Goal: Task Accomplishment & Management: Manage account settings

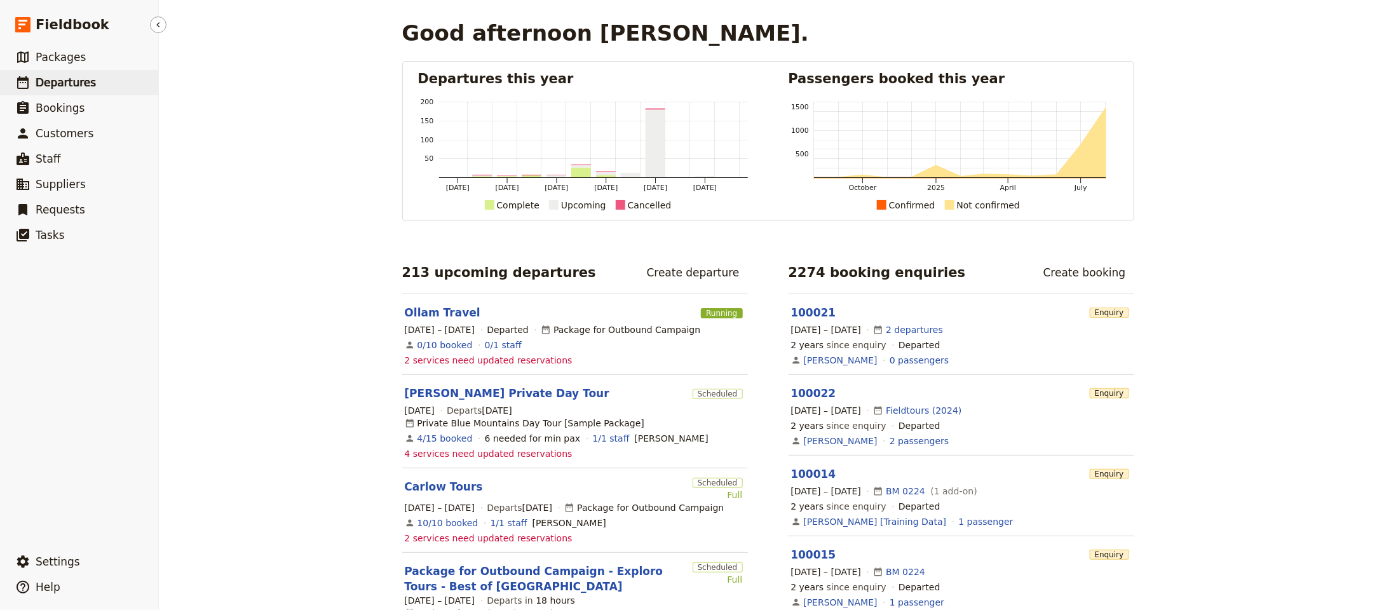
click at [128, 76] on link "​ Departures" at bounding box center [79, 82] width 158 height 25
select select "UPDATED_AT"
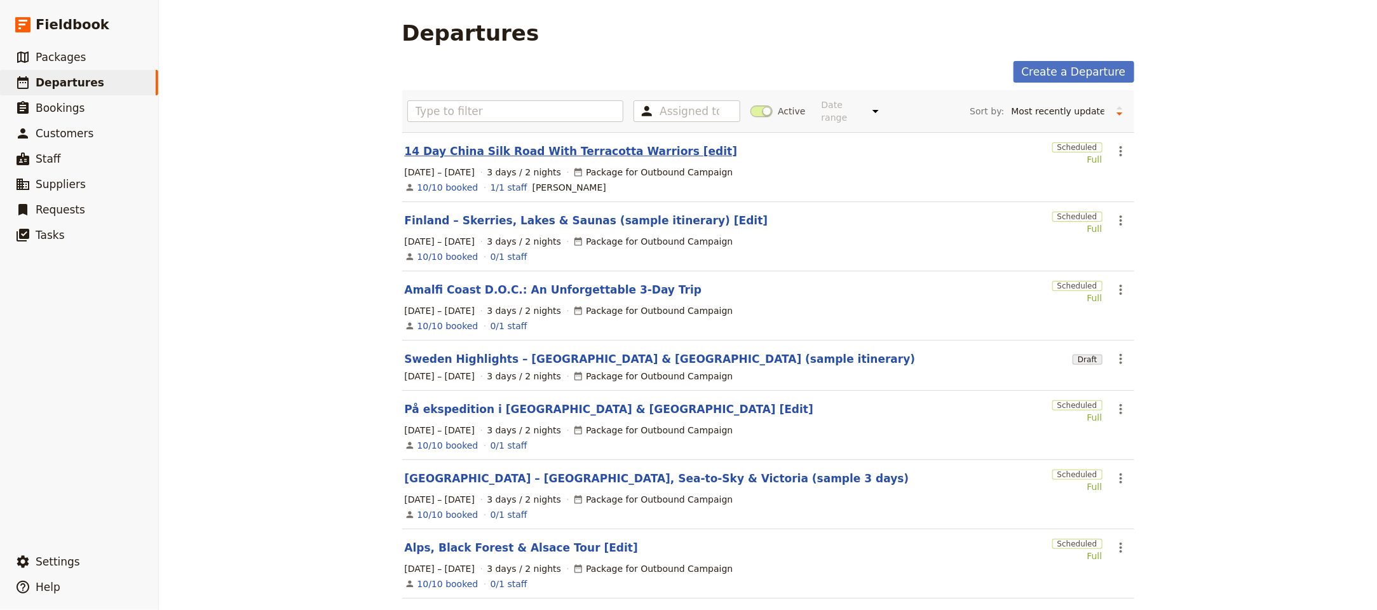
click at [558, 147] on link "14 Day China Silk Road With Terracotta Warriors [edit]" at bounding box center [571, 151] width 333 height 15
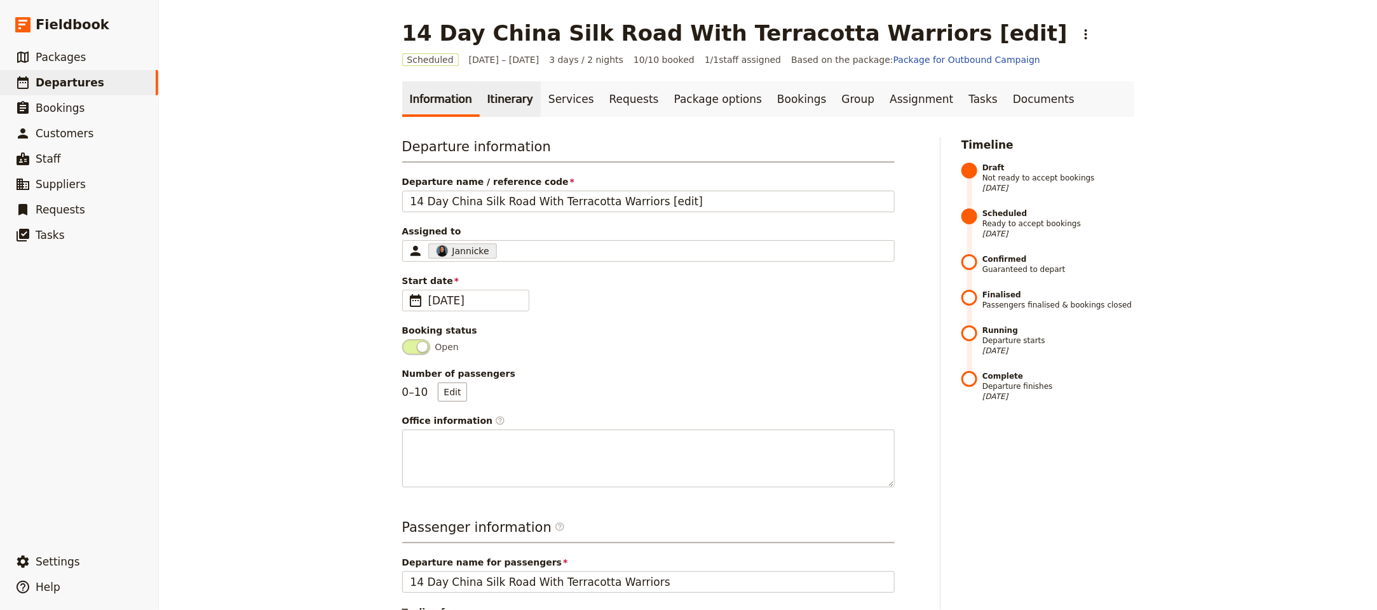
click at [487, 100] on link "Itinerary" at bounding box center [510, 99] width 61 height 36
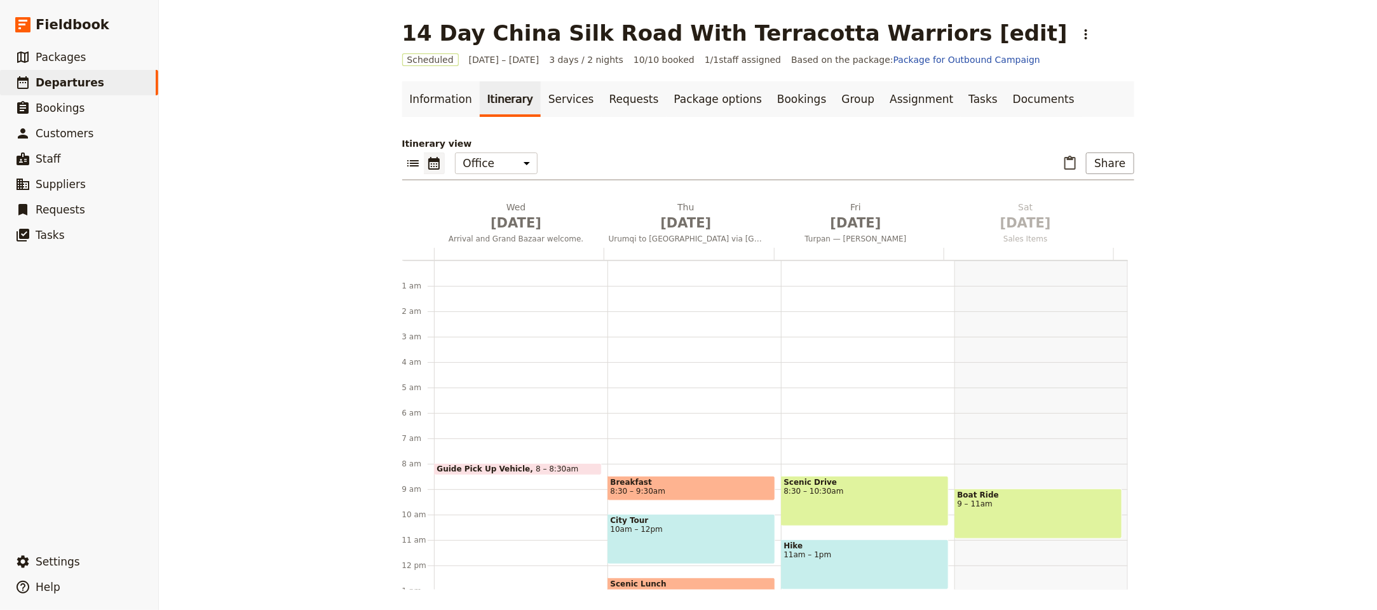
scroll to position [165, 0]
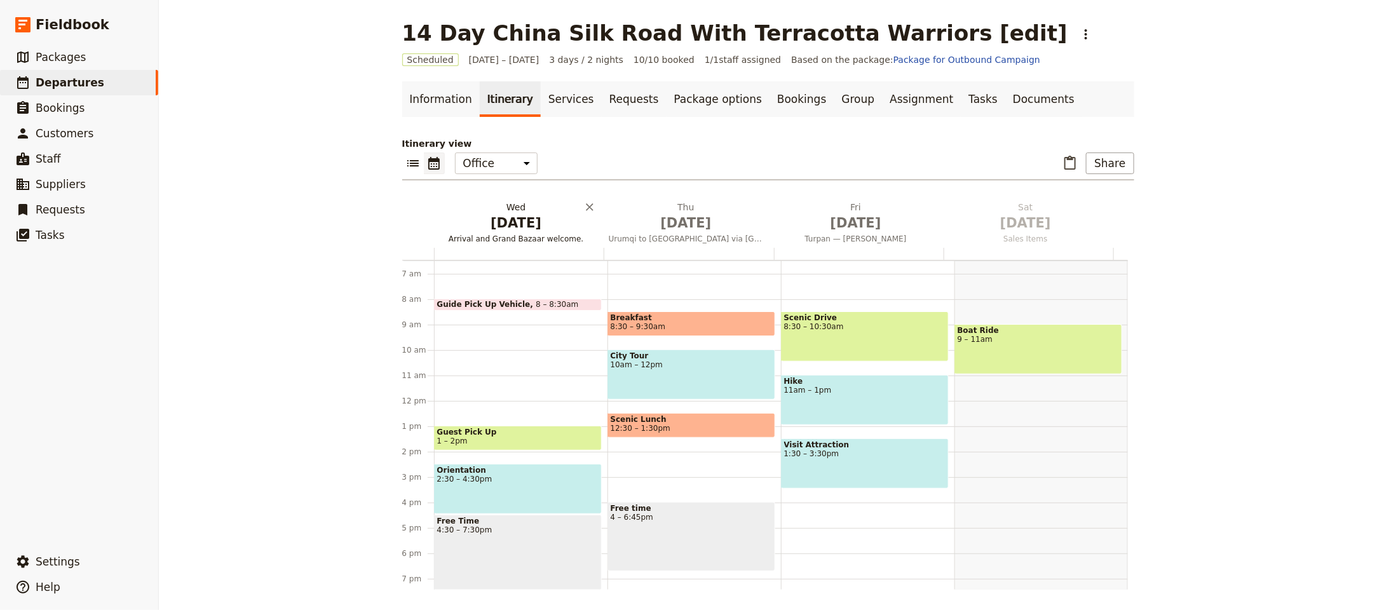
click at [490, 217] on span "[DATE]" at bounding box center [516, 222] width 154 height 19
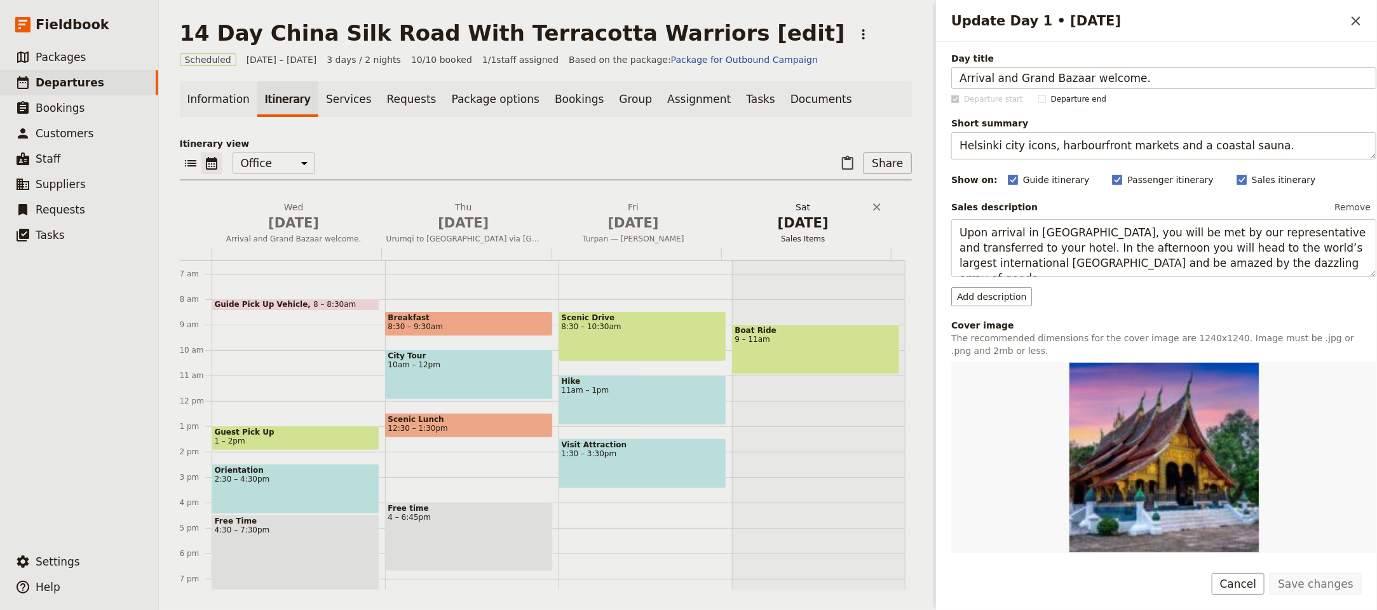
click at [765, 237] on span "Sales Items" at bounding box center [802, 239] width 165 height 10
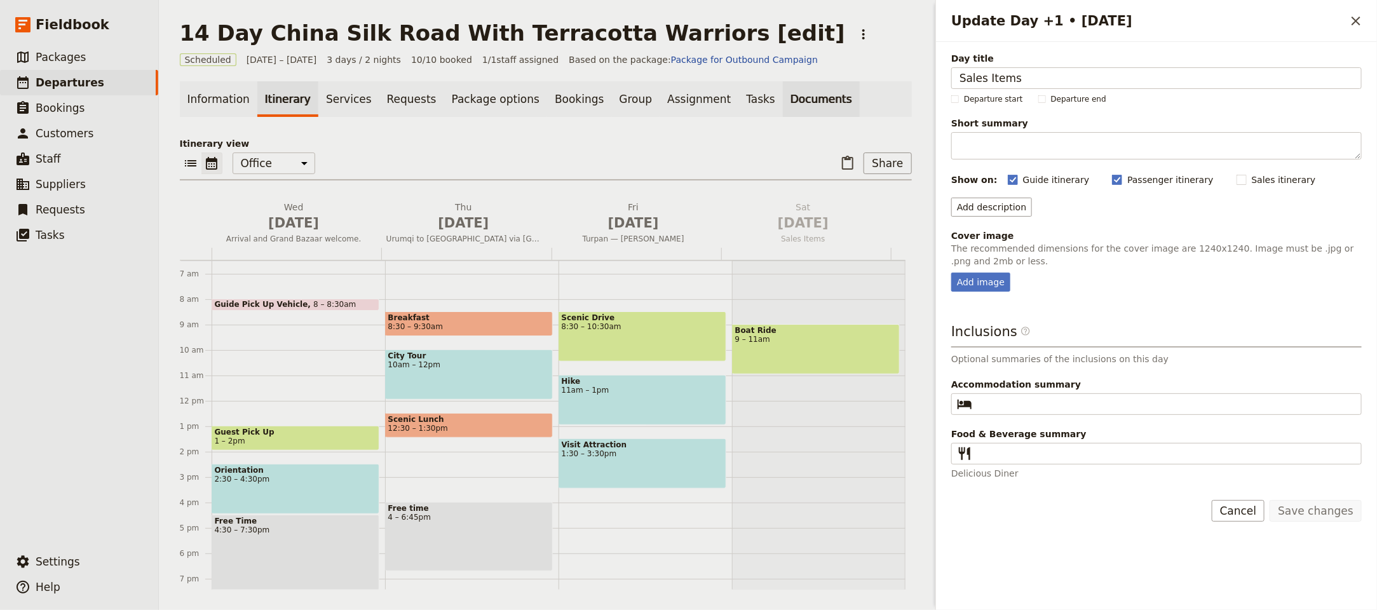
click at [788, 102] on link "Documents" at bounding box center [821, 99] width 77 height 36
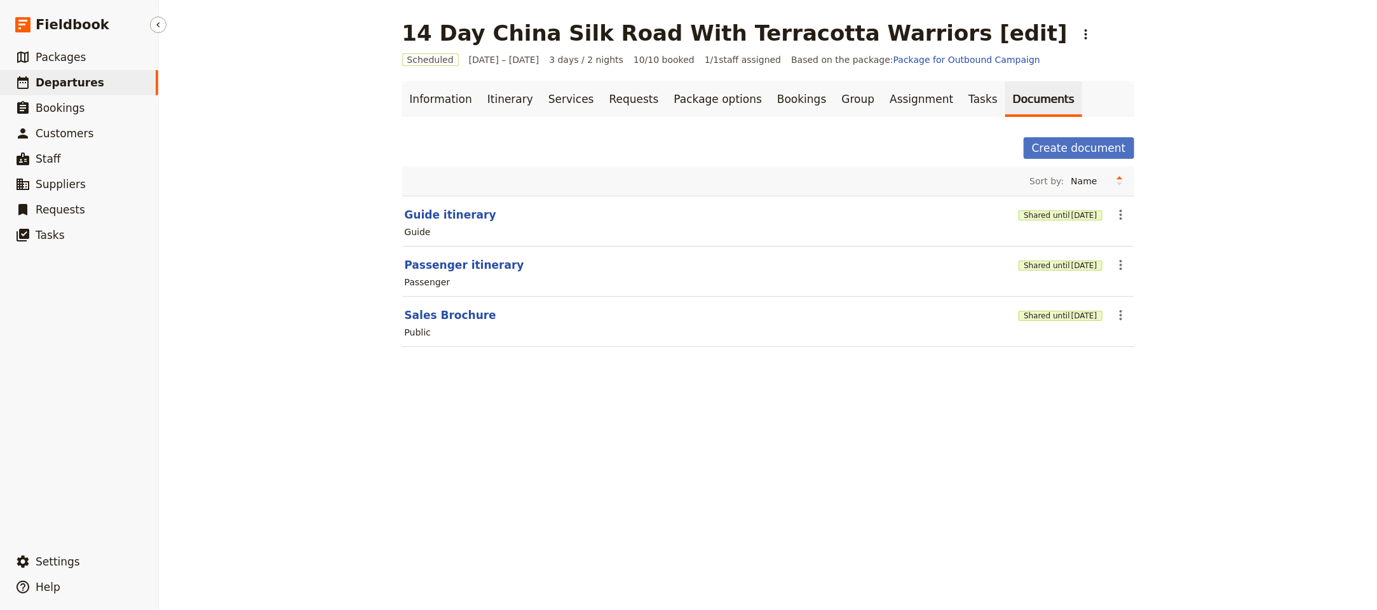
click at [72, 86] on span "Departures" at bounding box center [70, 82] width 69 height 13
select select "UPDATED_AT"
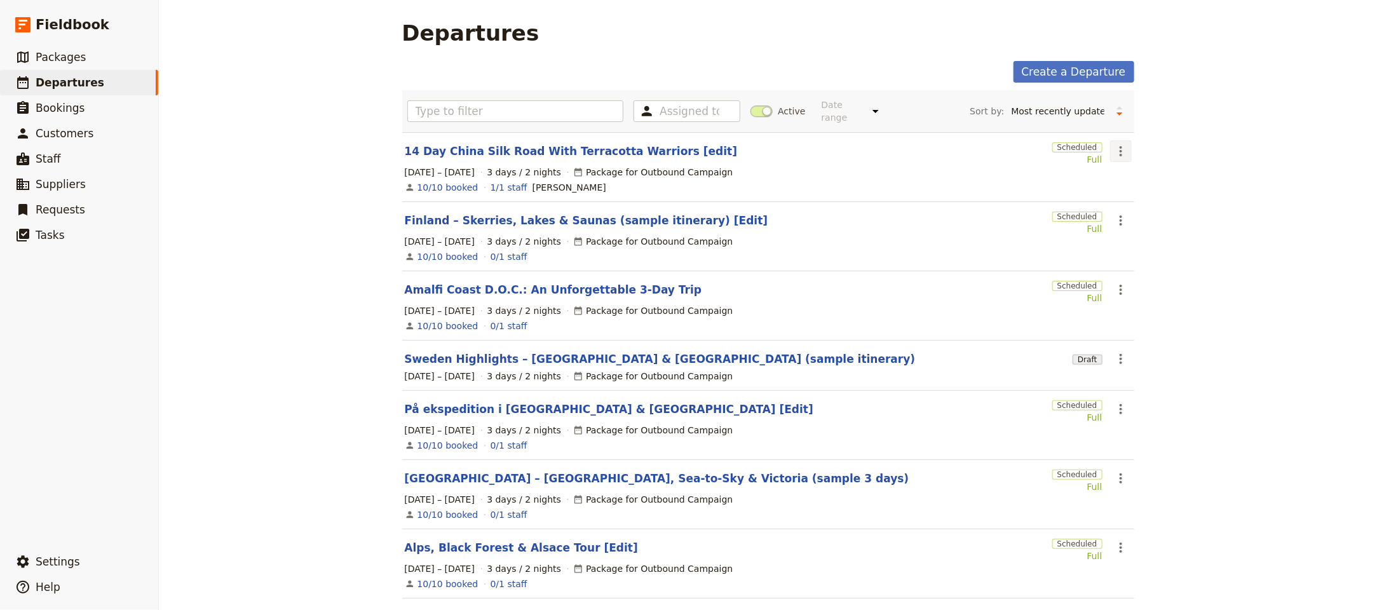
click at [1115, 144] on icon "Actions" at bounding box center [1120, 151] width 15 height 15
click at [1182, 194] on span "Clone this departure" at bounding box center [1155, 188] width 91 height 13
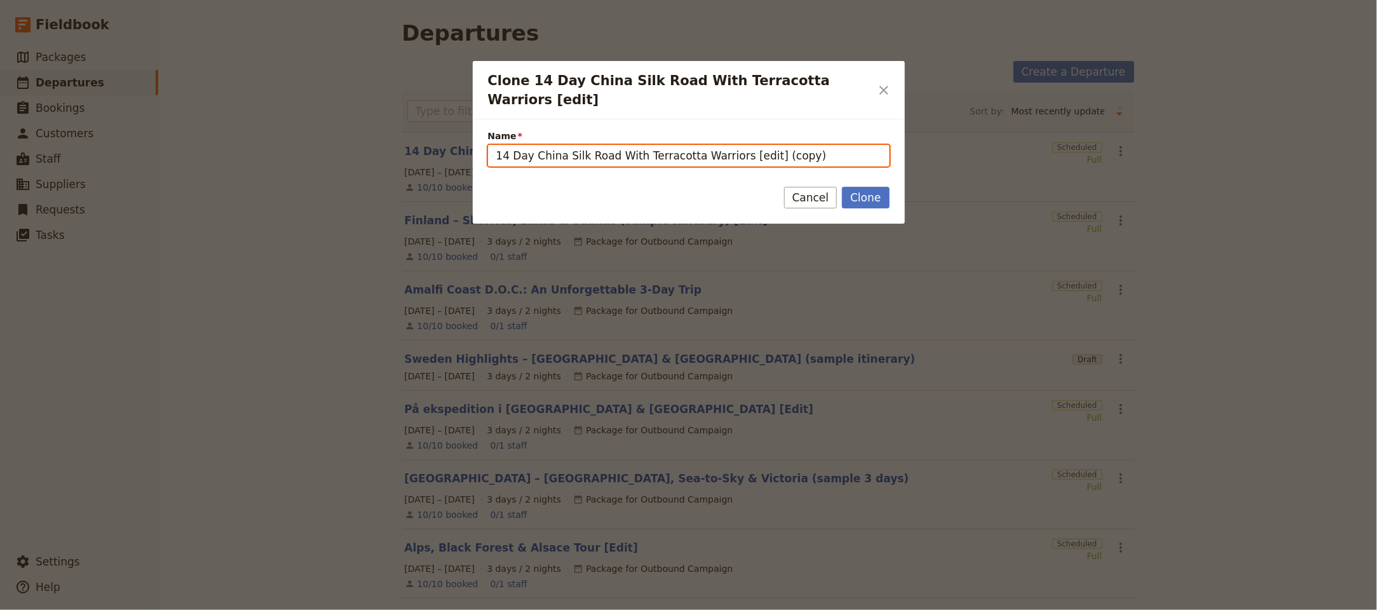
click at [617, 146] on input "14 Day China Silk Road With Terracotta Warriors [edit] (copy)" at bounding box center [688, 156] width 401 height 22
drag, startPoint x: 664, startPoint y: 135, endPoint x: 673, endPoint y: 137, distance: 9.1
click at [664, 145] on input "14 Day China Silk Road With Terracotta Warriors [edit] (copy)" at bounding box center [688, 156] width 401 height 22
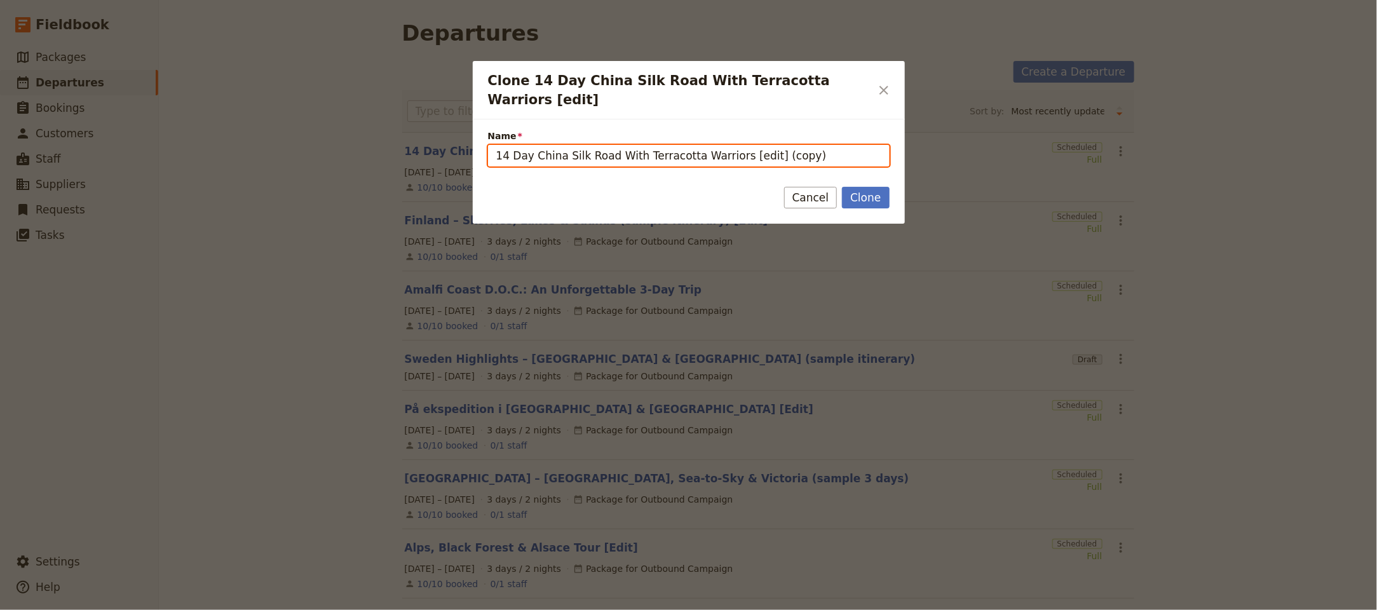
click at [720, 145] on input "14 Day China Silk Road With Terracotta Warriors [edit] (copy)" at bounding box center [688, 156] width 401 height 22
drag, startPoint x: 723, startPoint y: 140, endPoint x: 473, endPoint y: 126, distance: 250.7
click at [387, 609] on div "Clone 14 Day China Silk Road With Terracotta Warriors [edit] ​ Name 14 Day Chin…" at bounding box center [688, 610] width 1377 height 0
paste input "Coastal Elegance Escapes — [GEOGRAPHIC_DATA] Coastal Odyssey - 09 Nights / 10 D…"
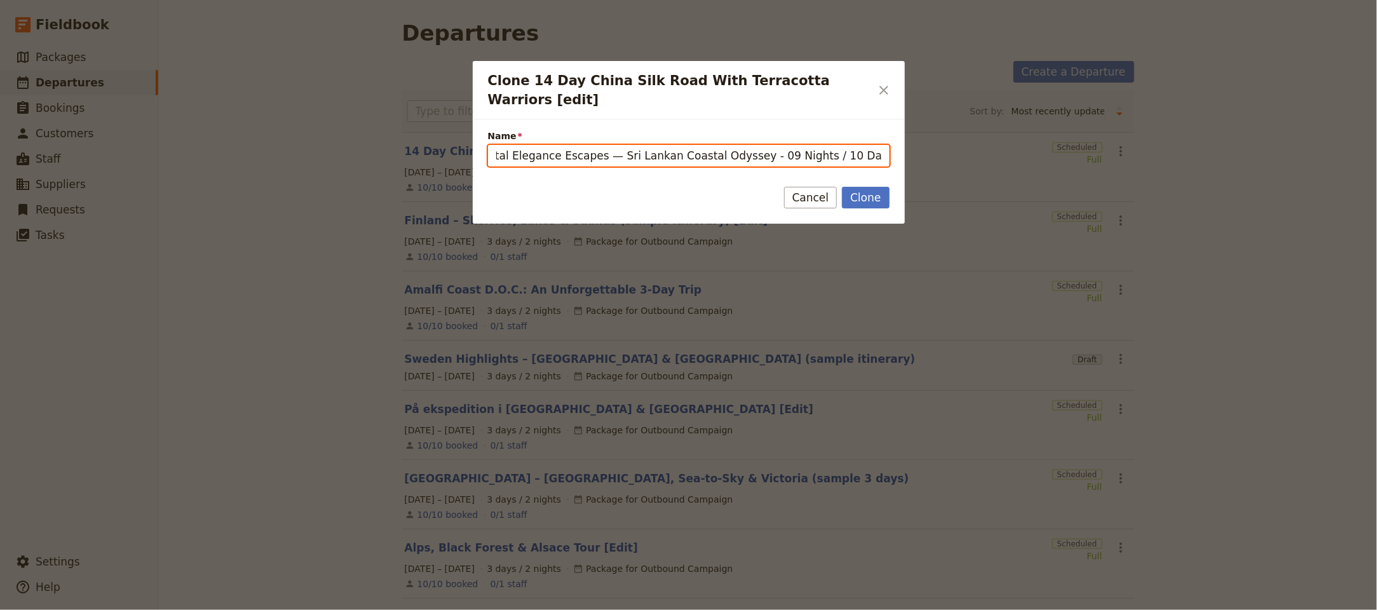
drag, startPoint x: 878, startPoint y: 140, endPoint x: 751, endPoint y: 142, distance: 127.1
click at [751, 145] on input "Coastal Elegance Escapes — Sri Lankan Coastal Odyssey - 09 Nights / 10 Days [ed…" at bounding box center [688, 156] width 401 height 22
drag, startPoint x: 848, startPoint y: 137, endPoint x: 754, endPoint y: 139, distance: 94.0
click at [754, 145] on input "Coastal Elegance Escapes — Sri Lankan Coastal Odyssey - 09 Nights / 10 Days [ed…" at bounding box center [688, 156] width 401 height 22
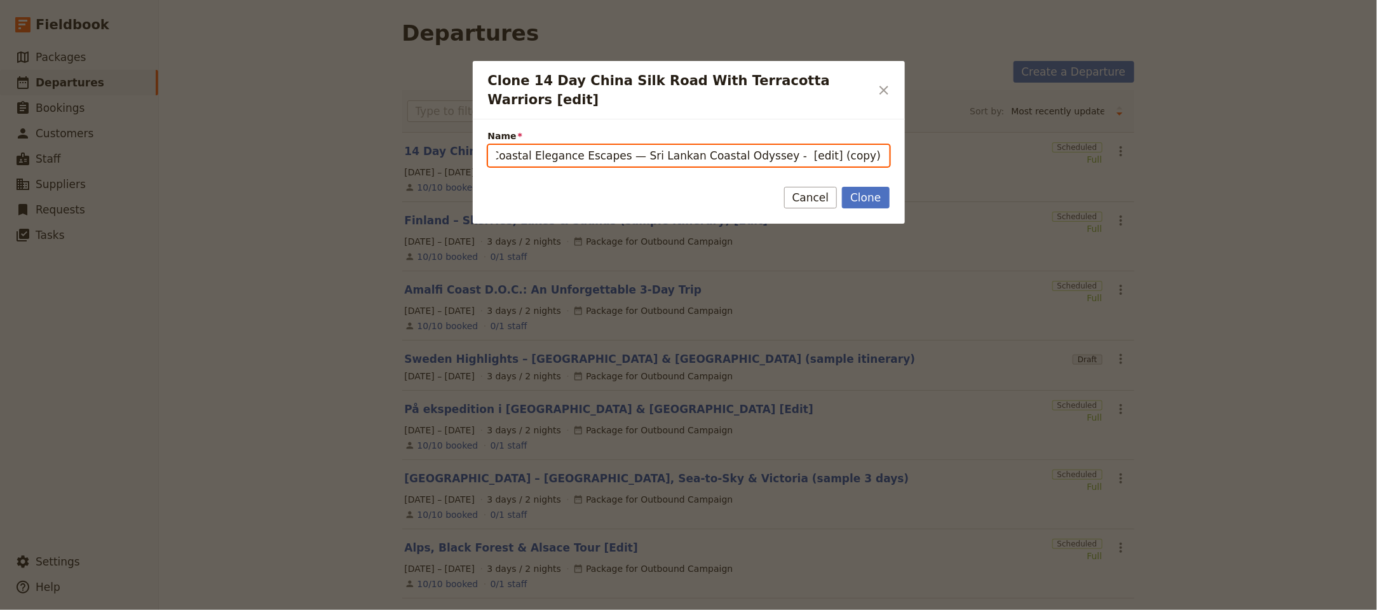
scroll to position [0, 0]
drag, startPoint x: 808, startPoint y: 138, endPoint x: 884, endPoint y: 144, distance: 75.8
click at [883, 145] on input "Coastal Elegance Escapes — Sri Lankan Coastal Odyssey [edit] (copy)" at bounding box center [688, 156] width 401 height 22
click at [636, 145] on input "Coastal Elegance Escapes — Sri Lankan Coastal Odyssey [edit]" at bounding box center [688, 156] width 401 height 22
click at [494, 145] on input "Coastal Elegance Escapes - Sri Lankan Coastal Odyssey [edit]" at bounding box center [688, 156] width 401 height 22
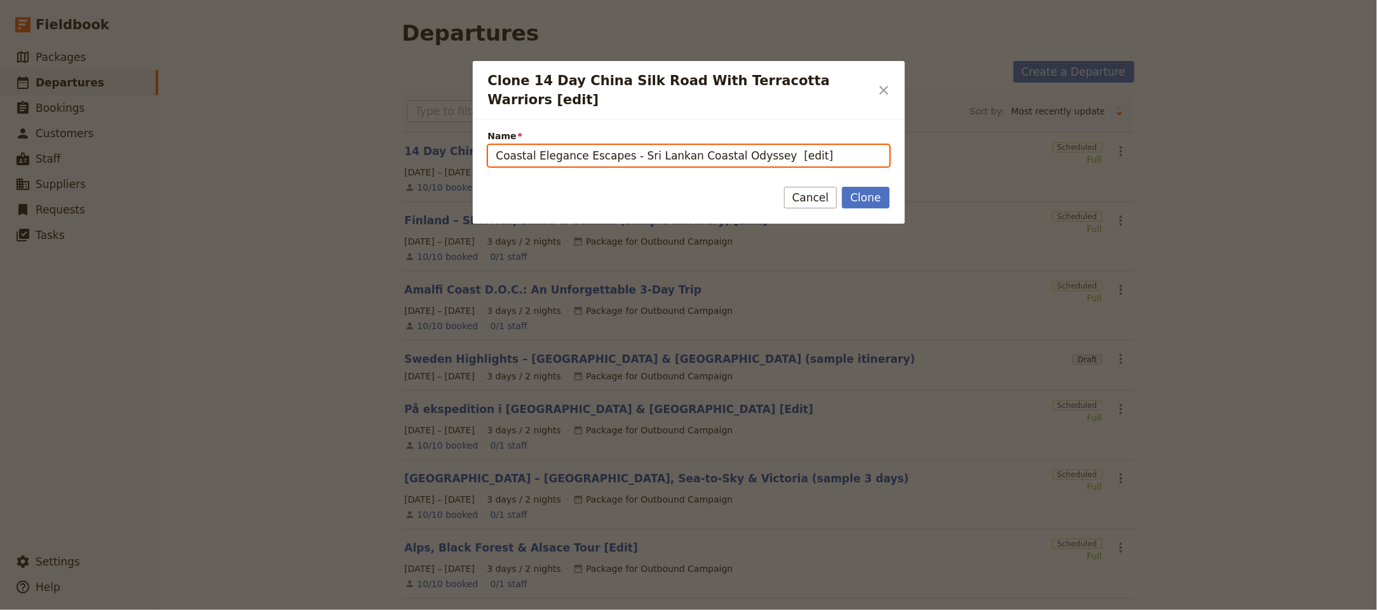
drag, startPoint x: 770, startPoint y: 136, endPoint x: 778, endPoint y: 137, distance: 7.6
click at [770, 145] on input "Coastal Elegance Escapes - Sri Lankan Coastal Odyssey [edit]" at bounding box center [688, 156] width 401 height 22
type input "Coastal Elegance Escapes - Sri Lankan Coastal Odyssey [edit]"
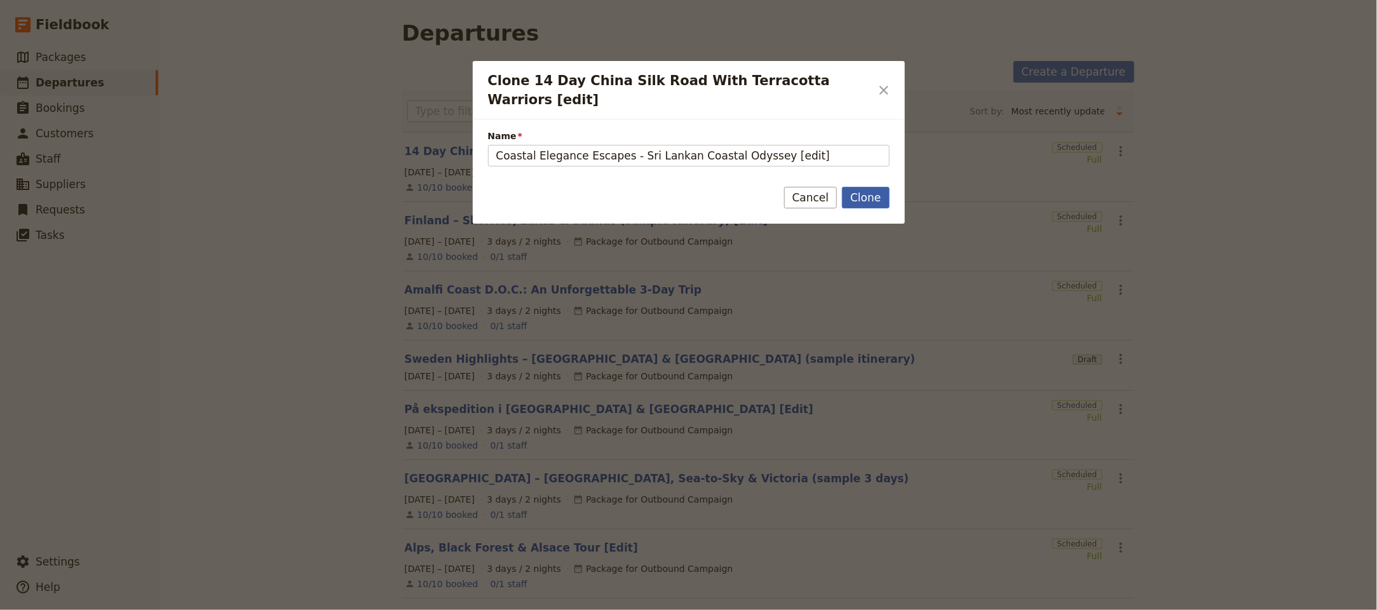
click at [867, 187] on button "Clone" at bounding box center [865, 198] width 47 height 22
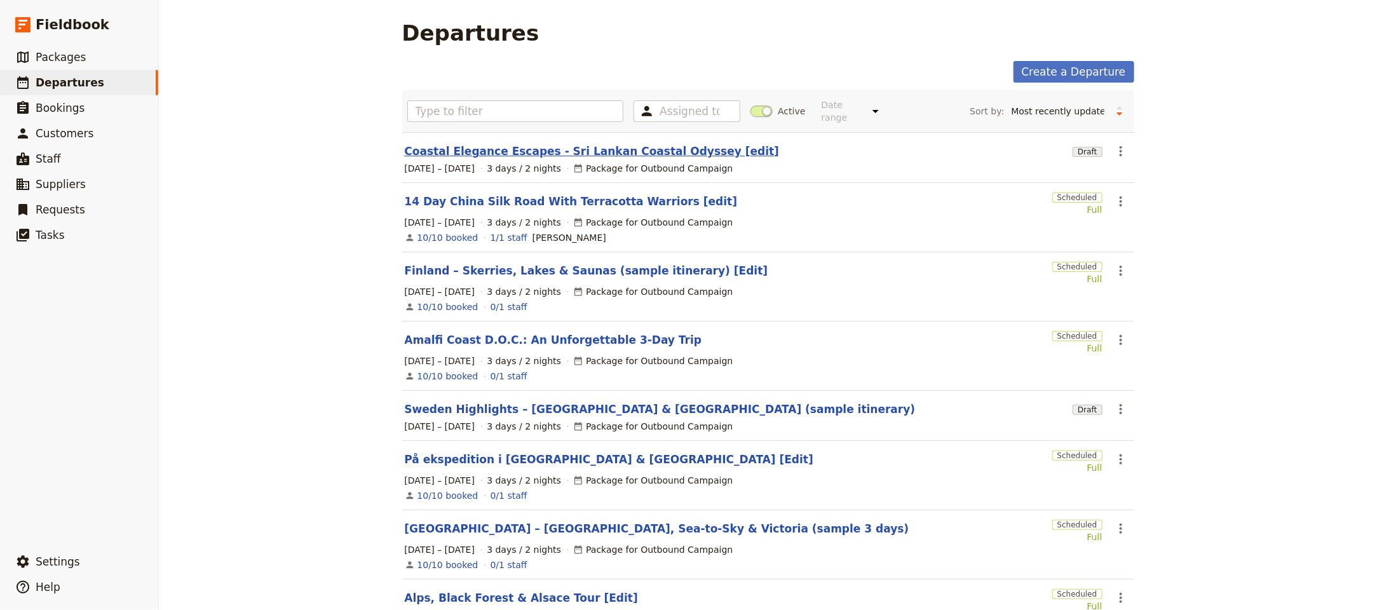
click at [654, 144] on link "Coastal Elegance Escapes - Sri Lankan Coastal Odyssey [edit]" at bounding box center [592, 151] width 375 height 15
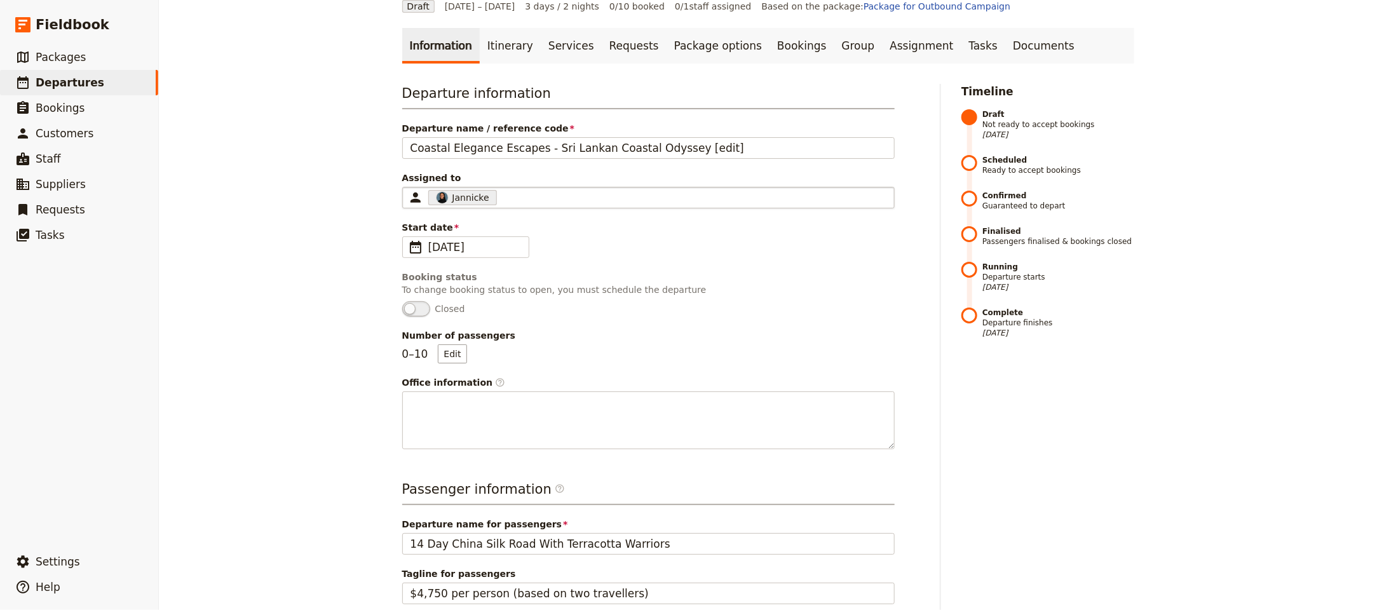
scroll to position [75, 0]
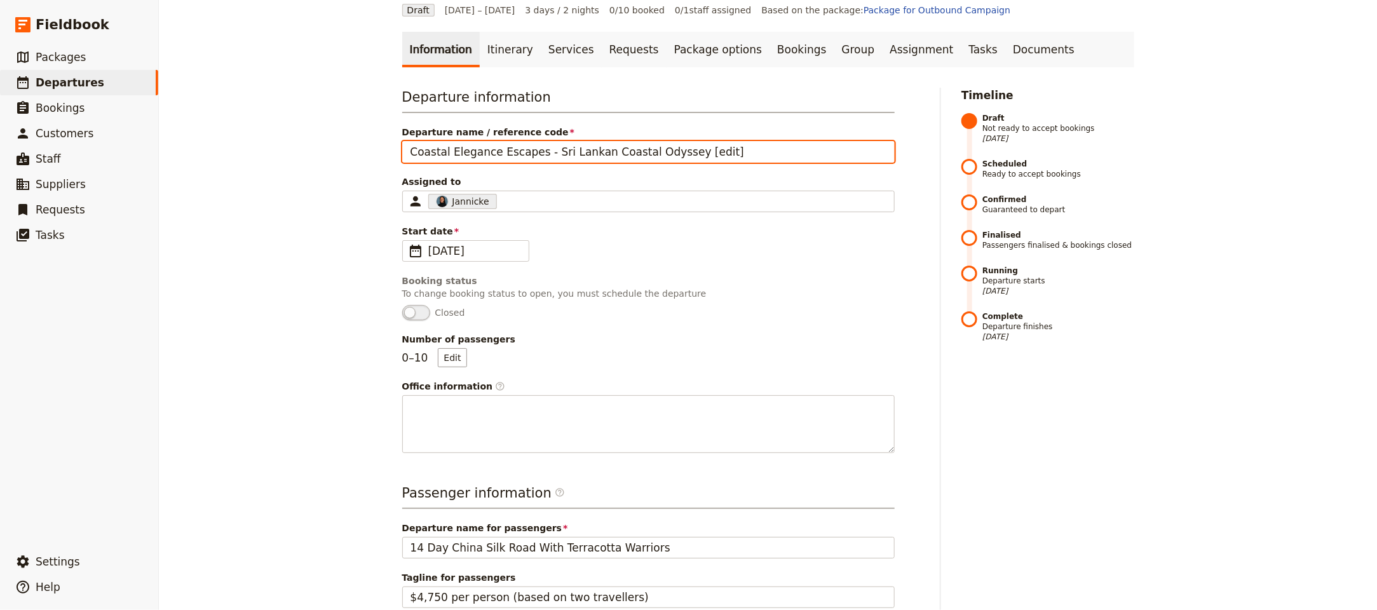
click at [586, 141] on input "Coastal Elegance Escapes - Sri Lankan Coastal Odyssey [edit]" at bounding box center [648, 152] width 492 height 22
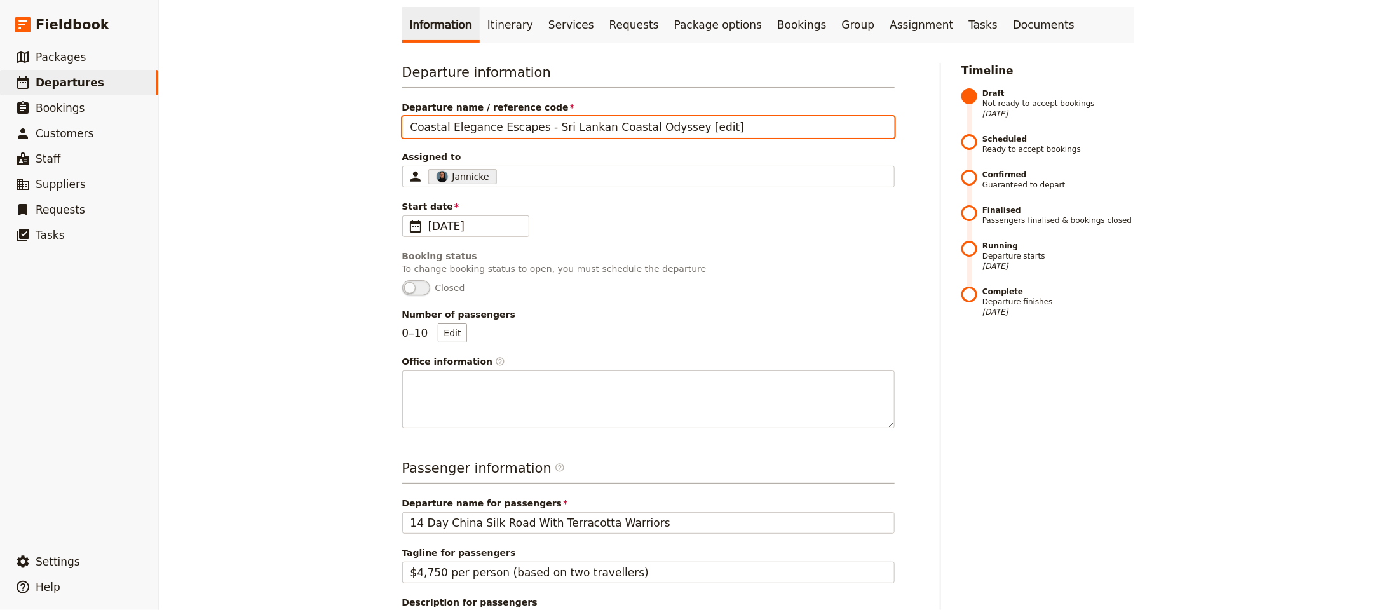
scroll to position [111, 0]
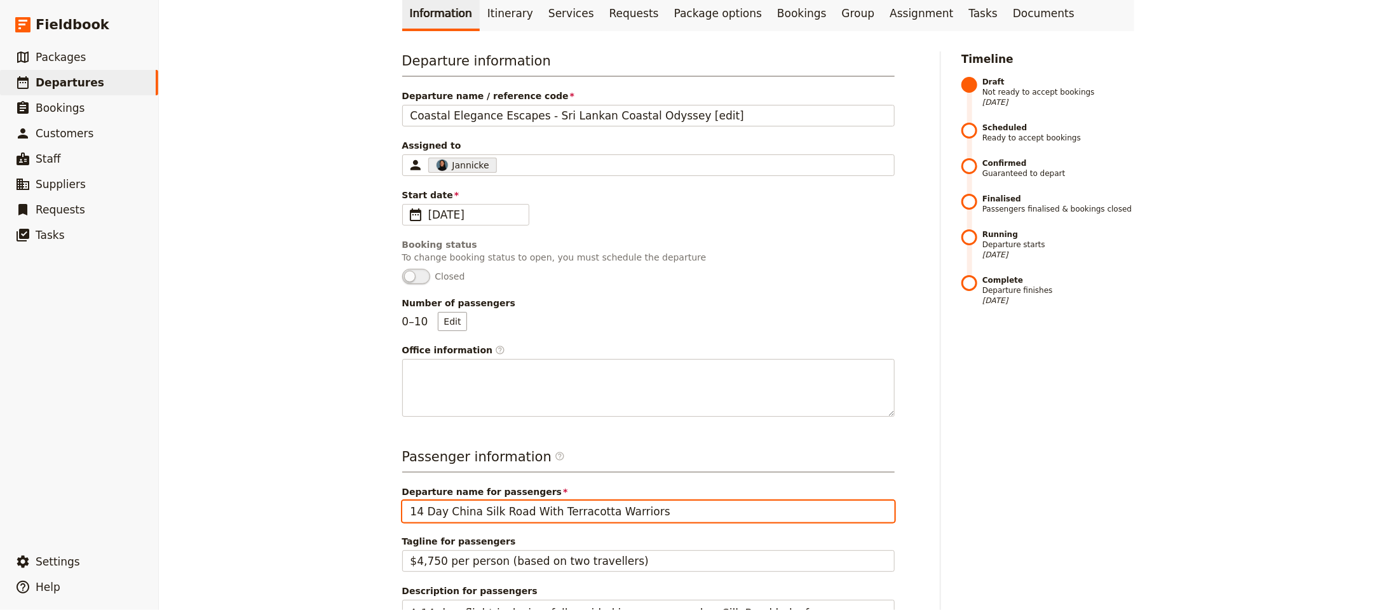
click at [547, 501] on input "14 Day China Silk Road With Terracotta Warriors" at bounding box center [648, 512] width 492 height 22
click at [548, 501] on input "14 Day China Silk Road With Terracotta Warriors" at bounding box center [648, 512] width 492 height 22
paste input "Coastal Elegance Escapes - Sri Lankan Coastal Odyssey [edit]"
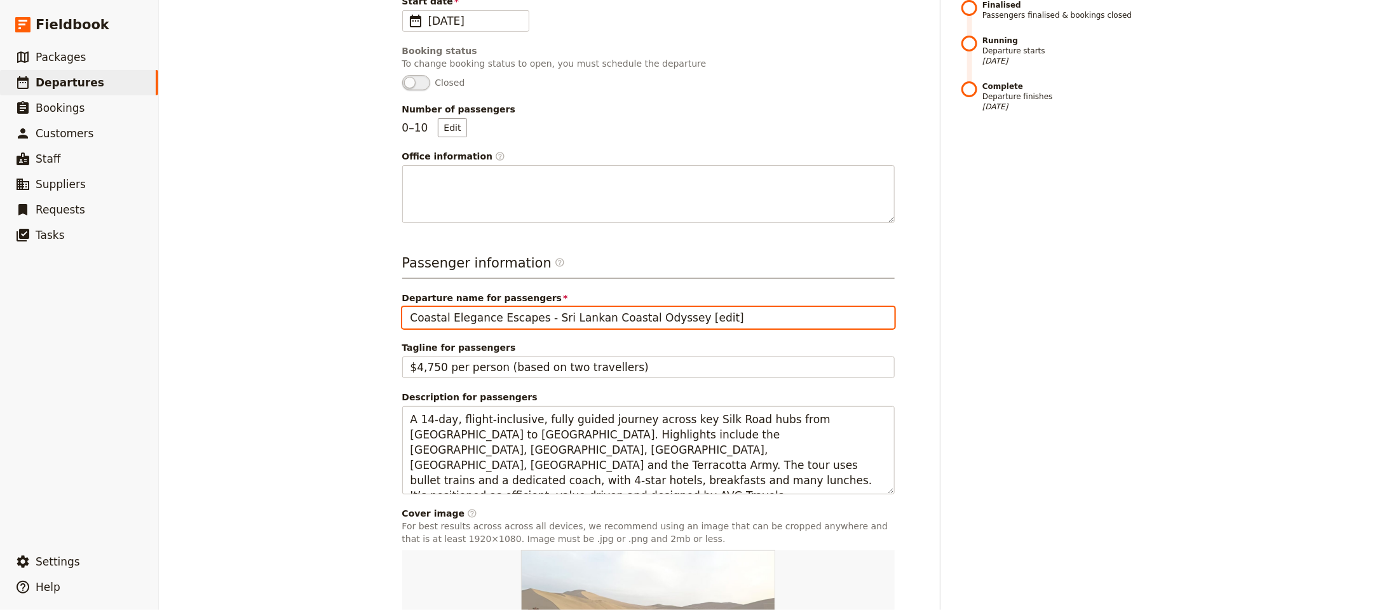
scroll to position [307, 0]
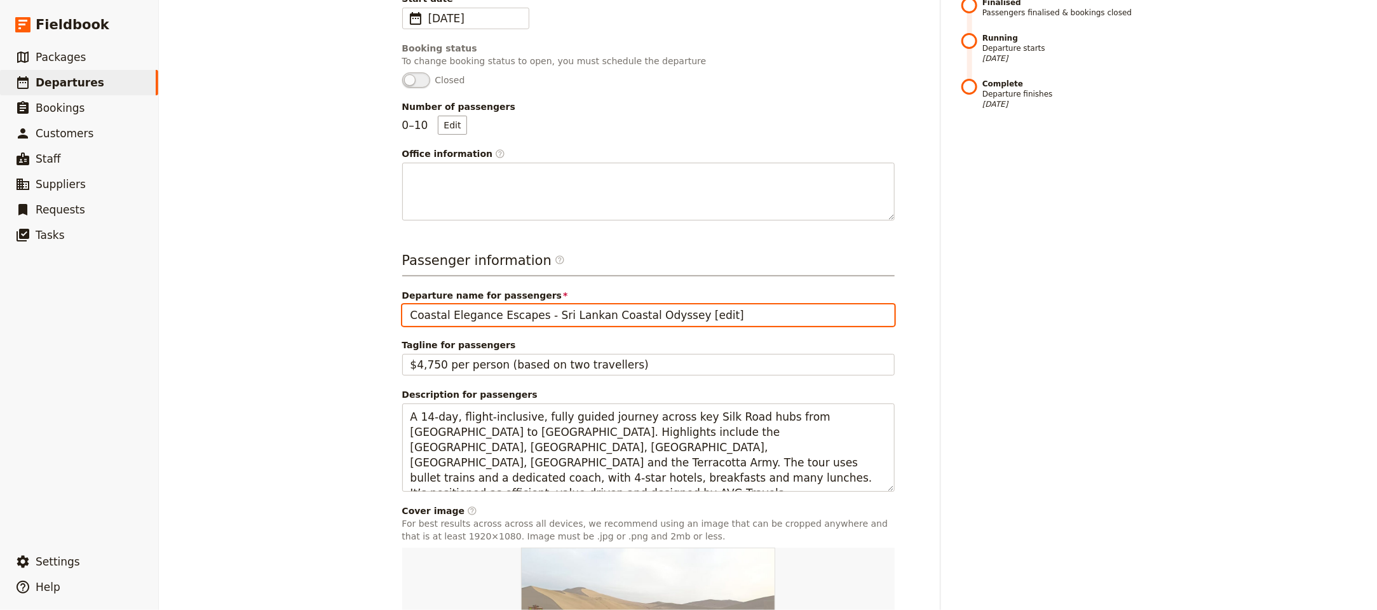
drag, startPoint x: 709, startPoint y: 292, endPoint x: 675, endPoint y: 291, distance: 34.3
click at [675, 304] on input "Coastal Elegance Escapes - Sri Lankan Coastal Odyssey [edit]" at bounding box center [648, 315] width 492 height 22
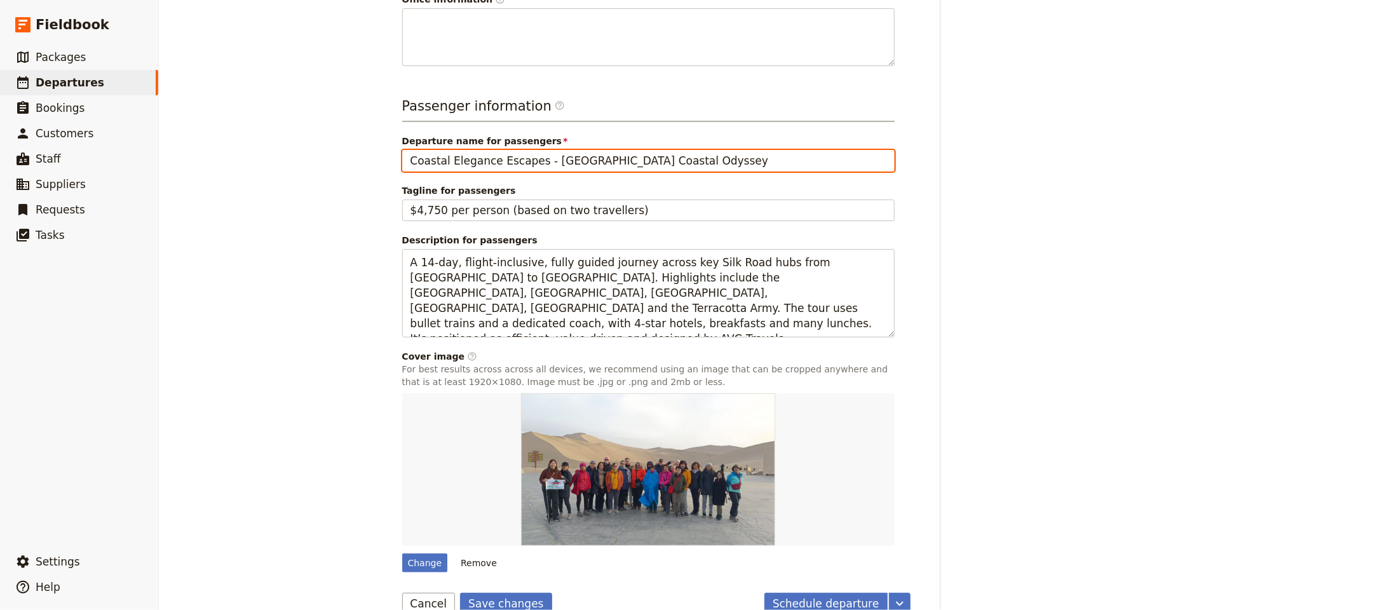
scroll to position [465, 0]
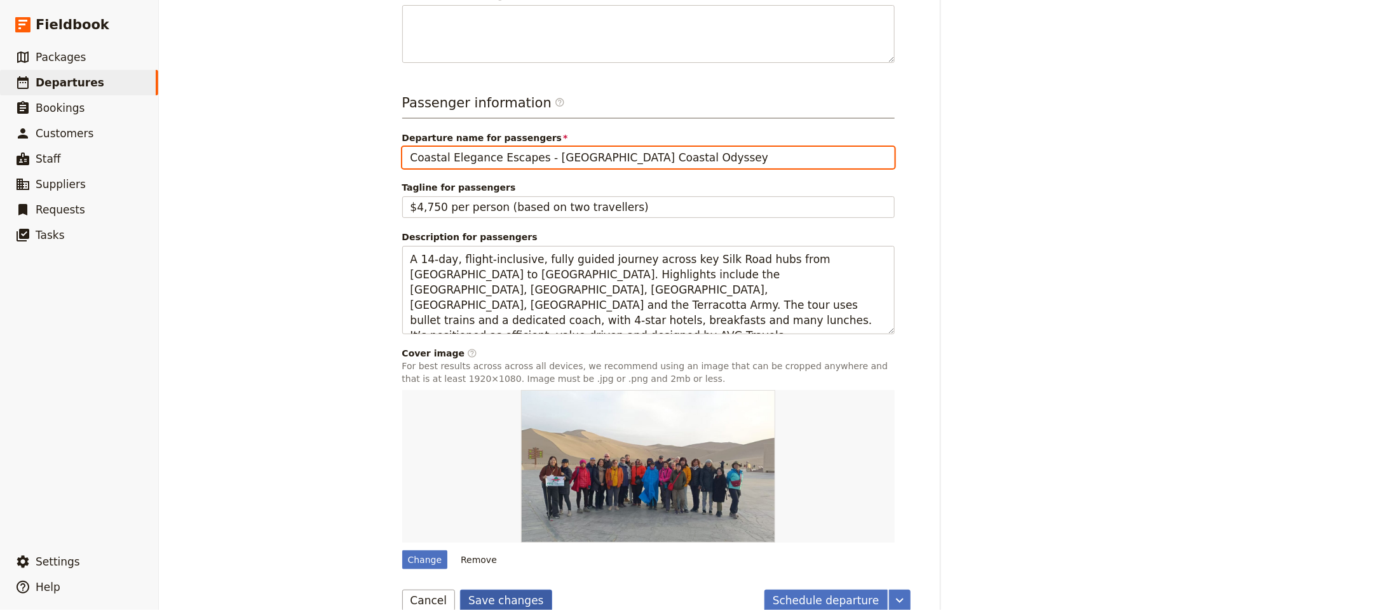
type input "Coastal Elegance Escapes - [GEOGRAPHIC_DATA] Coastal Odyssey"
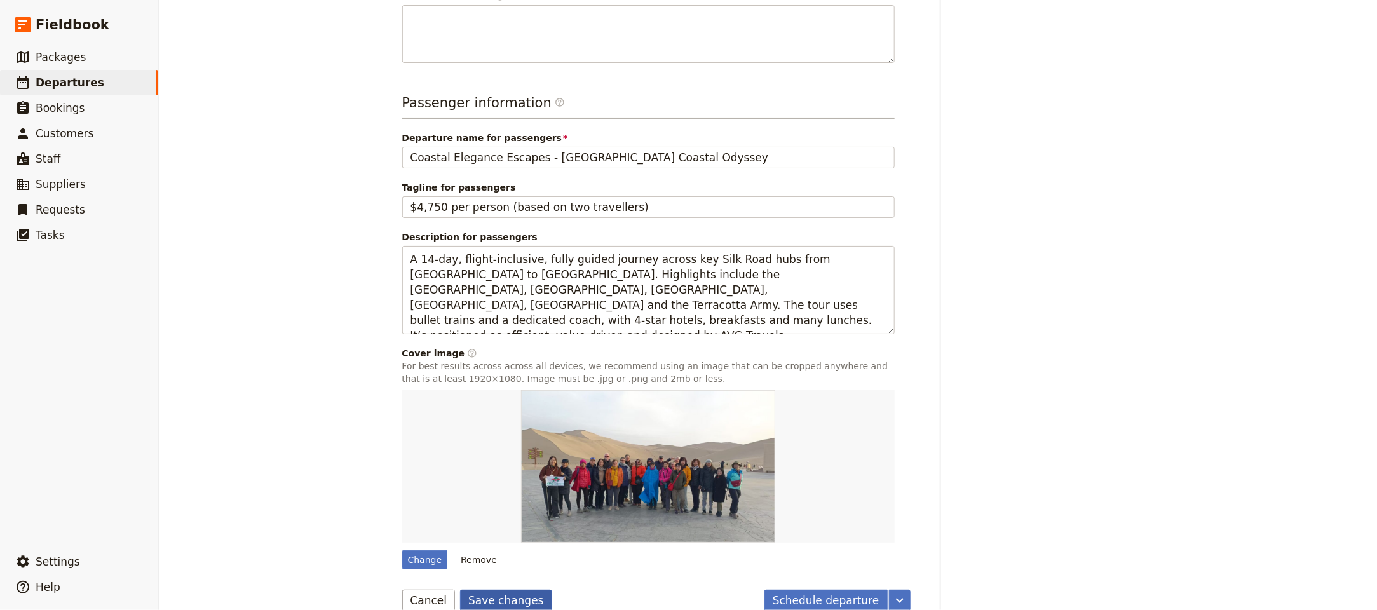
click at [527, 589] on button "Save changes" at bounding box center [506, 600] width 92 height 22
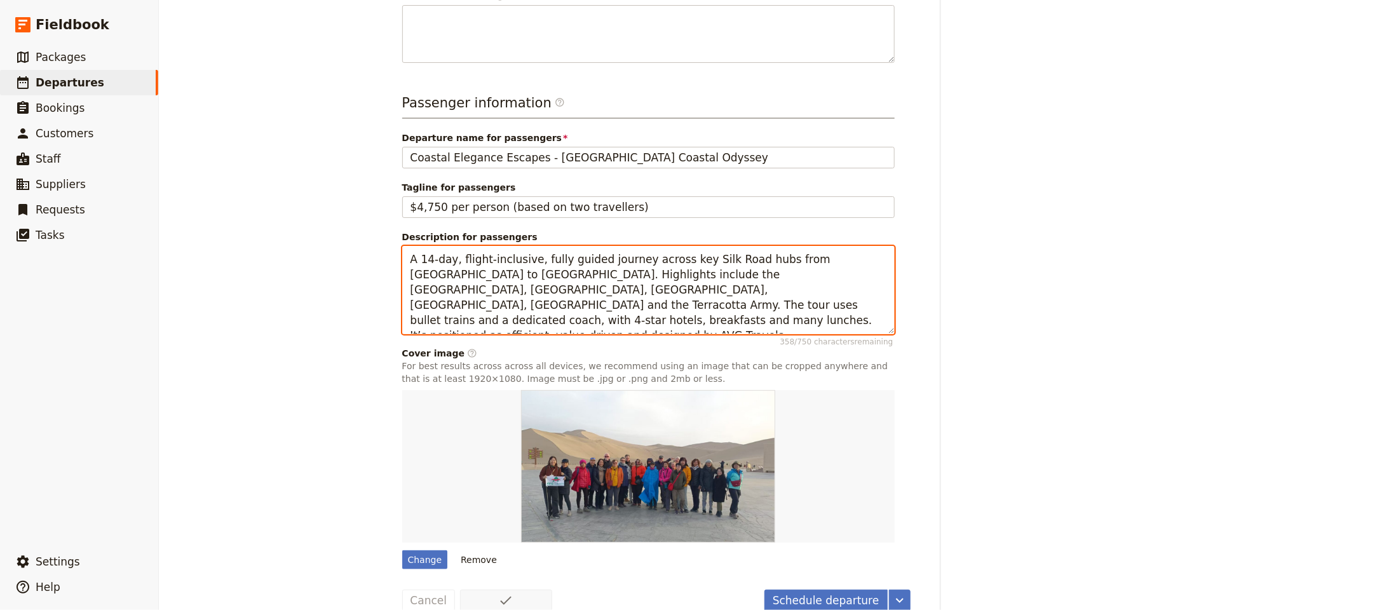
click at [539, 256] on textarea "A 14‑day, flight‑inclusive, fully guided journey across key Silk Road hubs from…" at bounding box center [648, 290] width 492 height 88
paste textarea "0‑day coastal holiday taking in [GEOGRAPHIC_DATA], [GEOGRAPHIC_DATA], [PERSON_N…"
type textarea "A 10‑day coastal holiday taking in [GEOGRAPHIC_DATA], [GEOGRAPHIC_DATA], Galle …"
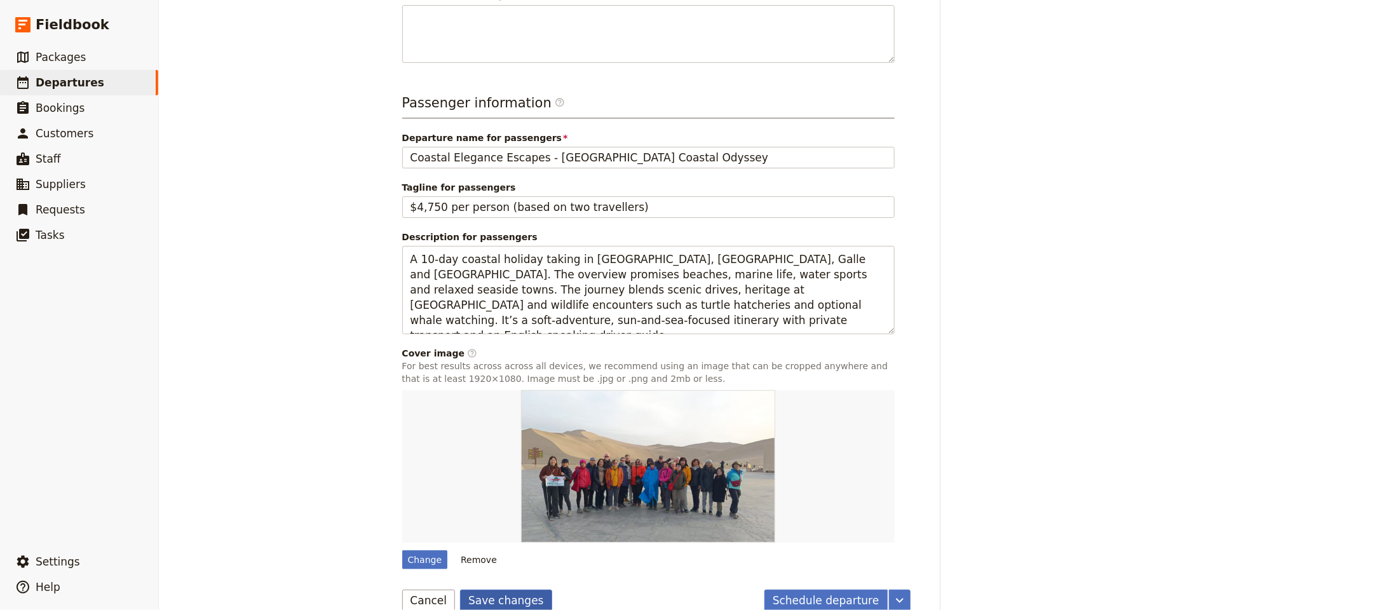
click at [476, 589] on button "Save changes" at bounding box center [506, 600] width 92 height 22
click at [428, 550] on div "Change" at bounding box center [425, 559] width 46 height 19
click at [402, 549] on input "Change" at bounding box center [401, 549] width 1 height 1
type input "C:\fakepath\Sri-Lanka-.jpg"
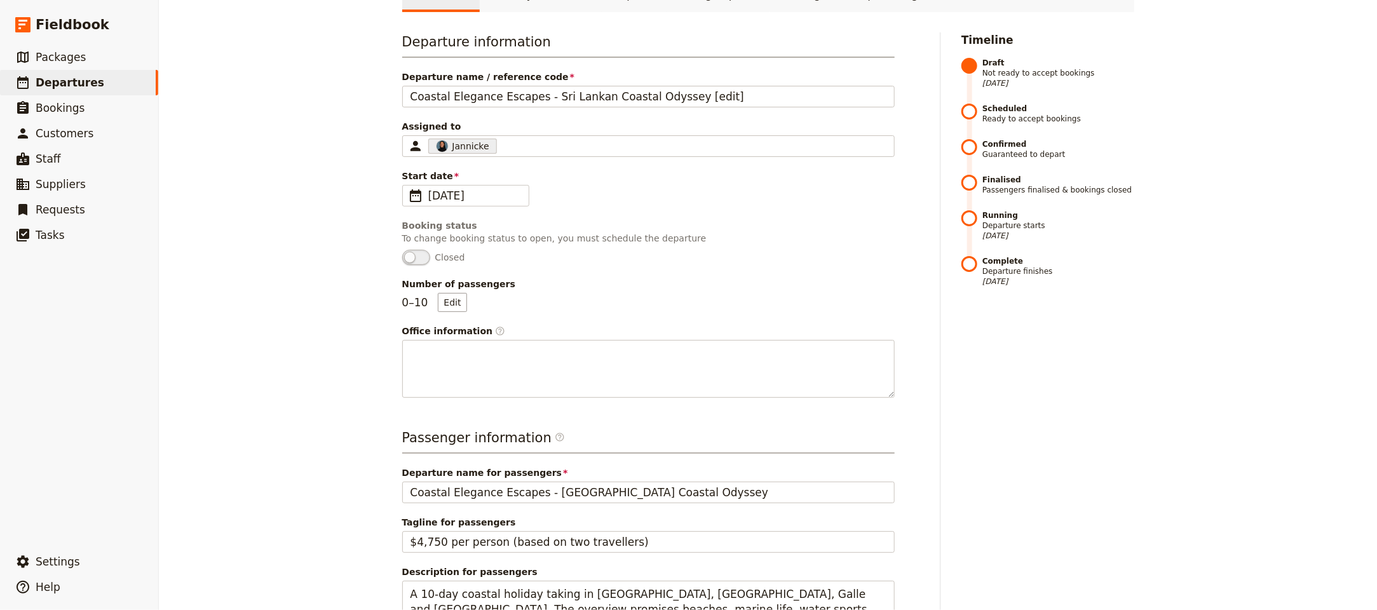
scroll to position [0, 0]
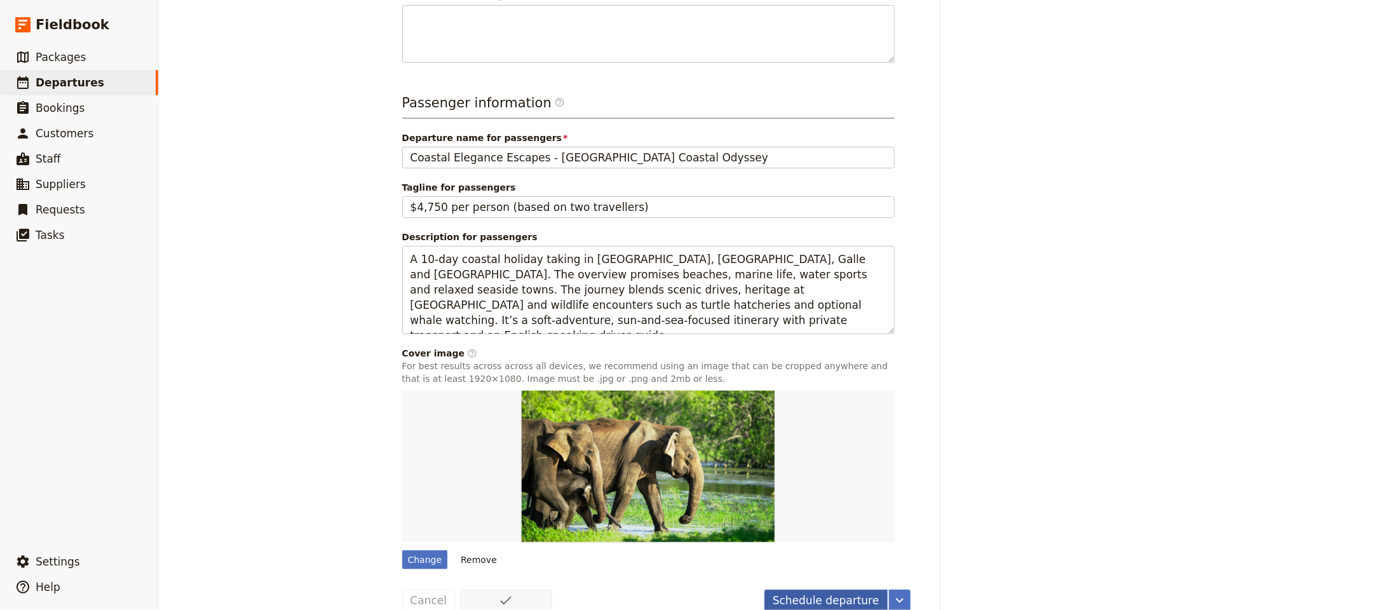
click at [856, 589] on button "Schedule departure" at bounding box center [825, 600] width 123 height 22
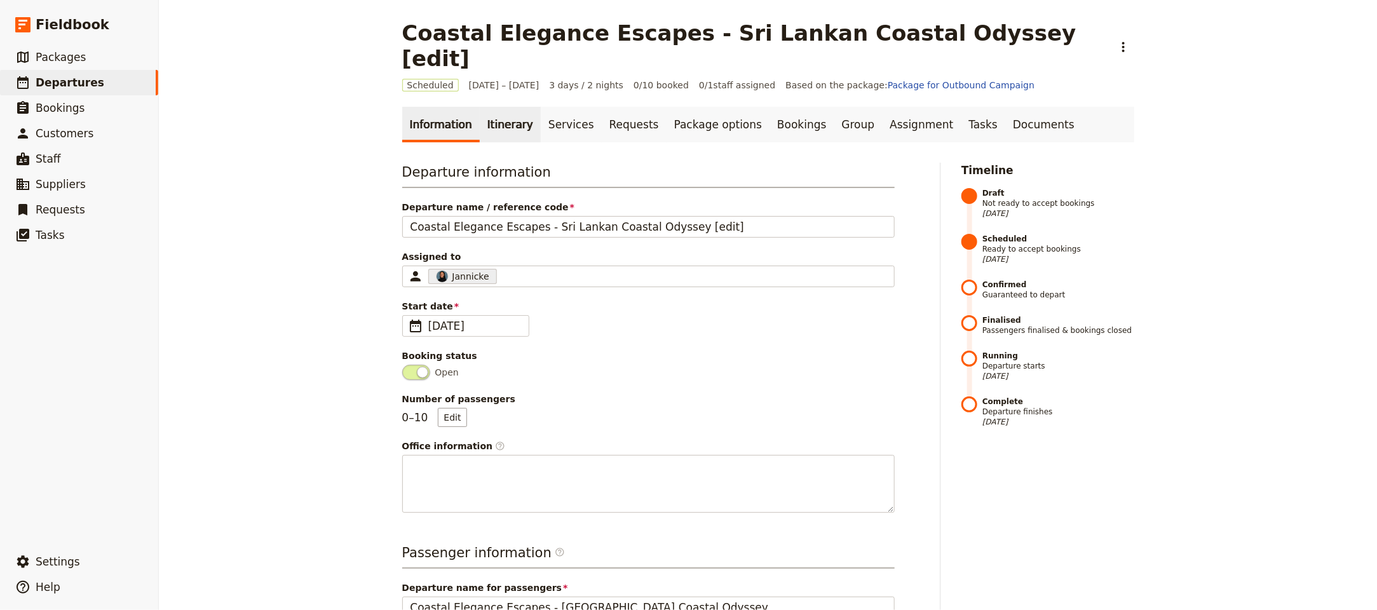
click at [484, 107] on link "Itinerary" at bounding box center [510, 125] width 61 height 36
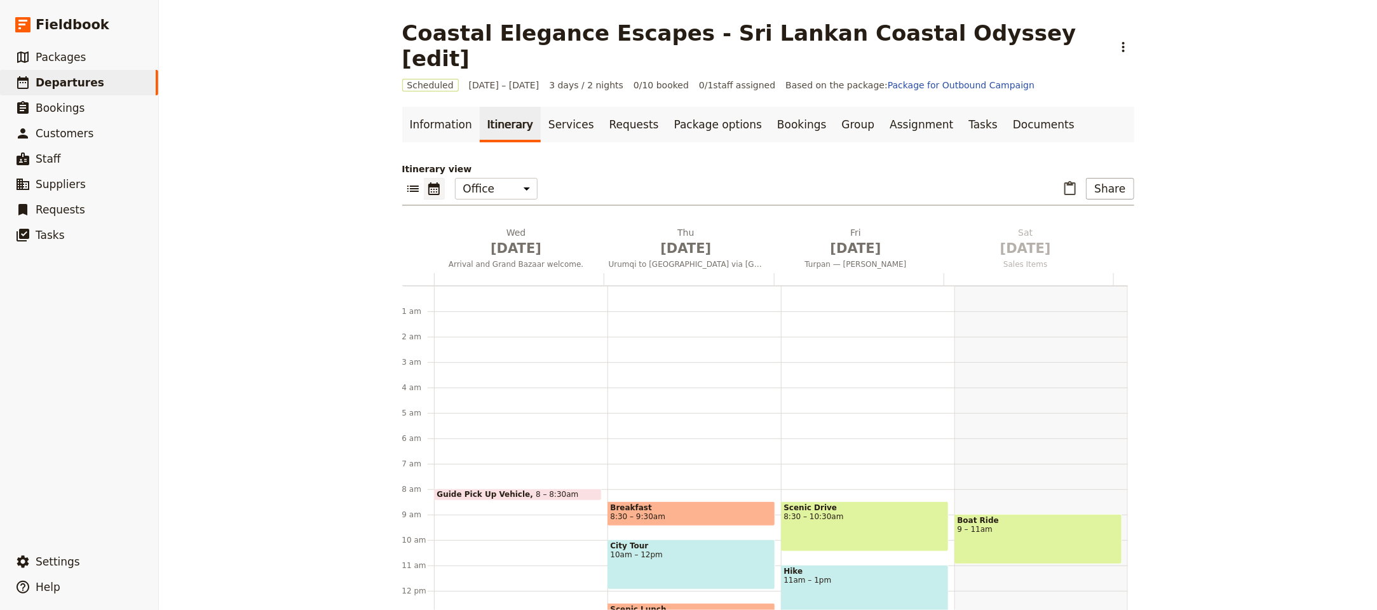
scroll to position [165, 0]
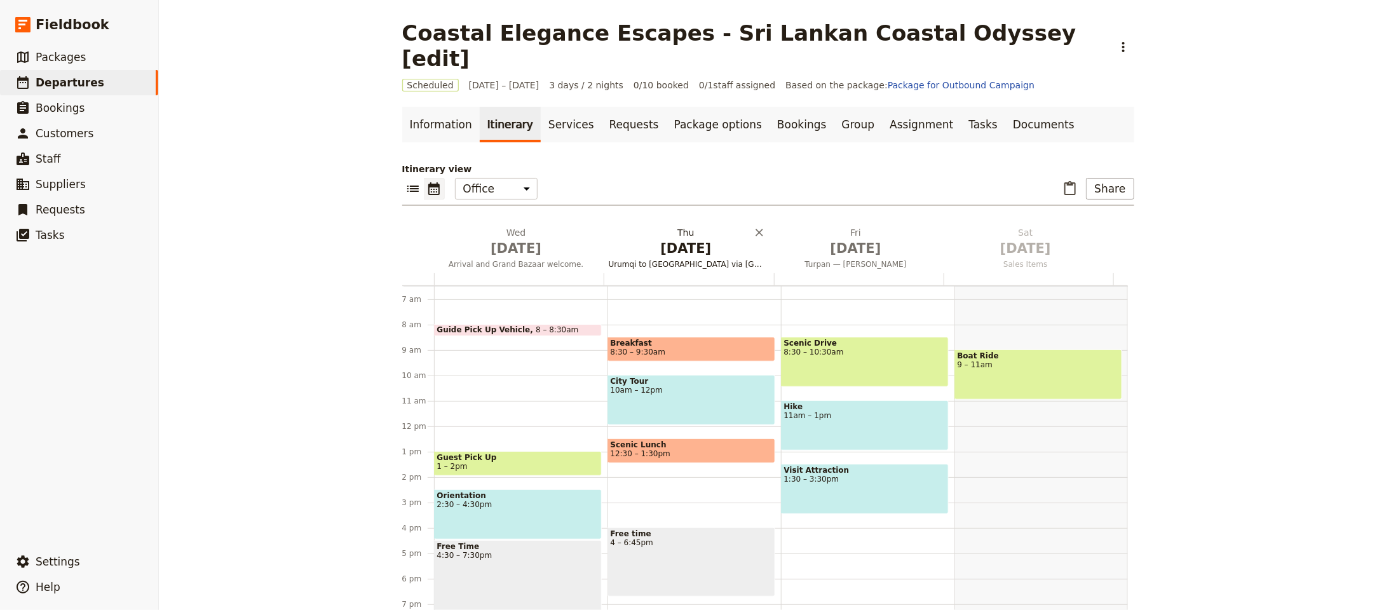
click at [504, 239] on span "[DATE]" at bounding box center [516, 248] width 154 height 19
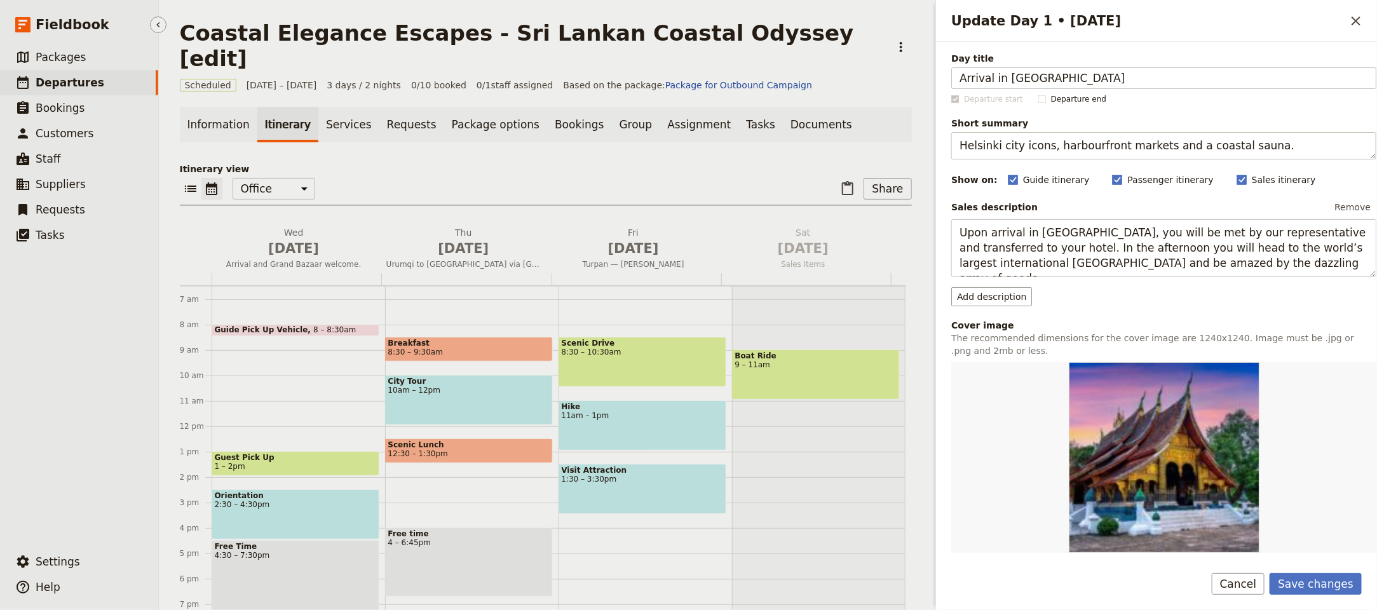
type input "Arrival in [GEOGRAPHIC_DATA]"
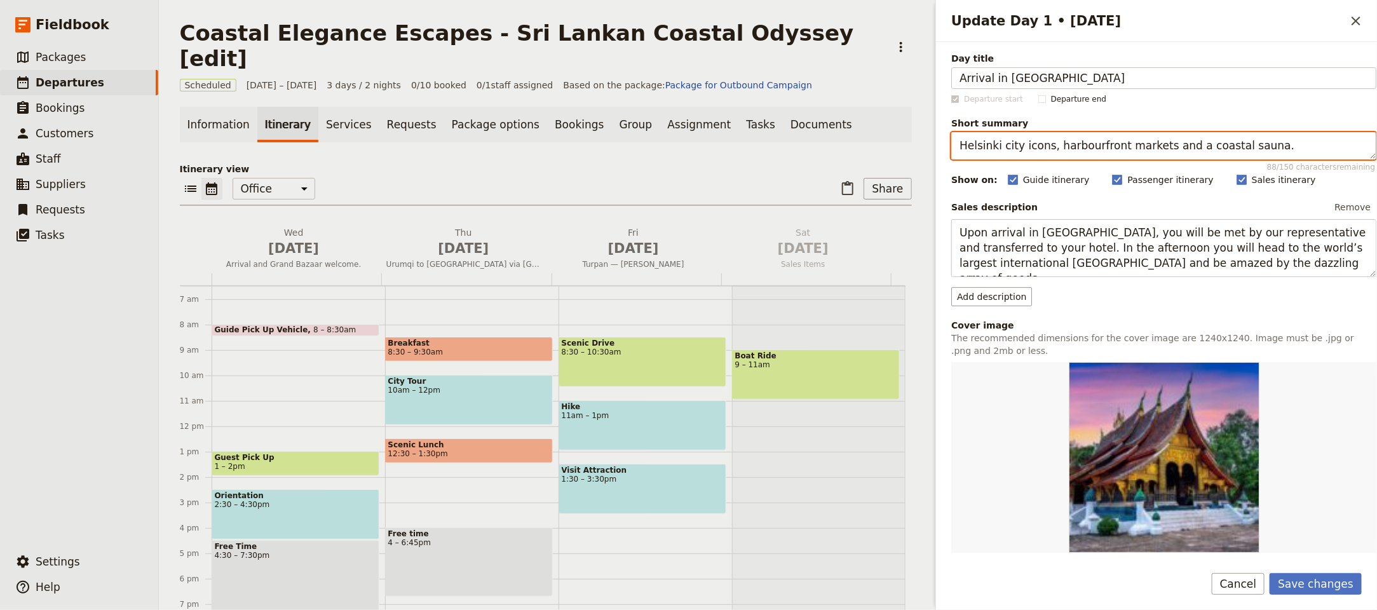
click at [1039, 151] on textarea "Helsinki city icons, harbourfront markets and a coastal sauna." at bounding box center [1163, 145] width 425 height 27
paste textarea "Arrive and unwind by the beach"
type textarea "Arrive and unwind by the beach."
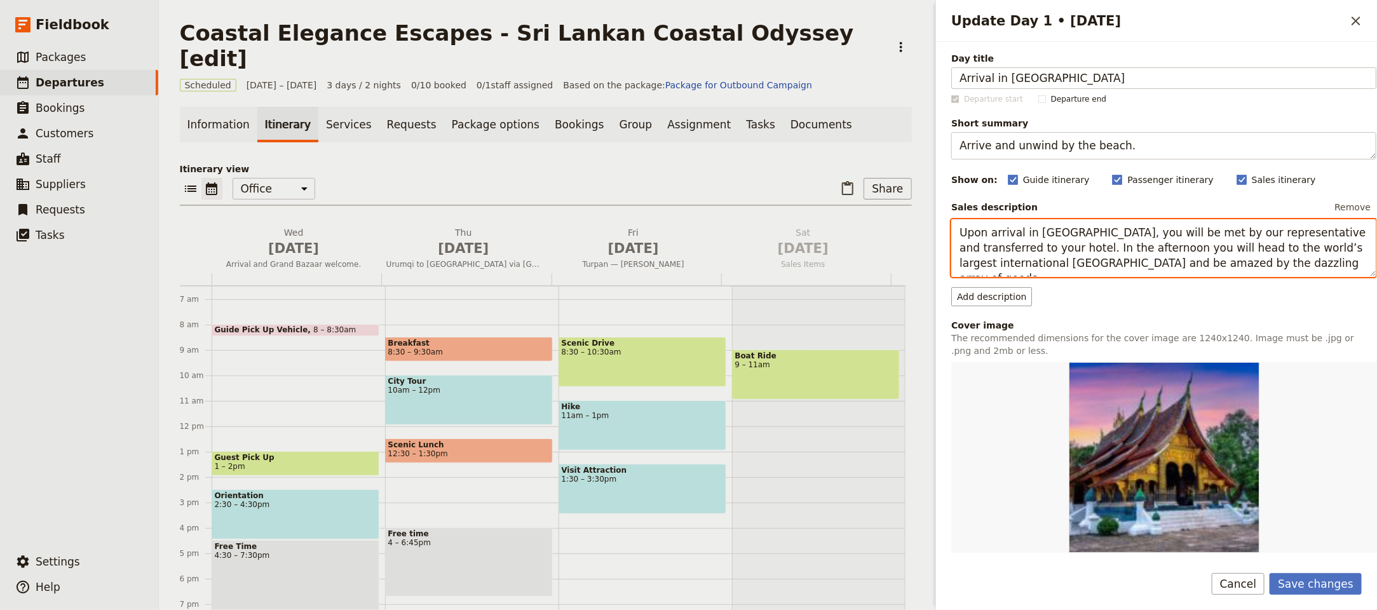
click at [1098, 246] on textarea "Upon arrival in [GEOGRAPHIC_DATA], you will be met by our representative and tr…" at bounding box center [1163, 248] width 425 height 58
paste textarea "your arrival at [GEOGRAPHIC_DATA], our representative will extend a warm and gr…"
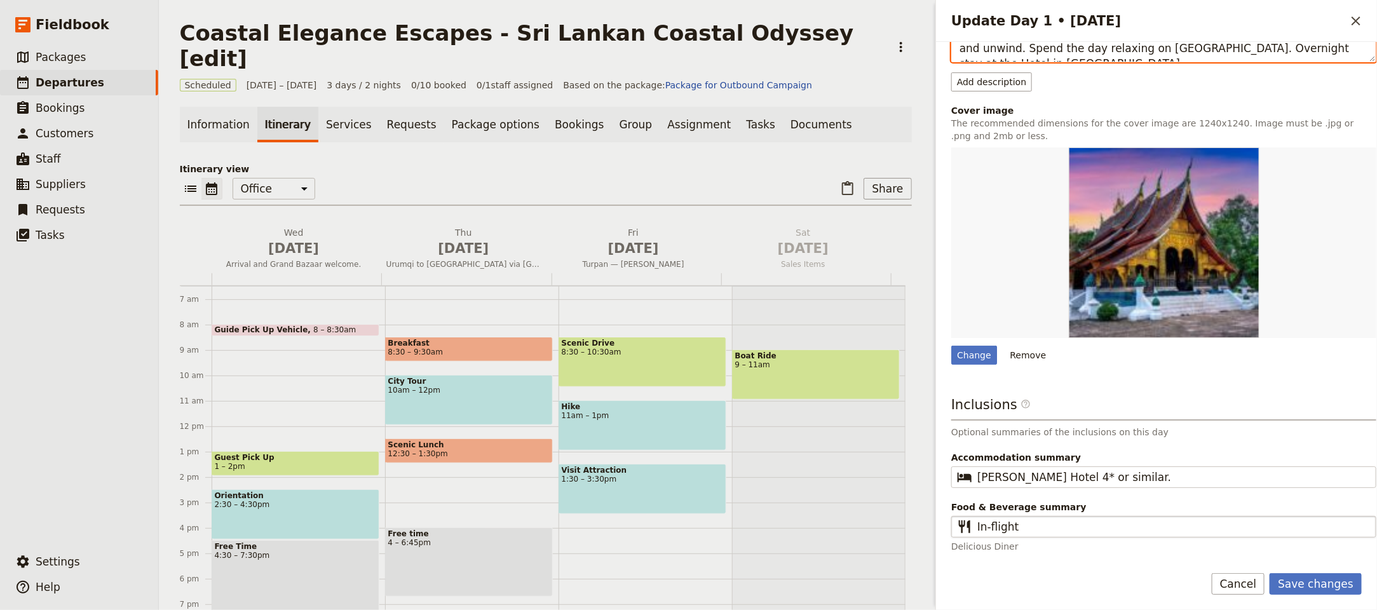
scroll to position [231, 0]
type textarea "Upon your arrival at [GEOGRAPHIC_DATA], our representative will extend a warm a…"
click at [1328, 585] on button "Save changes" at bounding box center [1315, 584] width 92 height 22
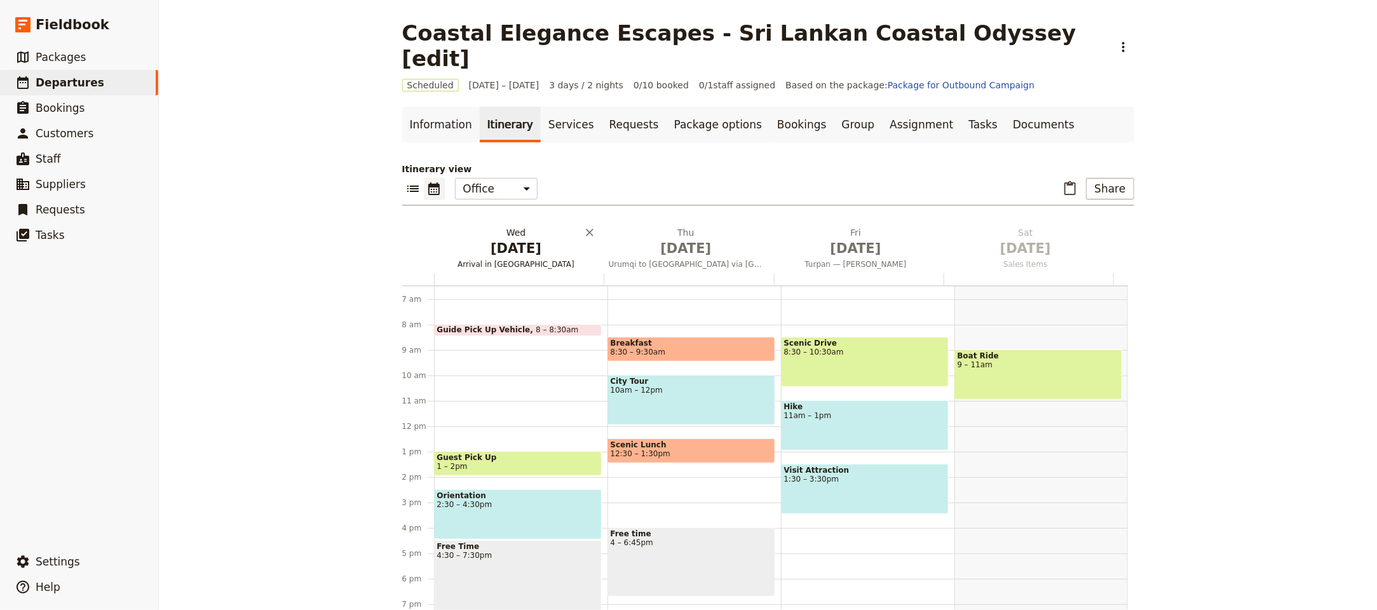
click at [494, 239] on span "[DATE]" at bounding box center [516, 248] width 154 height 19
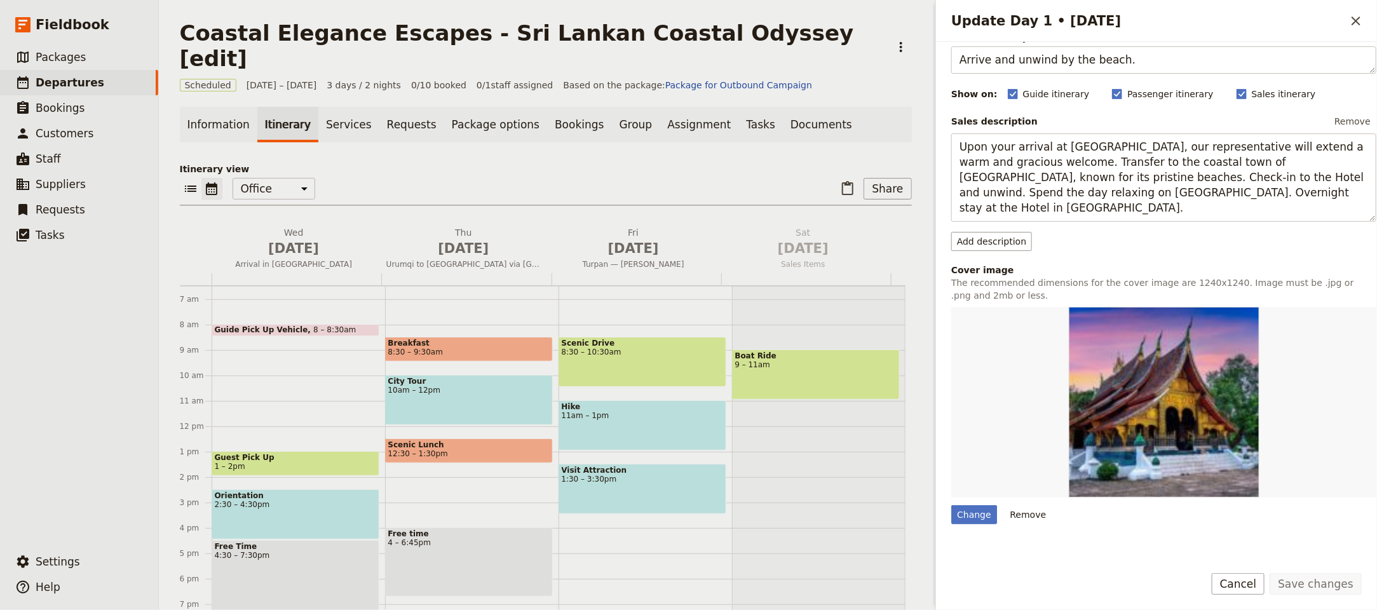
scroll to position [250, 0]
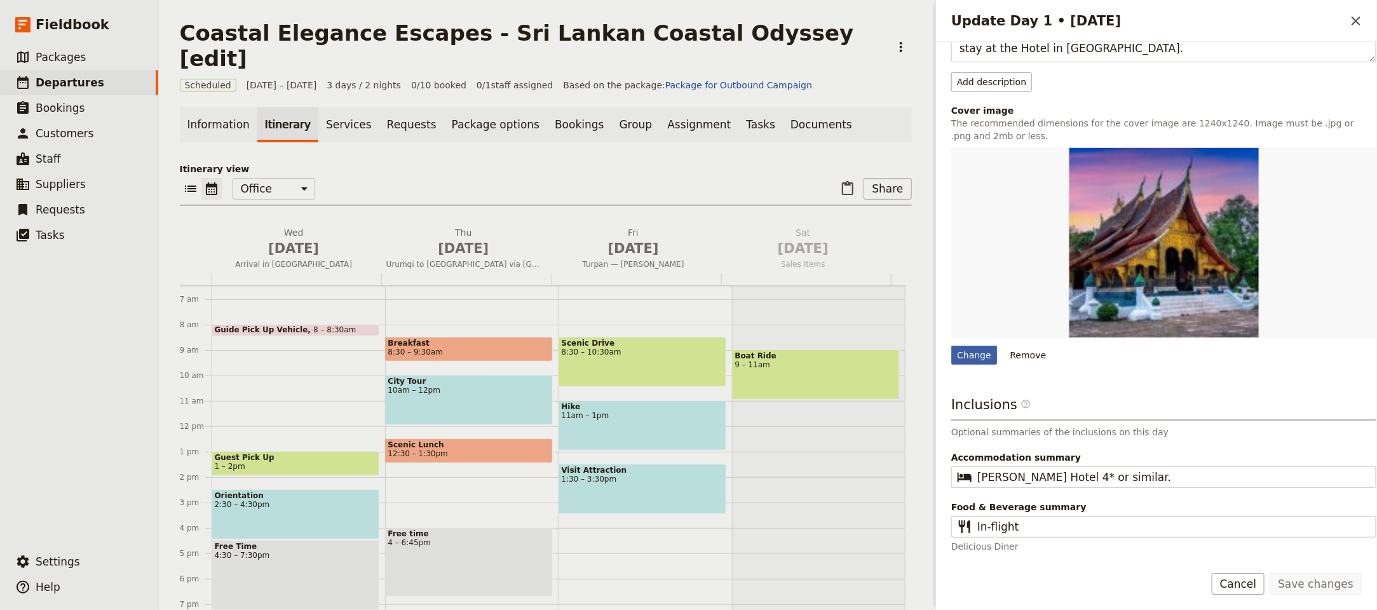
click at [971, 362] on div "Change" at bounding box center [974, 355] width 46 height 19
click at [951, 346] on input "Change" at bounding box center [950, 345] width 1 height 1
type input "C:\fakepath\13-805x650.jpg"
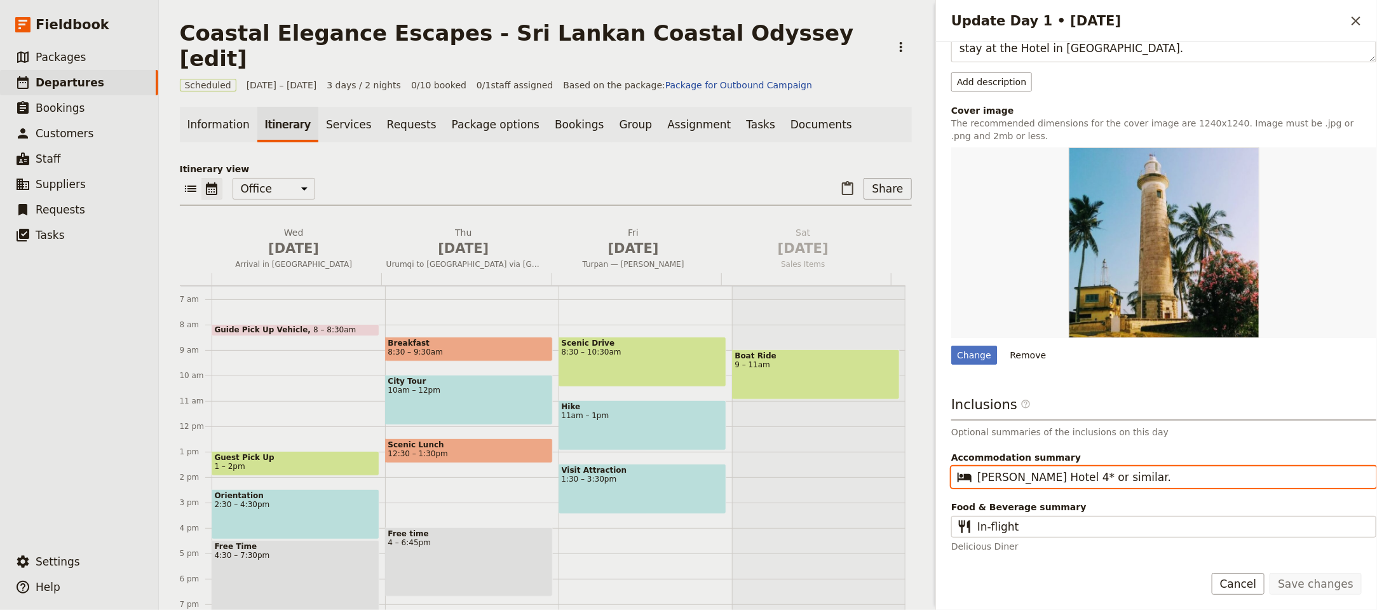
drag, startPoint x: 1025, startPoint y: 473, endPoint x: 986, endPoint y: 471, distance: 39.4
click at [953, 468] on fieldset "​ [PERSON_NAME] Hotel 4* or similar." at bounding box center [1163, 477] width 425 height 22
drag, startPoint x: 1088, startPoint y: 475, endPoint x: 1016, endPoint y: 478, distance: 71.9
click at [1016, 478] on input "Hotel 4* or similar." at bounding box center [1172, 476] width 391 height 15
type input "Hotel 4*"
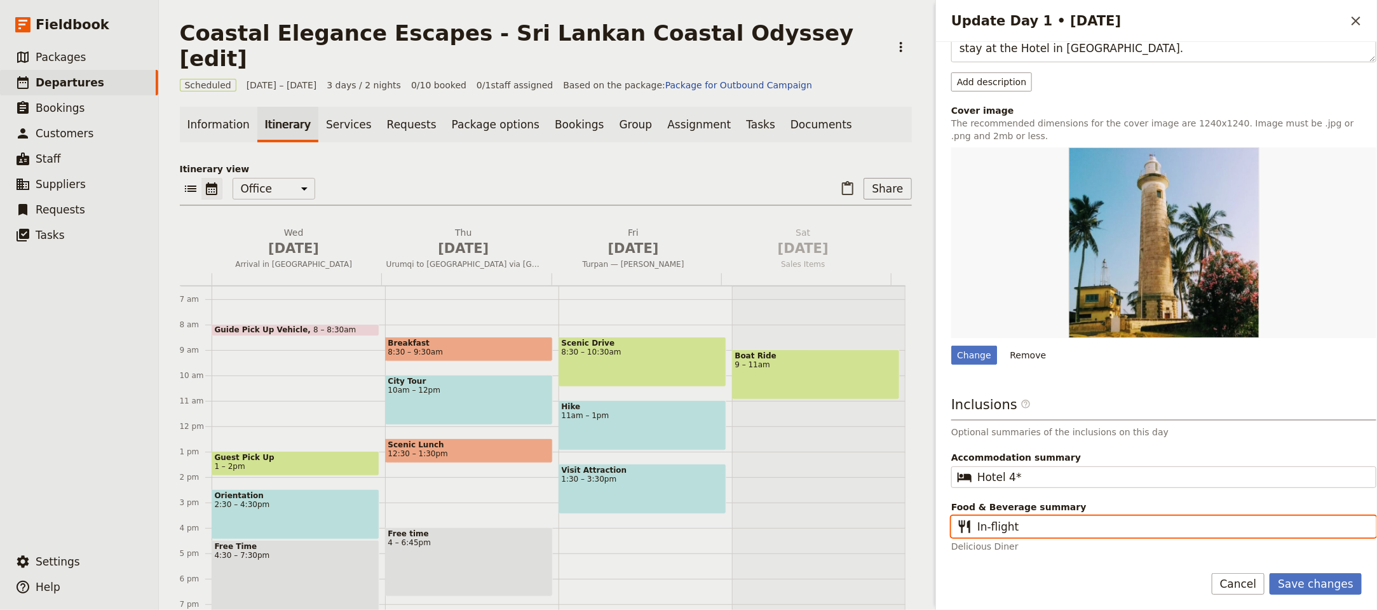
drag, startPoint x: 1085, startPoint y: 532, endPoint x: 937, endPoint y: 525, distance: 148.2
click at [937, 525] on div "Day title Arrival in Negombo Departure start Departure end Short summary Arrive…" at bounding box center [1156, 298] width 441 height 512
type input "B"
click at [986, 527] on input "L,D" at bounding box center [1172, 526] width 391 height 15
type input "L, D"
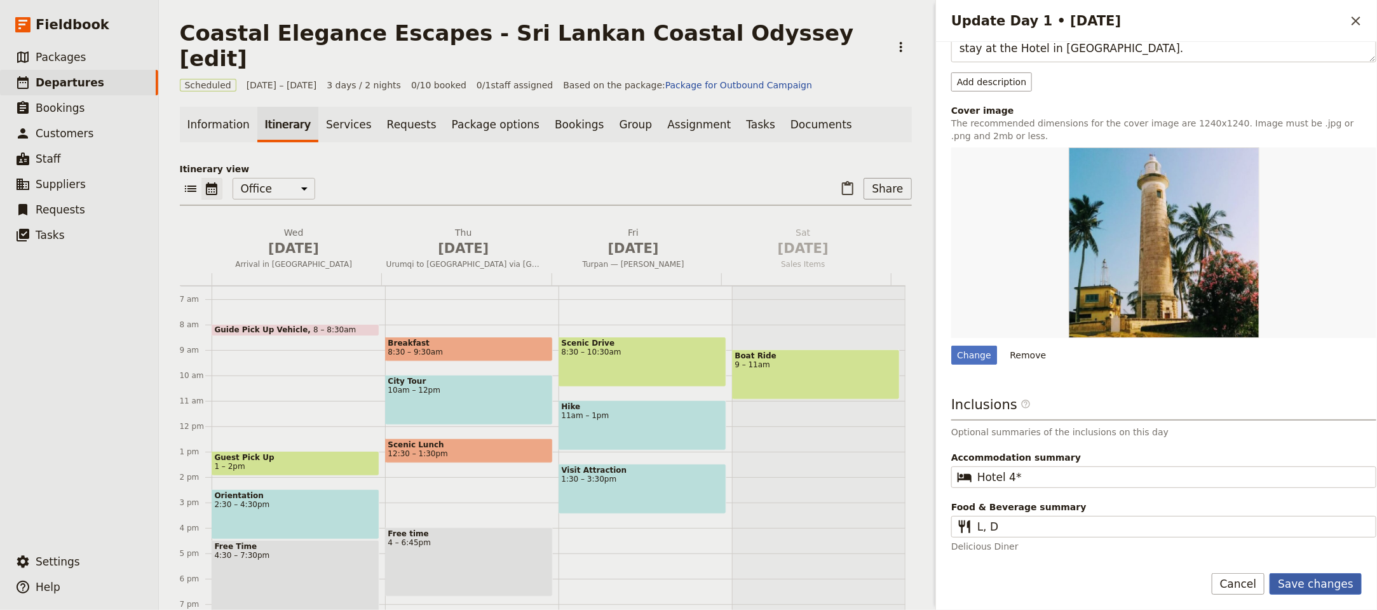
click at [1338, 584] on button "Save changes" at bounding box center [1315, 584] width 92 height 22
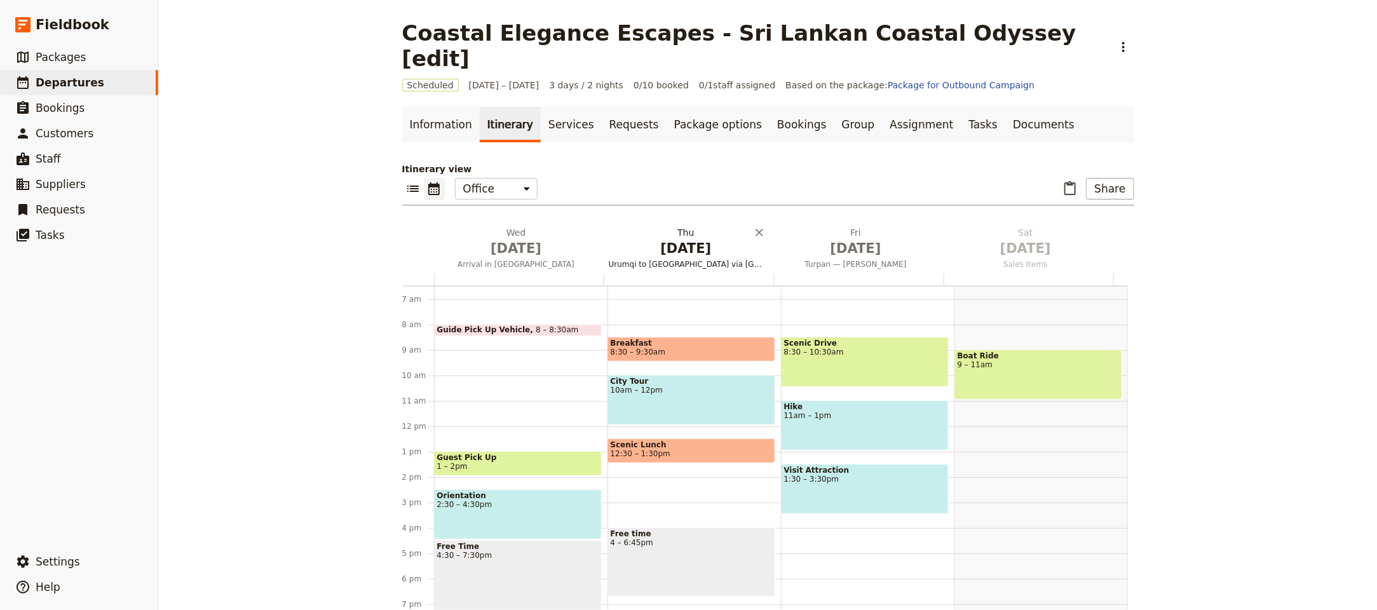
click at [667, 239] on span "[DATE]" at bounding box center [686, 248] width 154 height 19
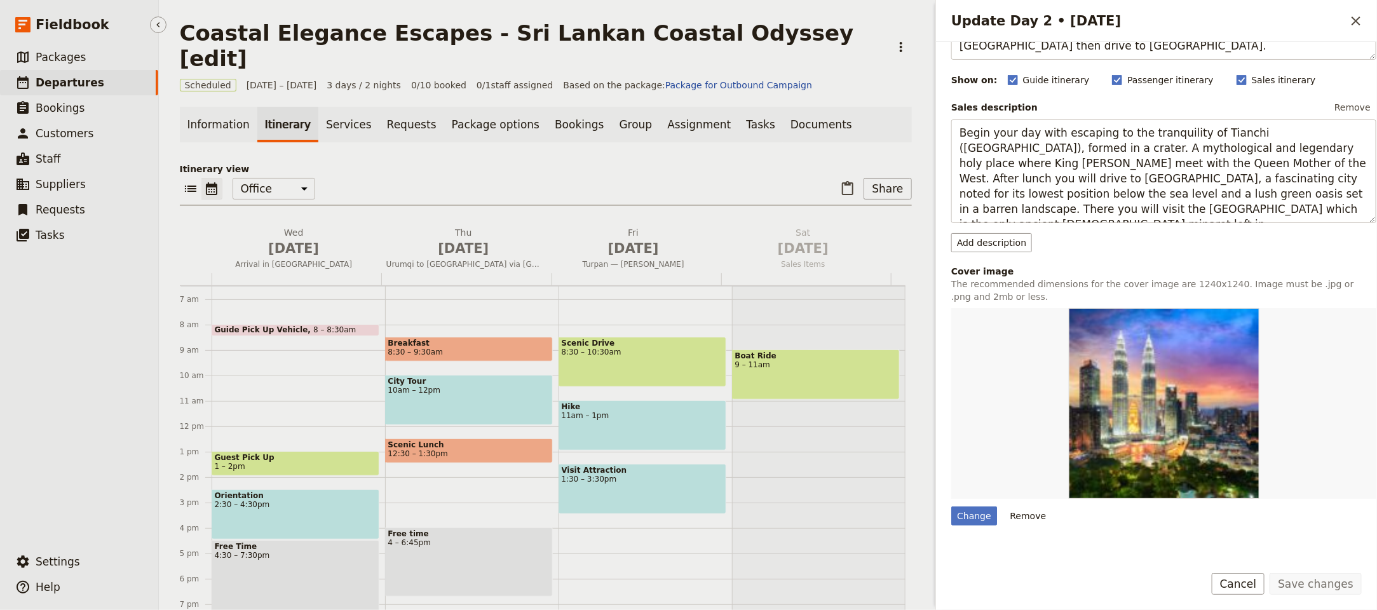
scroll to position [126, 0]
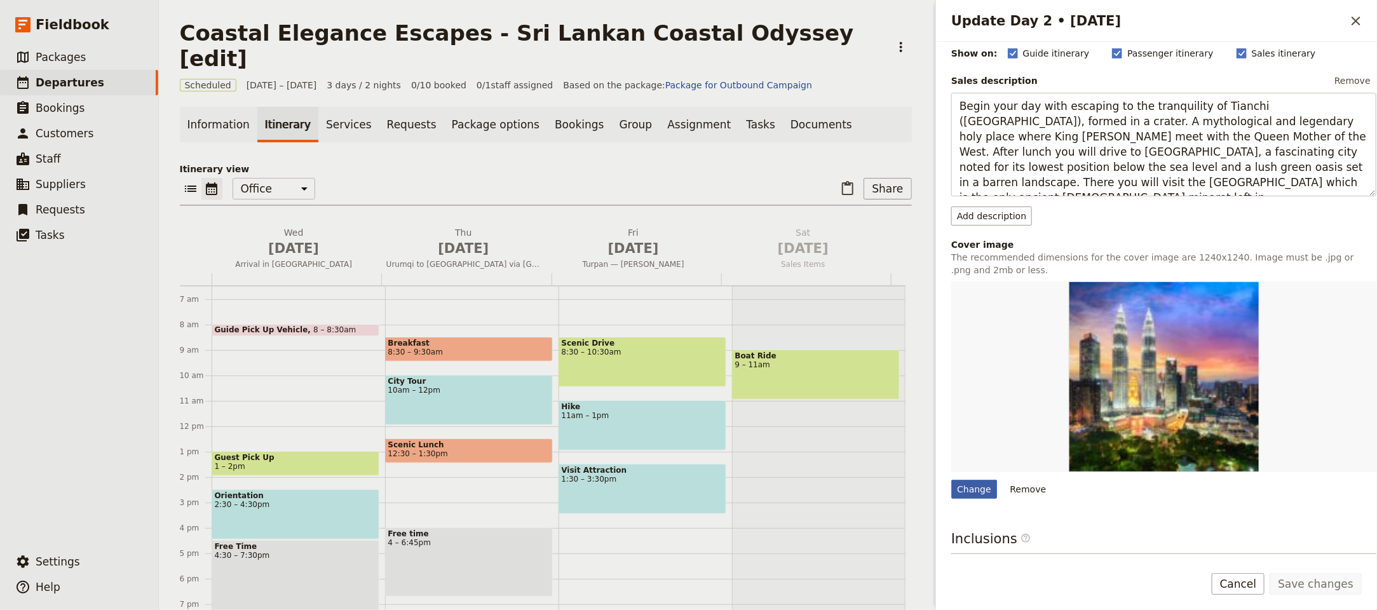
click at [984, 491] on div "Change" at bounding box center [974, 489] width 46 height 19
click at [951, 480] on input "Change" at bounding box center [950, 479] width 1 height 1
type input "C:\fakepath\13-805x650.jpg"
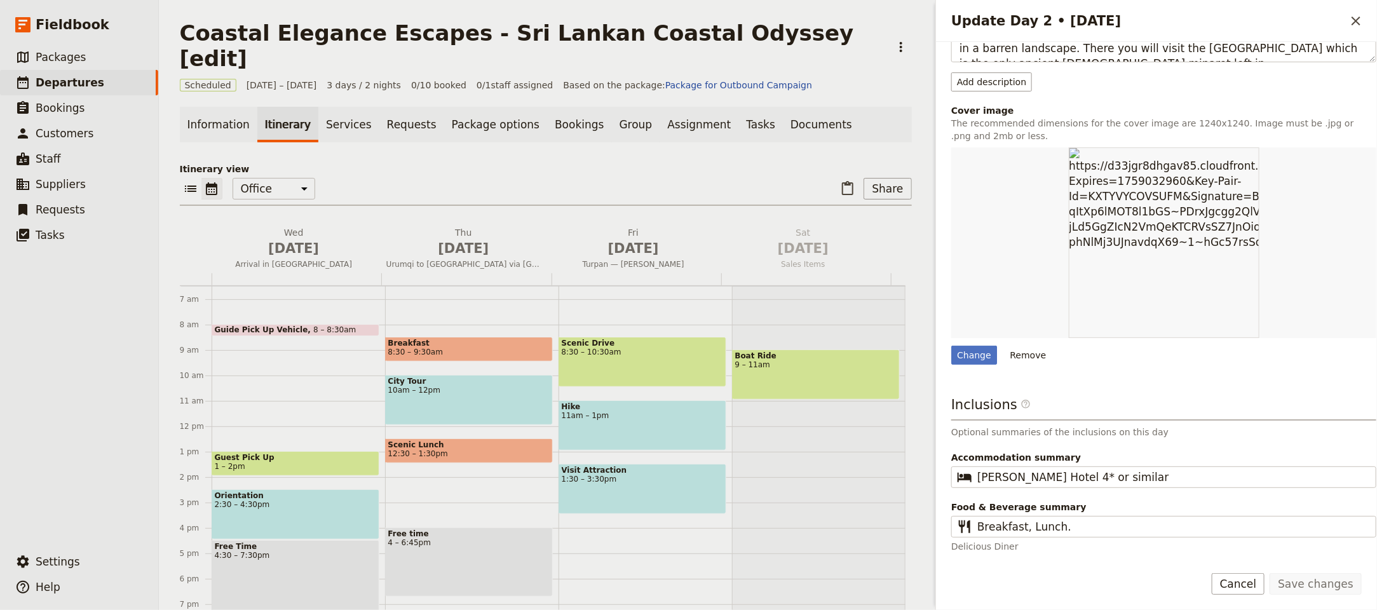
scroll to position [0, 0]
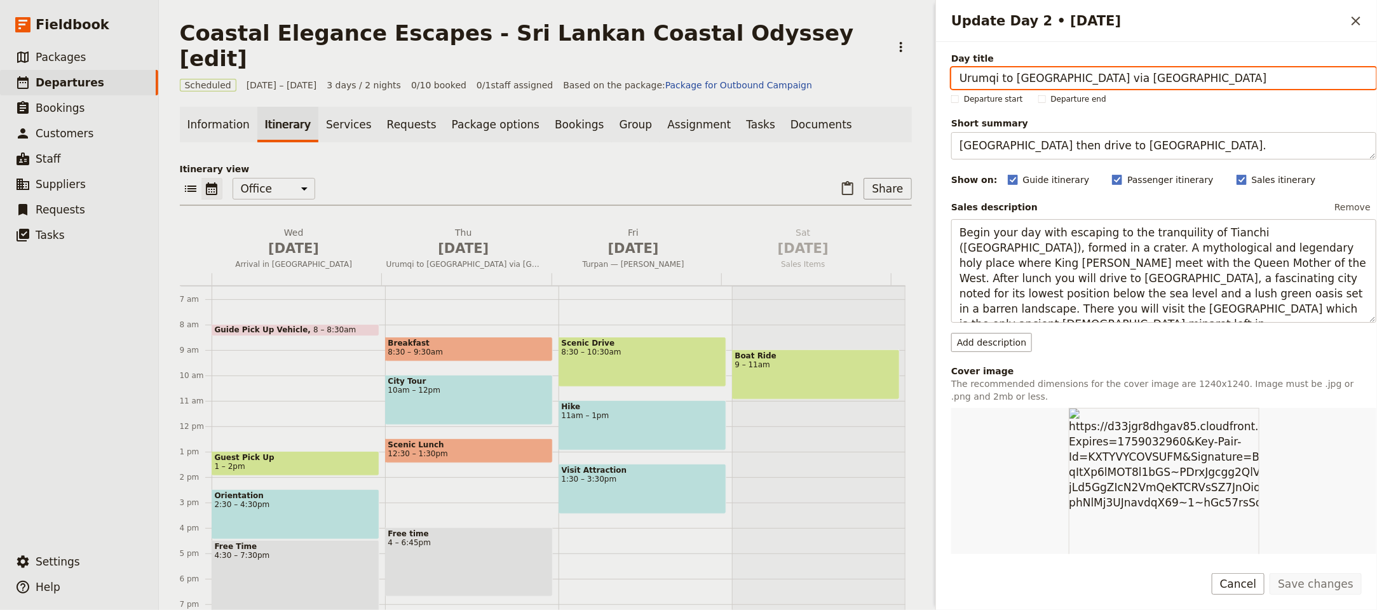
click at [1081, 82] on input "Urumqi to [GEOGRAPHIC_DATA] via [GEOGRAPHIC_DATA]" at bounding box center [1163, 78] width 425 height 22
paste input "Negombo to [GEOGRAPHIC_DATA]"
type input "Negombo to [GEOGRAPHIC_DATA]"
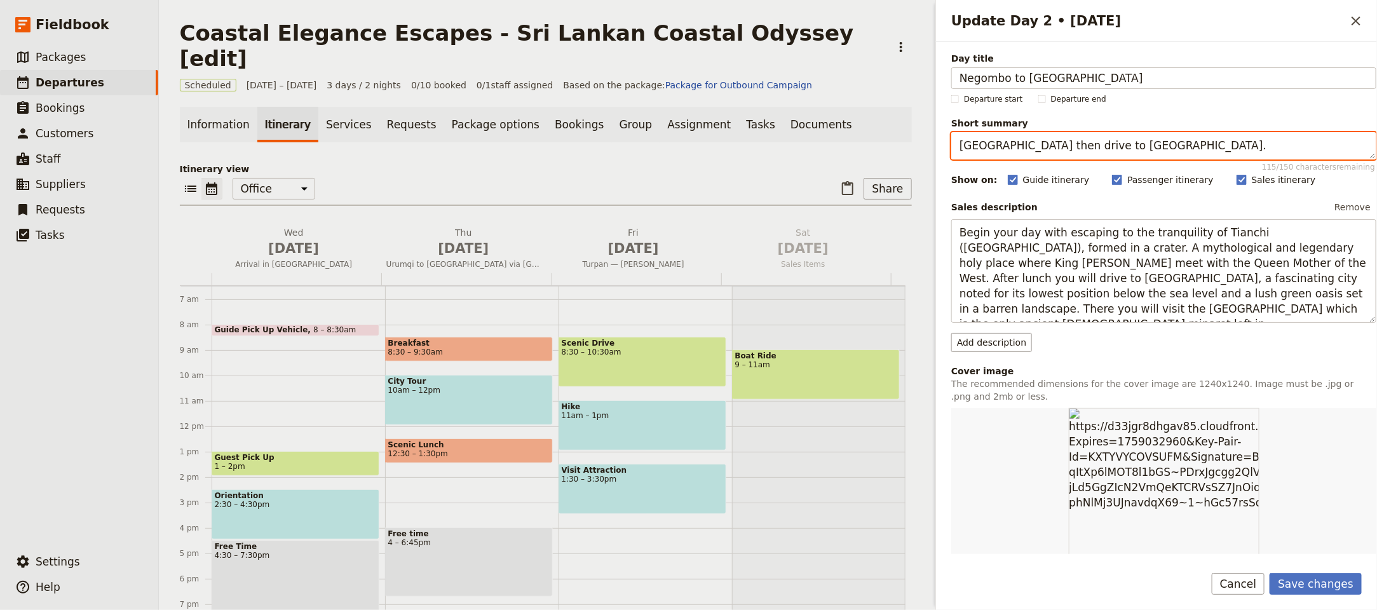
click at [1028, 151] on textarea "[GEOGRAPHIC_DATA] then drive to [GEOGRAPHIC_DATA]." at bounding box center [1163, 145] width 425 height 27
paste textarea "Scenic transfer and beach time"
paste textarea "After breakfast, check out from the hotel. Travel to [GEOGRAPHIC_DATA], a pictu…"
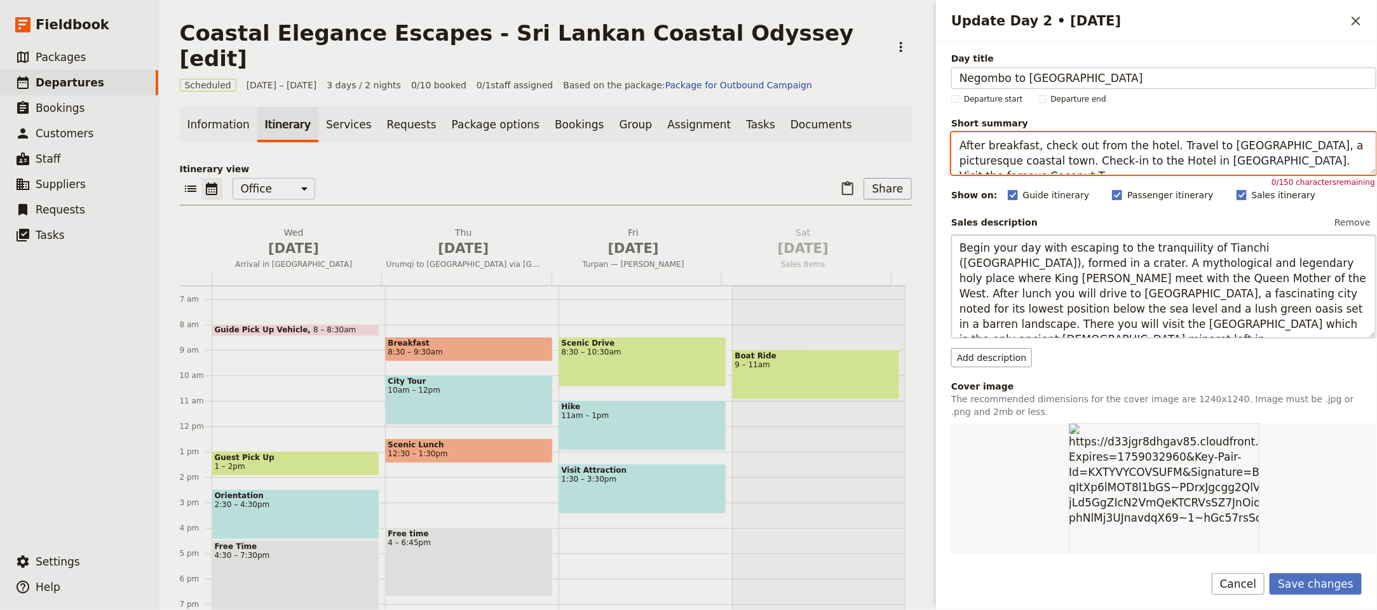
type textarea "Scenic transfer and beach time."
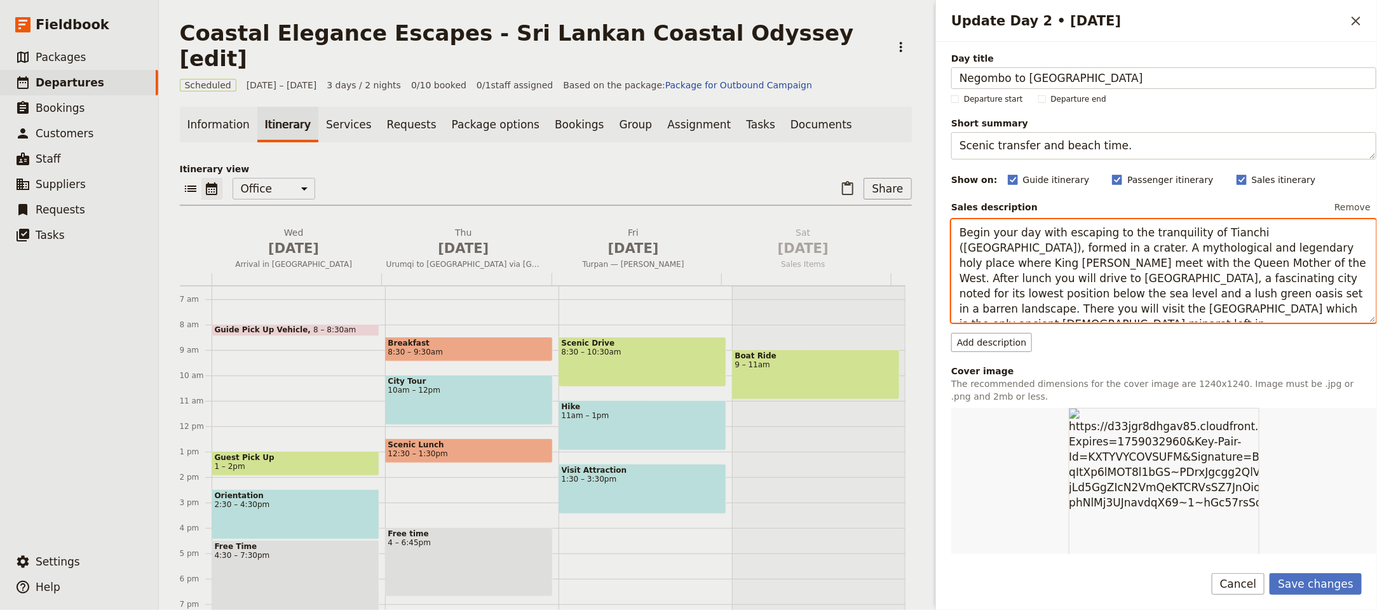
click at [1076, 274] on textarea "Begin your day with escaping to the tranquility of Tianchi ([GEOGRAPHIC_DATA]),…" at bounding box center [1163, 271] width 425 height 104
click at [1075, 274] on textarea "Begin your day with escaping to the tranquility of Tianchi ([GEOGRAPHIC_DATA]),…" at bounding box center [1163, 271] width 425 height 104
paste textarea "After breakfast, check out from the hotel. Travel to [GEOGRAPHIC_DATA], a pictu…"
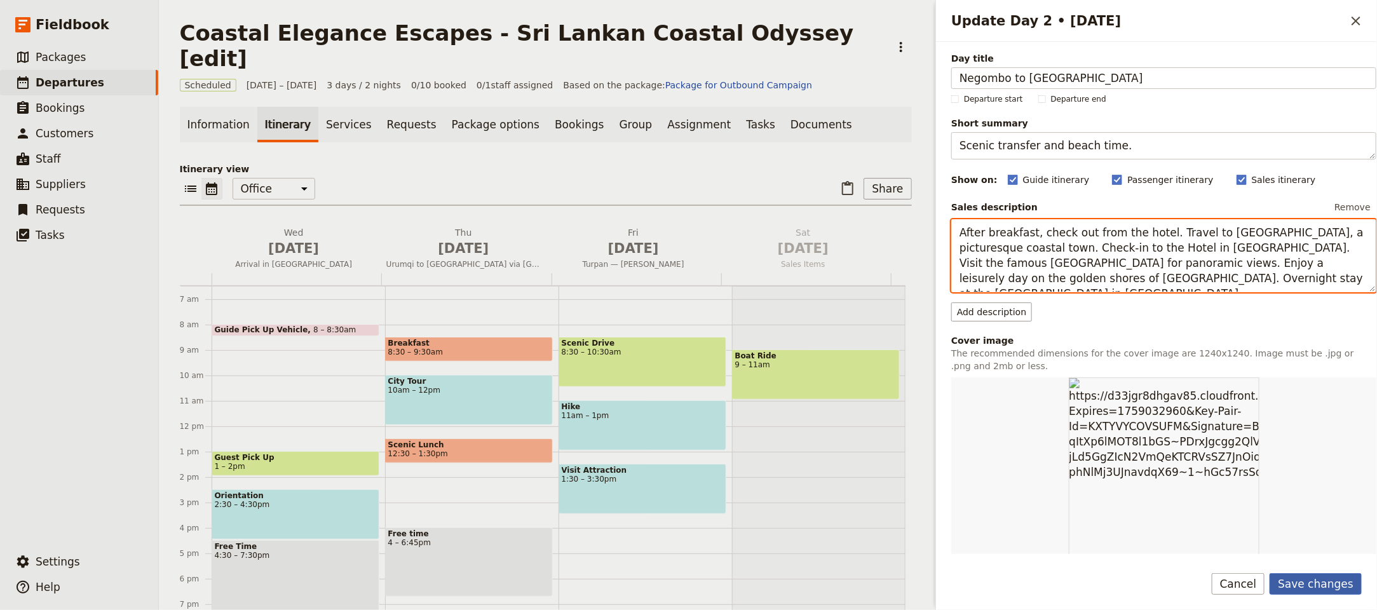
type textarea "After breakfast, check out from the hotel. Travel to [GEOGRAPHIC_DATA], a pictu…"
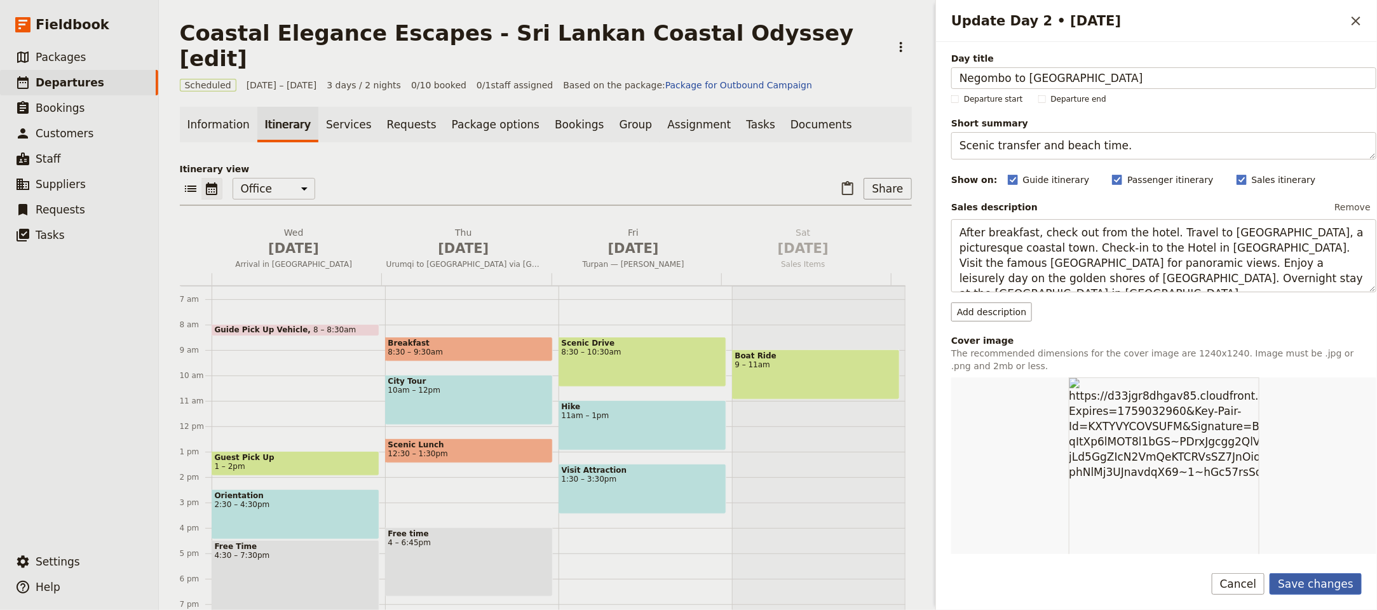
click at [1308, 583] on button "Save changes" at bounding box center [1315, 584] width 92 height 22
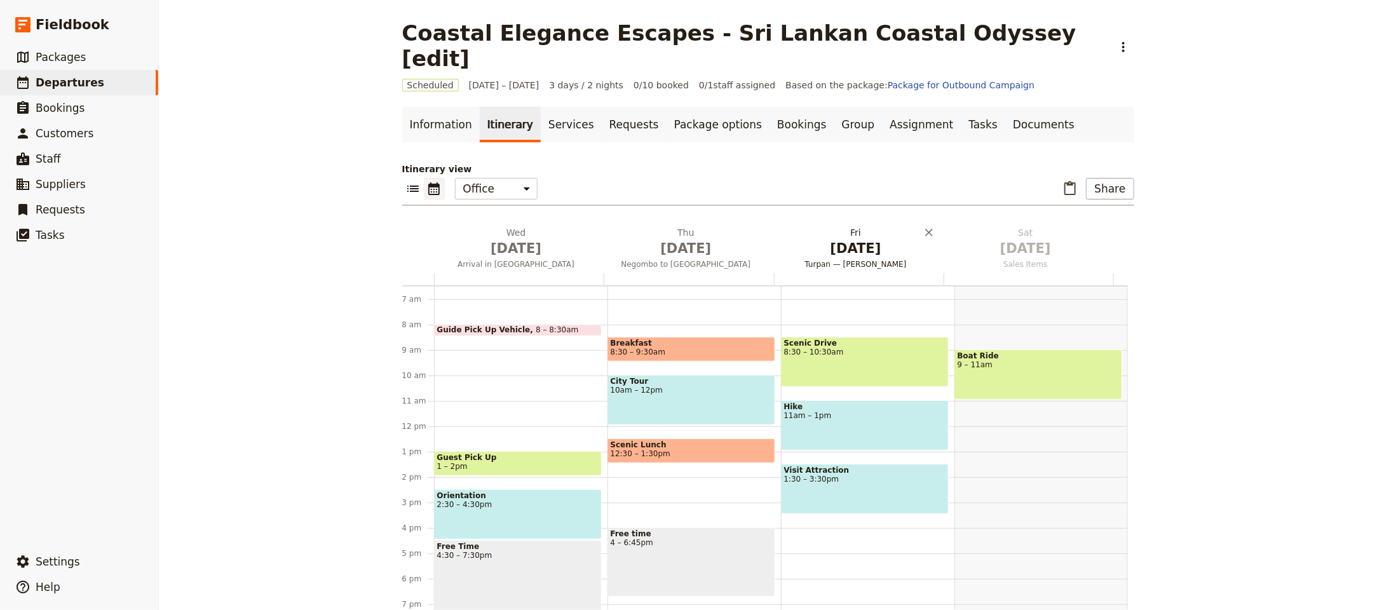
click at [682, 239] on span "[DATE]" at bounding box center [686, 248] width 154 height 19
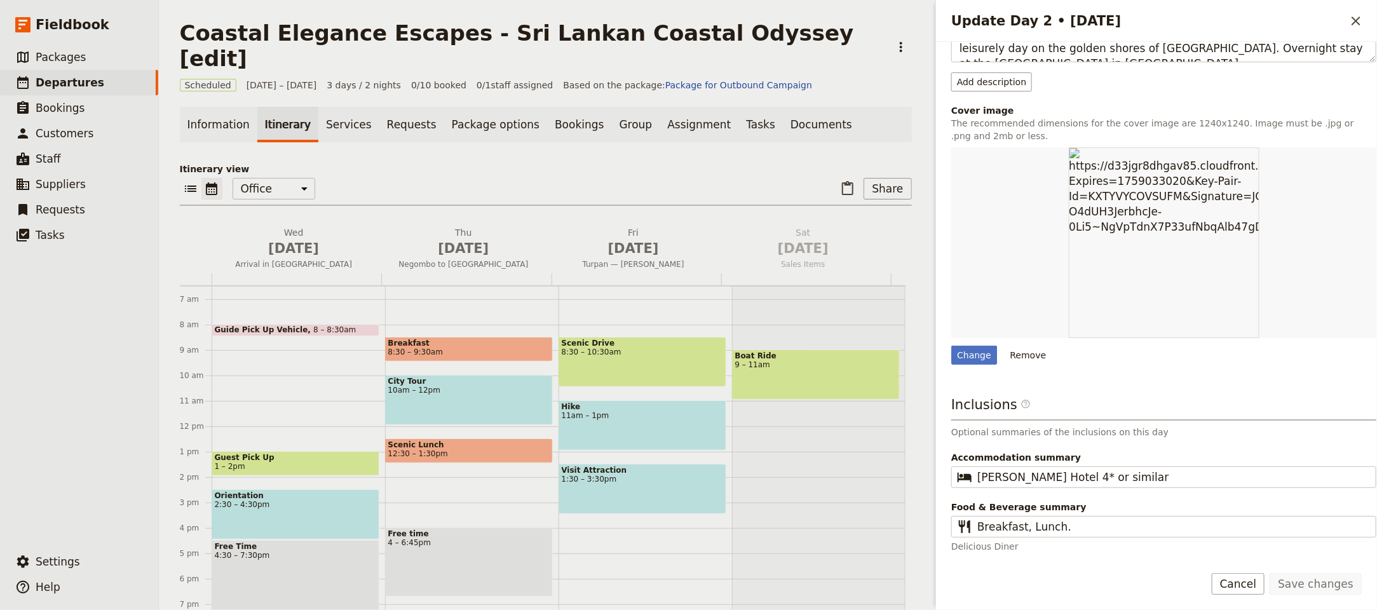
scroll to position [234, 0]
click at [974, 354] on div "Change" at bounding box center [974, 355] width 46 height 19
click at [951, 346] on input "Change" at bounding box center [950, 345] width 1 height 1
type input "C:\fakepath\Accommodation-805x650.jpg"
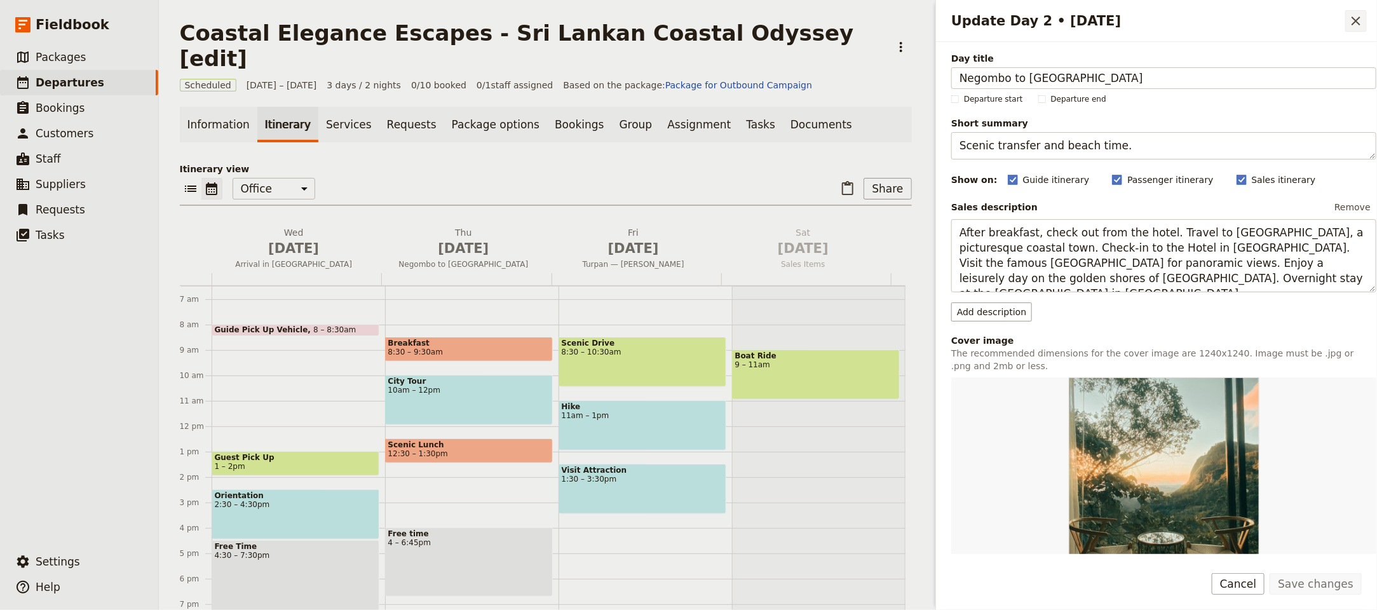
click at [1362, 19] on icon "Close drawer" at bounding box center [1355, 20] width 15 height 15
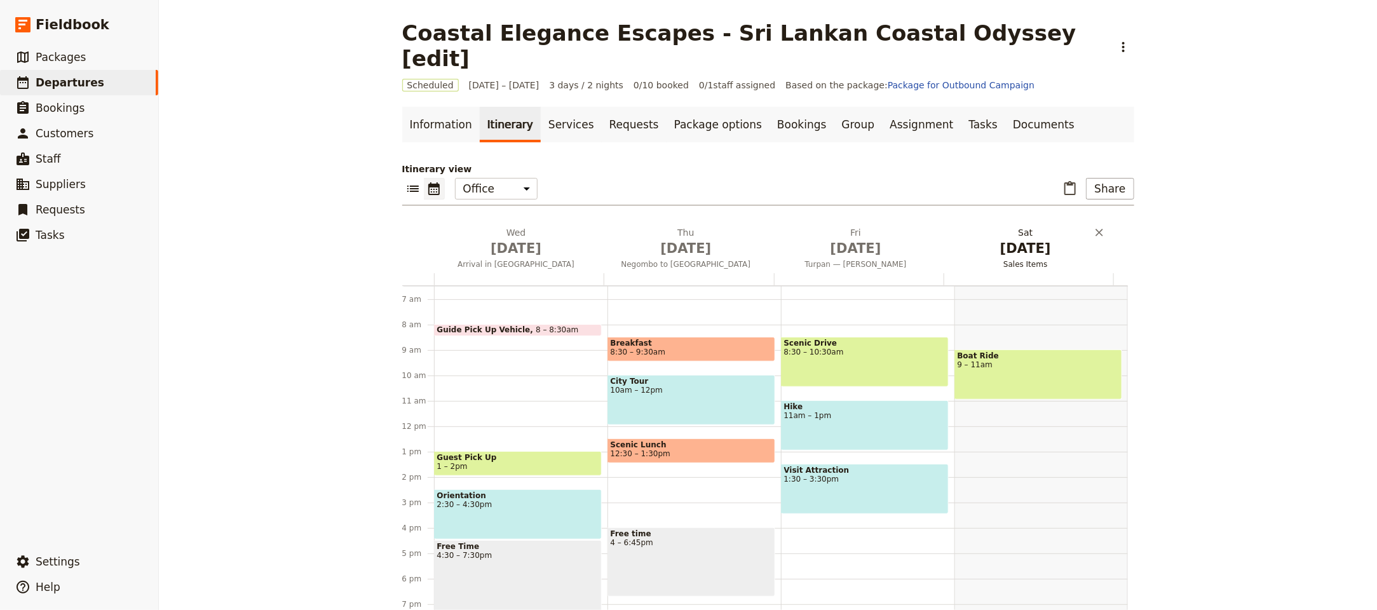
click at [824, 259] on span "Turpan — [PERSON_NAME]" at bounding box center [855, 264] width 165 height 10
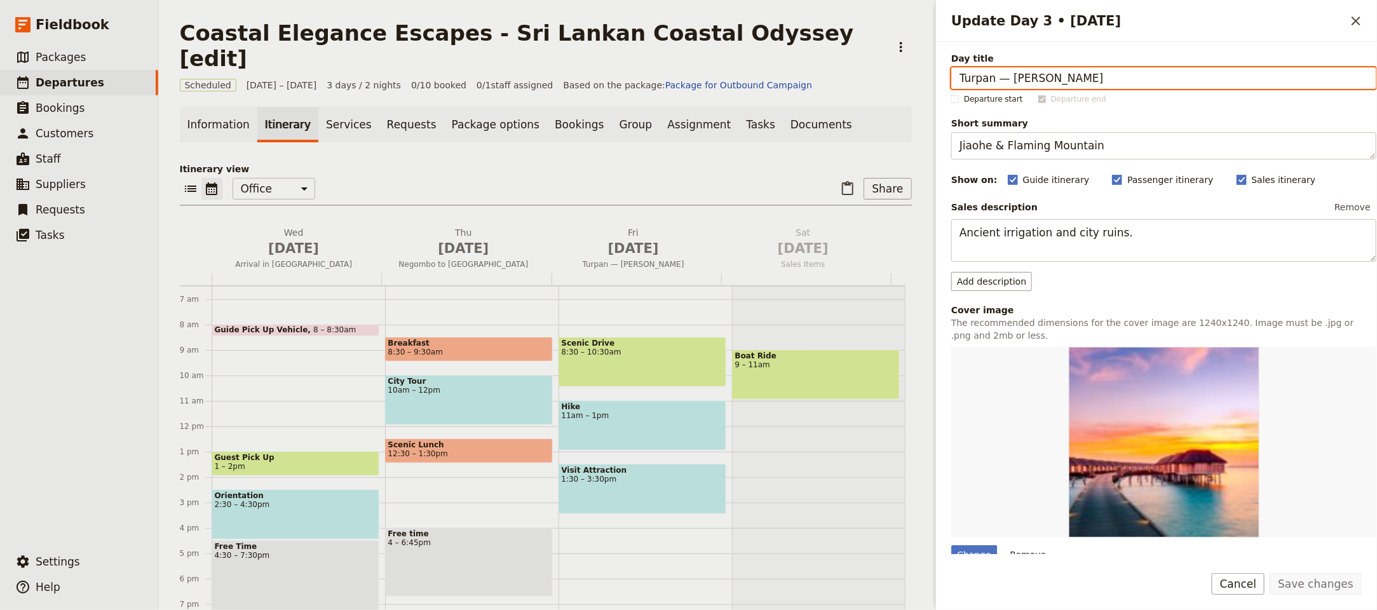
click at [1087, 78] on input "Turpan — [PERSON_NAME]" at bounding box center [1163, 78] width 425 height 22
paste input "[PERSON_NAME]"
type input "[PERSON_NAME]"
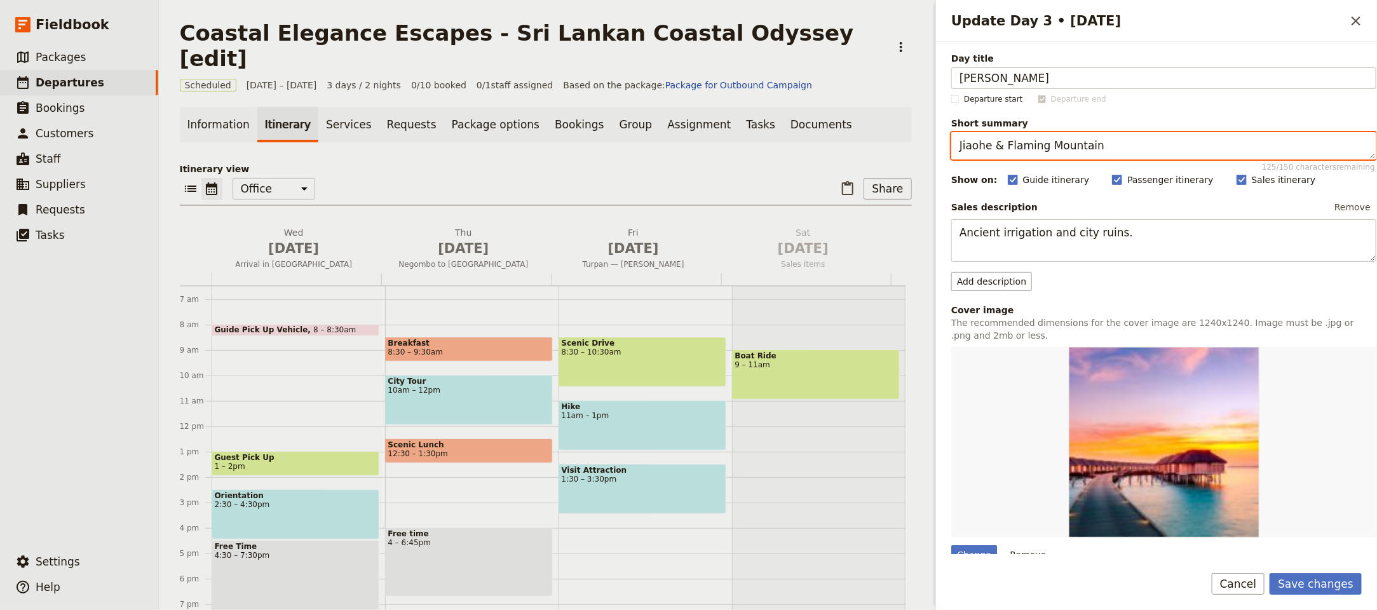
click at [1018, 153] on textarea "Jiaohe & Flaming Mountain" at bounding box center [1163, 145] width 425 height 27
click at [1017, 154] on textarea "Jiaohe & Flaming Mountain" at bounding box center [1163, 145] width 425 height 27
paste textarea "Optional whale watching and beach."
type textarea "Optional whale watching and beach."
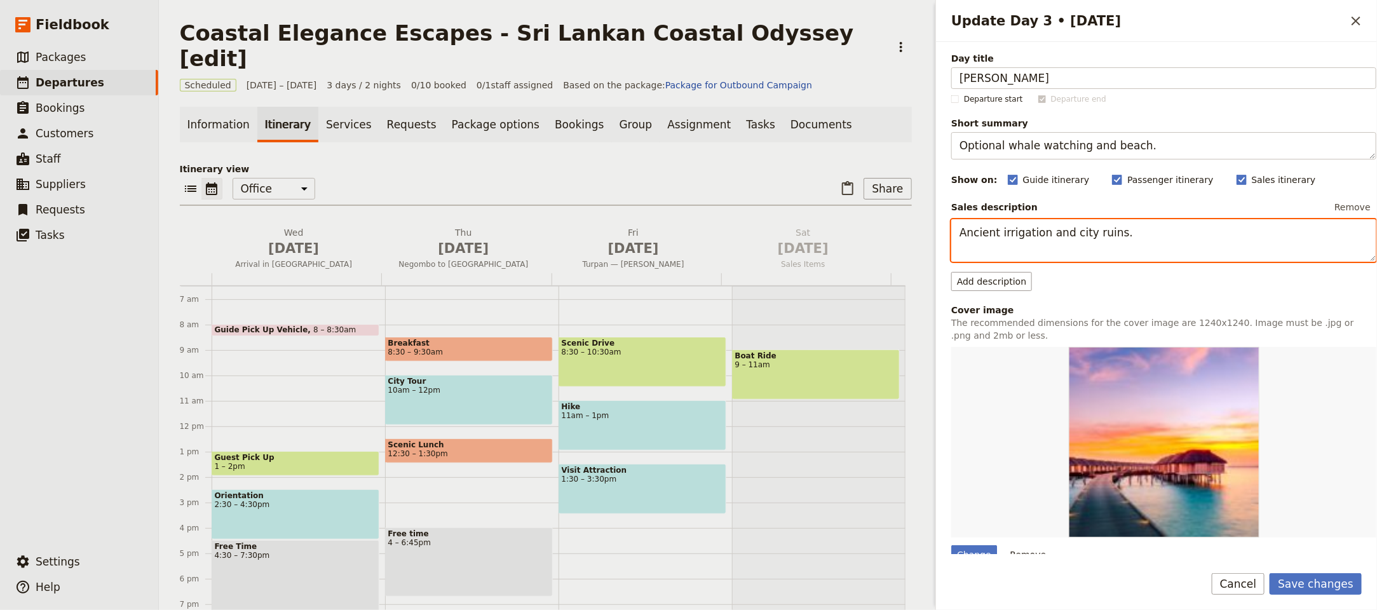
click at [1035, 250] on textarea "Ancient irrigation and city ruins." at bounding box center [1163, 240] width 425 height 43
paste textarea "consider an optional whale watching tour, an exhilarating experience in the vas…"
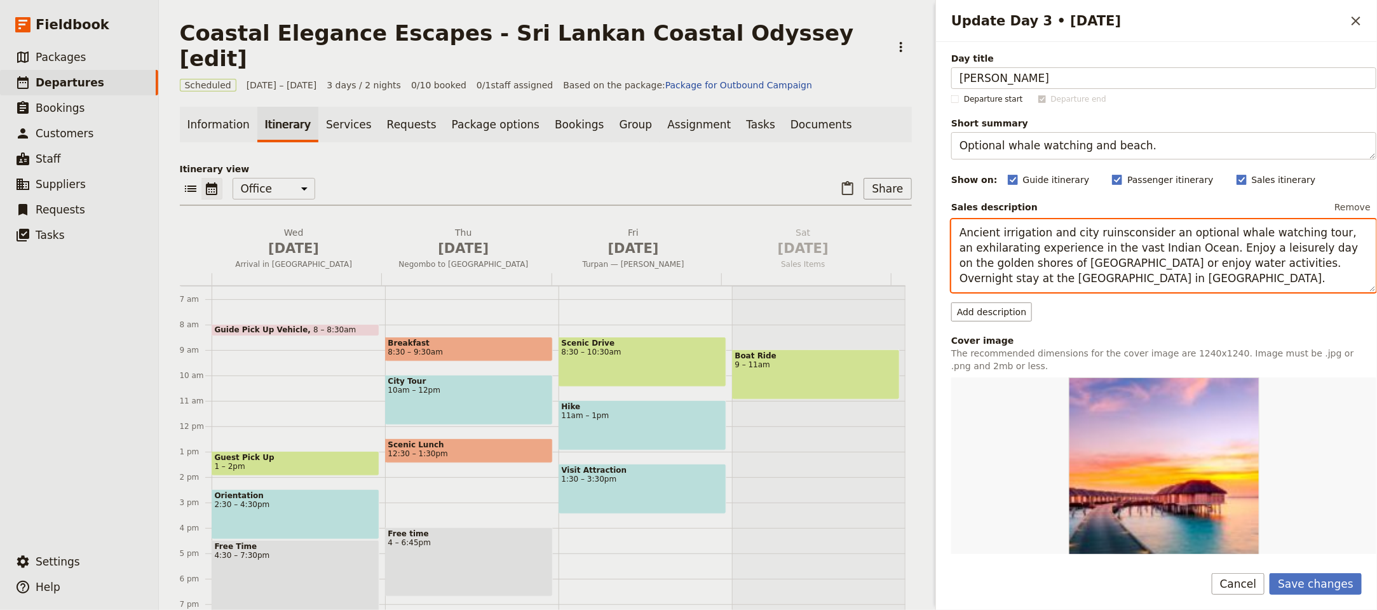
paste textarea "Update Day 3 • 3 Oct"
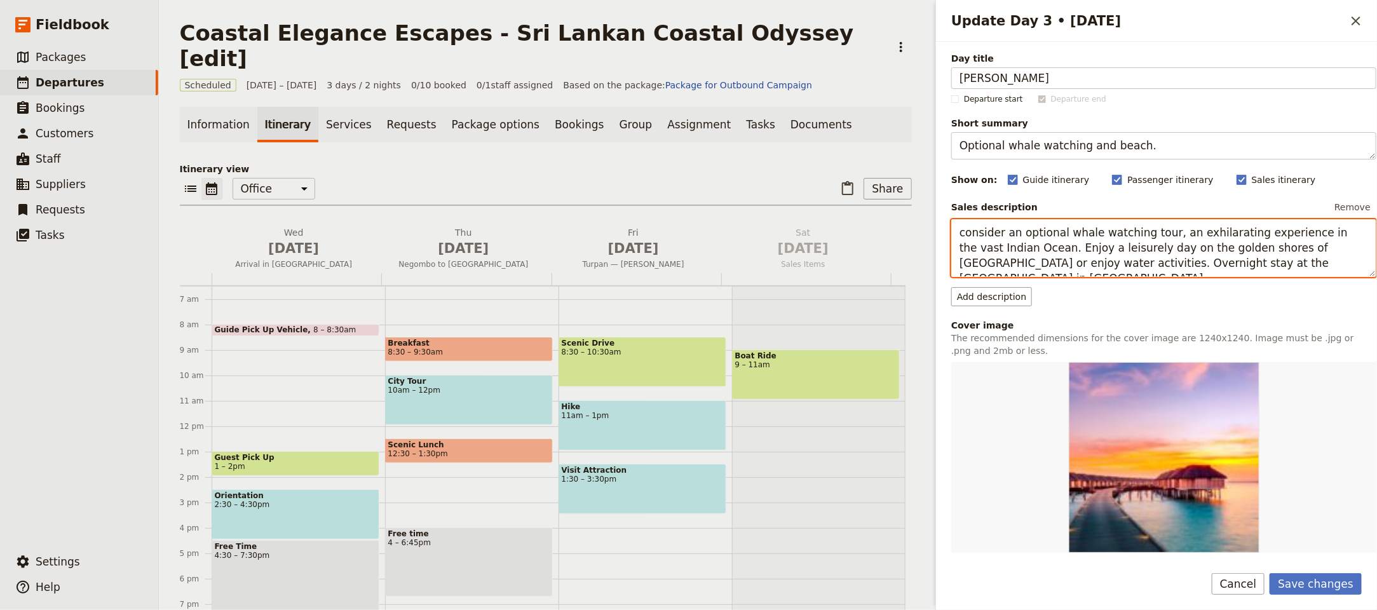
click at [953, 227] on textarea "consider an optional whale watching tour, an exhilarating experience in the vas…" at bounding box center [1163, 248] width 425 height 58
click at [955, 236] on textarea "consider an optional whale watching tour, an exhilarating experience in the vas…" at bounding box center [1163, 248] width 425 height 58
click at [964, 234] on textarea "consider an optional whale watching tour, an exhilarating experience in the vas…" at bounding box center [1163, 248] width 425 height 58
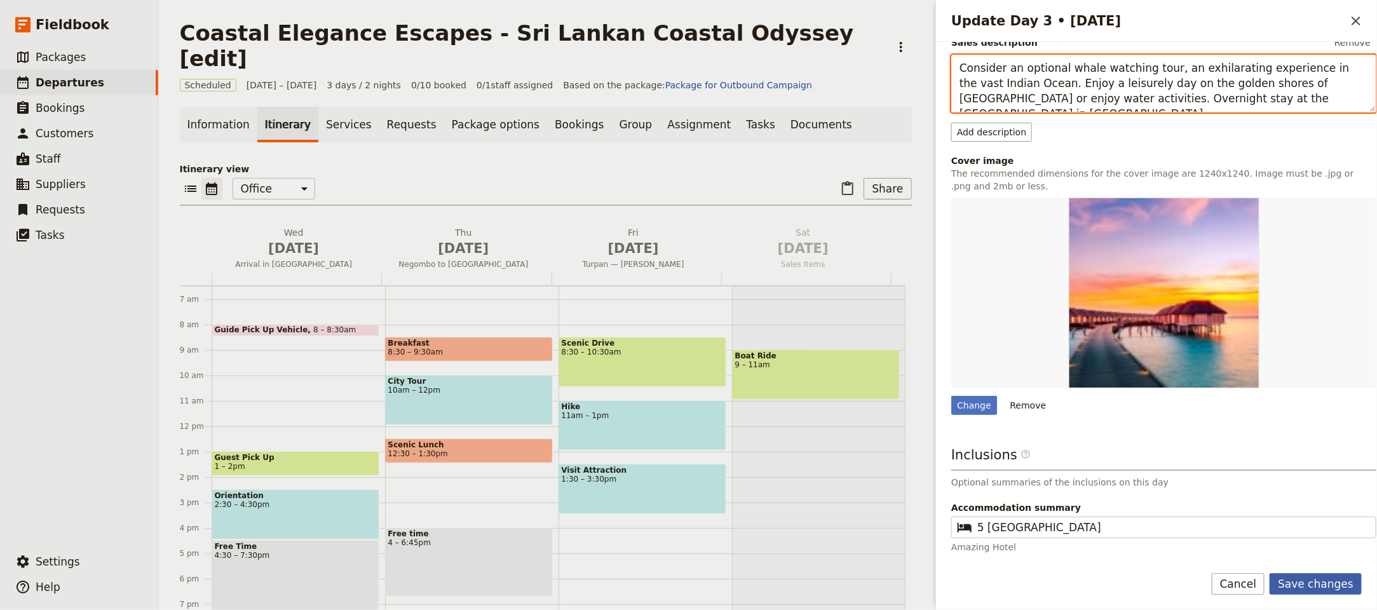
scroll to position [168, 0]
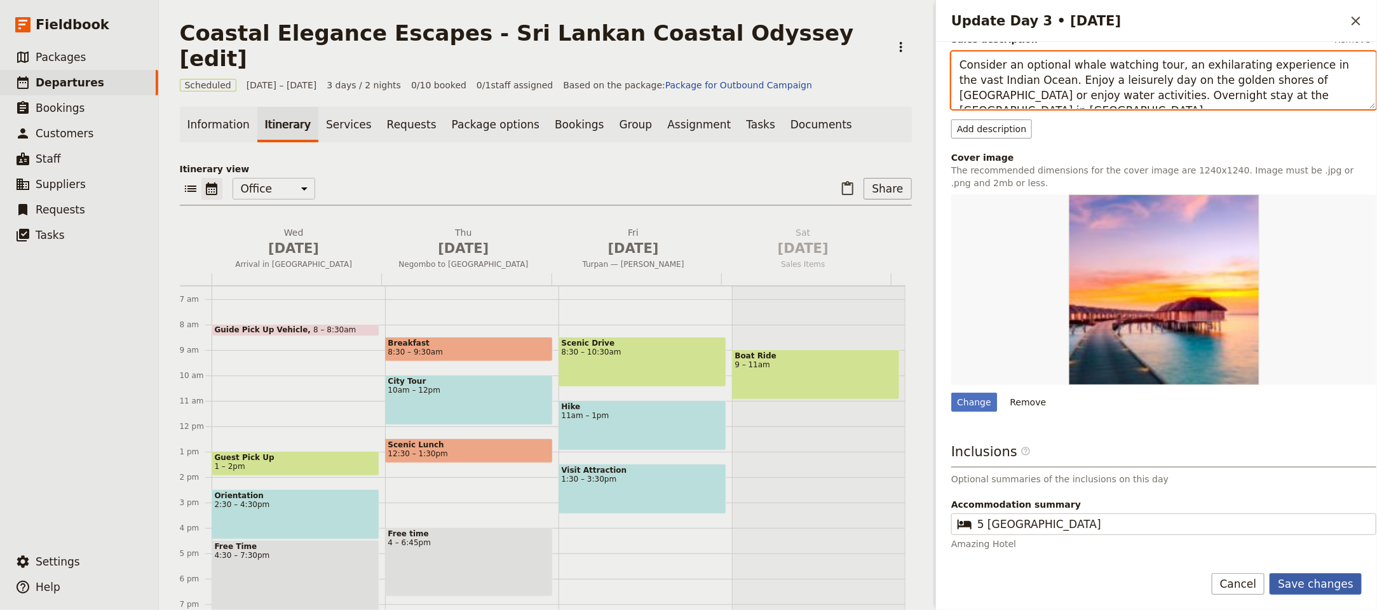
type textarea "Consider an optional whale watching tour, an exhilarating experience in the vas…"
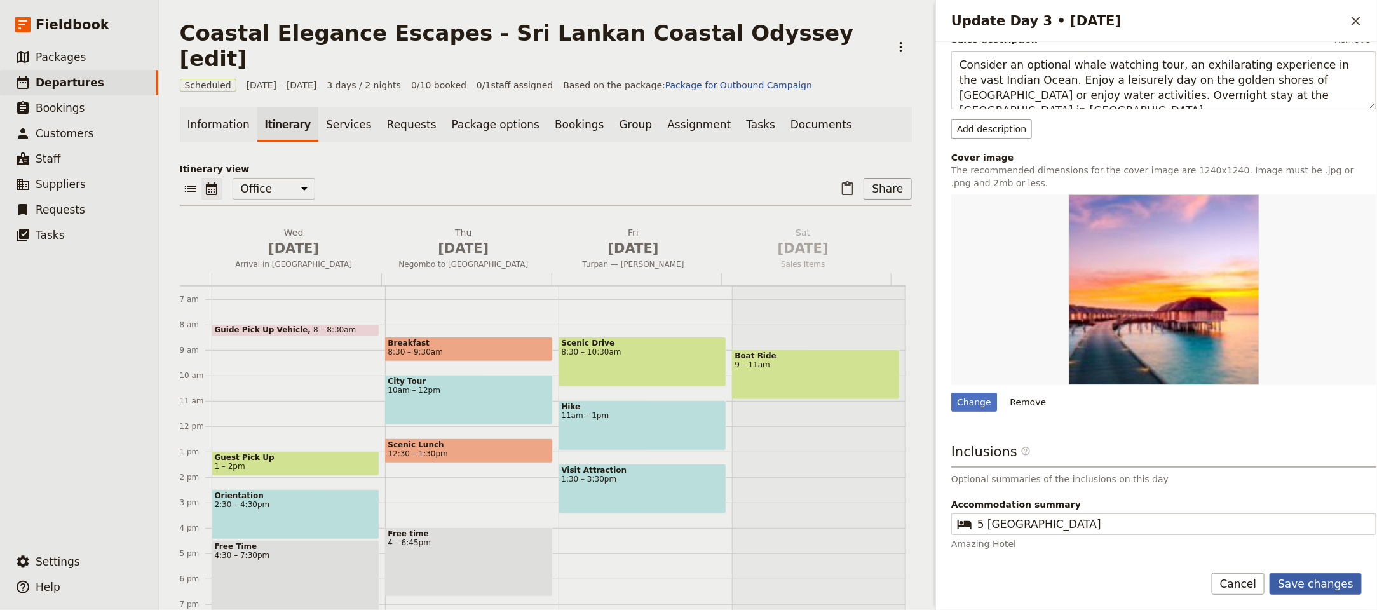
click at [1352, 586] on button "Save changes" at bounding box center [1315, 584] width 92 height 22
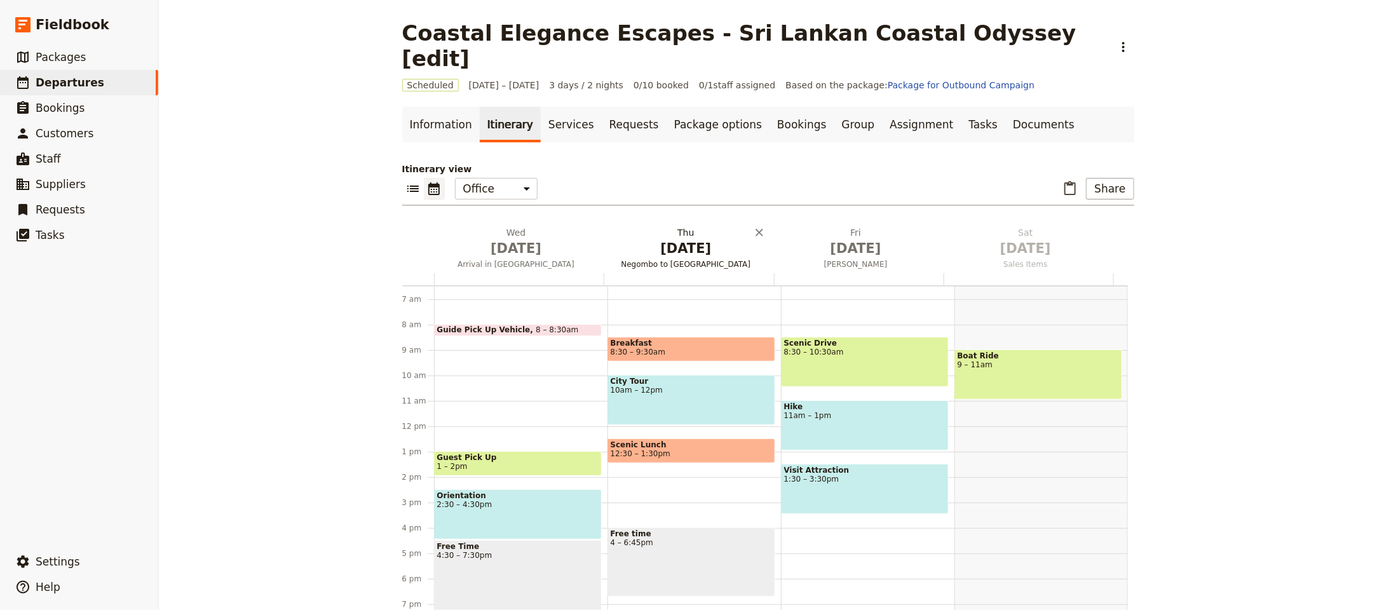
click at [685, 239] on span "[DATE]" at bounding box center [686, 248] width 154 height 19
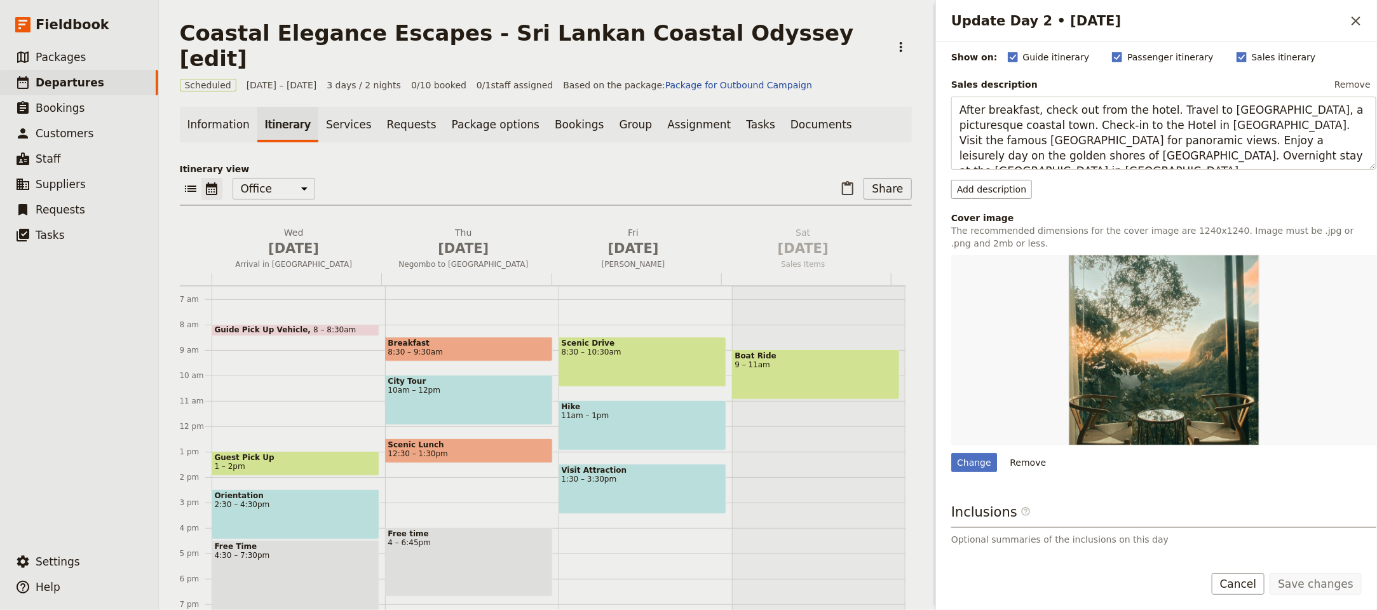
scroll to position [234, 0]
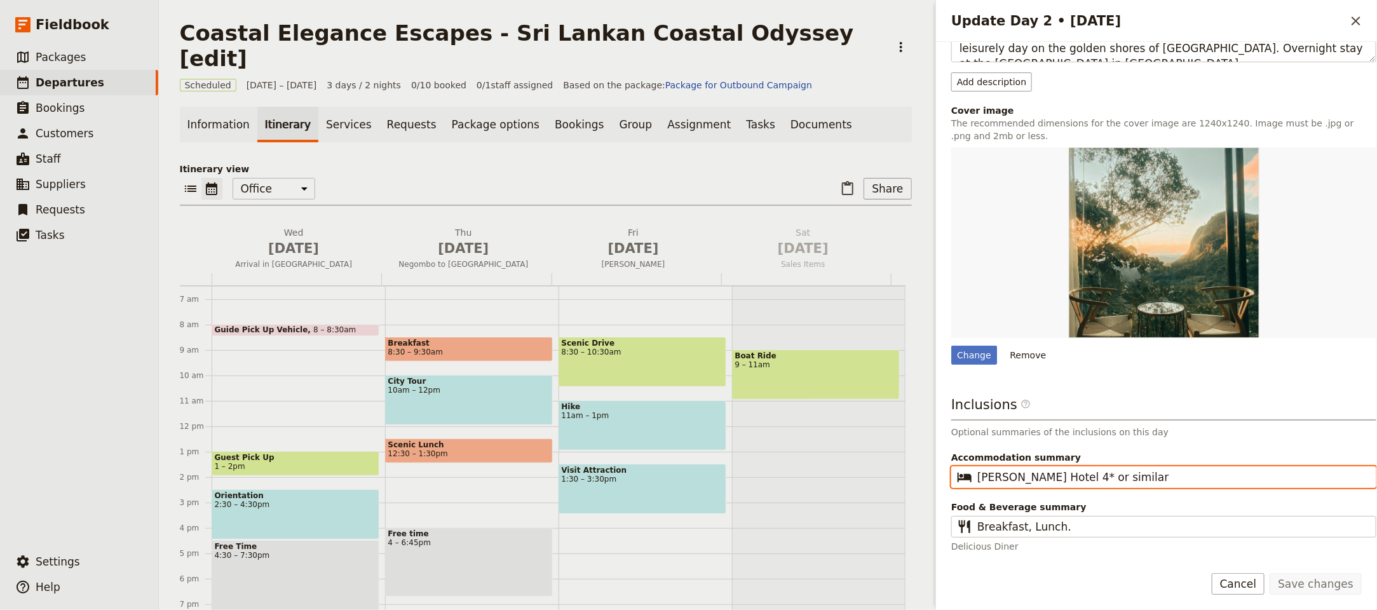
click at [1082, 481] on input "[PERSON_NAME] Hotel 4* or similar" at bounding box center [1172, 476] width 391 height 15
drag, startPoint x: 1016, startPoint y: 473, endPoint x: 889, endPoint y: 480, distance: 127.9
click at [885, 480] on div "Coastal Elegance Escapes - [GEOGRAPHIC_DATA] Coastal Odyssey [edit] ​ Scheduled…" at bounding box center [768, 305] width 1218 height 610
click at [982, 478] on input "Hotel 4* or similar" at bounding box center [1172, 476] width 391 height 15
type input "Hotel 4* or similar"
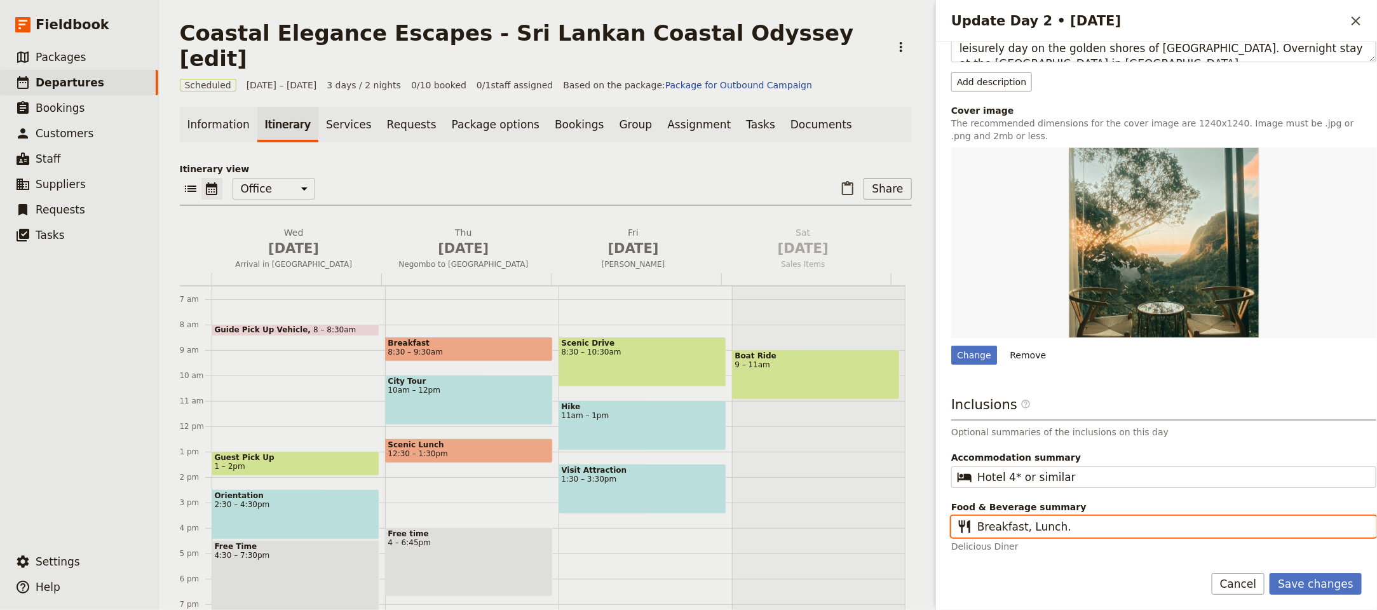
click at [1087, 525] on input "Breakfast, Lunch." at bounding box center [1172, 526] width 391 height 15
type input "Breakfast, Lunch, Dinner"
click at [1269, 573] on button "Save changes" at bounding box center [1315, 584] width 92 height 22
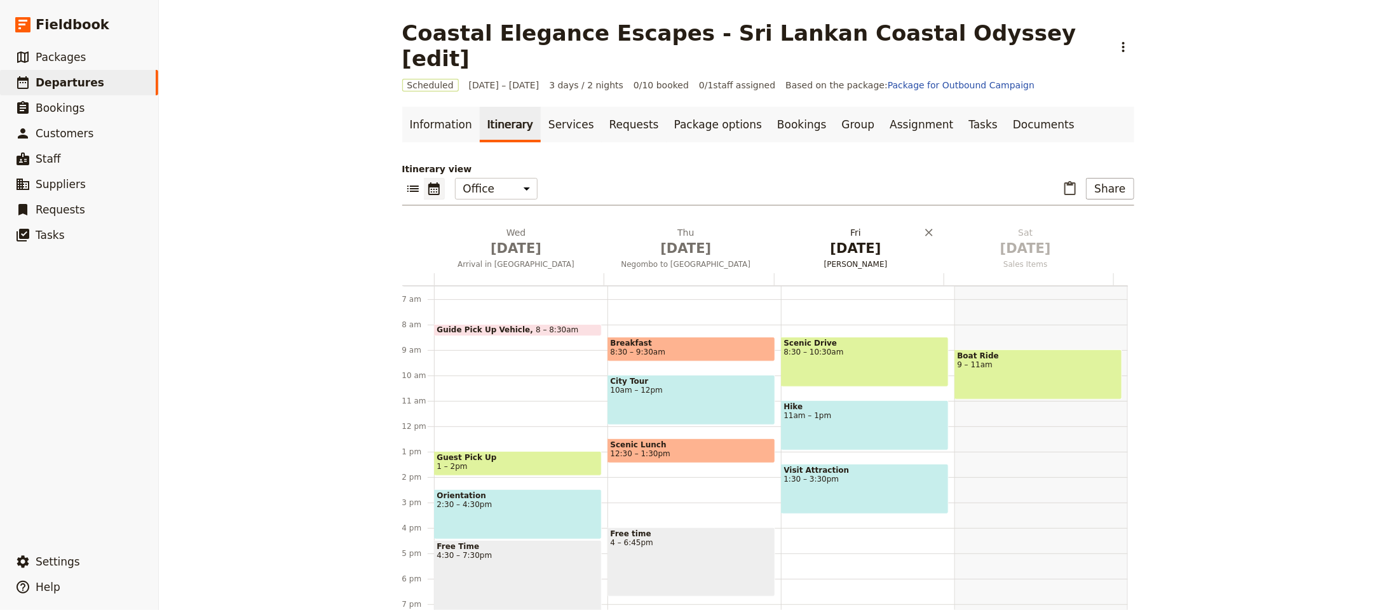
click at [822, 239] on span "[DATE]" at bounding box center [855, 248] width 154 height 19
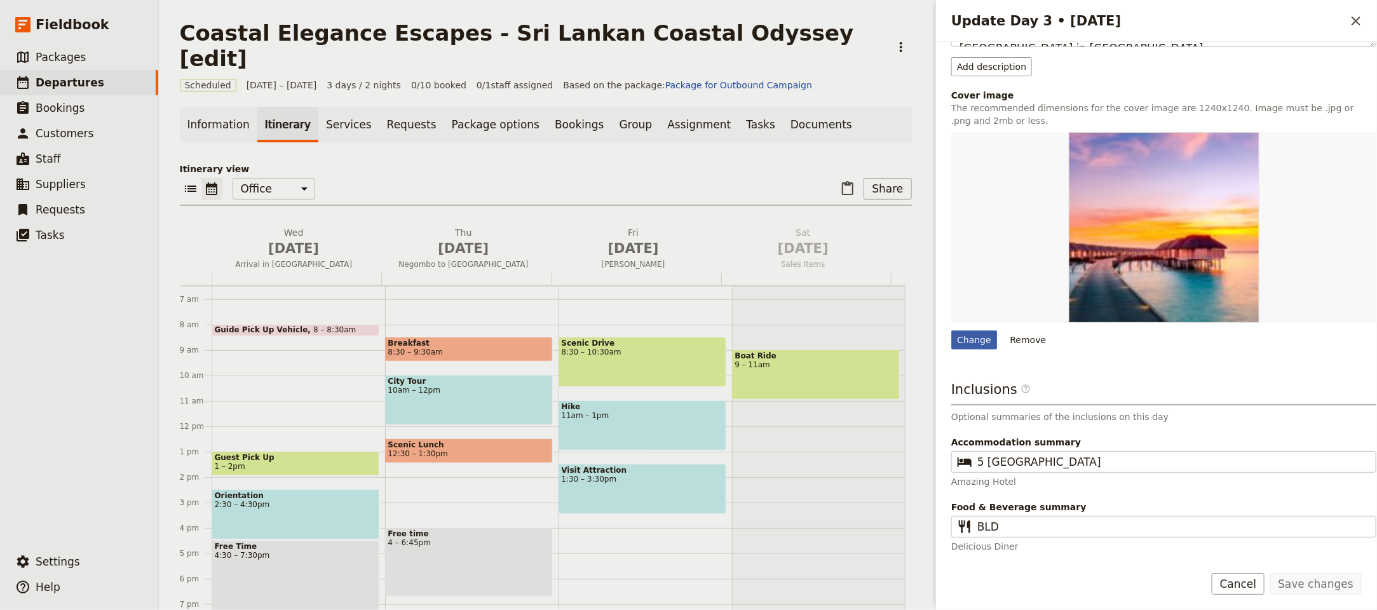
click at [984, 338] on div "Change" at bounding box center [974, 339] width 46 height 19
click at [951, 330] on input "Change" at bounding box center [950, 330] width 1 height 1
type input "C:\fakepath\Untitled-design-15-232x411.jpg"
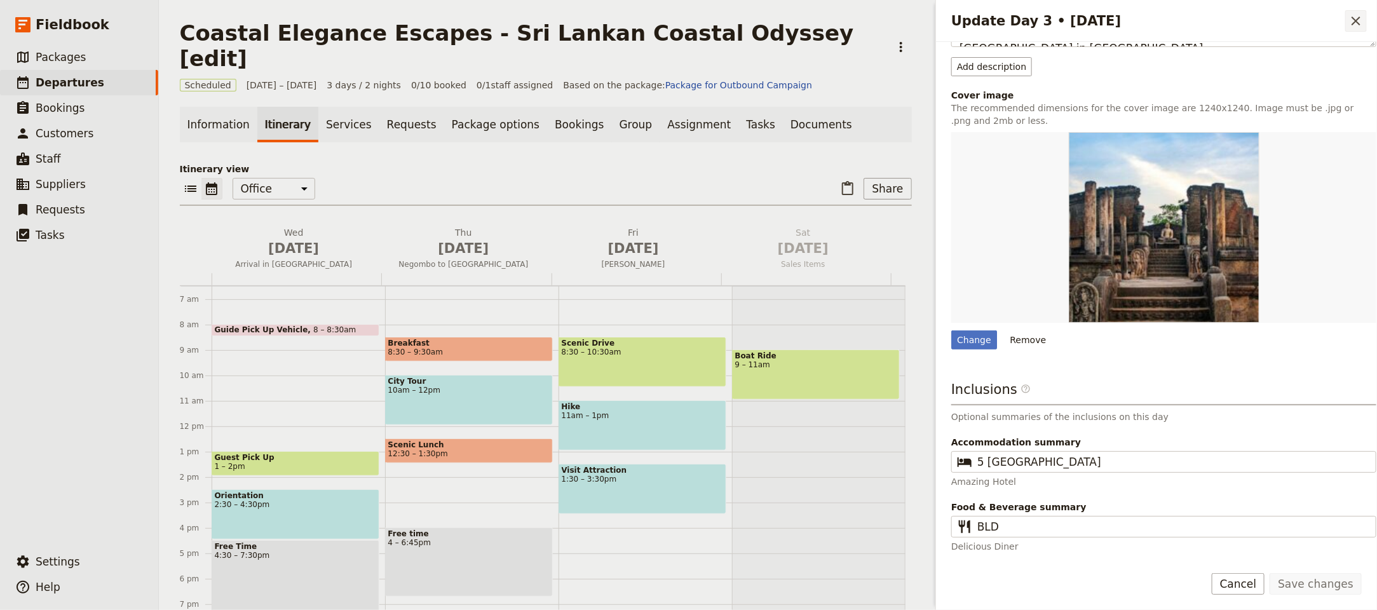
click at [1348, 17] on icon "Close drawer" at bounding box center [1355, 20] width 15 height 15
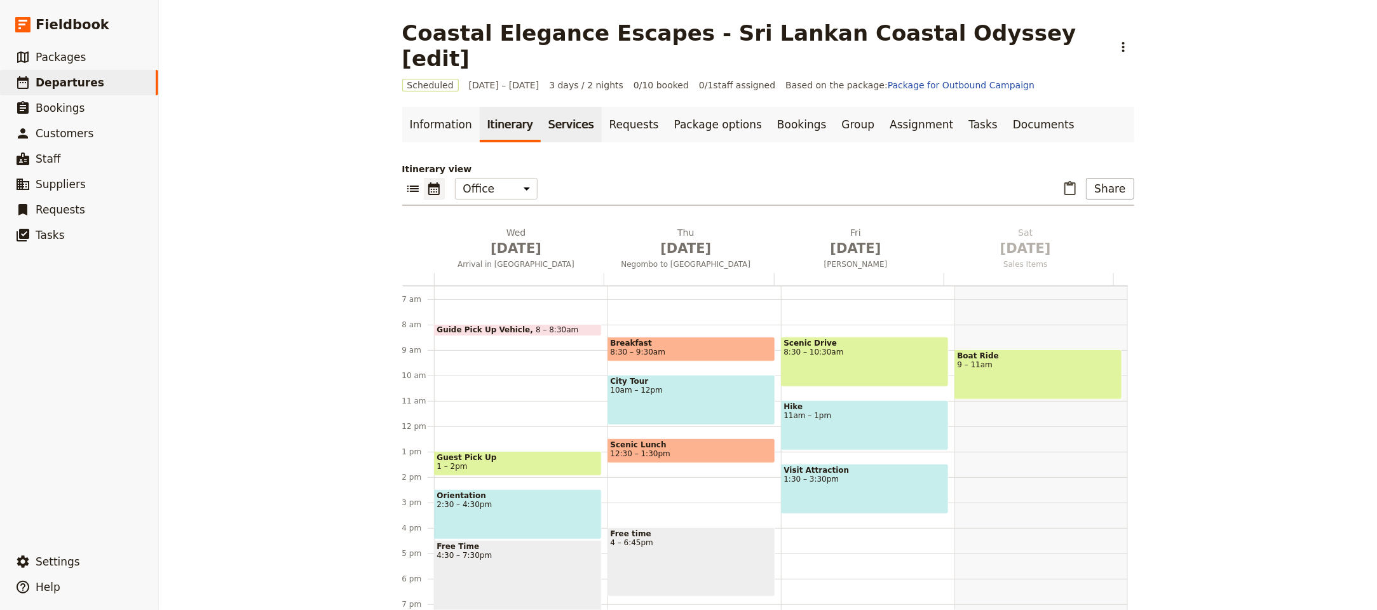
click at [549, 107] on link "Services" at bounding box center [571, 125] width 61 height 36
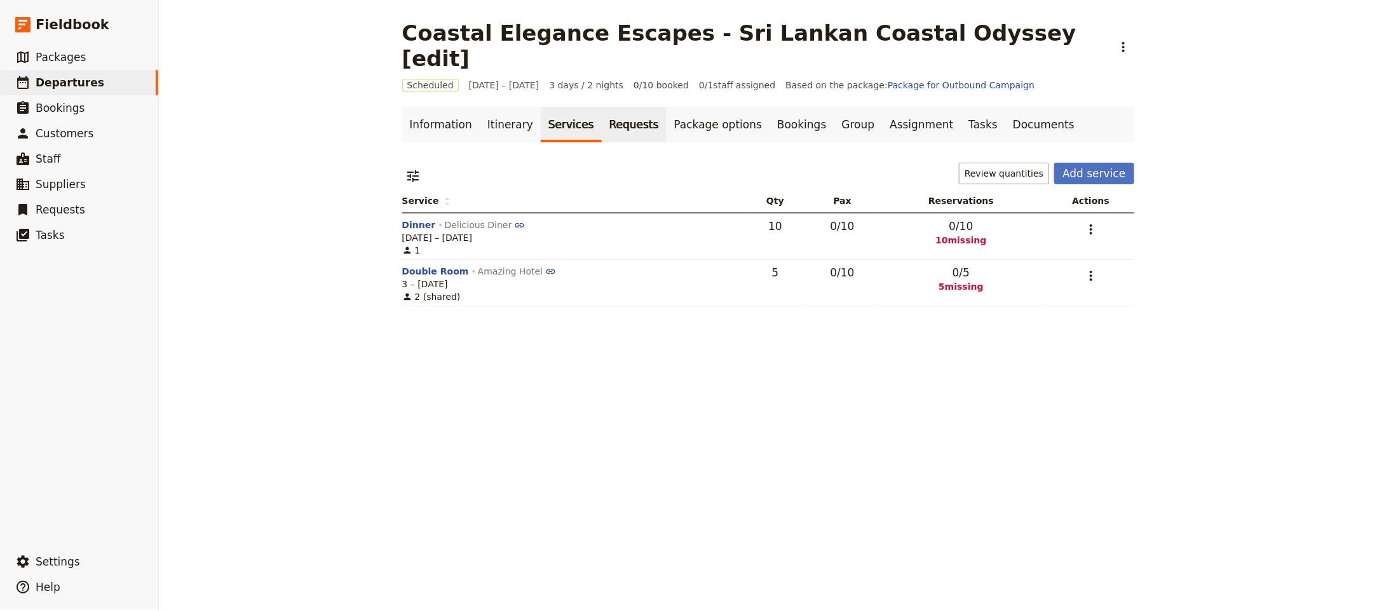
click at [602, 107] on link "Requests" at bounding box center [634, 125] width 65 height 36
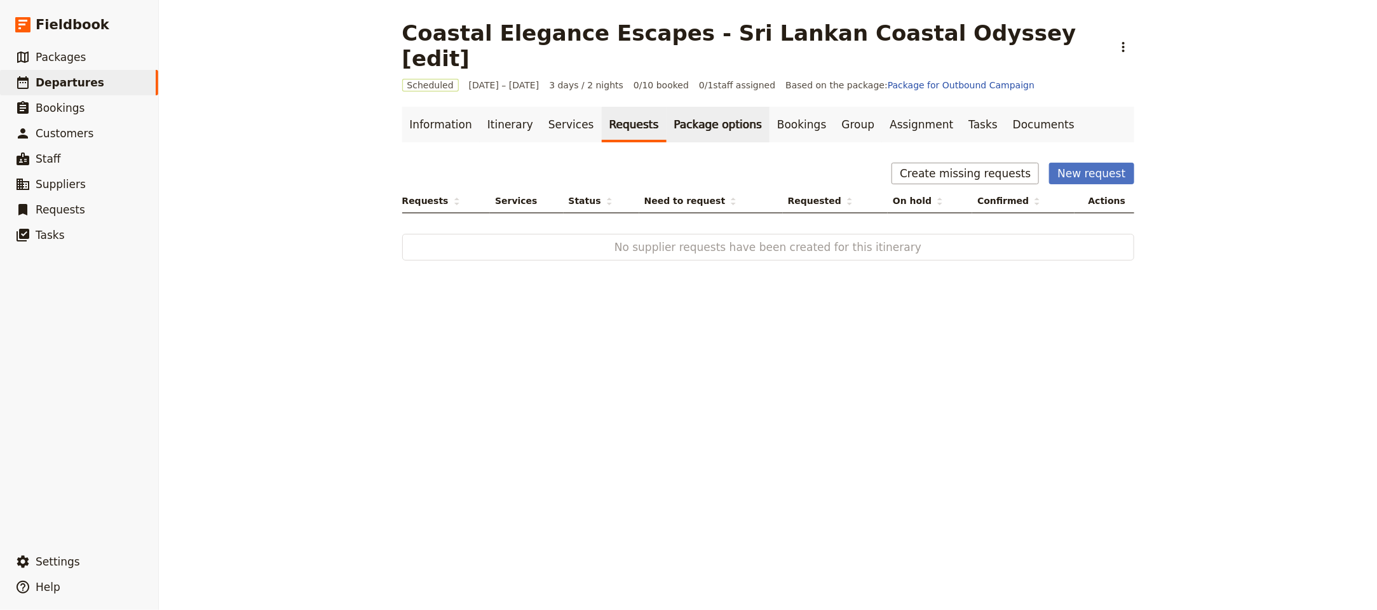
click at [666, 107] on link "Package options" at bounding box center [717, 125] width 103 height 36
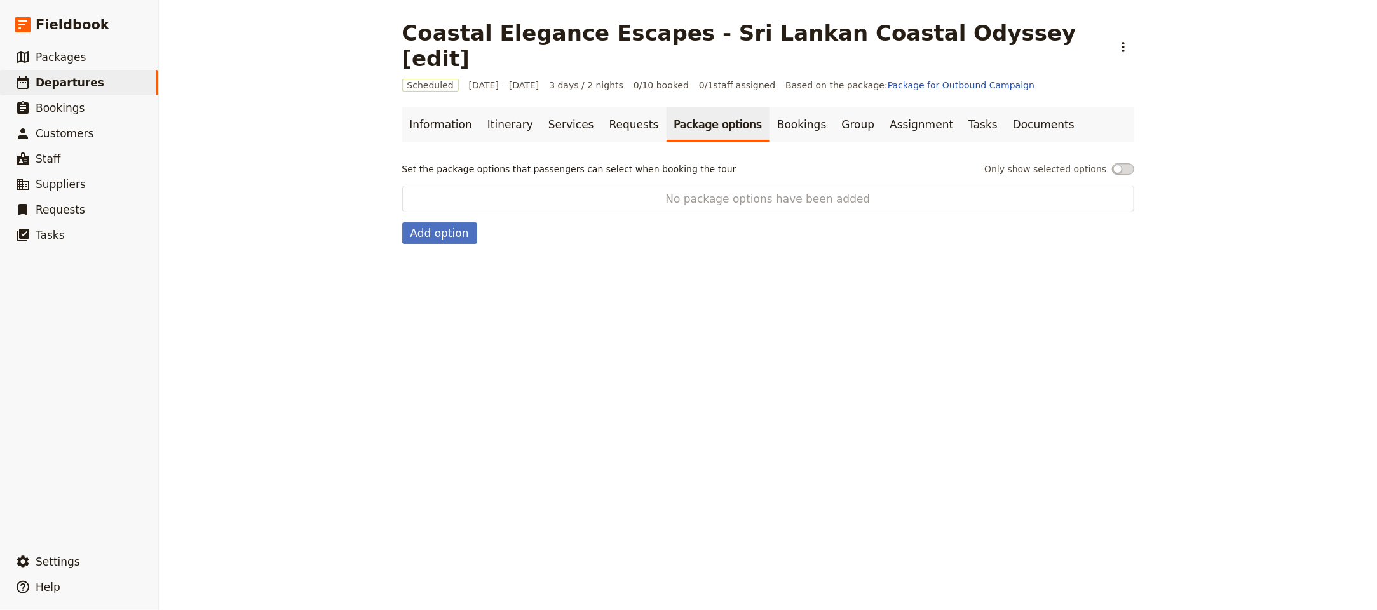
click at [708, 107] on link "Package options" at bounding box center [717, 125] width 103 height 36
click at [769, 107] on link "Bookings" at bounding box center [801, 125] width 64 height 36
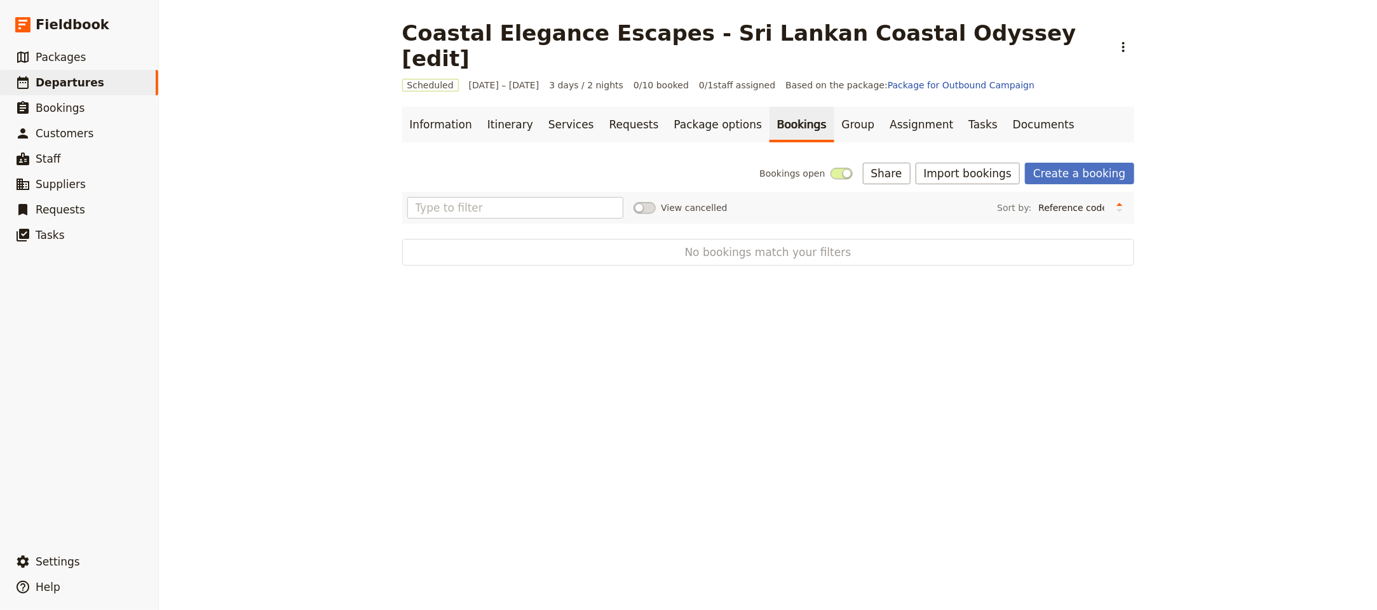
click at [1062, 163] on link "Create a booking" at bounding box center [1079, 174] width 109 height 22
click at [979, 163] on span "Import bookings" at bounding box center [967, 174] width 104 height 22
click at [967, 163] on button "Import bookings" at bounding box center [967, 174] width 104 height 22
click at [994, 170] on span "Import Bookings" at bounding box center [967, 176] width 73 height 13
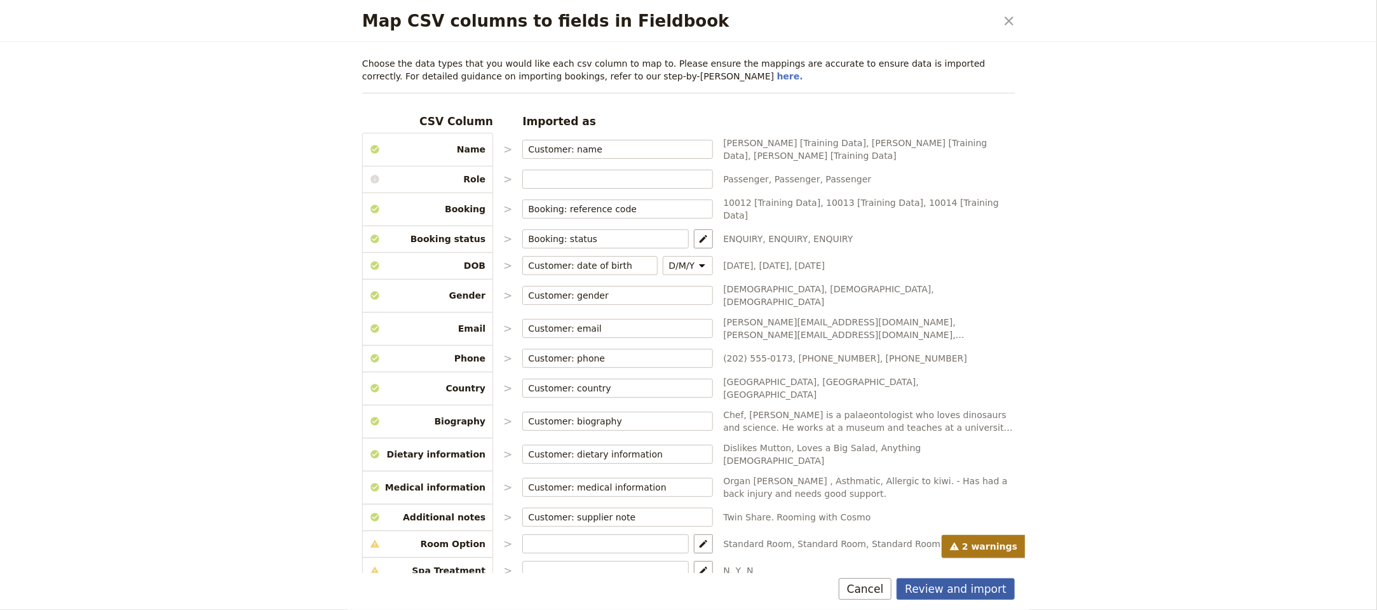
click at [967, 593] on button "Review and import" at bounding box center [955, 589] width 118 height 22
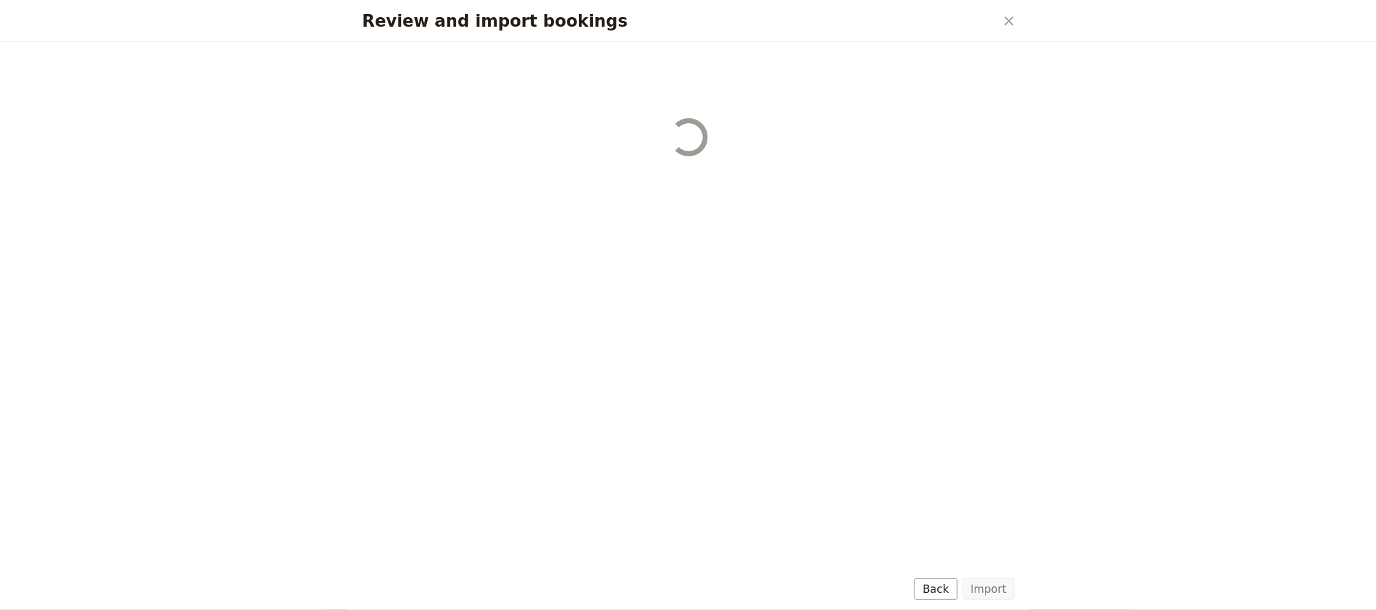
select select "68b002b7cac3c784cf00db27"
select select "68b002b7cac3c784cf00db28"
select select "68b002b7cac3c784cf00db29"
select select "68b002b7cac3c784cf00db2a"
select select "650e1b8d408bbede5b0c6045"
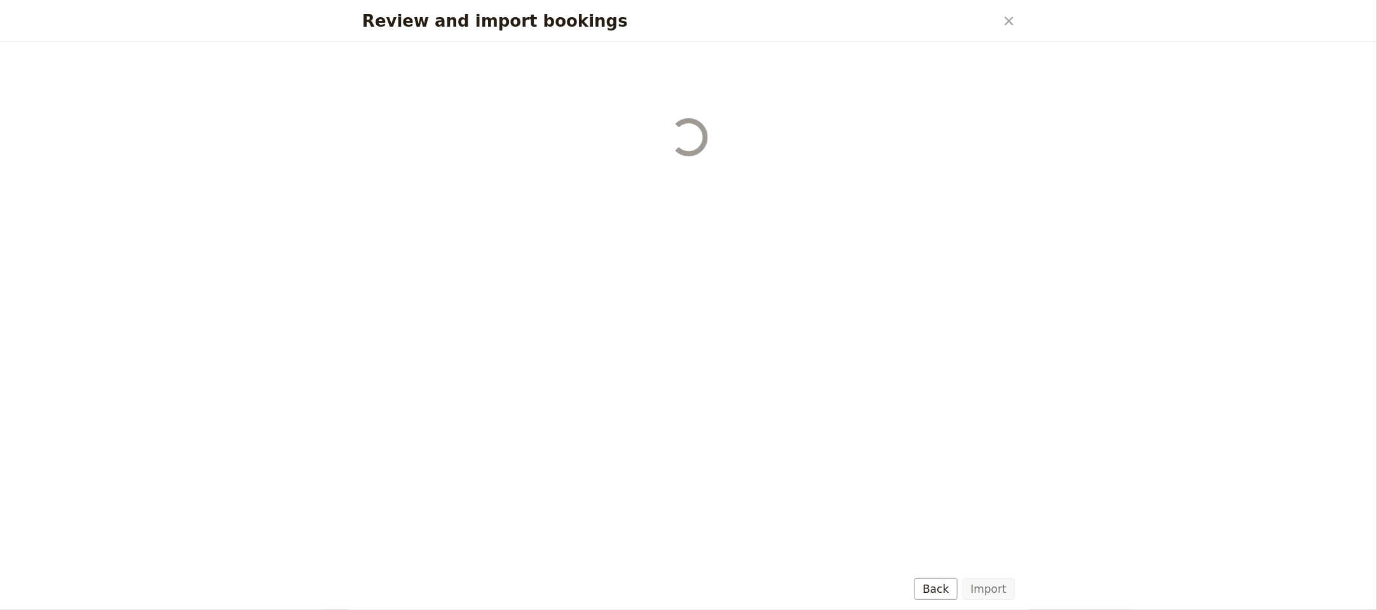
select select "68b002b7cac3c784cf00db2c"
select select "68b002b7cac3c784cf00db2d"
select select "68b002b7cac3c784cf00db2e"
select select "68b002b7cac3c784cf00db2f"
select select "68b002b7cac3c784cf00db30"
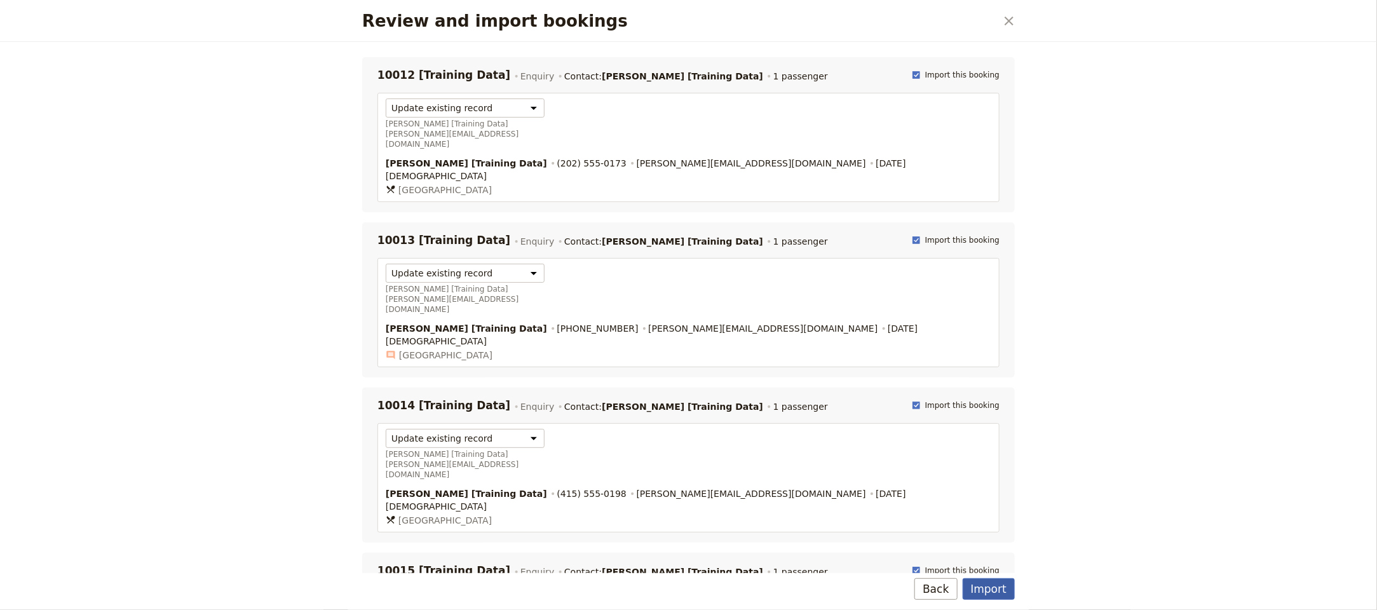
click at [968, 593] on button "Import" at bounding box center [988, 589] width 52 height 22
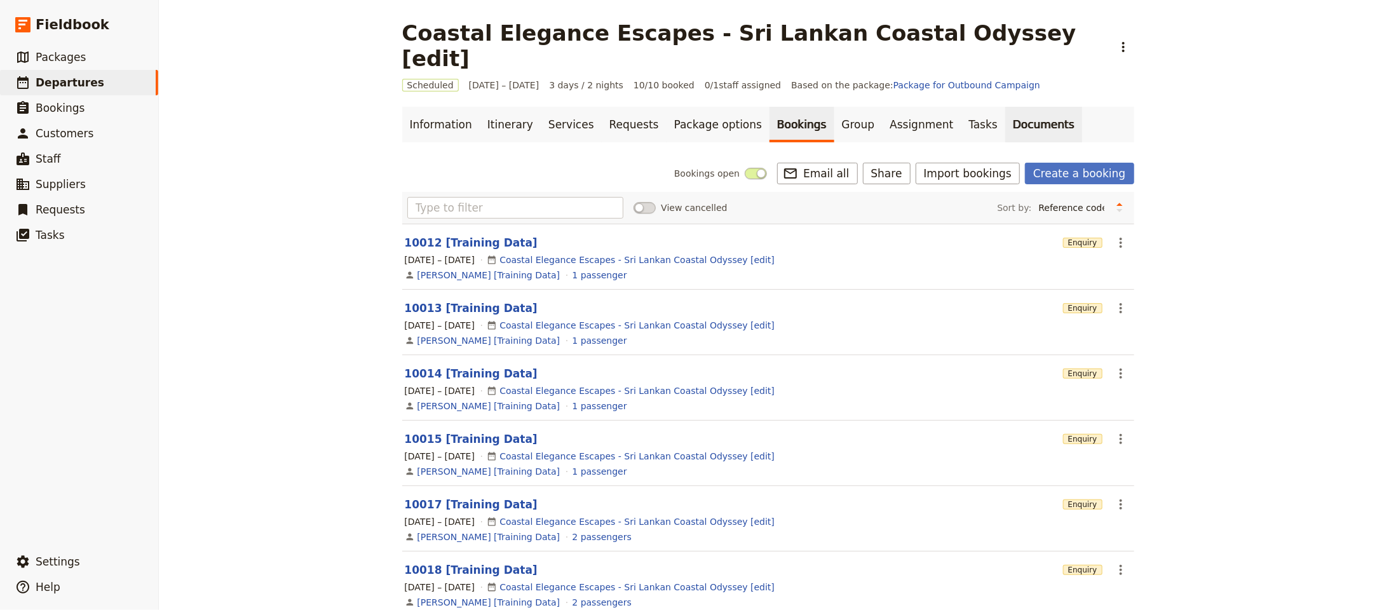
click at [1005, 114] on link "Documents" at bounding box center [1043, 125] width 77 height 36
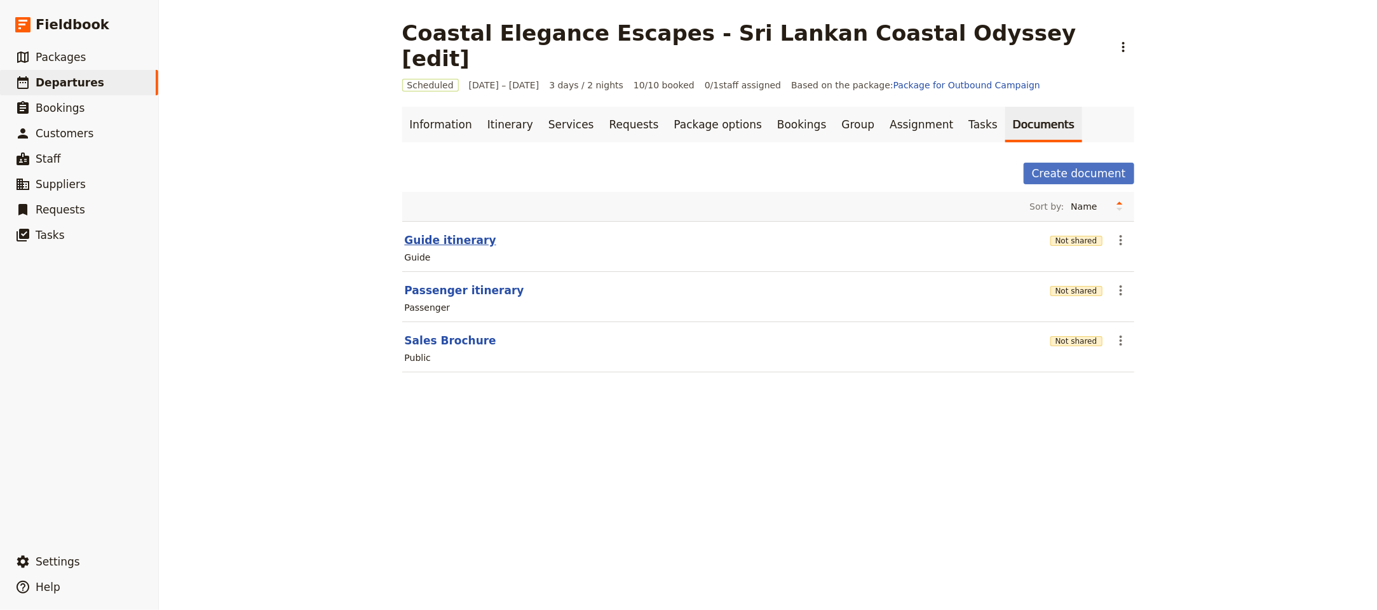
click at [456, 232] on button "Guide itinerary" at bounding box center [450, 239] width 91 height 15
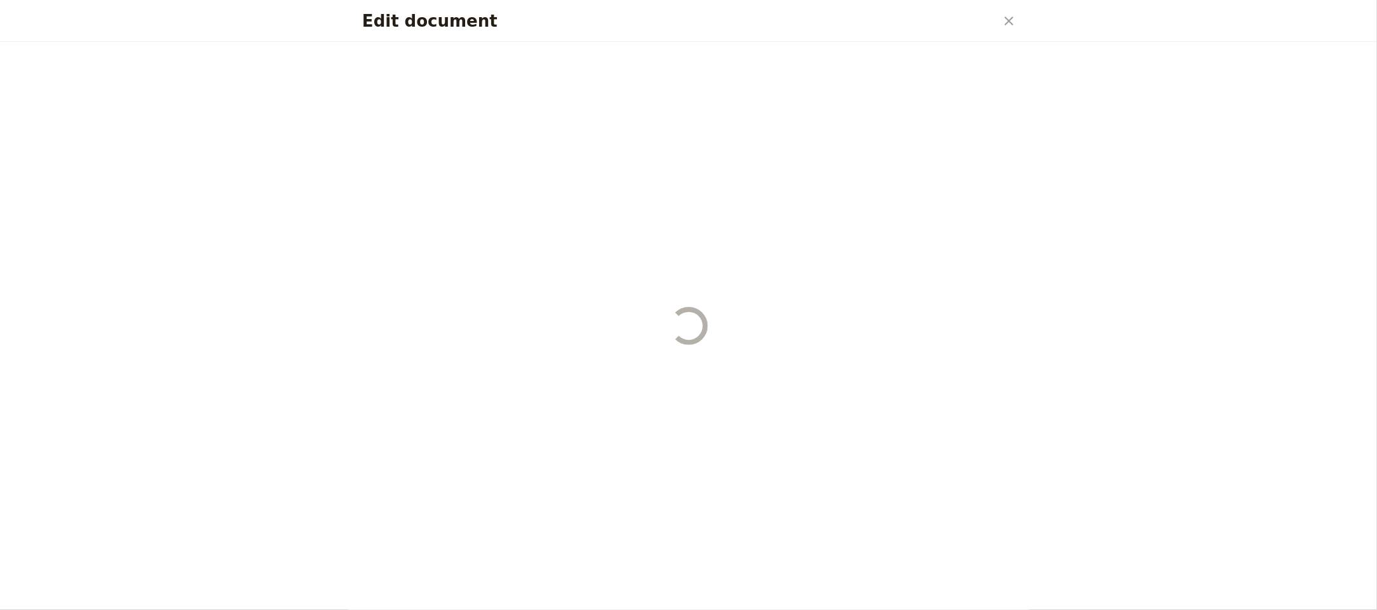
select select "STAFF"
select select "RUN_SHEET"
select select "LARGE"
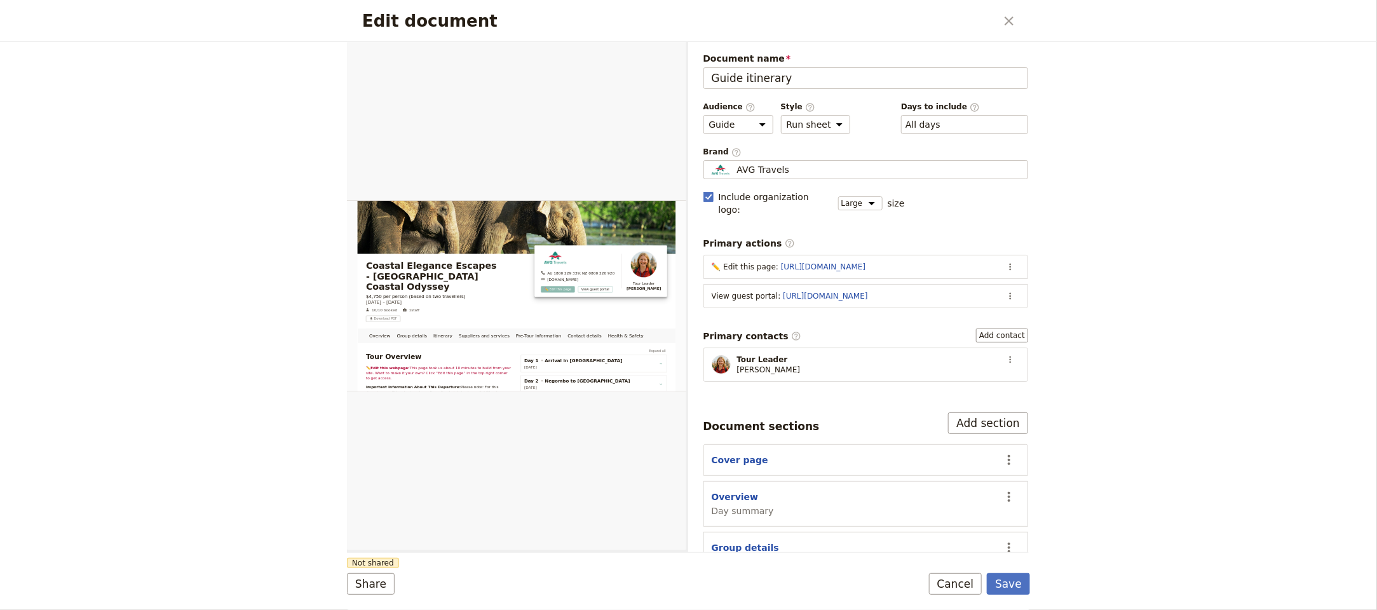
click at [384, 596] on form "Overview Group details Itinerary Suppliers and services Pre-Tour Information Co…" at bounding box center [688, 326] width 683 height 568
click at [376, 586] on button "Share" at bounding box center [371, 584] width 48 height 22
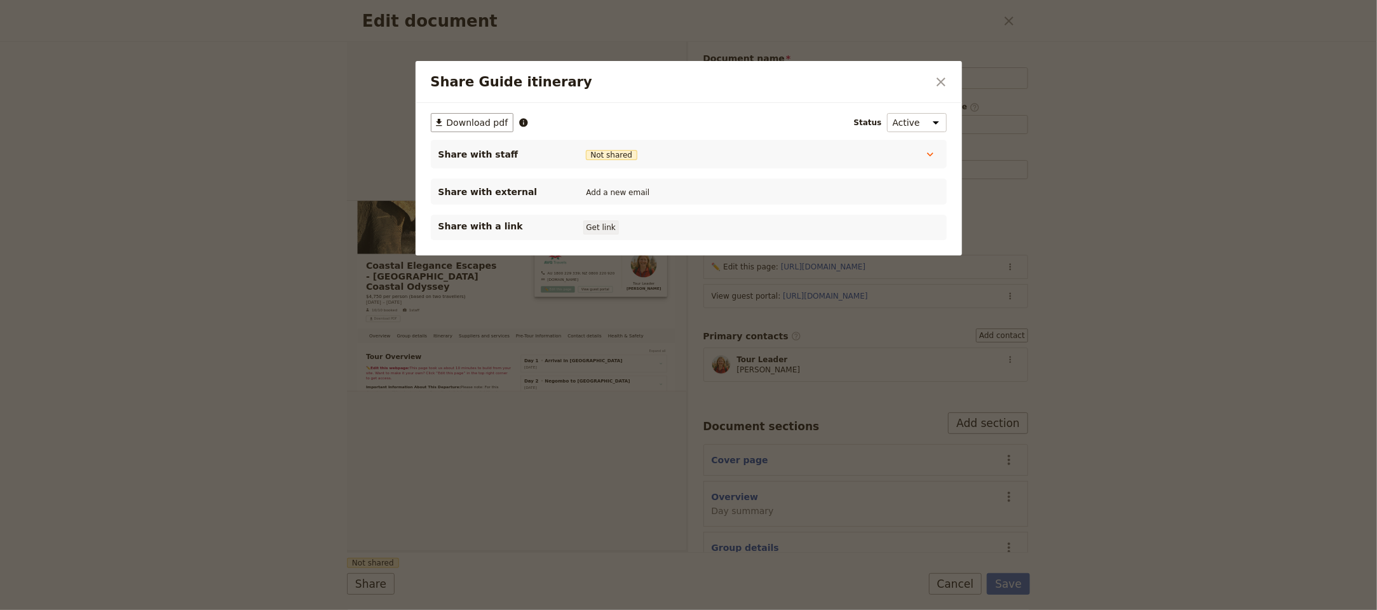
click at [601, 231] on button "Get link" at bounding box center [601, 227] width 36 height 14
click at [934, 76] on icon "Close dialog" at bounding box center [940, 81] width 15 height 15
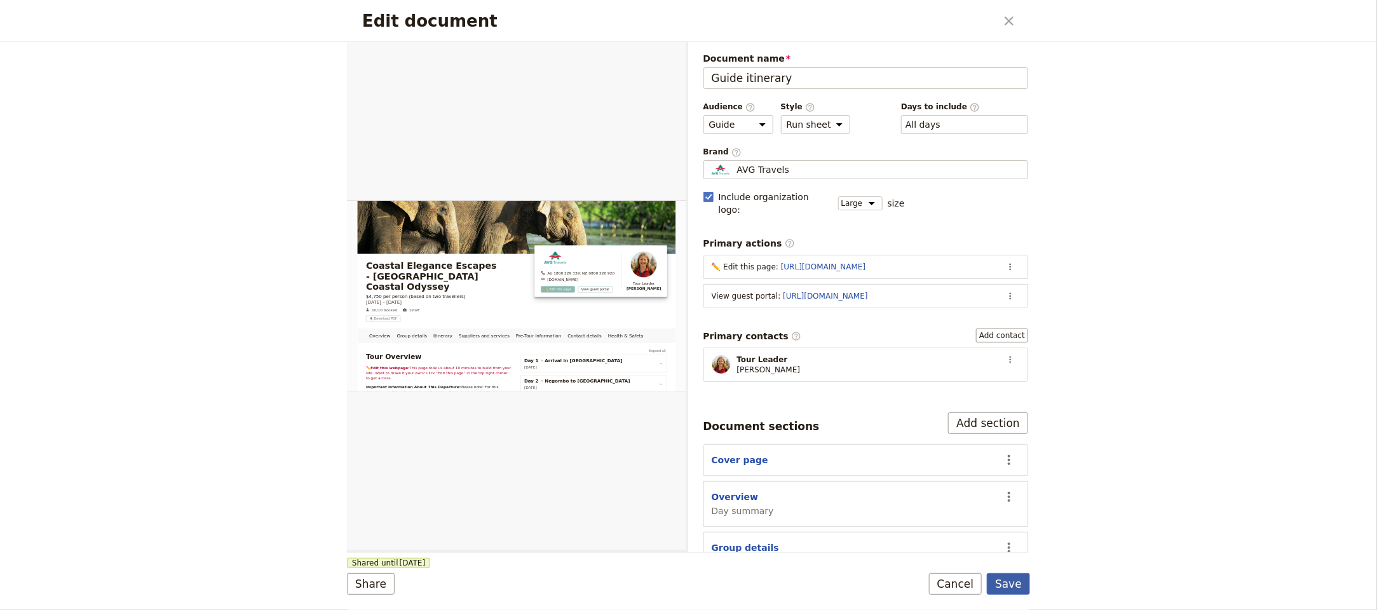
click at [1014, 575] on button "Save" at bounding box center [1008, 584] width 43 height 22
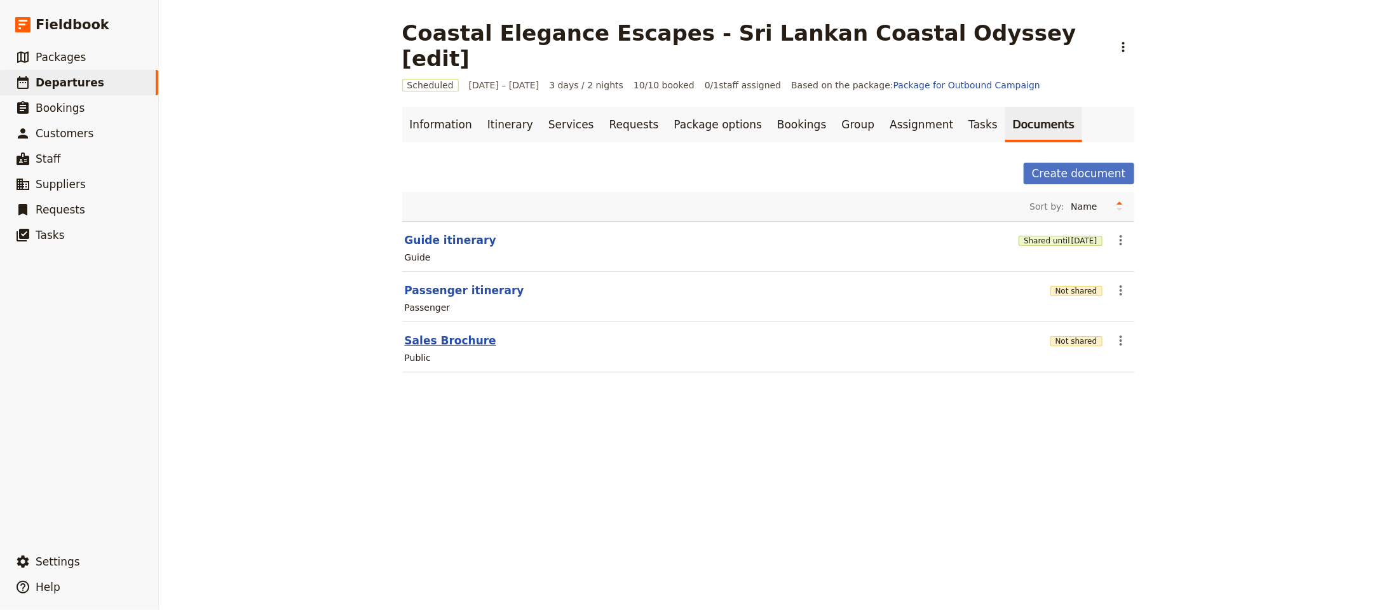
click at [426, 333] on button "Sales Brochure" at bounding box center [450, 340] width 91 height 15
select select "DEFAULT"
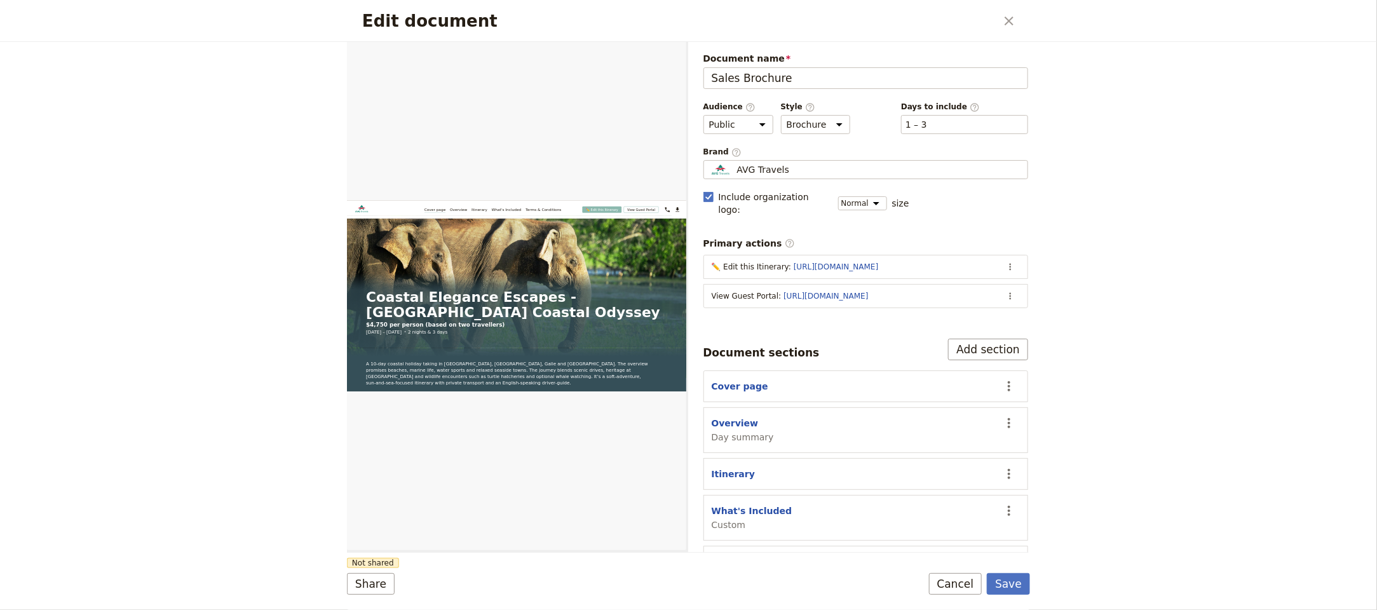
scroll to position [218, 0]
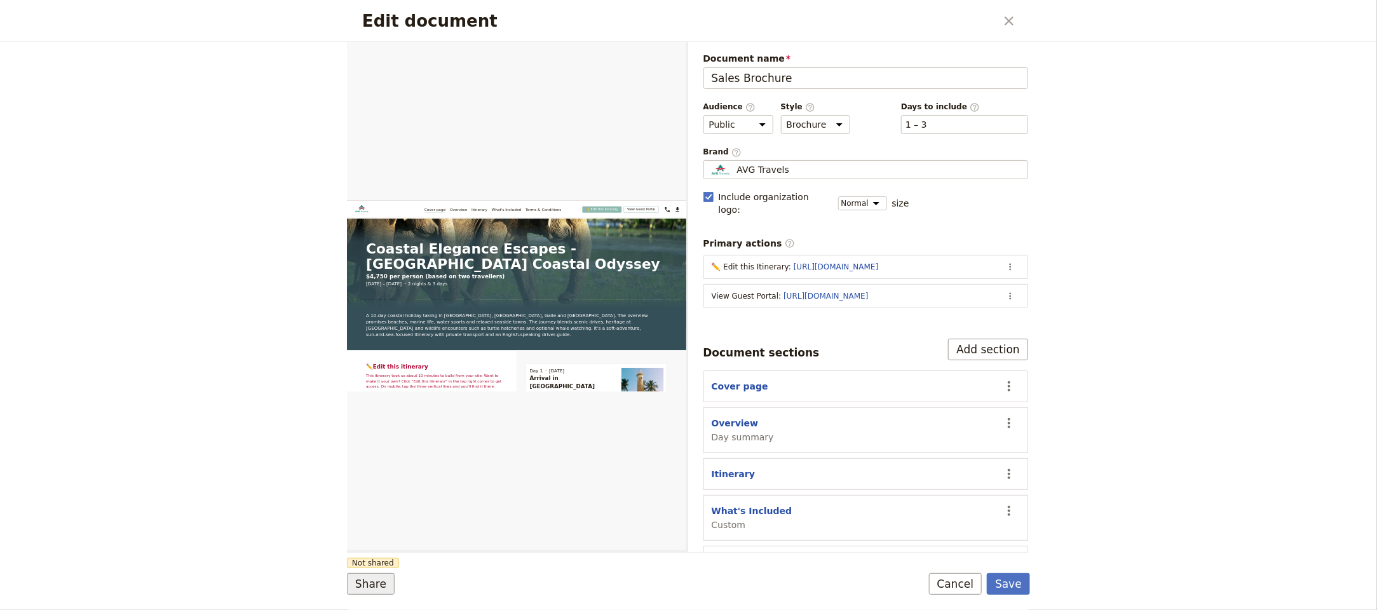
click at [369, 583] on button "Share" at bounding box center [371, 584] width 48 height 22
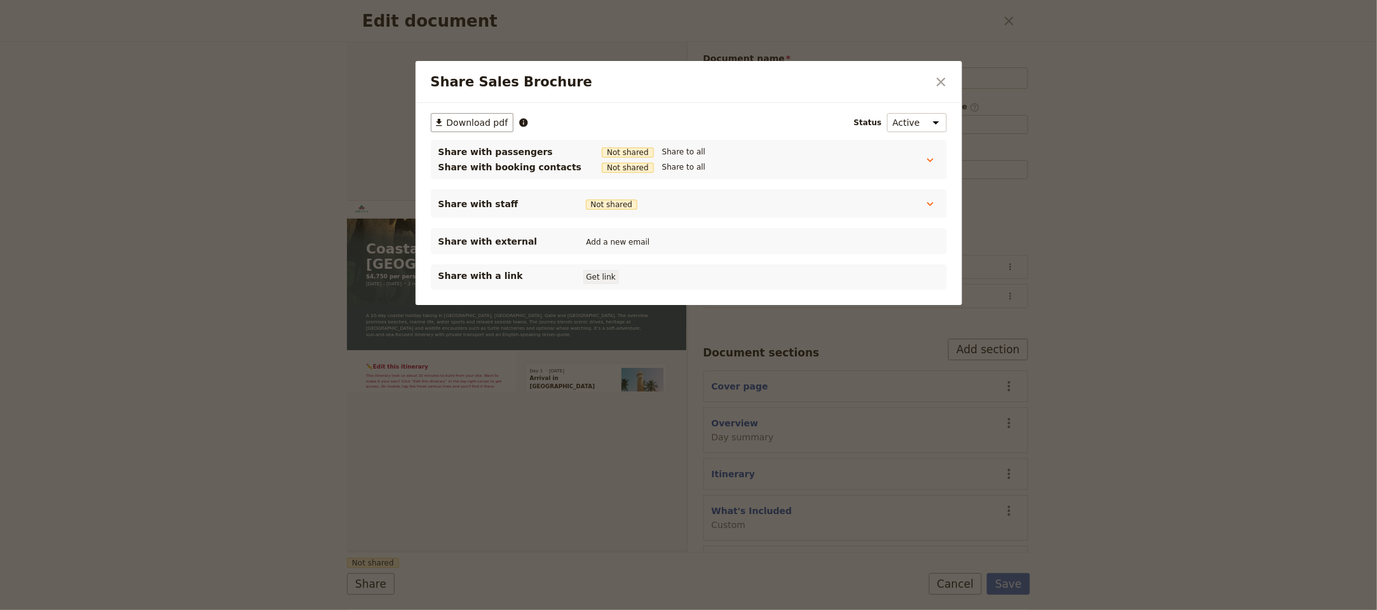
click at [614, 283] on button "Get link" at bounding box center [601, 277] width 36 height 14
drag, startPoint x: 709, startPoint y: 278, endPoint x: 661, endPoint y: 286, distance: 49.0
click at [710, 278] on button "Get link" at bounding box center [697, 277] width 36 height 14
click at [933, 78] on icon "Close dialog" at bounding box center [940, 81] width 15 height 15
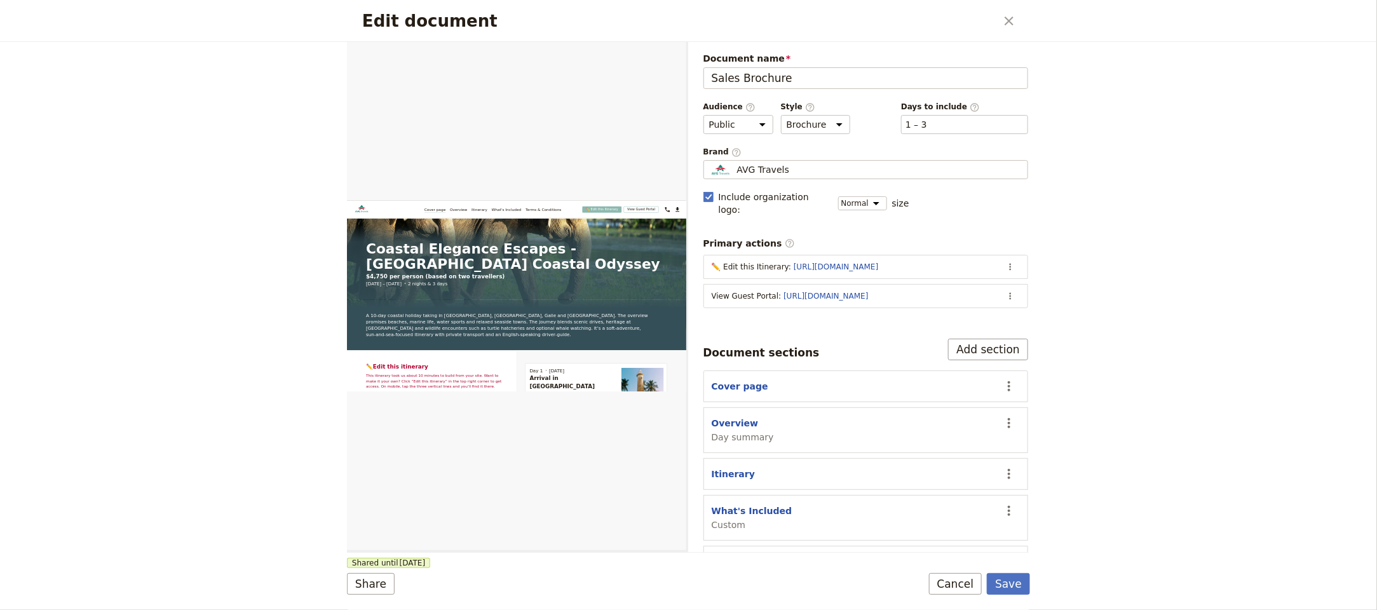
click at [1014, 18] on icon "Close dialog" at bounding box center [1008, 20] width 15 height 15
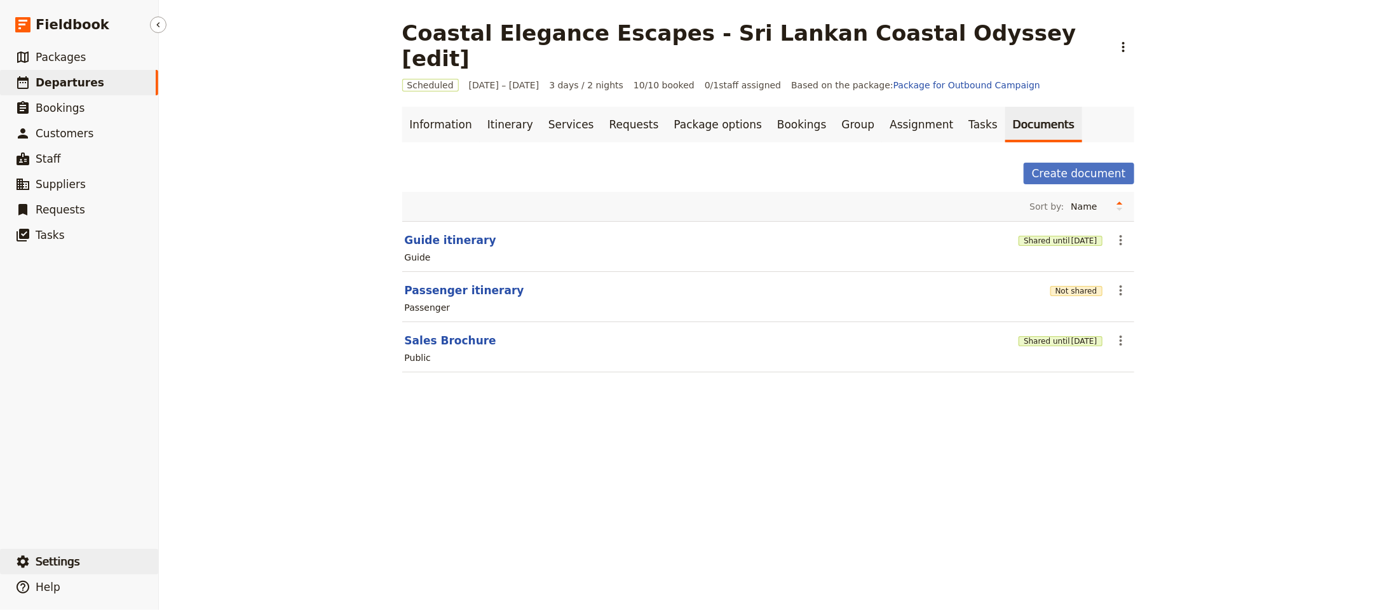
click at [50, 553] on button "​ Settings" at bounding box center [79, 561] width 158 height 25
click at [230, 533] on link "Your organization" at bounding box center [222, 527] width 118 height 18
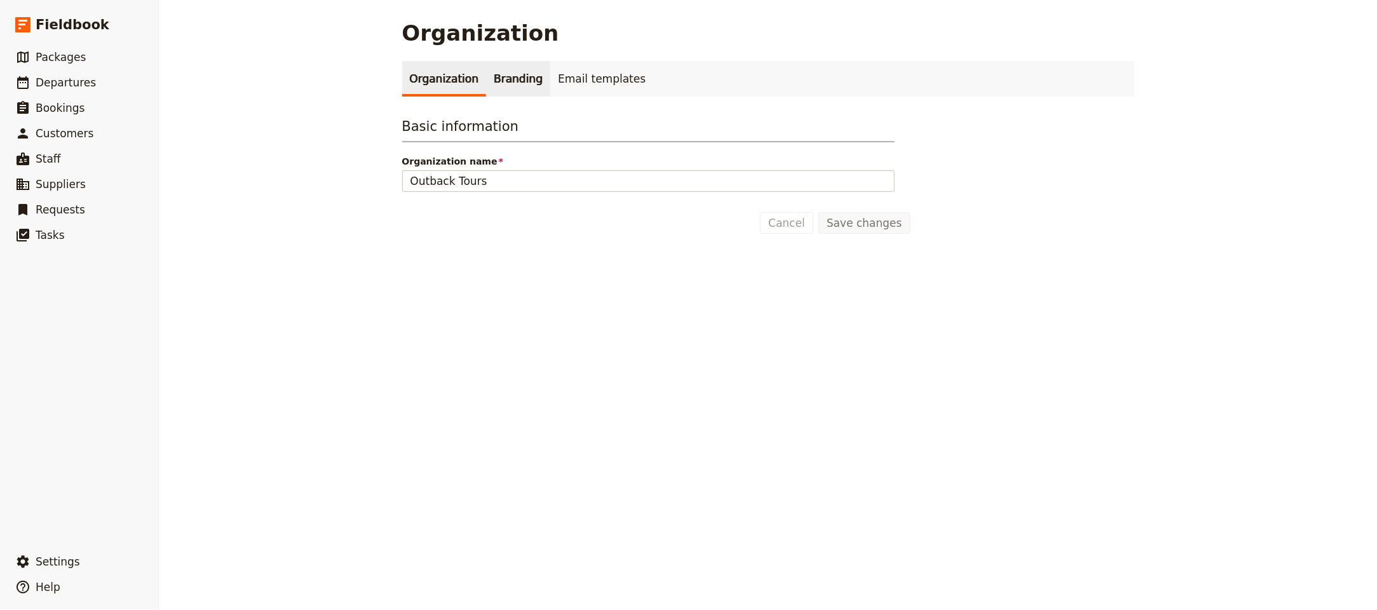
click at [495, 64] on link "Branding" at bounding box center [518, 79] width 64 height 36
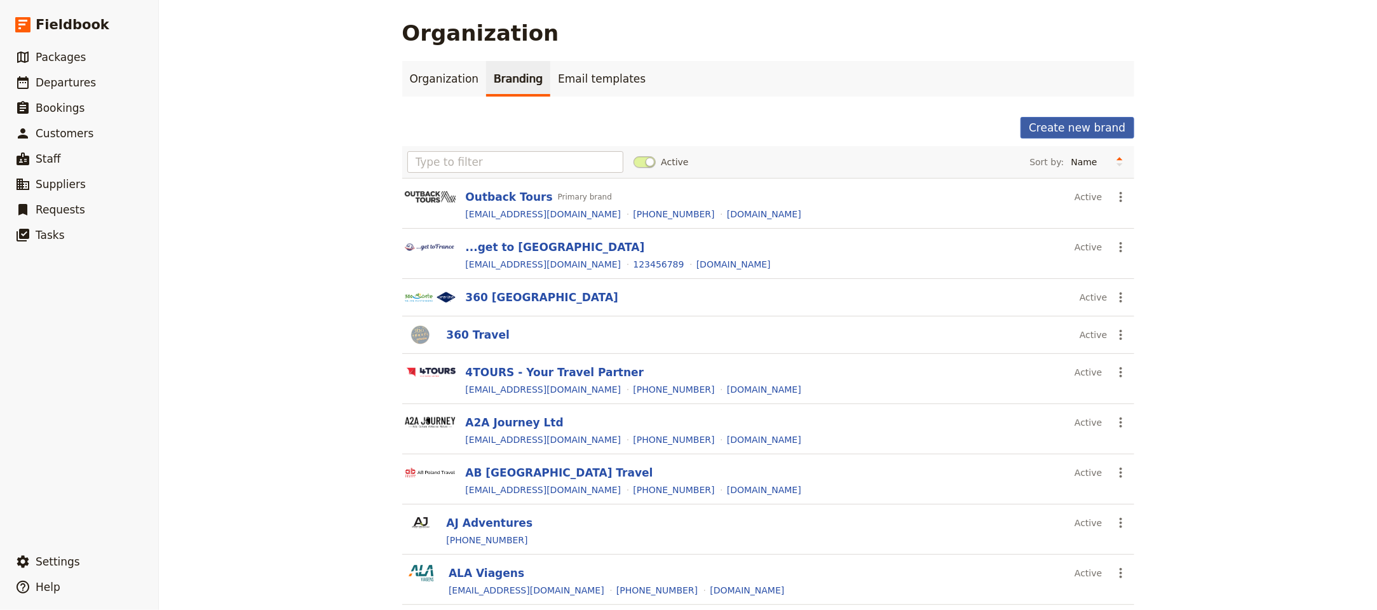
click at [1040, 129] on button "Create new brand" at bounding box center [1076, 128] width 113 height 22
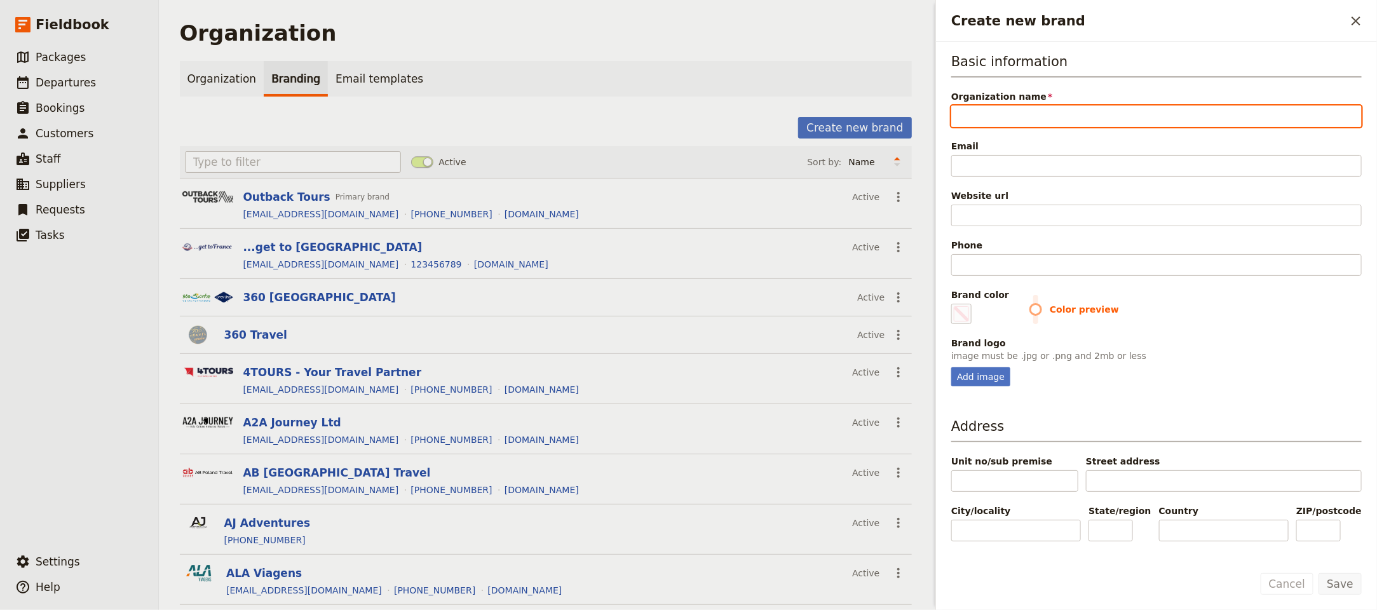
click at [1098, 108] on input "Organization name" at bounding box center [1156, 116] width 410 height 22
paste input "Bellaventia Escapes"
type input "Bellaventia Escapes"
type input "#000000"
type input "Bellaventia Escapes"
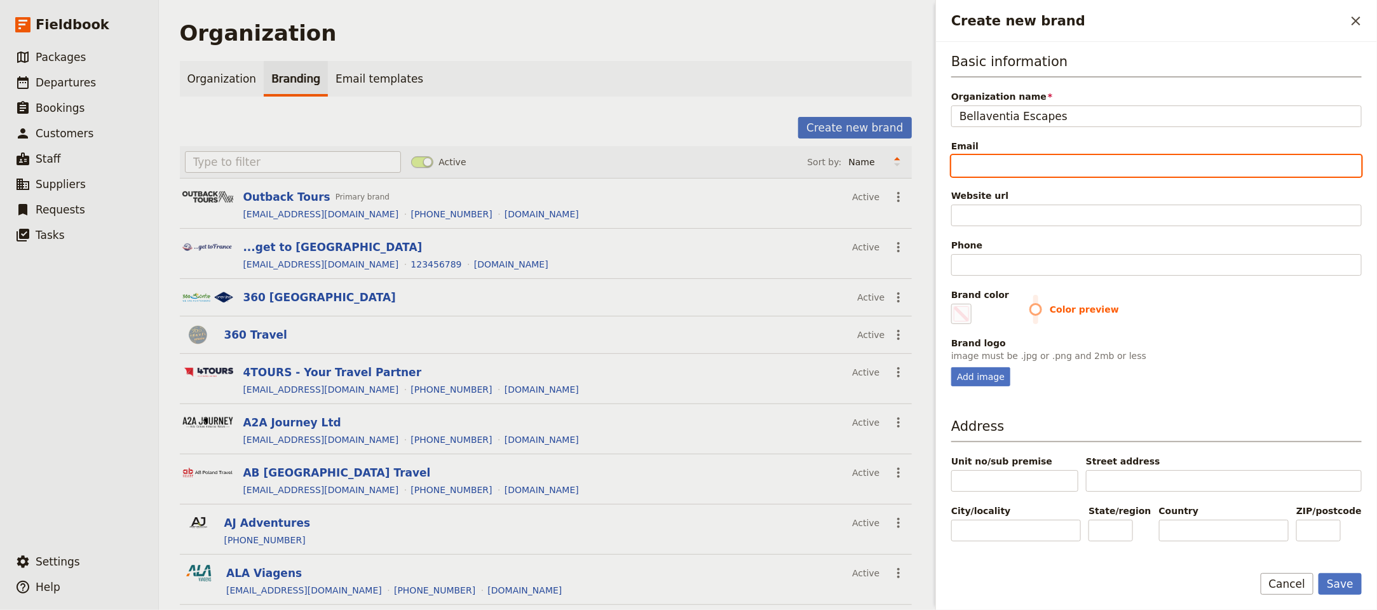
click at [1031, 166] on input "Email" at bounding box center [1156, 166] width 410 height 22
paste input "[EMAIL_ADDRESS][DOMAIN_NAME]"
type input "[EMAIL_ADDRESS][DOMAIN_NAME]"
type input "#000000"
type input "[EMAIL_ADDRESS][DOMAIN_NAME]"
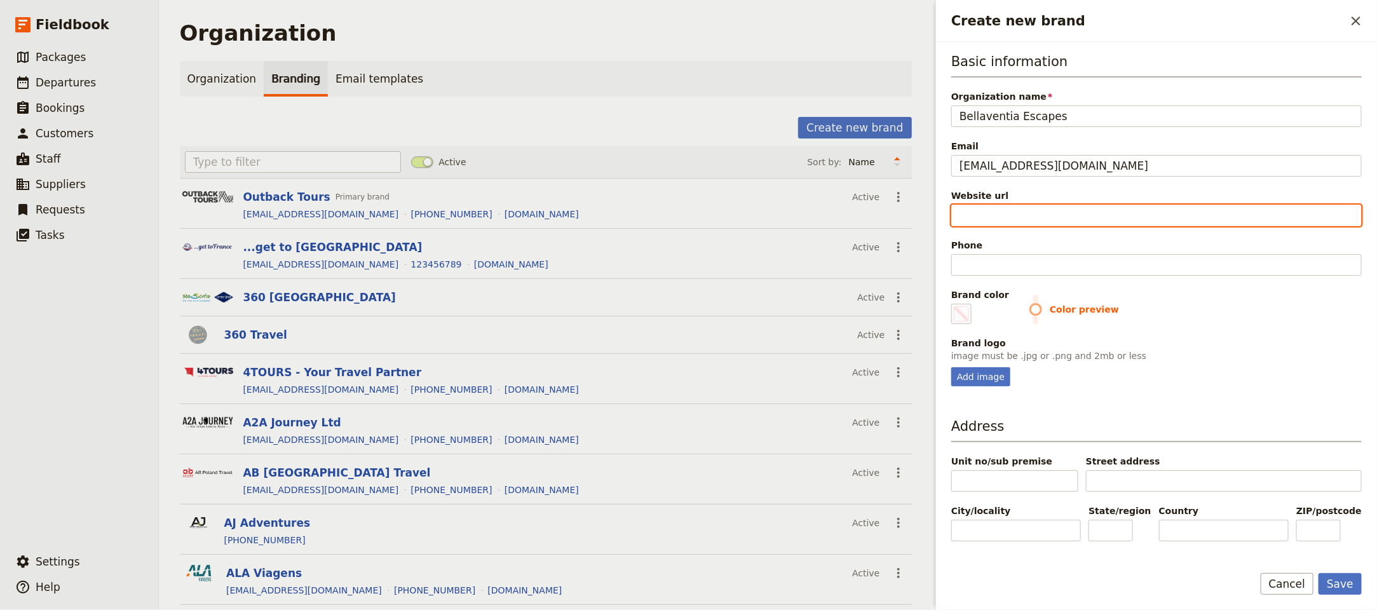
click at [1092, 226] on input "Website url" at bounding box center [1156, 216] width 410 height 22
paste input "[URL][DOMAIN_NAME]"
type input "[URL][DOMAIN_NAME]"
type input "#000000"
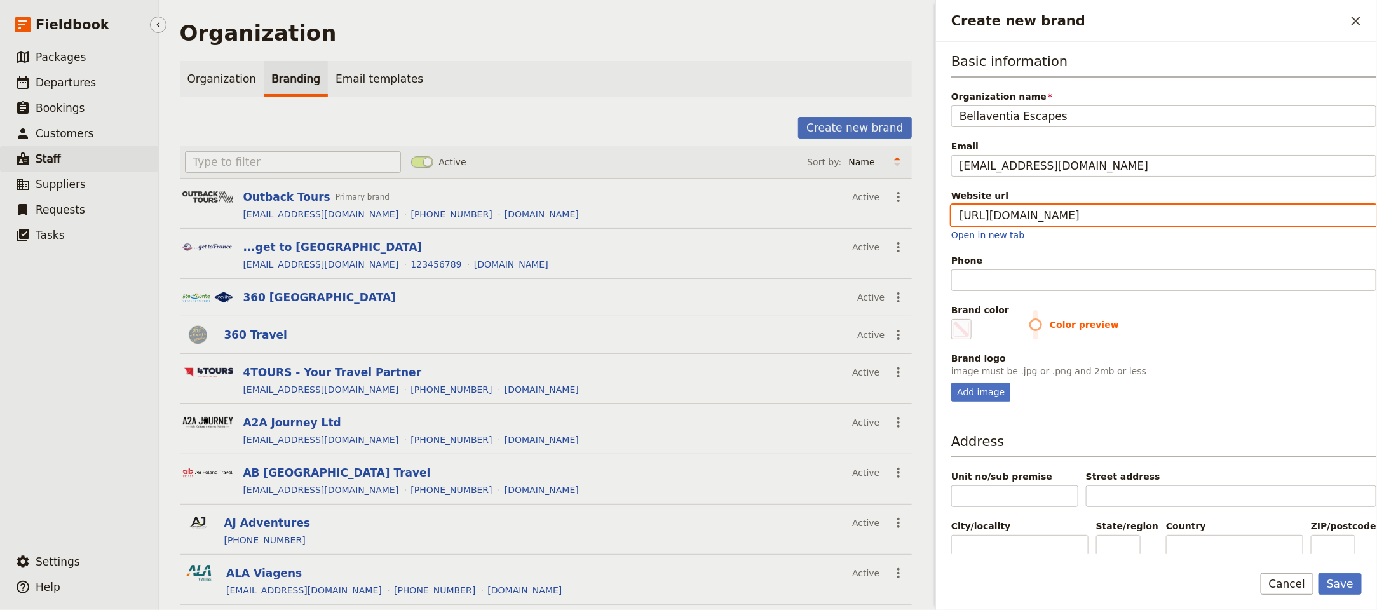
type input "[URL][DOMAIN_NAME]"
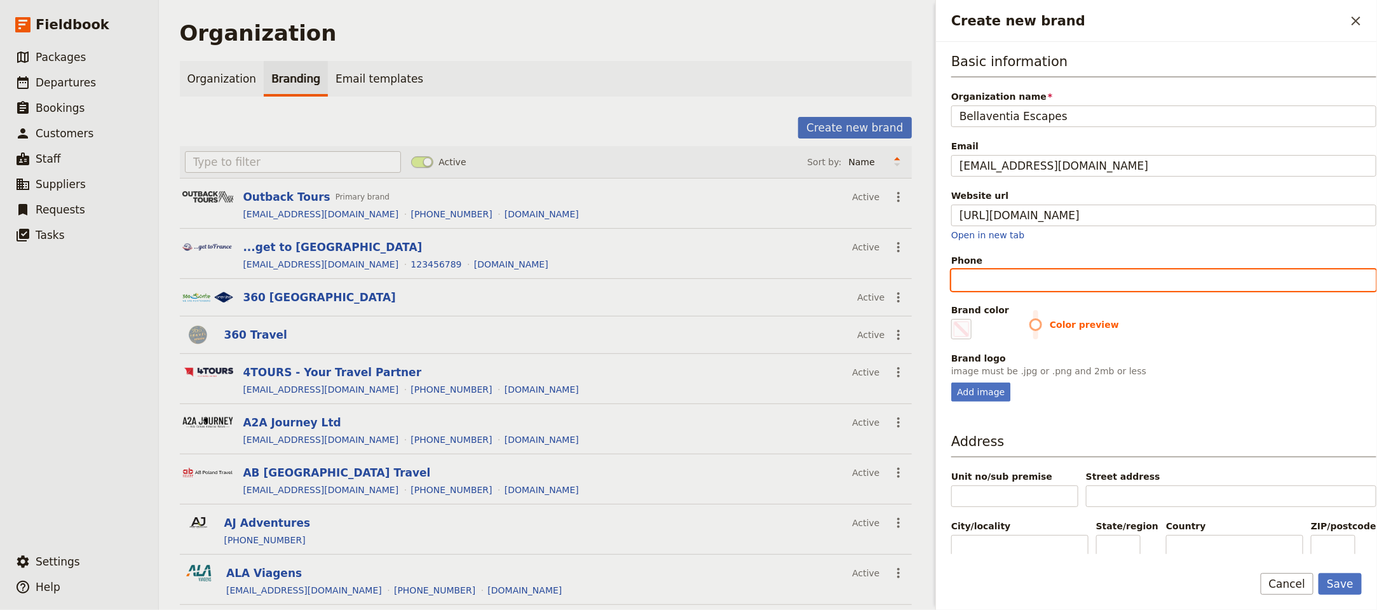
type input "#000000"
click at [1147, 288] on input "Phone" at bounding box center [1163, 280] width 425 height 22
paste input "[PHONE_NUMBER]"
type input "[PHONE_NUMBER]"
type input "#000000"
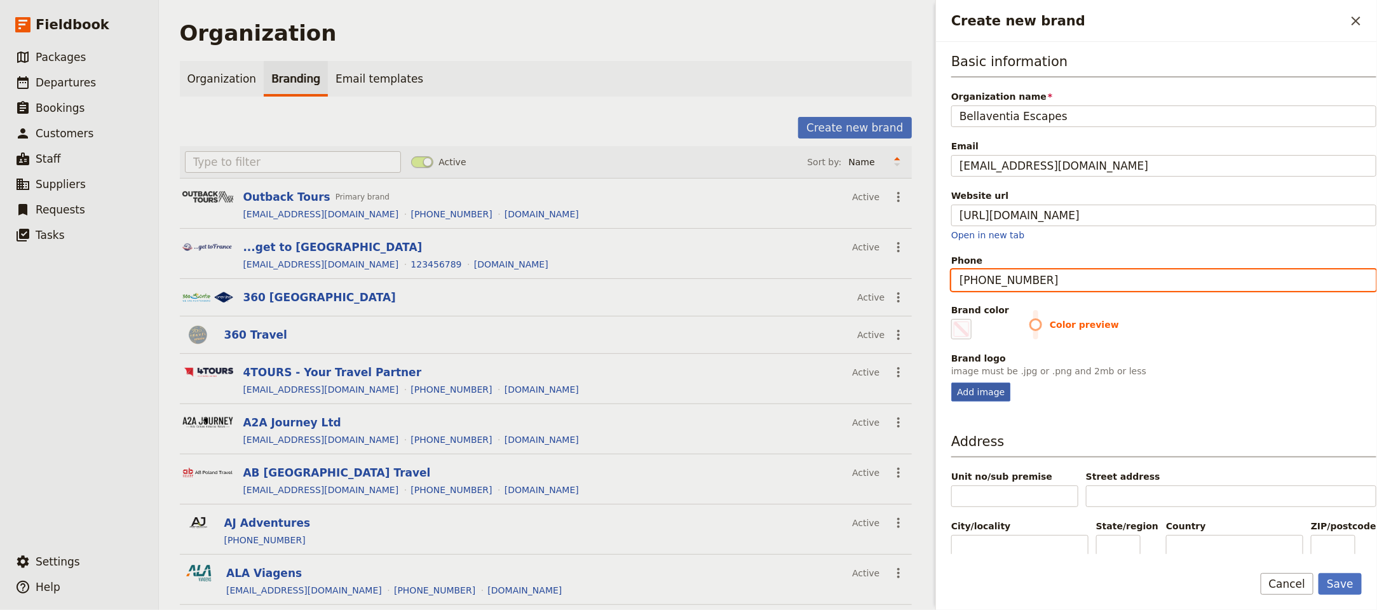
type input "[PHONE_NUMBER]"
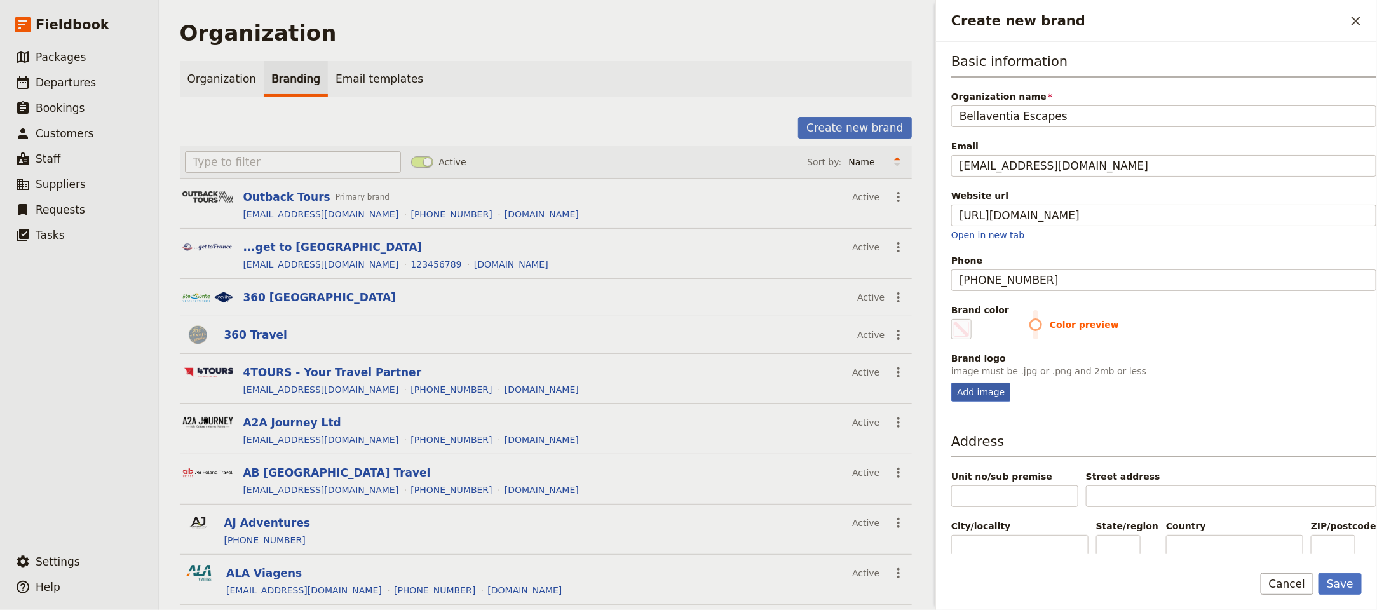
click at [977, 389] on div "Add image" at bounding box center [980, 391] width 59 height 19
click at [966, 394] on div "Add image" at bounding box center [980, 391] width 59 height 19
click at [951, 382] on input "Add image" at bounding box center [950, 382] width 1 height 1
type input "C:\fakepath\B-2.png"
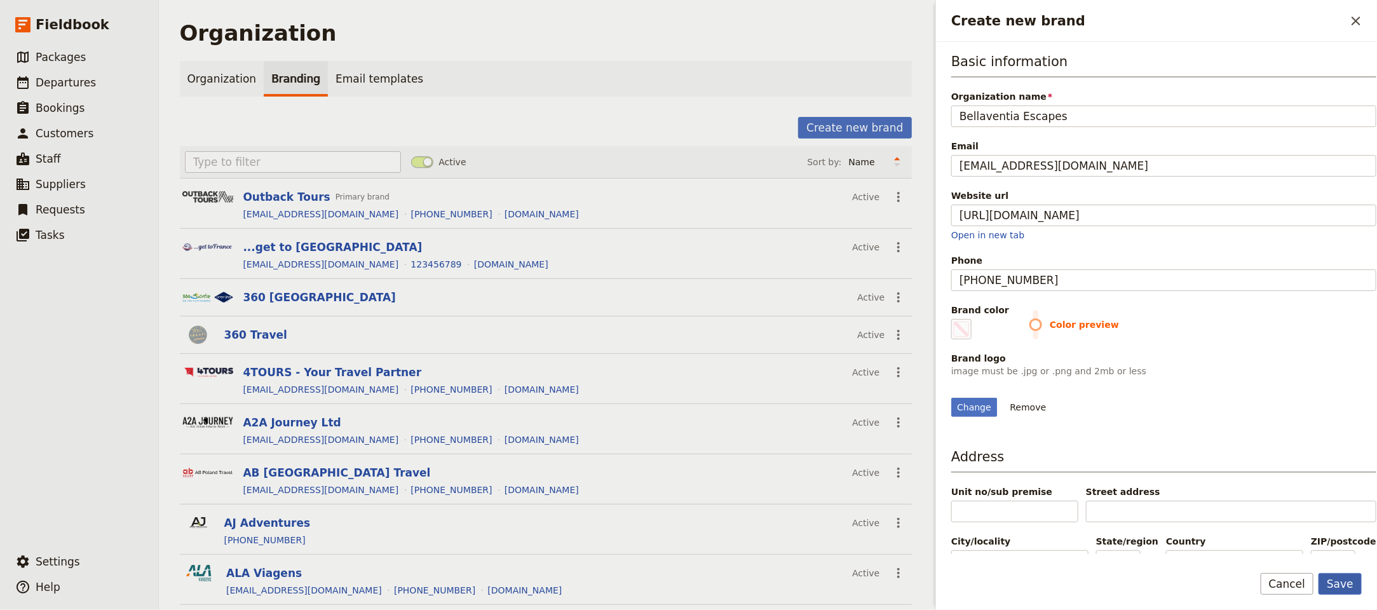
click at [1338, 581] on button "Save" at bounding box center [1339, 584] width 43 height 22
type input "#000000"
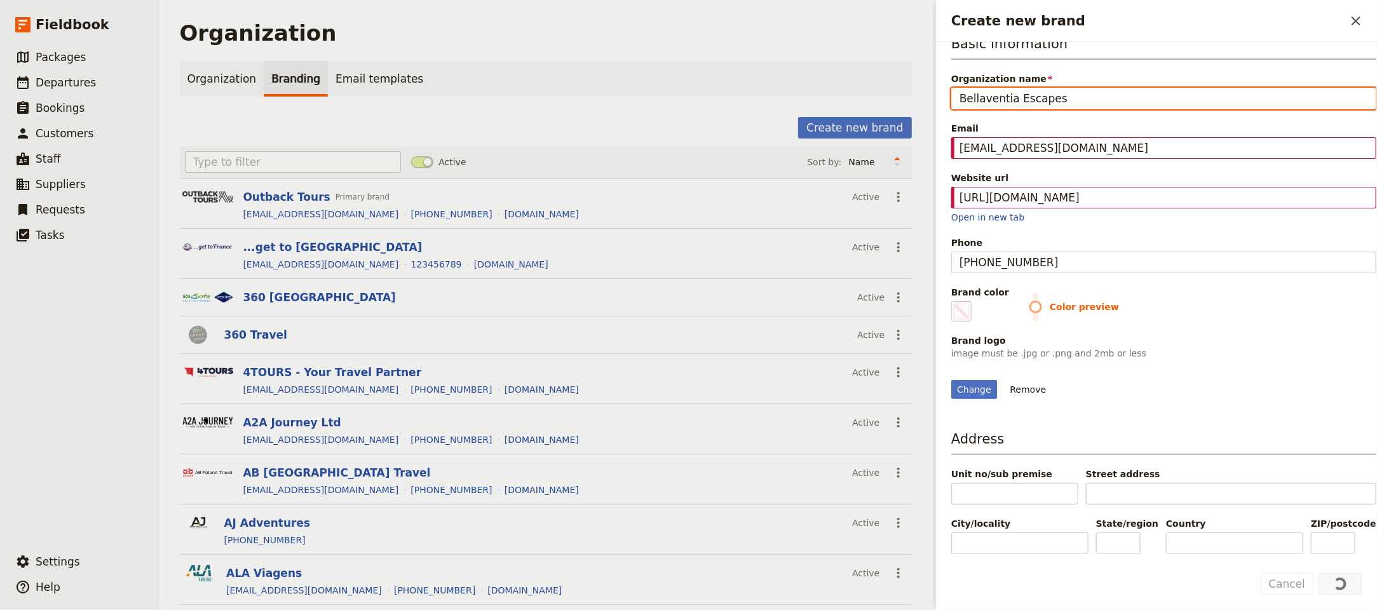
scroll to position [177, 0]
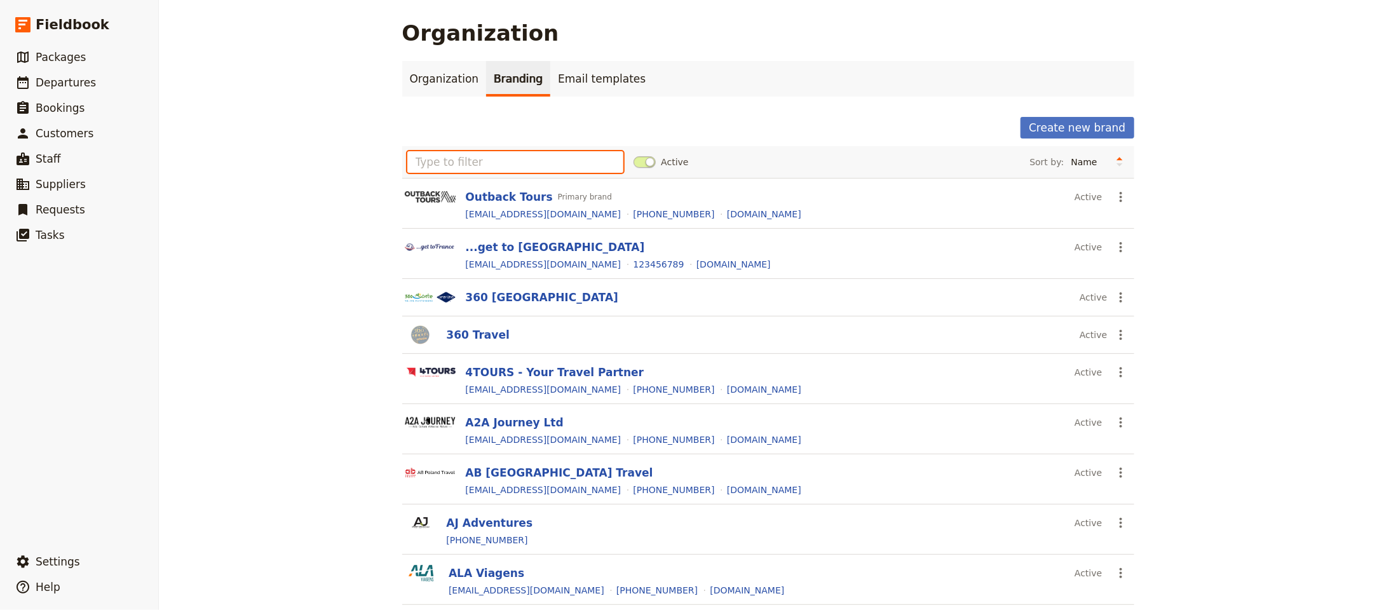
click at [445, 161] on input "text" at bounding box center [515, 162] width 217 height 22
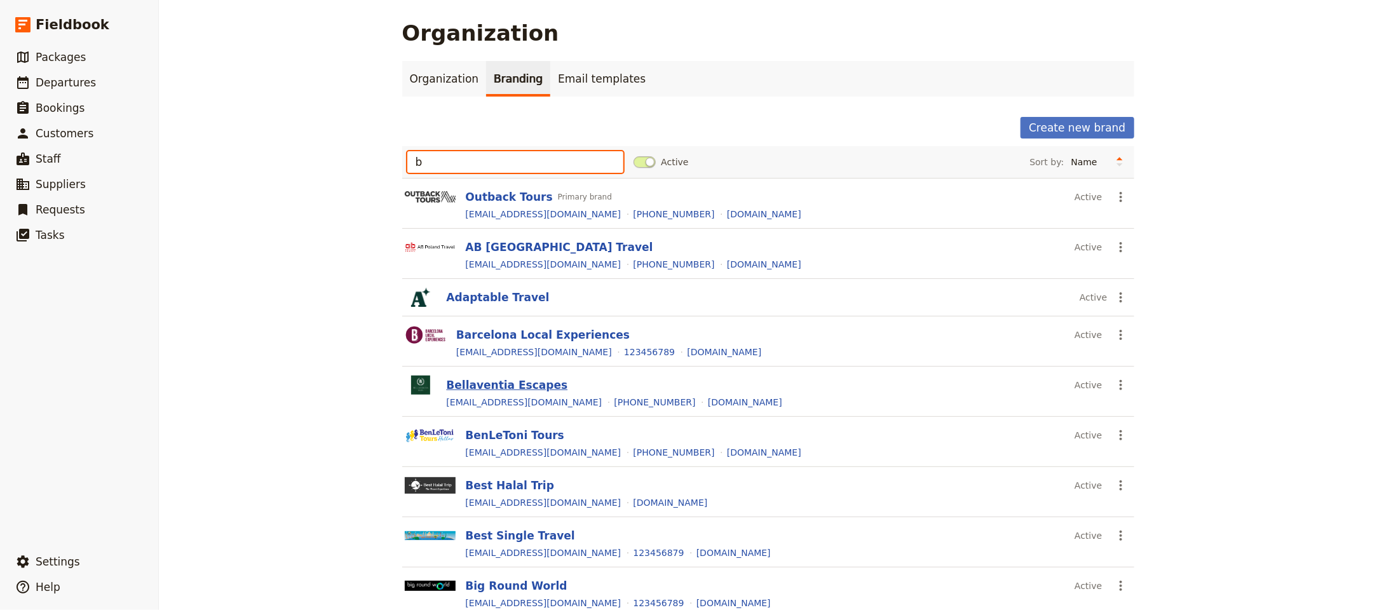
type input "b"
click at [510, 382] on button "Bellaventia Escapes" at bounding box center [507, 384] width 121 height 15
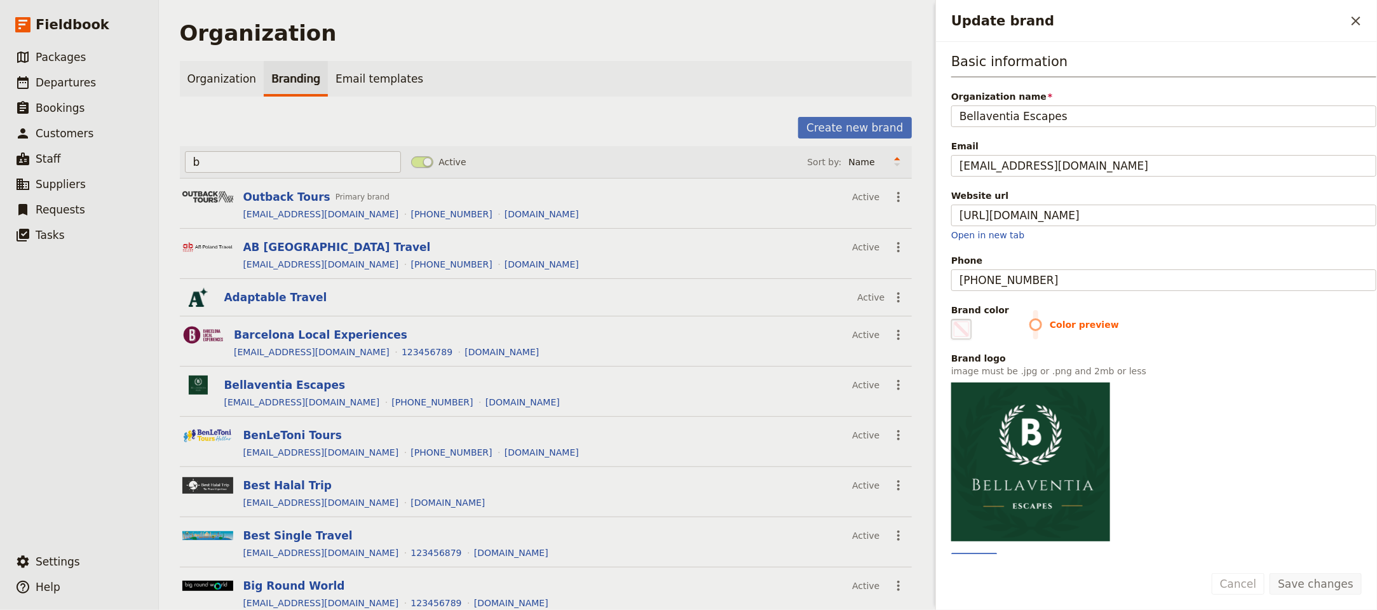
click at [967, 333] on span "Update brand" at bounding box center [960, 328] width 15 height 15
click at [954, 319] on input "#000000" at bounding box center [953, 318] width 1 height 1
type input "#13442d"
click at [1349, 589] on button "Save changes" at bounding box center [1315, 584] width 92 height 22
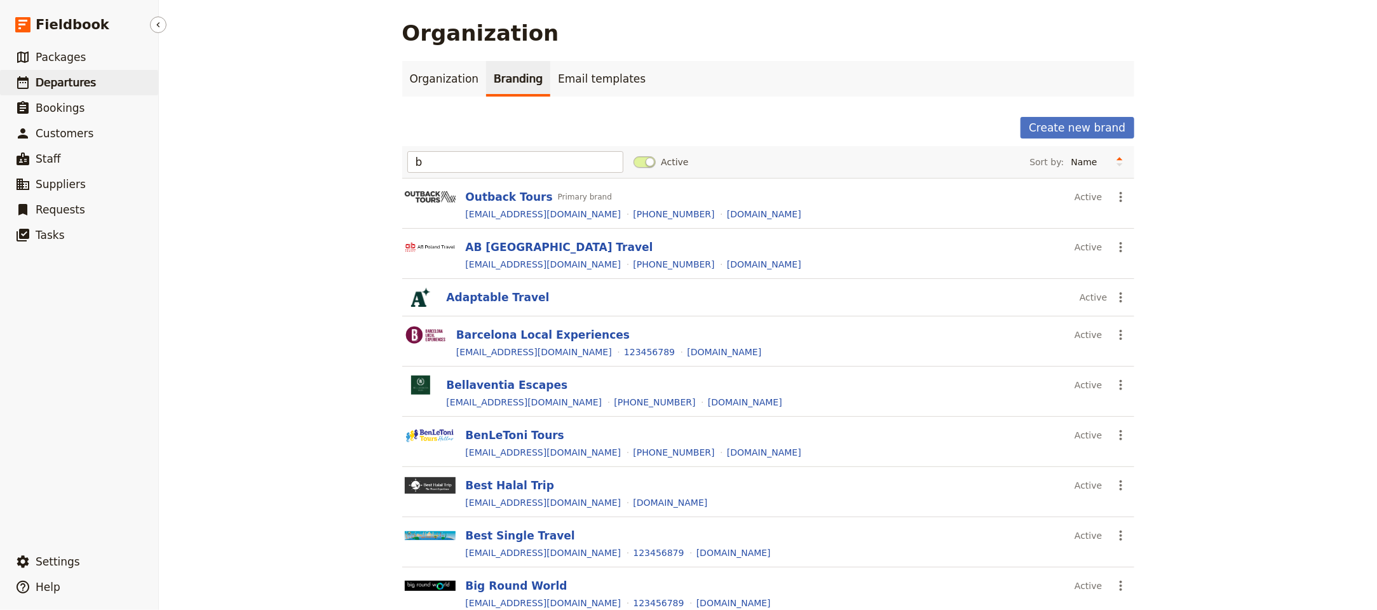
click at [96, 86] on link "​ Departures" at bounding box center [79, 82] width 158 height 25
select select "UPDATED_AT"
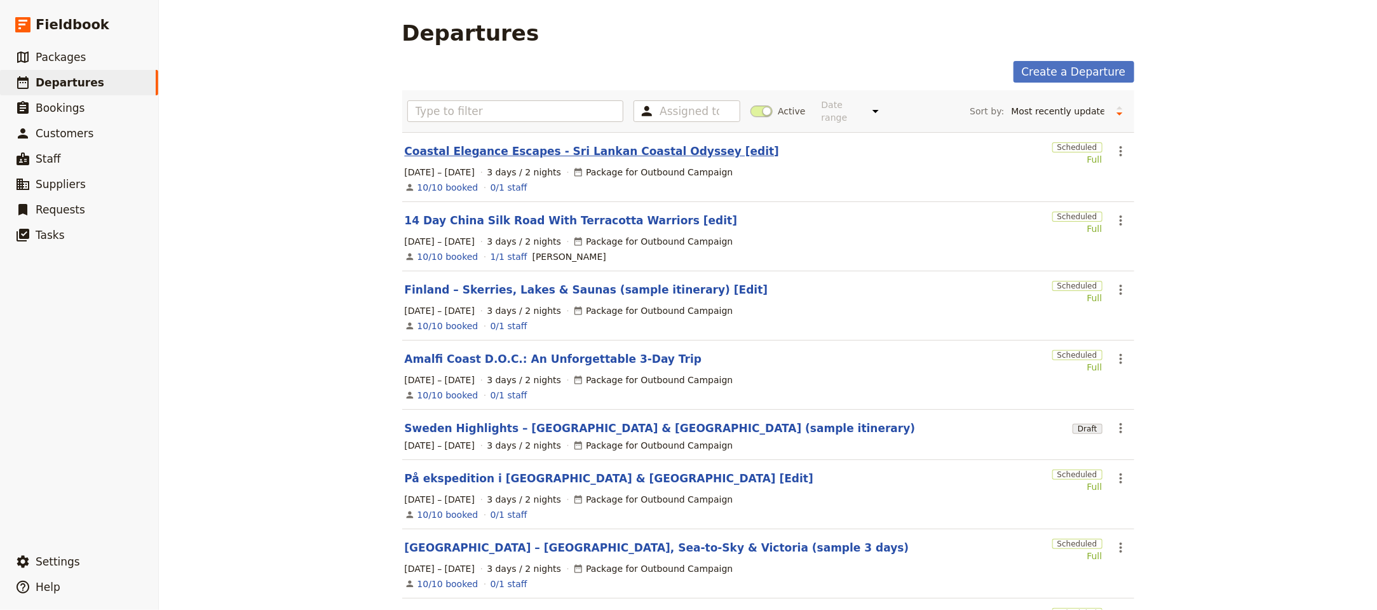
click at [609, 144] on link "Coastal Elegance Escapes - Sri Lankan Coastal Odyssey [edit]" at bounding box center [592, 151] width 375 height 15
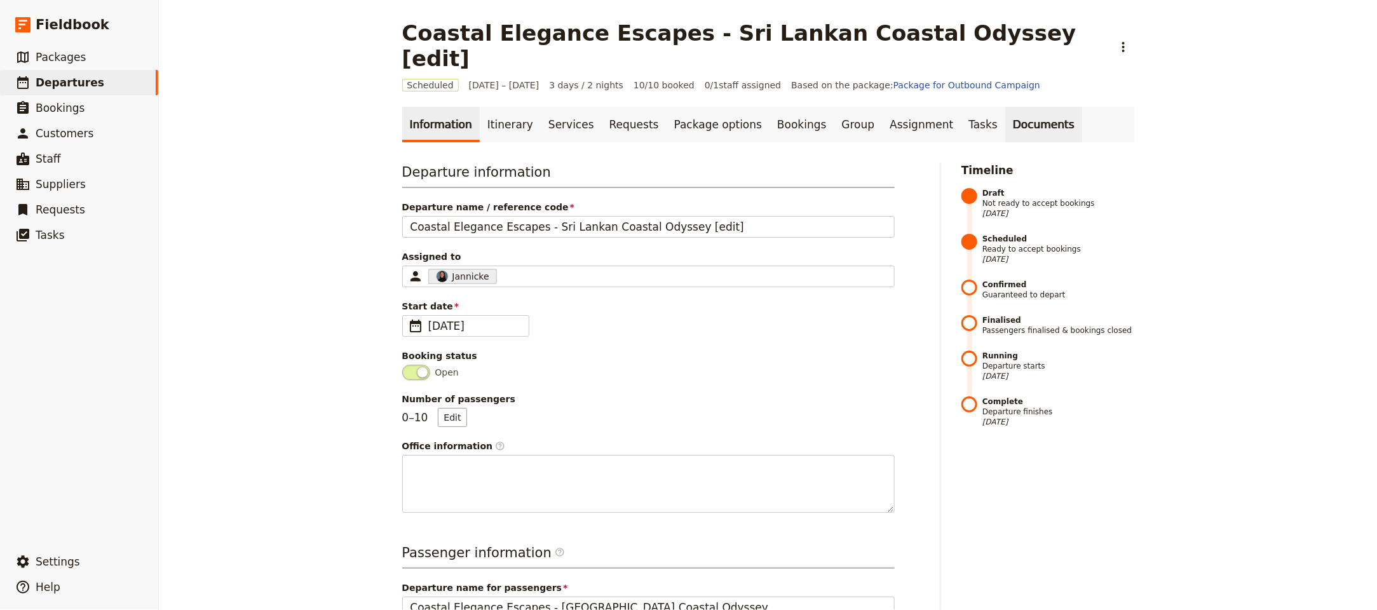
click at [1005, 107] on link "Documents" at bounding box center [1043, 125] width 77 height 36
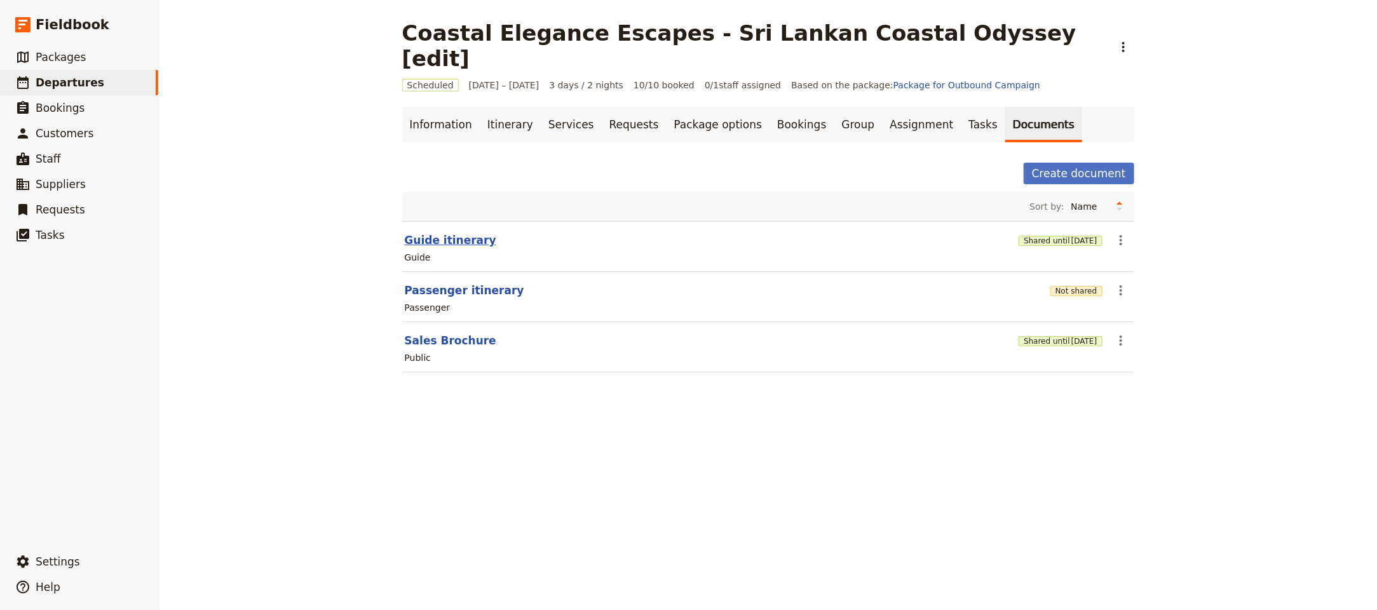
click at [427, 224] on section "Guide itinerary Shared until [DATE] ​ Guide" at bounding box center [768, 246] width 732 height 51
click at [440, 232] on button "Guide itinerary" at bounding box center [450, 239] width 91 height 15
select select "STAFF"
select select "RUN_SHEET"
select select "LARGE"
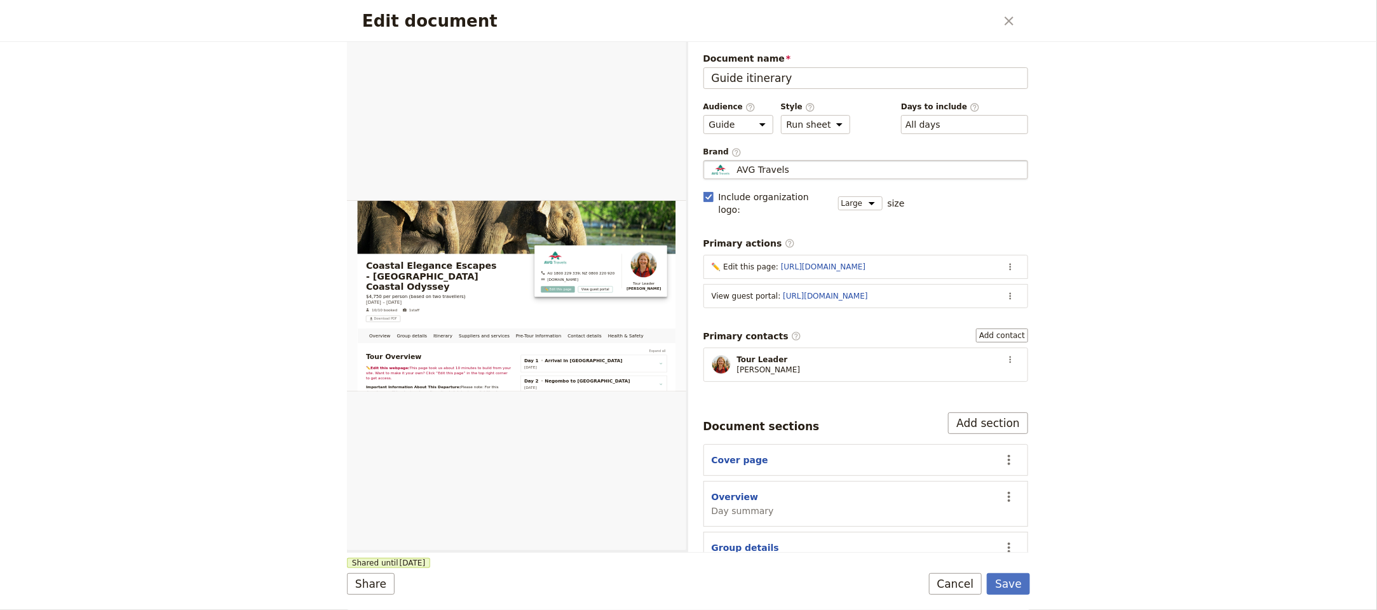
click at [768, 160] on div "Brand ​ AVG Travels AVG Travels" at bounding box center [865, 163] width 325 height 33
click at [778, 172] on span "AVG Travels" at bounding box center [763, 169] width 52 height 13
click at [709, 161] on input "AVG Travels" at bounding box center [708, 160] width 1 height 1
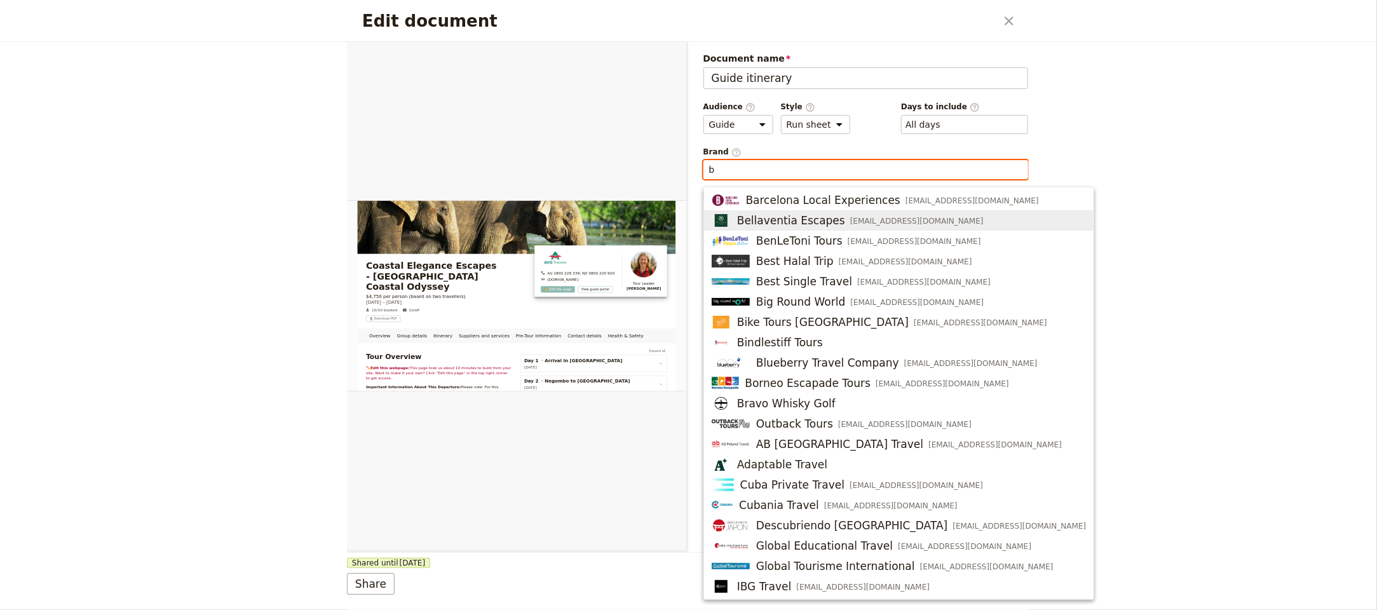
click at [830, 219] on span "Bellaventia Escapes" at bounding box center [791, 220] width 108 height 15
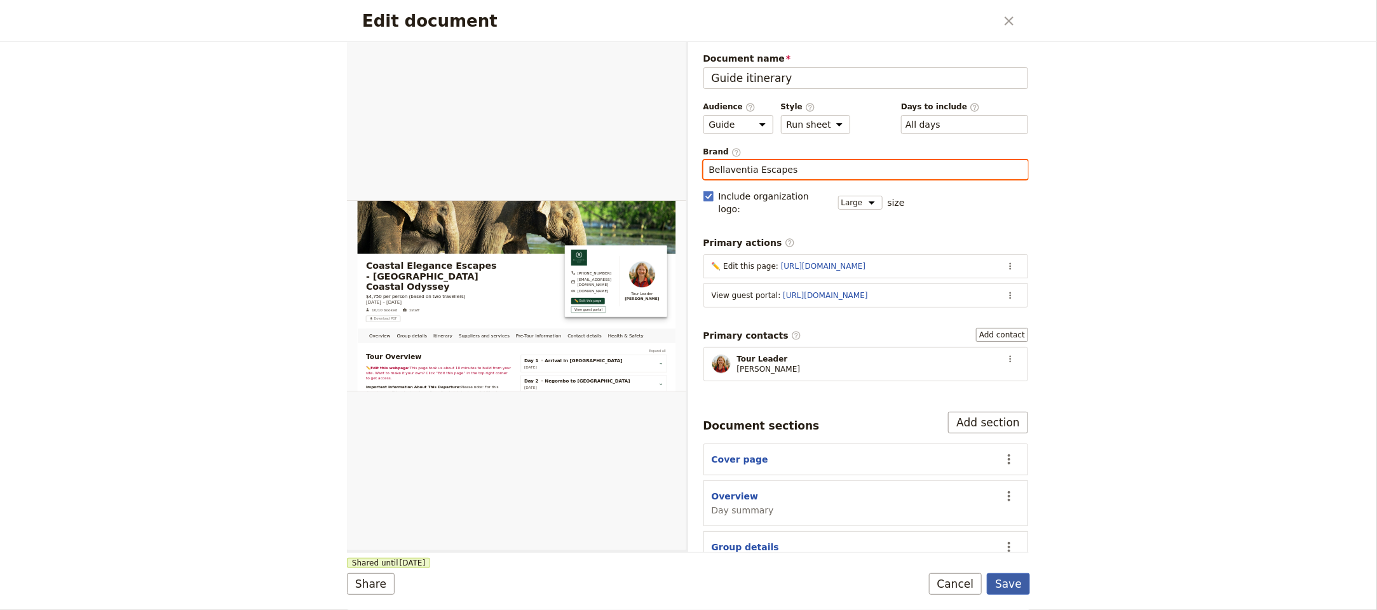
type input "Bellaventia Escapes"
click at [1010, 579] on button "Save" at bounding box center [1008, 584] width 43 height 22
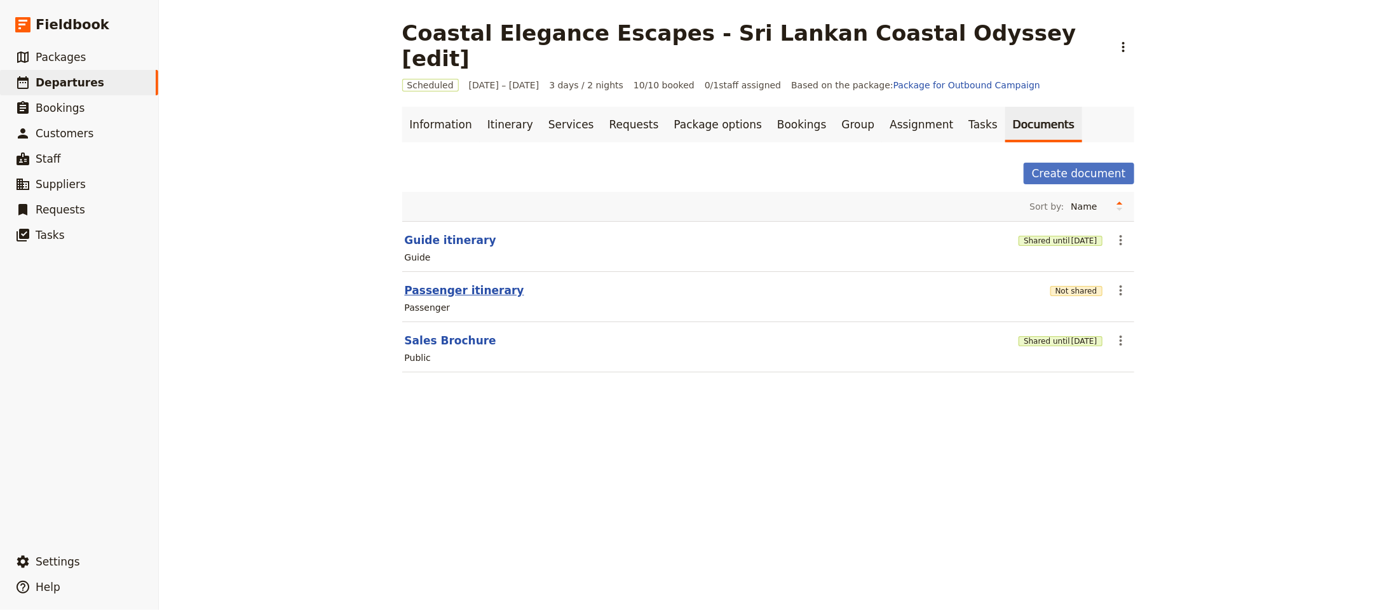
click at [468, 283] on button "Passenger itinerary" at bounding box center [464, 290] width 119 height 15
select select "PASSENGER"
select select "RUN_SHEET"
select select "LARGE"
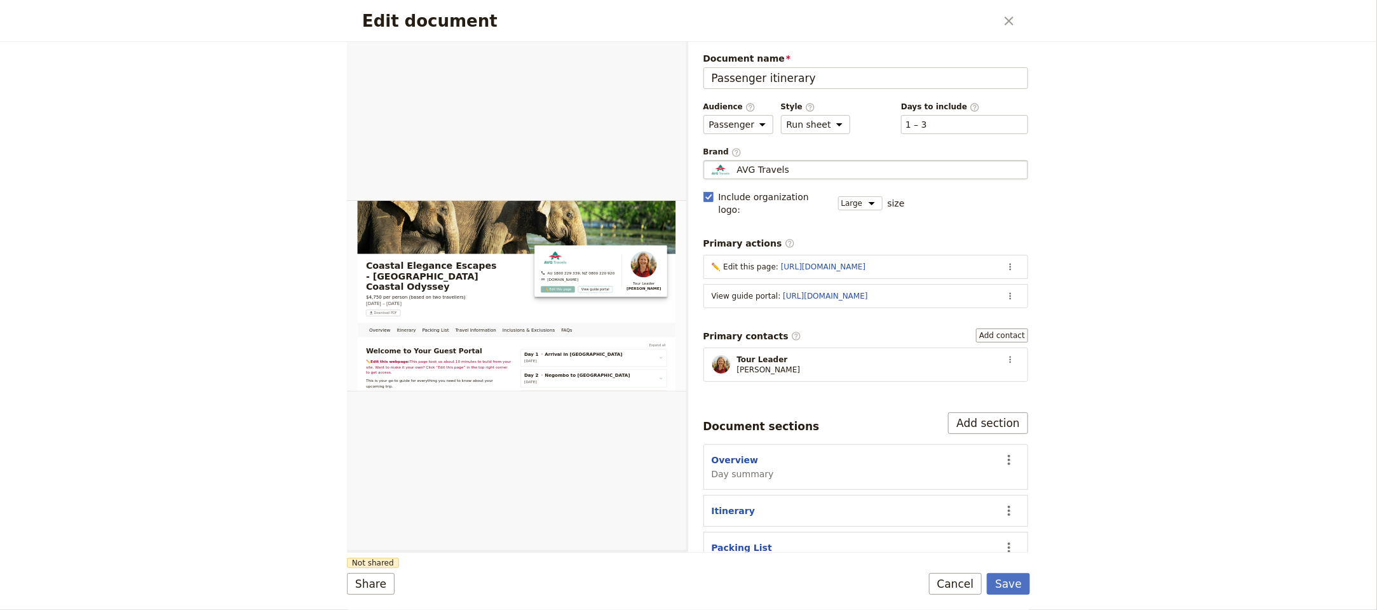
click at [787, 175] on div "AVG Travels" at bounding box center [866, 169] width 314 height 13
click at [709, 161] on input "AVG Travels" at bounding box center [708, 160] width 1 height 1
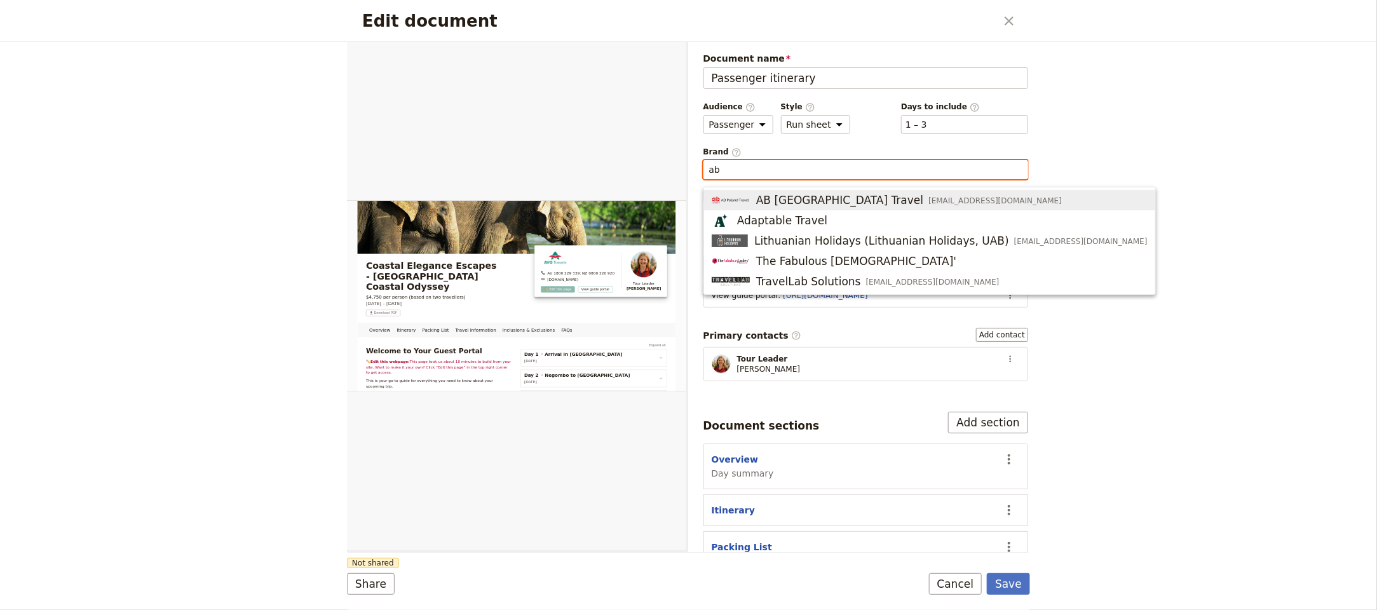
type input "a"
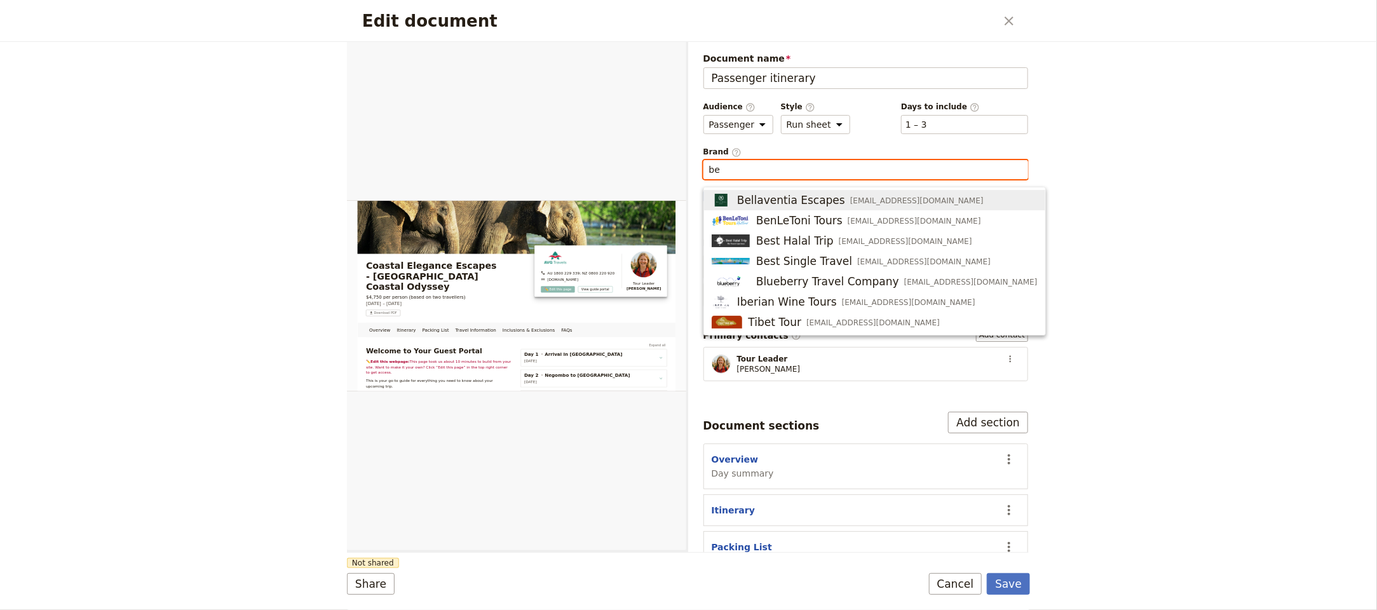
click at [800, 196] on span "Bellaventia Escapes" at bounding box center [791, 199] width 108 height 15
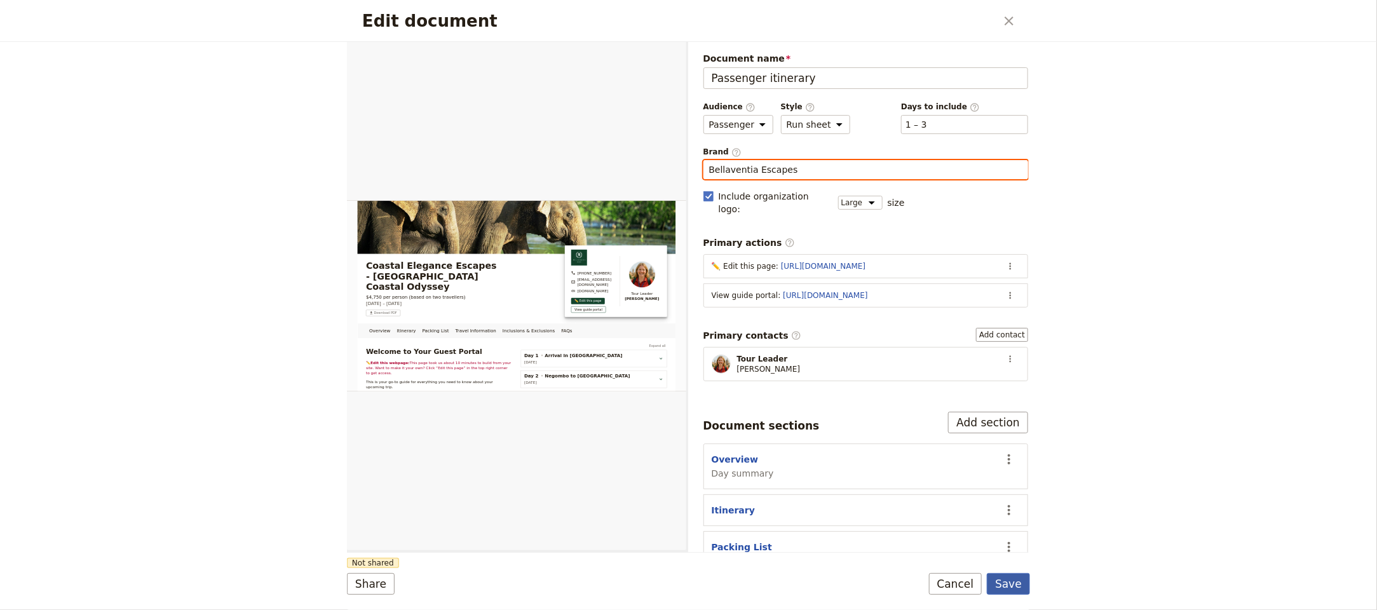
type input "Bellaventia Escapes"
click at [1013, 576] on button "Save" at bounding box center [1008, 584] width 43 height 22
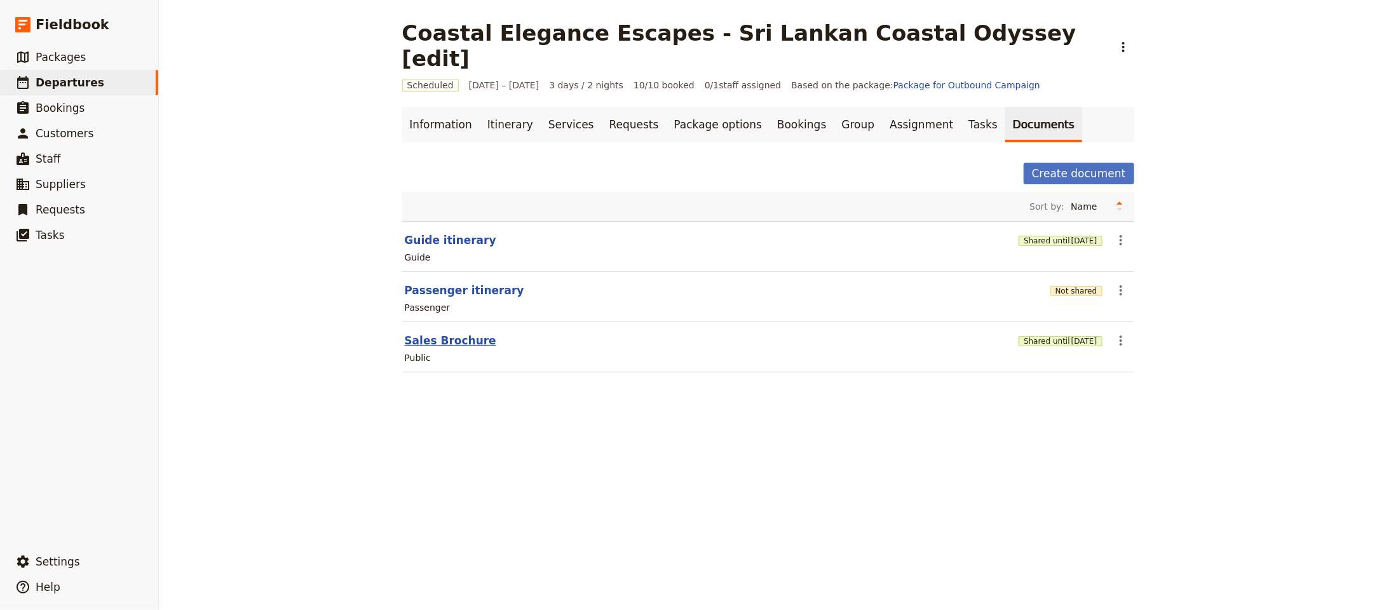
click at [434, 333] on button "Sales Brochure" at bounding box center [450, 340] width 91 height 15
select select "DEFAULT"
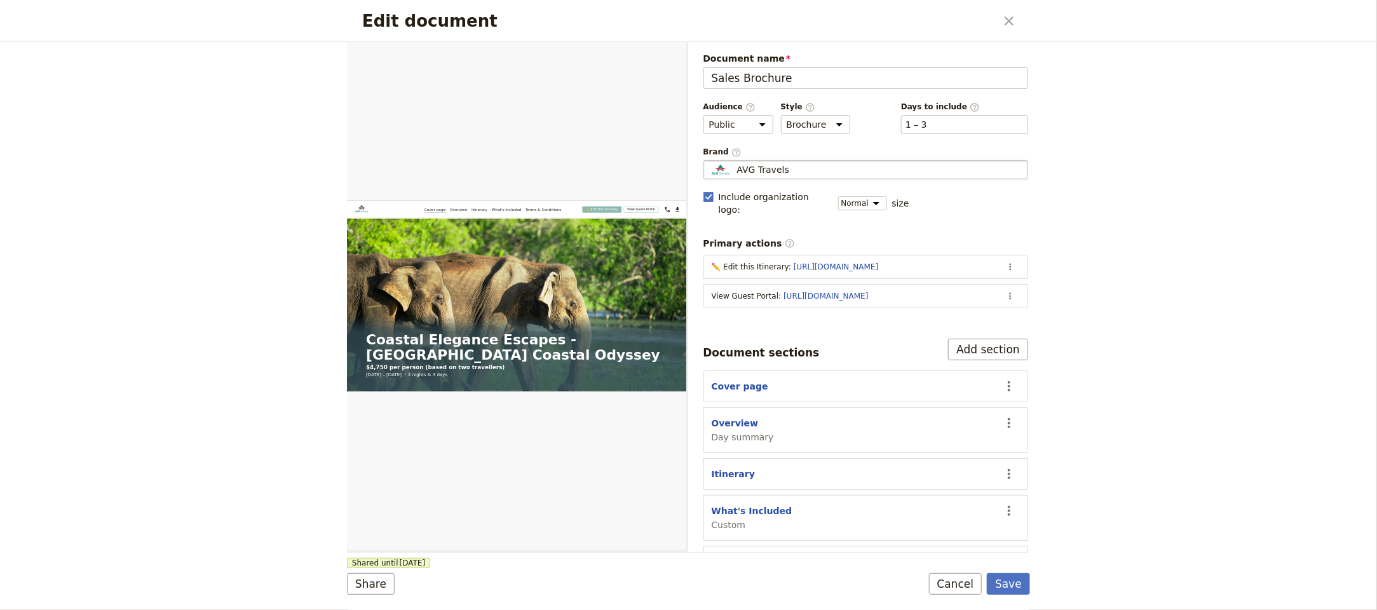
click at [873, 172] on div "AVG Travels" at bounding box center [866, 169] width 314 height 13
click at [709, 161] on input "AVG Travels" at bounding box center [708, 160] width 1 height 1
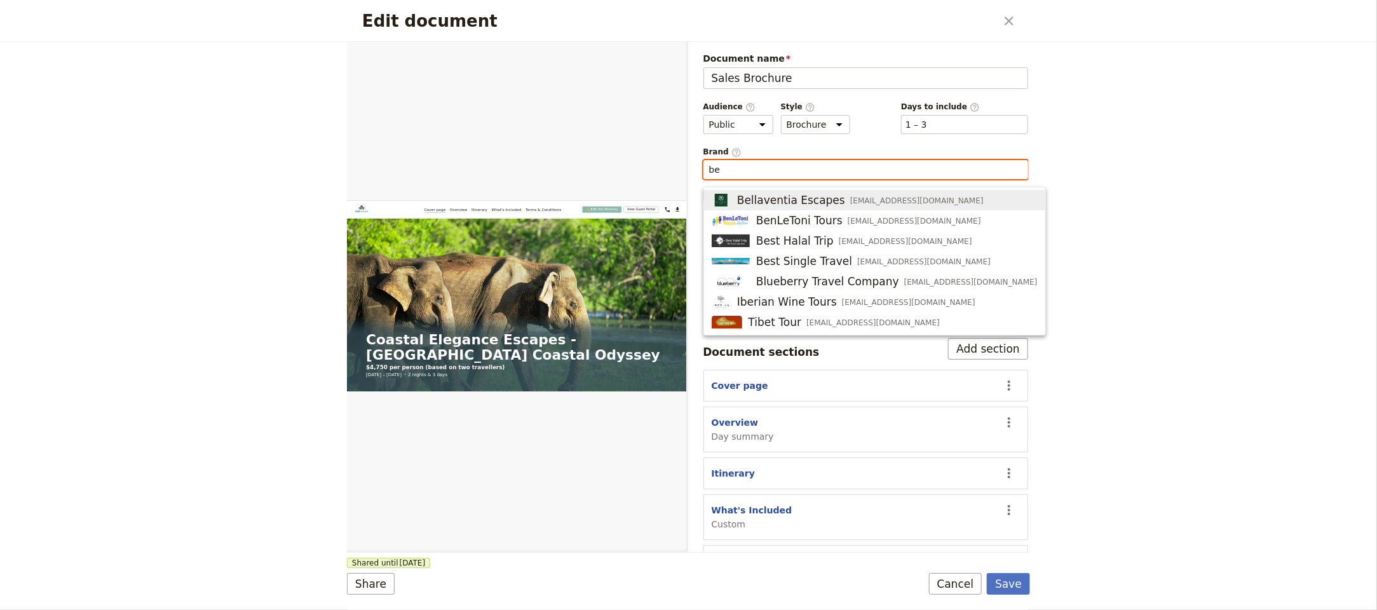
click at [850, 197] on span "[EMAIL_ADDRESS][DOMAIN_NAME]" at bounding box center [916, 201] width 133 height 10
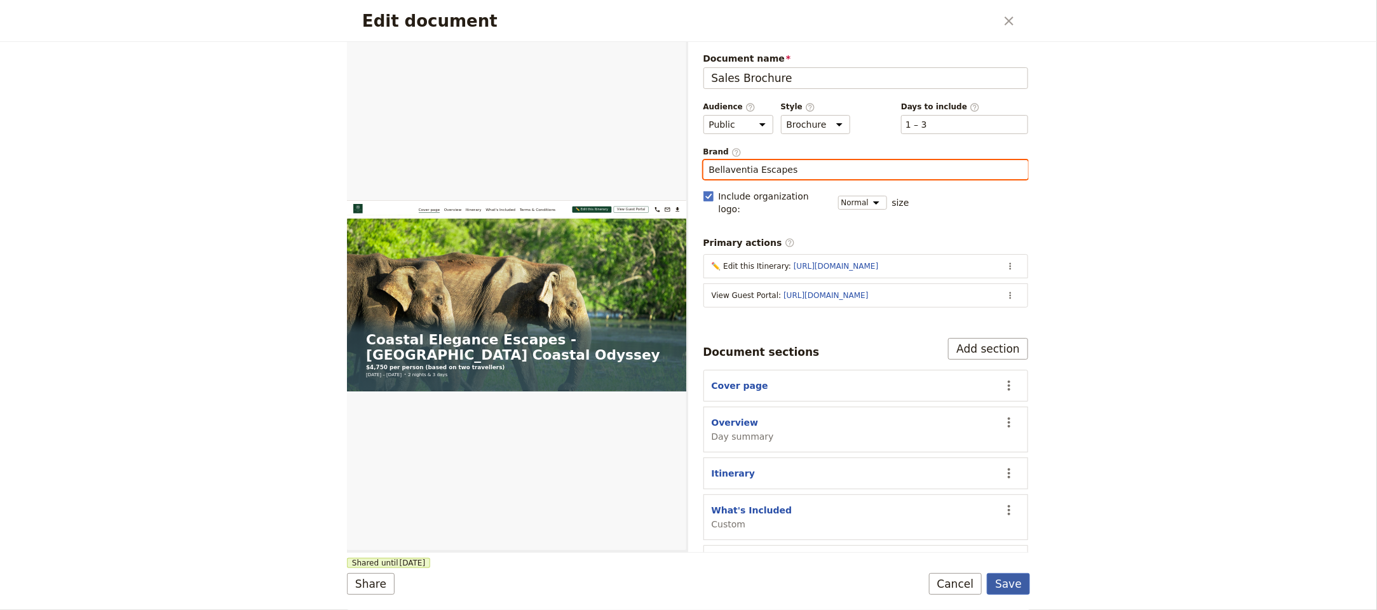
type input "Bellaventia Escapes"
click at [1023, 588] on button "Save" at bounding box center [1008, 584] width 43 height 22
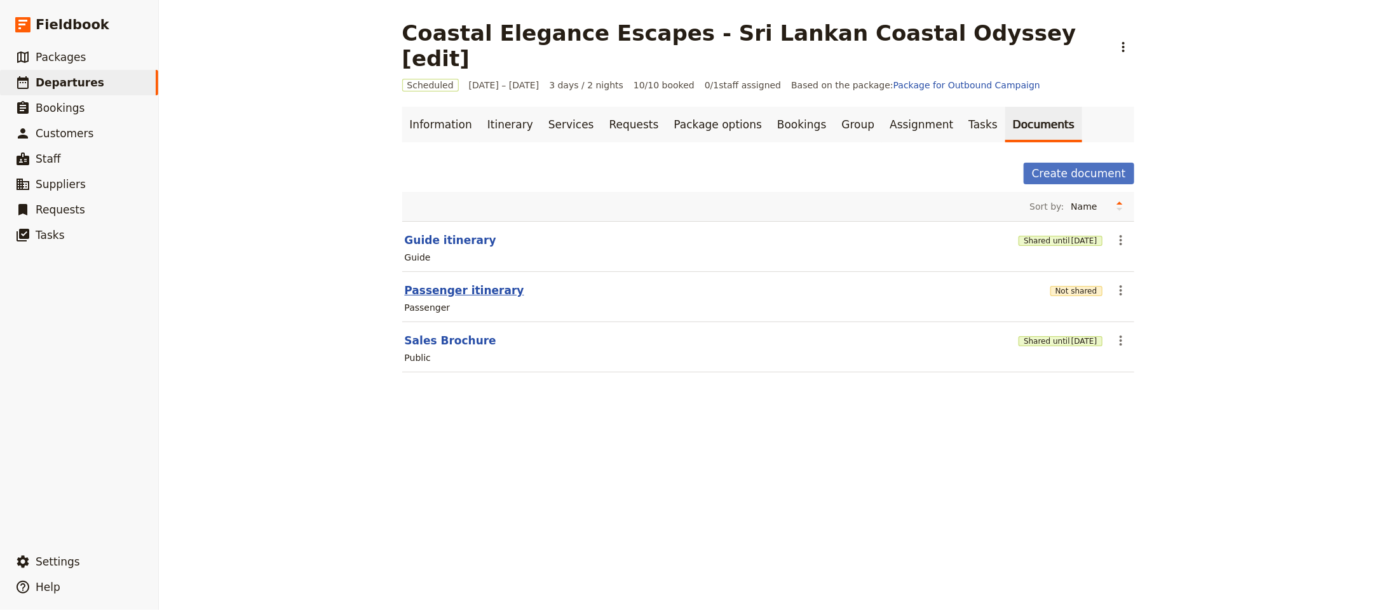
click at [448, 283] on button "Passenger itinerary" at bounding box center [464, 290] width 119 height 15
select select "PASSENGER"
select select "RUN_SHEET"
select select "LARGE"
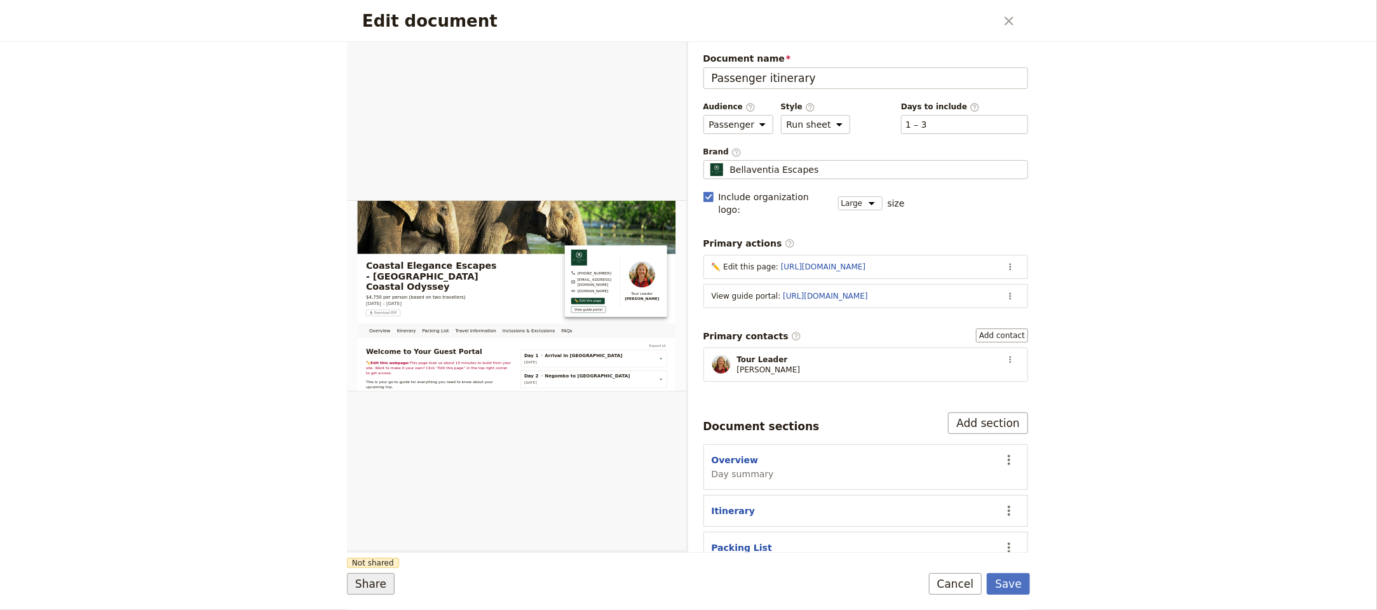
click at [386, 593] on button "Share" at bounding box center [371, 584] width 48 height 22
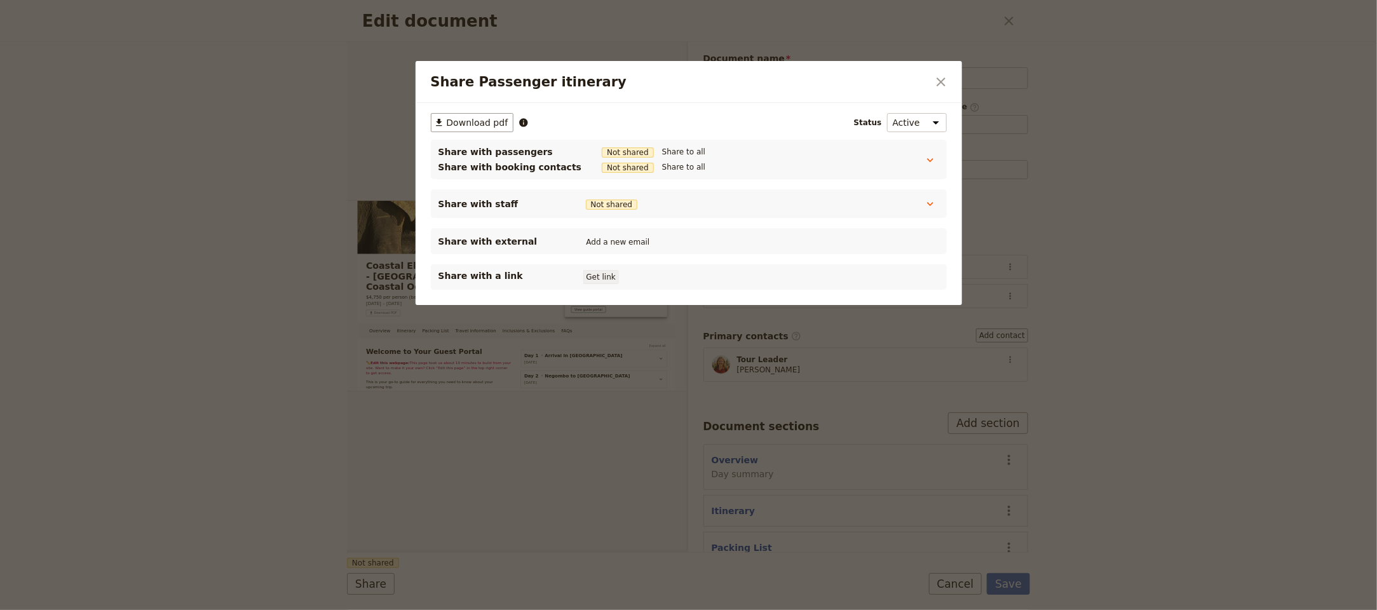
click at [603, 282] on button "Get link" at bounding box center [601, 277] width 36 height 14
click at [941, 70] on div "Share Passenger itinerary ​" at bounding box center [688, 82] width 546 height 42
click at [941, 72] on button "​" at bounding box center [941, 82] width 22 height 22
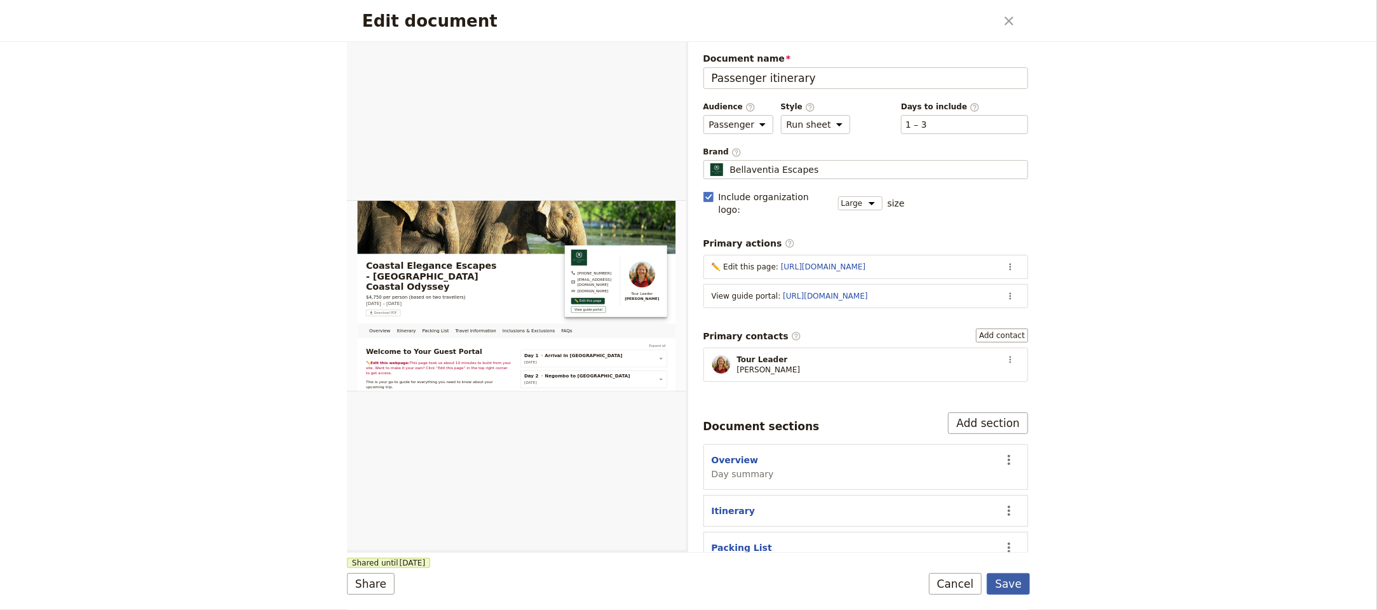
click at [1027, 584] on button "Save" at bounding box center [1008, 584] width 43 height 22
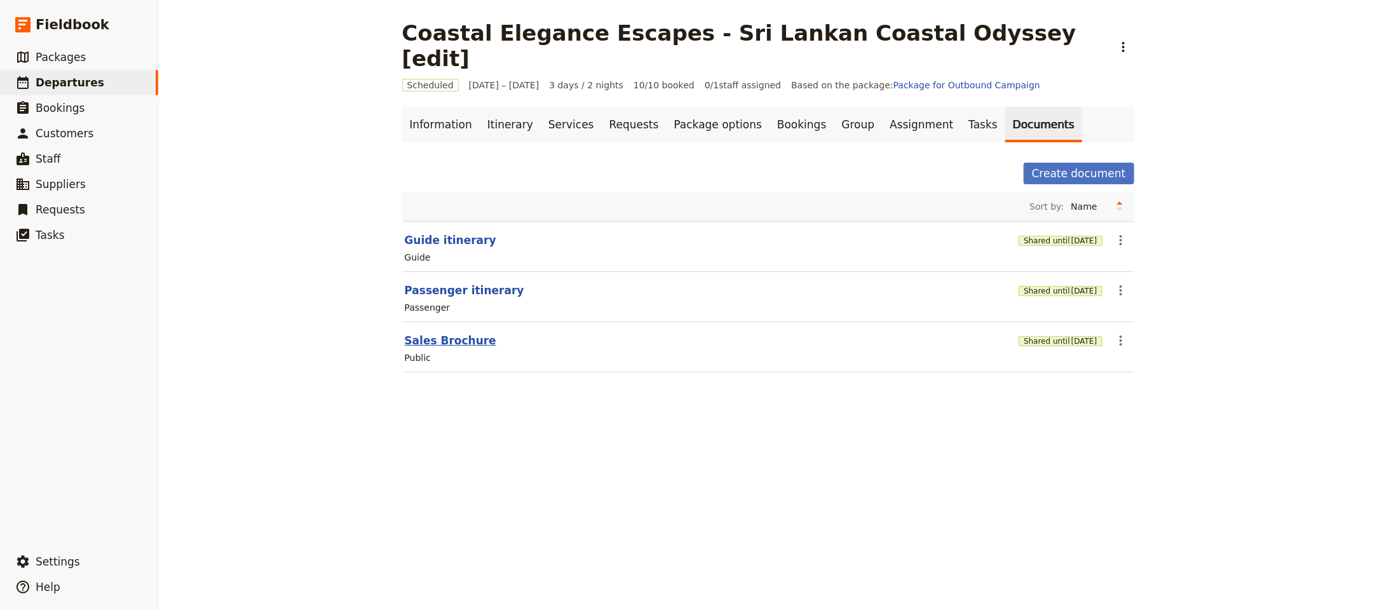
click at [439, 333] on button "Sales Brochure" at bounding box center [450, 340] width 91 height 15
select select "DEFAULT"
click at [431, 300] on div "Passenger" at bounding box center [767, 307] width 729 height 15
click at [432, 275] on section "Passenger itinerary Shared until 3 Nov 2025 ​ Passenger" at bounding box center [768, 297] width 732 height 50
click at [435, 283] on button "Passenger itinerary" at bounding box center [464, 290] width 119 height 15
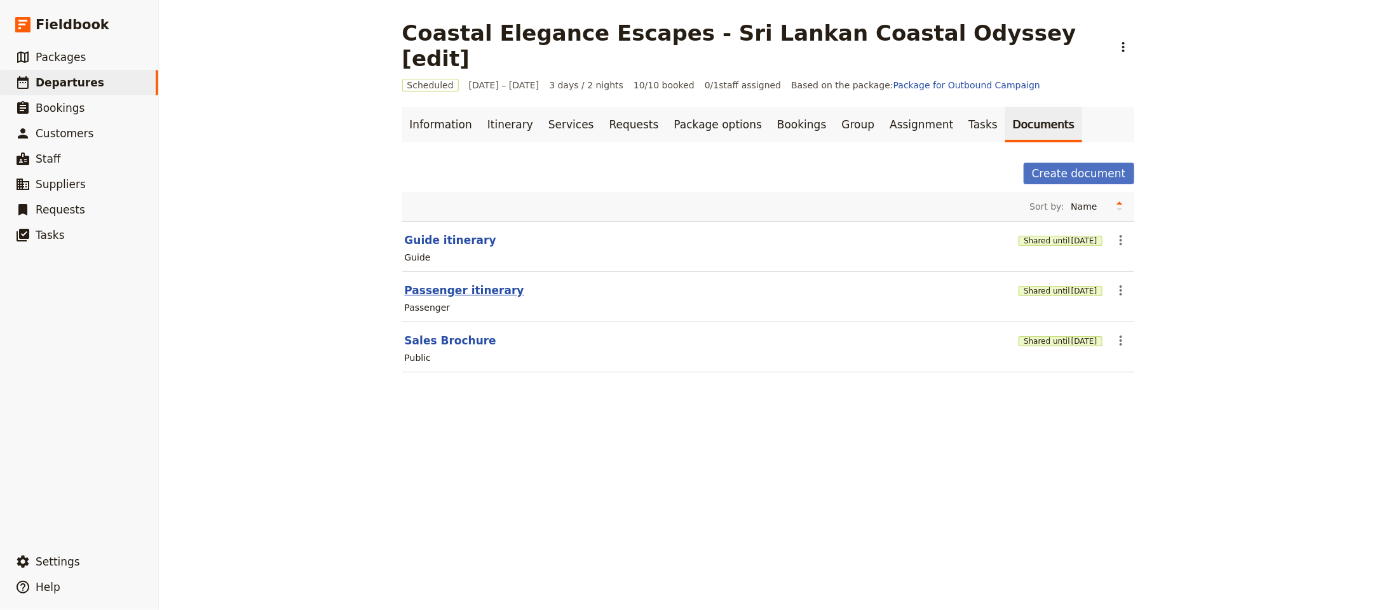
select select "PASSENGER"
select select "RUN_SHEET"
select select "LARGE"
click at [431, 250] on div "Guide" at bounding box center [767, 257] width 729 height 15
click at [436, 232] on button "Guide itinerary" at bounding box center [450, 239] width 91 height 15
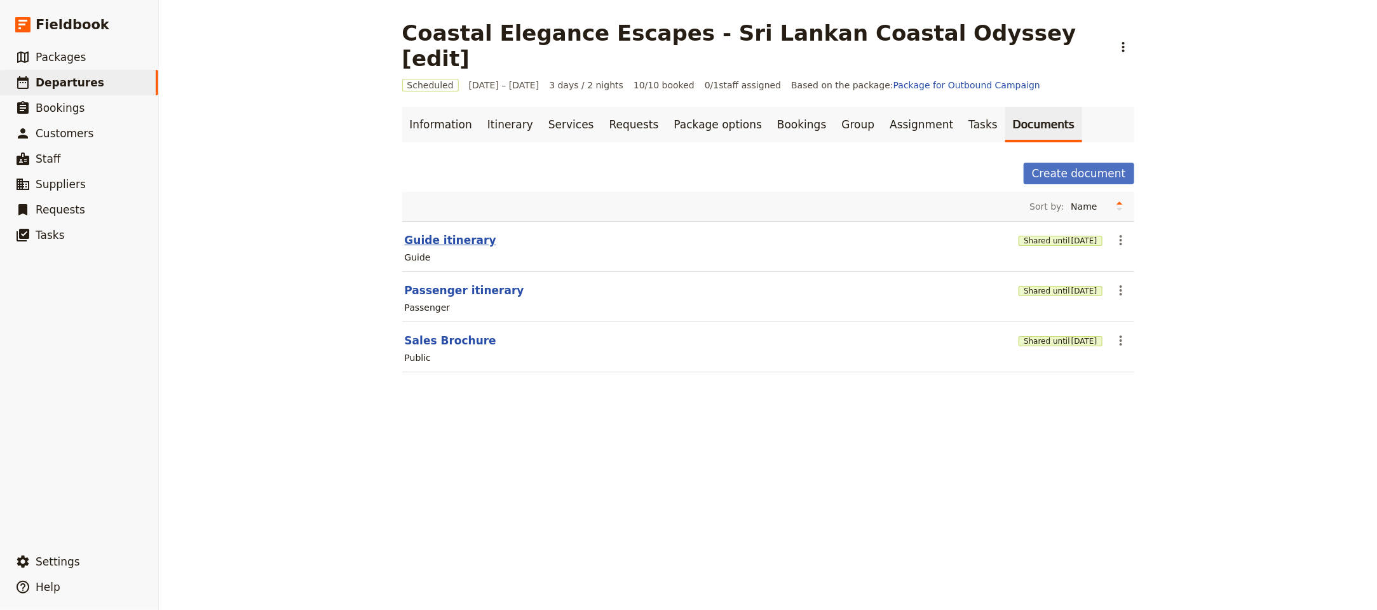
select select "STAFF"
select select "RUN_SHEET"
select select "LARGE"
click at [436, 232] on button "Guide itinerary" at bounding box center [450, 239] width 91 height 15
select select "STAFF"
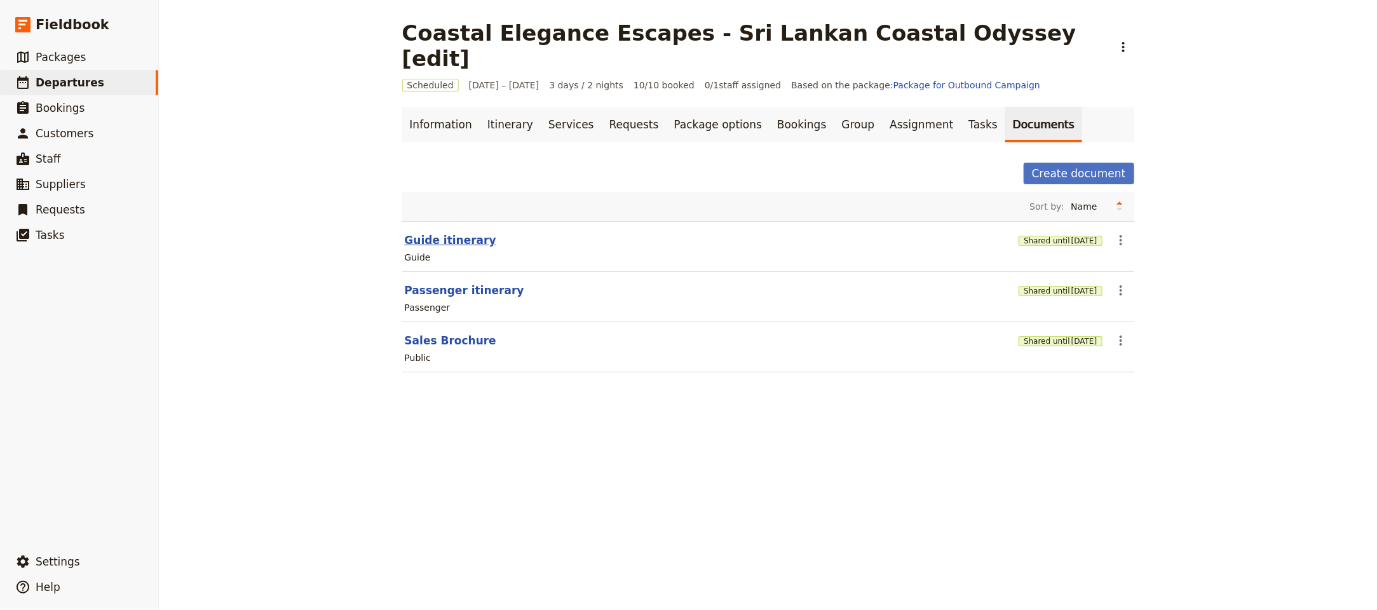
select select "RUN_SHEET"
select select "LARGE"
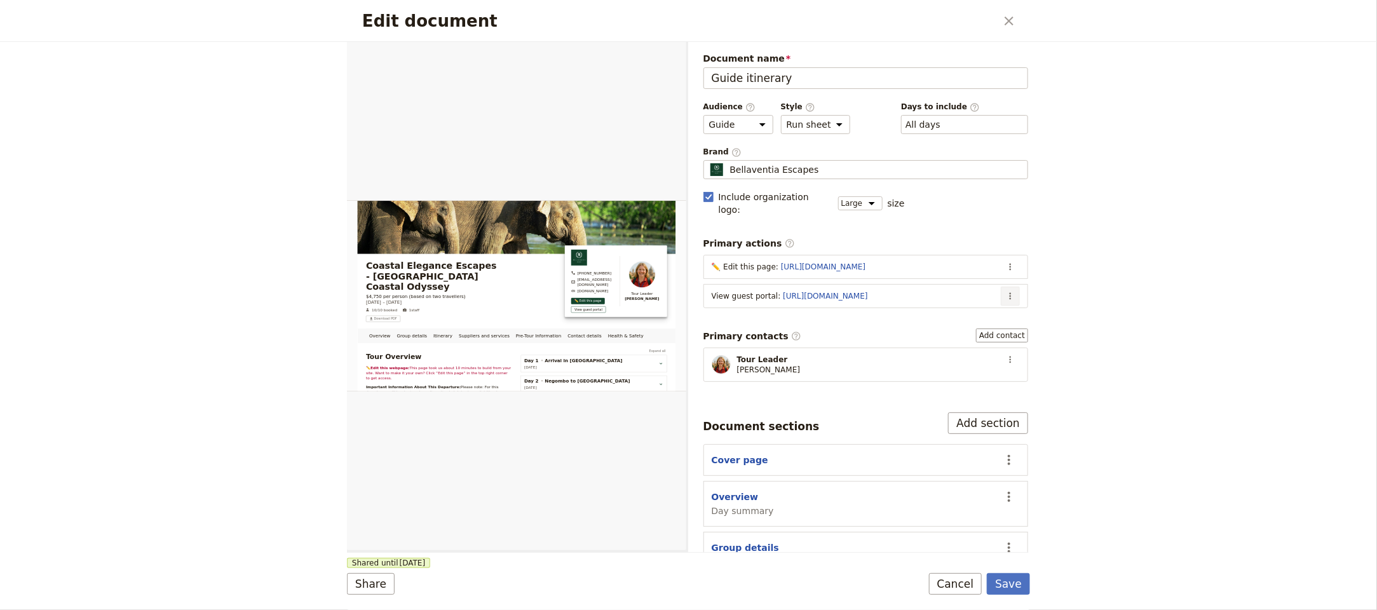
click at [1000, 292] on button "​" at bounding box center [1009, 295] width 19 height 19
click at [962, 318] on span "Edit action" at bounding box center [945, 313] width 103 height 13
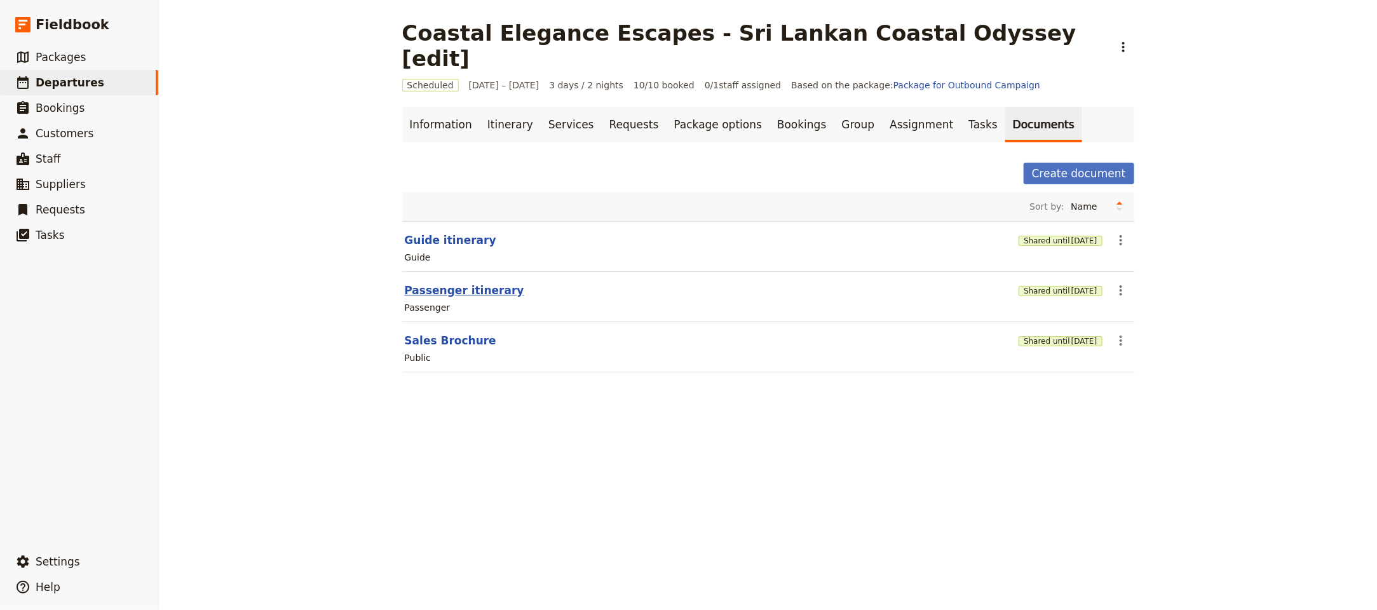
click at [462, 283] on button "Passenger itinerary" at bounding box center [464, 290] width 119 height 15
select select "PASSENGER"
select select "RUN_SHEET"
select select "LARGE"
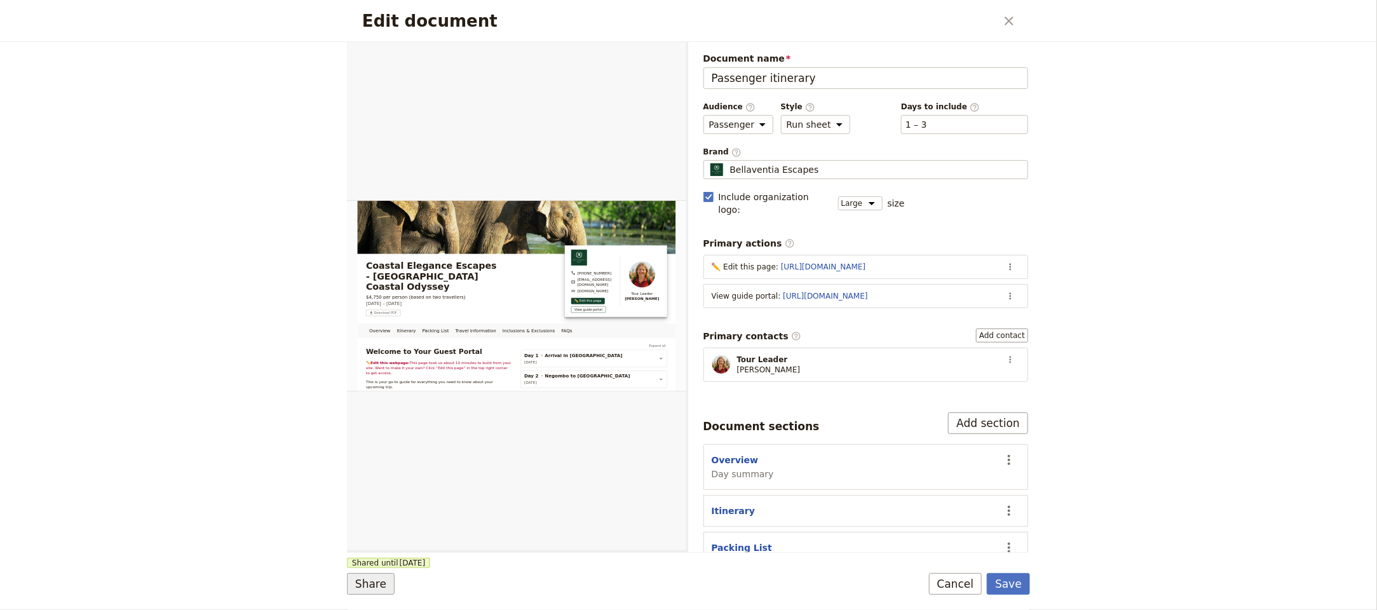
click at [370, 584] on button "Share" at bounding box center [371, 584] width 48 height 22
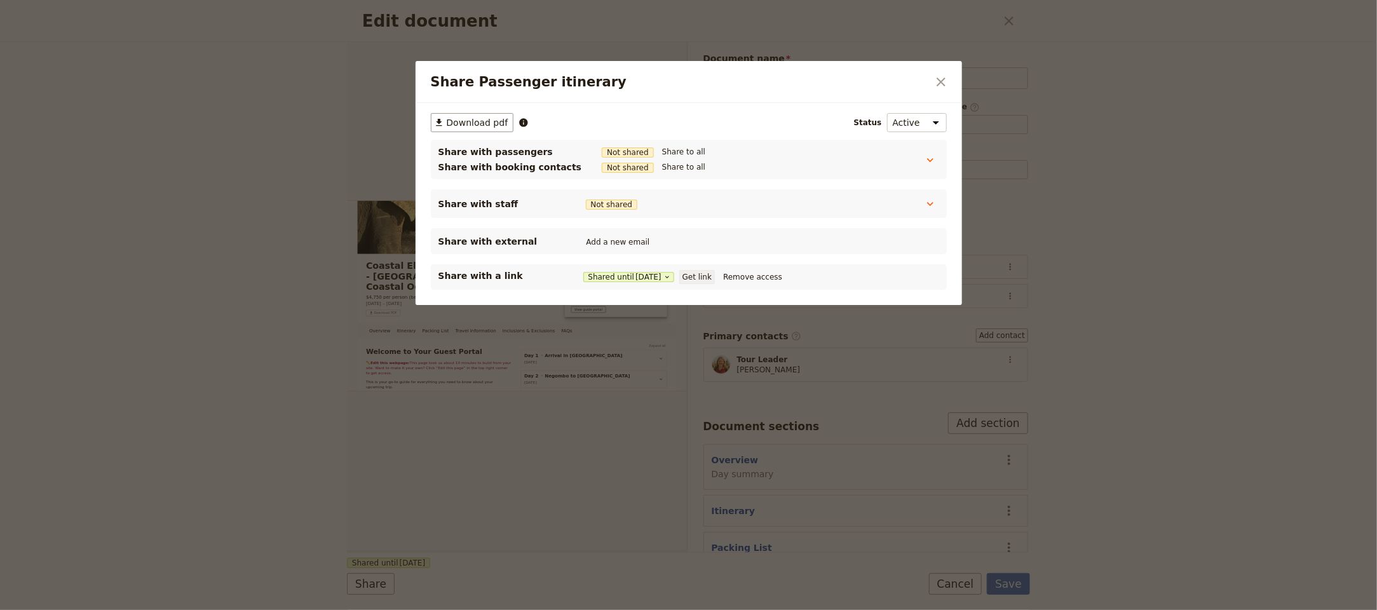
click at [710, 278] on button "Get link" at bounding box center [697, 277] width 36 height 14
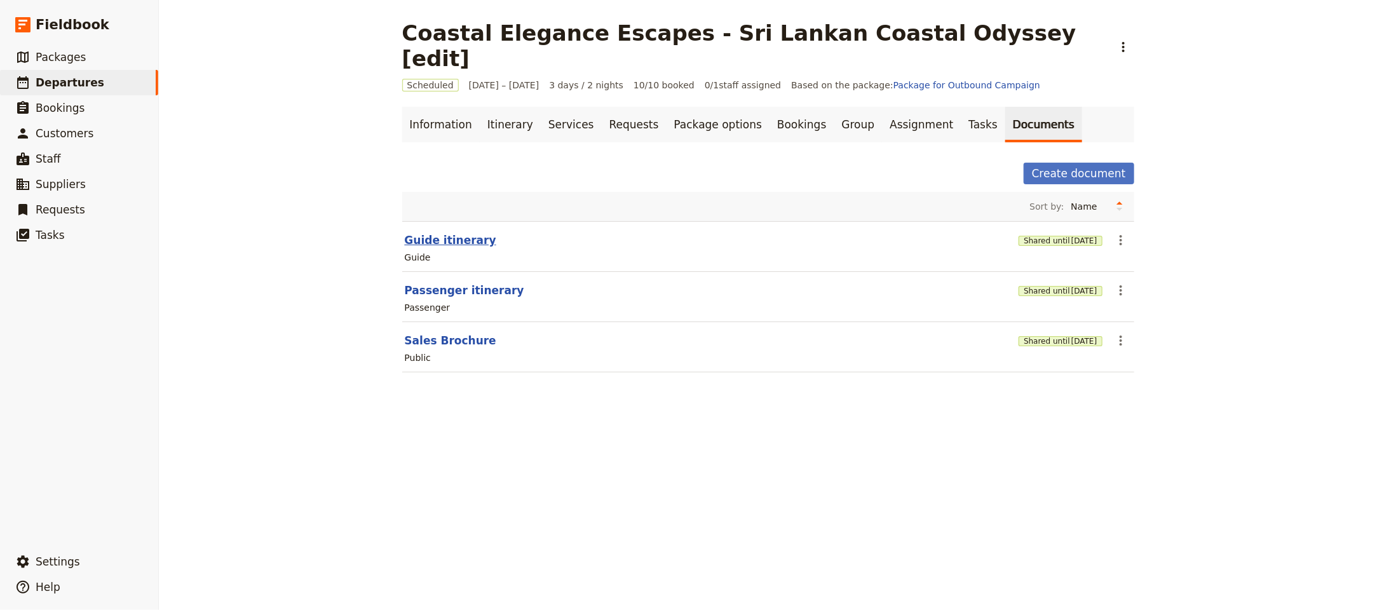
click at [438, 232] on button "Guide itinerary" at bounding box center [450, 239] width 91 height 15
select select "STAFF"
select select "RUN_SHEET"
select select "LARGE"
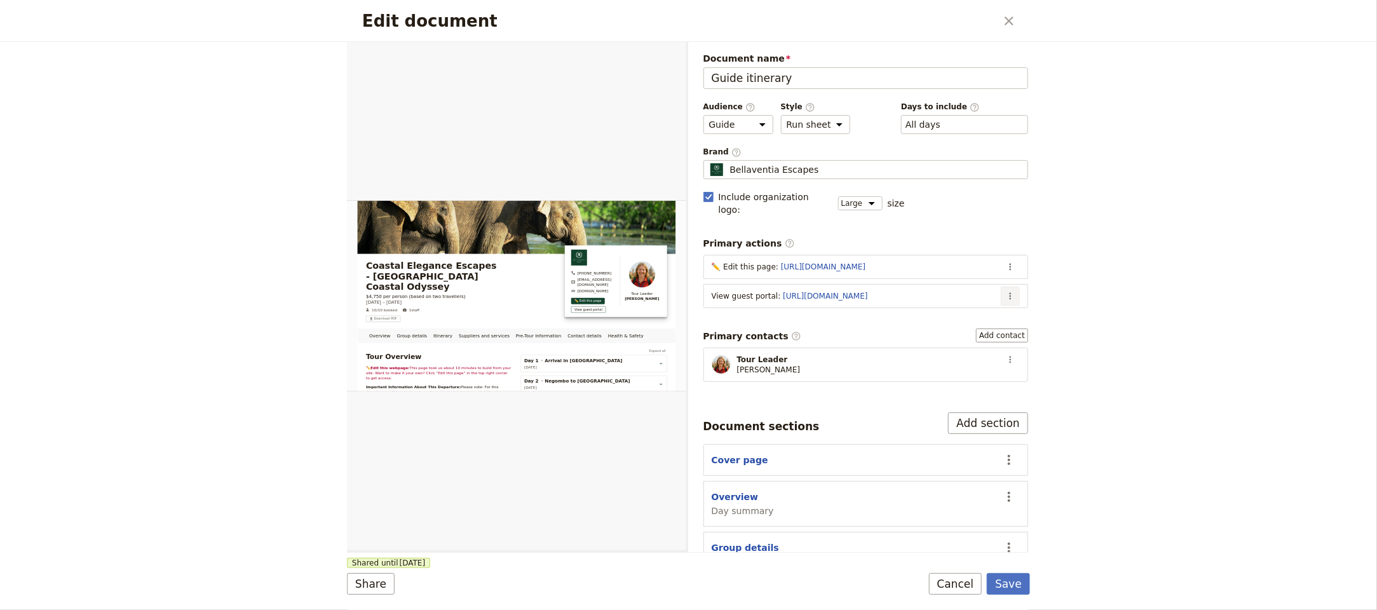
click at [1000, 290] on button "​" at bounding box center [1009, 295] width 19 height 19
click at [974, 315] on span "Edit action" at bounding box center [945, 313] width 103 height 13
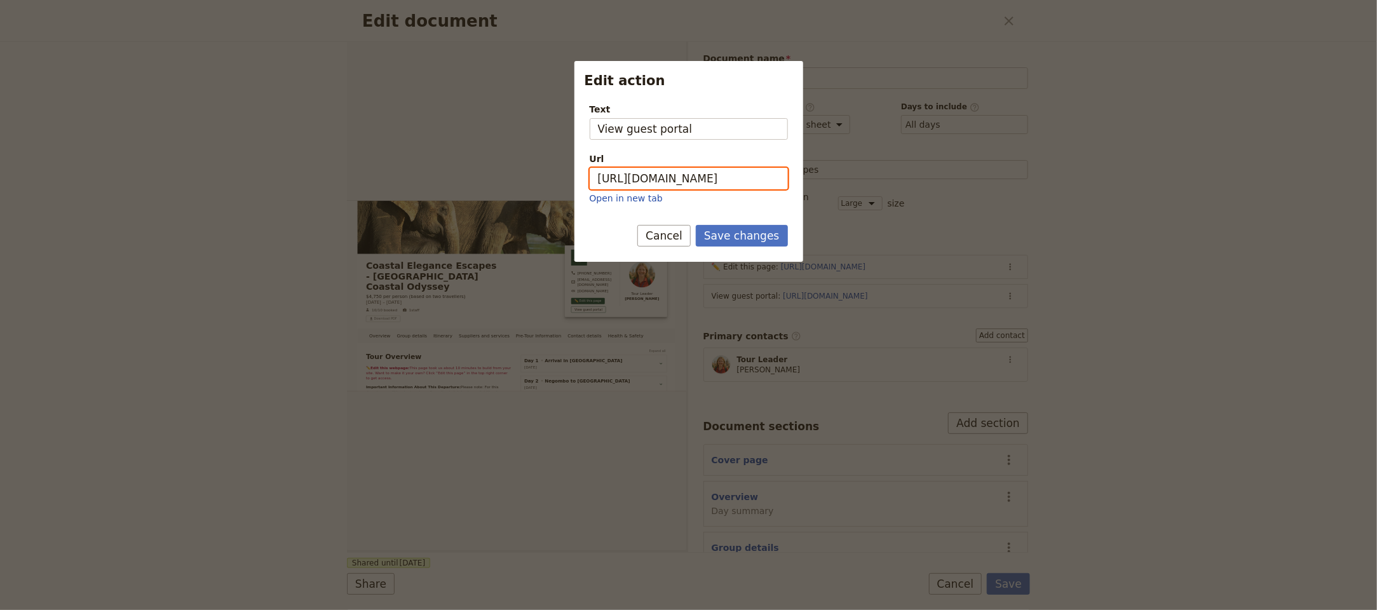
click at [707, 180] on input "https://trips.fieldbook.com/d/BgxrRMVvlw0J0671IP8Qv" at bounding box center [688, 179] width 198 height 22
paste input "WA7UwT6JGONHNp7iUKLMx"
type input "https://trips.fieldbook.com/d/WA7UwT6JGONHNp7iUKLMx"
click at [751, 250] on div "Save changes Cancel" at bounding box center [688, 243] width 229 height 37
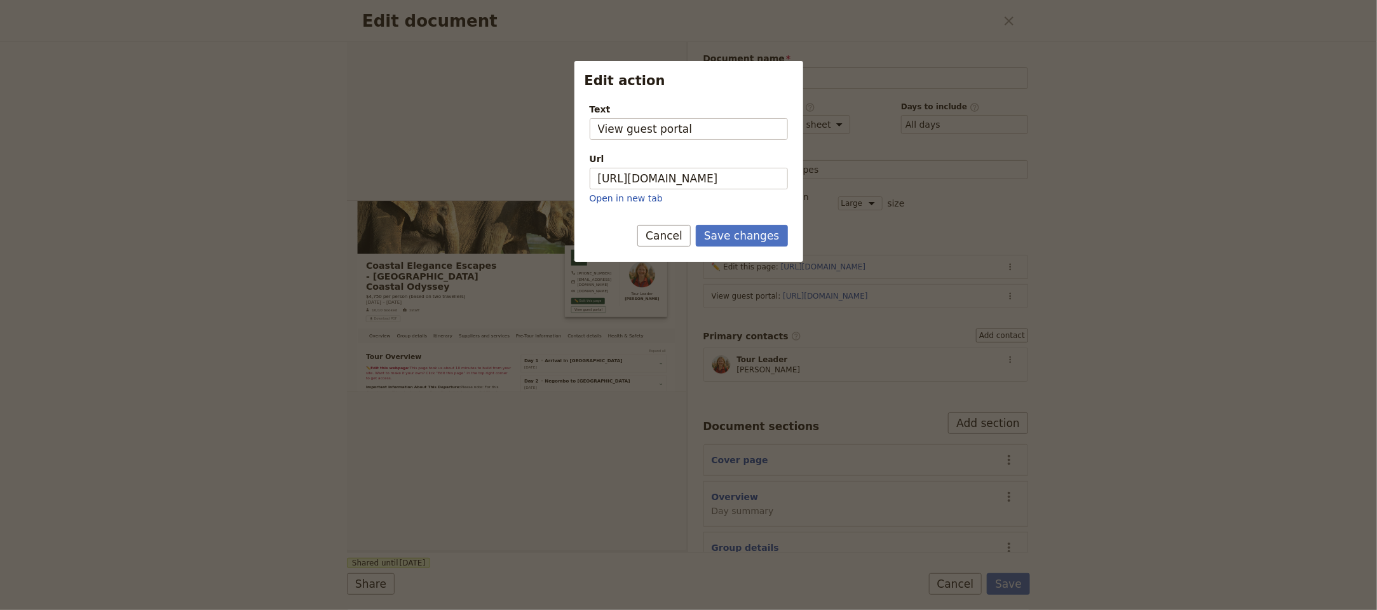
scroll to position [0, 0]
click at [753, 242] on button "Save changes" at bounding box center [742, 236] width 92 height 22
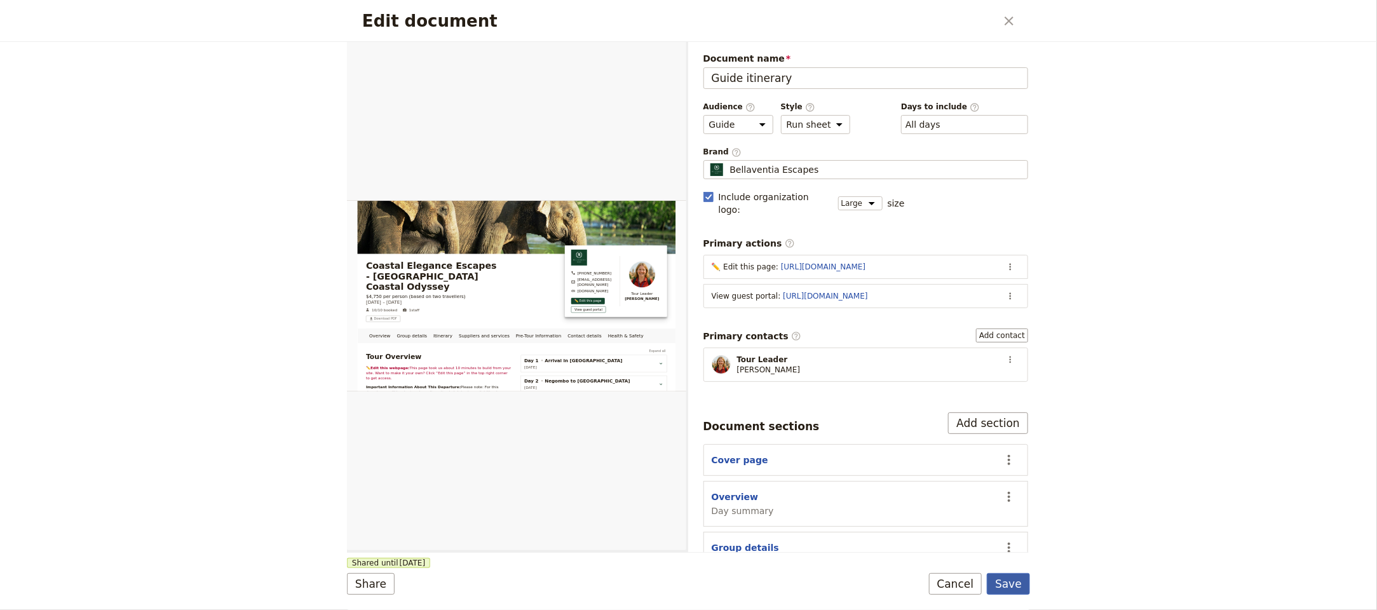
click at [1012, 581] on button "Save" at bounding box center [1008, 584] width 43 height 22
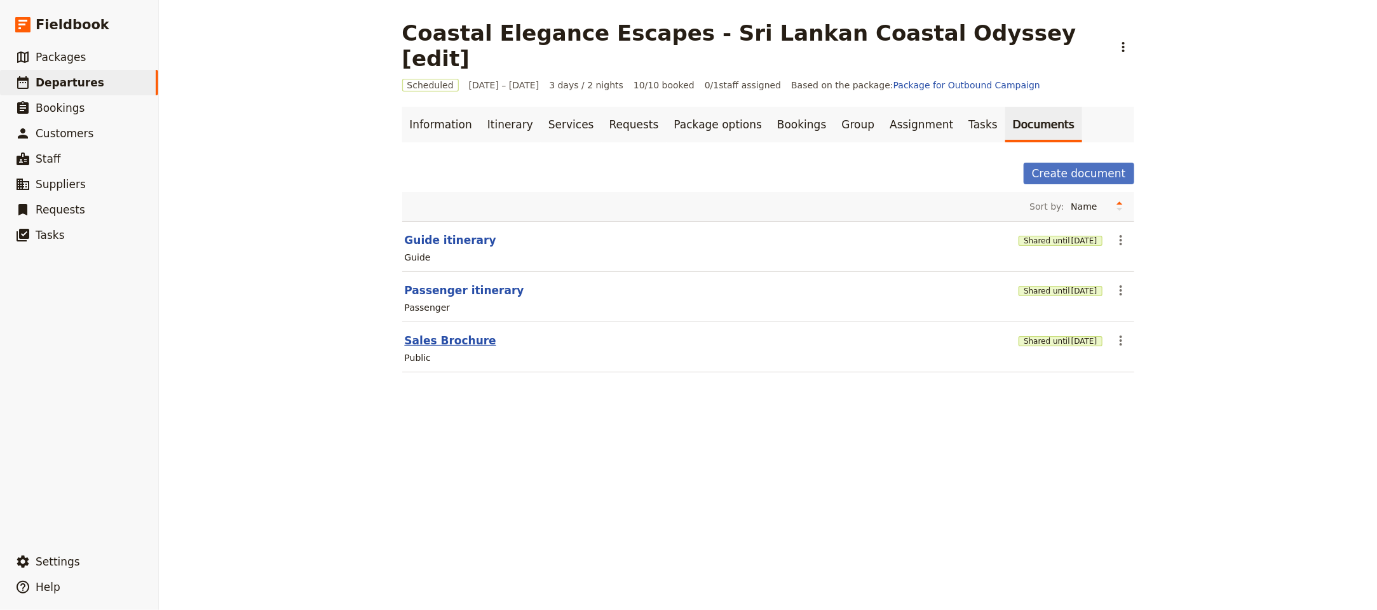
click at [452, 333] on button "Sales Brochure" at bounding box center [450, 340] width 91 height 15
select select "DEFAULT"
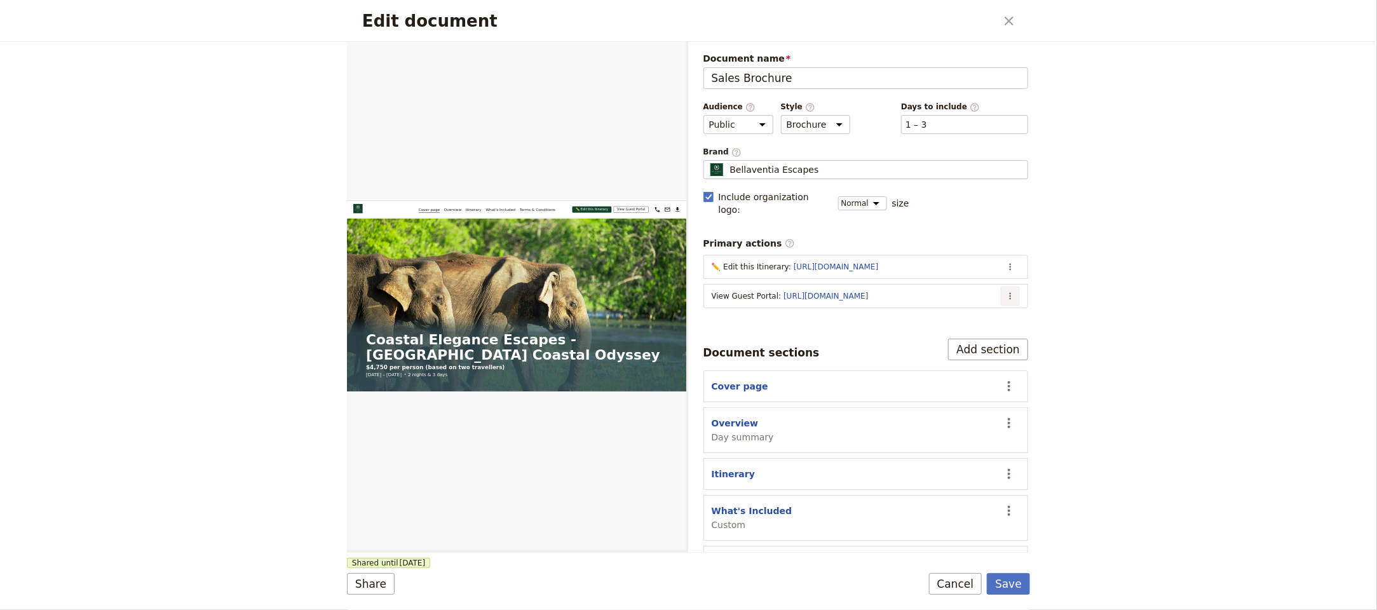
click at [1005, 291] on icon "Actions" at bounding box center [1010, 296] width 10 height 10
click at [977, 313] on span "Edit action" at bounding box center [945, 313] width 103 height 13
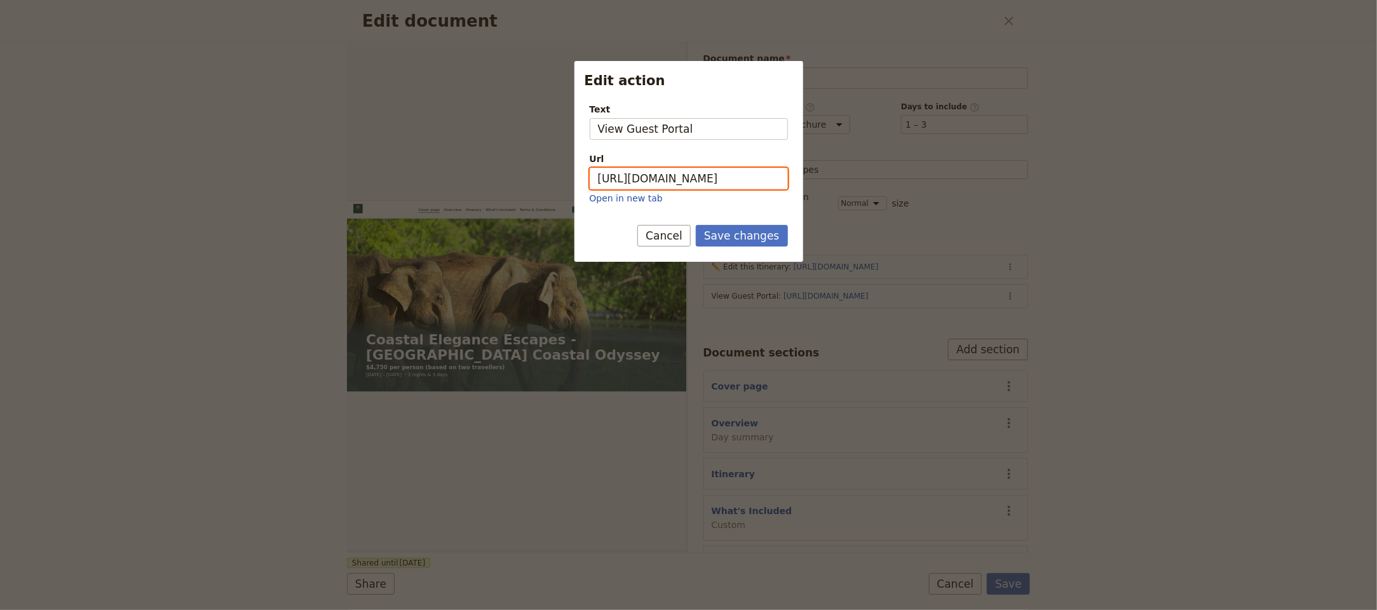
click at [686, 178] on input "https://trips.fieldbook.com/d/BgxrRMVvlw0J0671IP8Qv" at bounding box center [688, 179] width 198 height 22
paste input "WA7UwT6JGONHNp7iUKLMx"
type input "https://trips.fieldbook.com/d/WA7UwT6JGONHNp7iUKLMx"
click at [765, 239] on button "Save changes" at bounding box center [742, 236] width 92 height 22
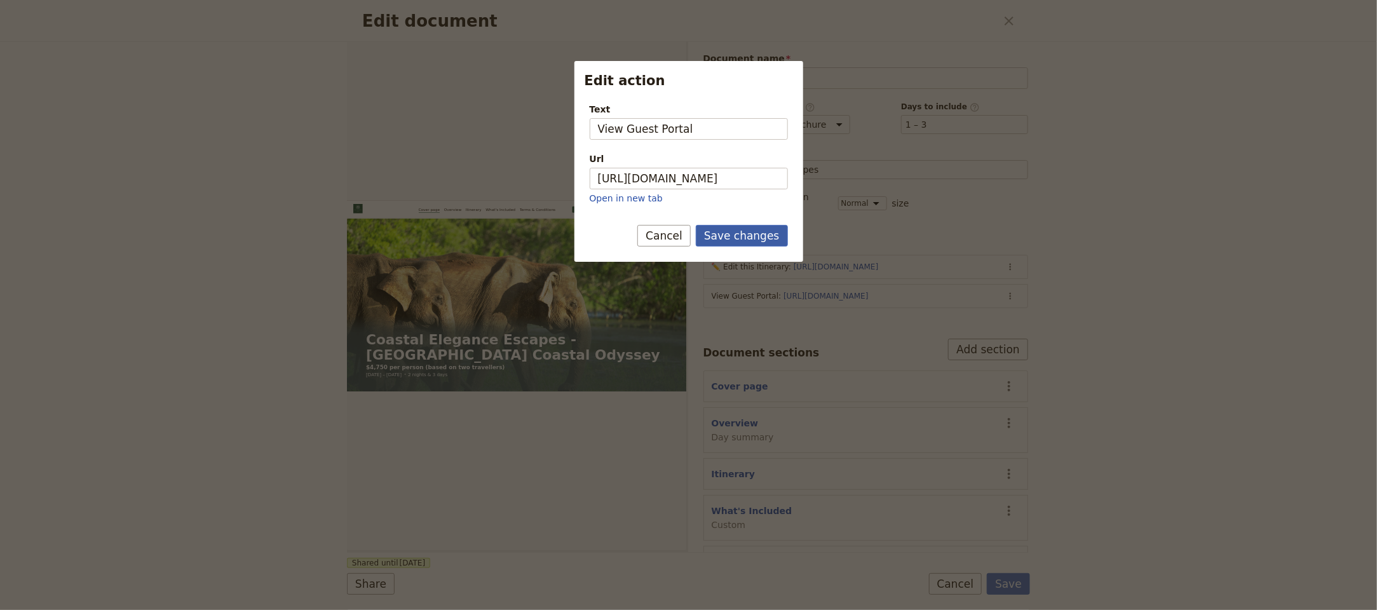
scroll to position [0, 0]
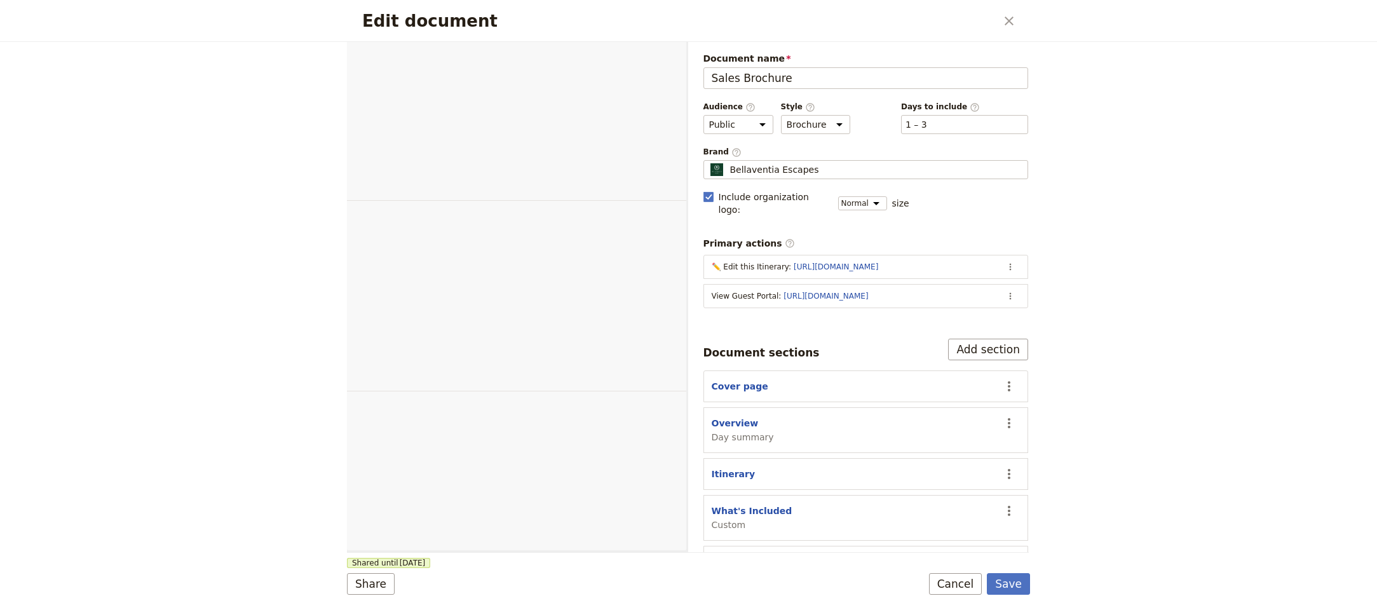
select select "DEFAULT"
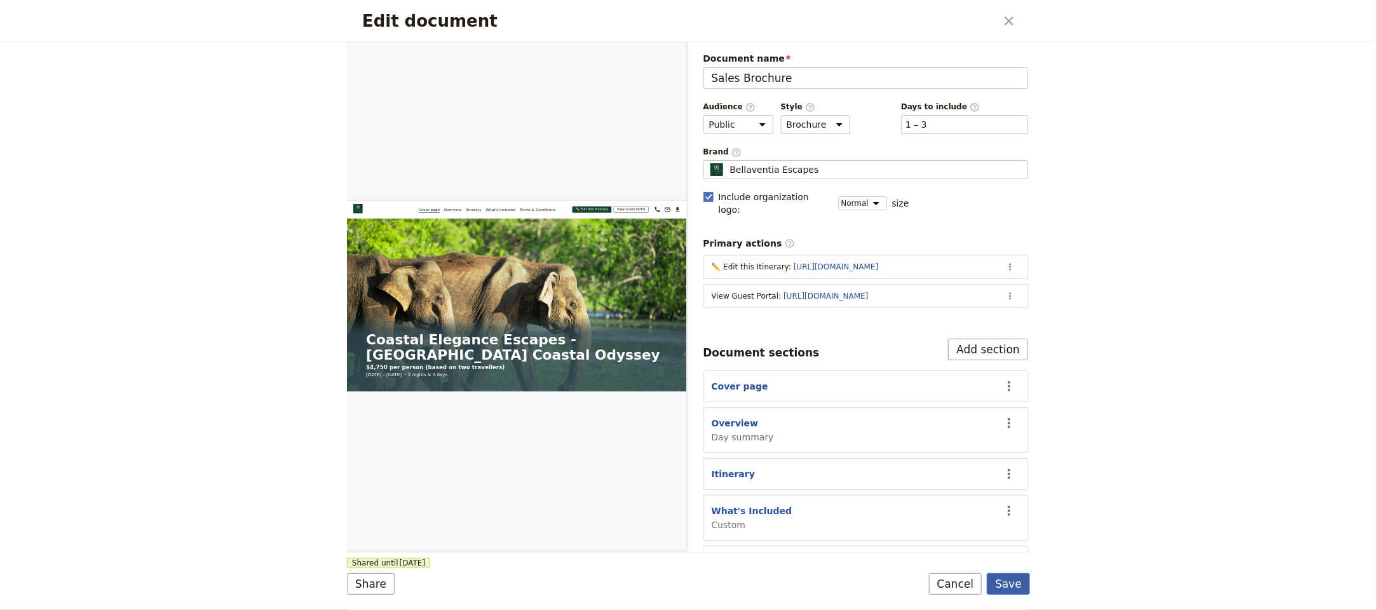
click at [1009, 589] on button "Save" at bounding box center [1008, 584] width 43 height 22
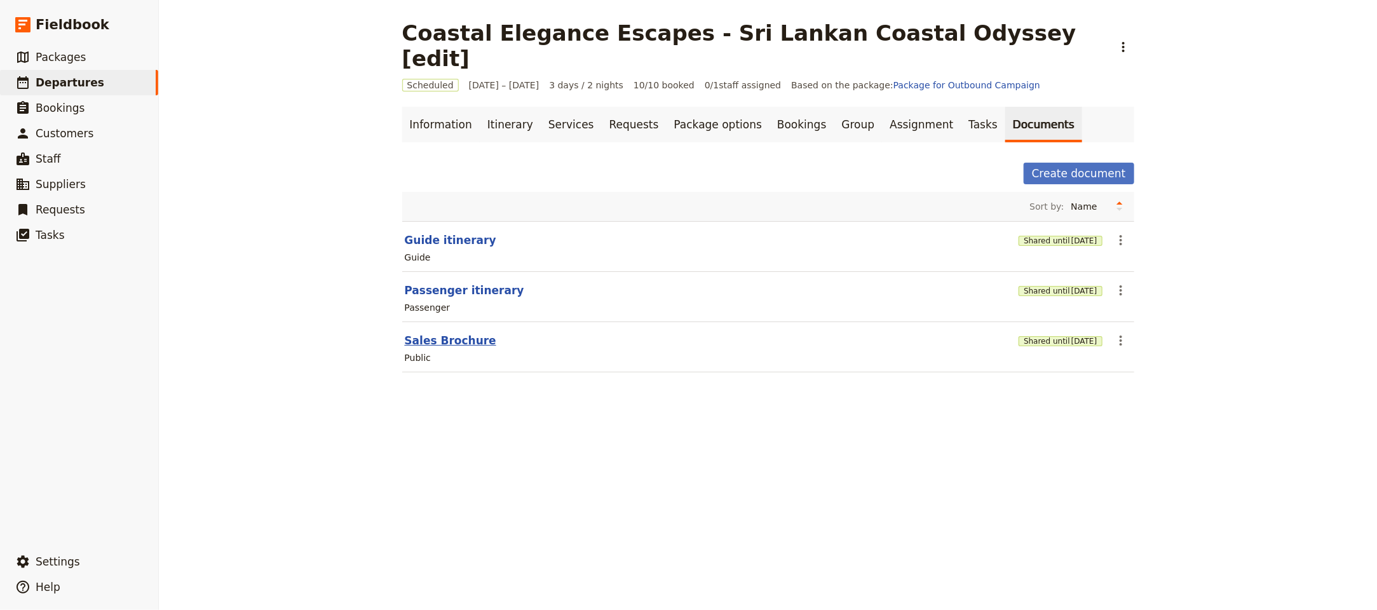
click at [419, 333] on button "Sales Brochure" at bounding box center [450, 340] width 91 height 15
select select "DEFAULT"
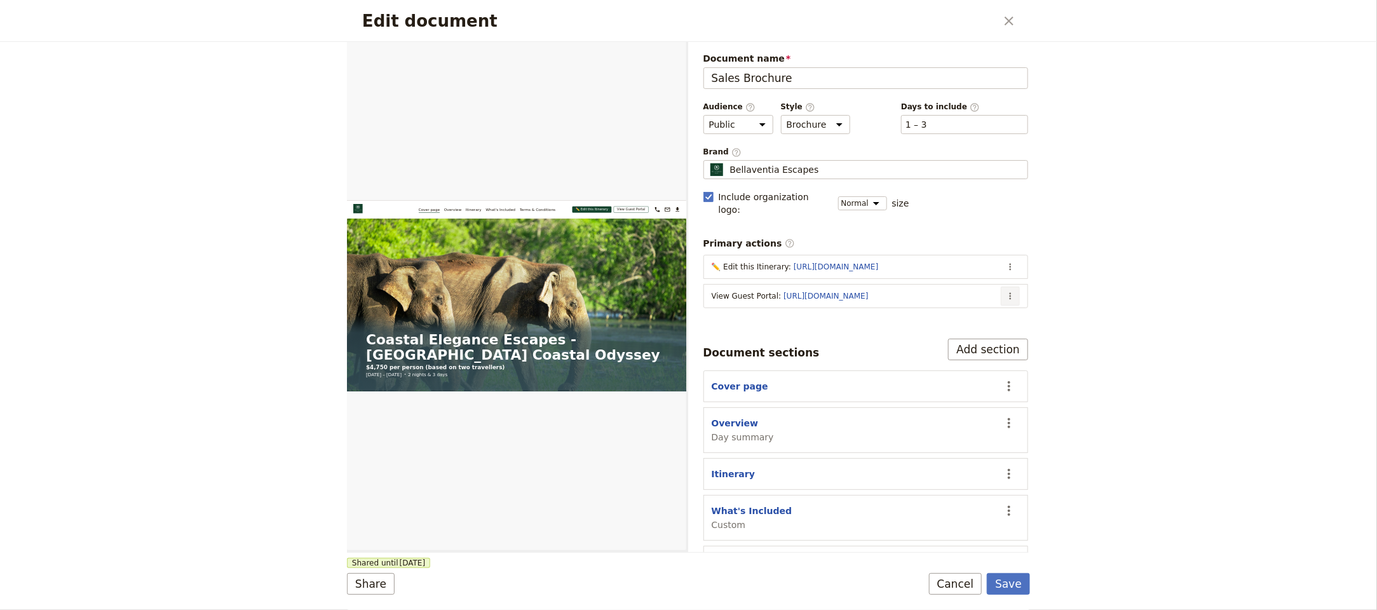
click at [1000, 288] on button "​" at bounding box center [1009, 295] width 19 height 19
click at [994, 313] on span "Edit action" at bounding box center [945, 313] width 103 height 13
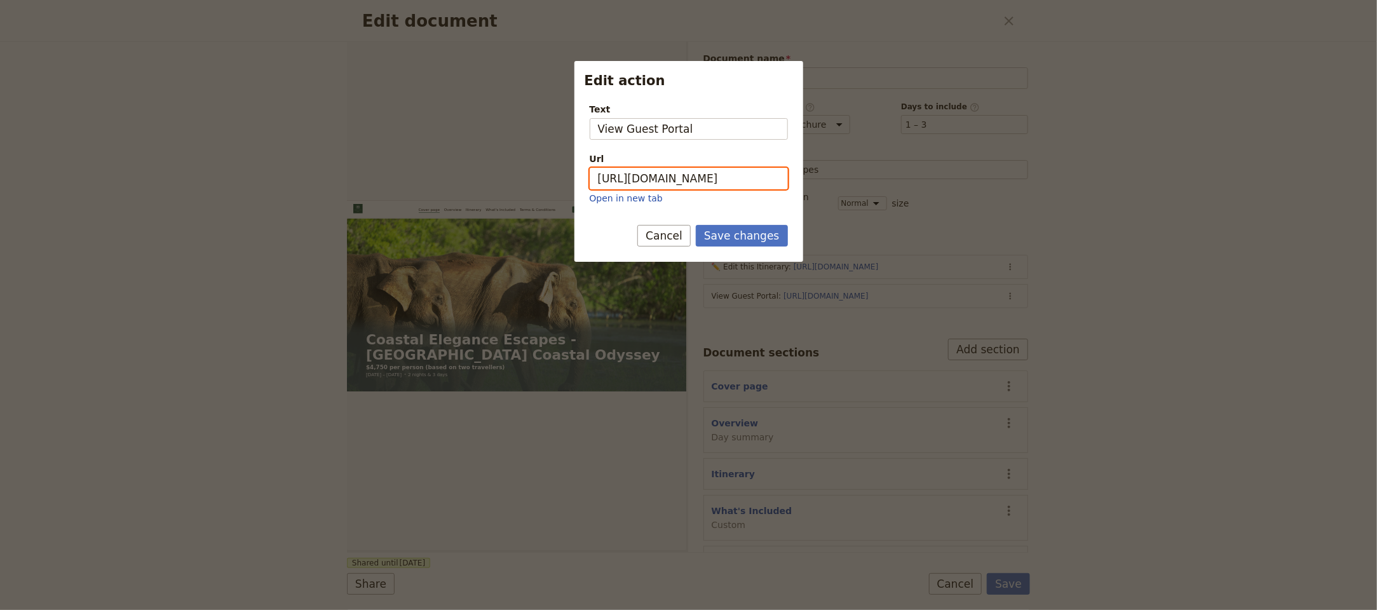
click at [722, 172] on input "[URL][DOMAIN_NAME]" at bounding box center [688, 179] width 198 height 22
click at [751, 237] on button "Save changes" at bounding box center [742, 236] width 92 height 22
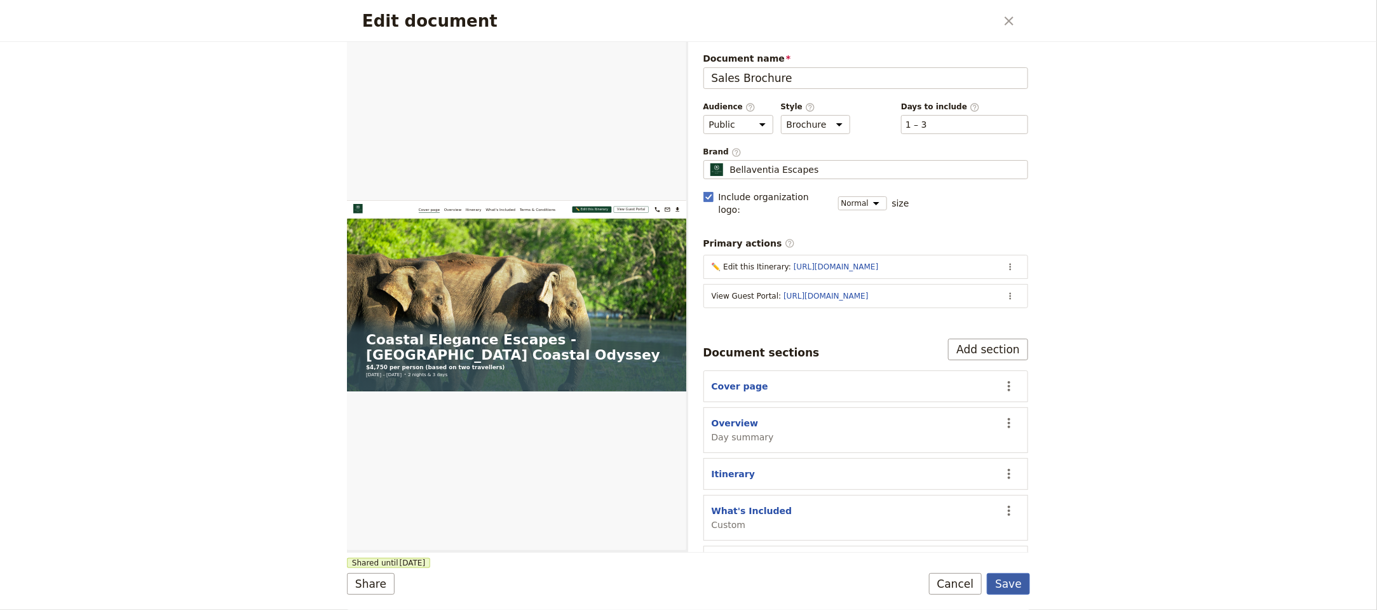
click at [1002, 581] on button "Save" at bounding box center [1008, 584] width 43 height 22
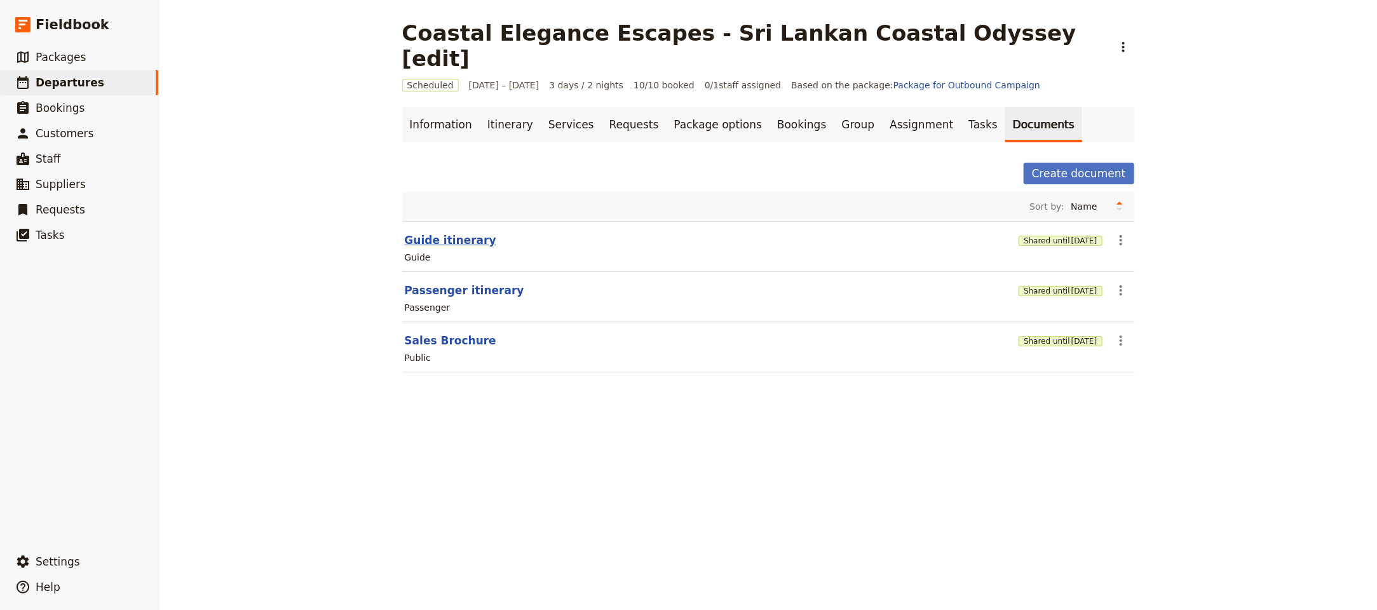
click at [431, 232] on button "Guide itinerary" at bounding box center [450, 239] width 91 height 15
select select "STAFF"
select select "RUN_SHEET"
select select "LARGE"
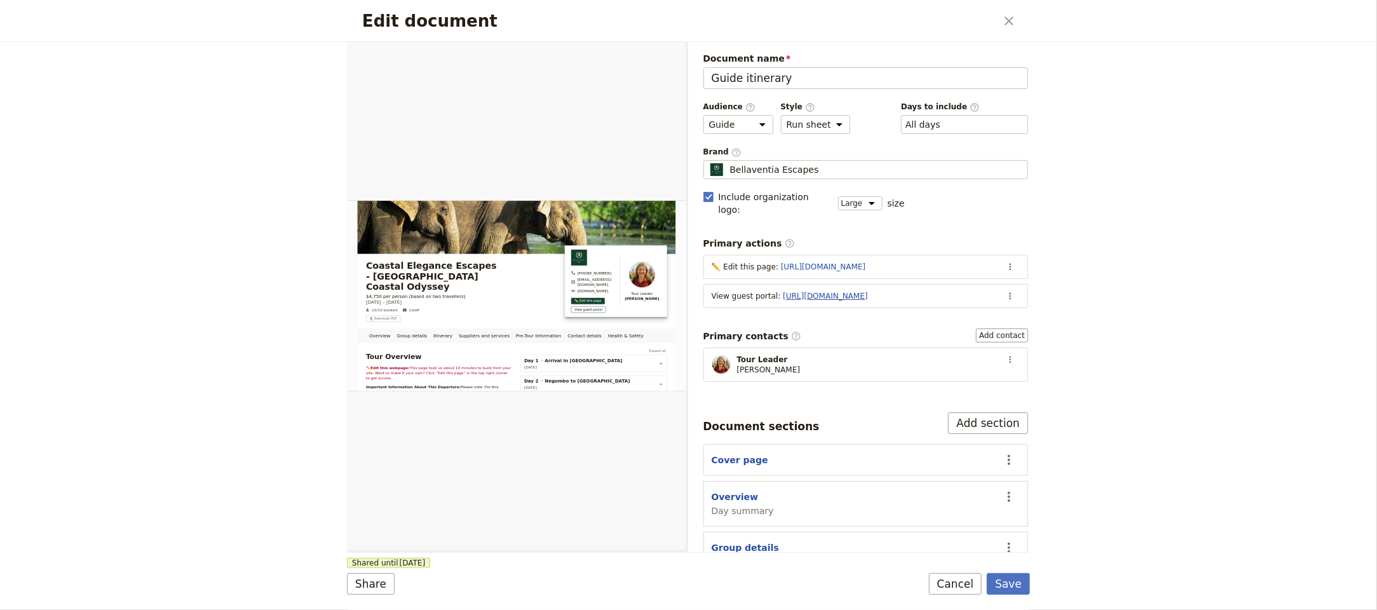
click at [863, 292] on link "[URL][DOMAIN_NAME]" at bounding box center [825, 296] width 84 height 9
click at [994, 22] on div "Edit document ​" at bounding box center [688, 21] width 683 height 42
click at [1004, 20] on icon "Close dialog" at bounding box center [1008, 20] width 15 height 15
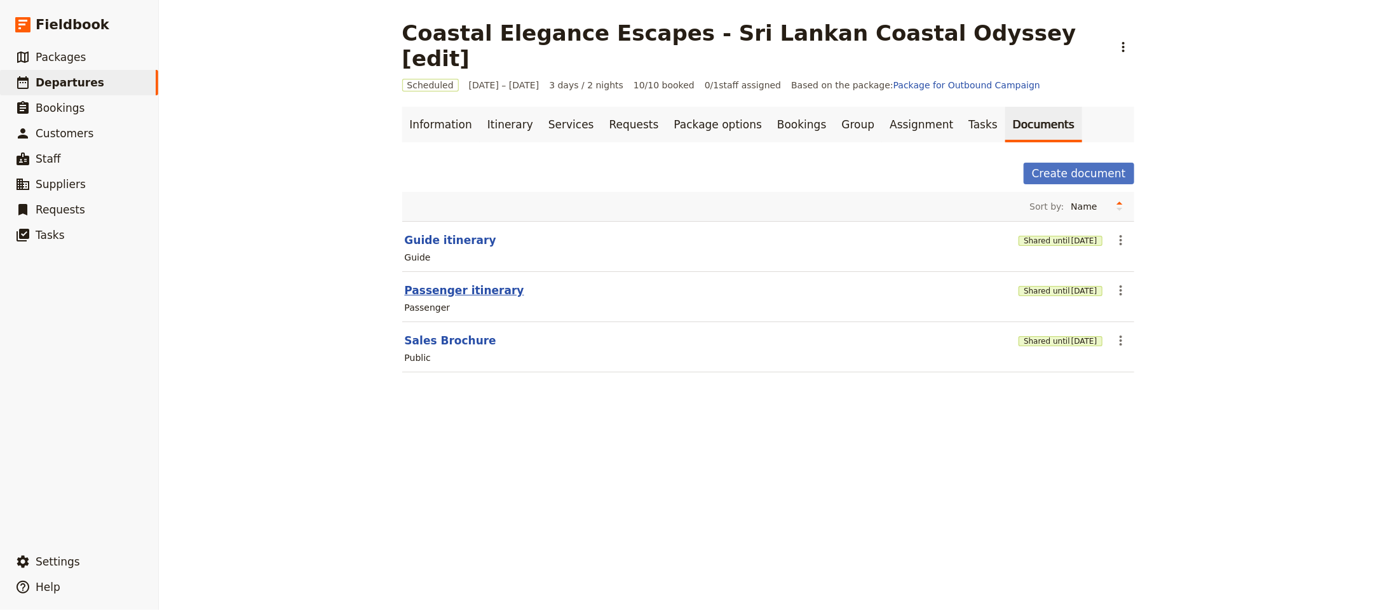
click at [453, 283] on button "Passenger itinerary" at bounding box center [464, 290] width 119 height 15
select select "PASSENGER"
select select "RUN_SHEET"
select select "LARGE"
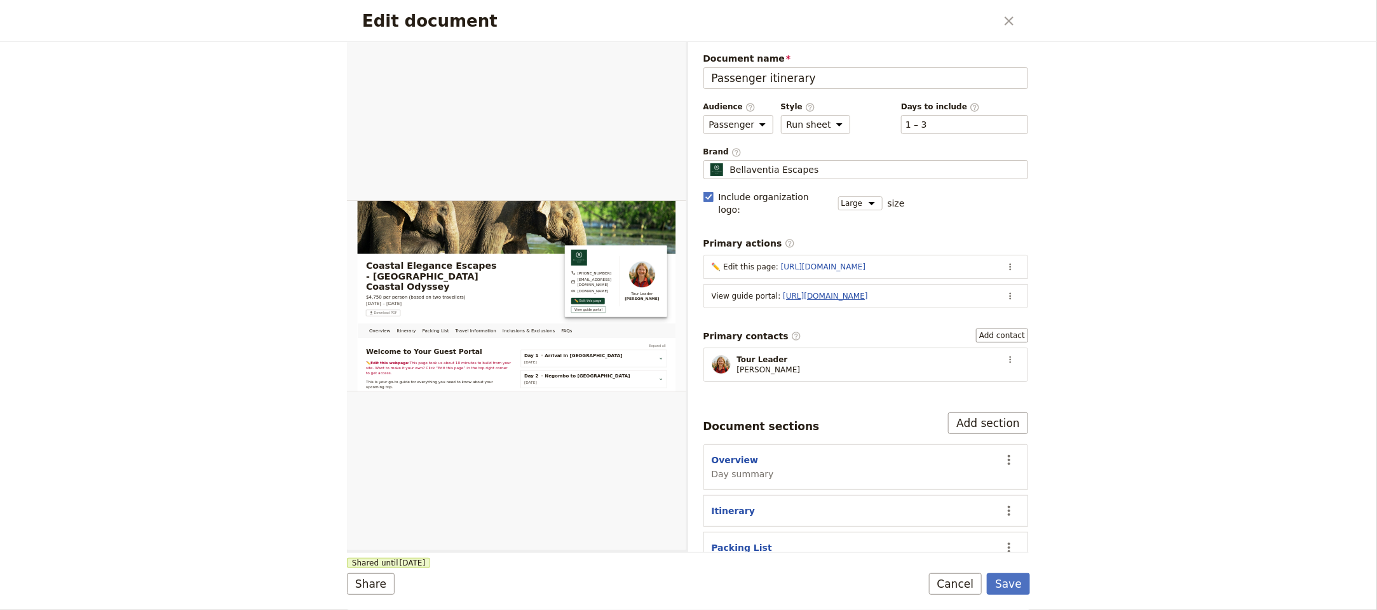
click at [867, 292] on link "[URL][DOMAIN_NAME]" at bounding box center [825, 296] width 84 height 9
click at [1000, 286] on button "​" at bounding box center [1009, 295] width 19 height 19
click at [966, 314] on span "Edit action" at bounding box center [945, 313] width 103 height 13
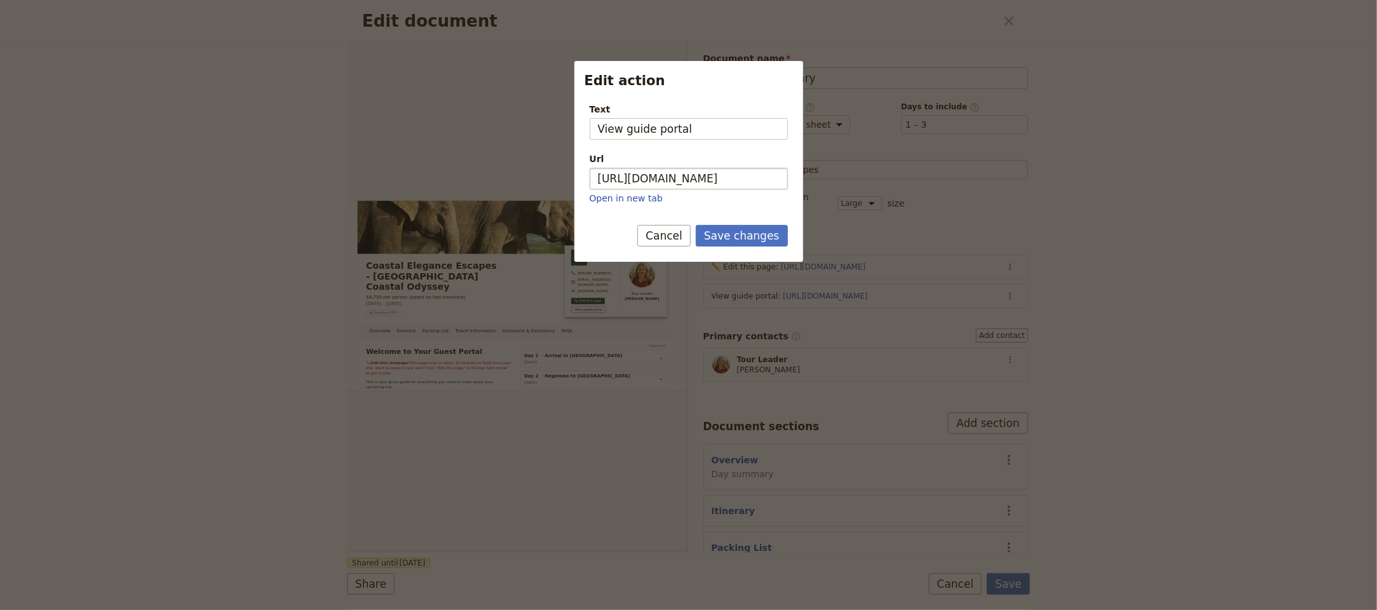
click at [739, 166] on div "Url https://trips.fieldbook.com/d/woGAvZPxDlv5FwPS0Z_tB Open in new tab" at bounding box center [688, 178] width 198 height 52
click at [738, 175] on input "[URL][DOMAIN_NAME]" at bounding box center [688, 179] width 198 height 22
paste input "NXodZrVcXWuncMRSrS6Pf"
type input "https://trips.fieldbook.com/d/NXodZrVcXWuncMRSrS6Pf"
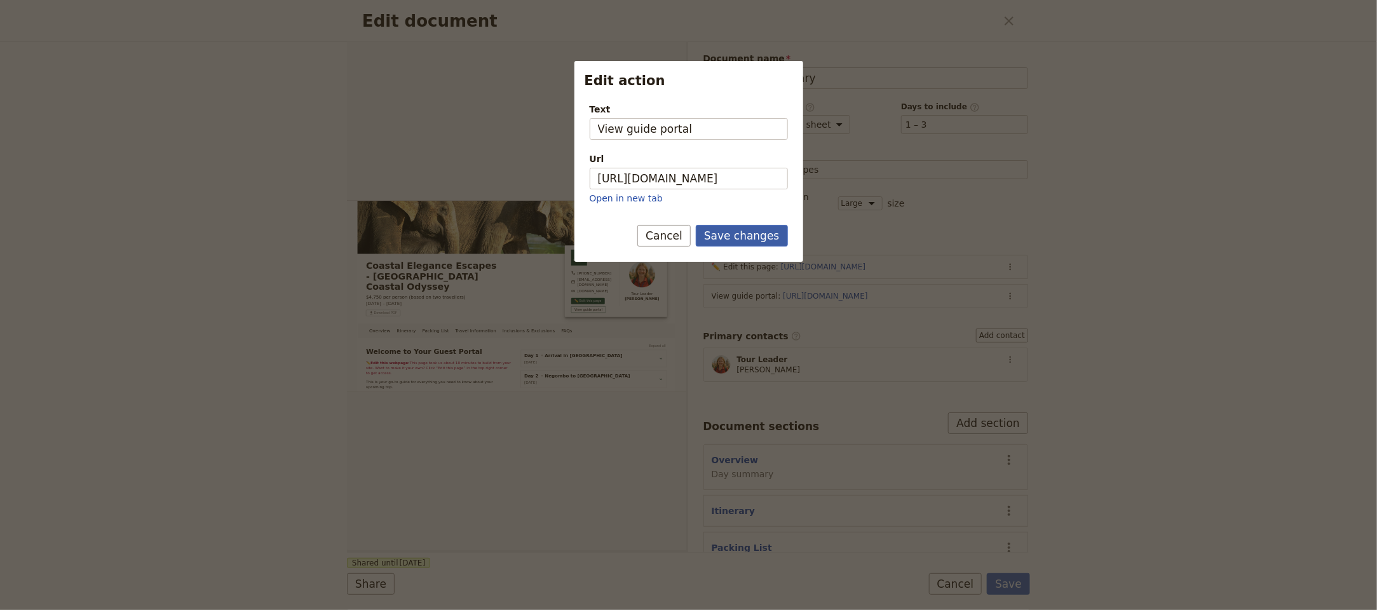
click at [741, 229] on button "Save changes" at bounding box center [742, 236] width 92 height 22
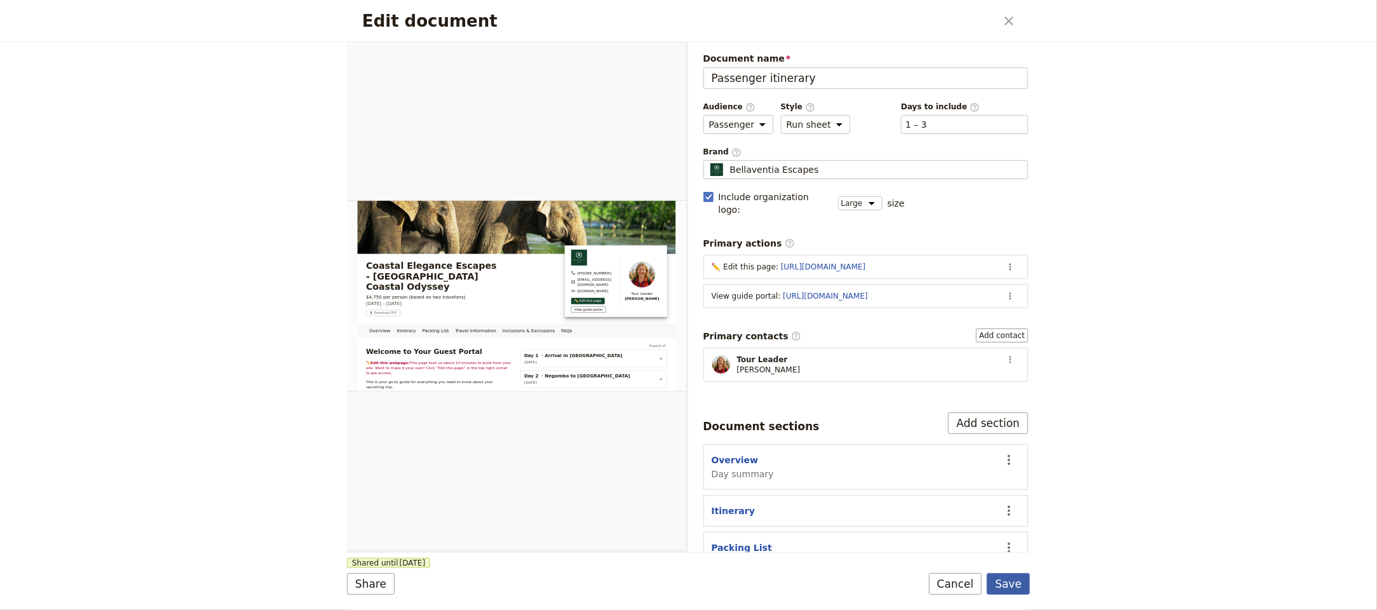
click at [1018, 586] on button "Save" at bounding box center [1008, 584] width 43 height 22
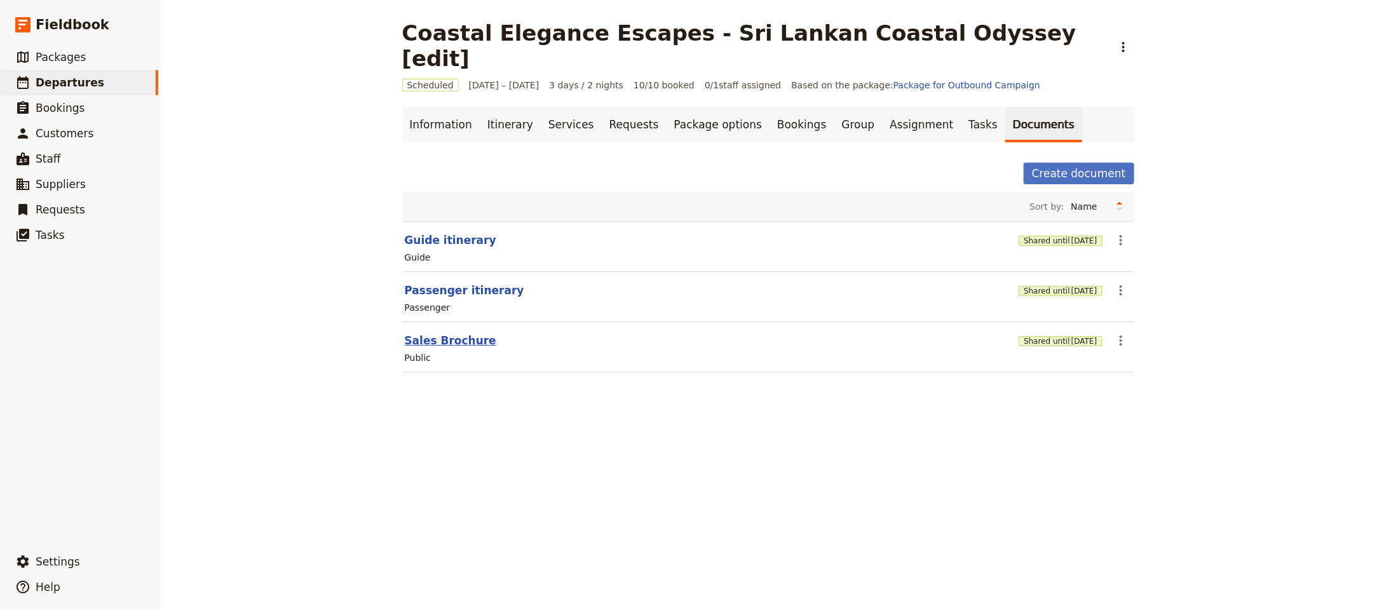
click at [431, 333] on button "Sales Brochure" at bounding box center [450, 340] width 91 height 15
select select "DEFAULT"
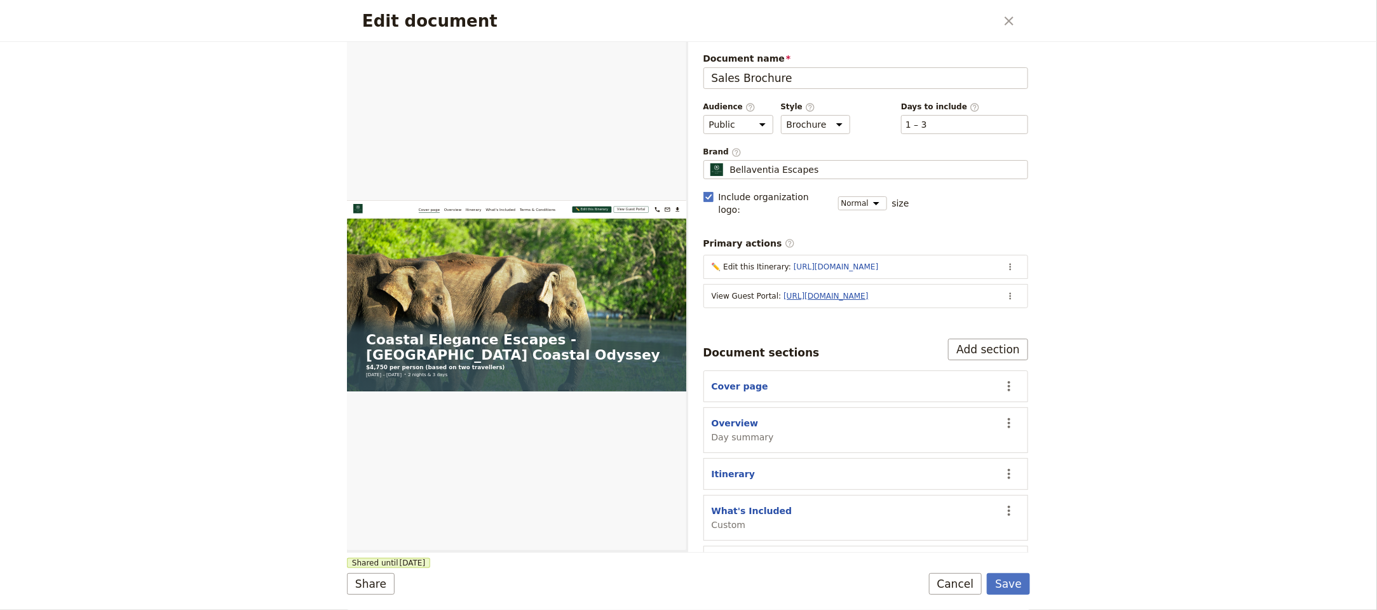
click at [868, 292] on link "[URL][DOMAIN_NAME]" at bounding box center [825, 296] width 84 height 9
click at [1005, 291] on icon "Actions" at bounding box center [1010, 296] width 10 height 10
click at [975, 311] on span "Edit action" at bounding box center [945, 313] width 103 height 13
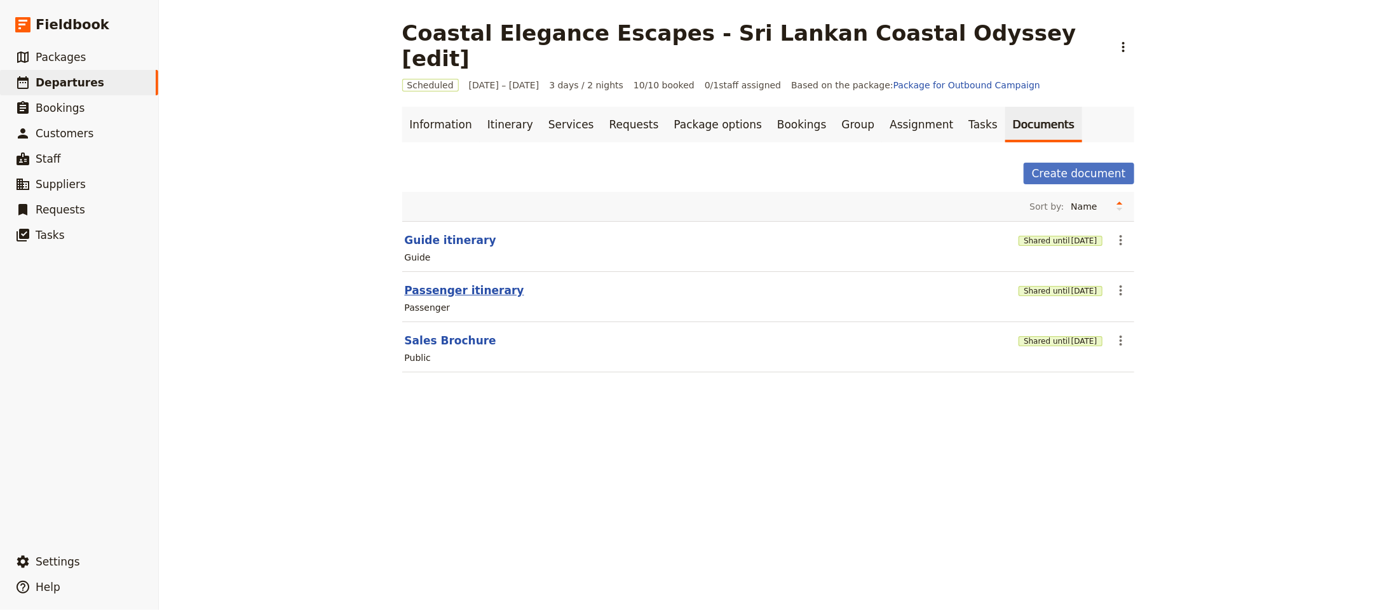
click at [449, 283] on button "Passenger itinerary" at bounding box center [464, 290] width 119 height 15
select select "PASSENGER"
select select "RUN_SHEET"
select select "LARGE"
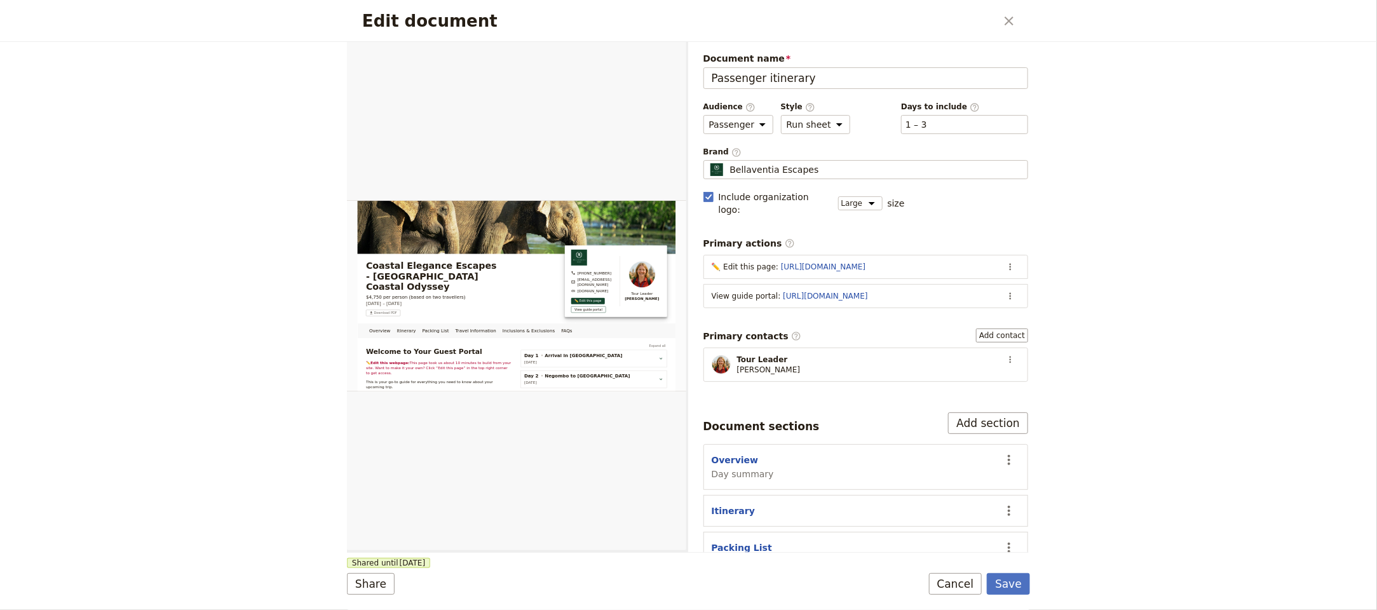
click at [738, 291] on div "View guide portal : https://trips.fieldbook.com/d/NXodZrVcXWuncMRSrS6Pf" at bounding box center [853, 296] width 285 height 10
click at [1005, 291] on icon "Actions" at bounding box center [1010, 296] width 10 height 10
click at [963, 309] on span "Edit action" at bounding box center [945, 313] width 103 height 13
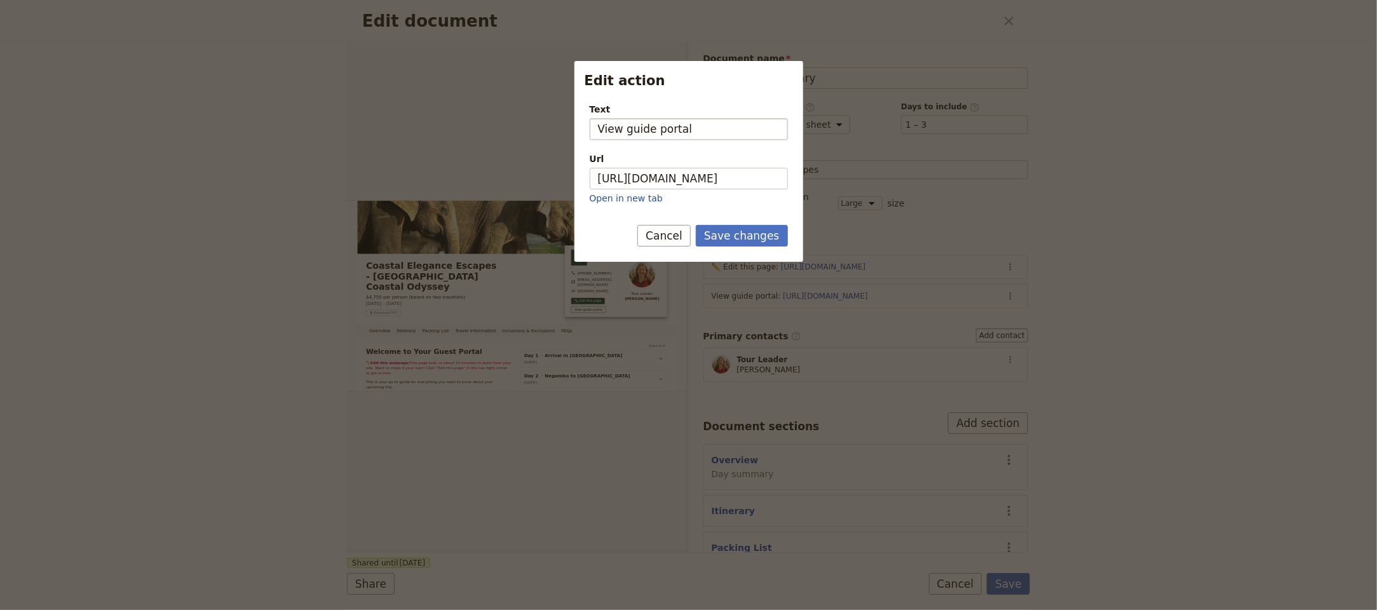
click at [628, 129] on input "View guide portal" at bounding box center [688, 129] width 198 height 22
type input "View Guide Portal"
click at [696, 225] on button "Save changes" at bounding box center [742, 236] width 92 height 22
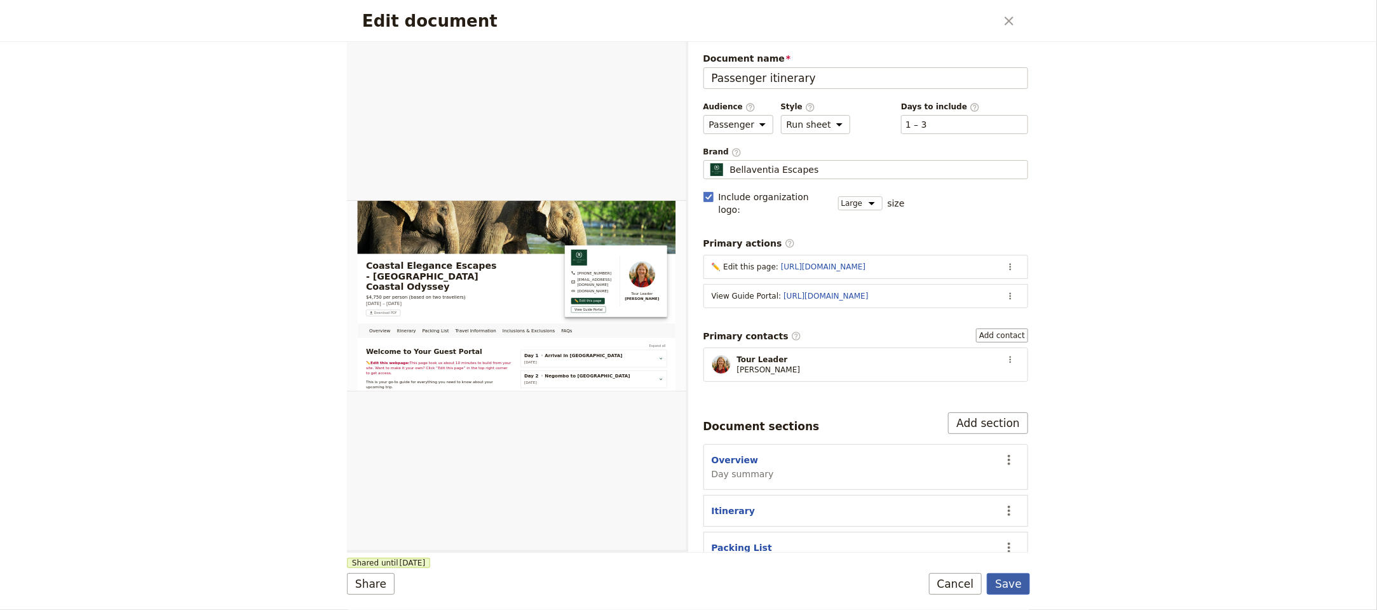
click at [1007, 584] on button "Save" at bounding box center [1008, 584] width 43 height 22
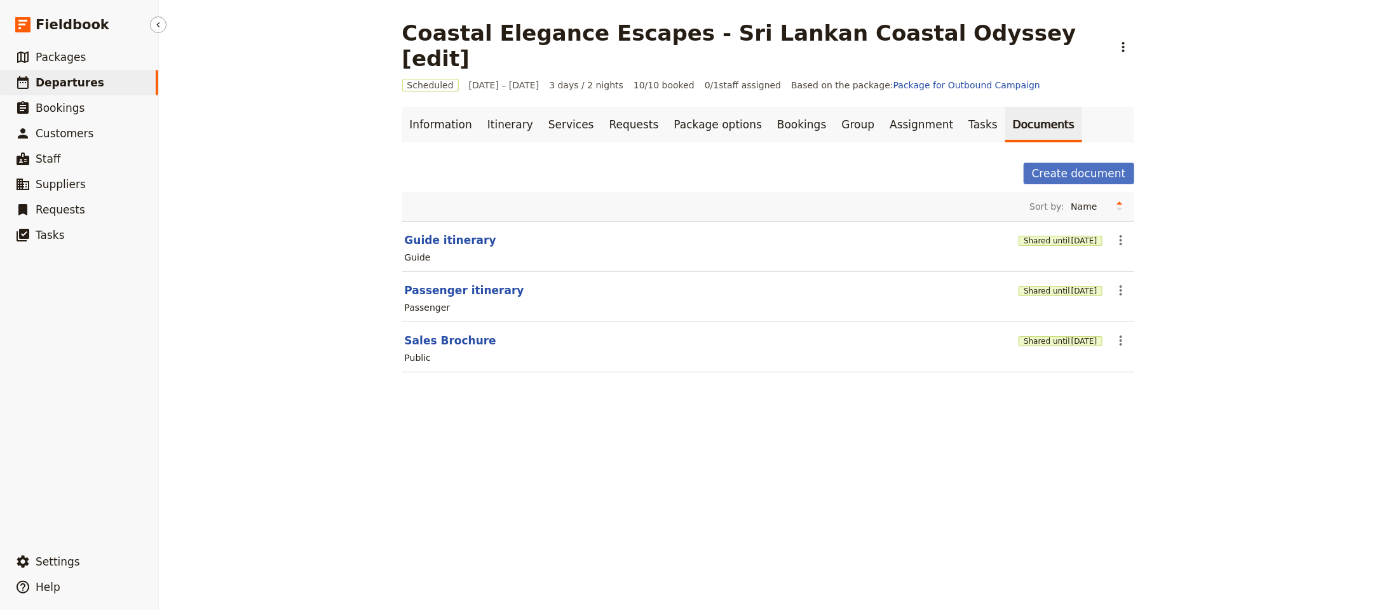
click at [104, 76] on link "​ Departures" at bounding box center [79, 82] width 158 height 25
select select "UPDATED_AT"
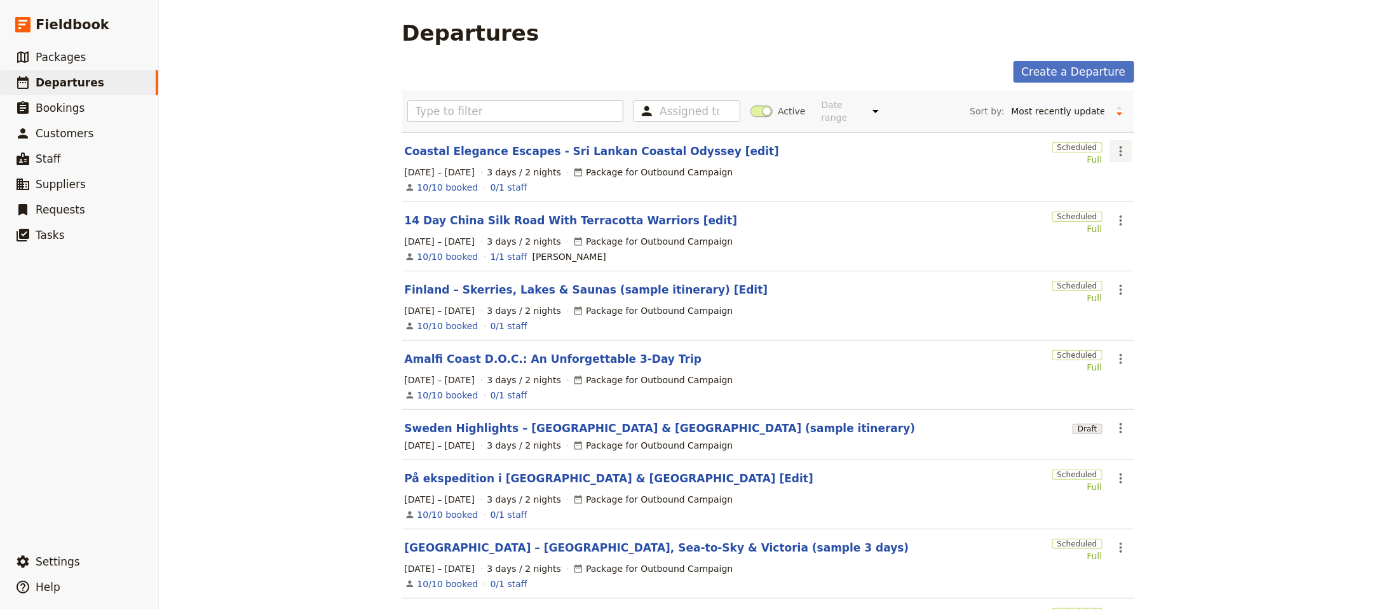
click at [1123, 143] on button "​" at bounding box center [1121, 151] width 22 height 22
click at [1150, 190] on span "Clone this departure" at bounding box center [1155, 188] width 91 height 13
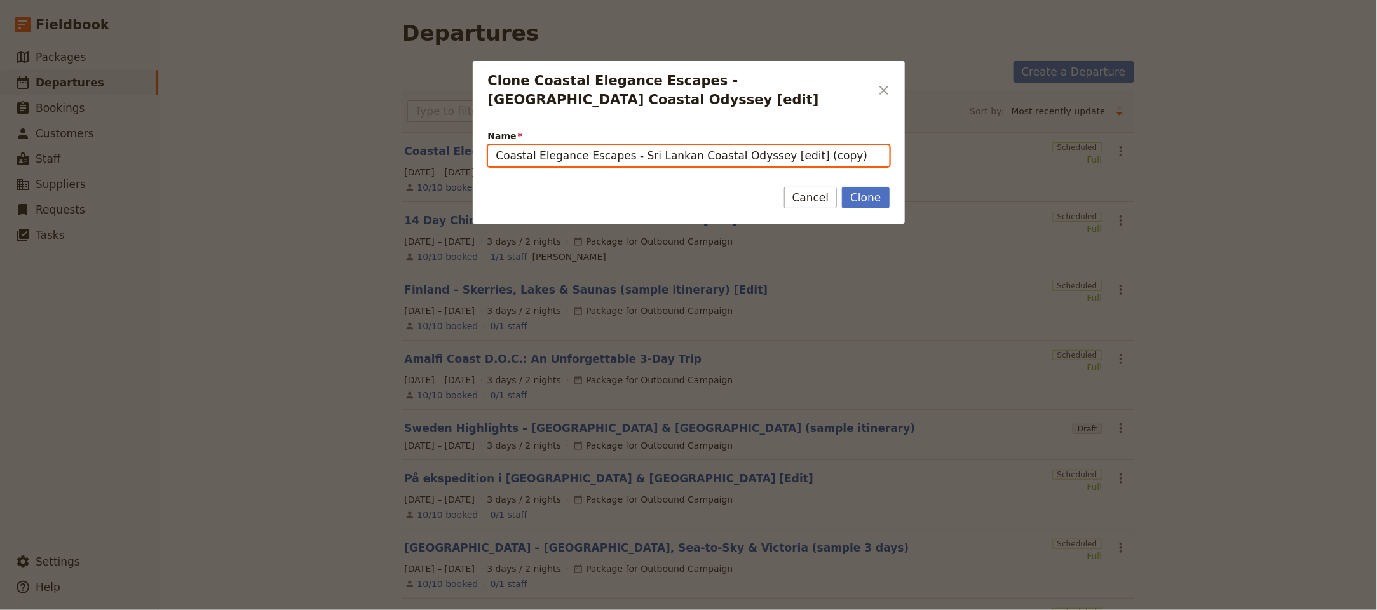
click at [710, 162] on input "Coastal Elegance Escapes - Sri Lankan Coastal Odyssey [edit] (copy)" at bounding box center [688, 156] width 401 height 22
click at [710, 163] on input "Coastal Elegance Escapes - Sri Lankan Coastal Odyssey [edit] (copy)" at bounding box center [688, 156] width 401 height 22
paste input "ultural Immersion Trip — 10 Days"
drag, startPoint x: 619, startPoint y: 158, endPoint x: 610, endPoint y: 161, distance: 8.6
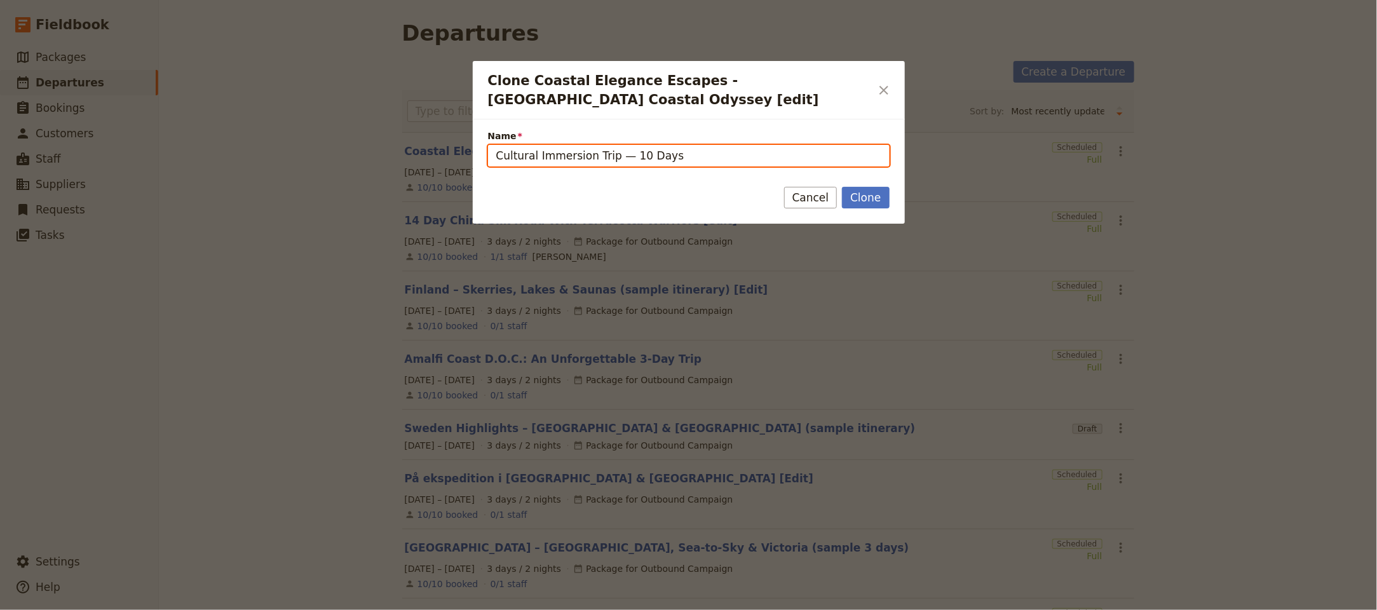
click at [611, 160] on input "Cultural Immersion Trip — 10 Days" at bounding box center [688, 156] width 401 height 22
type input "Cultural Immersion Trip - 10 Days"
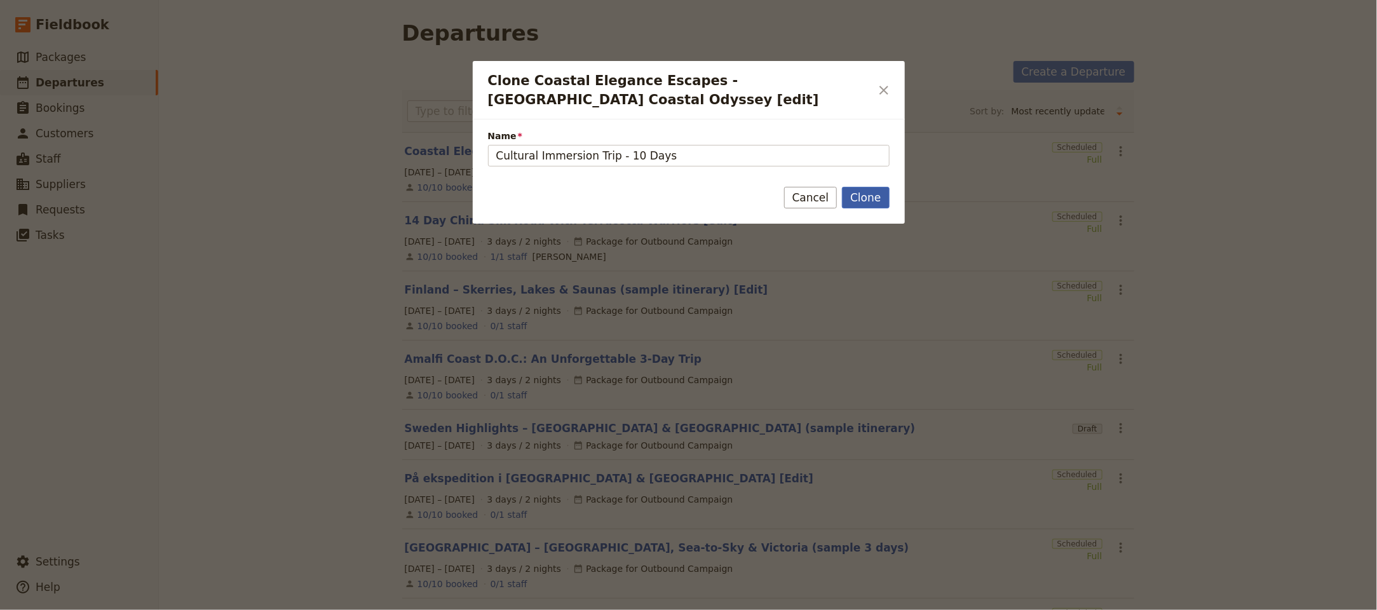
click at [870, 202] on button "Clone" at bounding box center [865, 198] width 47 height 22
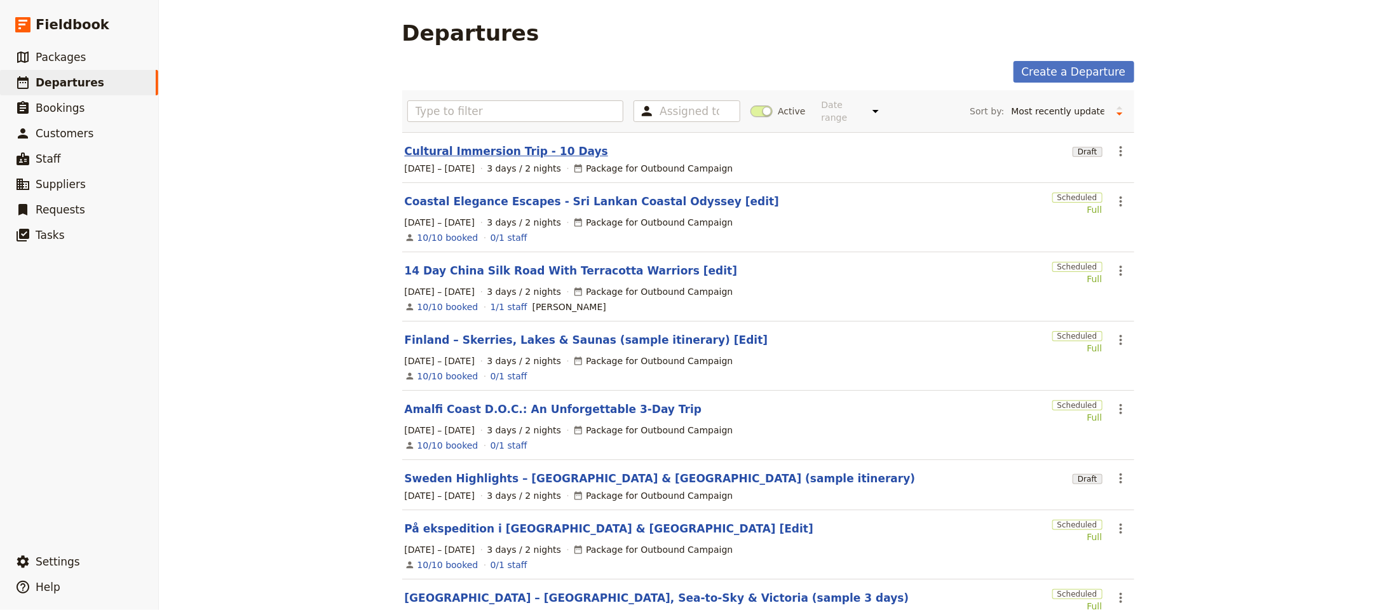
click at [539, 144] on link "Cultural Immersion Trip - 10 Days" at bounding box center [506, 151] width 203 height 15
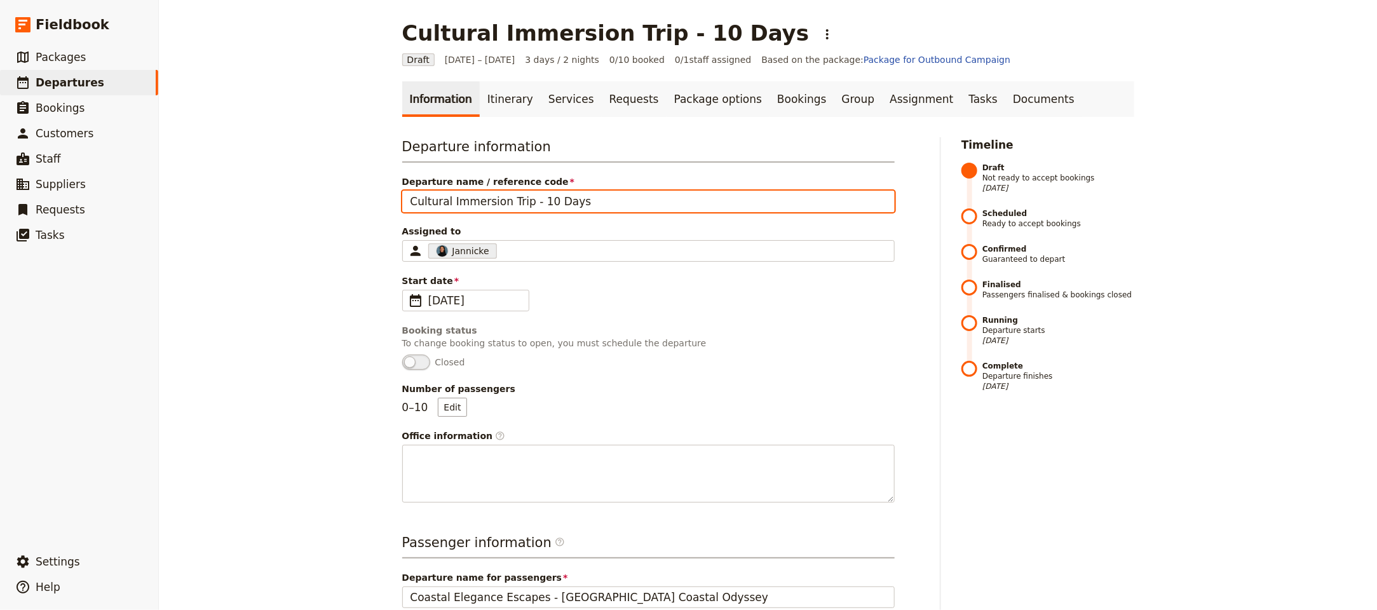
click at [632, 203] on input "Cultural Immersion Trip - 10 Days" at bounding box center [648, 202] width 492 height 22
type input "Cultural Immersion Trip - 10 Days [edit]"
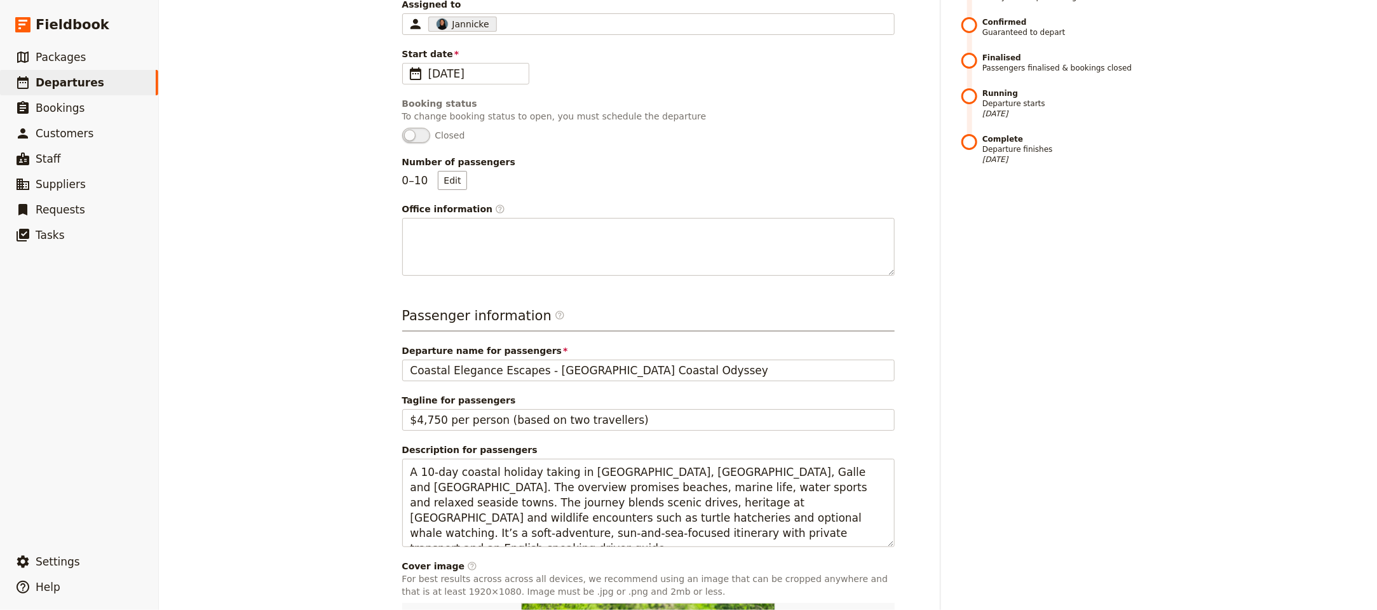
scroll to position [406, 0]
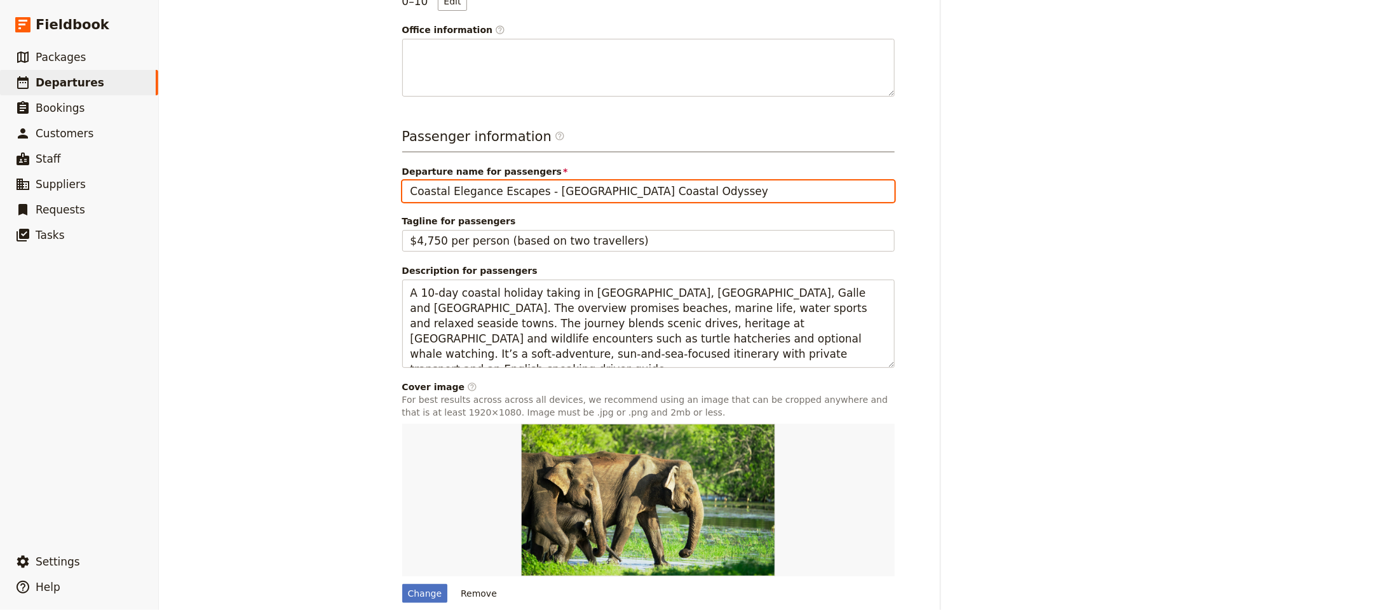
click at [549, 185] on input "Coastal Elegance Escapes - [GEOGRAPHIC_DATA] Coastal Odyssey" at bounding box center [648, 191] width 492 height 22
paste input "ultural Immersion Trip - 10 Days [edit]"
drag, startPoint x: 577, startPoint y: 201, endPoint x: 555, endPoint y: 196, distance: 23.0
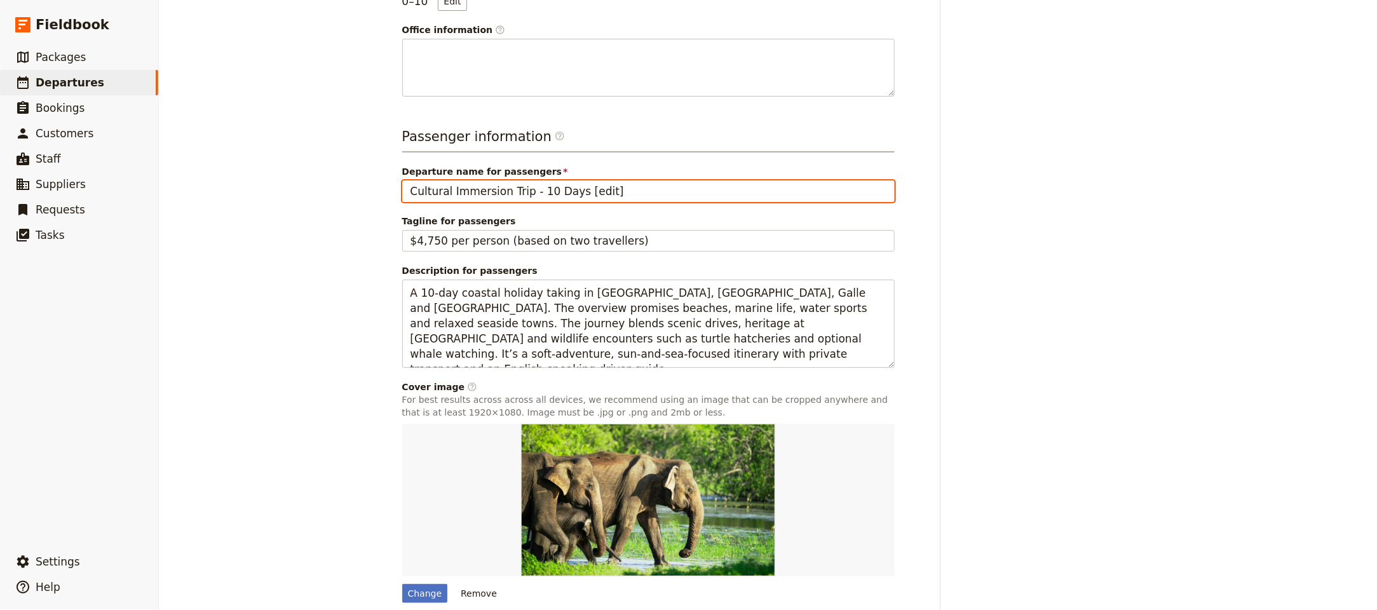
click at [555, 196] on input "Cultural Immersion Trip - 10 Days [edit]" at bounding box center [648, 191] width 492 height 22
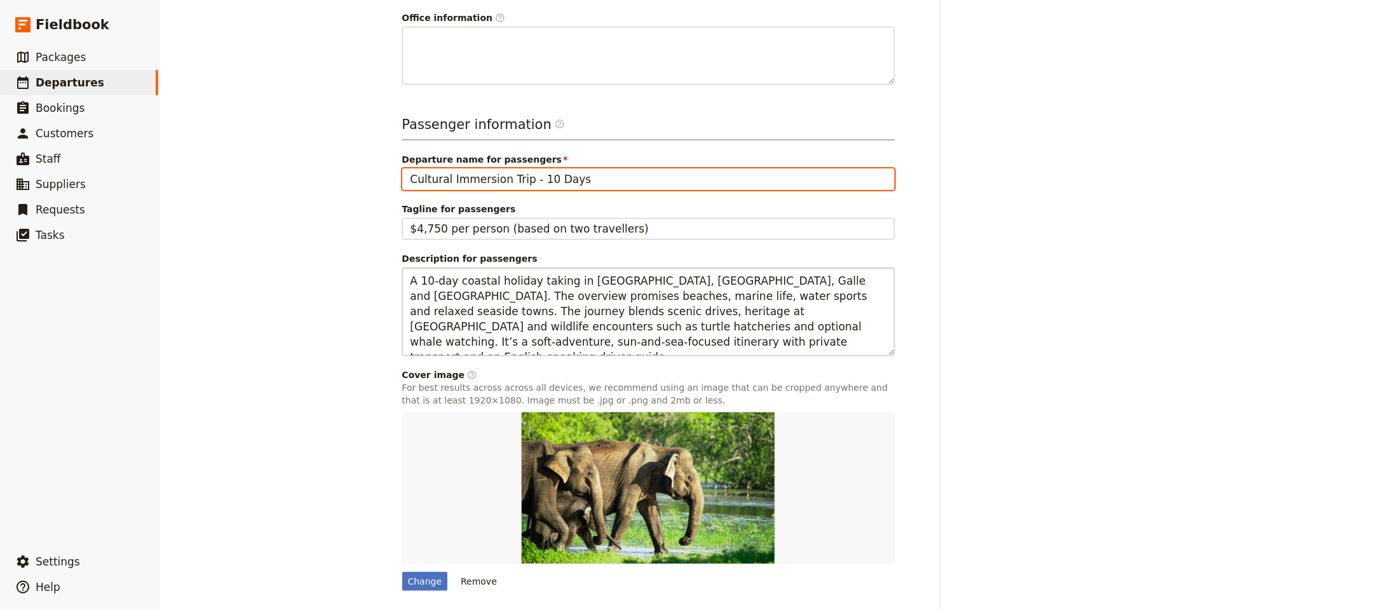
scroll to position [437, 0]
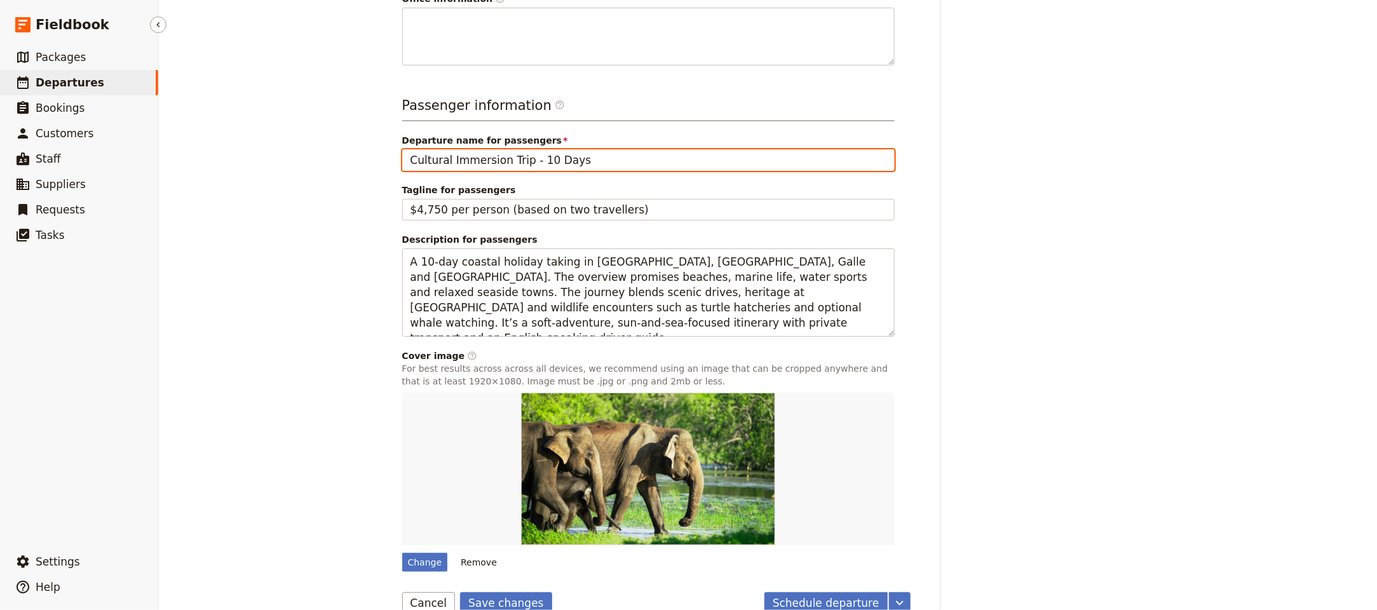
type input "Cultural Immersion Trip - 10 Days"
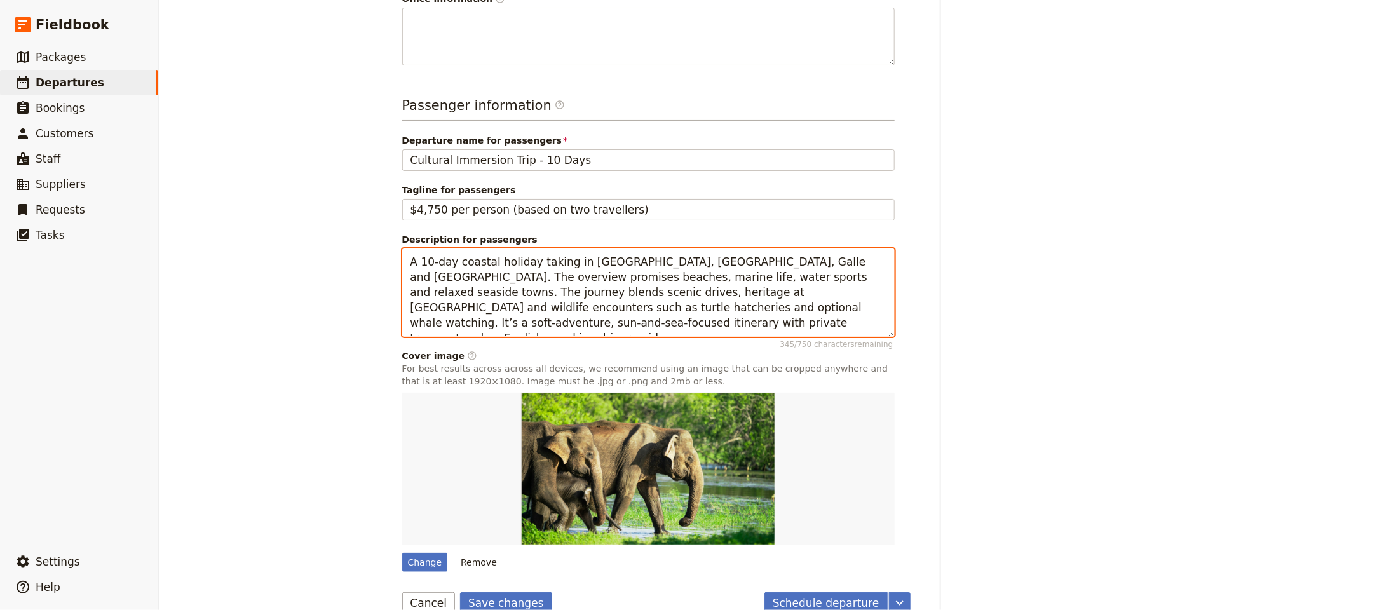
click at [544, 285] on textarea "A 10‑day coastal holiday taking in [GEOGRAPHIC_DATA], [GEOGRAPHIC_DATA], Galle …" at bounding box center [648, 292] width 492 height 88
paste textarea "guided immersion into Tanzanian culture and nature, starting in Dar es Salaam a…"
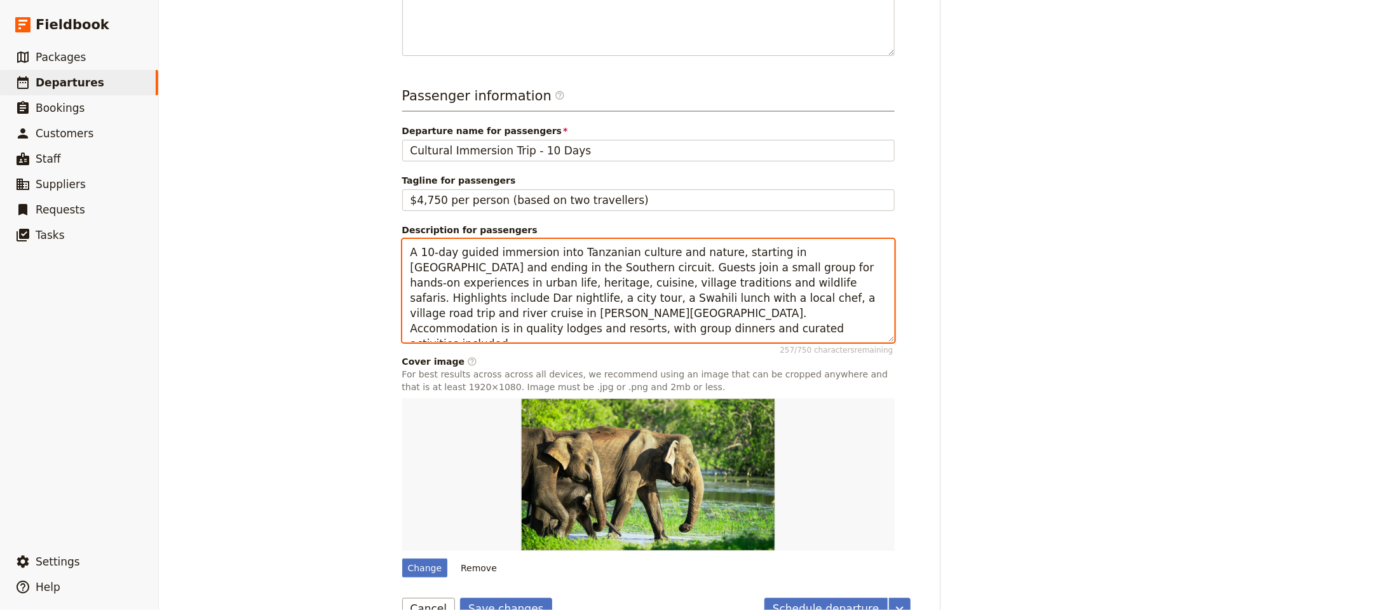
scroll to position [475, 0]
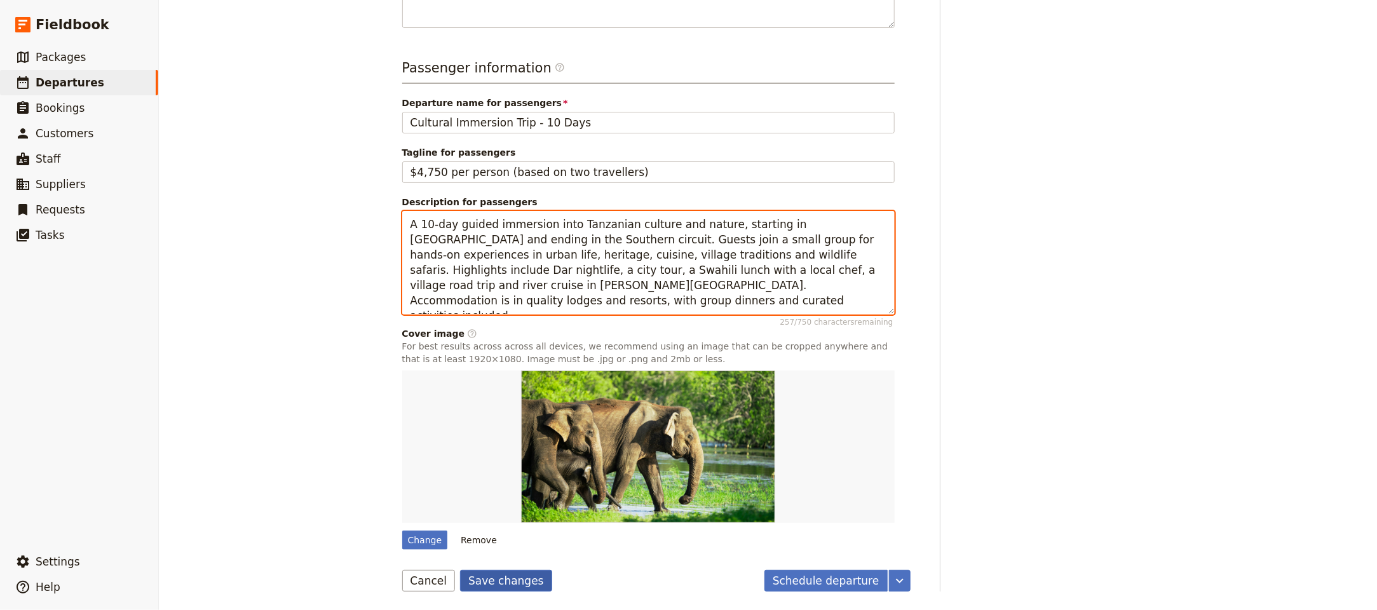
type textarea "A 10‑day guided immersion into Tanzanian culture and nature, starting in Dar es…"
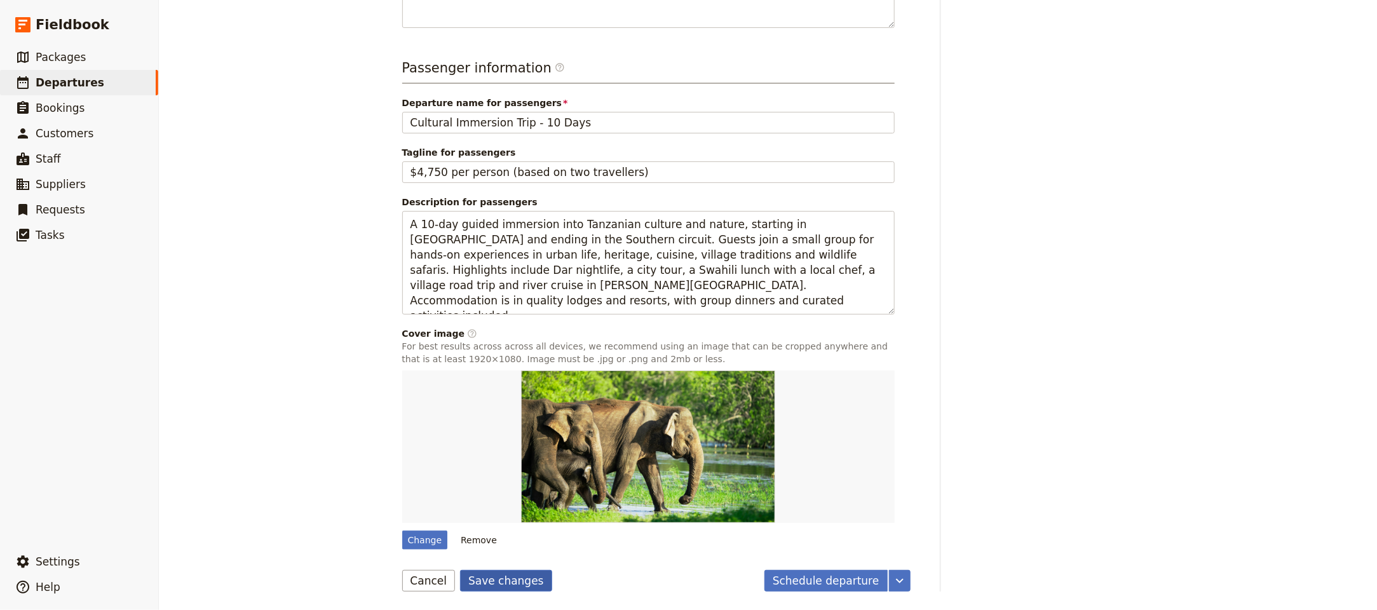
click at [506, 586] on button "Save changes" at bounding box center [506, 581] width 92 height 22
click at [409, 541] on div "Change" at bounding box center [425, 539] width 46 height 19
click at [402, 530] on input "Change" at bounding box center [401, 530] width 1 height 1
type input "C:\fakepath\Unsplash_mkumbwajr_NXC0nTfrW8I.jpg"
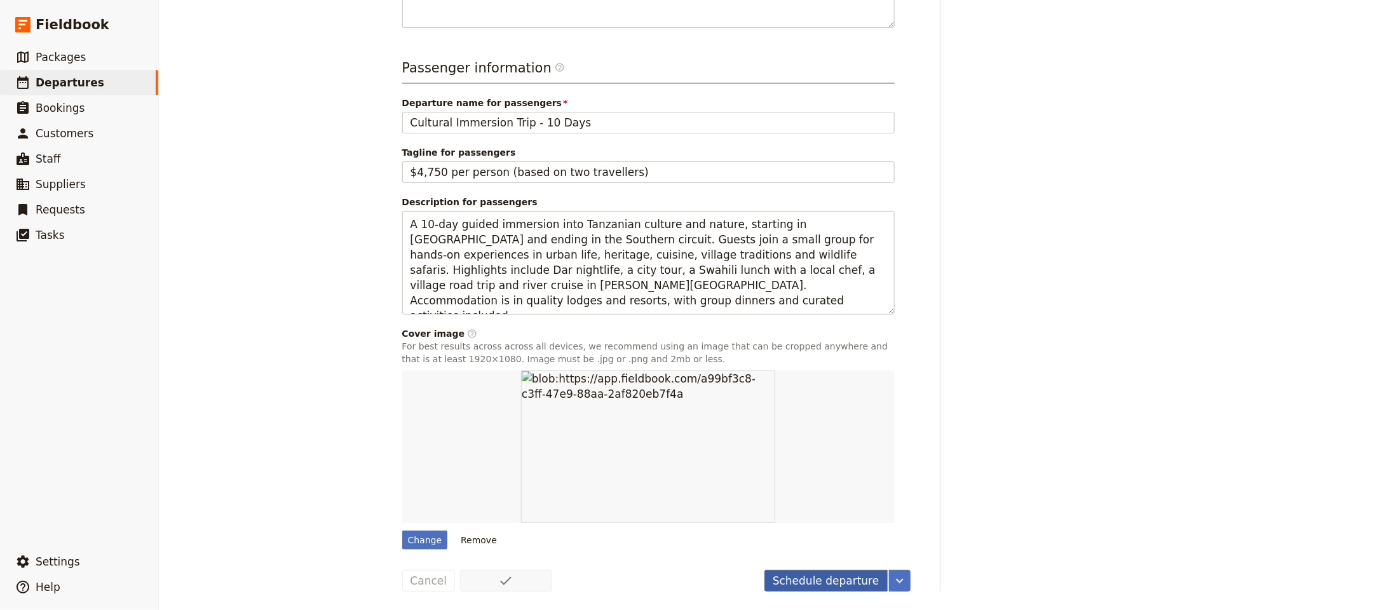
click at [845, 583] on button "Schedule departure" at bounding box center [825, 581] width 123 height 22
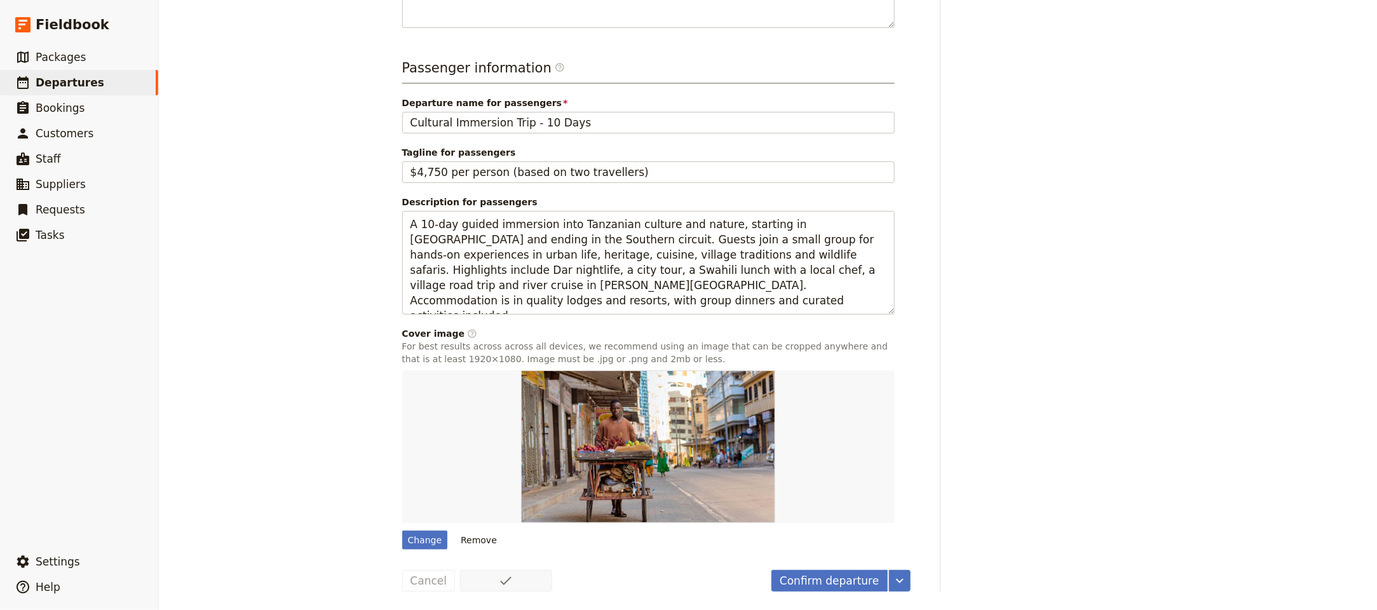
scroll to position [0, 0]
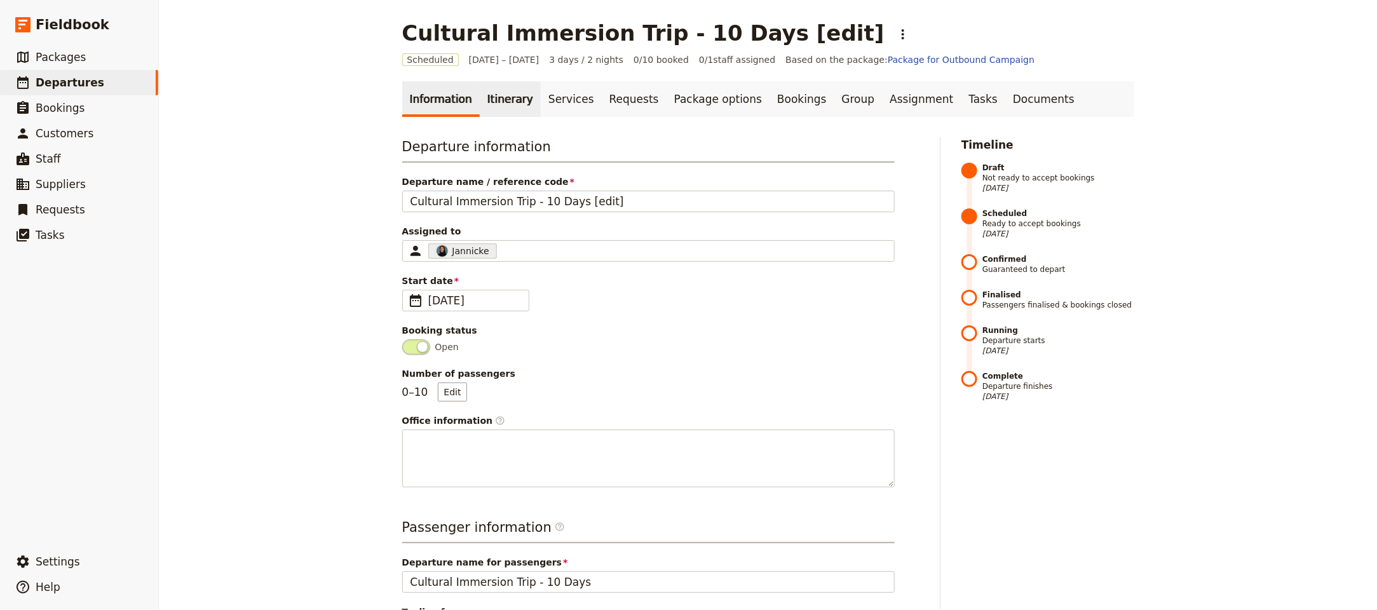
click at [508, 91] on link "Itinerary" at bounding box center [510, 99] width 61 height 36
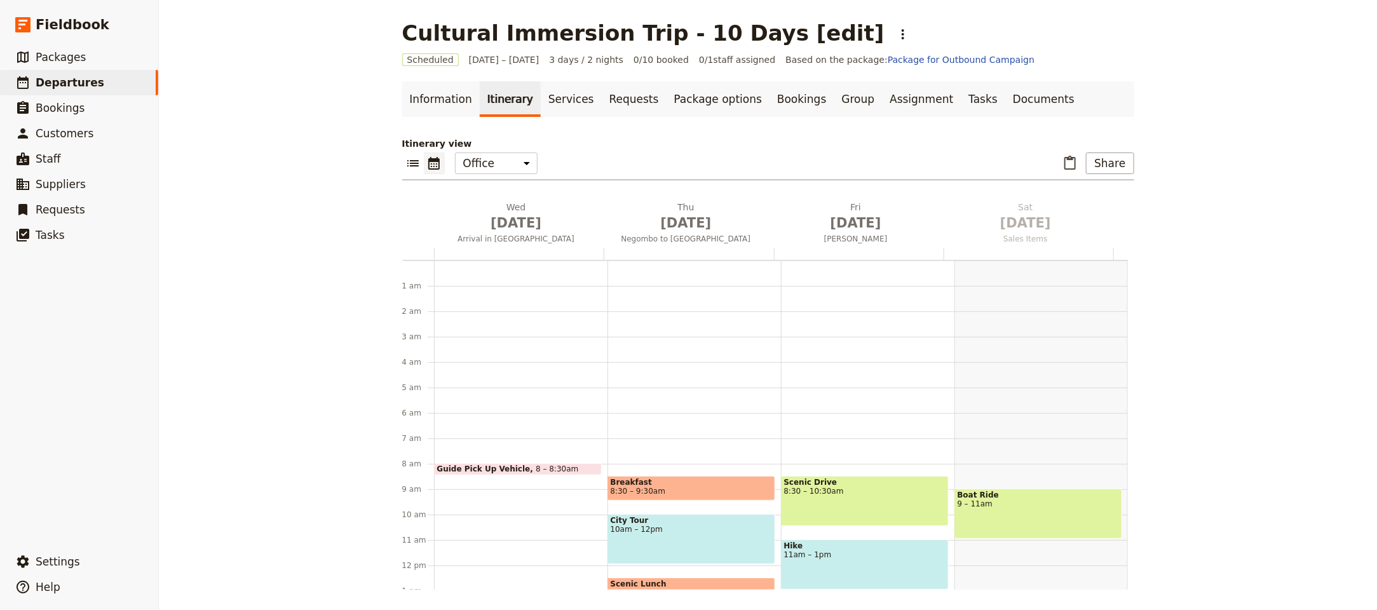
scroll to position [165, 0]
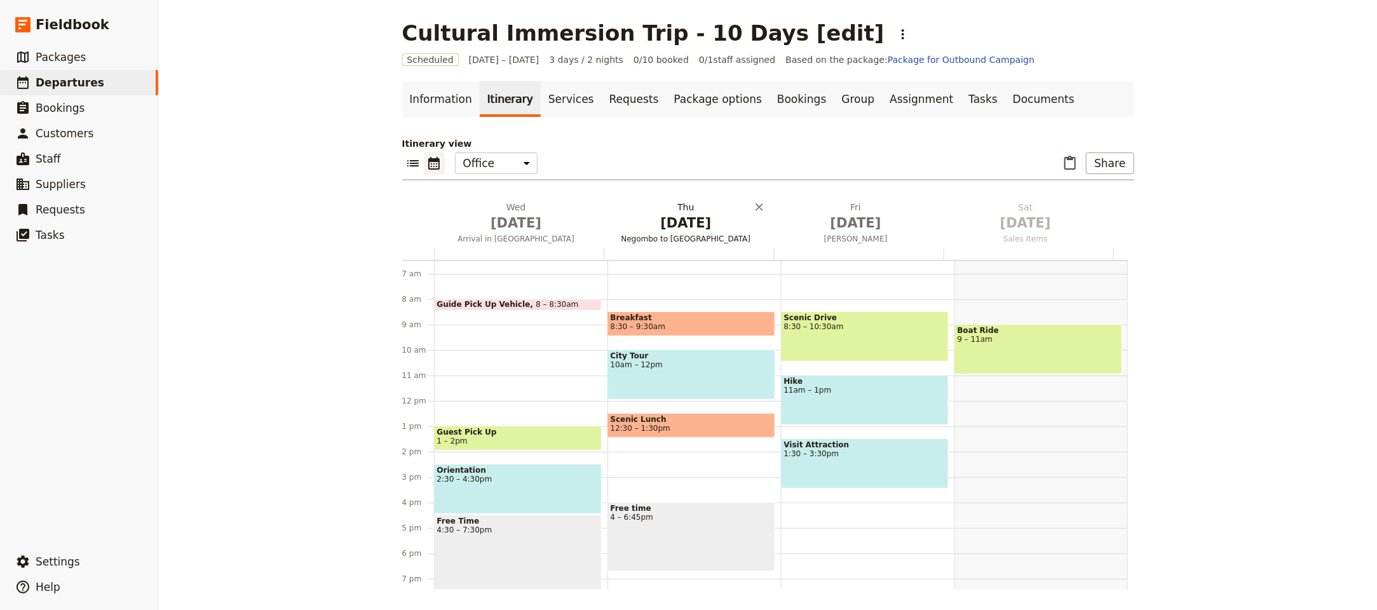
drag, startPoint x: 519, startPoint y: 232, endPoint x: 502, endPoint y: 234, distance: 16.6
click at [519, 232] on button "[DATE] Arrival in [GEOGRAPHIC_DATA]" at bounding box center [519, 224] width 170 height 47
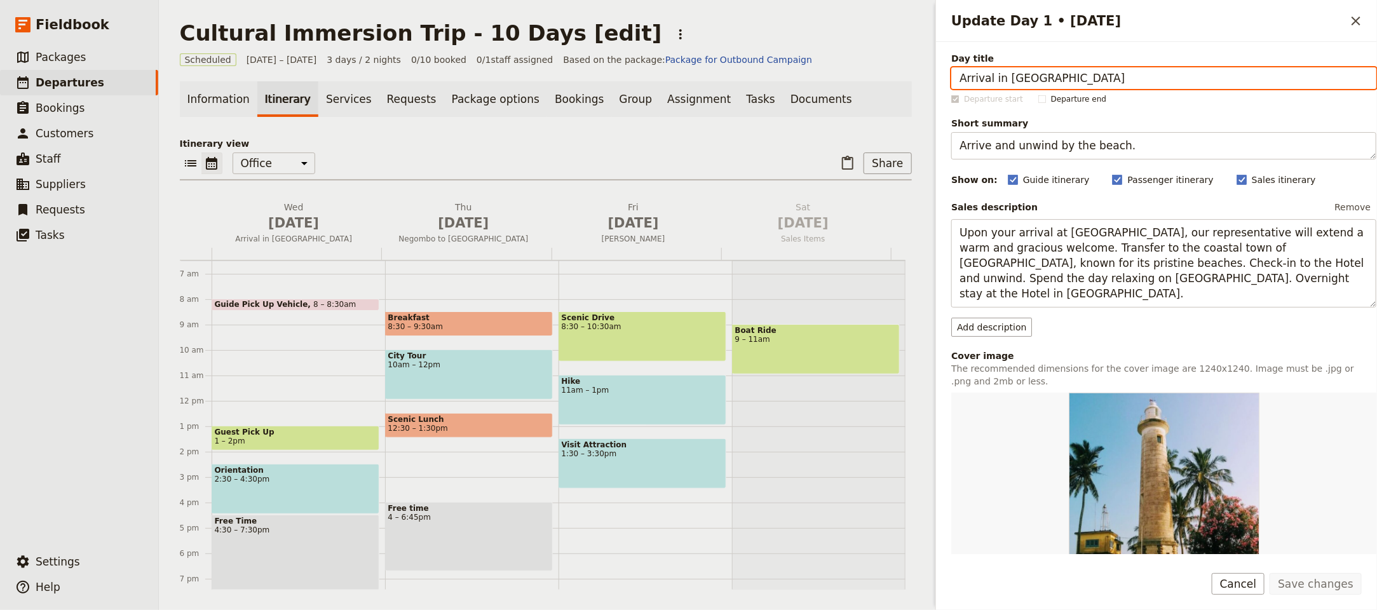
paste input "Welcome to Dar es Salaam"
type input "Welcome to Dar es Salaam"
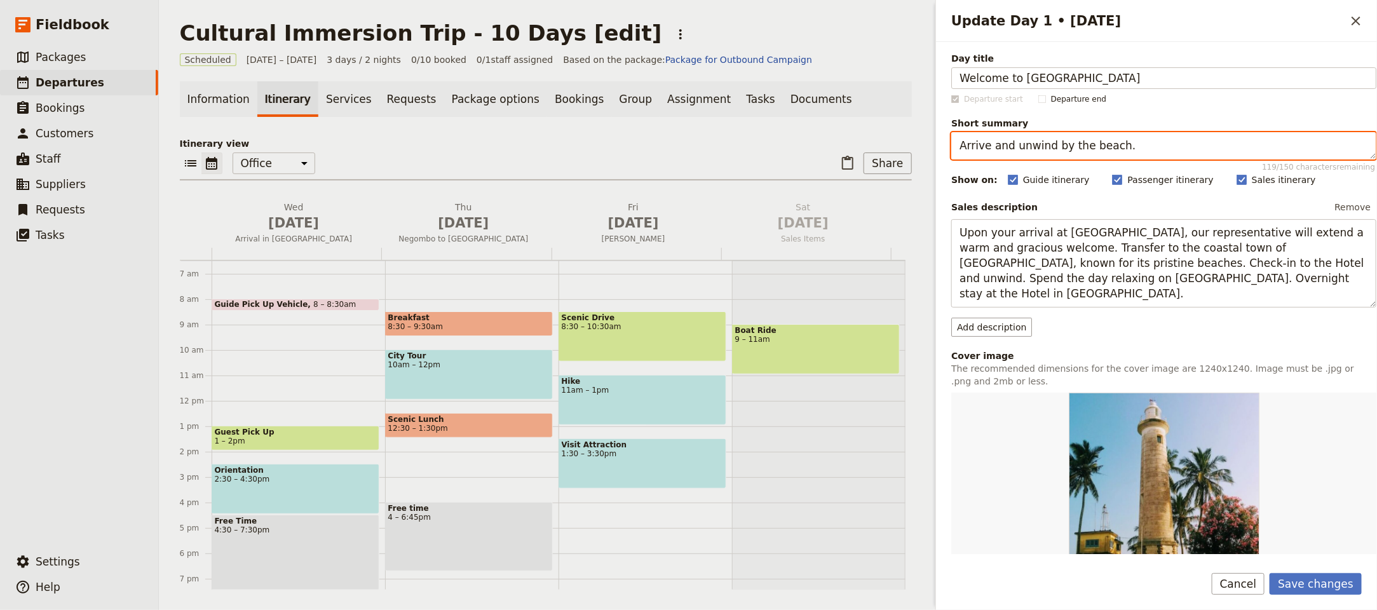
click at [1039, 151] on textarea "Arrive and unwind by the beach." at bounding box center [1163, 145] width 425 height 27
click at [1039, 152] on textarea "Arrive and unwind by the beach." at bounding box center [1163, 145] width 425 height 27
paste textarea "al, crew intro and dinner"
type textarea "Arrival, crew intro and dinner."
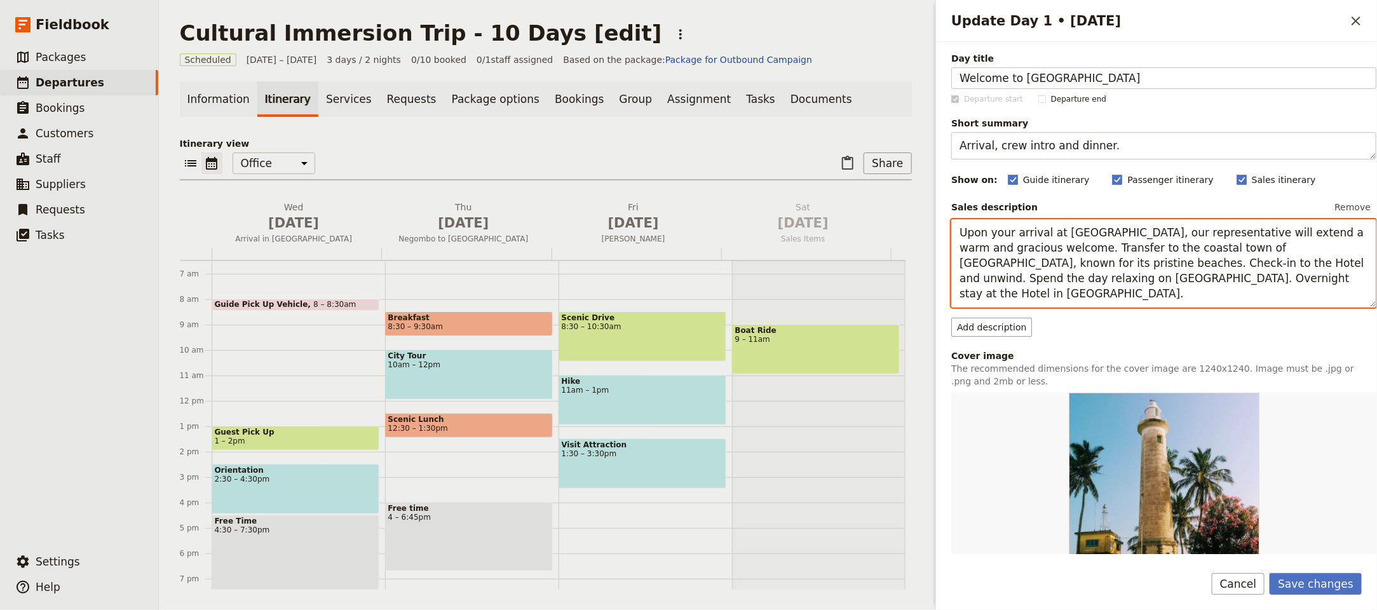
click at [1103, 259] on textarea "Upon your arrival at [GEOGRAPHIC_DATA], our representative will extend a warm a…" at bounding box center [1163, 263] width 425 height 88
paste textarea "Habari! You’re finally here! We’ll whisk you away from Julius Nyerere Internati…"
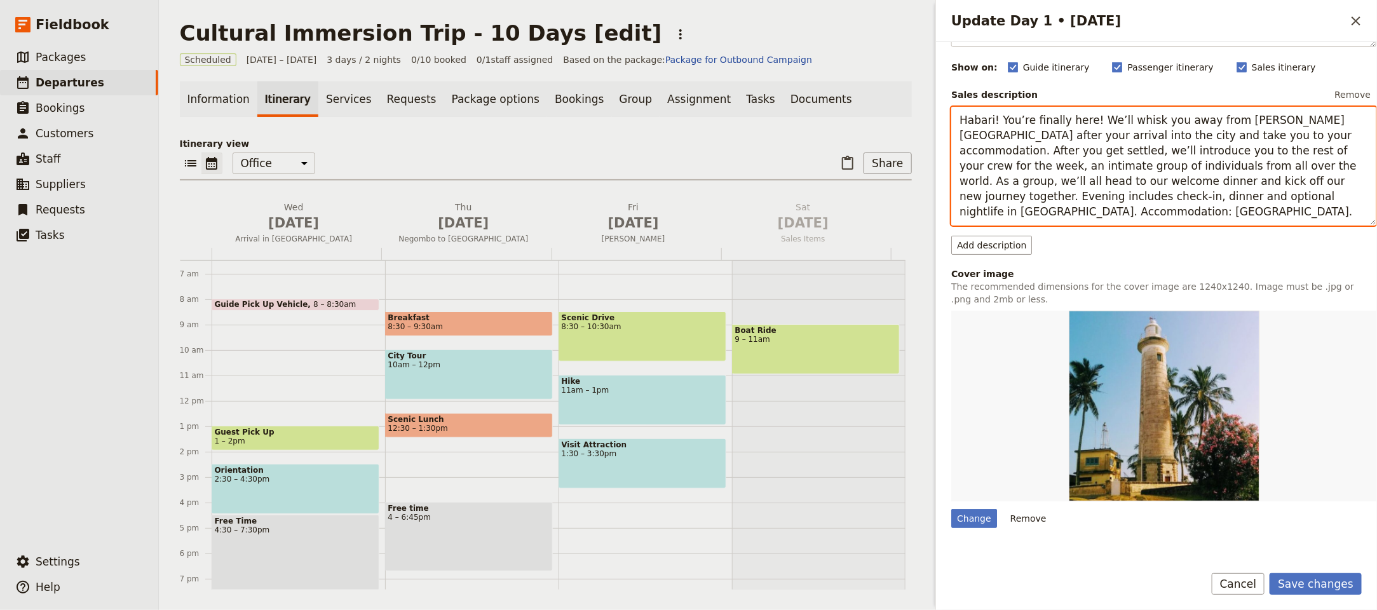
scroll to position [280, 0]
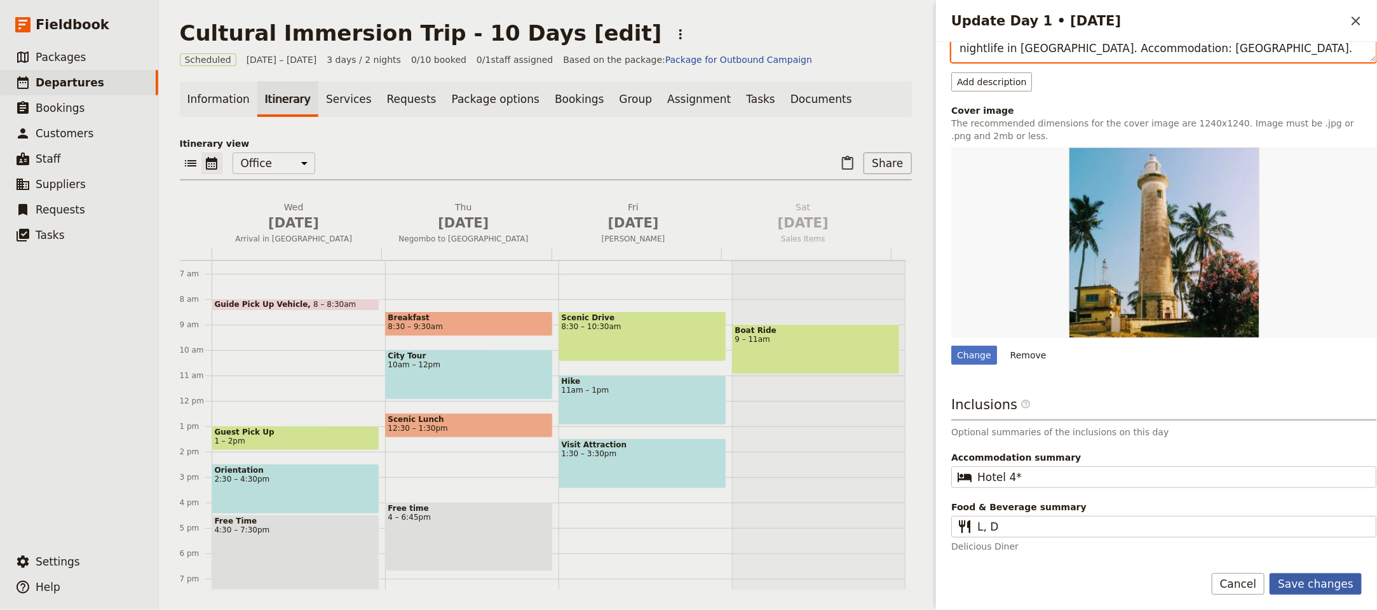
type textarea "Habari! You’re finally here! We’ll whisk you away from Julius Nyerere Internati…"
click at [1309, 575] on button "Save changes" at bounding box center [1315, 584] width 92 height 22
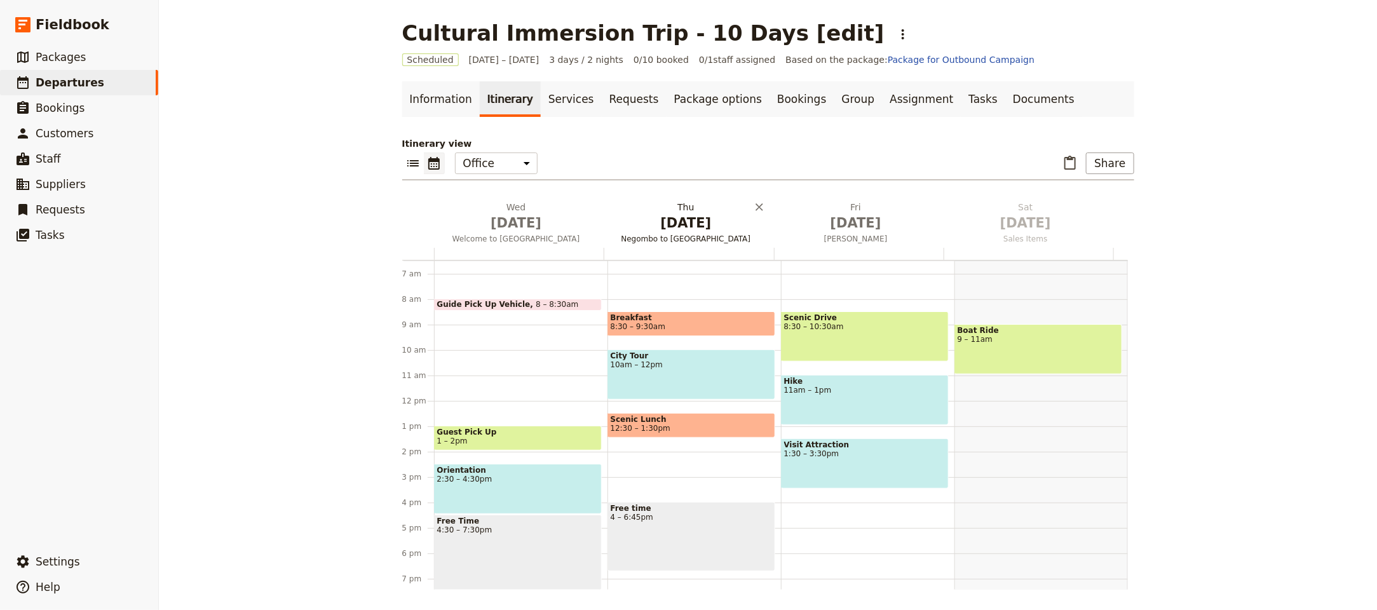
click at [471, 224] on span "[DATE]" at bounding box center [516, 222] width 154 height 19
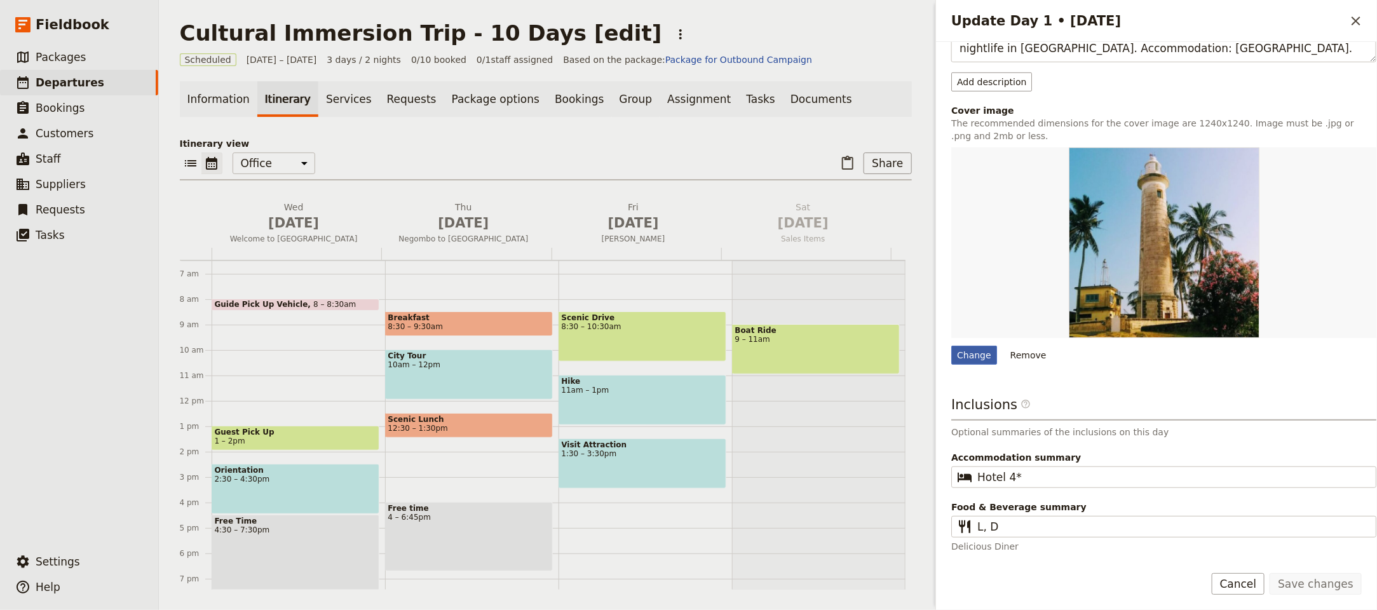
click at [958, 353] on div "Change" at bounding box center [974, 355] width 46 height 19
click at [951, 346] on input "Change" at bounding box center [950, 345] width 1 height 1
type input "C:\fakepath\Mediterraneo-Boutique-Hotel-Dar-es-Salaam-Exterior.jpg"
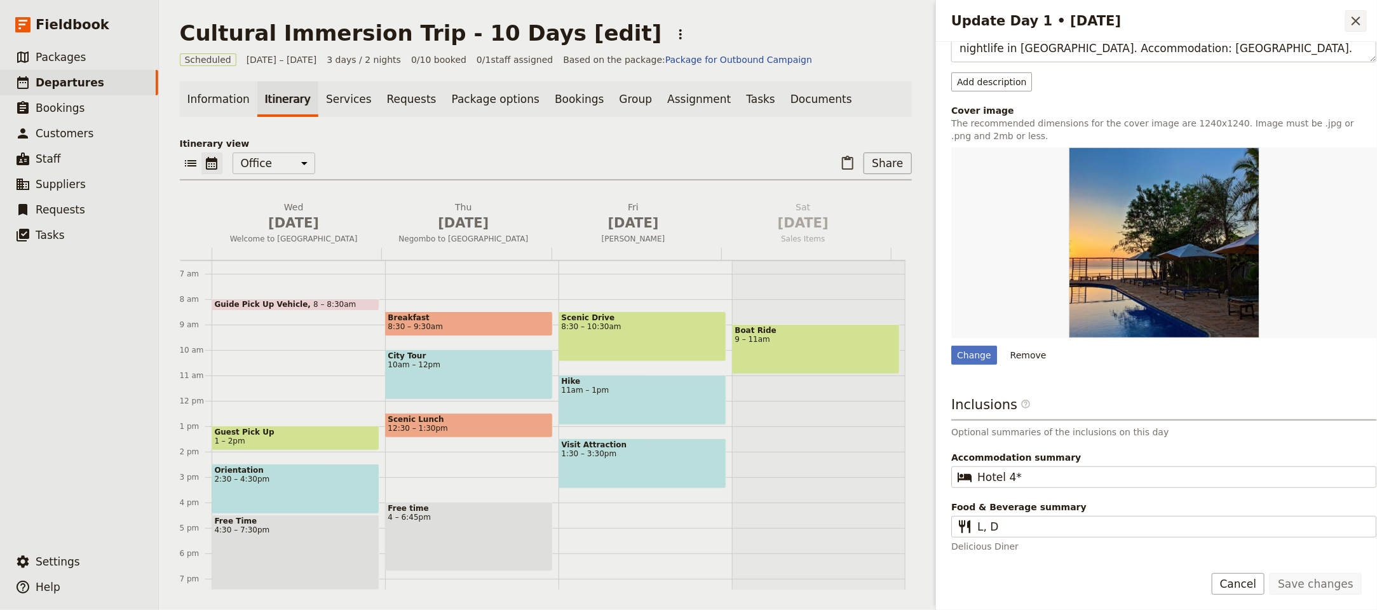
click at [1356, 15] on icon "Close drawer" at bounding box center [1355, 20] width 15 height 15
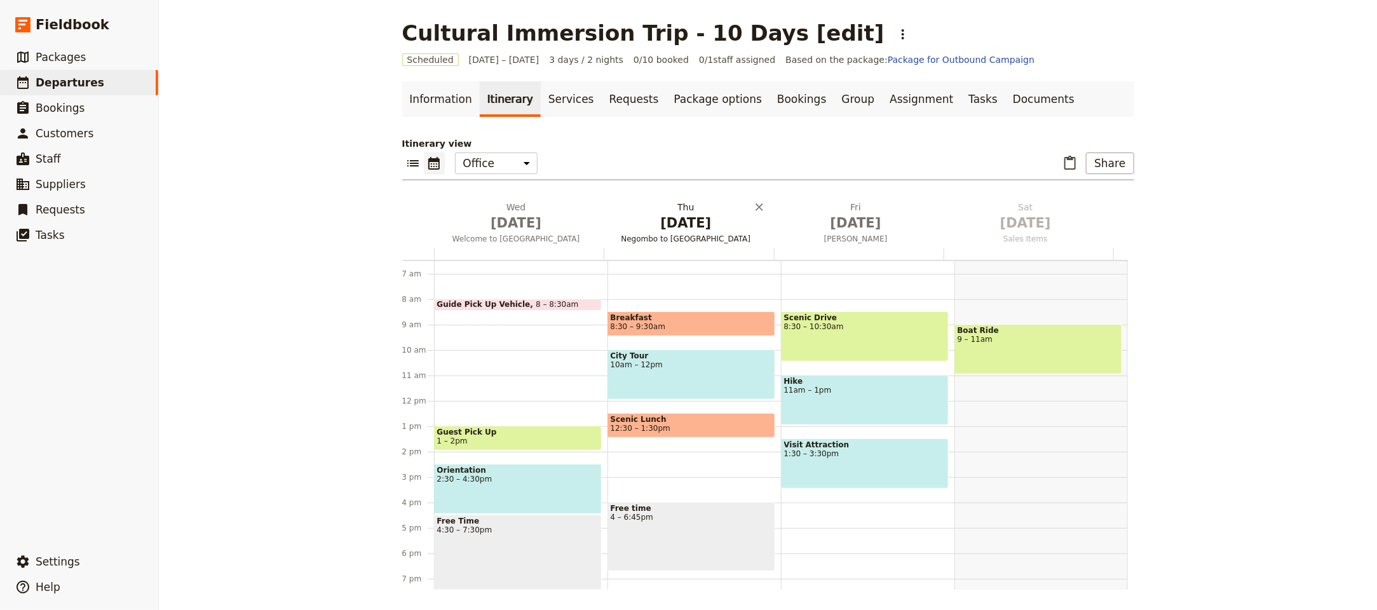
click at [686, 232] on span "[DATE]" at bounding box center [686, 222] width 154 height 19
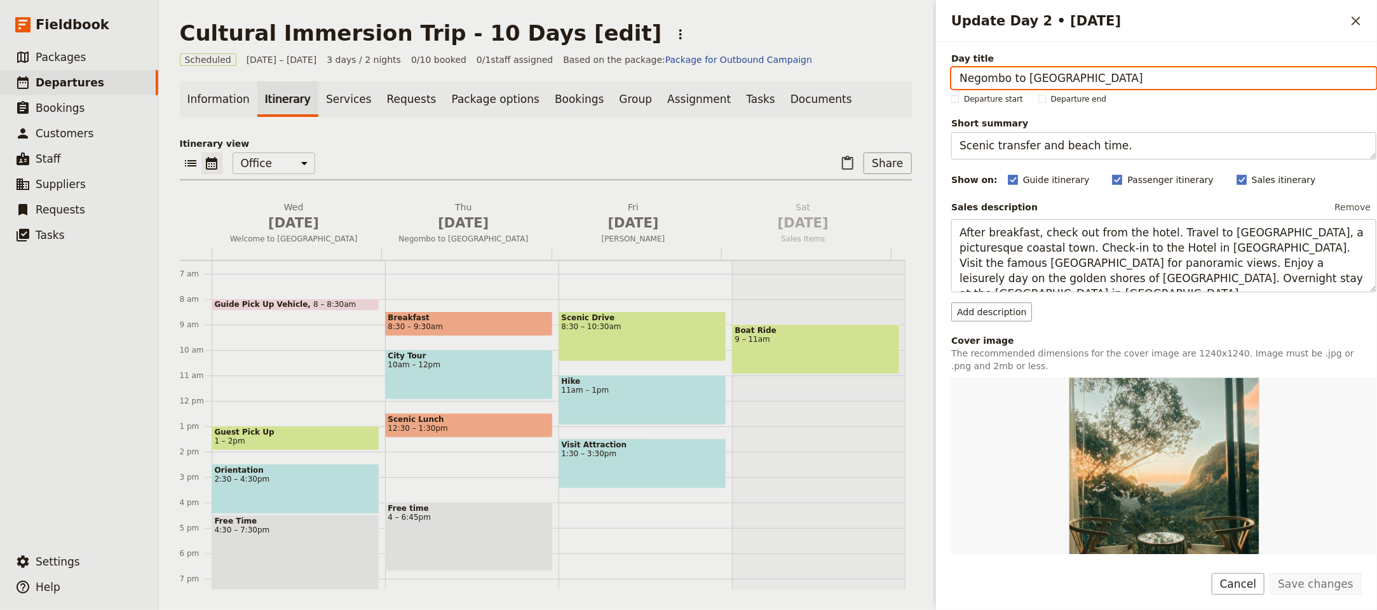
click at [1081, 73] on input "Negombo to [GEOGRAPHIC_DATA]" at bounding box center [1163, 78] width 425 height 22
click at [1081, 74] on input "Negombo to [GEOGRAPHIC_DATA]" at bounding box center [1163, 78] width 425 height 22
paste input "The Real Dar es Salaam Tour"
type input "The Real Dar es Salaam Tour"
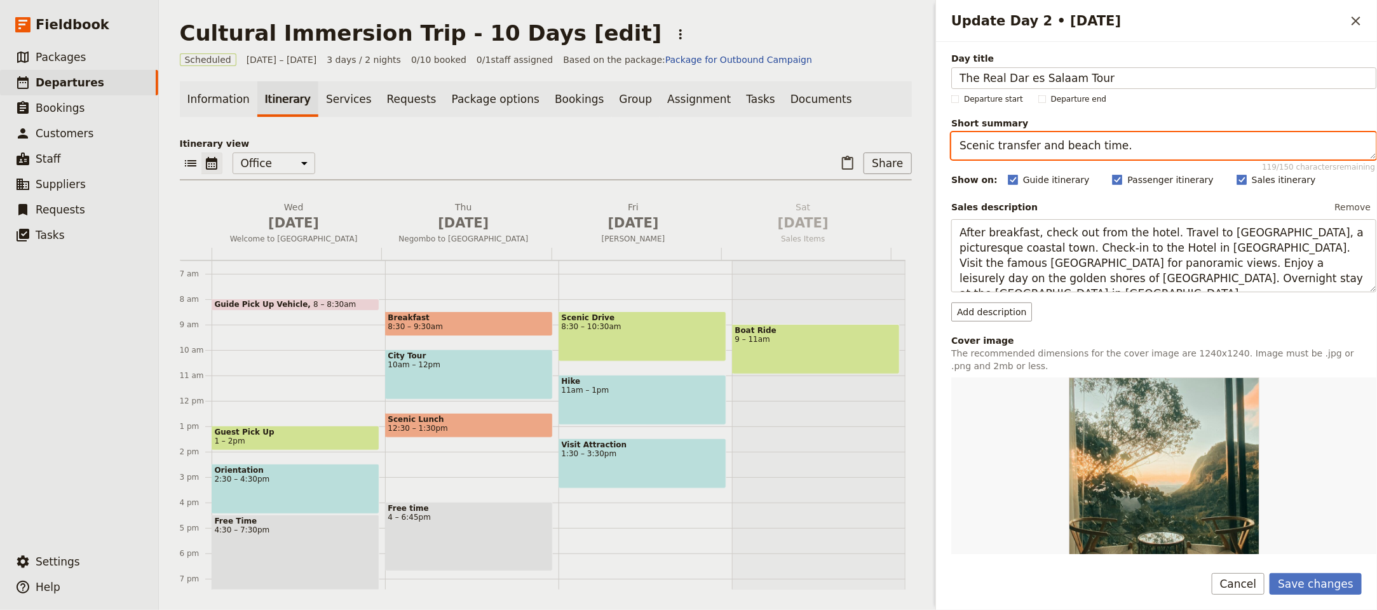
click at [1107, 148] on textarea "Scenic transfer and beach time." at bounding box center [1163, 145] width 425 height 27
paste textarea "Urban exploration, history and Swahili lunch"
type textarea "Urban exploration, history and Swahili lunch."
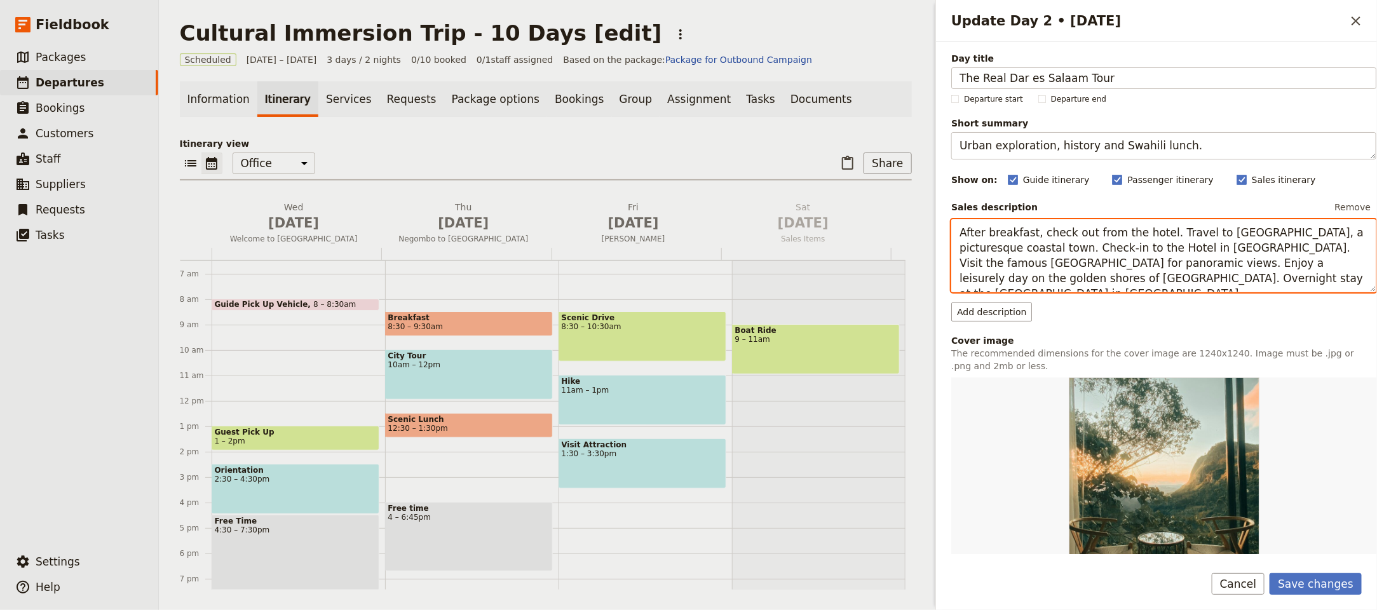
click at [1209, 248] on textarea "After breakfast, check out from the hotel. Travel to [GEOGRAPHIC_DATA], a pictu…" at bounding box center [1163, 255] width 425 height 73
paste textarea "The best way to get to know a destination is by gaining a bit of its history. T…"
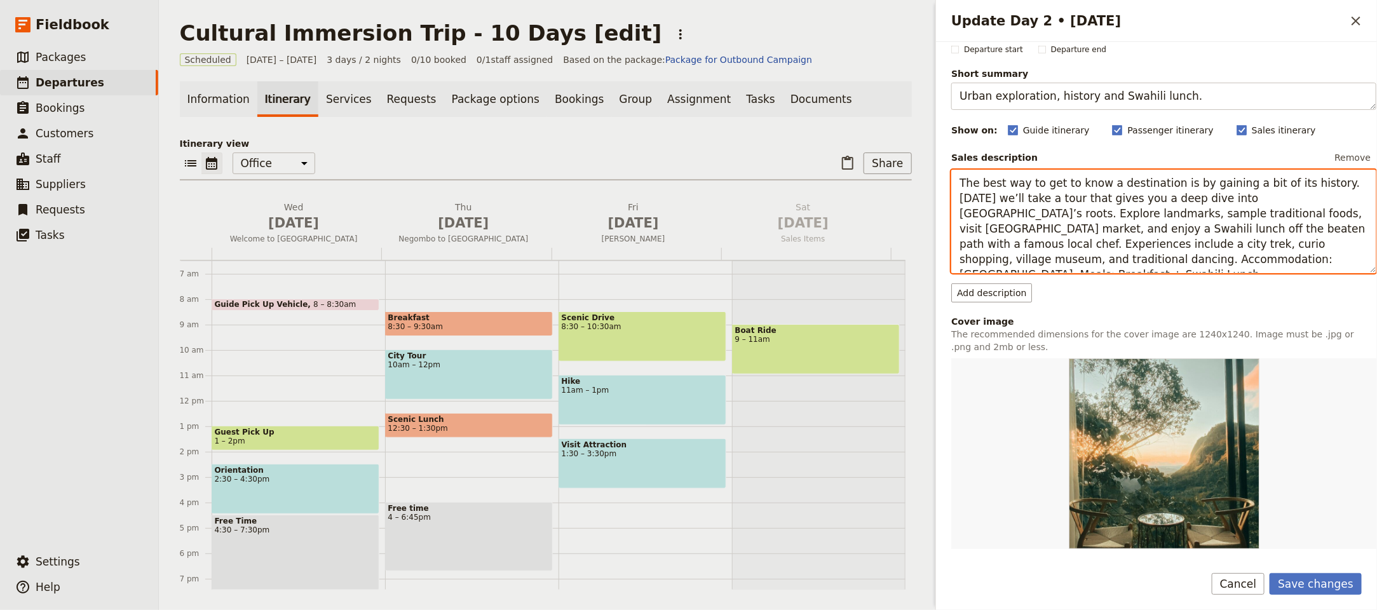
scroll to position [162, 0]
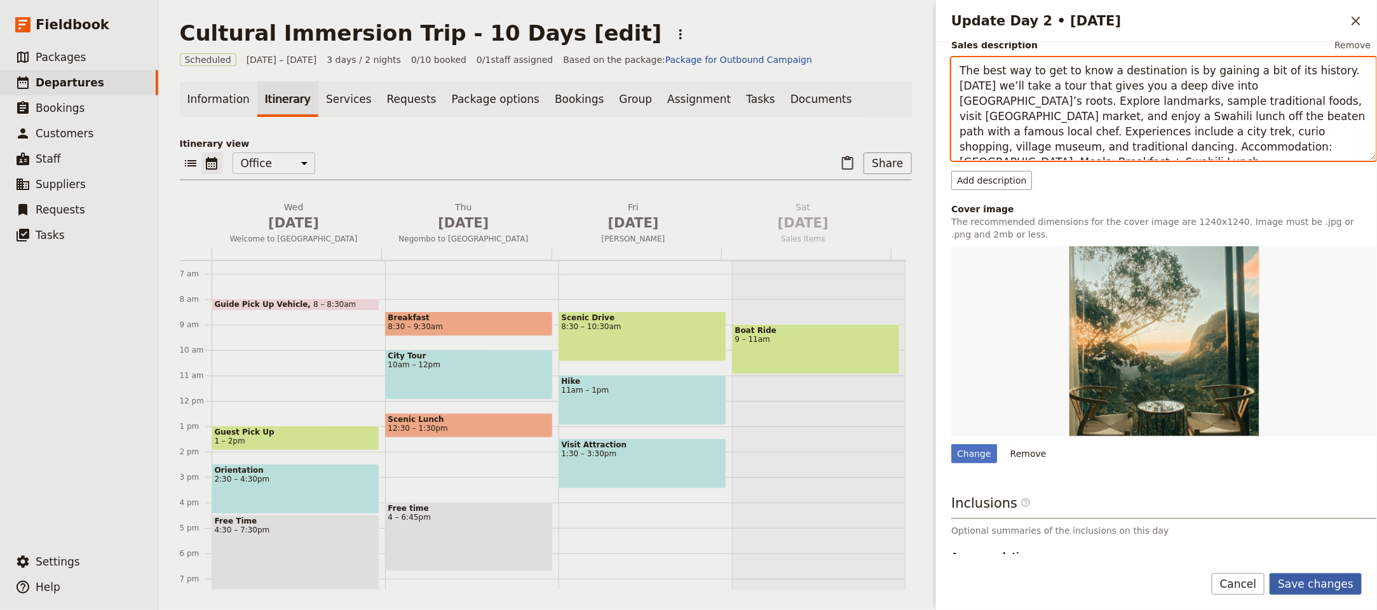
type textarea "The best way to get to know a destination is by gaining a bit of its history. T…"
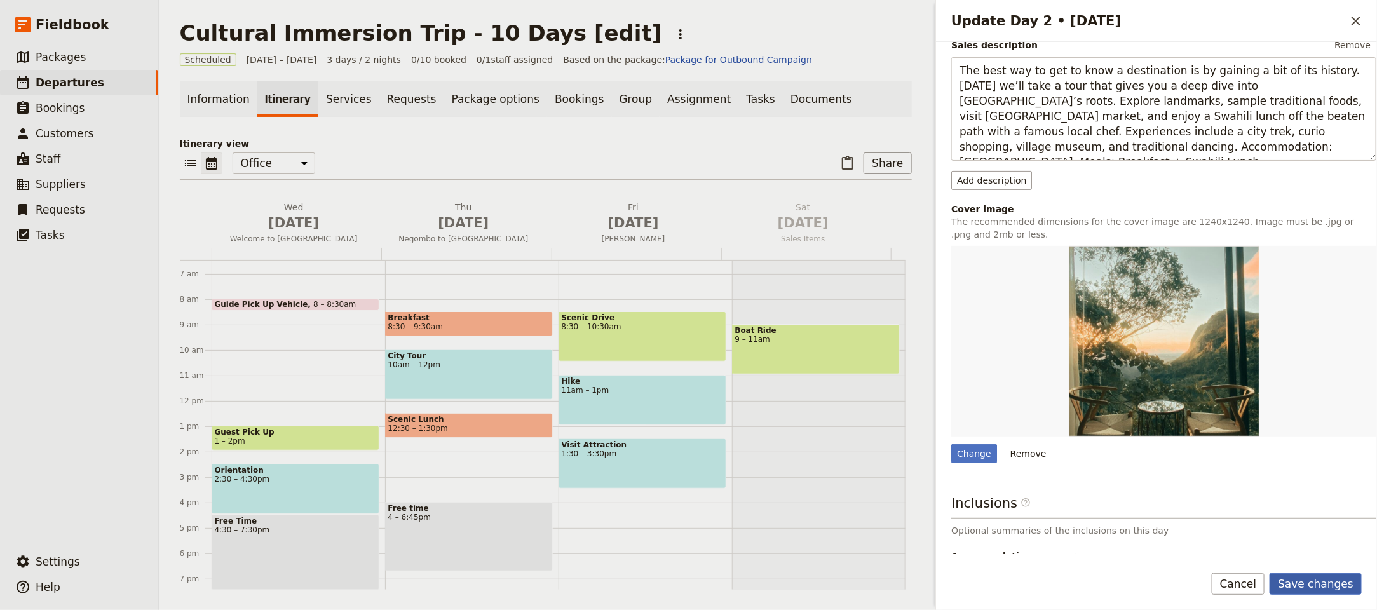
click at [1318, 588] on button "Save changes" at bounding box center [1315, 584] width 92 height 22
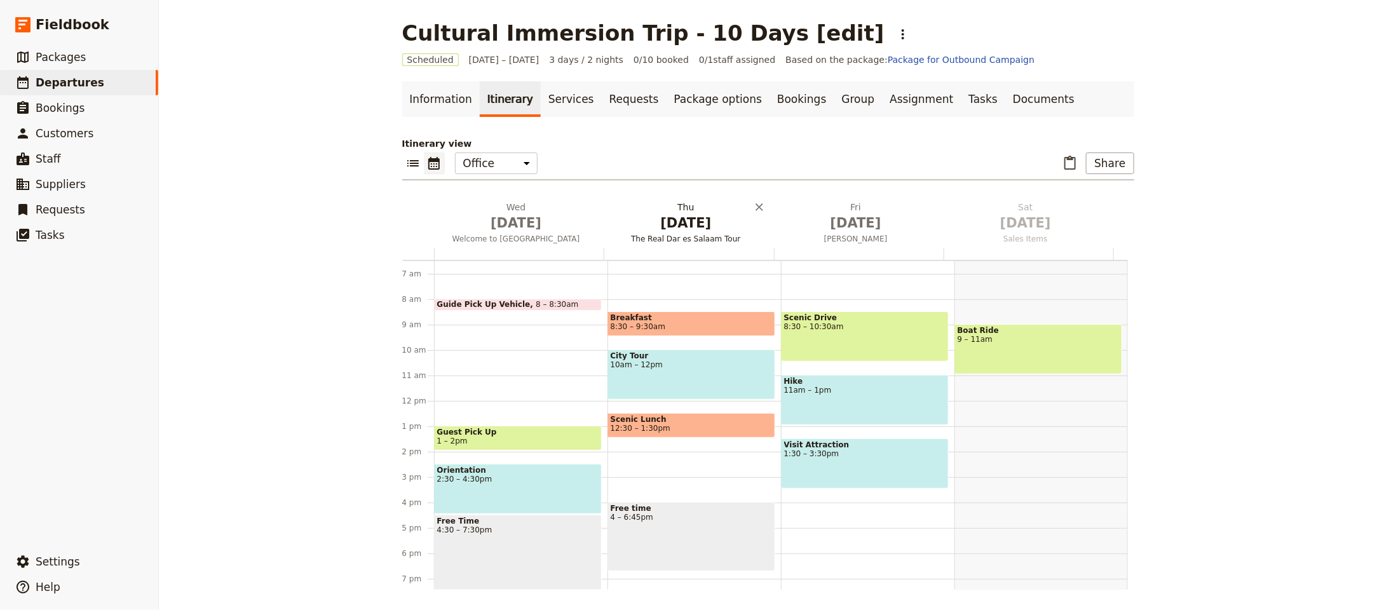
click at [676, 221] on span "[DATE]" at bounding box center [686, 222] width 154 height 19
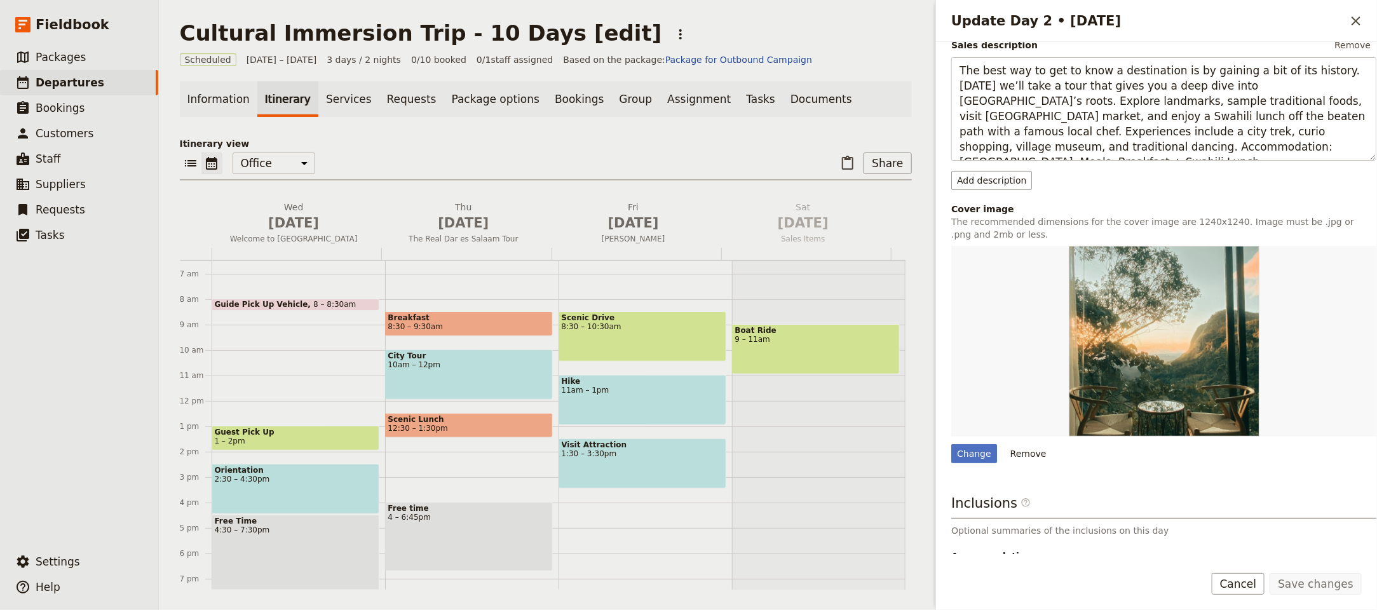
scroll to position [265, 0]
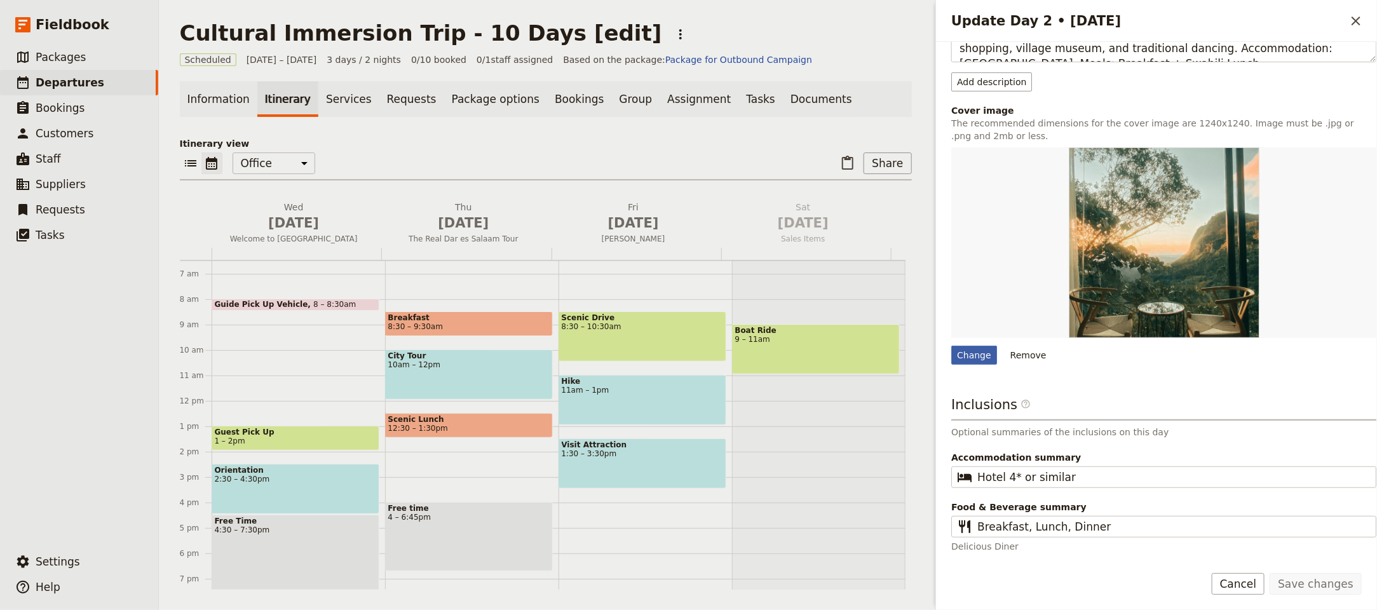
click at [983, 349] on div "Change" at bounding box center [974, 355] width 46 height 19
click at [951, 346] on input "Change" at bounding box center [950, 345] width 1 height 1
type input "C:\fakepath\curiousontanzania safari pic.jpg"
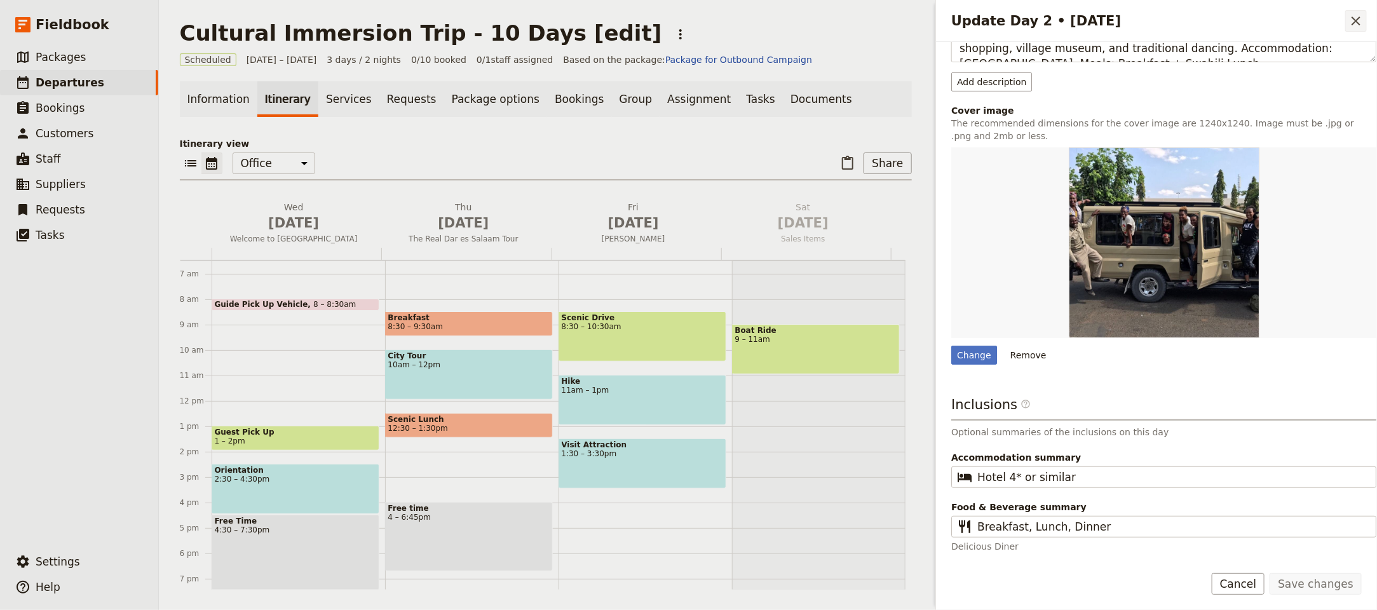
click at [1348, 18] on icon "Close drawer" at bounding box center [1355, 20] width 15 height 15
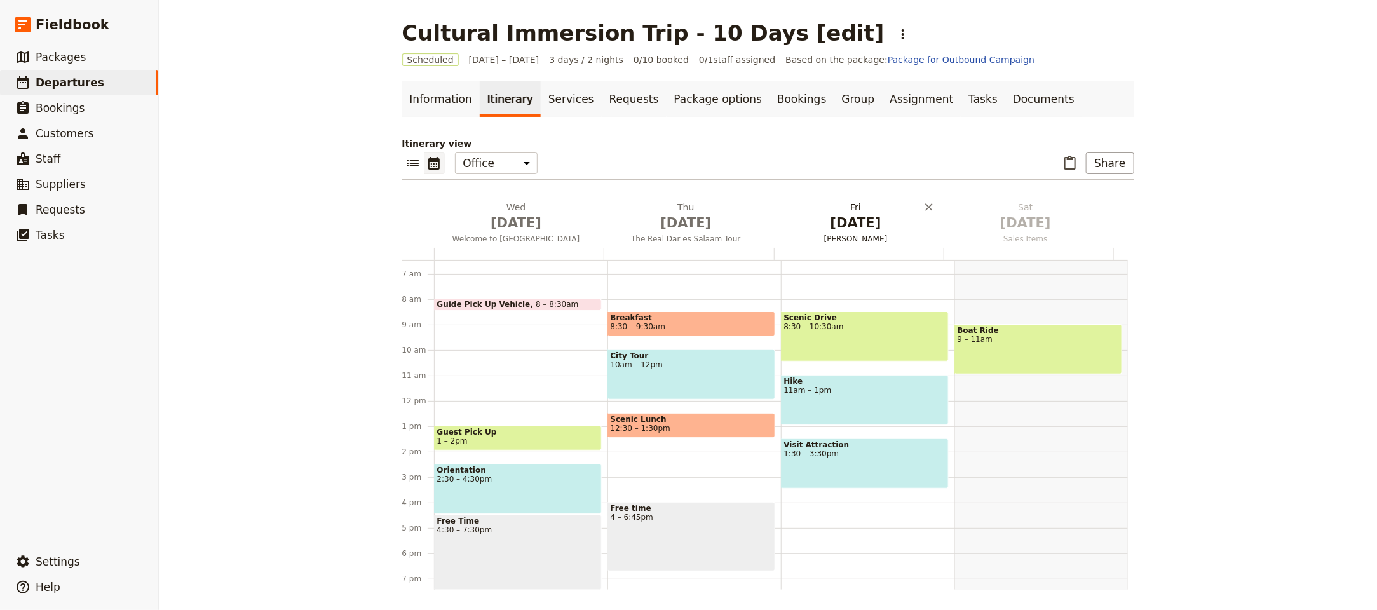
click at [843, 210] on h2 "[DATE] [PERSON_NAME]" at bounding box center [855, 217] width 154 height 32
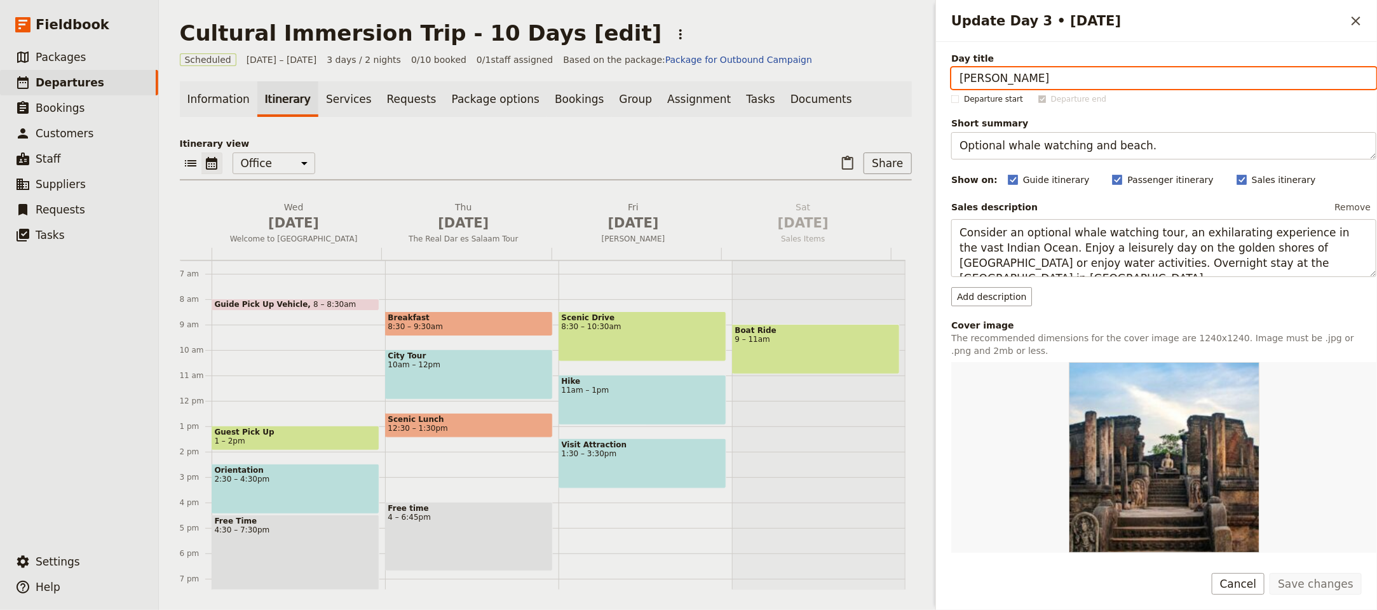
click at [1122, 82] on input "[PERSON_NAME]" at bounding box center [1163, 78] width 425 height 22
paste input "Village Road Trip to Nyerere NP"
type input "Village Road Trip to Nyerere NP"
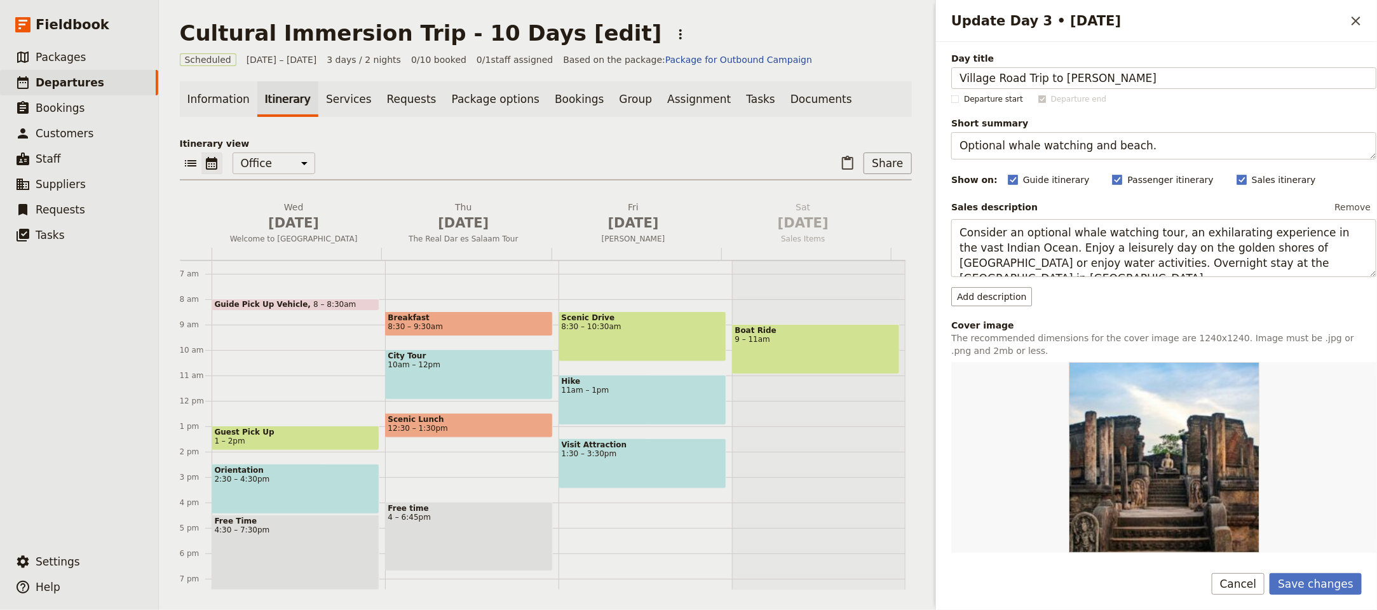
click at [1060, 163] on div "Day title Village Road Trip to Nyerere NP Departure start Departure end Short s…" at bounding box center [1163, 417] width 425 height 731
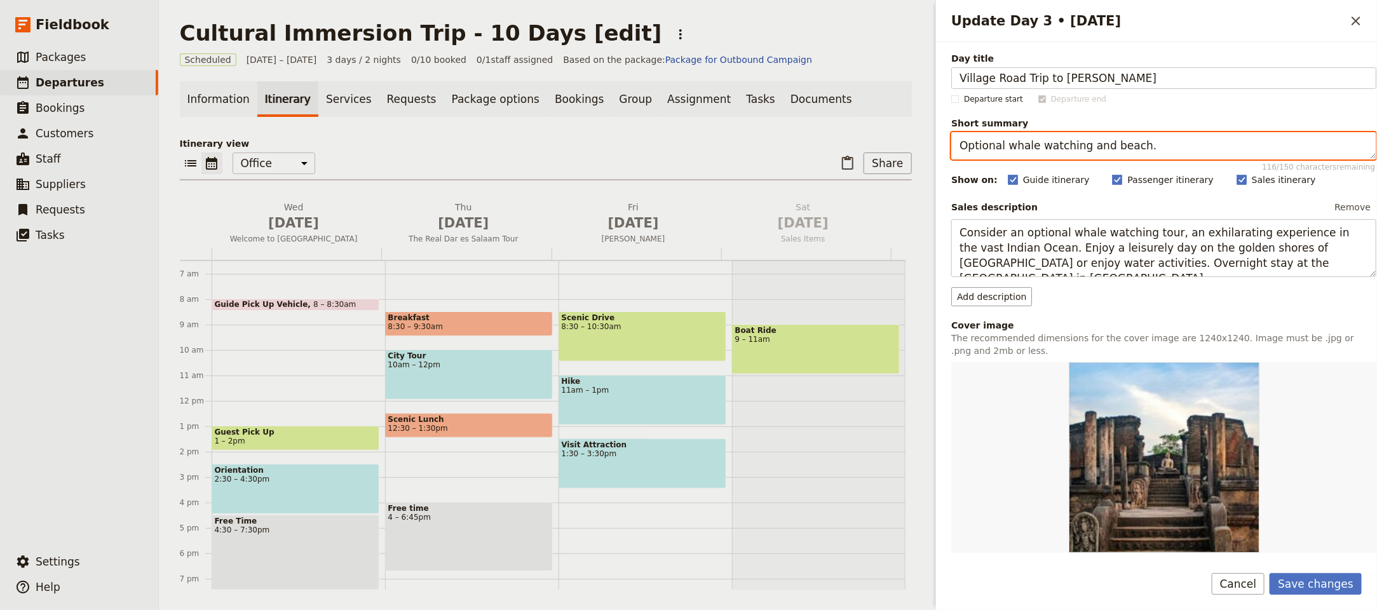
click at [1072, 149] on textarea "Optional whale watching and beach." at bounding box center [1163, 145] width 425 height 27
click at [1072, 150] on textarea "Optional whale watching and beach." at bounding box center [1163, 145] width 425 height 27
paste textarea "Scenic drive, river cruise and wildlife"
type textarea "Scenic drive, river cruise and wildlife."
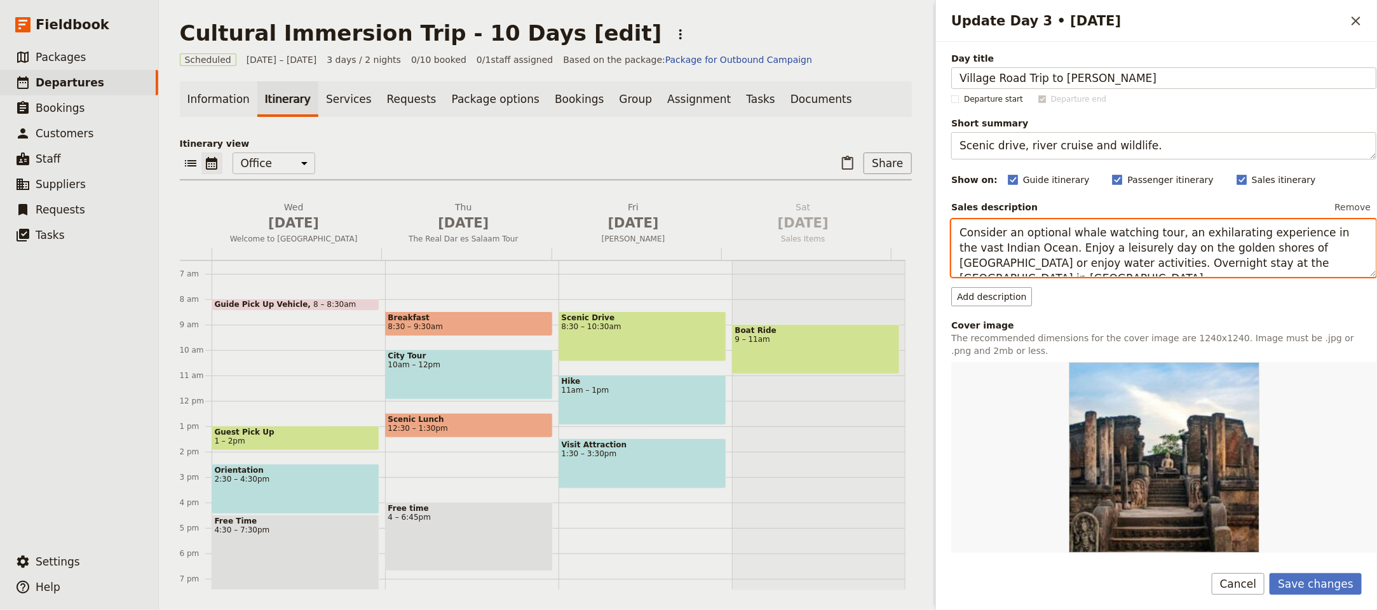
click at [1124, 254] on textarea "Consider an optional whale watching tour, an exhilarating experience in the vas…" at bounding box center [1163, 248] width 425 height 58
click at [1105, 247] on textarea "Consider an optional whale watching tour, an exhilarating experience in the vas…" at bounding box center [1163, 248] width 425 height 58
paste textarea "After breakfast, check out of the hotel and head on a road trip to Nyerere Nati…"
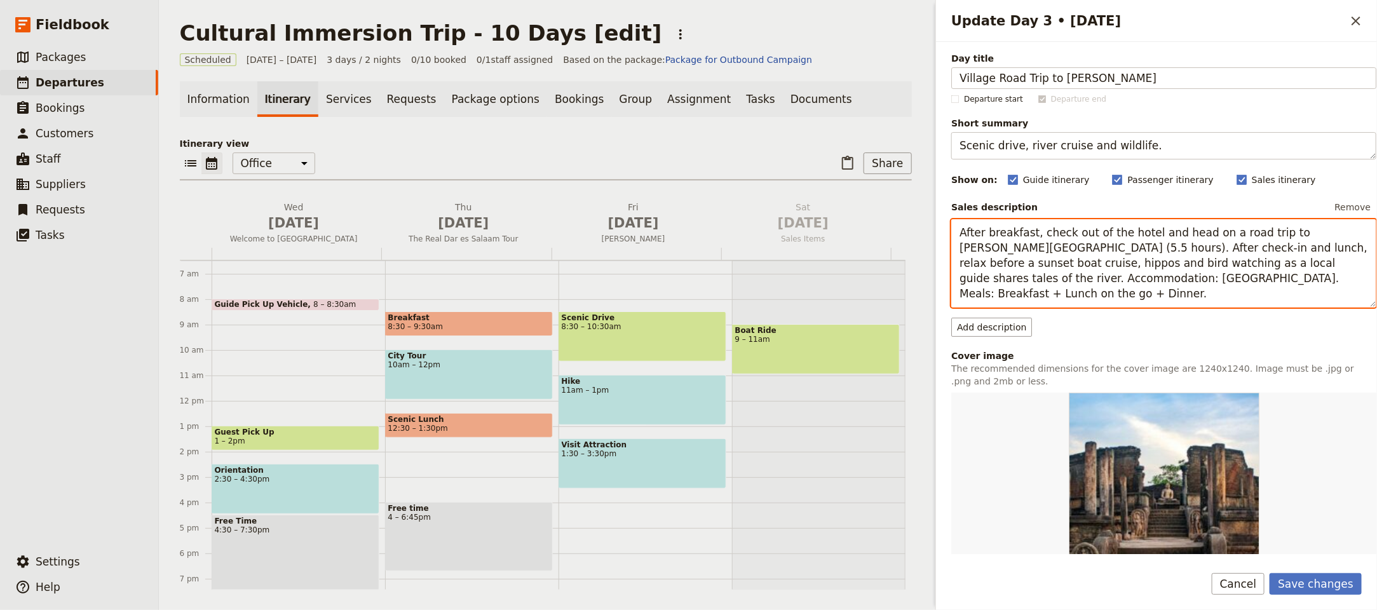
drag, startPoint x: 1089, startPoint y: 304, endPoint x: 955, endPoint y: 281, distance: 135.3
click at [955, 281] on textarea "After breakfast, check out of the hotel and head on a road trip to Nyerere Nati…" at bounding box center [1163, 263] width 425 height 88
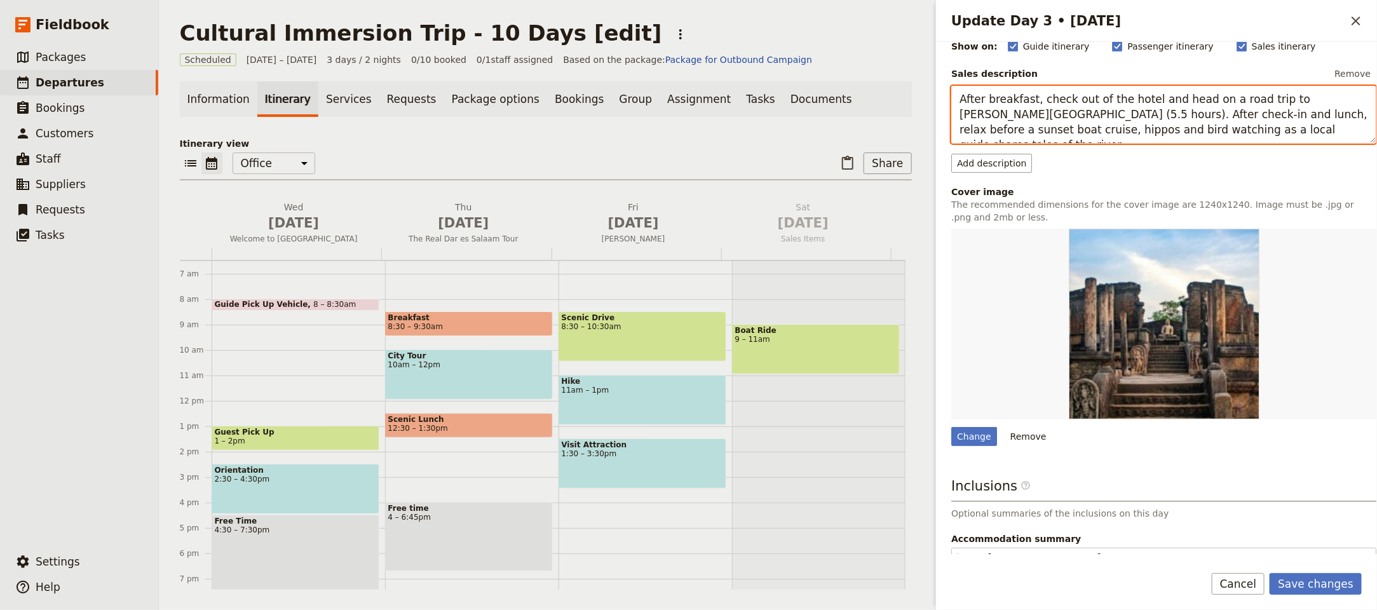
scroll to position [137, 0]
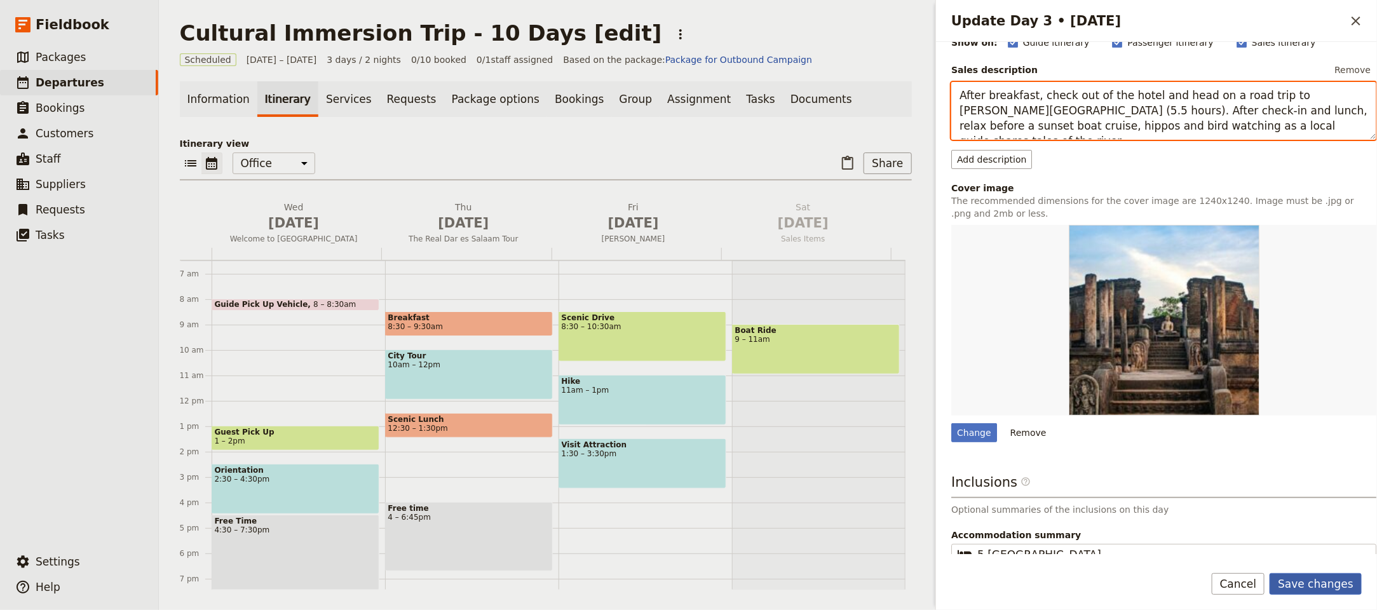
type textarea "After breakfast, check out of the hotel and head on a road trip to Nyerere Nati…"
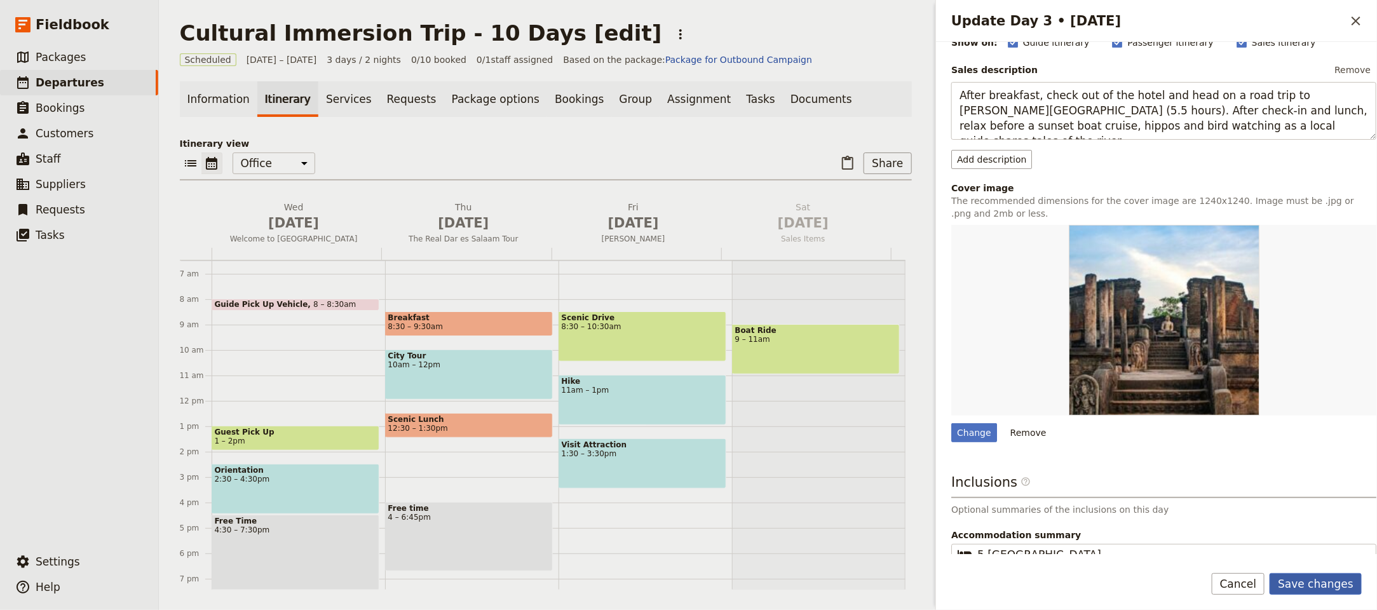
click at [1328, 581] on button "Save changes" at bounding box center [1315, 584] width 92 height 22
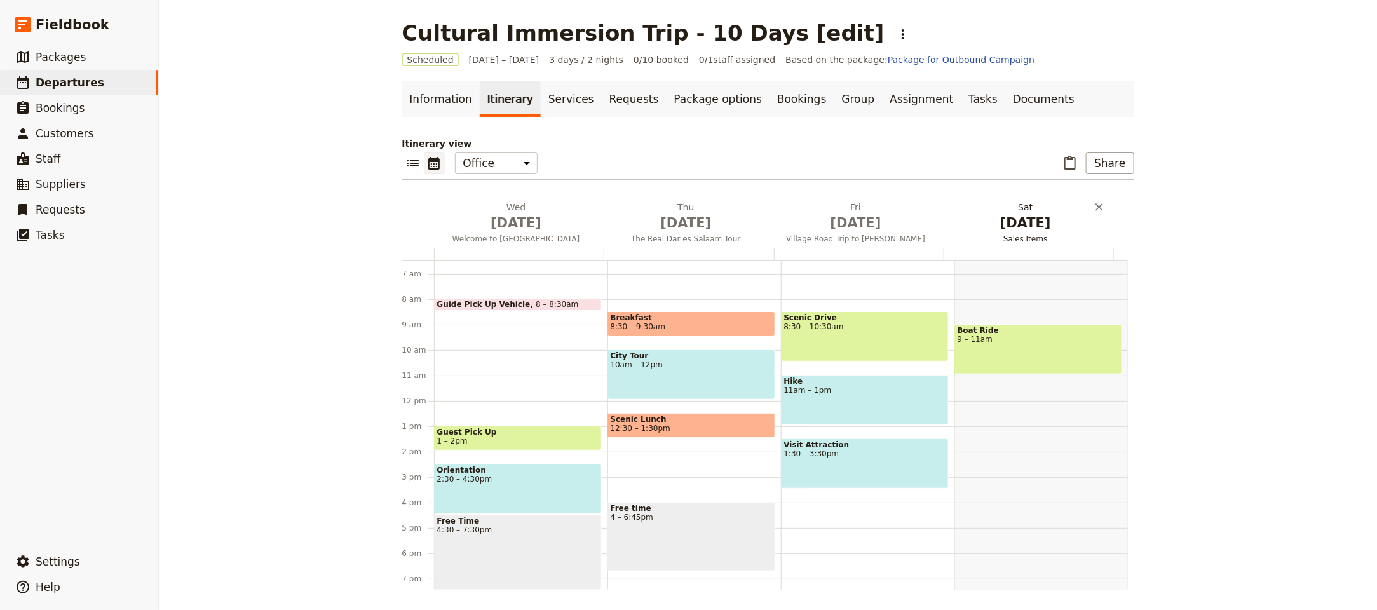
click at [865, 220] on span "[DATE]" at bounding box center [855, 222] width 154 height 19
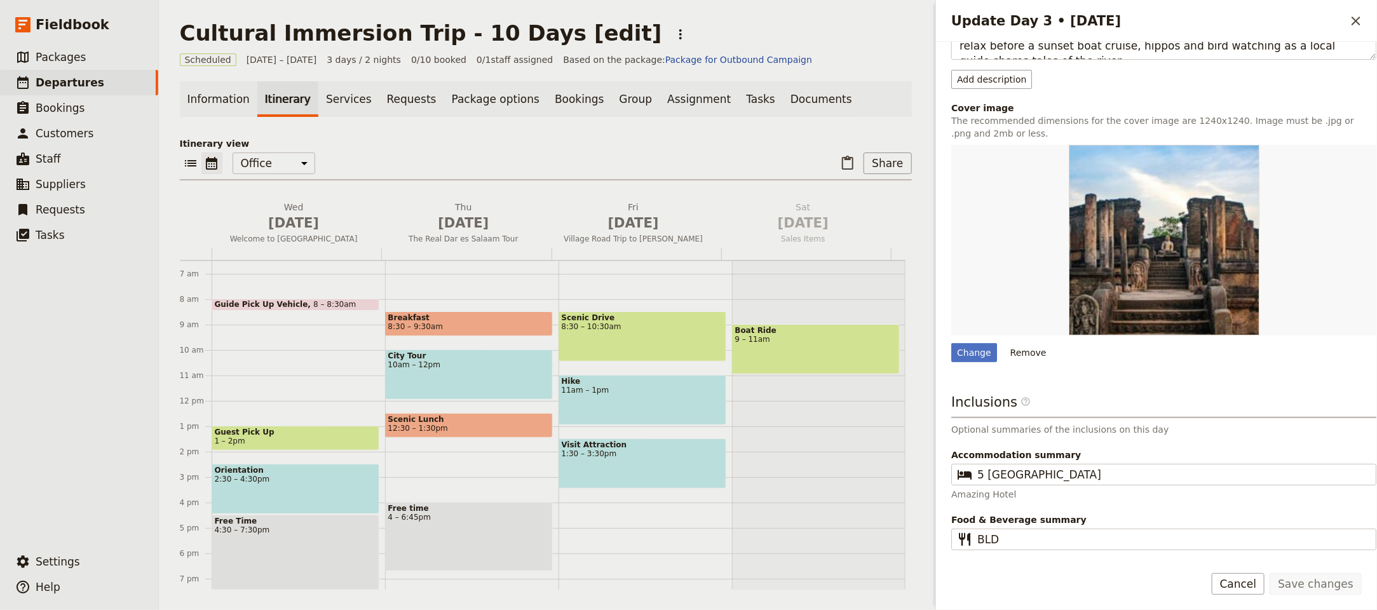
scroll to position [234, 0]
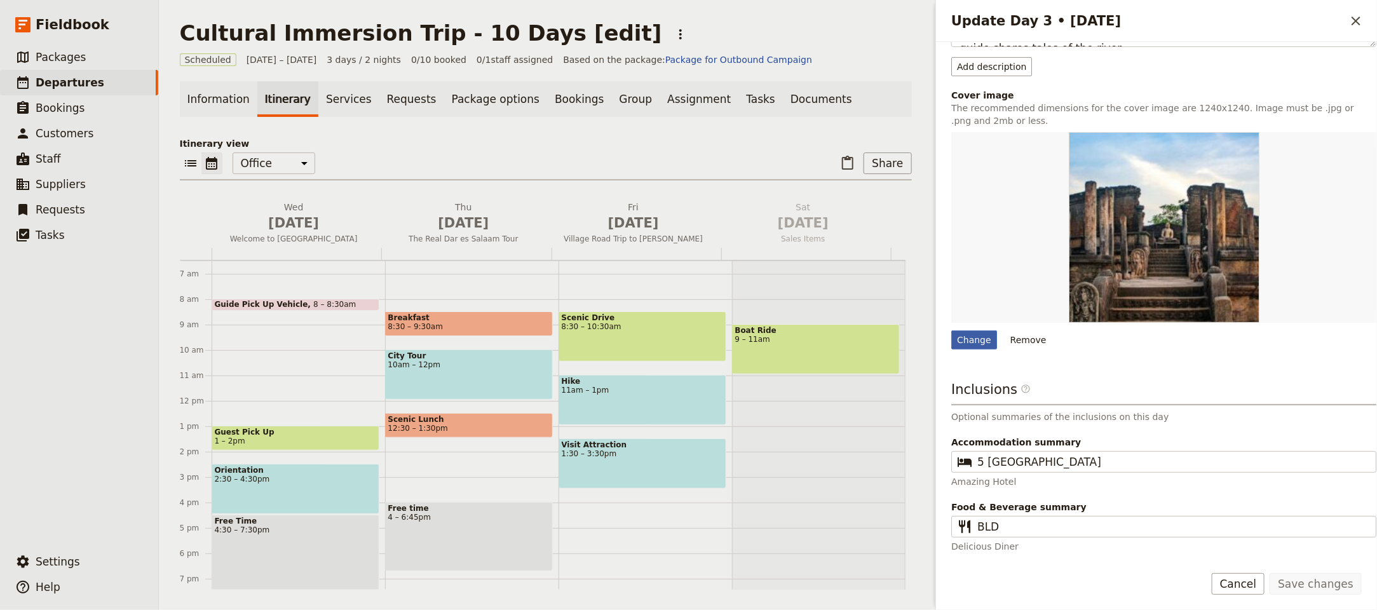
click at [971, 333] on div "Change" at bounding box center [974, 339] width 46 height 19
click at [951, 330] on input "Change" at bounding box center [950, 330] width 1 height 1
type input "C:\fakepath\7IV09581.jpg"
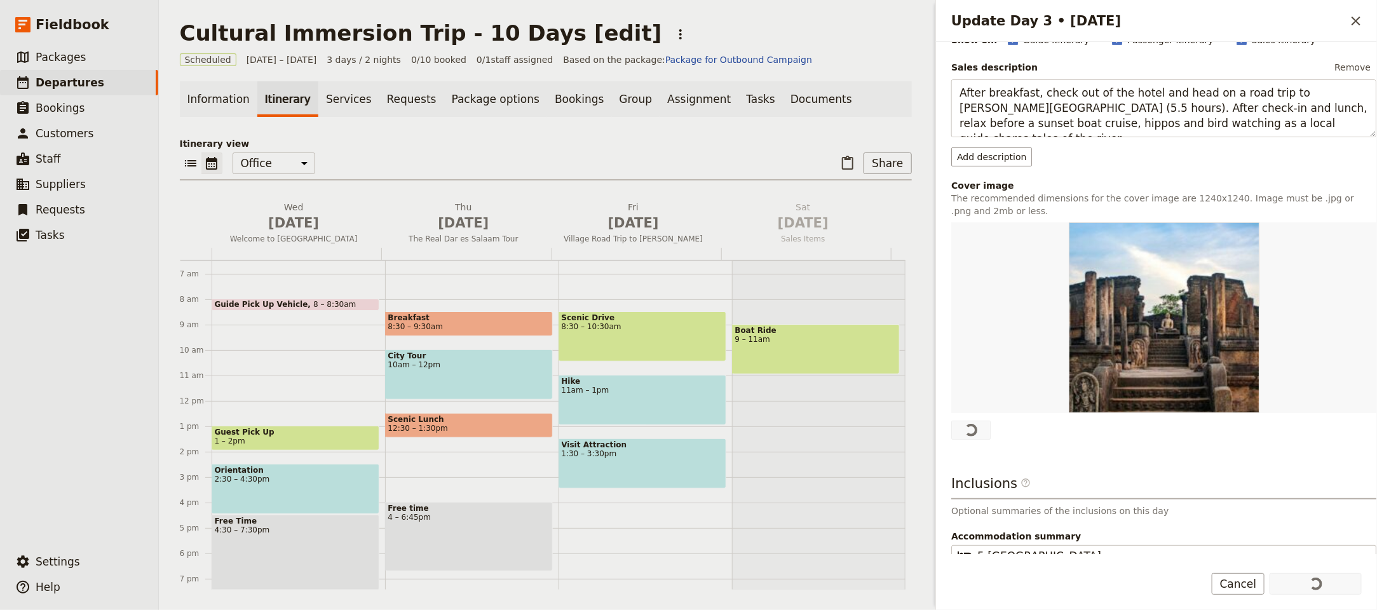
scroll to position [238, 0]
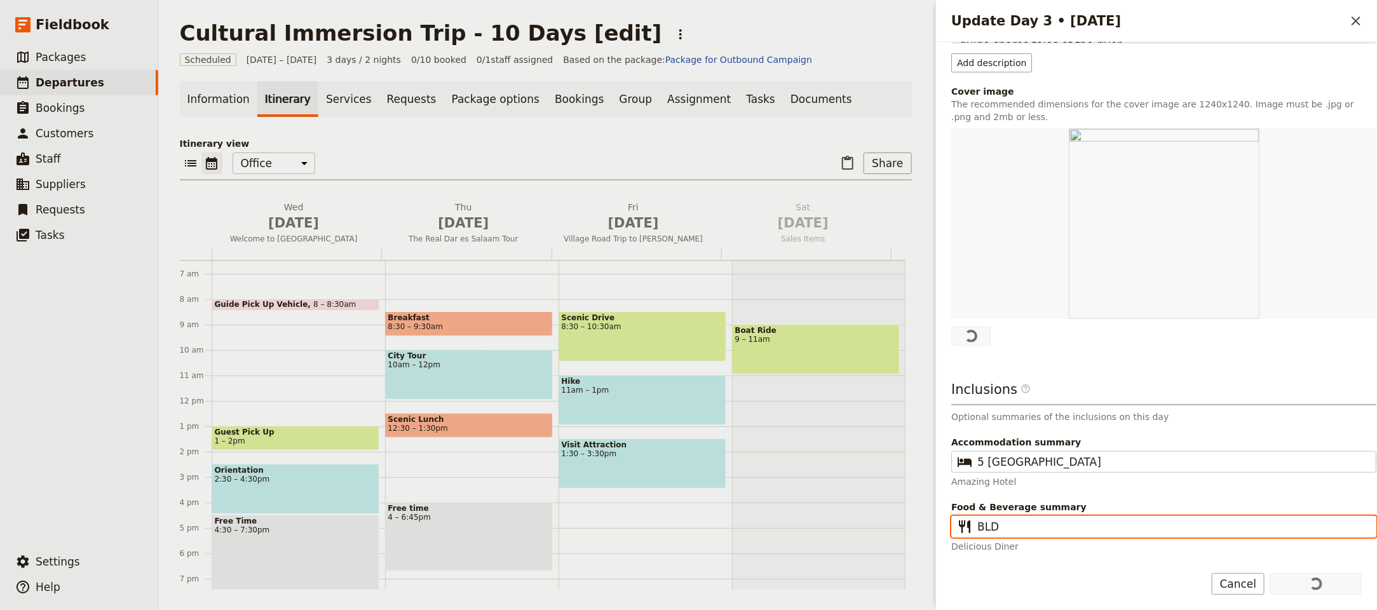
click at [988, 526] on input "BLD" at bounding box center [1172, 526] width 391 height 15
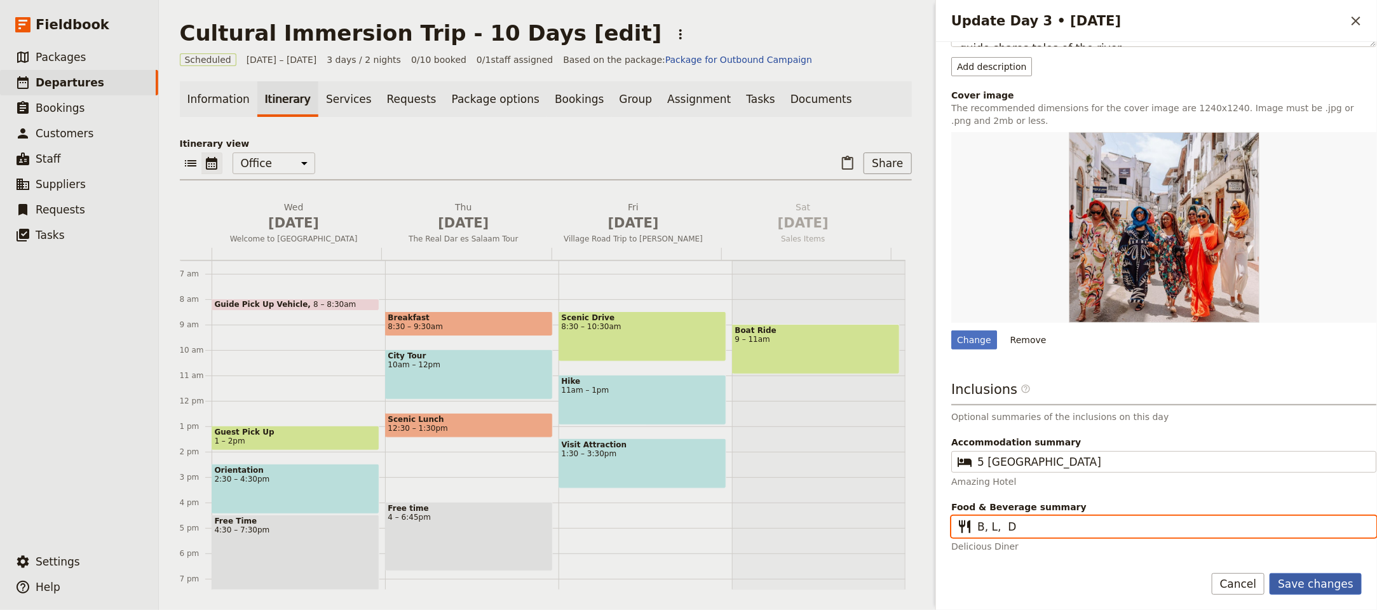
type input "B, L, D"
click at [1324, 584] on button "Save changes" at bounding box center [1315, 584] width 92 height 22
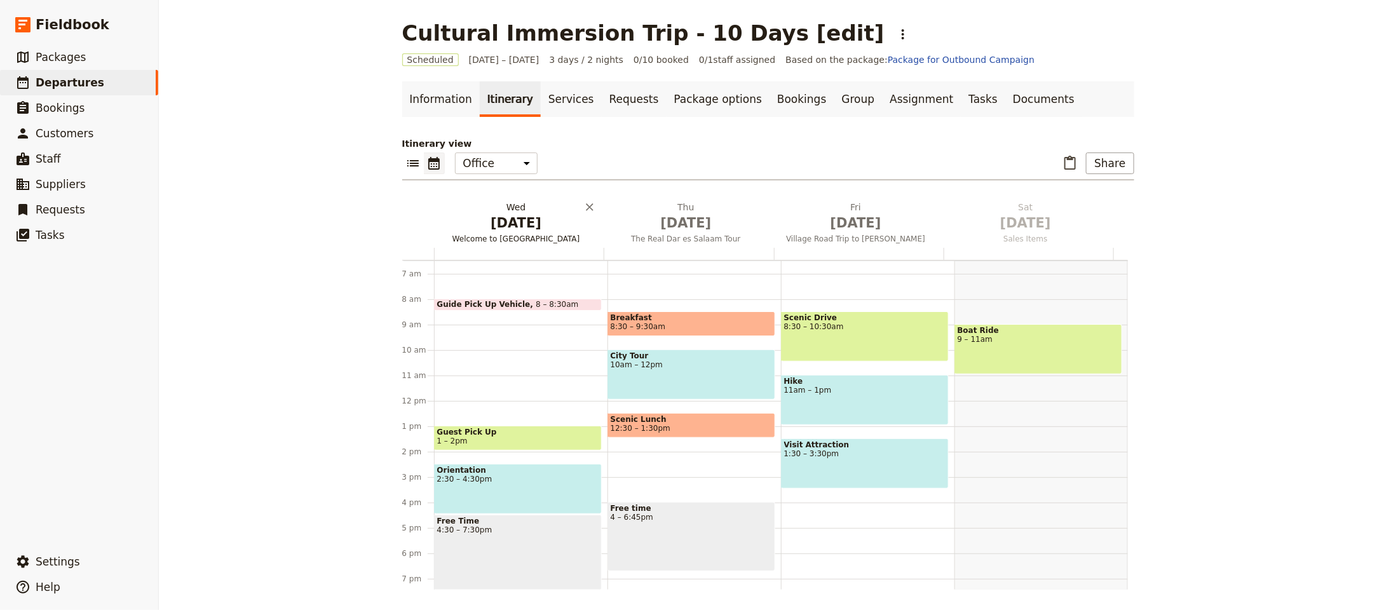
click at [506, 241] on span "Welcome to Dar es Salaam" at bounding box center [516, 239] width 165 height 10
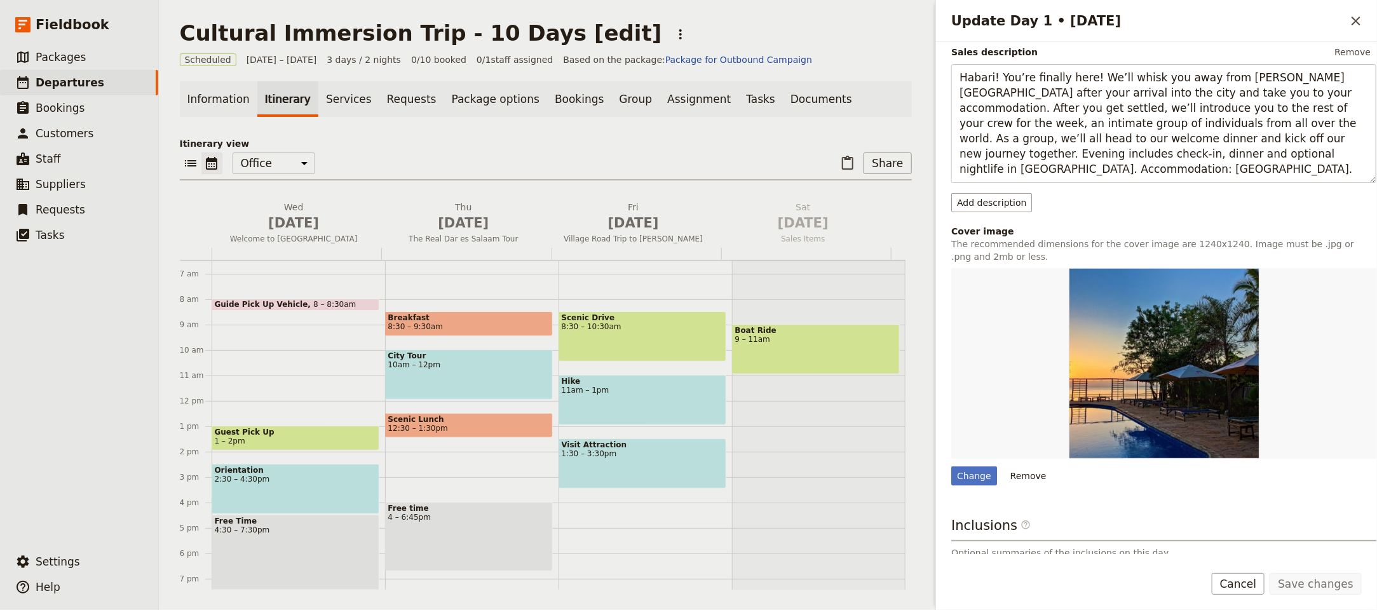
scroll to position [280, 0]
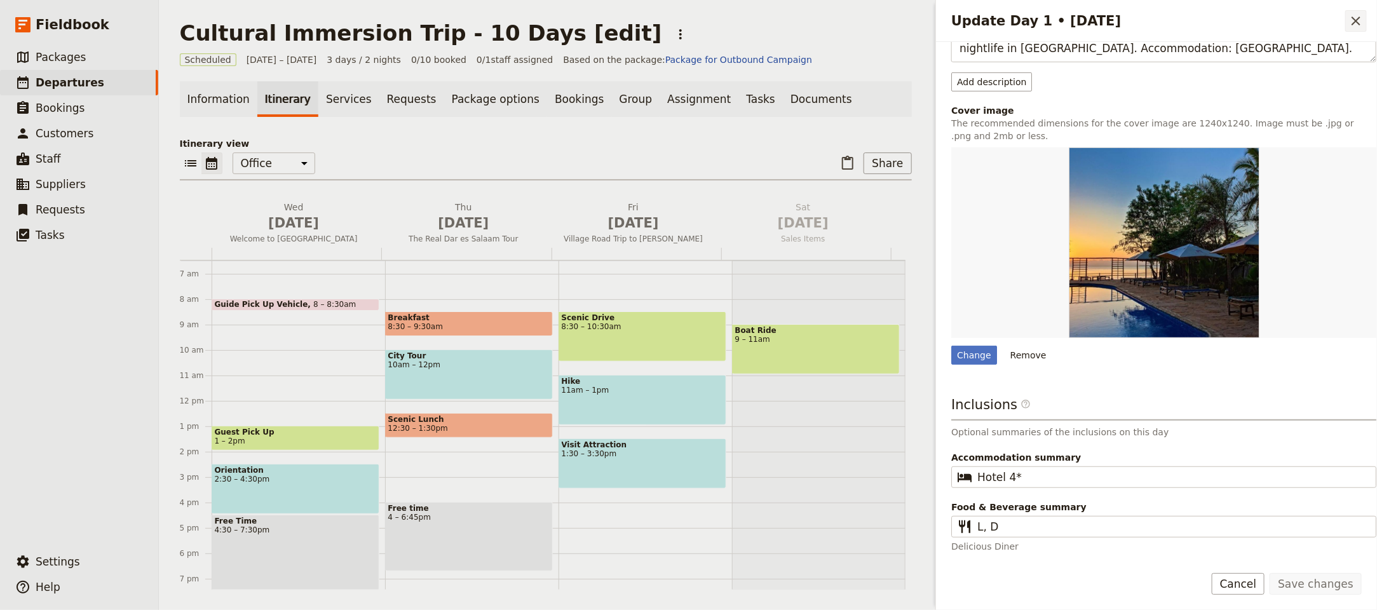
click at [1356, 20] on icon "Close drawer" at bounding box center [1355, 21] width 9 height 9
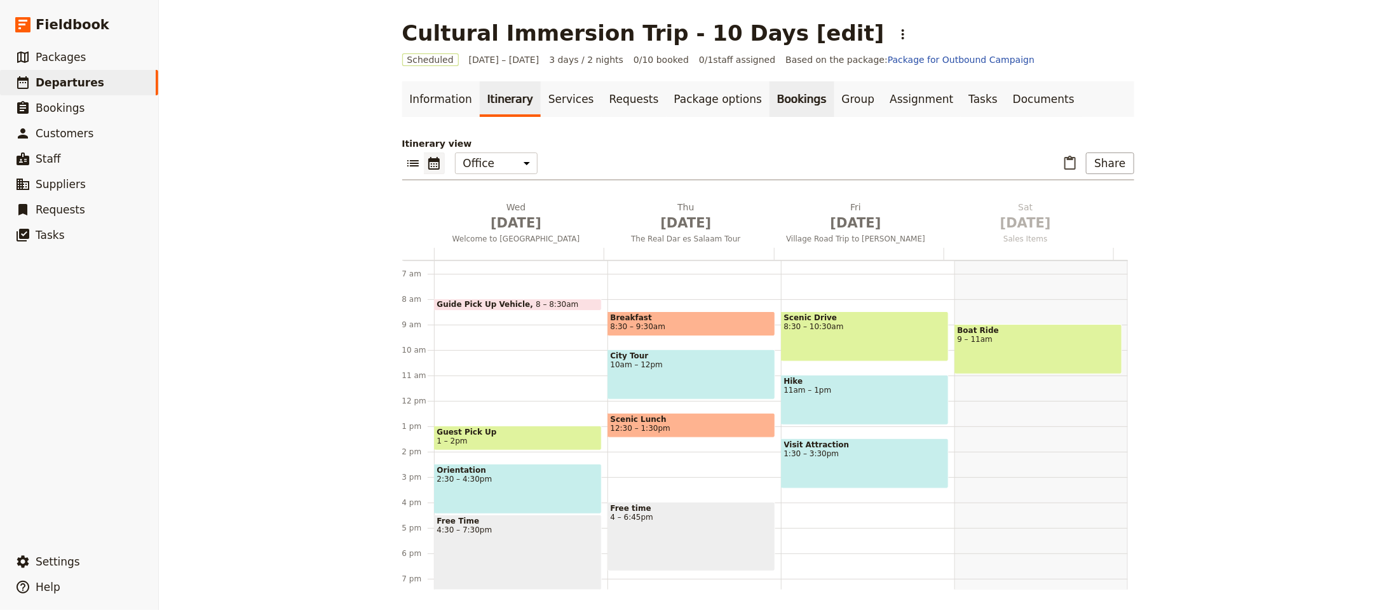
click at [769, 104] on link "Bookings" at bounding box center [801, 99] width 64 height 36
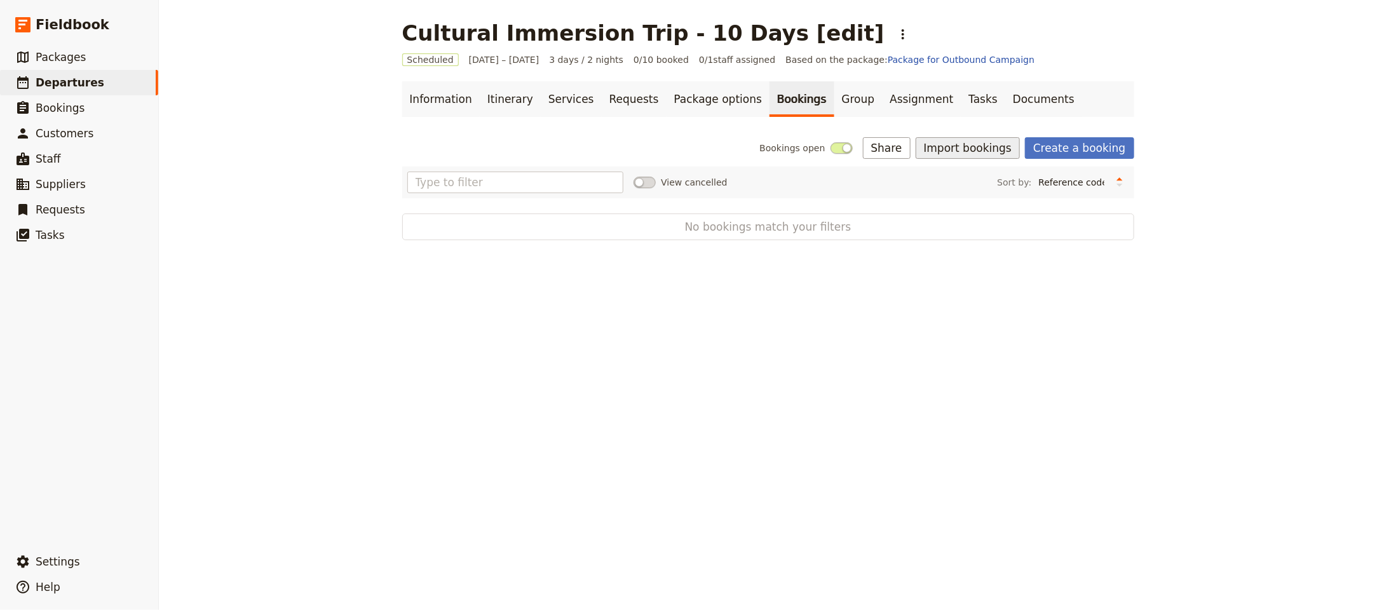
click at [977, 154] on button "Import bookings" at bounding box center [967, 148] width 104 height 22
click at [966, 172] on span "Import Bookings" at bounding box center [967, 176] width 73 height 13
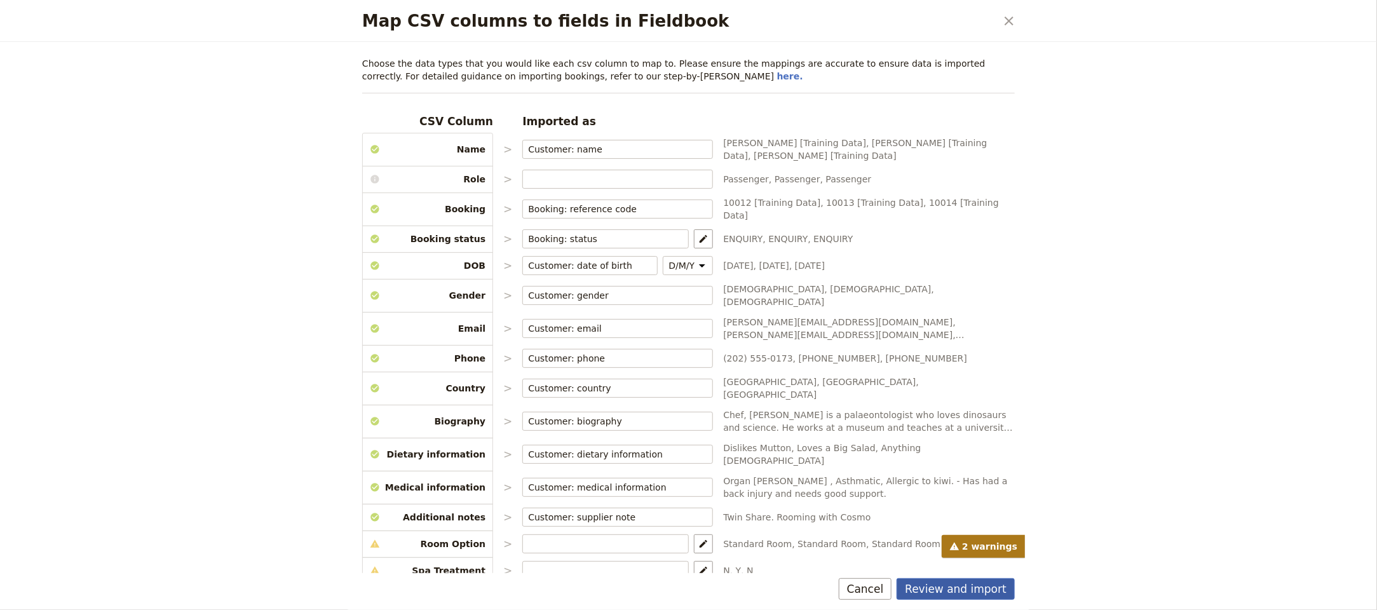
click at [933, 585] on button "Review and import" at bounding box center [955, 589] width 118 height 22
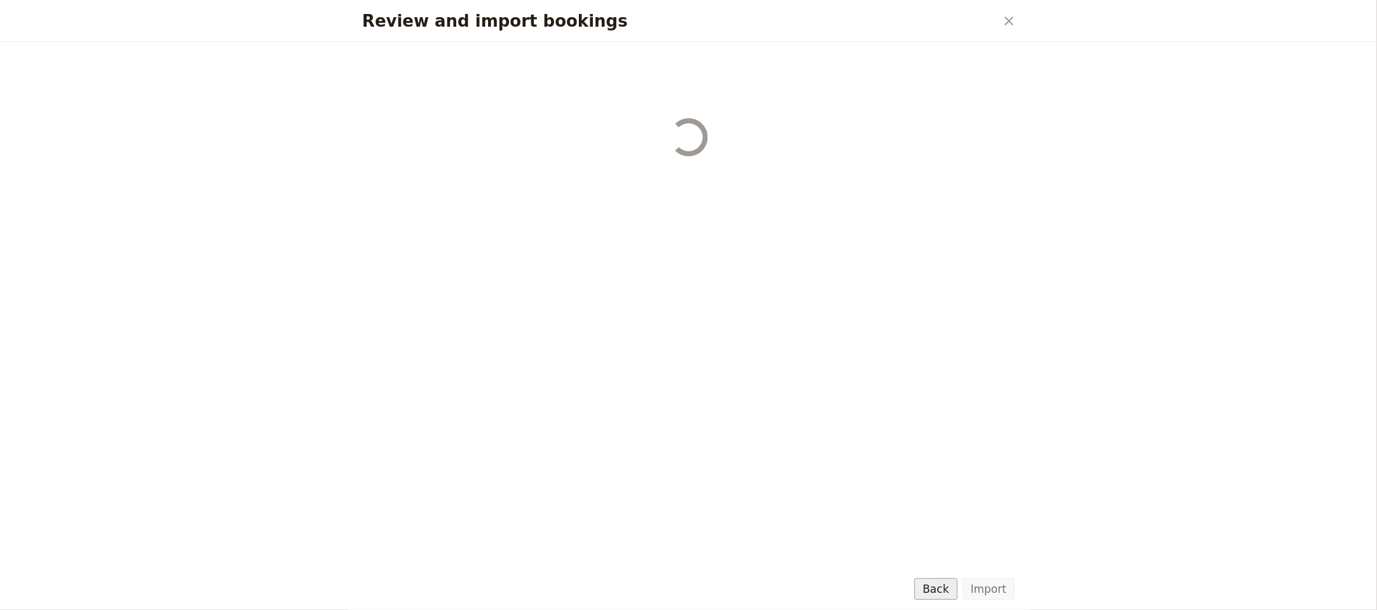
select select "68b002b7cac3c784cf00db27"
select select "68b002b7cac3c784cf00db28"
select select "68b002b7cac3c784cf00db29"
select select "68b002b7cac3c784cf00db2a"
select select "650e1b8d408bbede5b0c6045"
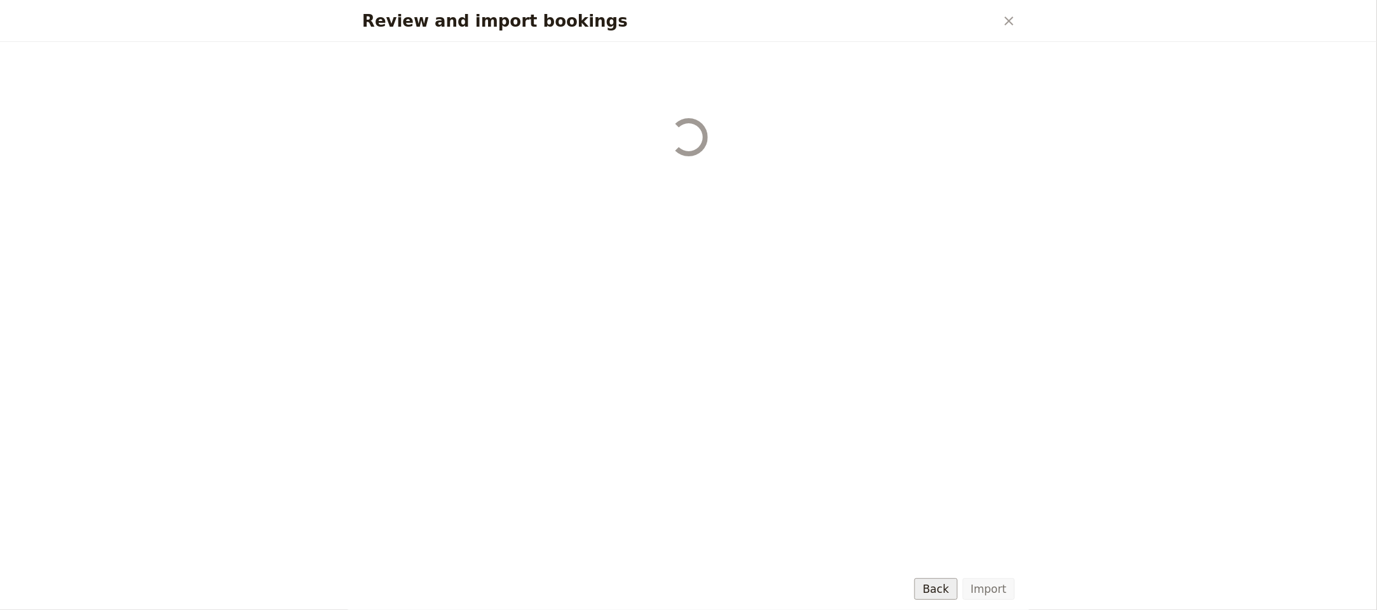
select select "68b002b7cac3c784cf00db2c"
select select "68b002b7cac3c784cf00db2d"
select select "68b002b7cac3c784cf00db2e"
select select "68b002b7cac3c784cf00db2f"
select select "68b002b7cac3c784cf00db30"
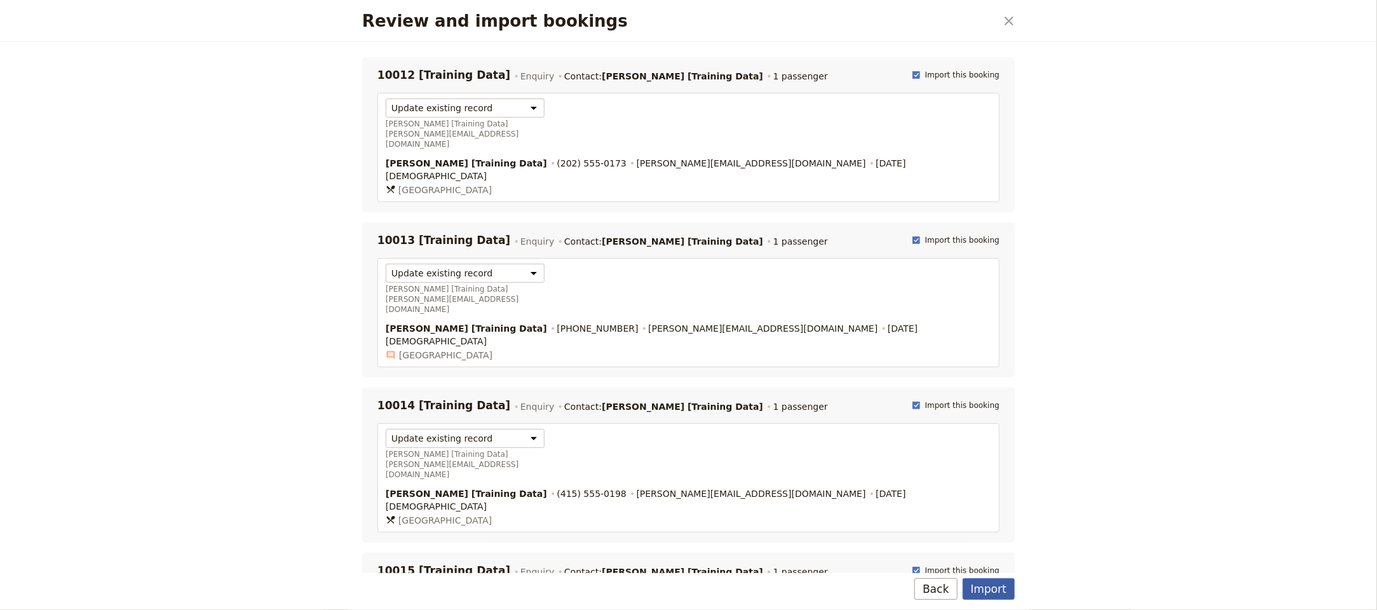
click at [990, 592] on button "Import" at bounding box center [988, 589] width 52 height 22
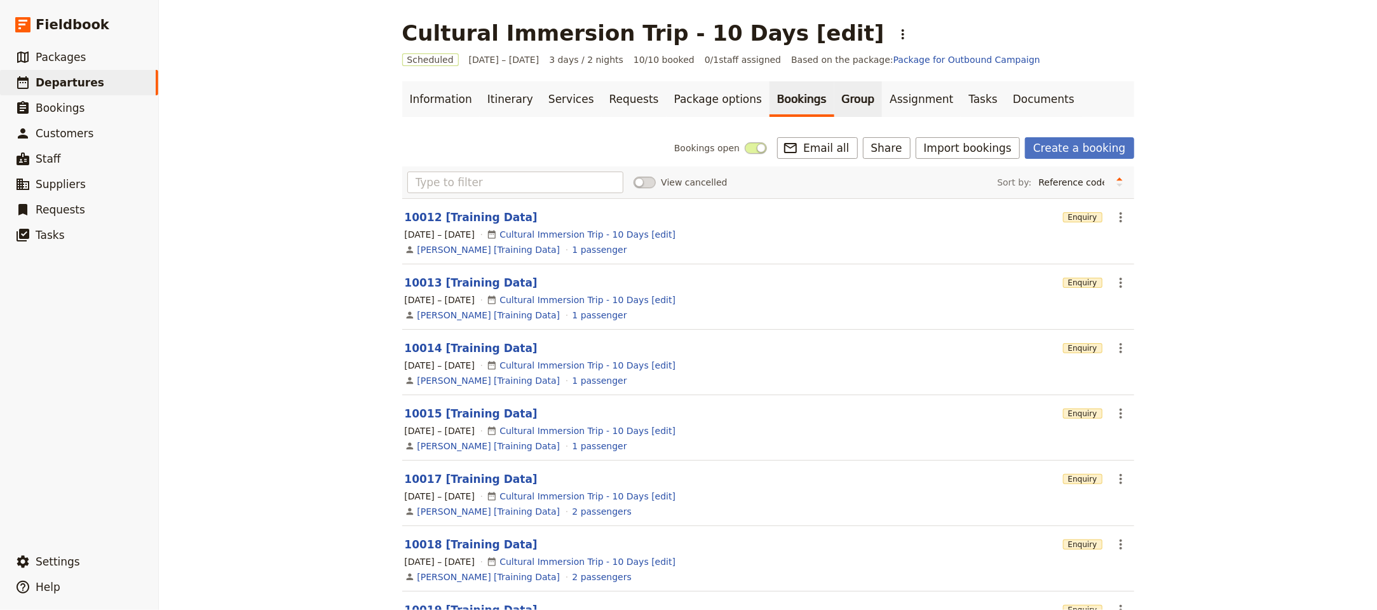
click at [834, 108] on link "Group" at bounding box center [858, 99] width 48 height 36
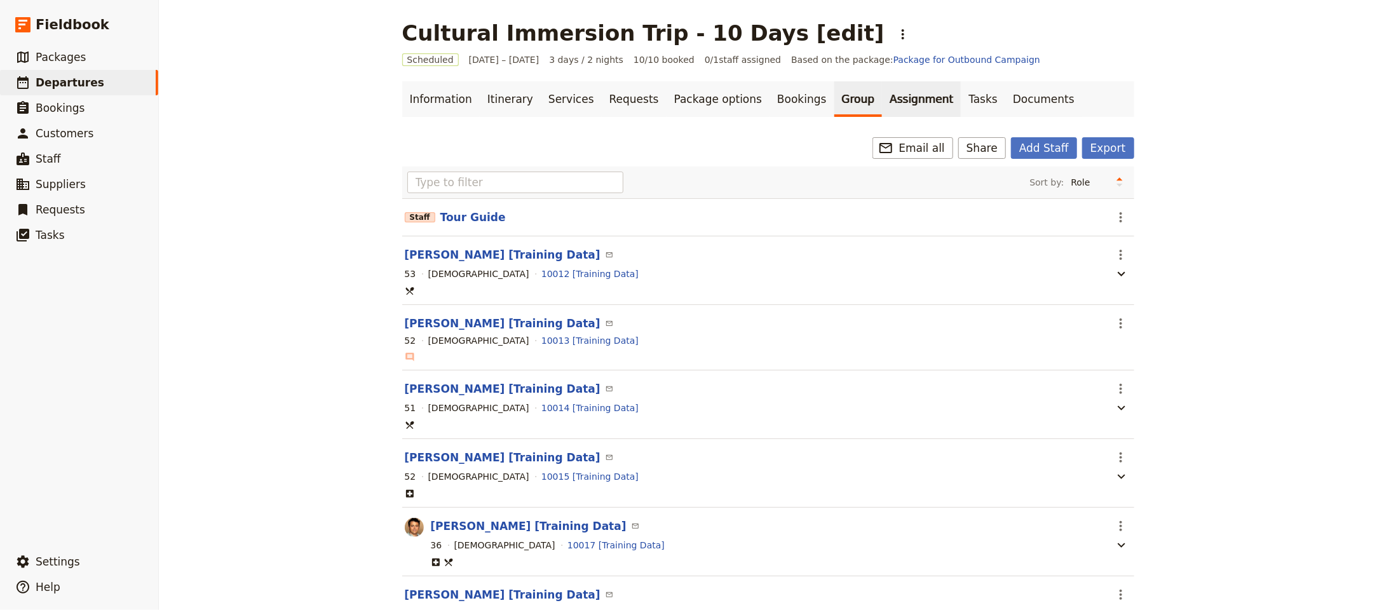
click at [882, 104] on link "Assignment" at bounding box center [921, 99] width 79 height 36
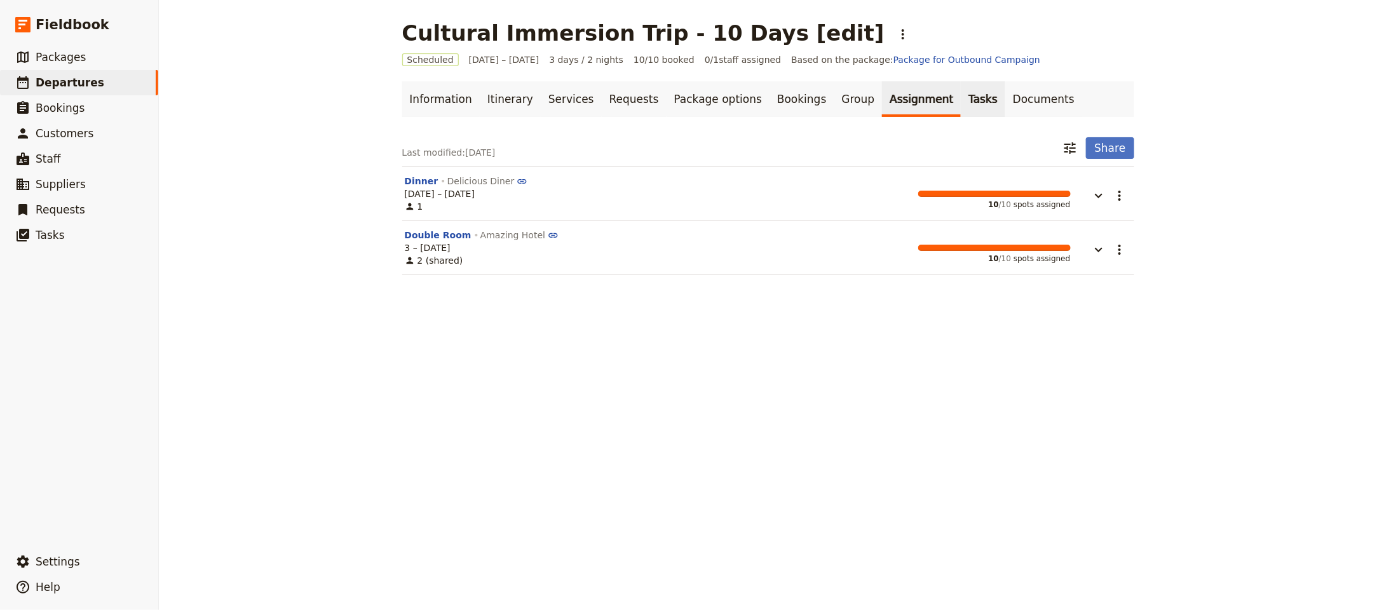
click at [960, 102] on link "Tasks" at bounding box center [982, 99] width 44 height 36
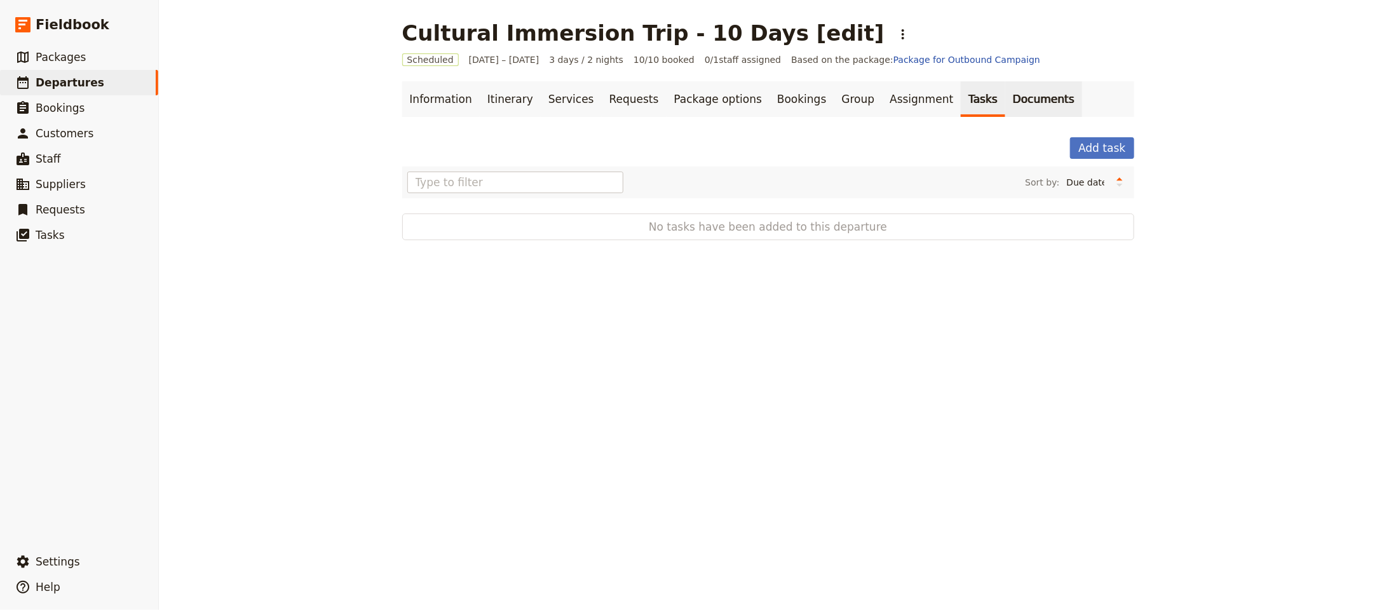
click at [1005, 102] on link "Documents" at bounding box center [1043, 99] width 77 height 36
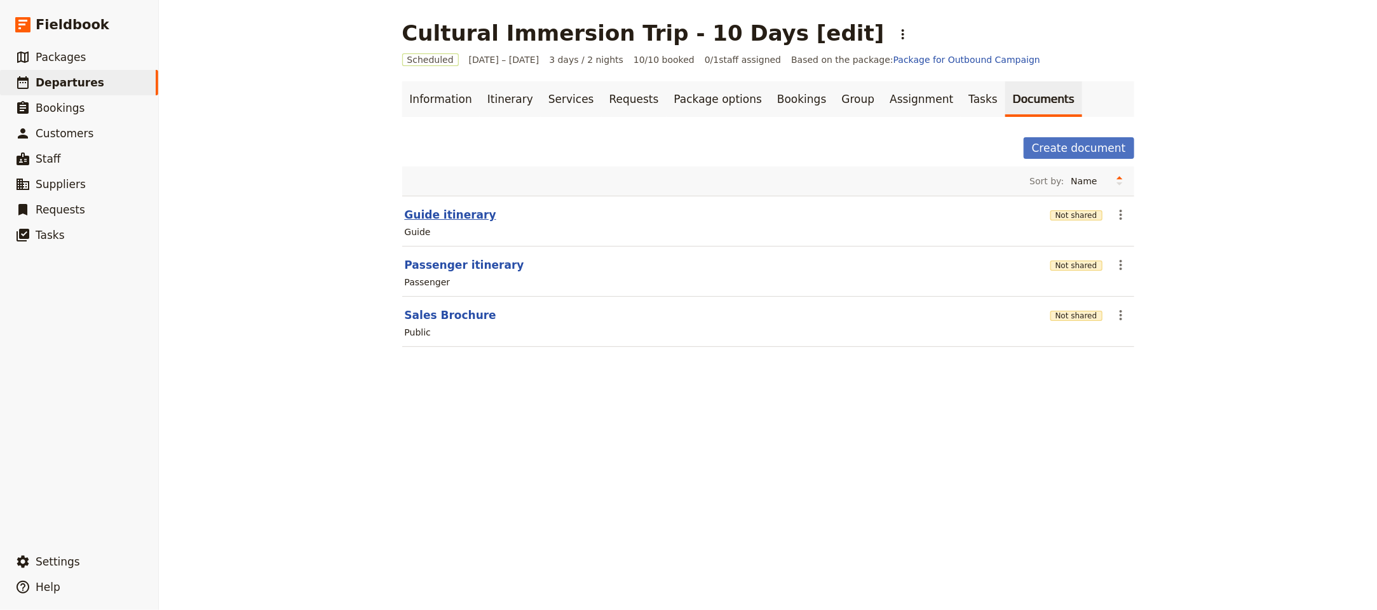
click at [447, 218] on button "Guide itinerary" at bounding box center [450, 214] width 91 height 15
select select "STAFF"
select select "RUN_SHEET"
select select "LARGE"
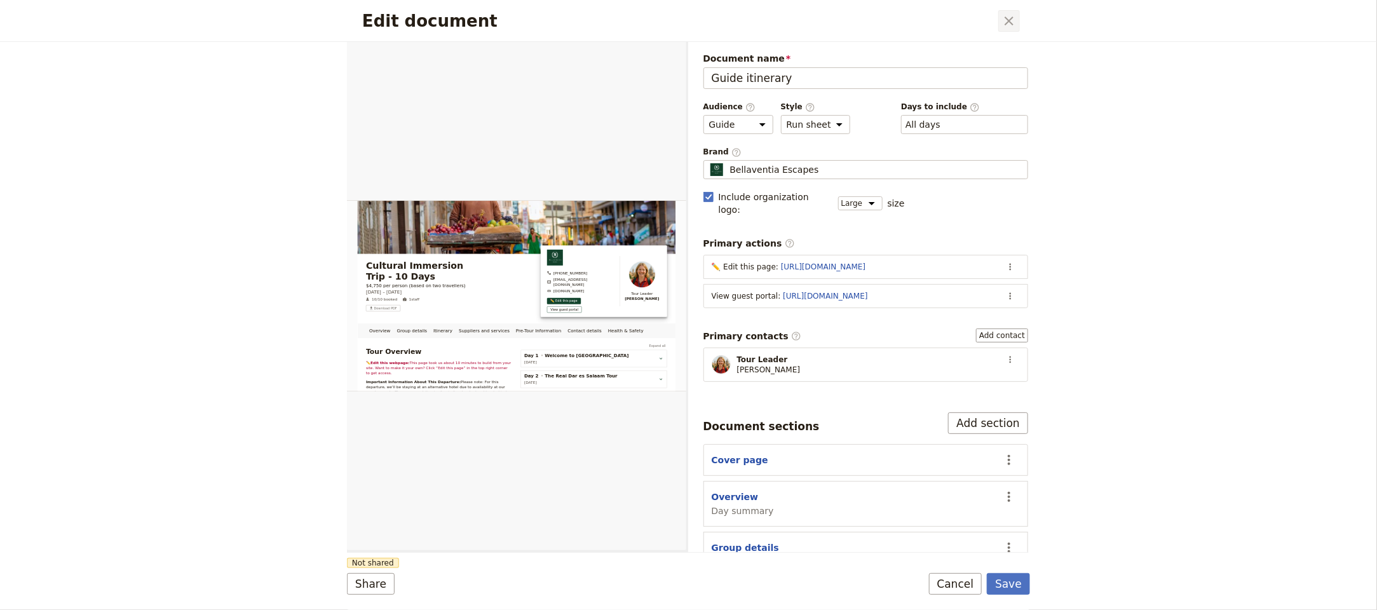
click at [1007, 20] on icon "Close dialog" at bounding box center [1008, 21] width 9 height 9
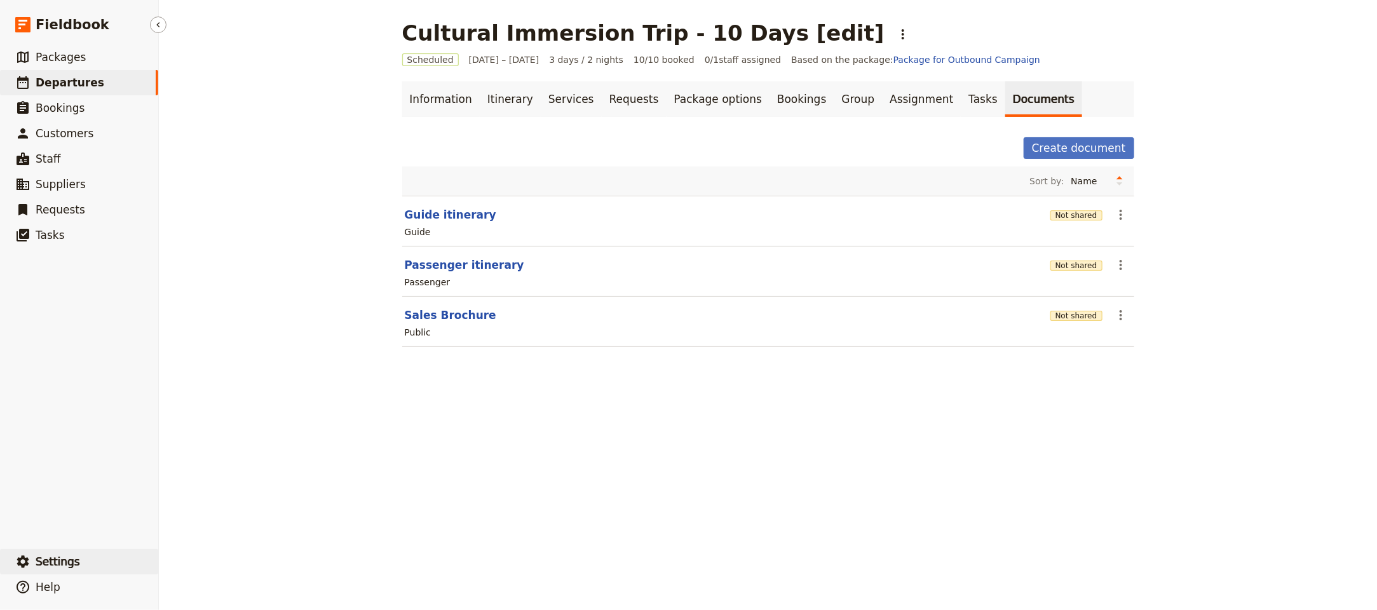
click at [74, 564] on span "Settings" at bounding box center [58, 561] width 44 height 13
click at [232, 525] on span "Your organization" at bounding box center [209, 526] width 77 height 13
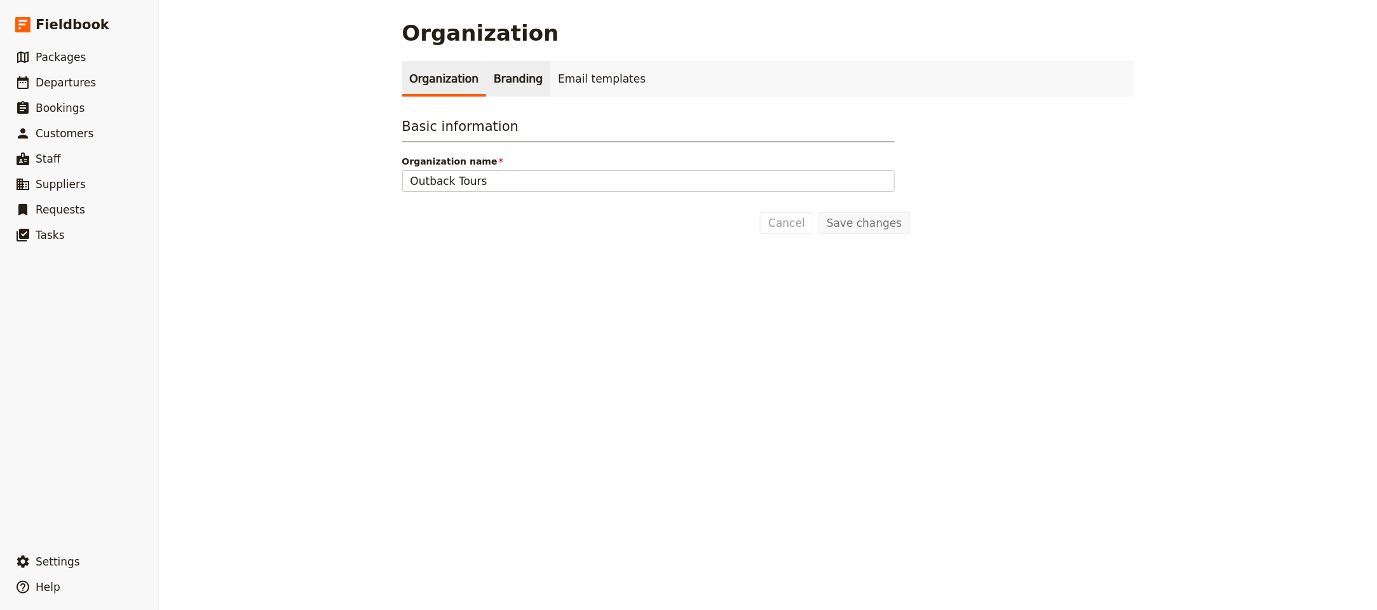
click at [487, 73] on link "Branding" at bounding box center [518, 79] width 64 height 36
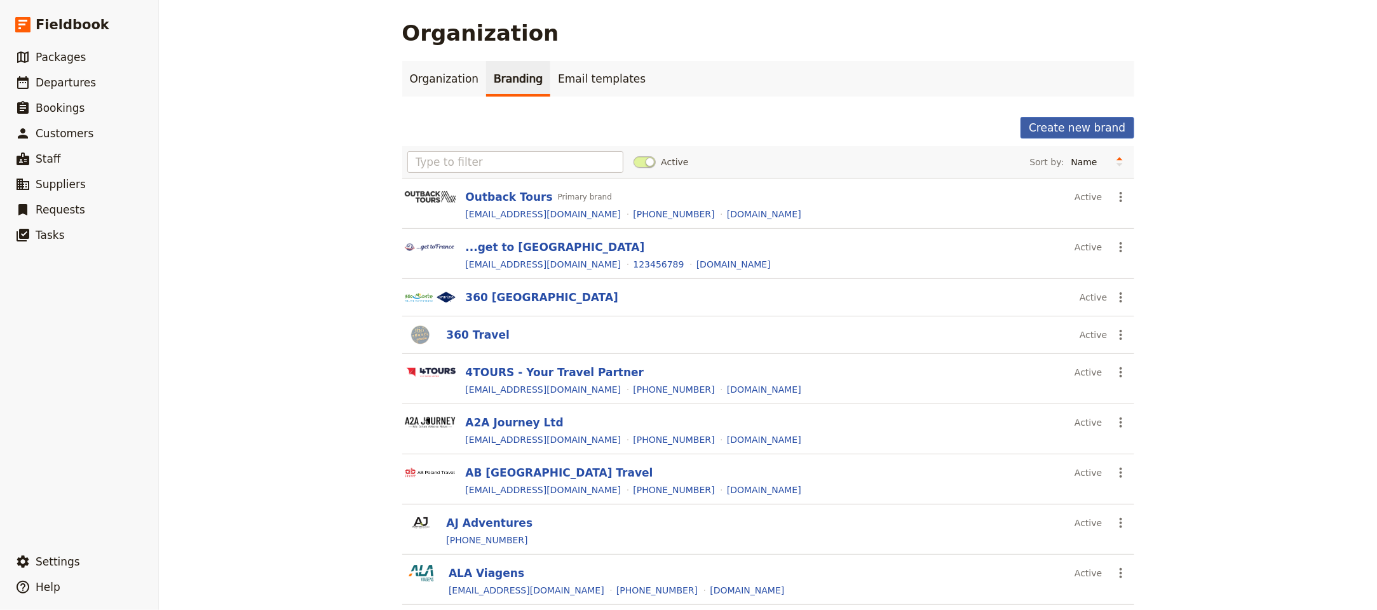
click at [1042, 128] on button "Create new brand" at bounding box center [1076, 128] width 113 height 22
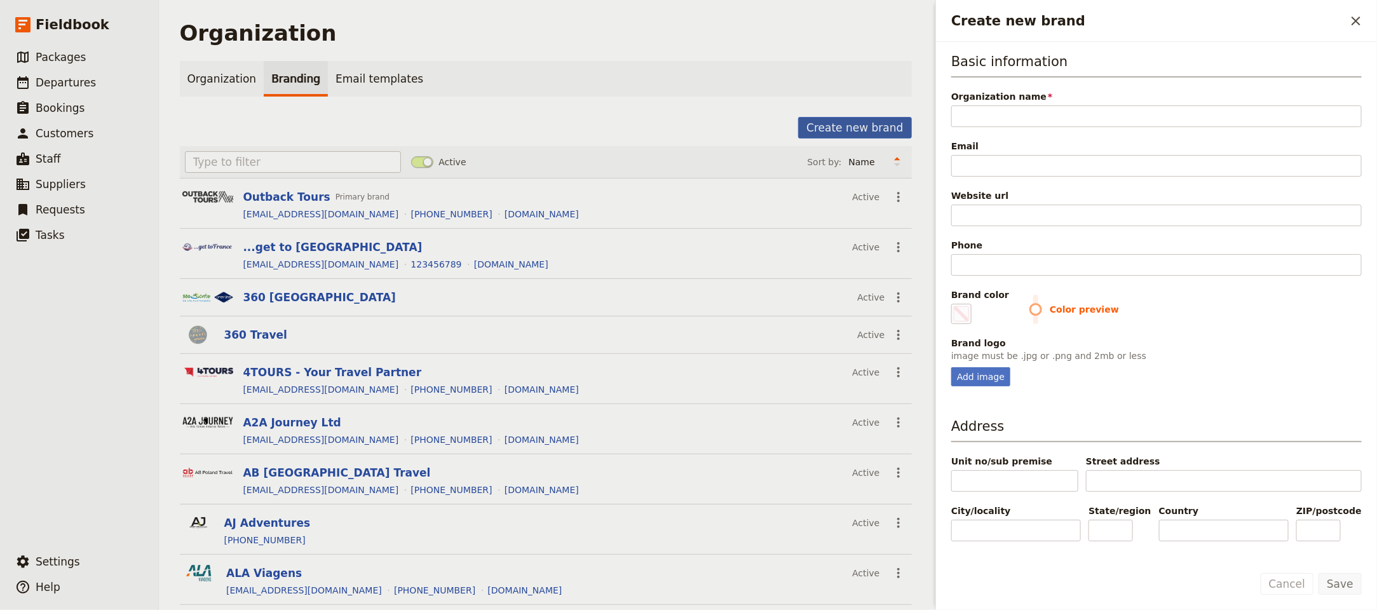
type input "Curious on Tanzania"
type input "#000000"
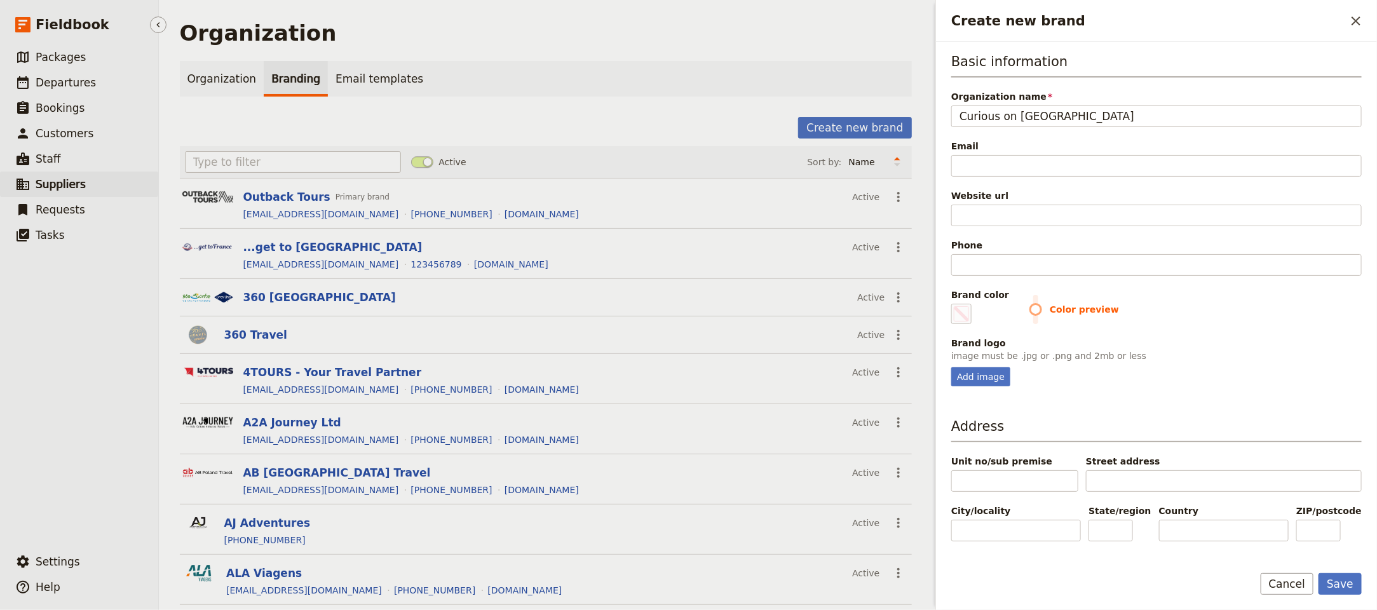
type input "Curious on Tanzania"
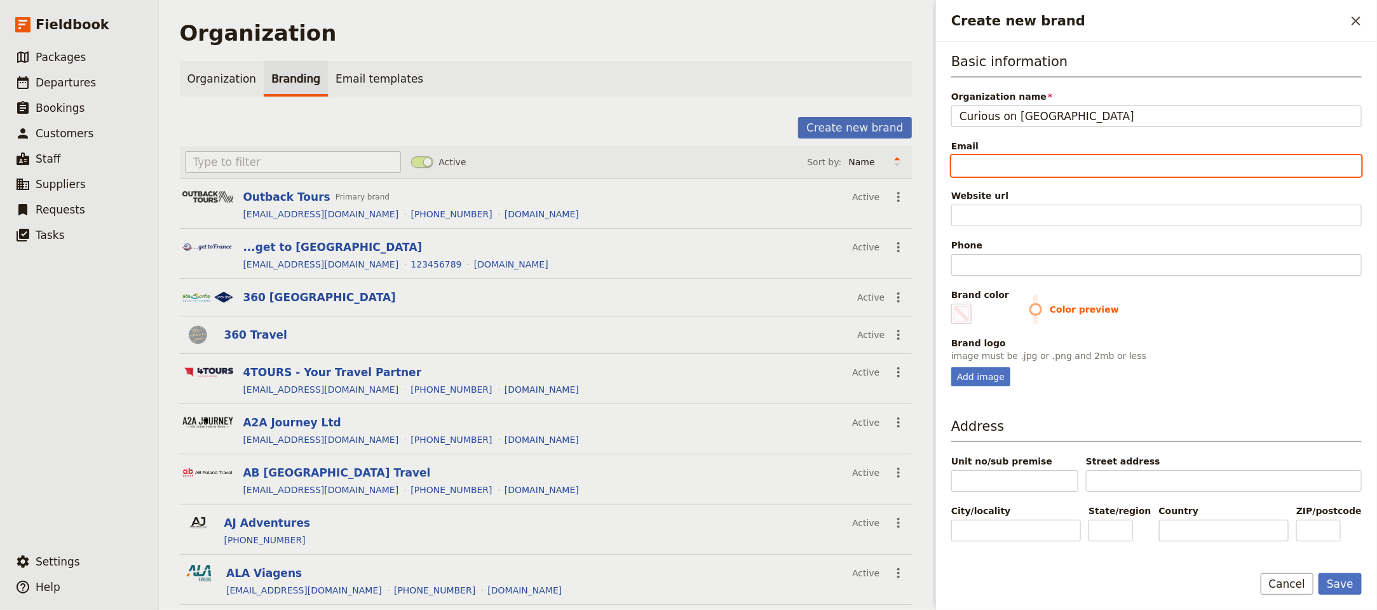
click at [1093, 168] on input "Email" at bounding box center [1156, 166] width 410 height 22
paste input "hello@curiousontanzania.com"
type input "hello@curiousontanzania.com"
type input "#000000"
type input "hello@curiousontanzania.com"
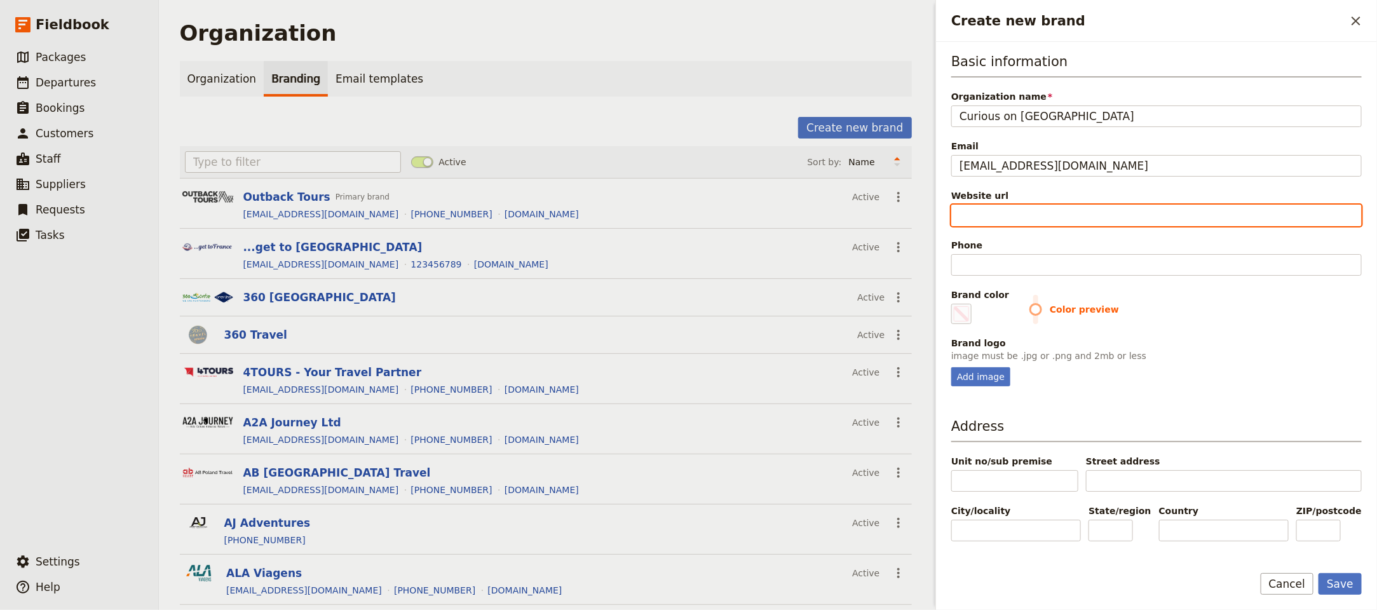
click at [1137, 217] on input "Website url" at bounding box center [1156, 216] width 410 height 22
paste input "https://curiousontanzania.com"
type input "https://curiousontanzania.com"
type input "#000000"
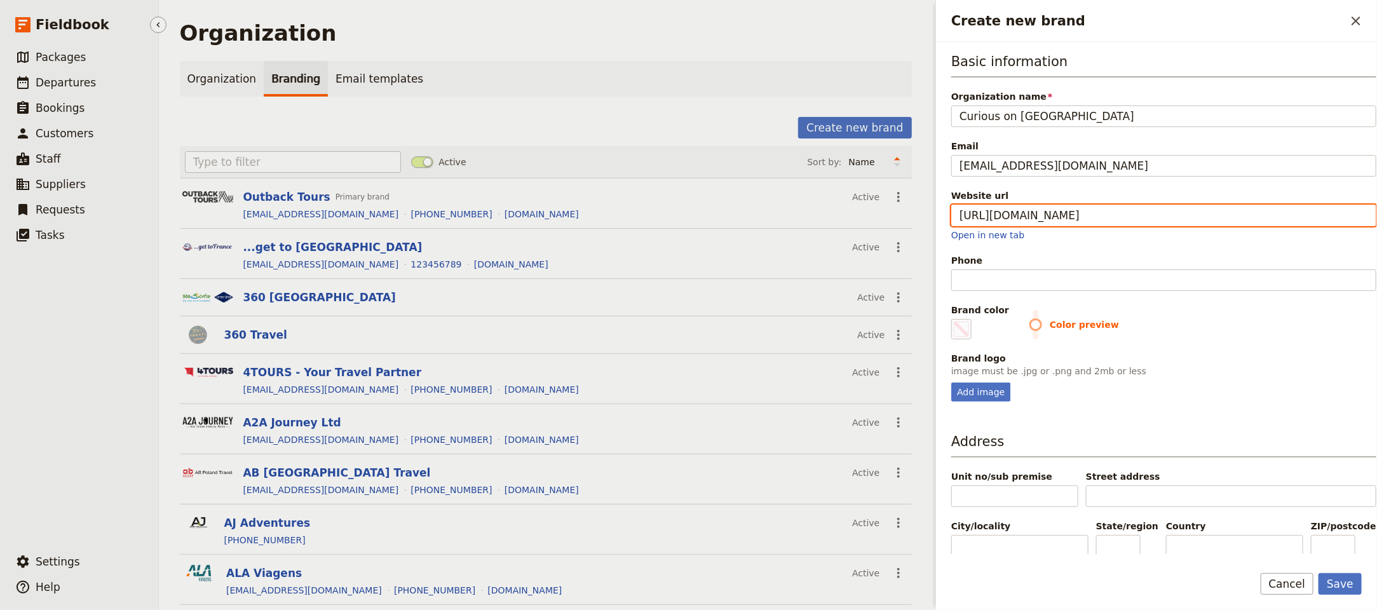
type input "https://curiousontanzania.com"
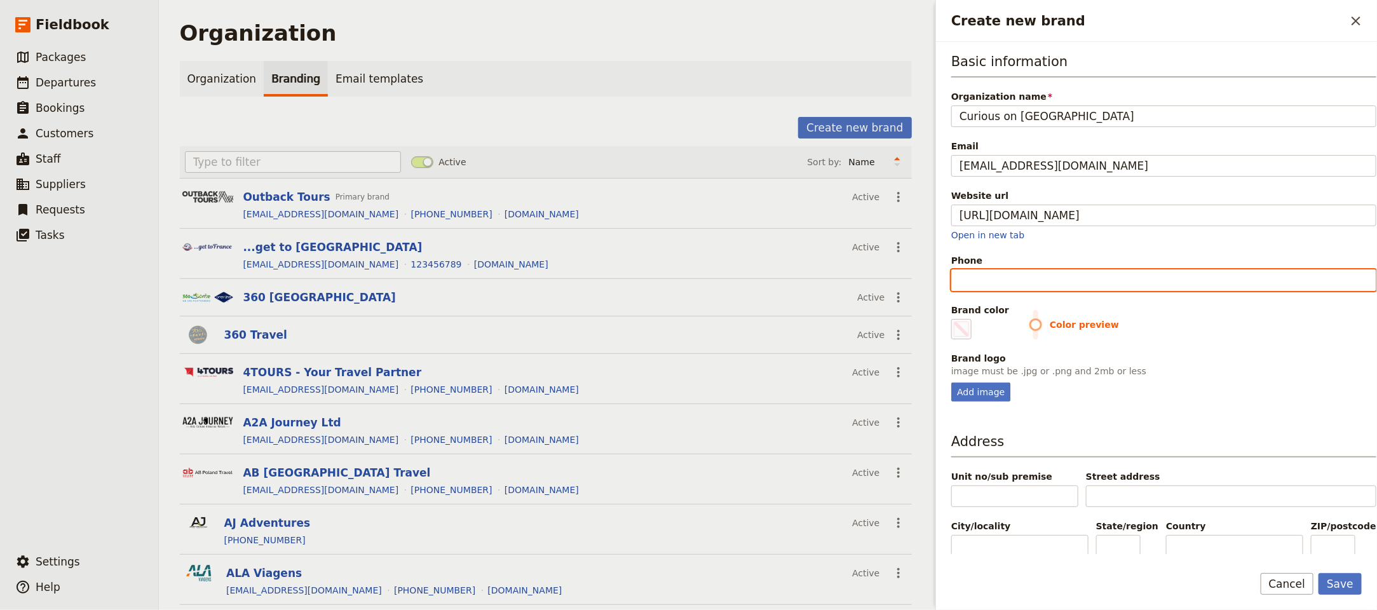
type input "#000000"
click at [1023, 290] on input "Phone" at bounding box center [1163, 280] width 425 height 22
paste input "+1 551 233 5161"
type input "+1 551 233 5161"
type input "#000000"
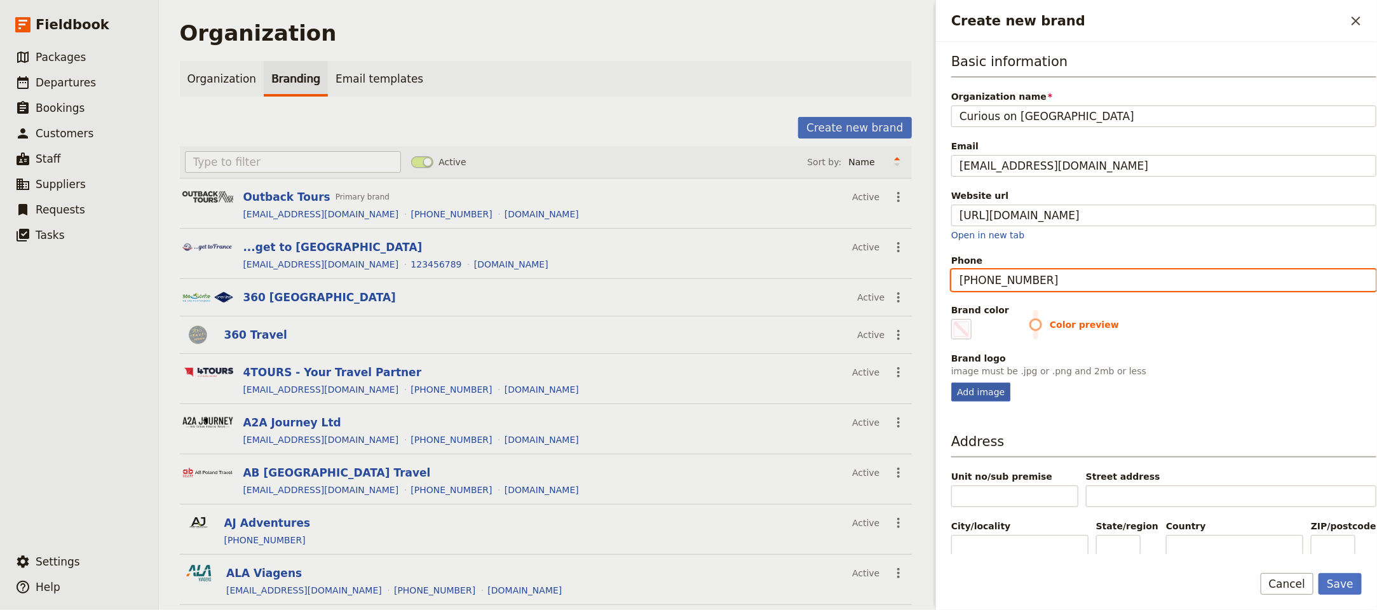
type input "+1 551 233 5161"
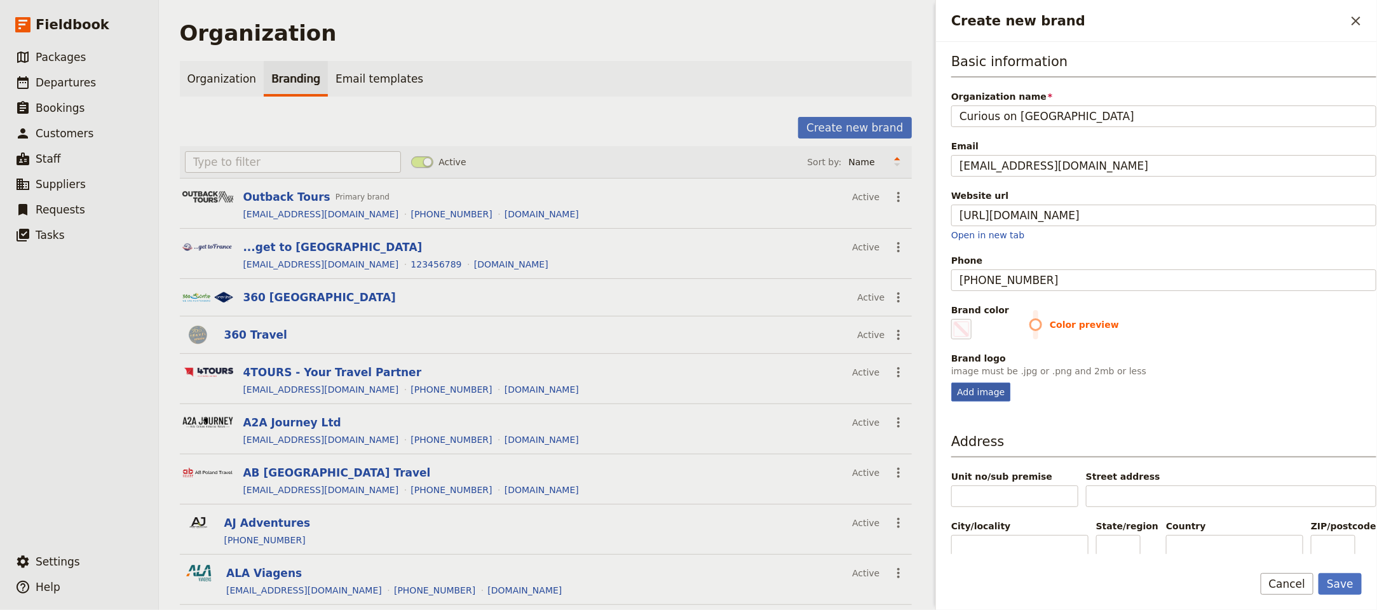
click at [1001, 393] on div "Add image" at bounding box center [980, 391] width 59 height 19
click at [951, 382] on input "Add image" at bounding box center [950, 382] width 1 height 1
type input "C:\fakepath\COT---large.jpg"
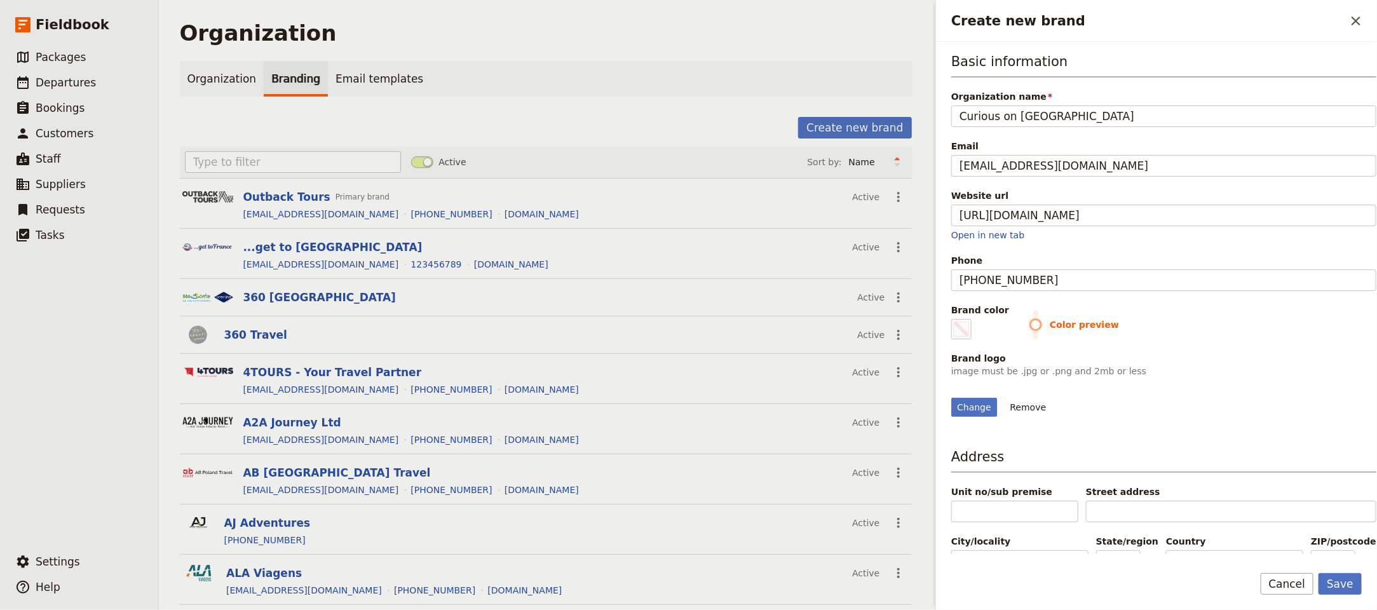
click at [1032, 328] on span "Color preview" at bounding box center [1202, 324] width 347 height 13
click at [957, 328] on span "Create new brand" at bounding box center [960, 328] width 15 height 15
click at [954, 319] on input "#000000" at bounding box center [953, 318] width 1 height 1
type input "#e5851f"
click at [1346, 579] on button "Save" at bounding box center [1339, 584] width 43 height 22
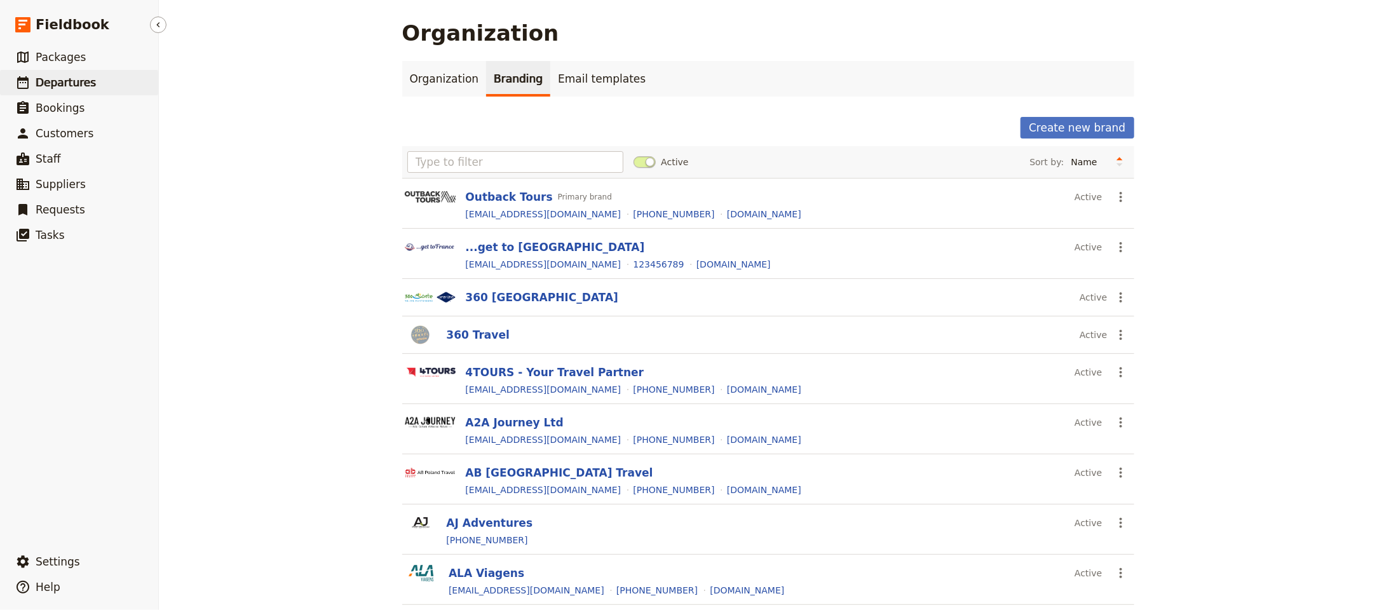
click at [74, 77] on span "Departures" at bounding box center [66, 82] width 60 height 13
select select "UPDATED_AT"
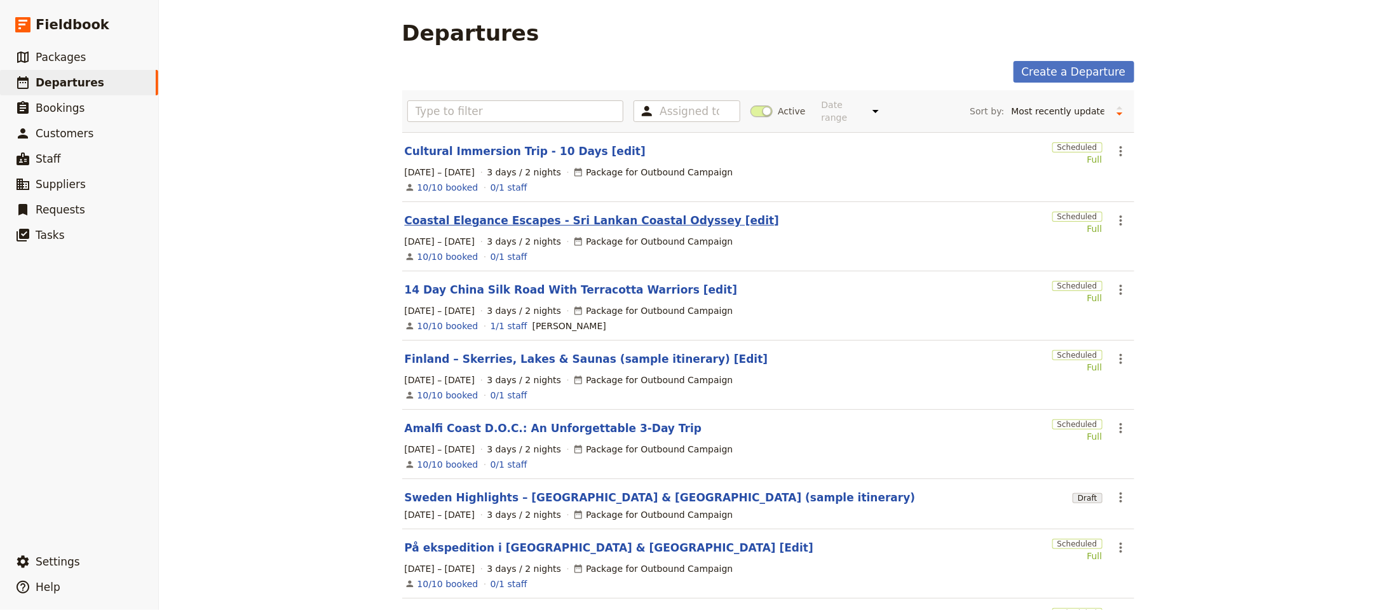
click at [608, 213] on link "Coastal Elegance Escapes - Sri Lankan Coastal Odyssey [edit]" at bounding box center [592, 220] width 375 height 15
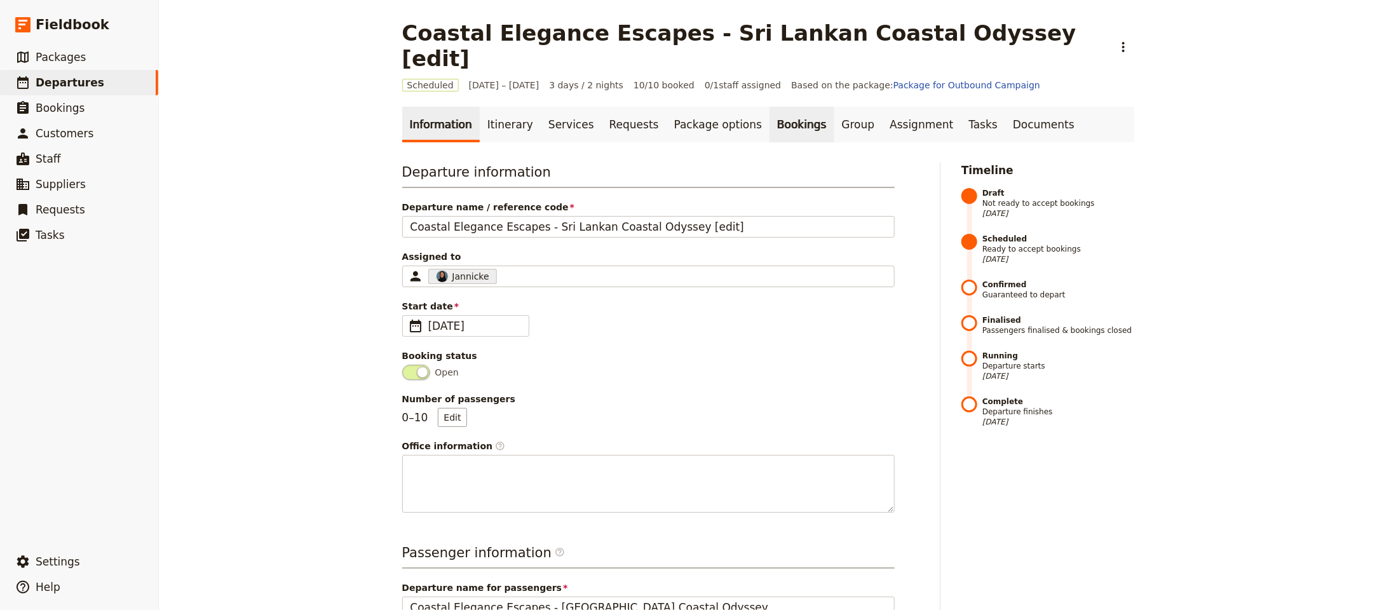
click at [769, 107] on link "Bookings" at bounding box center [801, 125] width 64 height 36
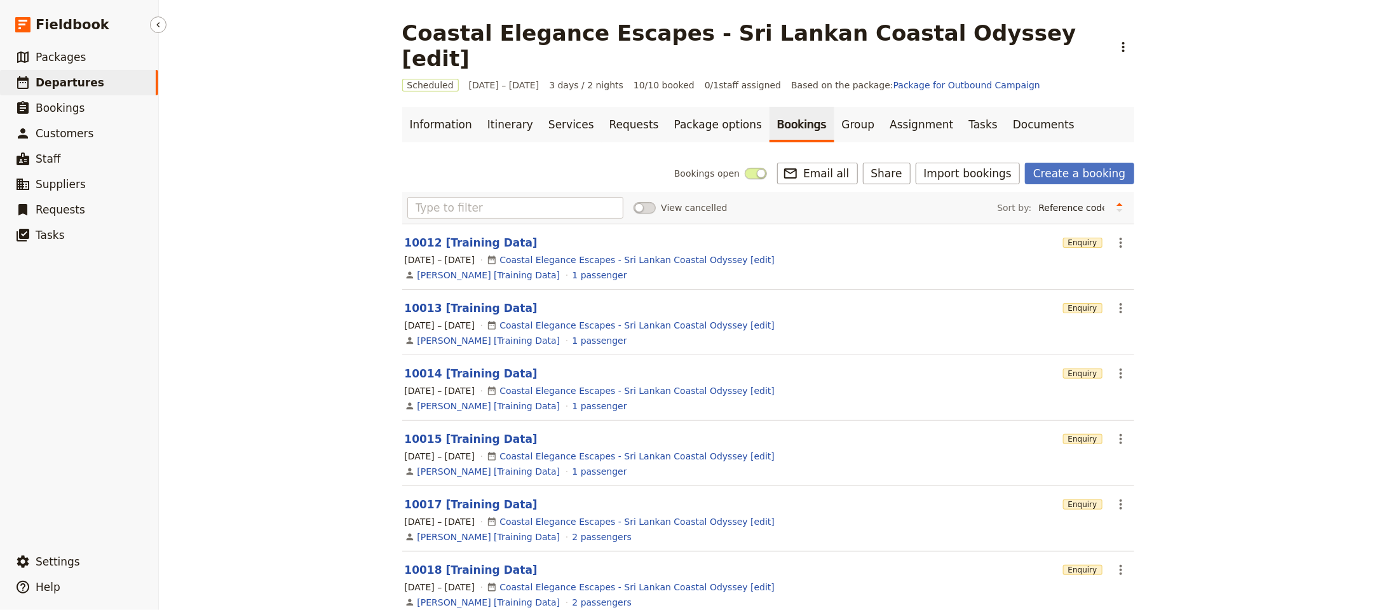
click at [71, 76] on span "Departures" at bounding box center [70, 82] width 69 height 13
select select "UPDATED_AT"
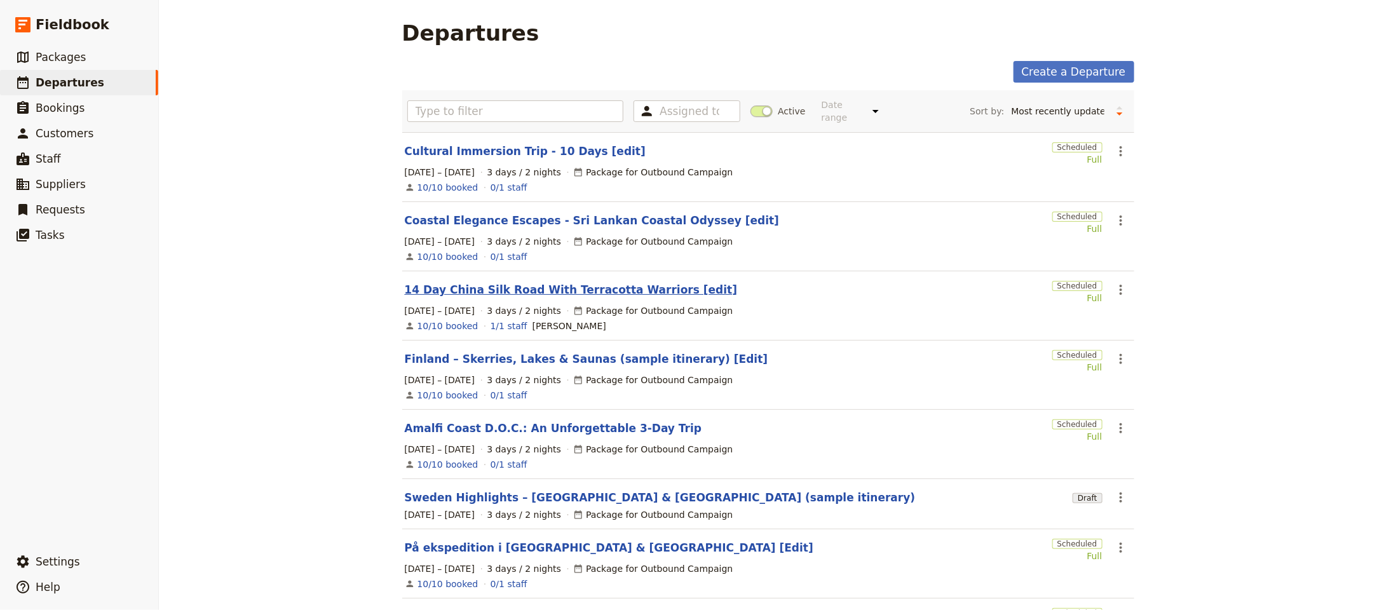
click at [525, 282] on link "14 Day China Silk Road With Terracotta Warriors [edit]" at bounding box center [571, 289] width 333 height 15
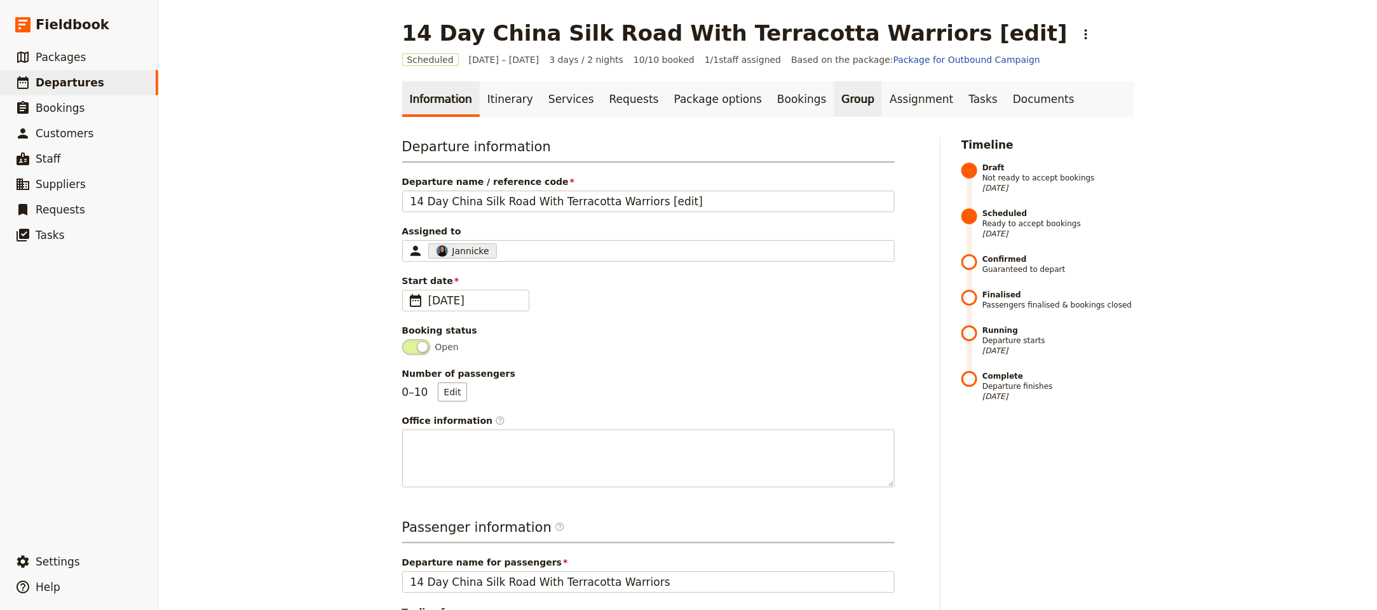
click at [834, 95] on link "Group" at bounding box center [858, 99] width 48 height 36
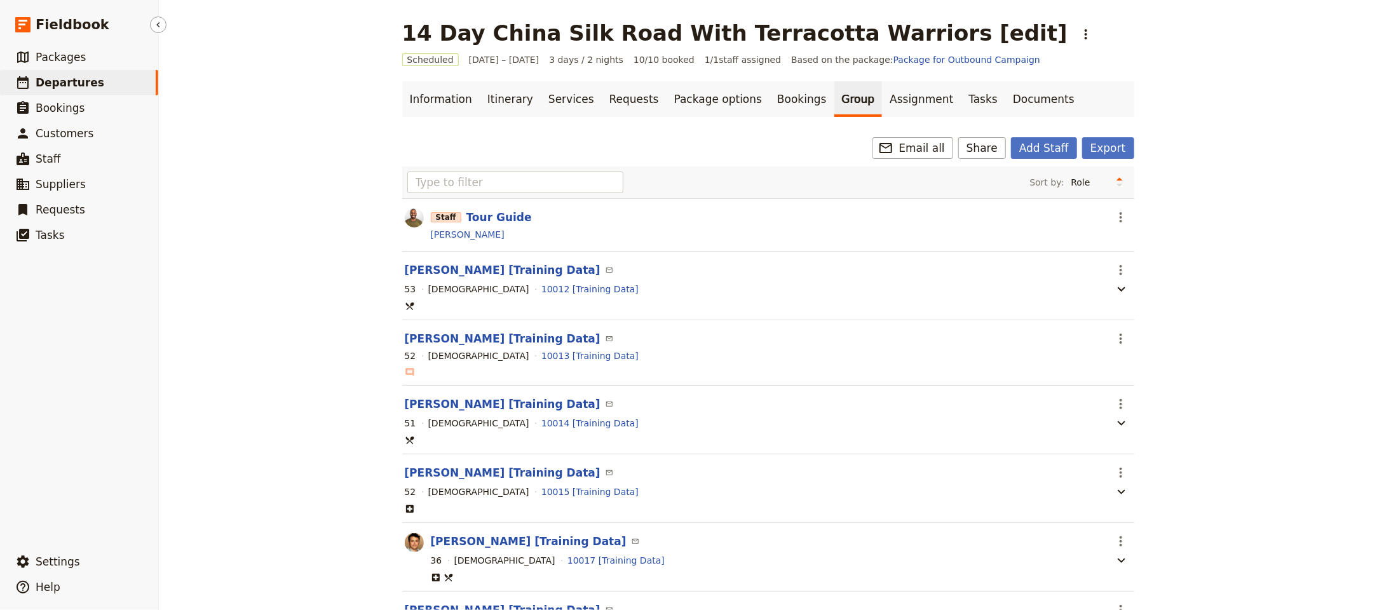
click at [49, 81] on span "Departures" at bounding box center [70, 82] width 69 height 13
select select "UPDATED_AT"
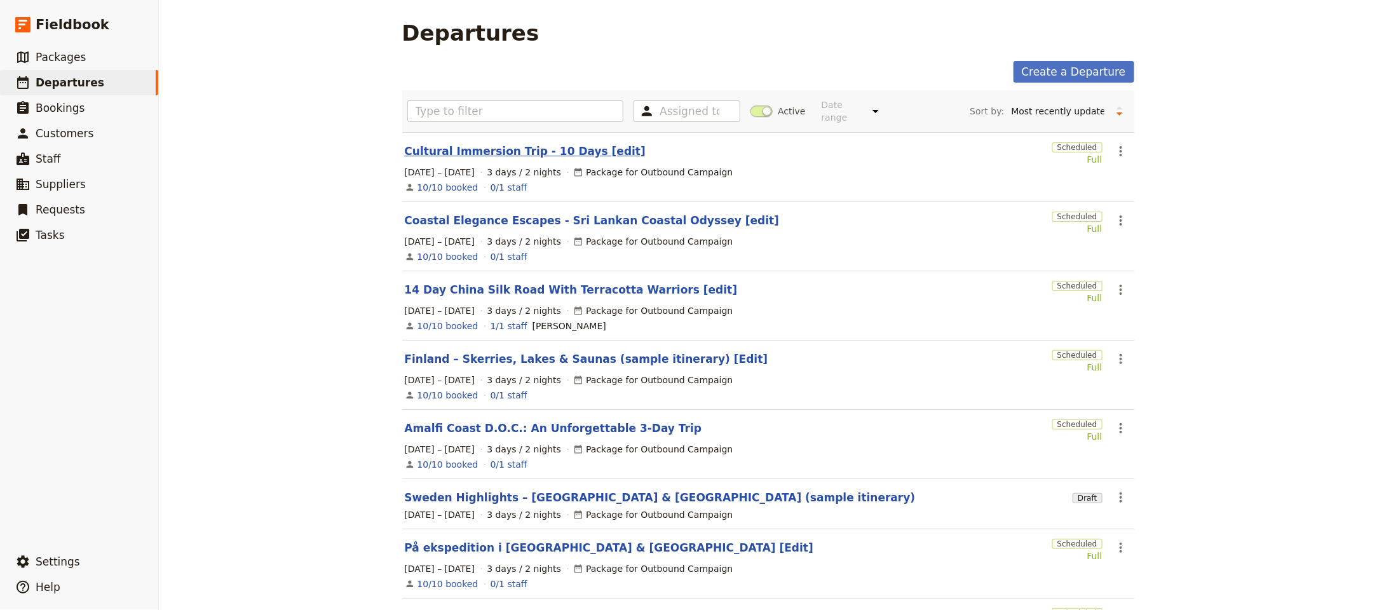
click at [450, 144] on link "Cultural Immersion Trip - 10 Days [edit]" at bounding box center [525, 151] width 241 height 15
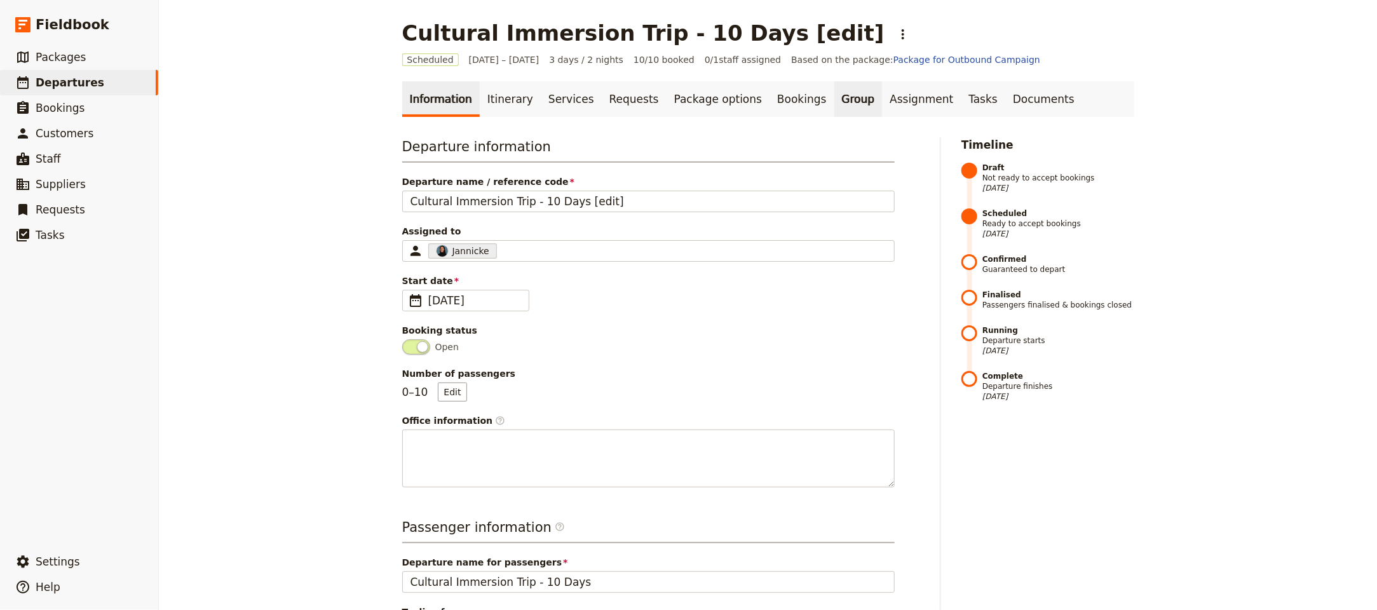
click at [834, 100] on link "Group" at bounding box center [858, 99] width 48 height 36
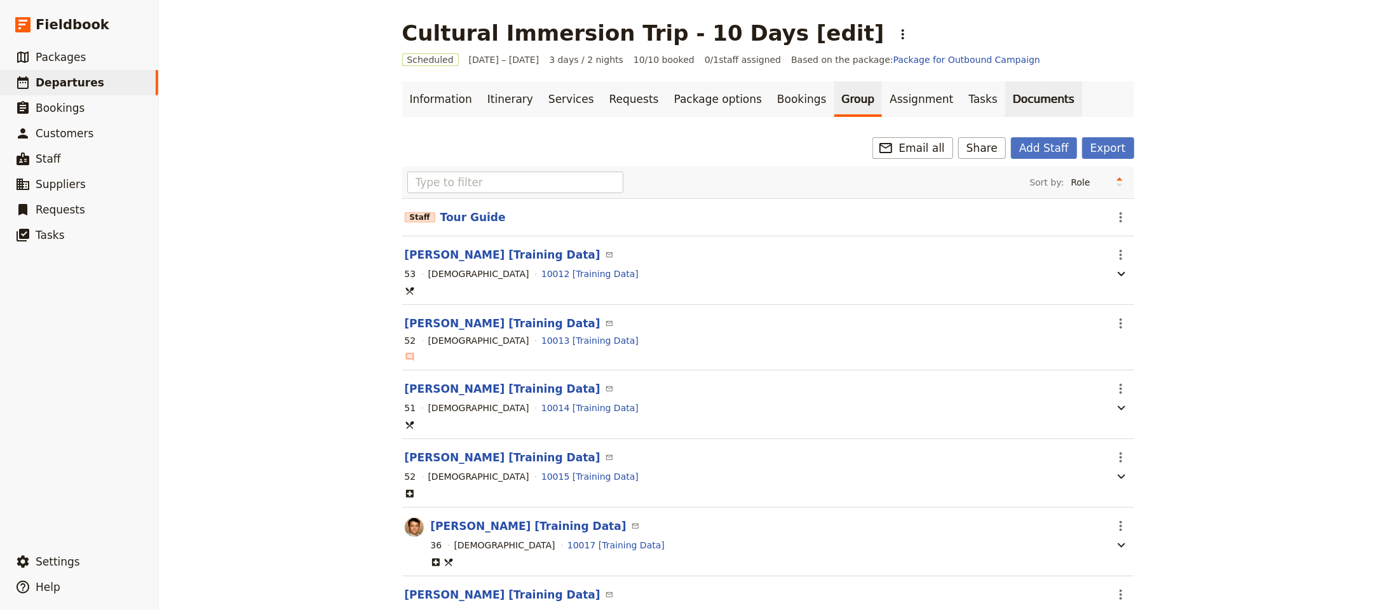
click at [1005, 98] on link "Documents" at bounding box center [1043, 99] width 77 height 36
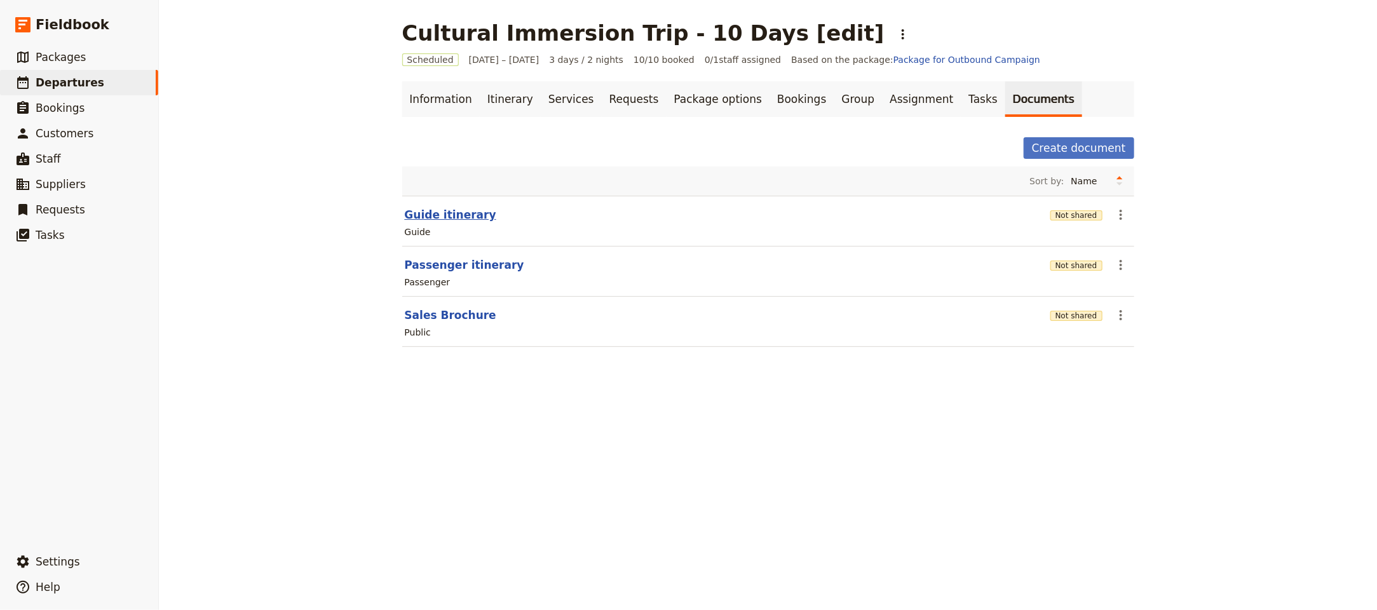
click at [470, 217] on button "Guide itinerary" at bounding box center [450, 214] width 91 height 15
select select "STAFF"
select select "RUN_SHEET"
select select "LARGE"
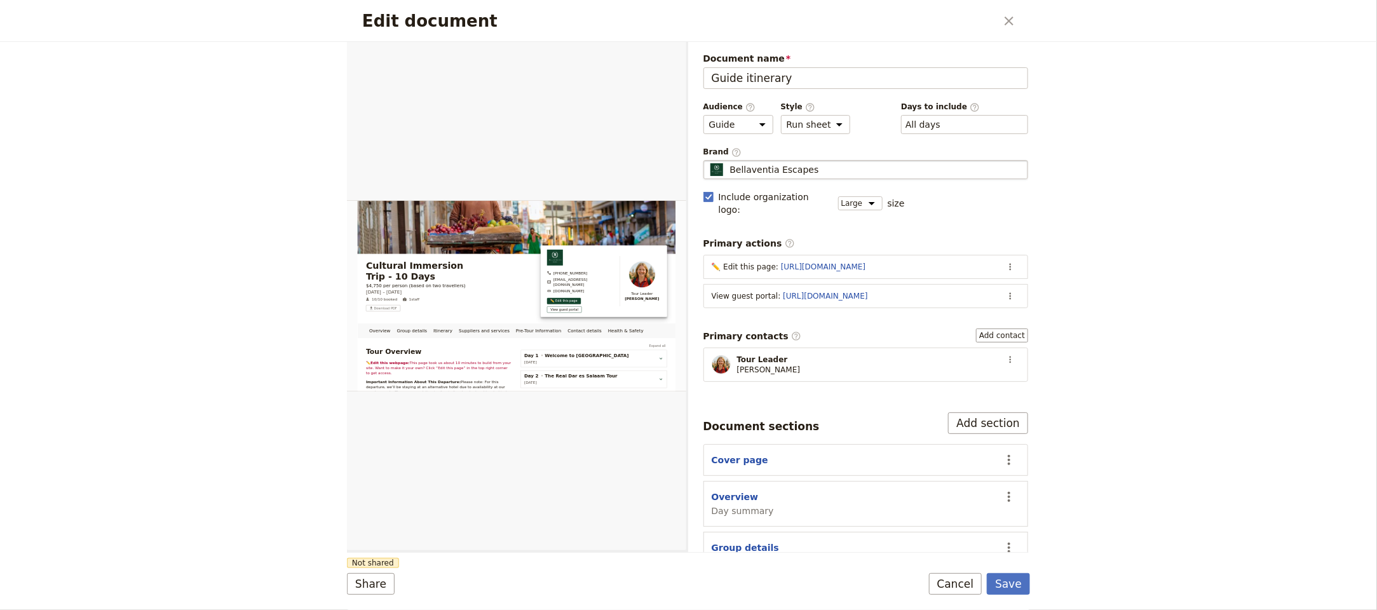
click at [851, 179] on fieldset "Bellaventia Escapes Bellaventia Escapes" at bounding box center [865, 169] width 325 height 19
click at [709, 161] on input "Bellaventia Escapes" at bounding box center [708, 160] width 1 height 1
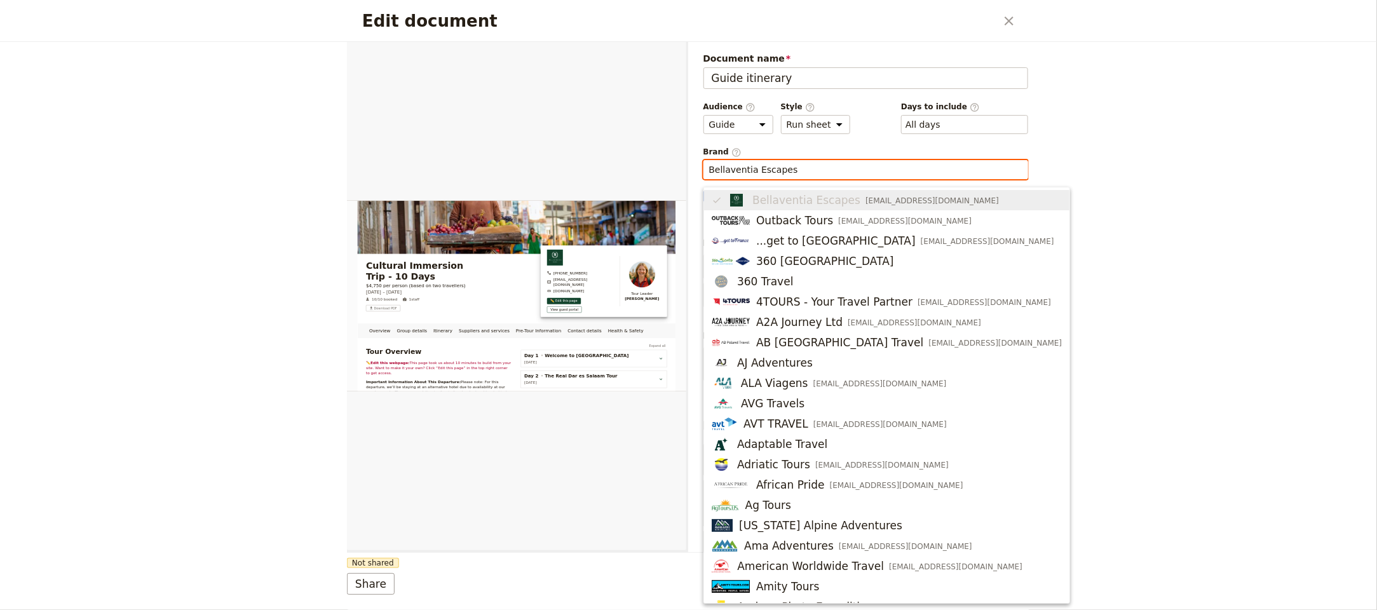
click at [851, 175] on input "Bellaventia Escapes" at bounding box center [866, 169] width 314 height 13
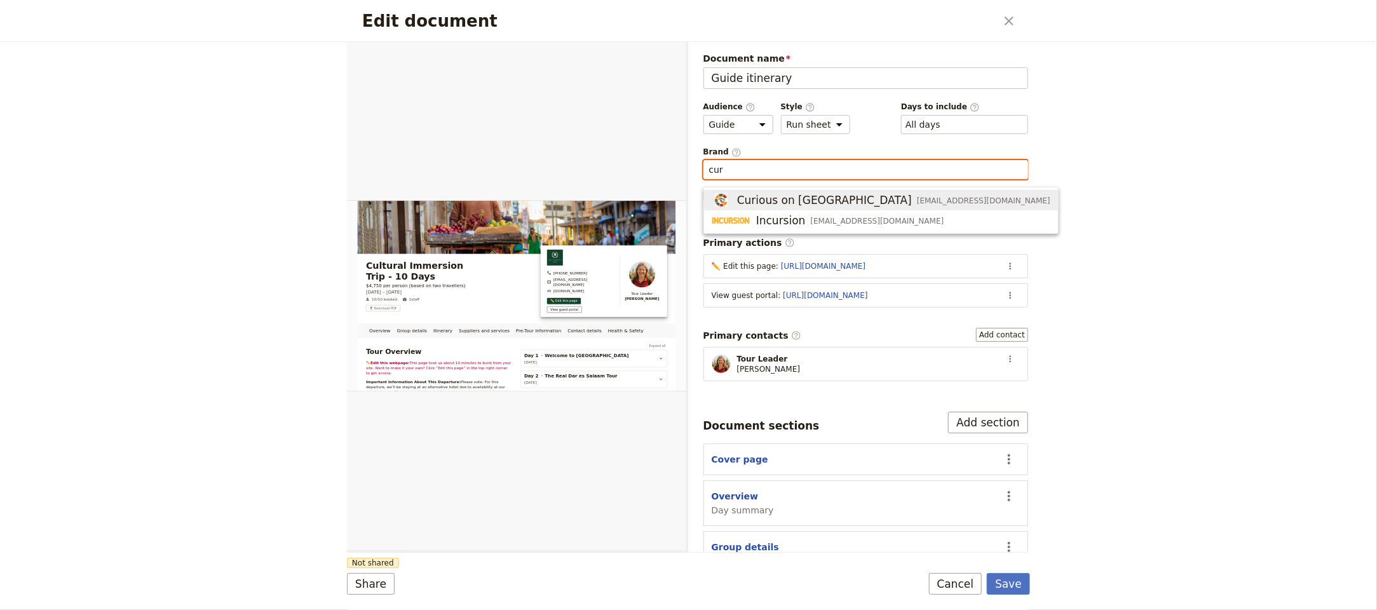
click at [819, 199] on span "Curious on Tanzania" at bounding box center [824, 199] width 175 height 15
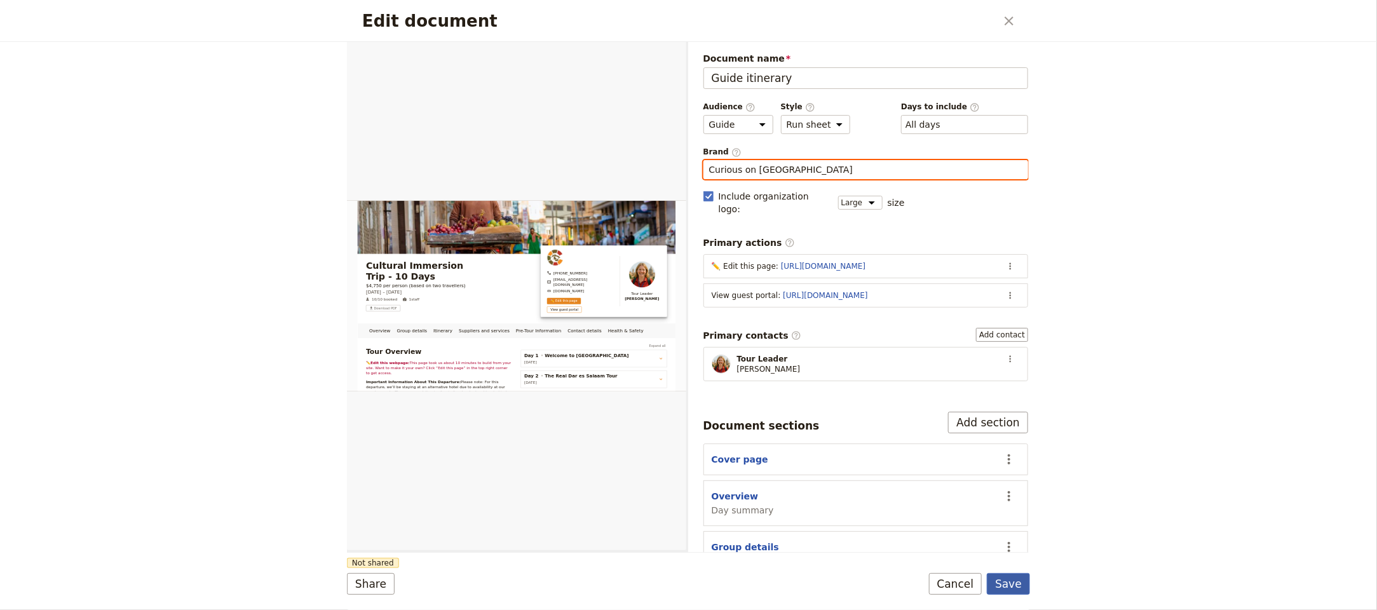
type input "Curious on Tanzania"
click at [1018, 588] on button "Save" at bounding box center [1008, 584] width 43 height 22
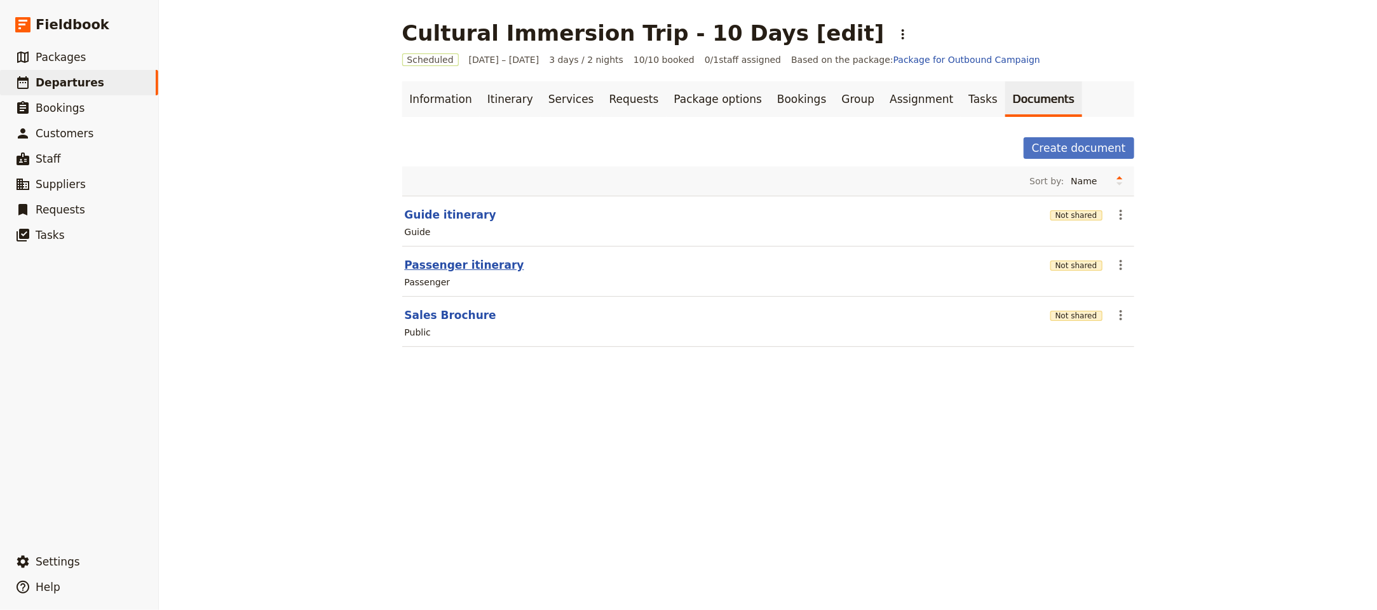
click at [464, 260] on button "Passenger itinerary" at bounding box center [464, 264] width 119 height 15
select select "PASSENGER"
select select "RUN_SHEET"
select select "LARGE"
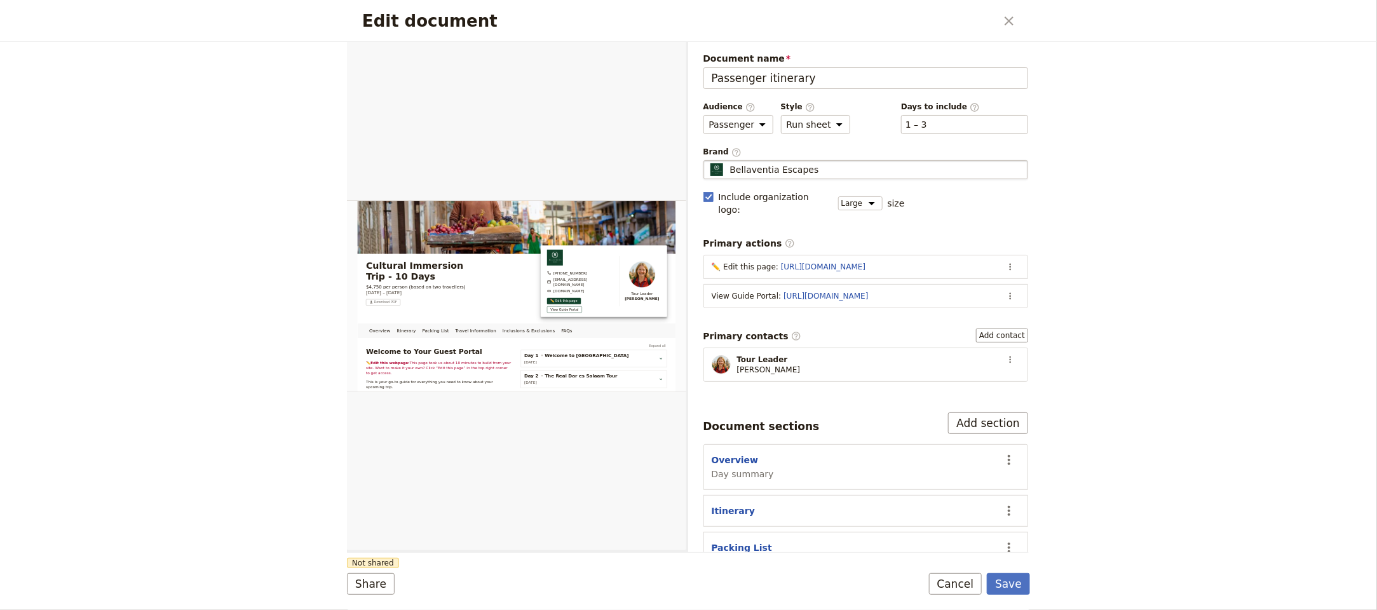
click at [877, 165] on div "Bellaventia Escapes" at bounding box center [866, 169] width 314 height 13
click at [709, 161] on input "Bellaventia Escapes" at bounding box center [708, 160] width 1 height 1
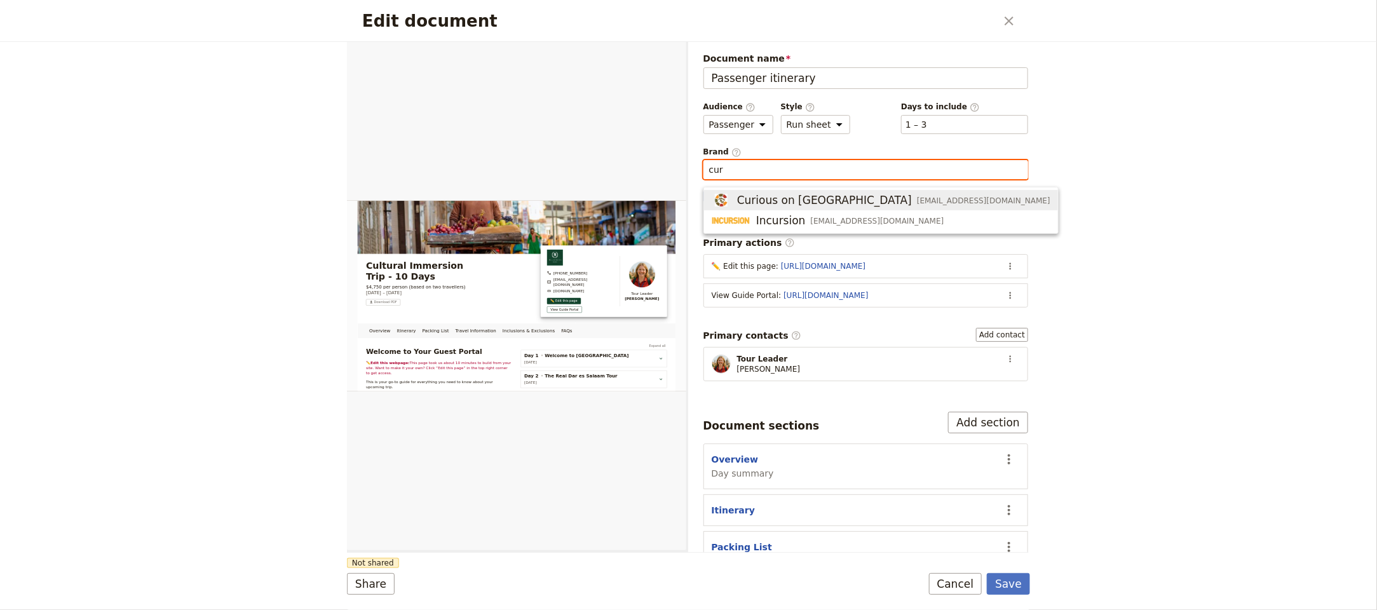
click at [834, 203] on span "Curious on Tanzania" at bounding box center [824, 199] width 175 height 15
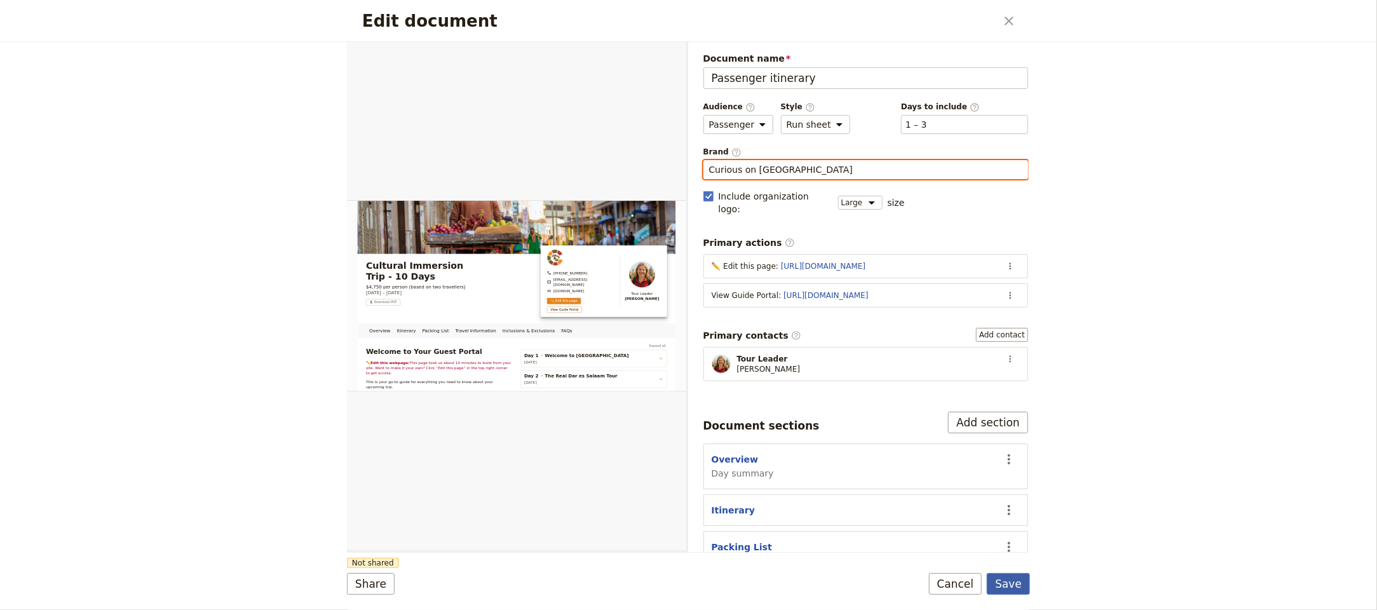
type input "Curious on Tanzania"
click at [1018, 589] on button "Save" at bounding box center [1008, 584] width 43 height 22
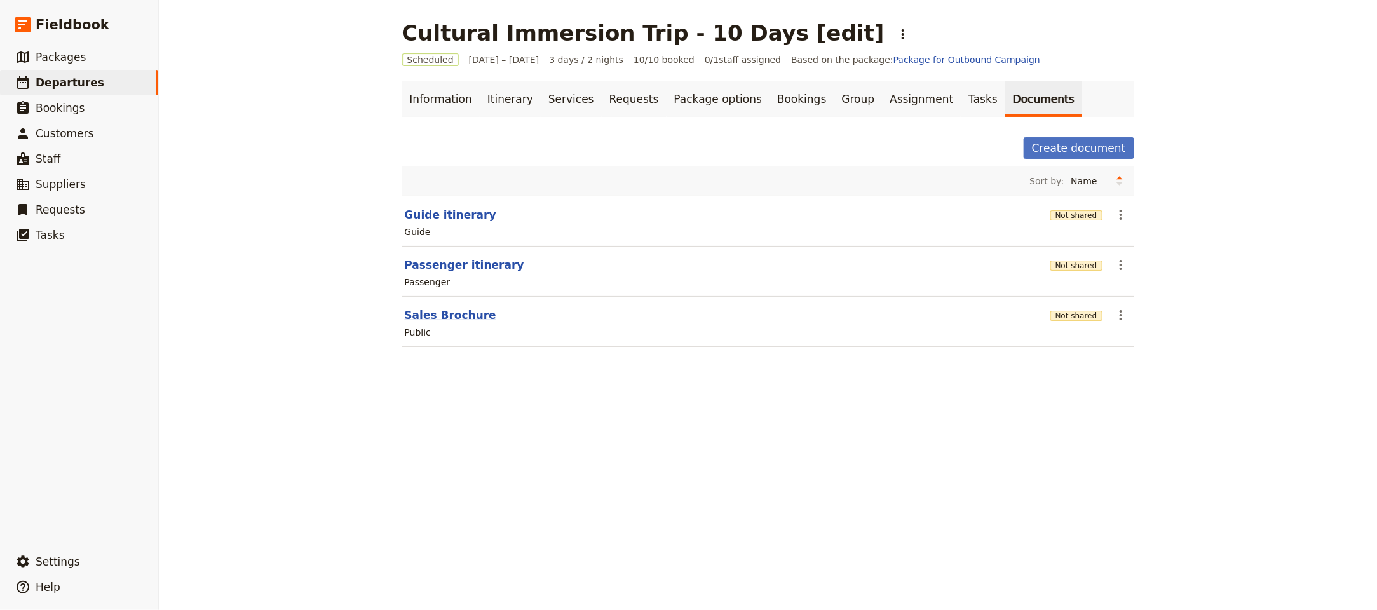
click at [408, 320] on button "Sales Brochure" at bounding box center [450, 314] width 91 height 15
select select "DEFAULT"
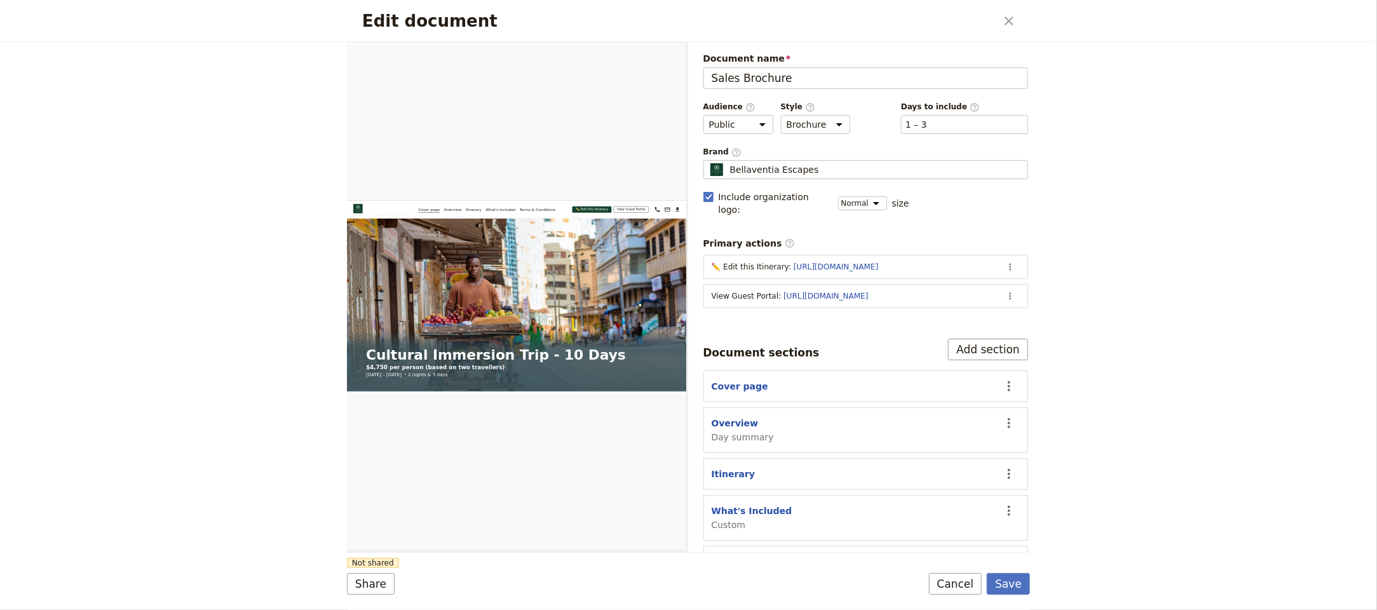
click at [909, 149] on span "Brand ​" at bounding box center [865, 152] width 325 height 11
click at [709, 160] on input "Bellaventia Escapes" at bounding box center [708, 160] width 1 height 1
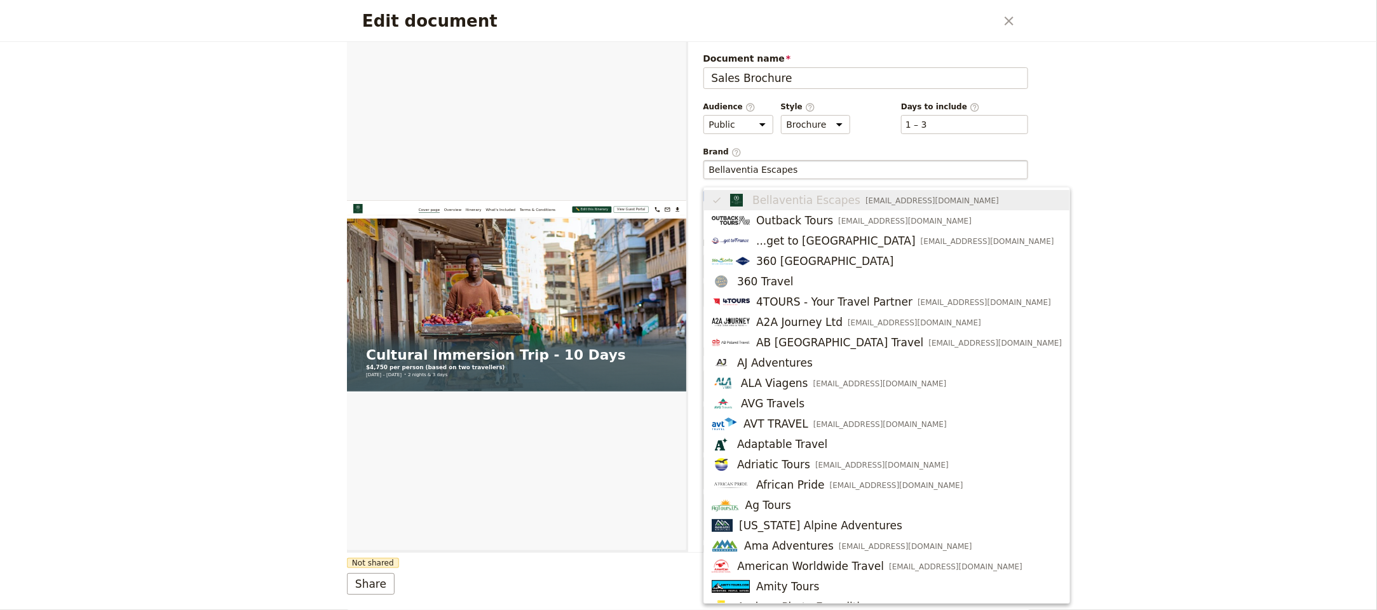
click at [900, 162] on fieldset "Bellaventia Escapes" at bounding box center [865, 169] width 325 height 19
click at [900, 163] on input "Bellaventia Escapes" at bounding box center [866, 169] width 314 height 13
click at [900, 162] on fieldset "Bellaventia Escapes" at bounding box center [865, 169] width 325 height 19
click at [900, 163] on input "Bellaventia Escapes" at bounding box center [866, 169] width 314 height 13
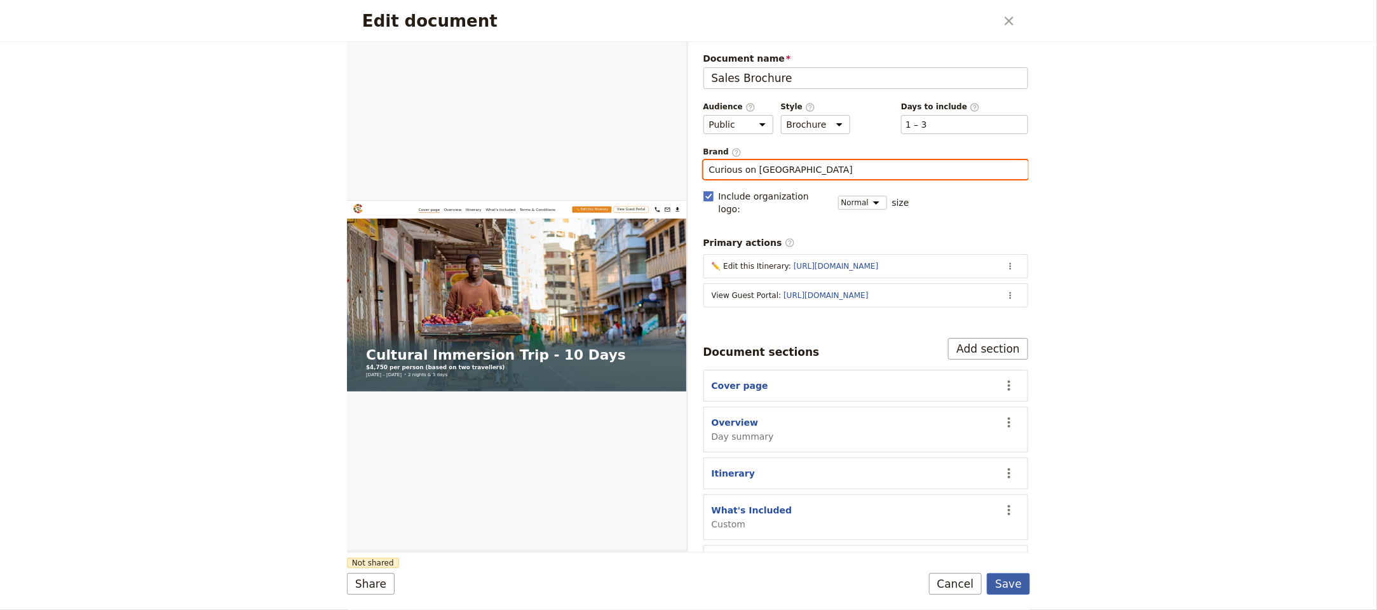
type input "Curious on Tanzania"
click at [1011, 578] on button "Save" at bounding box center [1008, 584] width 43 height 22
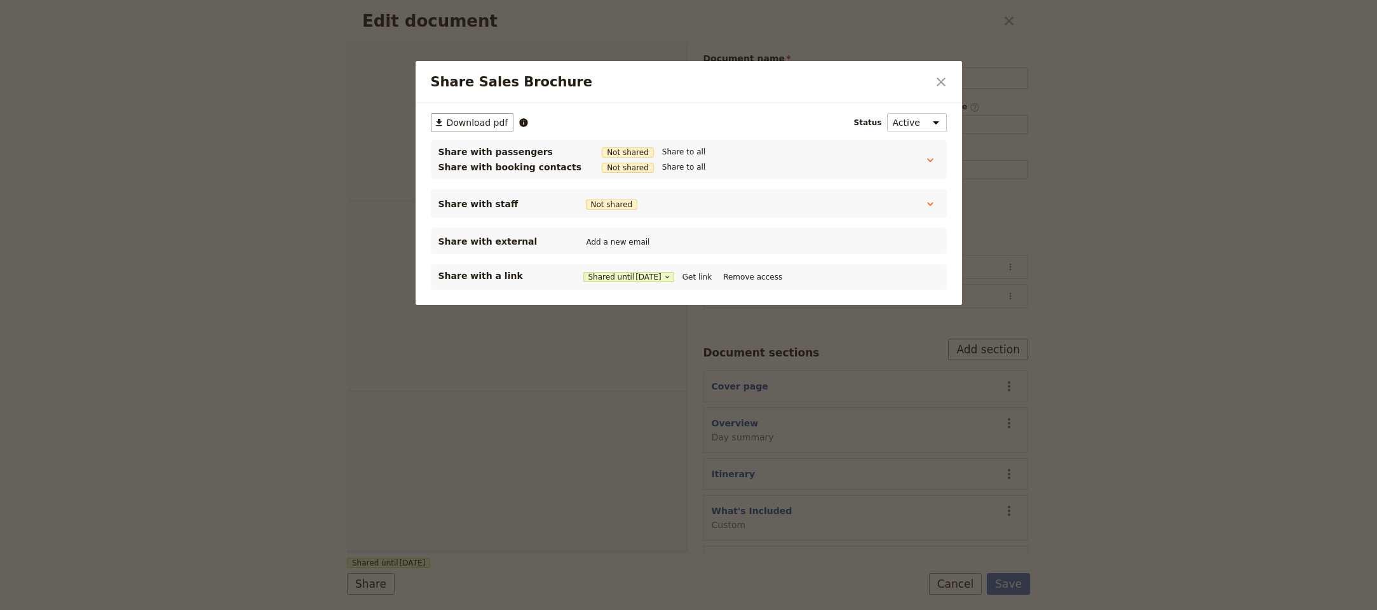
select select "DEFAULT"
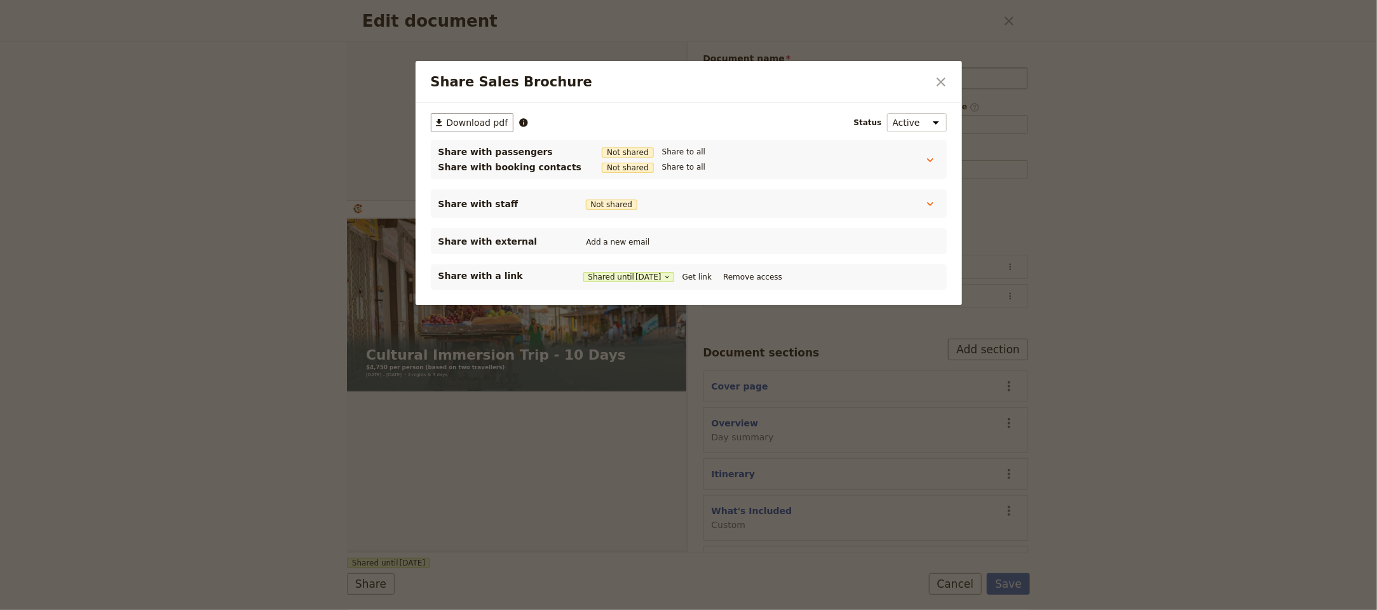
click at [941, 85] on icon "Close dialog" at bounding box center [940, 81] width 15 height 15
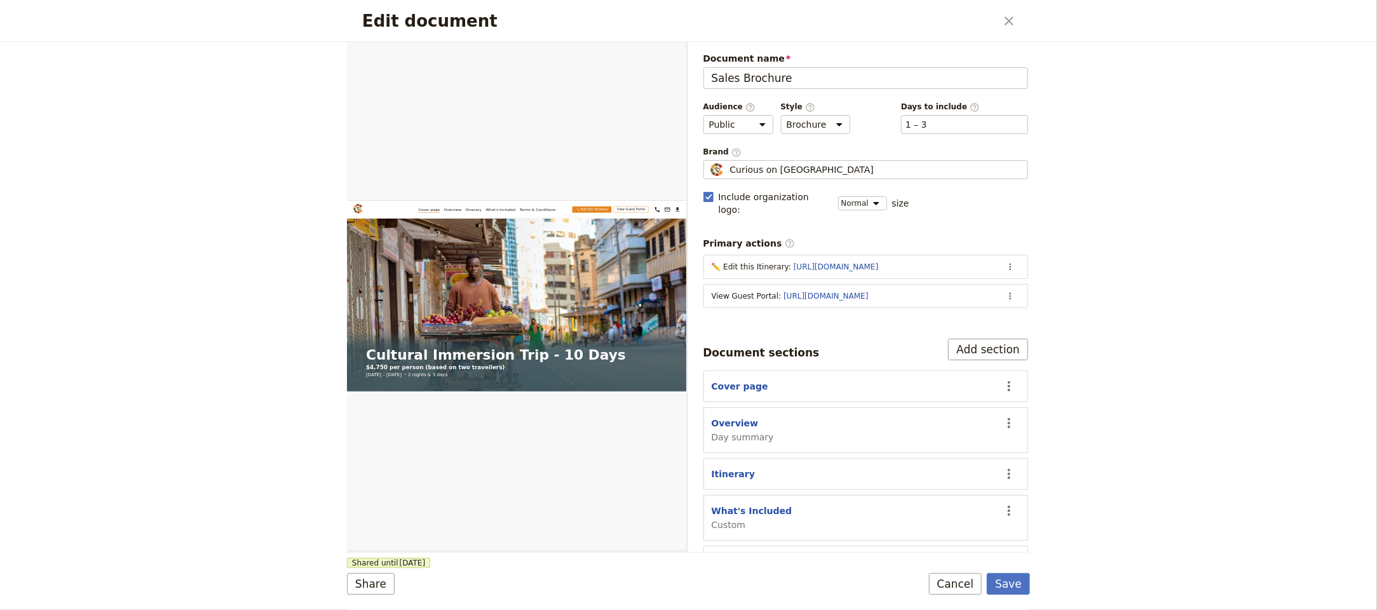
click at [886, 15] on h2 "Edit document" at bounding box center [678, 20] width 633 height 19
click at [1025, 591] on button "Save" at bounding box center [1008, 584] width 43 height 22
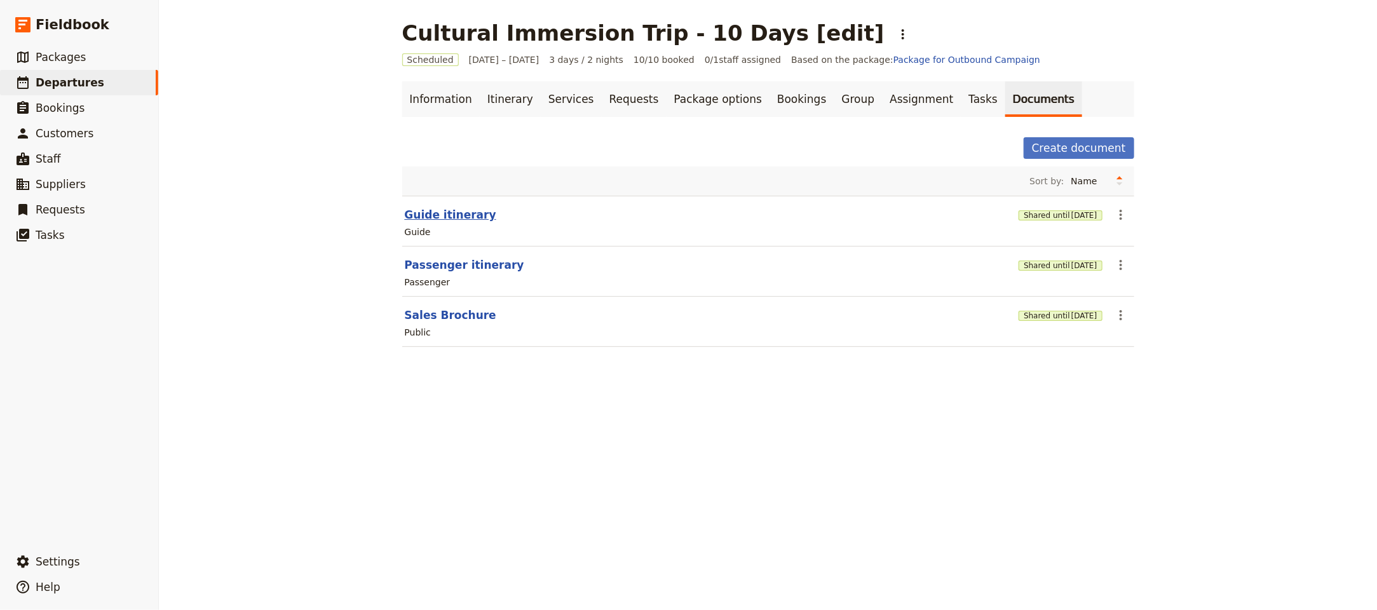
click at [452, 213] on button "Guide itinerary" at bounding box center [450, 214] width 91 height 15
select select "STAFF"
select select "RUN_SHEET"
select select "LARGE"
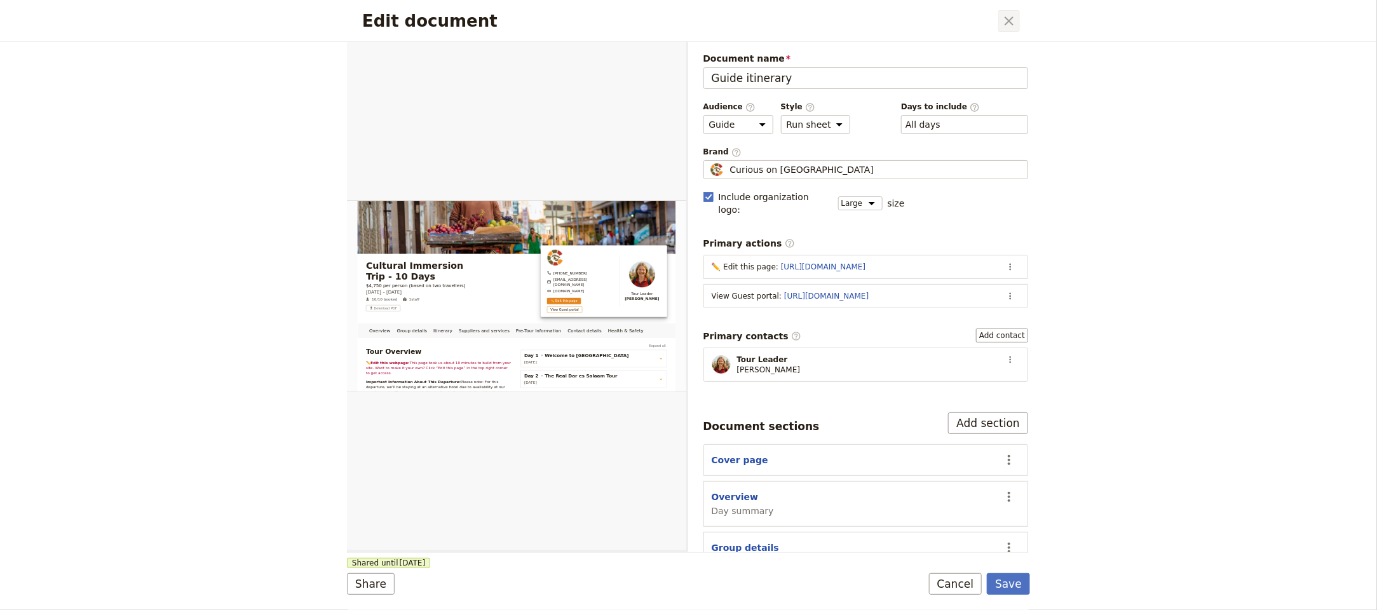
click at [1007, 29] on icon "Close dialog" at bounding box center [1008, 20] width 15 height 15
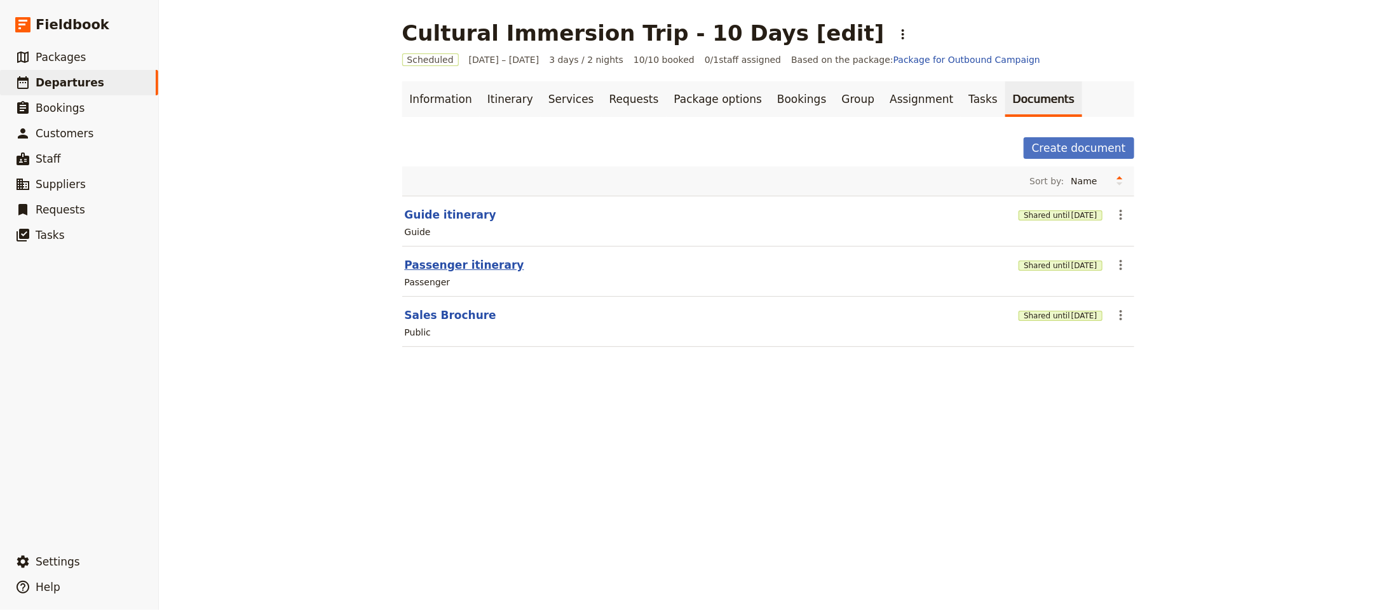
click at [434, 262] on button "Passenger itinerary" at bounding box center [464, 264] width 119 height 15
select select "PASSENGER"
select select "RUN_SHEET"
select select "LARGE"
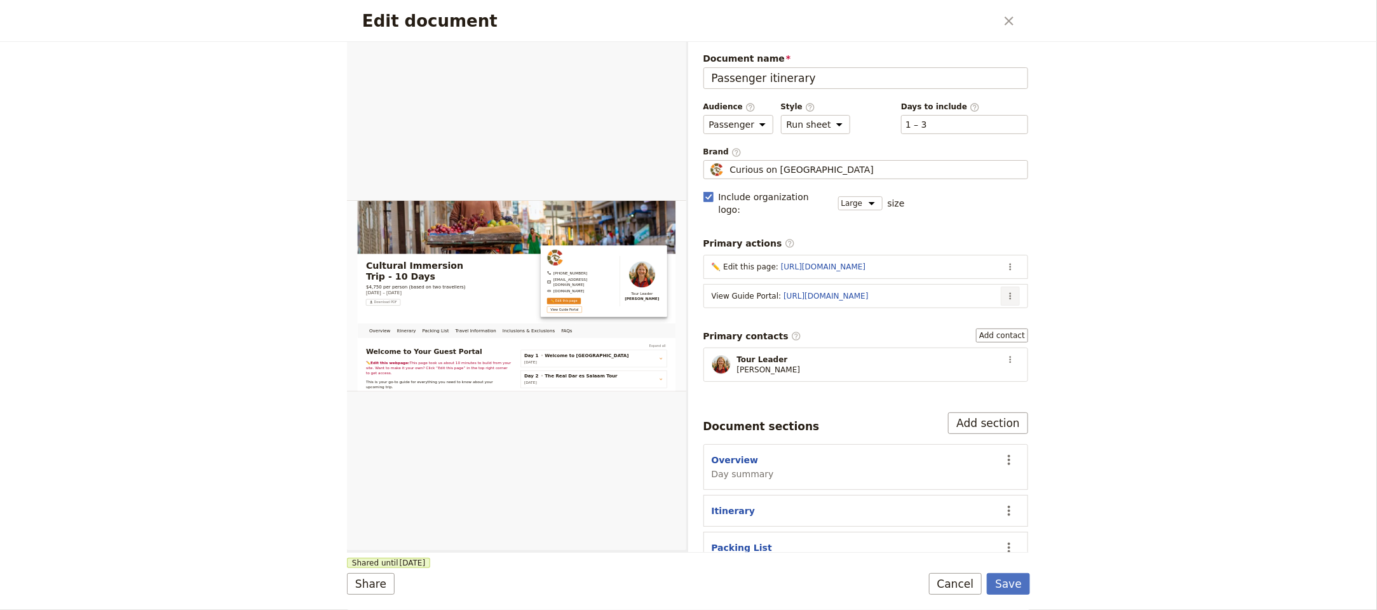
click at [1005, 291] on icon "Actions" at bounding box center [1010, 296] width 10 height 10
click at [967, 312] on span "Edit action" at bounding box center [945, 313] width 103 height 13
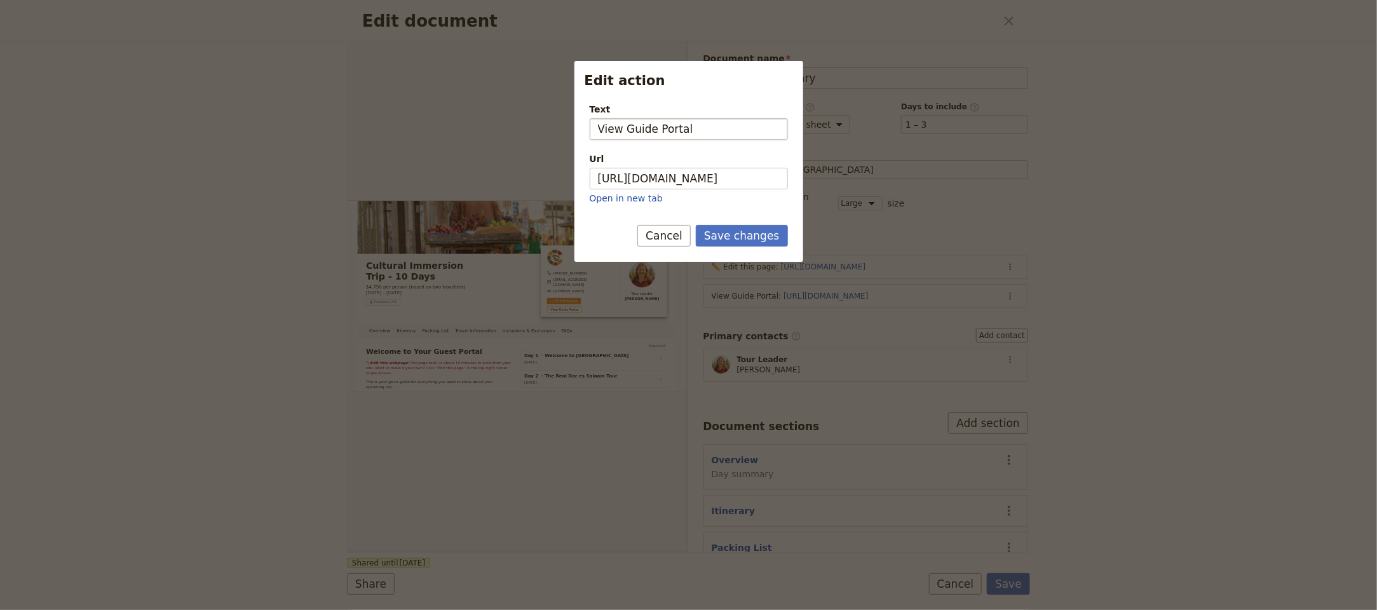
click at [663, 133] on input "View Guide Portal" at bounding box center [688, 129] width 198 height 22
type input "View Guide portal"
click at [767, 238] on button "Save changes" at bounding box center [742, 236] width 92 height 22
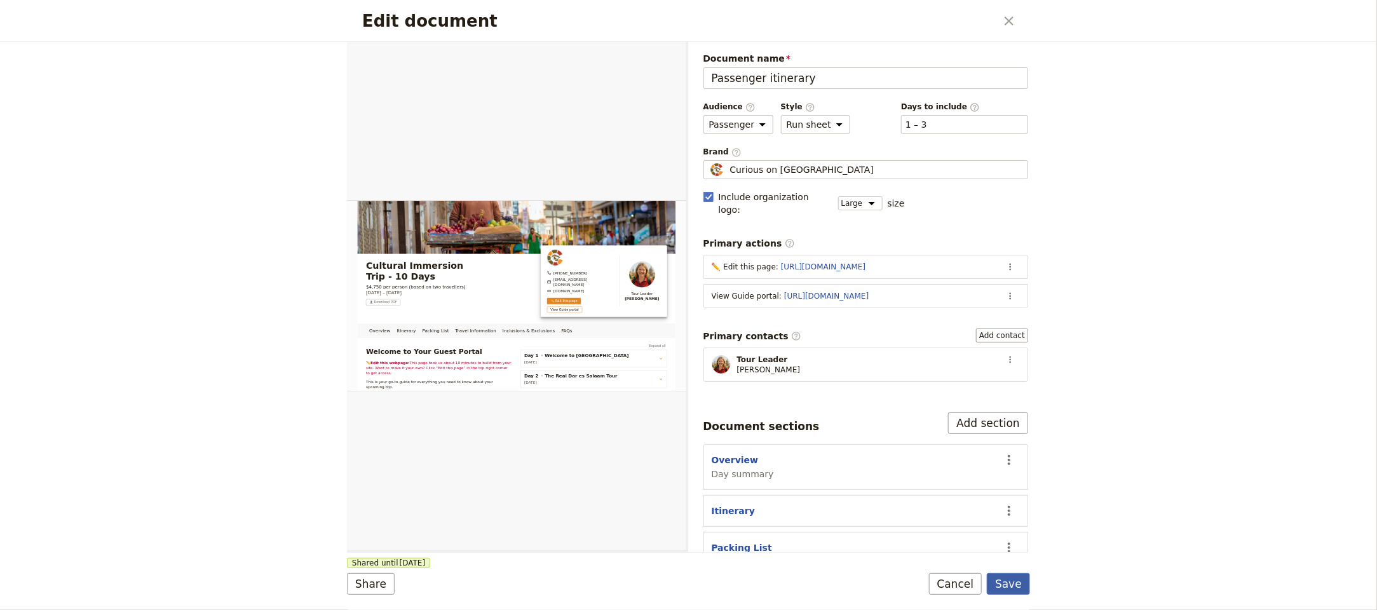
click at [1019, 575] on div "Save Cancel" at bounding box center [979, 584] width 101 height 22
click at [1018, 576] on button "Save" at bounding box center [1008, 584] width 43 height 22
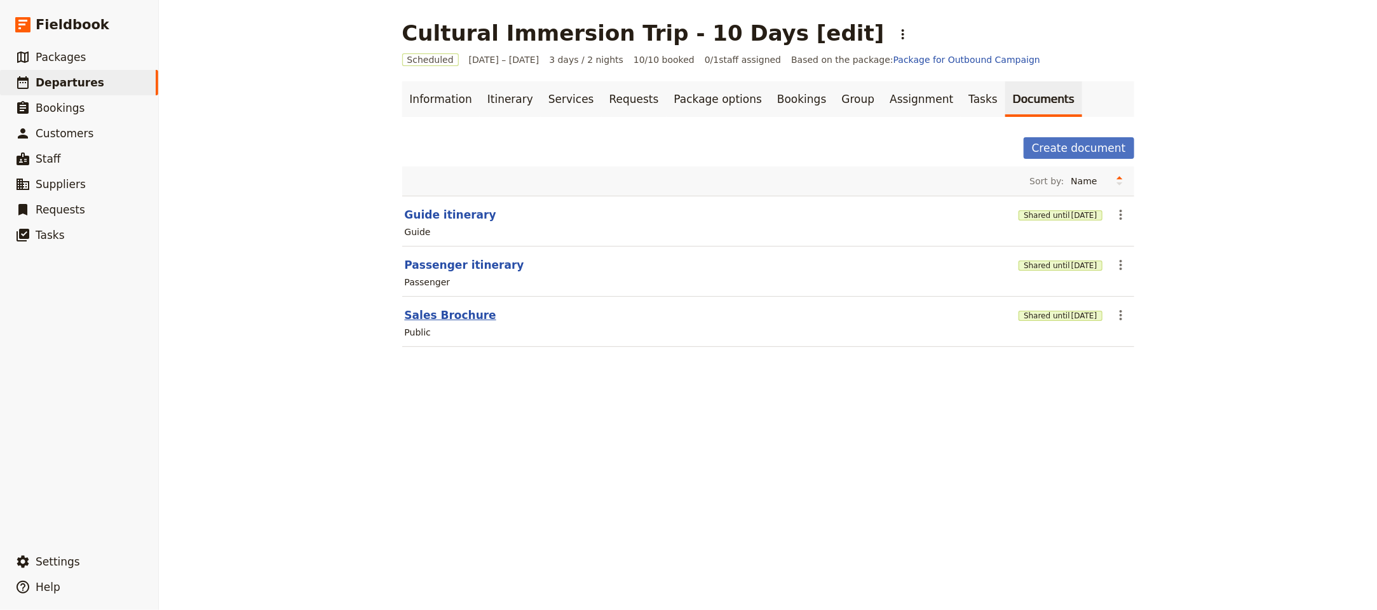
click at [455, 323] on button "Sales Brochure" at bounding box center [450, 314] width 91 height 15
select select "DEFAULT"
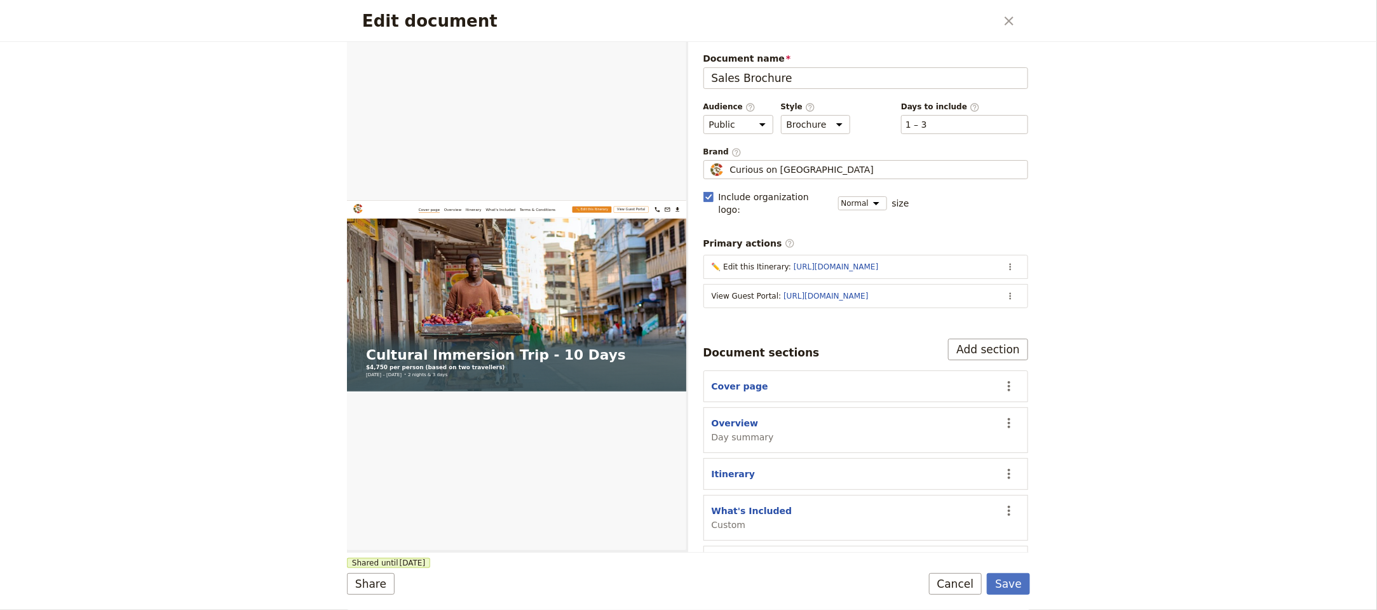
click at [1005, 288] on section "View Guest Portal : https://trips.fieldbook.com/d/FLUPMmeAR5aWENv7_DNp- ​" at bounding box center [865, 296] width 325 height 24
click at [1000, 293] on button "​" at bounding box center [1009, 295] width 19 height 19
click at [994, 316] on span "Edit action" at bounding box center [945, 313] width 103 height 13
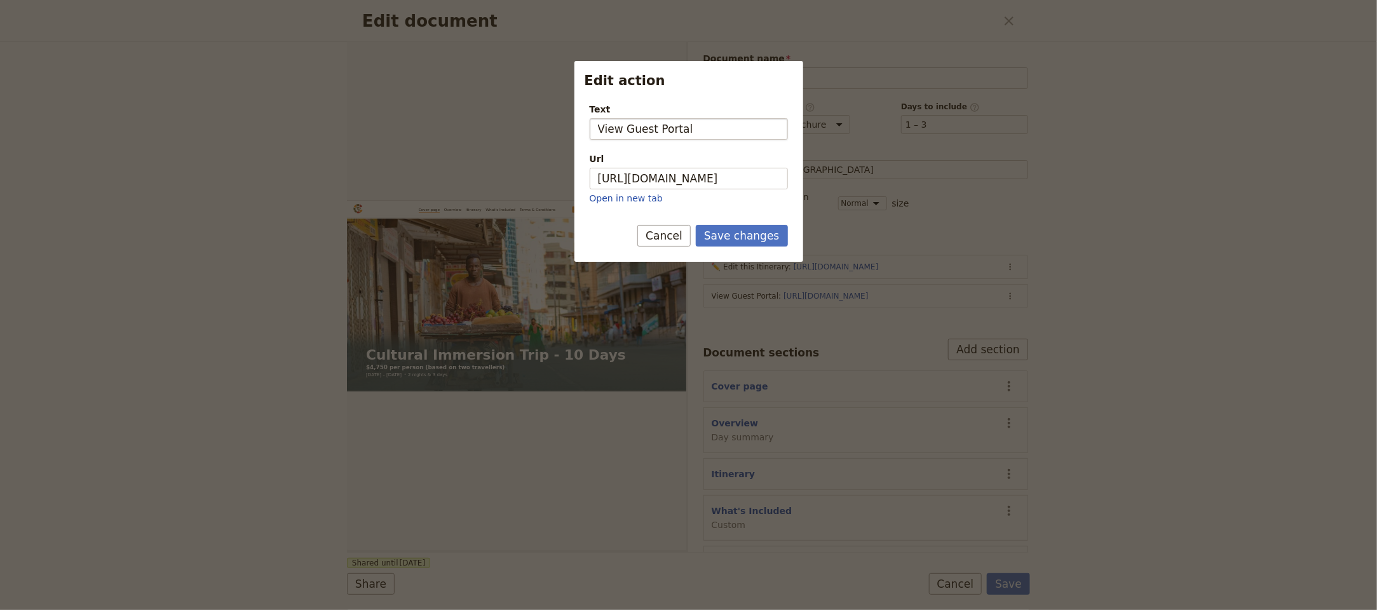
click at [657, 130] on input "View Guest Portal" at bounding box center [688, 129] width 198 height 22
type input "View Guest portal"
click at [726, 236] on button "Save changes" at bounding box center [742, 236] width 92 height 22
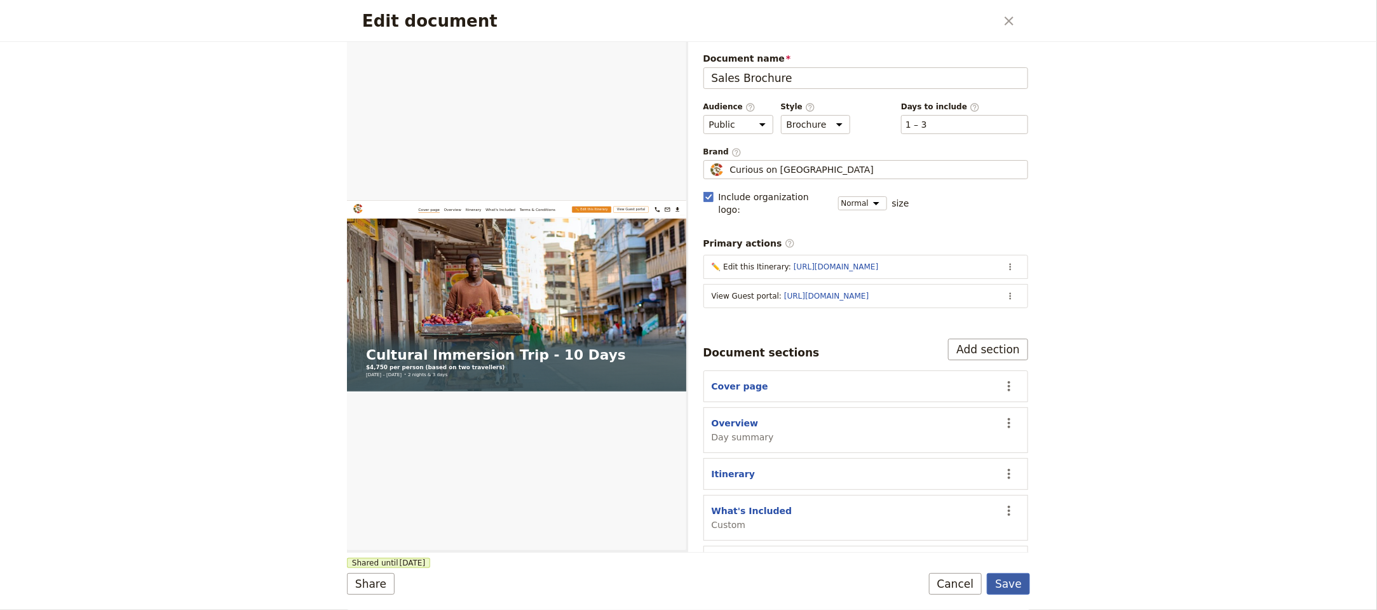
click at [1027, 593] on button "Save" at bounding box center [1008, 584] width 43 height 22
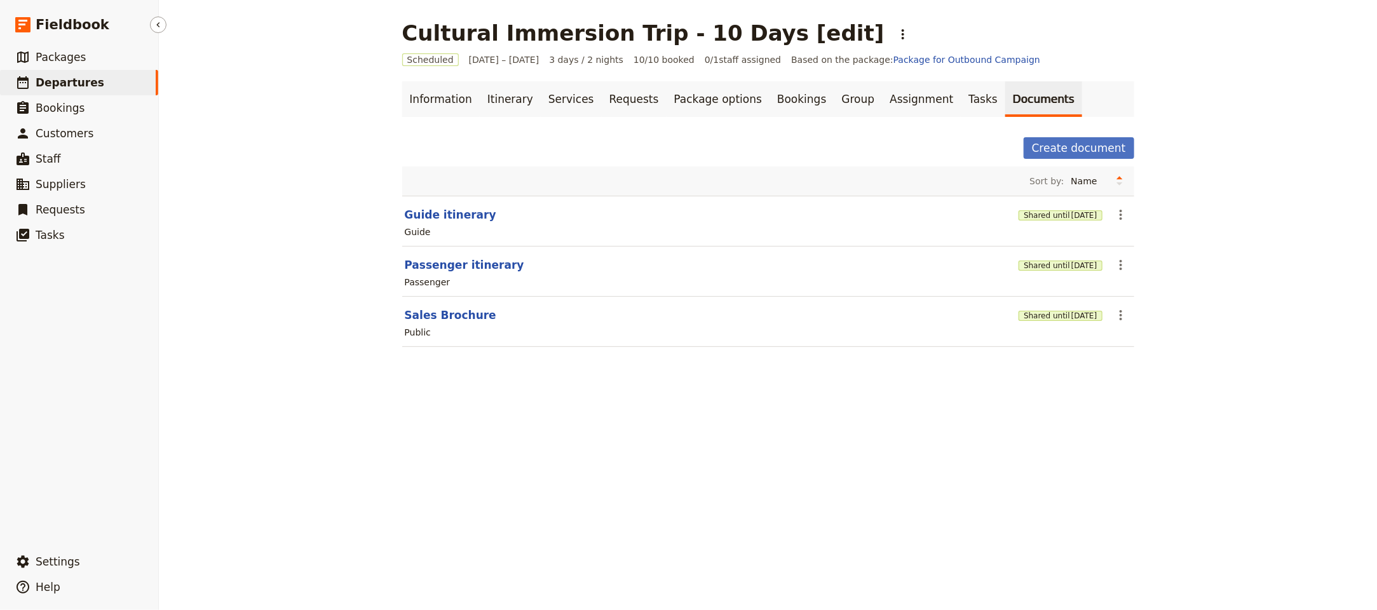
drag, startPoint x: 234, startPoint y: 242, endPoint x: 101, endPoint y: 481, distance: 273.3
click at [234, 243] on div "Cultural Immersion Trip - 10 Days [edit] ​ Scheduled 1 – 3 Oct 2025 3 days / 2 …" at bounding box center [768, 305] width 1218 height 610
click at [71, 549] on button "​ Settings" at bounding box center [79, 561] width 158 height 25
click at [215, 523] on span "Your organization" at bounding box center [209, 526] width 77 height 13
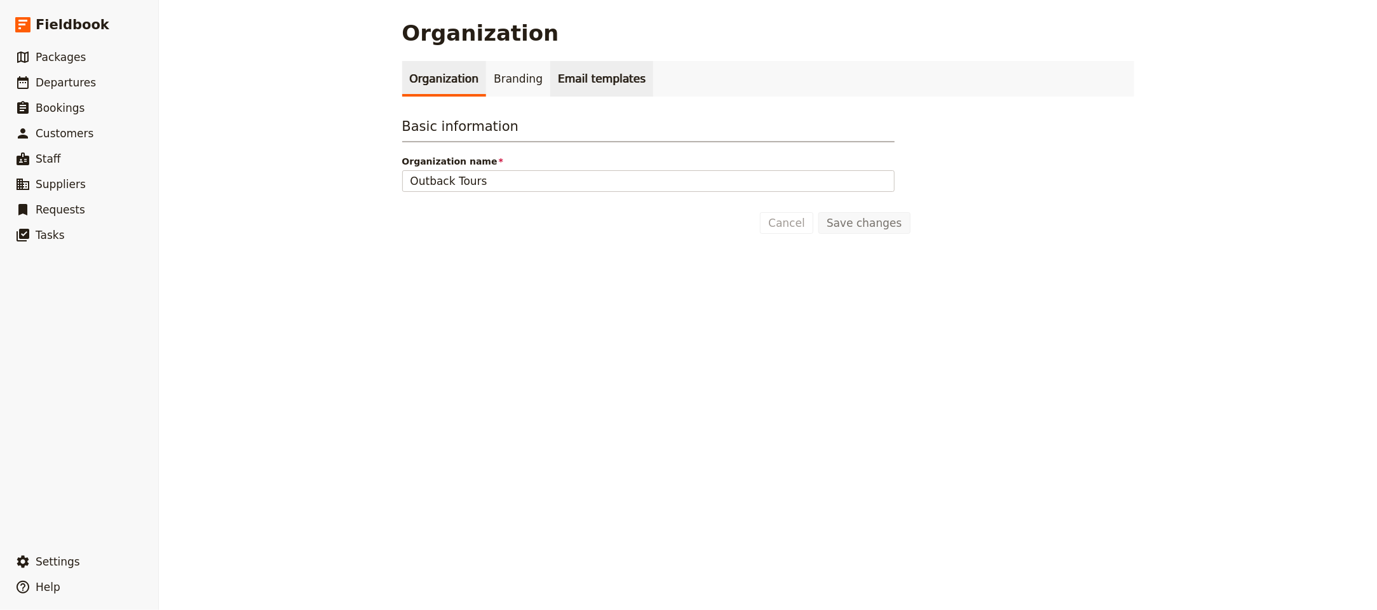
click at [570, 73] on link "Email templates" at bounding box center [601, 79] width 103 height 36
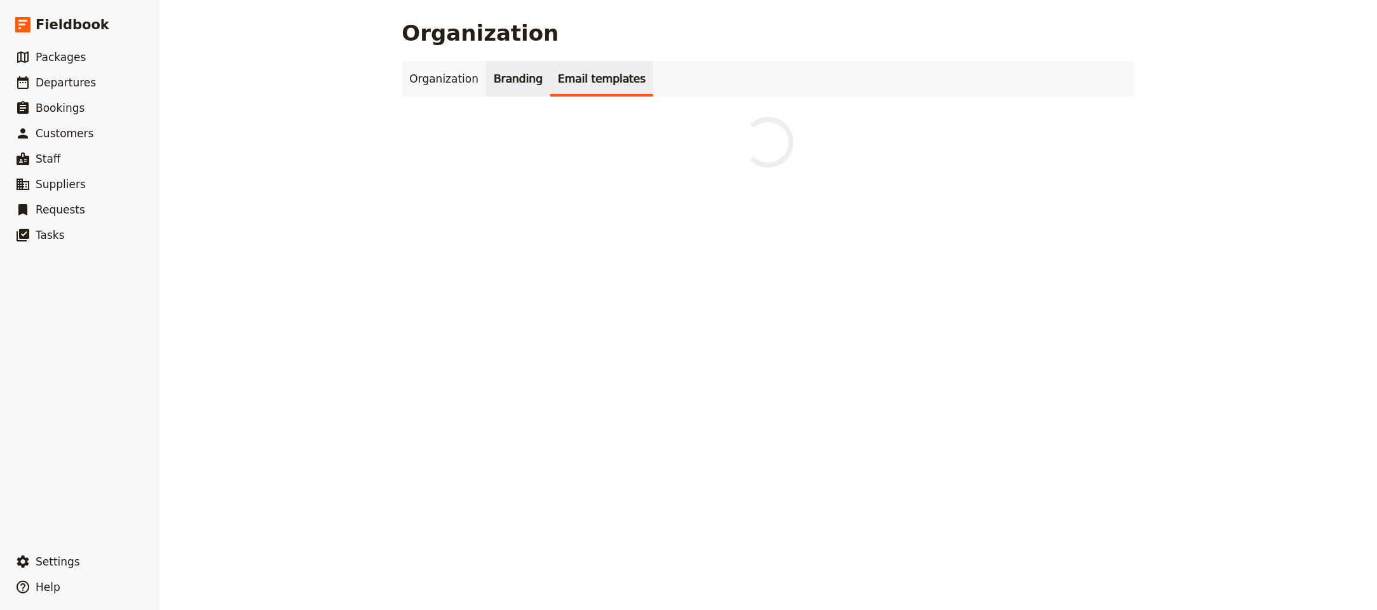
click at [516, 81] on link "Branding" at bounding box center [518, 79] width 64 height 36
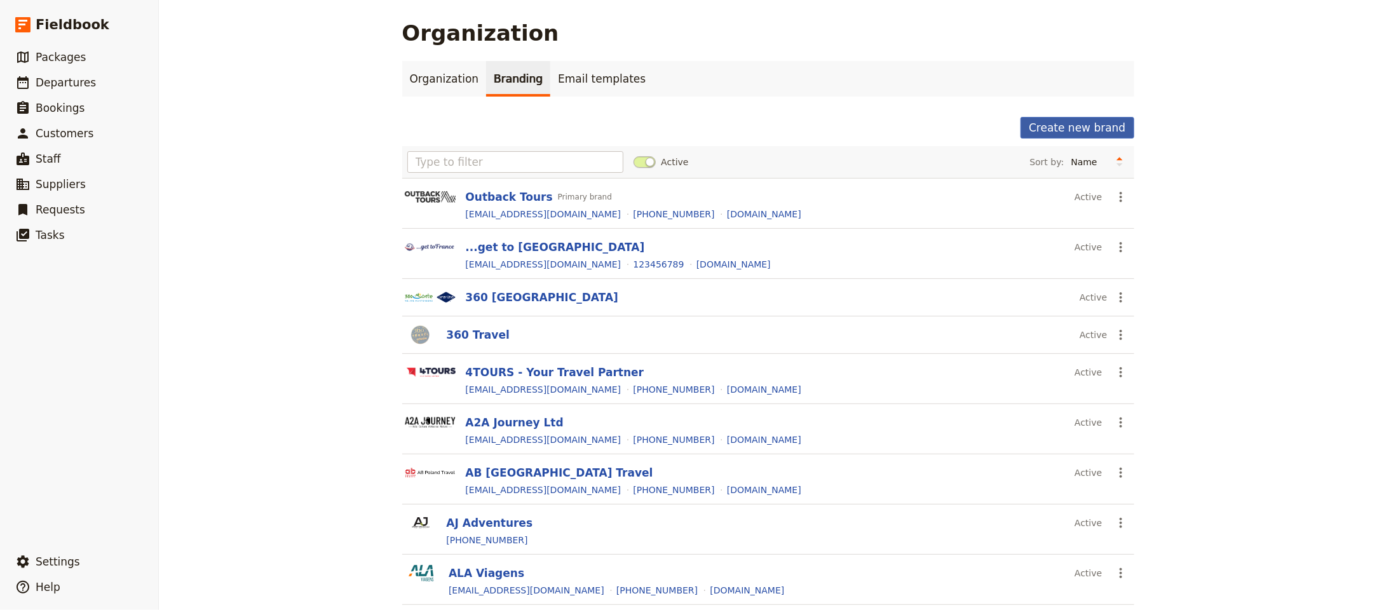
click at [1056, 129] on button "Create new brand" at bounding box center [1076, 128] width 113 height 22
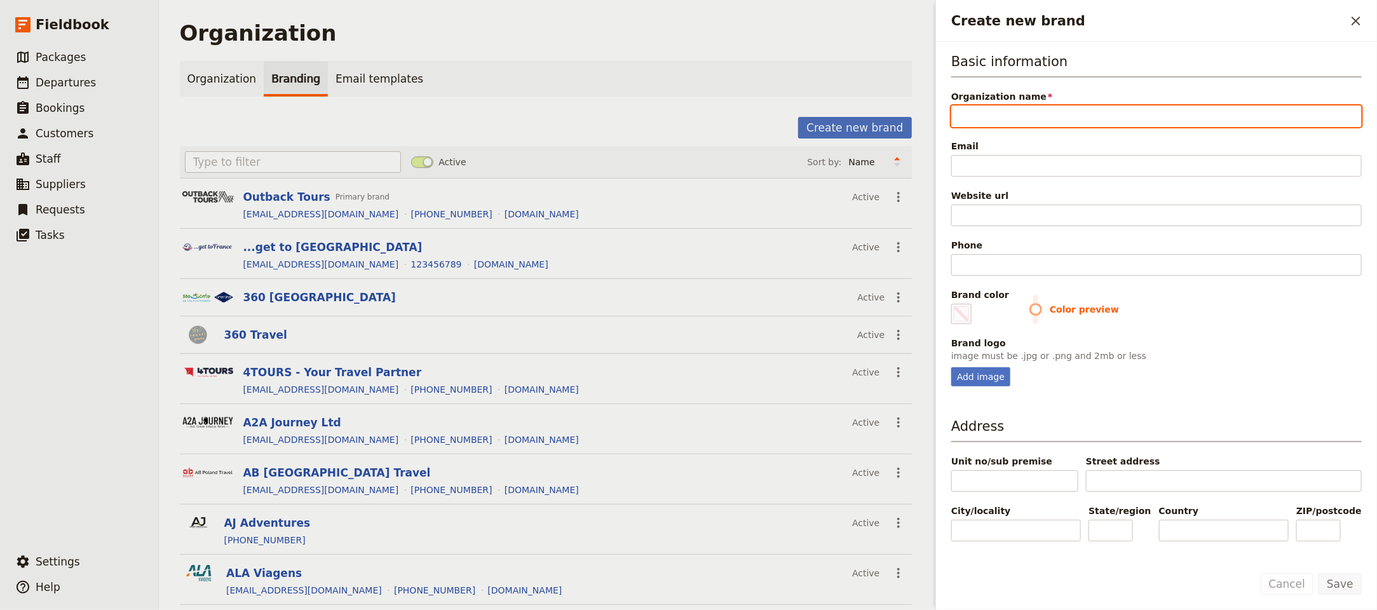
click at [997, 107] on input "Organization name" at bounding box center [1156, 116] width 410 height 22
paste input "Exeter Latin America"
type input "Exeter Latin America"
type input "#000000"
type input "Exeter Latin America"
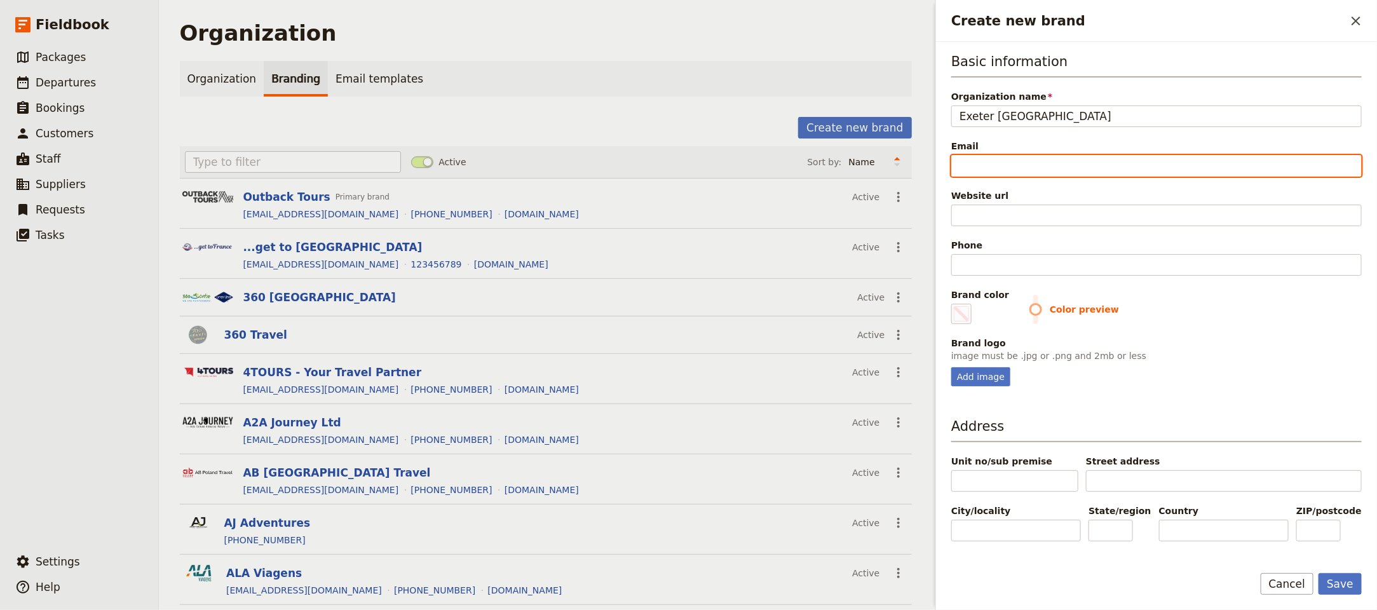
click at [1007, 172] on input "Email" at bounding box center [1156, 166] width 410 height 22
paste input "info@exeterlatinamerica.com"
type input "info@exeterlatinamerica.com"
type input "#000000"
type input "info@exeterlatinamerica.com"
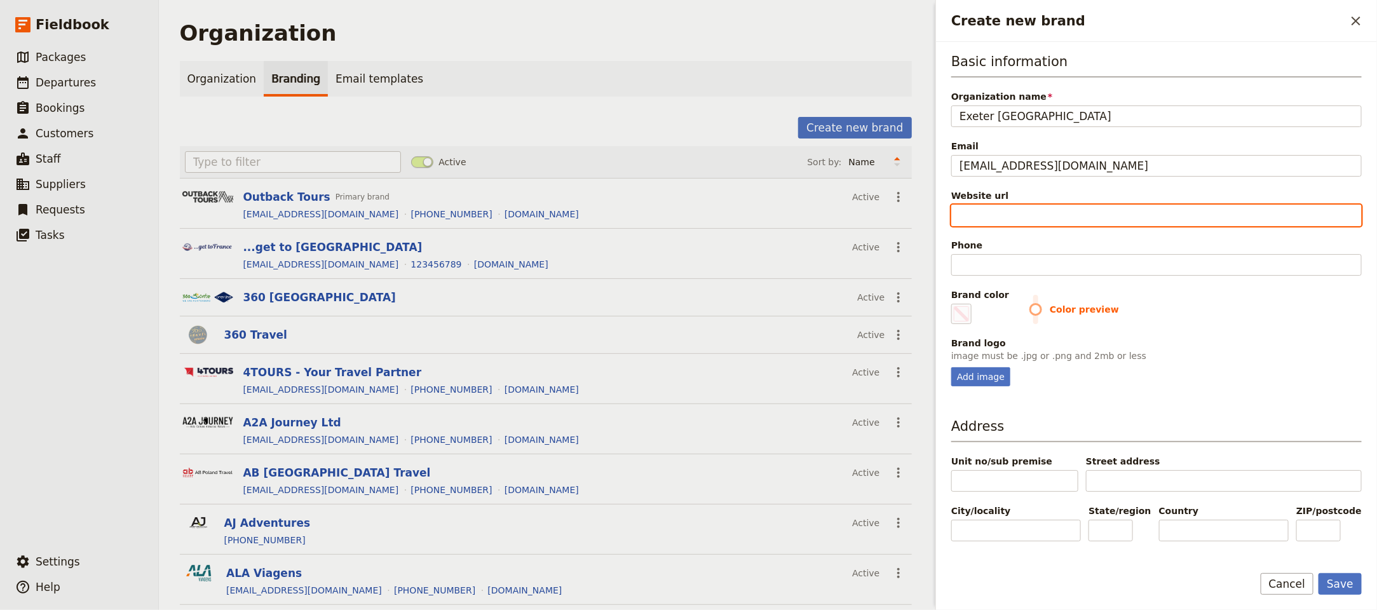
click at [1009, 220] on input "Website url" at bounding box center [1156, 216] width 410 height 22
paste input "https://exeterlatinamerica.com"
type input "https://exeterlatinamerica.com"
type input "#000000"
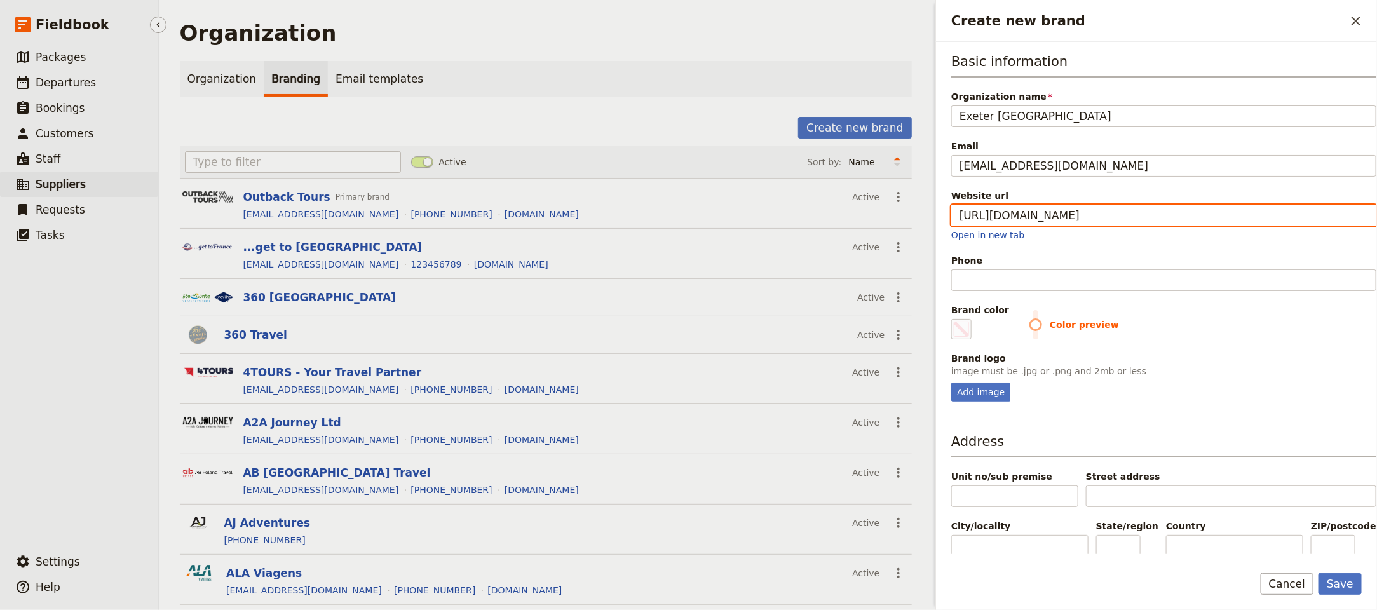
type input "https://exeterlatinamerica.com"
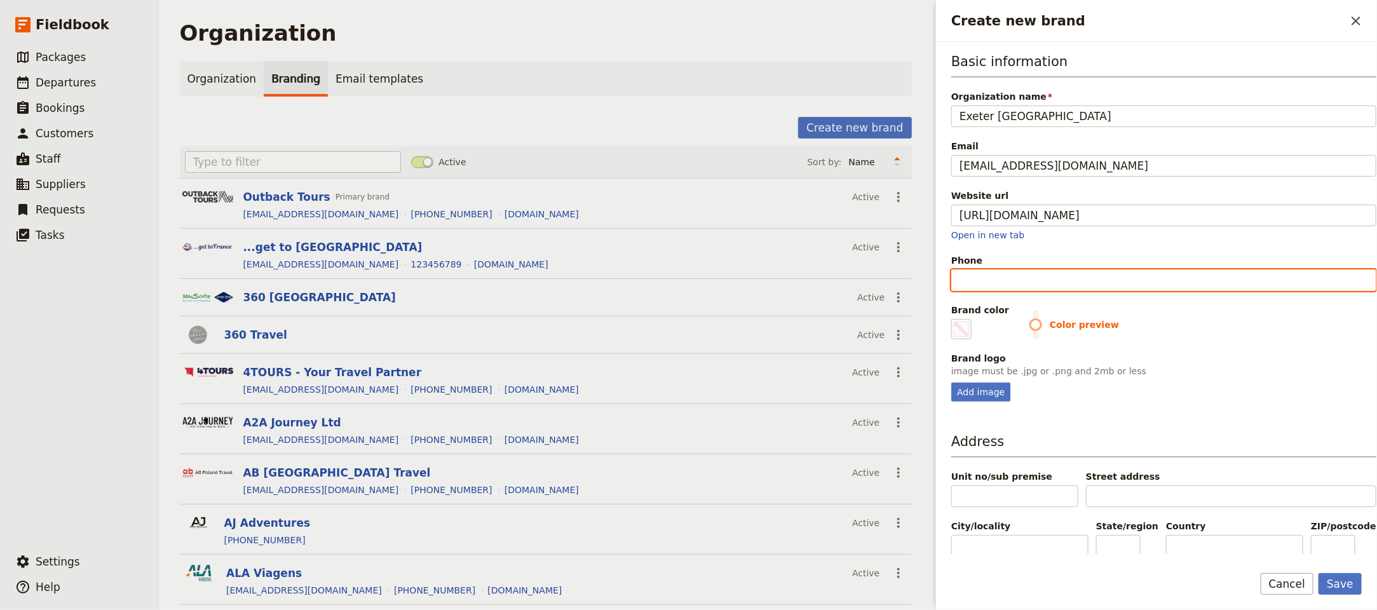
type input "#000000"
click at [1020, 281] on input "Phone" at bounding box center [1163, 280] width 425 height 22
paste input "1-877-333-4988"
type input "1-877-333-4988"
type input "#000000"
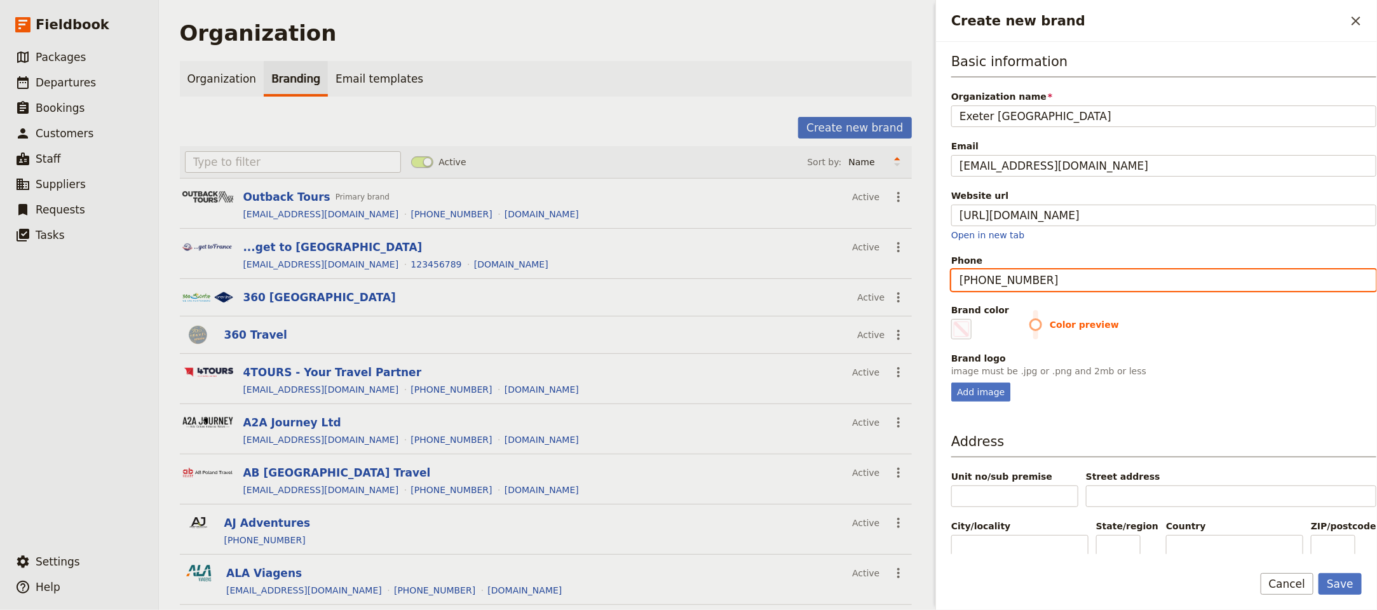
type input "1-877-333-4988"
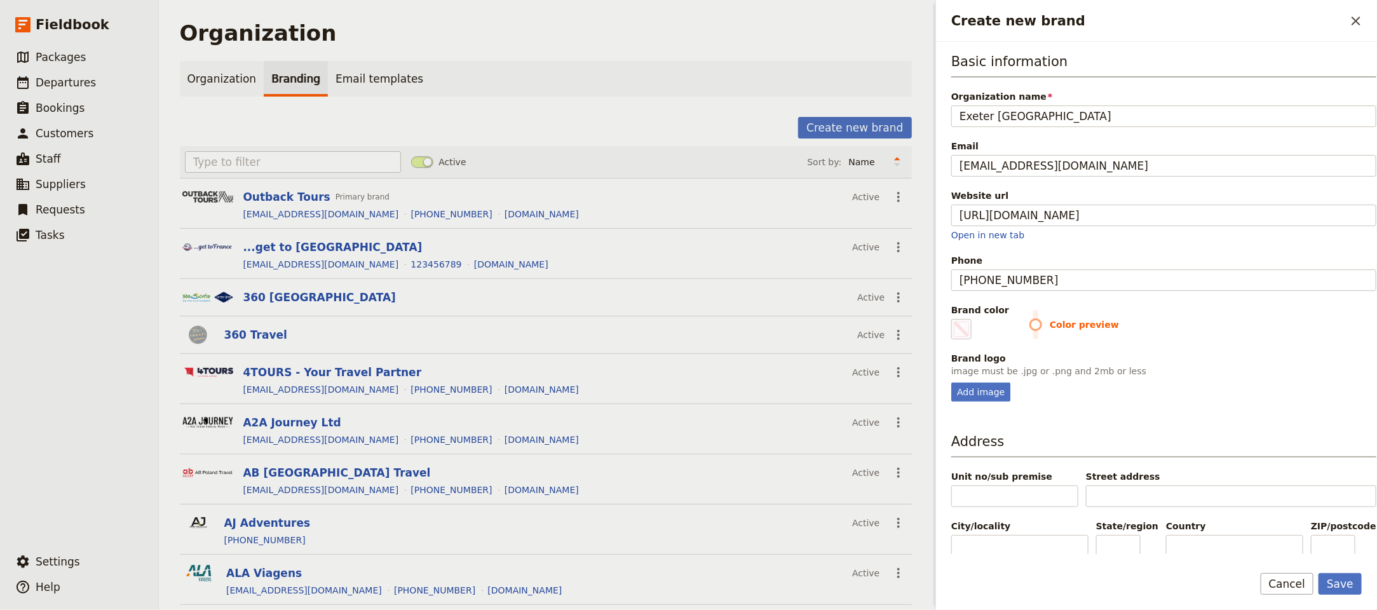
click at [1029, 331] on span "Color preview" at bounding box center [1202, 324] width 347 height 13
click at [999, 390] on div "Add image" at bounding box center [980, 391] width 59 height 19
click at [951, 382] on input "Add image" at bounding box center [950, 382] width 1 height 1
type input "C:\fakepath\image (22).png"
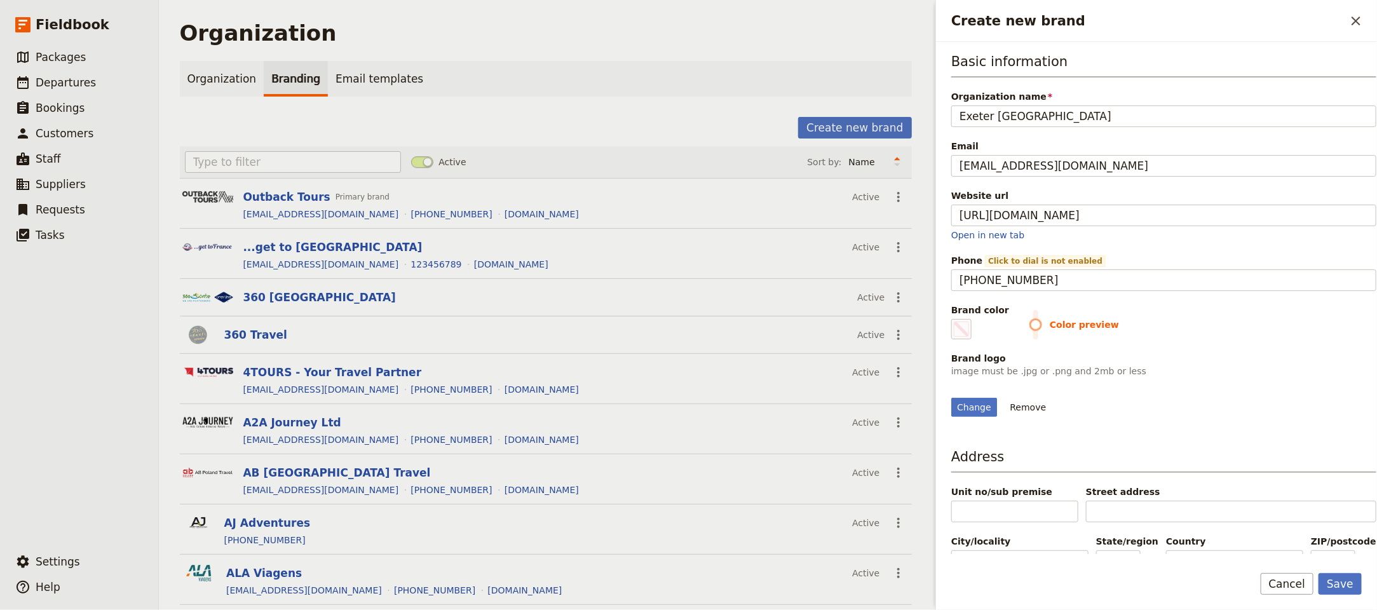
click at [1029, 327] on span "Color preview" at bounding box center [1202, 324] width 347 height 13
click at [1030, 330] on span "Color preview" at bounding box center [1202, 324] width 347 height 13
click at [971, 330] on fieldset "#000000" at bounding box center [961, 329] width 20 height 20
click at [954, 319] on input "#000000" at bounding box center [953, 318] width 1 height 1
type input "#a08e6c"
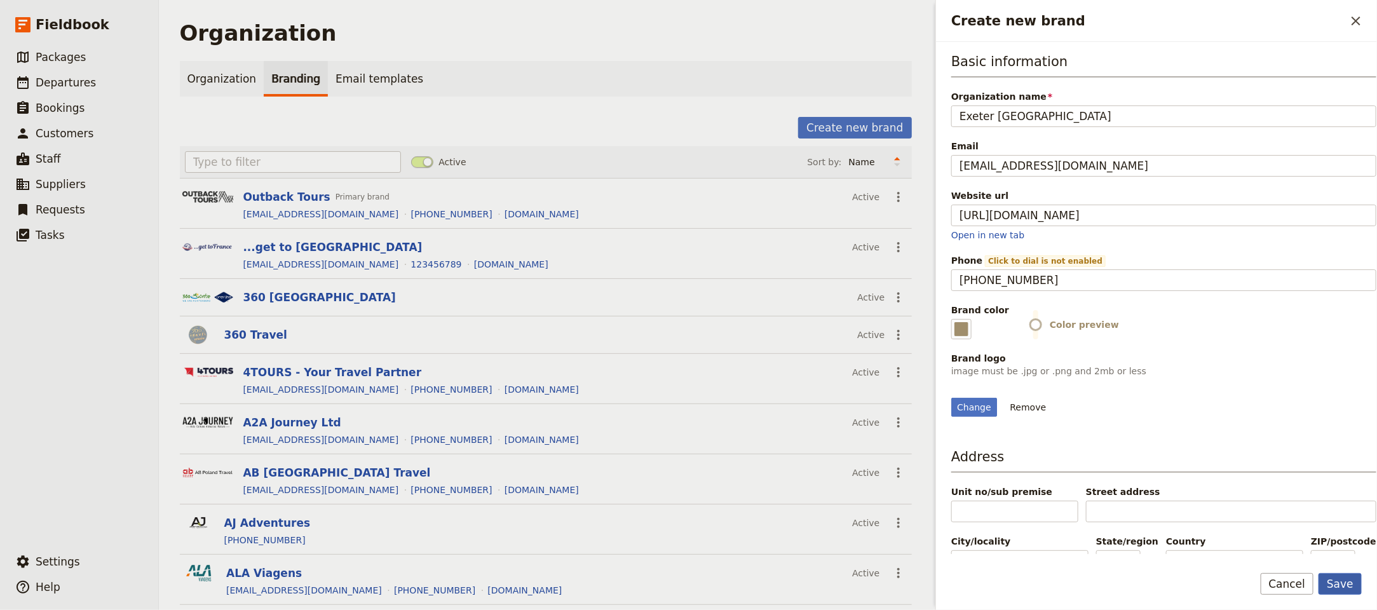
click at [1349, 582] on button "Save" at bounding box center [1339, 584] width 43 height 22
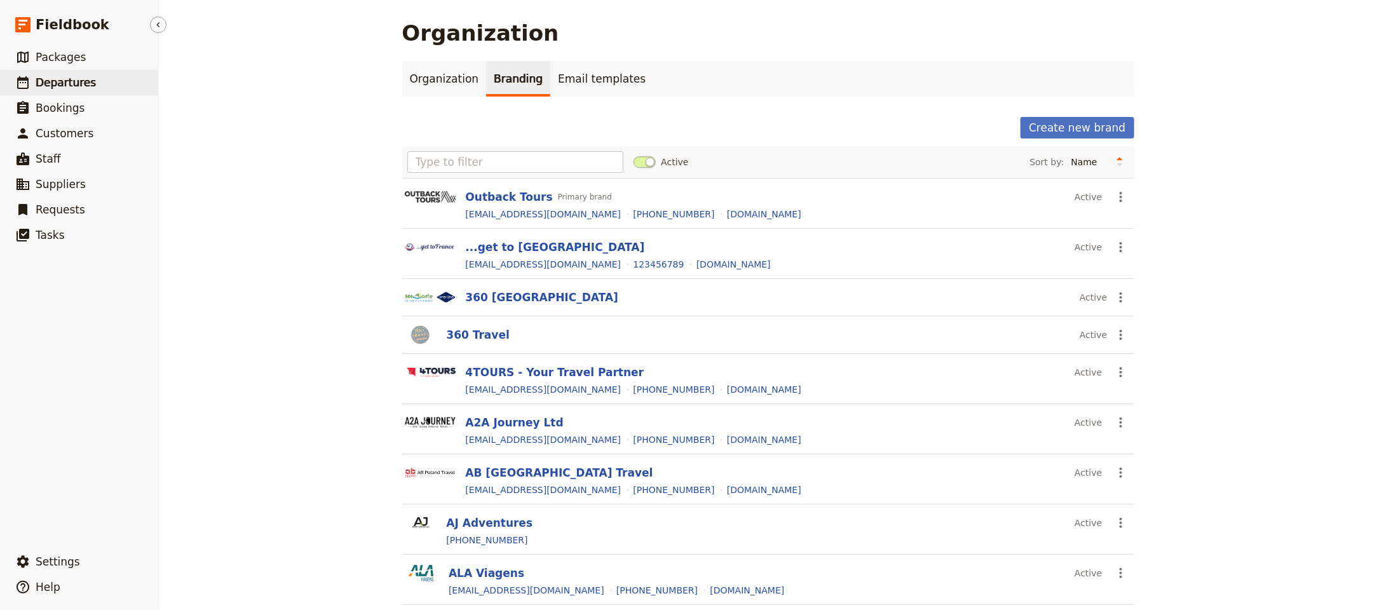
click at [64, 86] on span "Departures" at bounding box center [66, 82] width 60 height 13
select select "UPDATED_AT"
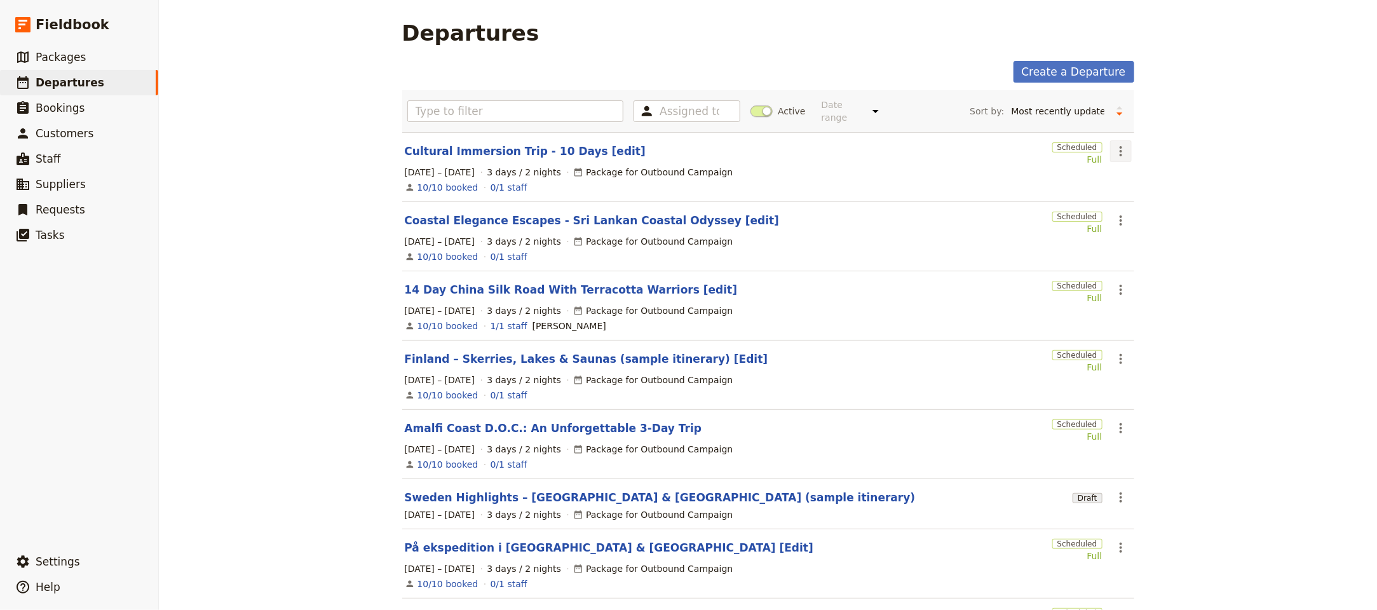
click at [1116, 144] on icon "Actions" at bounding box center [1120, 151] width 15 height 15
click at [1169, 190] on span "Clone this departure" at bounding box center [1155, 188] width 91 height 13
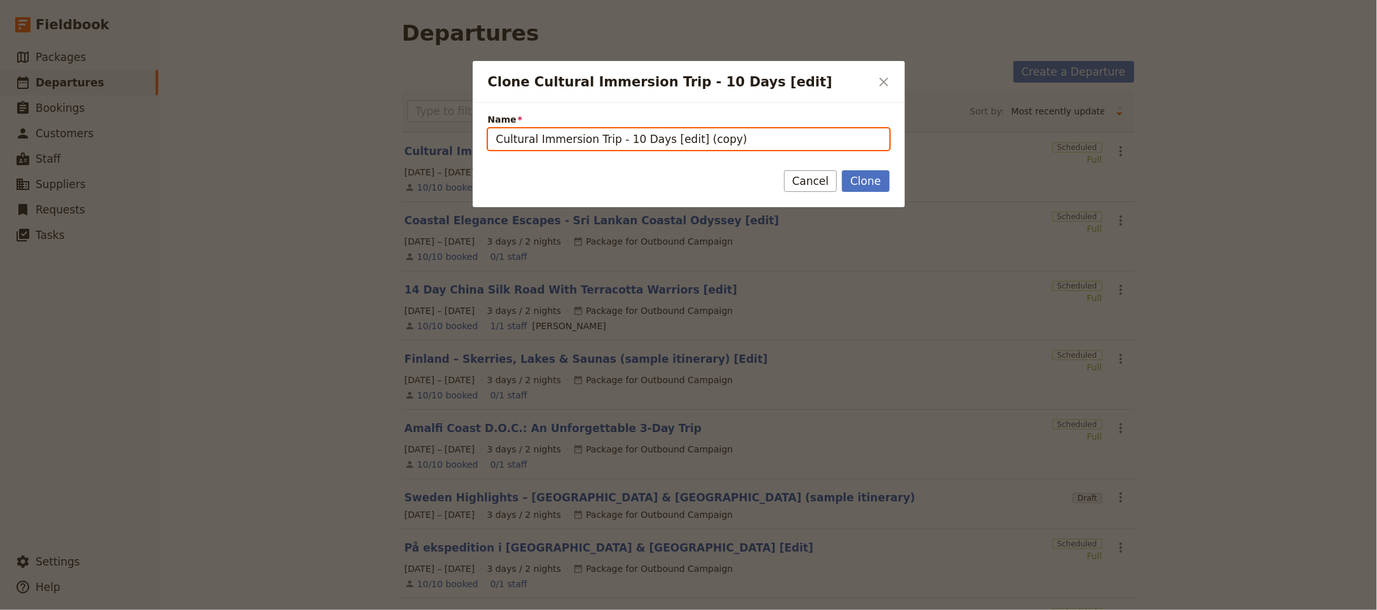
click at [640, 128] on input "Cultural Immersion Trip - 10 Days [edit] (copy)" at bounding box center [688, 139] width 401 height 22
paste input "Spirit of Patagonia — Authentic Experiences in Chile"
paste input "& Argentina"
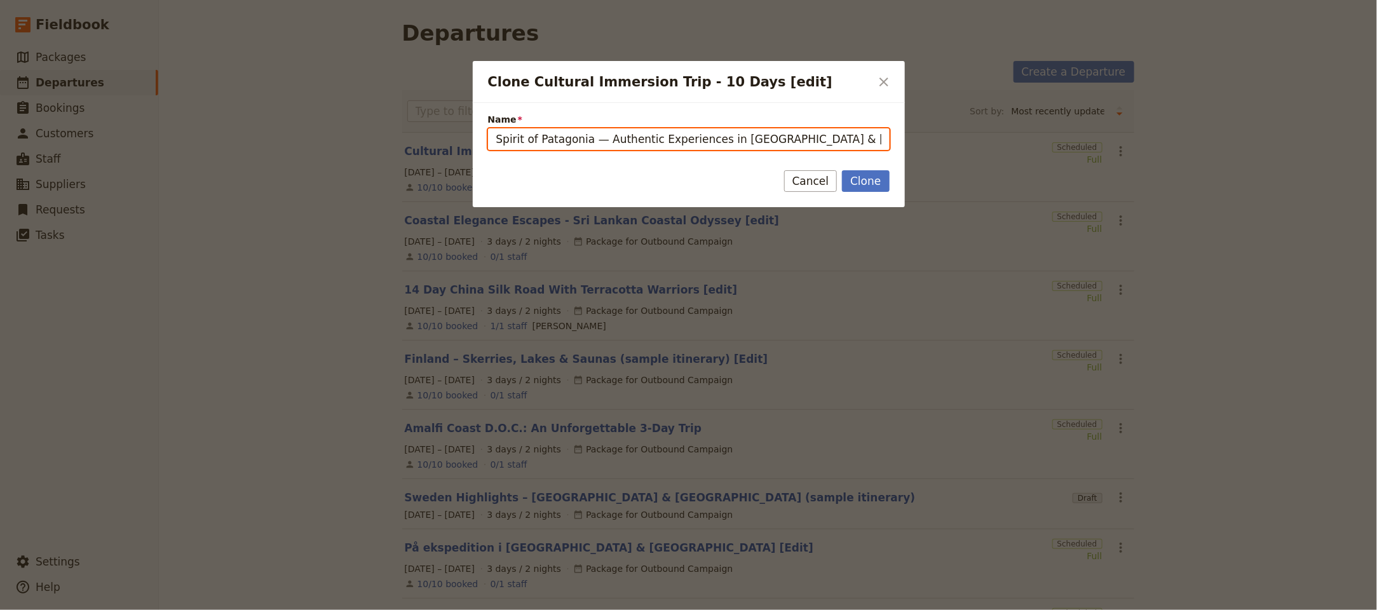
drag, startPoint x: 697, startPoint y: 135, endPoint x: 599, endPoint y: 139, distance: 98.6
click at [599, 139] on input "Spirit of Patagonia — Authentic Experiences in Chile & Argentina" at bounding box center [688, 139] width 401 height 22
click at [598, 139] on input "Spirit of Patagonia — Authentic Experiences in Chile & Argentina" at bounding box center [688, 139] width 401 height 22
type input "Spirit of Patagonia - Authentic Experiences in Chile & Argentina"
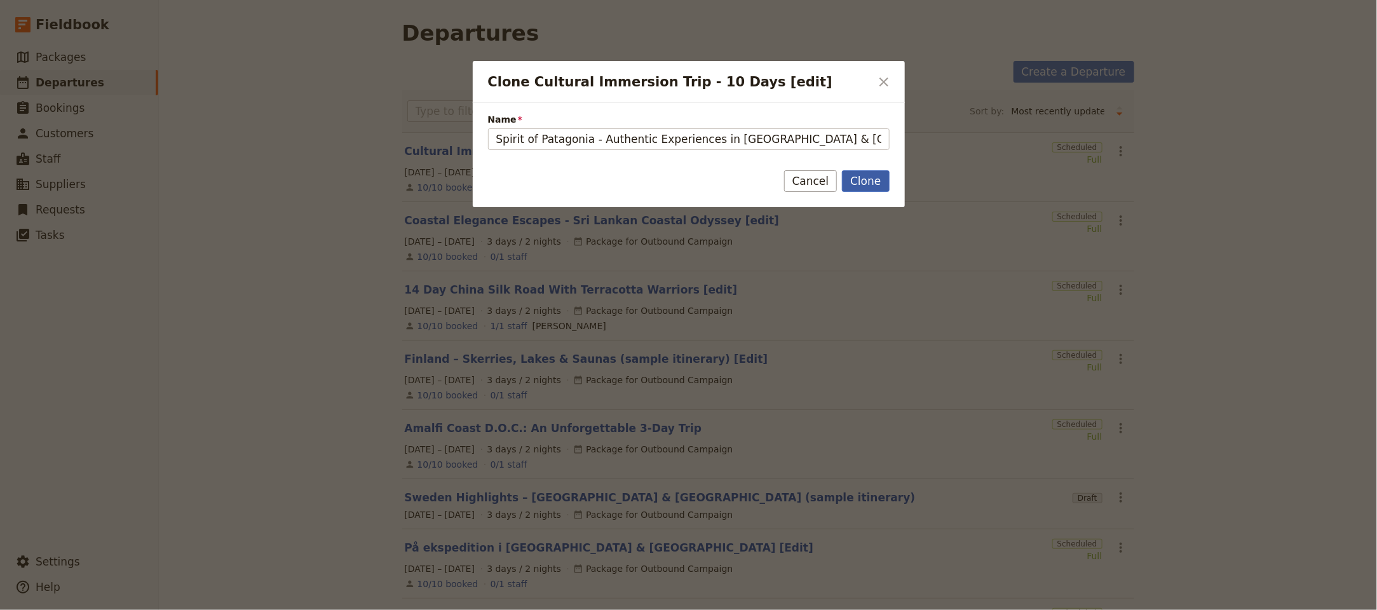
click at [883, 195] on div "Clone Cancel" at bounding box center [689, 188] width 432 height 37
click at [873, 184] on button "Clone" at bounding box center [865, 181] width 47 height 22
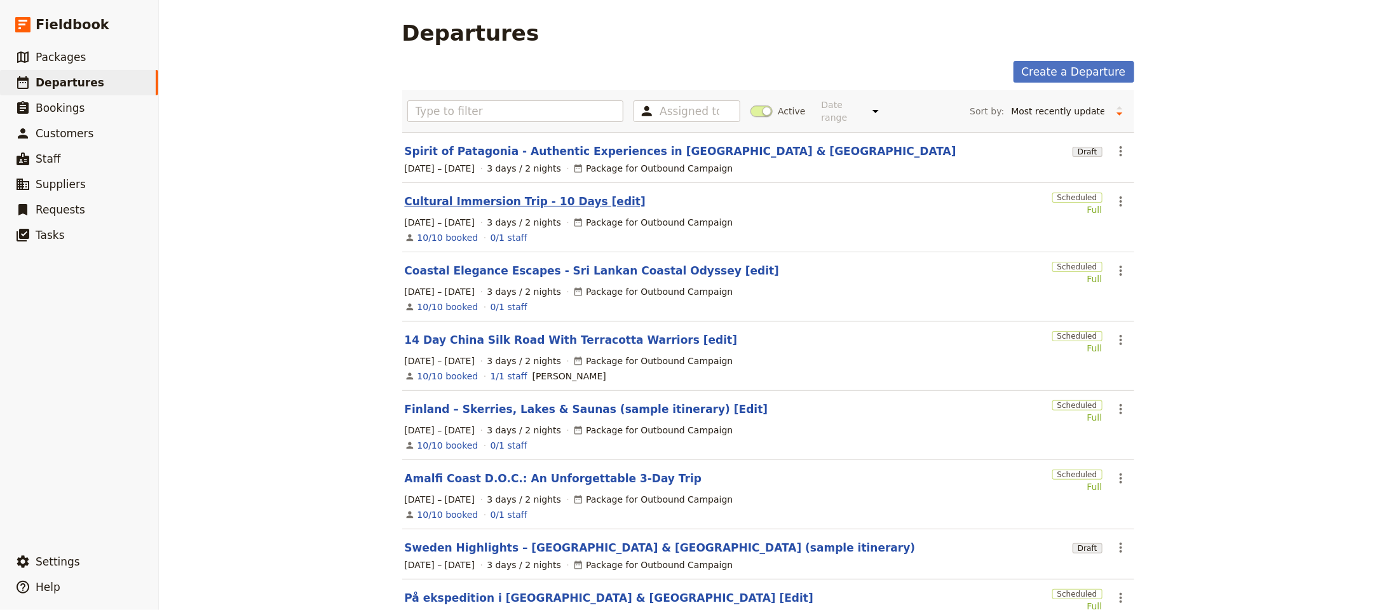
click at [585, 194] on link "Cultural Immersion Trip - 10 Days [edit]" at bounding box center [525, 201] width 241 height 15
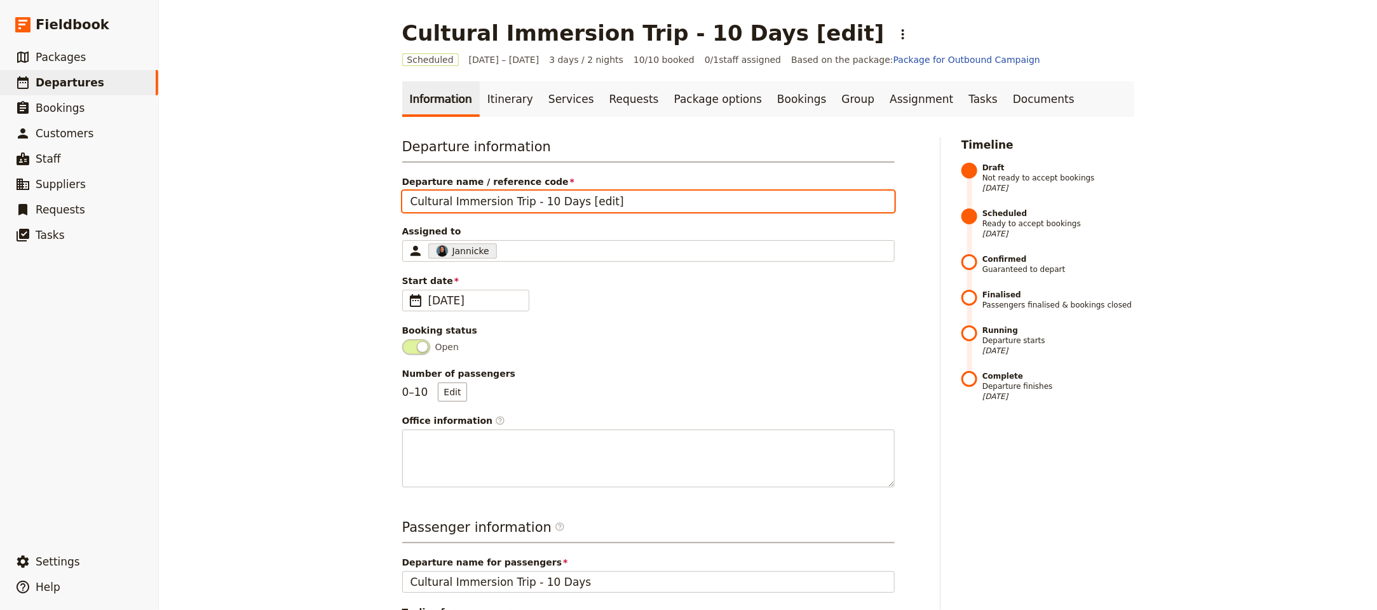
drag, startPoint x: 637, startPoint y: 206, endPoint x: 565, endPoint y: 206, distance: 71.8
click at [565, 206] on input "Cultural Immersion Trip - 10 Days [edit]" at bounding box center [648, 202] width 492 height 22
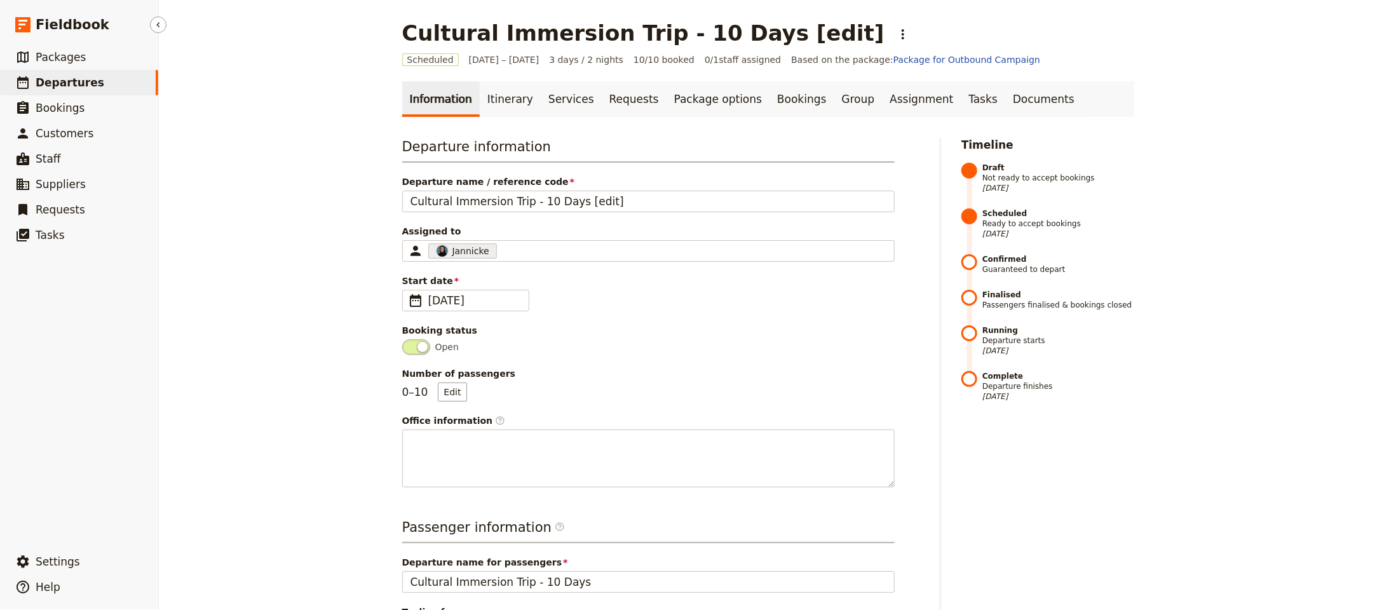
click at [93, 83] on link "​ Departures" at bounding box center [79, 82] width 158 height 25
select select "UPDATED_AT"
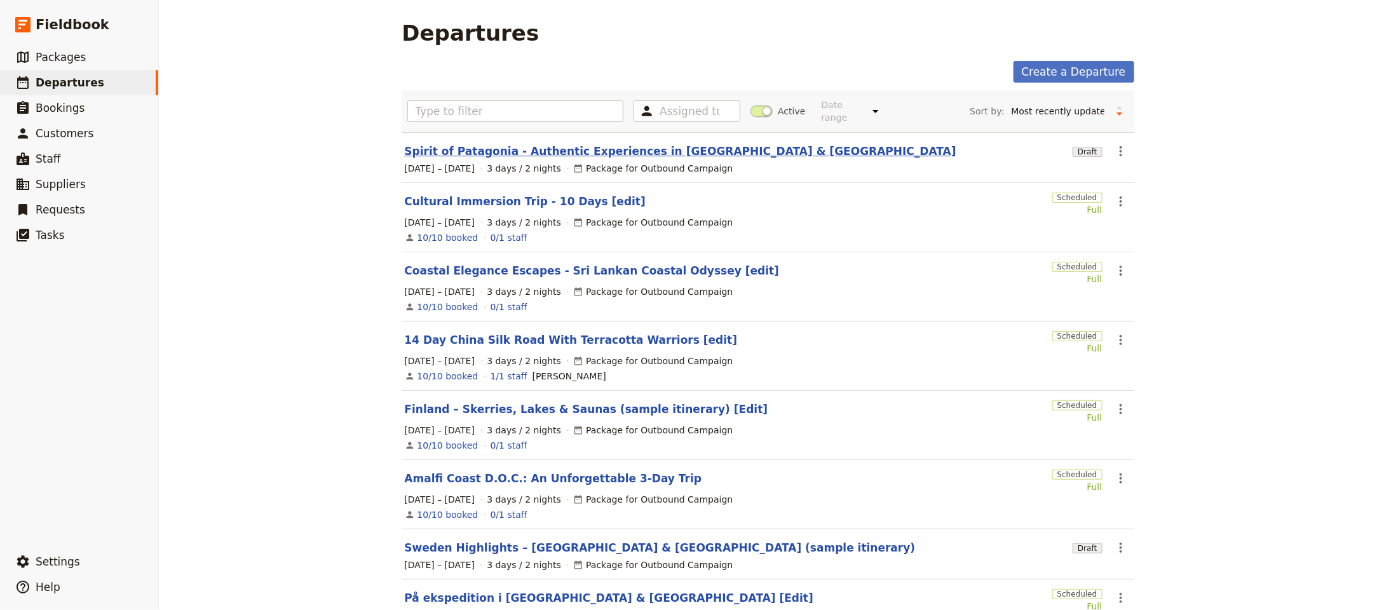
click at [617, 147] on link "Spirit of Patagonia - Authentic Experiences in Chile & Argentina" at bounding box center [680, 151] width 551 height 15
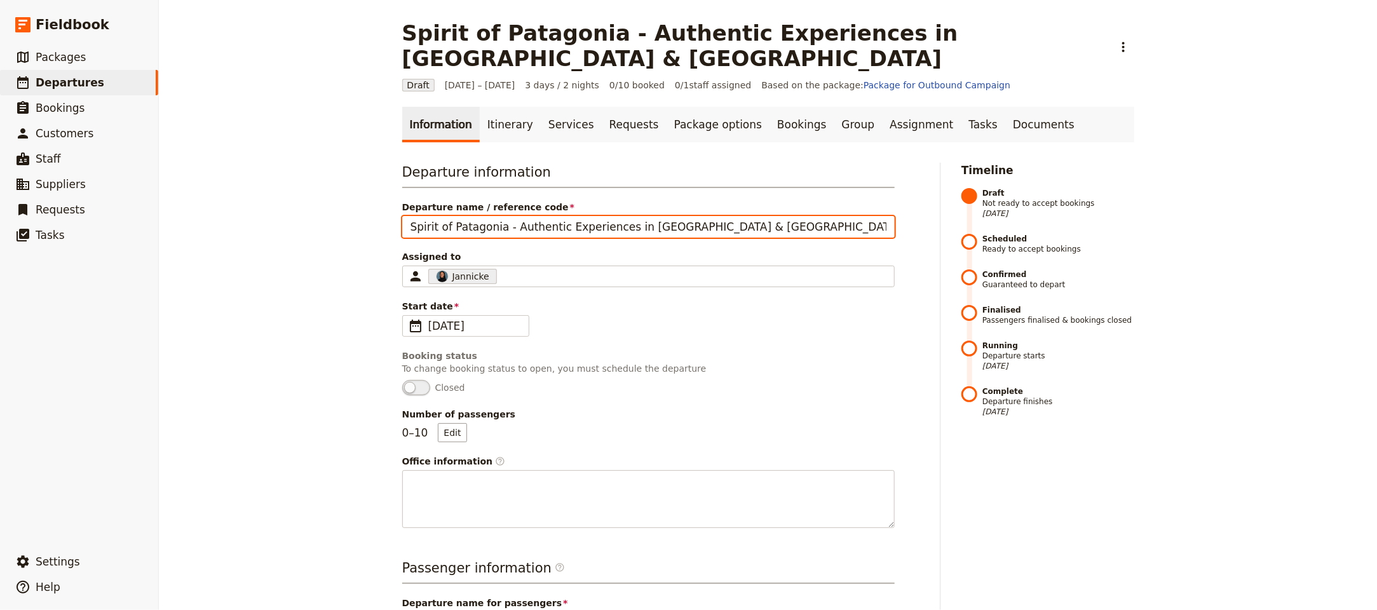
click at [800, 216] on input "Spirit of Patagonia - Authentic Experiences in Chile & Argentina" at bounding box center [648, 227] width 492 height 22
paste input "[edit]"
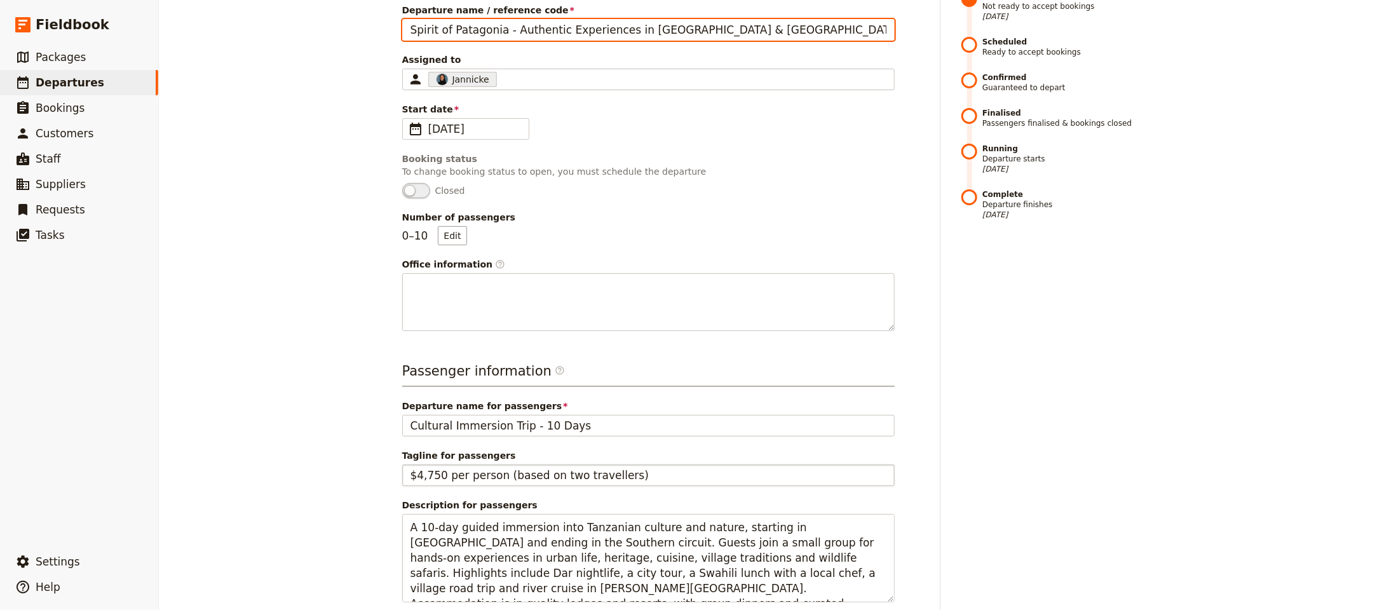
scroll to position [465, 0]
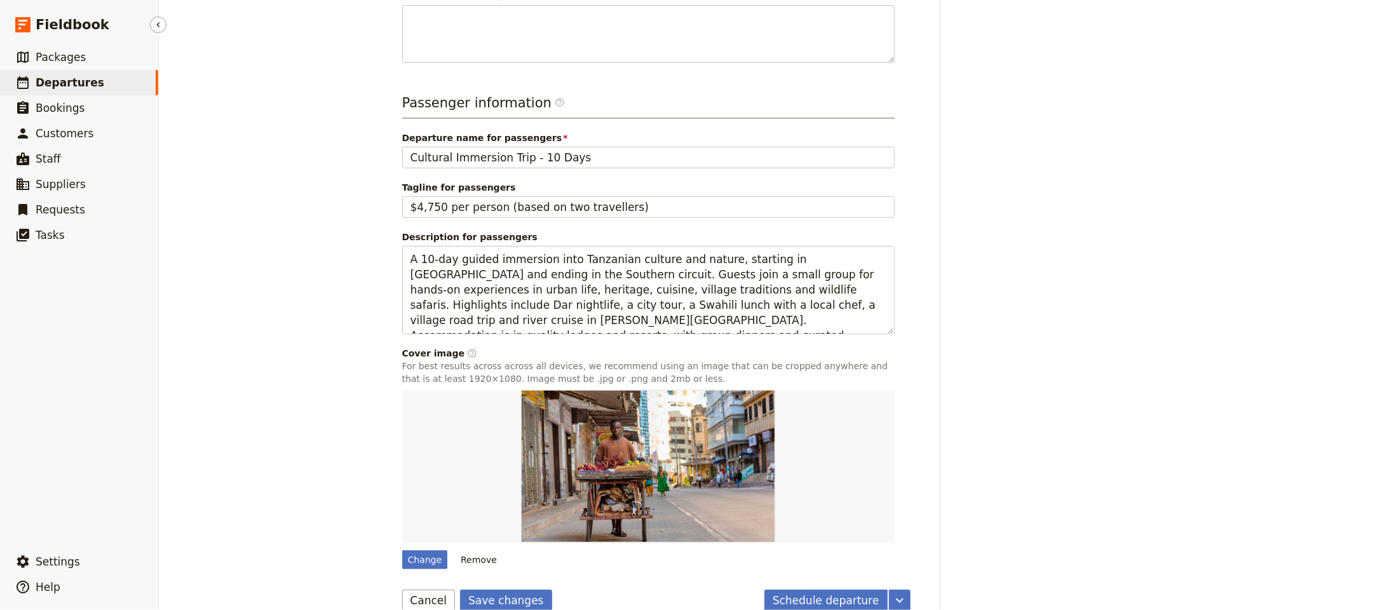
type input "Spirit of Patagonia - Authentic Experiences in Chile & Argentina [edit]"
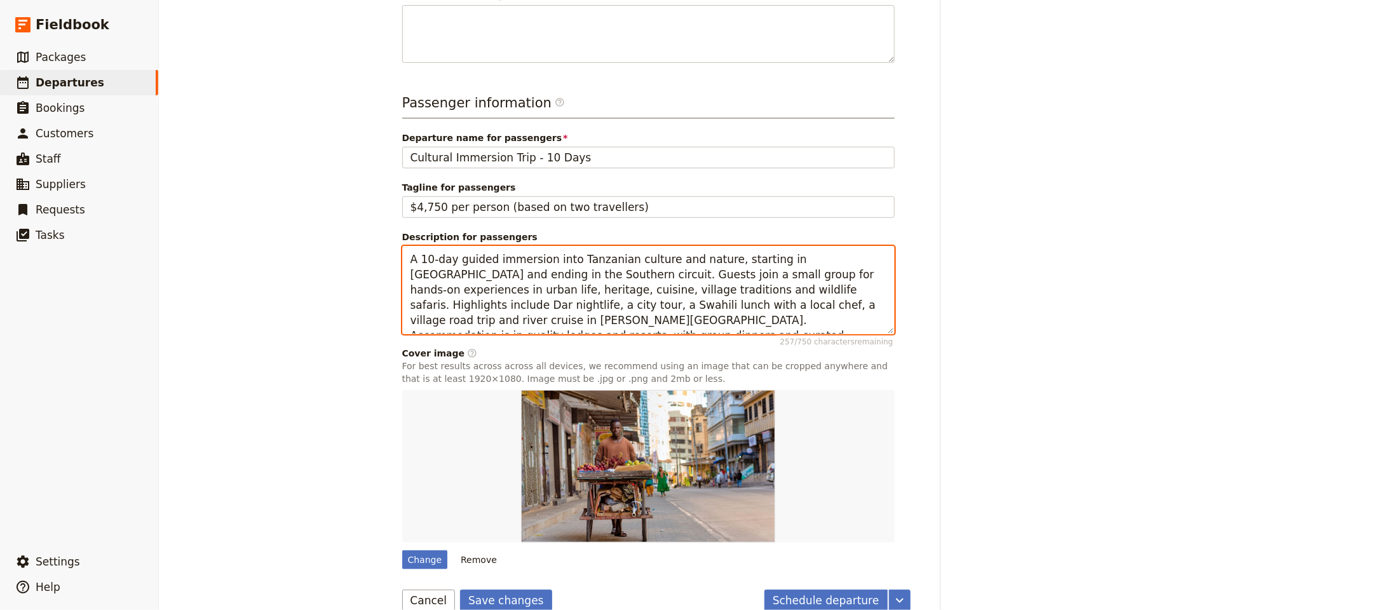
click at [493, 274] on textarea "A 10‑day guided immersion into Tanzanian culture and nature, starting in Dar es…" at bounding box center [648, 290] width 492 height 88
paste textarea "3-day tailor-made journey through Chile and Argentina combining cosmopolitan Sa…"
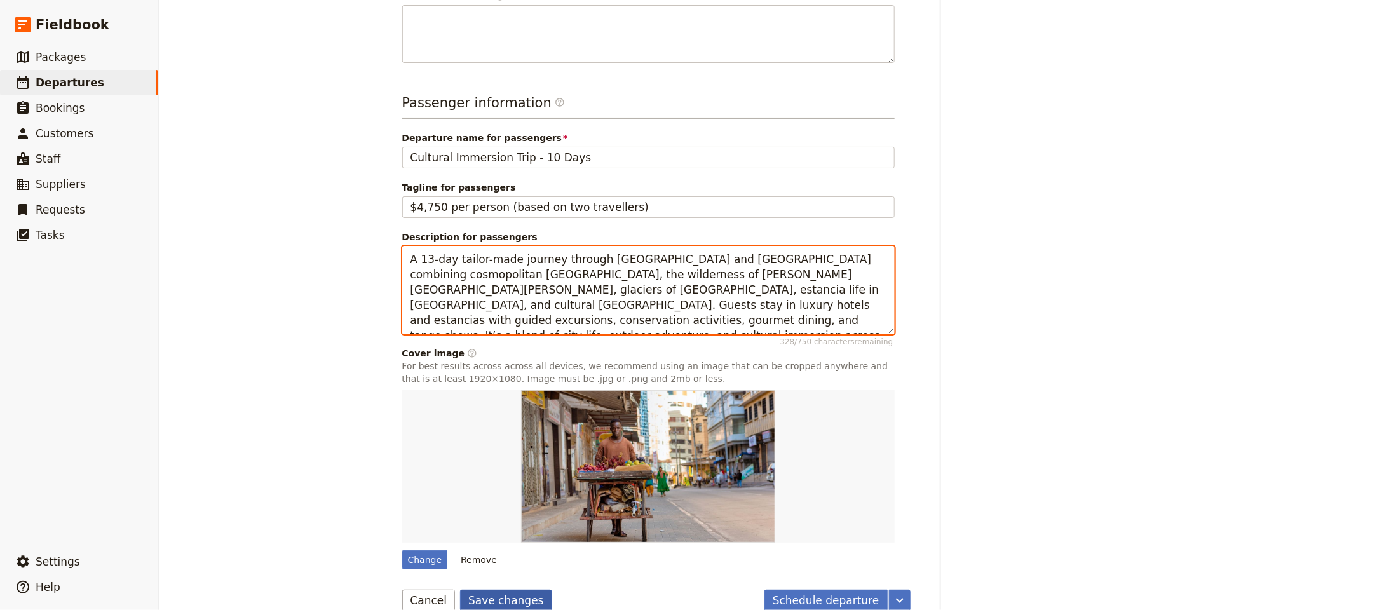
type textarea "A 13-day tailor-made journey through Chile and Argentina combining cosmopolitan…"
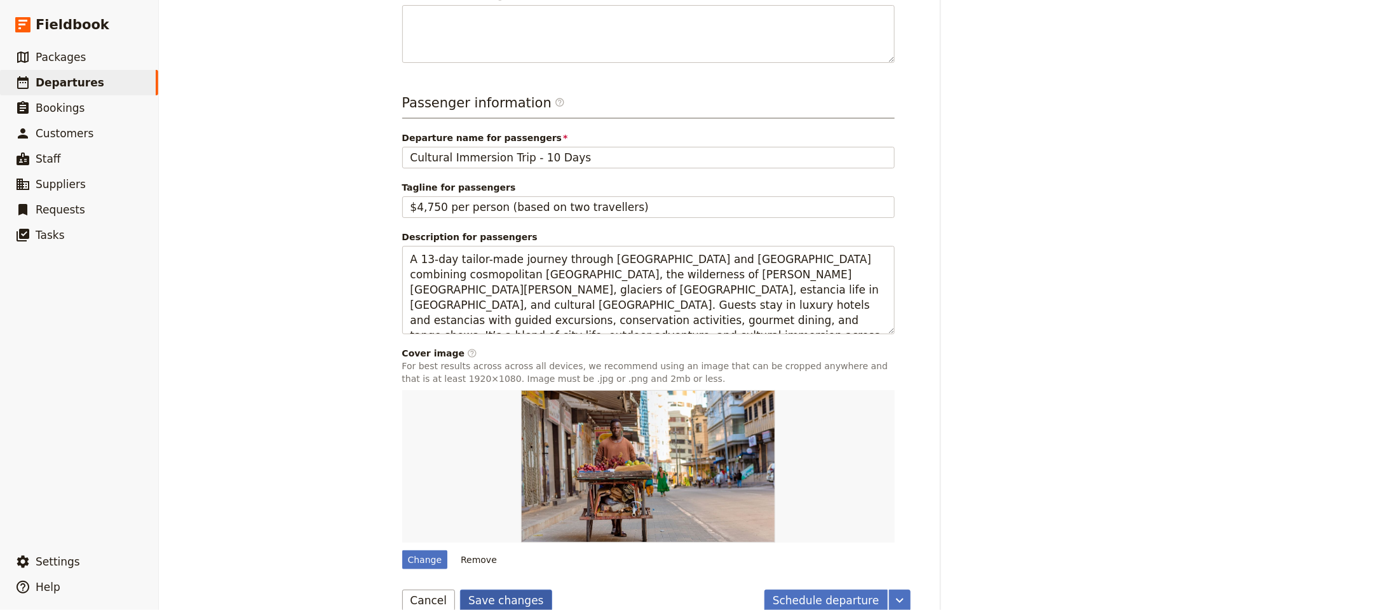
click at [487, 589] on button "Save changes" at bounding box center [506, 600] width 92 height 22
click at [416, 550] on div "Change" at bounding box center [425, 559] width 46 height 19
click at [402, 549] on input "Change" at bounding box center [401, 549] width 1 height 1
type input "C:\fakepath\elias-almaguer-l-SI6dRh_sY-unsplash.jpg"
click at [409, 550] on div "Change" at bounding box center [425, 559] width 46 height 19
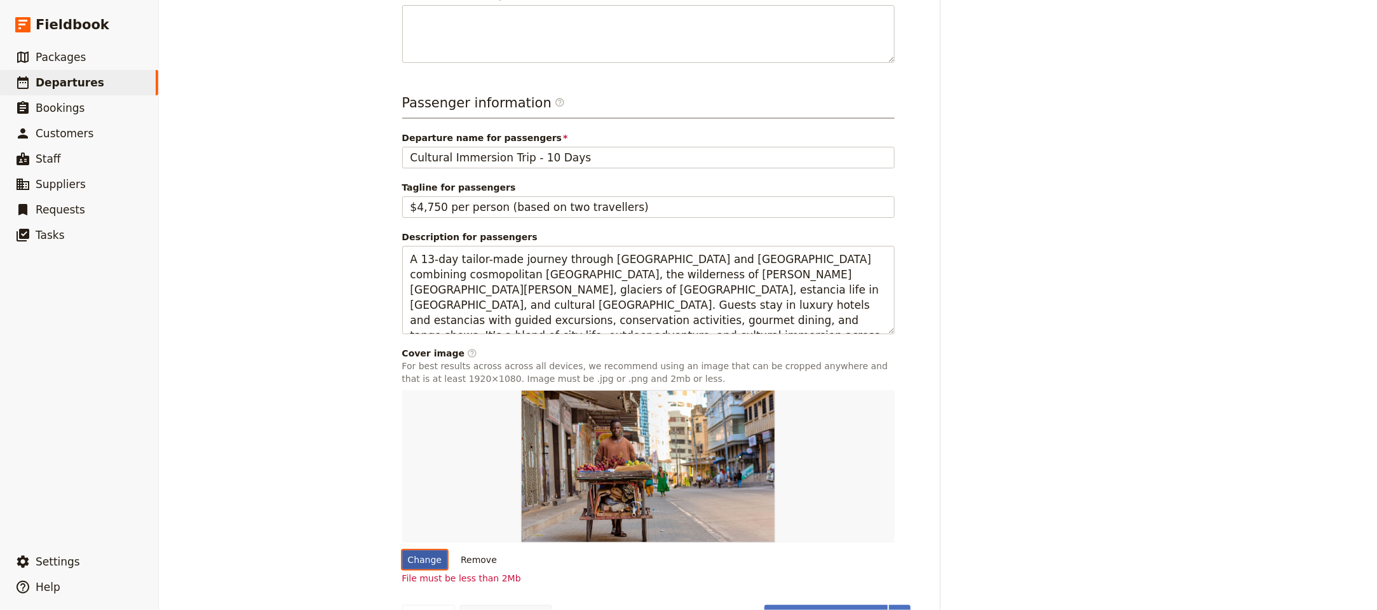
click at [402, 549] on input "Change" at bounding box center [401, 549] width 1 height 1
click at [426, 550] on div "Change" at bounding box center [425, 559] width 46 height 19
click at [402, 549] on input "Change" at bounding box center [401, 549] width 1 height 1
click at [412, 550] on div "Change" at bounding box center [425, 559] width 46 height 19
click at [402, 549] on input "Change" at bounding box center [401, 549] width 1 height 1
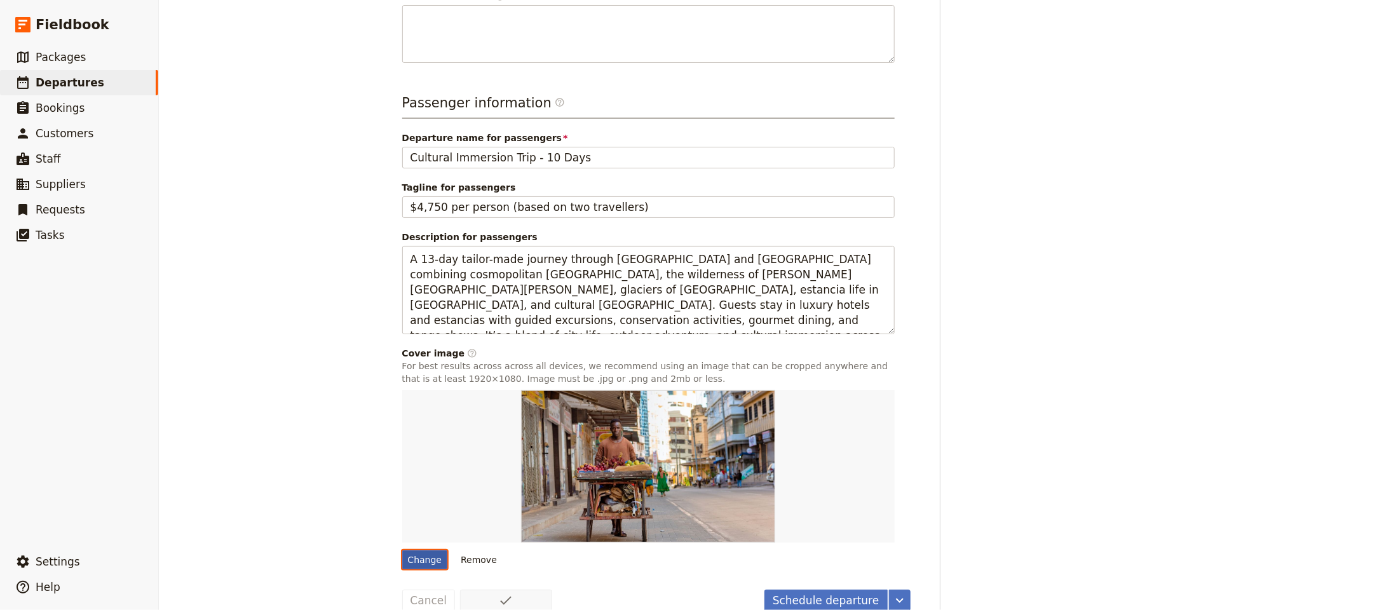
type input "C:\fakepath\elias-almaguer-l-SI6dRh_sY-unsplash.jpg"
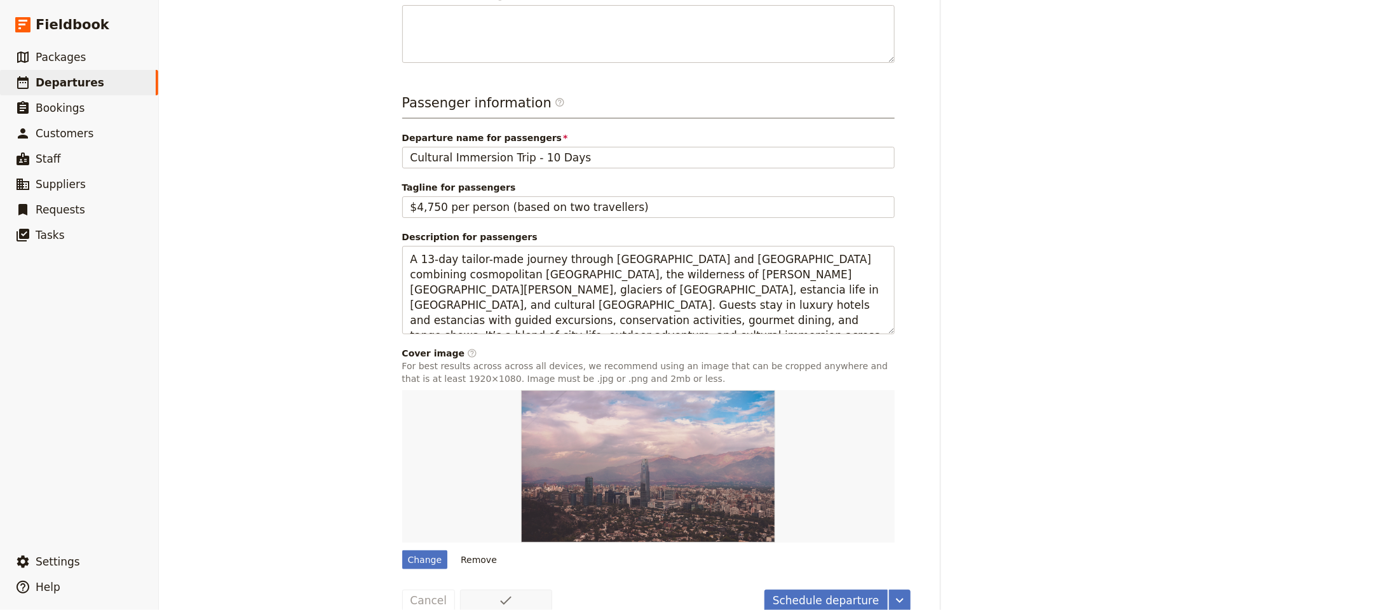
scroll to position [0, 0]
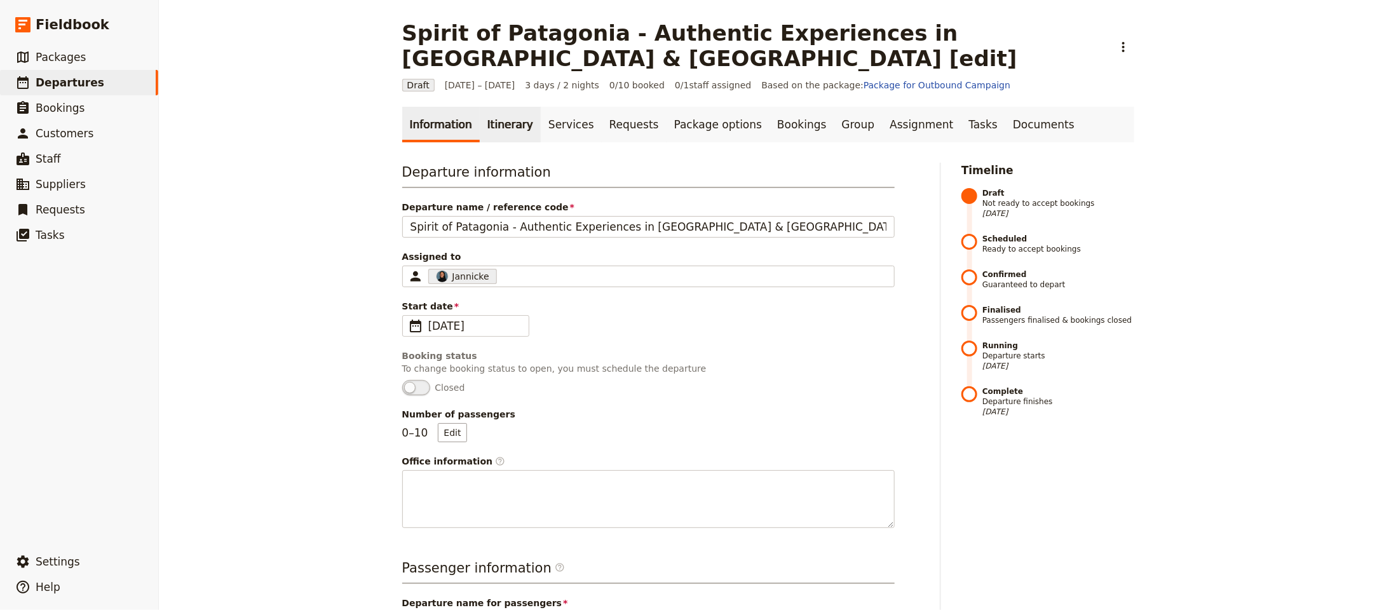
click at [501, 107] on link "Itinerary" at bounding box center [510, 125] width 61 height 36
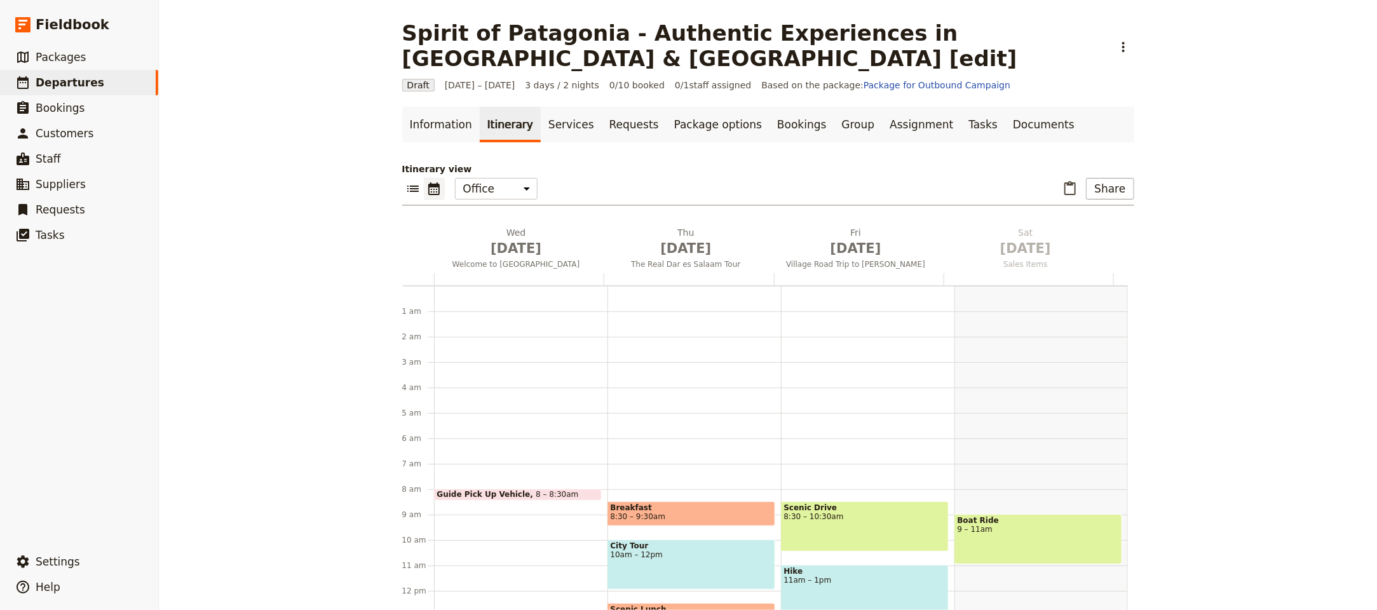
scroll to position [165, 0]
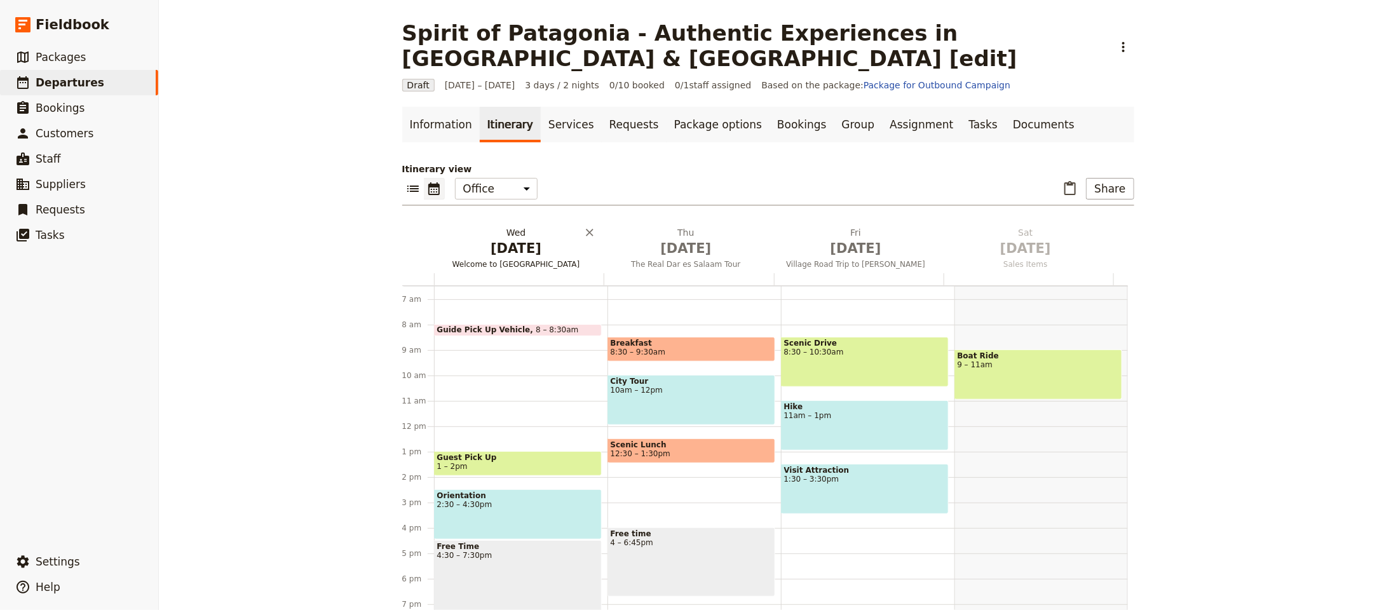
click at [514, 239] on span "[DATE]" at bounding box center [516, 248] width 154 height 19
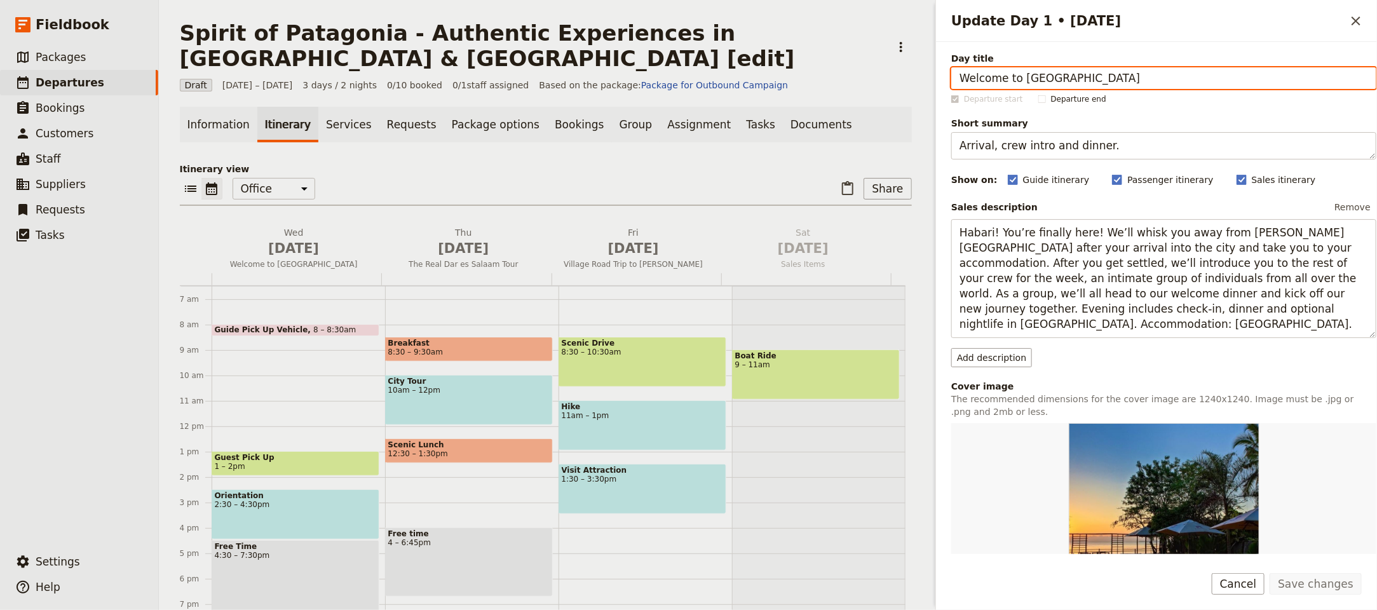
click at [1090, 76] on input "Welcome to Dar es Salaam" at bounding box center [1163, 78] width 425 height 22
click at [1090, 77] on input "Welcome to Dar es Salaam" at bounding box center [1163, 78] width 425 height 22
paste input "Santiago"
type input "Welcome to Santiago"
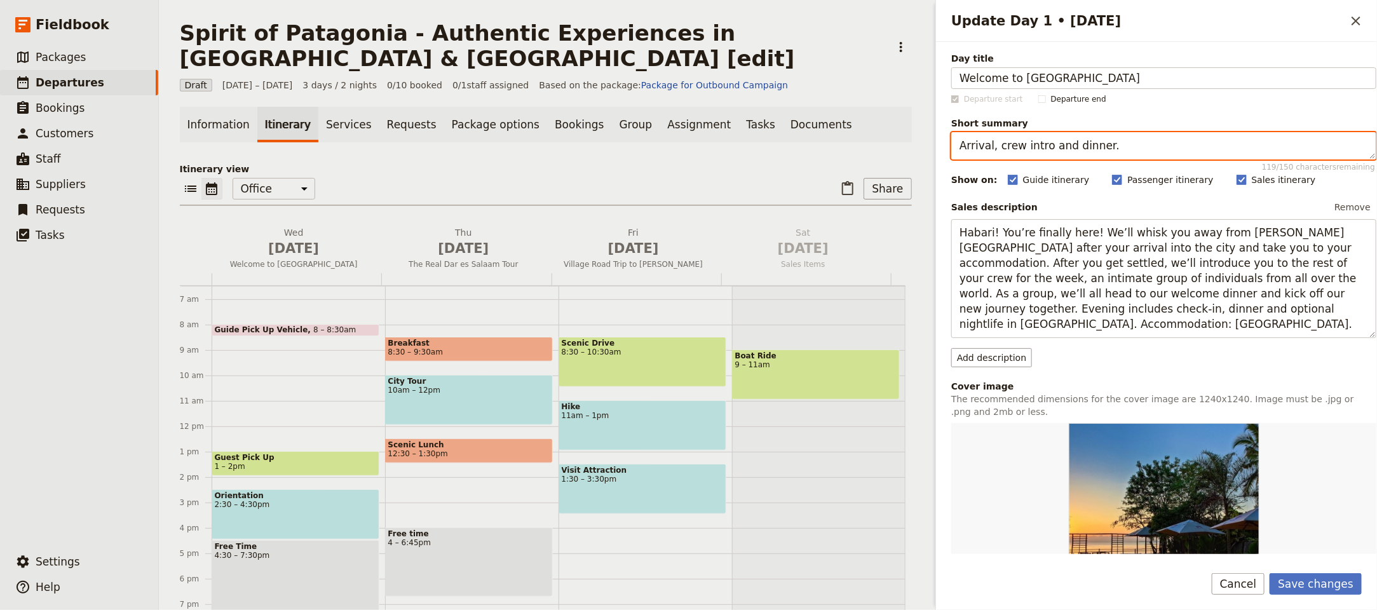
click at [999, 149] on textarea "Arrival, crew intro and dinner." at bounding box center [1163, 145] width 425 height 27
paste textarea "heck-in and welcome"
type textarea "Arrival, check-in and welcome."
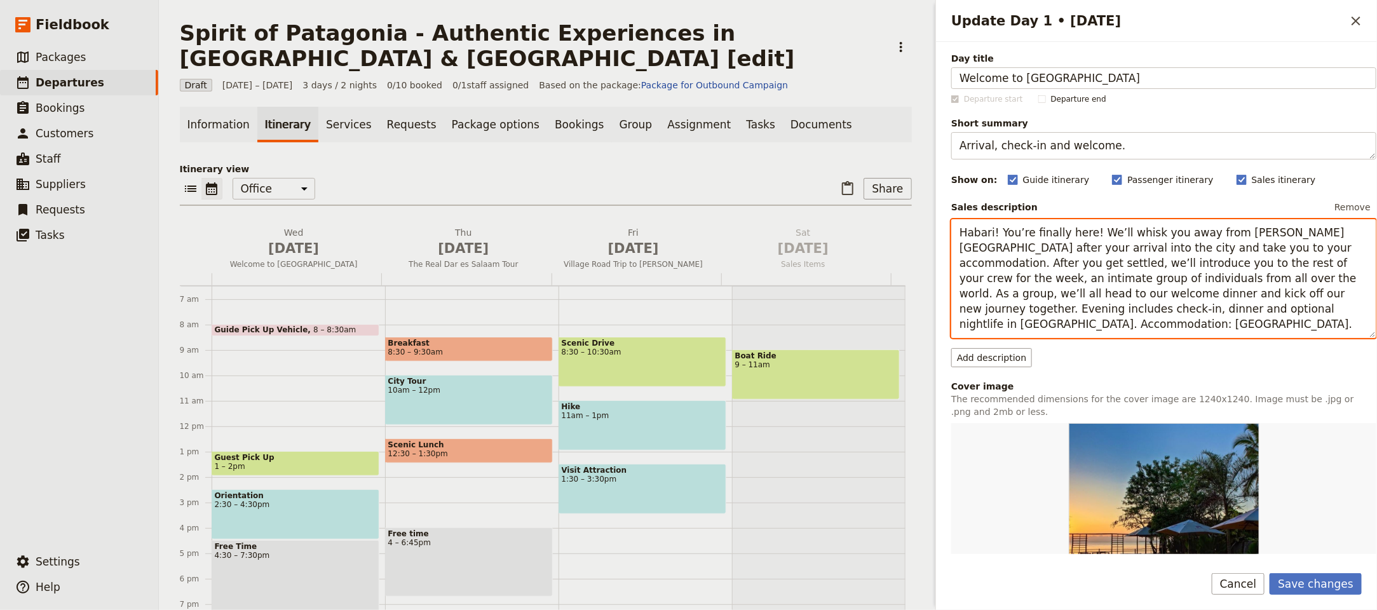
click at [1113, 283] on textarea "Habari! You’re finally here! We’ll whisk you away from Julius Nyerere Internati…" at bounding box center [1163, 278] width 425 height 119
paste textarea "Arrive in Santiago and transfer to The Singular Santiago. After check-in, enjoy…"
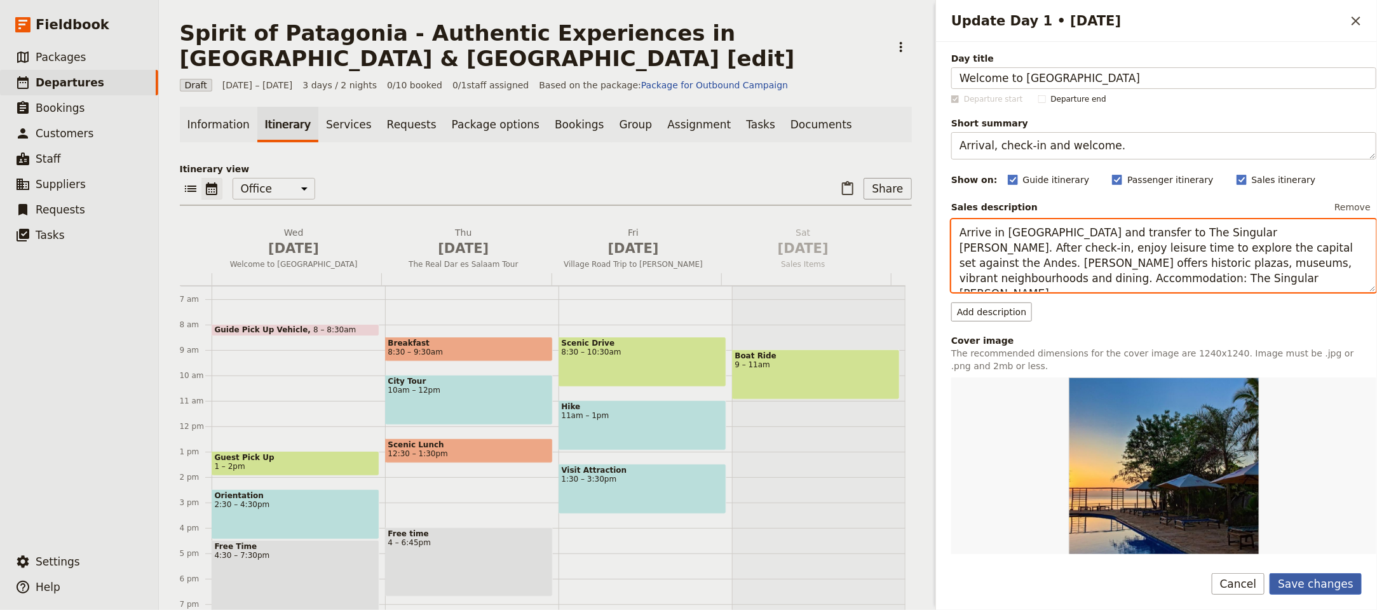
type textarea "Arrive in Santiago and transfer to The Singular Santiago. After check-in, enjoy…"
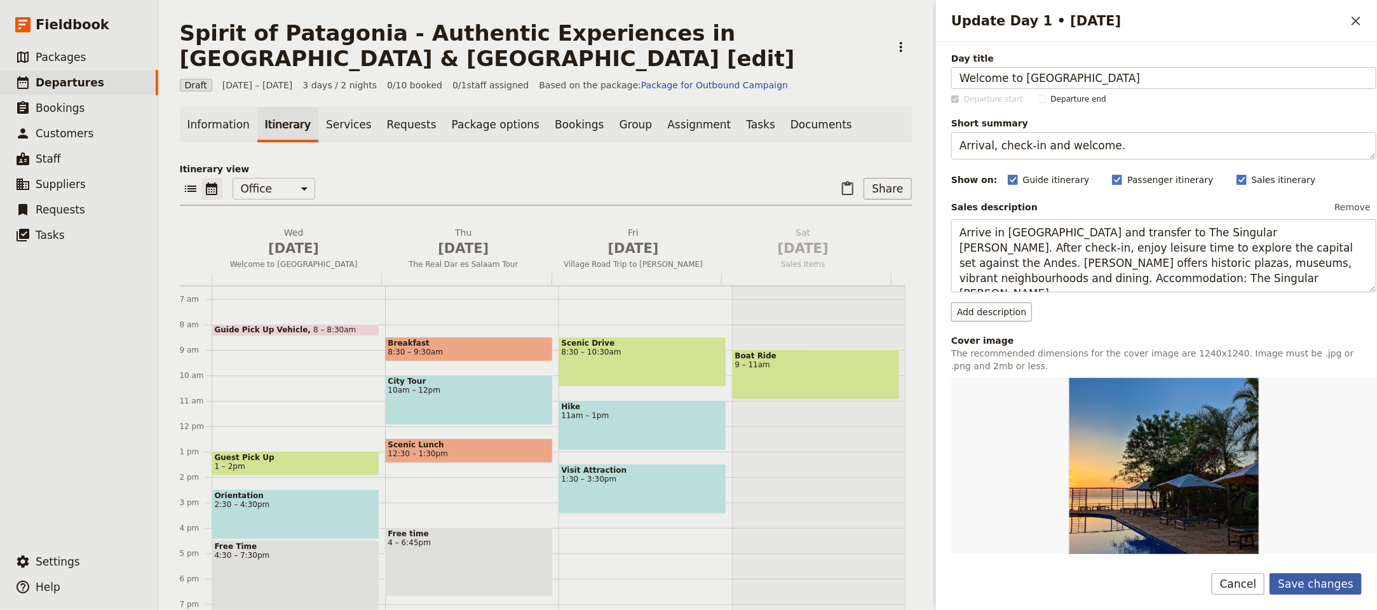
click at [1324, 584] on button "Save changes" at bounding box center [1315, 584] width 92 height 22
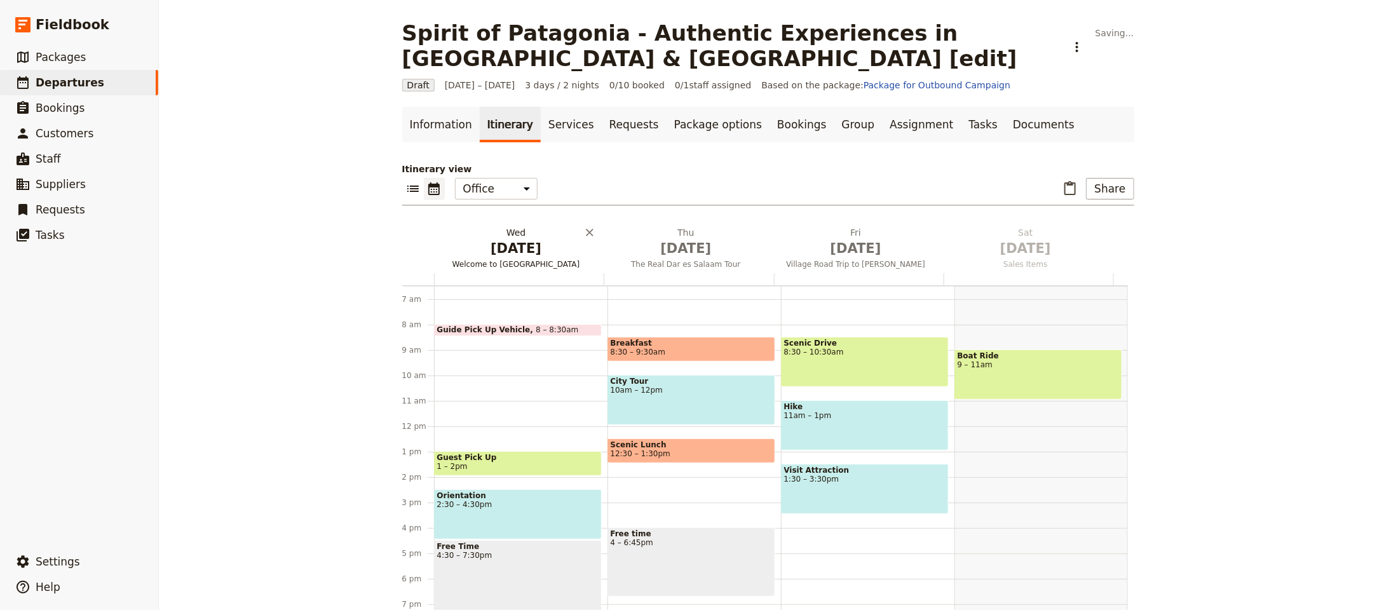
click at [469, 242] on span "[DATE]" at bounding box center [516, 248] width 154 height 19
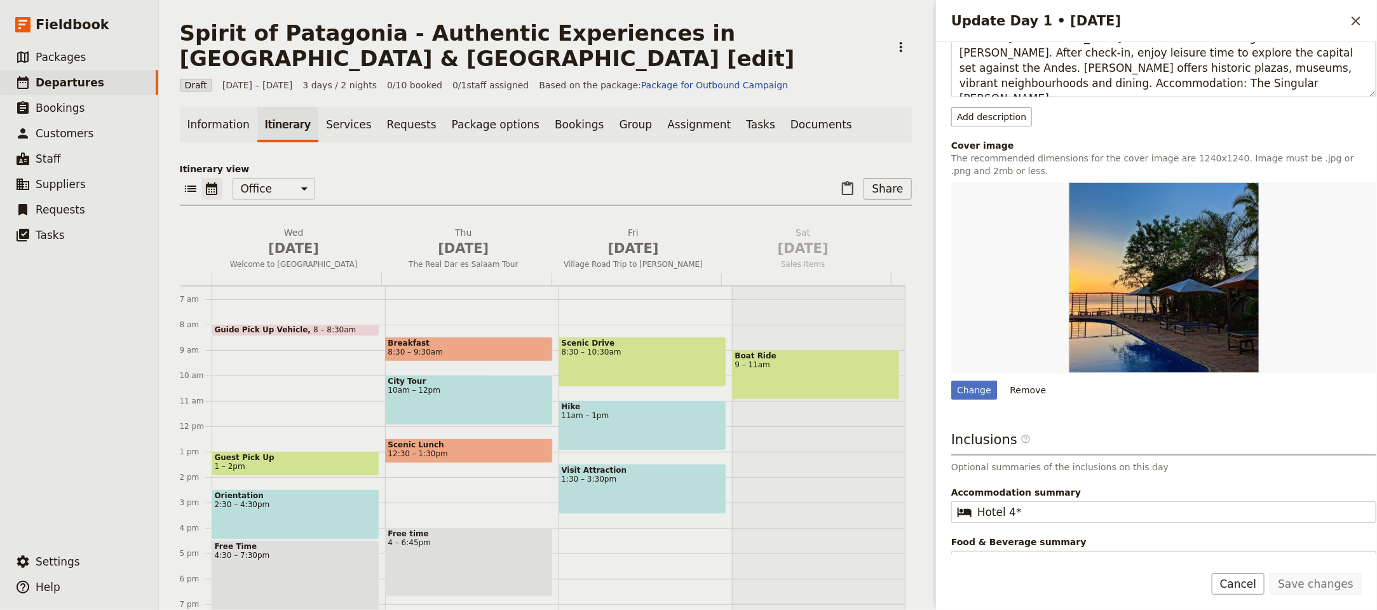
scroll to position [234, 0]
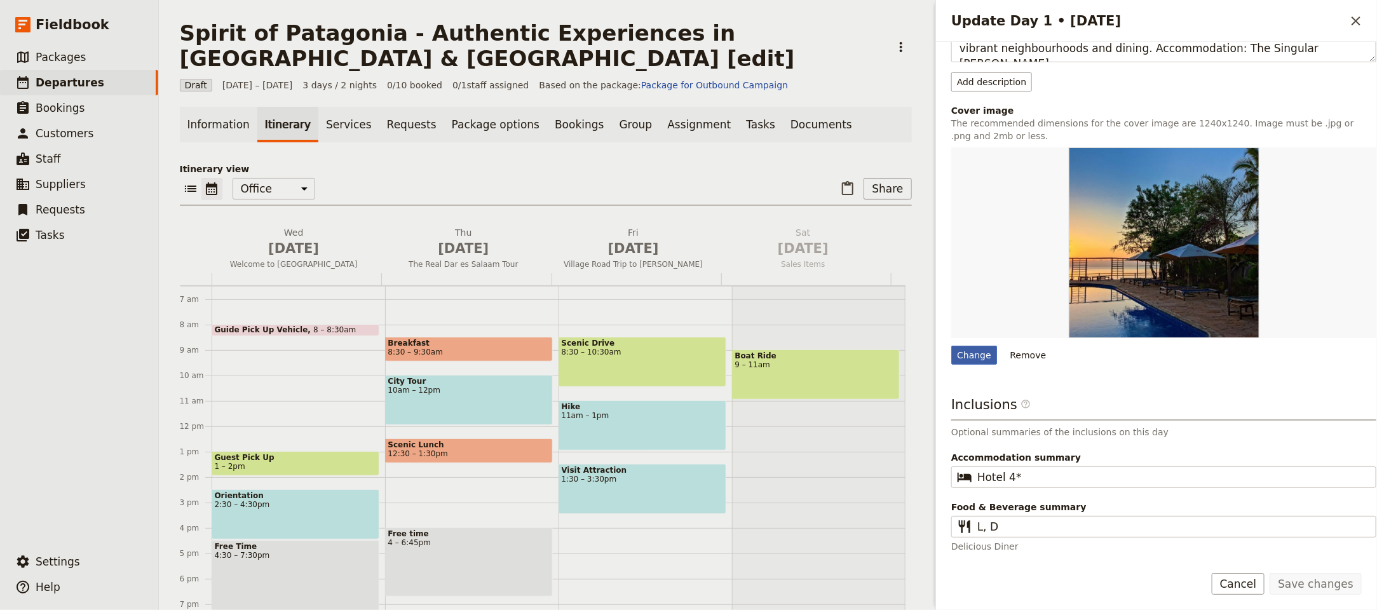
click at [971, 362] on div "Change" at bounding box center [974, 355] width 46 height 19
click at [951, 346] on input "Change" at bounding box center [950, 345] width 1 height 1
type input "C:\fakepath\juan-pablo-ahumada-Y9Wp5keJsn8-unsplash.jpg"
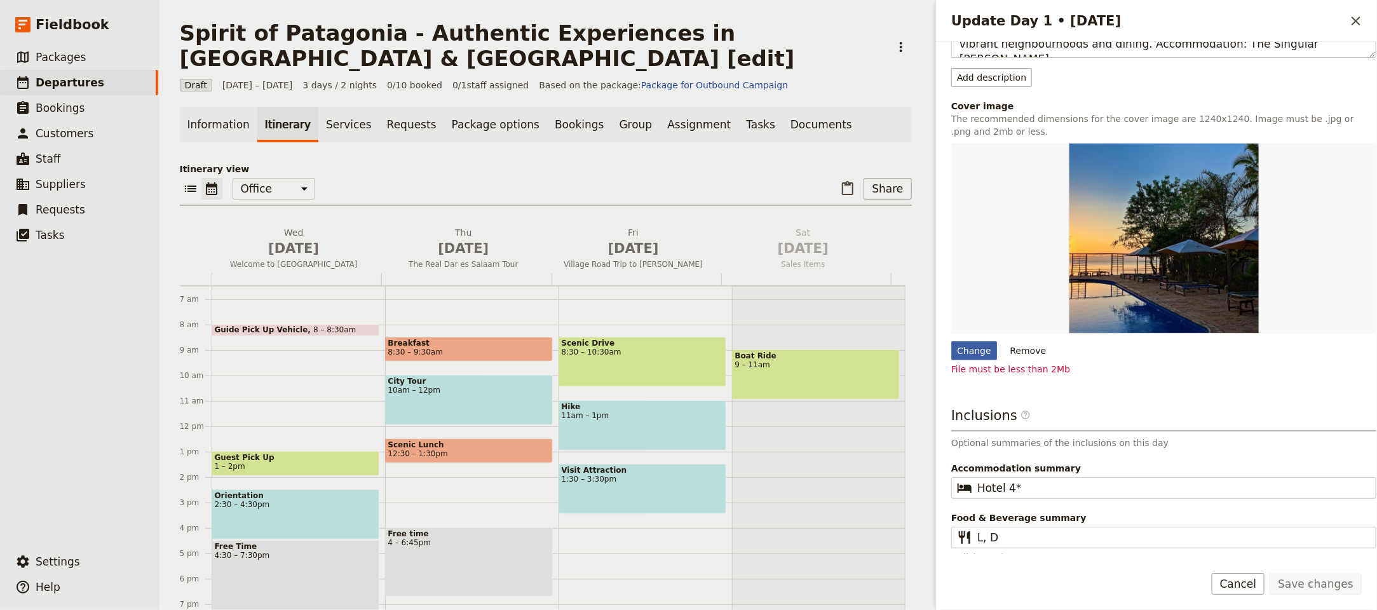
click at [985, 351] on div "Change" at bounding box center [974, 350] width 46 height 19
click at [951, 341] on input "Change" at bounding box center [950, 340] width 1 height 1
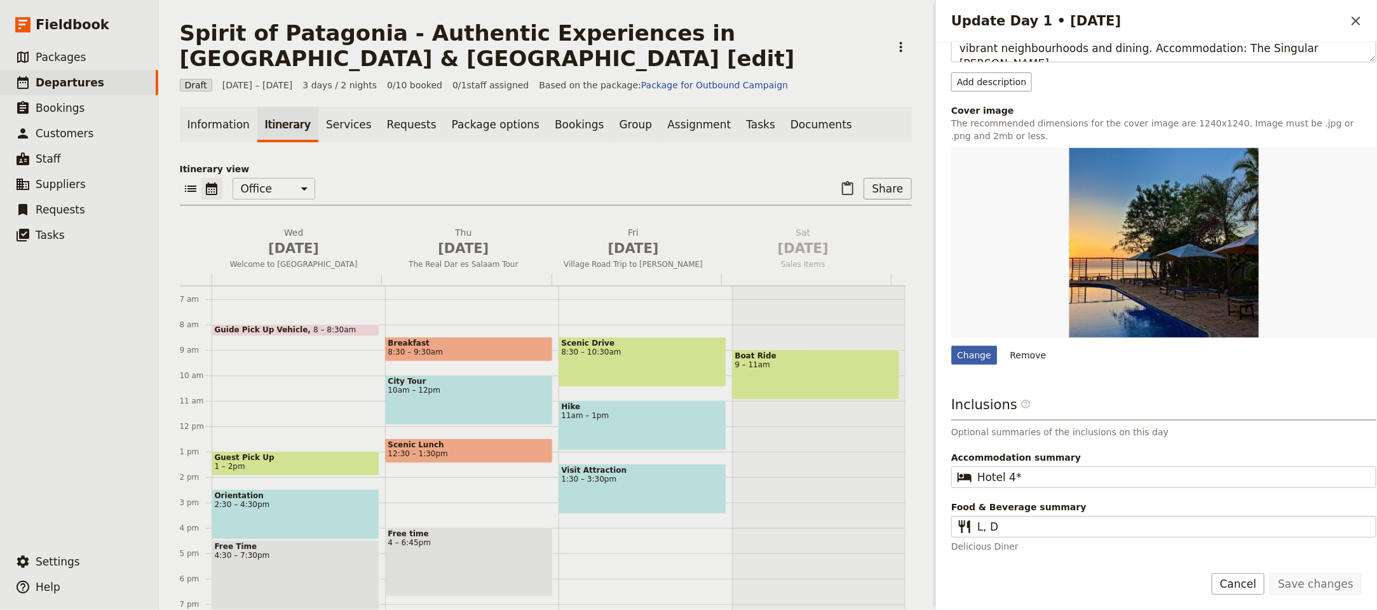
click at [968, 346] on div "Change" at bounding box center [974, 355] width 46 height 19
click at [951, 345] on input "Change" at bounding box center [950, 345] width 1 height 1
type input "C:\fakepath\juan-pablo-ahumada-Y9Wp5keJsn8-unsplash.jpg"
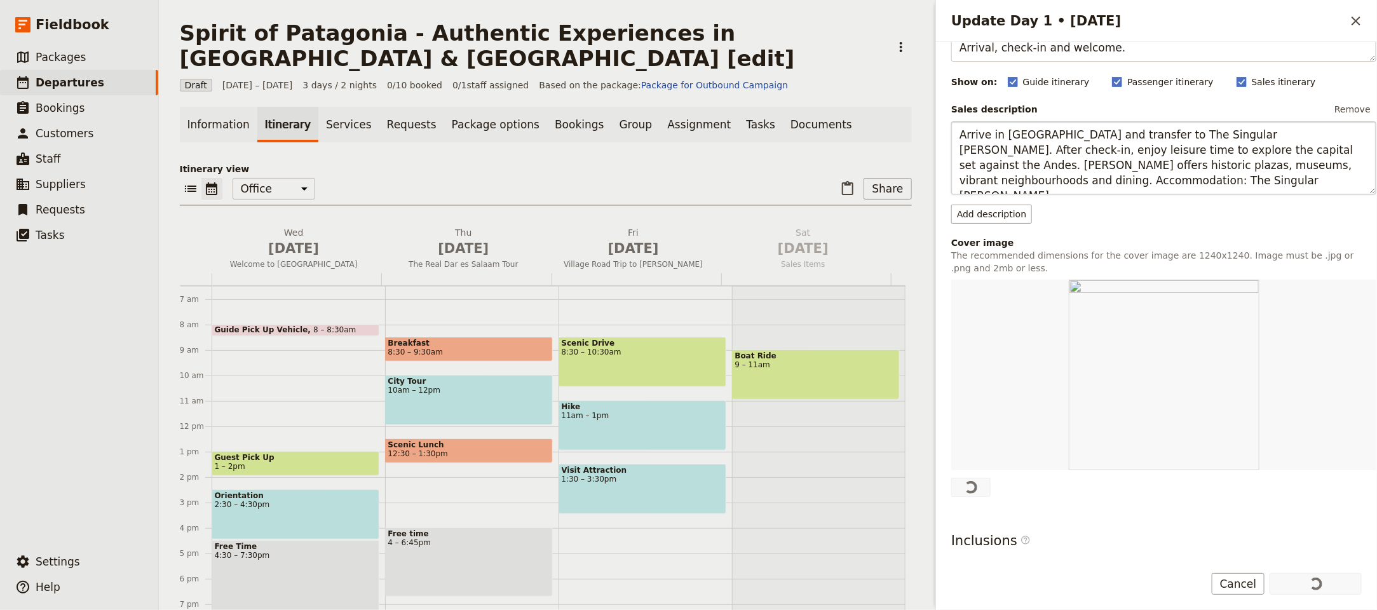
scroll to position [0, 0]
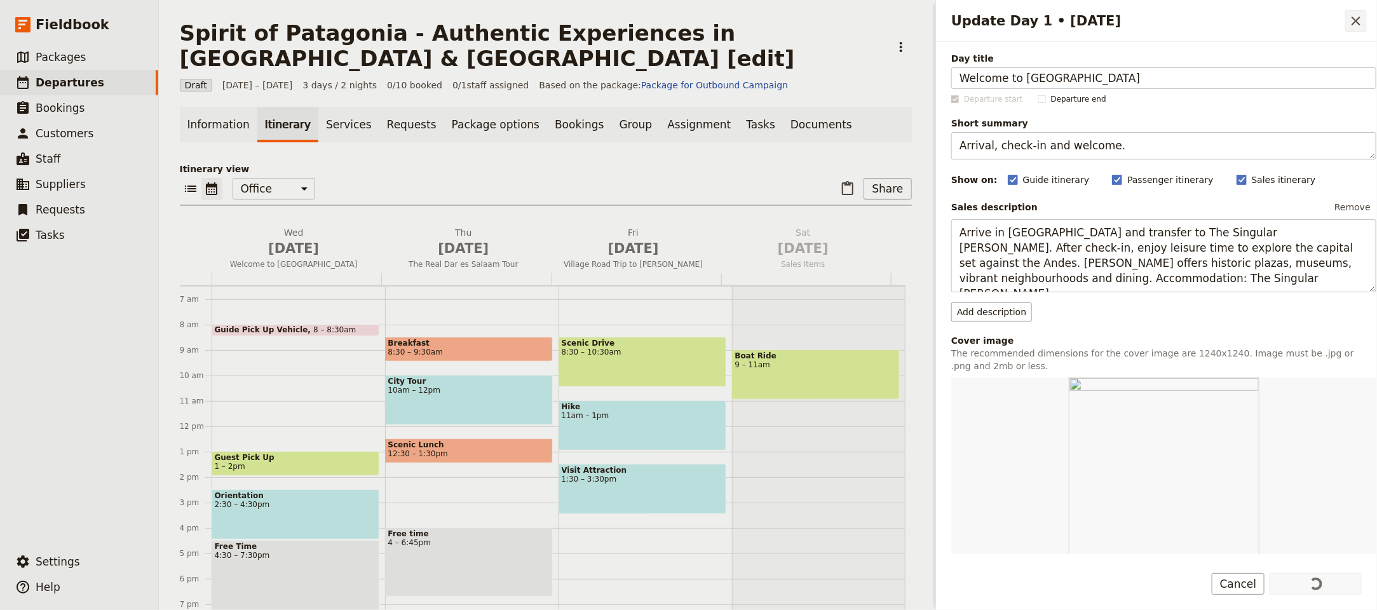
click at [1364, 18] on button "​" at bounding box center [1356, 21] width 22 height 22
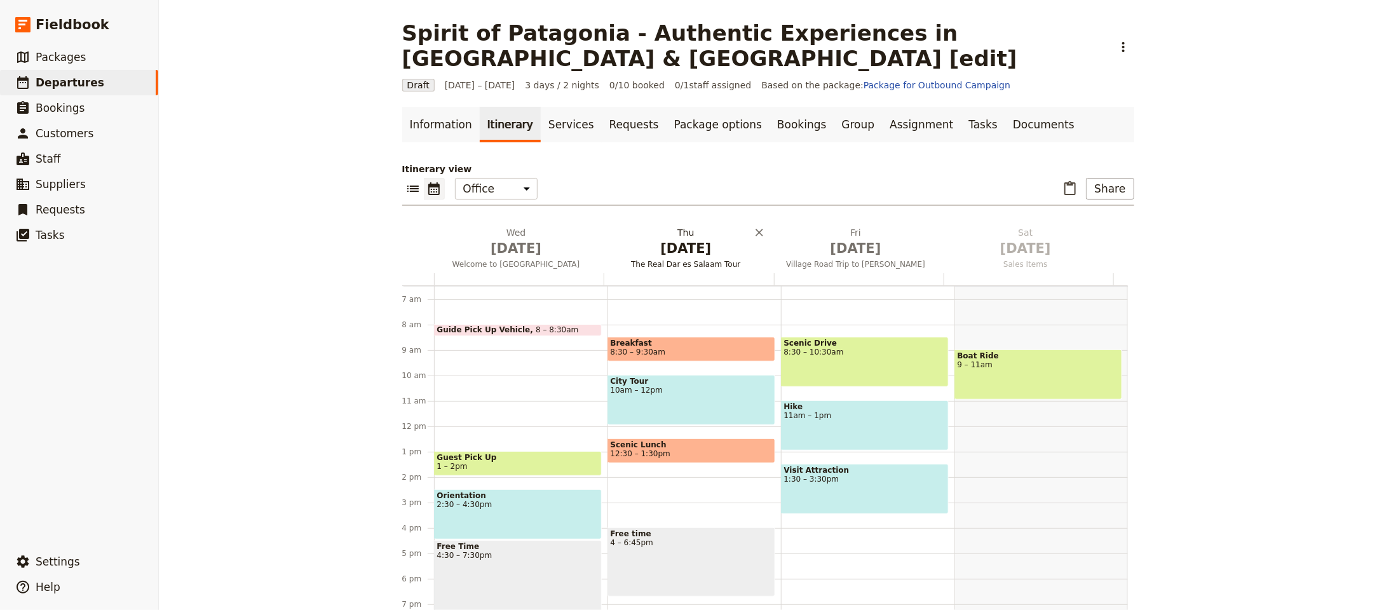
click at [684, 259] on span "The Real Dar es Salaam Tour" at bounding box center [685, 264] width 165 height 10
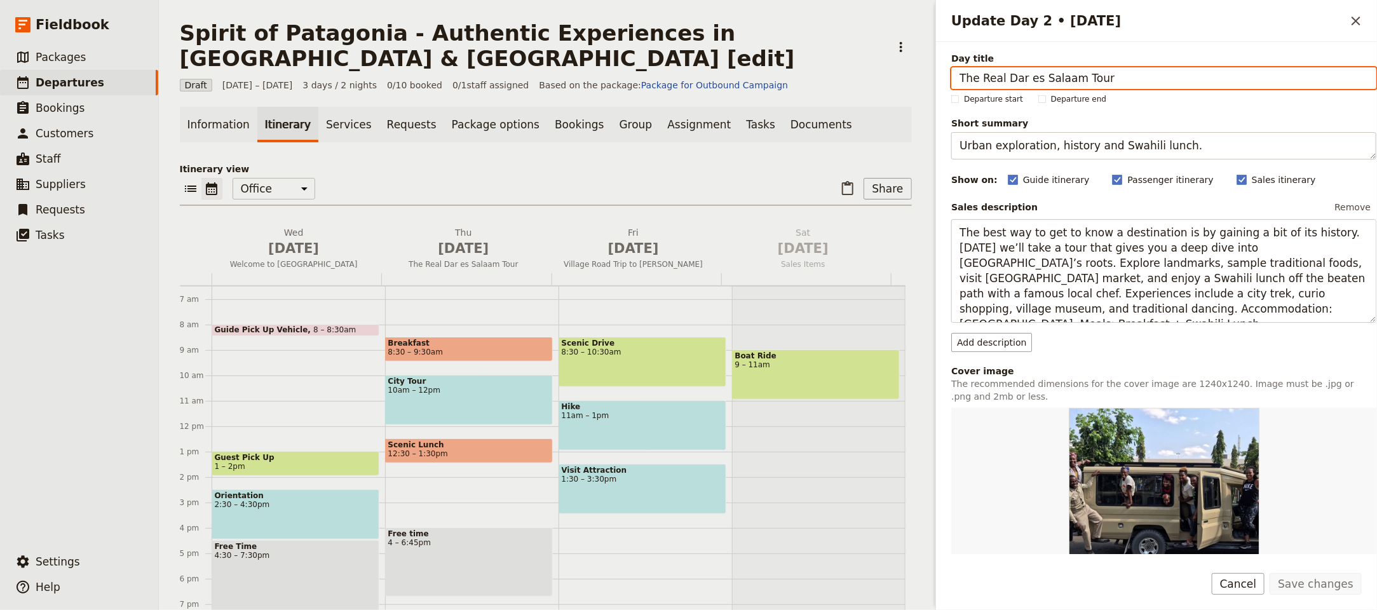
click at [1090, 81] on input "The Real Dar es Salaam Tour" at bounding box center [1163, 78] width 425 height 22
paste input "Full Day Santiago Exploration"
type input "Full Day Santiago Exploration"
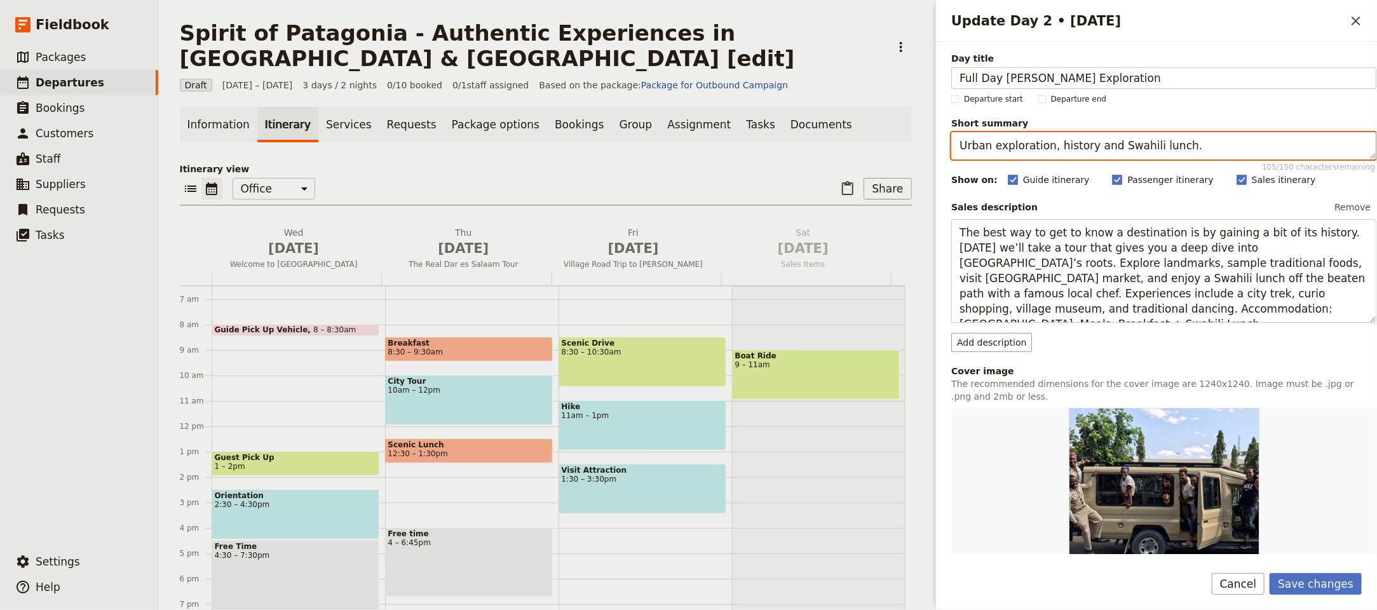
click at [1023, 147] on textarea "Urban exploration, history and Swahili lunch." at bounding box center [1163, 145] width 425 height 27
paste textarea "City landmarks and panoramic views"
type textarea "City landmarks and panoramic views."
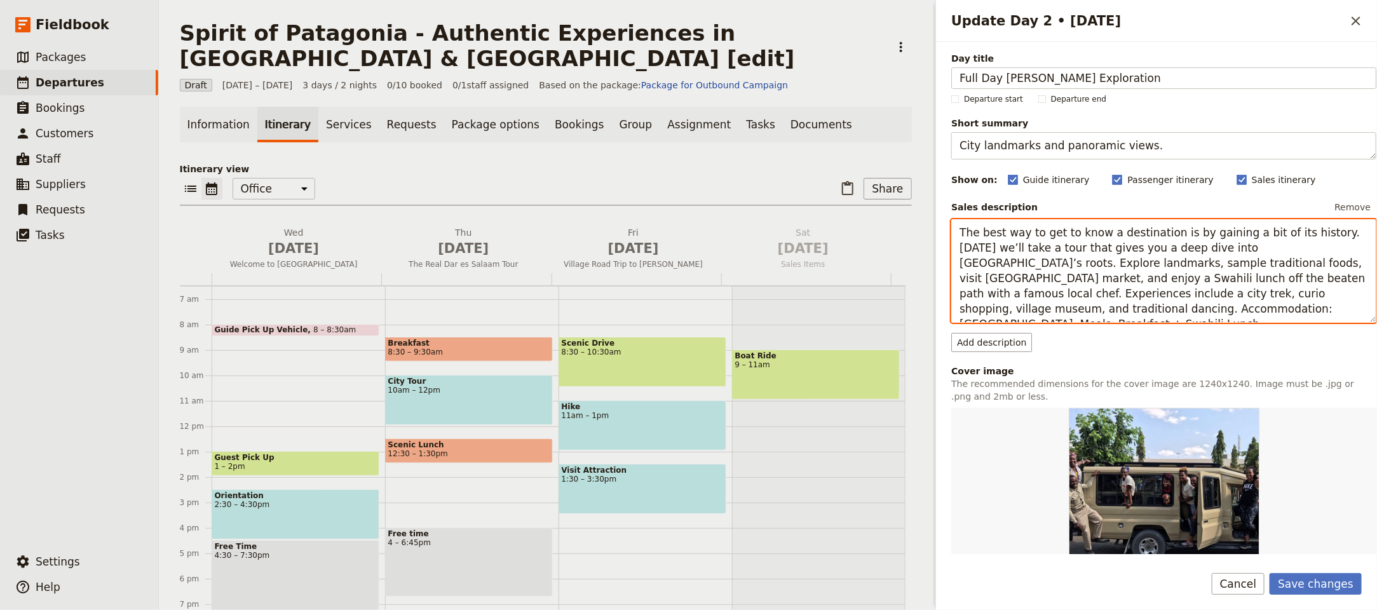
click at [1033, 246] on textarea "The best way to get to know a destination is by gaining a bit of its history. T…" at bounding box center [1163, 271] width 425 height 104
click at [1034, 246] on textarea "The best way to get to know a destination is by gaining a bit of its history. T…" at bounding box center [1163, 271] width 425 height 104
paste textarea "Head out with your private guide and driver for a full-day exploration of Santi…"
type textarea "Head out with your private guide and driver for a full-day exploration of Santi…"
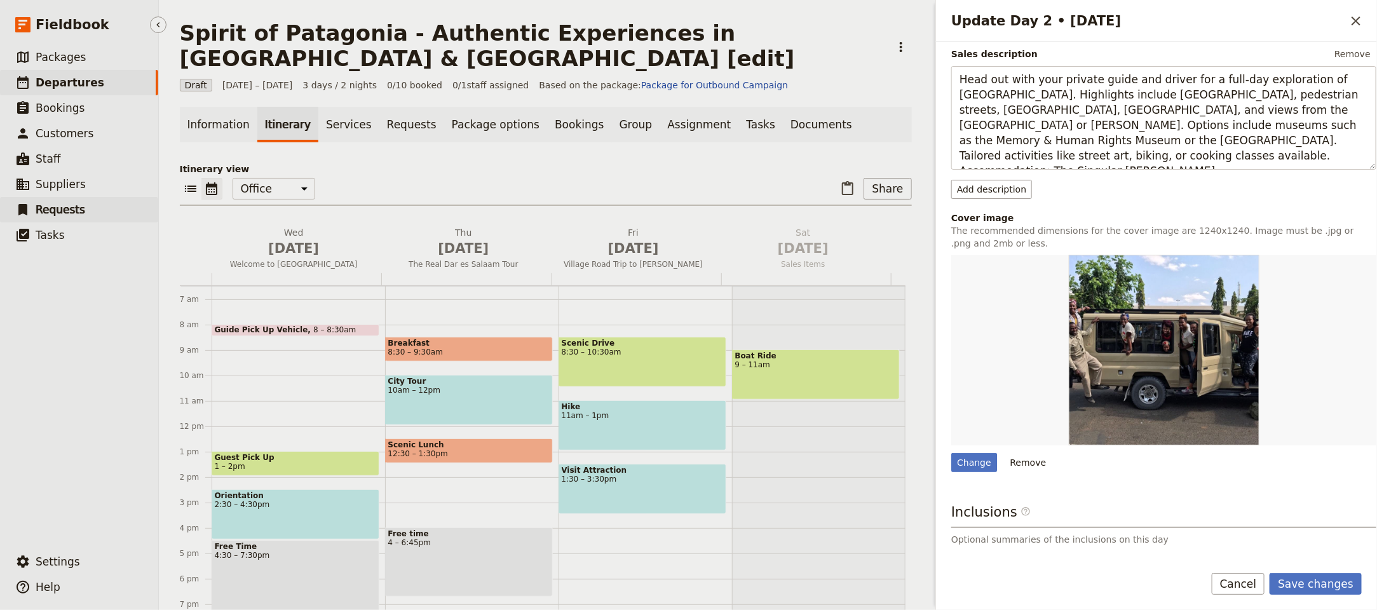
scroll to position [265, 0]
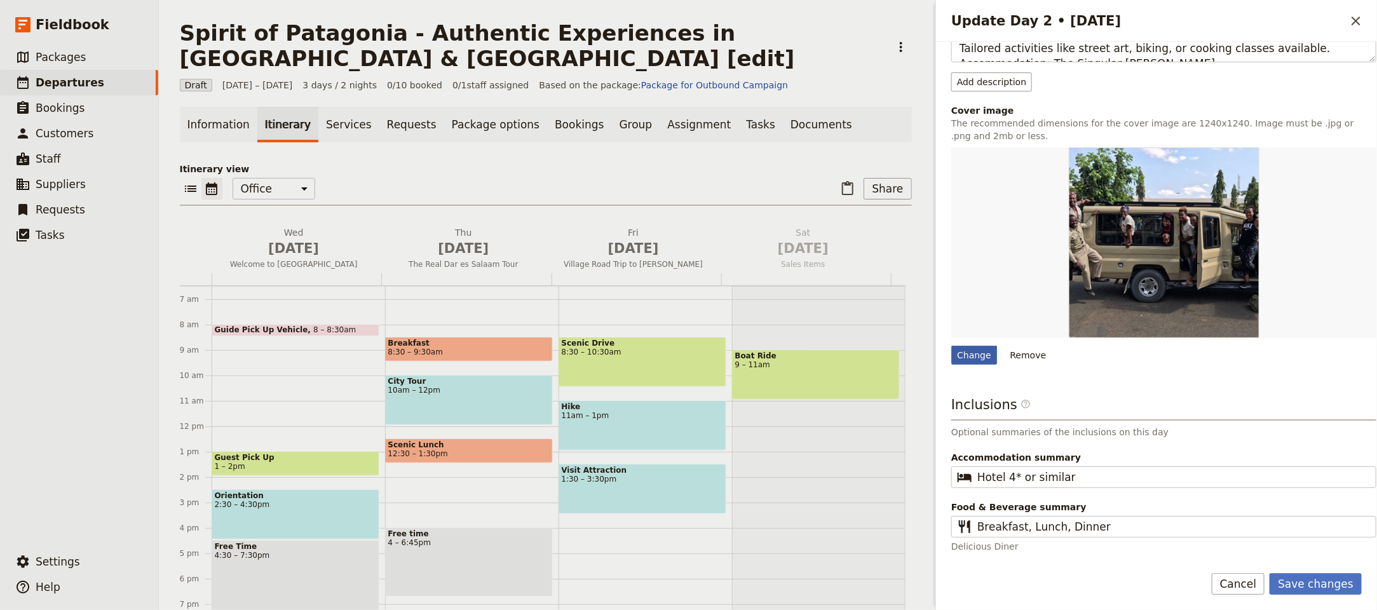
click at [983, 347] on div "Change" at bounding box center [974, 355] width 46 height 19
click at [951, 346] on input "Change" at bounding box center [950, 345] width 1 height 1
type input "C:\fakepath\Chile-Santiago-Parque Forrestal.jpg"
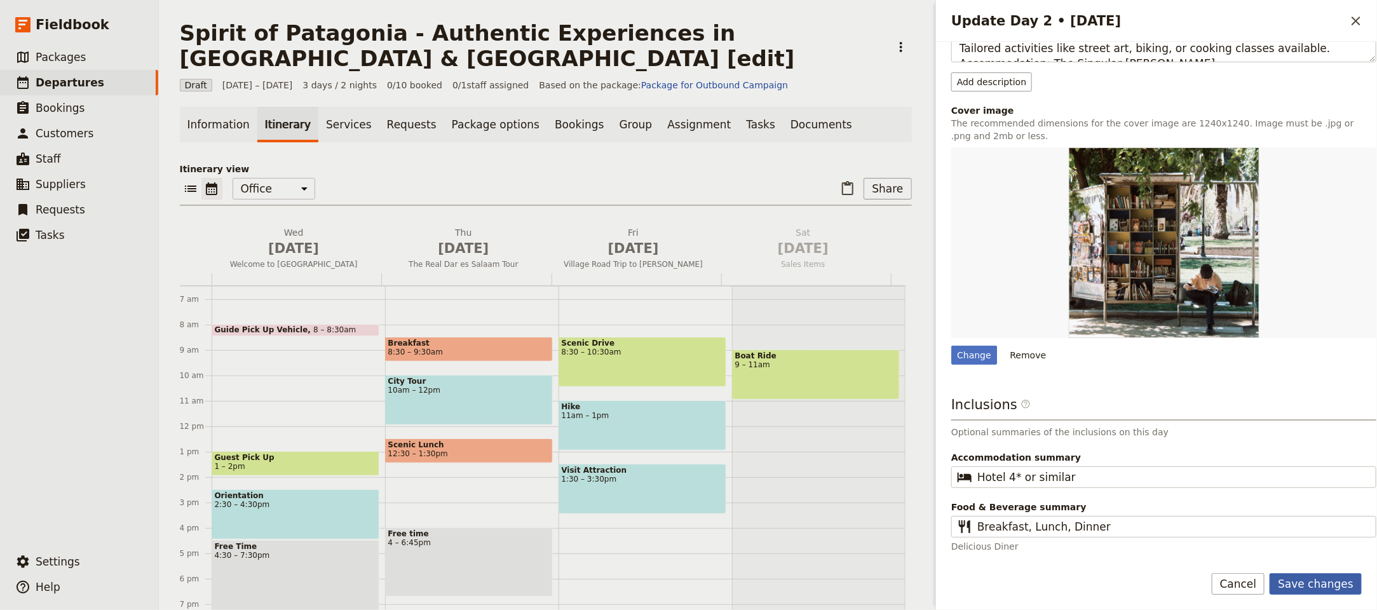
click at [1316, 580] on button "Save changes" at bounding box center [1315, 584] width 92 height 22
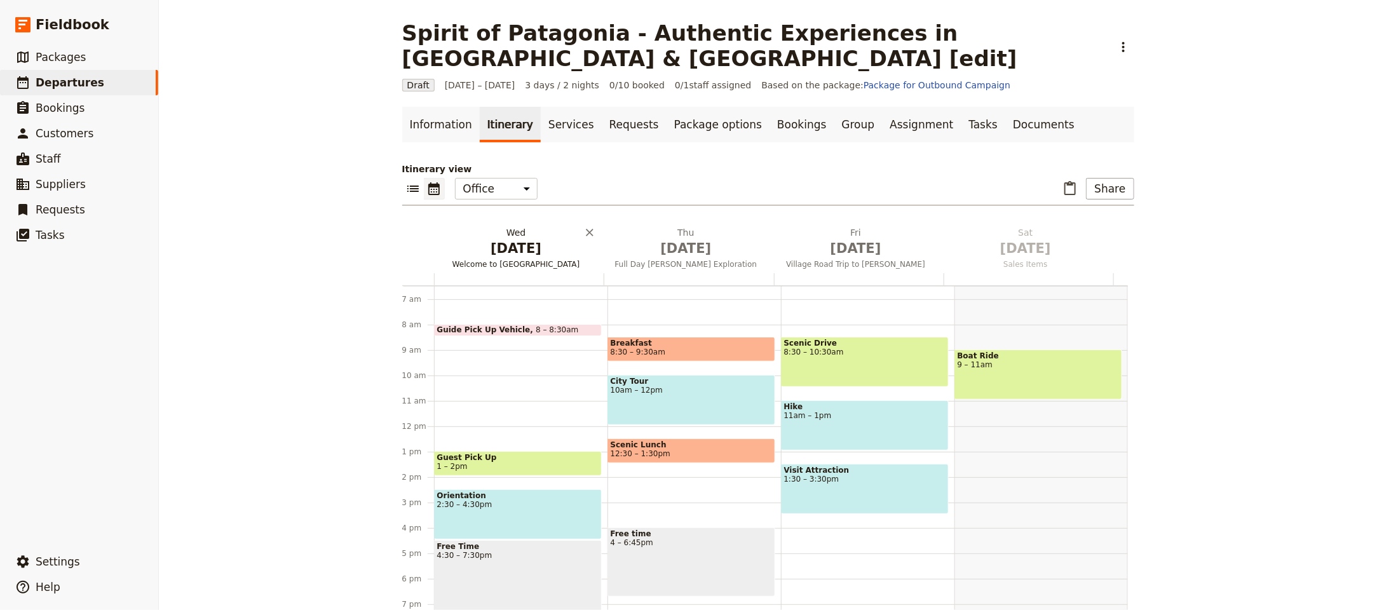
click at [475, 239] on span "[DATE]" at bounding box center [516, 248] width 154 height 19
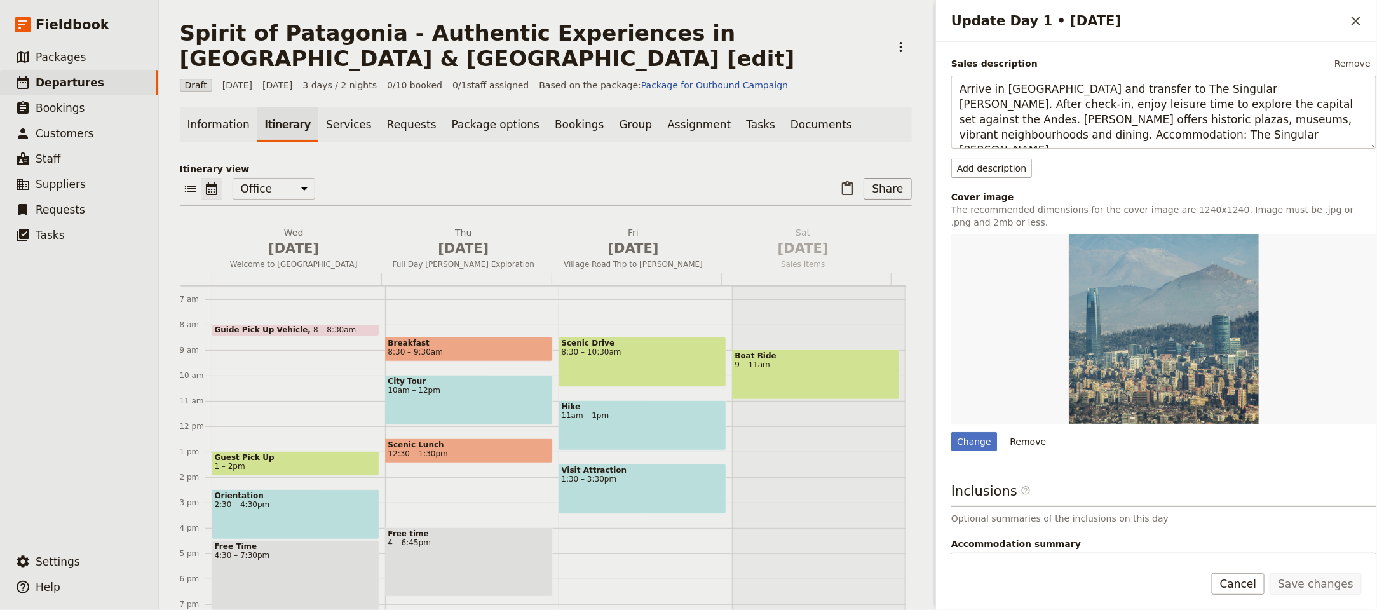
scroll to position [234, 0]
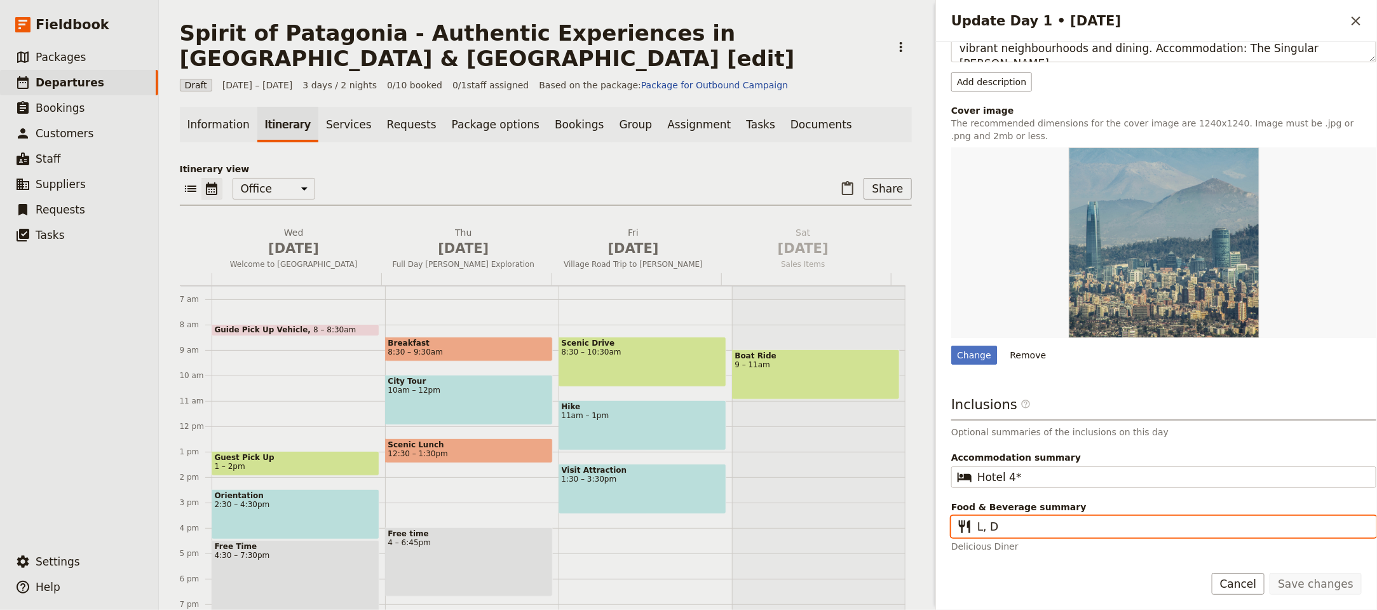
click at [980, 527] on input "L, D" at bounding box center [1172, 526] width 391 height 15
type input "Lunch, Dinner"
click at [1269, 573] on button "Save changes" at bounding box center [1315, 584] width 92 height 22
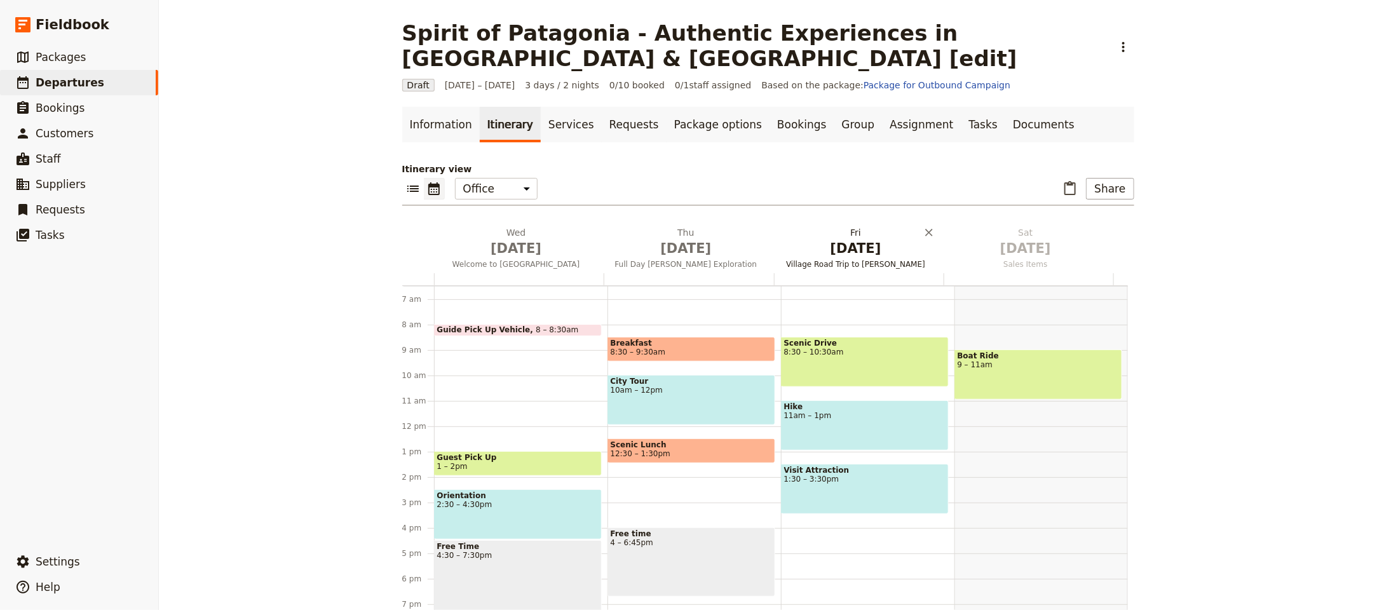
click at [842, 226] on h2 "Fri Oct 3 Village Road Trip to Nyerere NP" at bounding box center [855, 242] width 154 height 32
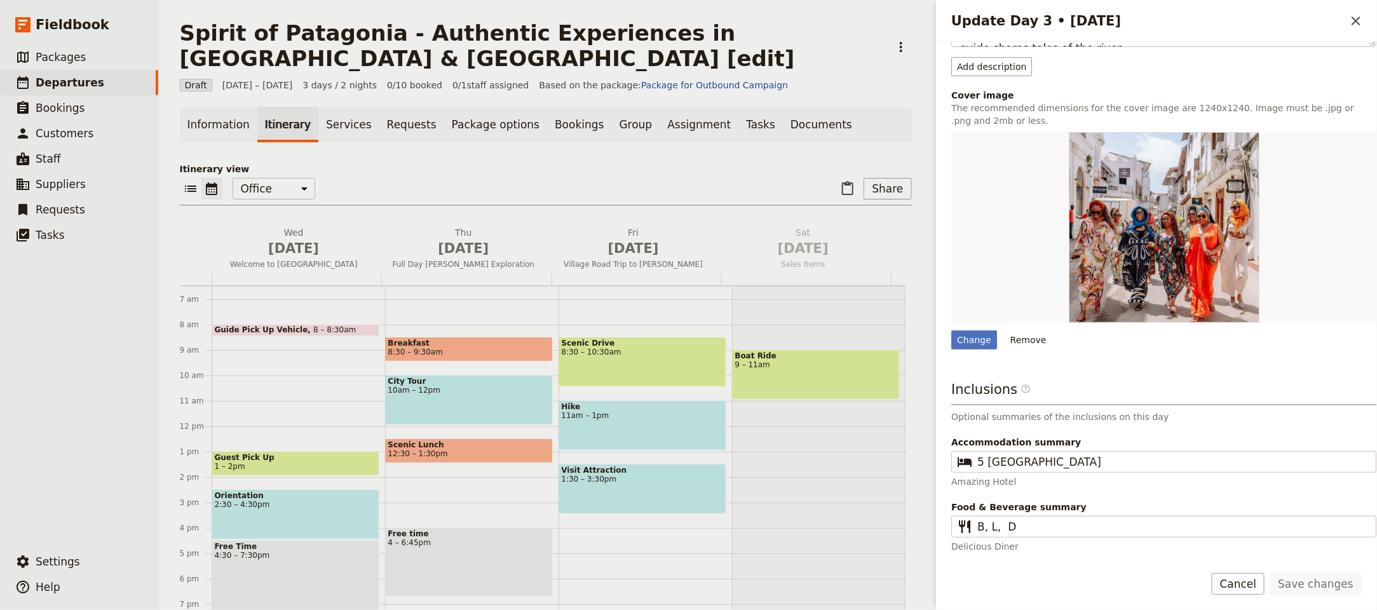
scroll to position [0, 0]
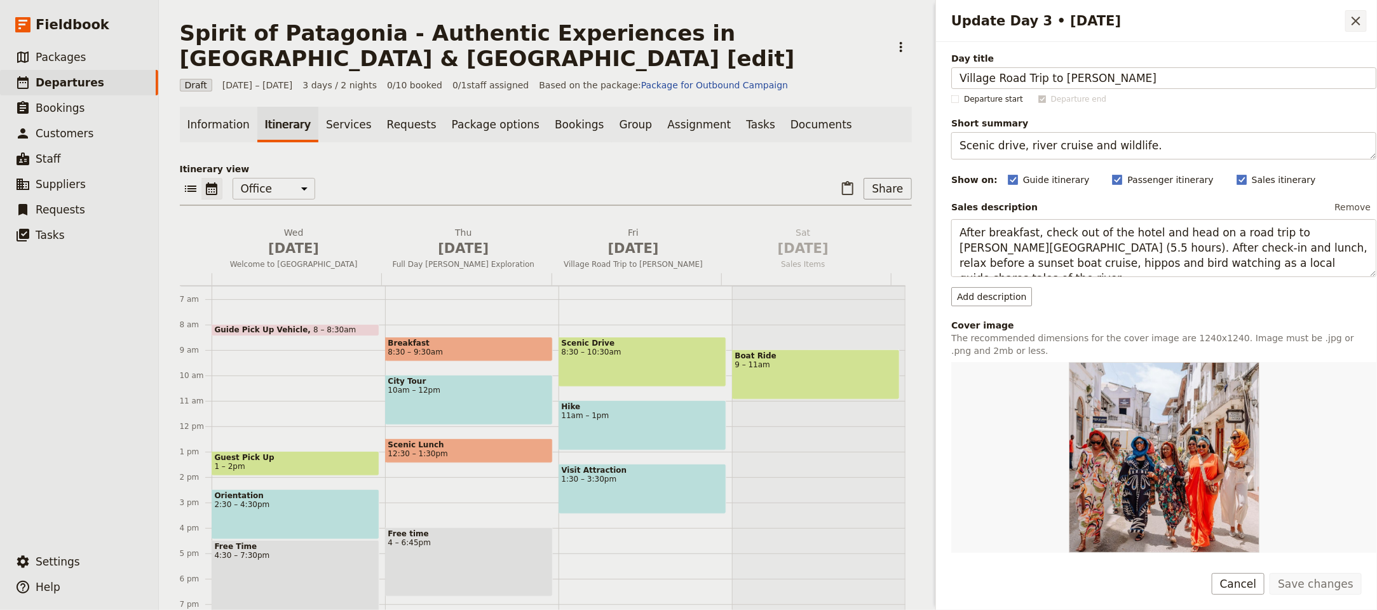
click at [1354, 15] on icon "Close drawer" at bounding box center [1355, 20] width 15 height 15
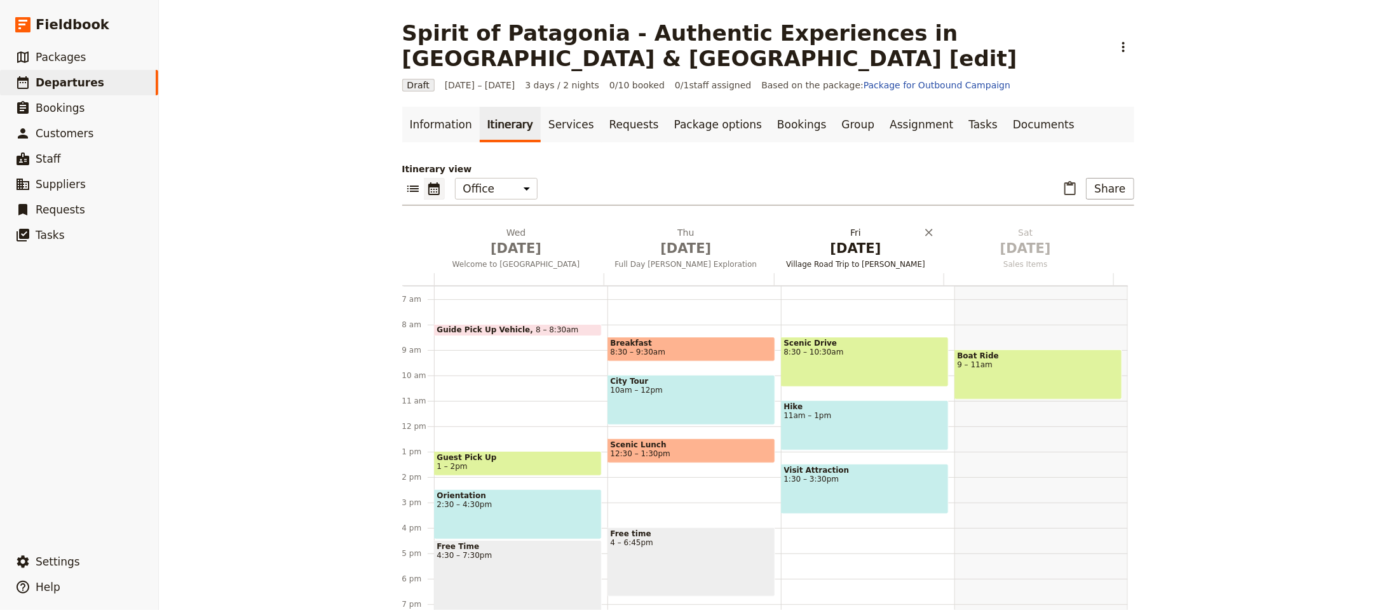
click at [859, 259] on span "Village Road Trip to Nyerere NP" at bounding box center [855, 264] width 165 height 10
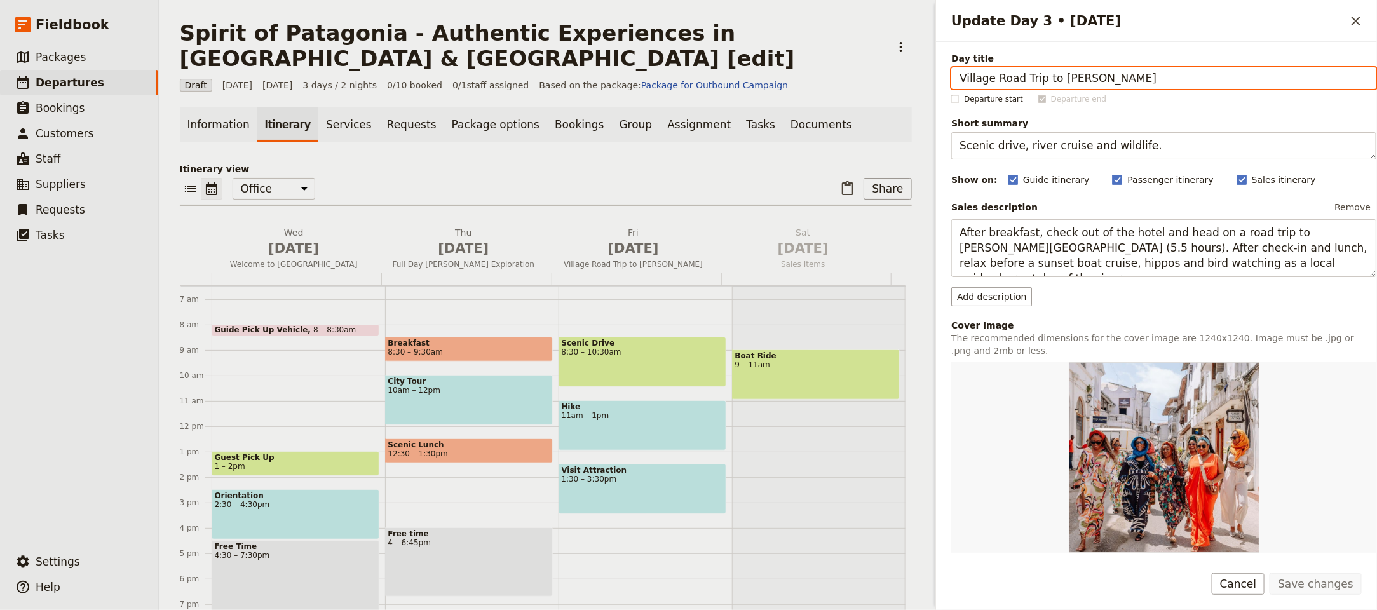
paste input "Flight to Patagonia & Estancia Stay"
type input "Flight to Patagonia & Estancia Stay"
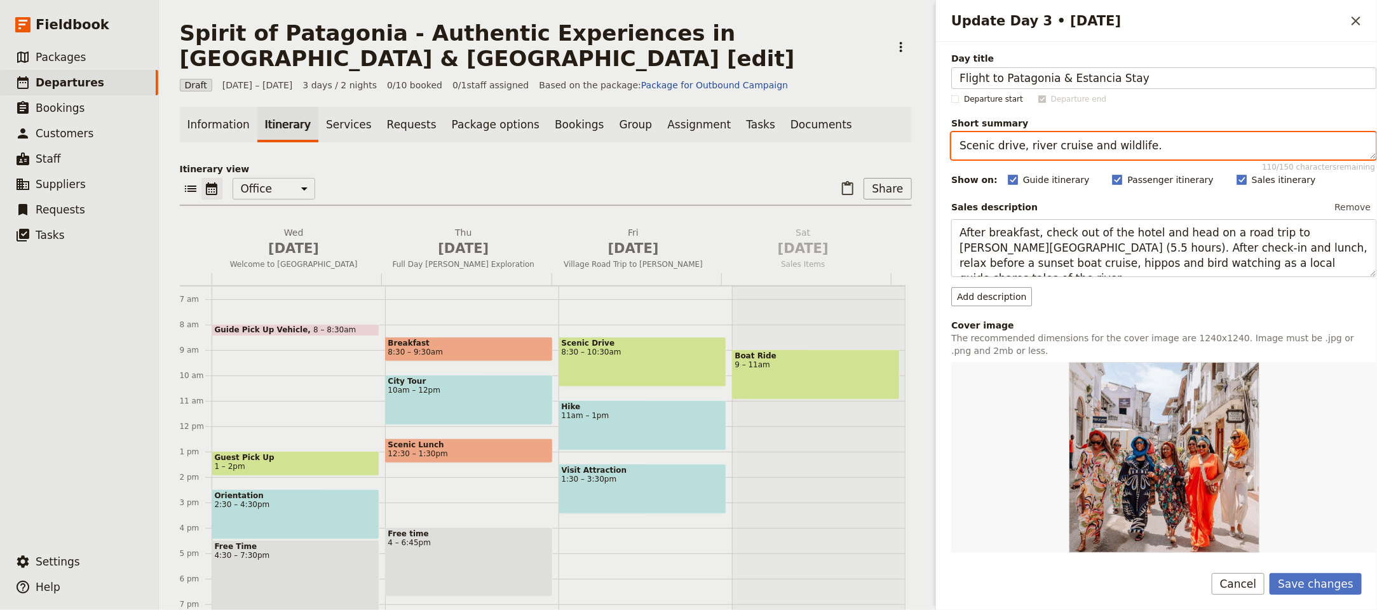
click at [1100, 146] on textarea "Scenic drive, river cruise and wildlife." at bounding box center [1163, 145] width 425 height 27
click at [1100, 147] on textarea "Scenic drive, river cruise and wildlife." at bounding box center [1163, 145] width 425 height 27
paste textarea "Fly to Puerto Natales; estancia immersion"
type textarea "Fly to Puerto Natales; estancia immersion."
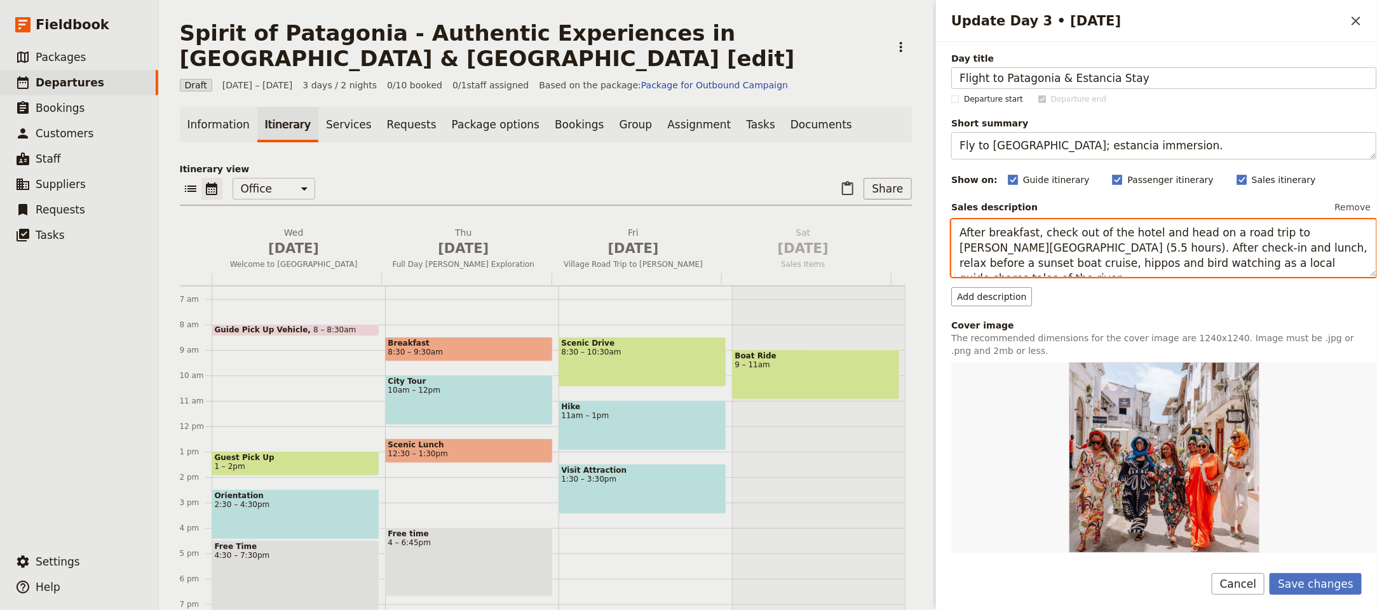
click at [997, 236] on textarea "After breakfast, check out of the hotel and head on a road trip to Nyerere Nati…" at bounding box center [1163, 248] width 425 height 58
paste textarea "Check out from The Singular Santiago and transfer to the airport for your fligh…"
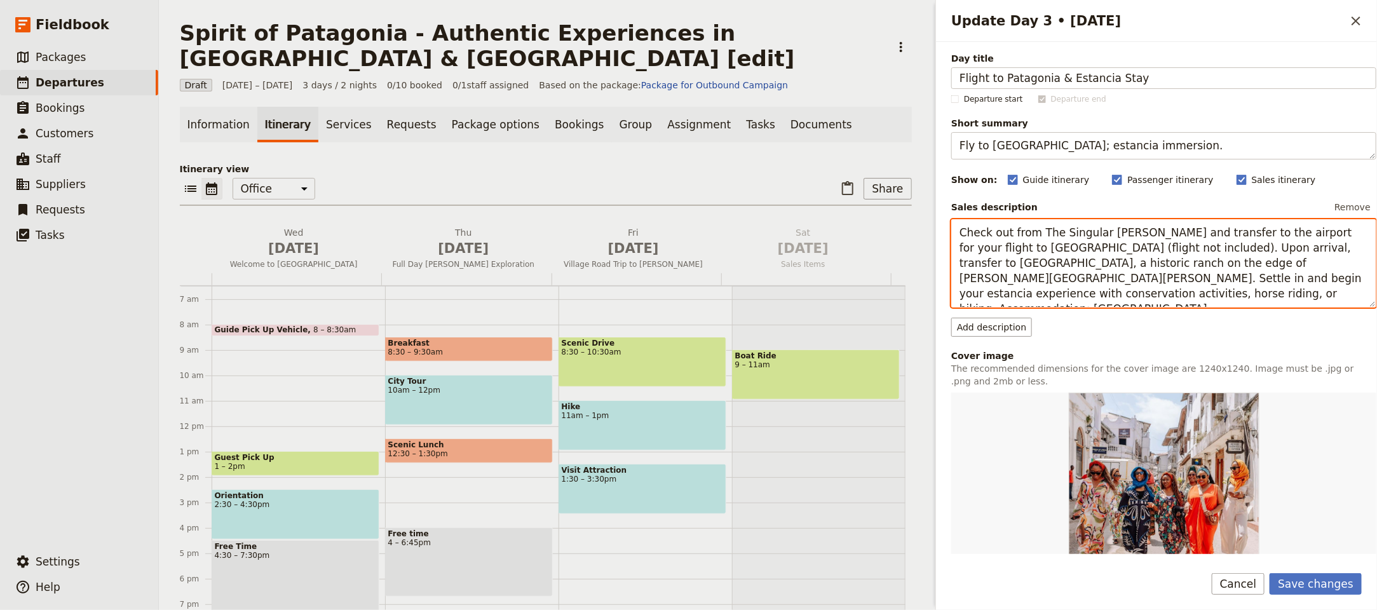
scroll to position [265, 0]
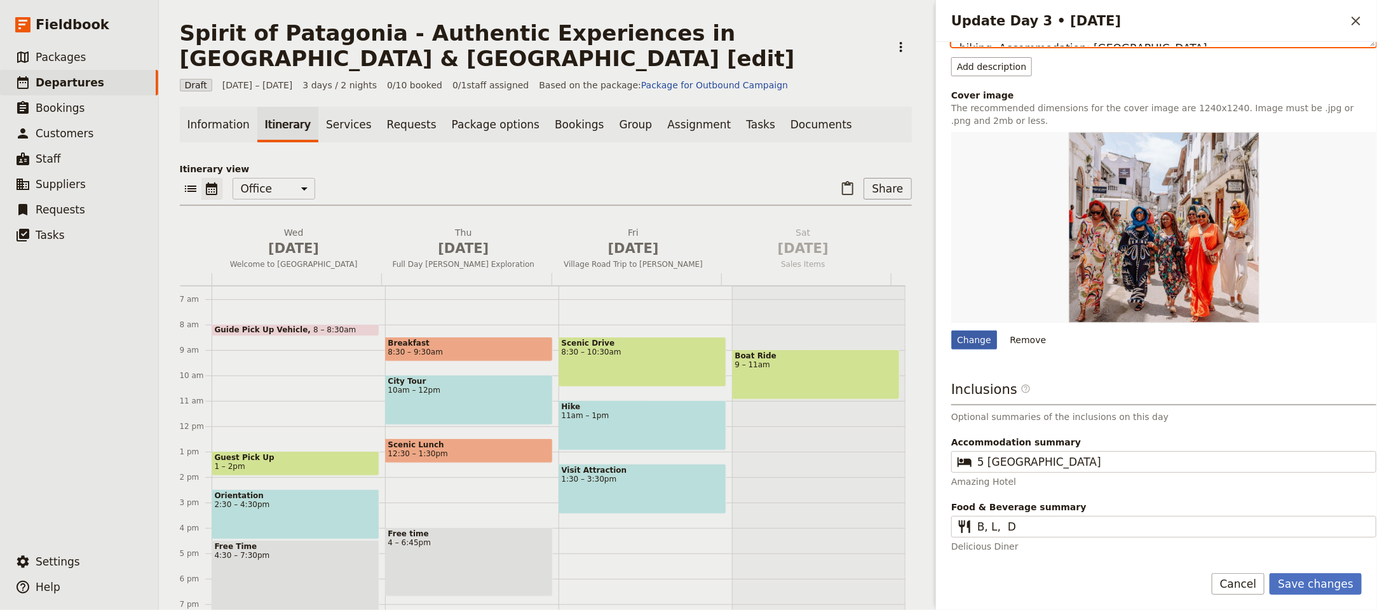
type textarea "Check out from The Singular Santiago and transfer to the airport for your fligh…"
click at [992, 332] on div "Change" at bounding box center [974, 339] width 46 height 19
click at [951, 330] on input "Change" at bounding box center [950, 330] width 1 height 1
type input "C:\fakepath\GettyImages-970860570.jpg"
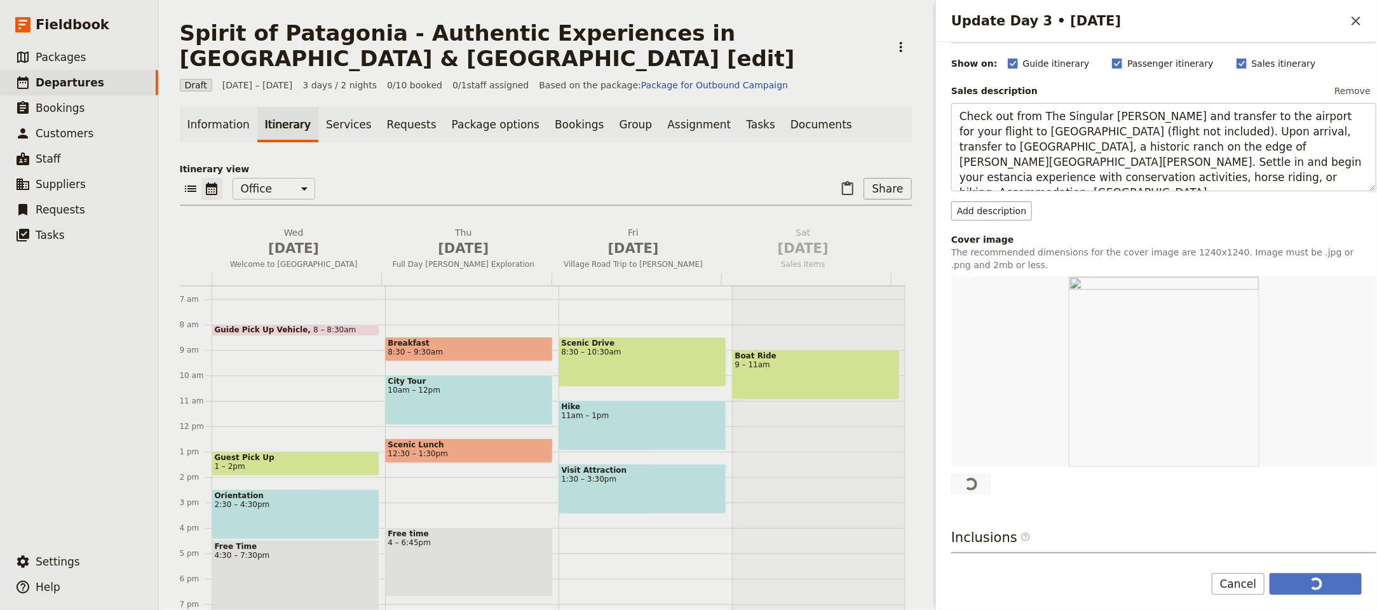
scroll to position [0, 0]
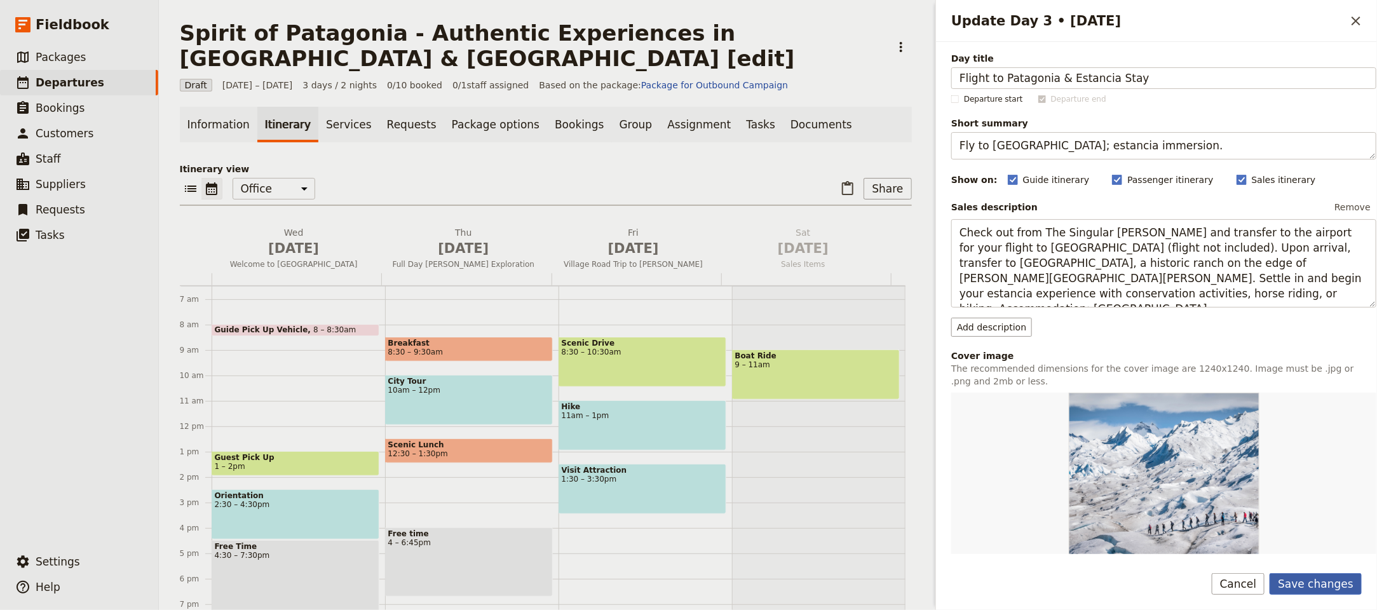
click at [1316, 581] on button "Save changes" at bounding box center [1315, 584] width 92 height 22
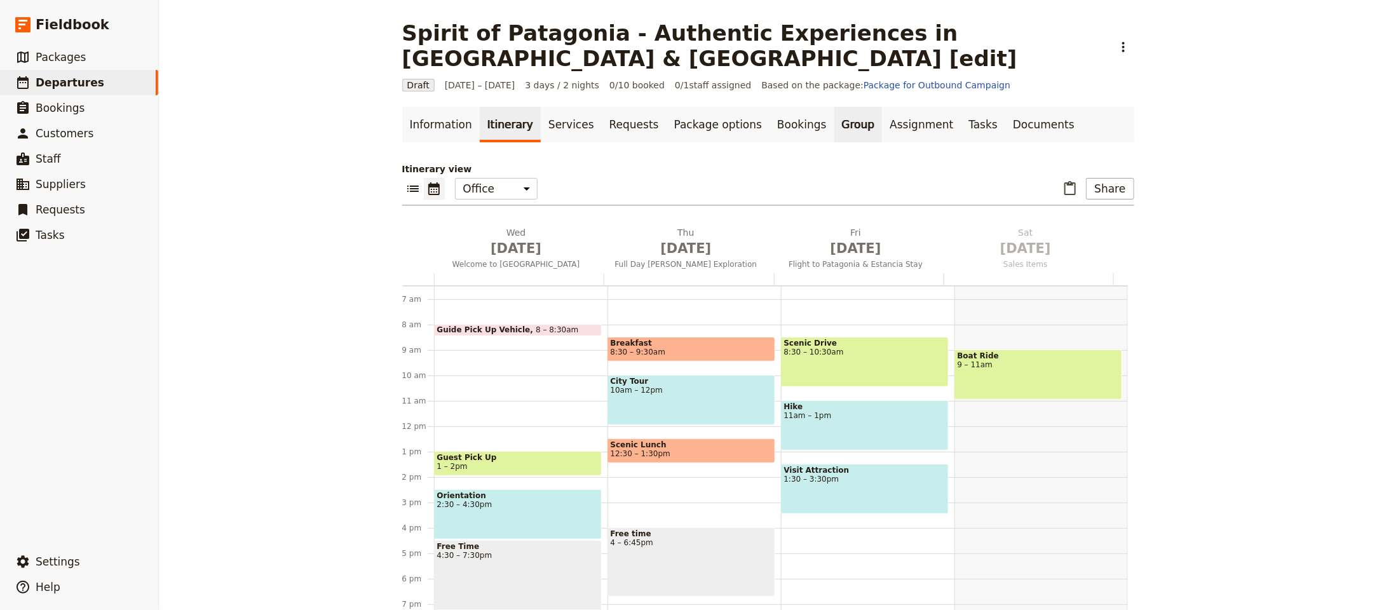
click at [834, 107] on link "Group" at bounding box center [858, 125] width 48 height 36
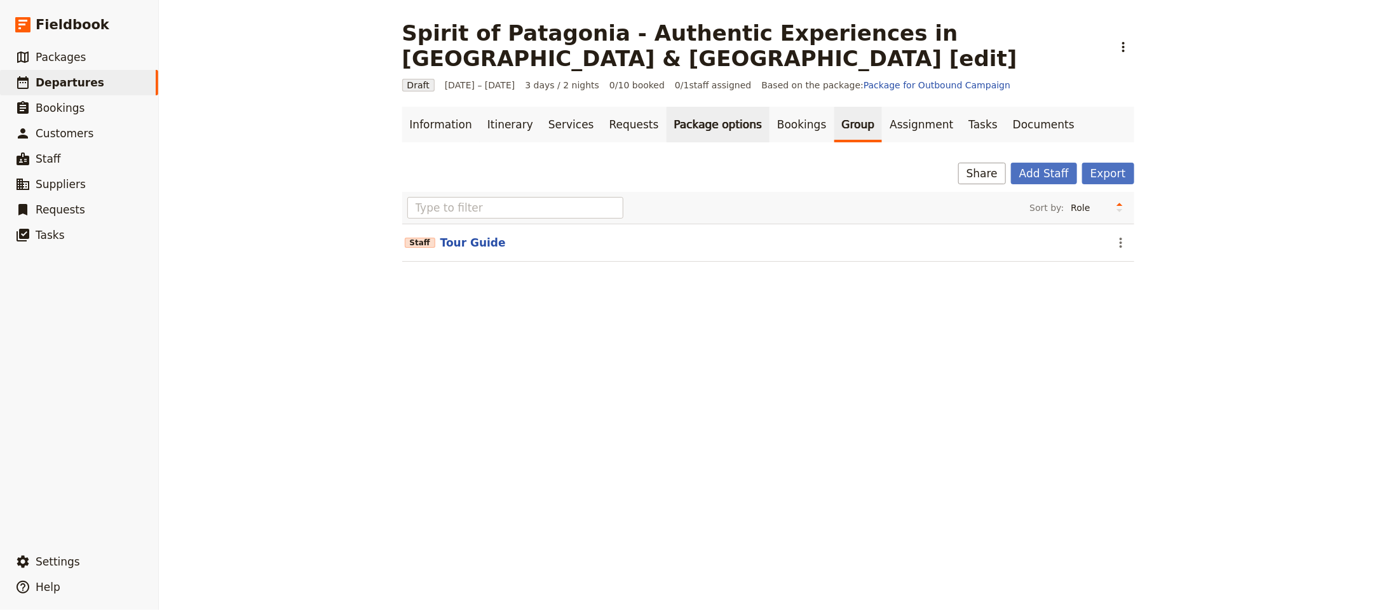
click at [666, 107] on link "Package options" at bounding box center [717, 125] width 103 height 36
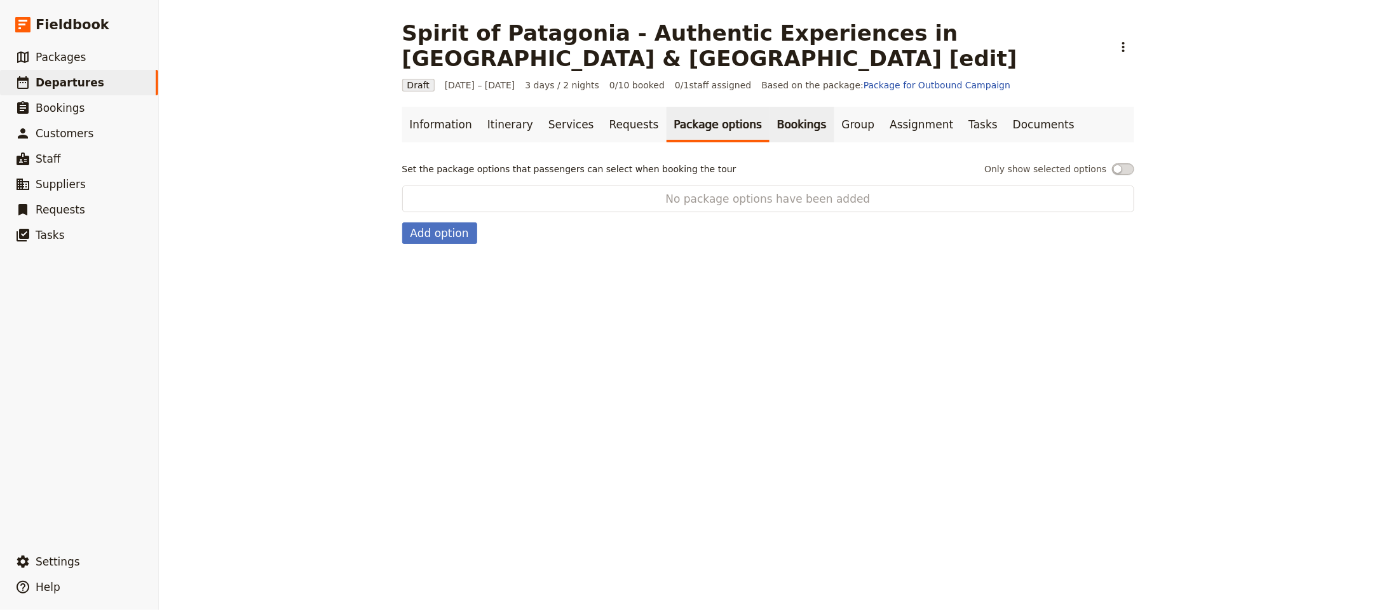
click at [769, 107] on link "Bookings" at bounding box center [801, 125] width 64 height 36
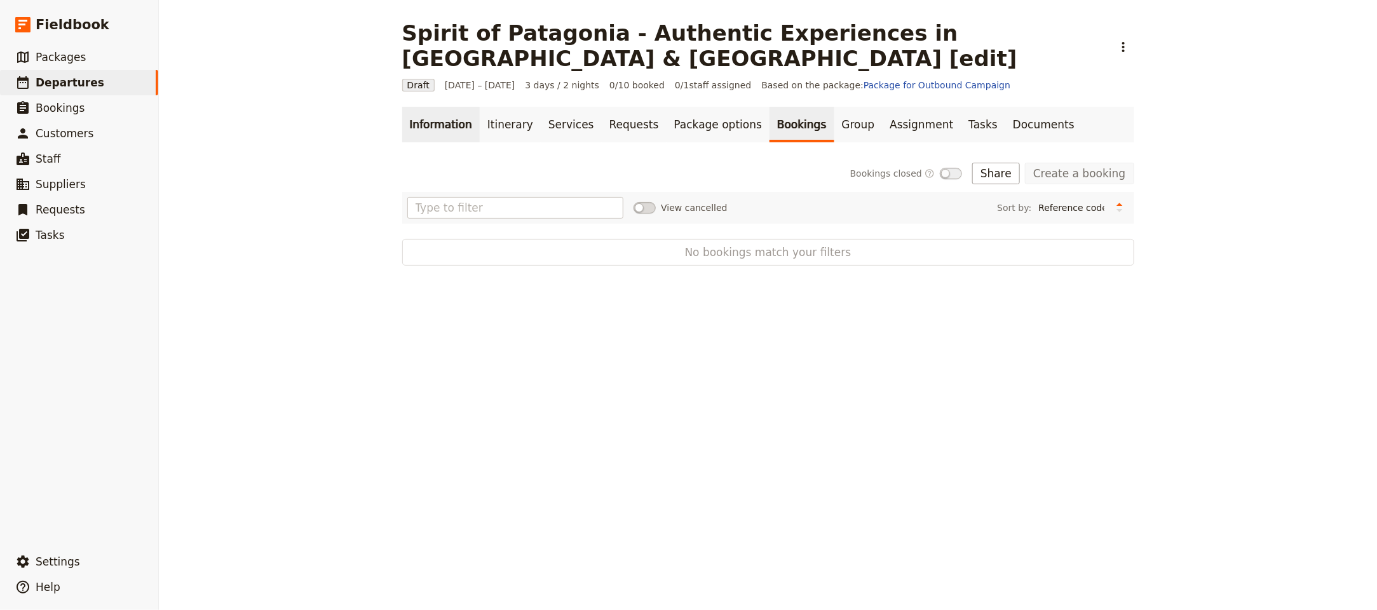
click at [421, 107] on link "Information" at bounding box center [440, 125] width 77 height 36
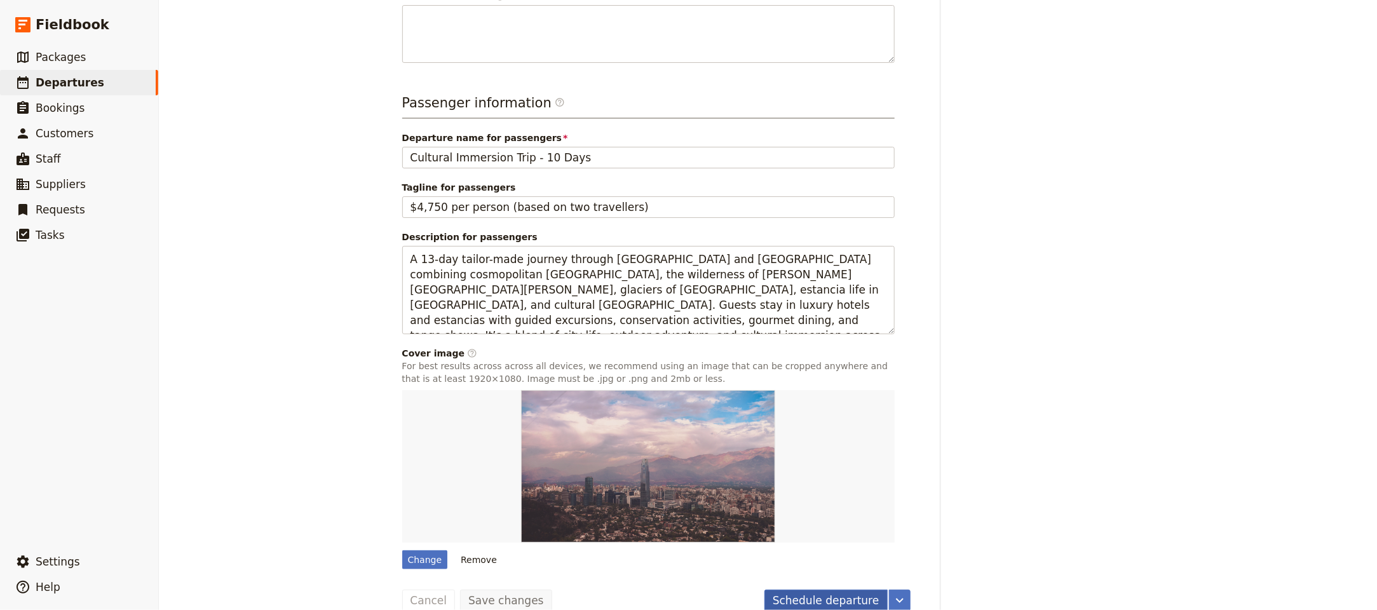
click at [812, 589] on button "Schedule departure" at bounding box center [825, 600] width 123 height 22
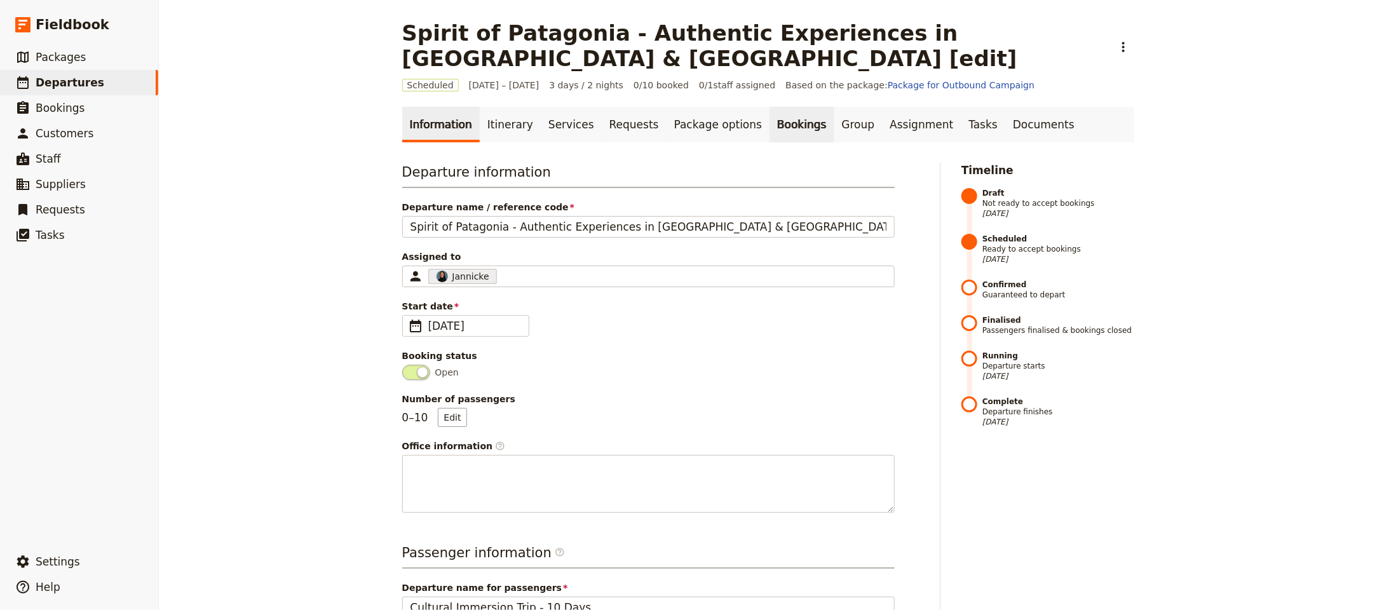
click at [769, 107] on link "Bookings" at bounding box center [801, 125] width 64 height 36
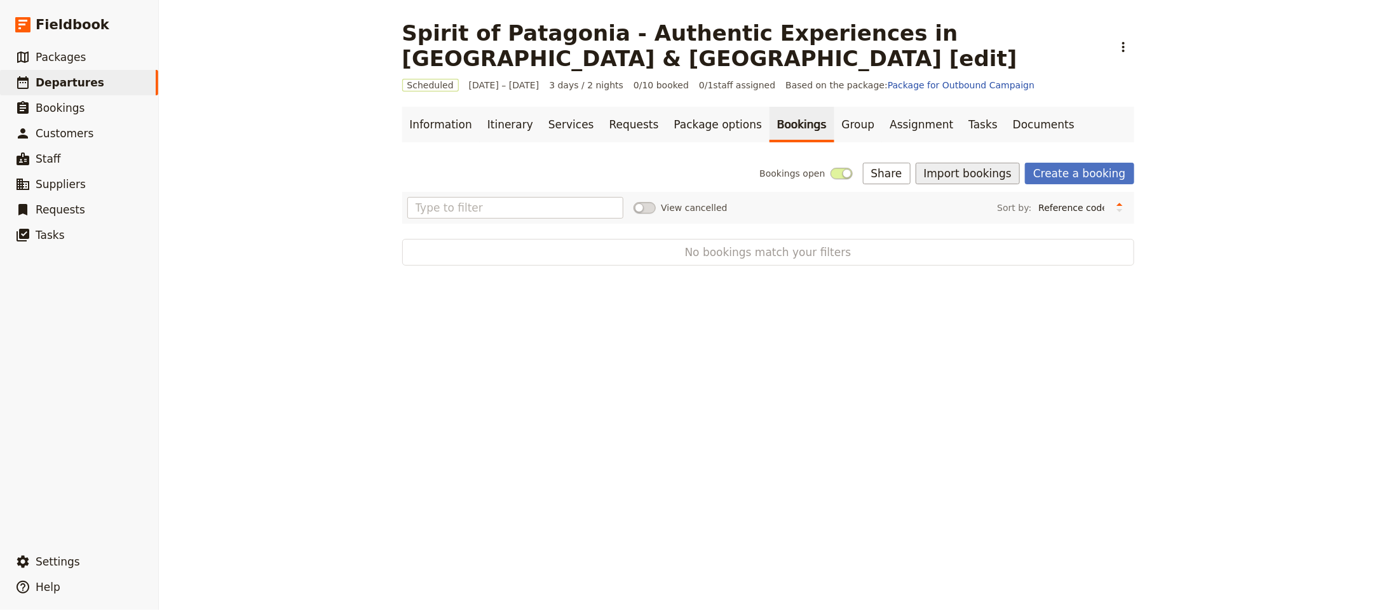
click at [964, 163] on button "Import bookings" at bounding box center [967, 174] width 104 height 22
click at [972, 179] on span "Import Bookings" at bounding box center [967, 176] width 73 height 13
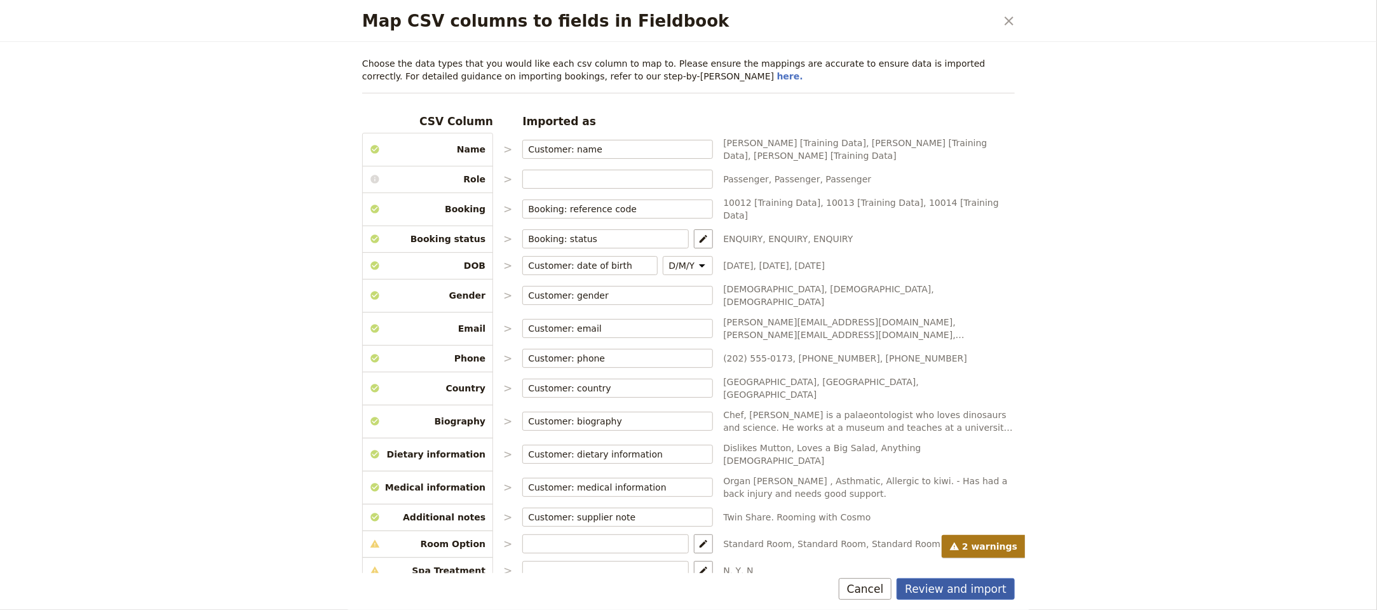
click at [974, 593] on button "Review and import" at bounding box center [955, 589] width 118 height 22
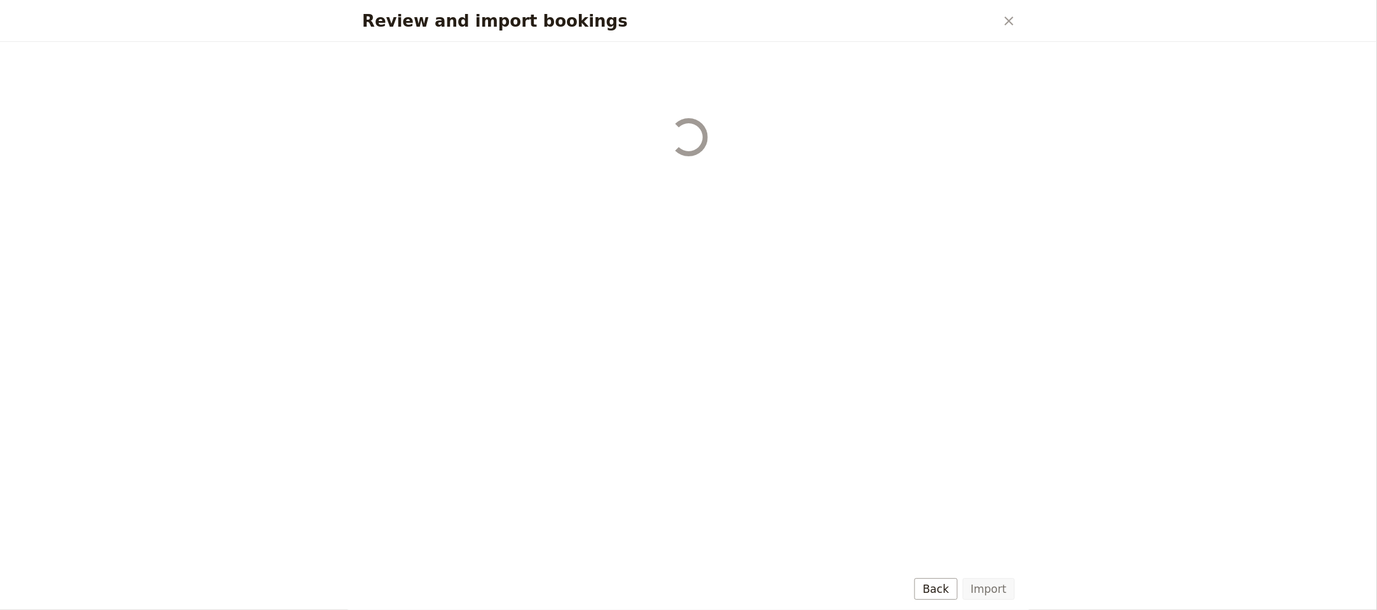
select select "68b002b7cac3c784cf00db27"
select select "68b002b7cac3c784cf00db28"
select select "68b002b7cac3c784cf00db29"
select select "68b002b7cac3c784cf00db2a"
select select "650e1b8d408bbede5b0c6045"
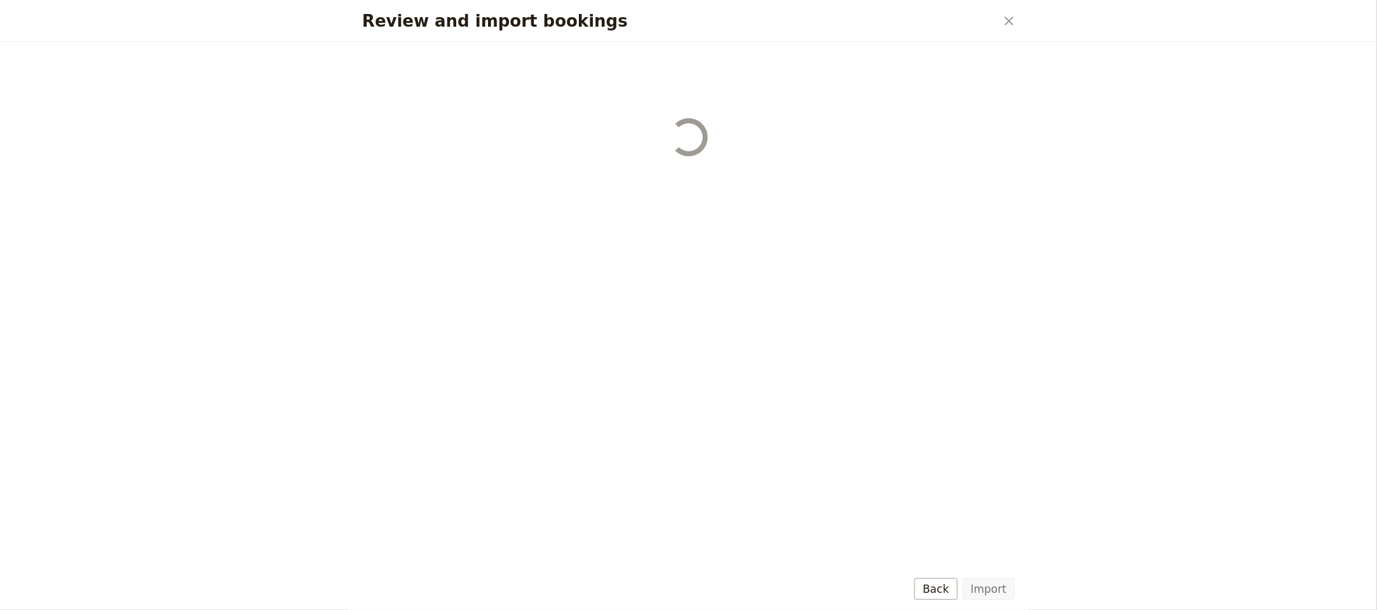
select select "68b002b7cac3c784cf00db2c"
select select "68b002b7cac3c784cf00db2d"
select select "68b002b7cac3c784cf00db2e"
select select "68b002b7cac3c784cf00db2f"
select select "68b002b7cac3c784cf00db30"
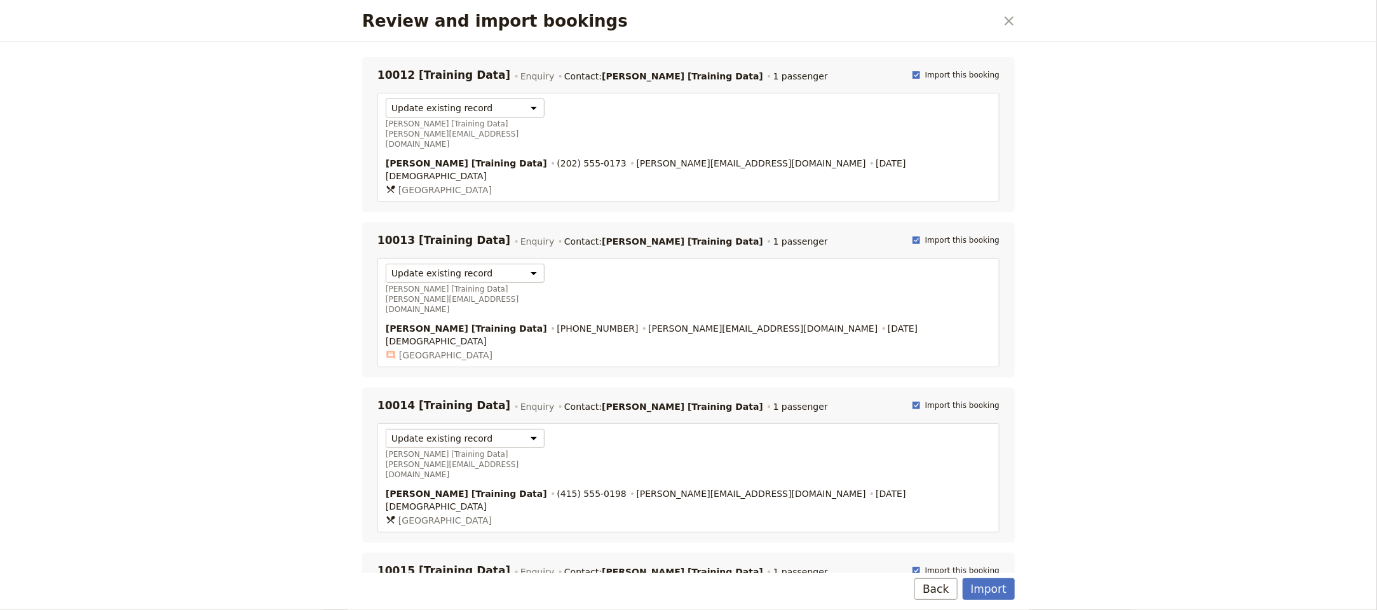
click at [1034, 574] on div "Review and import bookings ​ 10012 [Training Data] Enquiry Contact: Jerry Seinf…" at bounding box center [688, 305] width 1377 height 610
click at [993, 587] on button "Import" at bounding box center [988, 589] width 52 height 22
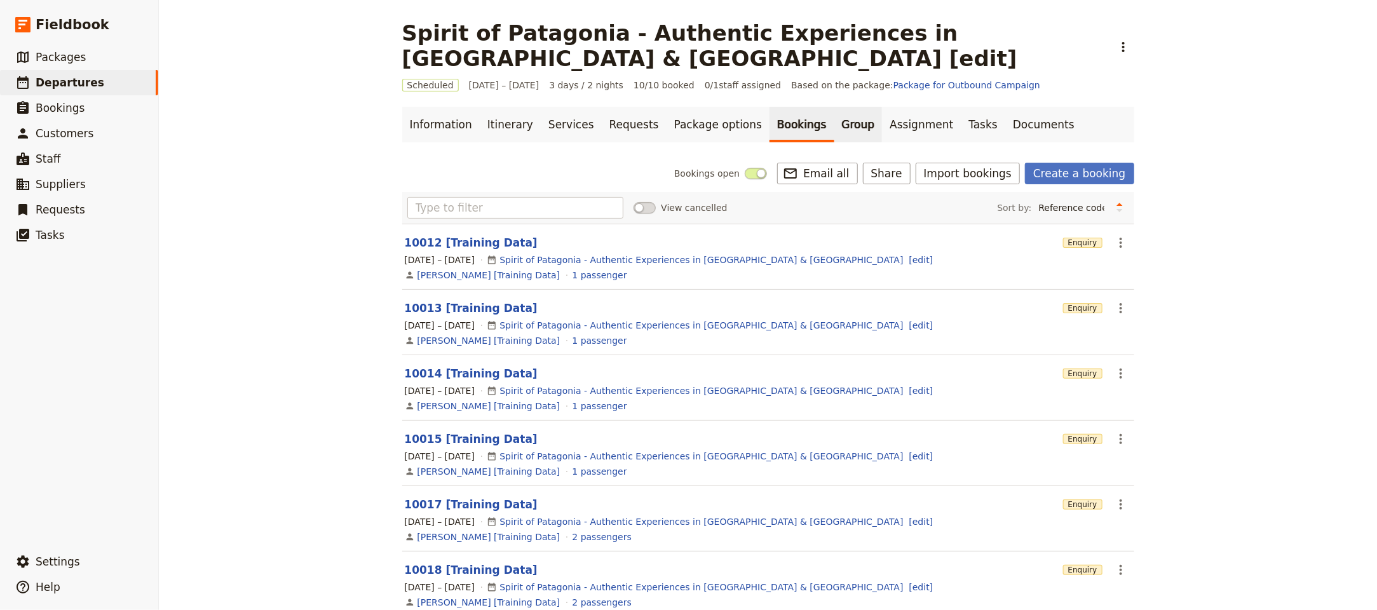
click at [834, 107] on link "Group" at bounding box center [858, 125] width 48 height 36
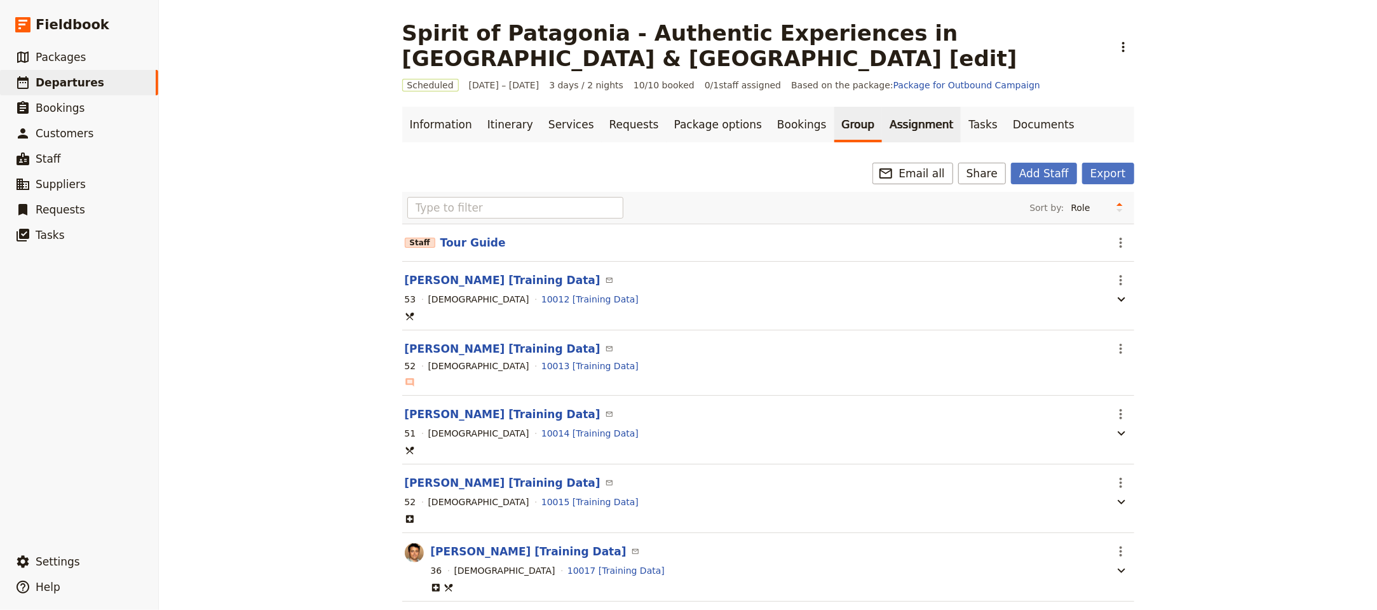
click at [882, 107] on link "Assignment" at bounding box center [921, 125] width 79 height 36
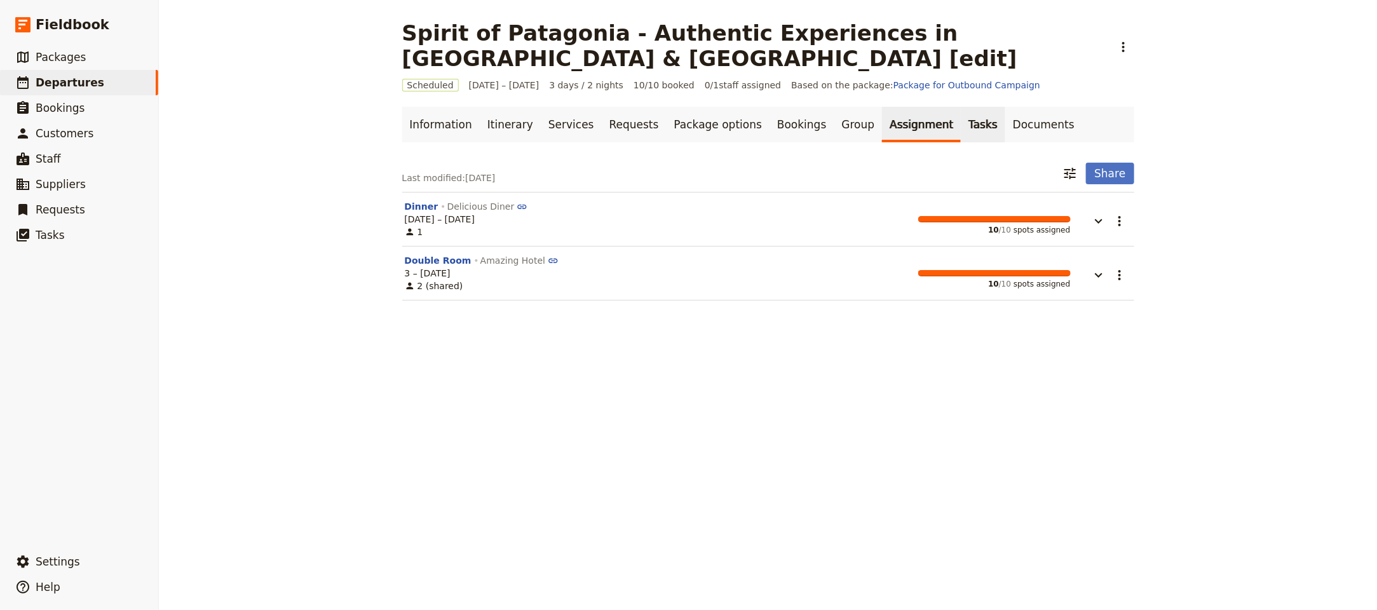
click at [960, 107] on link "Tasks" at bounding box center [982, 125] width 44 height 36
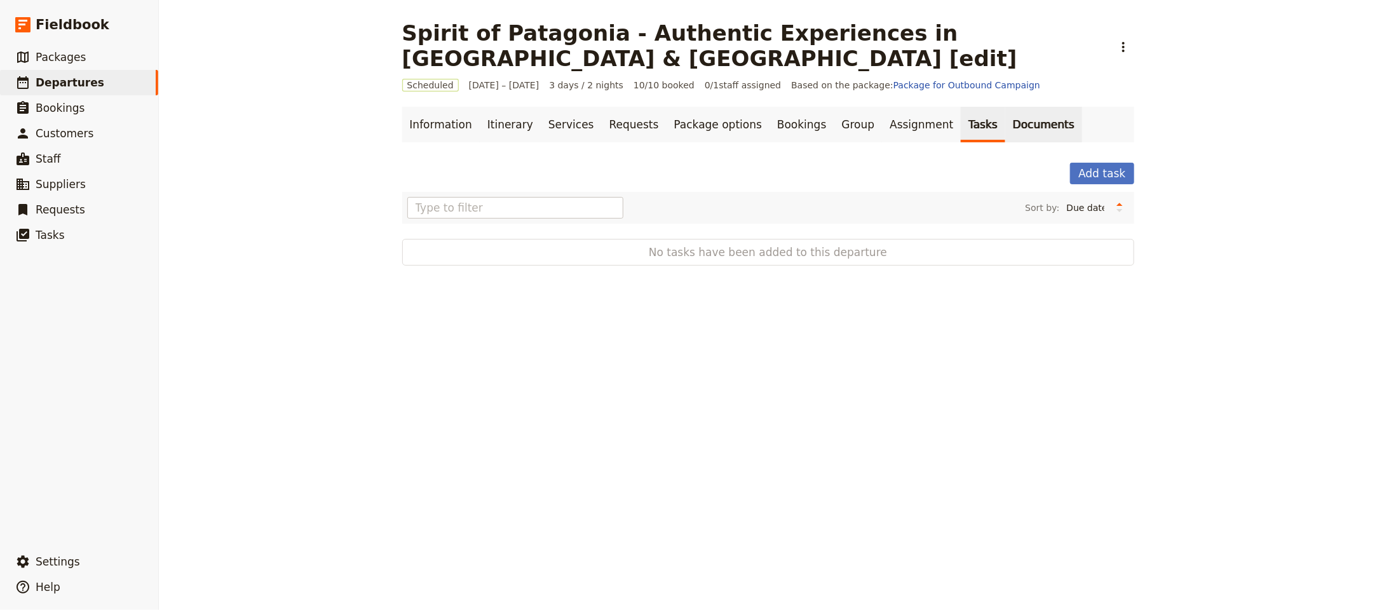
click at [1005, 107] on link "Documents" at bounding box center [1043, 125] width 77 height 36
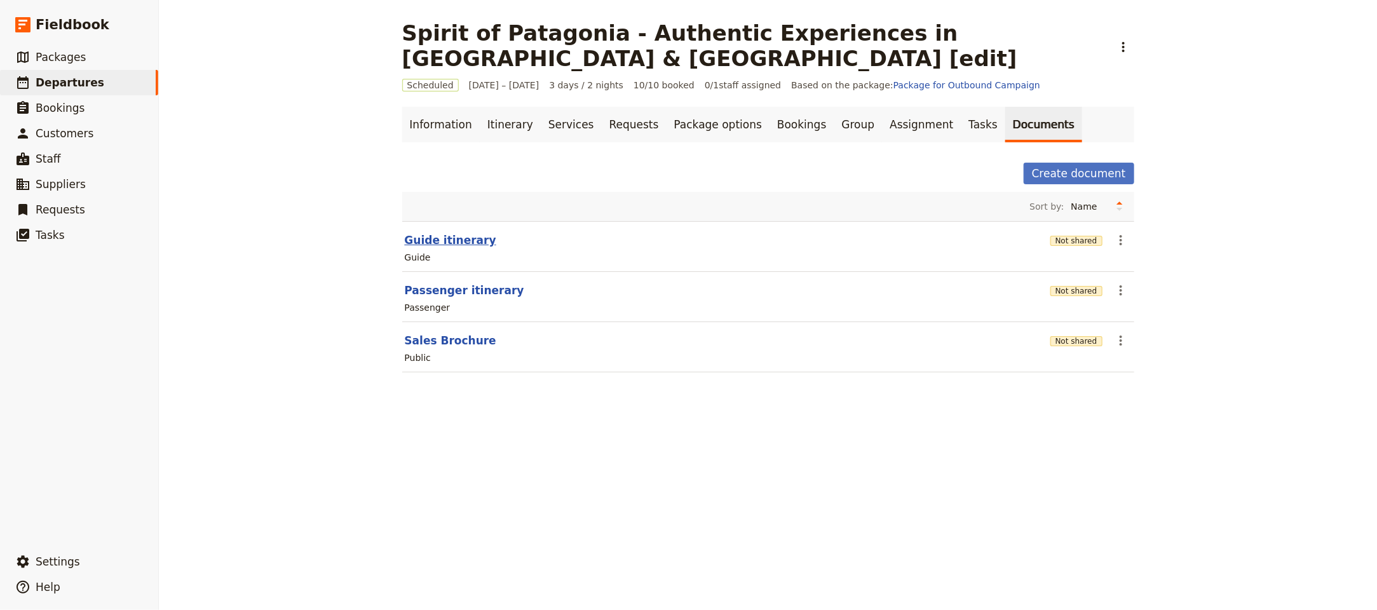
click at [447, 232] on button "Guide itinerary" at bounding box center [450, 239] width 91 height 15
select select "STAFF"
select select "RUN_SHEET"
select select "LARGE"
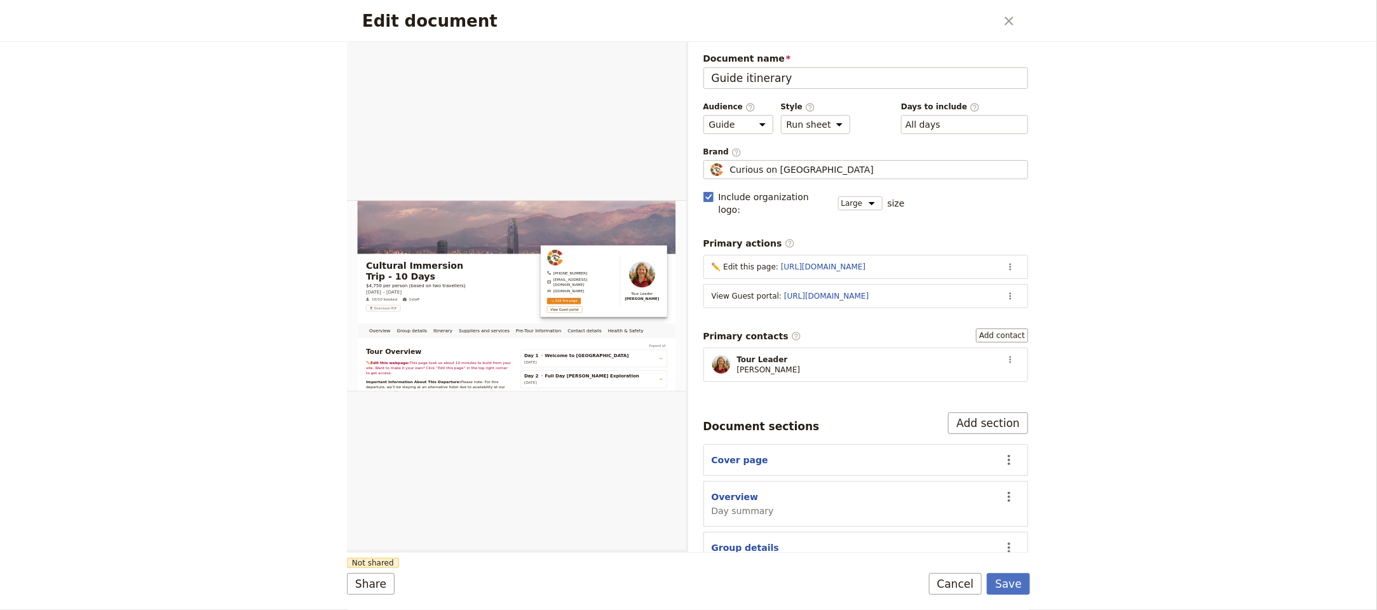
click at [1008, 20] on icon "Close dialog" at bounding box center [1008, 20] width 15 height 15
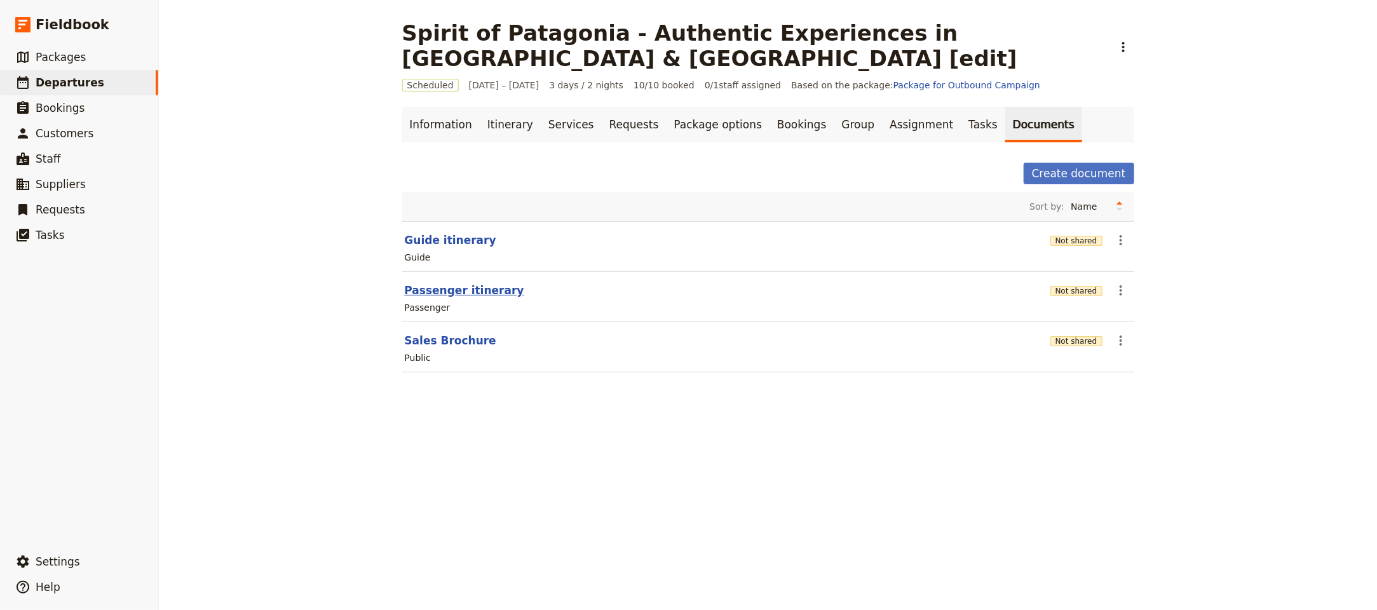
click at [479, 283] on button "Passenger itinerary" at bounding box center [464, 290] width 119 height 15
select select "PASSENGER"
select select "RUN_SHEET"
select select "LARGE"
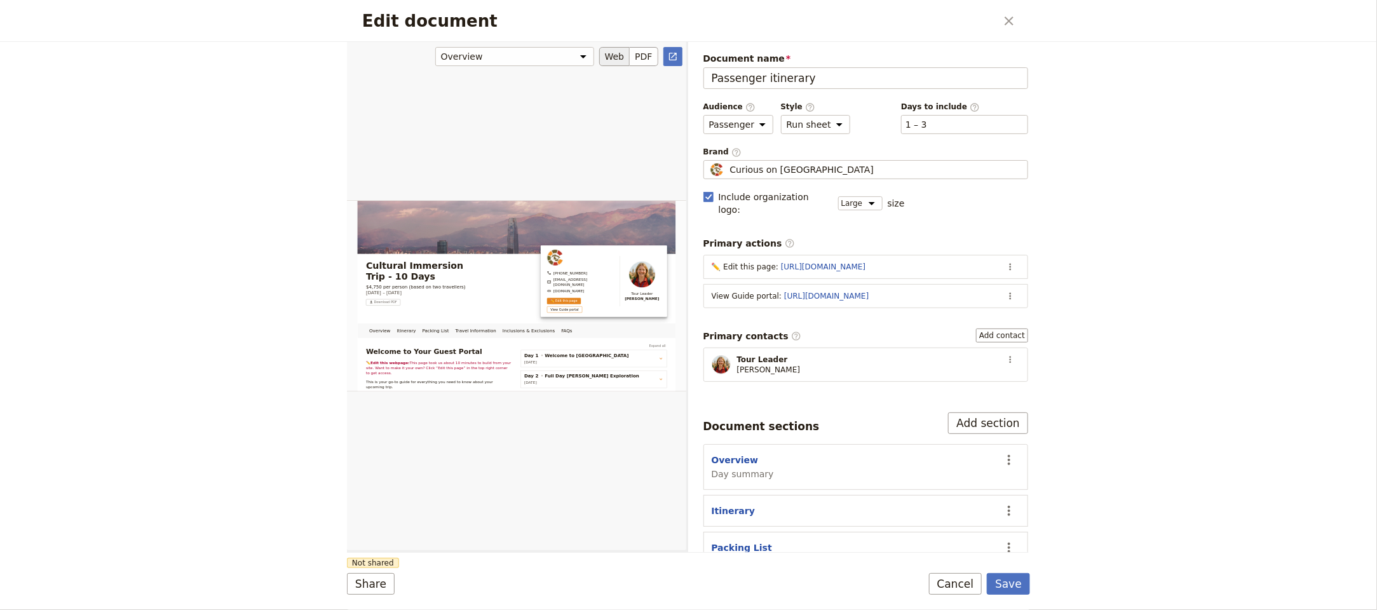
scroll to position [242, 0]
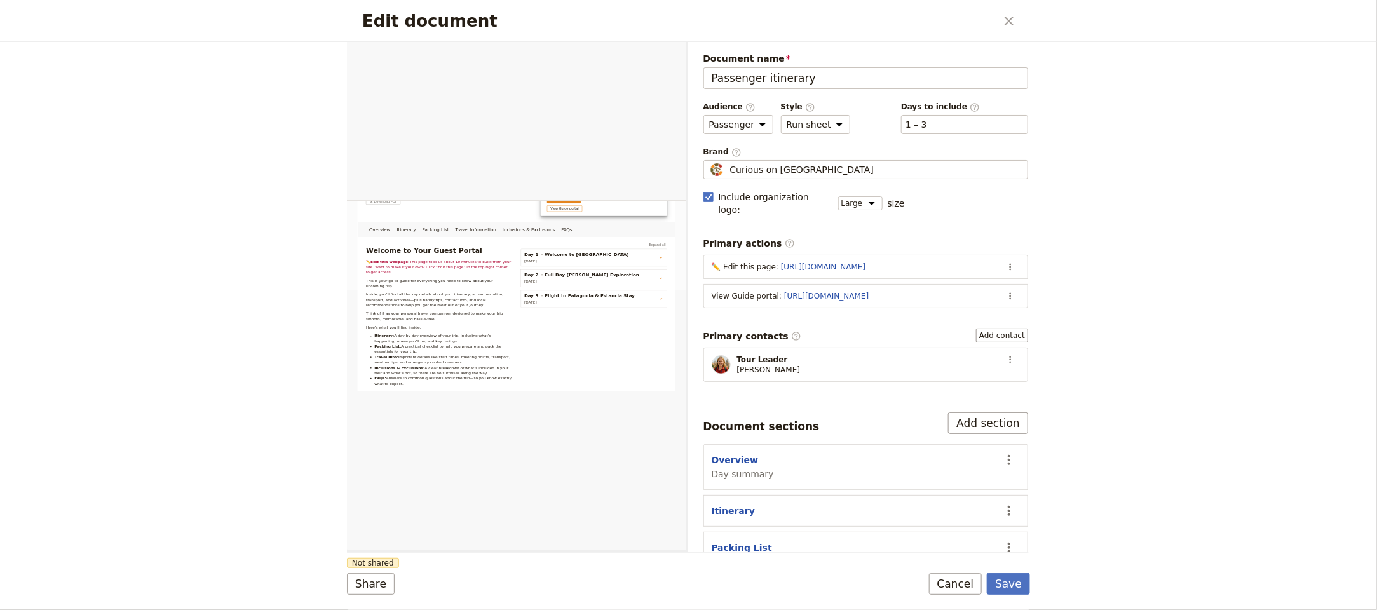
click at [370, 569] on form "Overview Itinerary Packing List Travel Information Inclusions & Exclusions FAQs…" at bounding box center [688, 326] width 683 height 568
click at [369, 575] on button "Share" at bounding box center [371, 584] width 48 height 22
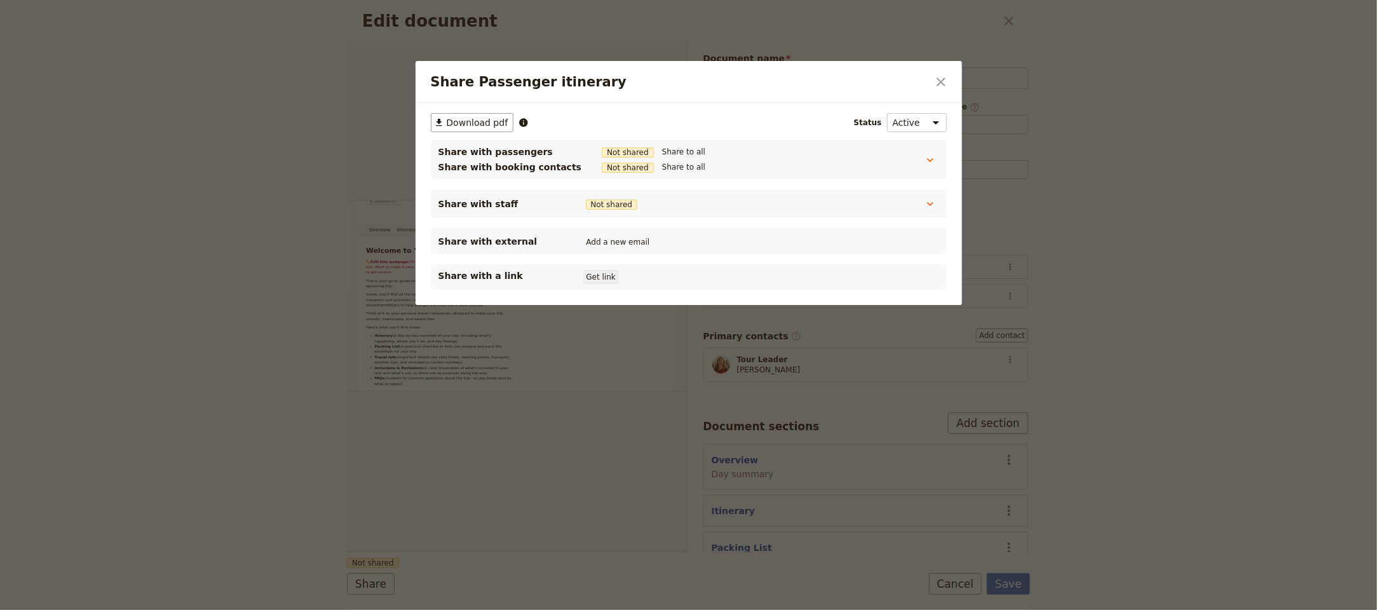
click at [588, 280] on button "Get link" at bounding box center [601, 277] width 36 height 14
click at [935, 83] on icon "Close dialog" at bounding box center [940, 81] width 15 height 15
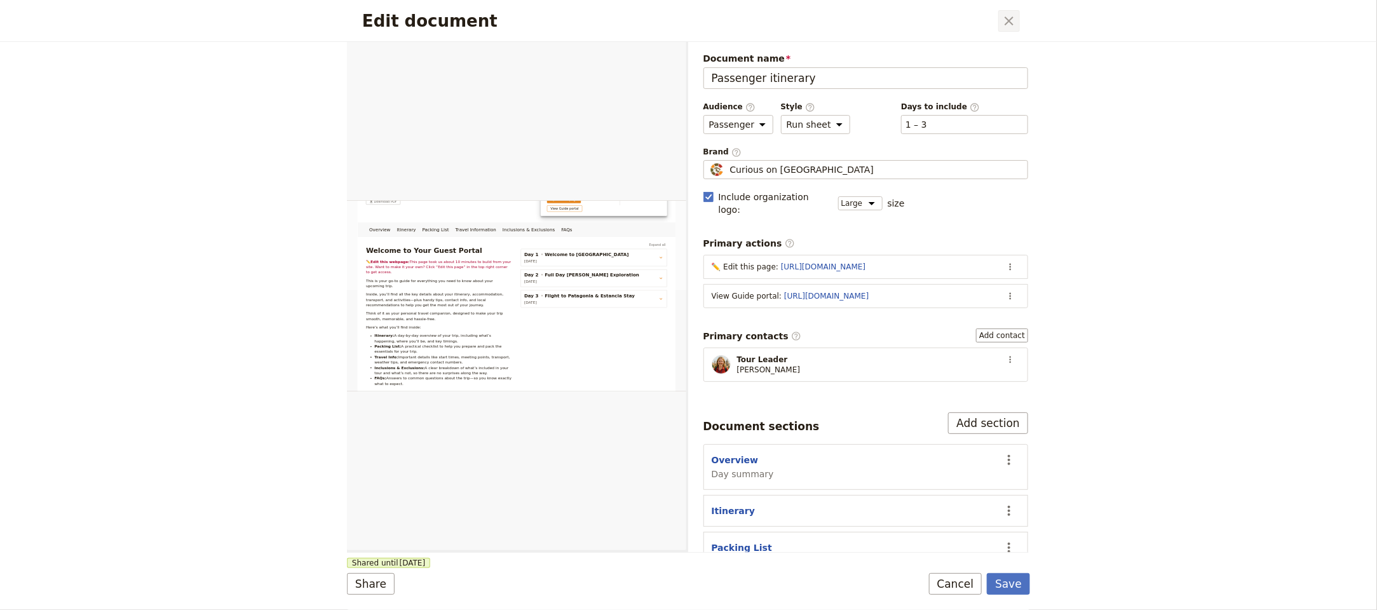
click at [1003, 15] on icon "Close dialog" at bounding box center [1008, 20] width 15 height 15
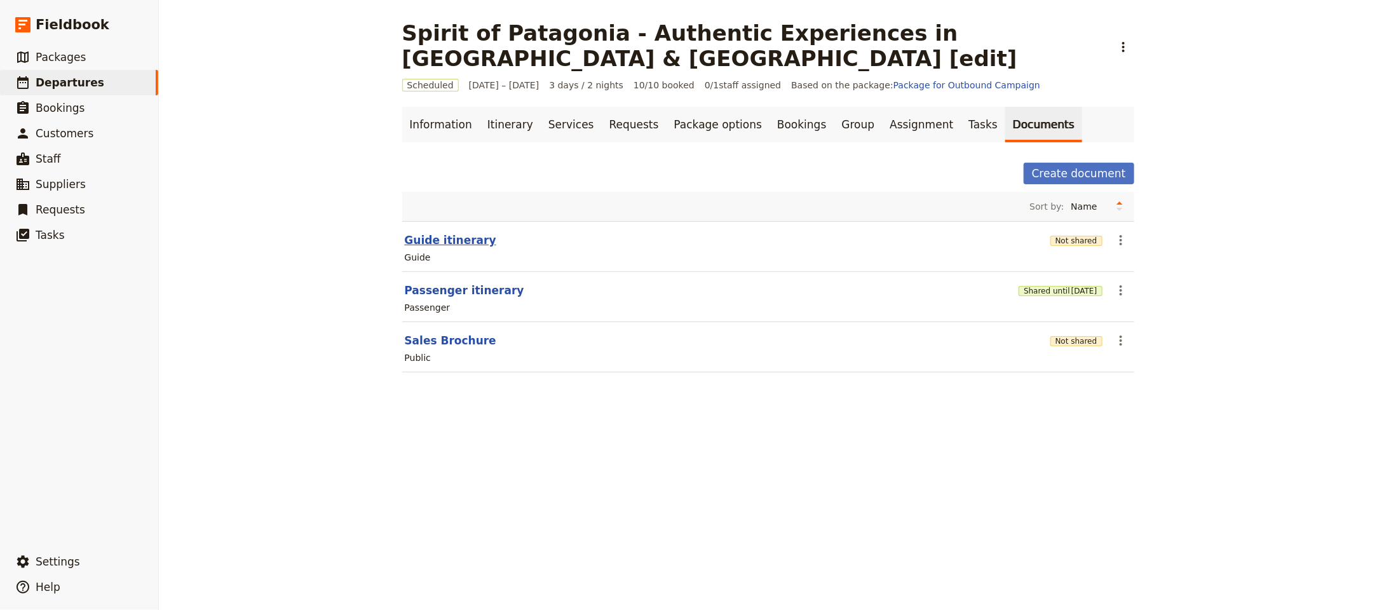
click at [406, 232] on button "Guide itinerary" at bounding box center [450, 239] width 91 height 15
select select "STAFF"
select select "RUN_SHEET"
select select "LARGE"
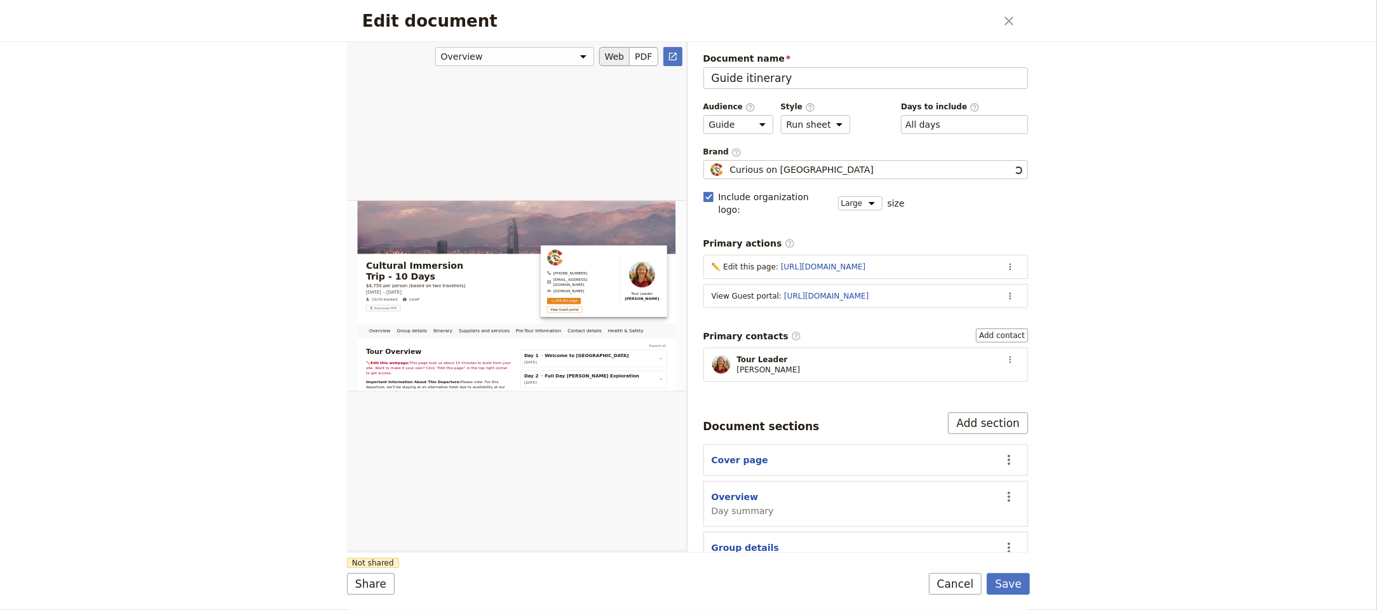
scroll to position [0, 0]
click at [847, 292] on link "https://trips.fieldbook.com/d/FLUPMmeAR5aWENv7_DNp-" at bounding box center [826, 296] width 84 height 9
click at [1002, 286] on button "​" at bounding box center [1009, 295] width 19 height 19
click at [988, 306] on button "Edit action" at bounding box center [945, 314] width 118 height 18
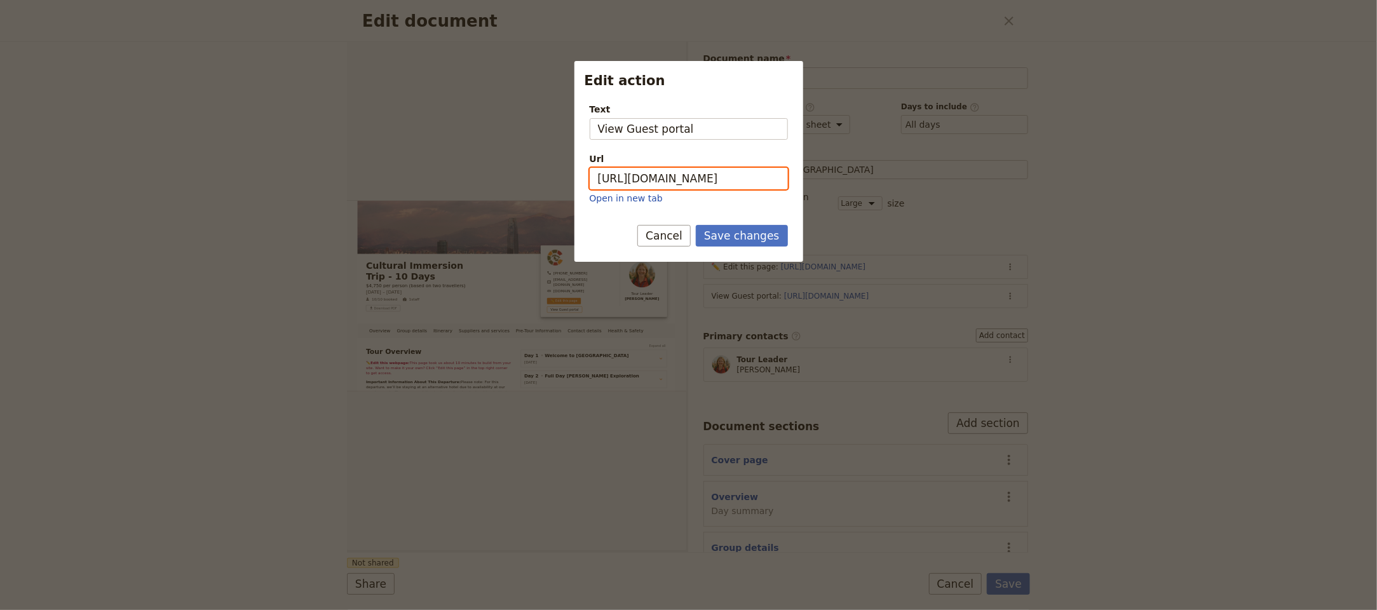
click at [675, 168] on input "https://trips.fieldbook.com/d/FLUPMmeAR5aWENv7_DNp-" at bounding box center [688, 179] width 198 height 22
paste input "EyDuY2tQDiEKeoZi6UhzT"
type input "https://trips.fieldbook.com/d/EyDuY2tQDiEKeoZi6UhzT"
click at [743, 229] on button "Save changes" at bounding box center [742, 236] width 92 height 22
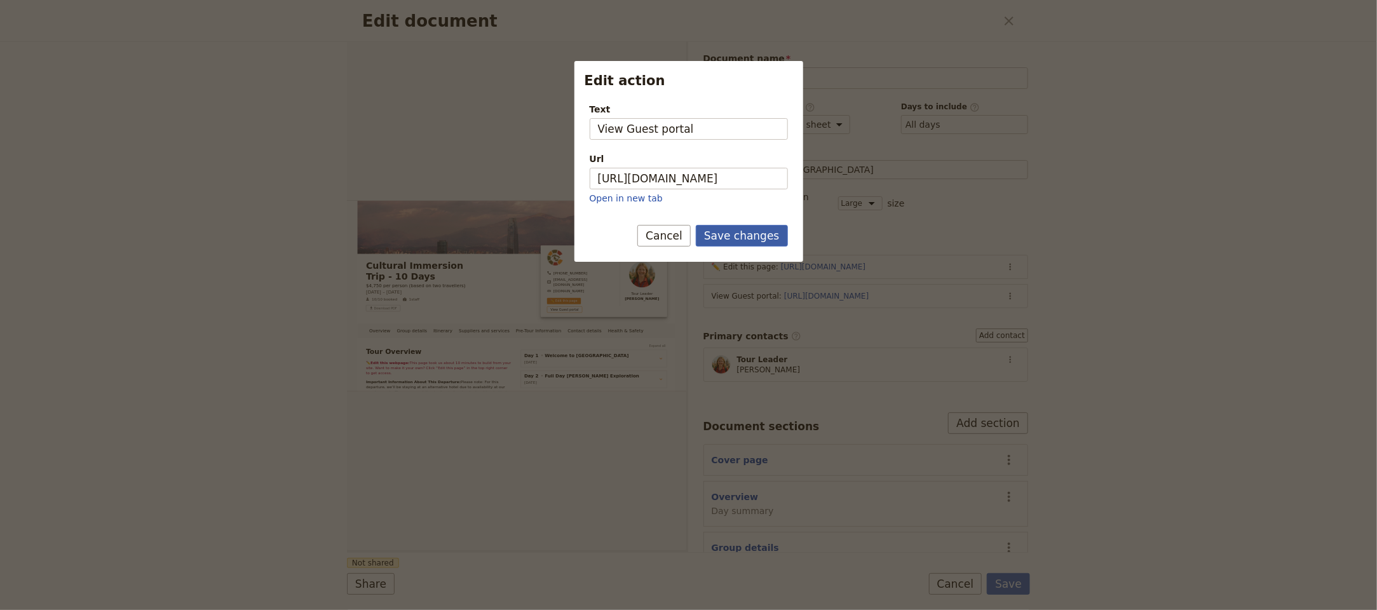
scroll to position [0, 0]
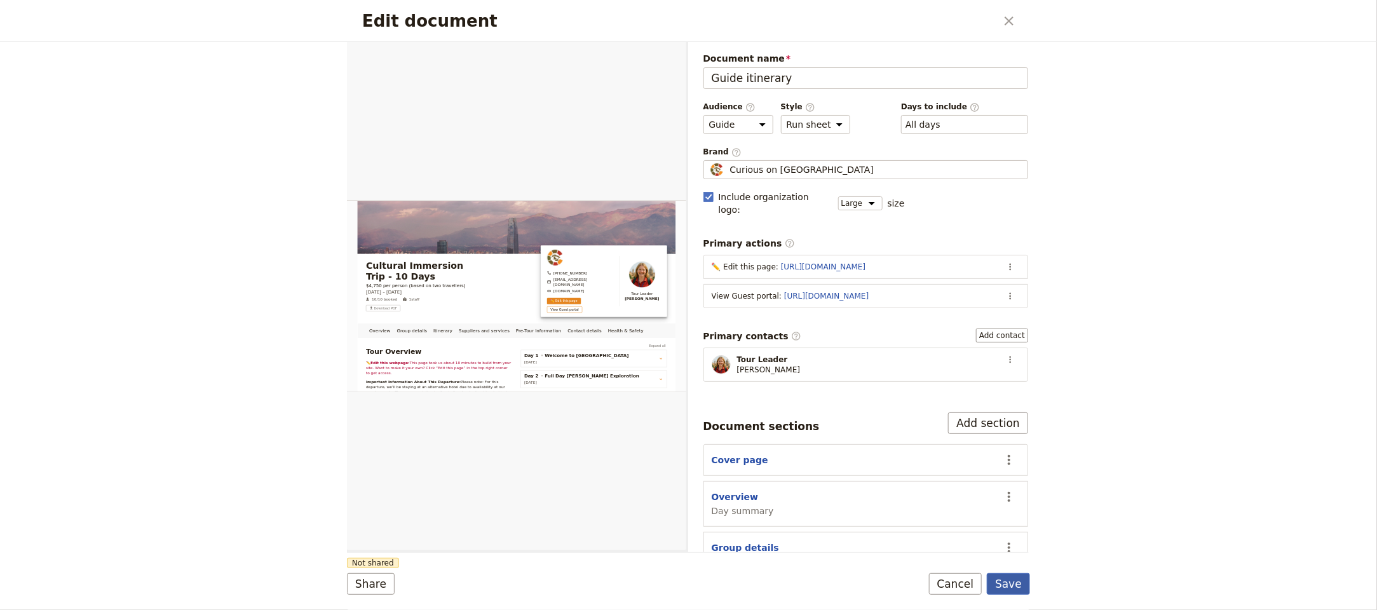
click at [1025, 587] on button "Save" at bounding box center [1008, 584] width 43 height 22
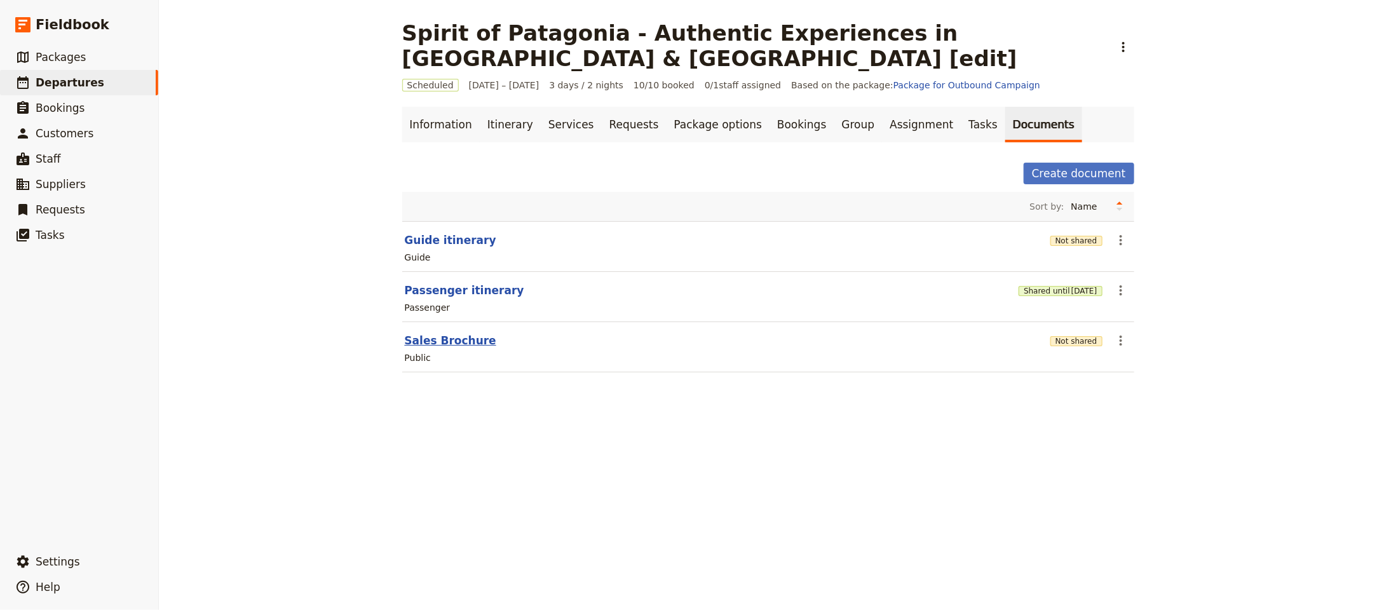
click at [443, 333] on button "Sales Brochure" at bounding box center [450, 340] width 91 height 15
select select "DEFAULT"
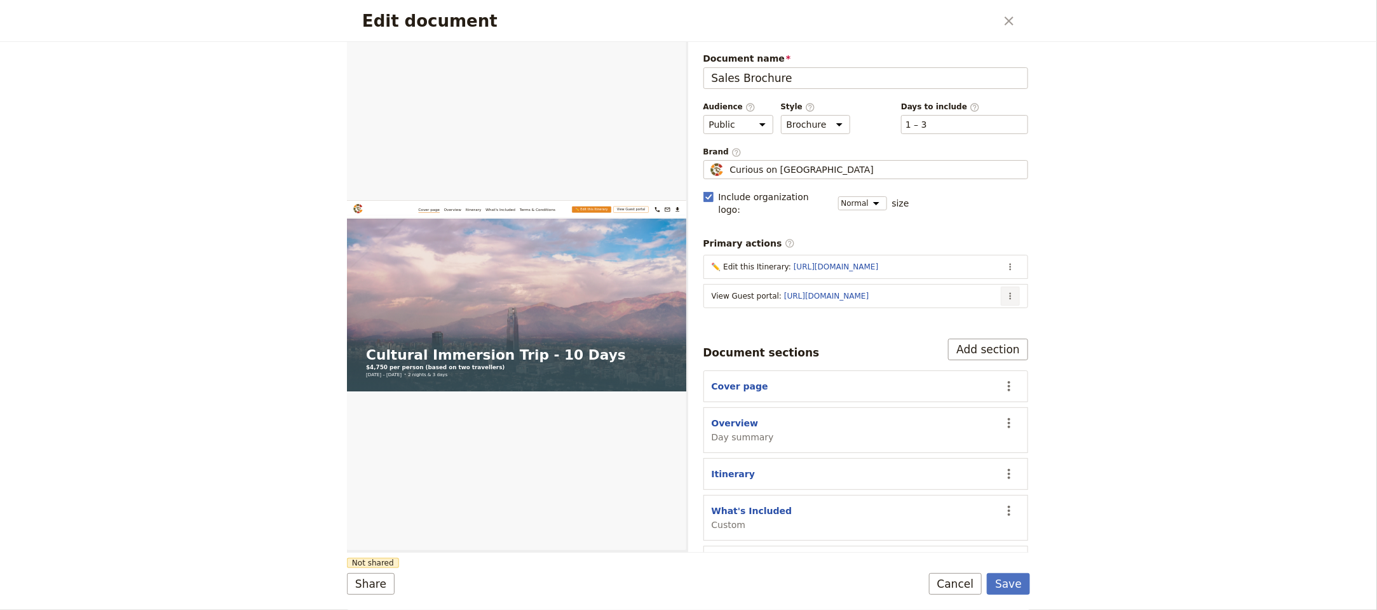
click at [1005, 291] on icon "Actions" at bounding box center [1010, 296] width 10 height 10
click at [965, 316] on span "Edit action" at bounding box center [945, 313] width 103 height 13
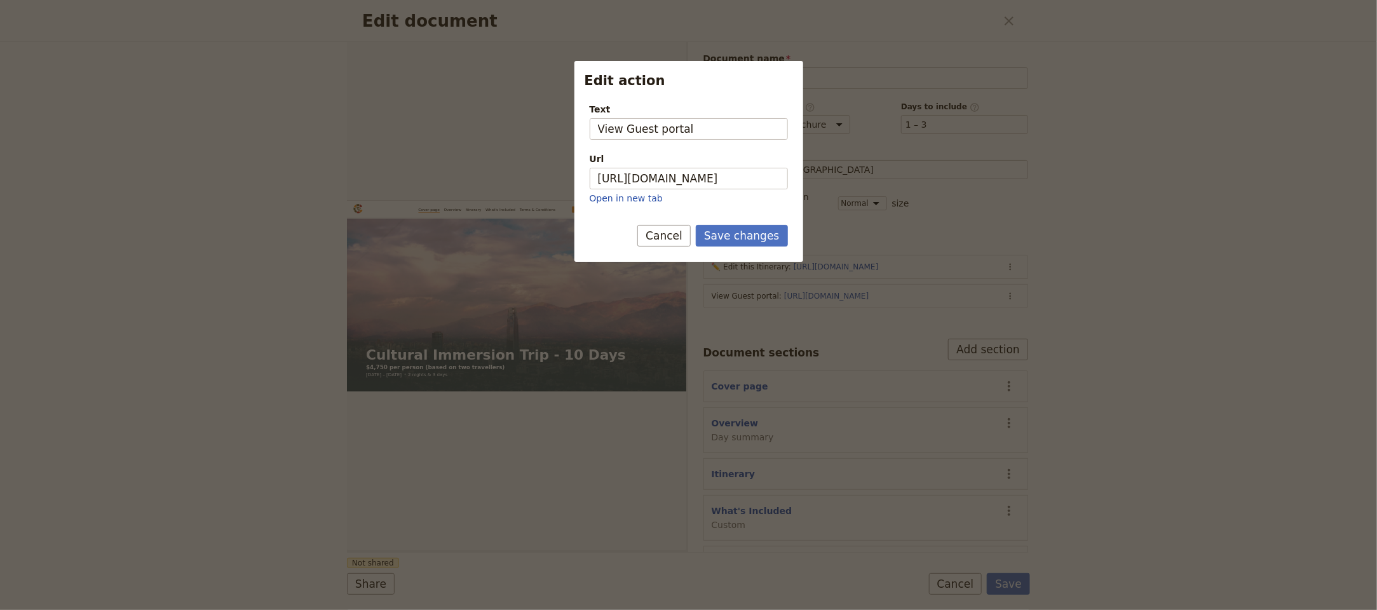
click at [696, 194] on p "Open in new tab" at bounding box center [688, 198] width 198 height 13
click at [703, 183] on input "https://trips.fieldbook.com/d/FLUPMmeAR5aWENv7_DNp-" at bounding box center [688, 179] width 198 height 22
paste input "EyDuY2tQDiEKeoZi6UhzT"
type input "https://trips.fieldbook.com/d/EyDuY2tQDiEKeoZi6UhzT"
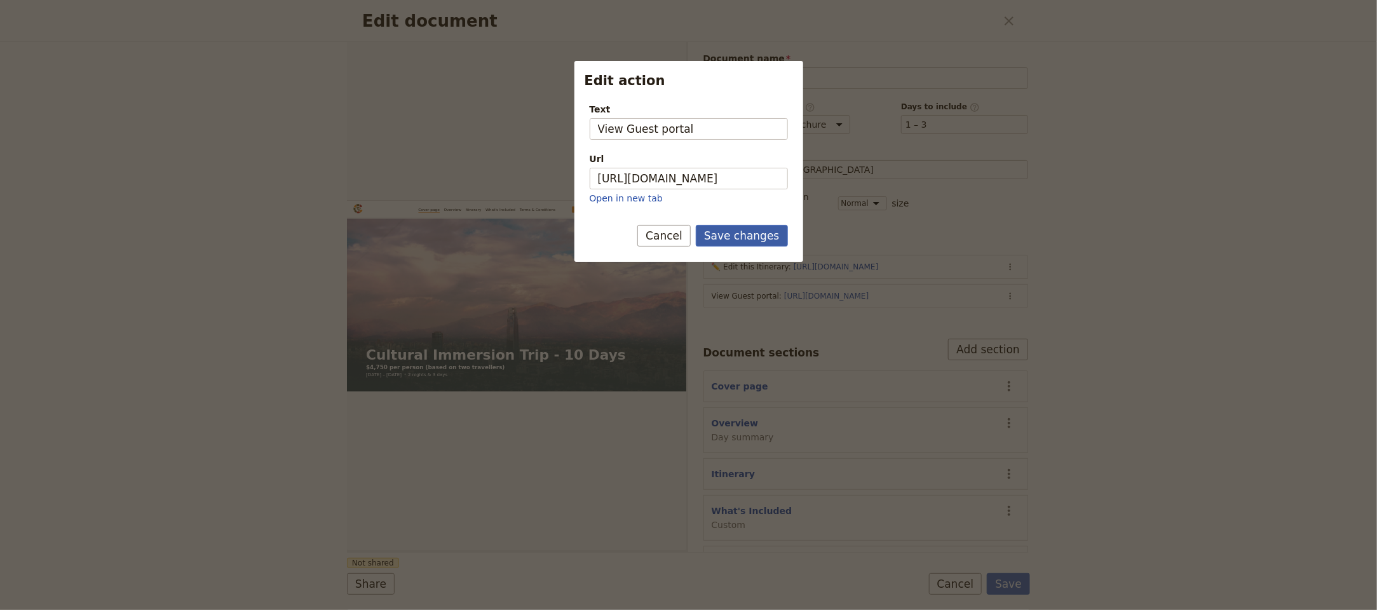
click at [751, 241] on button "Save changes" at bounding box center [742, 236] width 92 height 22
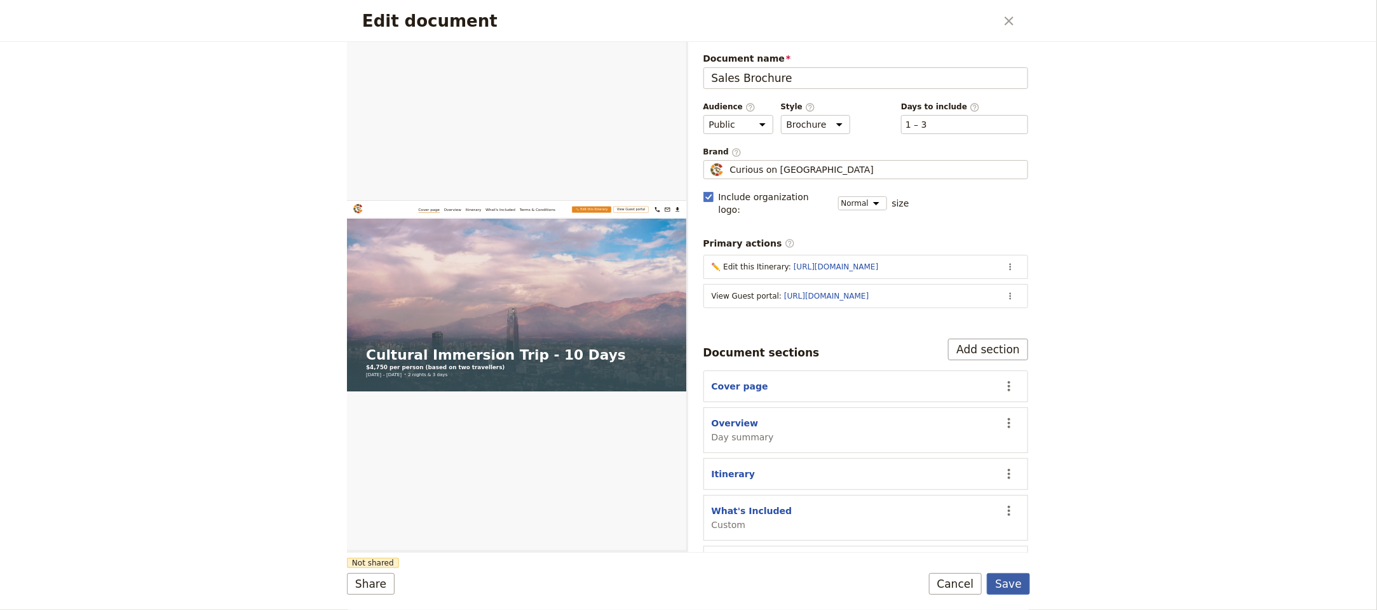
click at [1009, 581] on button "Save" at bounding box center [1008, 584] width 43 height 22
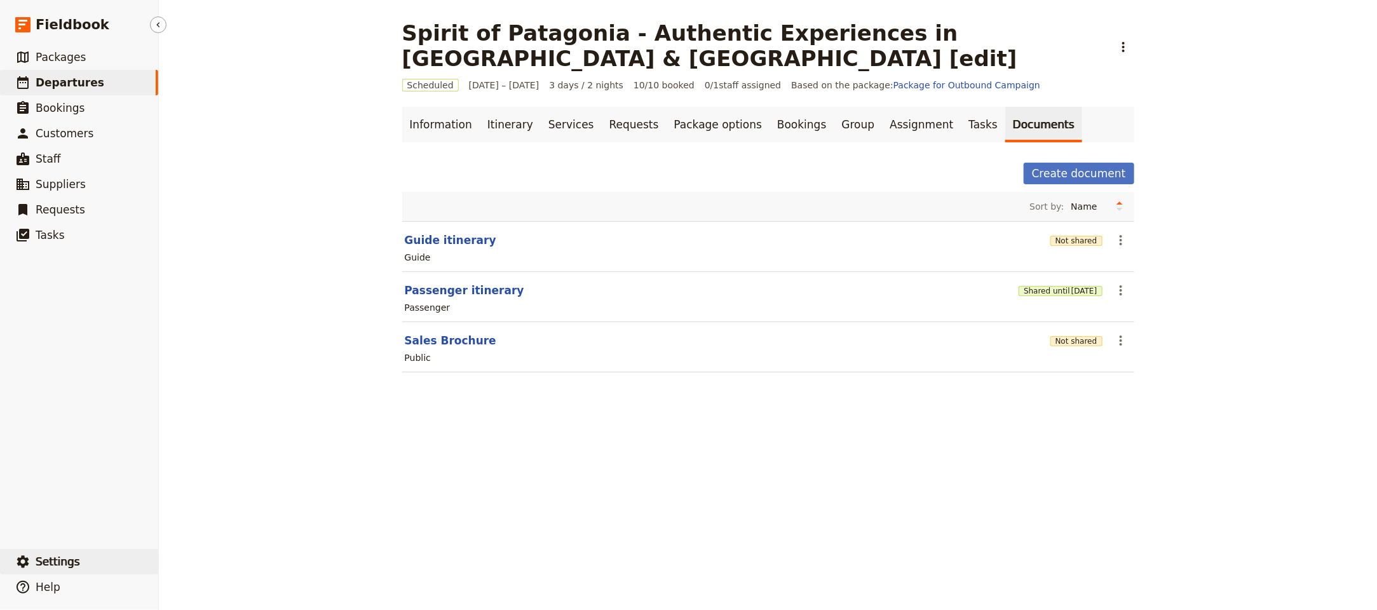
click at [134, 560] on button "​ Settings" at bounding box center [79, 561] width 158 height 25
click at [235, 527] on span "Your organization" at bounding box center [209, 526] width 77 height 13
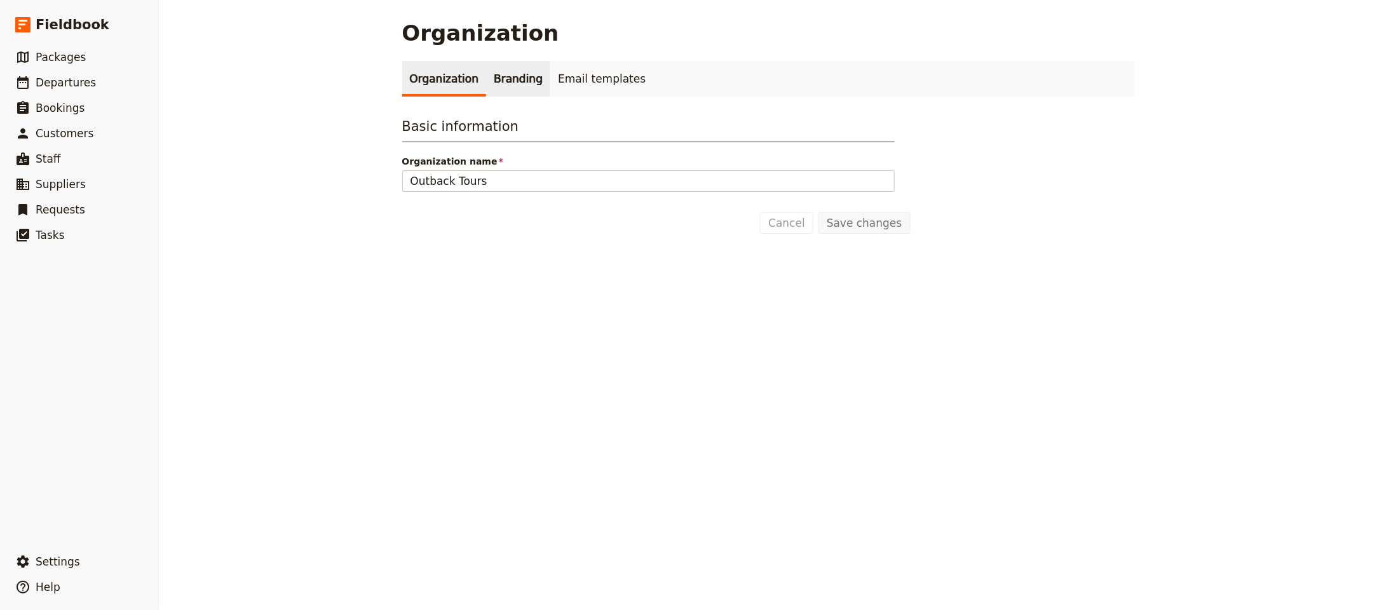
click at [498, 88] on link "Branding" at bounding box center [518, 79] width 64 height 36
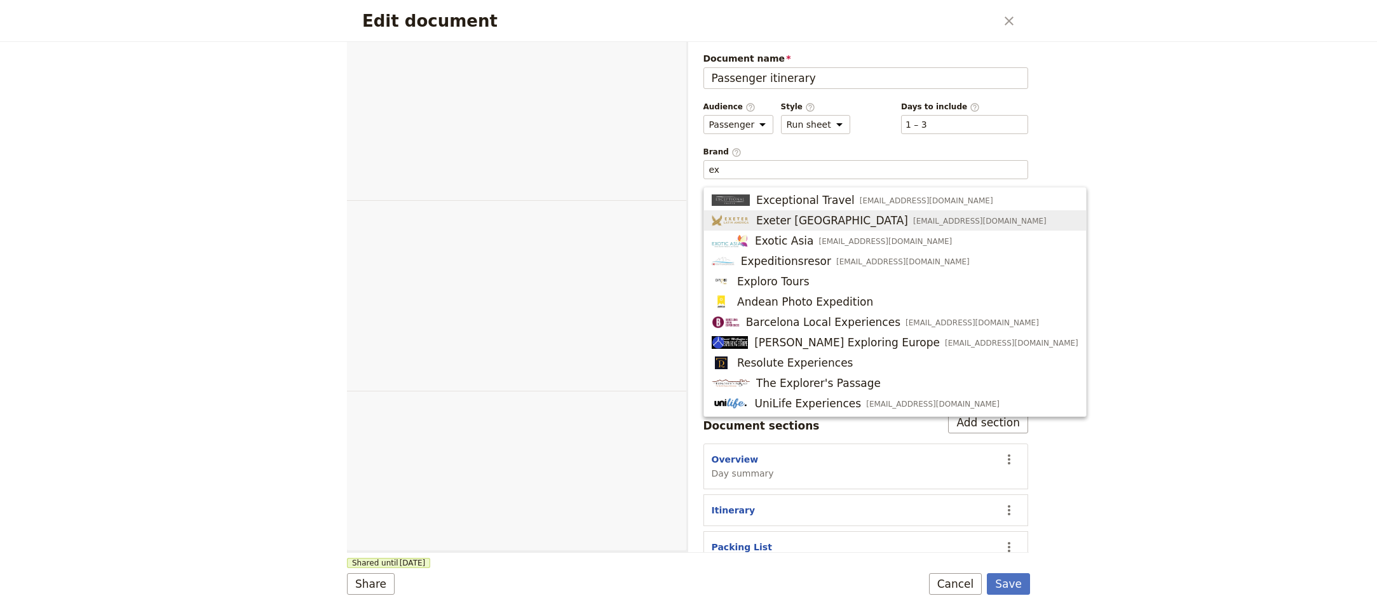
select select "PASSENGER"
select select "RUN_SHEET"
select select "LARGE"
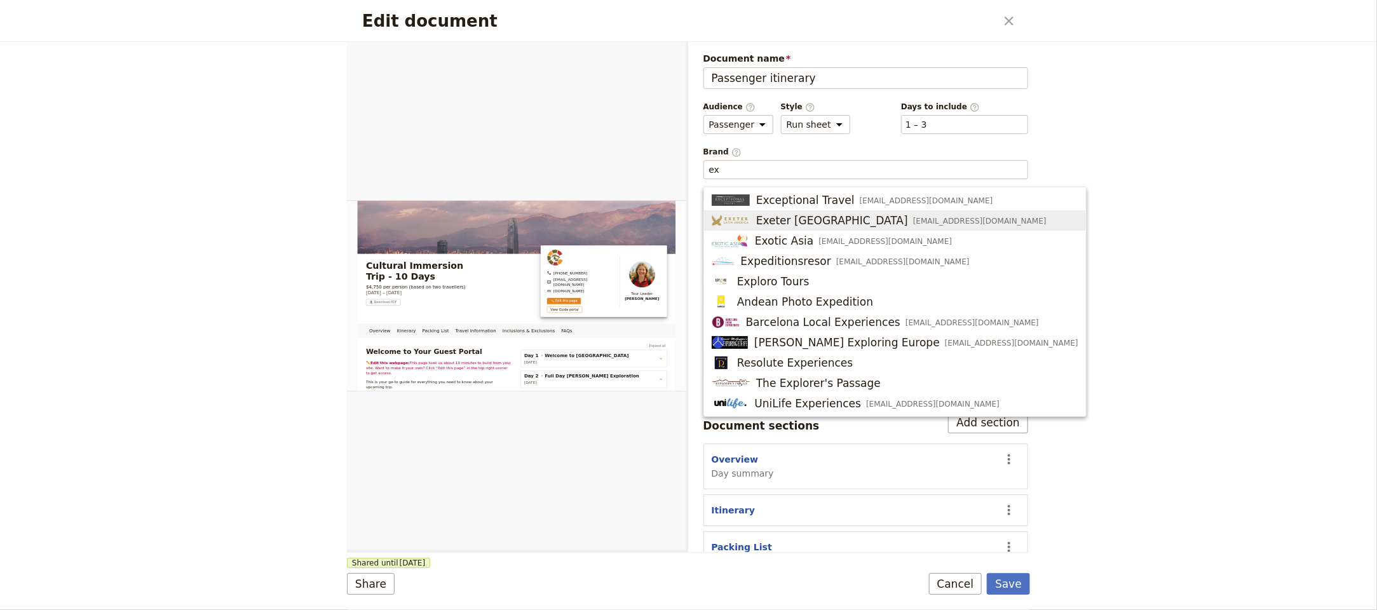
click at [816, 215] on span "Exeter Latin America" at bounding box center [832, 220] width 152 height 15
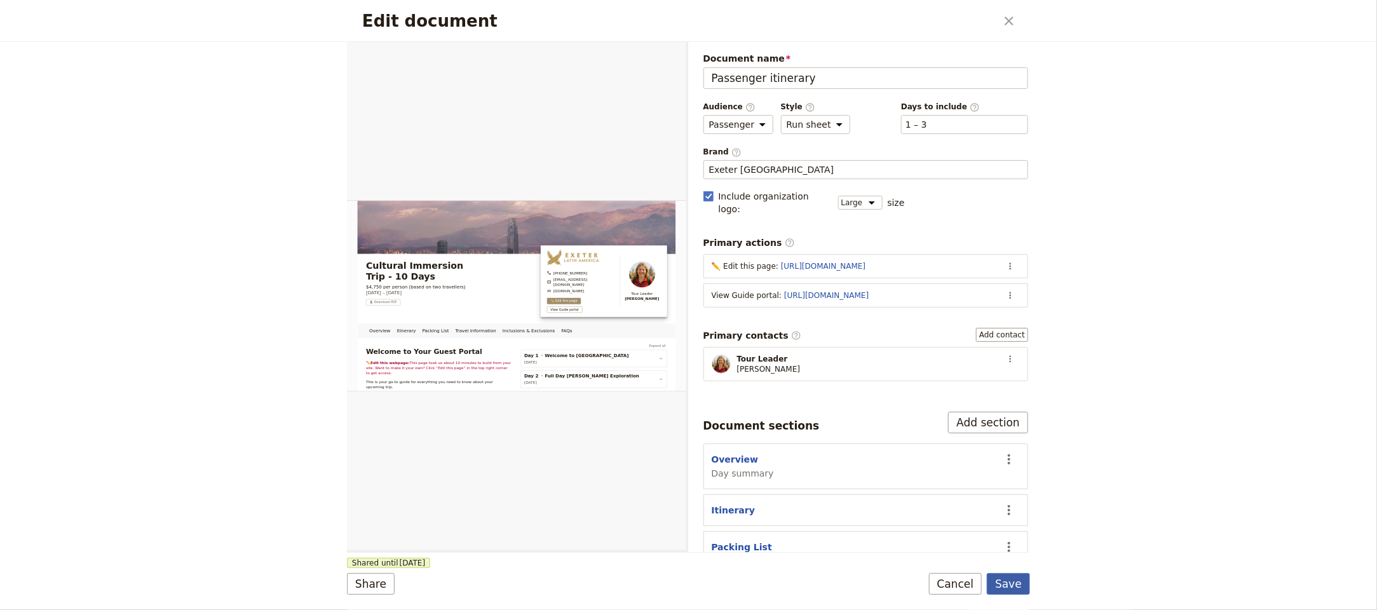
type input "Exeter Latin America"
click at [1017, 582] on button "Save" at bounding box center [1008, 584] width 43 height 22
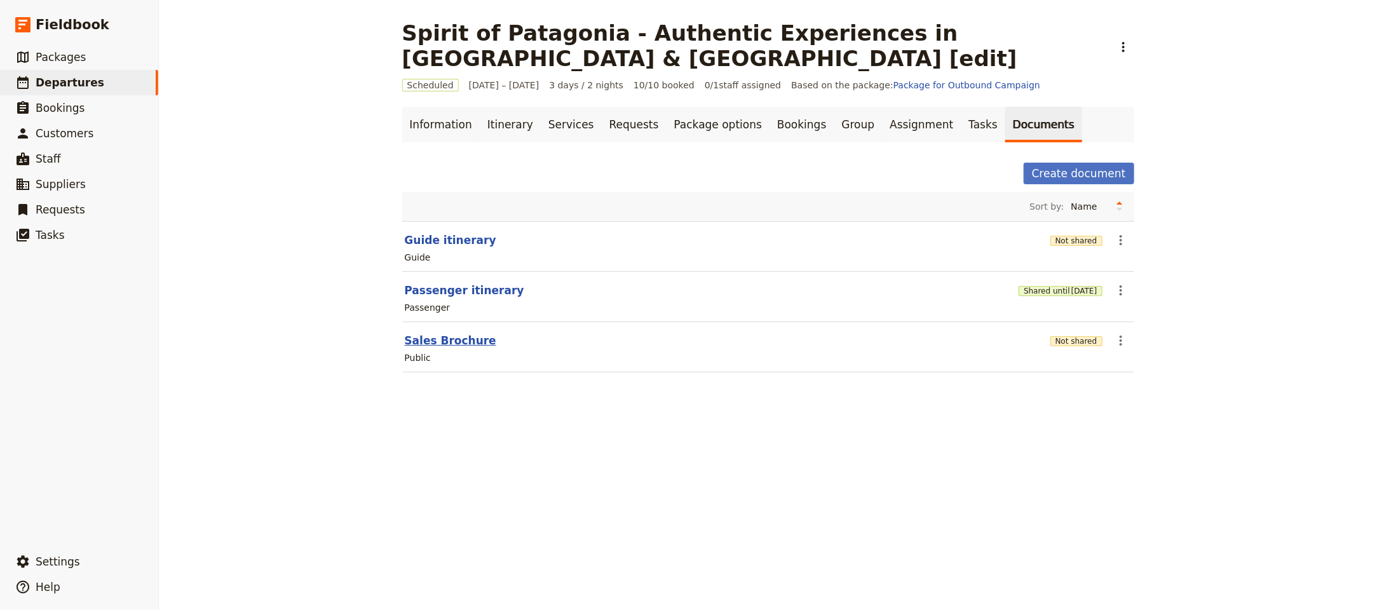
click at [447, 333] on button "Sales Brochure" at bounding box center [450, 340] width 91 height 15
select select "DEFAULT"
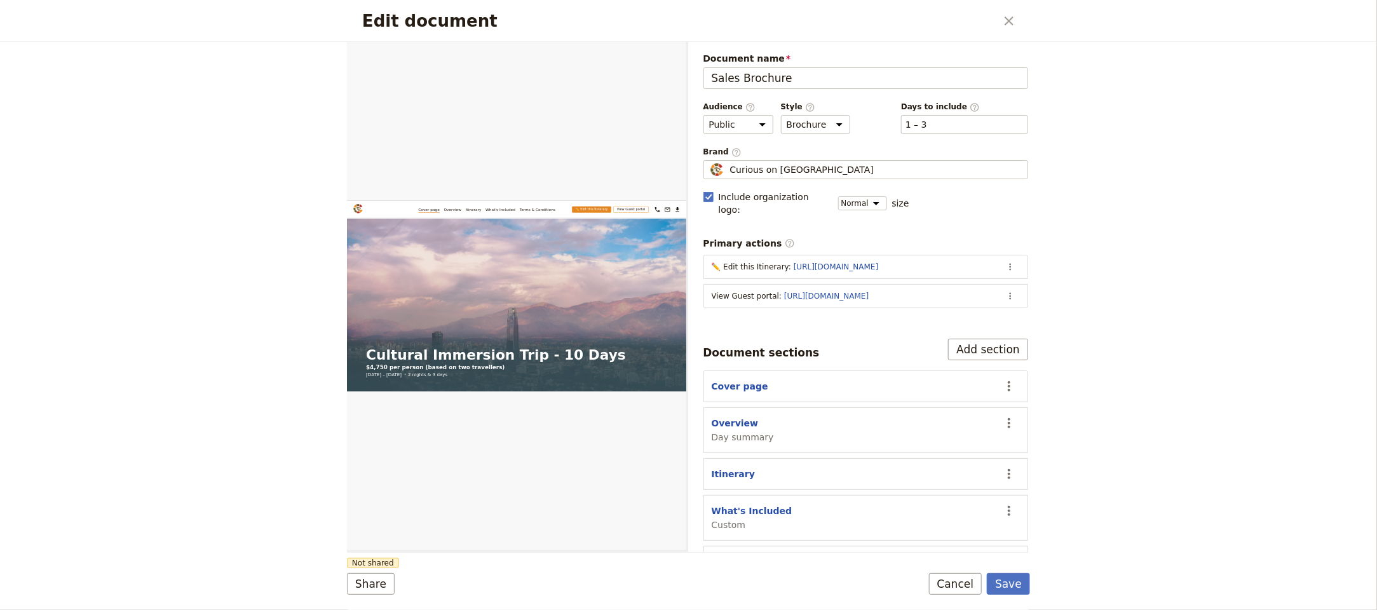
click at [755, 159] on div "Brand ​ Curious on Tanzania Curious on Tanzania" at bounding box center [865, 163] width 325 height 33
click at [759, 163] on span "Curious on Tanzania" at bounding box center [802, 169] width 144 height 13
click at [709, 161] on input "Curious on Tanzania" at bounding box center [708, 160] width 1 height 1
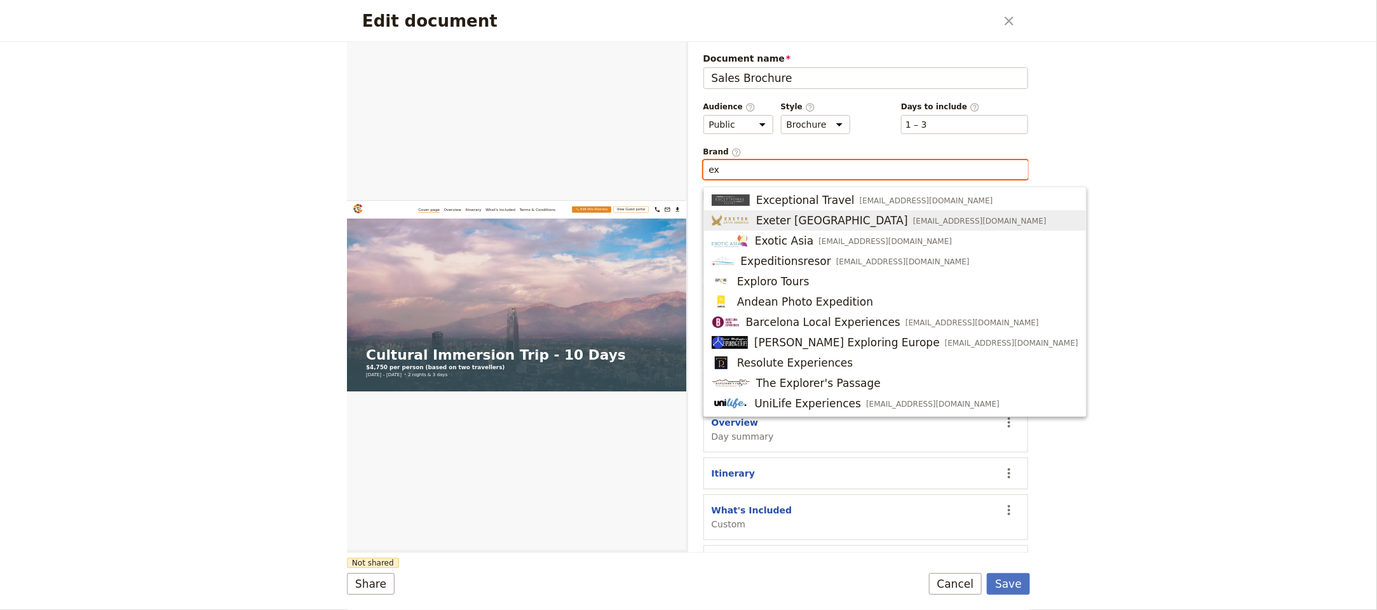
click at [809, 213] on span "Exeter Latin America" at bounding box center [832, 220] width 152 height 15
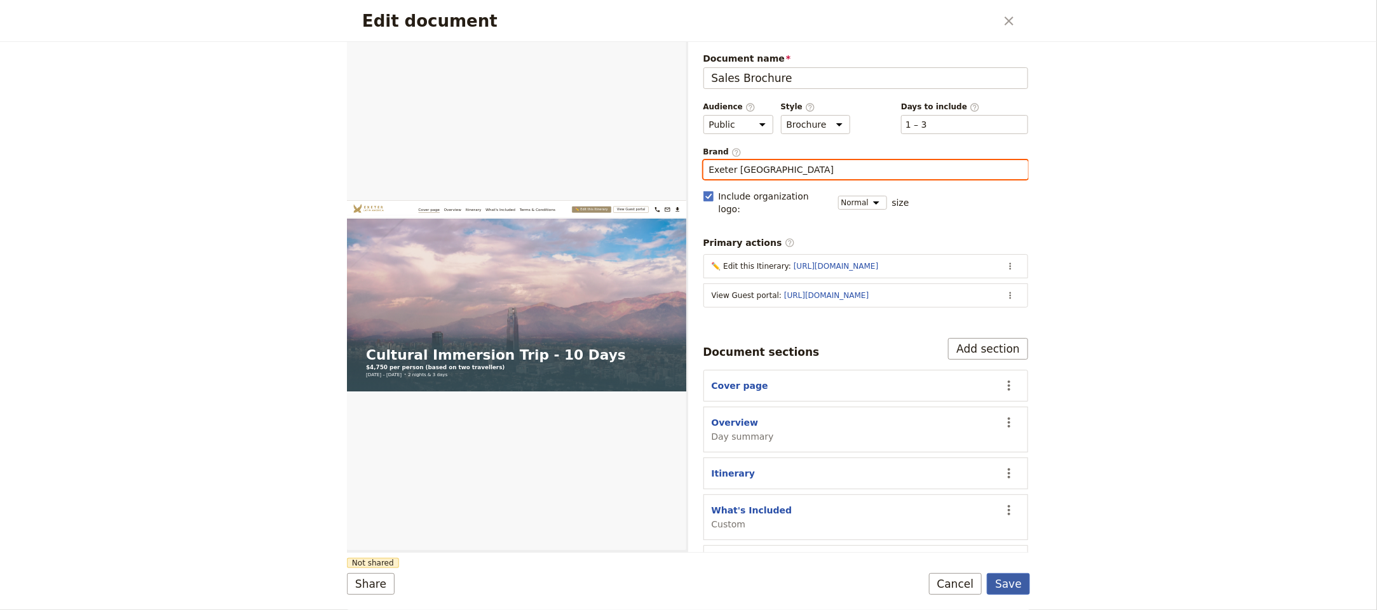
type input "Exeter Latin America"
click at [1014, 592] on button "Save" at bounding box center [1008, 584] width 43 height 22
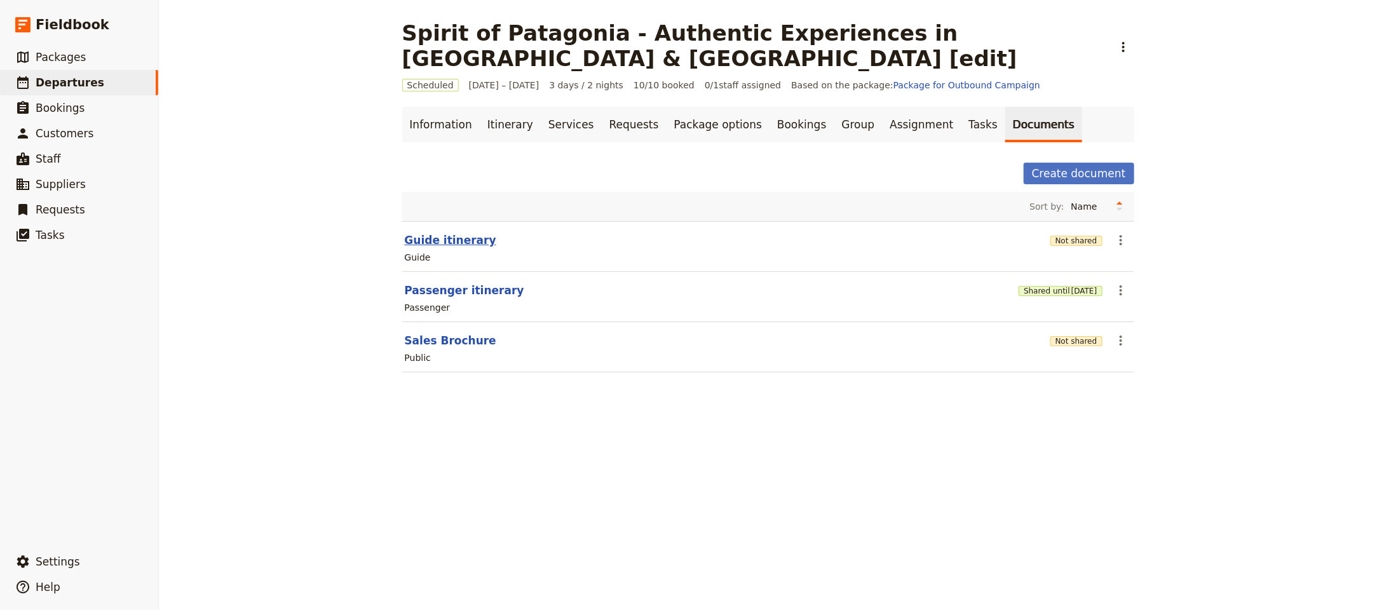
click at [446, 232] on button "Guide itinerary" at bounding box center [450, 239] width 91 height 15
select select "STAFF"
select select "RUN_SHEET"
select select "LARGE"
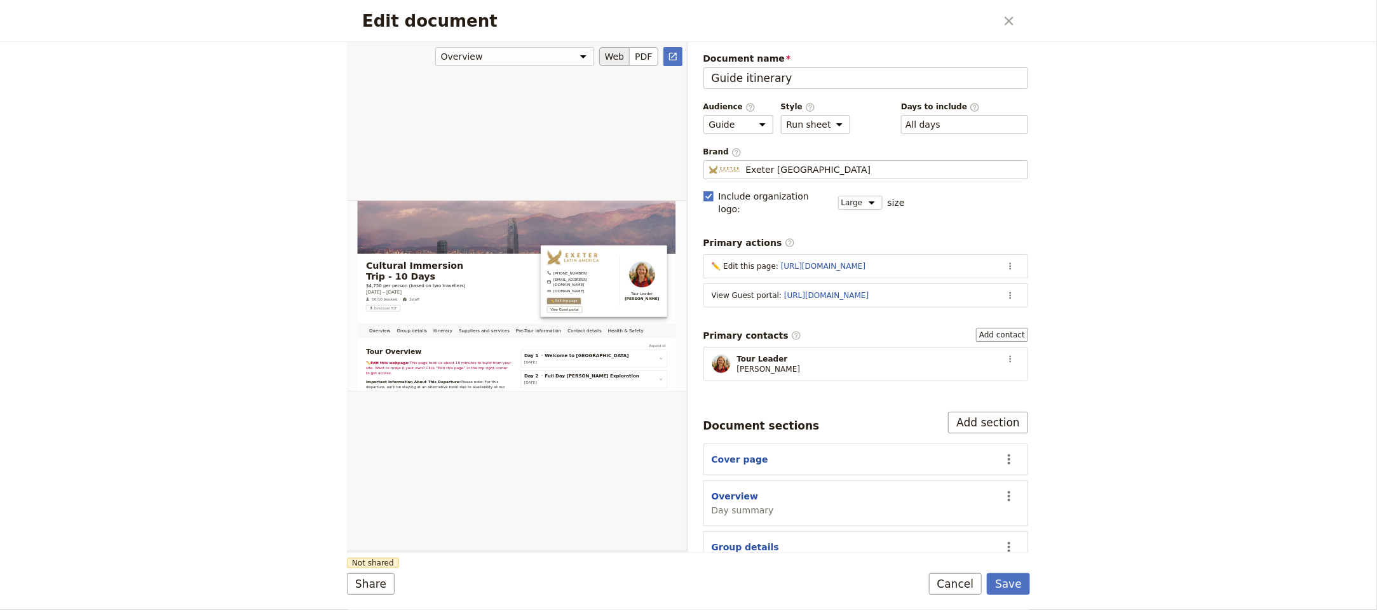
scroll to position [161, 0]
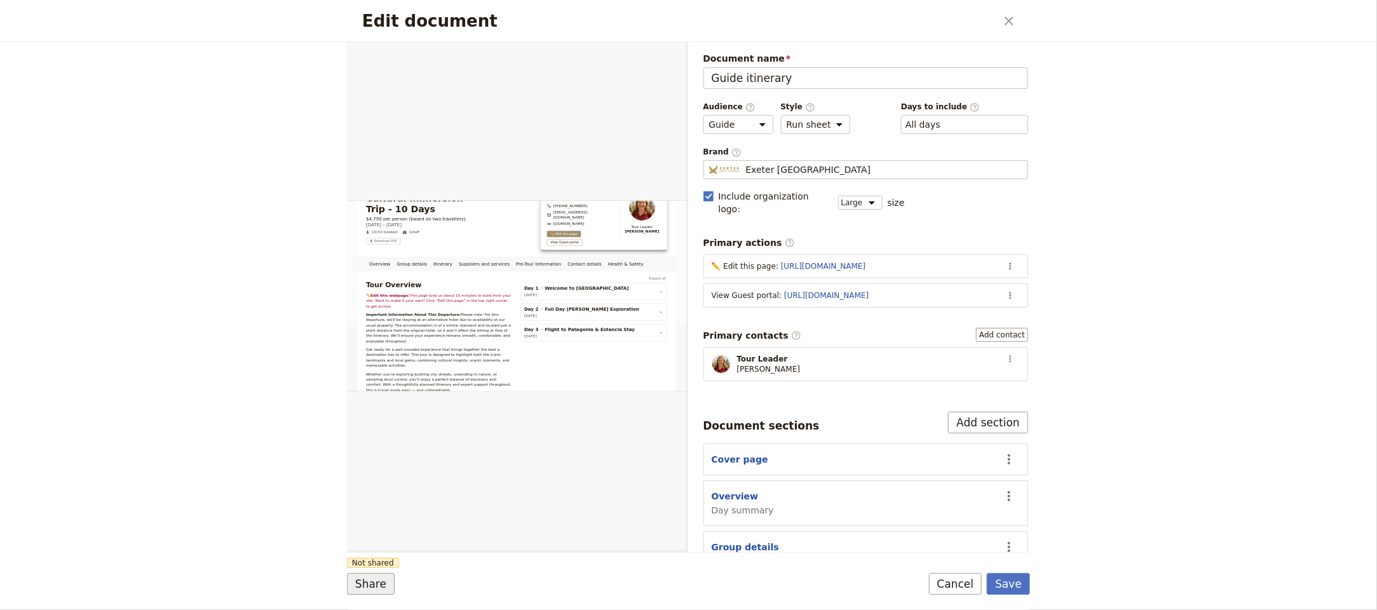
click at [365, 576] on button "Share" at bounding box center [371, 584] width 48 height 22
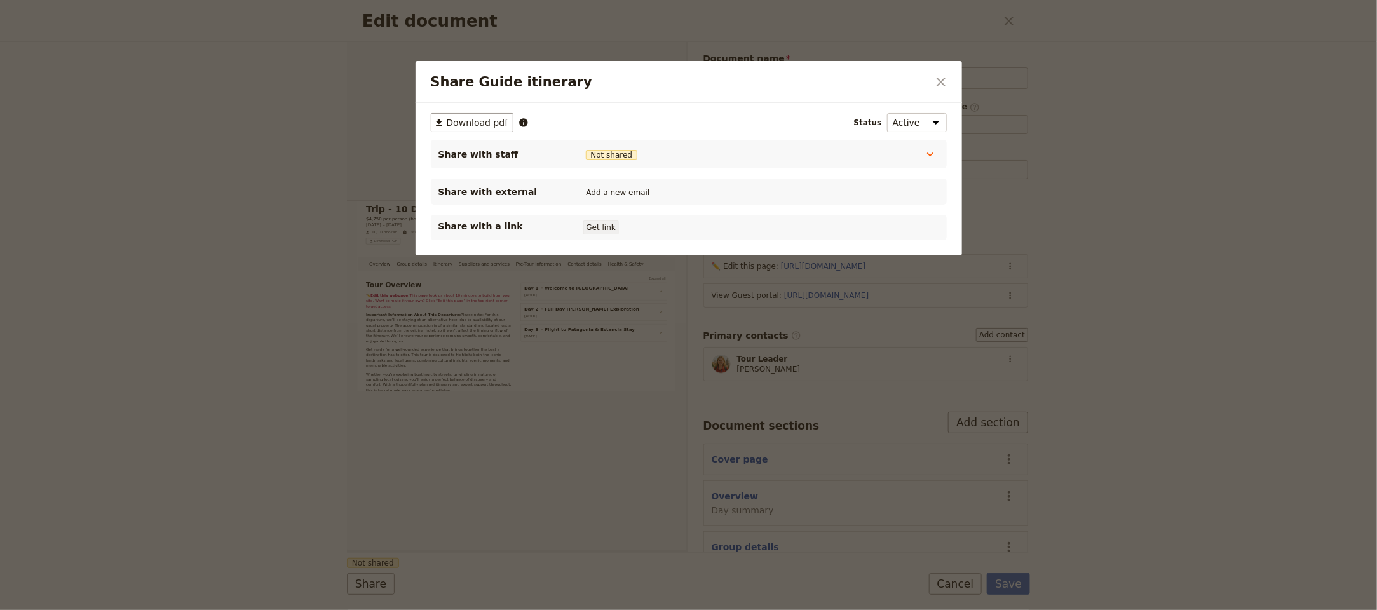
click at [593, 229] on button "Get link" at bounding box center [601, 227] width 36 height 14
click at [1007, 595] on div at bounding box center [688, 305] width 1377 height 610
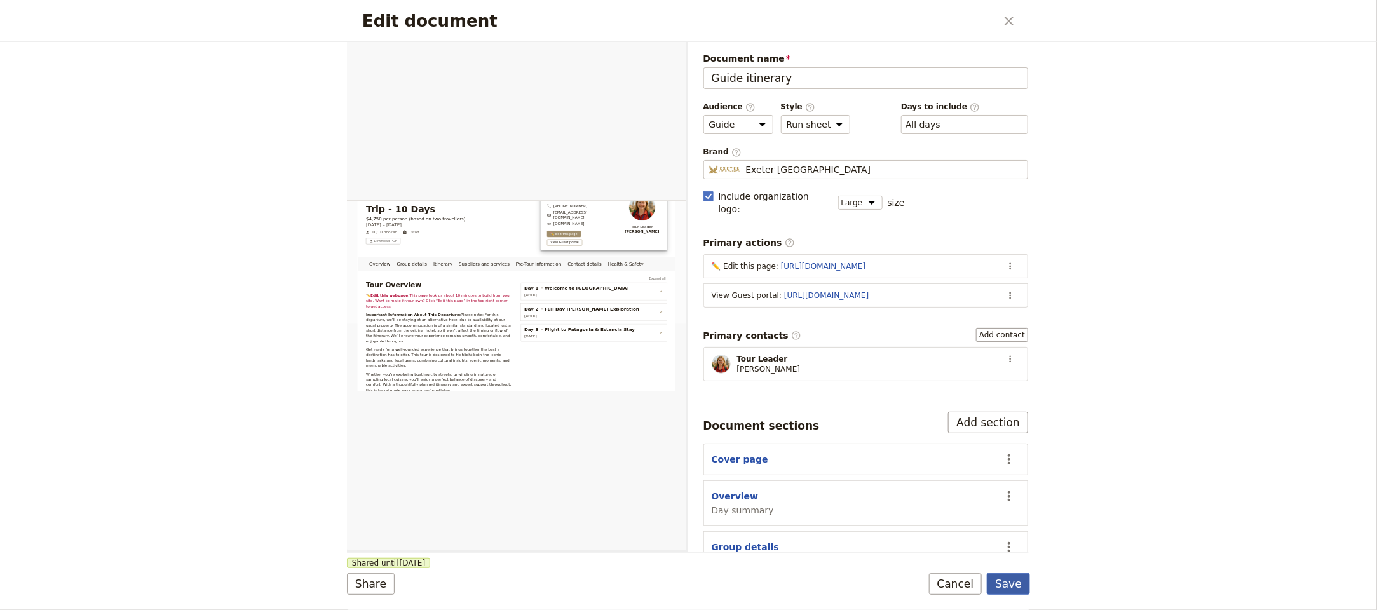
click at [1013, 576] on button "Save" at bounding box center [1008, 584] width 43 height 22
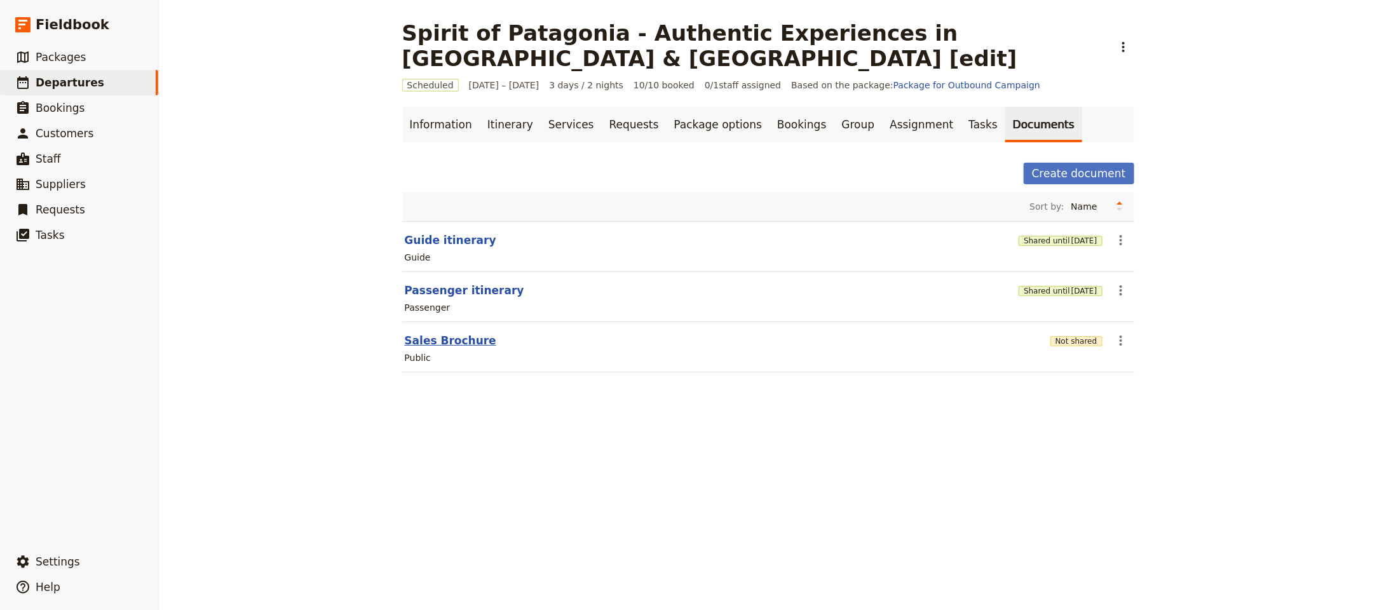
click at [427, 333] on button "Sales Brochure" at bounding box center [450, 340] width 91 height 15
select select "DEFAULT"
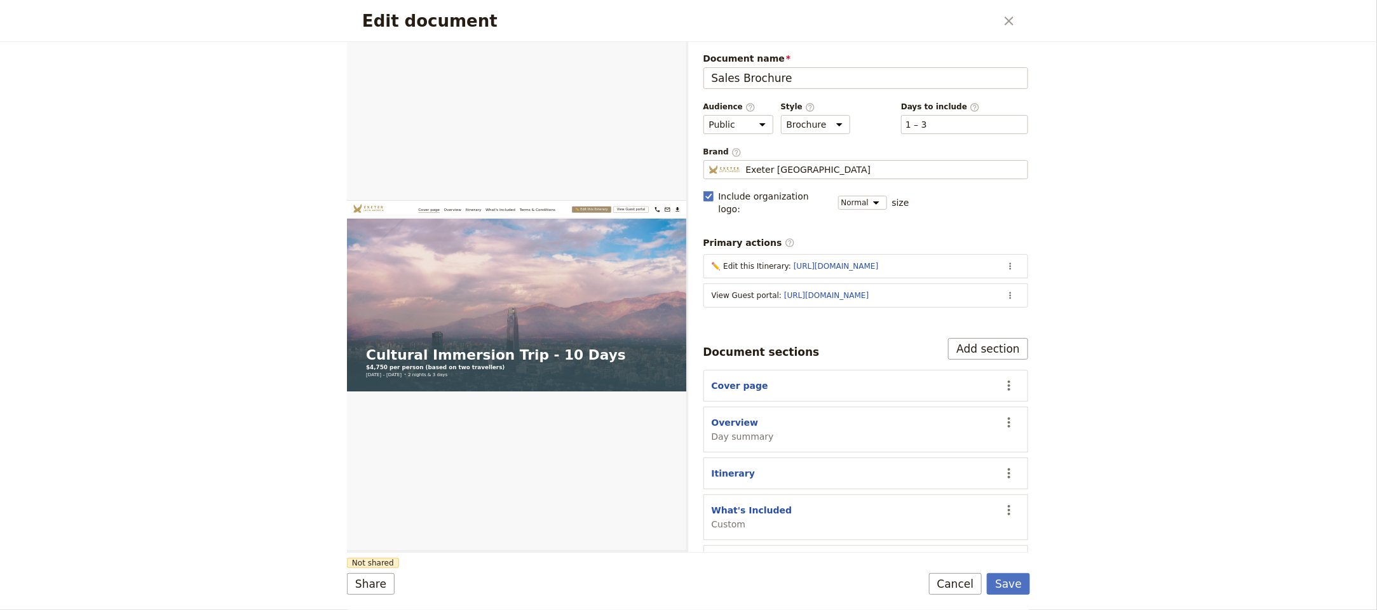
scroll to position [659, 0]
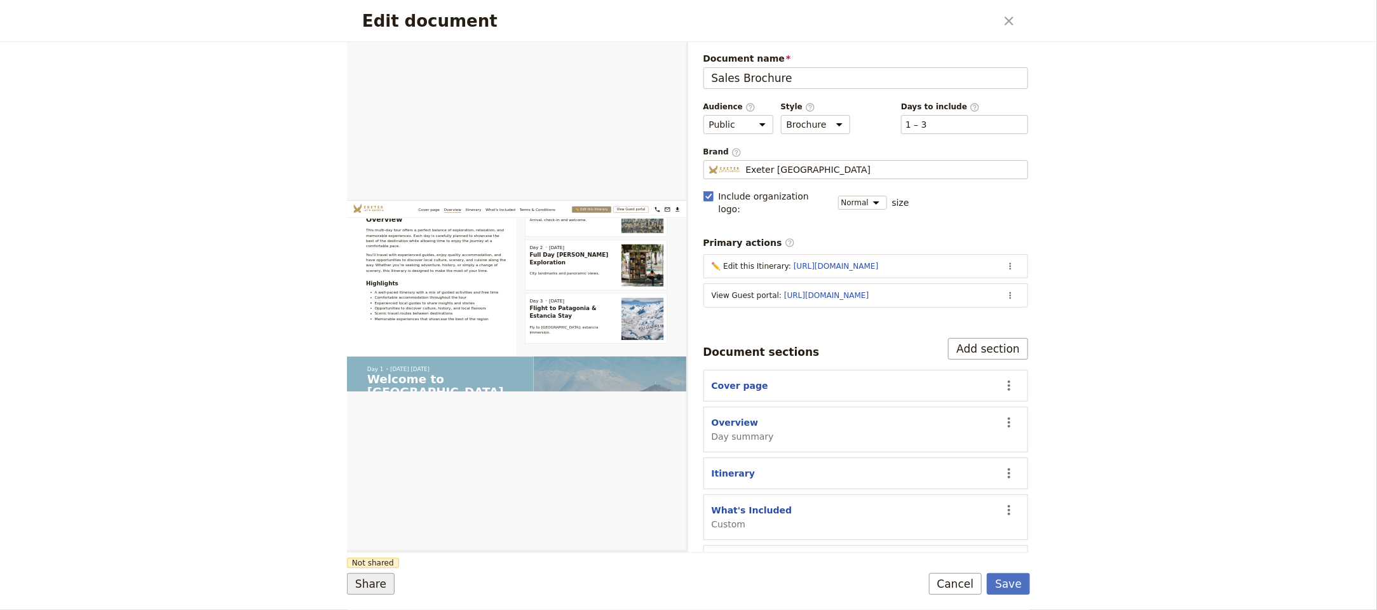
click at [369, 591] on button "Share" at bounding box center [371, 584] width 48 height 22
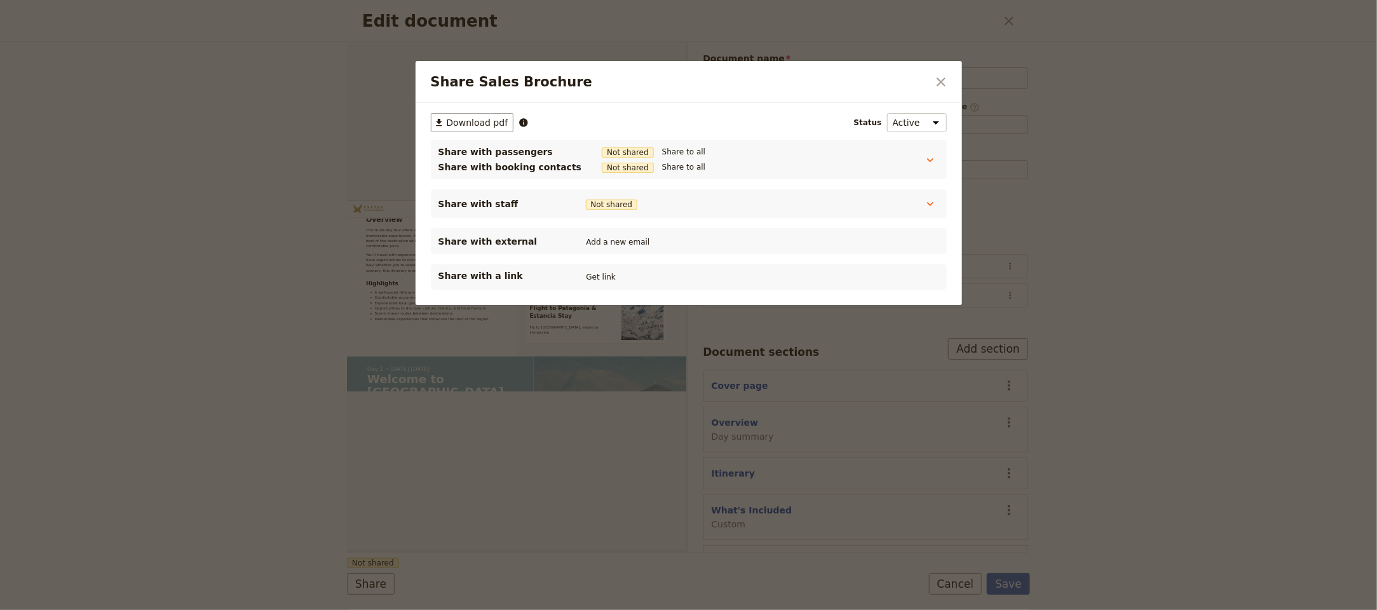
click at [563, 280] on p "Share with a link" at bounding box center [501, 275] width 127 height 13
click at [586, 280] on button "Get link" at bounding box center [601, 277] width 36 height 14
click at [943, 81] on icon "Close dialog" at bounding box center [940, 81] width 15 height 15
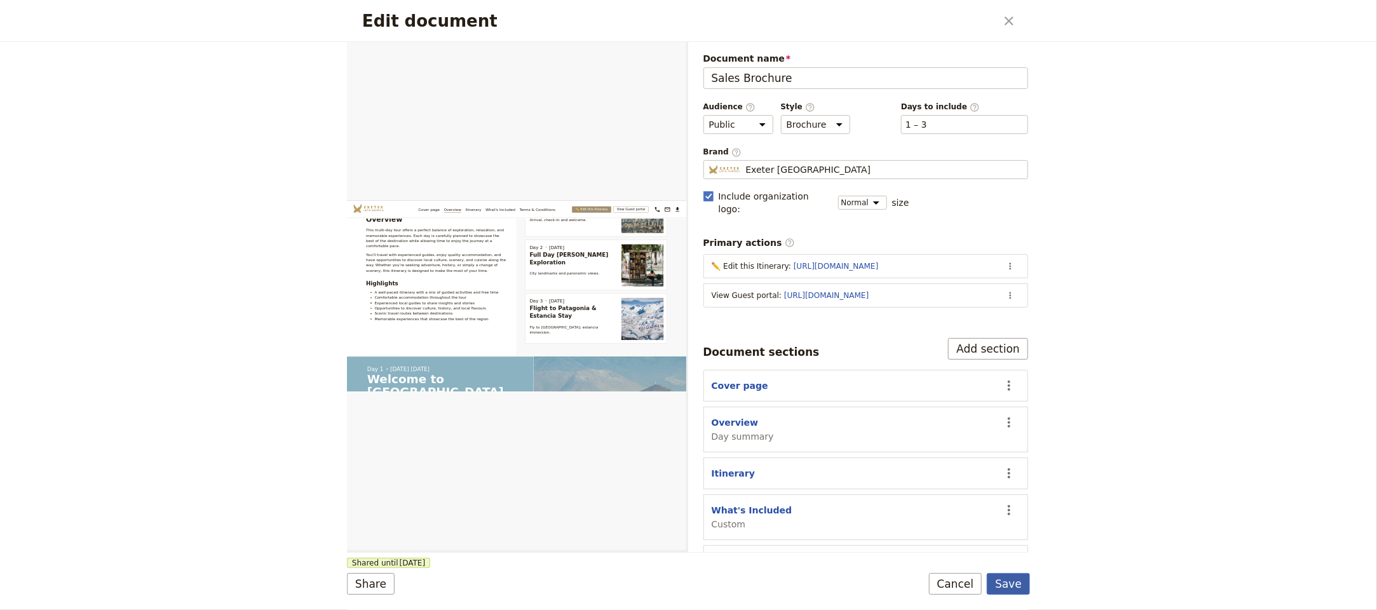
click at [1023, 575] on button "Save" at bounding box center [1008, 584] width 43 height 22
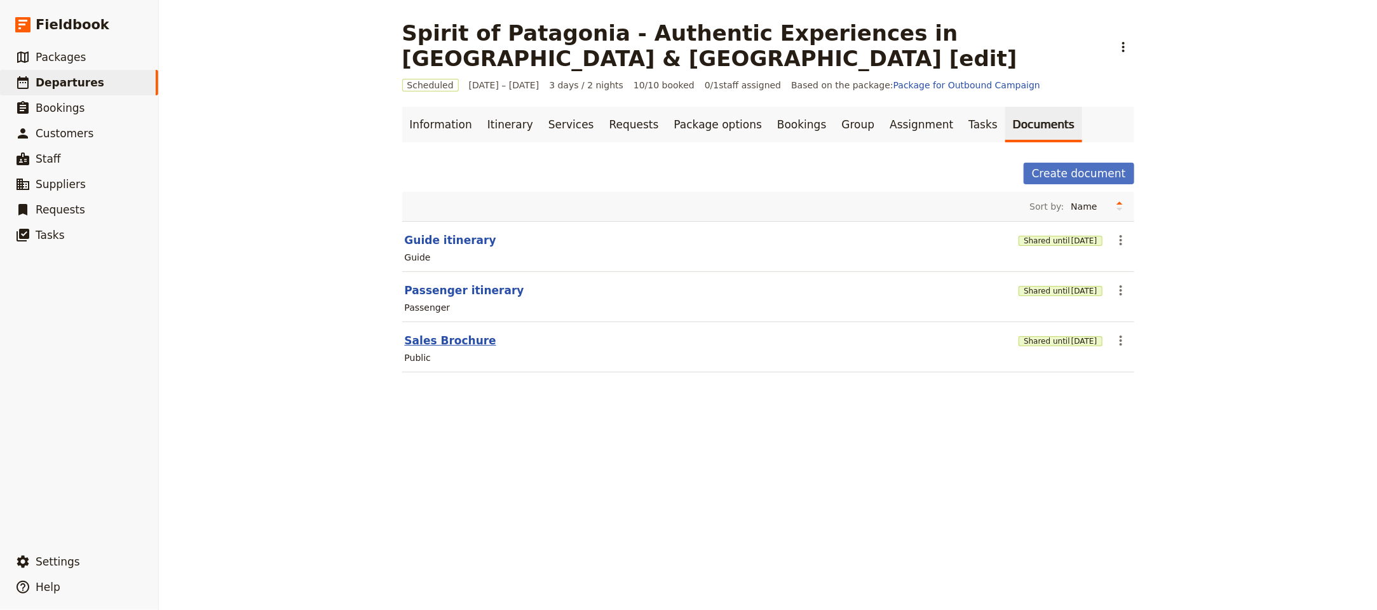
click at [438, 333] on button "Sales Brochure" at bounding box center [450, 340] width 91 height 15
select select "DEFAULT"
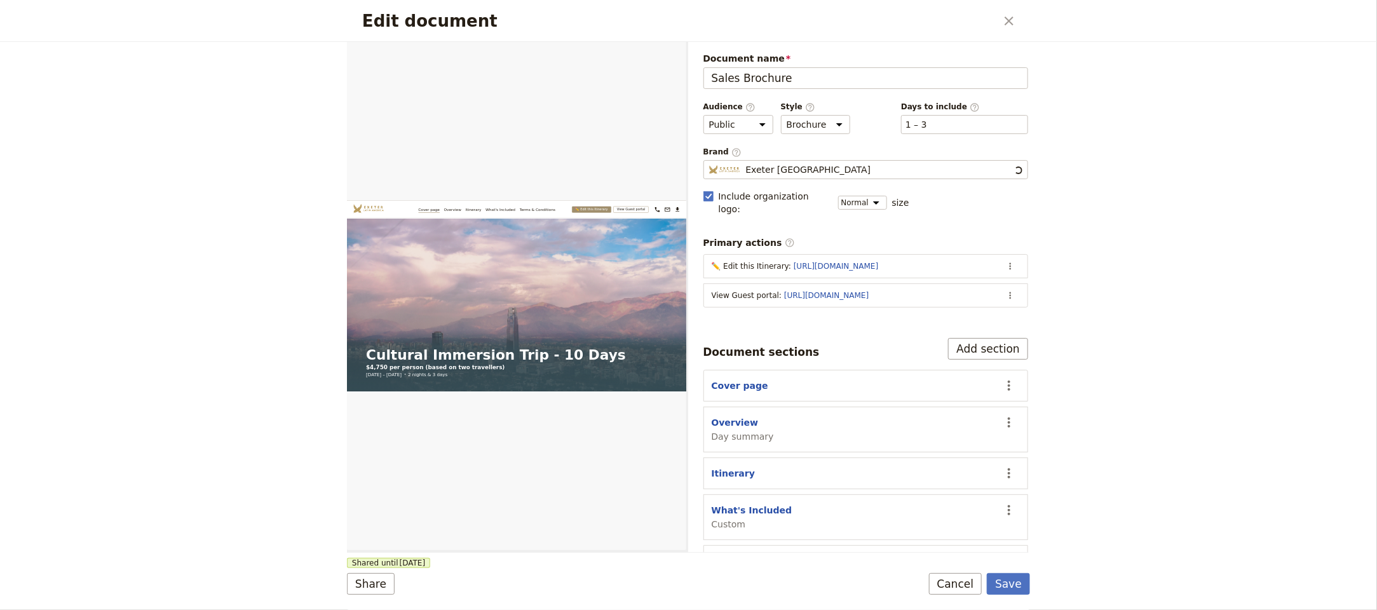
scroll to position [0, 0]
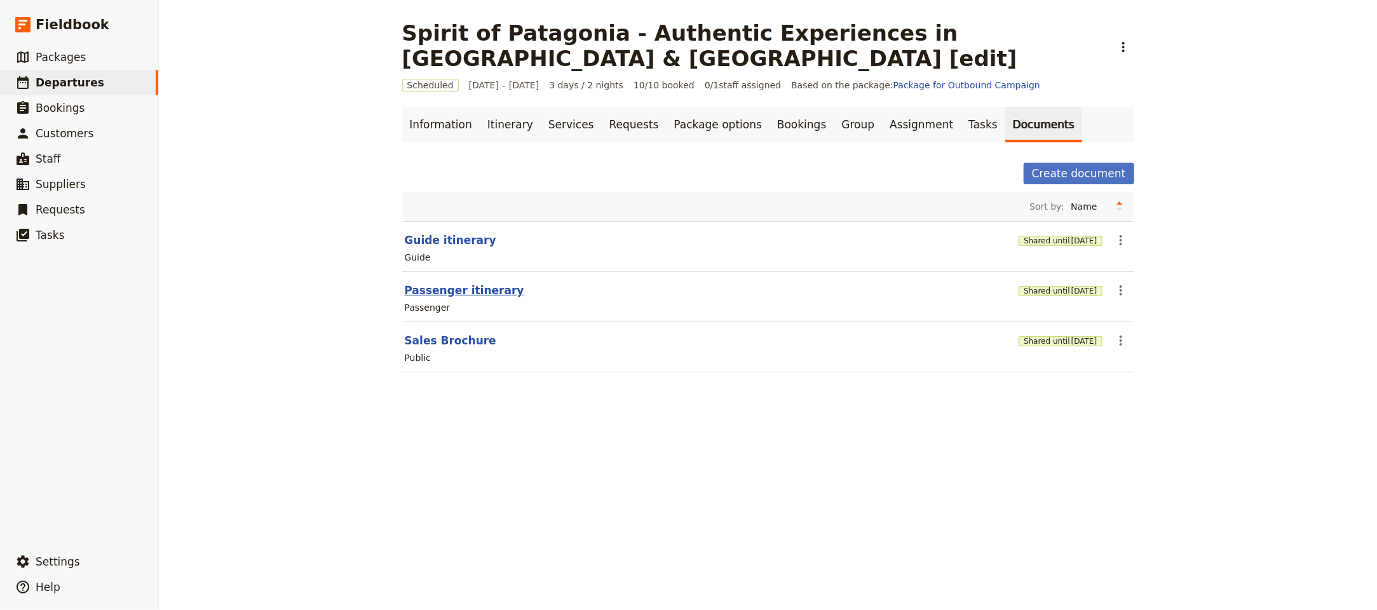
click at [454, 283] on button "Passenger itinerary" at bounding box center [464, 290] width 119 height 15
select select "PASSENGER"
select select "RUN_SHEET"
select select "LARGE"
click at [459, 250] on div "Guide" at bounding box center [767, 257] width 729 height 15
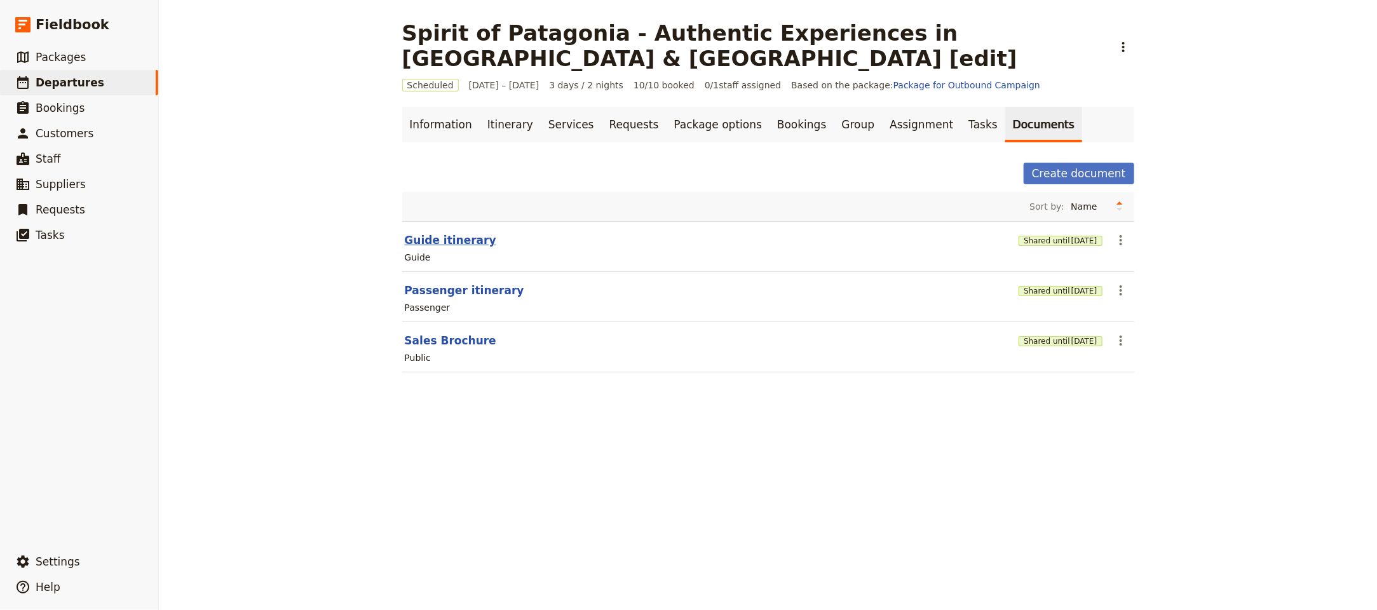
click at [457, 232] on button "Guide itinerary" at bounding box center [450, 239] width 91 height 15
select select "STAFF"
select select "RUN_SHEET"
select select "LARGE"
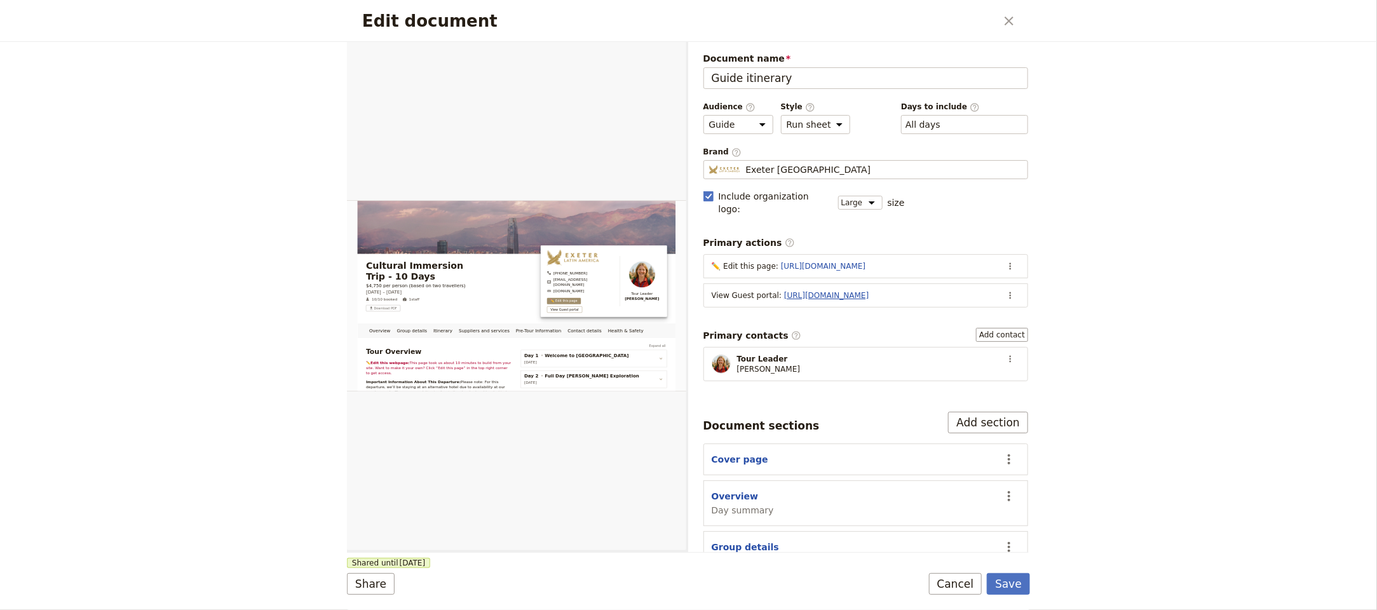
click at [843, 291] on link "https://trips.fieldbook.com/d/EyDuY2tQDiEKeoZi6UhzT" at bounding box center [826, 295] width 84 height 9
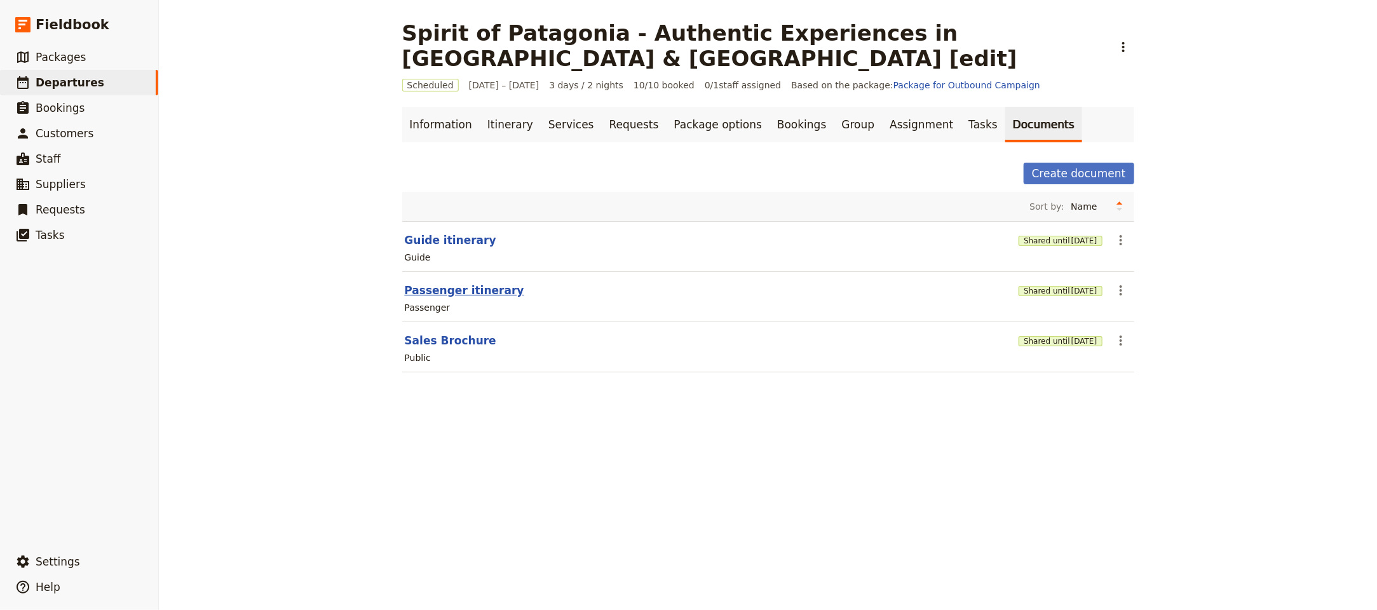
click at [448, 283] on button "Passenger itinerary" at bounding box center [464, 290] width 119 height 15
select select "PASSENGER"
select select "RUN_SHEET"
select select "LARGE"
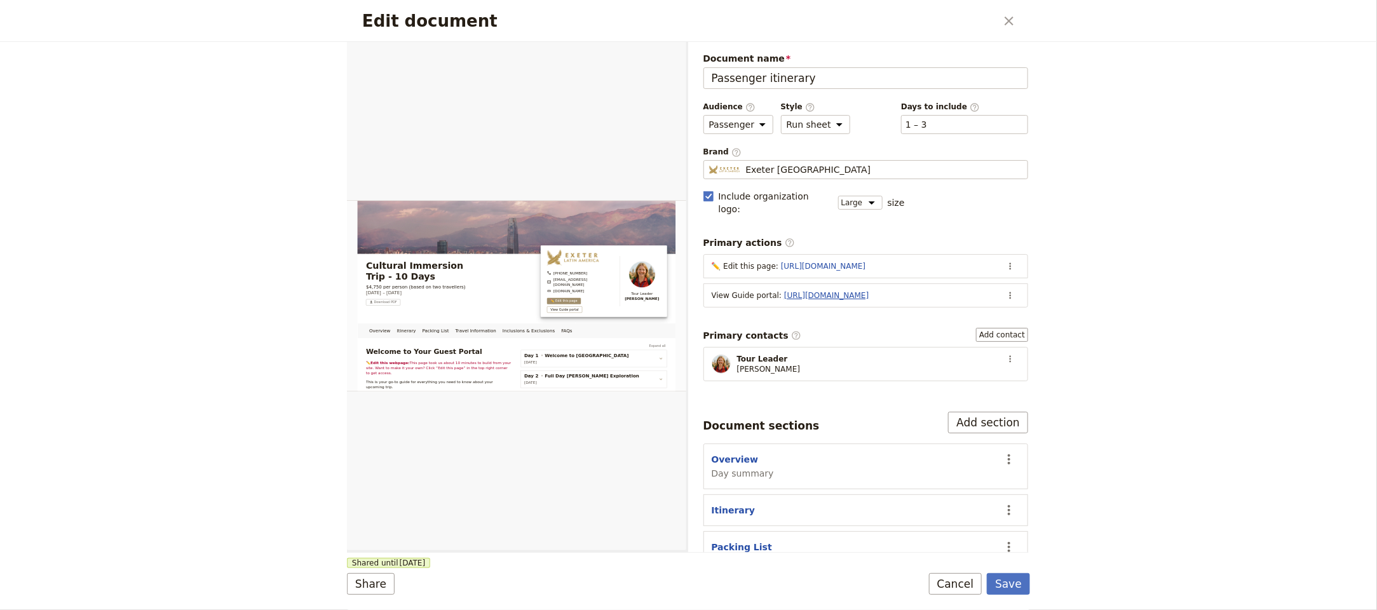
click at [835, 291] on link "https://trips.fieldbook.com/d/NXodZrVcXWuncMRSrS6Pf" at bounding box center [826, 295] width 84 height 9
click at [1009, 19] on icon "Close dialog" at bounding box center [1008, 21] width 9 height 9
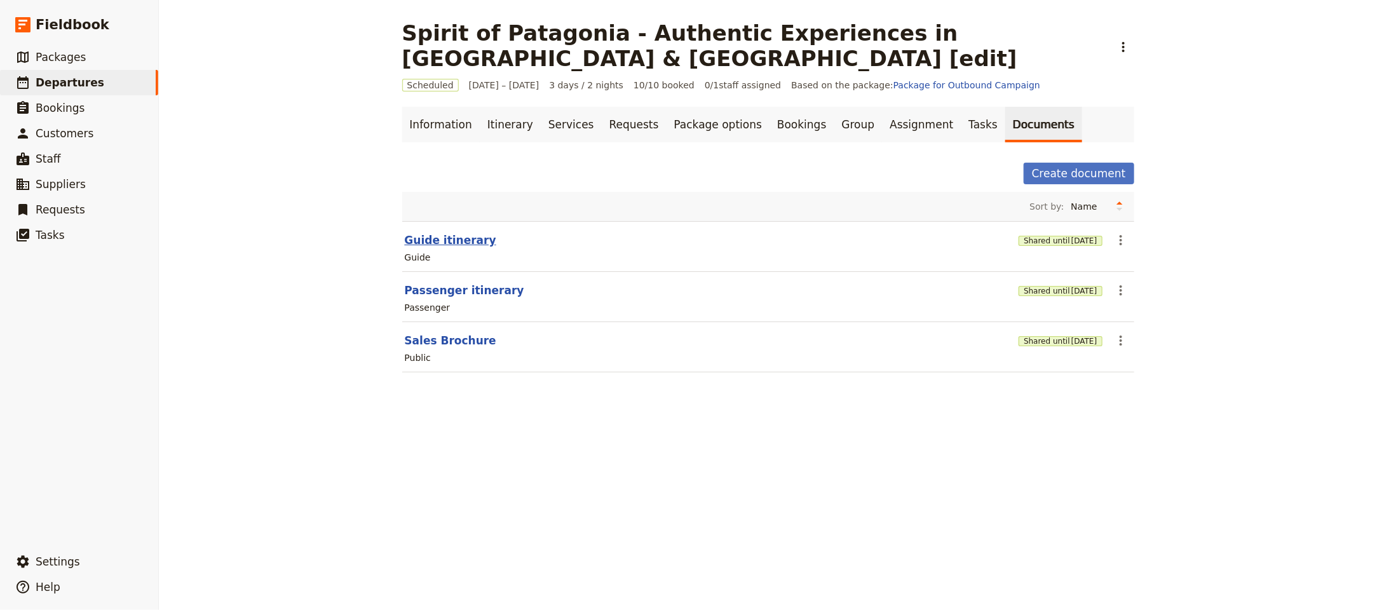
click at [462, 232] on button "Guide itinerary" at bounding box center [450, 239] width 91 height 15
select select "STAFF"
select select "RUN_SHEET"
select select "LARGE"
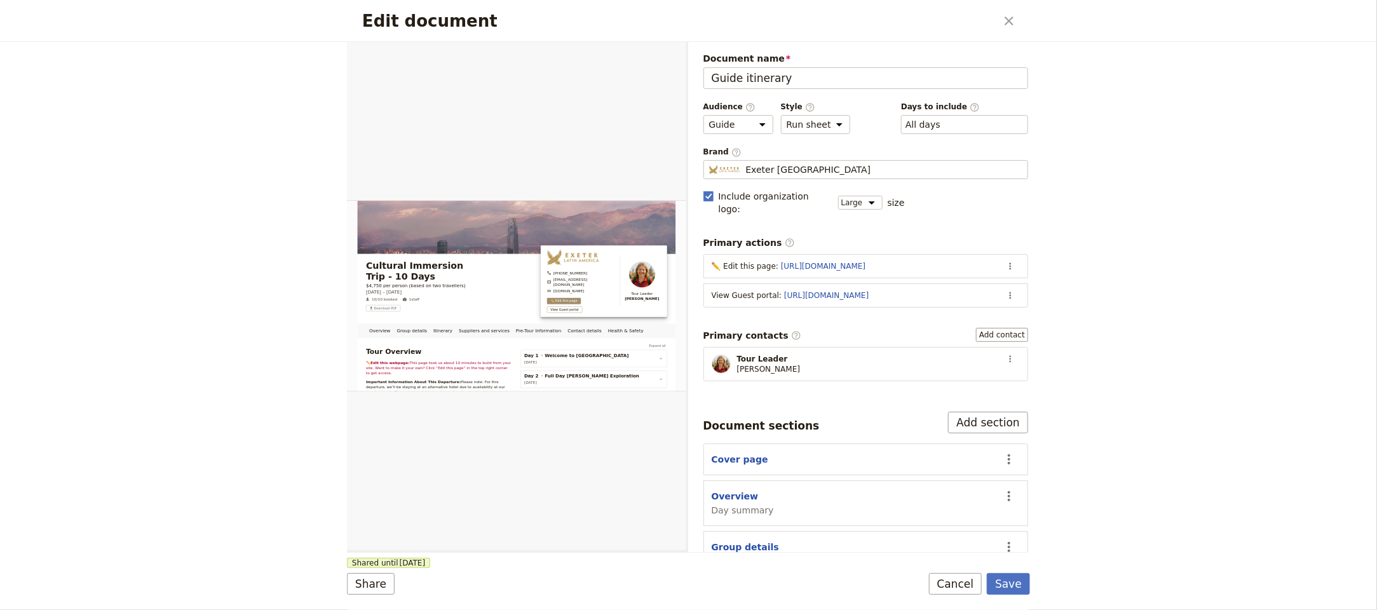
click at [1016, 18] on button "​" at bounding box center [1009, 21] width 22 height 22
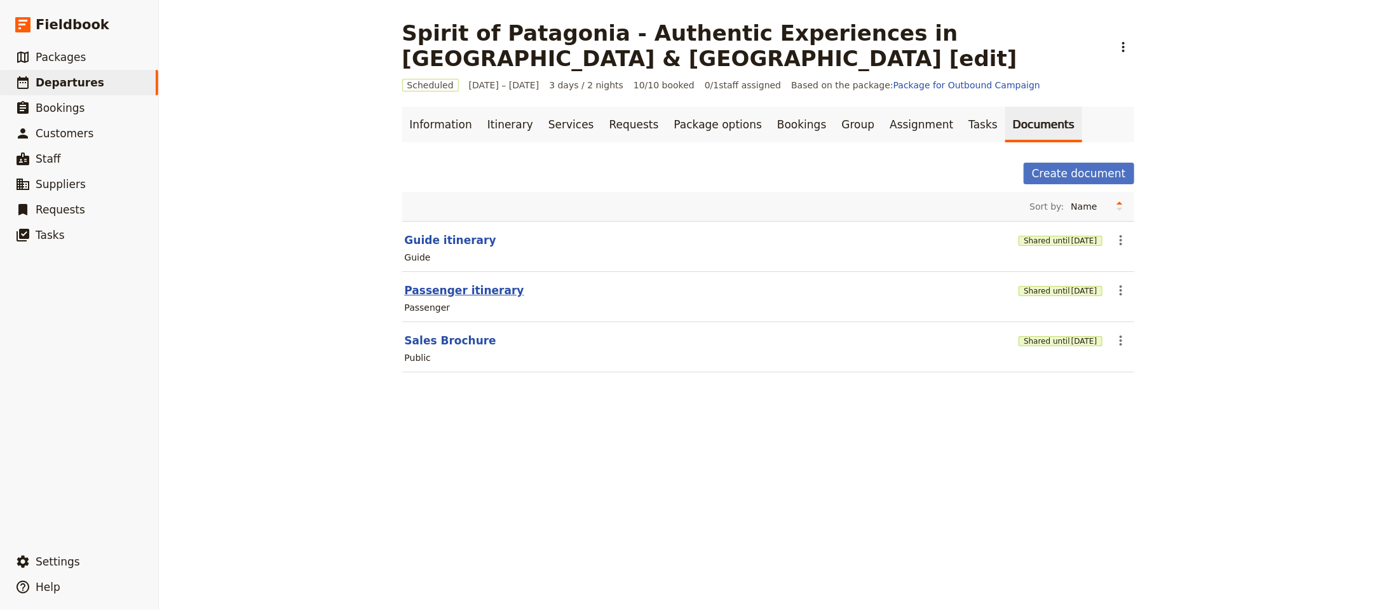
click at [465, 283] on button "Passenger itinerary" at bounding box center [464, 290] width 119 height 15
select select "PASSENGER"
select select "RUN_SHEET"
select select "LARGE"
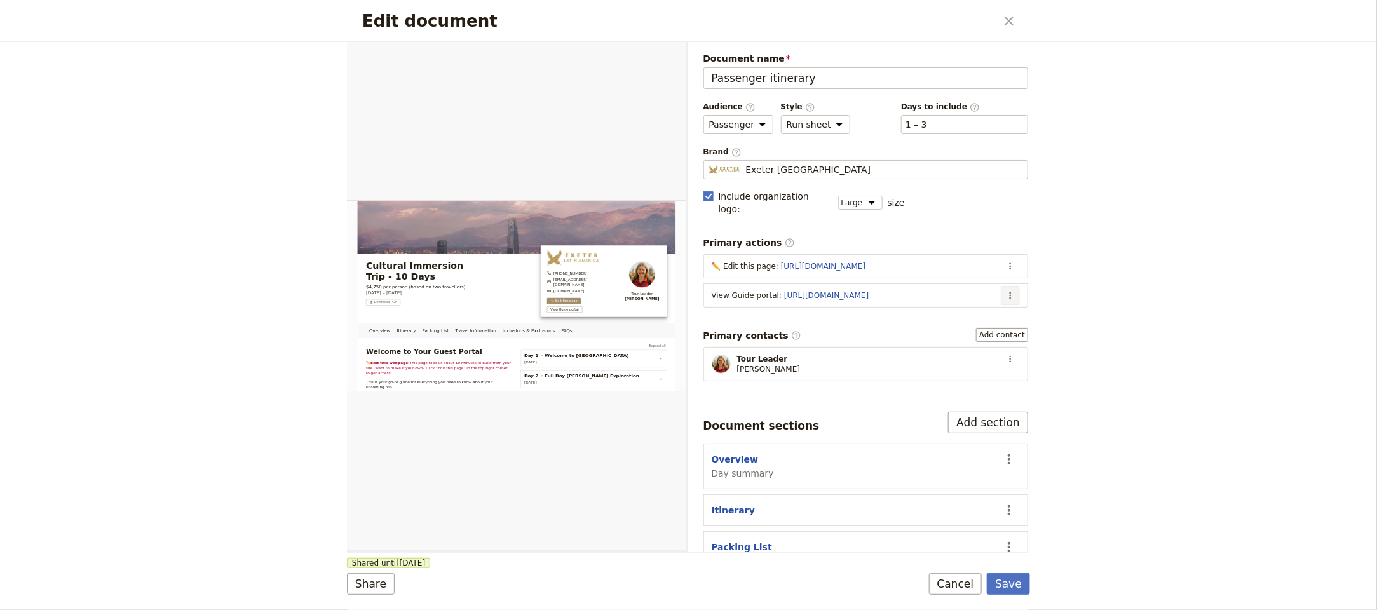
click at [1005, 290] on icon "Actions" at bounding box center [1010, 295] width 10 height 10
click at [933, 309] on span "Edit action" at bounding box center [918, 313] width 48 height 13
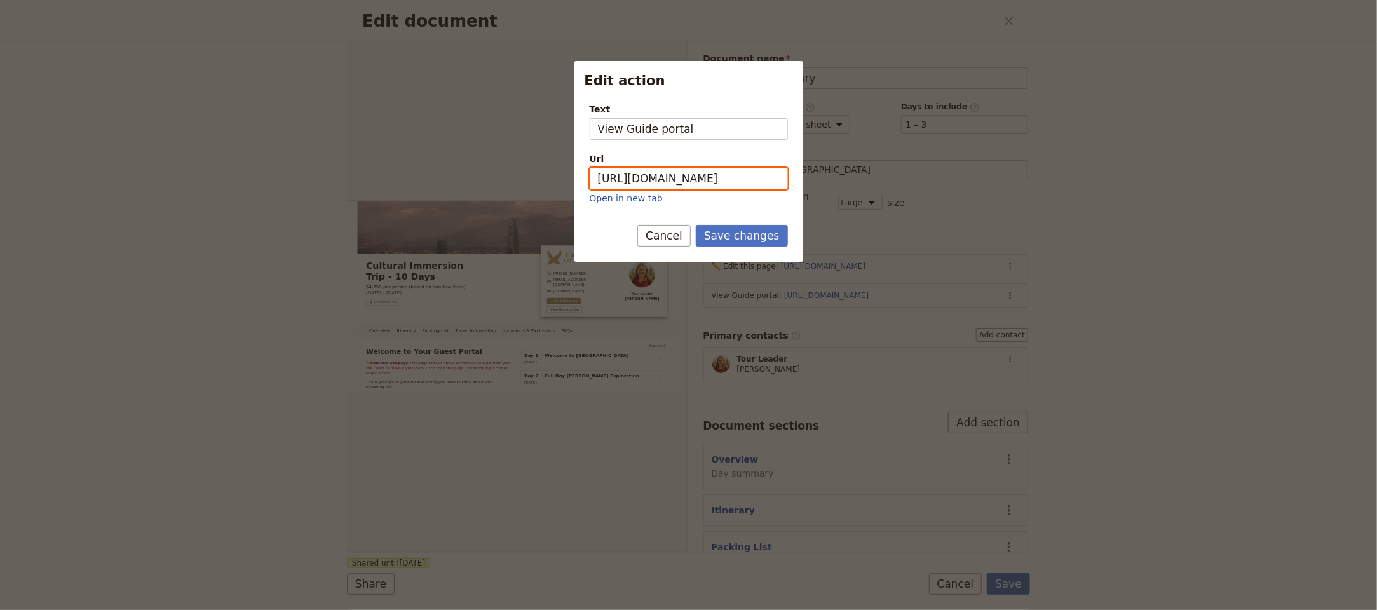
click at [716, 182] on input "https://trips.fieldbook.com/d/NXodZrVcXWuncMRSrS6Pf" at bounding box center [688, 179] width 198 height 22
paste input "hfV0W1a-J8uYUPcHSBEnn"
type input "https://trips.fieldbook.com/d/hfV0W1a-J8uYUPcHSBEnn"
click at [758, 239] on button "Save changes" at bounding box center [742, 236] width 92 height 22
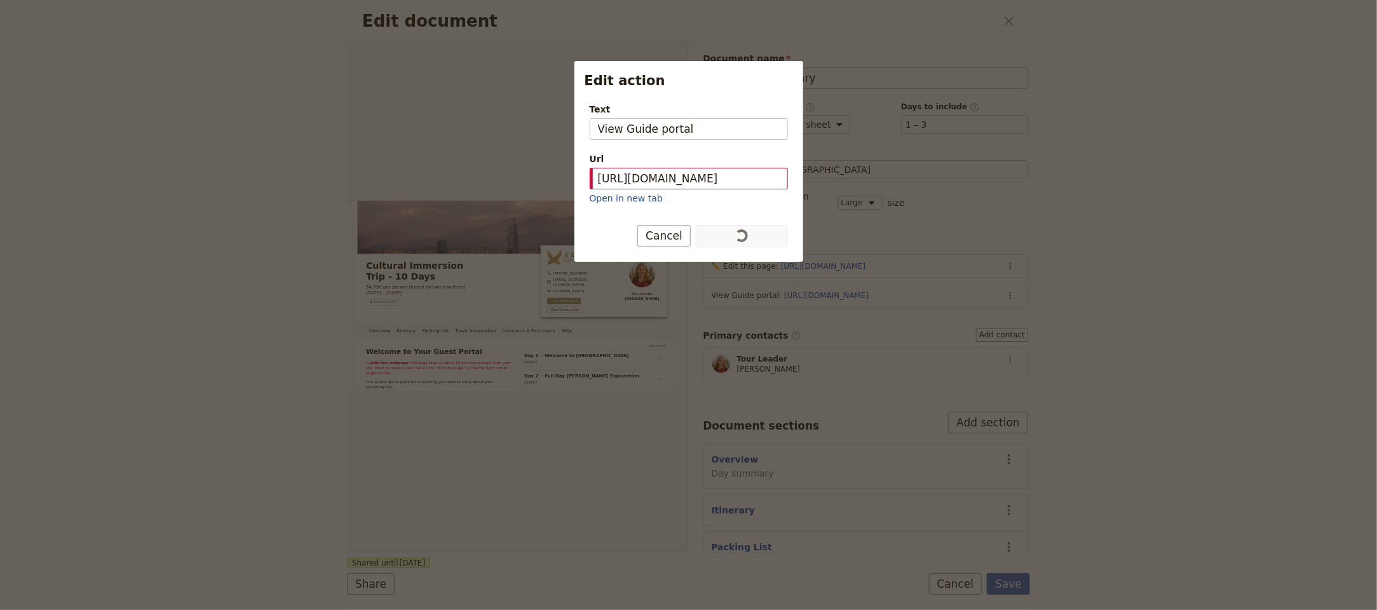
scroll to position [0, 0]
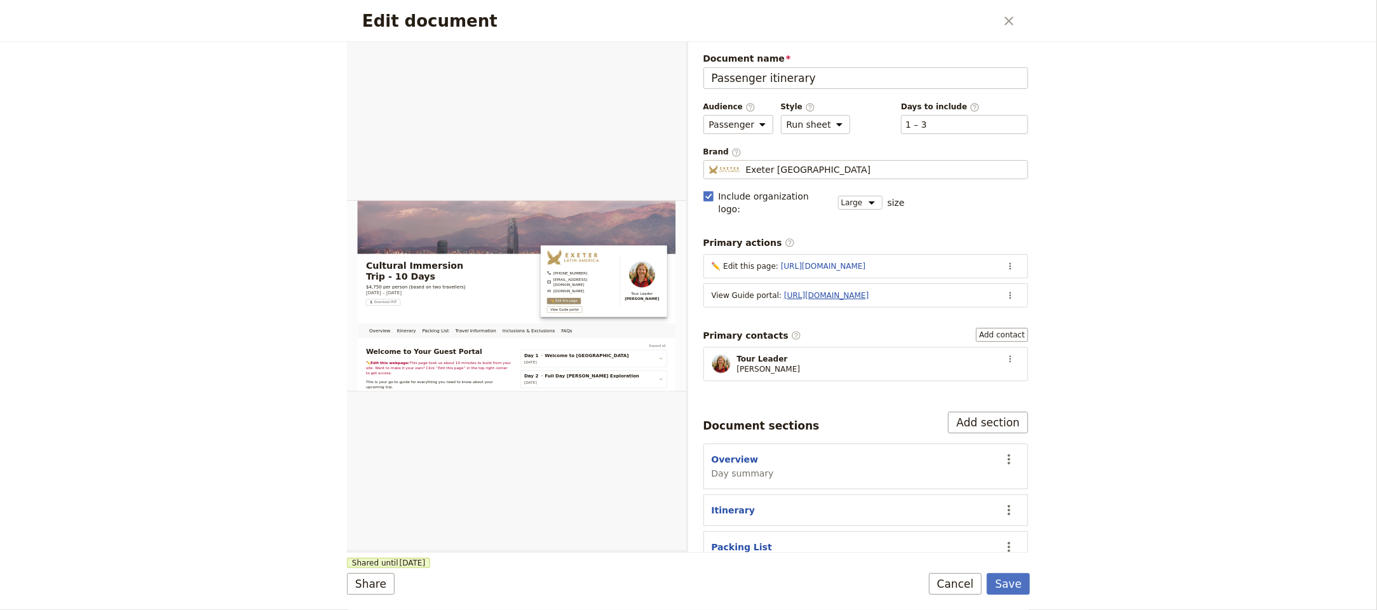
click at [861, 291] on link "https://trips.fieldbook.com/d/hfV0W1a-J8uYUPcHSBEnn" at bounding box center [826, 295] width 84 height 9
click at [1028, 598] on form "Overview Itinerary Packing List Travel Information Inclusions & Exclusions FAQs…" at bounding box center [688, 326] width 683 height 568
click at [1028, 591] on button "Save" at bounding box center [1008, 584] width 43 height 22
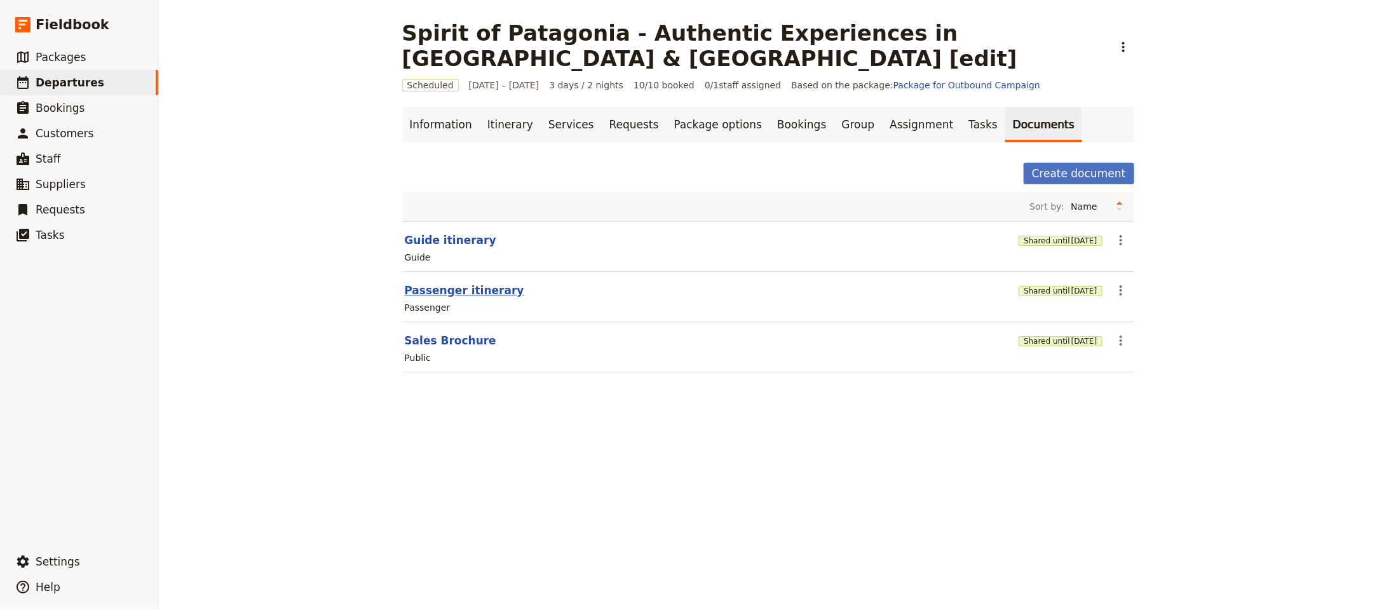
click at [457, 283] on button "Passenger itinerary" at bounding box center [464, 290] width 119 height 15
select select "PASSENGER"
select select "RUN_SHEET"
select select "LARGE"
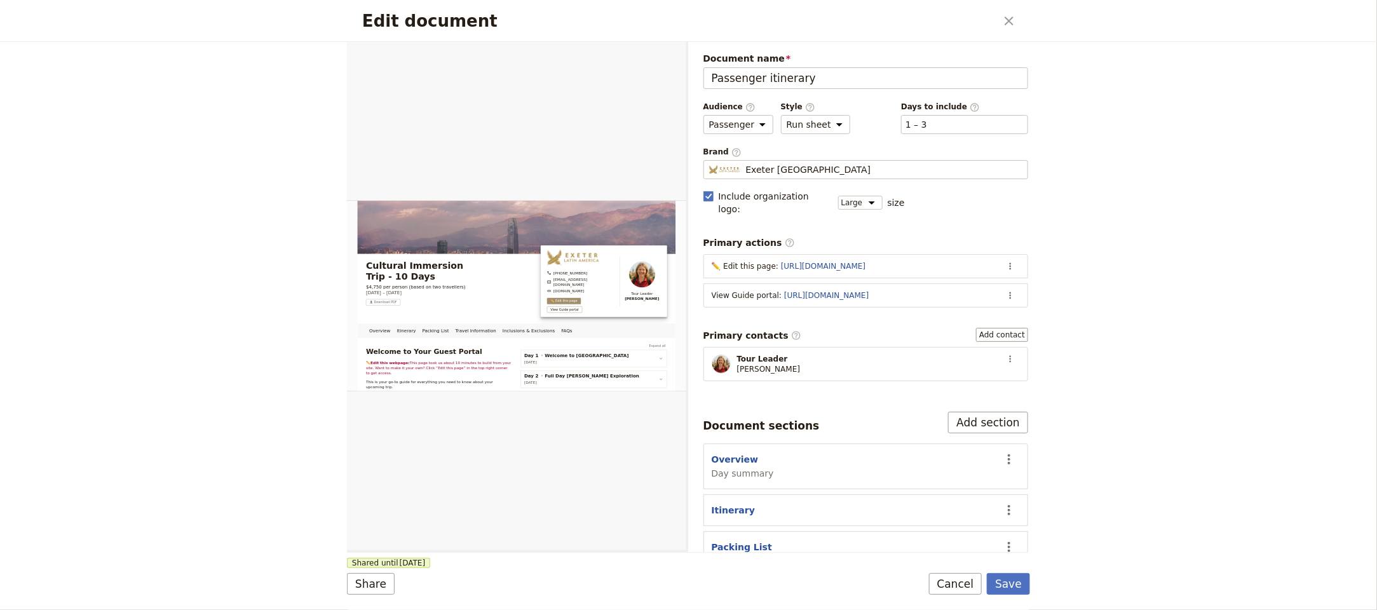
click at [1012, 20] on icon "Close dialog" at bounding box center [1008, 20] width 15 height 15
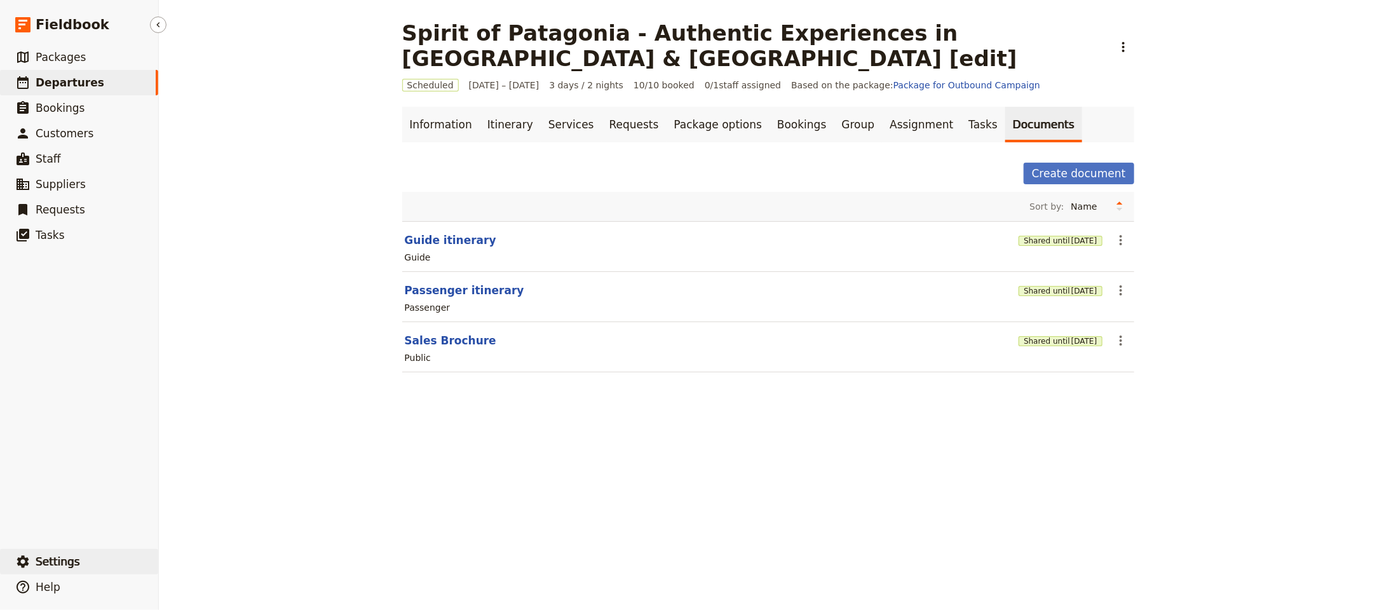
click at [77, 550] on button "​ Settings" at bounding box center [79, 561] width 158 height 25
click at [191, 530] on span "Your organization" at bounding box center [209, 526] width 77 height 13
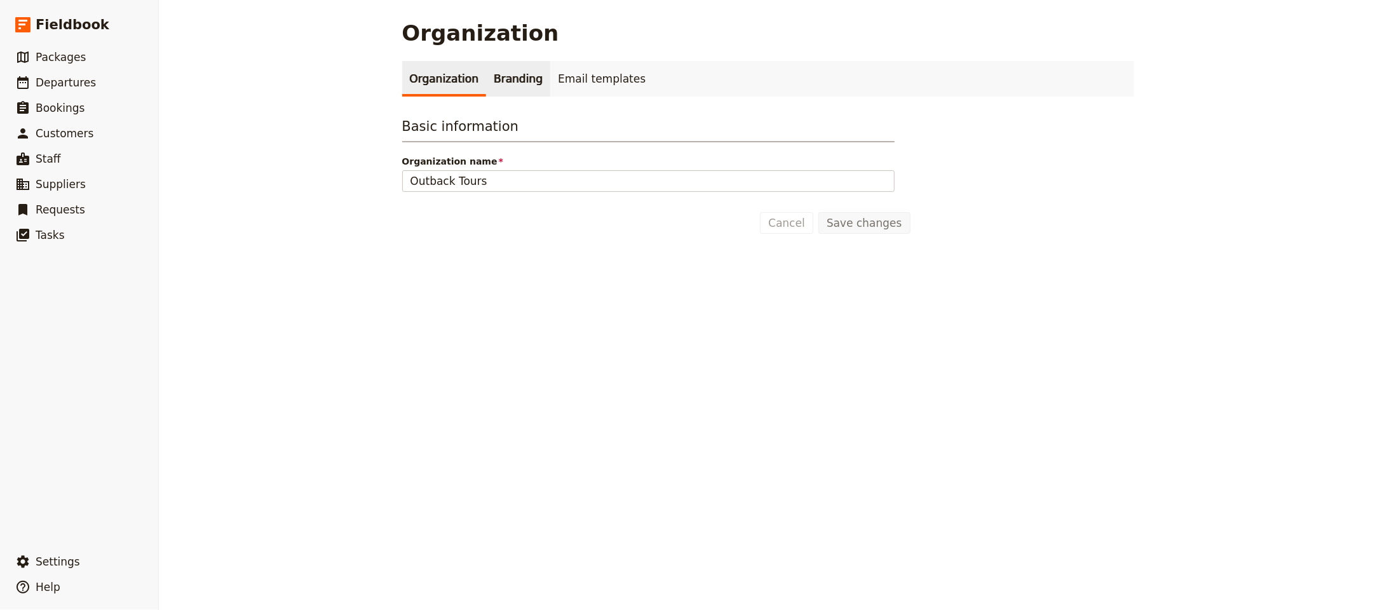
click at [510, 83] on link "Branding" at bounding box center [518, 79] width 64 height 36
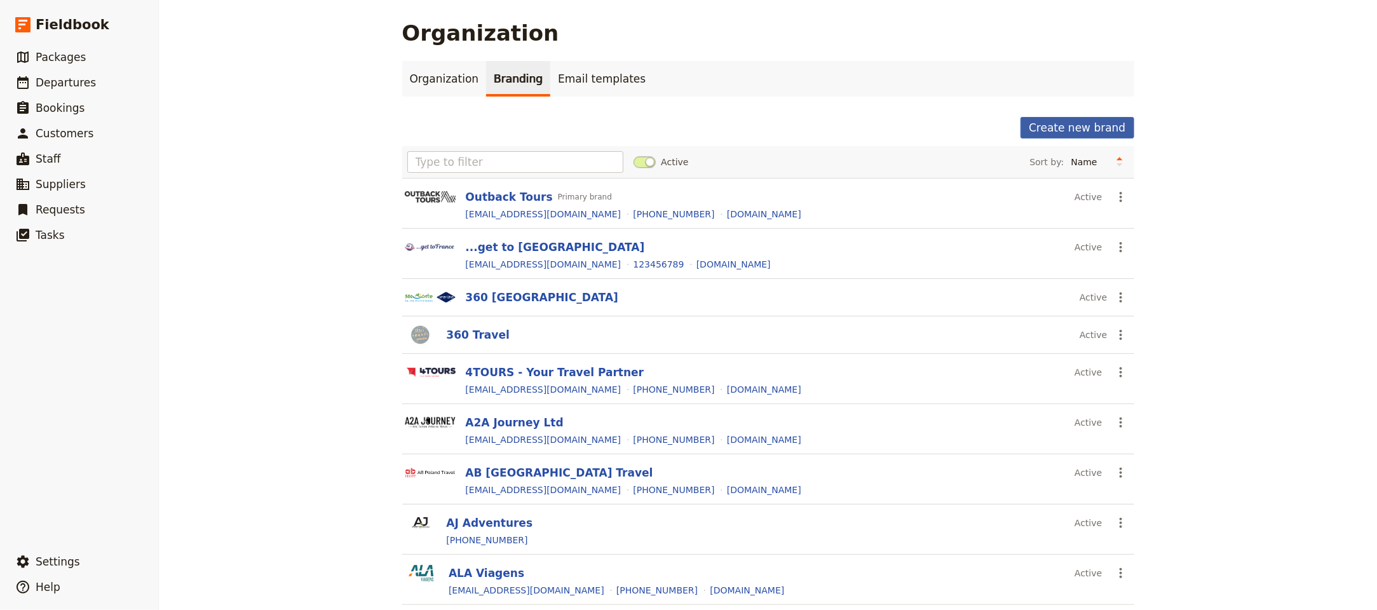
click at [1112, 121] on button "Create new brand" at bounding box center [1076, 128] width 113 height 22
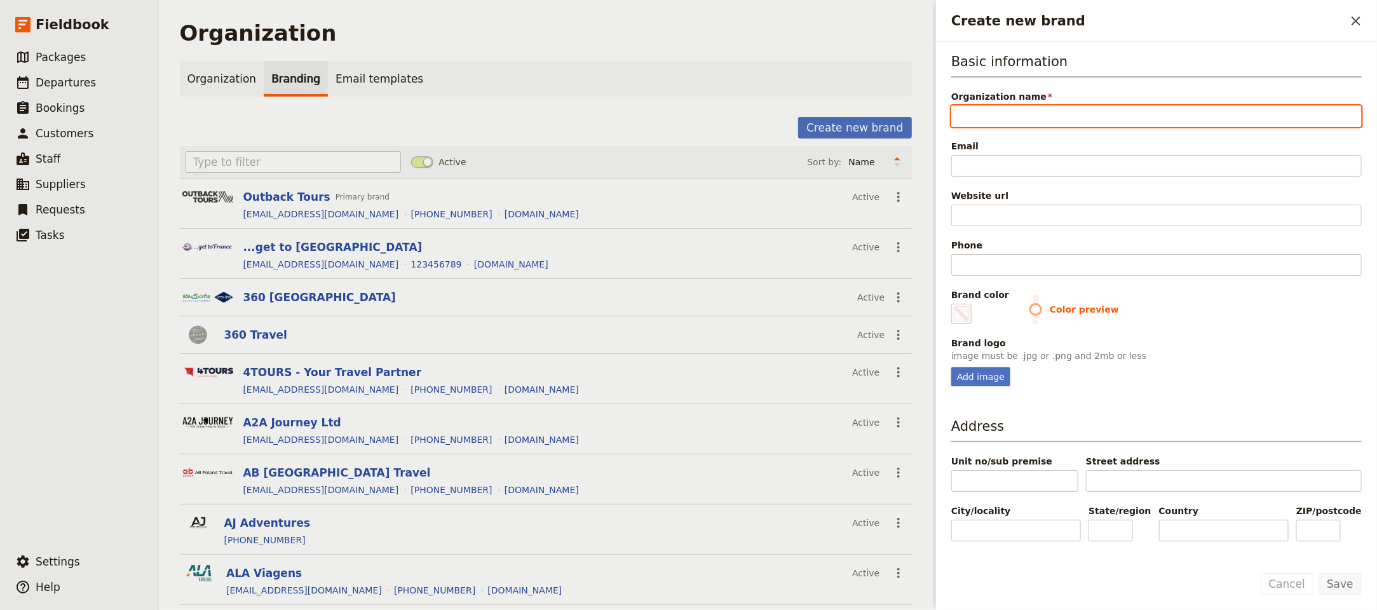
click at [1095, 117] on input "Organization name" at bounding box center [1156, 116] width 410 height 22
paste input "Heavenly Lanka Vacations"
type input "Heavenly Lanka Vacations"
type input "#000000"
type input "Heavenly Lanka Vacations"
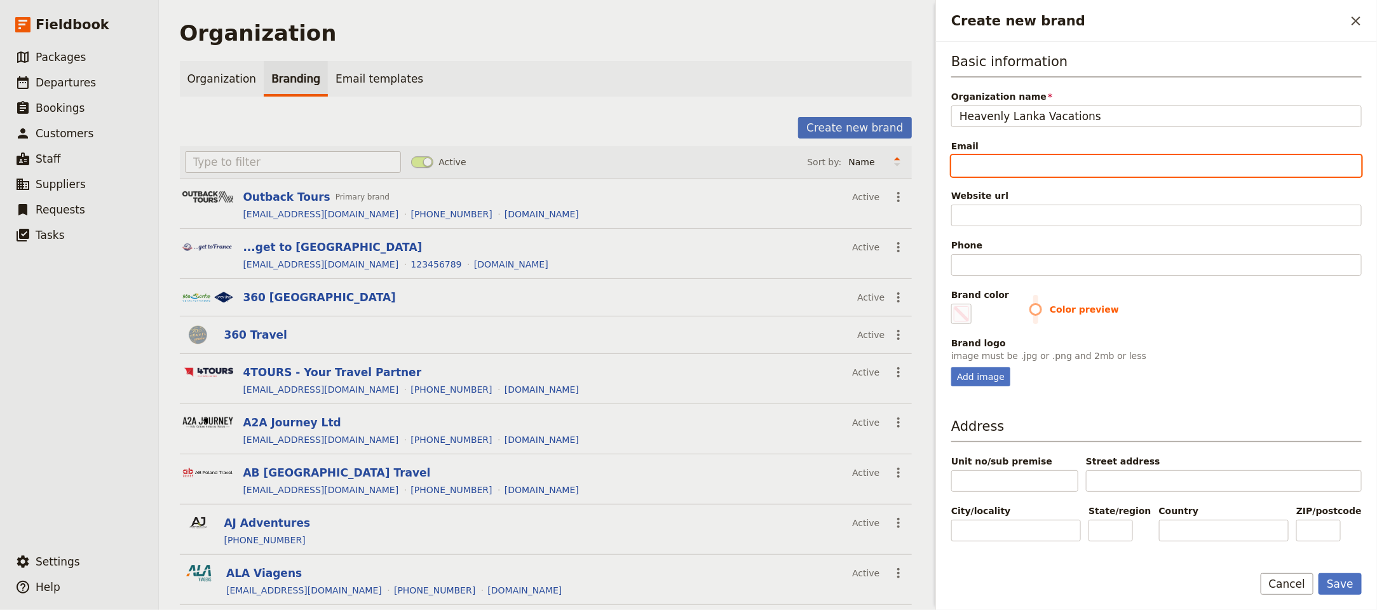
click at [997, 161] on input "Email" at bounding box center [1156, 166] width 410 height 22
paste input "mates@heavenlylankavacations.com.au"
type input "mates@heavenlylankavacations.com.au"
type input "#000000"
type input "mates@heavenlylankavacations.com.au"
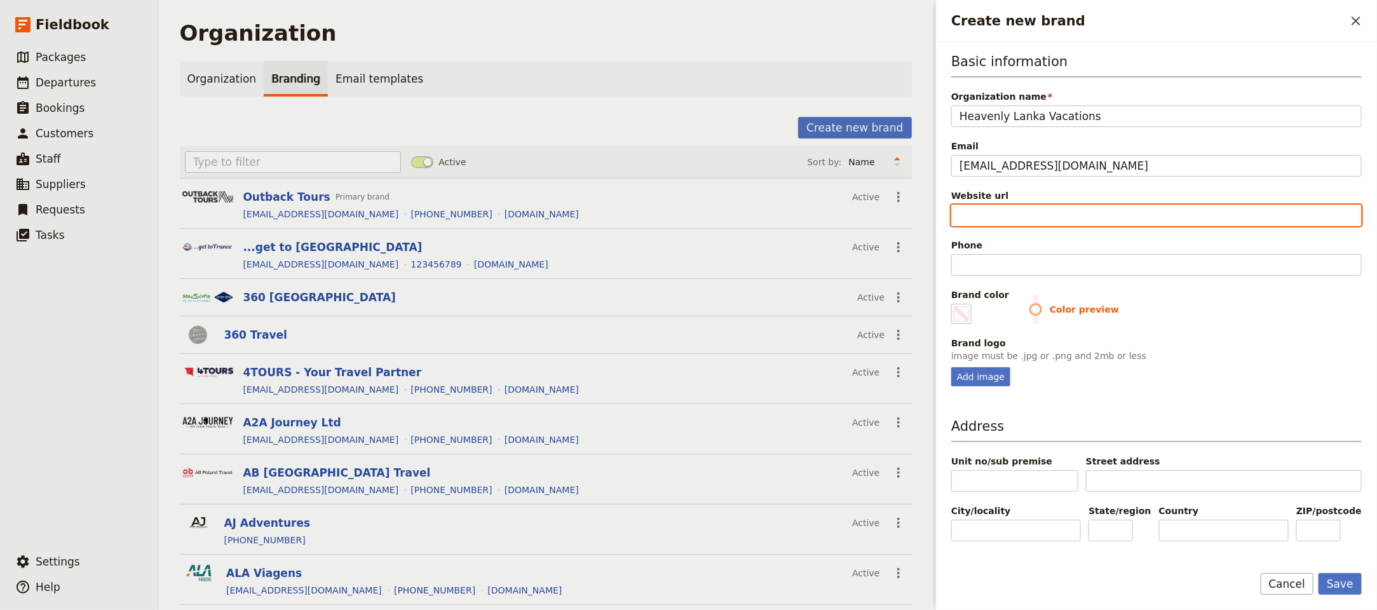
click at [985, 208] on input "Website url" at bounding box center [1156, 216] width 410 height 22
paste input "https://heavenlylanka.com.au"
type input "https://heavenlylanka.com.au"
type input "#000000"
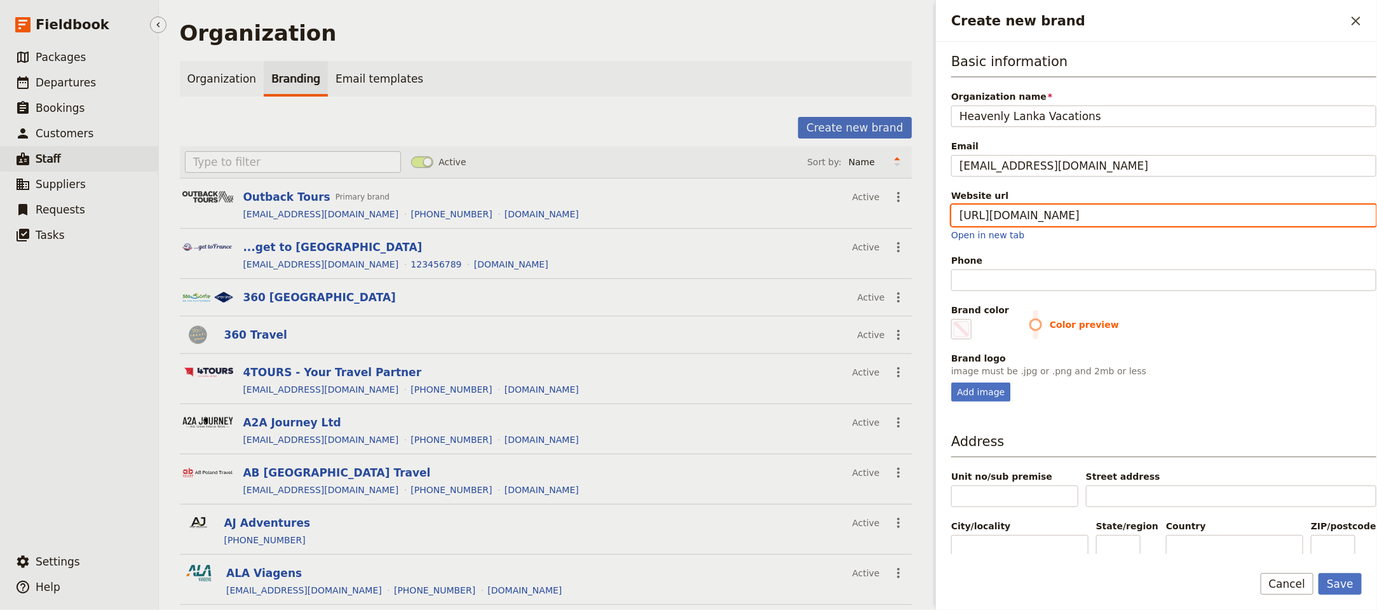
type input "https://heavenlylanka.com.au"
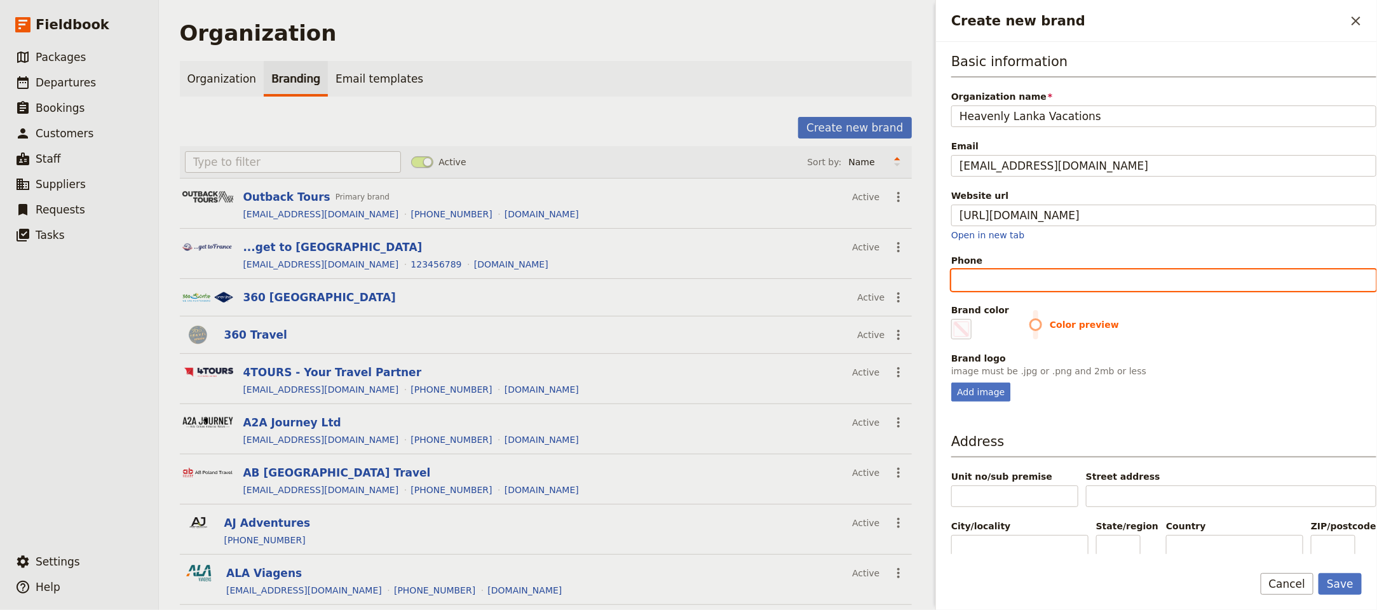
type input "#000000"
click at [1034, 271] on input "Phone" at bounding box center [1163, 280] width 425 height 22
paste input "+61 485 881 755"
type input "+61 485 881 755"
type input "#000000"
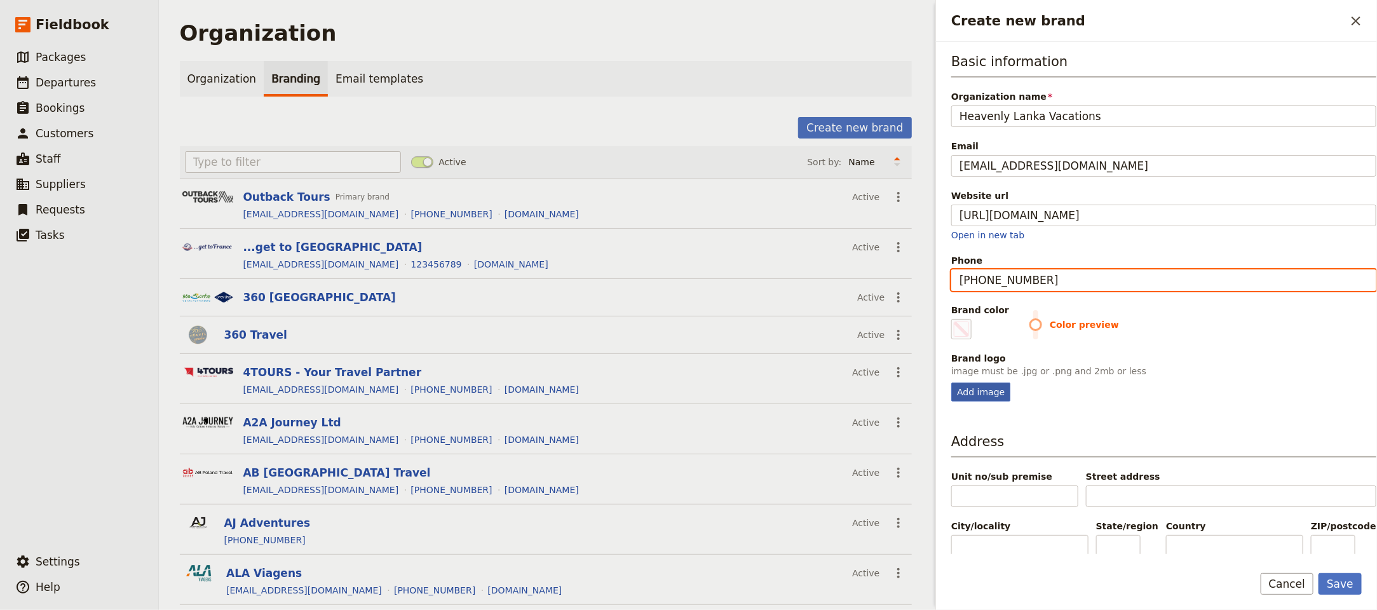
type input "+61 485 881 755"
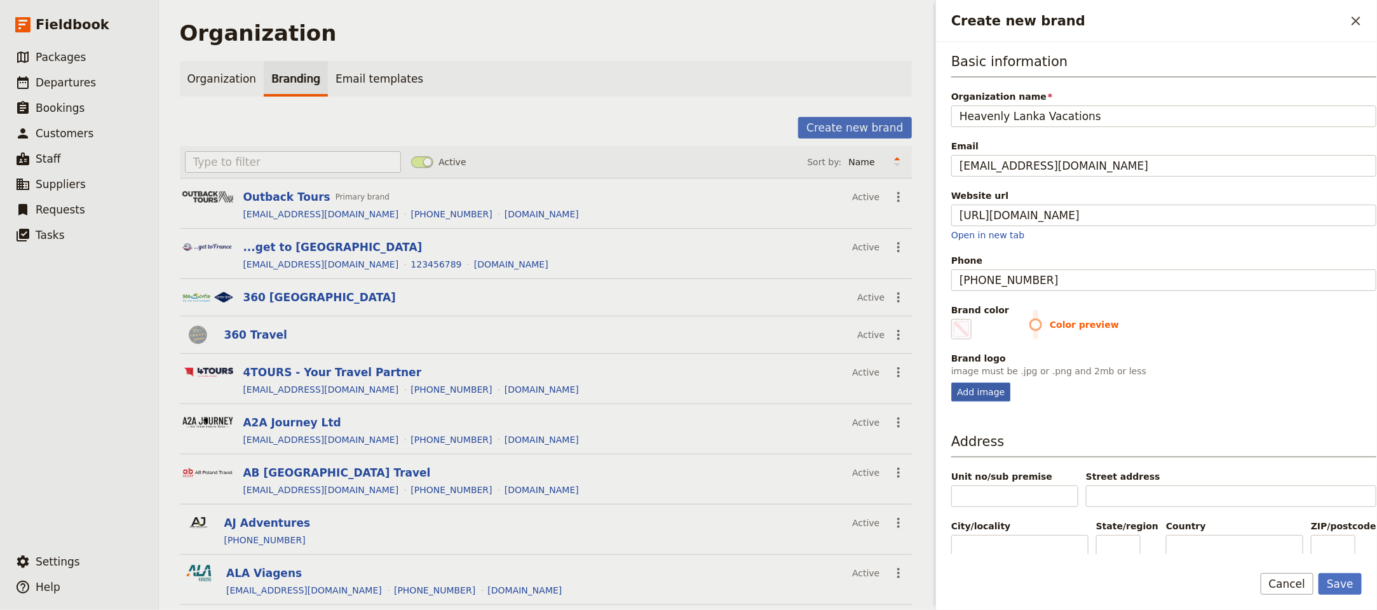
click at [967, 393] on div "Add image" at bounding box center [980, 391] width 59 height 19
click at [951, 382] on input "Add image" at bounding box center [950, 382] width 1 height 1
type input "C:\fakepath\heavenlylanka-logo.jpg"
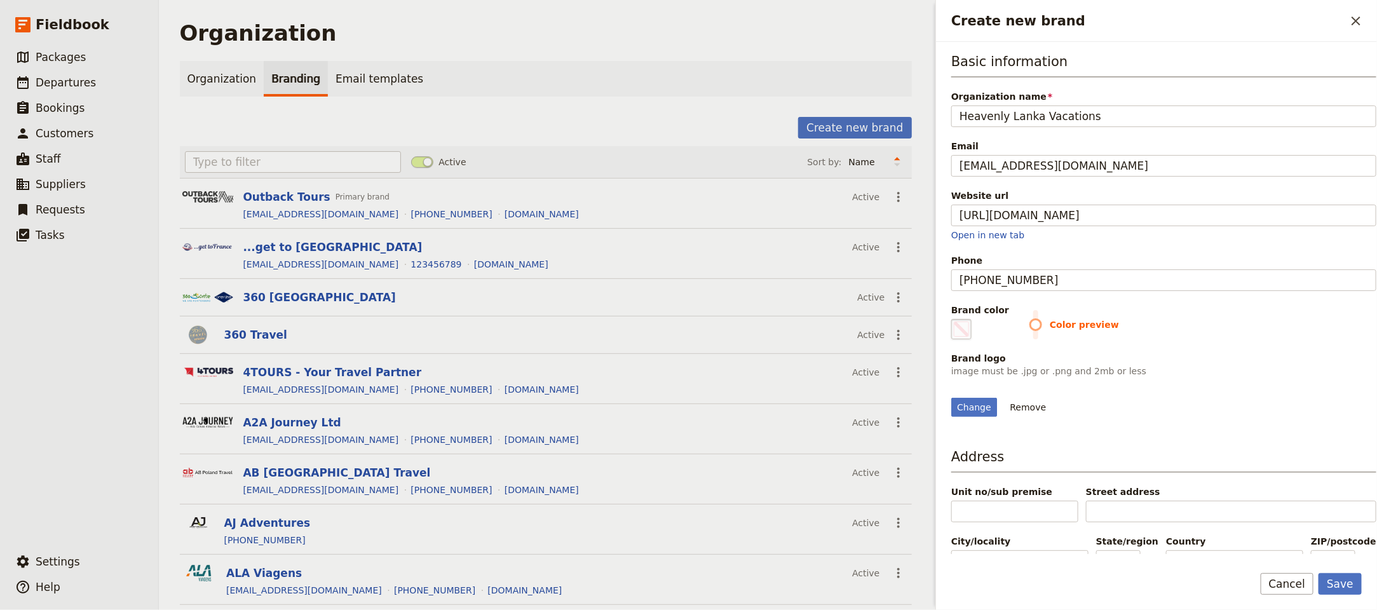
click at [963, 328] on span "Create new brand" at bounding box center [960, 328] width 15 height 15
click at [954, 319] on input "#000000" at bounding box center [953, 318] width 1 height 1
type input "#18aee4"
click at [1330, 384] on fieldset "Brand logo image must be .jpg or .png and 2mb or less Change Remove" at bounding box center [1163, 384] width 425 height 65
click at [1359, 584] on button "Save" at bounding box center [1339, 584] width 43 height 22
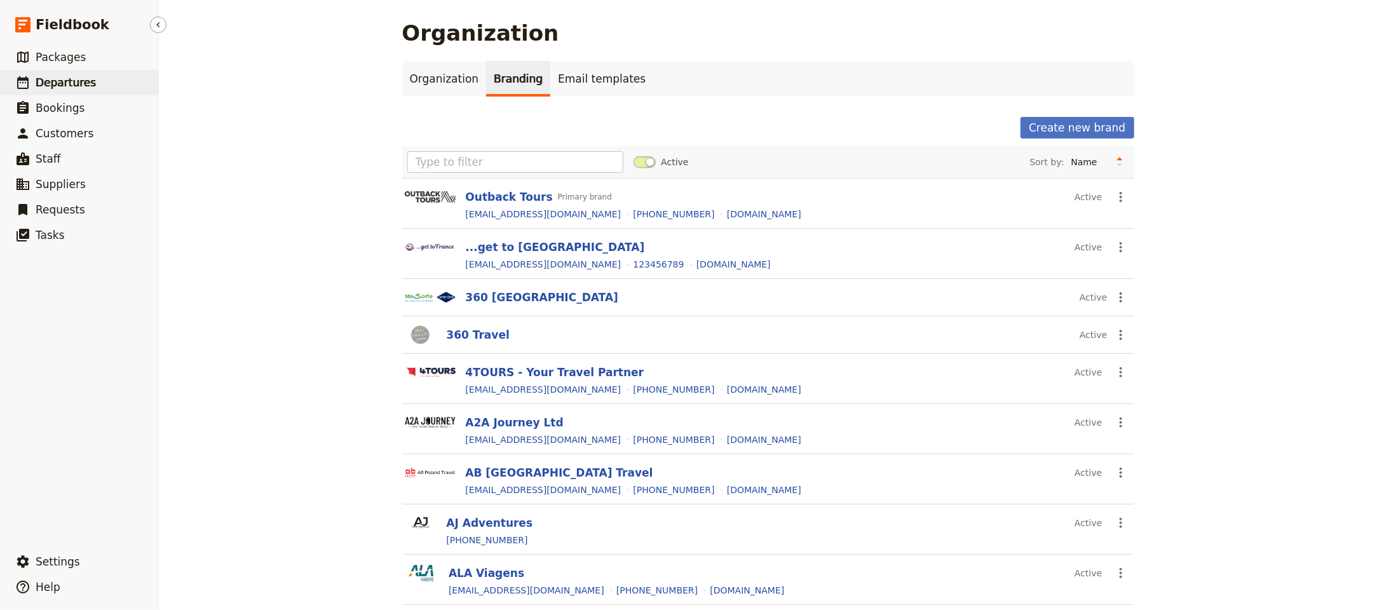
click at [91, 79] on link "​ Departures" at bounding box center [79, 82] width 158 height 25
select select "UPDATED_AT"
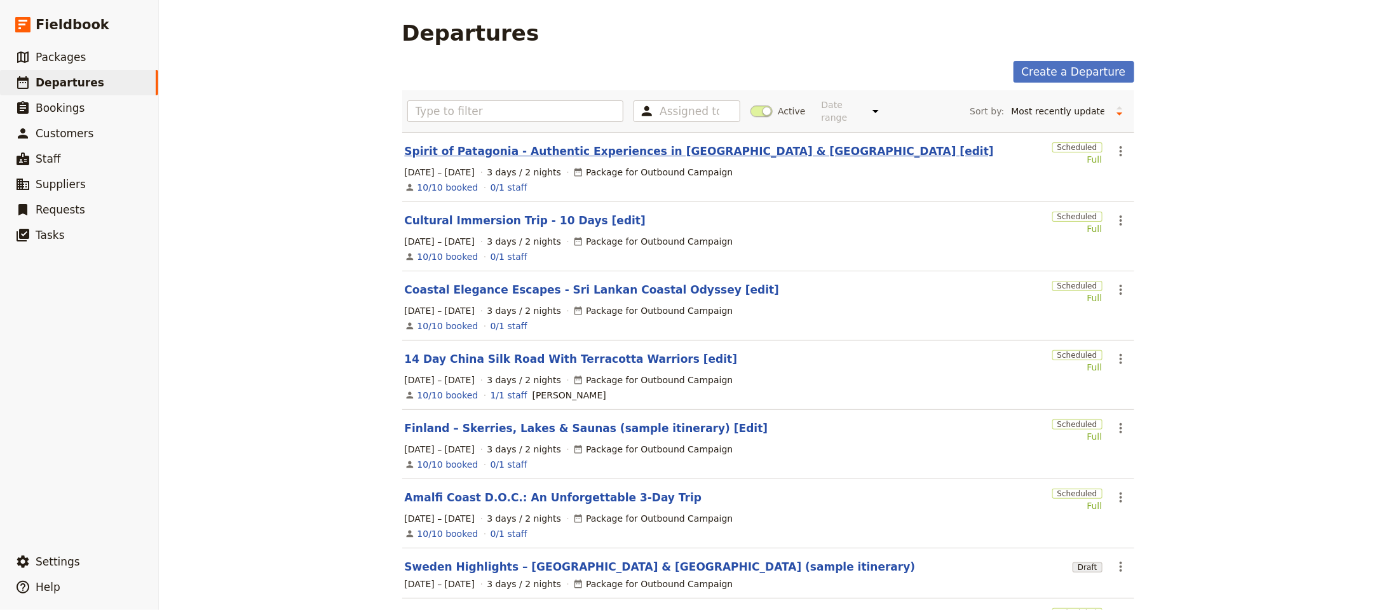
click at [672, 145] on link "Spirit of Patagonia - Authentic Experiences in Chile & Argentina [edit]" at bounding box center [699, 151] width 589 height 15
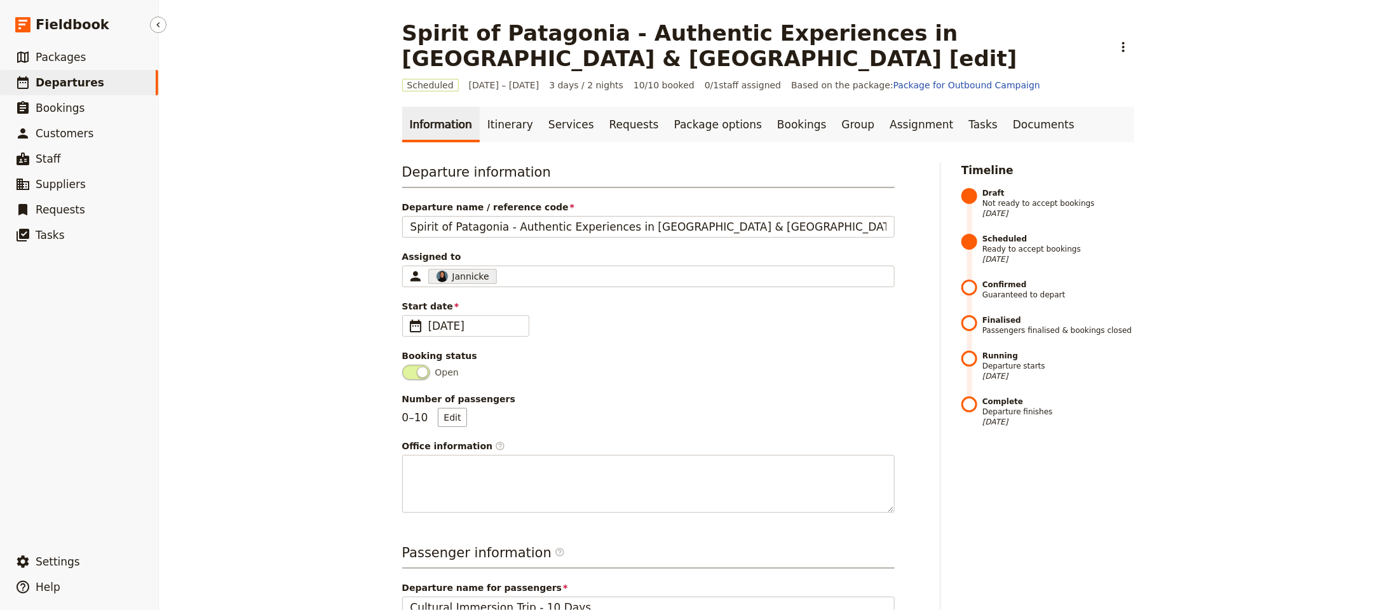
click at [123, 79] on link "​ Departures" at bounding box center [79, 82] width 158 height 25
select select "UPDATED_AT"
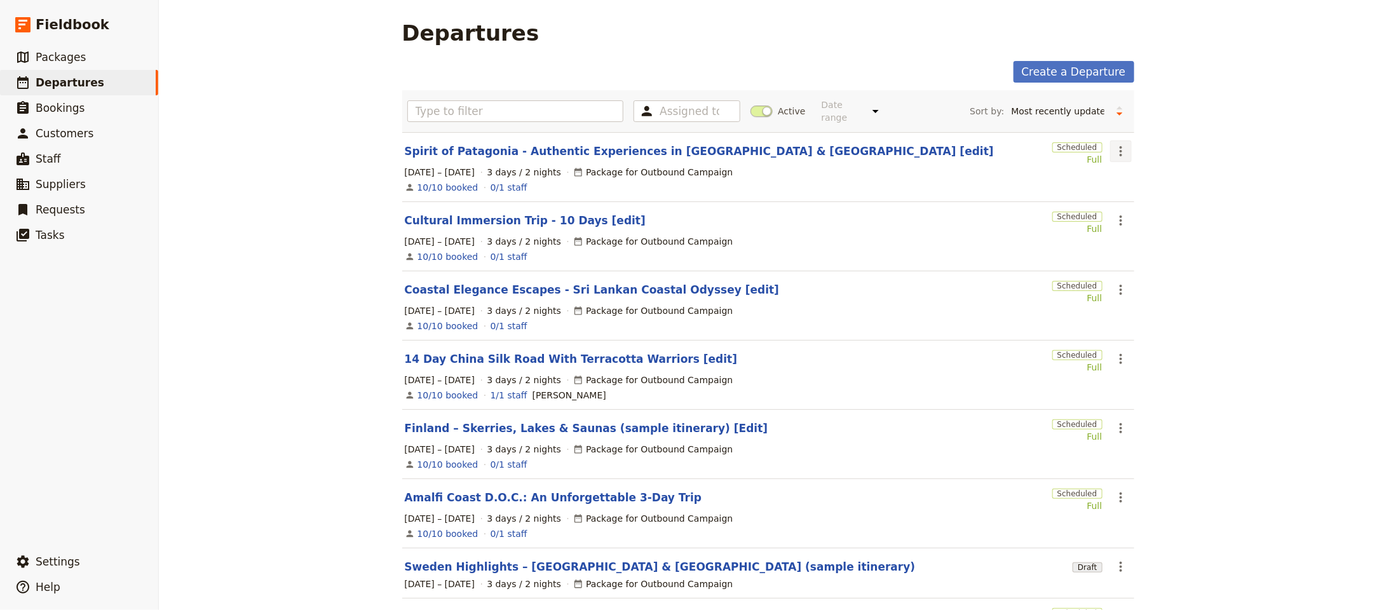
click at [1118, 146] on icon "Actions" at bounding box center [1120, 151] width 15 height 15
click at [1138, 188] on span "Clone this departure" at bounding box center [1155, 188] width 91 height 13
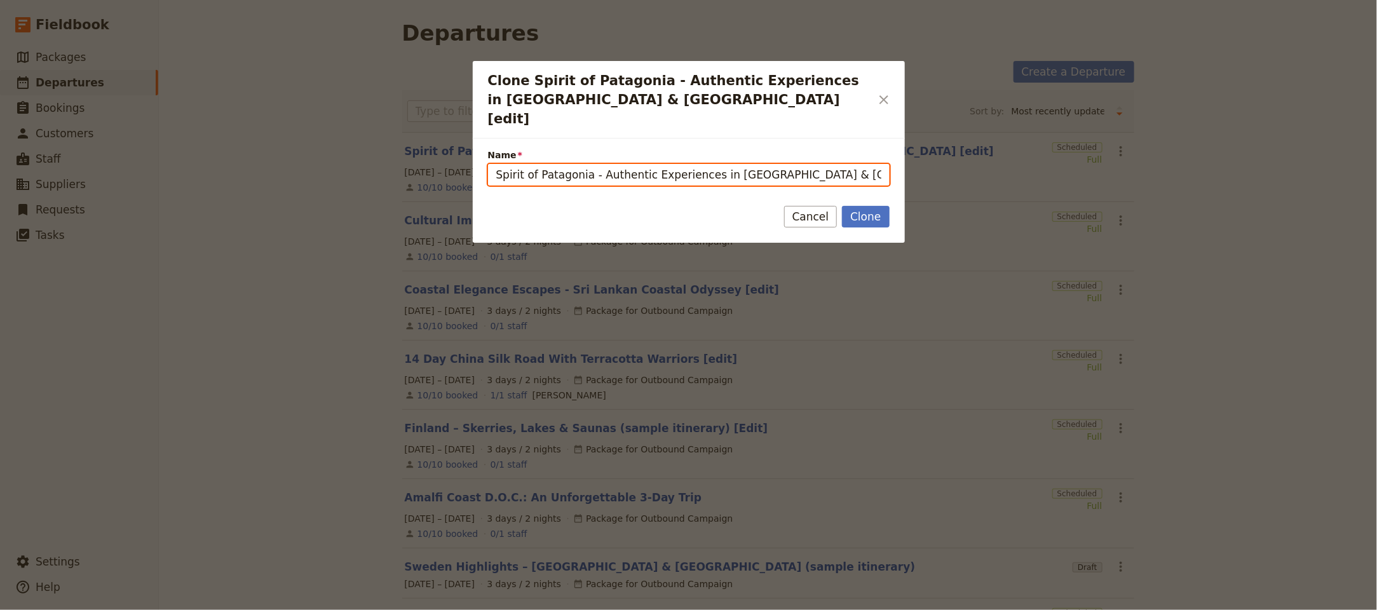
drag, startPoint x: 865, startPoint y: 152, endPoint x: 837, endPoint y: 154, distance: 28.0
click at [837, 164] on input "Spirit of Patagonia - Authentic Experiences in Chile & Argentina [edit] (copy)" at bounding box center [688, 175] width 401 height 22
drag, startPoint x: 805, startPoint y: 155, endPoint x: 520, endPoint y: 148, distance: 284.7
click at [520, 164] on input "Spirit of Patagonia - Authentic Experiences in Chile & Argentina [edit]" at bounding box center [688, 175] width 401 height 22
click at [622, 164] on input "[edit]" at bounding box center [688, 175] width 401 height 22
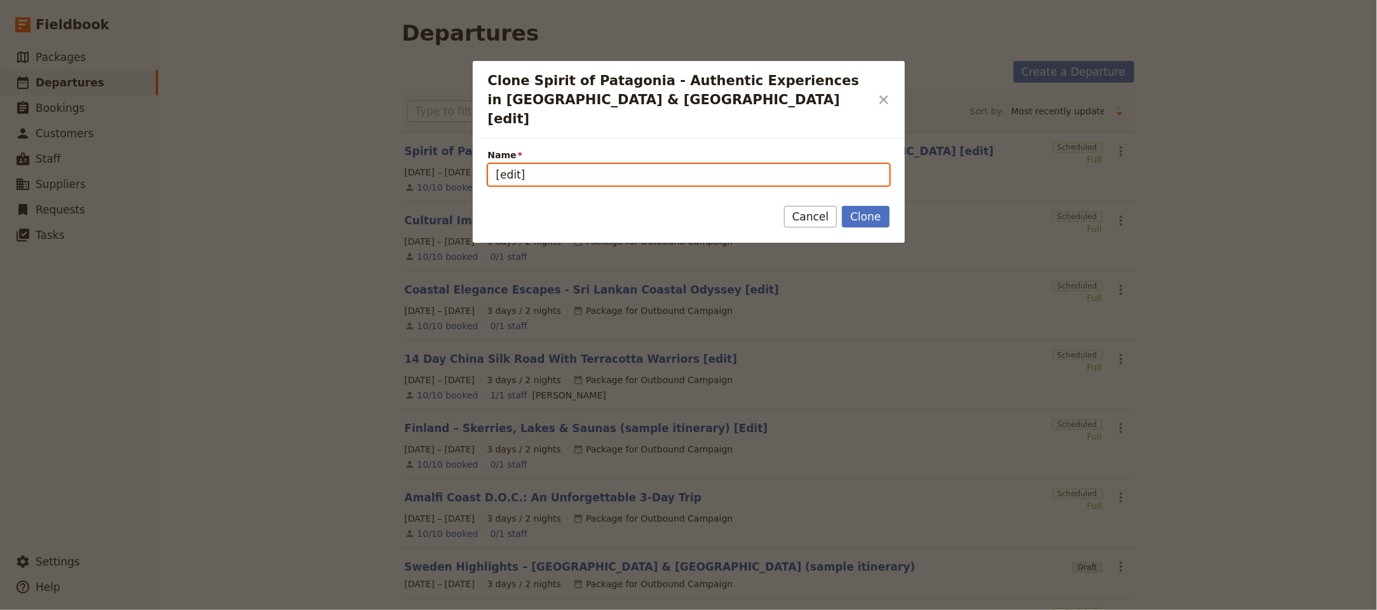
click at [622, 164] on input "[edit]" at bounding box center [688, 175] width 401 height 22
click at [494, 164] on input "[edit]" at bounding box center [688, 175] width 401 height 22
paste input "Discover Sri Lanka 10 Days – Classic"
drag, startPoint x: 633, startPoint y: 160, endPoint x: 639, endPoint y: 161, distance: 6.4
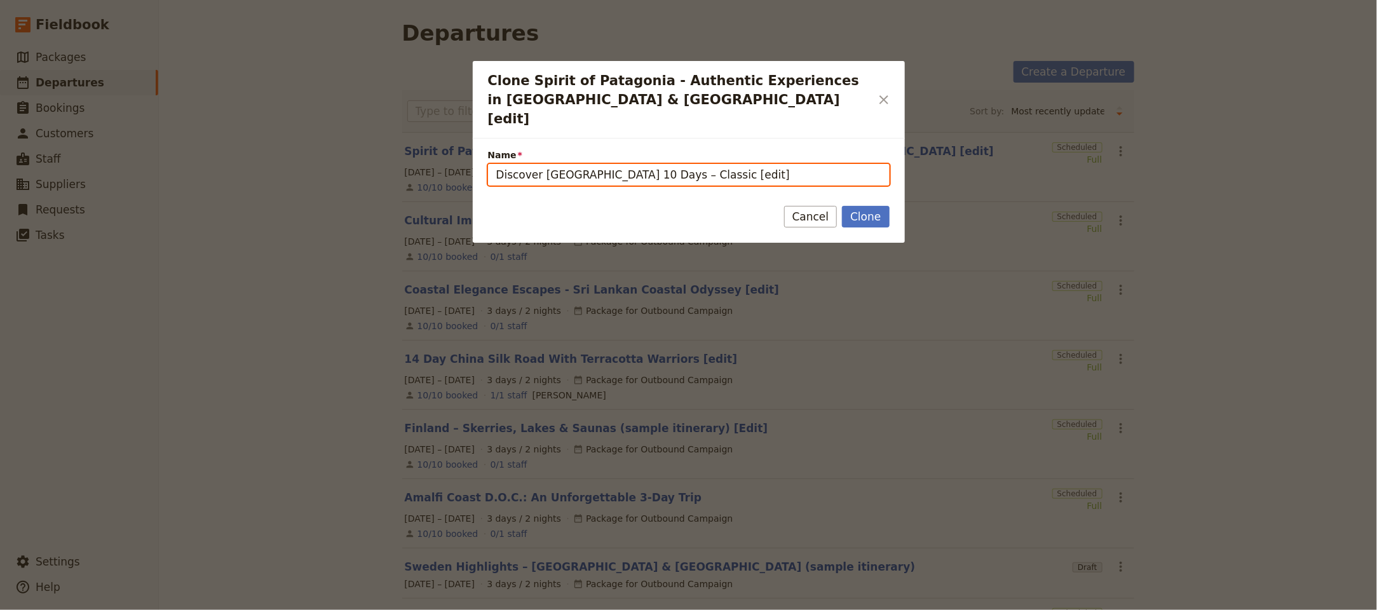
click at [631, 164] on input "Discover Sri Lanka 10 Days – Classic [edit]" at bounding box center [688, 175] width 401 height 22
type input "Discover Sri Lanka 10 Days - Classic [edit]"
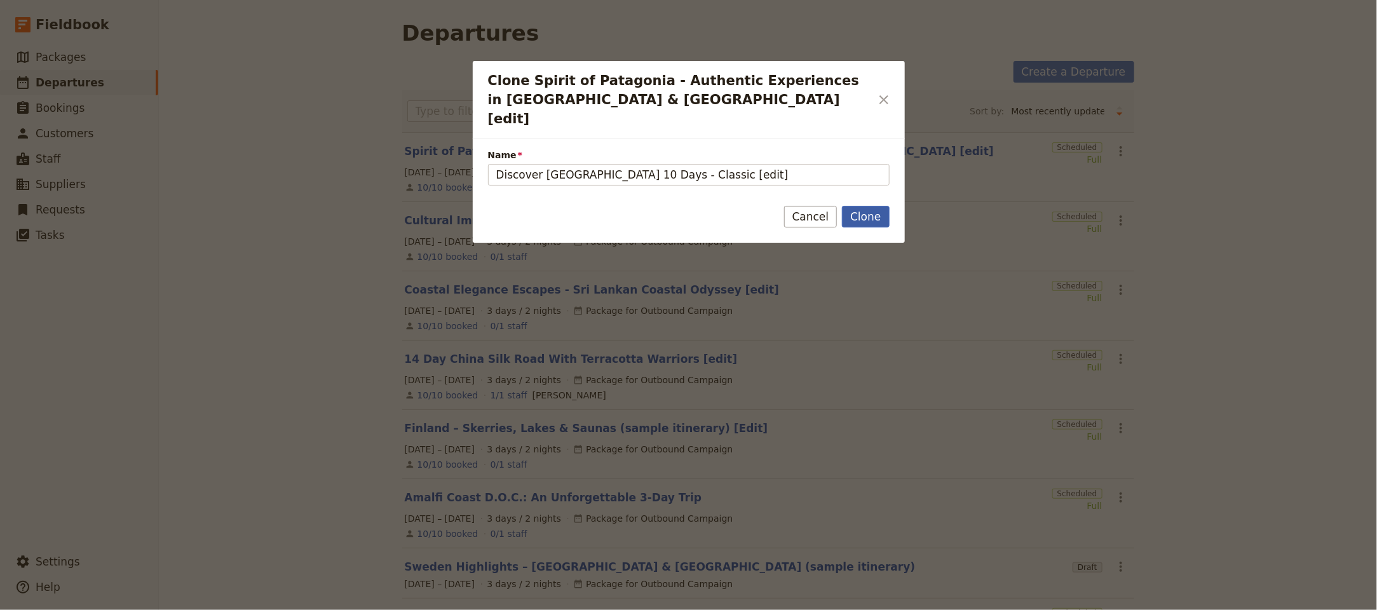
click at [858, 206] on button "Clone" at bounding box center [865, 217] width 47 height 22
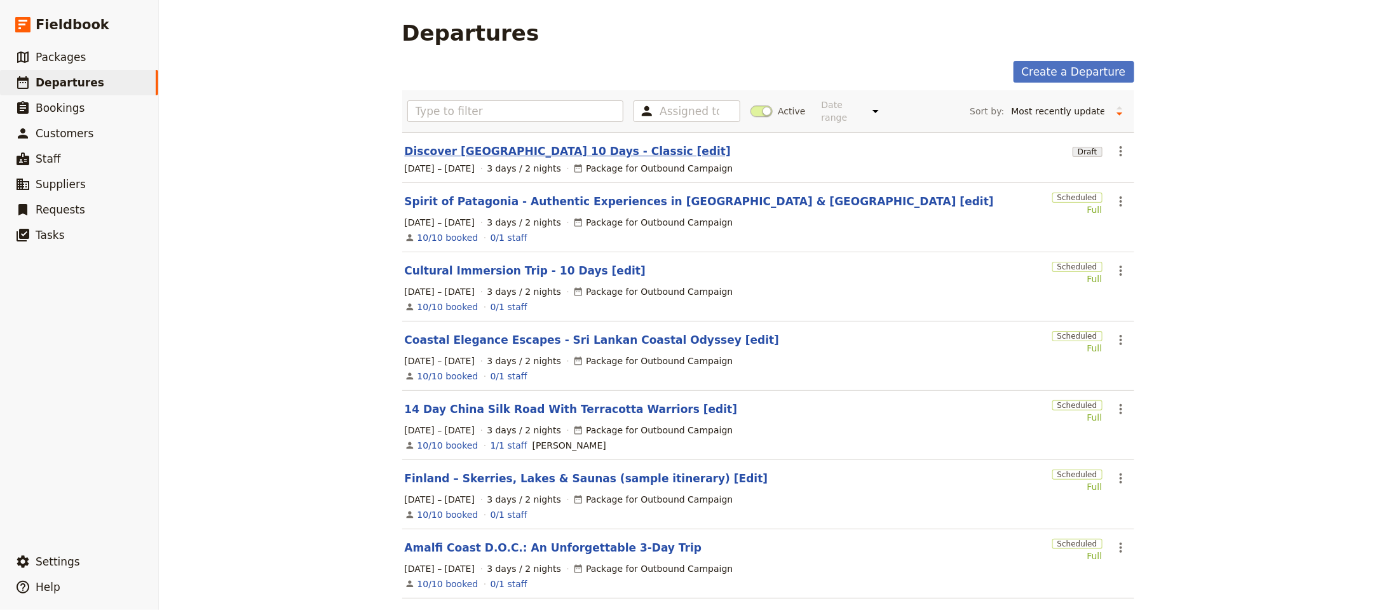
click at [549, 144] on link "Discover Sri Lanka 10 Days - Classic [edit]" at bounding box center [568, 151] width 327 height 15
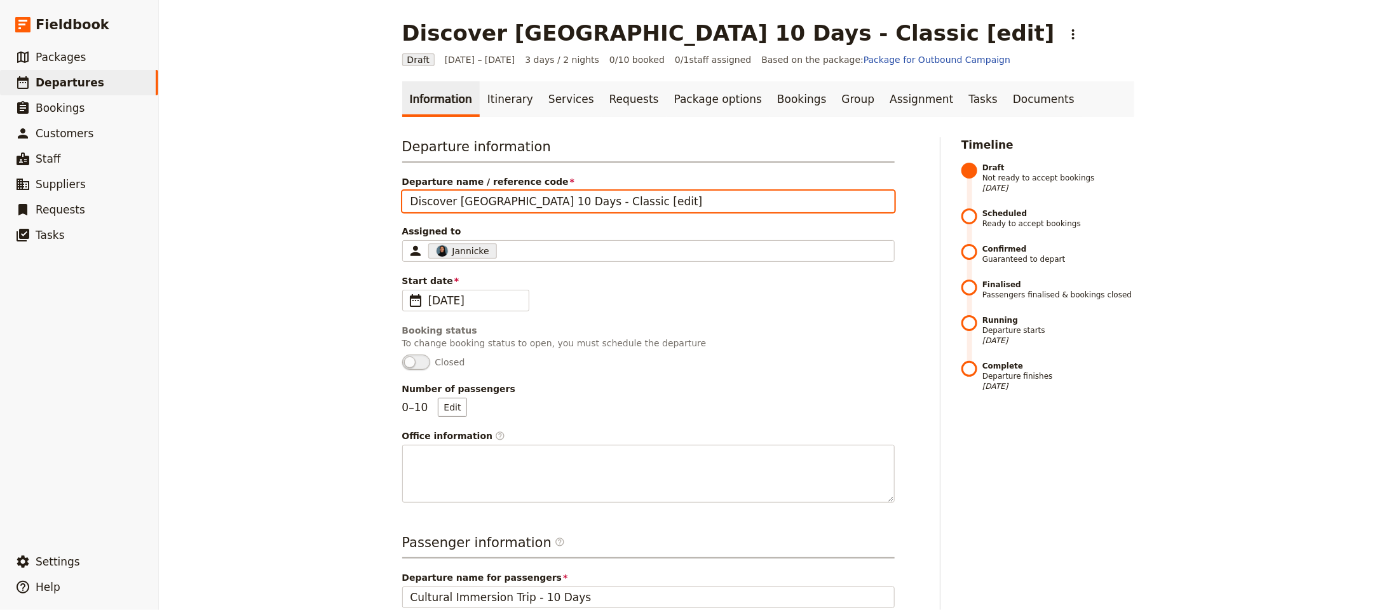
drag, startPoint x: 579, startPoint y: 201, endPoint x: 323, endPoint y: 184, distance: 257.2
click at [323, 184] on div "Discover Sri Lanka 10 Days - Classic [edit] ​ Draft 1 – 3 Oct 2025 3 days / 2 n…" at bounding box center [768, 305] width 1218 height 610
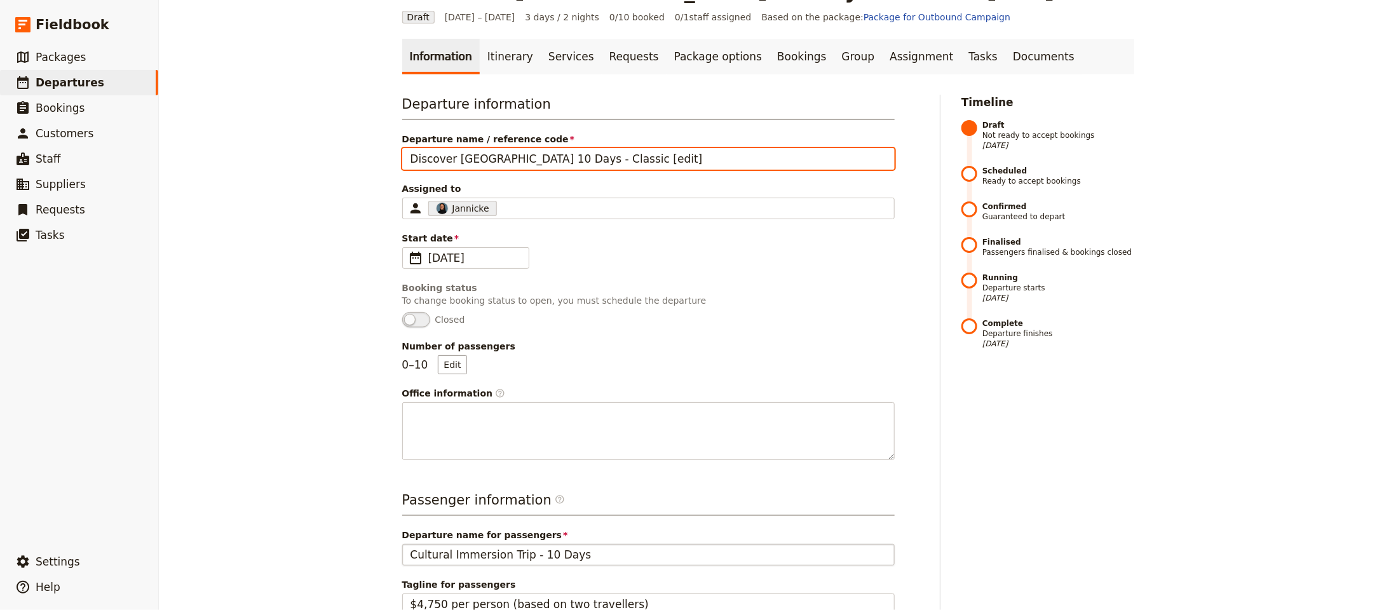
scroll to position [313, 0]
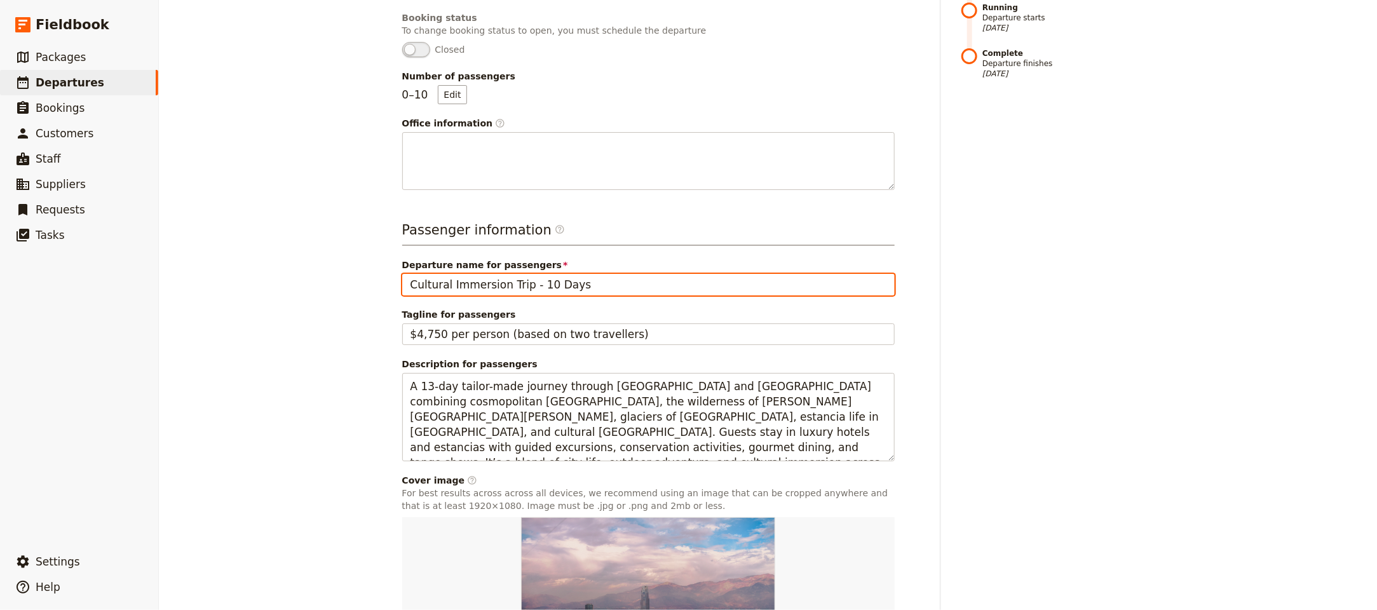
click at [580, 285] on input "Cultural Immersion Trip - 10 Days" at bounding box center [648, 285] width 492 height 22
paste input "Discover Sri Lanka 10 Days - Classic"
type input "Discover Sri Lanka 10 Days - Classic"
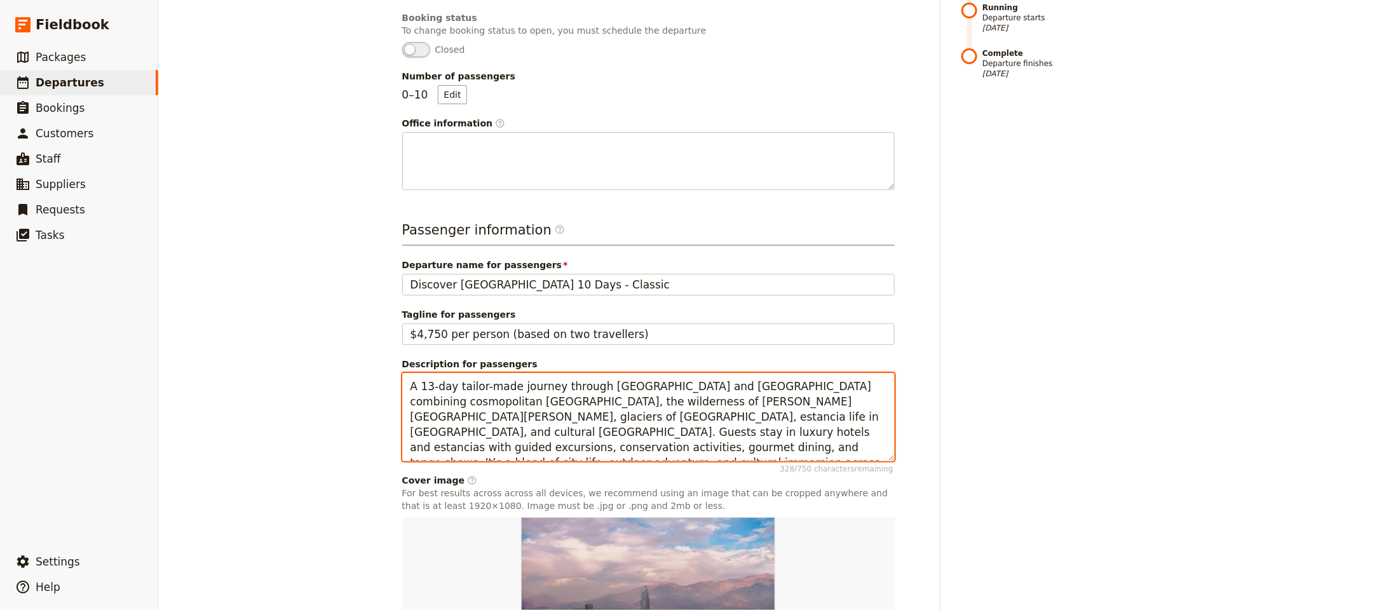
click at [654, 422] on textarea "A 13-day tailor-made journey through Chile and Argentina combining cosmopolitan…" at bounding box center [648, 417] width 492 height 88
paste textarea "Ten days and nine nights covering Dambulla, Polonnaruwa/Girithale, Sigiriya, Ka…"
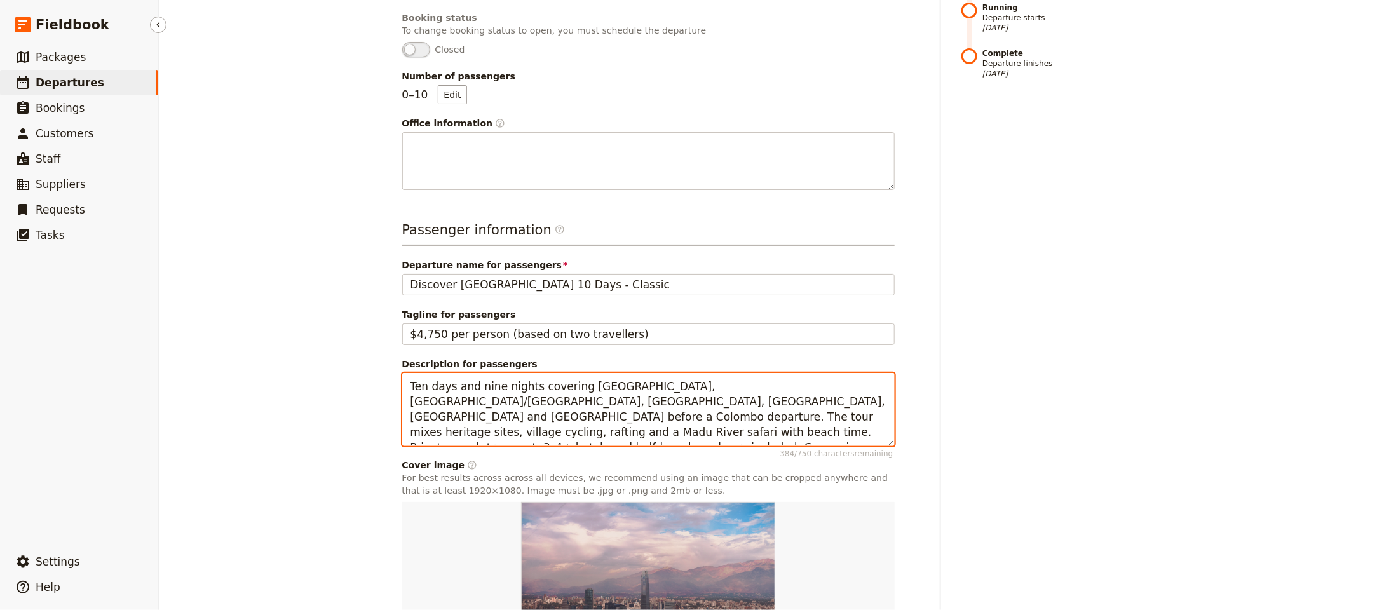
type textarea "Ten days and nine nights covering Dambulla, Polonnaruwa/Girithale, Sigiriya, Ka…"
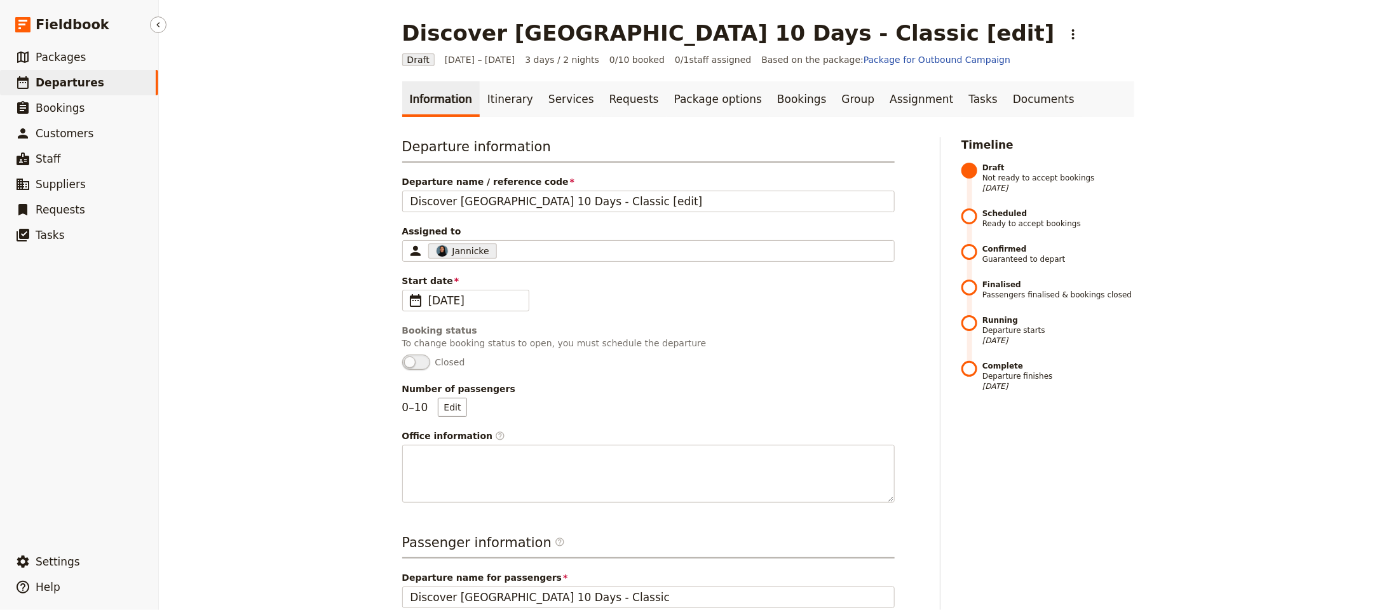
scroll to position [450, 0]
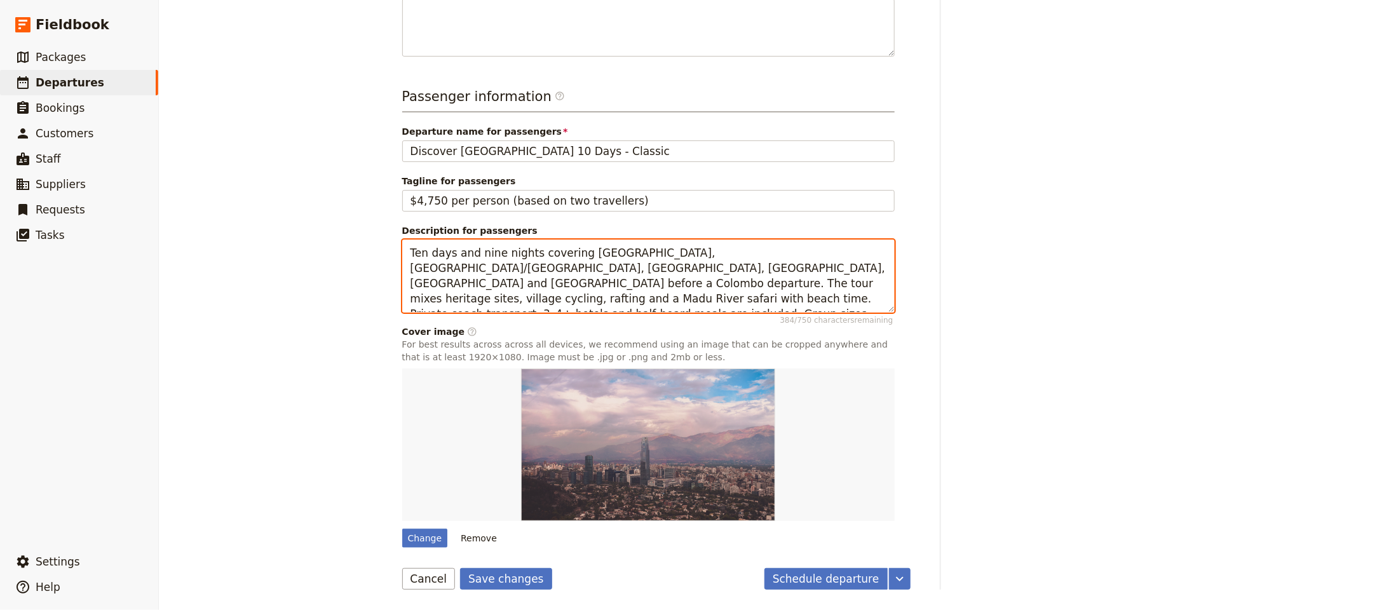
drag, startPoint x: 750, startPoint y: 296, endPoint x: 755, endPoint y: 290, distance: 8.1
click at [719, 290] on textarea "Ten days and nine nights covering Dambulla, Polonnaruwa/Girithale, Sigiriya, Ka…" at bounding box center [648, 275] width 492 height 73
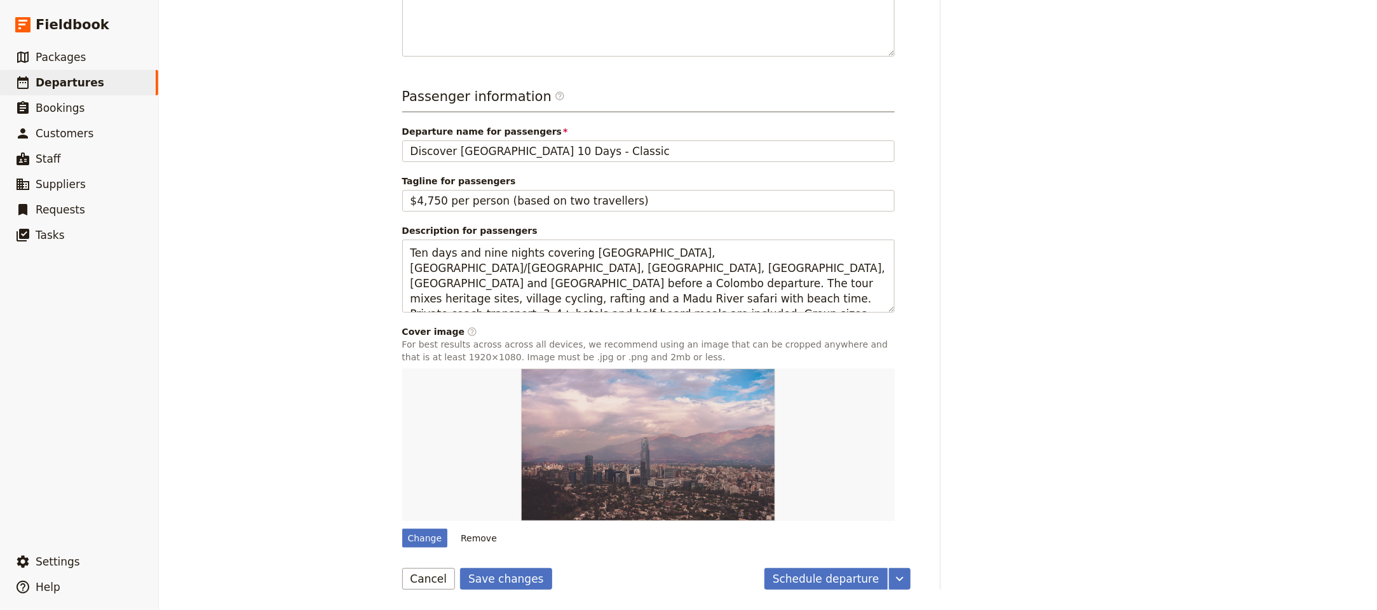
click at [510, 591] on main "Discover Sri Lanka 10 Days - Classic [edit] ​ Draft 1 – 3 Oct 2025 3 days / 2 n…" at bounding box center [768, 82] width 762 height 1056
click at [515, 580] on button "Save changes" at bounding box center [506, 579] width 92 height 22
click at [818, 574] on button "Schedule departure" at bounding box center [825, 579] width 123 height 22
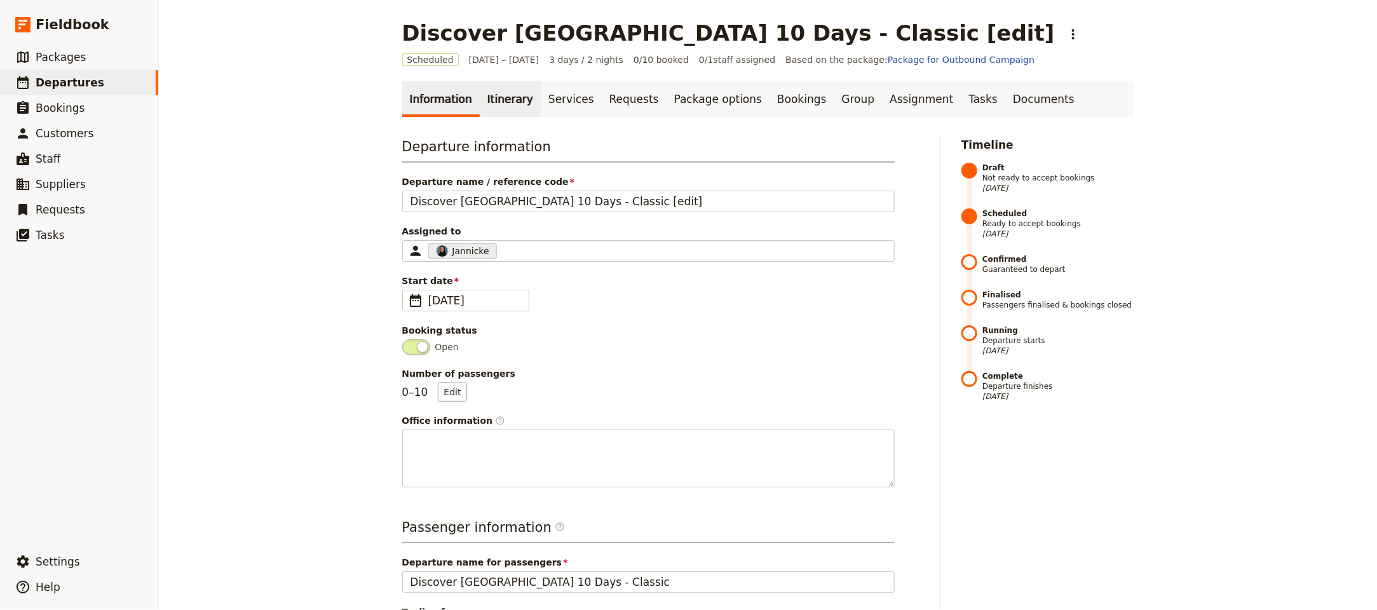
click at [497, 98] on link "Itinerary" at bounding box center [510, 99] width 61 height 36
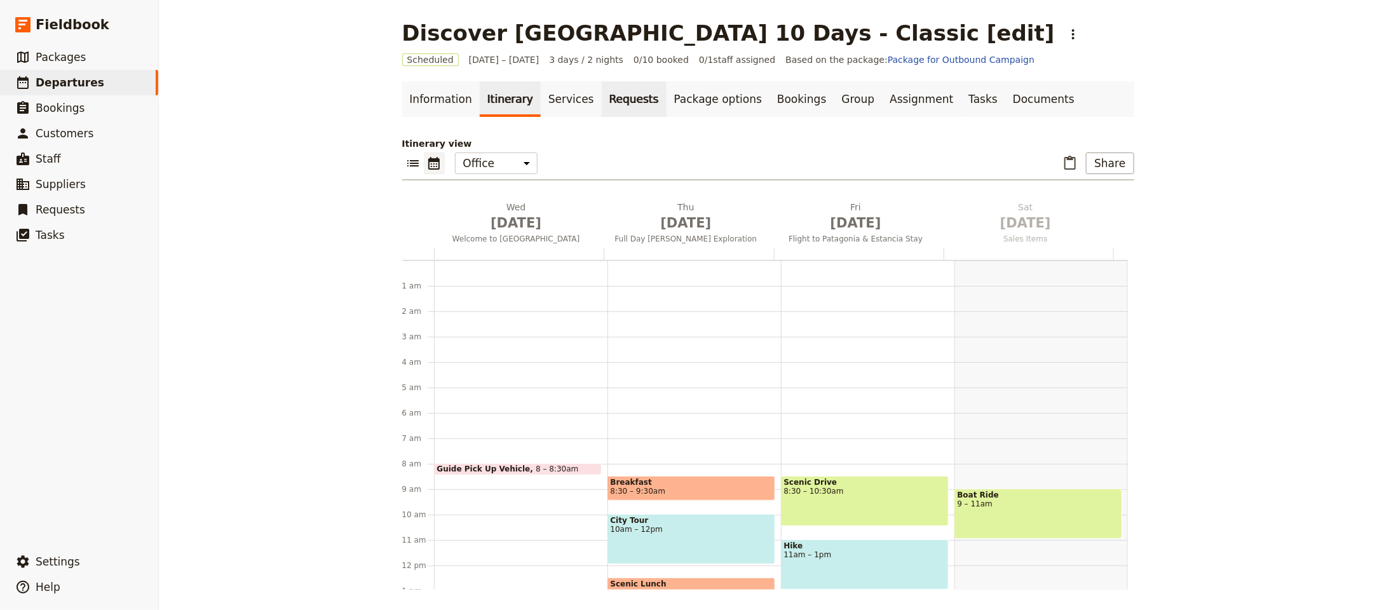
scroll to position [165, 0]
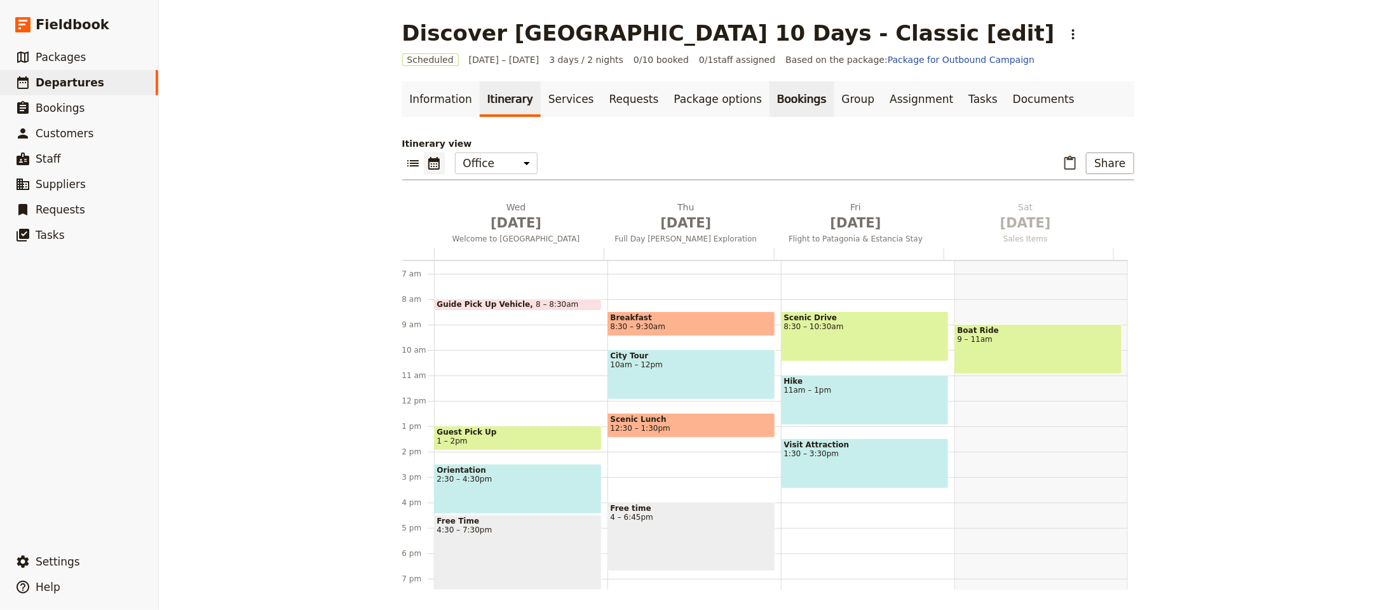
click at [769, 99] on link "Bookings" at bounding box center [801, 99] width 64 height 36
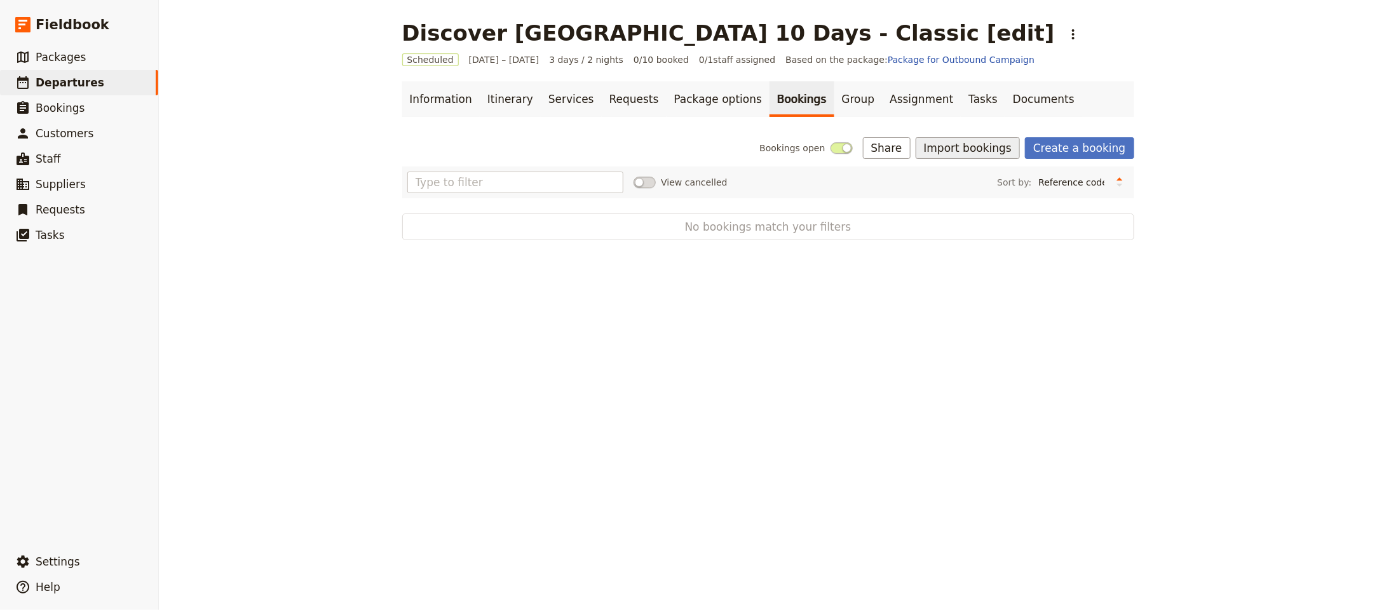
click at [961, 142] on button "Import bookings" at bounding box center [967, 148] width 104 height 22
click at [988, 176] on span "Import Bookings" at bounding box center [967, 176] width 73 height 13
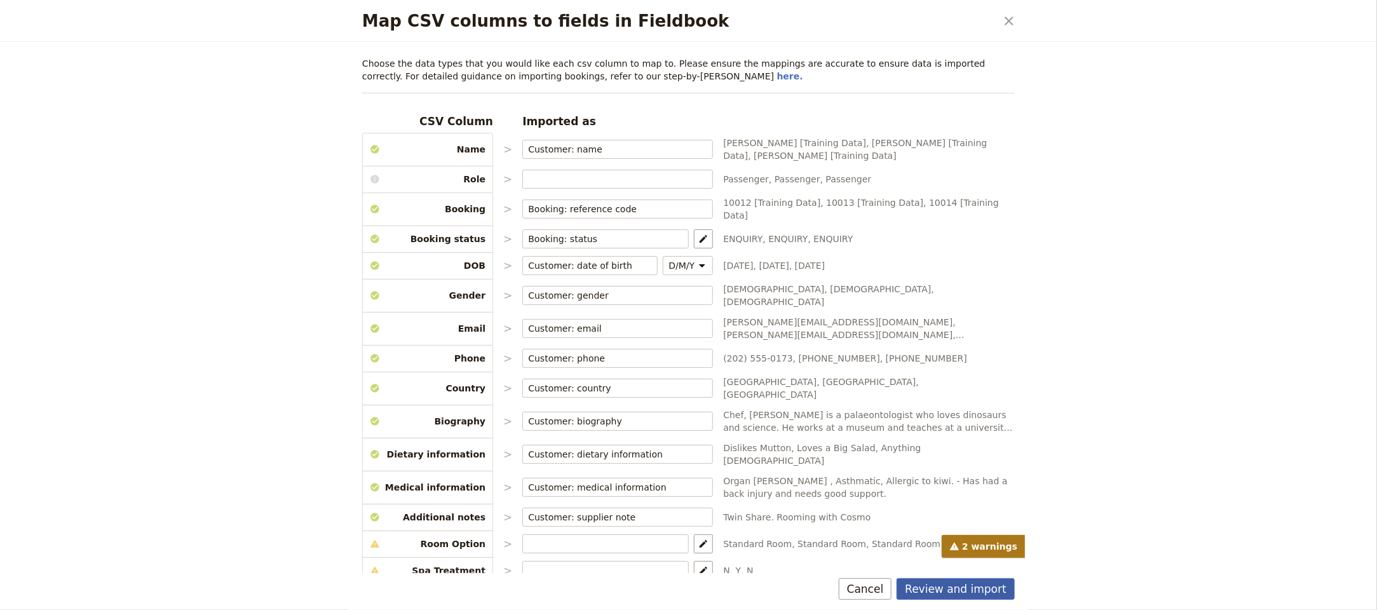
click at [983, 598] on div "Review and import Cancel" at bounding box center [688, 591] width 683 height 37
click at [983, 589] on button "Review and import" at bounding box center [955, 589] width 118 height 22
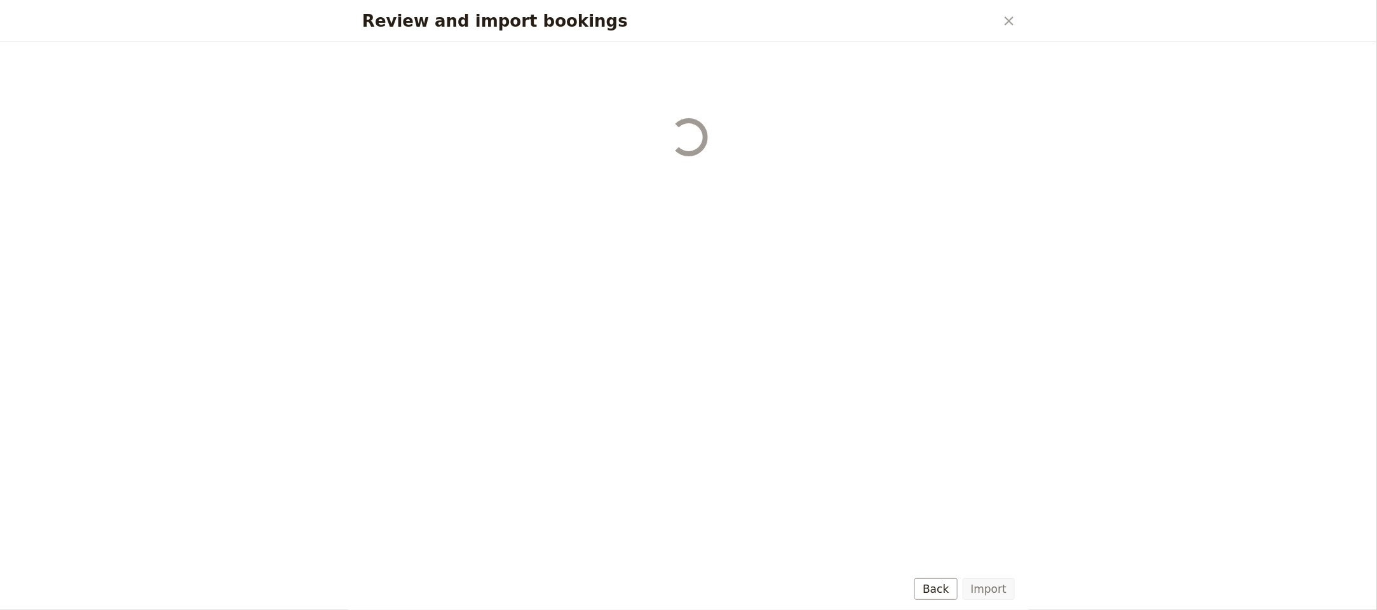
select select "68b002b7cac3c784cf00db27"
select select "68b002b7cac3c784cf00db28"
select select "68b002b7cac3c784cf00db29"
select select "68b002b7cac3c784cf00db2a"
select select "650e1b8d408bbede5b0c6045"
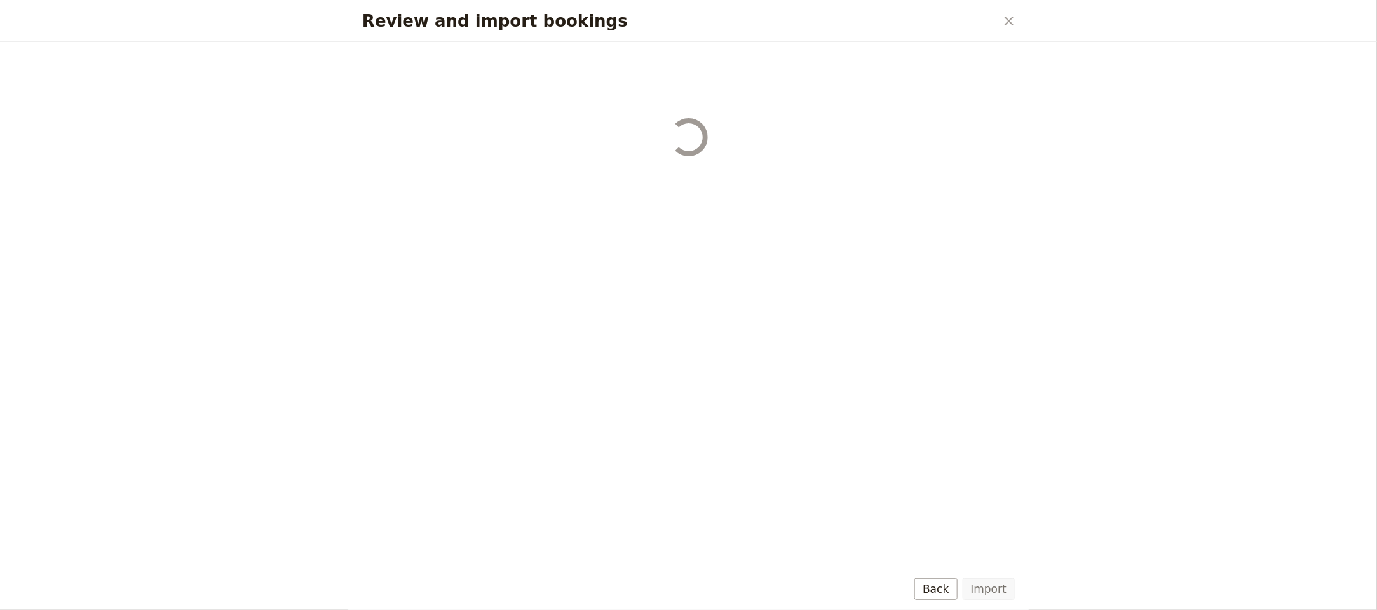
select select "68b002b7cac3c784cf00db2c"
select select "68b002b7cac3c784cf00db2d"
select select "68b002b7cac3c784cf00db2e"
select select "68b002b7cac3c784cf00db2f"
select select "68b002b7cac3c784cf00db30"
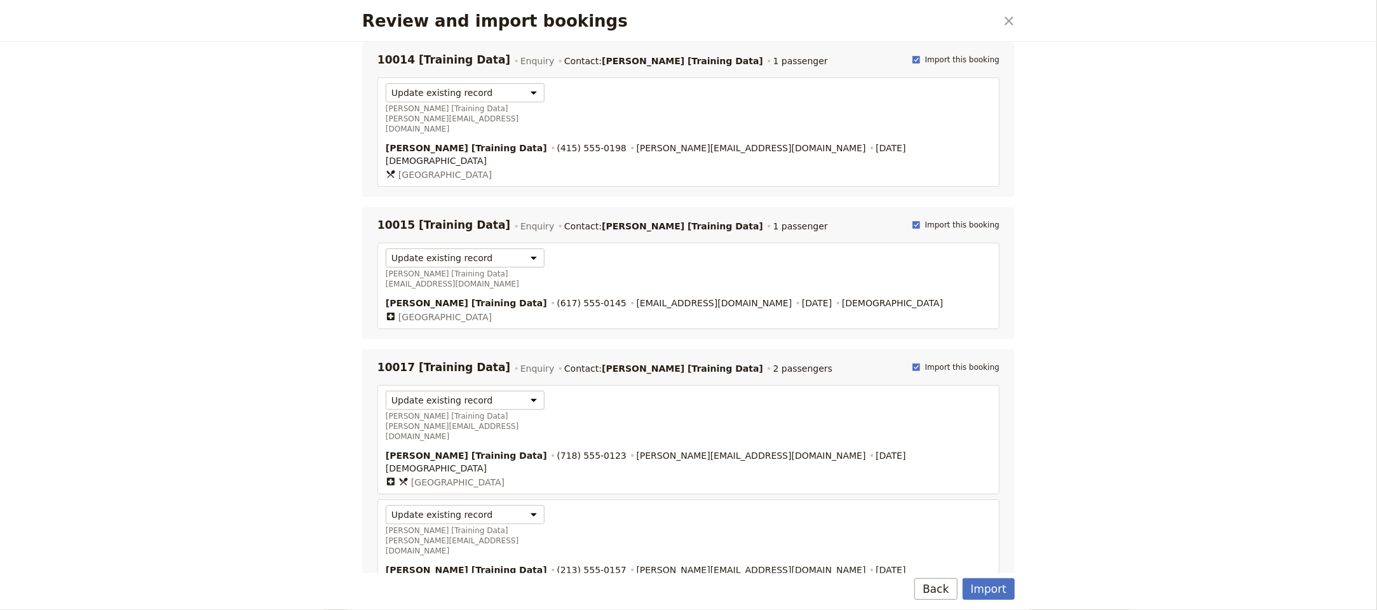
scroll to position [480, 0]
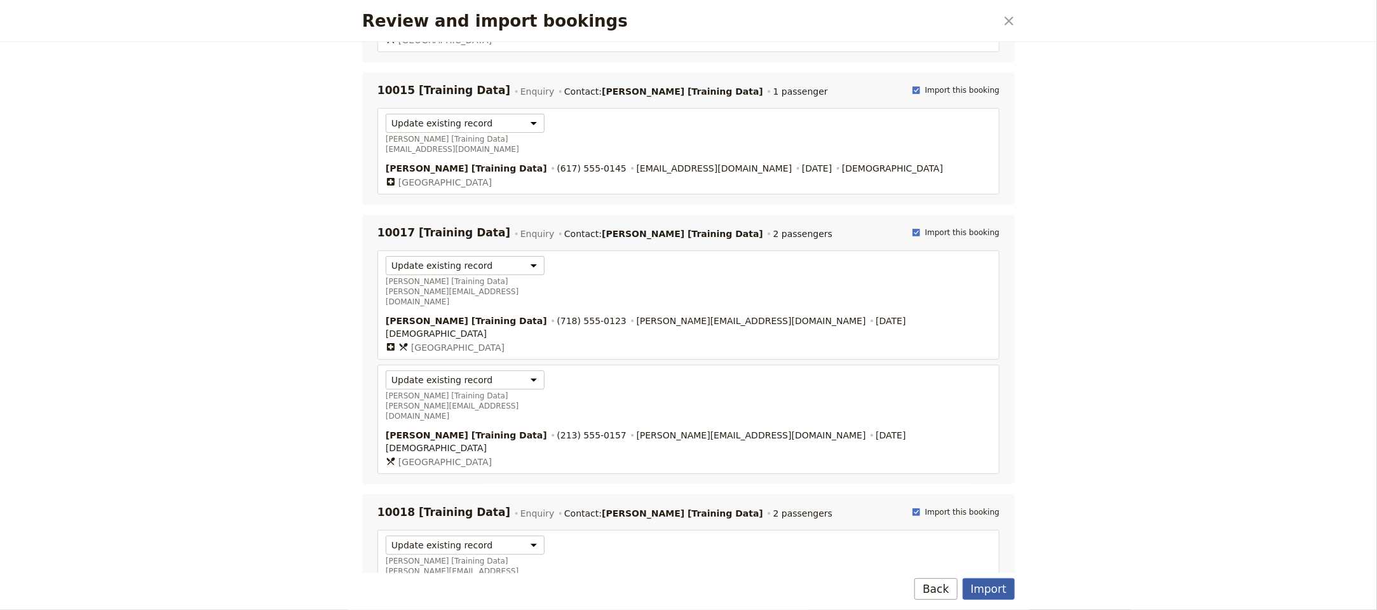
click at [994, 580] on button "Import" at bounding box center [988, 589] width 52 height 22
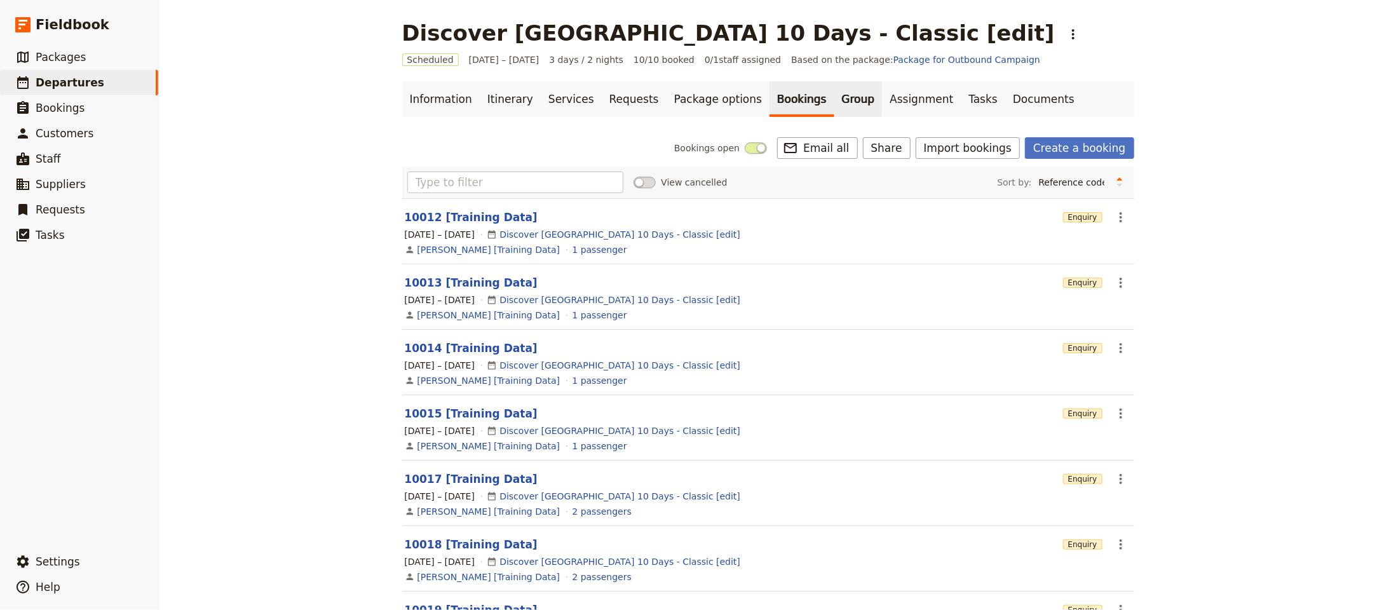
click at [834, 105] on link "Group" at bounding box center [858, 99] width 48 height 36
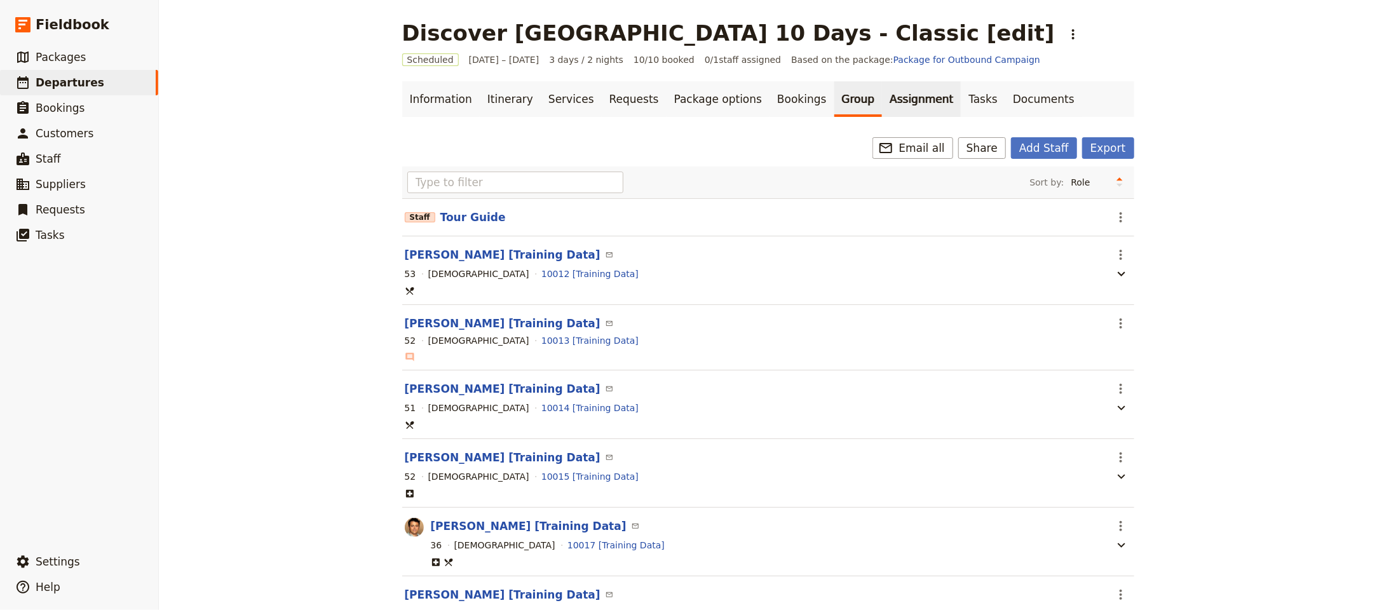
click at [882, 107] on link "Assignment" at bounding box center [921, 99] width 79 height 36
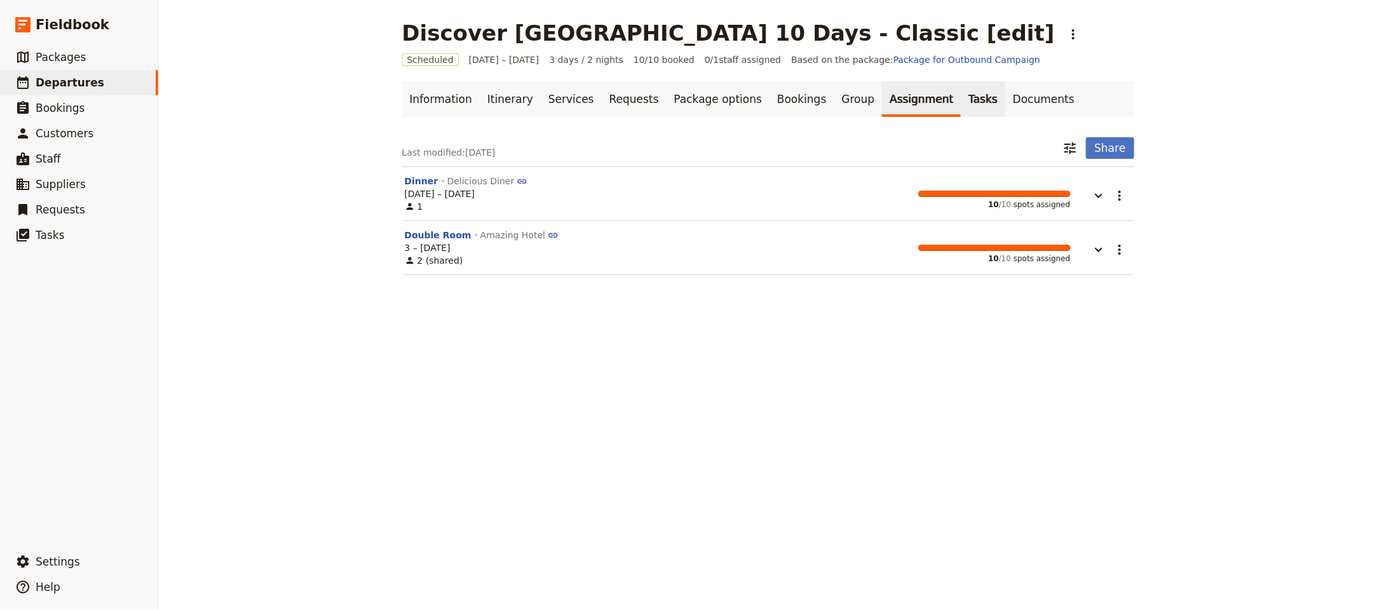
click at [960, 105] on link "Tasks" at bounding box center [982, 99] width 44 height 36
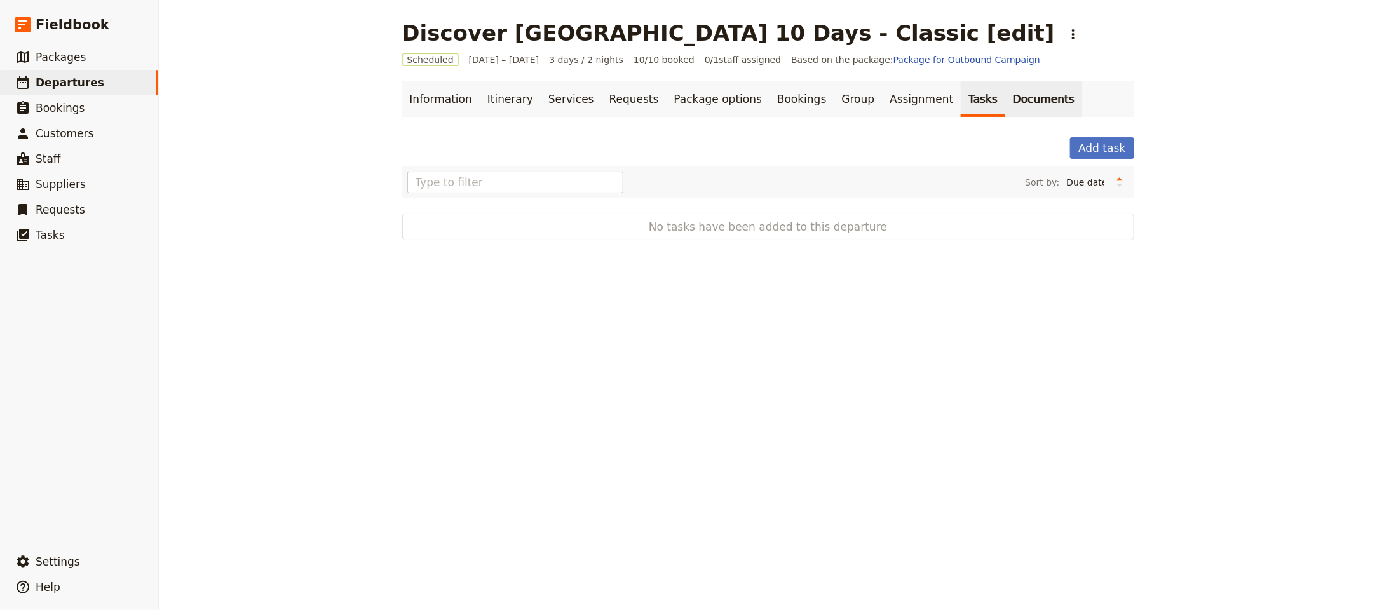
click at [1012, 104] on link "Documents" at bounding box center [1043, 99] width 77 height 36
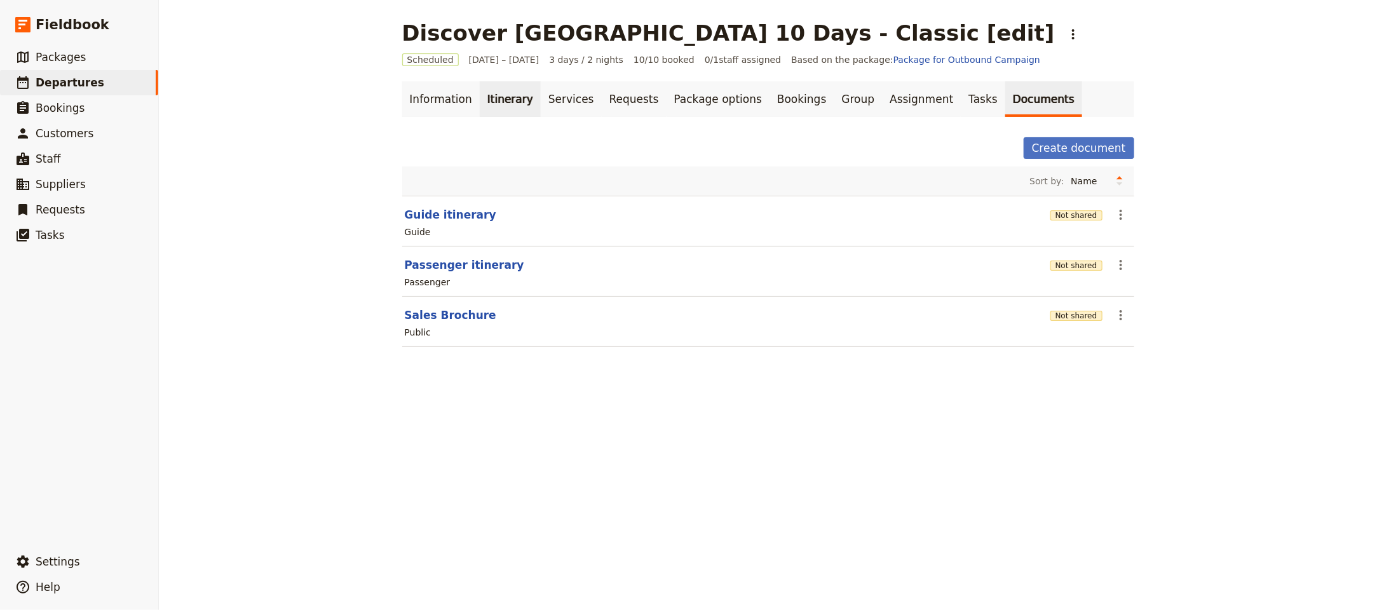
click at [502, 105] on link "Itinerary" at bounding box center [510, 99] width 61 height 36
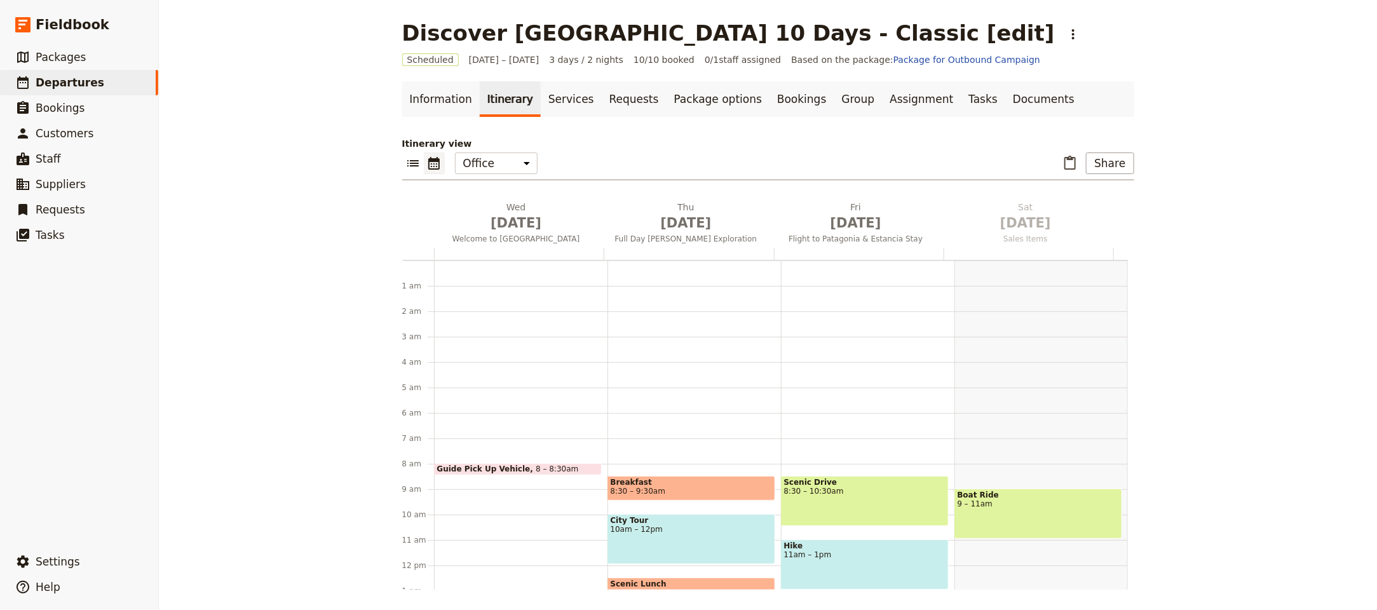
scroll to position [165, 0]
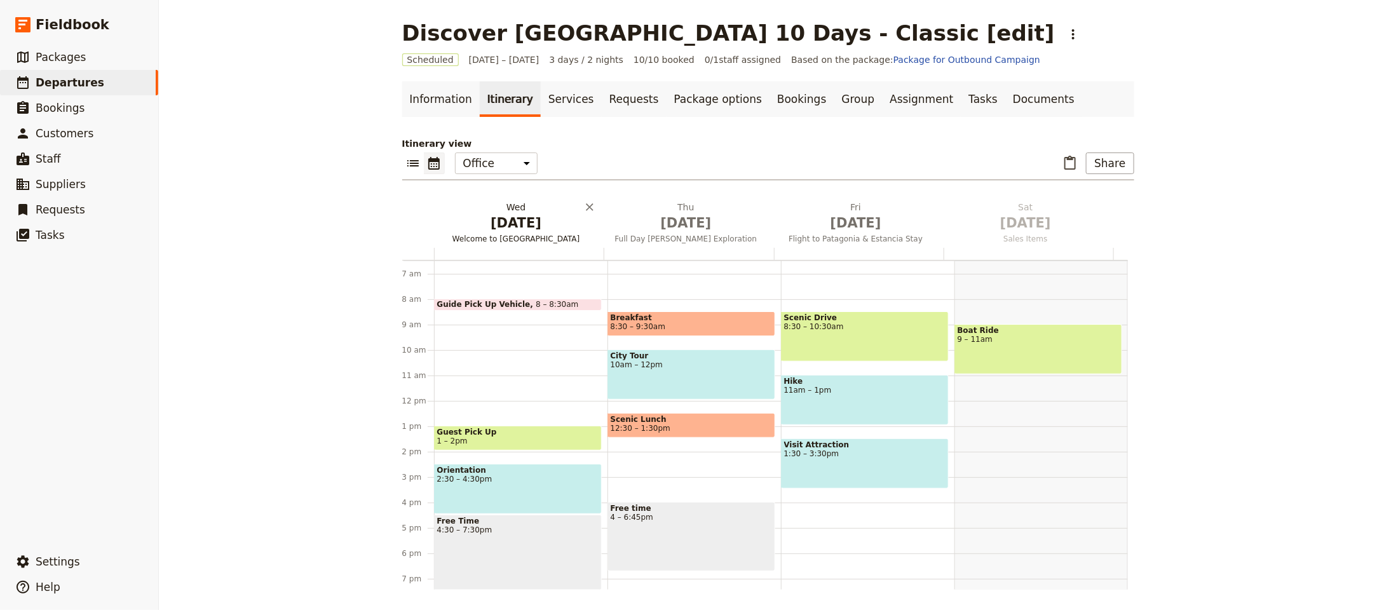
click at [518, 225] on span "[DATE]" at bounding box center [516, 222] width 154 height 19
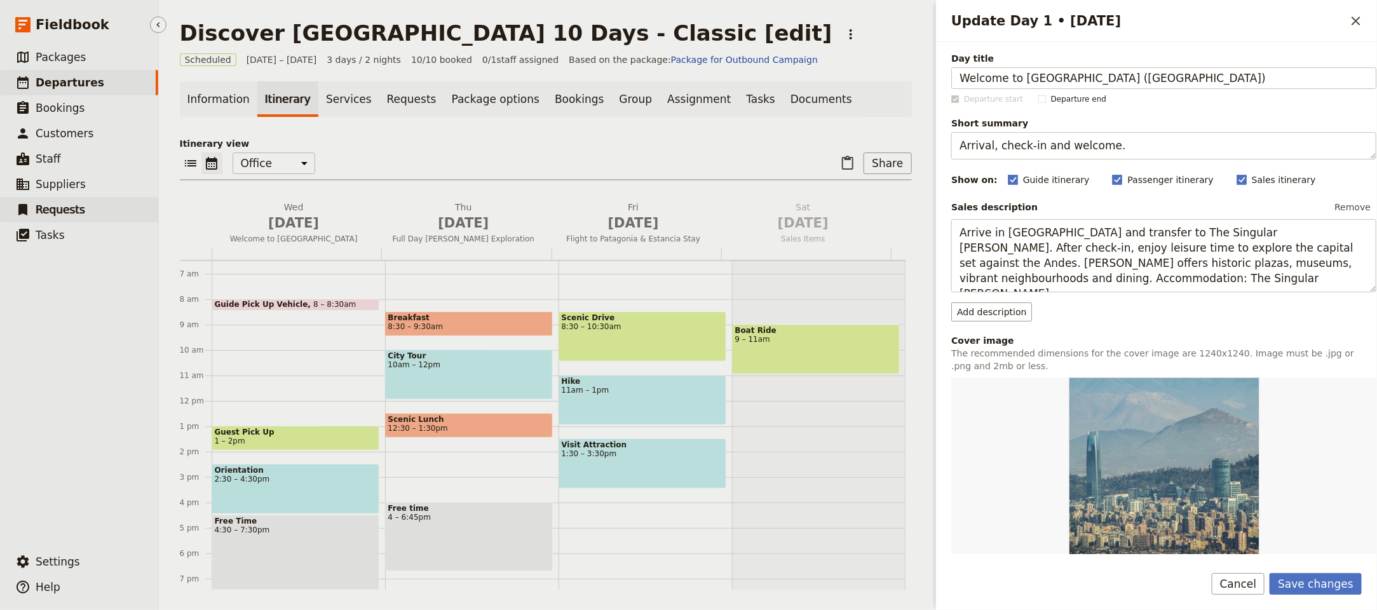
type input "Welcome to Sri Lanka (Negombo)"
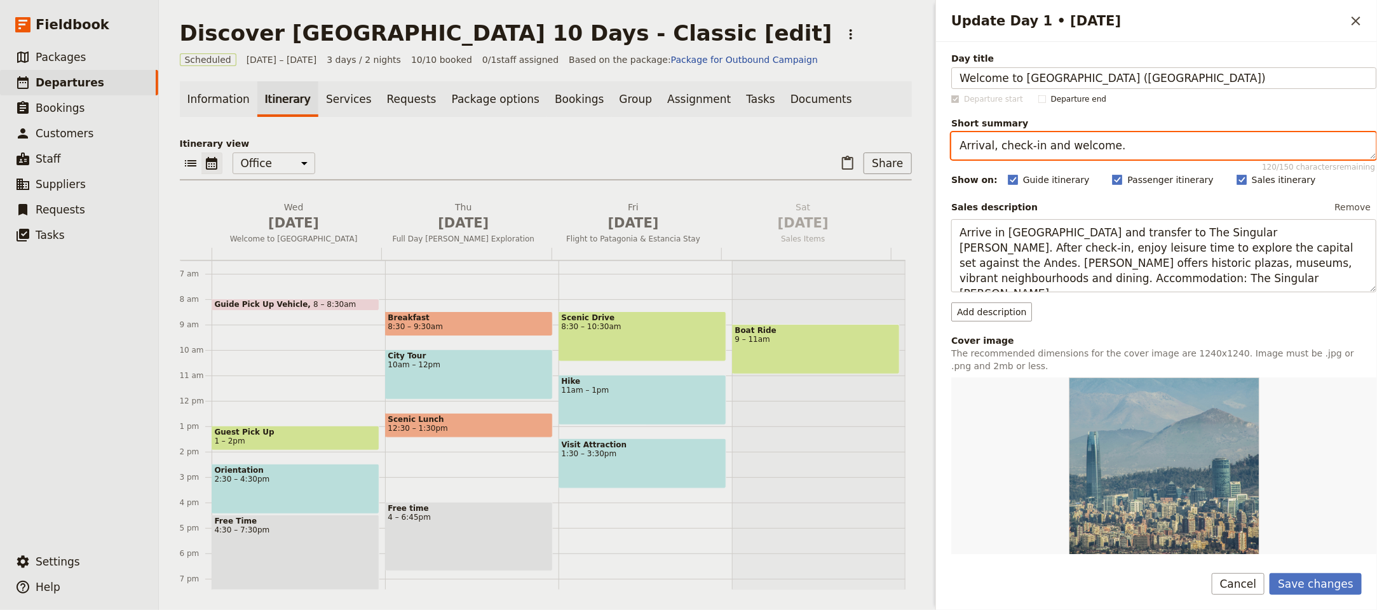
click at [1056, 140] on textarea "Arrival, check-in and welcome." at bounding box center [1163, 145] width 425 height 27
paste textarea "e, rest and seaside recovery"
type textarea "Arrive, rest and seaside recovery."
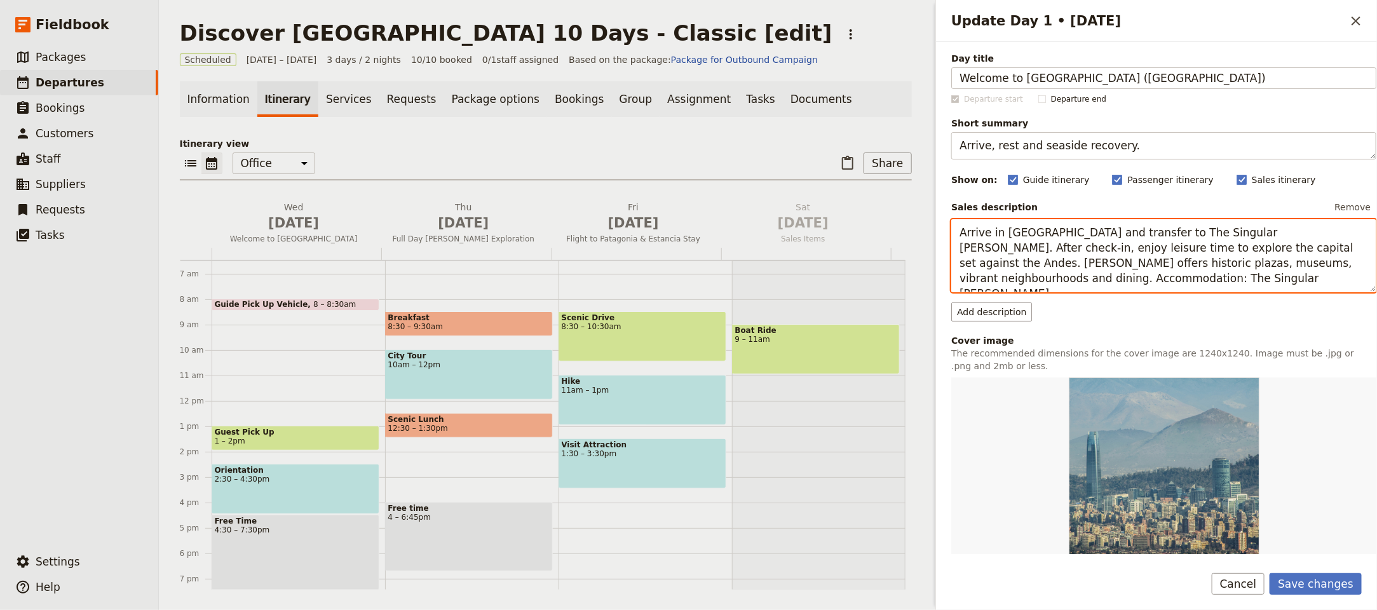
click at [1089, 269] on textarea "Arrive in Santiago and transfer to The Singular Santiago. After check-in, enjoy…" at bounding box center [1163, 255] width 425 height 73
paste textarea "Rest and recover your energy after a long flight at a seaside hotel in Negombo.…"
drag, startPoint x: 1134, startPoint y: 282, endPoint x: 1198, endPoint y: 271, distance: 65.1
click at [1198, 271] on textarea "Rest and recover your energy after a long flight at a seaside hotel in Negombo.…" at bounding box center [1163, 255] width 425 height 73
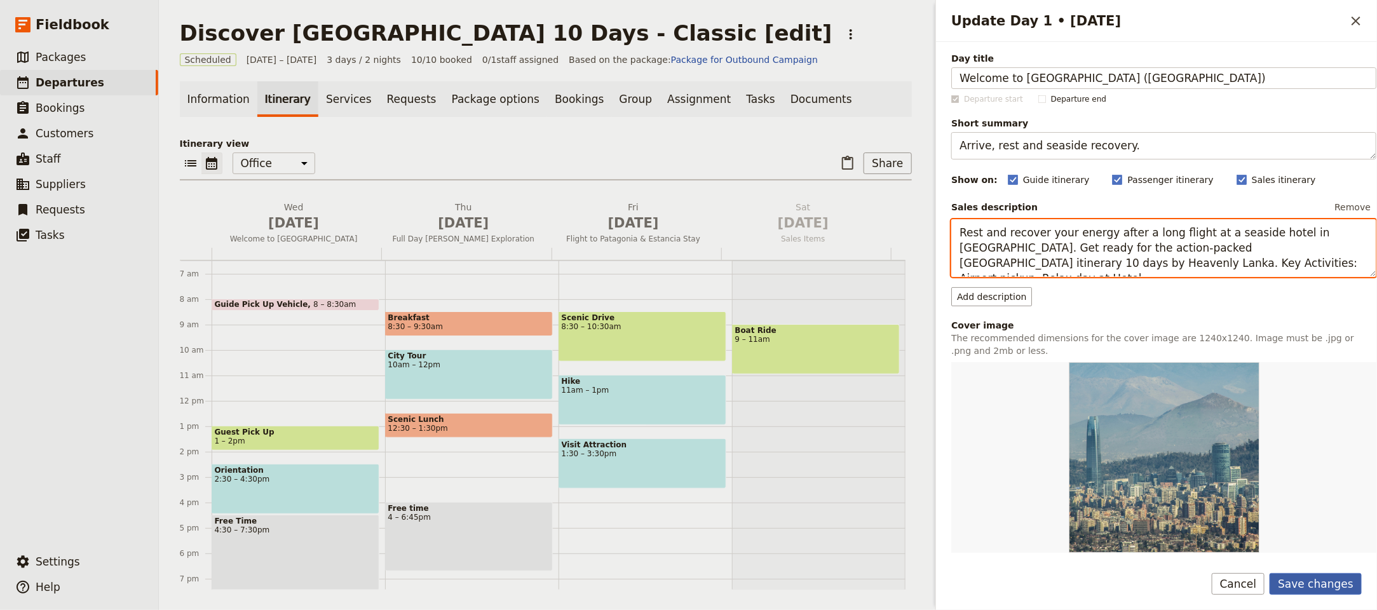
type textarea "Rest and recover your energy after a long flight at a seaside hotel in Negombo.…"
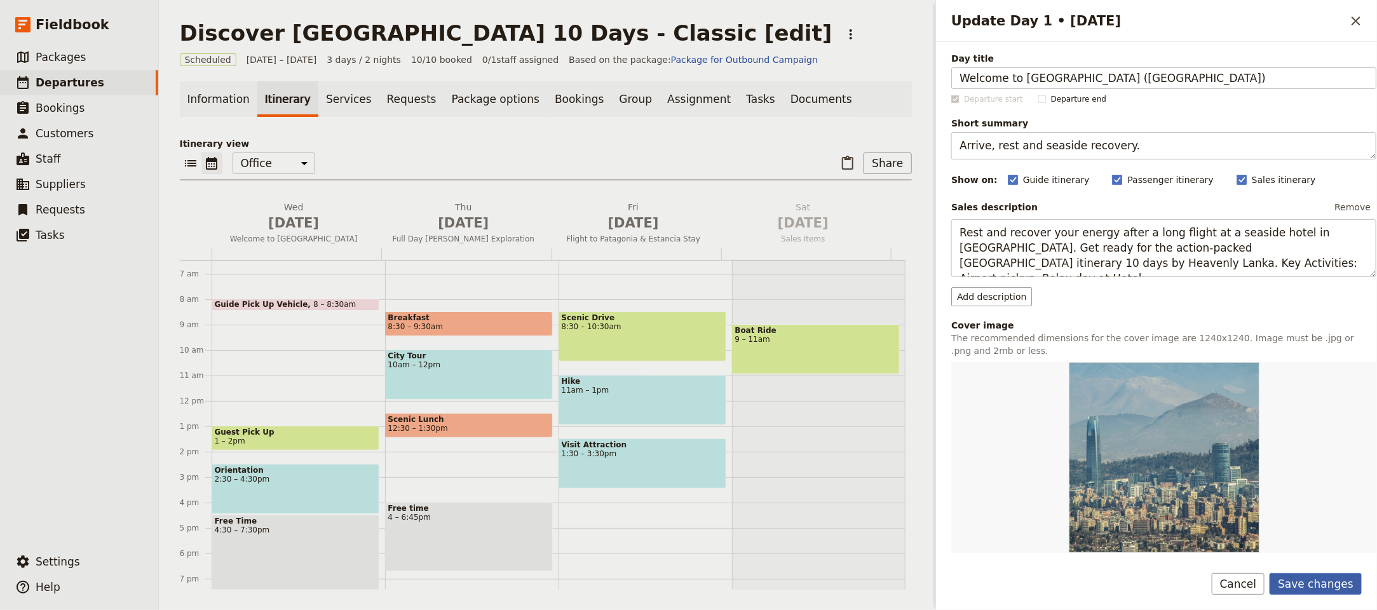
click at [1319, 591] on button "Save changes" at bounding box center [1315, 584] width 92 height 22
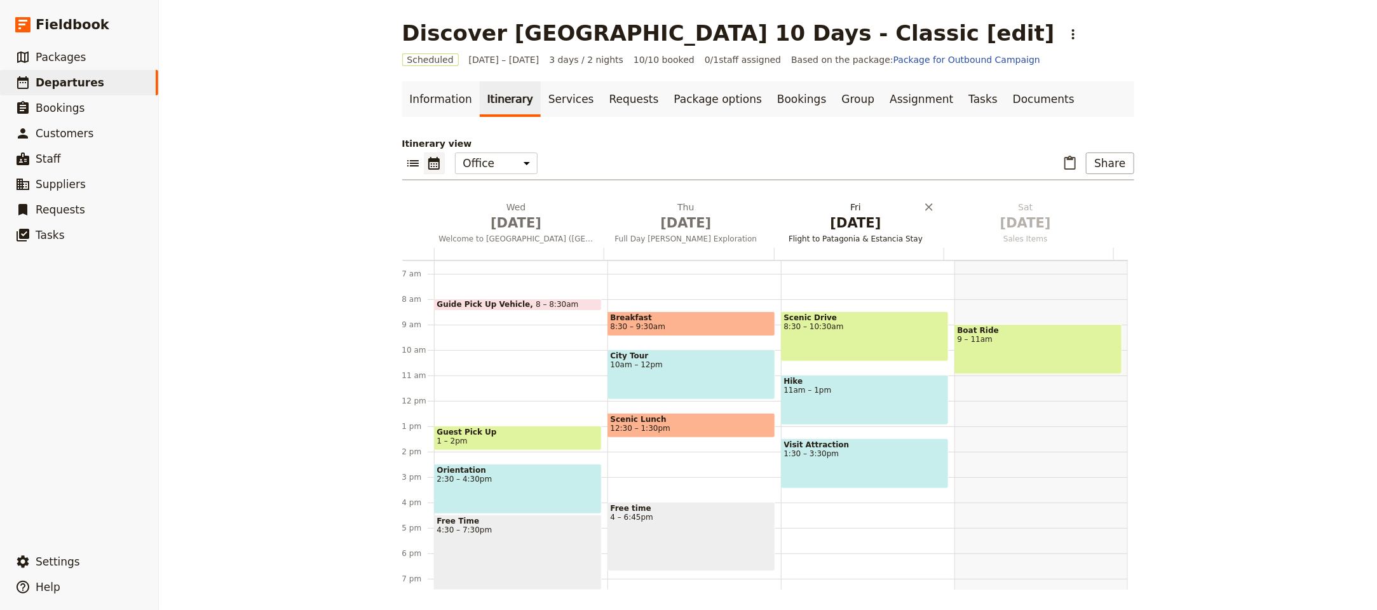
click at [678, 222] on span "[DATE]" at bounding box center [686, 222] width 154 height 19
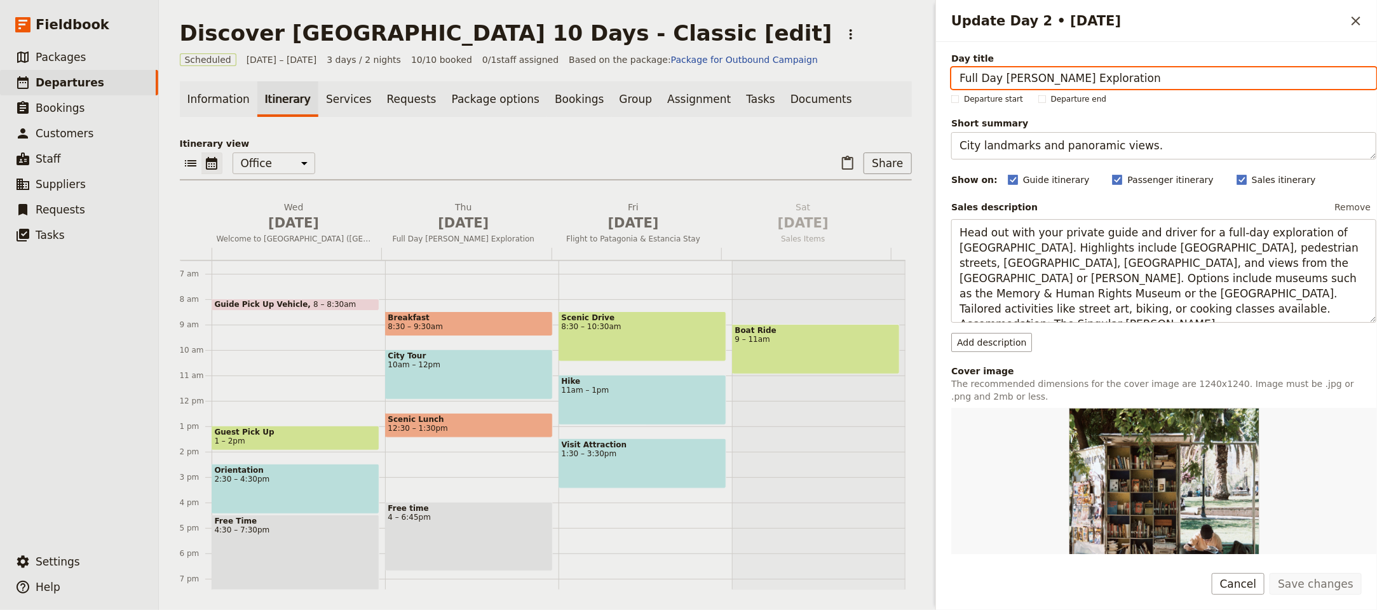
click at [1165, 79] on input "Full Day Santiago Exploration" at bounding box center [1163, 78] width 425 height 22
paste input "Negombo to Girithale via Dambulla"
type input "Negombo to Girithale via Dambulla"
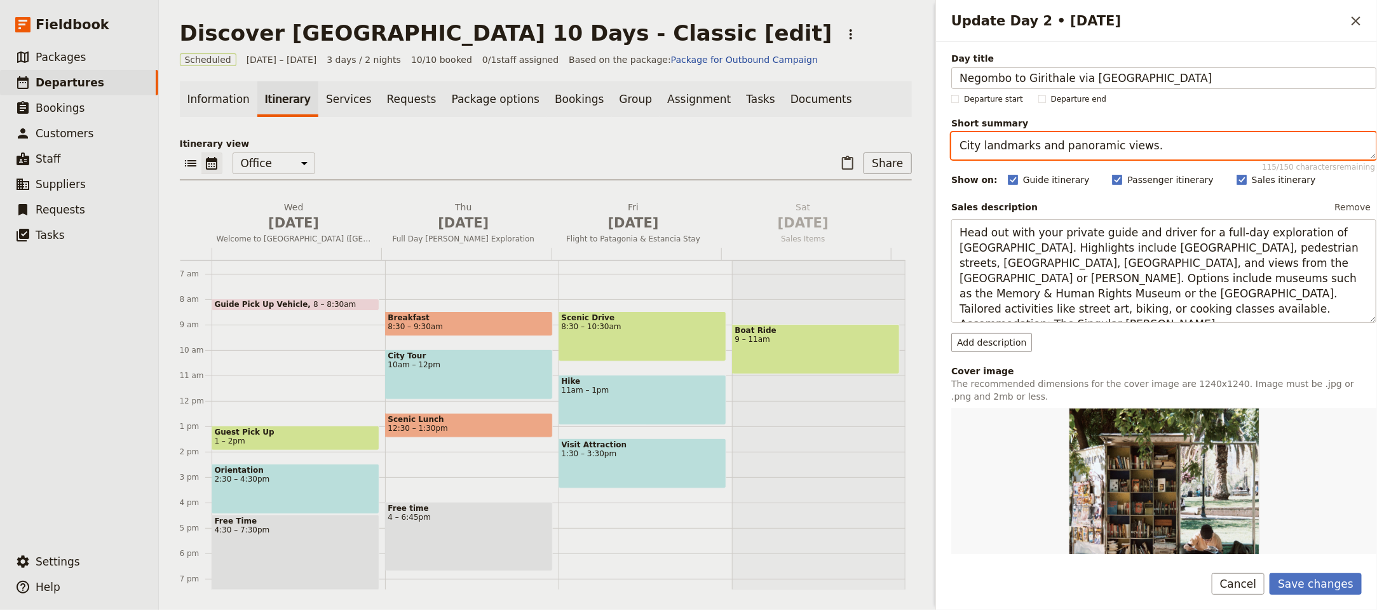
click at [1195, 151] on textarea "City landmarks and panoramic views." at bounding box center [1163, 145] width 425 height 27
click at [1196, 151] on textarea "City landmarks and panoramic views." at bounding box center [1163, 145] width 425 height 27
paste textarea "UNESCO caves and scenic drive"
type textarea "UNESCO caves and scenic drive."
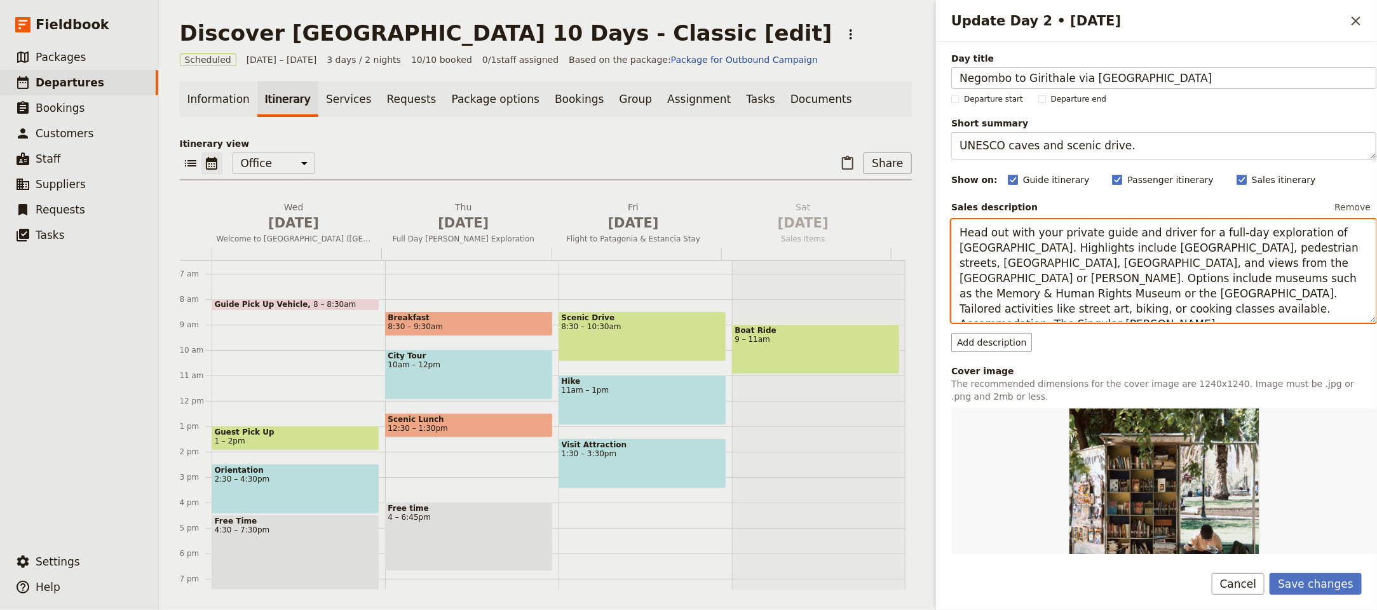
click at [1157, 287] on textarea "Head out with your private guide and driver for a full-day exploration of Santi…" at bounding box center [1163, 271] width 425 height 104
paste textarea "The first destination of your Sri Lanka classic tour is Dambulla Golden Cave te…"
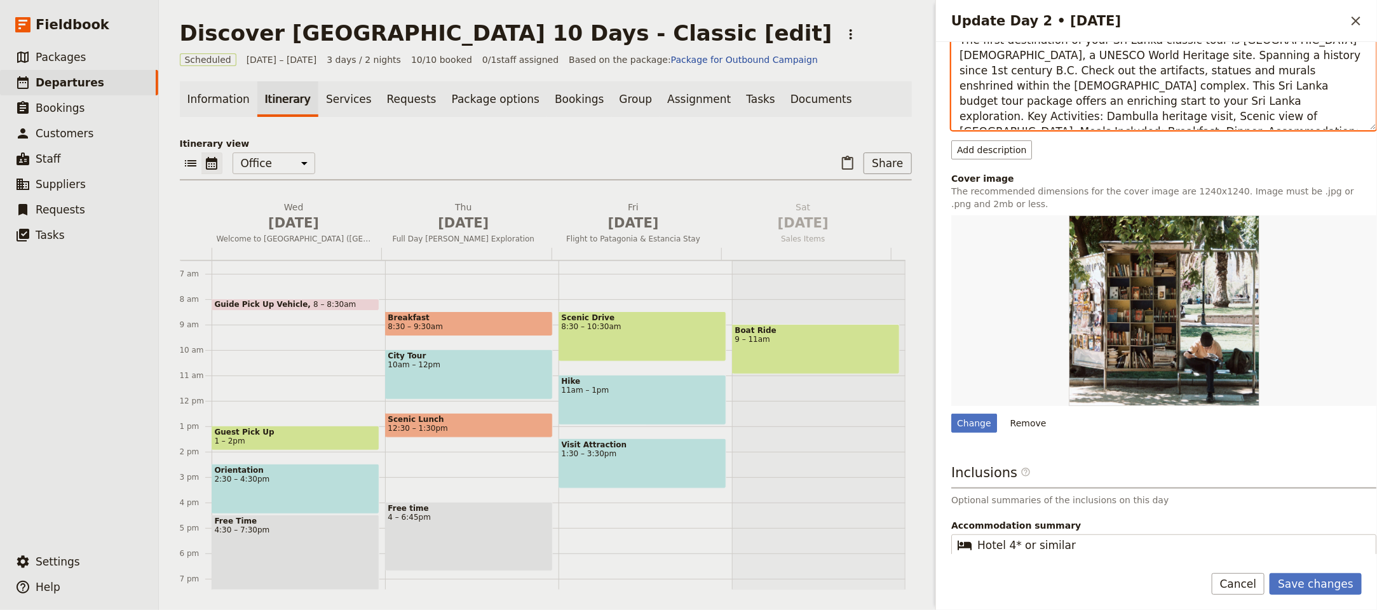
scroll to position [90, 0]
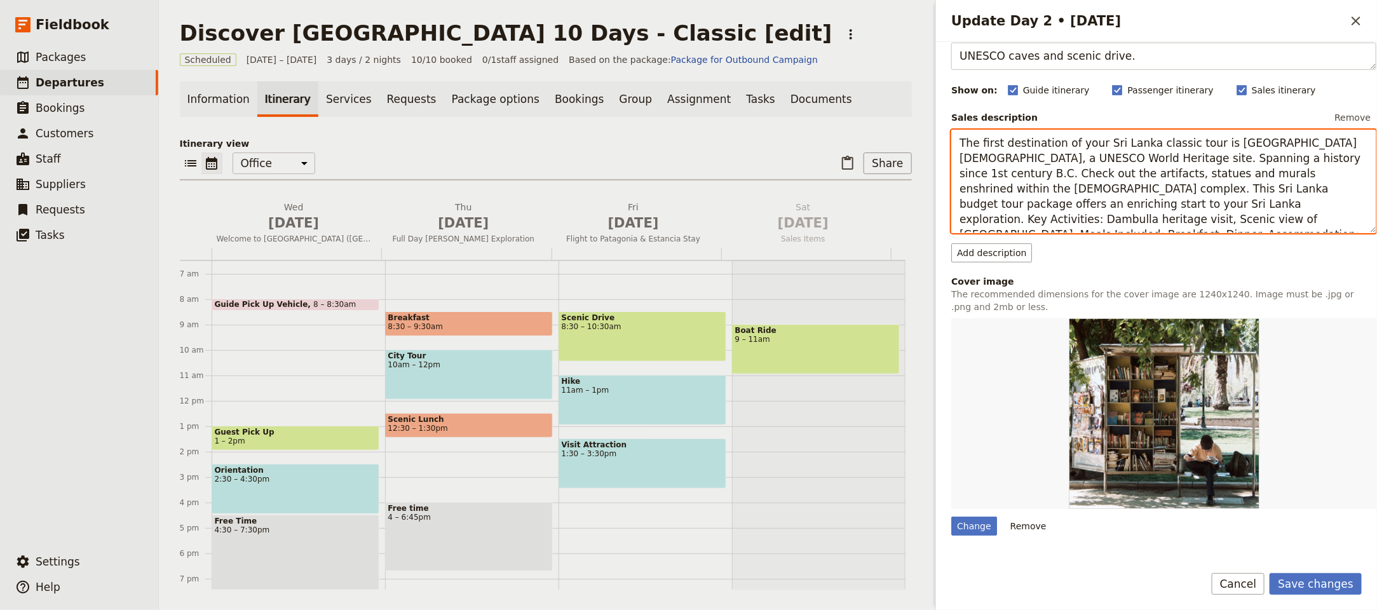
drag, startPoint x: 1328, startPoint y: 223, endPoint x: 984, endPoint y: 221, distance: 344.3
click at [984, 221] on textarea "The first destination of your Sri Lanka classic tour is Dambulla Golden Cave te…" at bounding box center [1163, 182] width 425 height 104
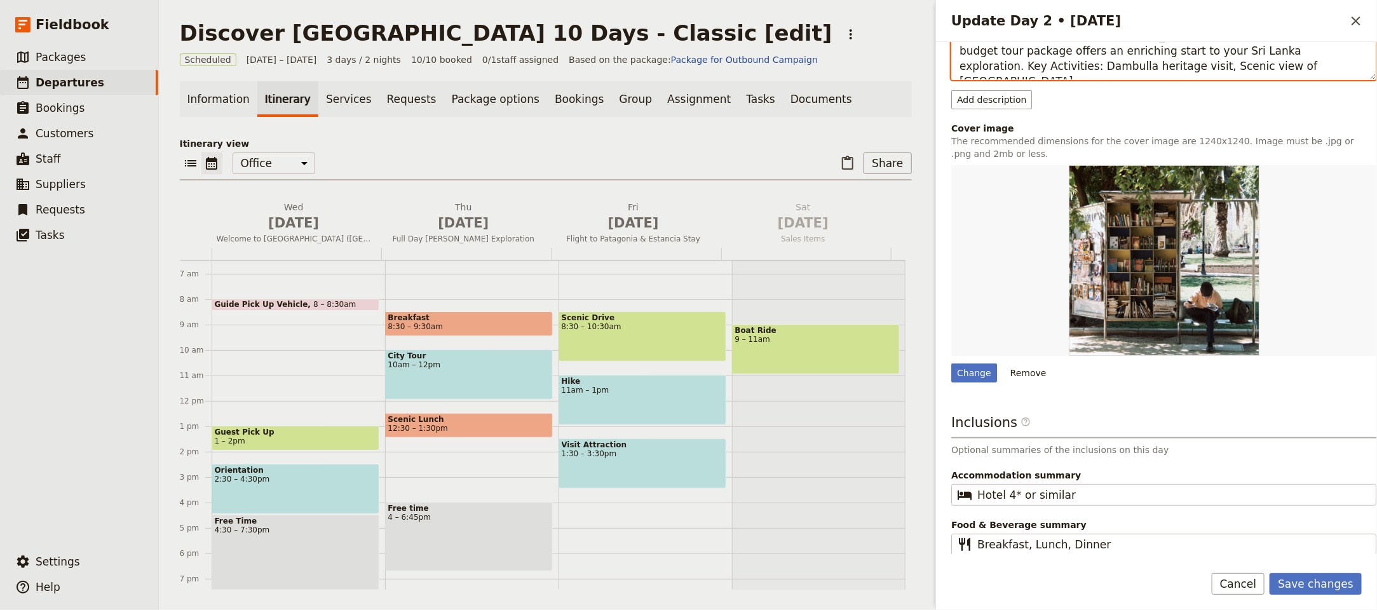
scroll to position [265, 0]
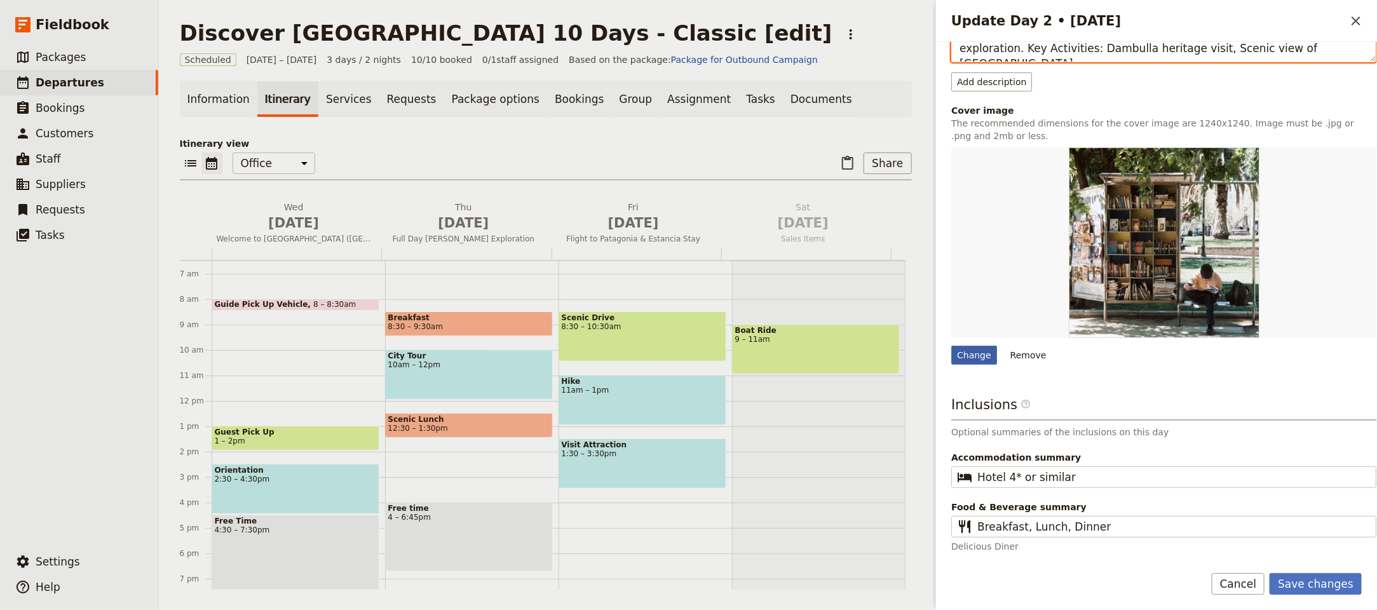
type textarea "The first destination of your Sri Lanka classic tour is Dambulla Golden Cave te…"
click at [978, 353] on div "Change" at bounding box center [974, 355] width 46 height 19
click at [951, 346] on input "Change" at bounding box center [950, 345] width 1 height 1
click at [1016, 351] on button "Remove" at bounding box center [1028, 355] width 48 height 19
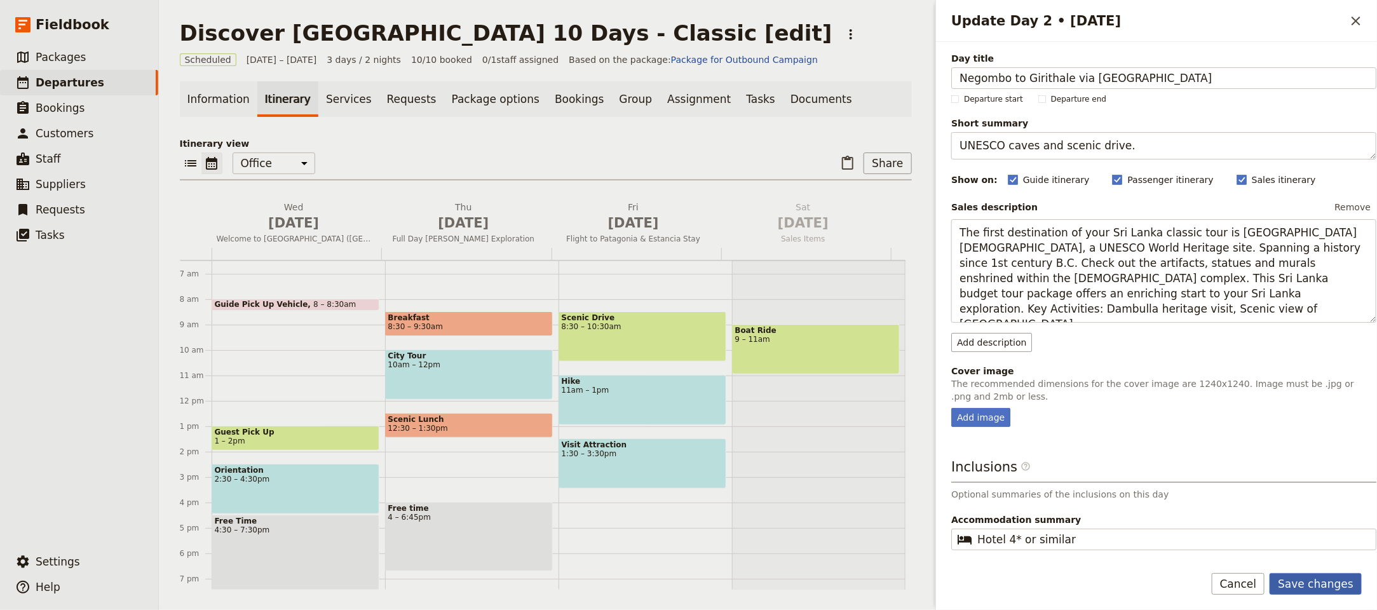
click at [1323, 574] on button "Save changes" at bounding box center [1315, 584] width 92 height 22
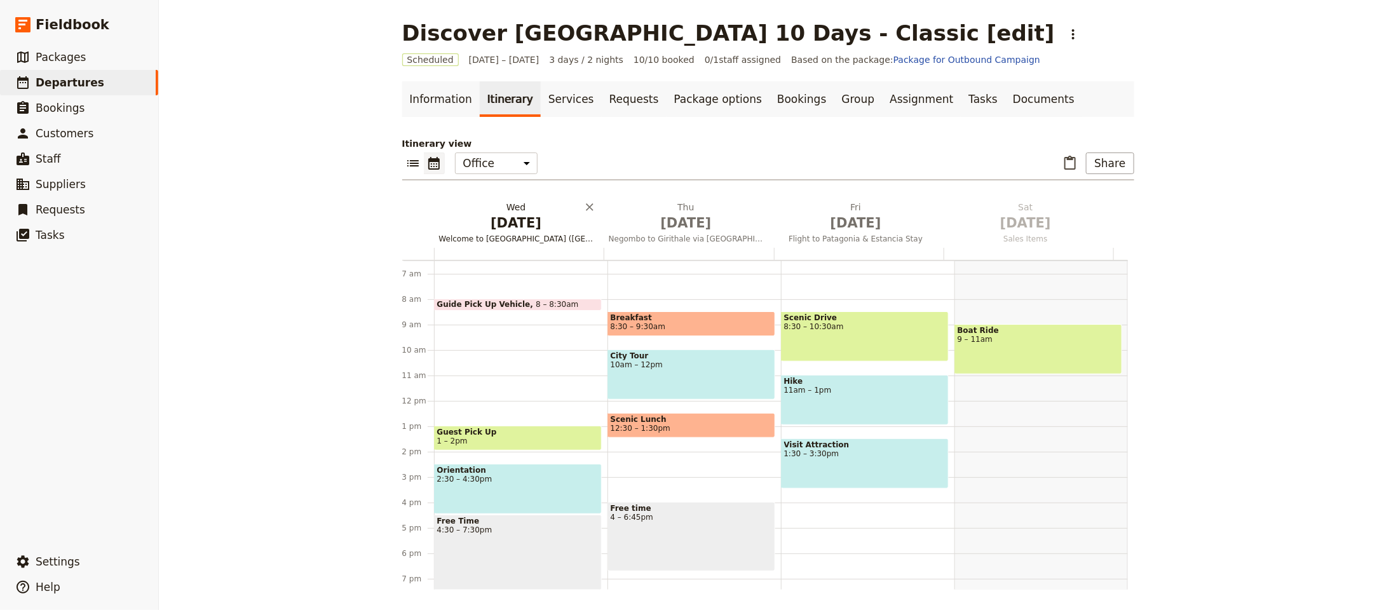
click at [506, 226] on span "[DATE]" at bounding box center [516, 222] width 154 height 19
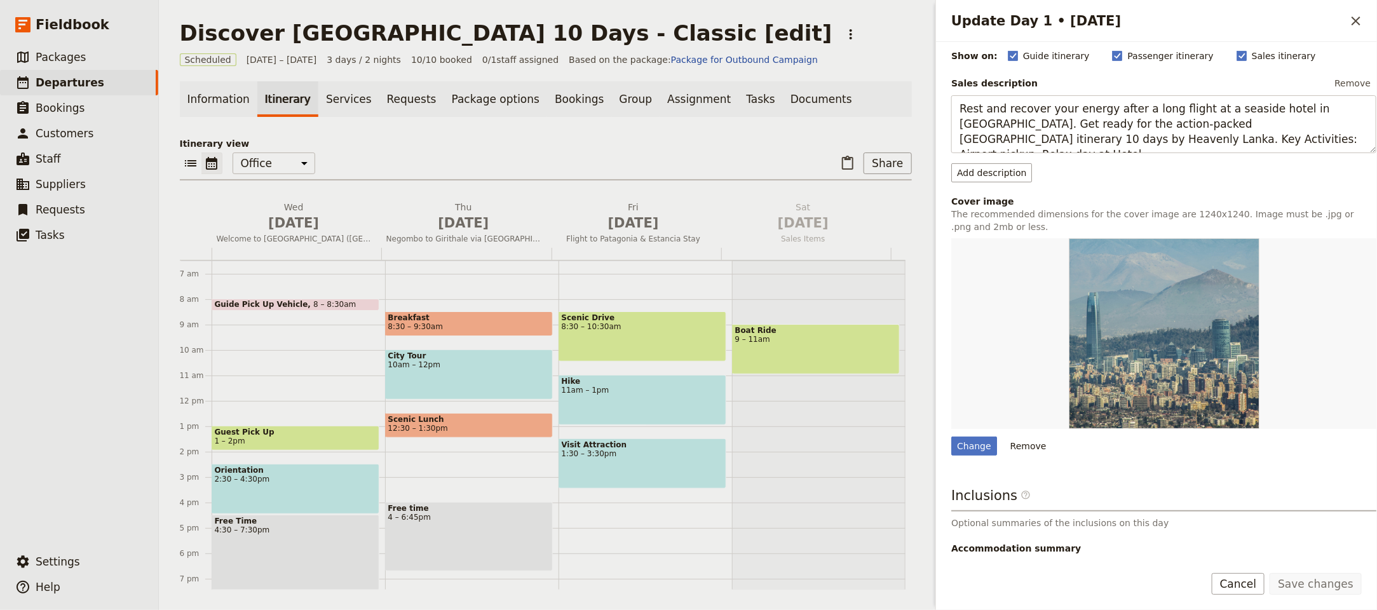
scroll to position [219, 0]
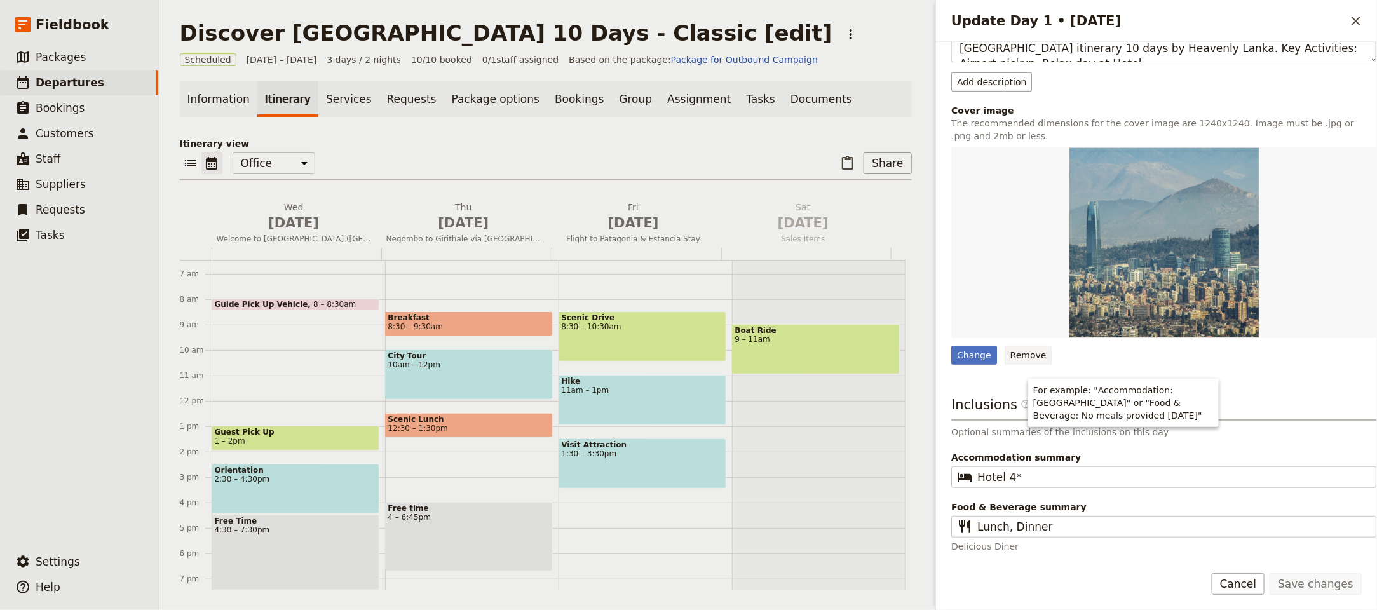
click at [1024, 361] on button "Remove" at bounding box center [1028, 355] width 48 height 19
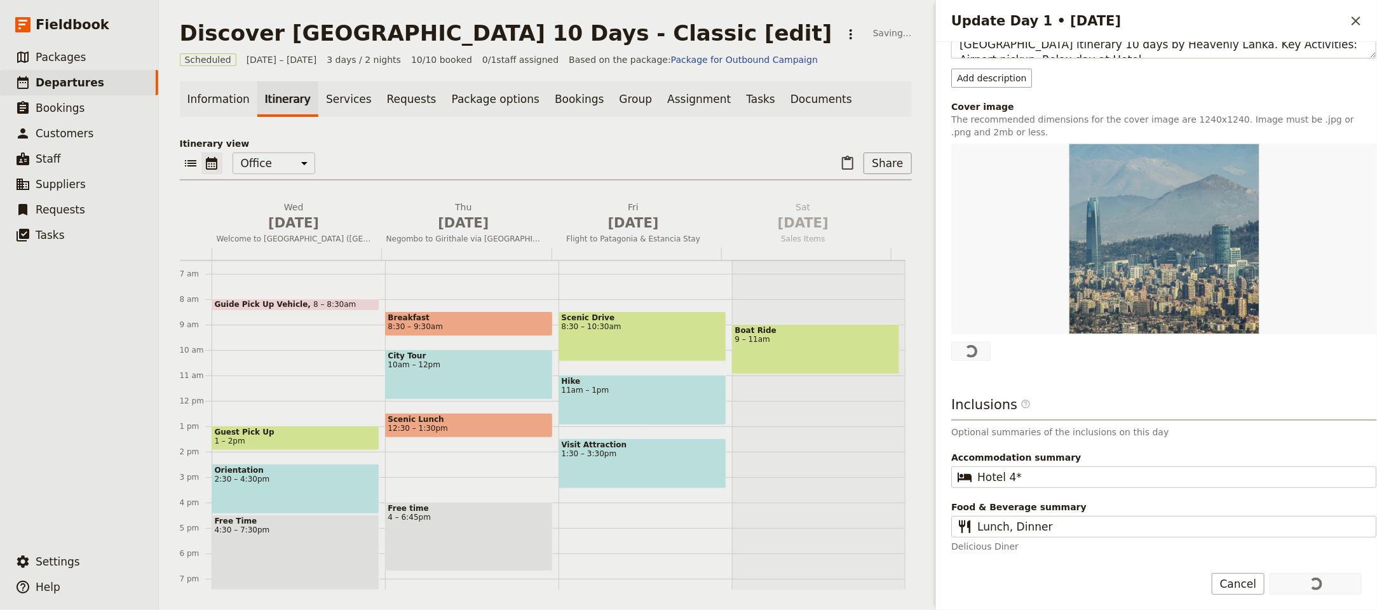
scroll to position [0, 0]
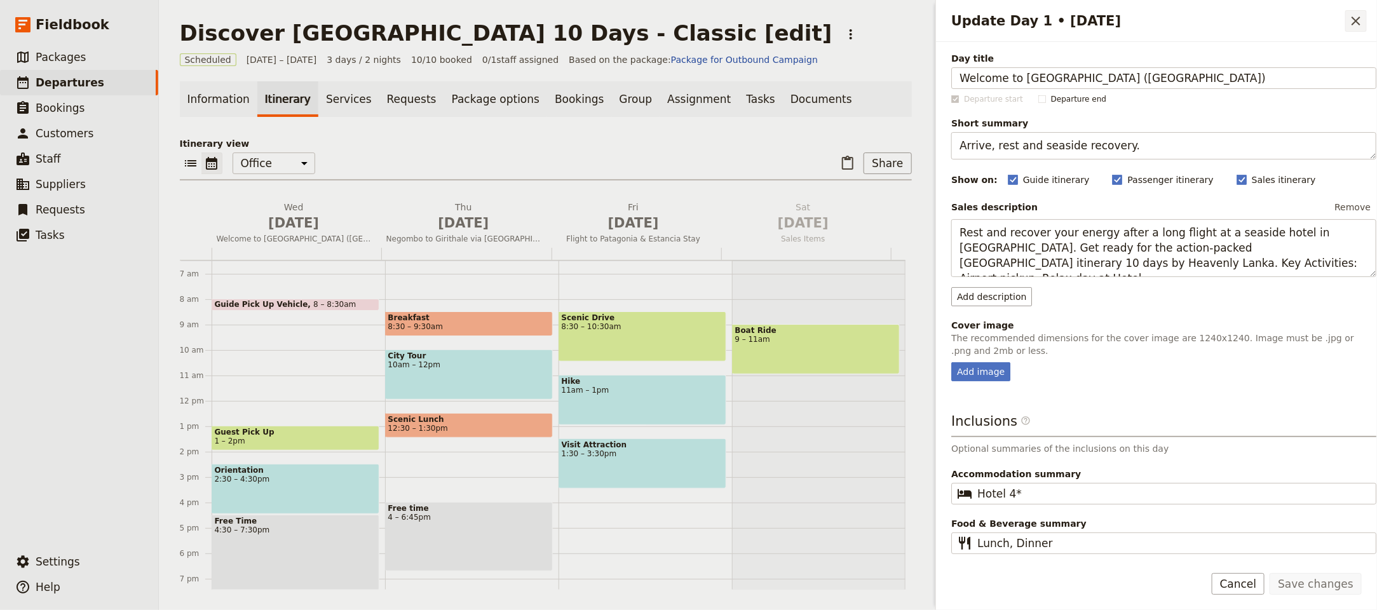
click at [1361, 18] on icon "Close drawer" at bounding box center [1355, 20] width 15 height 15
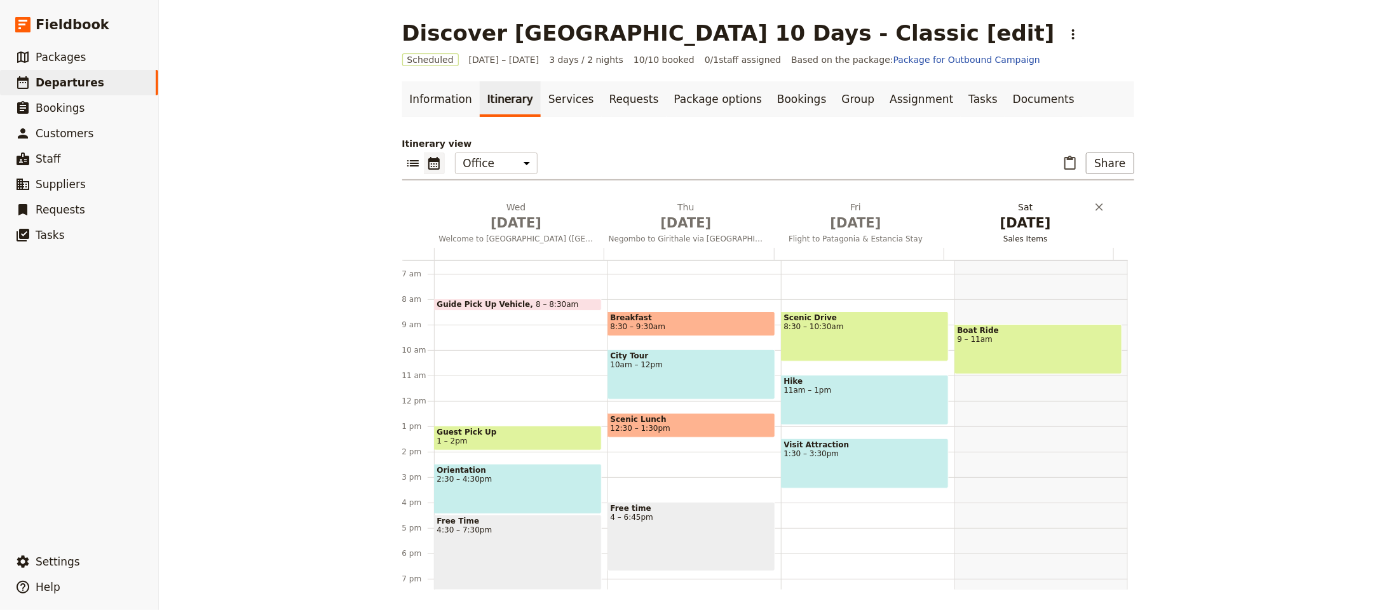
click at [864, 236] on span "Flight to Patagonia & Estancia Stay" at bounding box center [855, 239] width 165 height 10
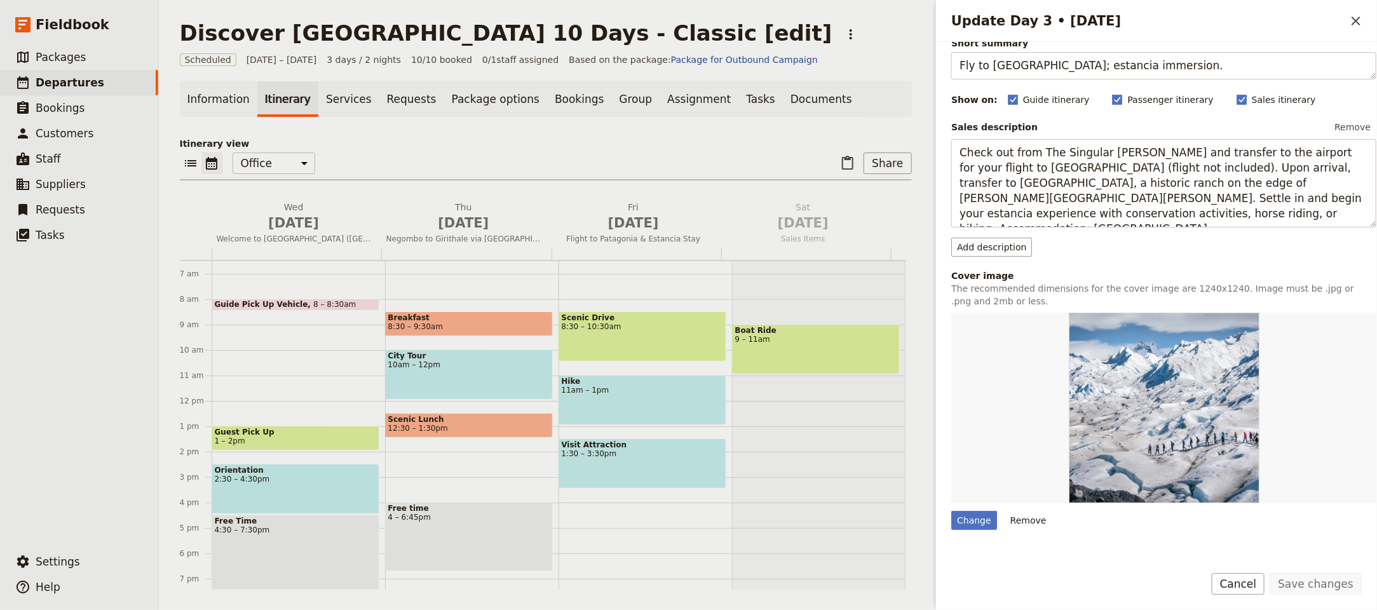
scroll to position [265, 0]
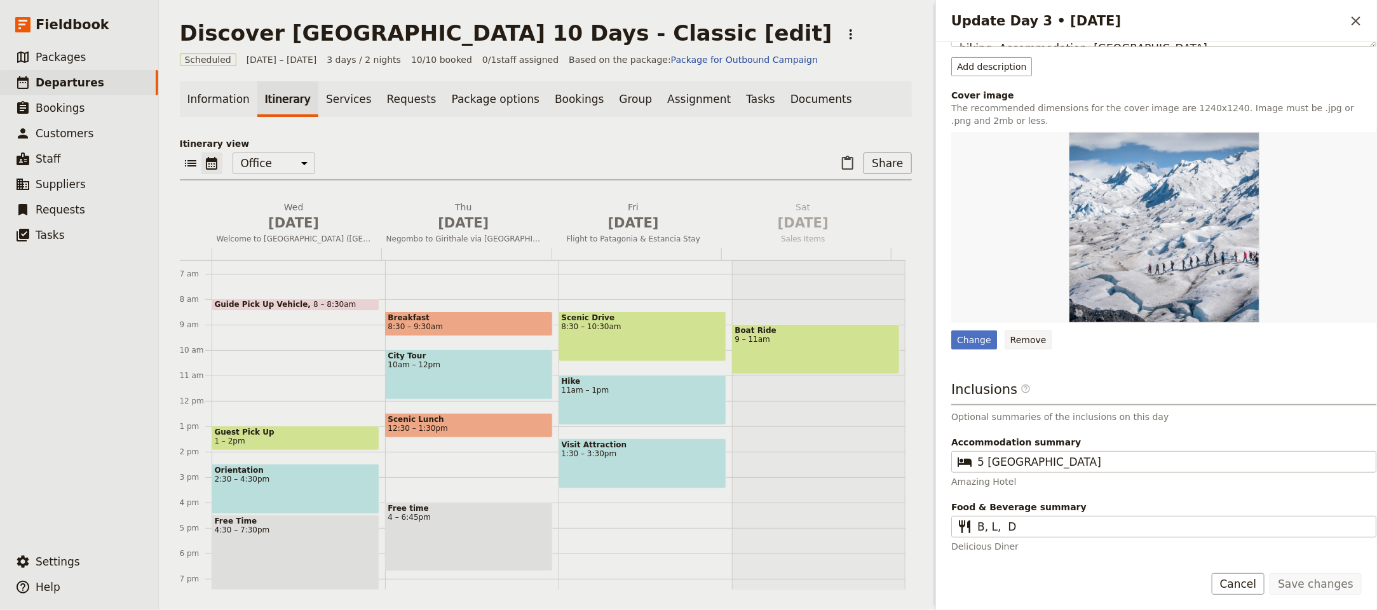
click at [1024, 337] on button "Remove" at bounding box center [1028, 339] width 48 height 19
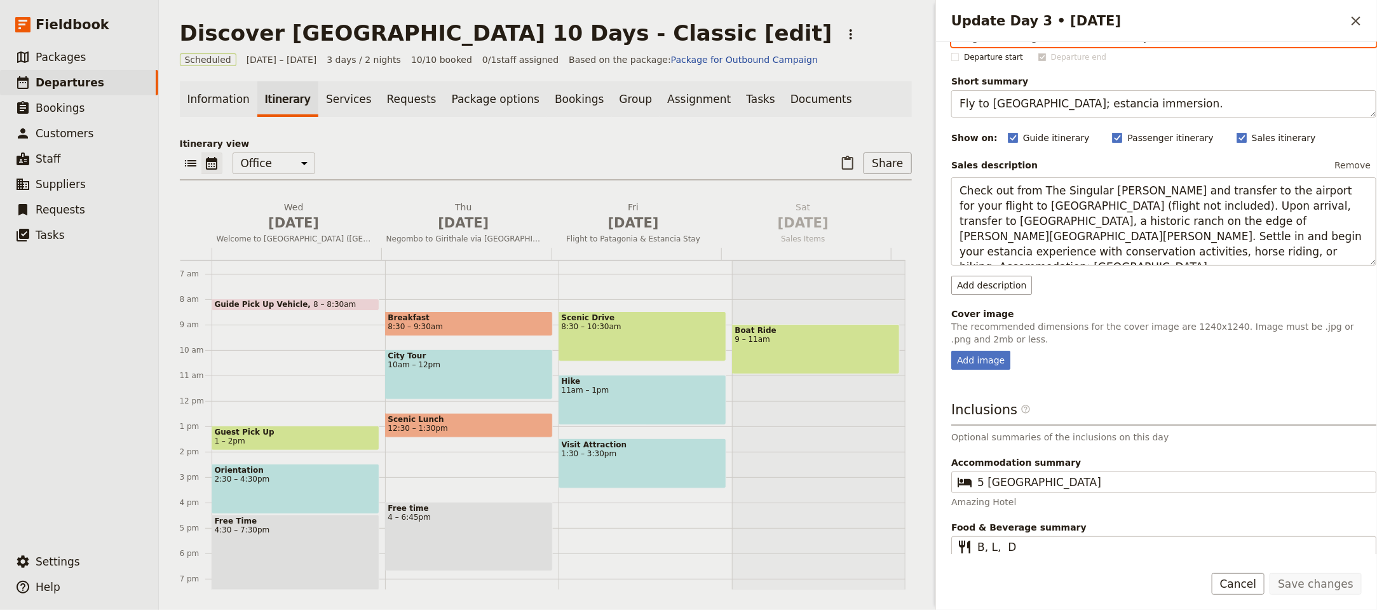
scroll to position [67, 0]
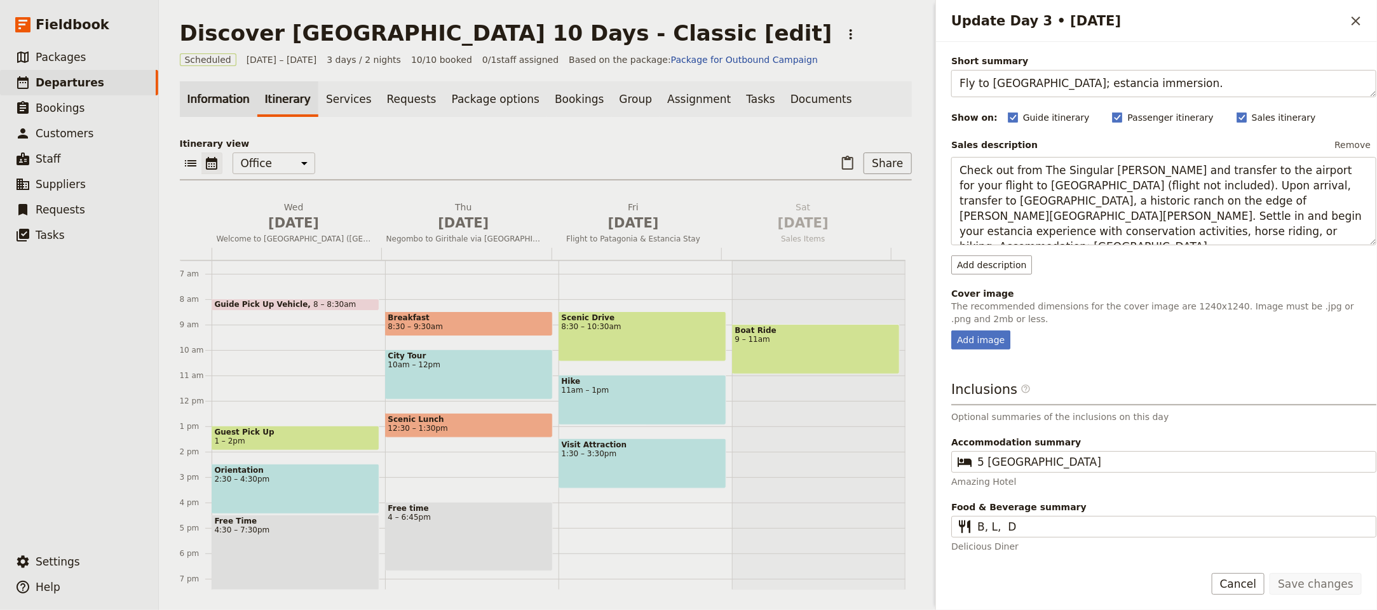
click at [207, 99] on link "Information" at bounding box center [218, 99] width 77 height 36
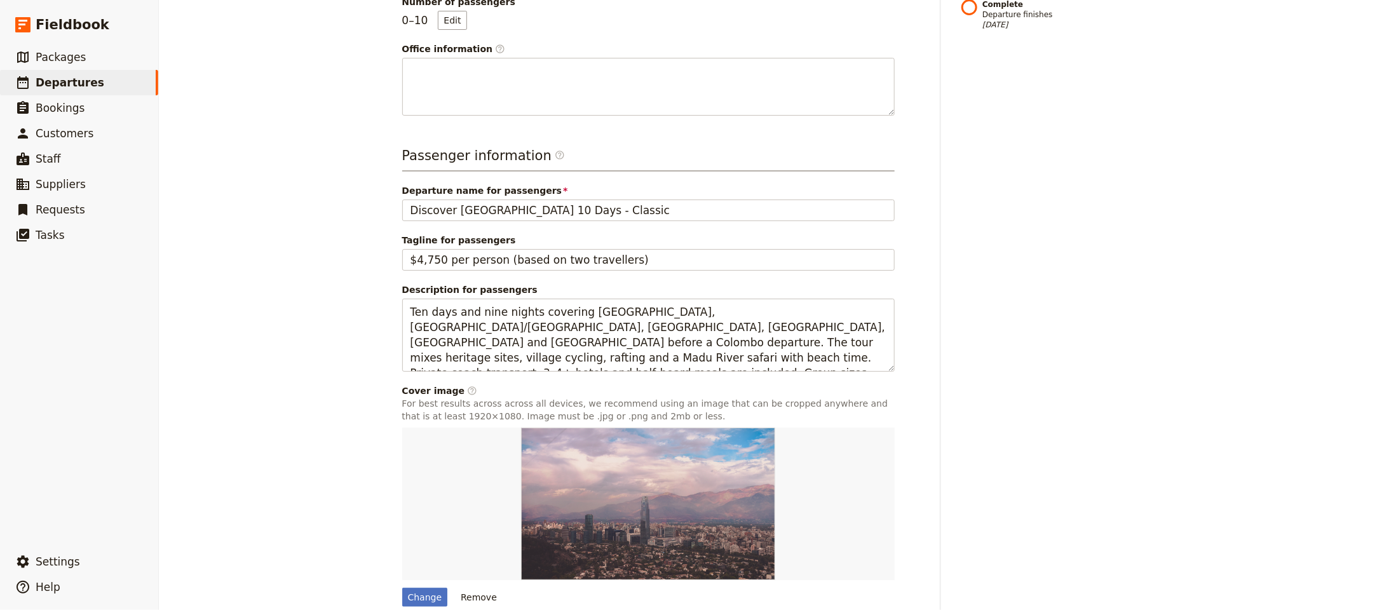
scroll to position [434, 0]
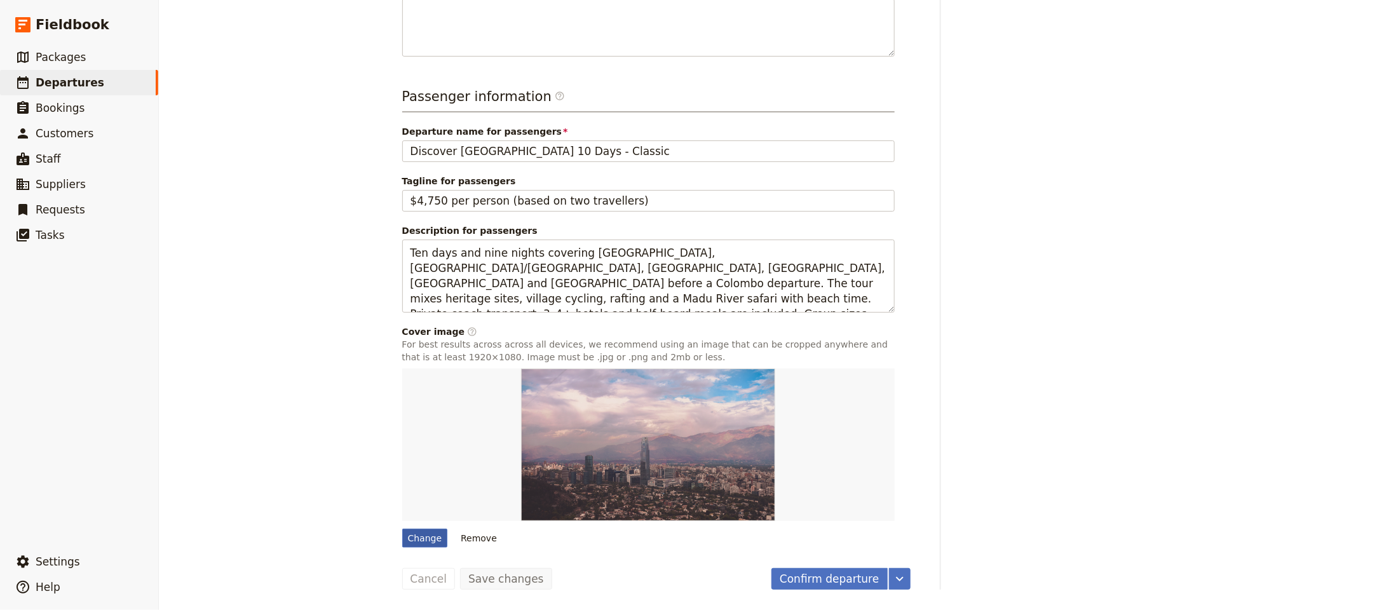
click at [427, 541] on div "Change" at bounding box center [425, 538] width 46 height 19
click at [402, 529] on input "Change" at bounding box center [401, 528] width 1 height 1
click at [476, 536] on button "Remove" at bounding box center [479, 538] width 48 height 19
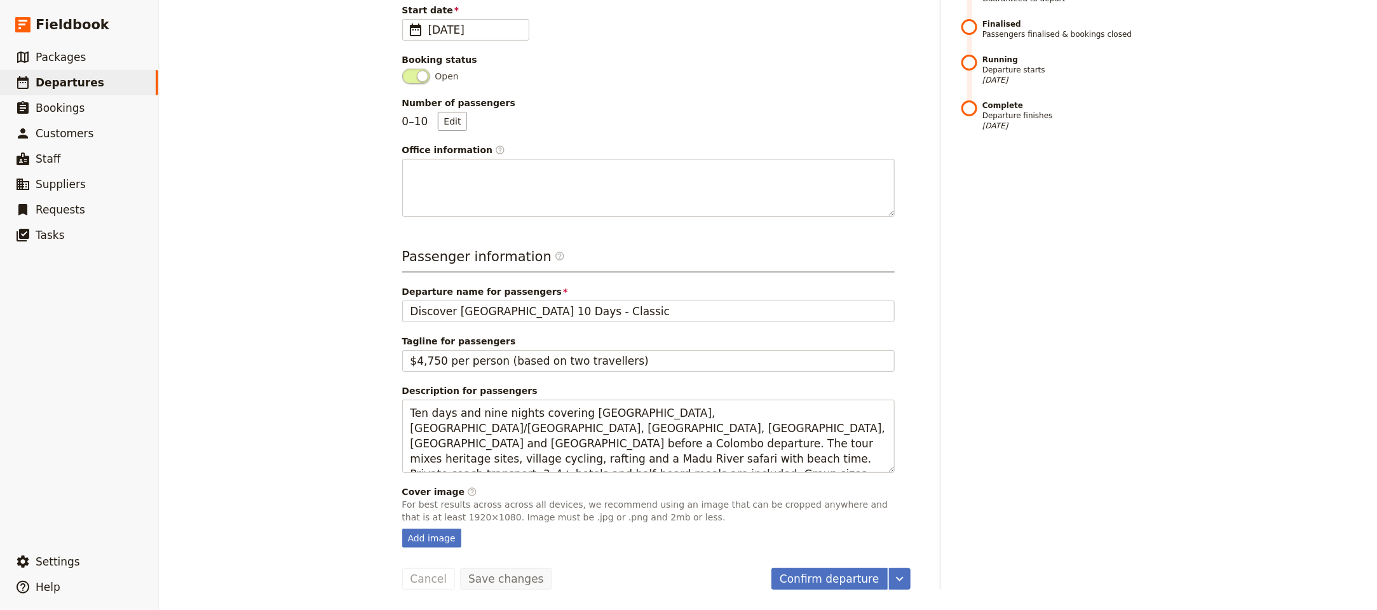
scroll to position [274, 0]
click at [443, 534] on div "Add image" at bounding box center [431, 538] width 59 height 19
click at [402, 529] on input "Add image" at bounding box center [401, 528] width 1 height 1
type input "C:\fakepath\Screenshot 2025-08-29 at 15.05.29.png"
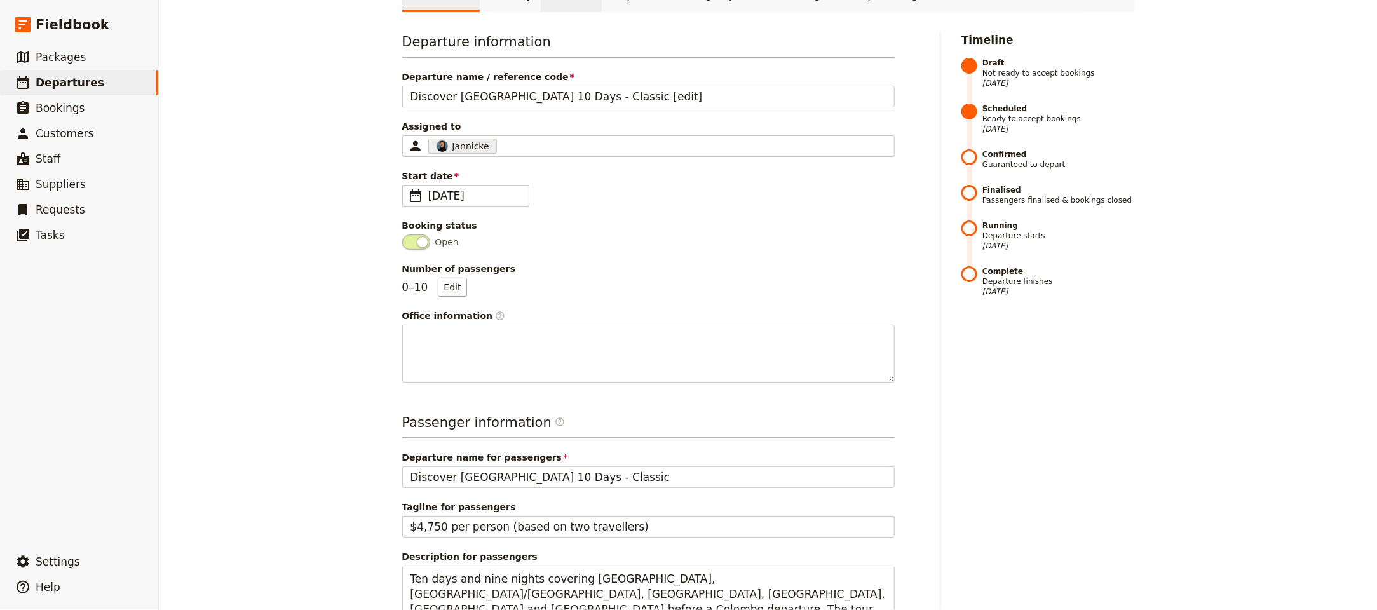
scroll to position [0, 0]
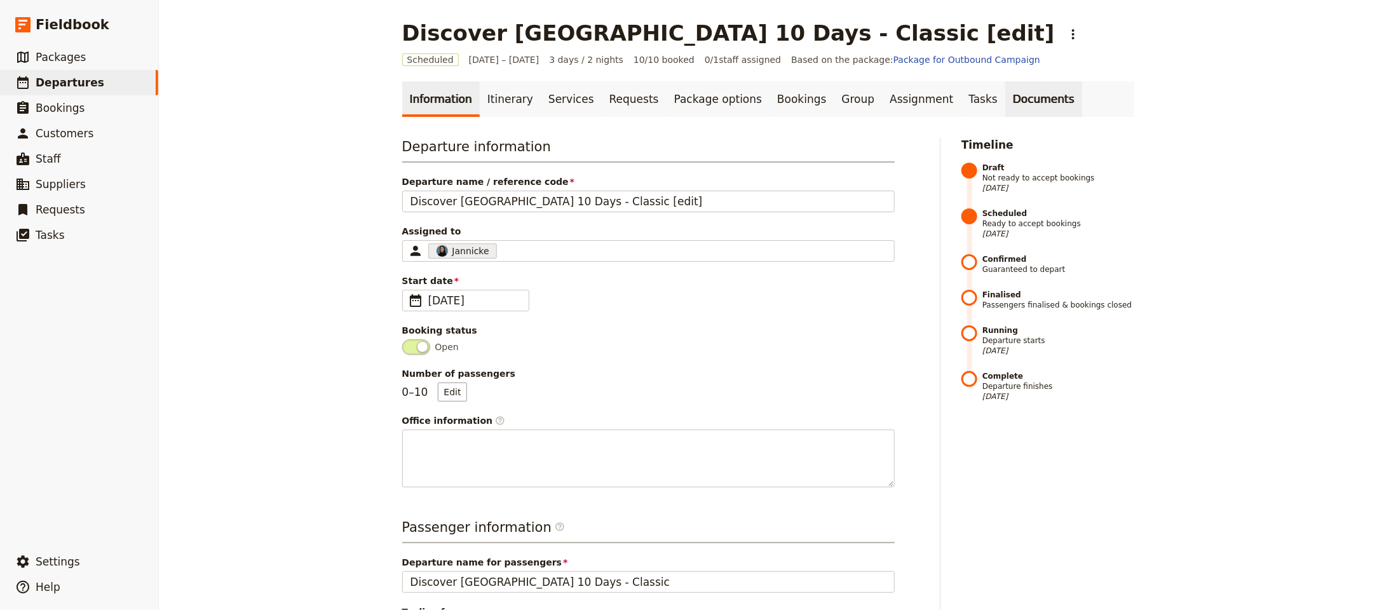
click at [1005, 110] on link "Documents" at bounding box center [1043, 99] width 77 height 36
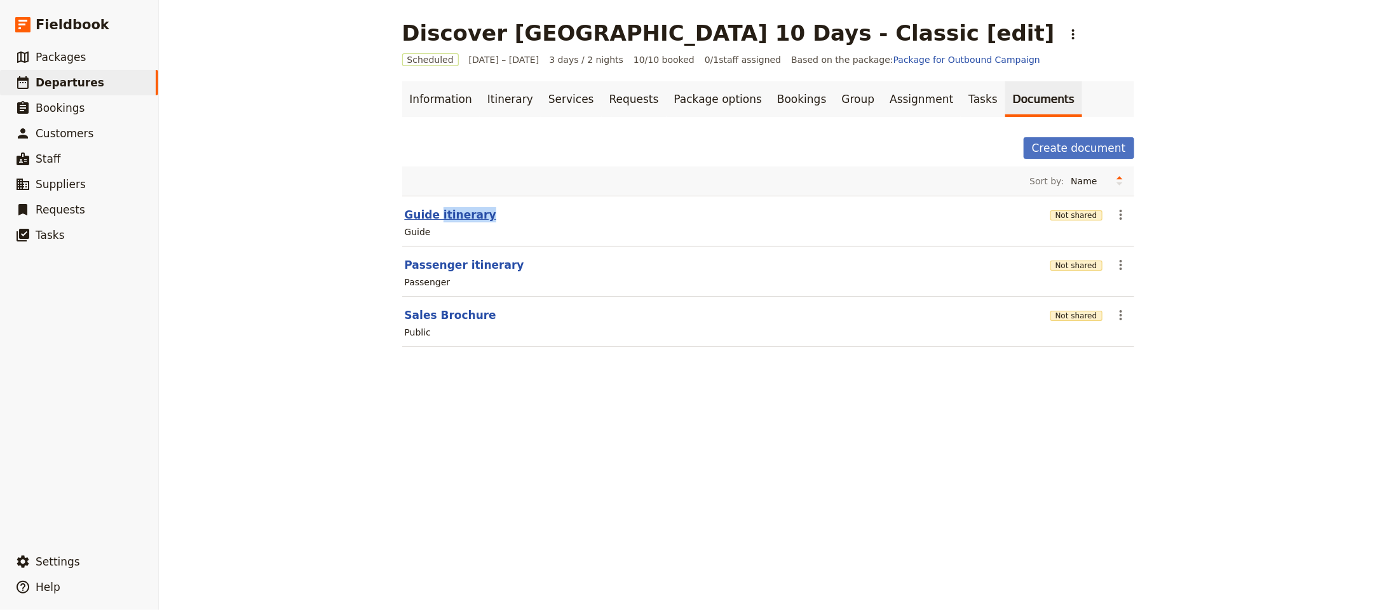
click at [441, 210] on button "Guide itinerary" at bounding box center [450, 214] width 91 height 15
select select "STAFF"
select select "RUN_SHEET"
select select "LARGE"
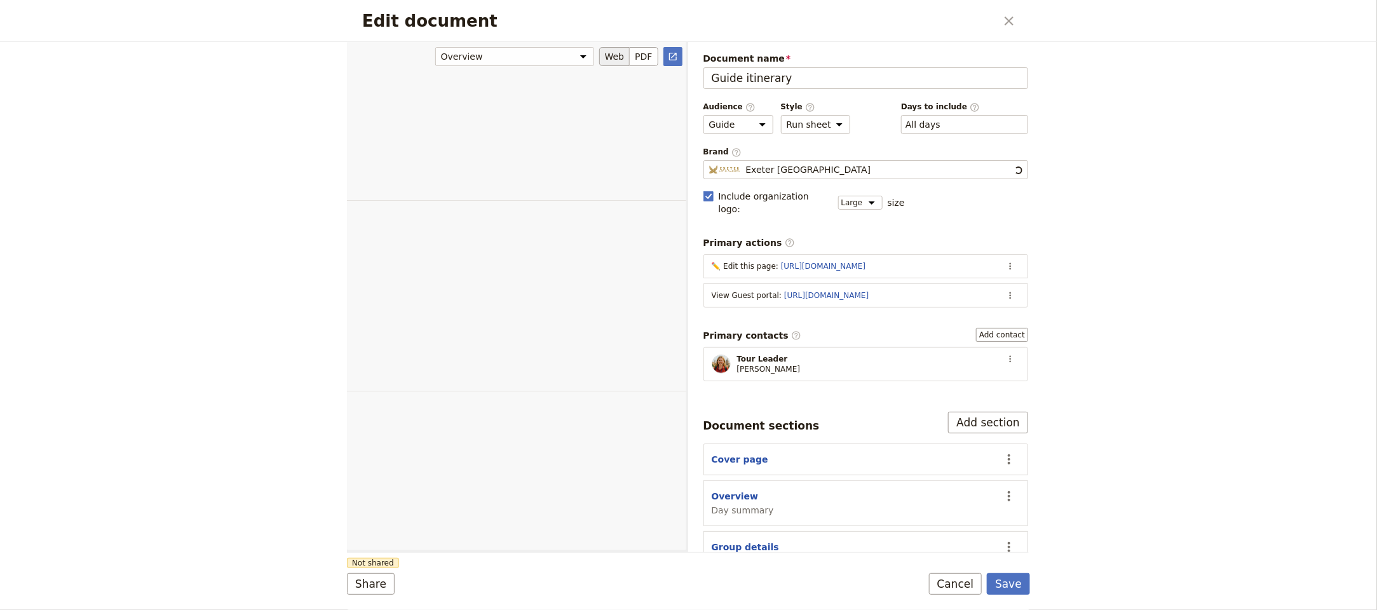
click at [441, 215] on div "Edit document" at bounding box center [516, 295] width 339 height 509
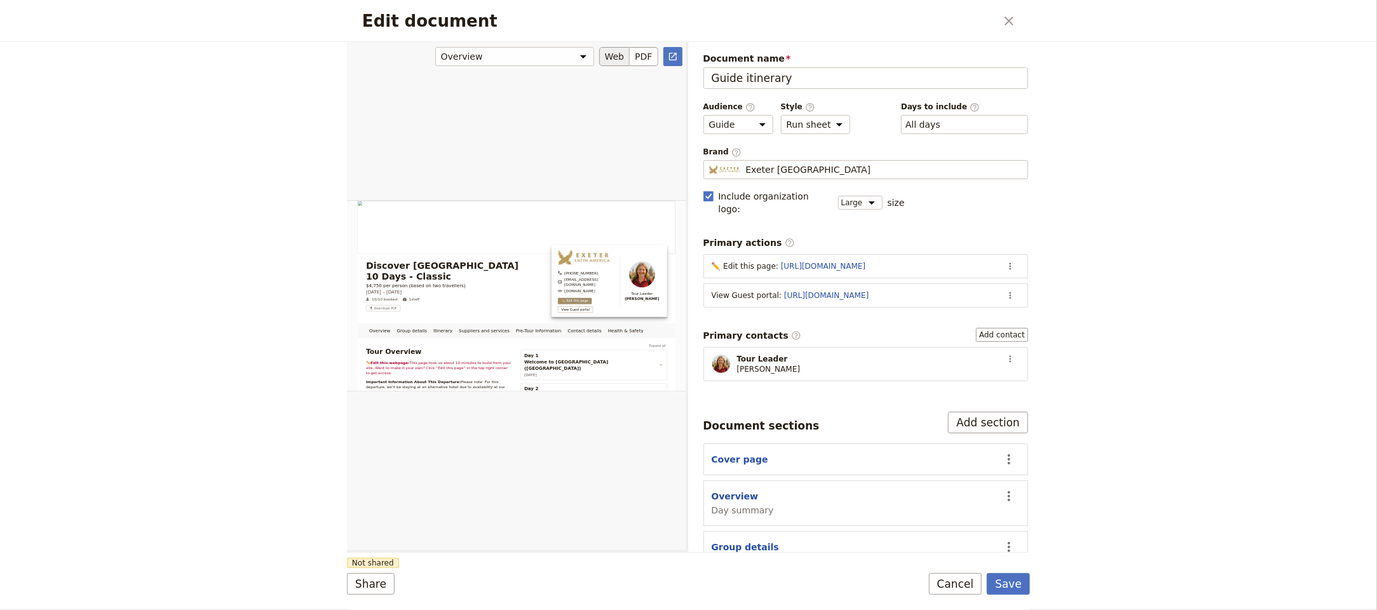
scroll to position [160, 0]
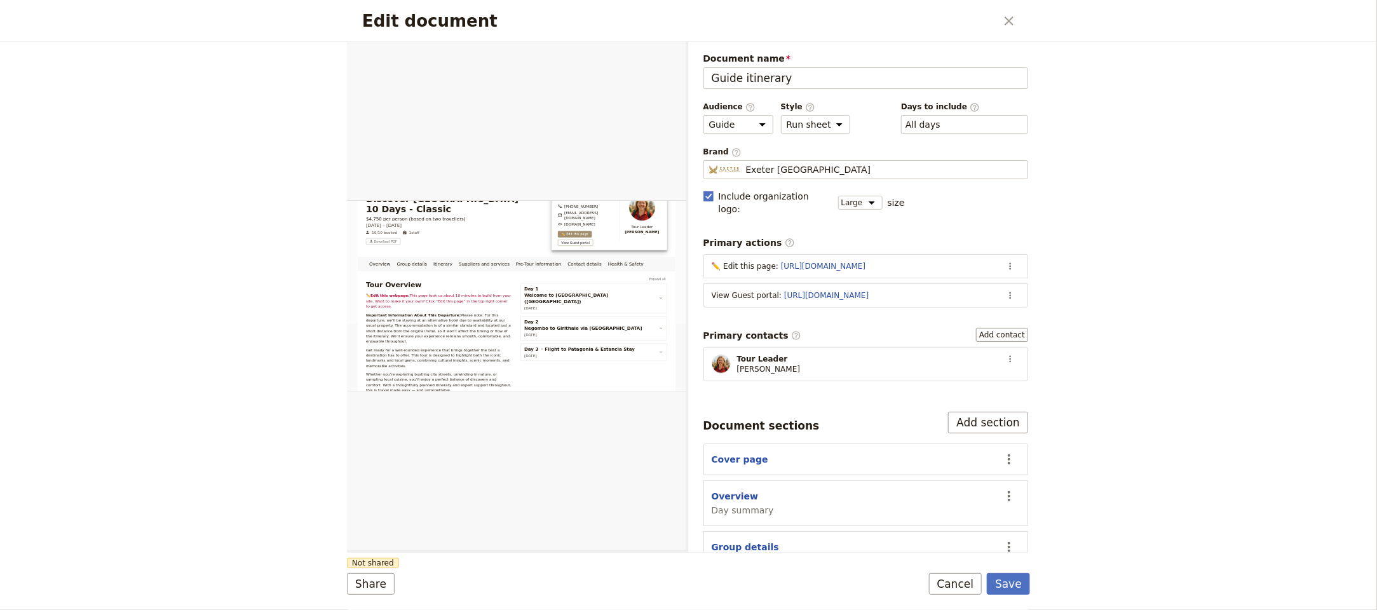
click at [252, 299] on div "Edit document ​ Overview Group details Itinerary Suppliers and services Pre-Tou…" at bounding box center [688, 305] width 1377 height 610
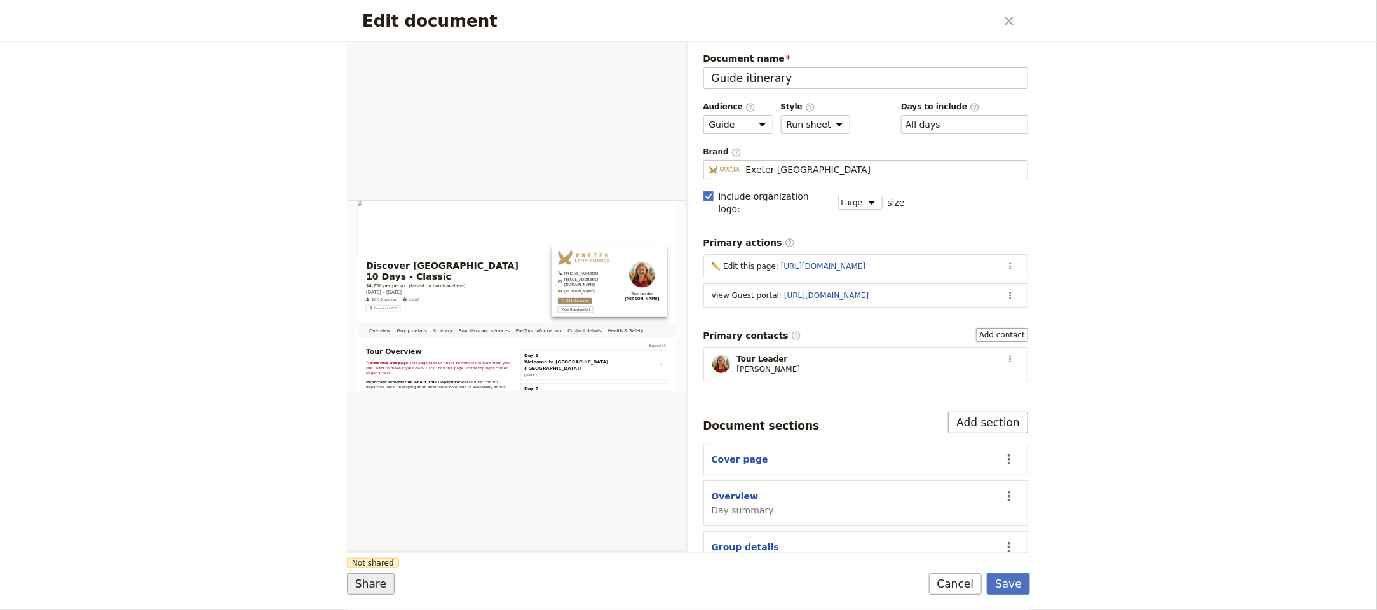
click at [377, 584] on button "Share" at bounding box center [371, 584] width 48 height 22
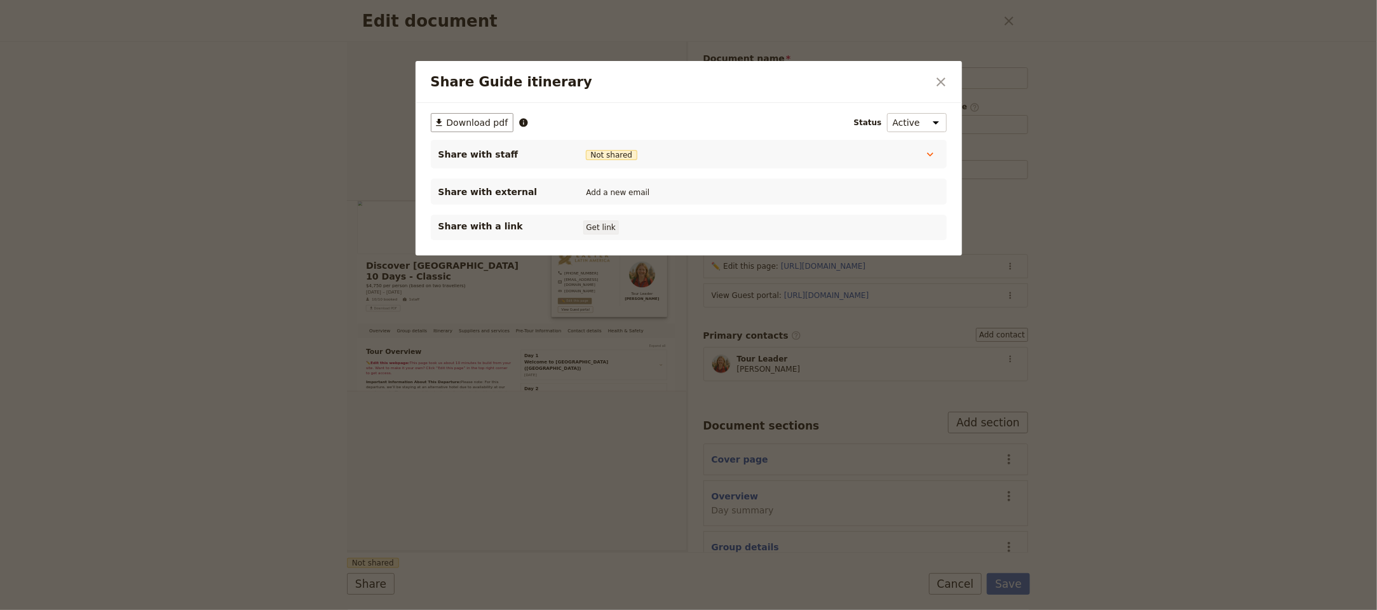
click at [595, 230] on button "Get link" at bounding box center [601, 227] width 36 height 14
select select "STAFF"
select select "RUN_SHEET"
select select "LARGE"
click at [935, 72] on div "Share Guide itinerary ​" at bounding box center [688, 82] width 546 height 42
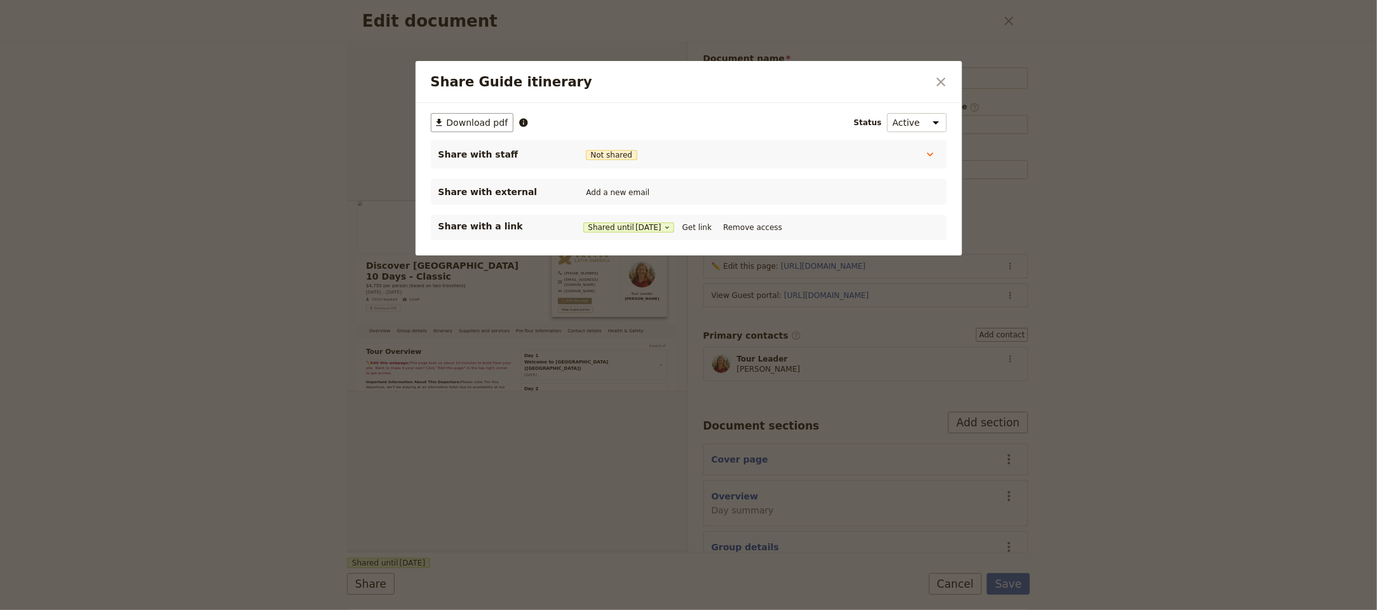
click at [956, 75] on div "Share Guide itinerary ​" at bounding box center [688, 82] width 546 height 42
click at [945, 82] on icon "Close dialog" at bounding box center [940, 81] width 15 height 15
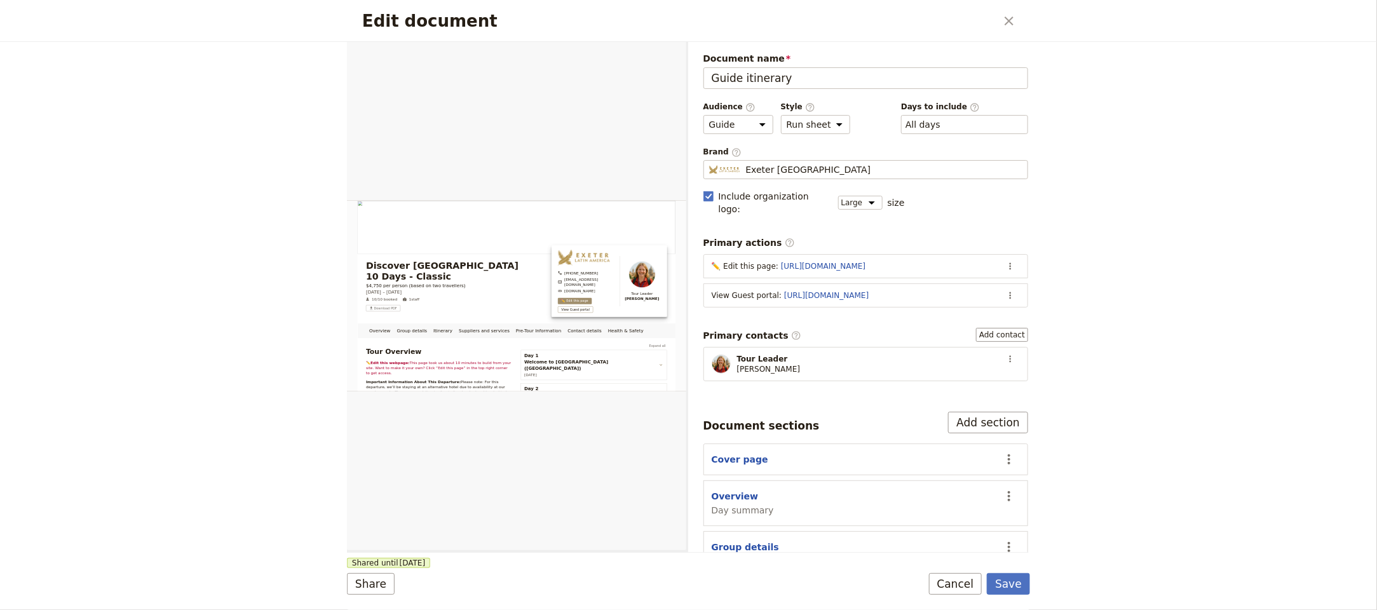
click at [1024, 17] on div "Edit document ​" at bounding box center [688, 21] width 683 height 42
click at [1006, 19] on icon "Close dialog" at bounding box center [1008, 21] width 9 height 9
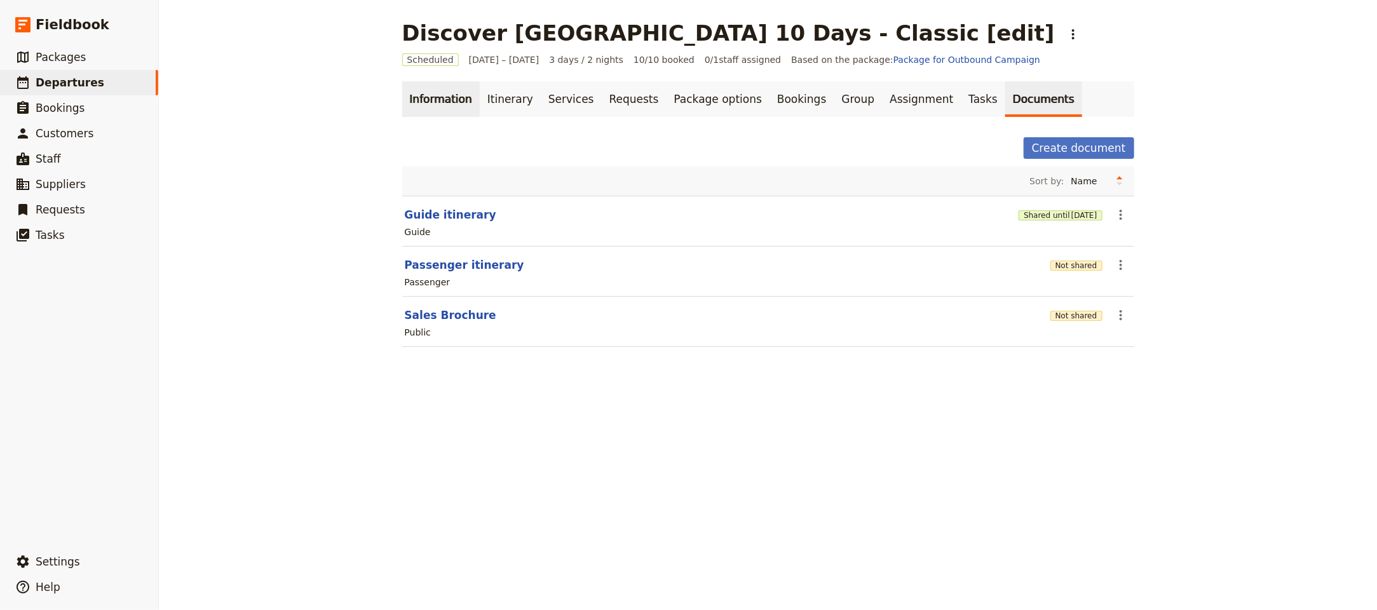
click at [419, 102] on link "Information" at bounding box center [440, 99] width 77 height 36
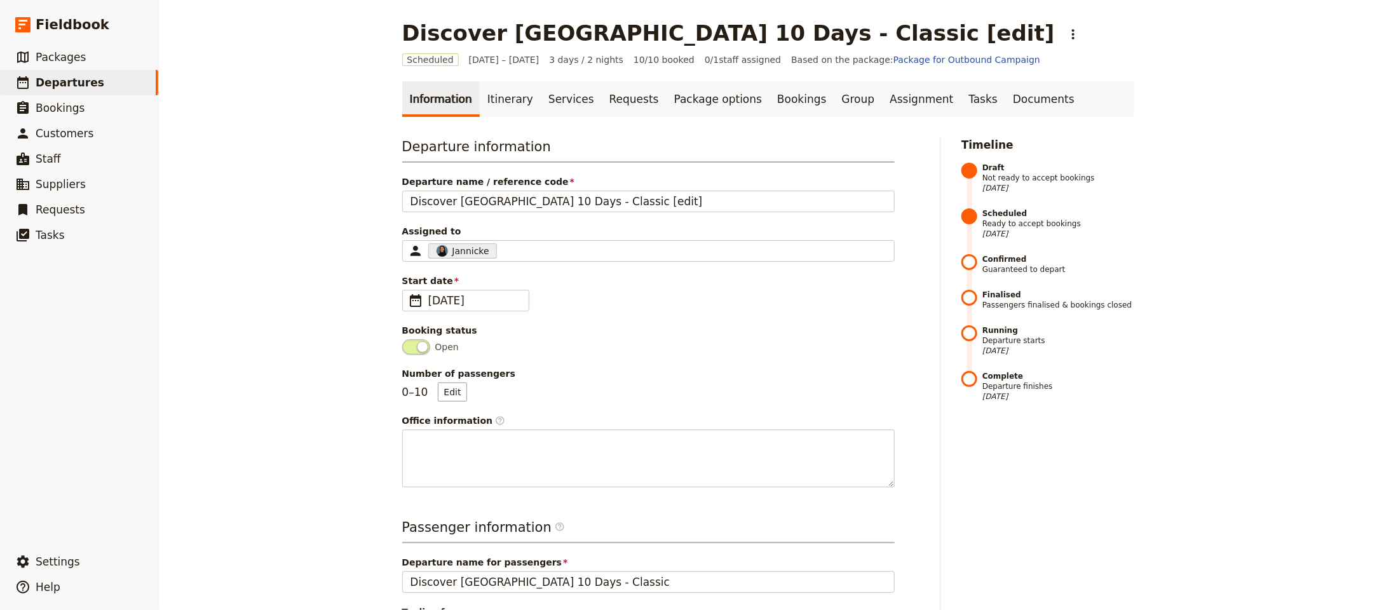
click at [518, 123] on div "Information Itinerary Services Requests Package options Bookings Group Assignme…" at bounding box center [768, 550] width 732 height 939
click at [512, 114] on link "Itinerary" at bounding box center [510, 99] width 61 height 36
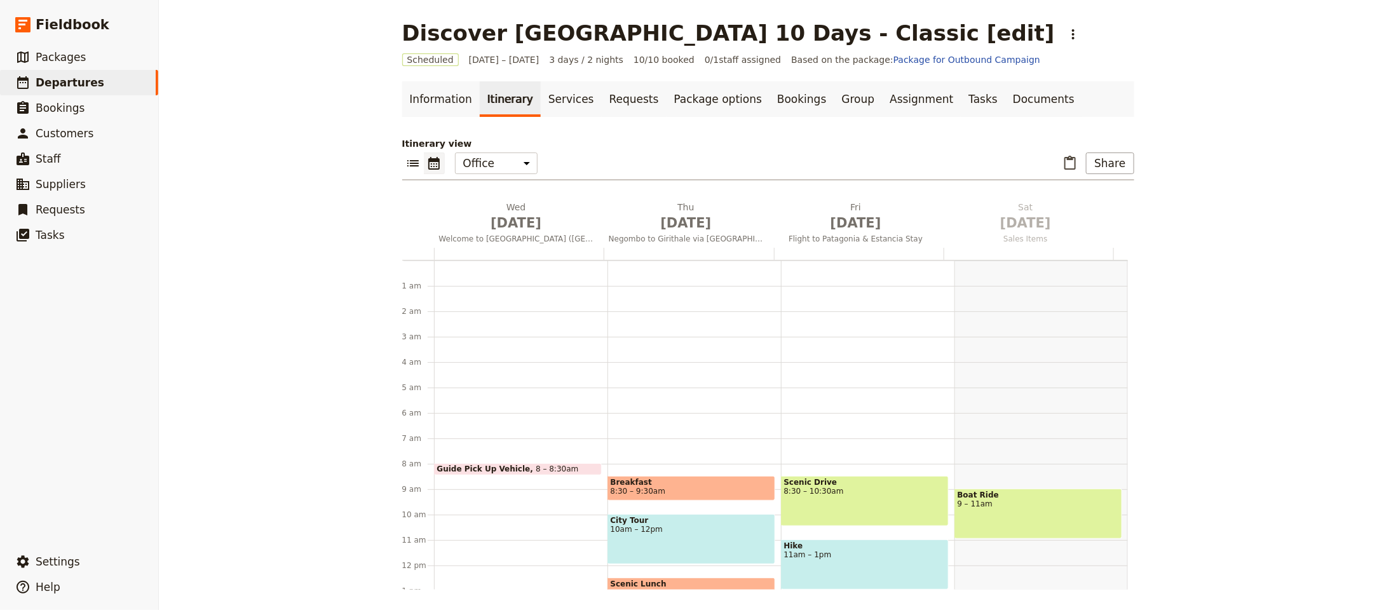
scroll to position [165, 0]
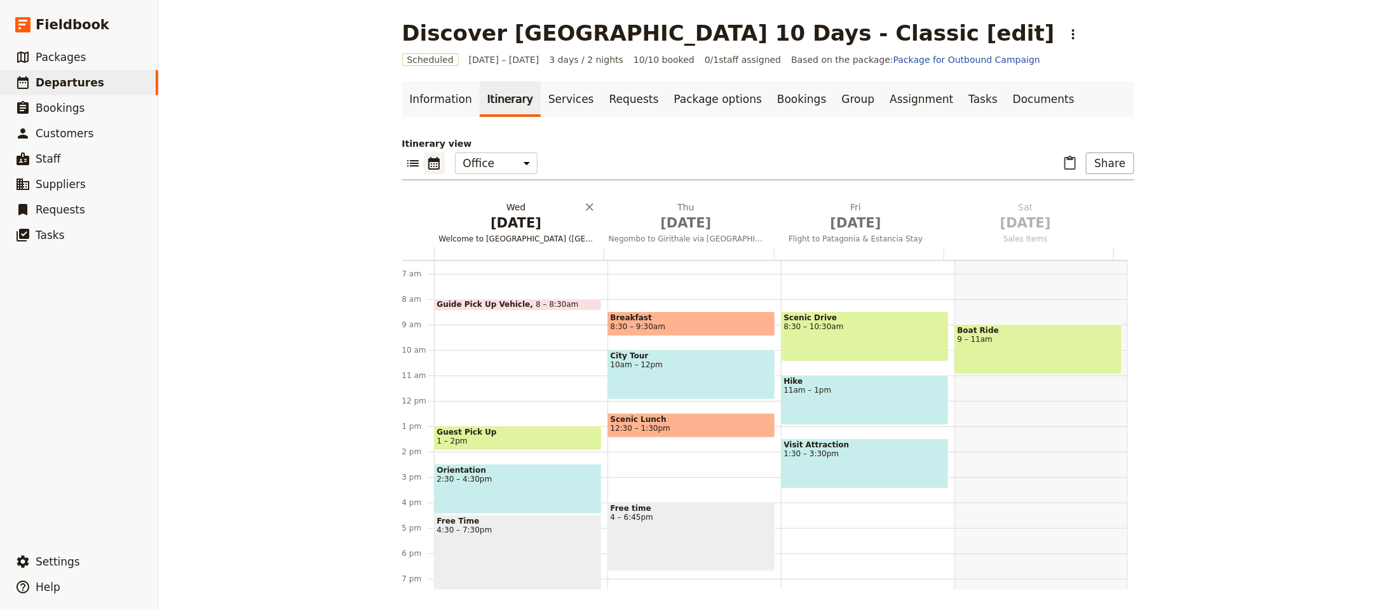
click at [492, 215] on span "[DATE]" at bounding box center [516, 222] width 154 height 19
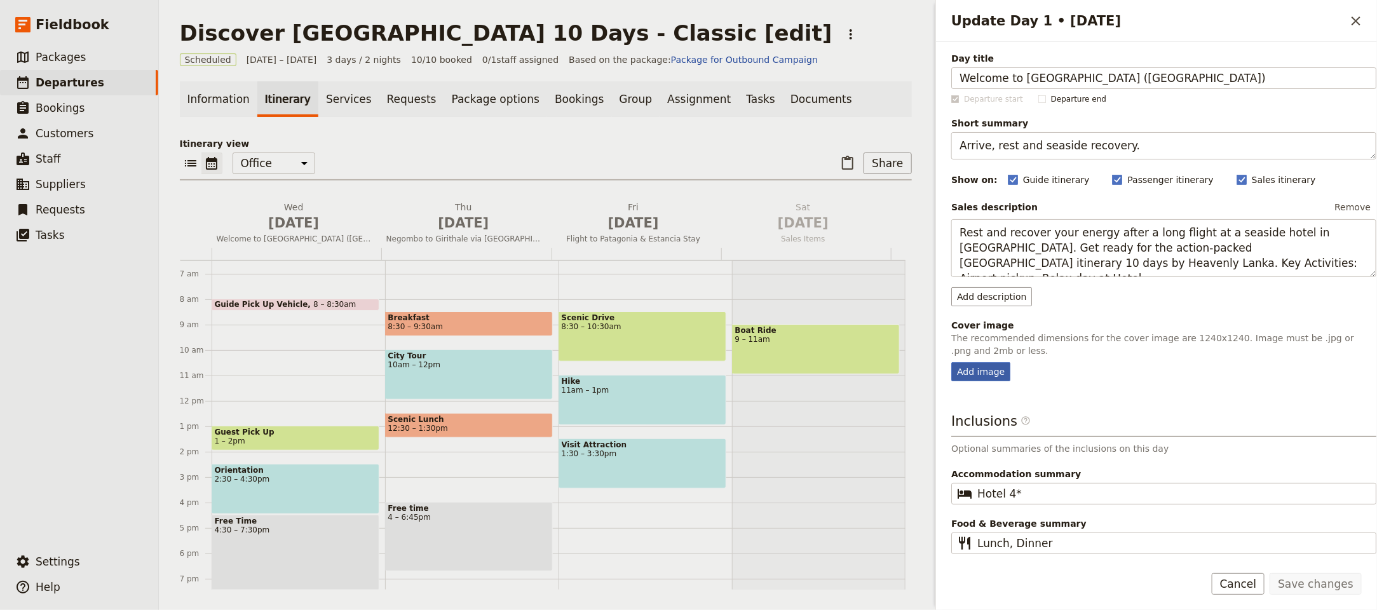
click at [974, 375] on div "Add image" at bounding box center [980, 371] width 59 height 19
click at [951, 362] on input "Add image" at bounding box center [950, 361] width 1 height 1
type input "C:\fakepath\Screenshot [DATE] 15.06.03.png"
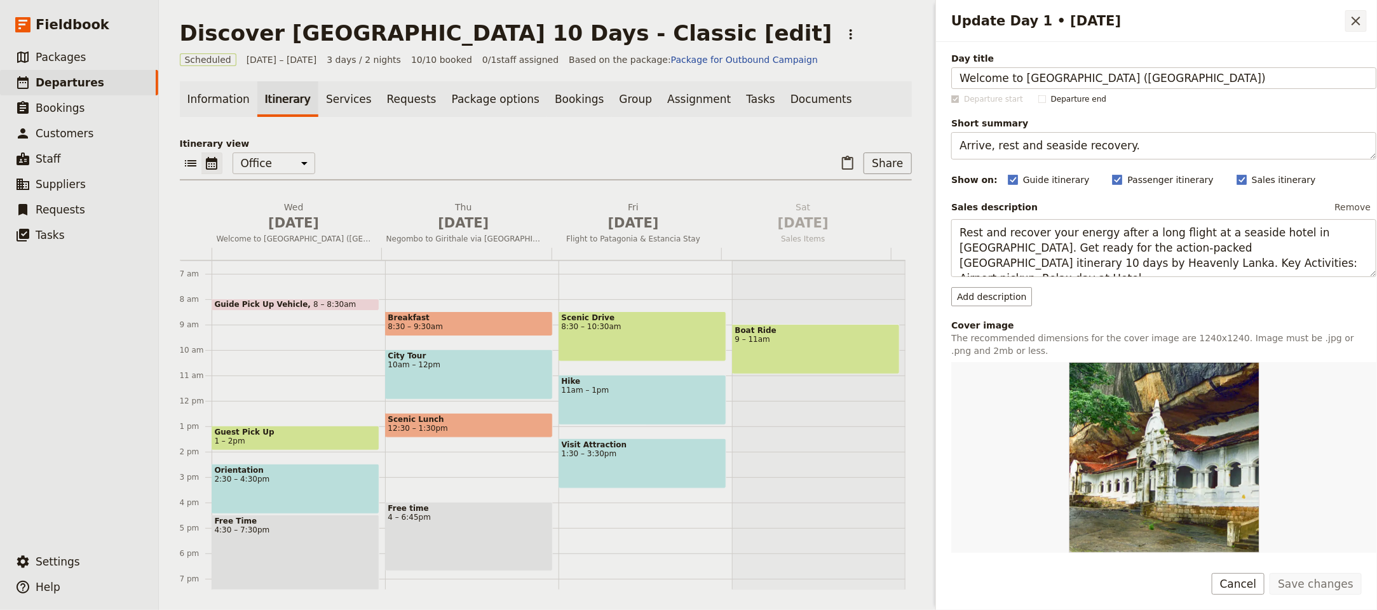
click at [1362, 13] on icon "Close drawer" at bounding box center [1355, 20] width 15 height 15
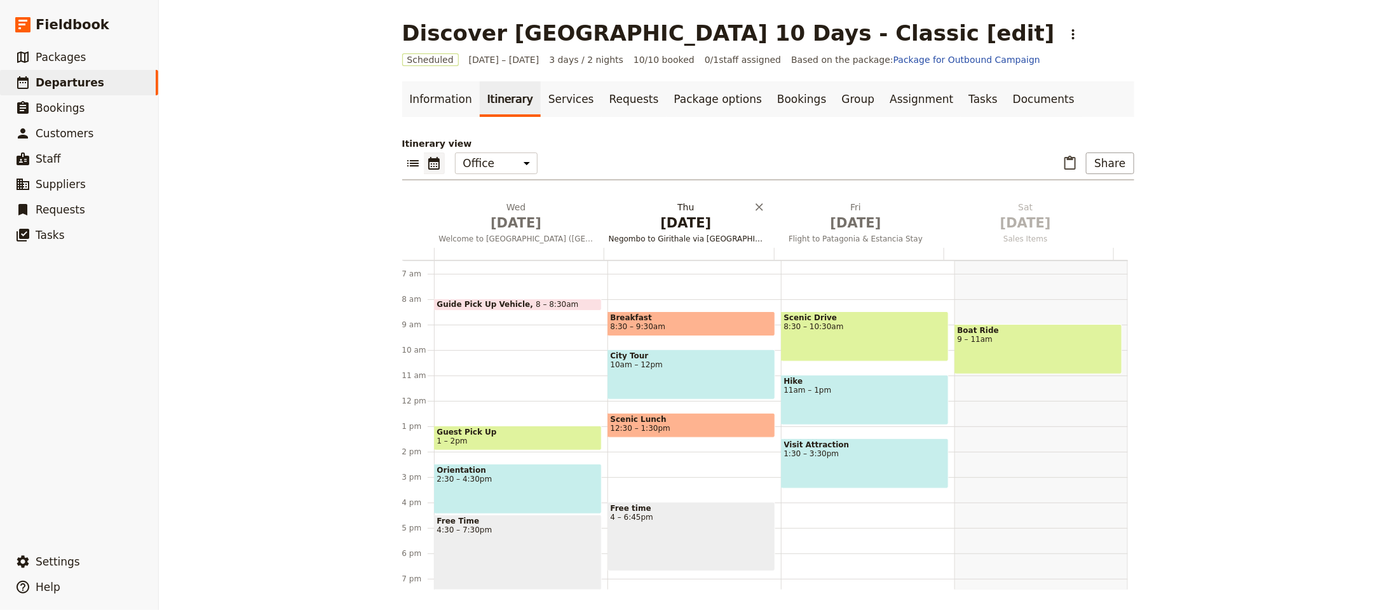
click at [675, 222] on span "[DATE]" at bounding box center [686, 222] width 154 height 19
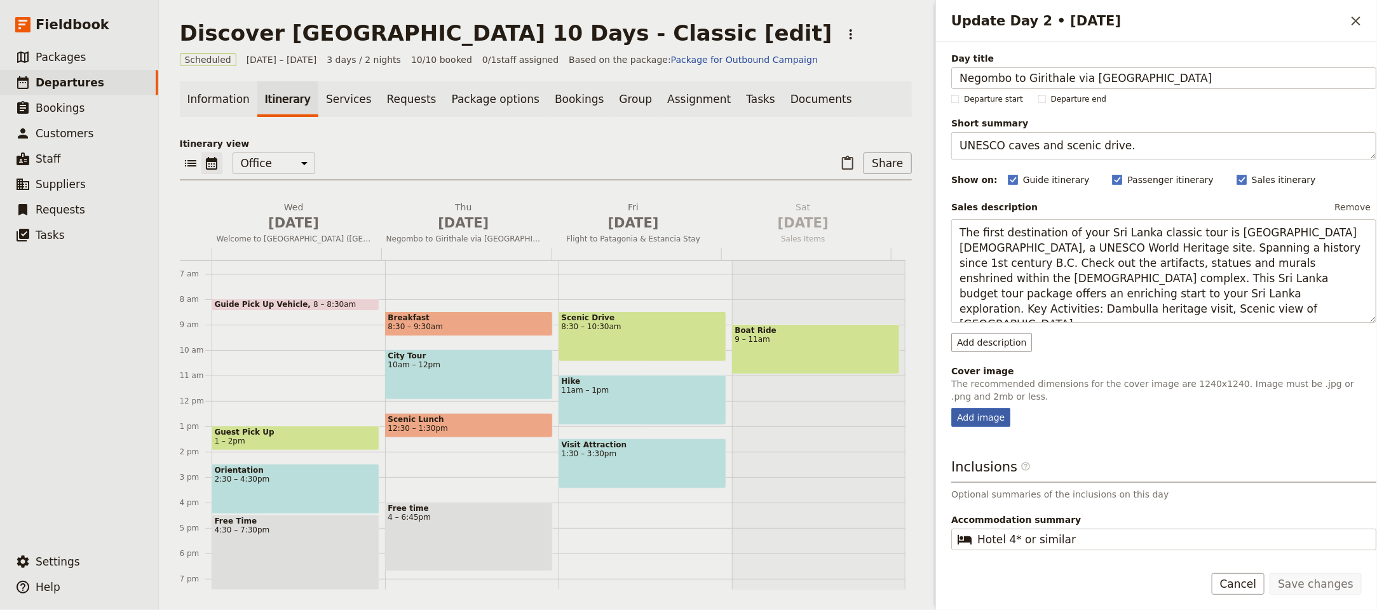
click at [981, 422] on div "Add image" at bounding box center [980, 417] width 59 height 19
click at [951, 408] on input "Add image" at bounding box center [950, 407] width 1 height 1
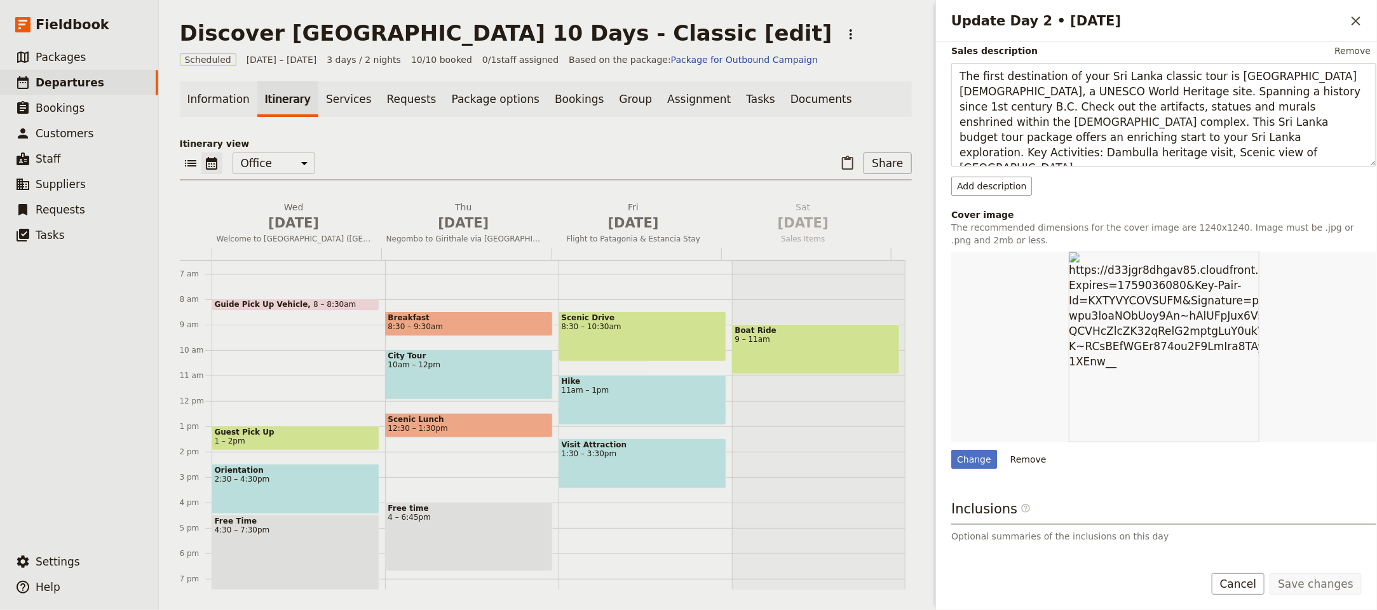
scroll to position [159, 0]
click at [977, 464] on div "Change" at bounding box center [974, 456] width 46 height 19
click at [951, 447] on input "Change" at bounding box center [950, 447] width 1 height 1
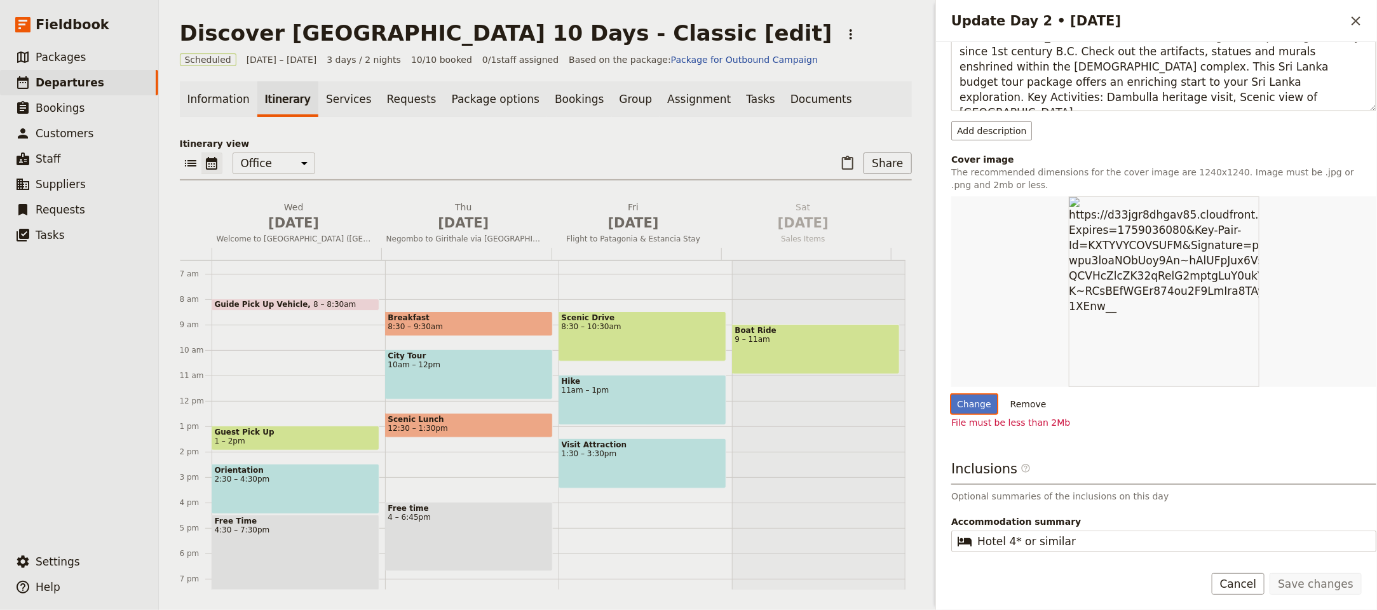
scroll to position [280, 0]
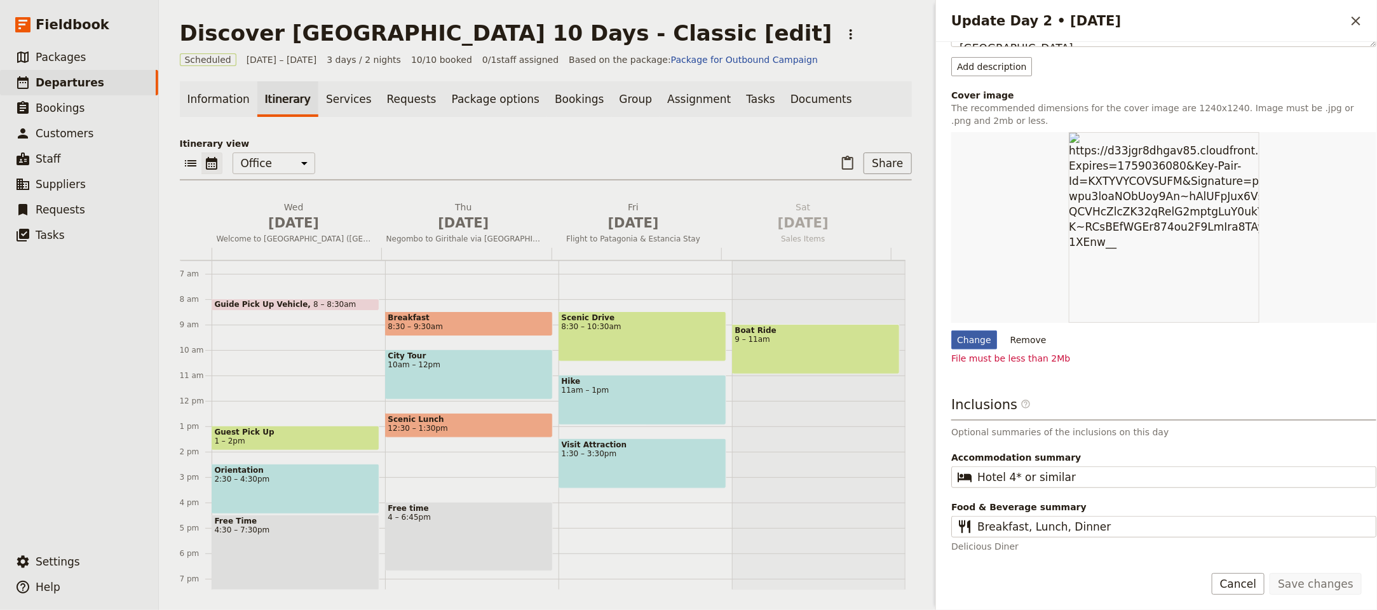
click at [972, 336] on div "Change" at bounding box center [974, 339] width 46 height 19
click at [951, 330] on input "Change" at bounding box center [950, 330] width 1 height 1
type input "C:\fakepath\Screenshot [DATE] 15.06.10.png"
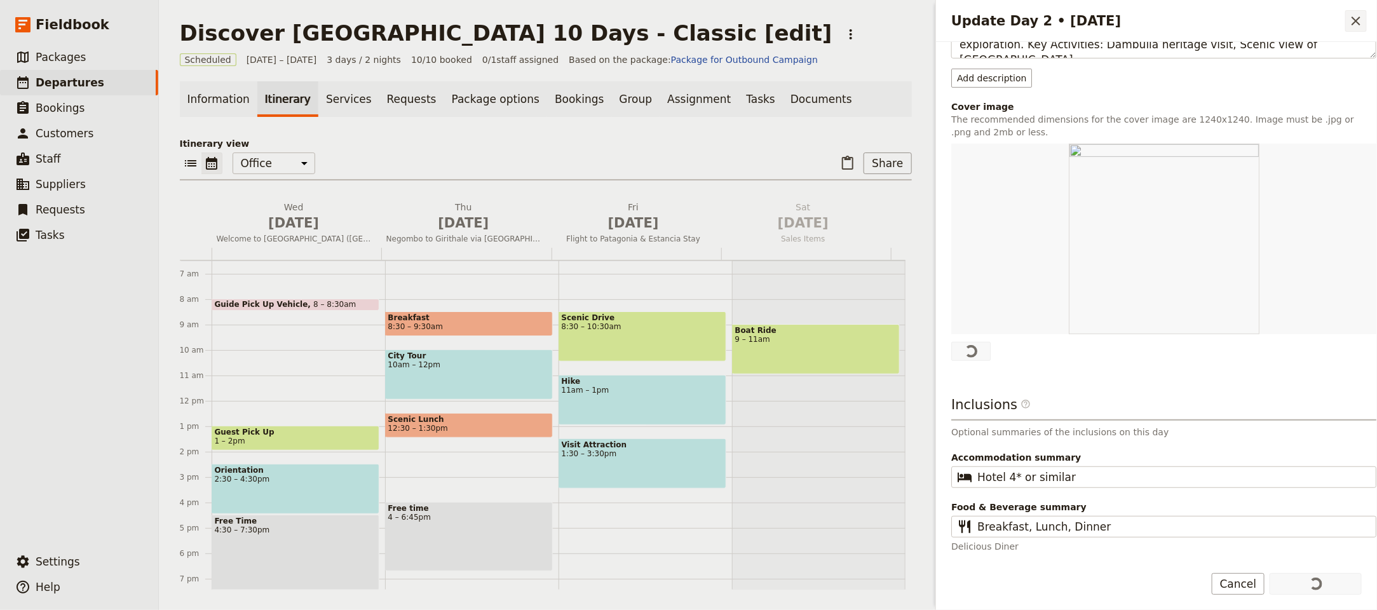
scroll to position [0, 0]
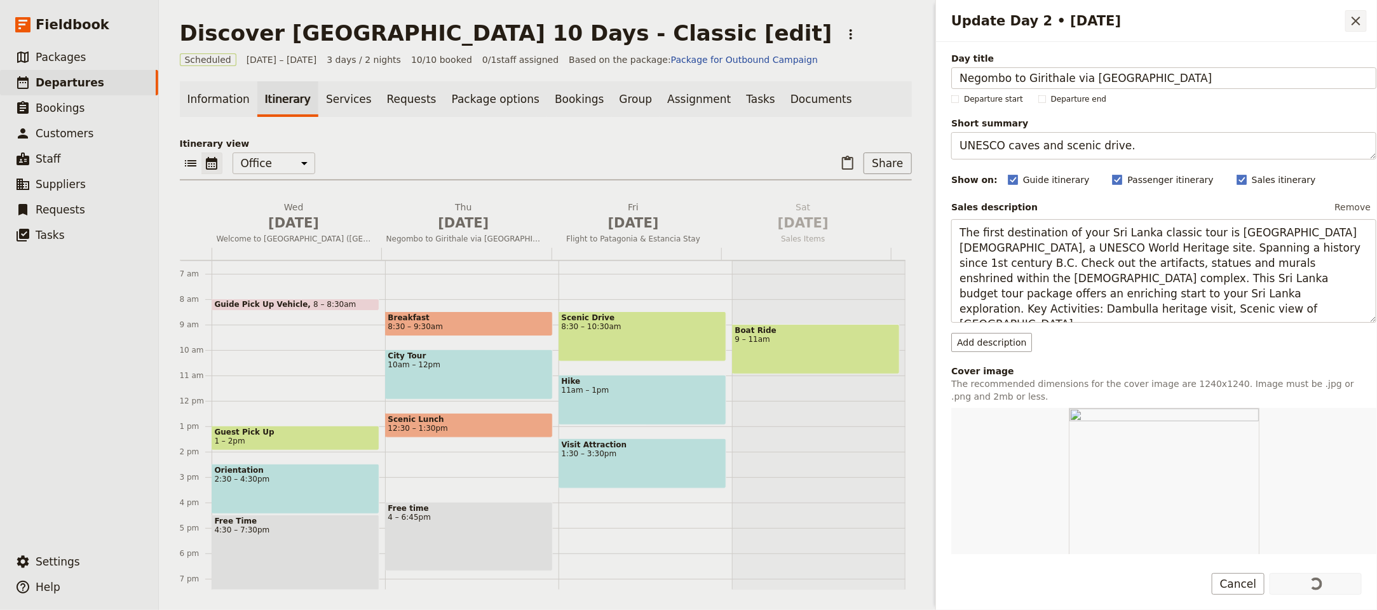
click at [1351, 20] on icon "Close drawer" at bounding box center [1355, 20] width 15 height 15
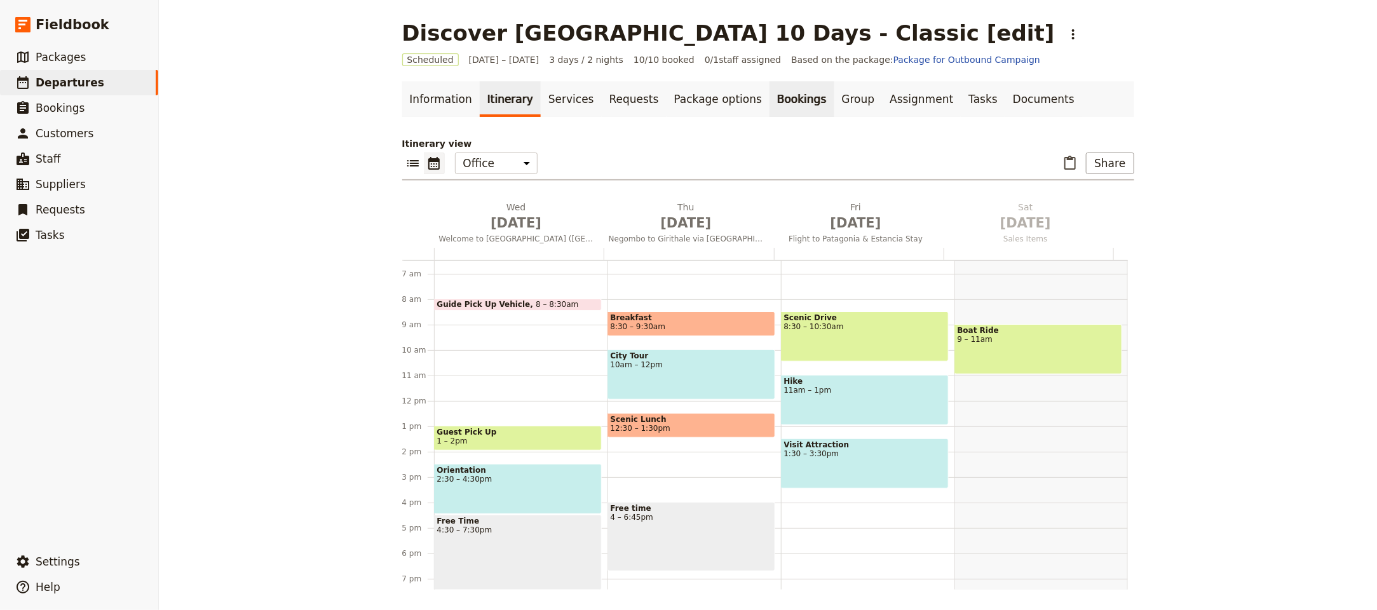
click at [769, 104] on link "Bookings" at bounding box center [801, 99] width 64 height 36
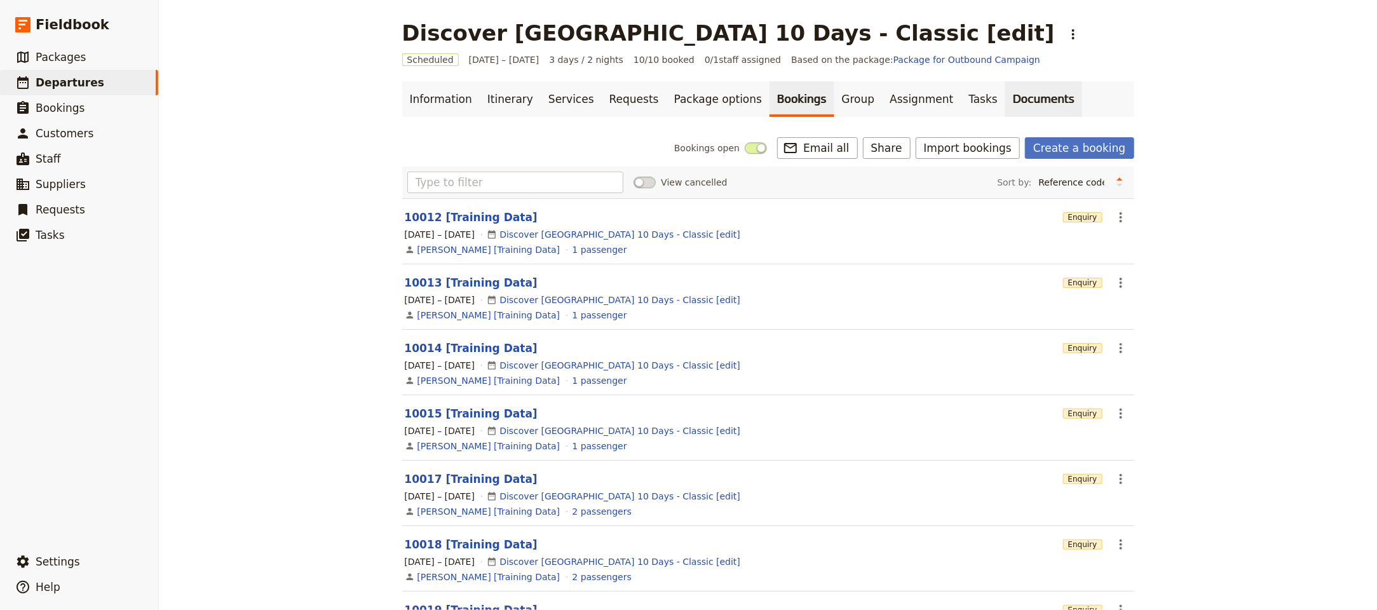
click at [1005, 104] on link "Documents" at bounding box center [1043, 99] width 77 height 36
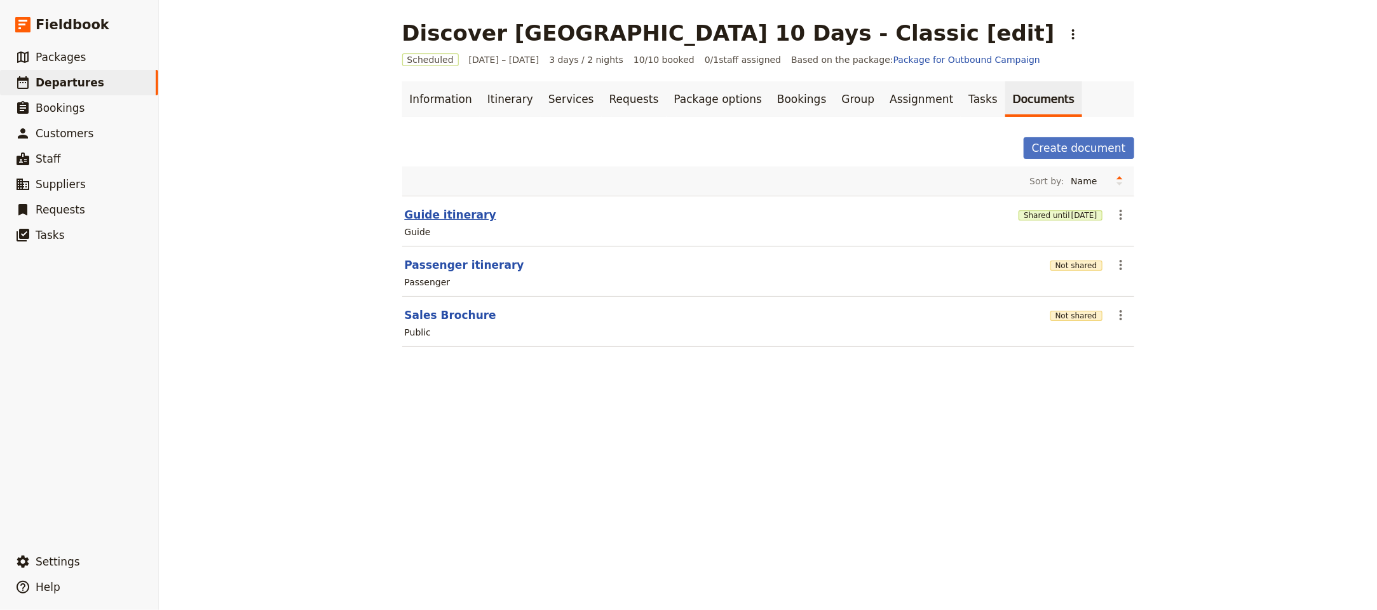
click at [450, 215] on button "Guide itinerary" at bounding box center [450, 214] width 91 height 15
select select "STAFF"
select select "RUN_SHEET"
select select "LARGE"
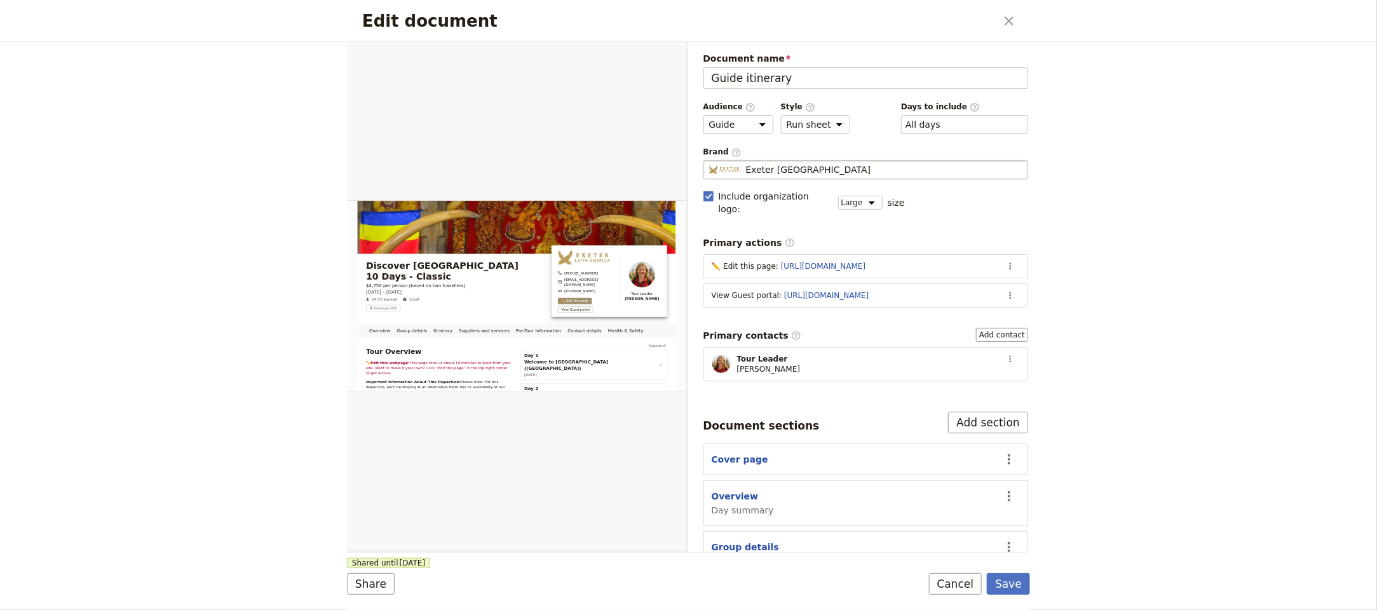
click at [773, 170] on span "Exeter Latin America" at bounding box center [808, 169] width 125 height 13
click at [709, 161] on input "Exeter Latin America" at bounding box center [708, 160] width 1 height 1
type input "sri"
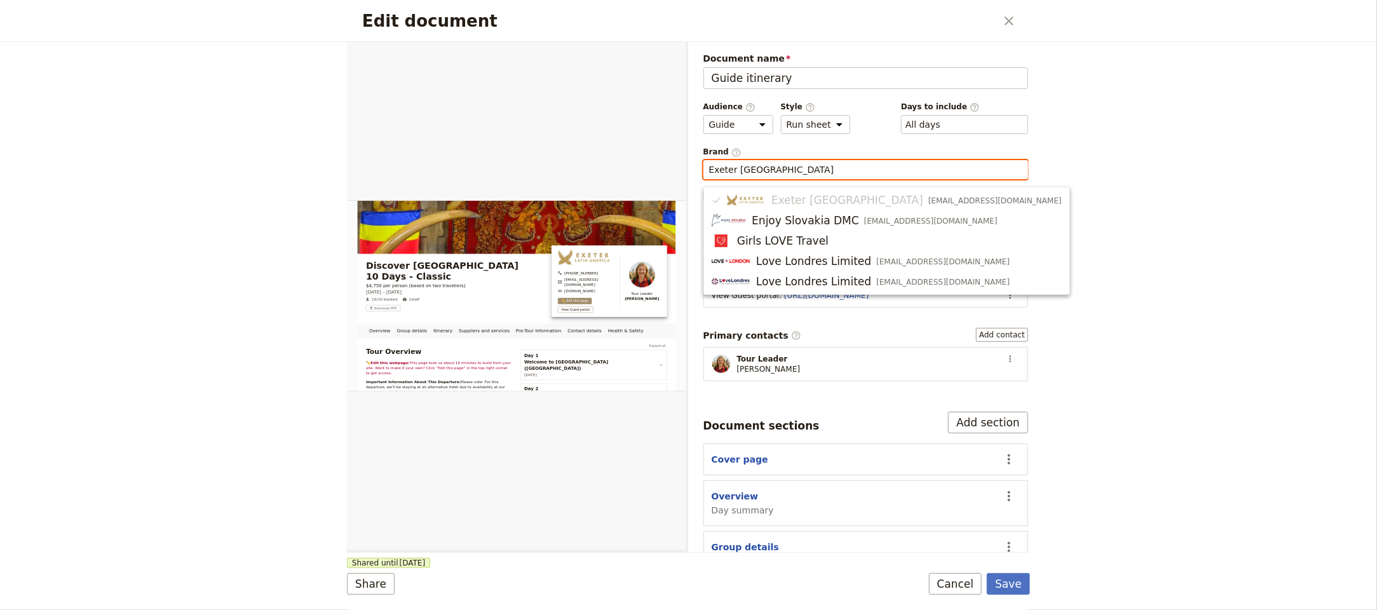
type input "e"
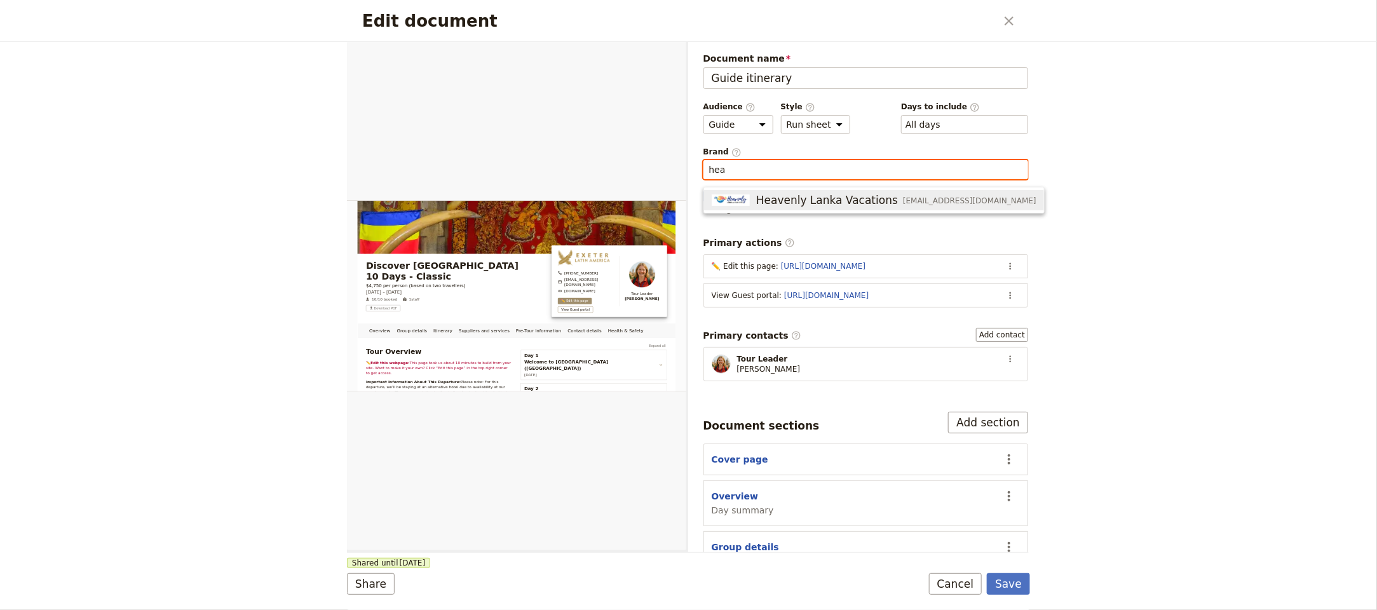
click at [793, 202] on span "Heavenly Lanka Vacations" at bounding box center [827, 199] width 142 height 15
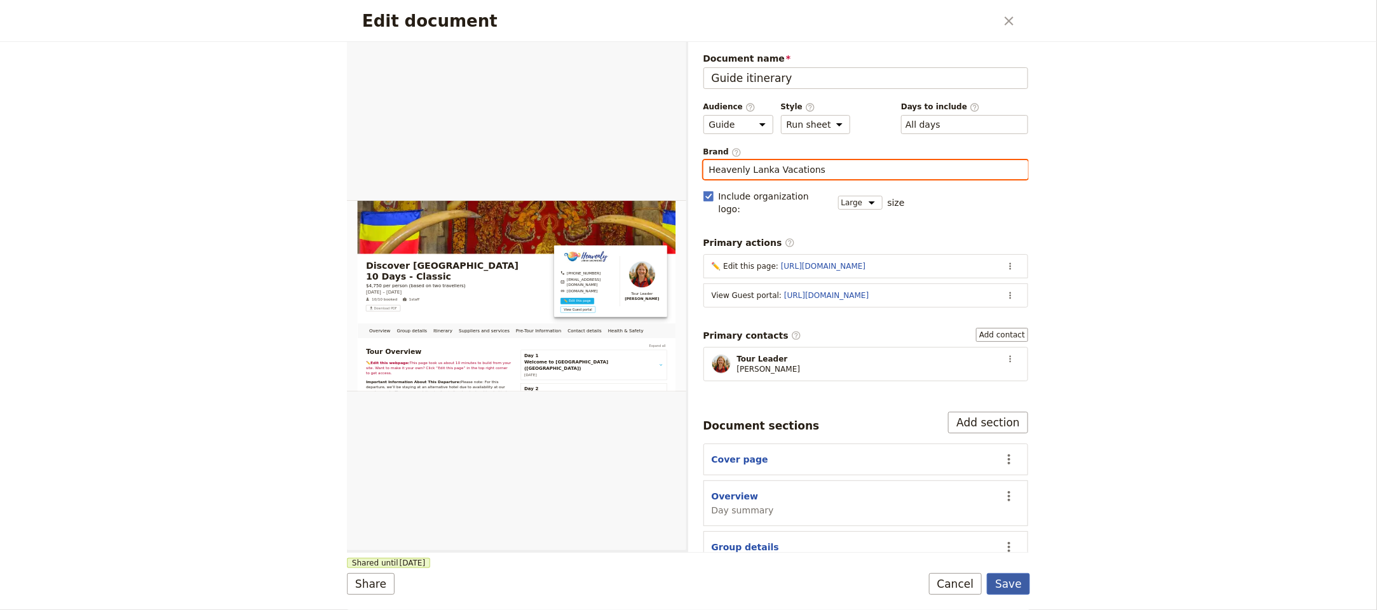
type input "Heavenly Lanka Vacations"
click at [1021, 578] on button "Save" at bounding box center [1008, 584] width 43 height 22
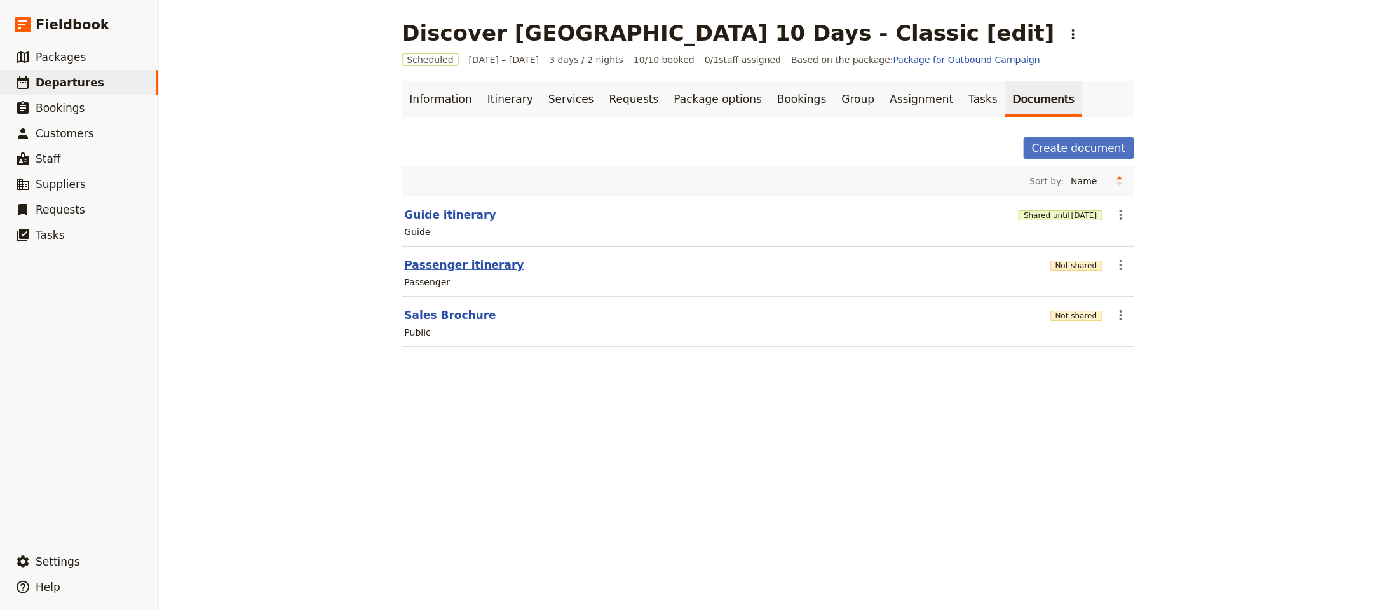
click at [473, 272] on button "Passenger itinerary" at bounding box center [464, 264] width 119 height 15
select select "PASSENGER"
select select "RUN_SHEET"
select select "LARGE"
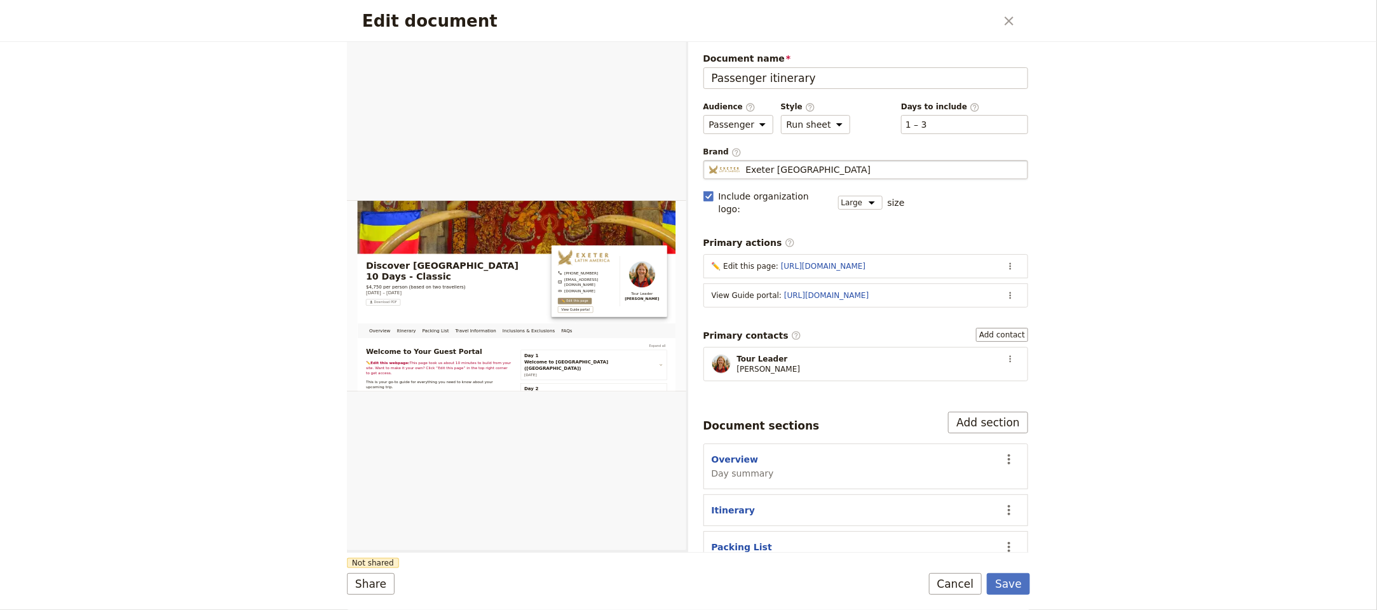
click at [804, 167] on span "Exeter [GEOGRAPHIC_DATA]" at bounding box center [808, 169] width 125 height 13
click at [709, 161] on input "Exeter [GEOGRAPHIC_DATA]" at bounding box center [708, 160] width 1 height 1
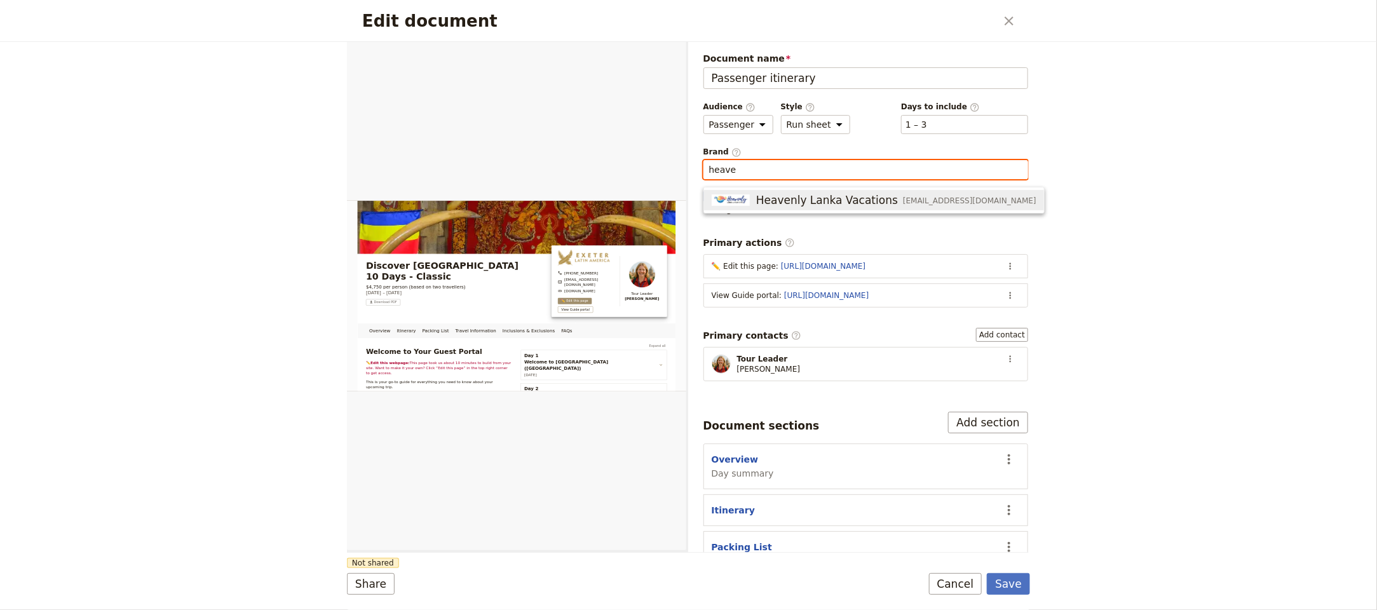
click at [819, 198] on span "Heavenly Lanka Vacations" at bounding box center [827, 199] width 142 height 15
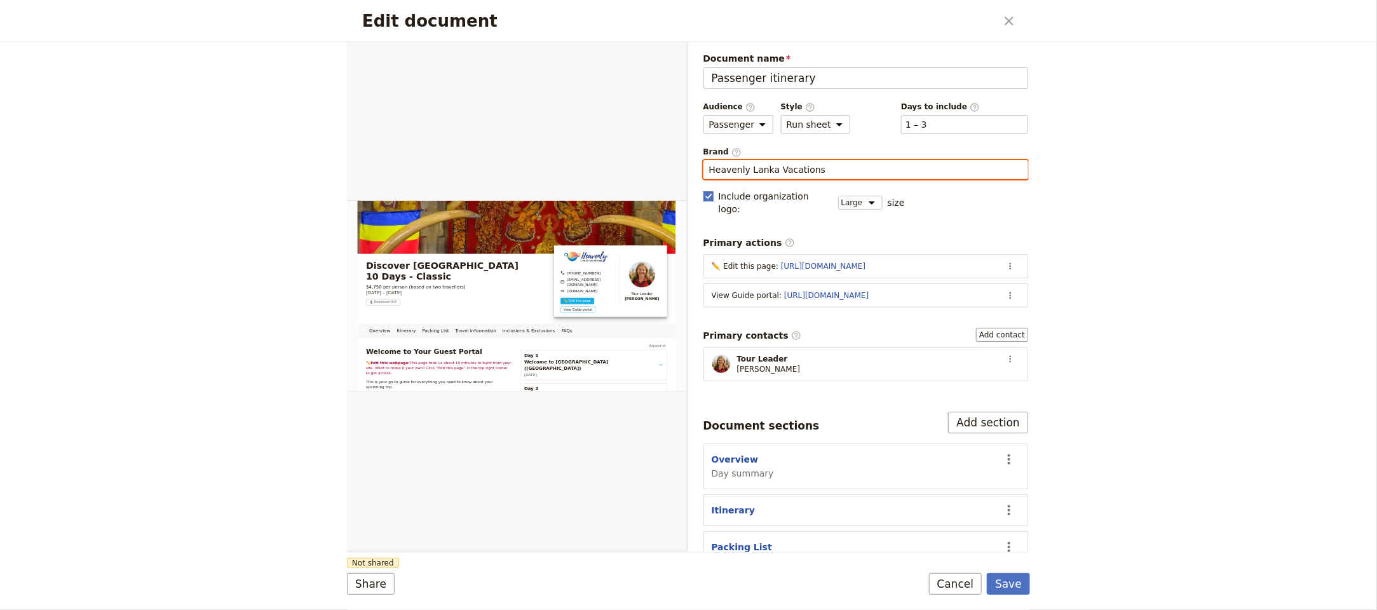
type input "Heavenly Lanka Vacations"
click at [987, 573] on button "Save" at bounding box center [1008, 584] width 43 height 22
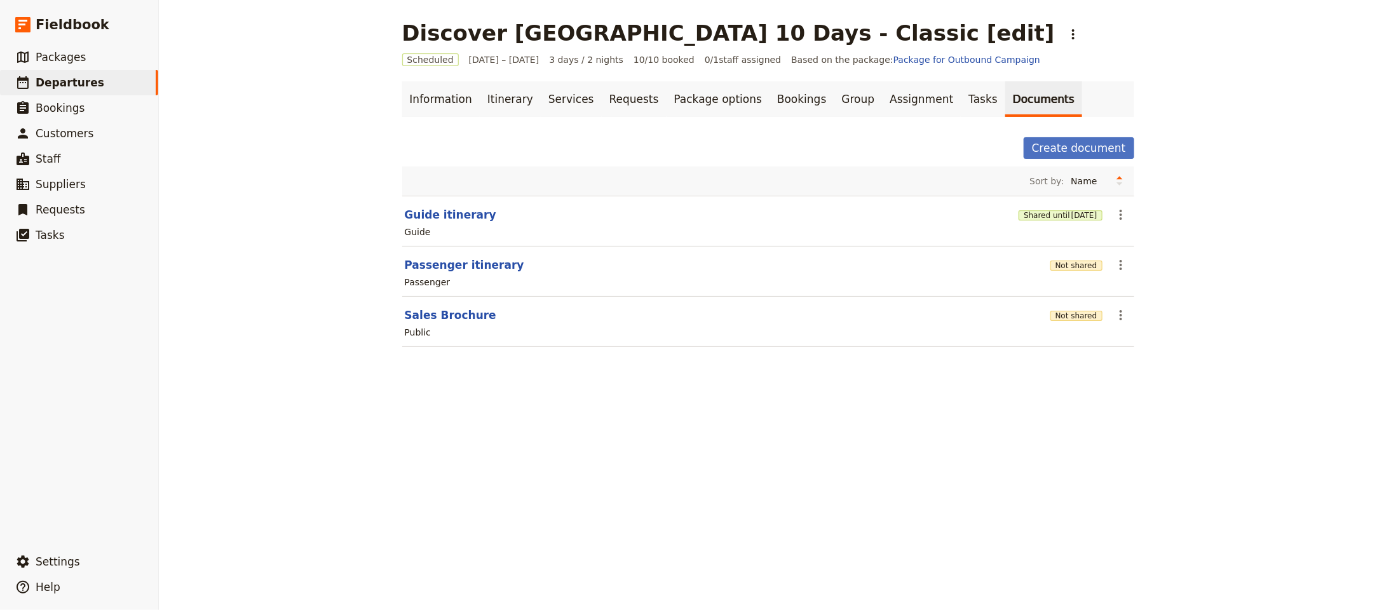
click at [357, 314] on div "Discover Sri Lanka 10 Days - Classic [edit] ​ Scheduled 1 – 3 Oct 2025 3 days /…" at bounding box center [768, 305] width 1218 height 610
click at [453, 311] on button "Sales Brochure" at bounding box center [450, 314] width 91 height 15
select select "DEFAULT"
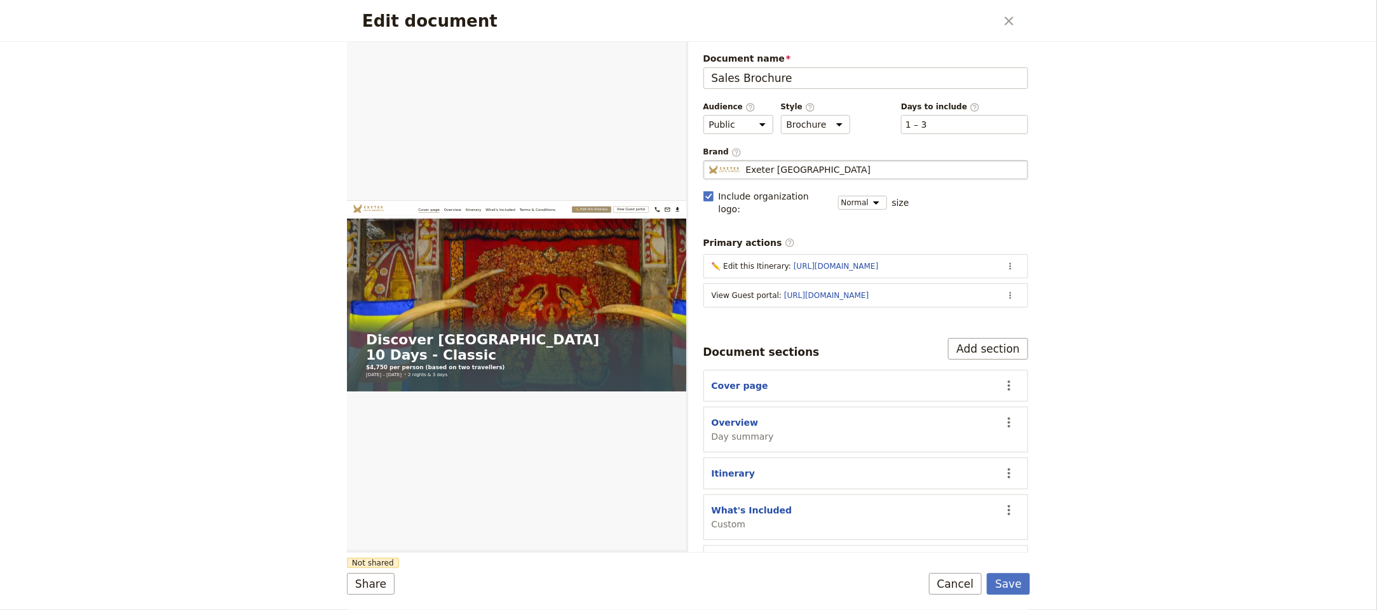
click at [837, 168] on div "Exeter [GEOGRAPHIC_DATA]" at bounding box center [866, 169] width 314 height 13
click at [709, 161] on input "Exeter [GEOGRAPHIC_DATA]" at bounding box center [708, 160] width 1 height 1
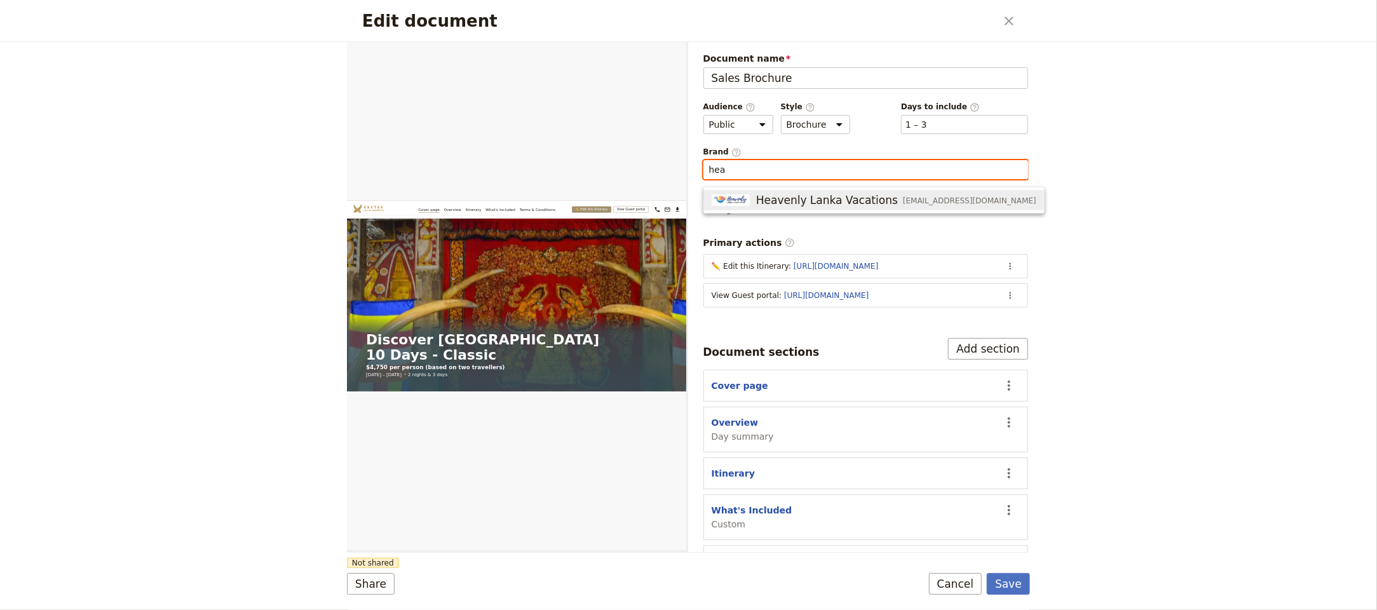
click at [831, 201] on span "Heavenly Lanka Vacations" at bounding box center [827, 199] width 142 height 15
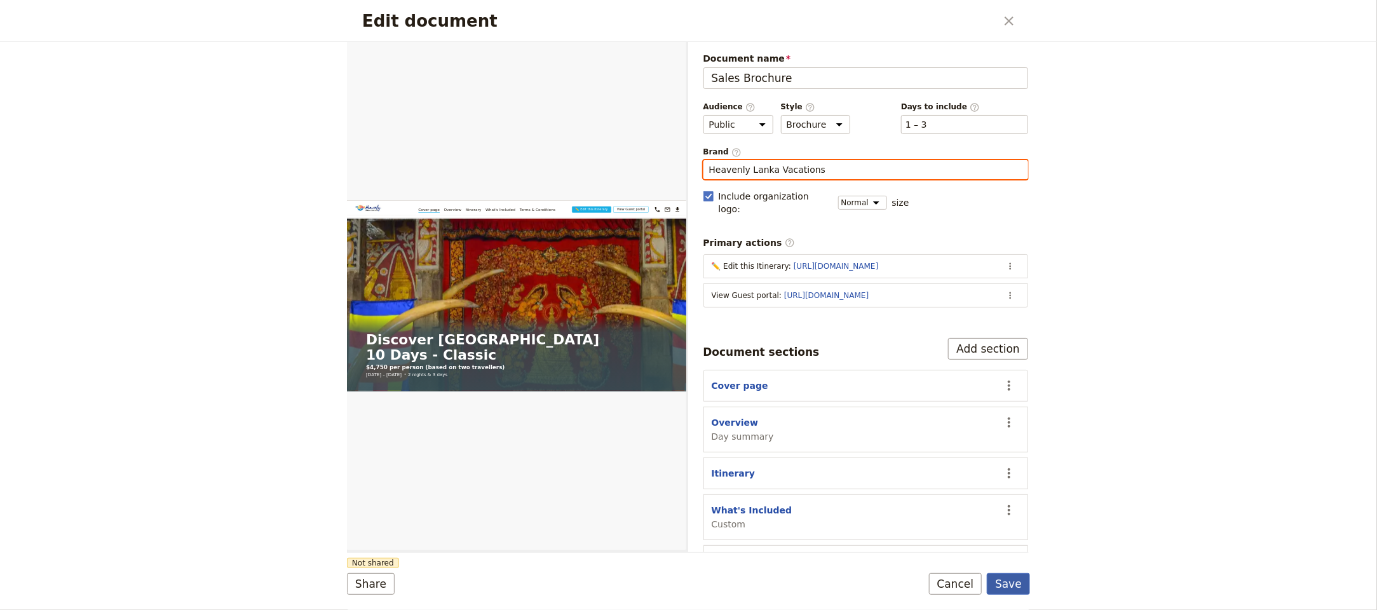
type input "Heavenly Lanka Vacations"
click at [1020, 582] on button "Save" at bounding box center [1008, 584] width 43 height 22
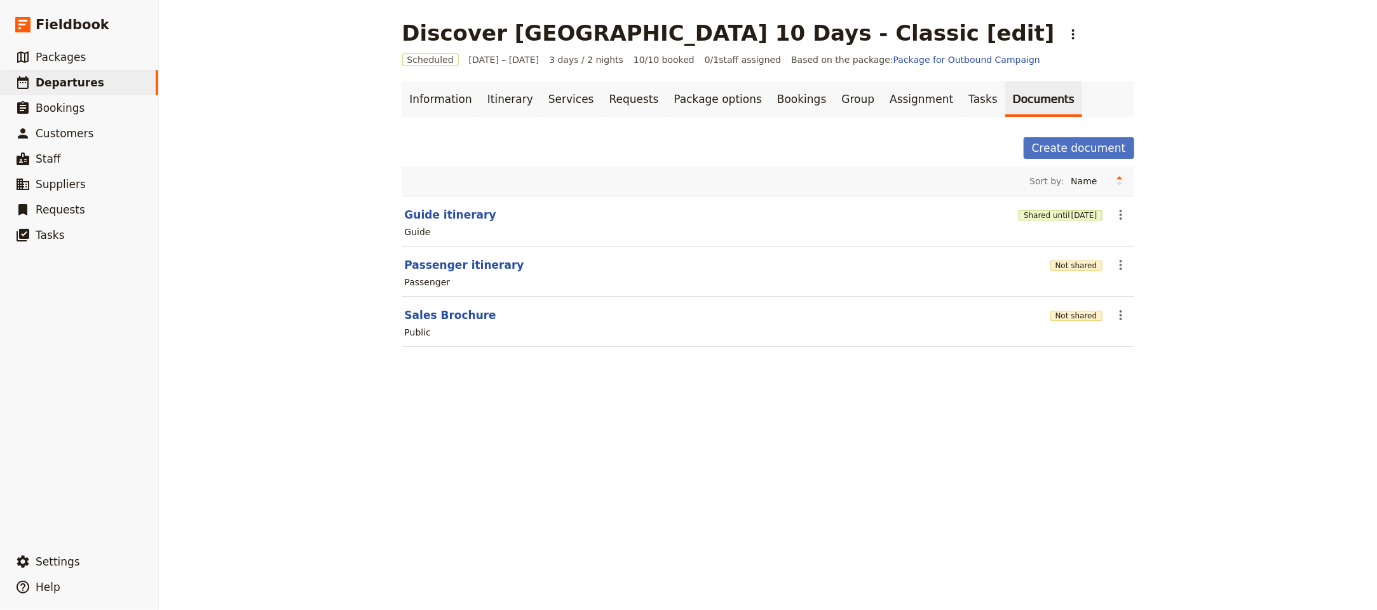
click at [574, 398] on div "Discover Sri Lanka 10 Days - Classic [edit] ​ Scheduled 1 – 3 Oct 2025 3 days /…" at bounding box center [768, 305] width 1218 height 610
click at [1113, 214] on icon "Actions" at bounding box center [1120, 214] width 15 height 15
click at [1140, 245] on span "Share" at bounding box center [1148, 244] width 77 height 13
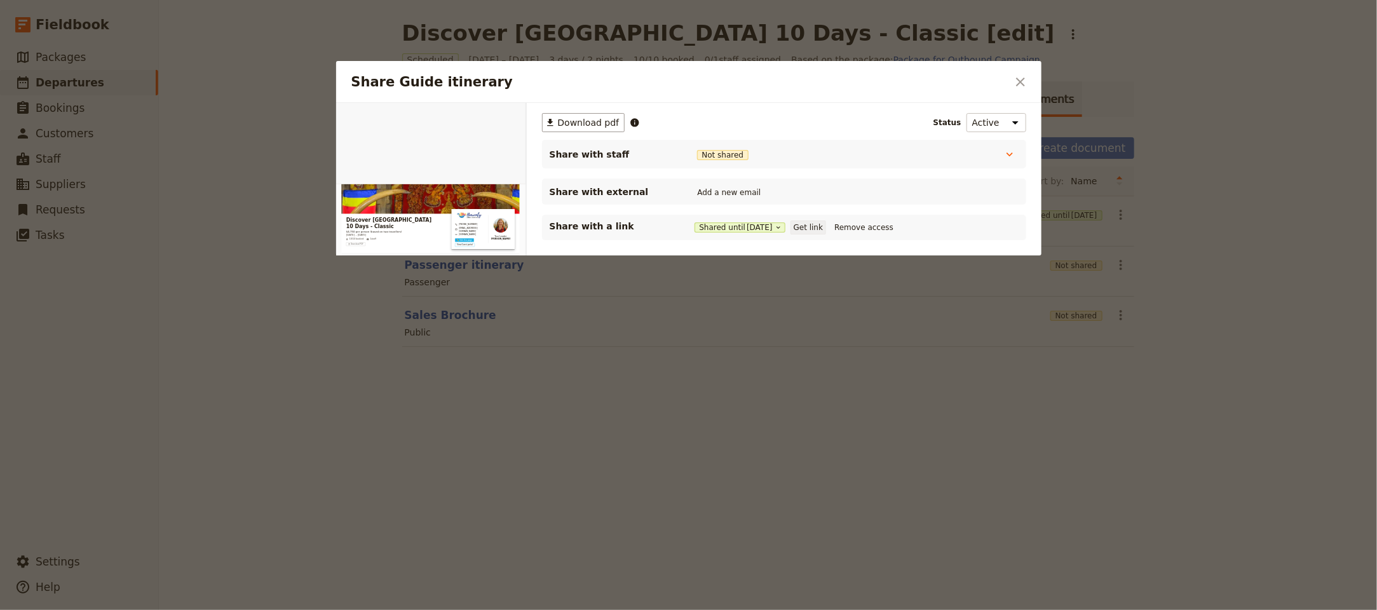
click at [826, 226] on button "Get link" at bounding box center [808, 227] width 36 height 14
click at [1023, 81] on icon "Close dialog" at bounding box center [1020, 81] width 15 height 15
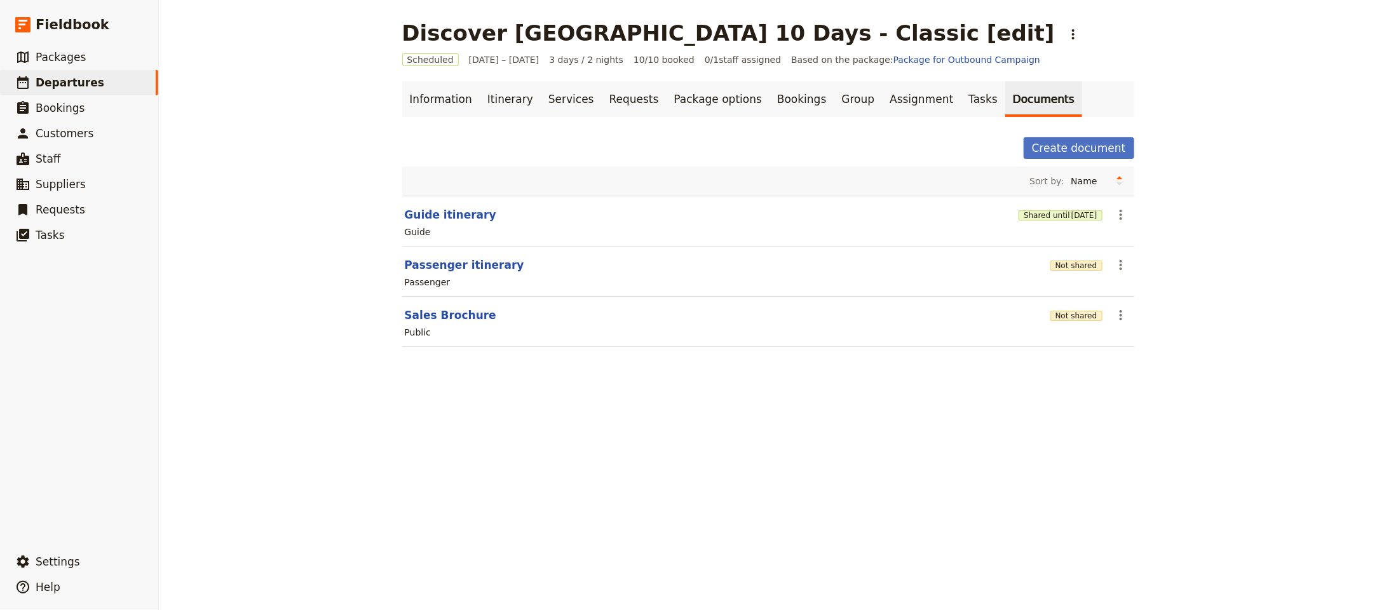
click at [416, 327] on section "Sales Brochure Not shared ​ Public" at bounding box center [768, 322] width 732 height 50
click at [417, 327] on section "Sales Brochure Not shared ​ Public" at bounding box center [768, 322] width 732 height 50
click at [429, 318] on button "Sales Brochure" at bounding box center [450, 314] width 91 height 15
select select "DEFAULT"
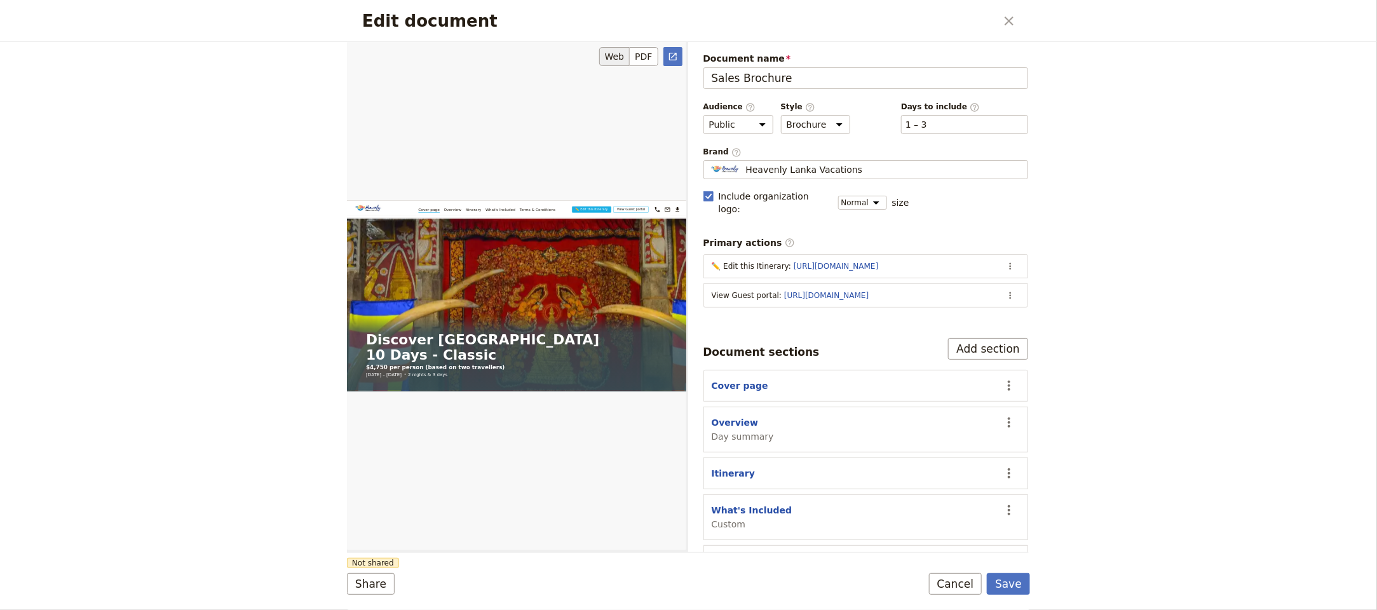
scroll to position [385, 0]
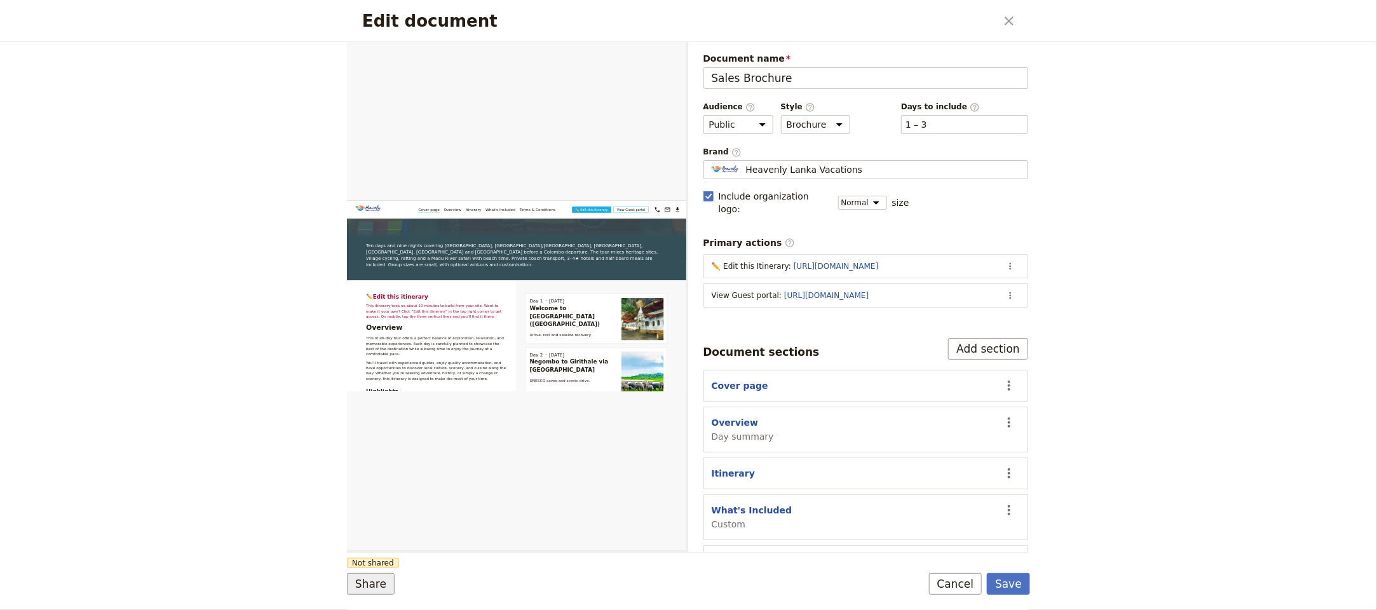
click at [381, 578] on button "Share" at bounding box center [371, 584] width 48 height 22
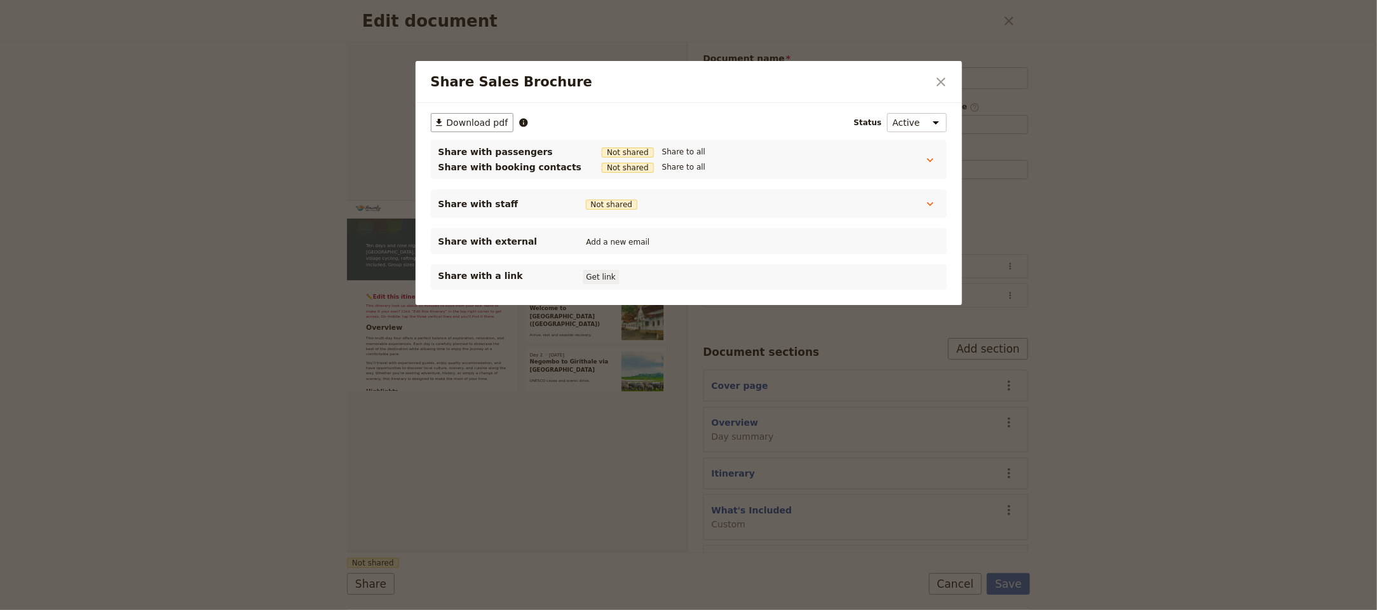
click at [589, 283] on button "Get link" at bounding box center [601, 277] width 36 height 14
click at [932, 93] on div "Share Sales Brochure ​" at bounding box center [688, 82] width 546 height 42
click at [943, 84] on icon "Close dialog" at bounding box center [940, 81] width 9 height 9
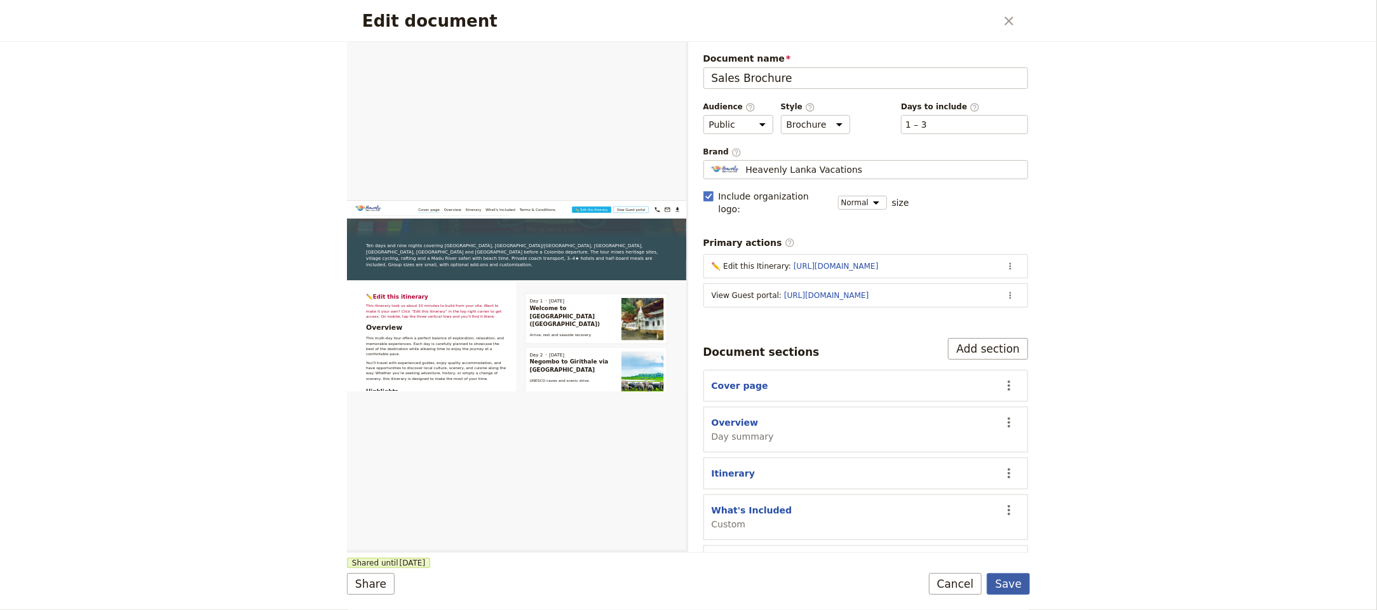
click at [1011, 583] on button "Save" at bounding box center [1008, 584] width 43 height 22
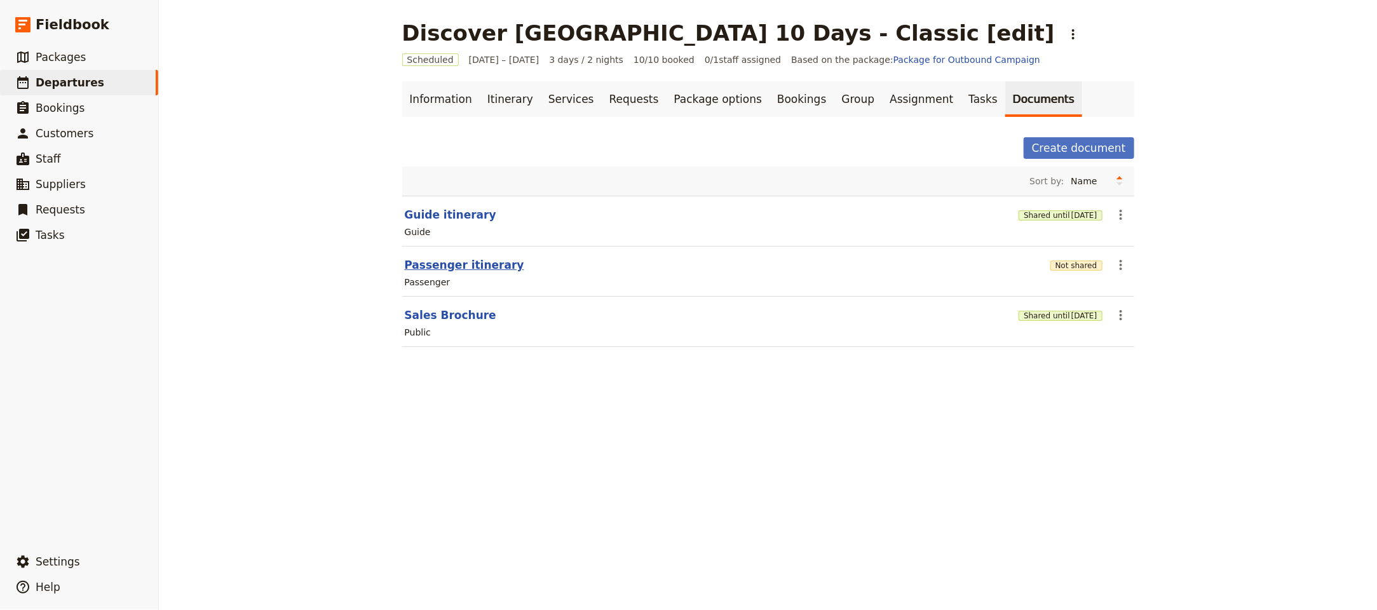
click at [452, 273] on button "Passenger itinerary" at bounding box center [464, 264] width 119 height 15
select select "PASSENGER"
select select "RUN_SHEET"
select select "LARGE"
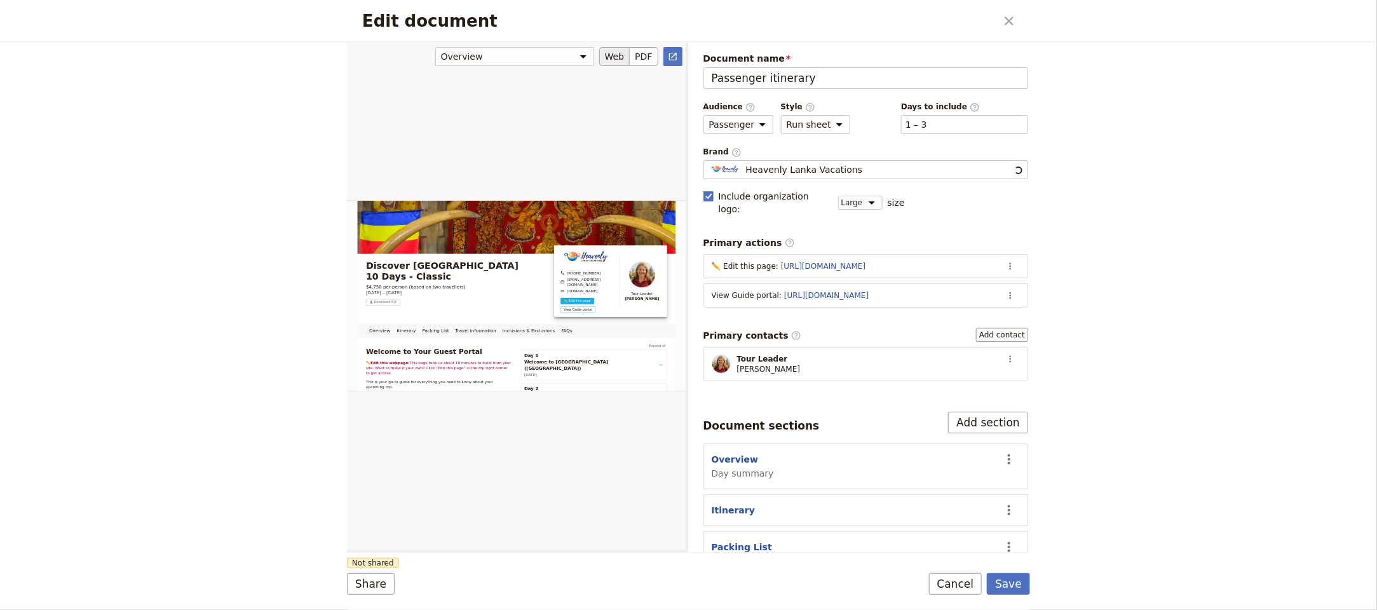
scroll to position [0, 0]
click at [368, 581] on button "Share" at bounding box center [371, 584] width 48 height 22
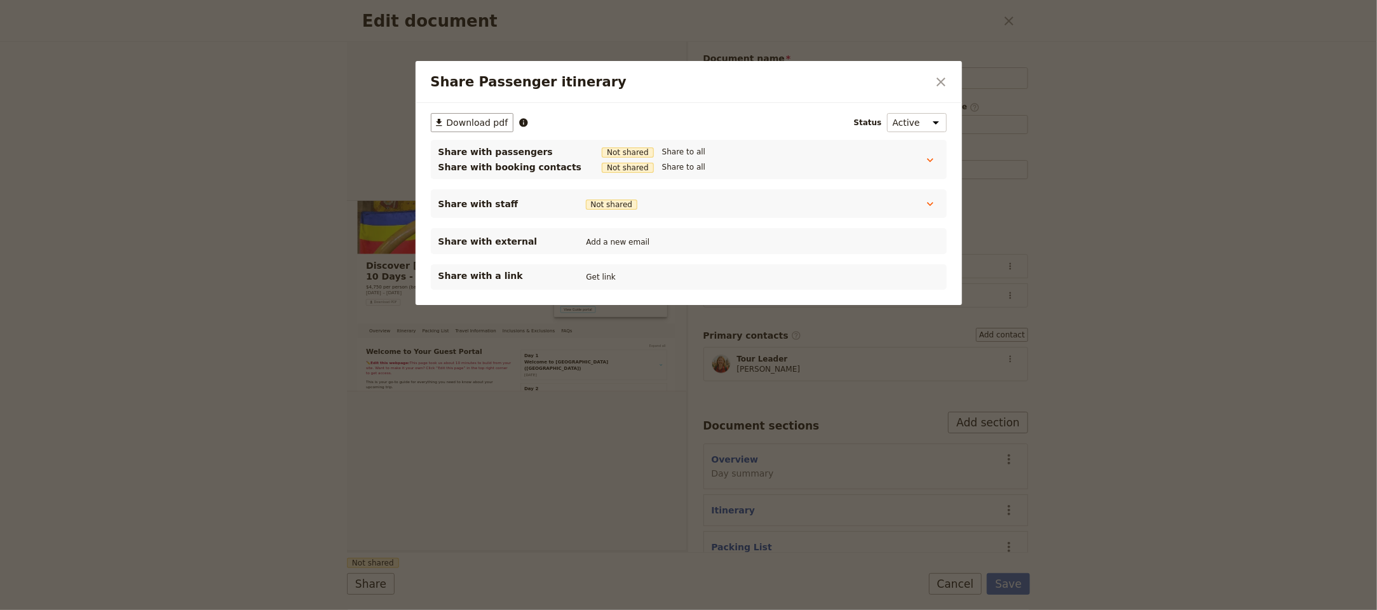
click at [593, 270] on div "Share with a link Get link" at bounding box center [689, 276] width 516 height 25
click at [596, 276] on button "Get link" at bounding box center [601, 277] width 36 height 14
click at [715, 282] on button "Get link" at bounding box center [697, 277] width 36 height 14
click at [946, 78] on icon "Close dialog" at bounding box center [940, 81] width 15 height 15
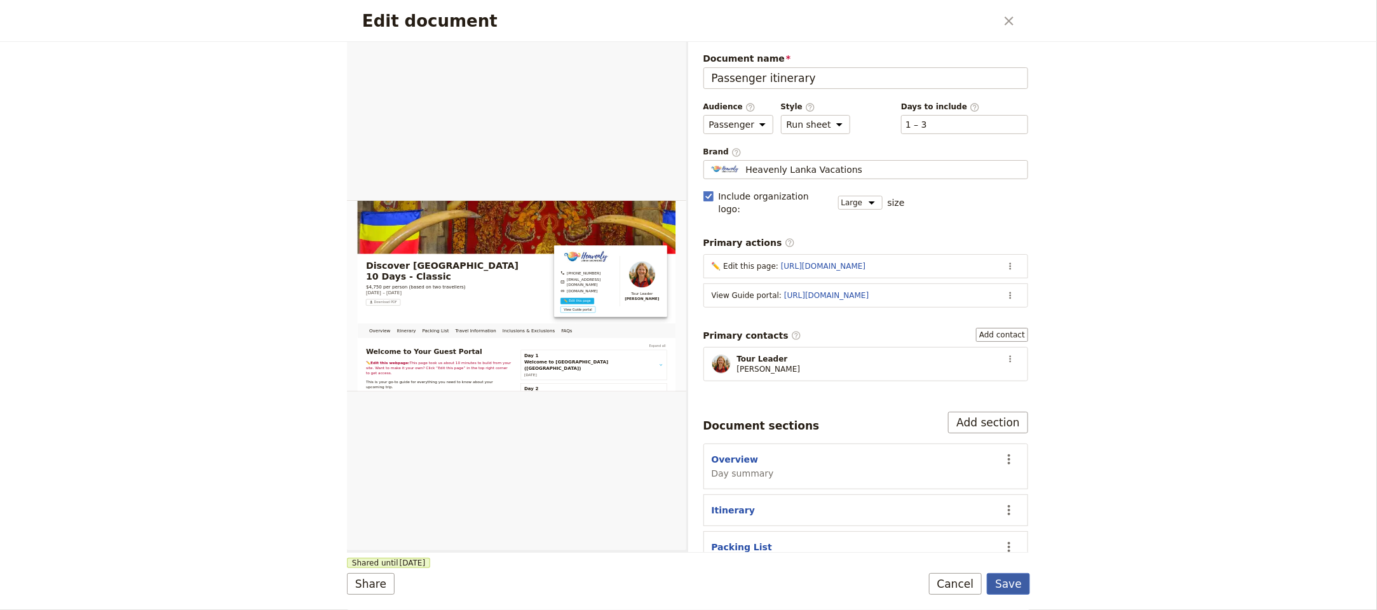
click at [1021, 579] on button "Save" at bounding box center [1008, 584] width 43 height 22
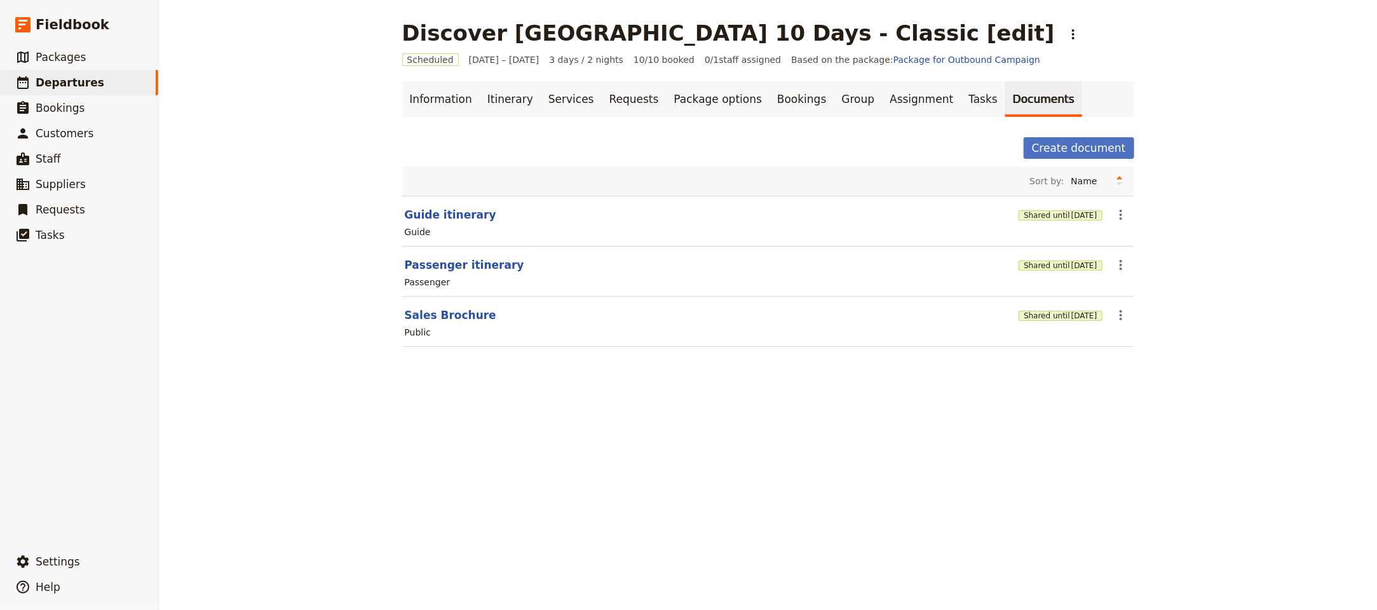
click at [429, 203] on section "Guide itinerary Shared until 4 Nov 2025 ​ Guide" at bounding box center [768, 221] width 732 height 51
click at [433, 218] on button "Guide itinerary" at bounding box center [450, 214] width 91 height 15
select select "STAFF"
select select "RUN_SHEET"
select select "LARGE"
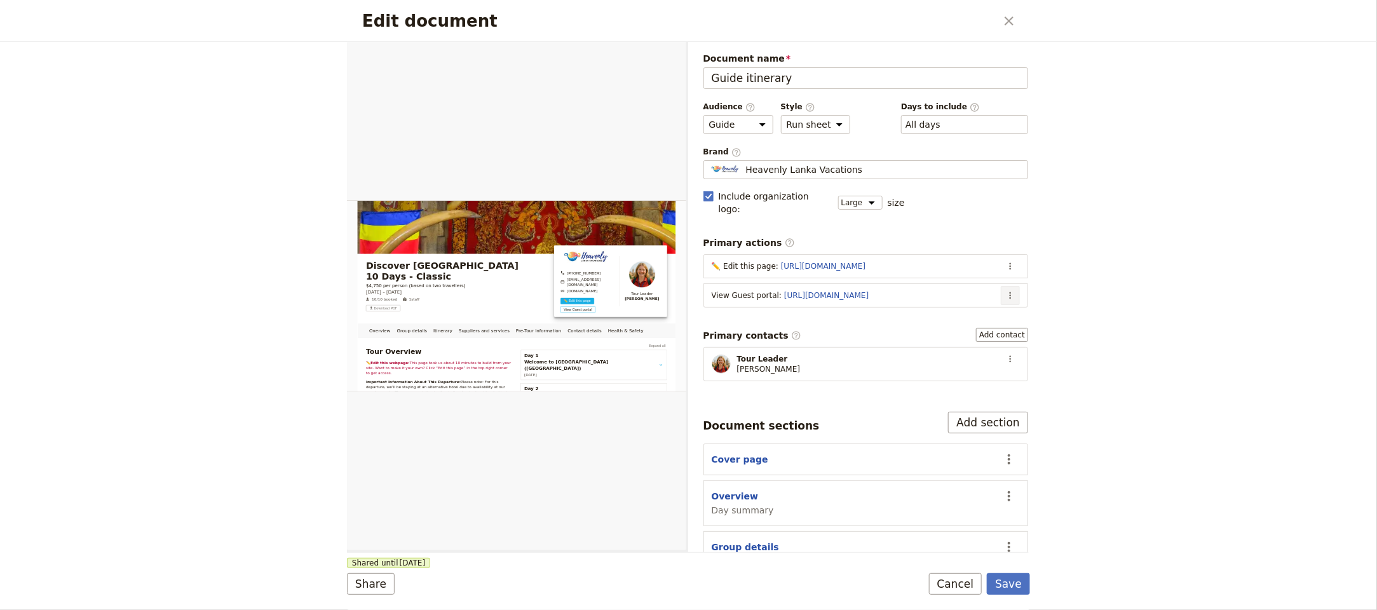
click at [1005, 290] on icon "Actions" at bounding box center [1010, 295] width 10 height 10
click at [978, 309] on span "Edit action" at bounding box center [945, 313] width 103 height 13
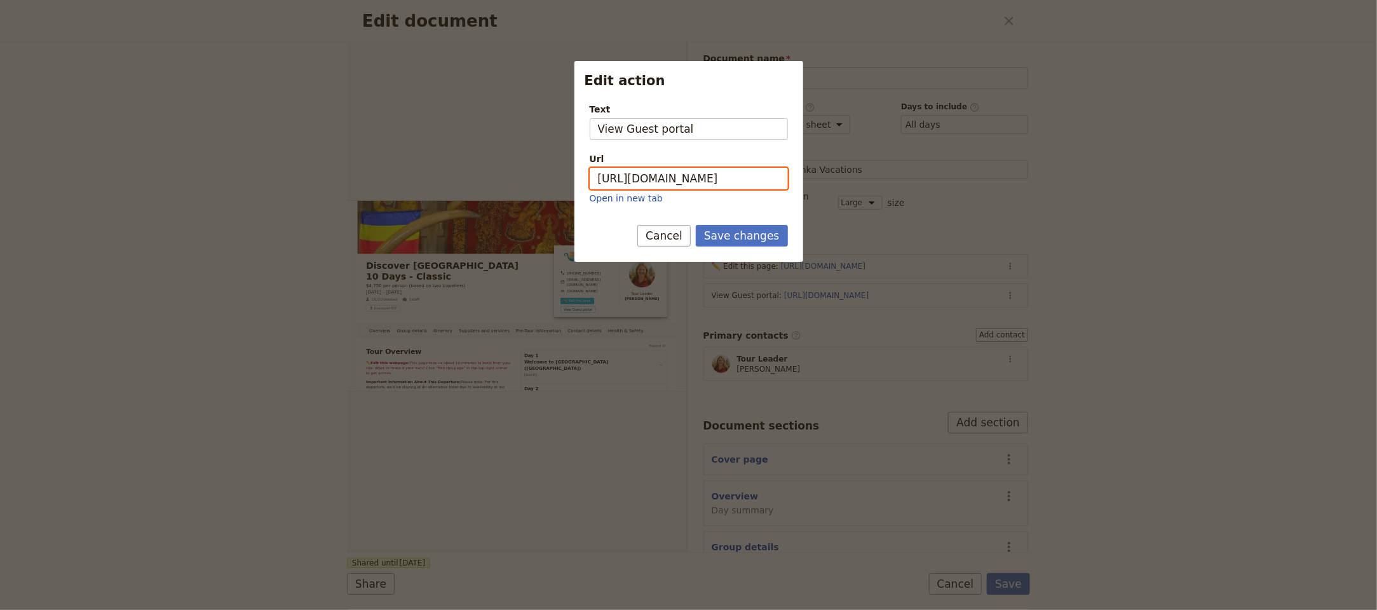
click at [703, 181] on input "https://trips.fieldbook.com/d/EyDuY2tQDiEKeoZi6UhzT" at bounding box center [688, 179] width 198 height 22
paste input "SgSXlHqbc4MlpcQLF0u18"
type input "https://trips.fieldbook.com/d/SgSXlHqbc4MlpcQLF0u18"
click at [753, 235] on button "Save changes" at bounding box center [742, 236] width 92 height 22
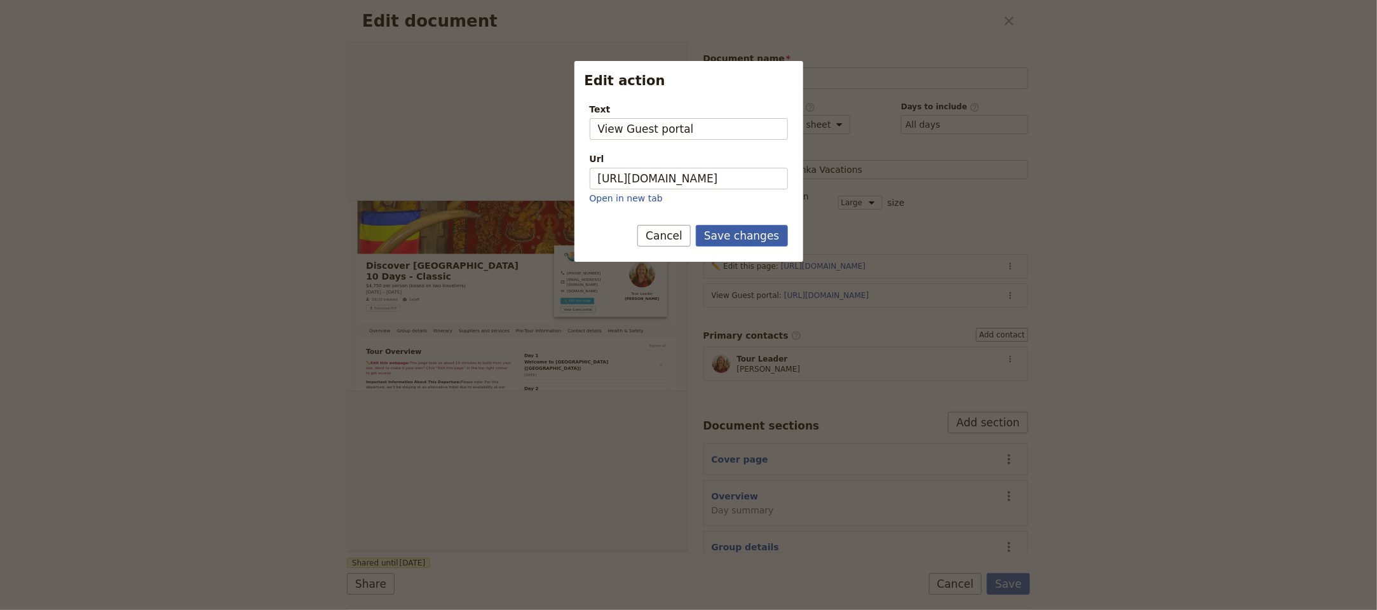
scroll to position [0, 0]
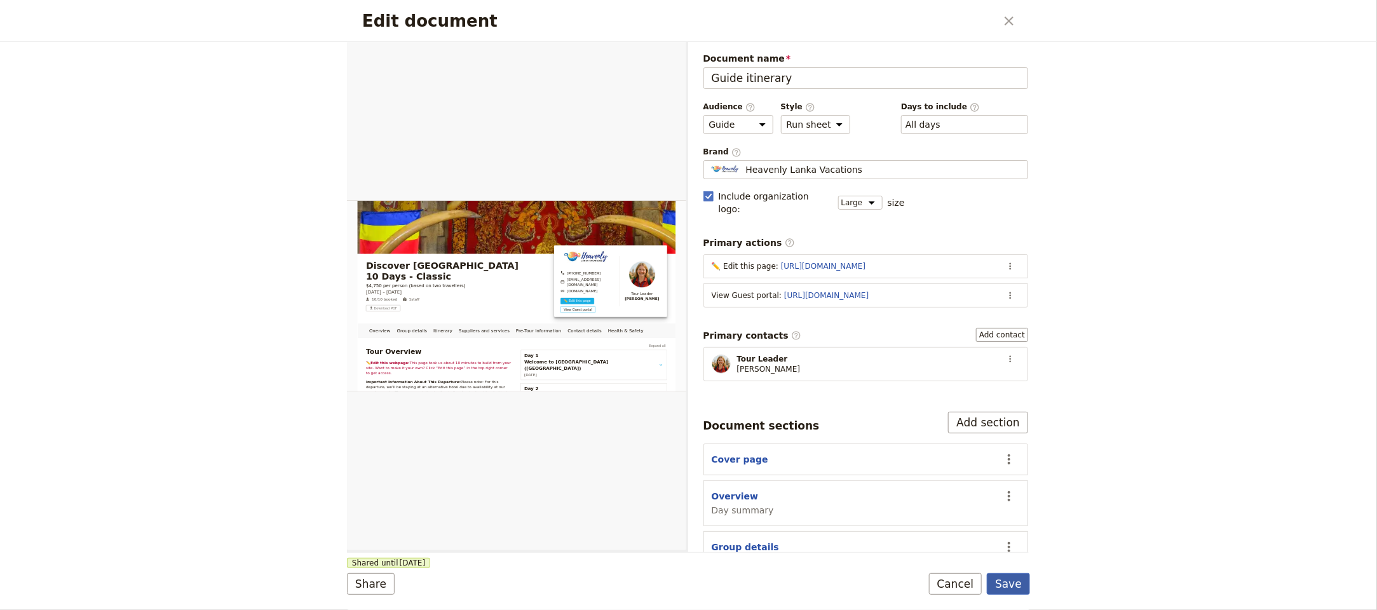
click at [1010, 581] on button "Save" at bounding box center [1008, 584] width 43 height 22
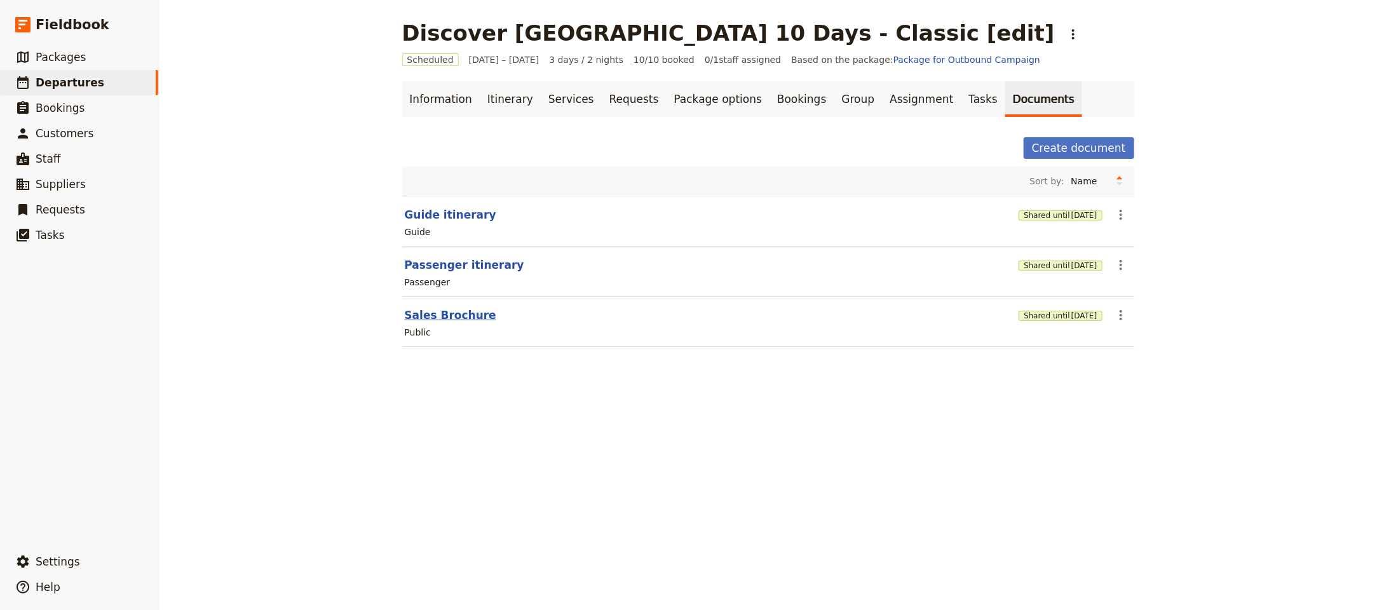
click at [464, 318] on button "Sales Brochure" at bounding box center [450, 314] width 91 height 15
select select "DEFAULT"
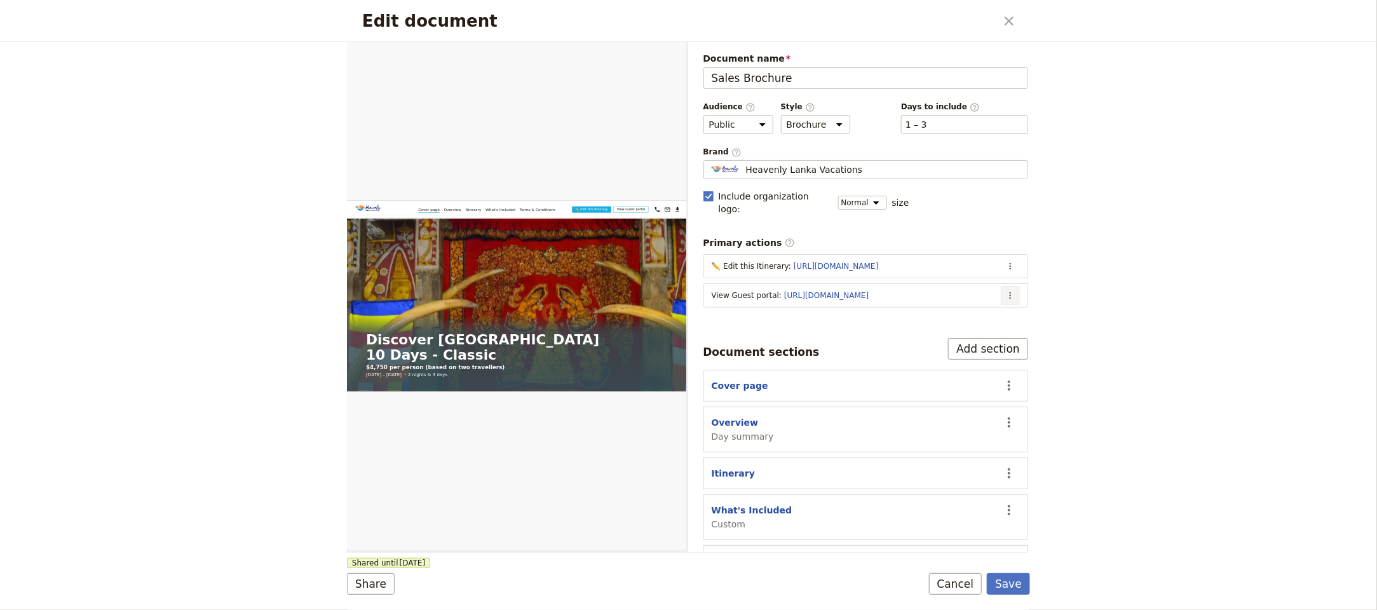
click at [1005, 290] on icon "Actions" at bounding box center [1010, 295] width 10 height 10
drag, startPoint x: 1077, startPoint y: 132, endPoint x: 999, endPoint y: 81, distance: 93.6
click at [1077, 131] on div "Edit document ​ Web PDF ​ Document name Sales Brochure Preview Audience ​ Publi…" at bounding box center [688, 305] width 1377 height 610
click at [1020, 22] on div "Edit document ​" at bounding box center [688, 21] width 683 height 42
click at [1013, 22] on icon "Close dialog" at bounding box center [1008, 20] width 15 height 15
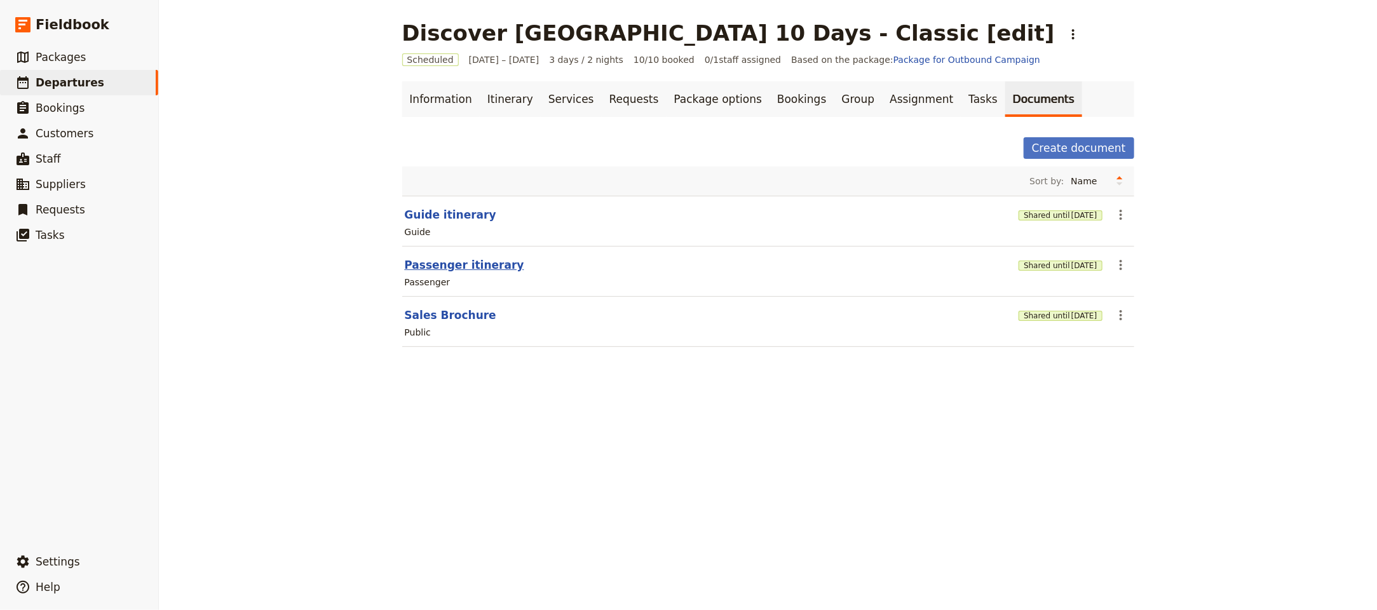
click at [487, 269] on button "Passenger itinerary" at bounding box center [464, 264] width 119 height 15
select select "PASSENGER"
select select "RUN_SHEET"
select select "LARGE"
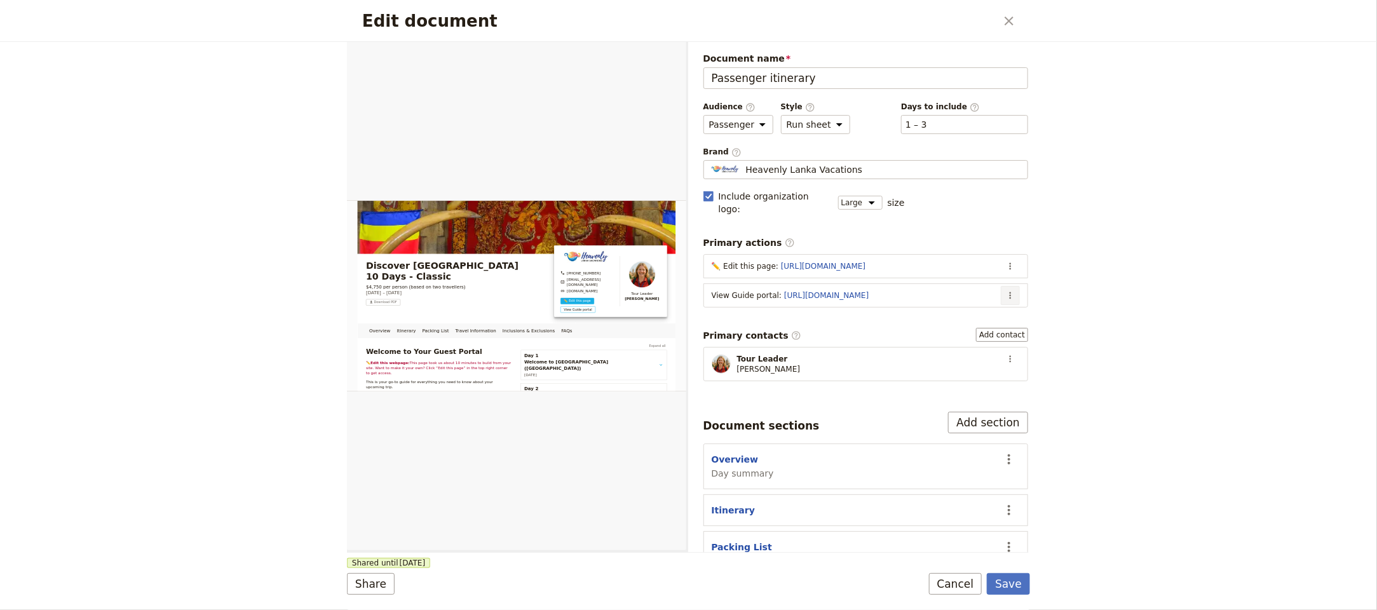
click at [1005, 290] on icon "Actions" at bounding box center [1010, 295] width 10 height 10
click at [946, 313] on span "Edit action" at bounding box center [945, 313] width 103 height 13
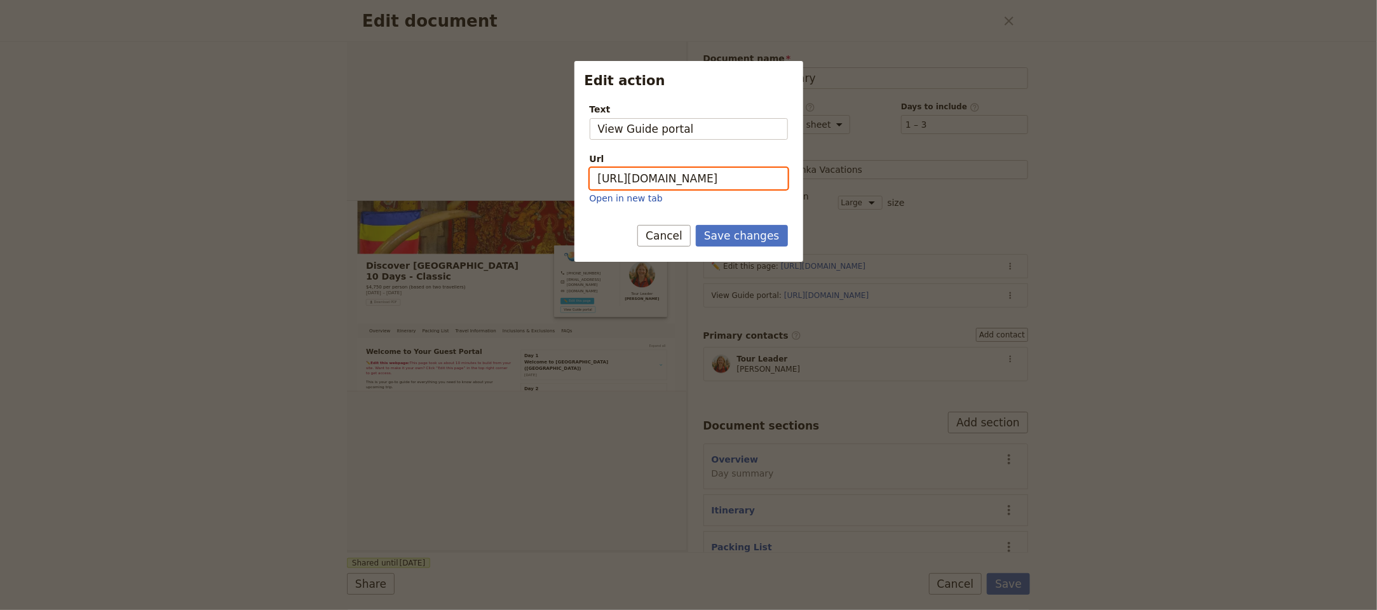
click at [742, 184] on input "https://trips.fieldbook.com/d/hfV0W1a-J8uYUPcHSBEnn" at bounding box center [688, 179] width 198 height 22
paste input "SgSXlHqbc4MlpcQLF0u18"
type input "https://trips.fieldbook.com/d/SgSXlHqbc4MlpcQLF0u18"
click at [764, 240] on button "Save changes" at bounding box center [742, 236] width 92 height 22
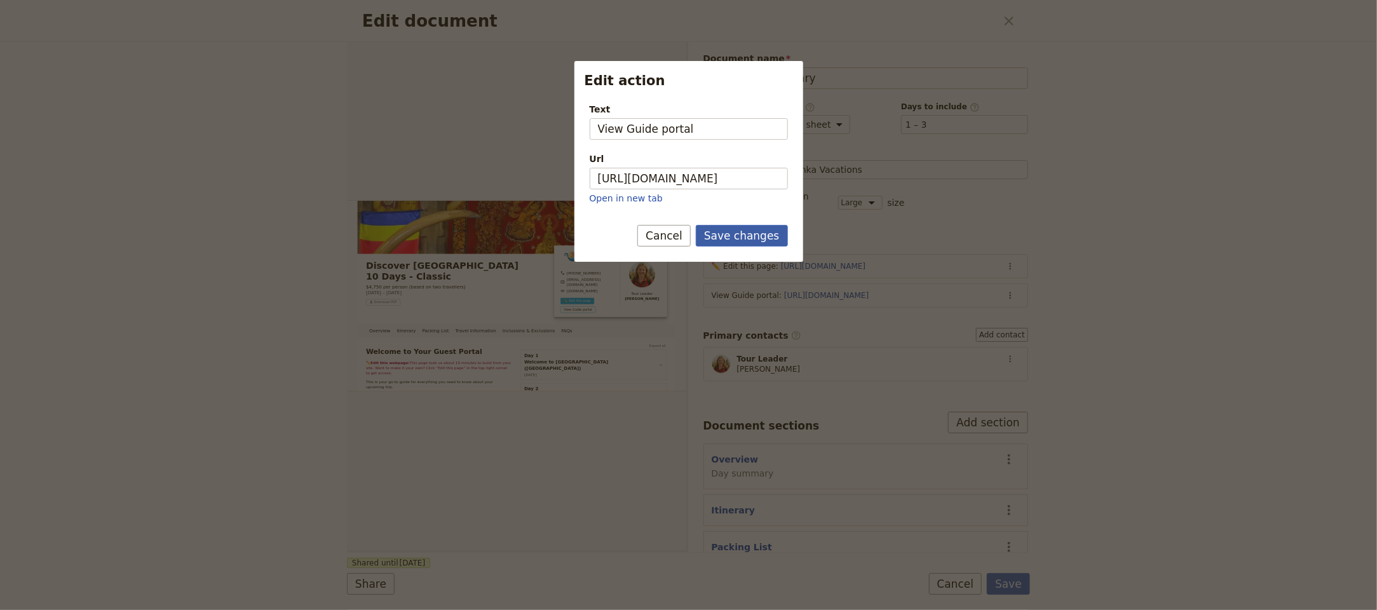
scroll to position [0, 0]
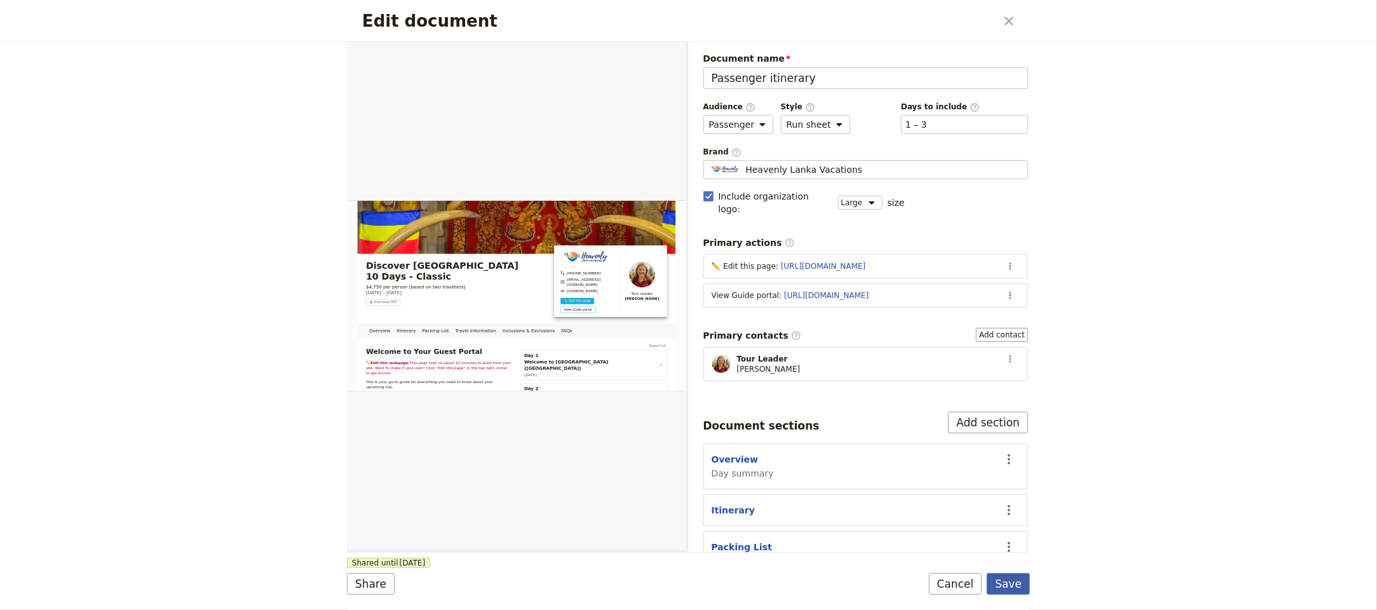
click at [1014, 584] on button "Save" at bounding box center [1008, 584] width 43 height 22
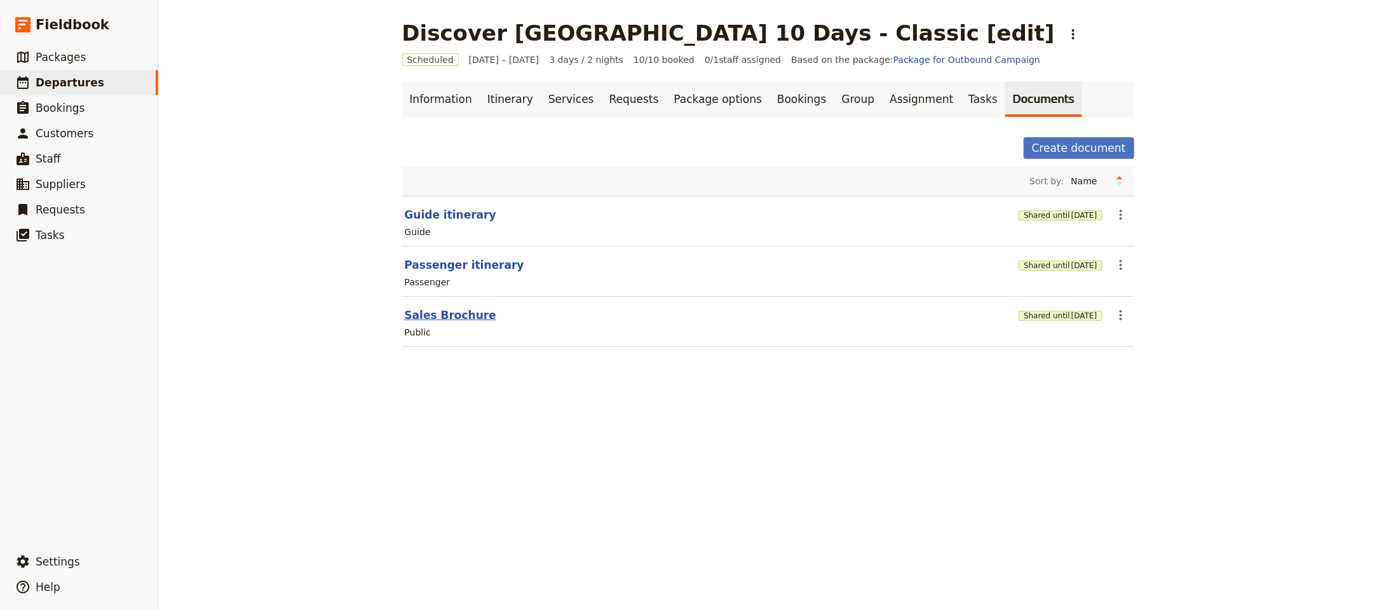
click at [433, 322] on button "Sales Brochure" at bounding box center [450, 314] width 91 height 15
select select "DEFAULT"
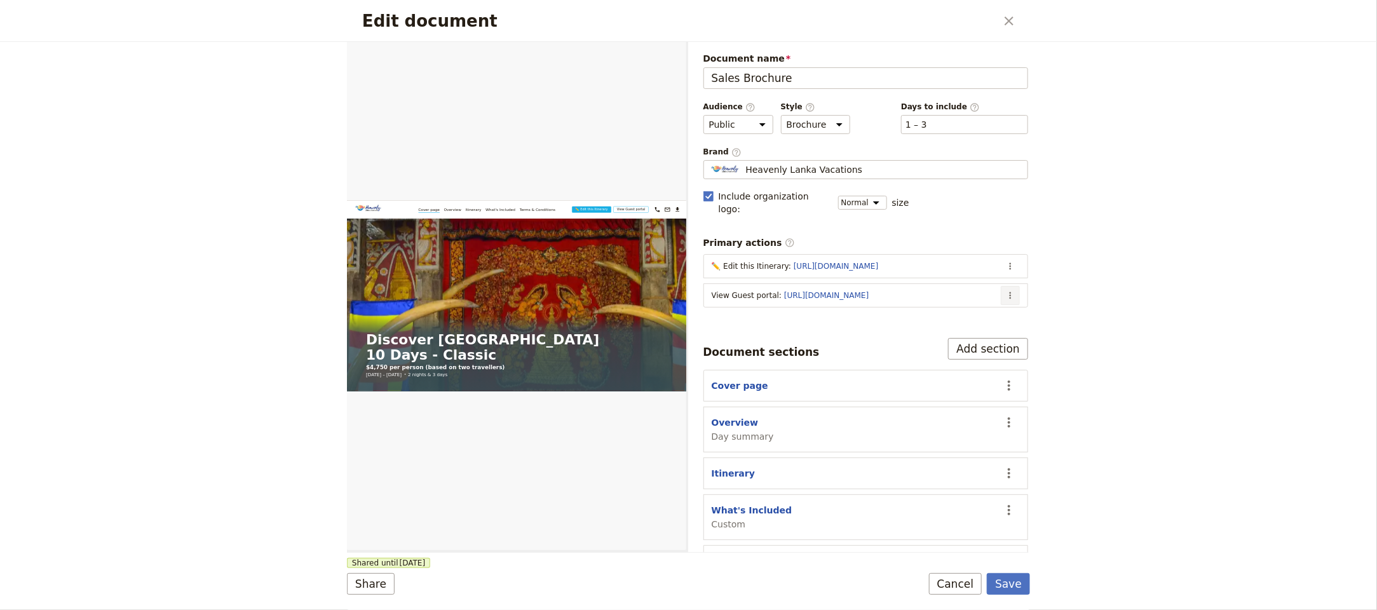
click at [1005, 290] on icon "Actions" at bounding box center [1010, 295] width 10 height 10
click at [992, 313] on span "Edit action" at bounding box center [945, 313] width 103 height 13
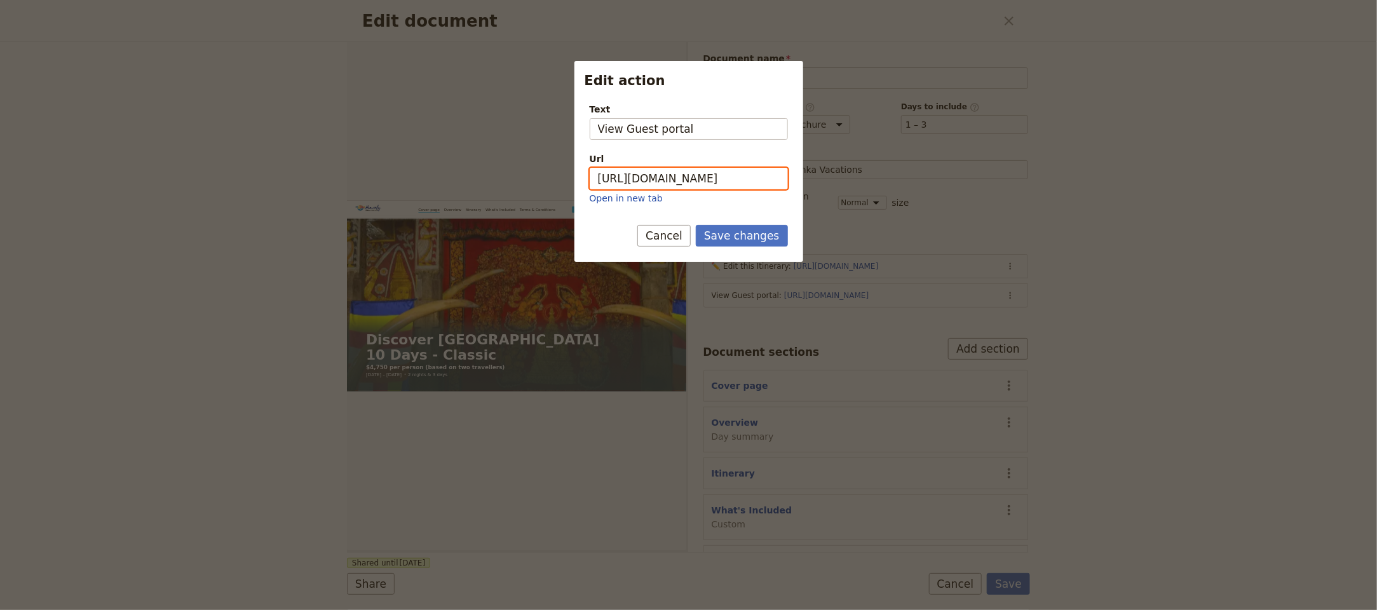
click at [696, 175] on input "https://trips.fieldbook.com/d/EyDuY2tQDiEKeoZi6UhzT" at bounding box center [688, 179] width 198 height 22
paste input "X5k0Zkvs-ilL-LJmMCdRa"
type input "https://trips.fieldbook.com/d/X5k0Zkvs-ilL-LJmMCdRa"
click at [772, 244] on button "Save changes" at bounding box center [742, 236] width 92 height 22
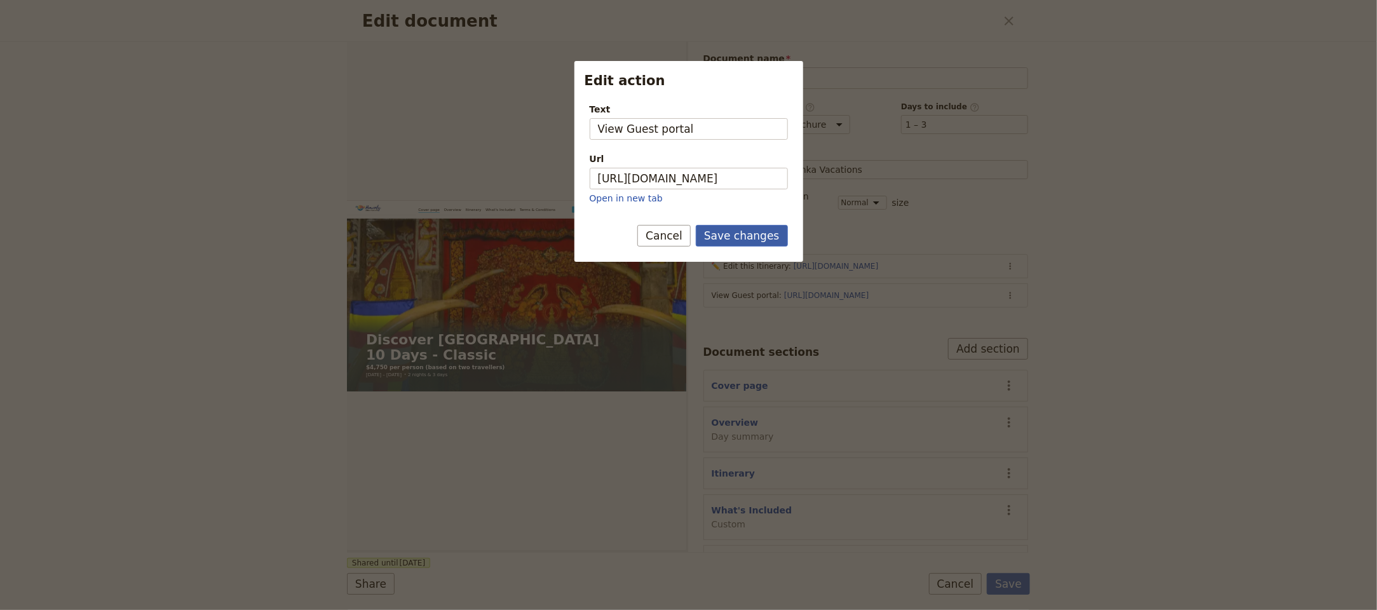
scroll to position [0, 0]
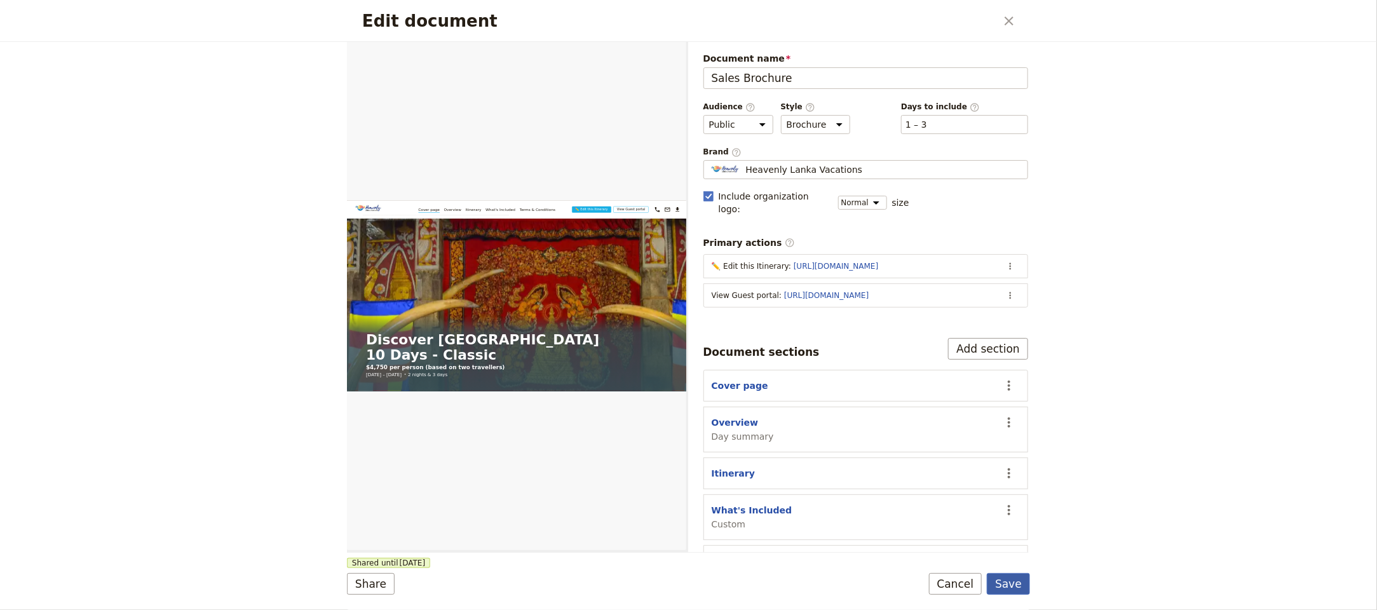
click at [1014, 580] on button "Save" at bounding box center [1008, 584] width 43 height 22
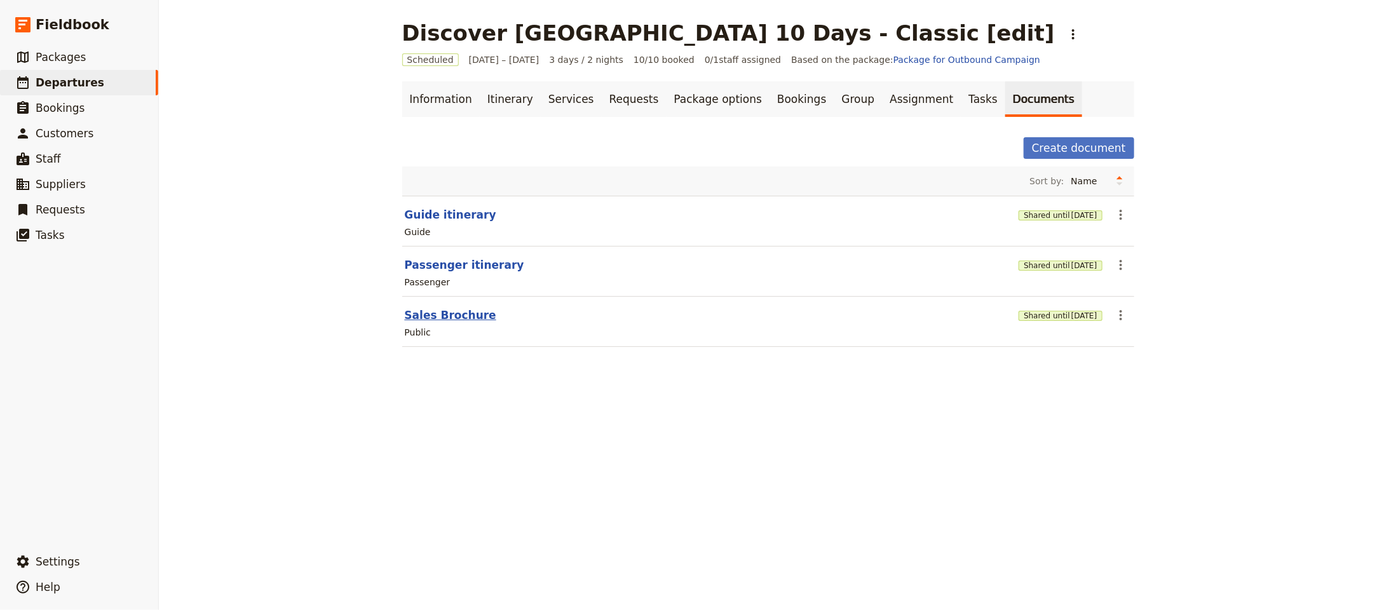
click at [466, 317] on button "Sales Brochure" at bounding box center [450, 314] width 91 height 15
select select "DEFAULT"
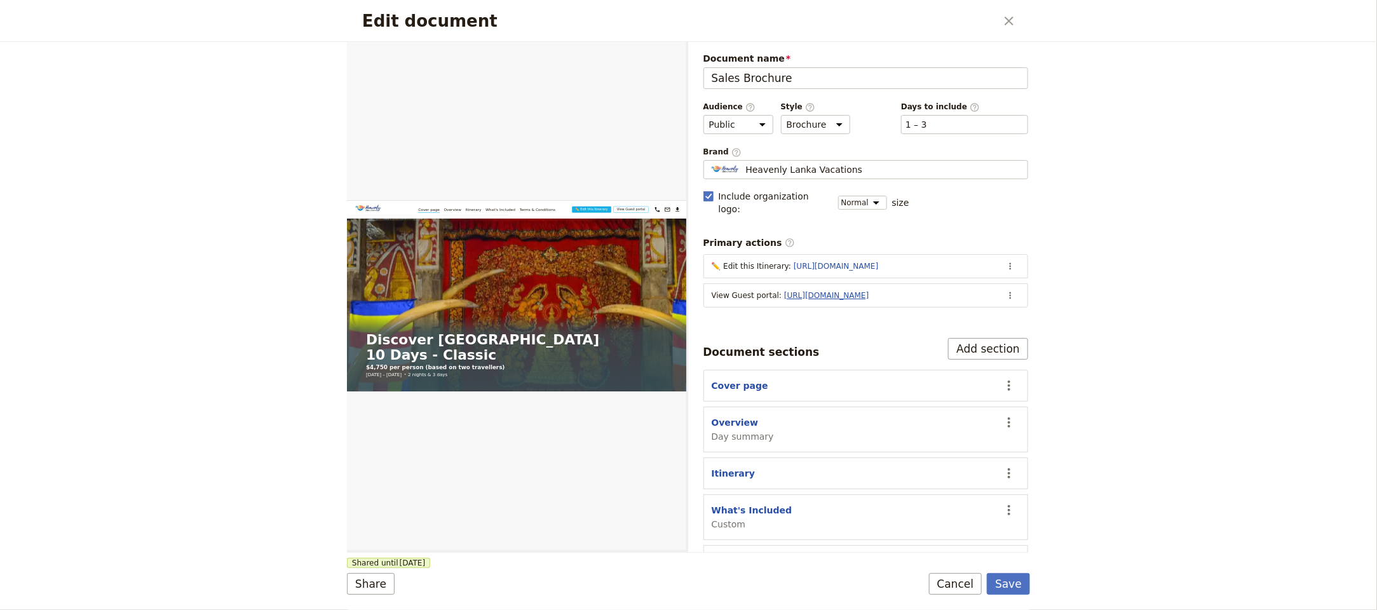
click at [868, 291] on link "https://trips.fieldbook.com/d/X5k0Zkvs-ilL-LJmMCdRa" at bounding box center [826, 295] width 84 height 9
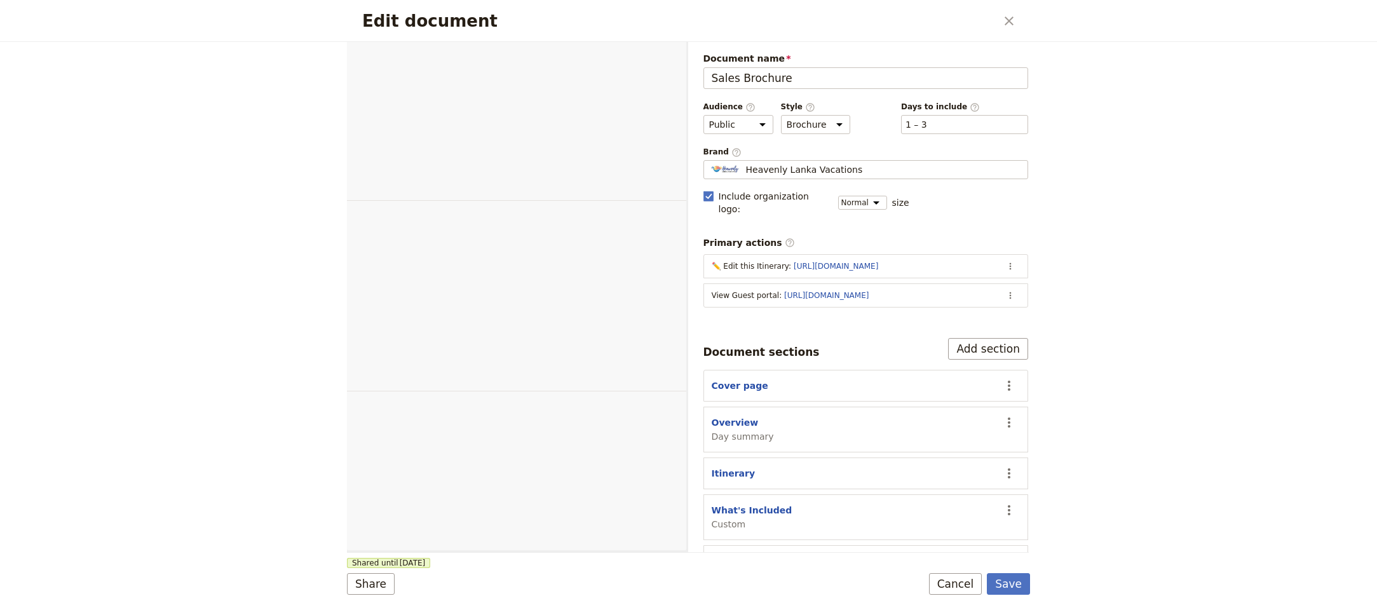
select select "DEFAULT"
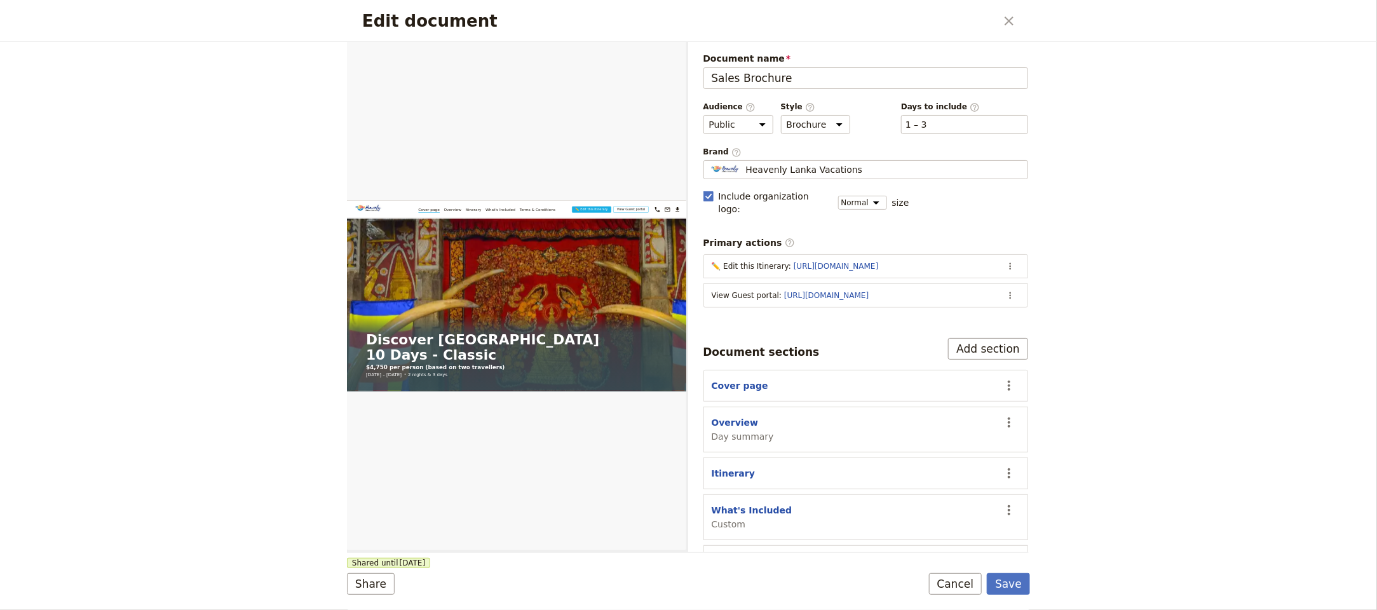
click at [1013, 566] on form "Web PDF ​ Document name Sales Brochure Preview Audience ​ Public Passenger Guid…" at bounding box center [688, 326] width 683 height 568
click at [1019, 588] on button "Save" at bounding box center [1008, 584] width 43 height 22
click at [1006, 13] on button "​" at bounding box center [1009, 21] width 22 height 22
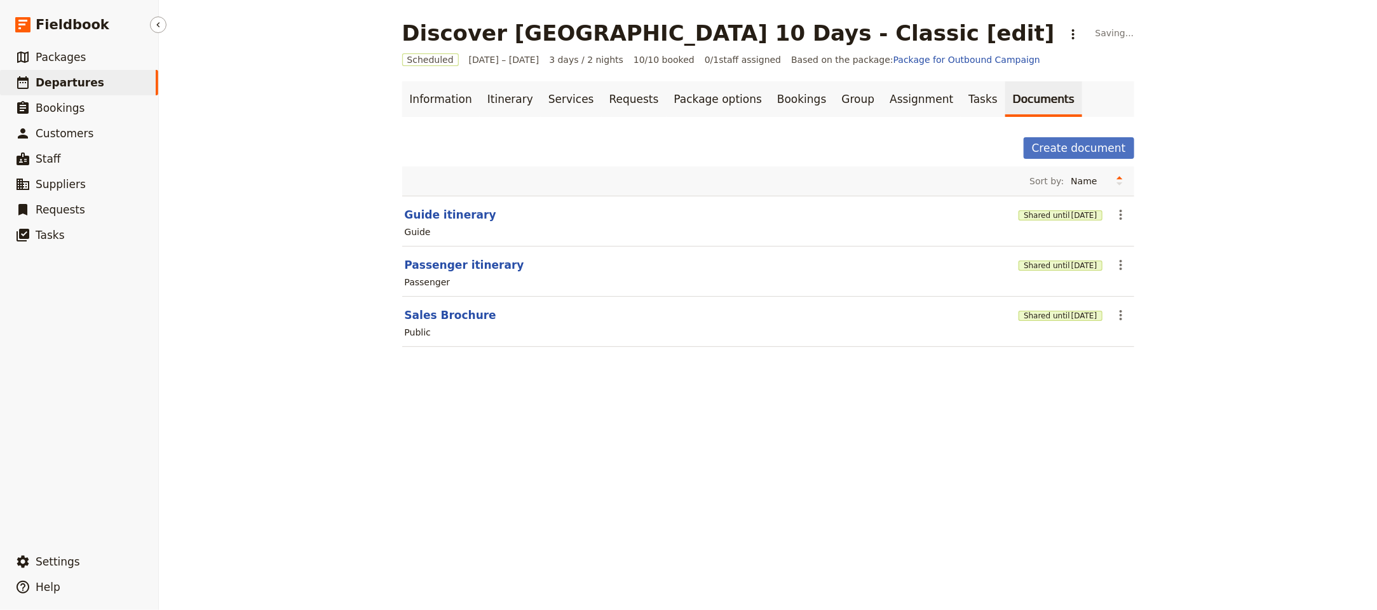
click at [95, 90] on link "​ Departures" at bounding box center [79, 82] width 158 height 25
select select "UPDATED_AT"
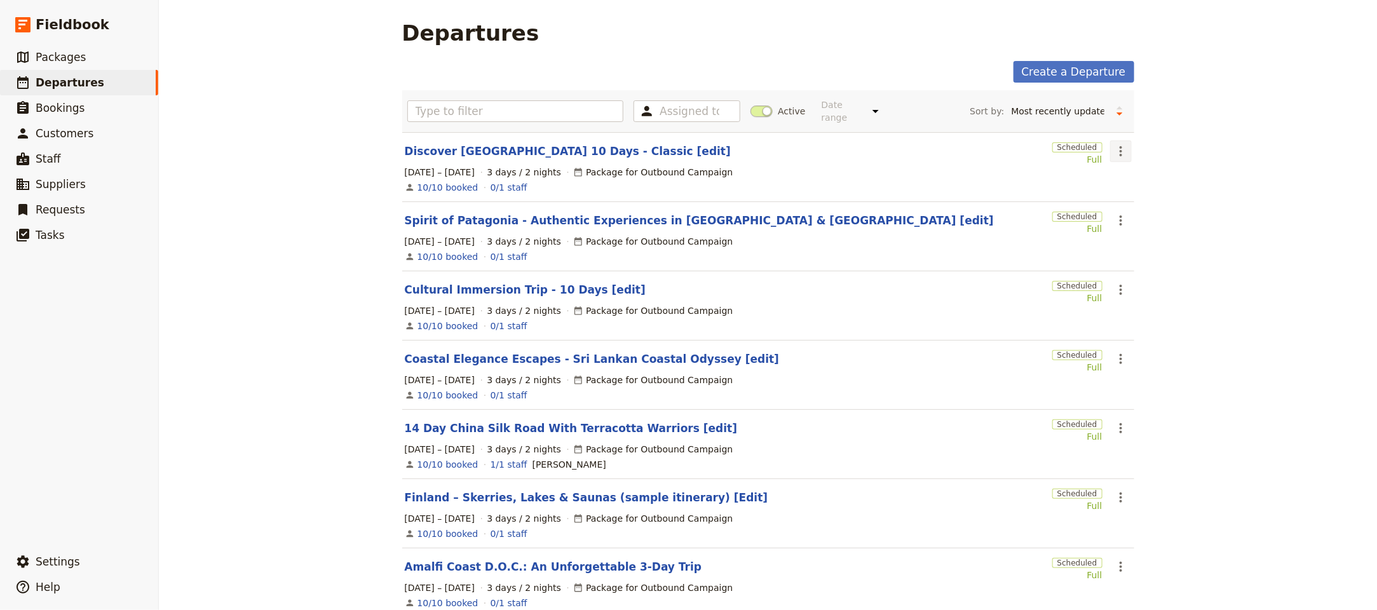
click at [1115, 144] on icon "Actions" at bounding box center [1120, 151] width 15 height 15
click at [1133, 185] on span "Clone this departure" at bounding box center [1155, 188] width 91 height 13
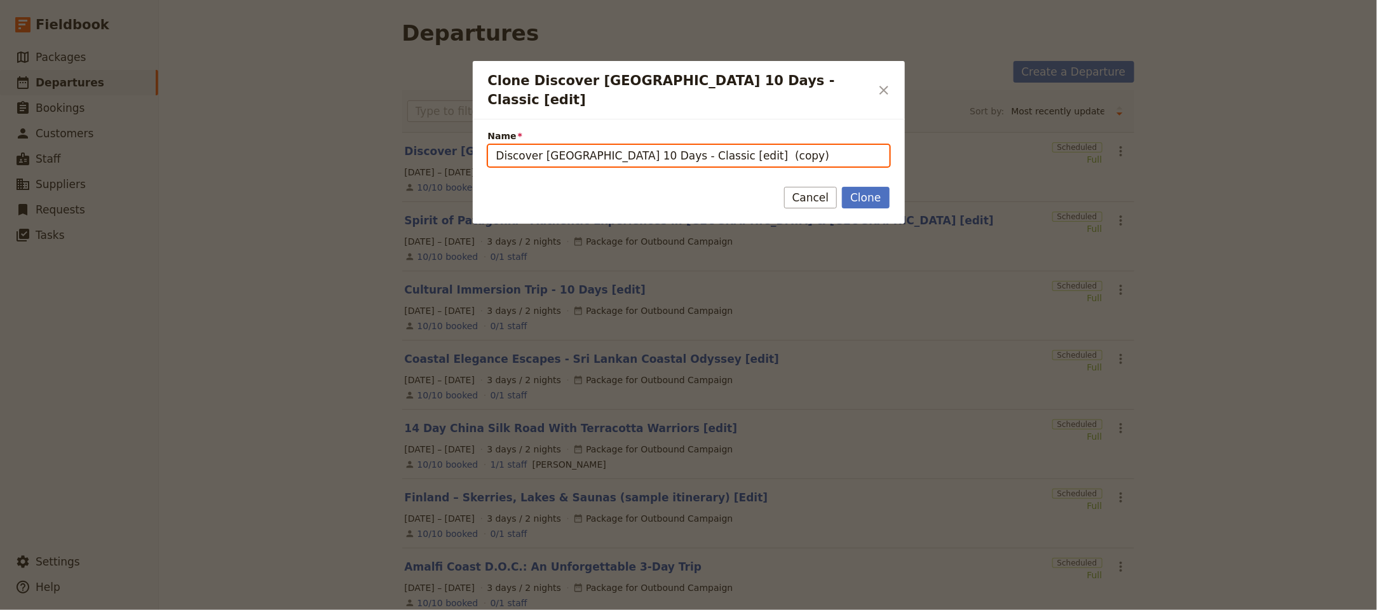
drag, startPoint x: 673, startPoint y: 138, endPoint x: 490, endPoint y: 139, distance: 182.3
click at [484, 140] on div "Name Discover Sri Lanka 10 Days - Classic [edit] (copy)" at bounding box center [689, 143] width 432 height 48
paste input "Three Day Gin Tour — Perth to Margaret River Return"
drag, startPoint x: 826, startPoint y: 140, endPoint x: 785, endPoint y: 144, distance: 42.1
click at [785, 145] on input "Three Day Gin Tour — Perth to Margaret River Return[edit] (copy)" at bounding box center [688, 156] width 401 height 22
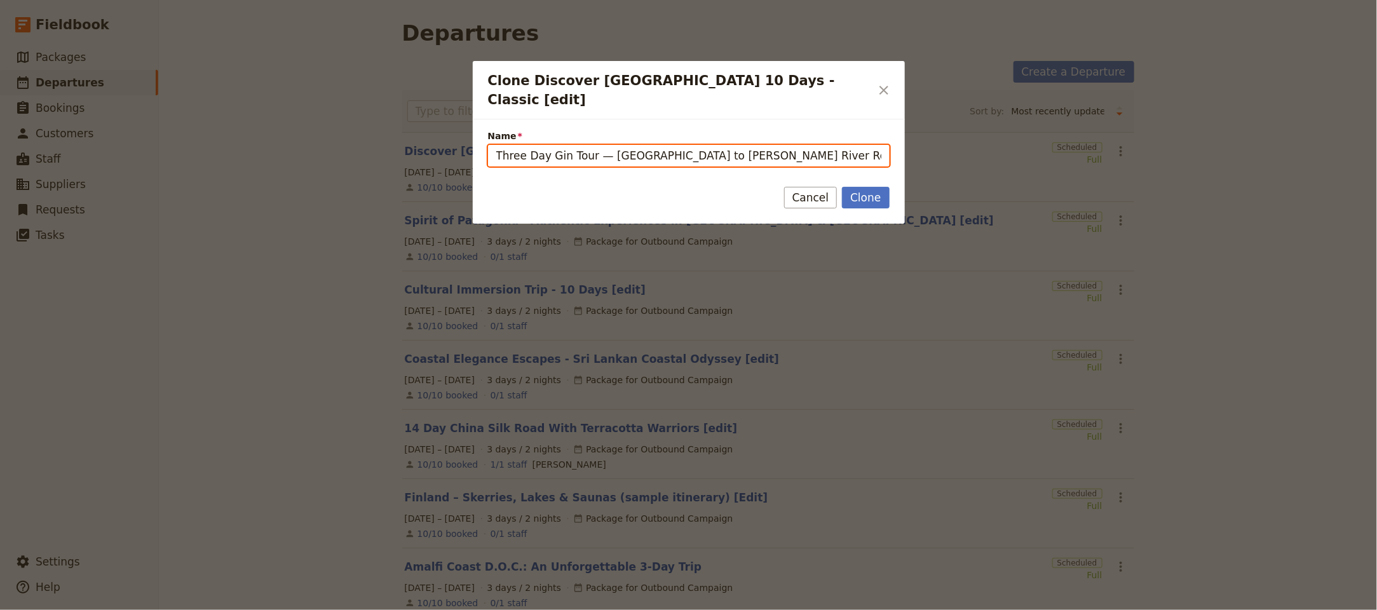
click at [750, 145] on input "Three Day Gin Tour — Perth to Margaret River Return[edit]" at bounding box center [688, 156] width 401 height 22
type input "Three Day Gin Tour — [GEOGRAPHIC_DATA] to [PERSON_NAME] River Return [edit]"
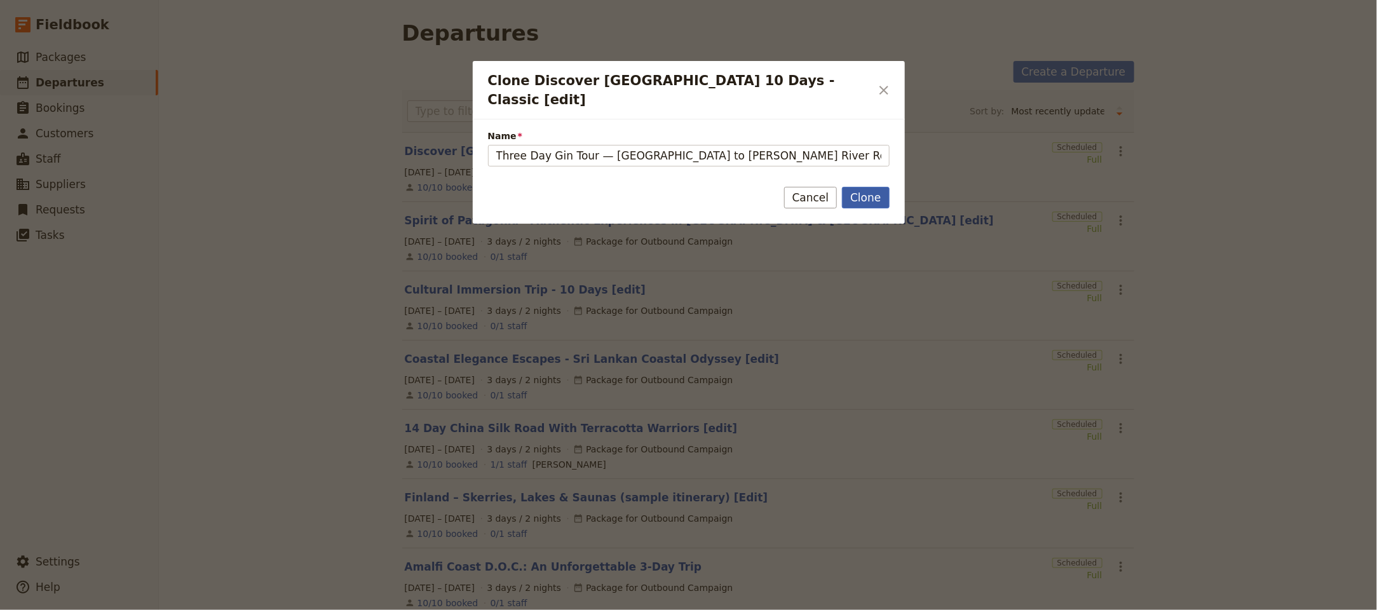
click at [872, 187] on button "Clone" at bounding box center [865, 198] width 47 height 22
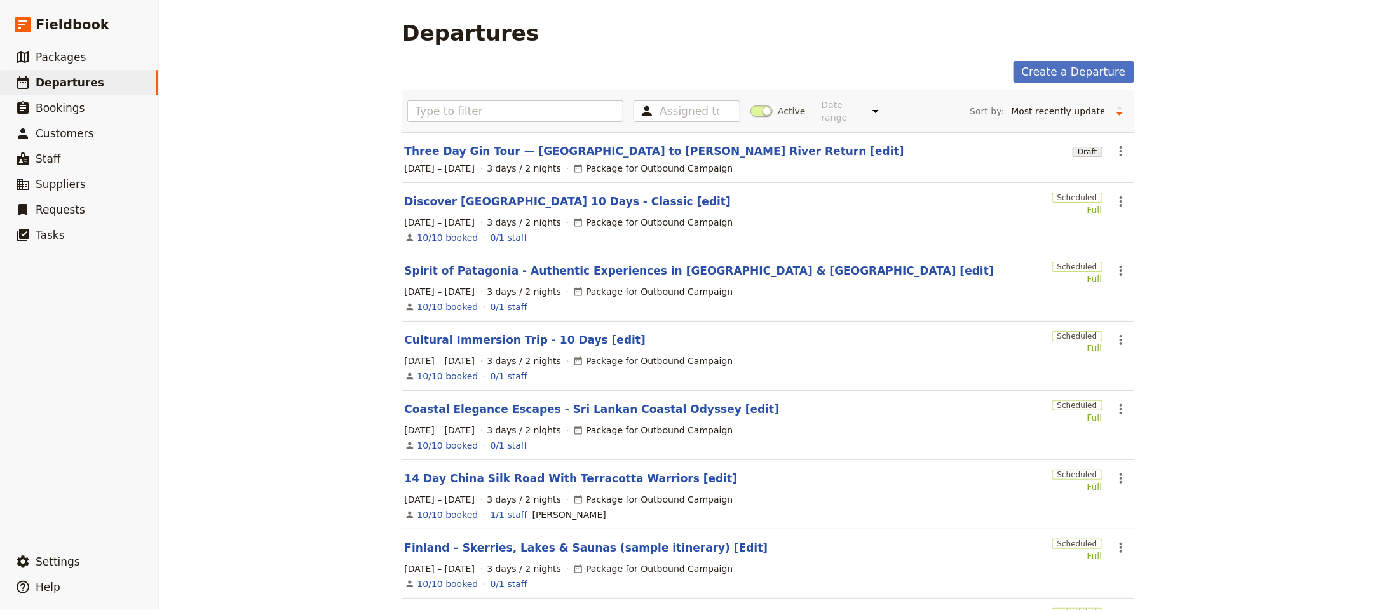
click at [593, 144] on link "Three Day Gin Tour — [GEOGRAPHIC_DATA] to [PERSON_NAME] River Return [edit]" at bounding box center [654, 151] width 499 height 15
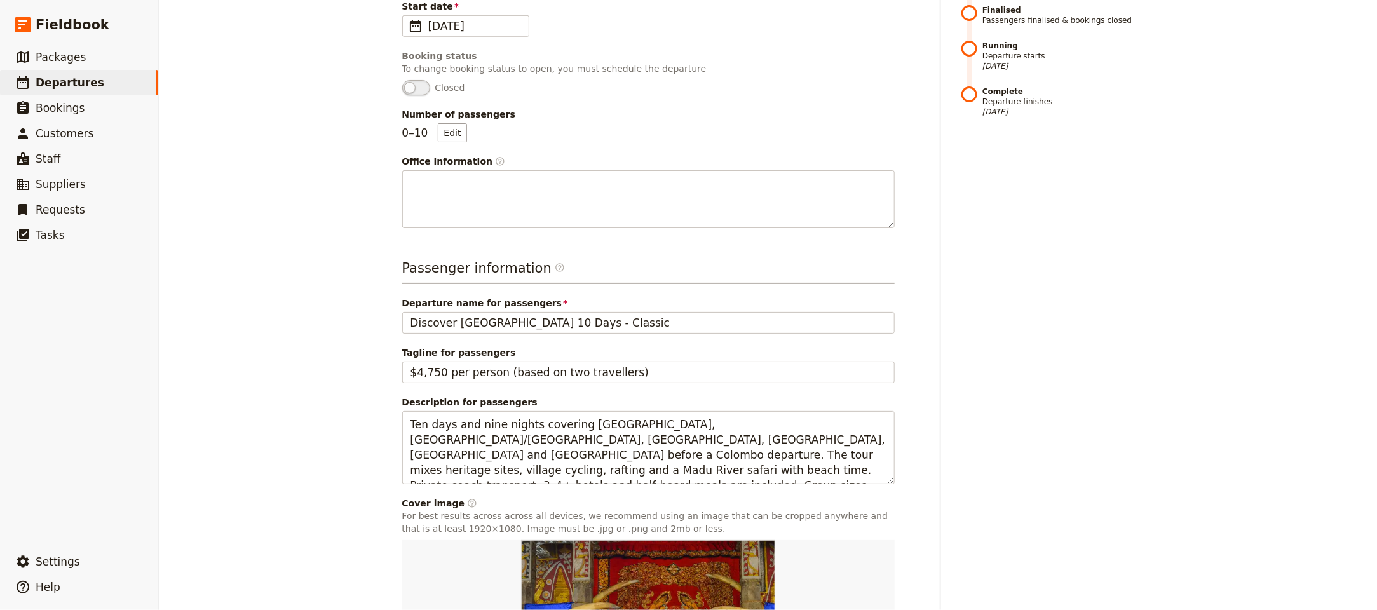
scroll to position [412, 0]
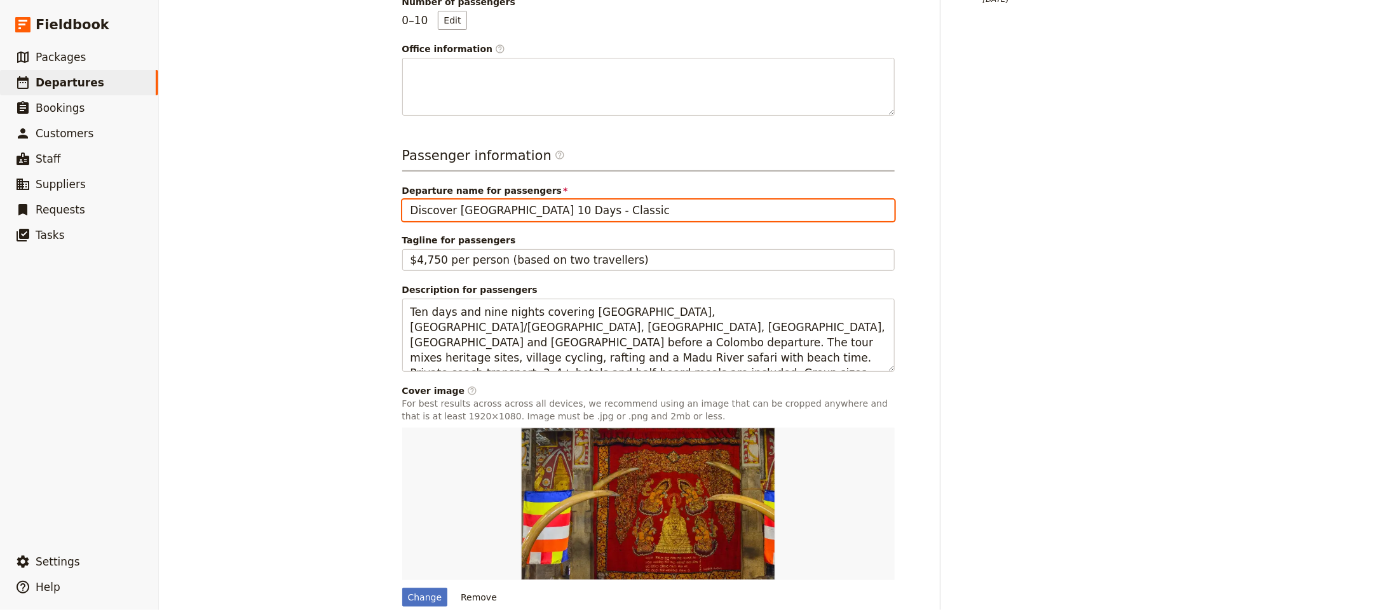
click at [588, 199] on input "Discover Sri Lanka 10 Days - Classic" at bounding box center [648, 210] width 492 height 22
paste input "Three Day Gin Tour — Perth to Margaret River Return"
type input "Three Day Gin Tour — Perth to Margaret River Return"
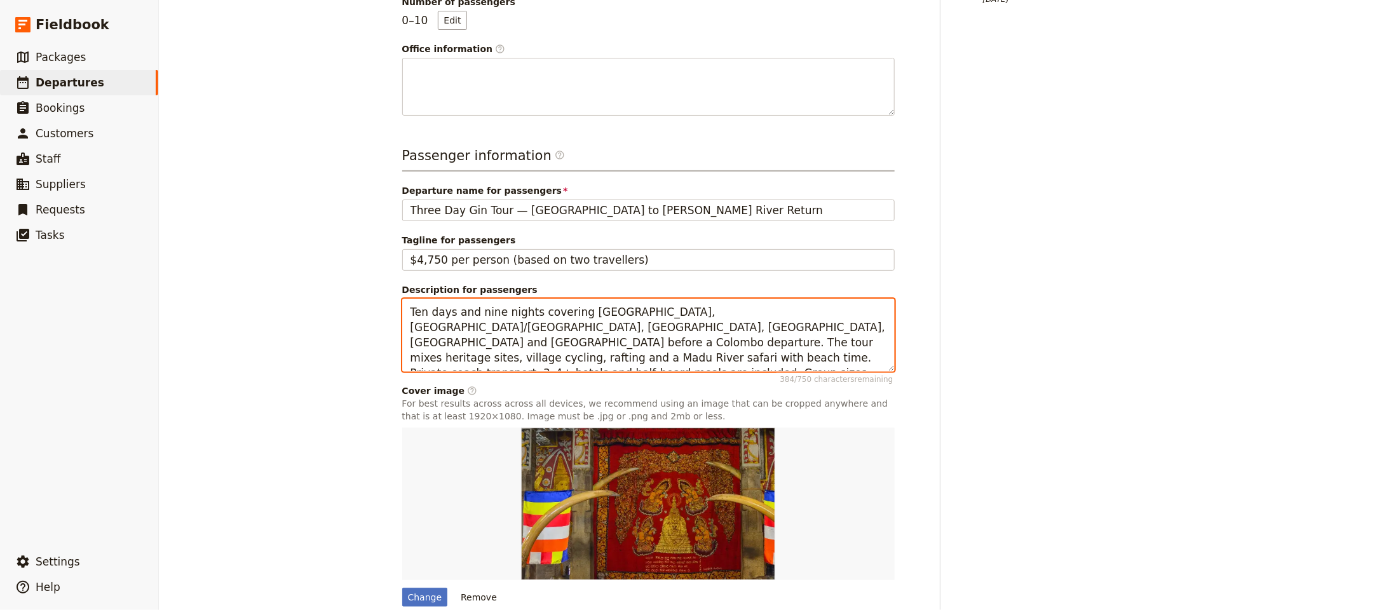
click at [595, 299] on textarea "Ten days and nine nights covering [GEOGRAPHIC_DATA], [GEOGRAPHIC_DATA]/[GEOGRAP…" at bounding box center [648, 335] width 492 height 73
paste textarea
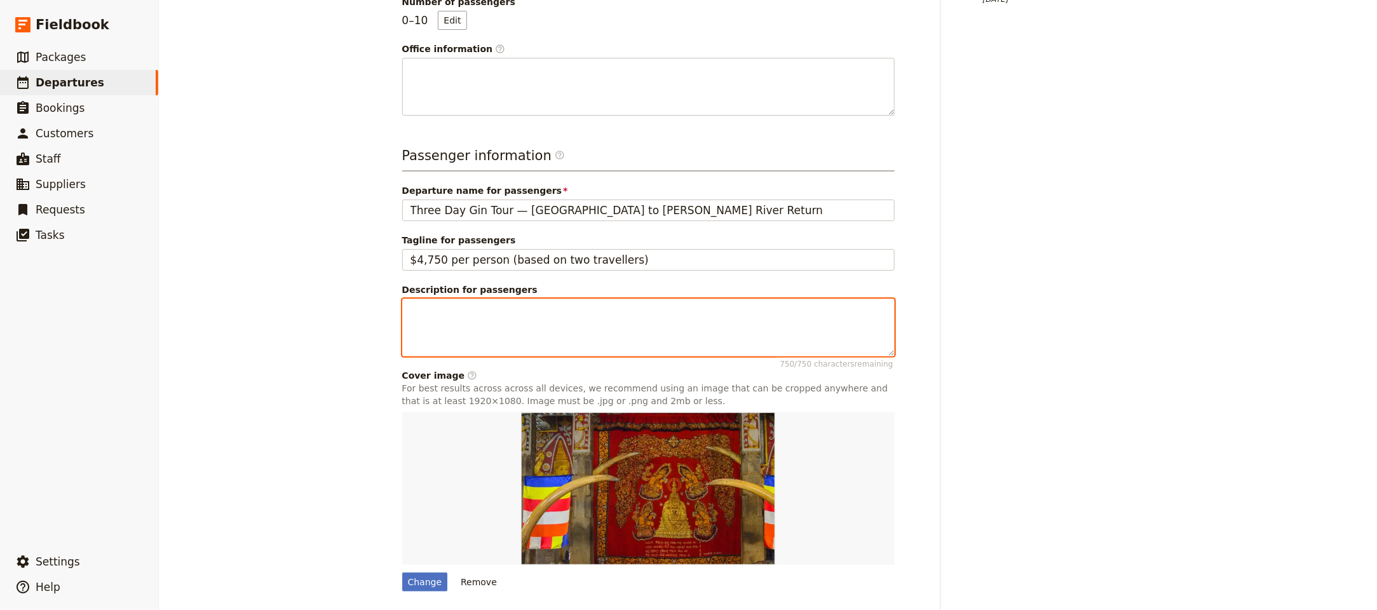
paste textarea
paste textarea "WA’s first 3‑day gin tour, featuring distillery visits in [GEOGRAPHIC_DATA][PER…"
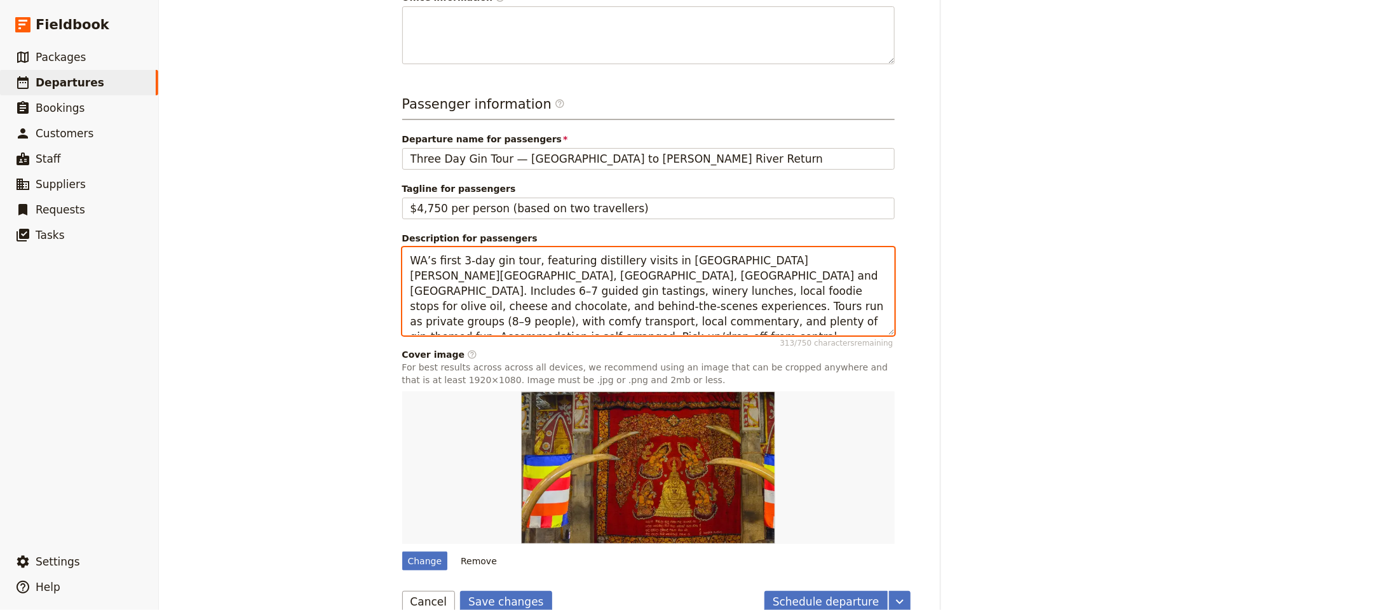
scroll to position [465, 0]
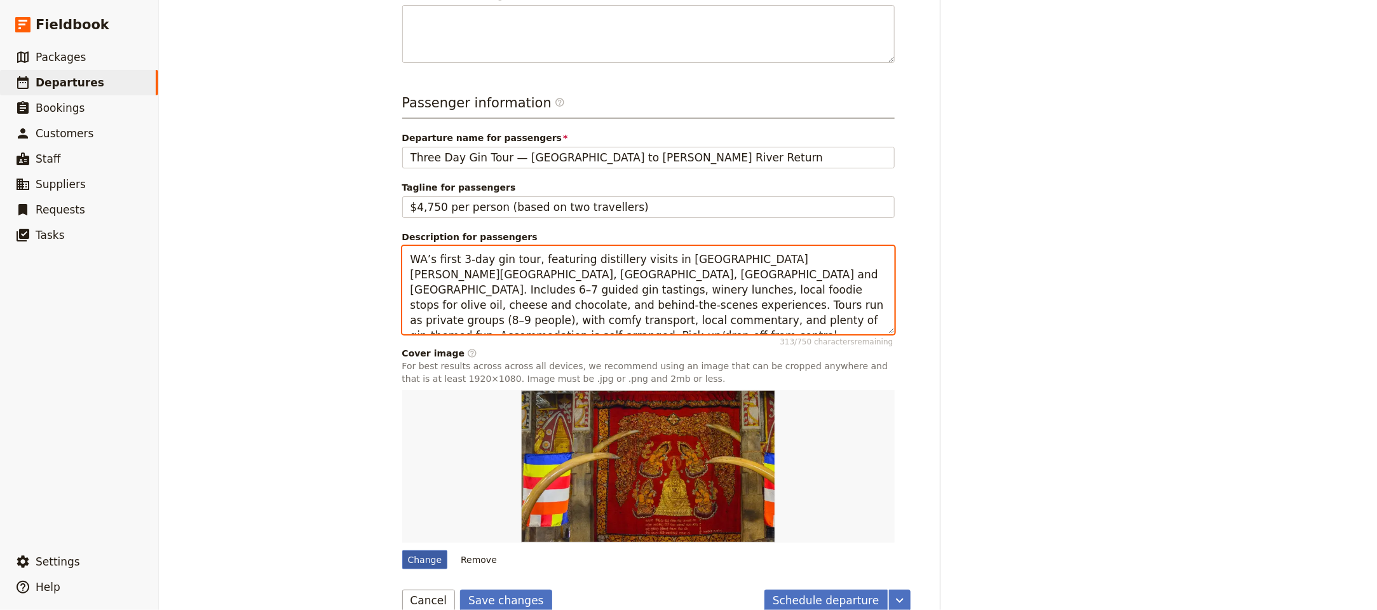
type textarea "WA’s first 3‑day gin tour, featuring distillery visits in [GEOGRAPHIC_DATA][PER…"
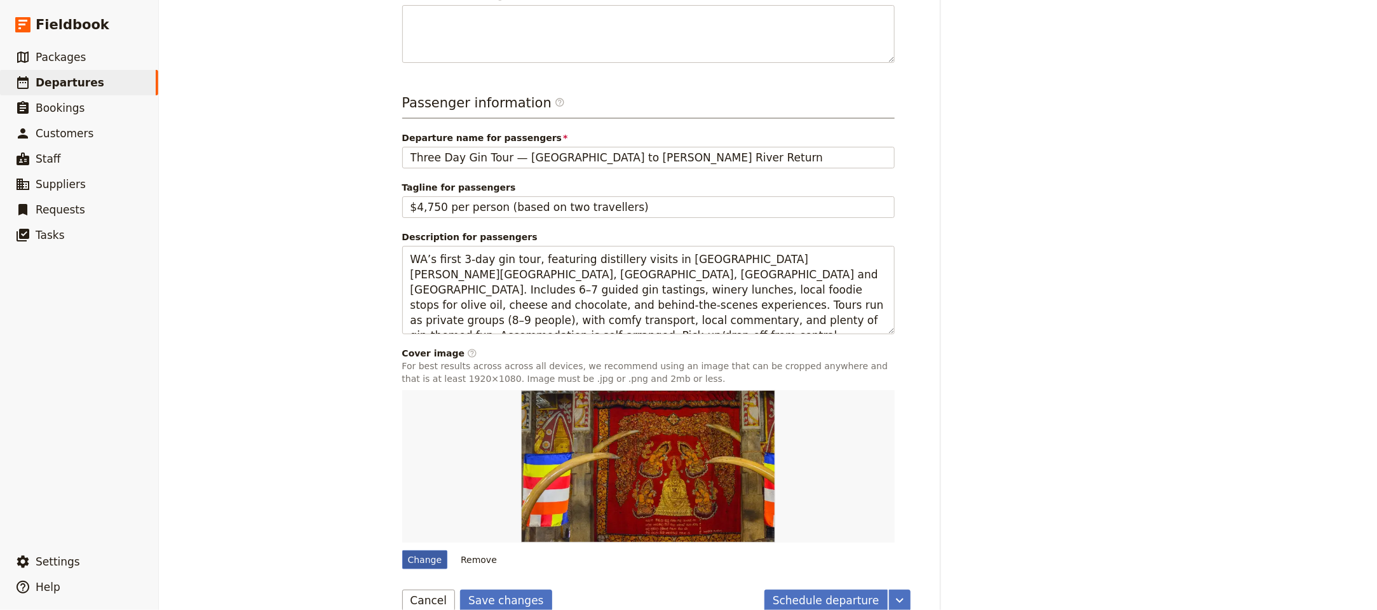
click at [418, 550] on div "Change" at bounding box center [425, 559] width 46 height 19
click at [402, 549] on input "Change" at bounding box center [401, 549] width 1 height 1
type input "C:\fakepath\harris-river-estate-3-gins-verticle-web-copy_orig.jpg"
type input "Discover Sri Lanka 10 Days - Classic"
type textarea "Ten days and nine nights covering Dambulla, Polonnaruwa/Girithale, Sigiriya, Ka…"
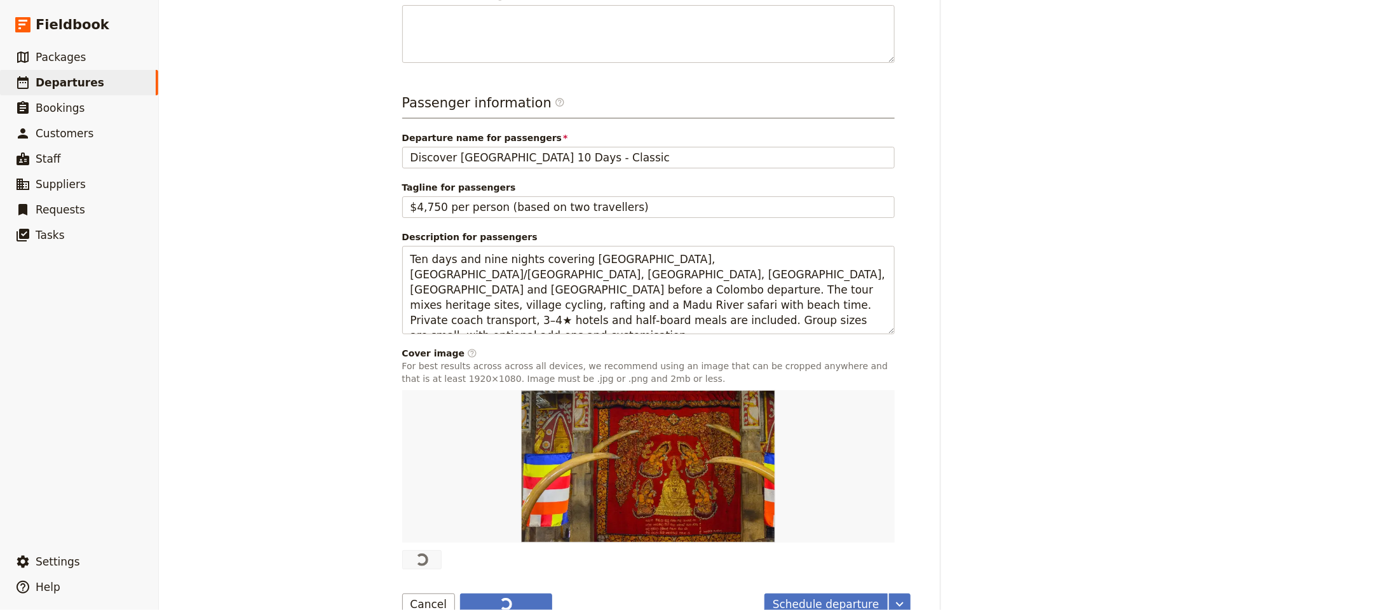
scroll to position [450, 0]
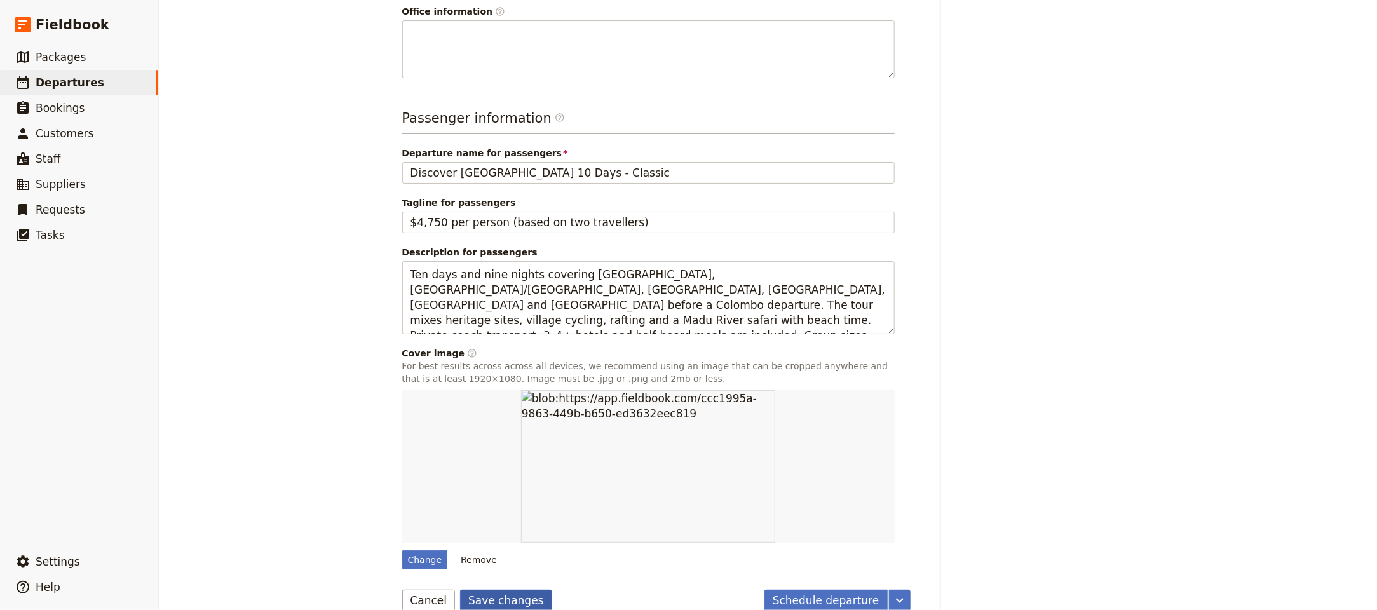
click at [497, 589] on button "Save changes" at bounding box center [506, 600] width 92 height 22
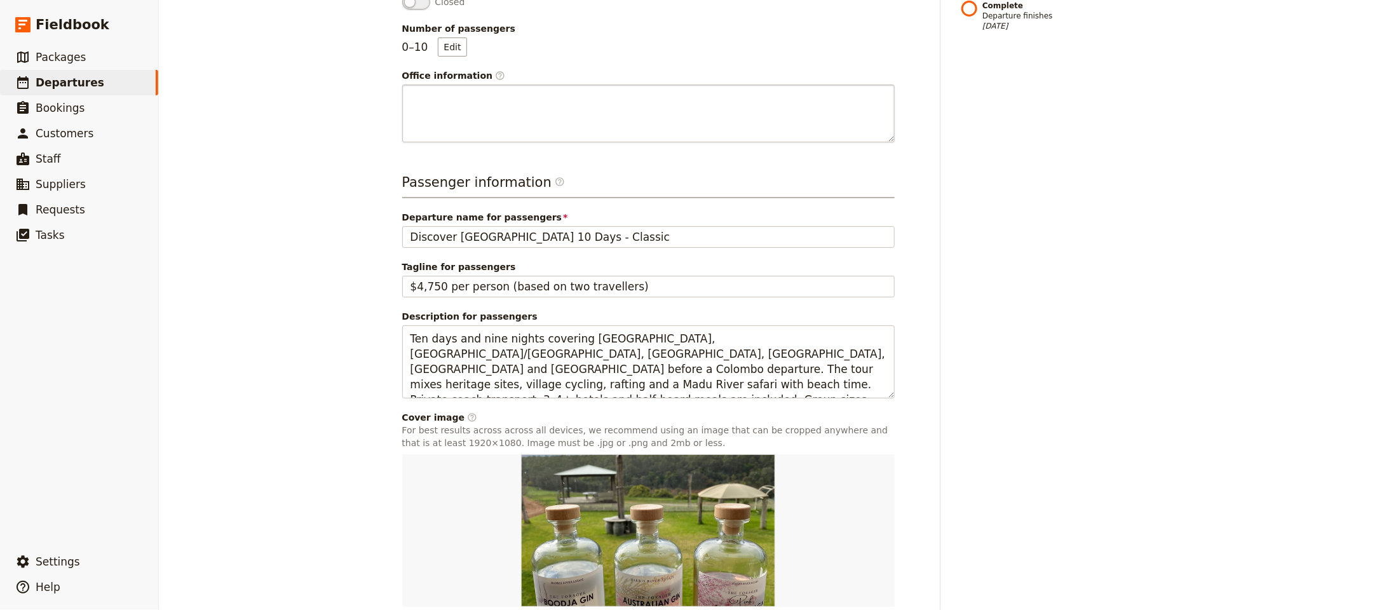
scroll to position [0, 0]
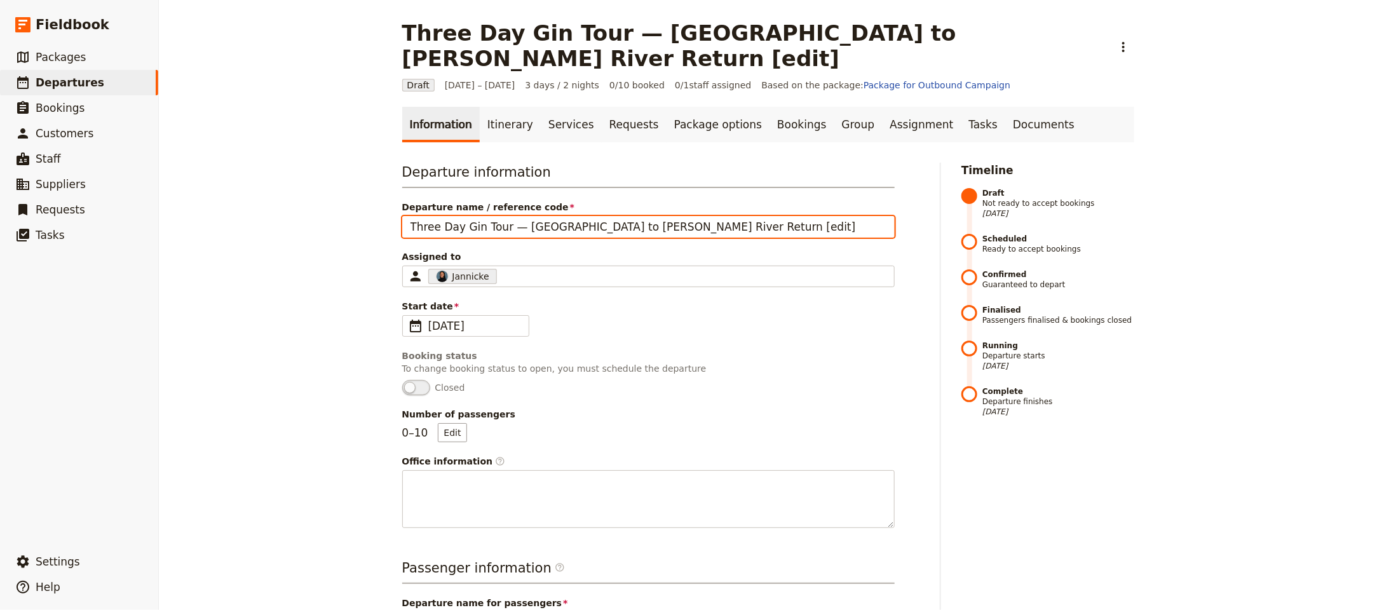
click at [589, 216] on input "Three Day Gin Tour — Perth to Margaret River Return [edit]" at bounding box center [648, 227] width 492 height 22
drag, startPoint x: 497, startPoint y: 201, endPoint x: 359, endPoint y: 201, distance: 138.5
click at [359, 201] on div "Three Day Gin Tour — Perth to Margaret River Return [edit] ​ Draft 1 – 3 Oct 20…" at bounding box center [768, 305] width 1218 height 610
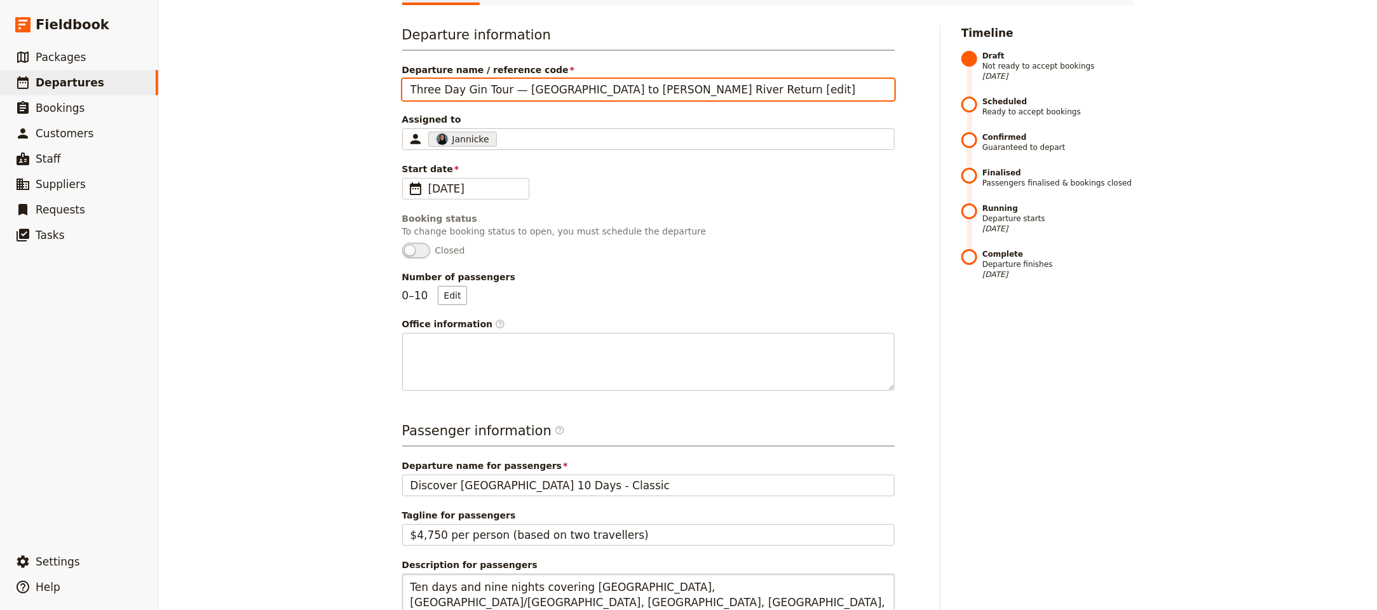
scroll to position [364, 0]
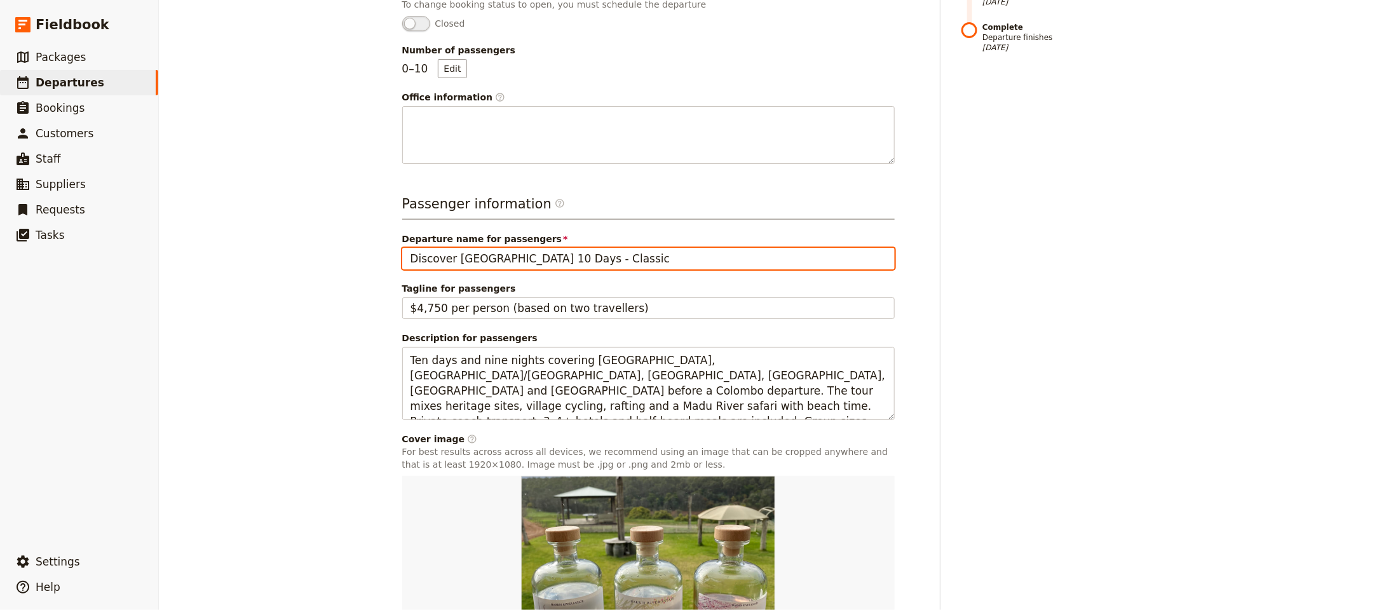
click at [493, 248] on input "Discover Sri Lanka 10 Days - Classic" at bounding box center [648, 259] width 492 height 22
paste input "Three Day Gin Tour"
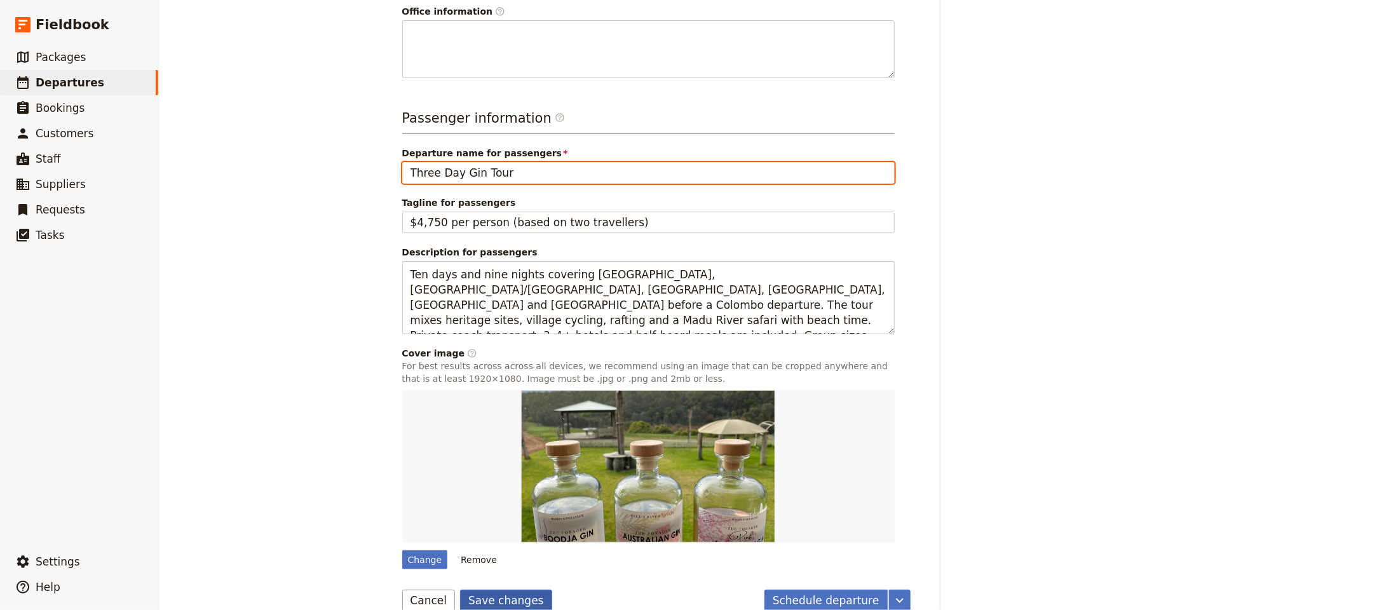
type input "Three Day Gin Tour"
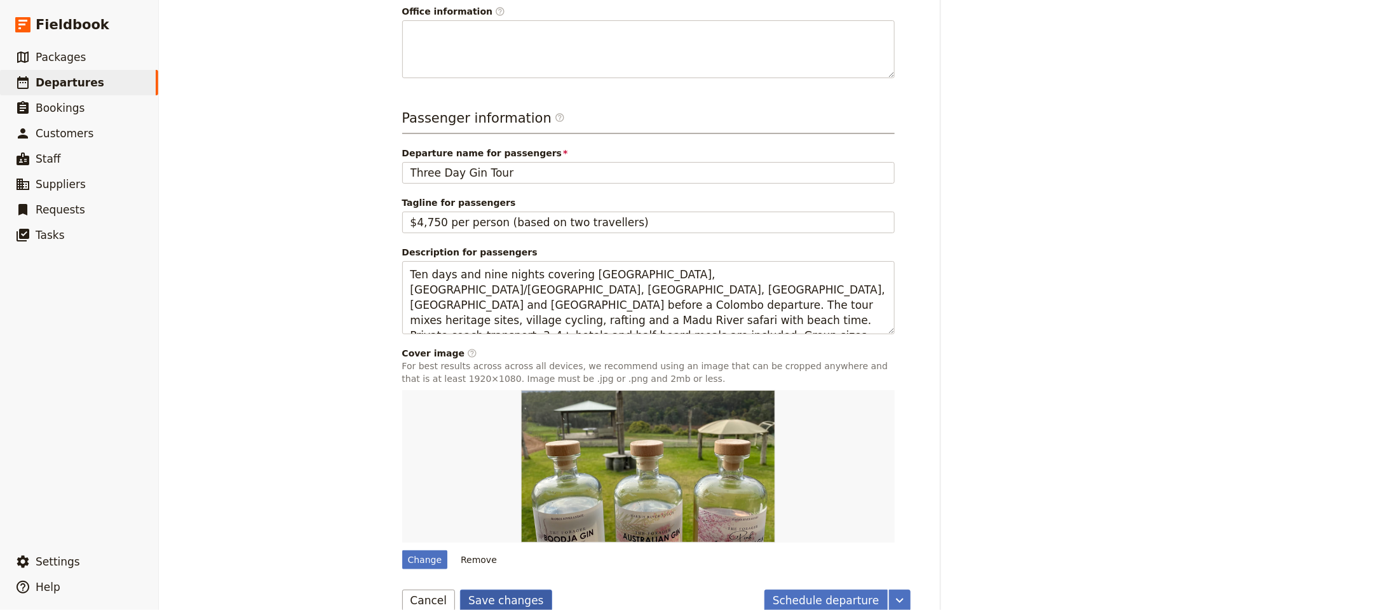
click at [527, 589] on button "Save changes" at bounding box center [506, 600] width 92 height 22
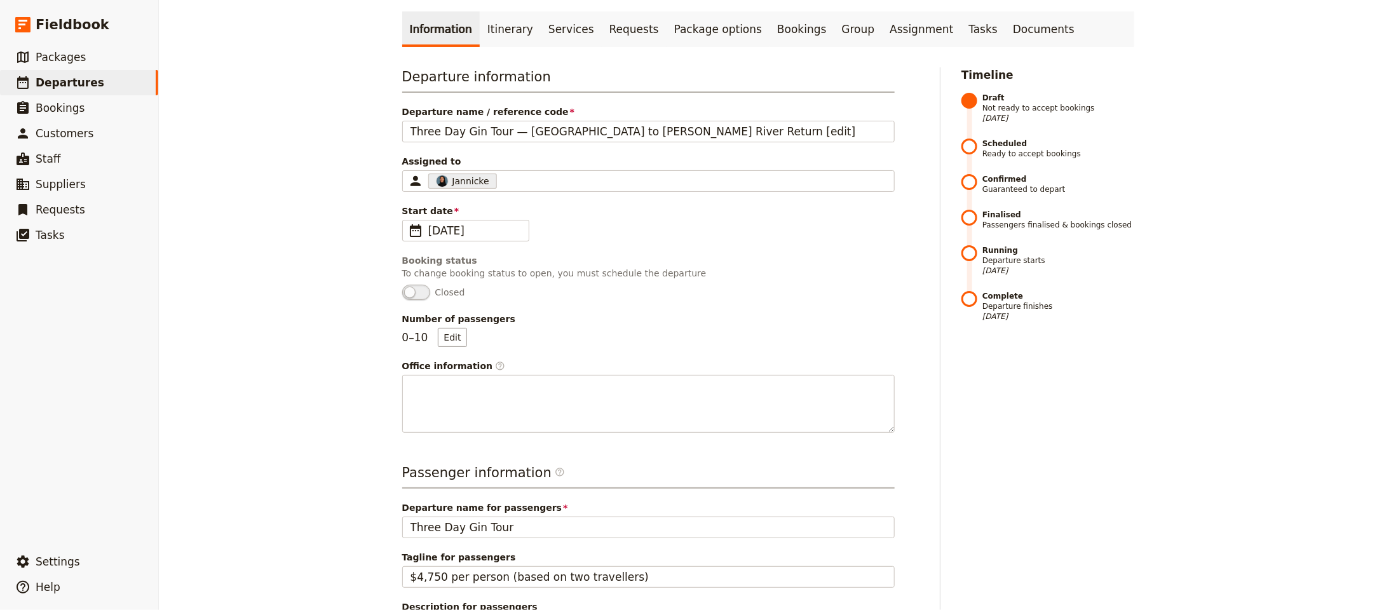
scroll to position [0, 0]
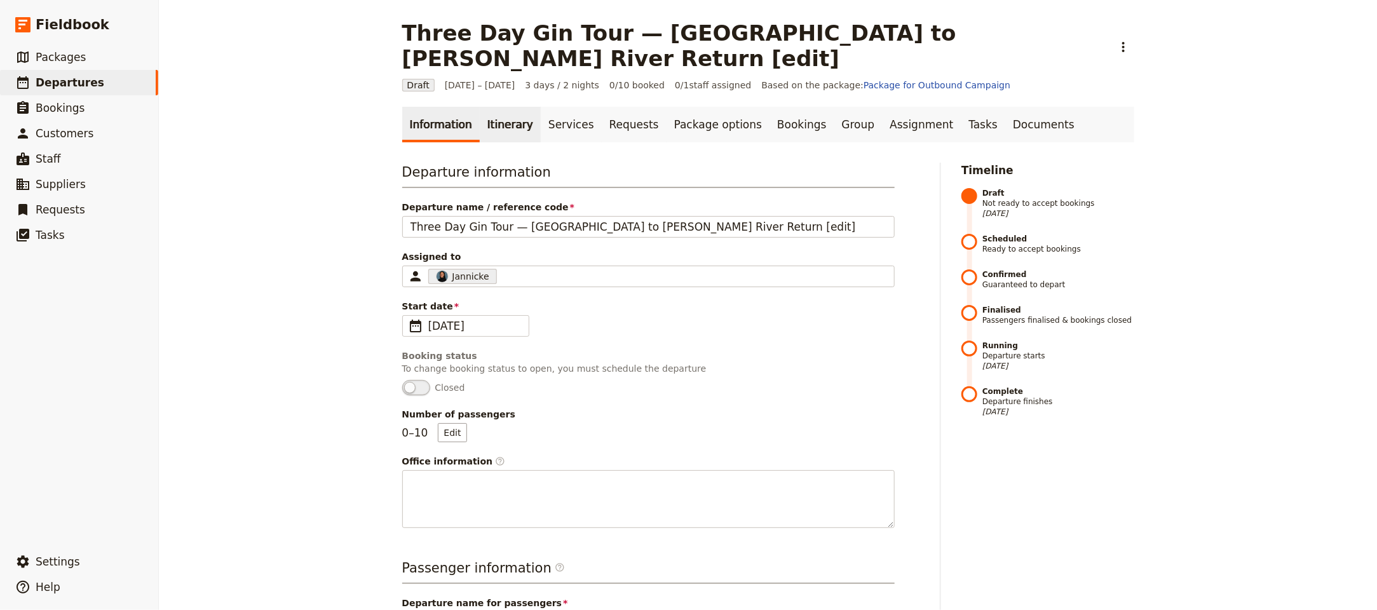
click at [509, 107] on link "Itinerary" at bounding box center [510, 125] width 61 height 36
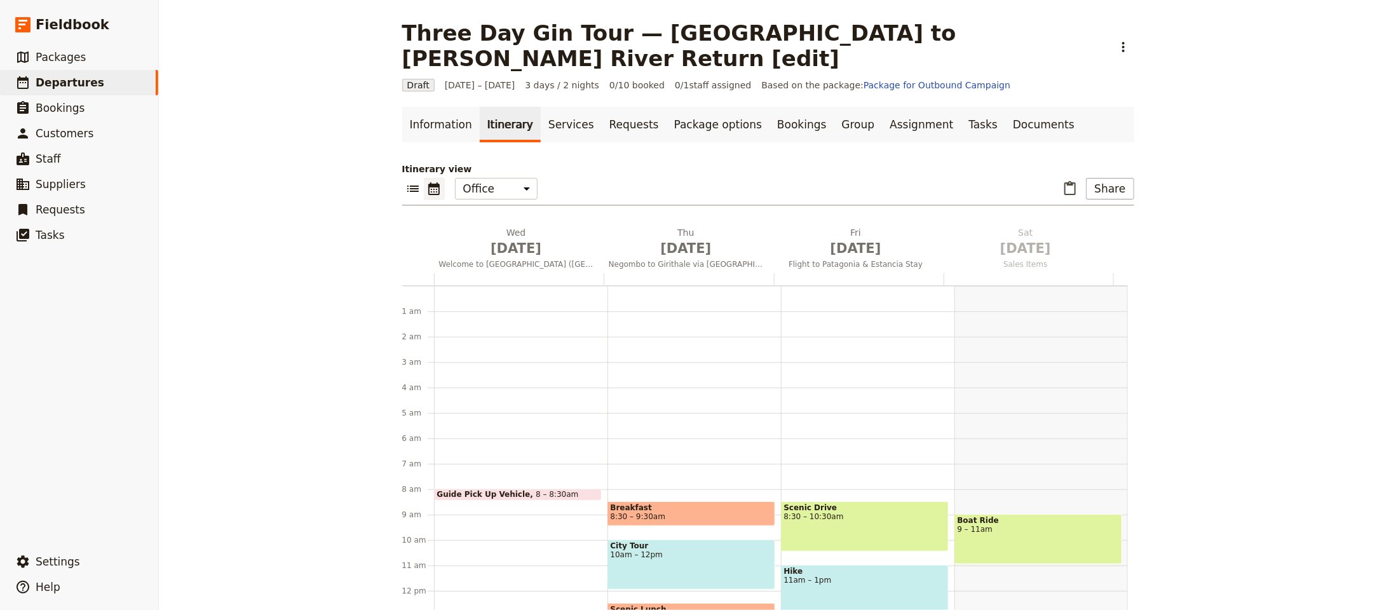
scroll to position [165, 0]
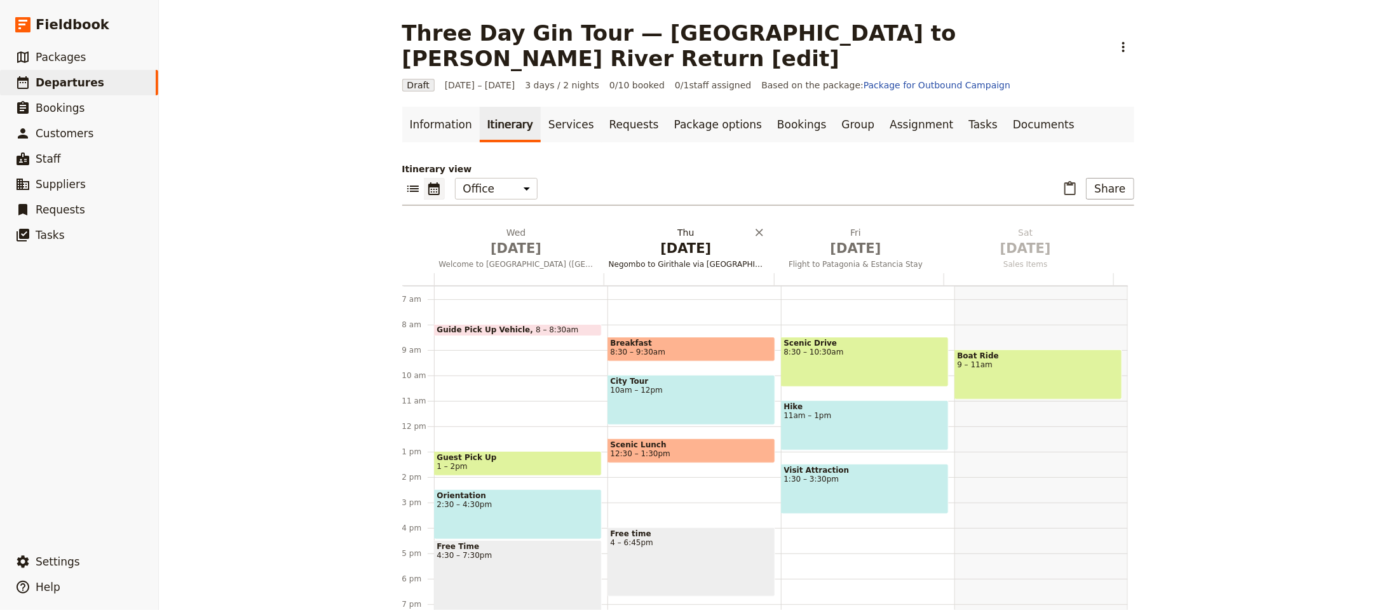
click at [508, 239] on span "[DATE]" at bounding box center [516, 248] width 154 height 19
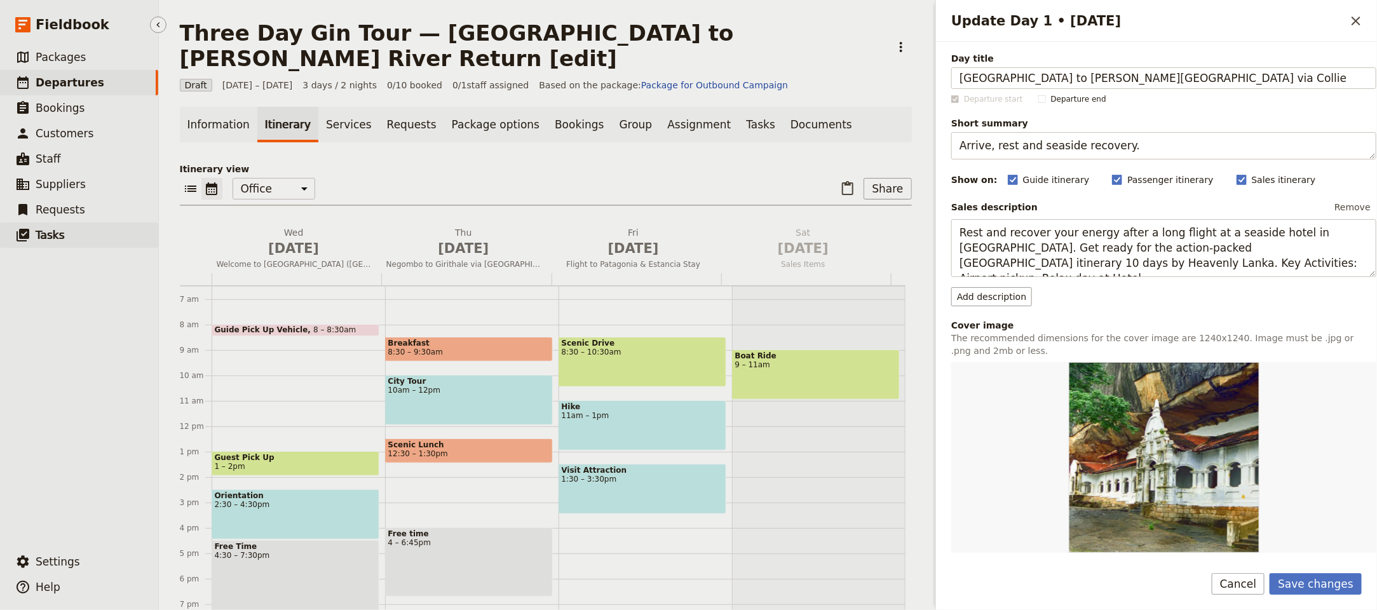
type input "Perth to Margaret River via Collie"
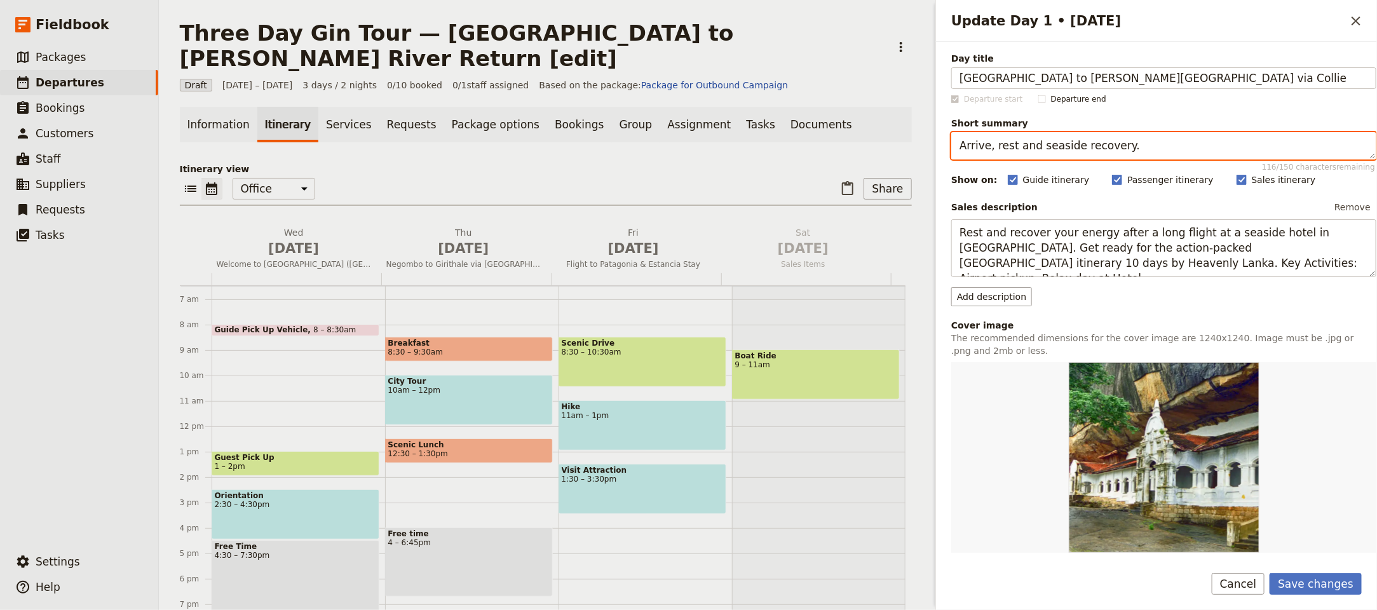
click at [1150, 144] on textarea "Arrive, rest and seaside recovery." at bounding box center [1163, 145] width 425 height 27
click at [1150, 143] on textarea "Arrive, rest and seaside recovery." at bounding box center [1163, 145] width 425 height 27
paste textarea "Gin tastings and distillery lunch"
type textarea "Gin tastings and distillery lunch."
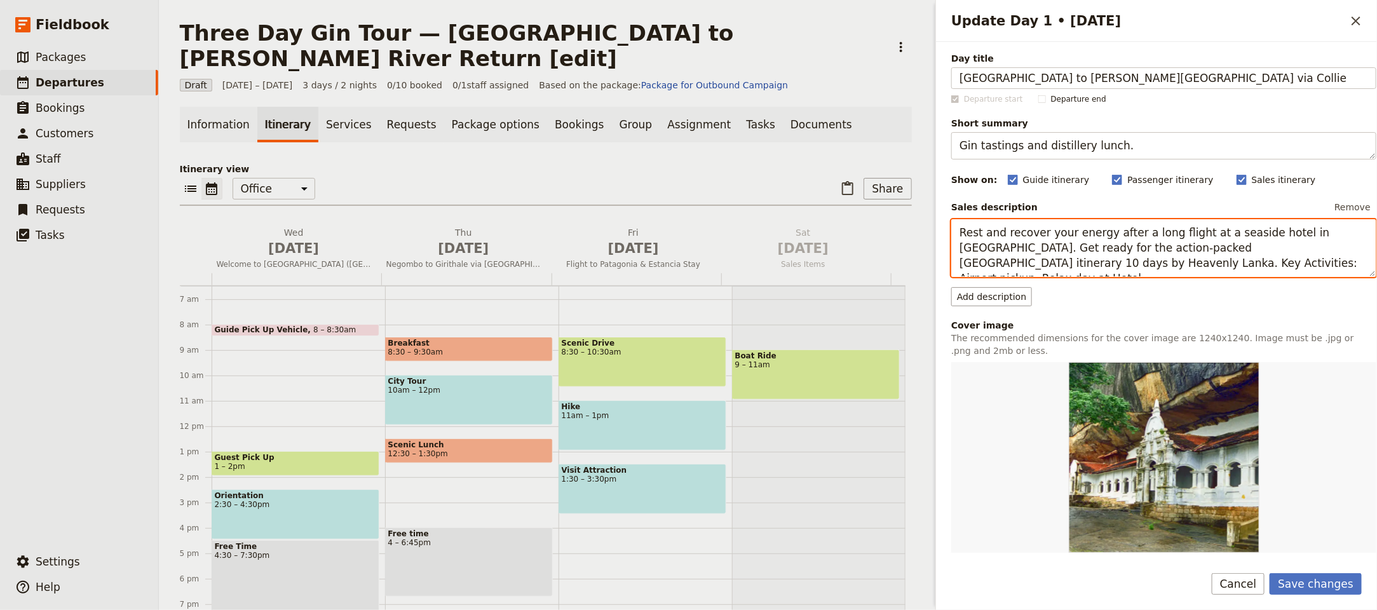
click at [1183, 250] on textarea "Rest and recover your energy after a long flight at a seaside hotel in Negombo.…" at bounding box center [1163, 248] width 425 height 58
click at [1185, 250] on textarea "Rest and recover your energy after a long flight at a seaside hotel in Negombo.…" at bounding box center [1163, 248] width 425 height 58
paste textarea "Depart Perth (8:30am) for the South West, stopping in Collie for the first gin …"
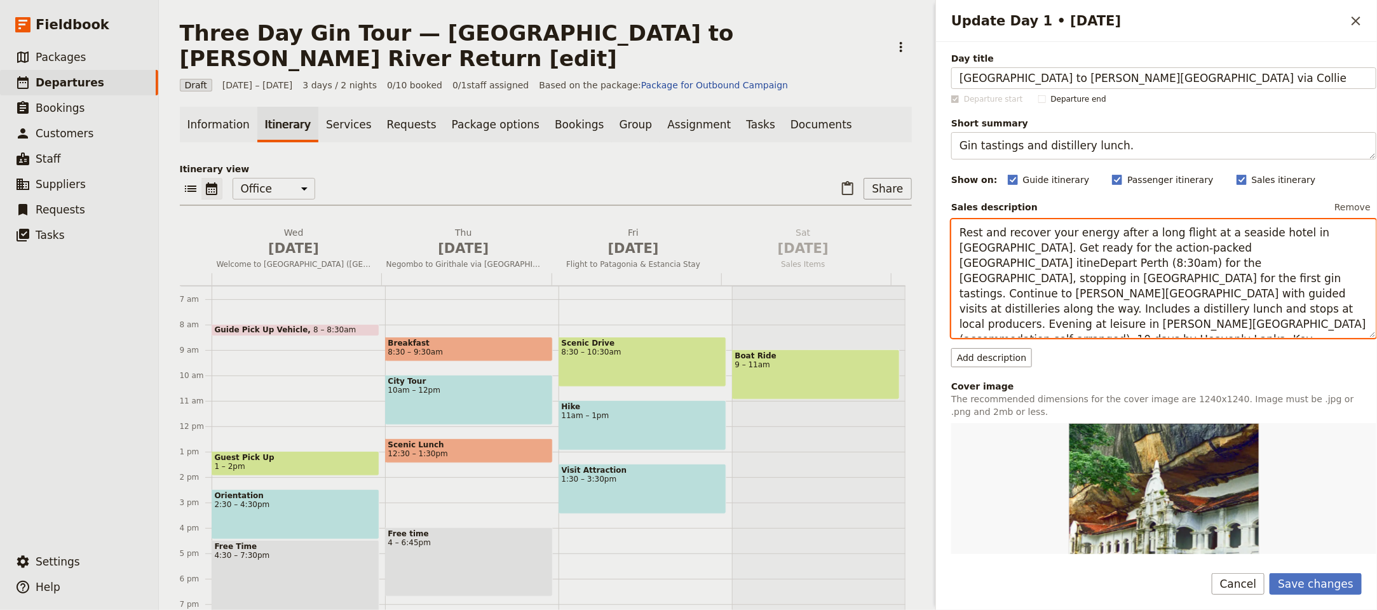
paste textarea "Depart Perth (8:30am) for the South West, stopping in Collie for the first gin …"
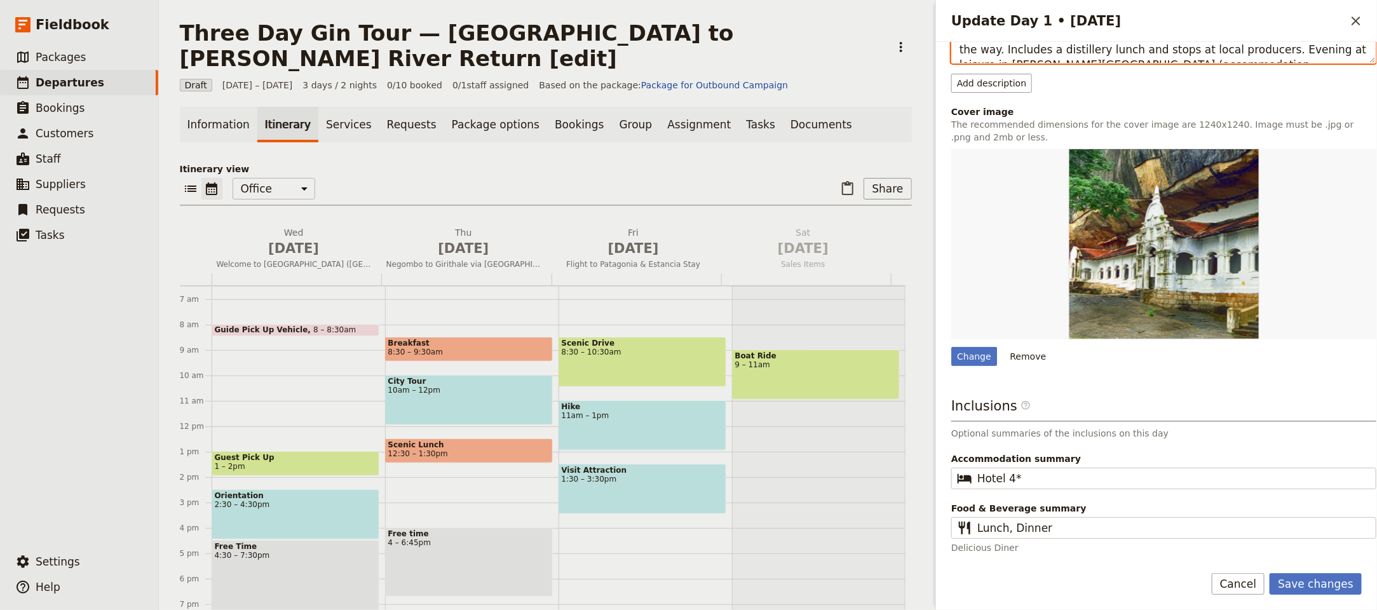
scroll to position [234, 0]
type textarea "Depart Perth (8:30am) for the South West, stopping in Collie for the first gin …"
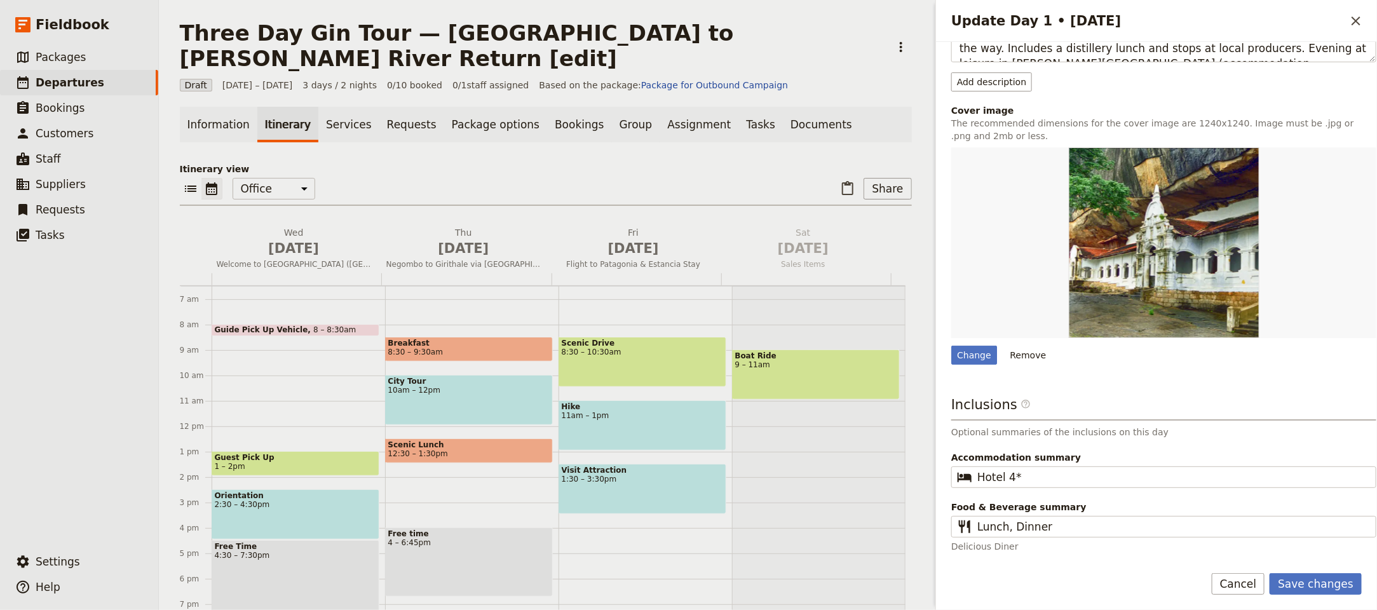
click at [959, 341] on div "Change Remove" at bounding box center [1163, 255] width 425 height 217
click at [967, 351] on div "Change" at bounding box center [974, 355] width 46 height 19
click at [951, 346] on input "Change" at bounding box center [950, 345] width 1 height 1
type input "C:\fakepath\margaret-river-distilling-co-sign-web-copy.jpg"
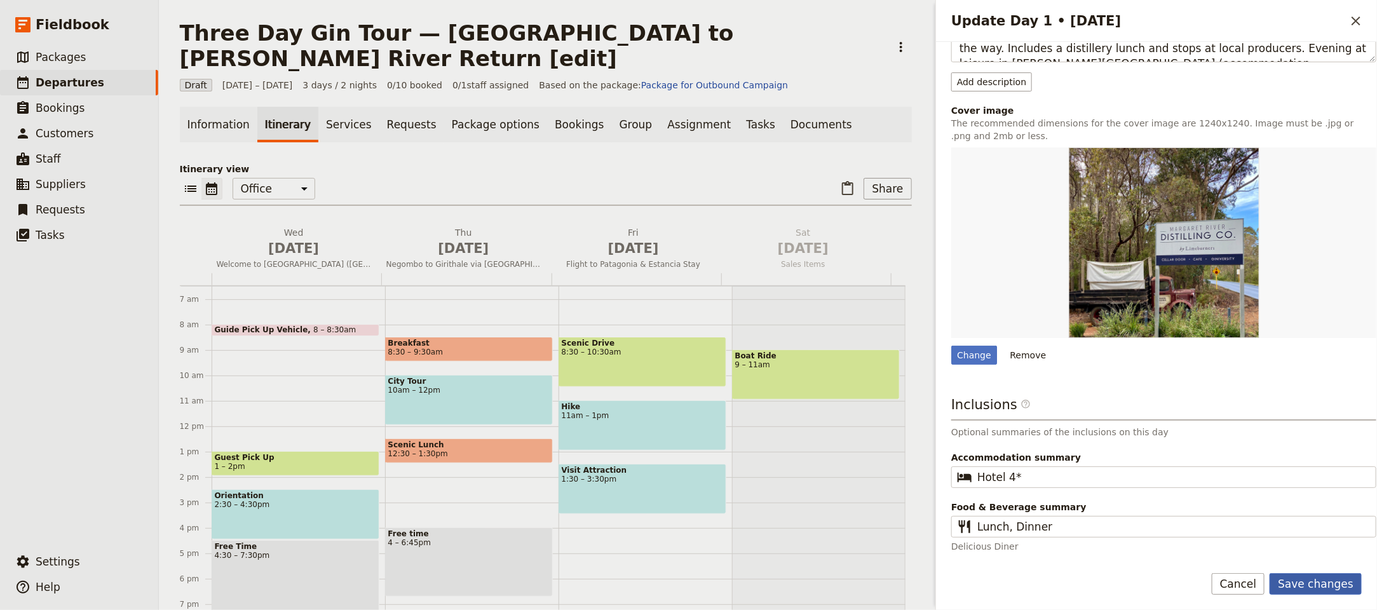
click at [1305, 580] on button "Save changes" at bounding box center [1315, 584] width 92 height 22
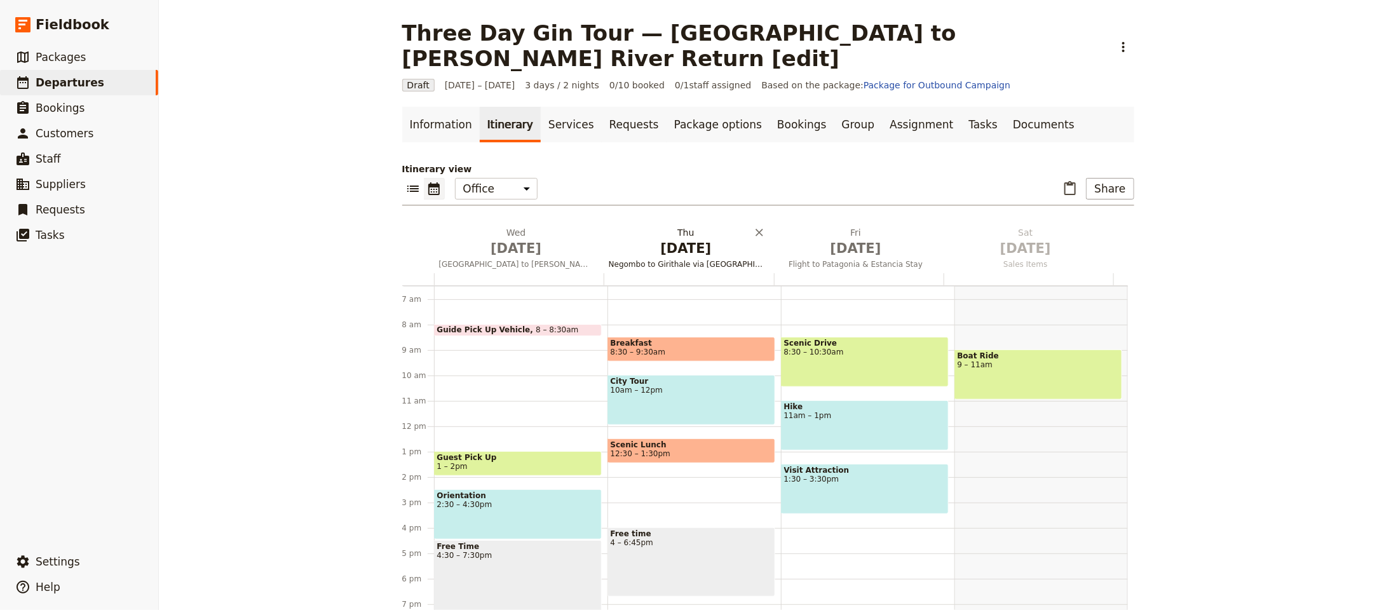
click at [677, 226] on h2 "Thu Oct 2 Negombo to Girithale via Dambulla" at bounding box center [686, 242] width 154 height 32
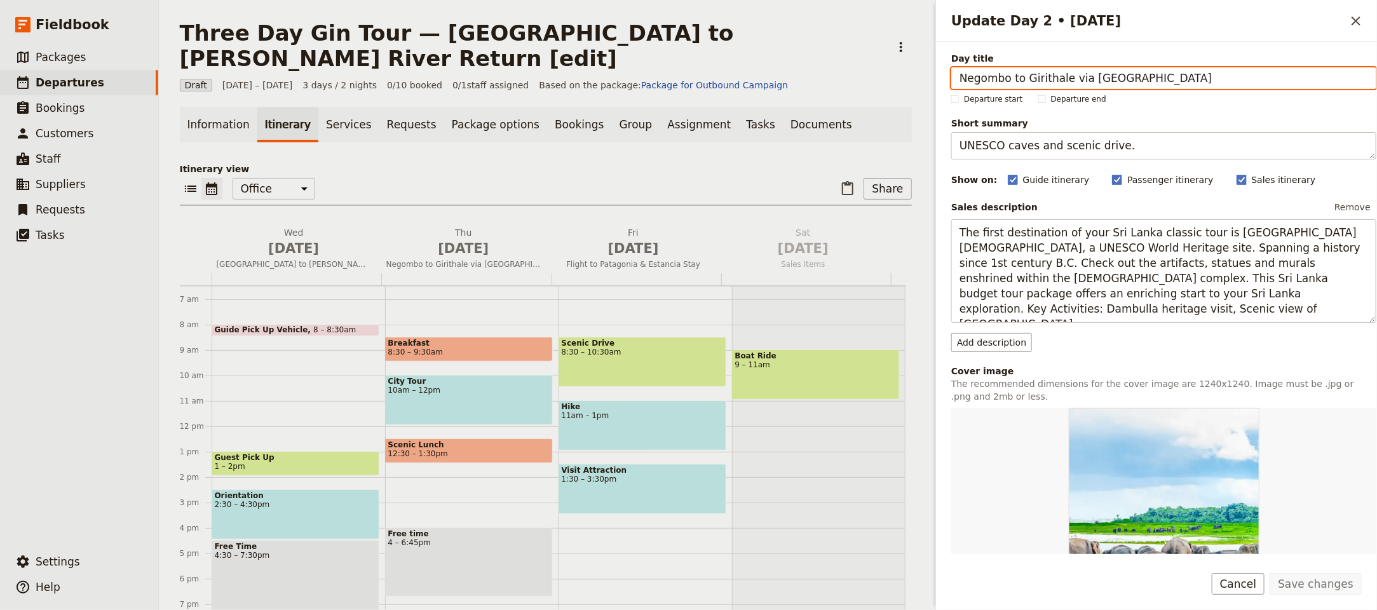
click at [1065, 79] on input "Negombo to Girithale via Dambulla" at bounding box center [1163, 78] width 425 height 22
paste input "Margaret River & Wilyabrup"
type input "Margaret River & Wilyabrup"
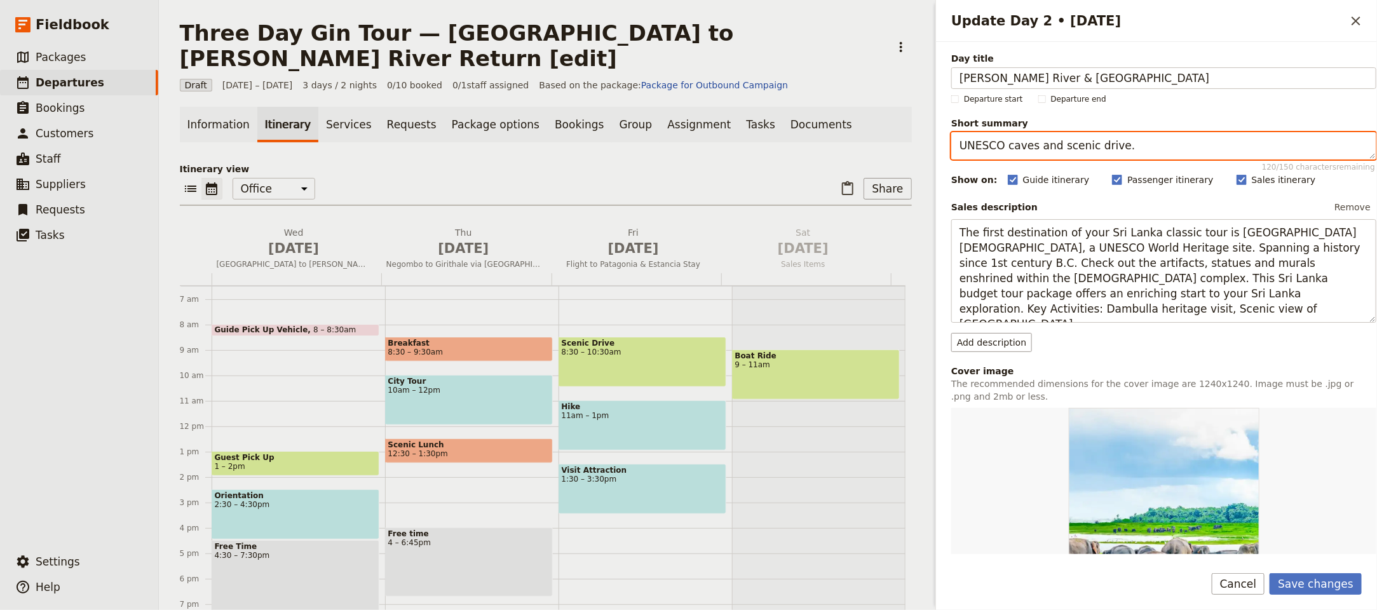
click at [1093, 138] on textarea "UNESCO caves and scenic drive." at bounding box center [1163, 145] width 425 height 27
click at [1094, 138] on textarea "UNESCO caves and scenic drive." at bounding box center [1163, 145] width 425 height 27
paste textarea "South West gin circuit and foodie stops"
type textarea "South West gin circuit and foodie stops."
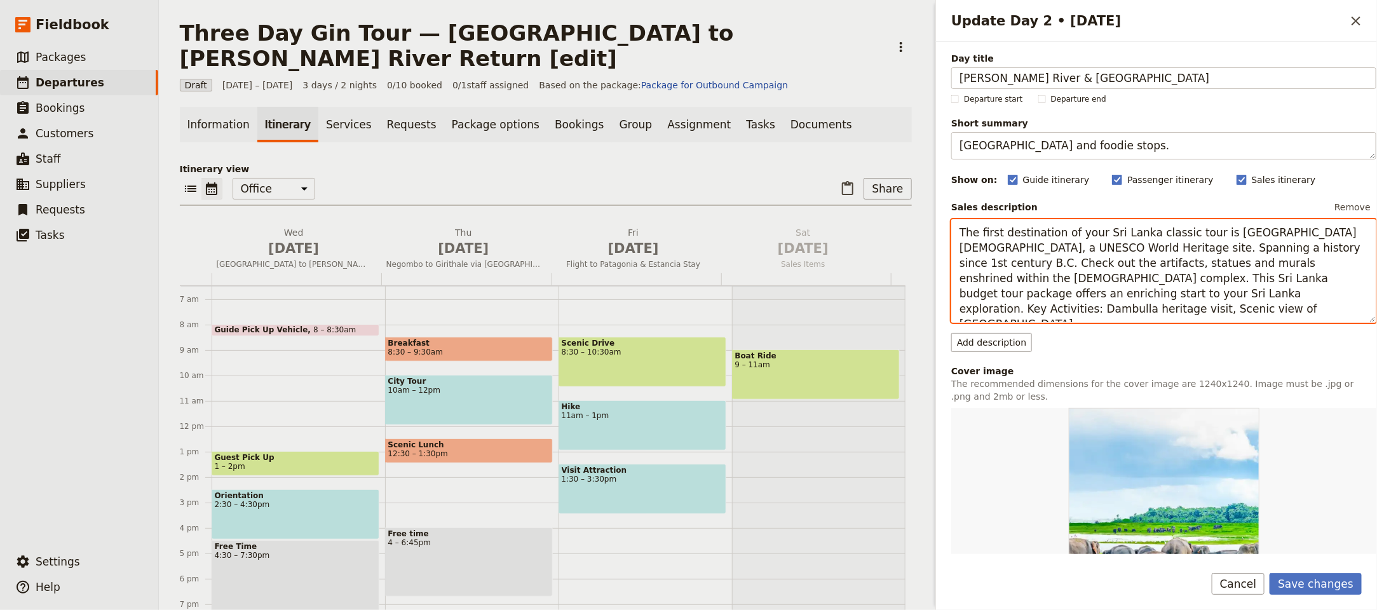
click at [1181, 278] on textarea "The first destination of your Sri Lanka classic tour is Dambulla Golden Cave te…" at bounding box center [1163, 271] width 425 height 104
paste textarea "Day two explores Margaret River and Wilyabrup distilleries, with gin, vodka, wi…"
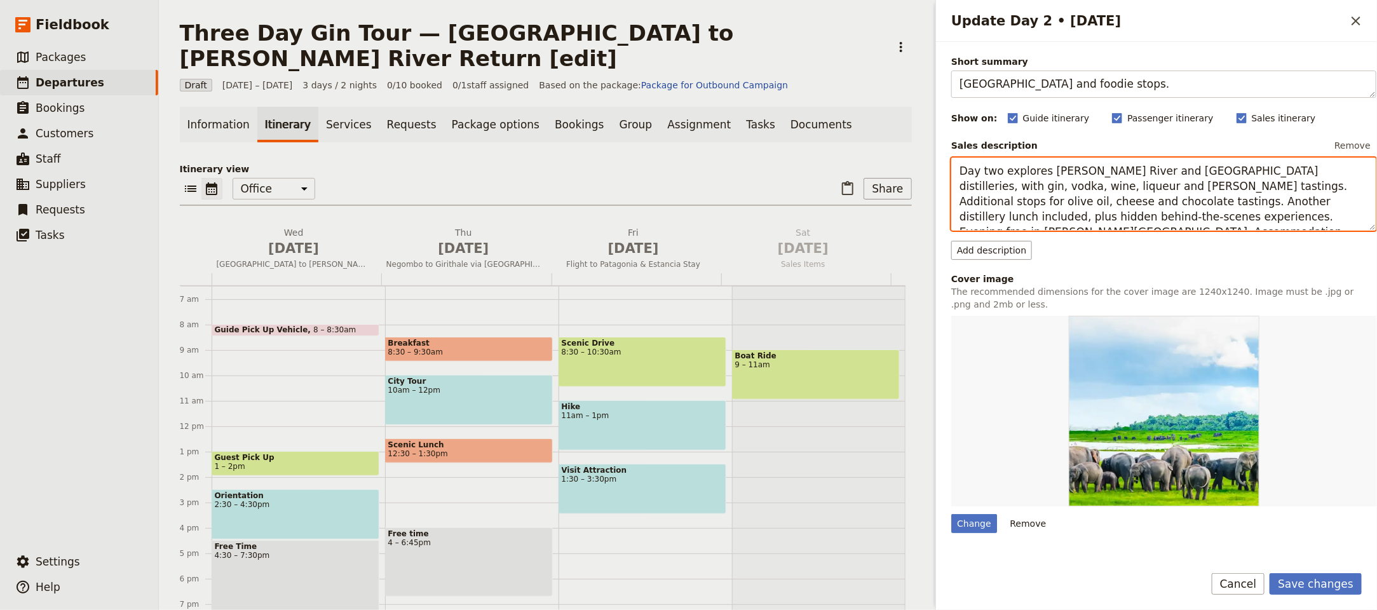
scroll to position [168, 0]
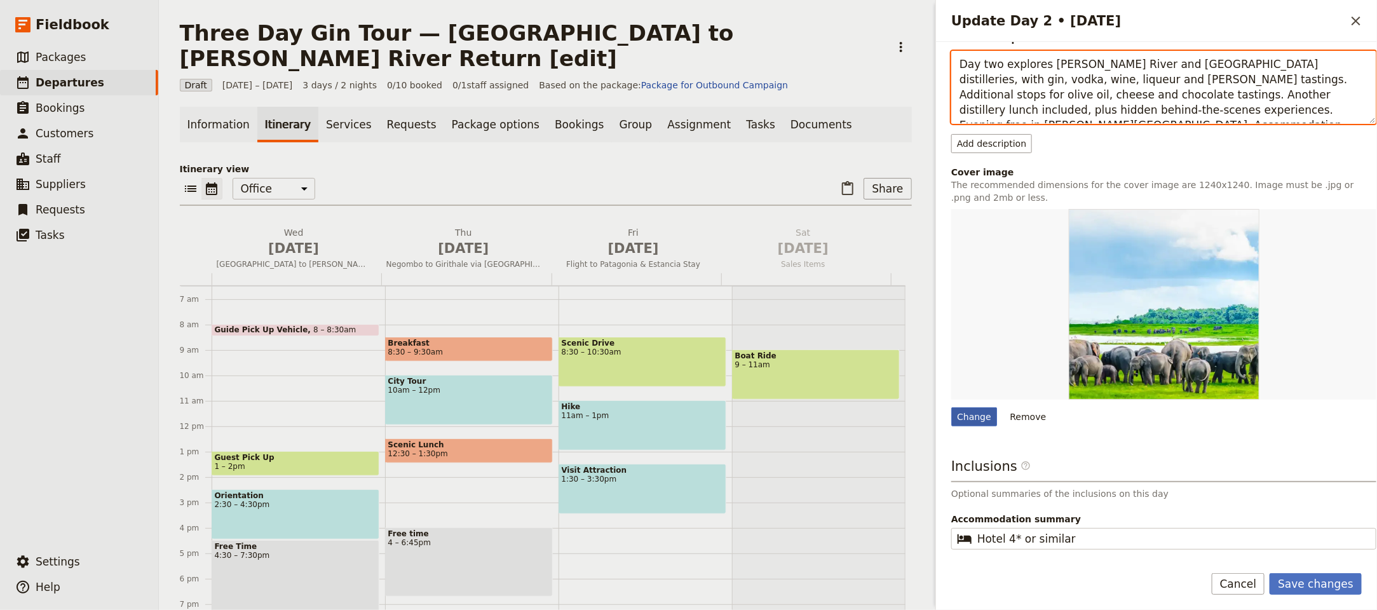
type textarea "Day two explores Margaret River and Wilyabrup distilleries, with gin, vodka, wi…"
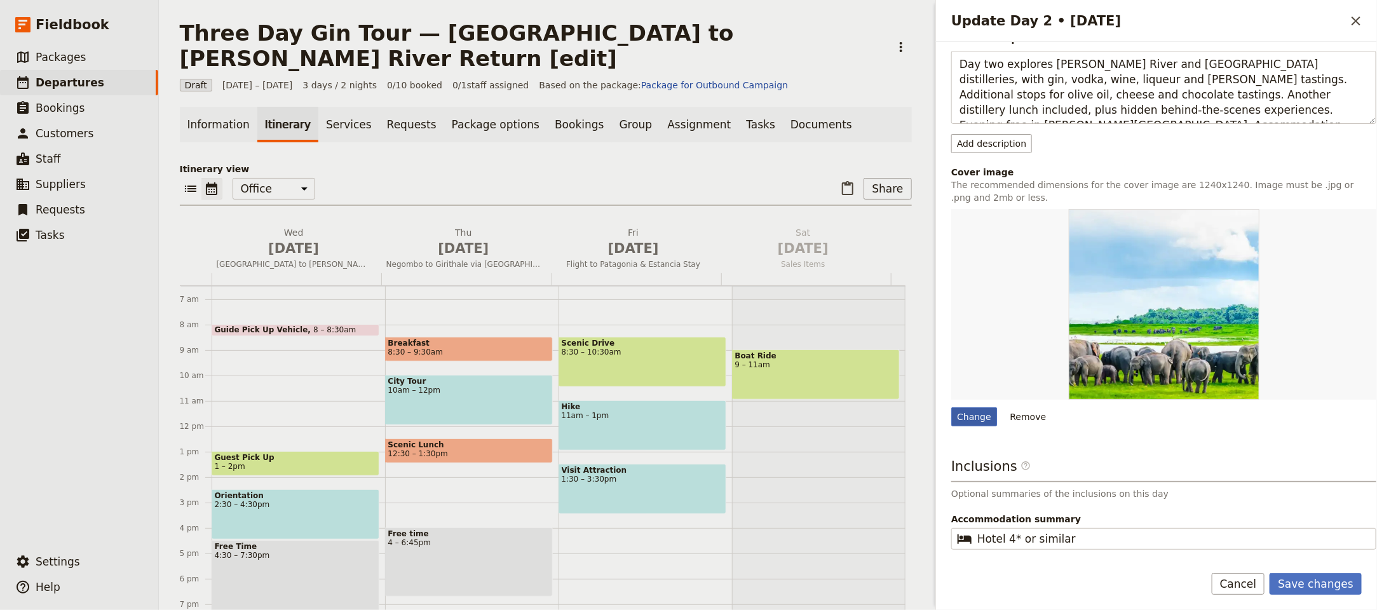
click at [974, 411] on div "Change" at bounding box center [974, 416] width 46 height 19
click at [951, 407] on input "Change" at bounding box center [950, 407] width 1 height 1
type input "C:\fakepath\dune-distilling-bottles-and-flight-verticle-web-copy_orig.jpg"
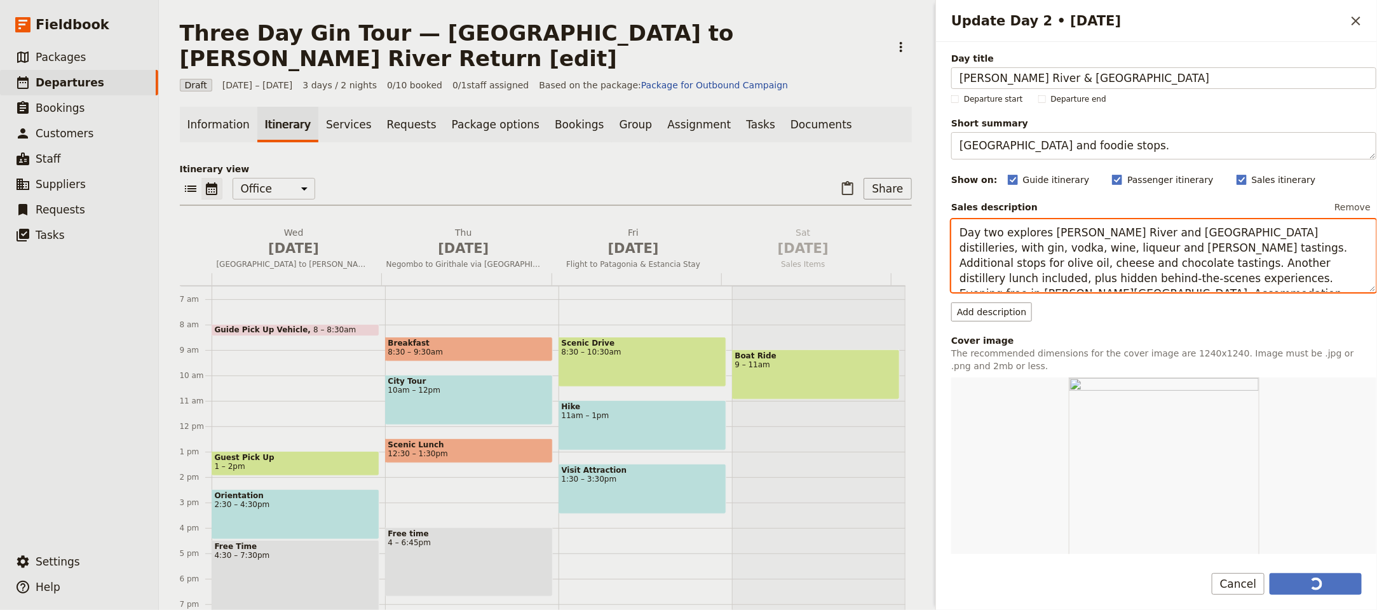
click at [1201, 274] on textarea "Day two explores Margaret River and Wilyabrup distilleries, with gin, vodka, wi…" at bounding box center [1163, 255] width 425 height 73
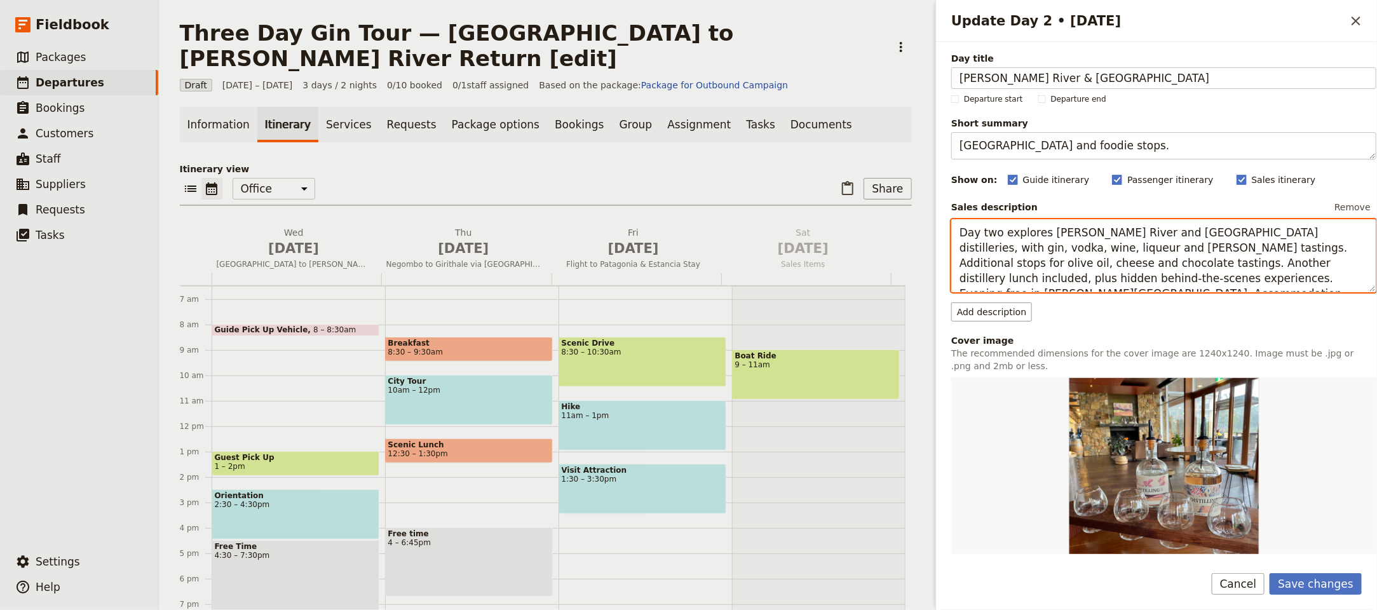
drag, startPoint x: 1053, startPoint y: 280, endPoint x: 1319, endPoint y: 285, distance: 266.8
click at [1319, 285] on textarea "Day two explores Margaret River and Wilyabrup distilleries, with gin, vodka, wi…" at bounding box center [1163, 255] width 425 height 73
type textarea "Day two explores Margaret River and Wilyabrup distilleries, with gin, vodka, wi…"
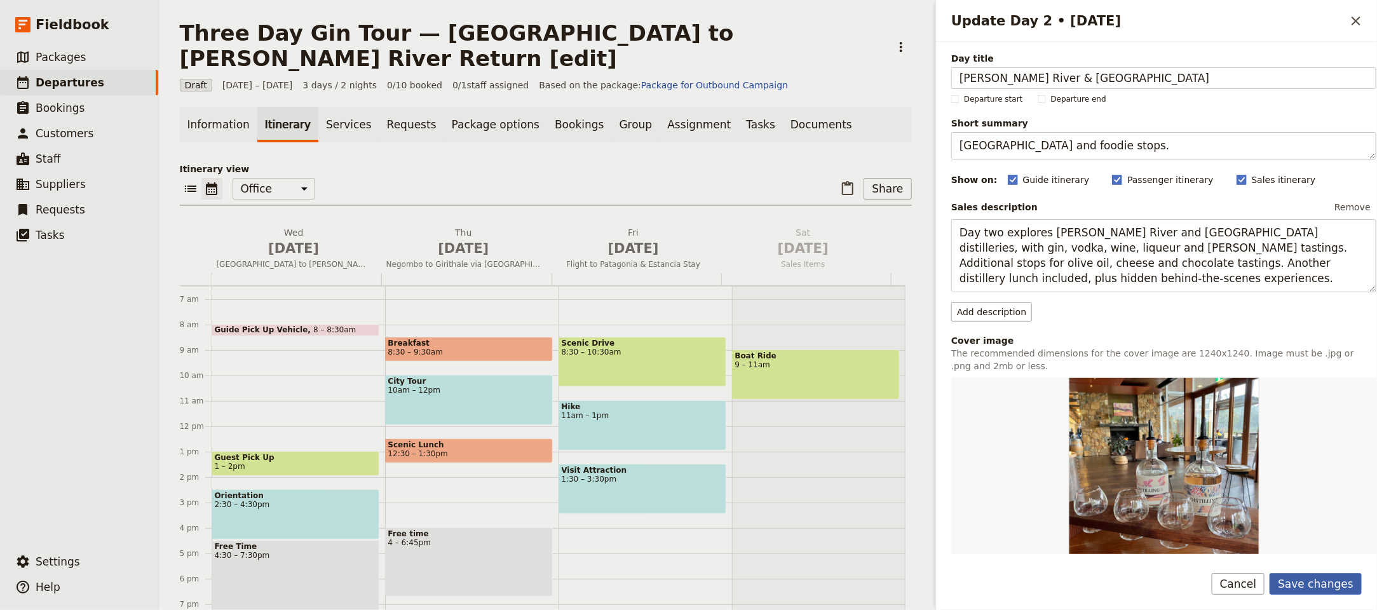
click at [1345, 580] on button "Save changes" at bounding box center [1315, 584] width 92 height 22
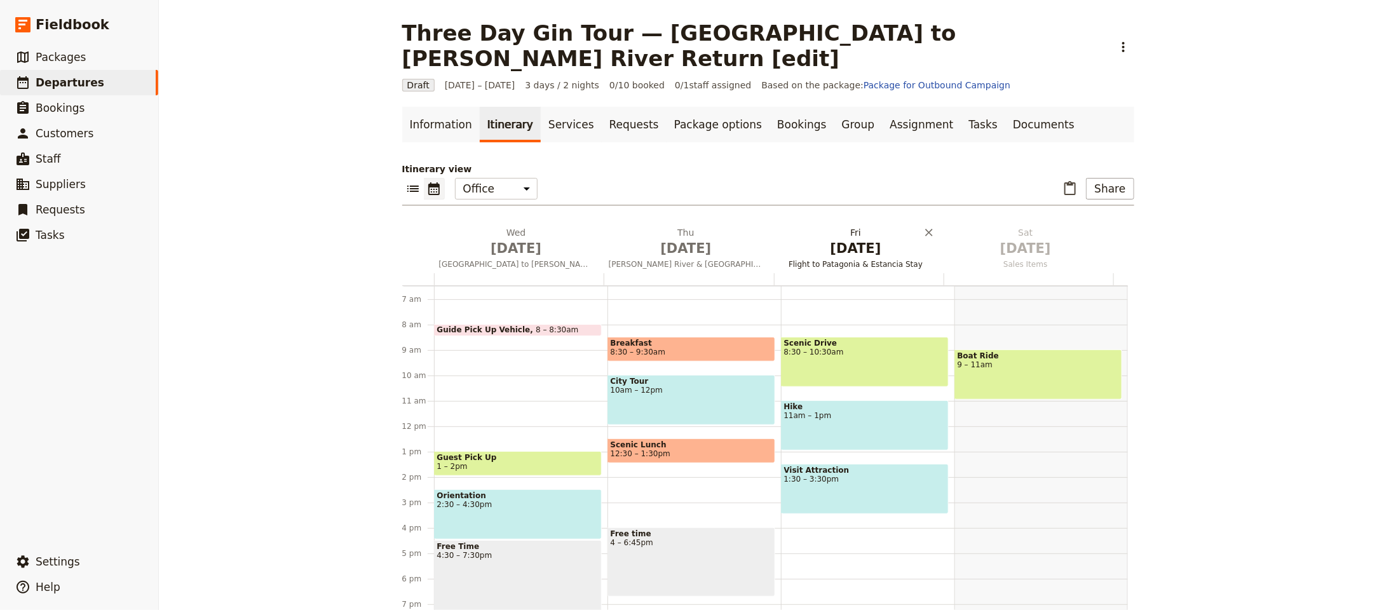
click at [881, 239] on span "[DATE]" at bounding box center [855, 248] width 154 height 19
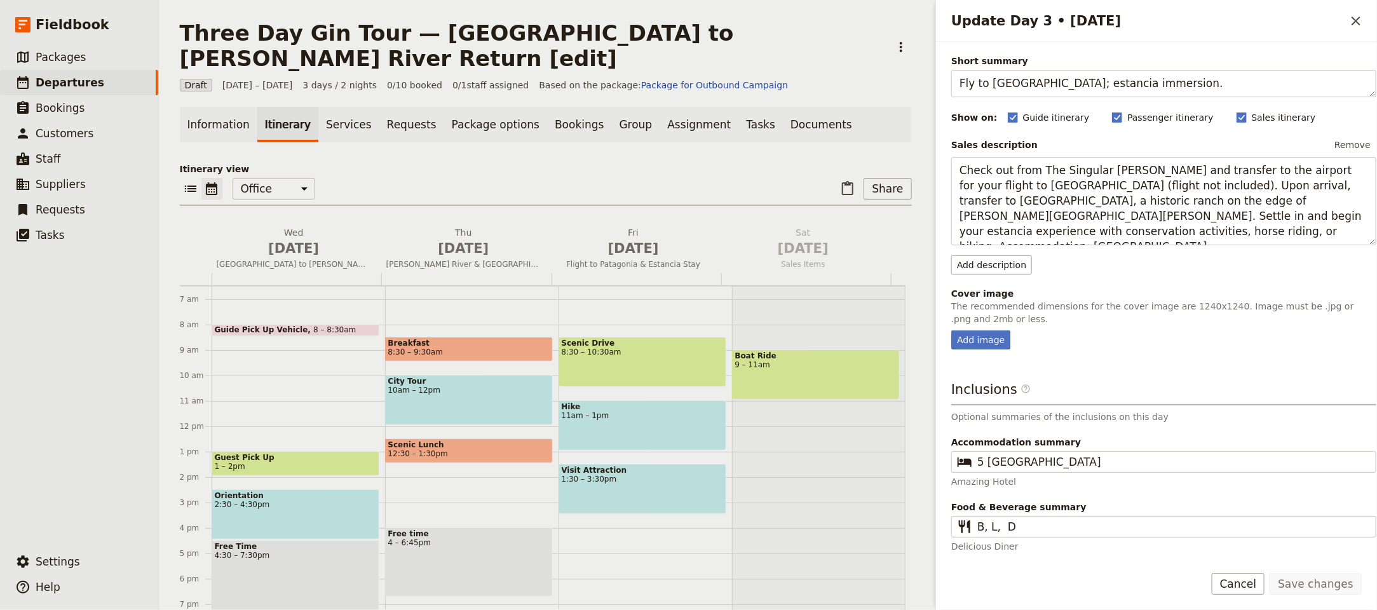
scroll to position [29, 0]
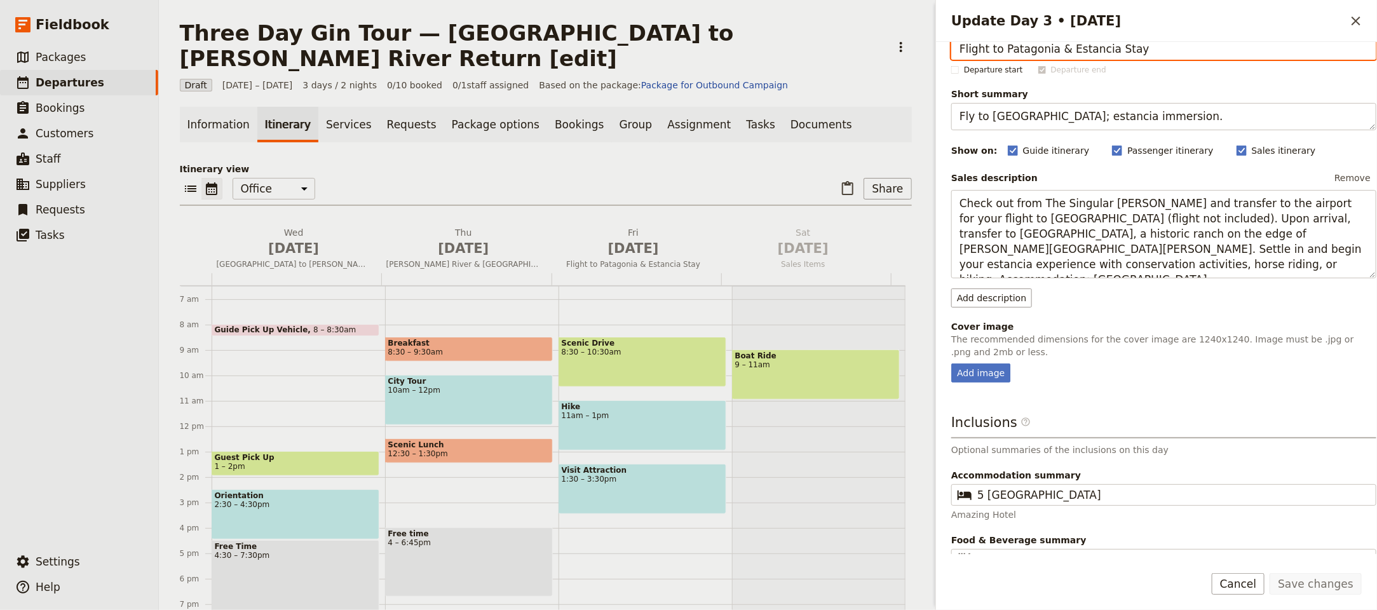
click at [1065, 53] on input "Flight to Patagonia & Estancia Stay" at bounding box center [1163, 49] width 425 height 22
paste input "Eagle Bay & Bunbury — Return to Perth"
type input "Eagle Bay & Bunbury — Return to Perth"
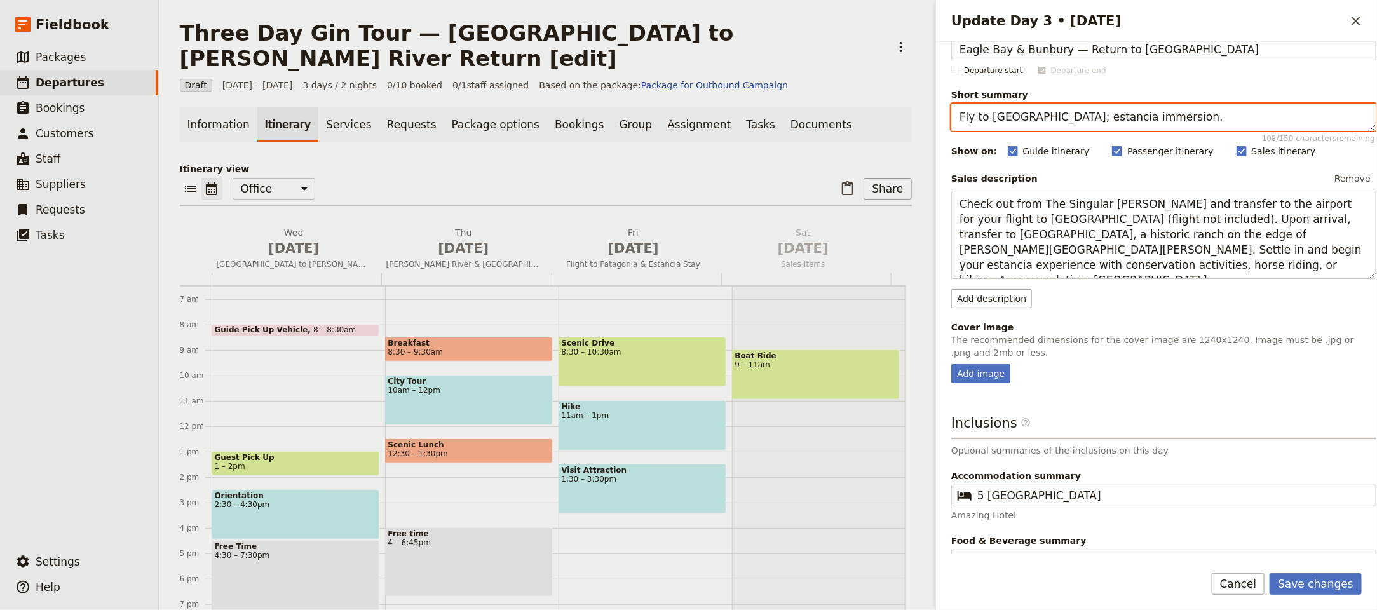
click at [1075, 126] on textarea "Fly to Puerto Natales; estancia immersion." at bounding box center [1163, 117] width 425 height 27
paste textarea "inal distilleries and journey back"
type textarea "Final distilleries and journey back."
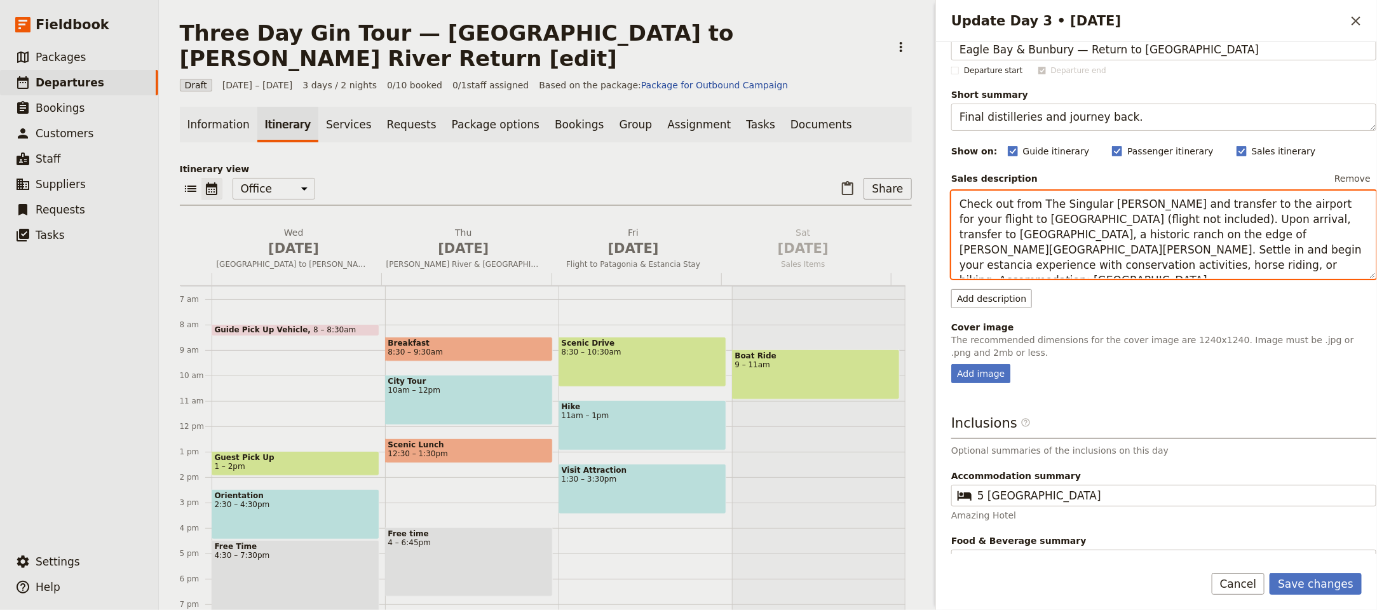
click at [1045, 212] on textarea "Check out from The Singular Santiago and transfer to the airport for your fligh…" at bounding box center [1163, 235] width 425 height 88
click at [1046, 212] on textarea "Check out from The Singular Santiago and transfer to the airport for your fligh…" at bounding box center [1163, 235] width 425 height 88
paste textarea "onclude the gin circuit with visits in Eagle Bay and Bunbury. Enjoy the last gu…"
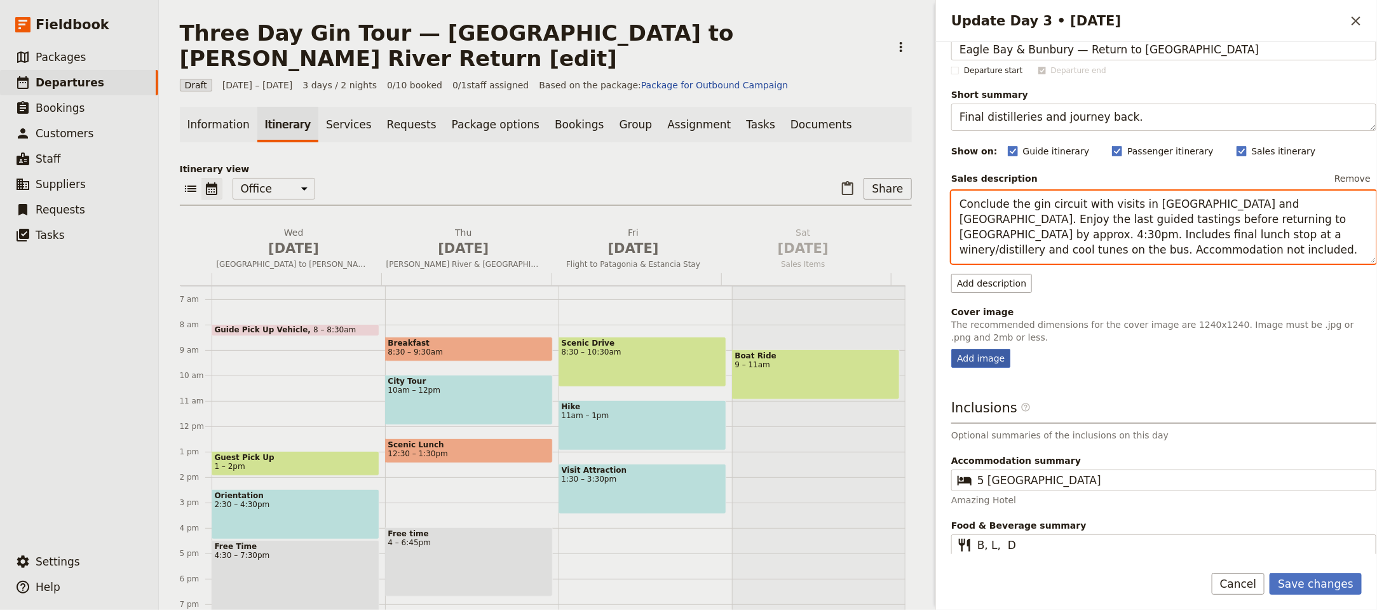
type textarea "Conclude the gin circuit with visits in Eagle Bay and Bunbury. Enjoy the last g…"
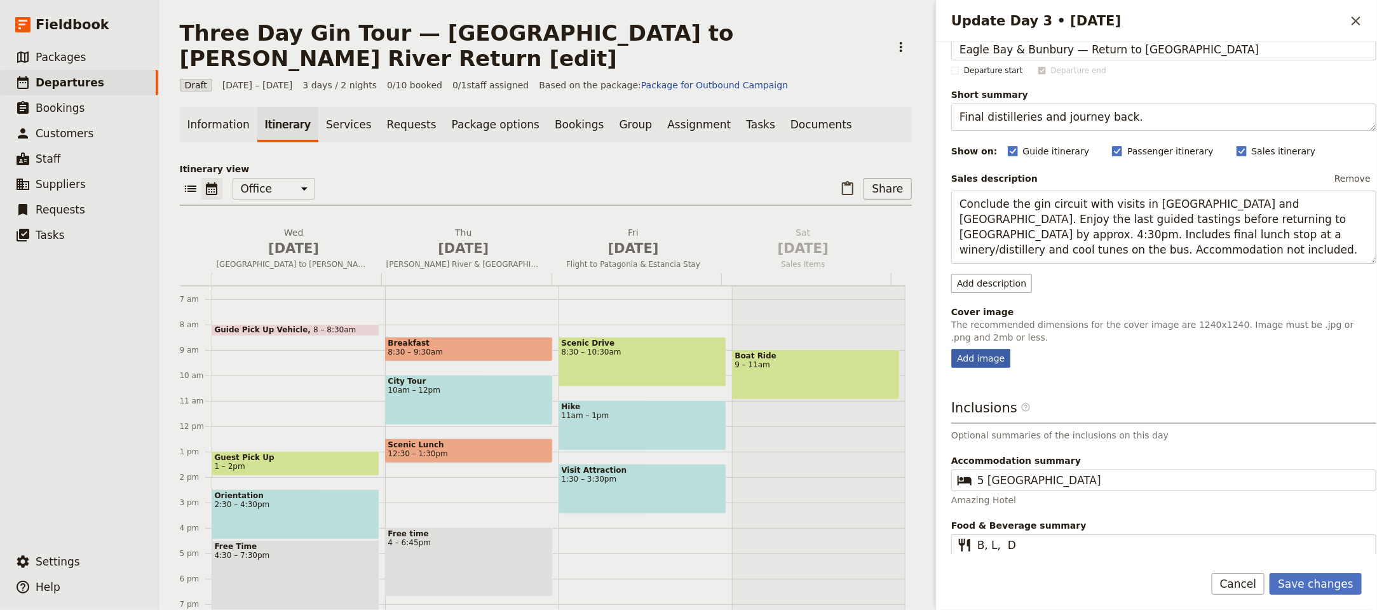
click at [987, 361] on div "Add image" at bounding box center [980, 358] width 59 height 19
click at [951, 349] on input "Add image" at bounding box center [950, 348] width 1 height 1
type input "C:\fakepath\wise-distillery-glass-and-still-verticle-web-copy_orig.jpg"
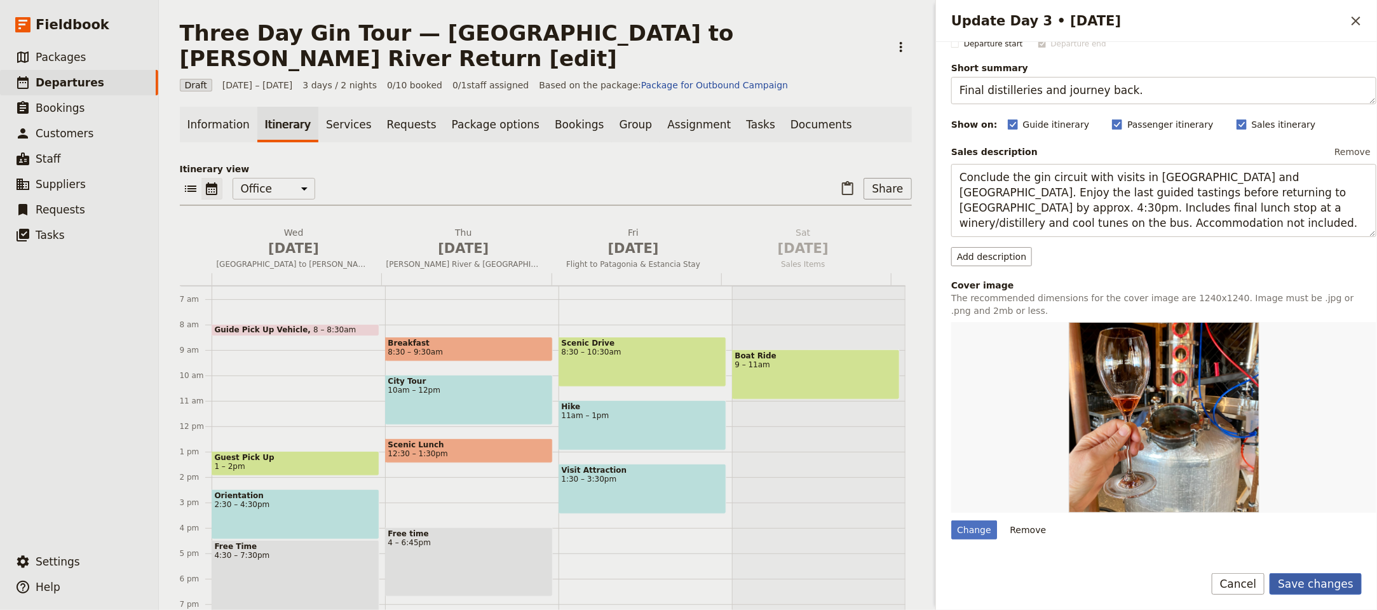
scroll to position [0, 0]
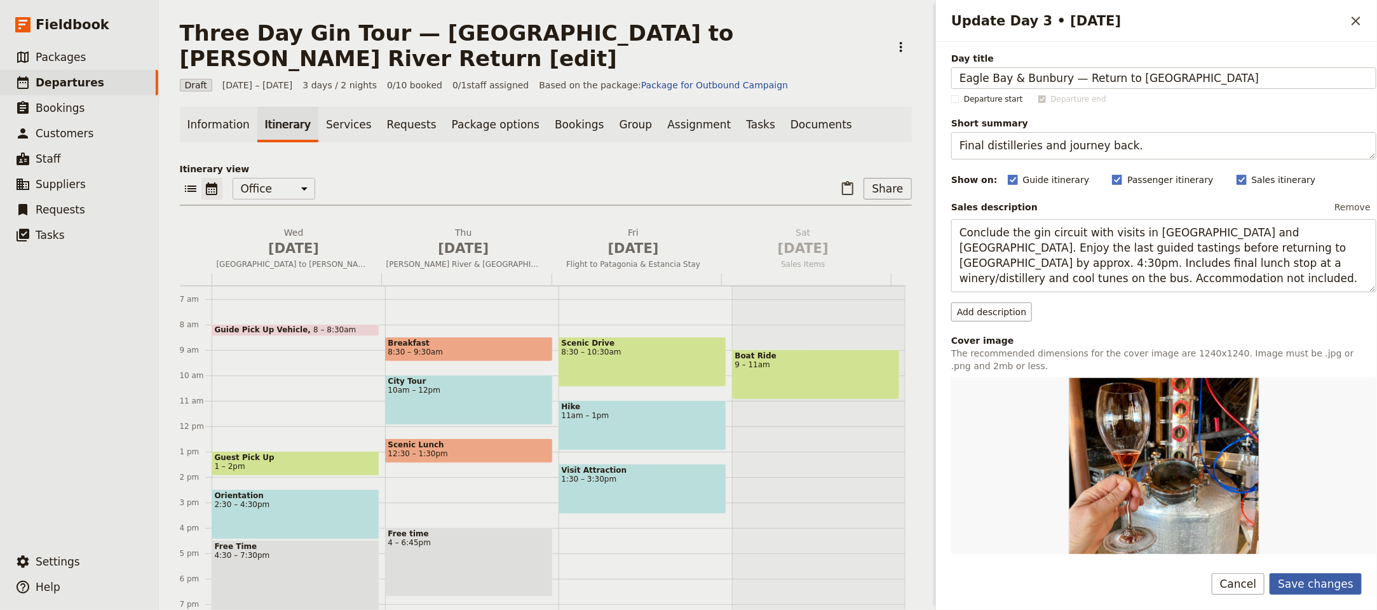
click at [1318, 587] on button "Save changes" at bounding box center [1315, 584] width 92 height 22
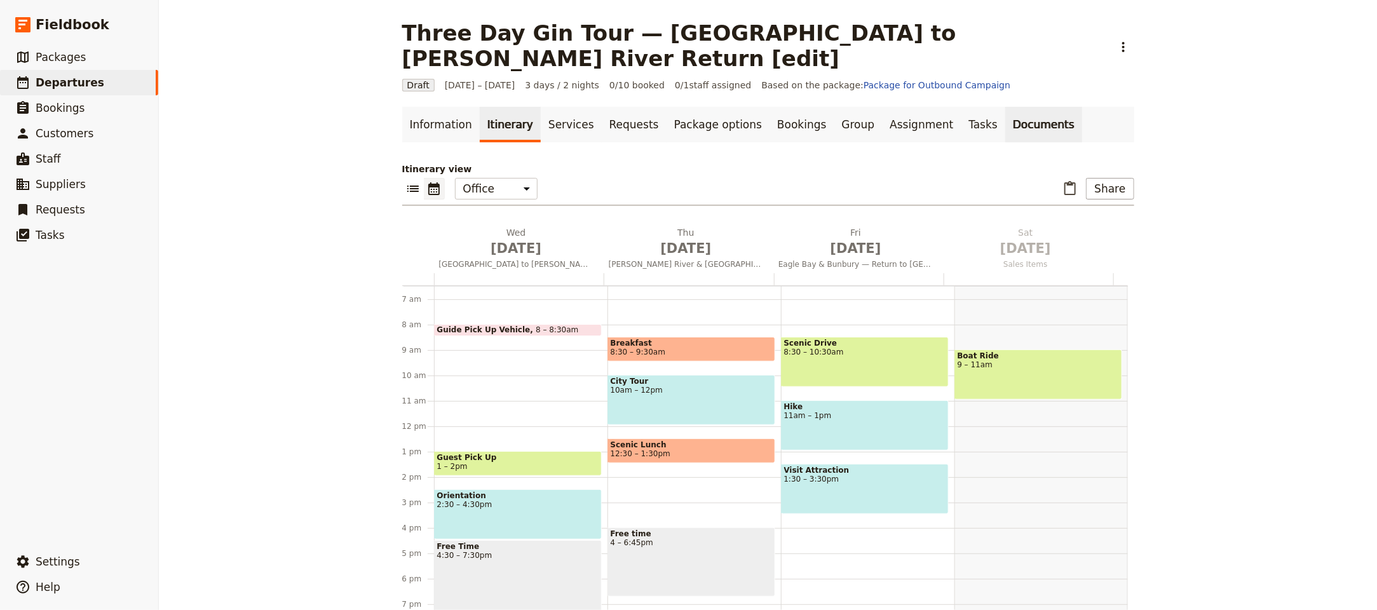
click at [1005, 107] on link "Documents" at bounding box center [1043, 125] width 77 height 36
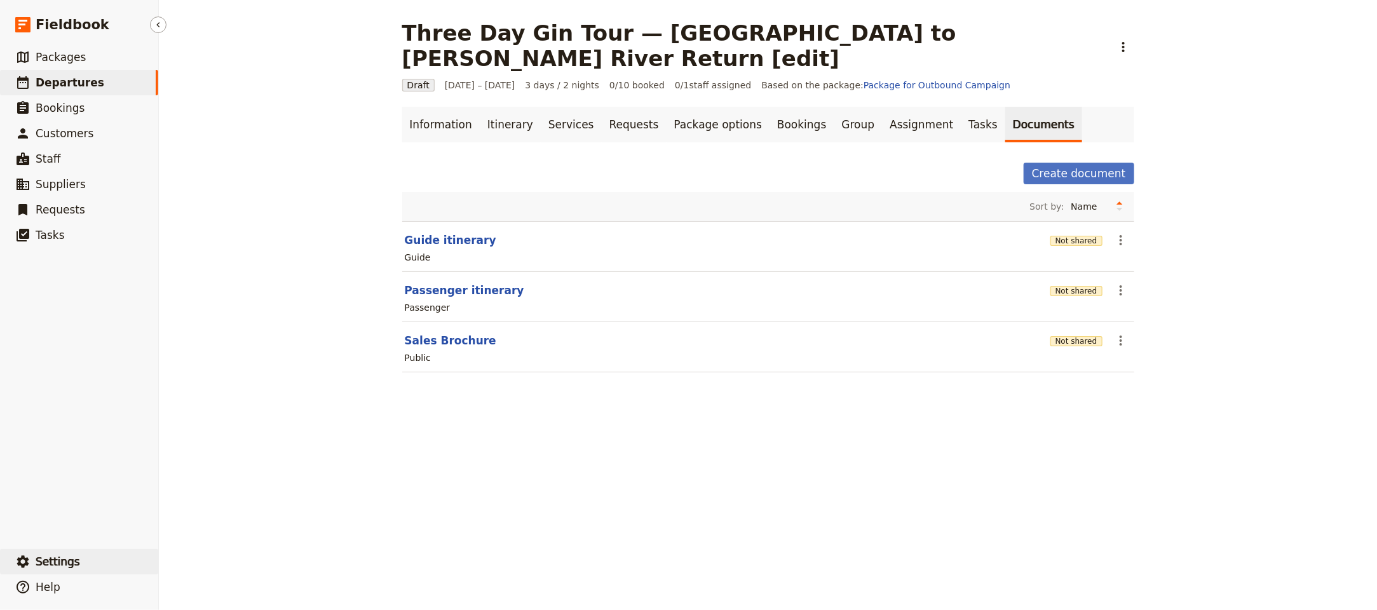
click at [75, 552] on button "​ Settings" at bounding box center [79, 561] width 158 height 25
click at [248, 525] on span "Your organization" at bounding box center [222, 526] width 103 height 13
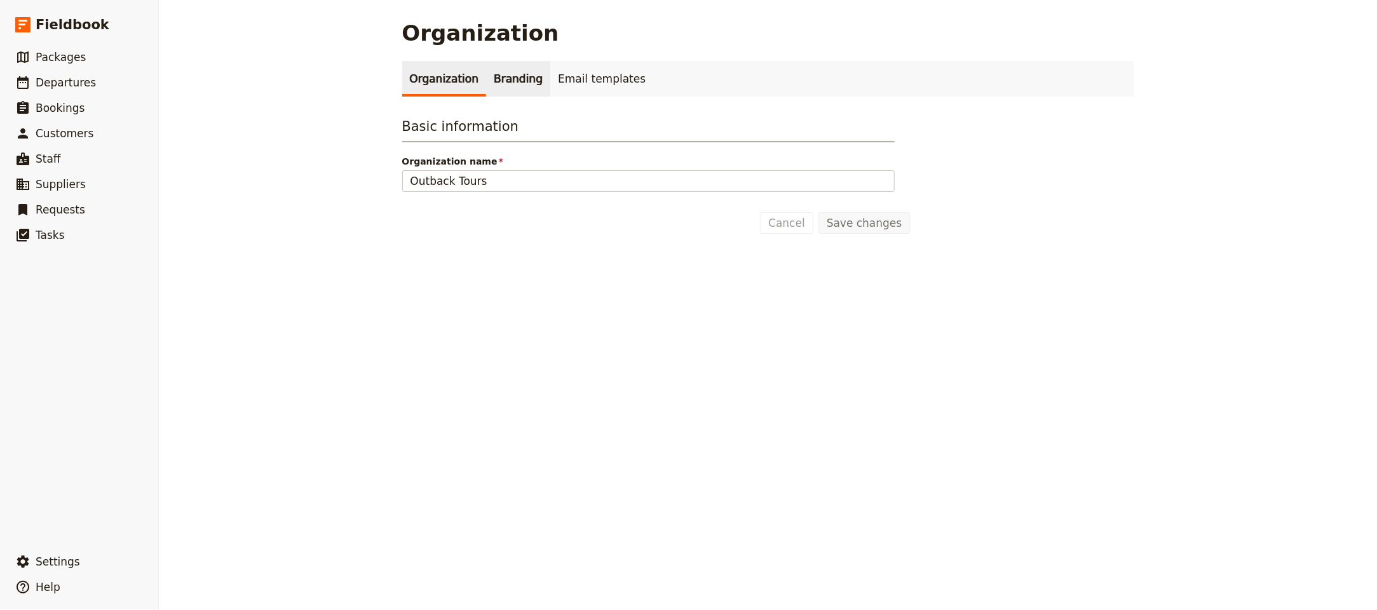
click at [527, 79] on link "Branding" at bounding box center [518, 79] width 64 height 36
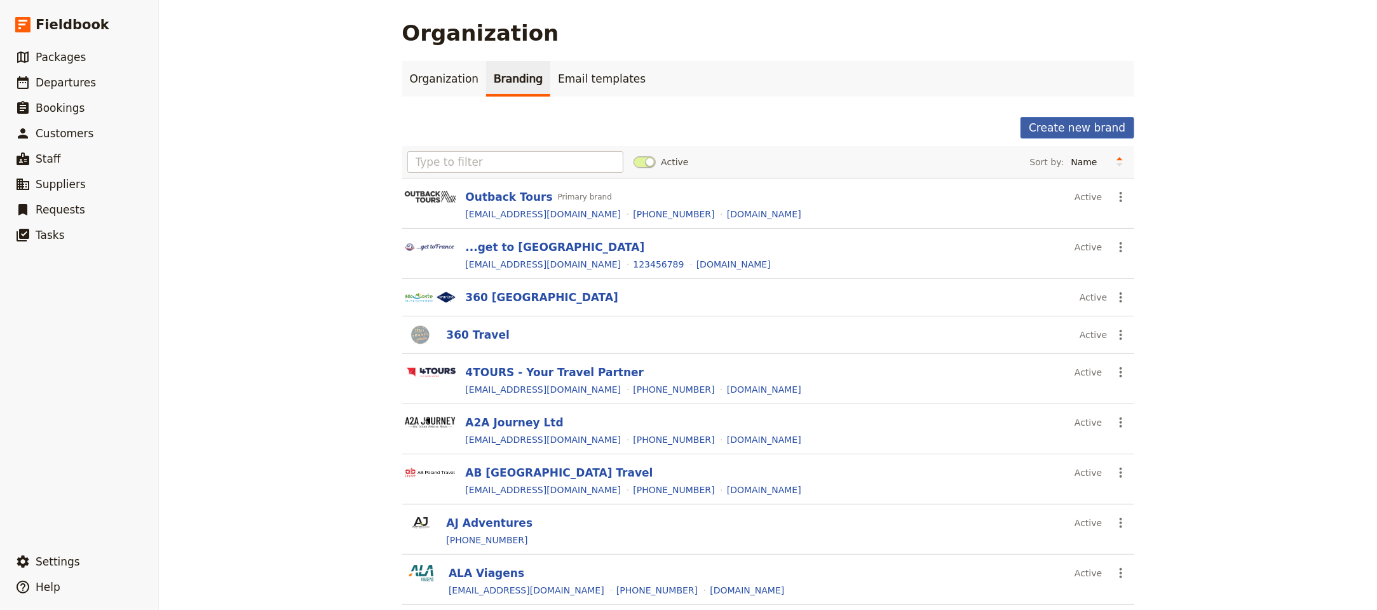
click at [1075, 126] on button "Create new brand" at bounding box center [1076, 128] width 113 height 22
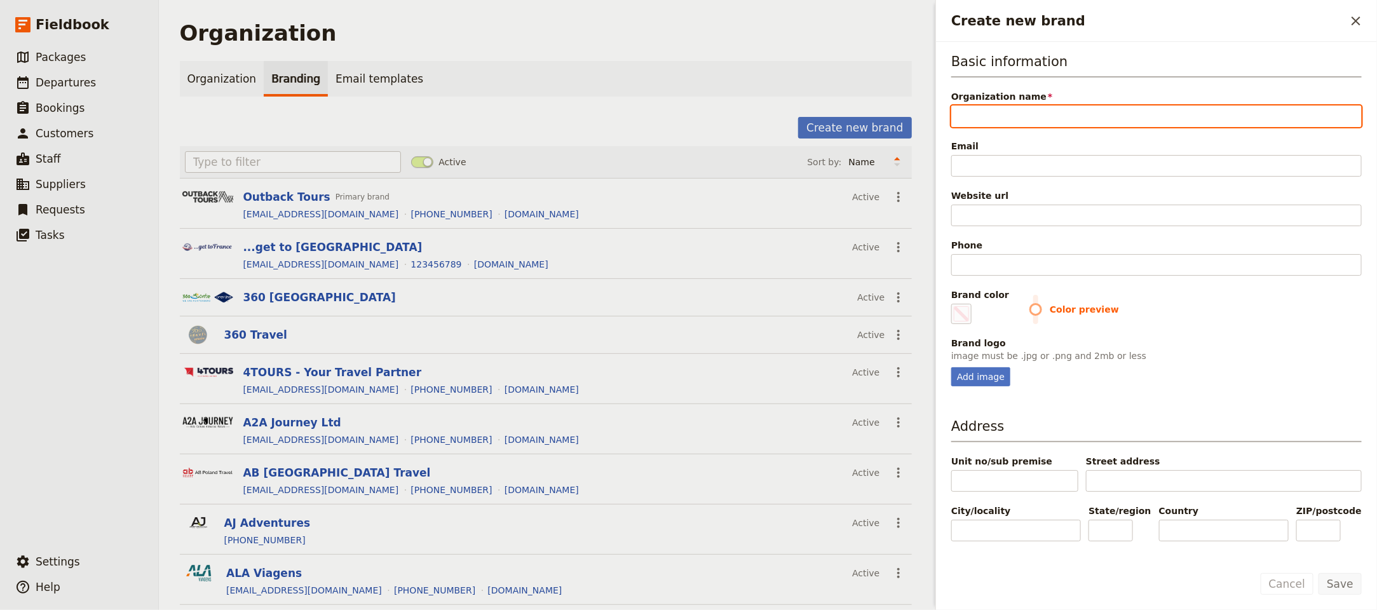
click at [1079, 116] on input "Organization name" at bounding box center [1156, 116] width 410 height 22
paste input "Hidden deTours"
type input "Hidden deTours"
type input "#000000"
type input "Hidden deTours"
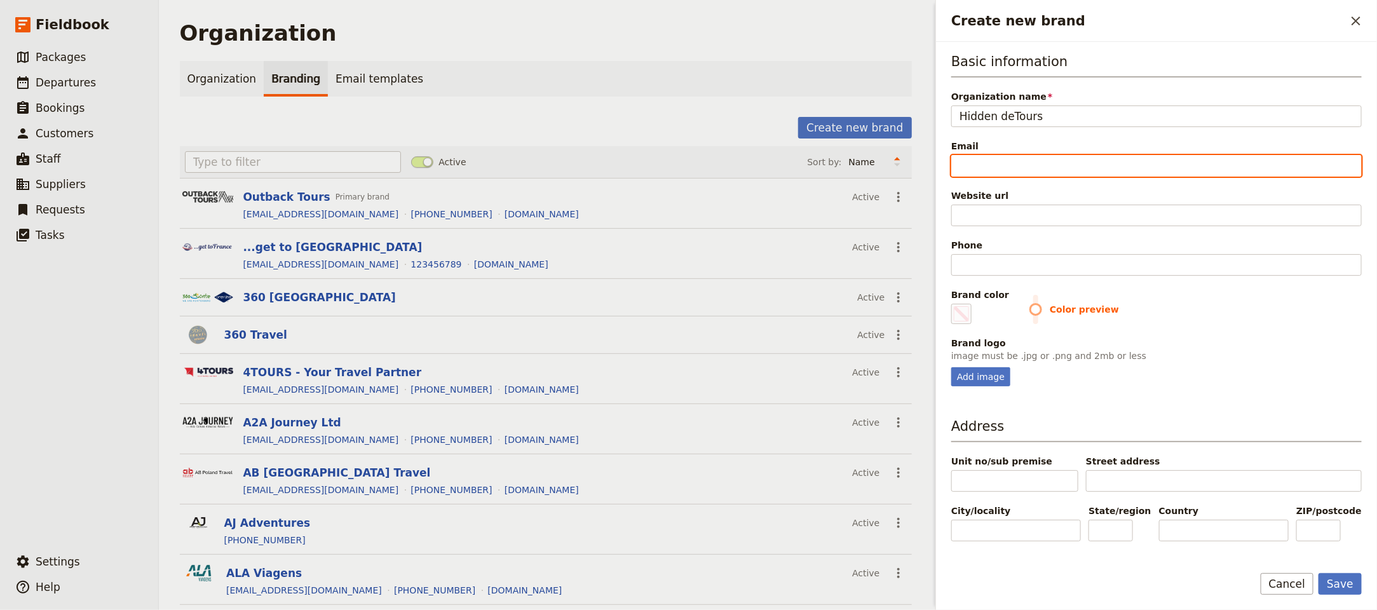
click at [1087, 161] on input "Email" at bounding box center [1156, 166] width 410 height 22
paste input "info@hiddendetours.com.au"
type input "info@hiddendetours.com.au"
type input "#000000"
type input "info@hiddendetours.com.au"
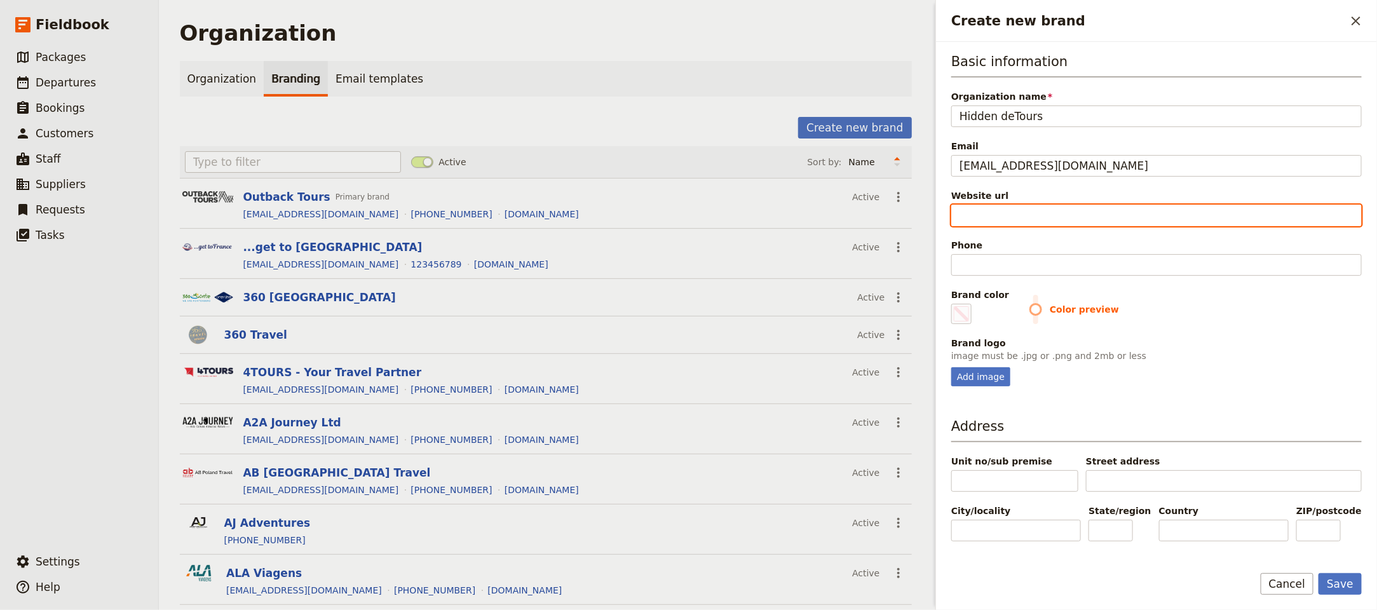
click at [1039, 216] on input "Website url" at bounding box center [1156, 216] width 410 height 22
paste input "https://www.hiddendetours.com.au"
type input "https://www.hiddendetours.com.au"
type input "#000000"
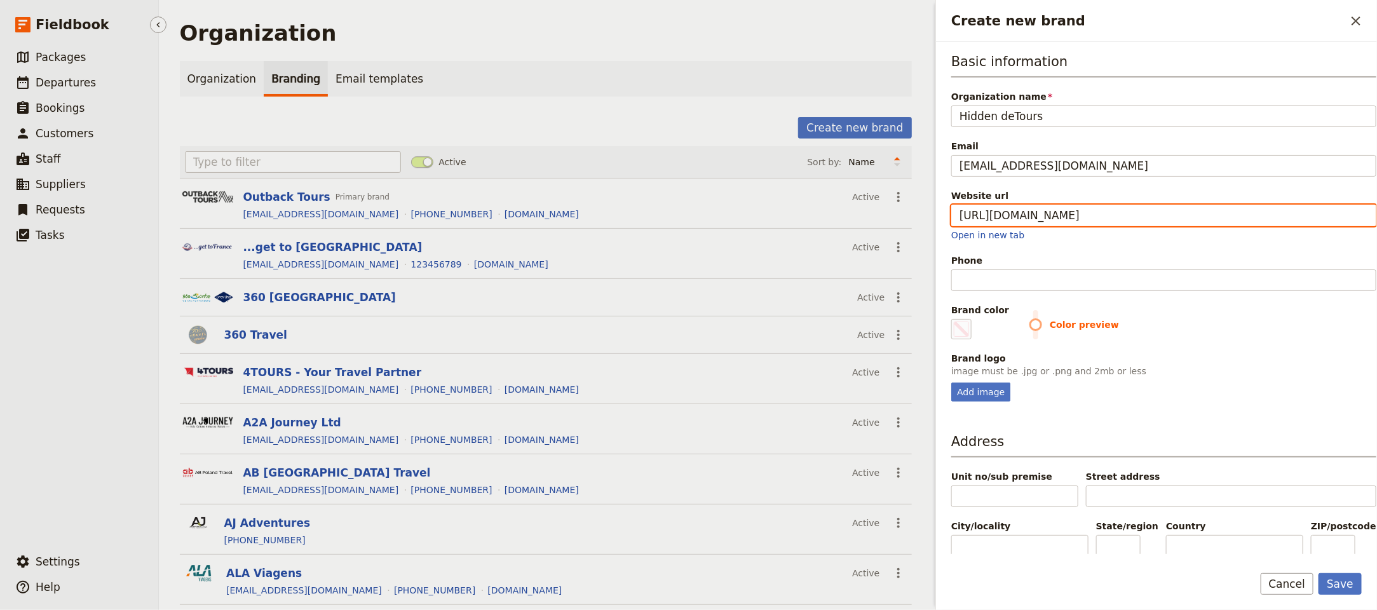
type input "https://www.hiddendetours.com.au"
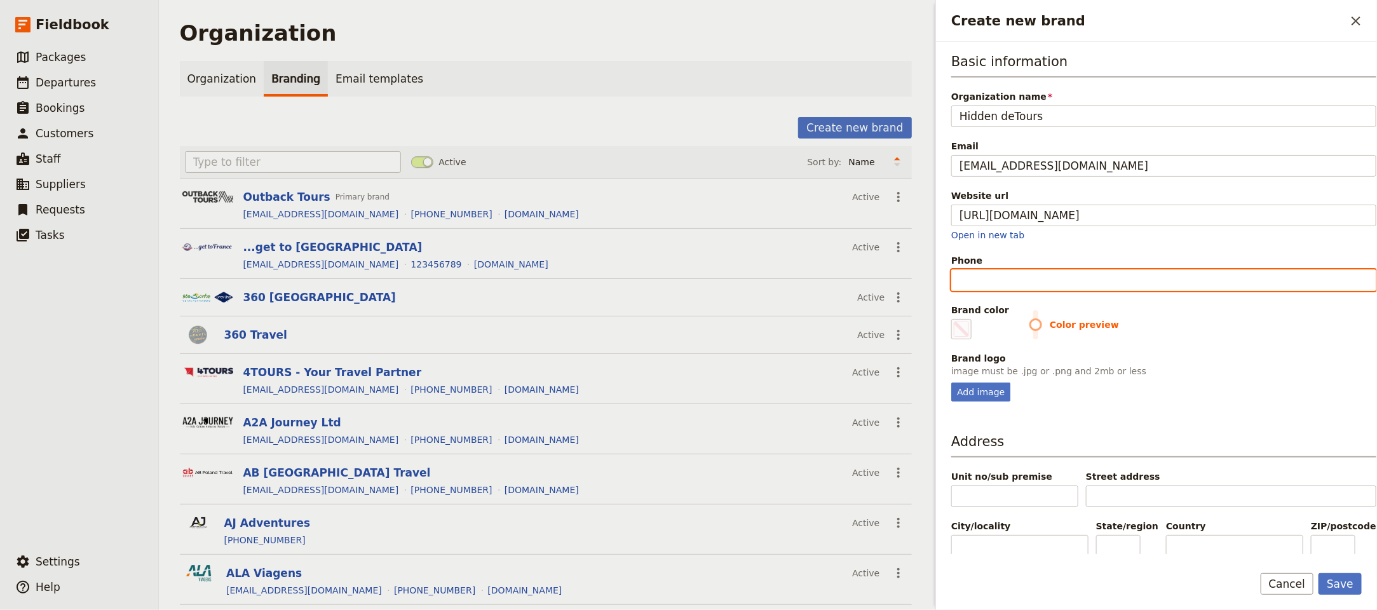
type input "#000000"
click at [1027, 283] on input "Phone" at bounding box center [1163, 280] width 425 height 22
paste input "+61 437 050 252"
type input "+61 437 050 252"
type input "#000000"
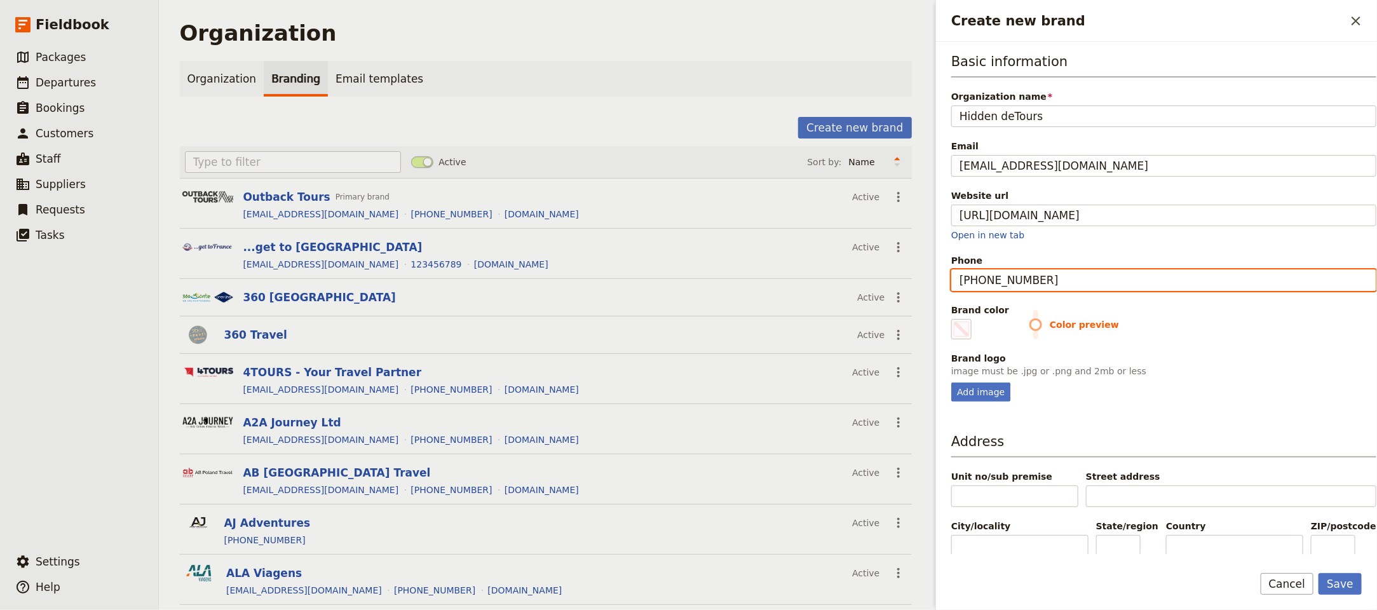
type input "+61 437 050 252"
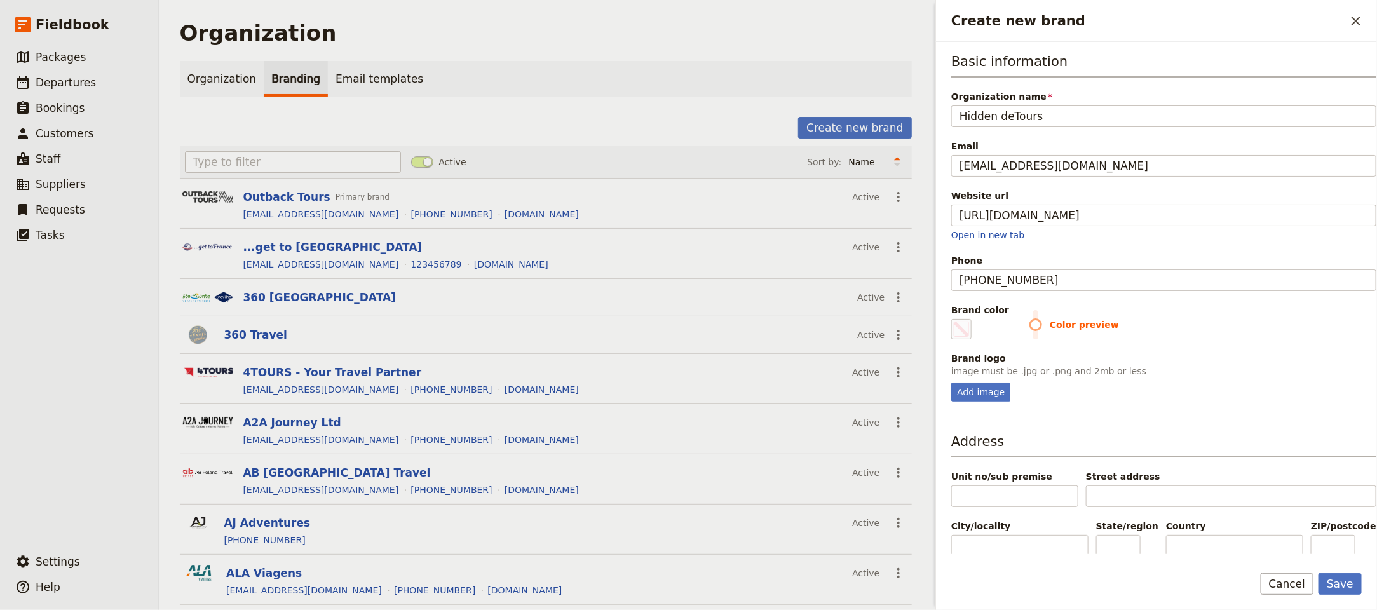
click at [985, 380] on fieldset "Brand logo image must be .jpg or .png and 2mb or less Add image" at bounding box center [1163, 377] width 425 height 50
click at [986, 392] on div "Add image" at bounding box center [980, 391] width 59 height 19
click at [951, 382] on input "Add image" at bounding box center [950, 382] width 1 height 1
type input "C:\fakepath\hdt-logo-notag.png"
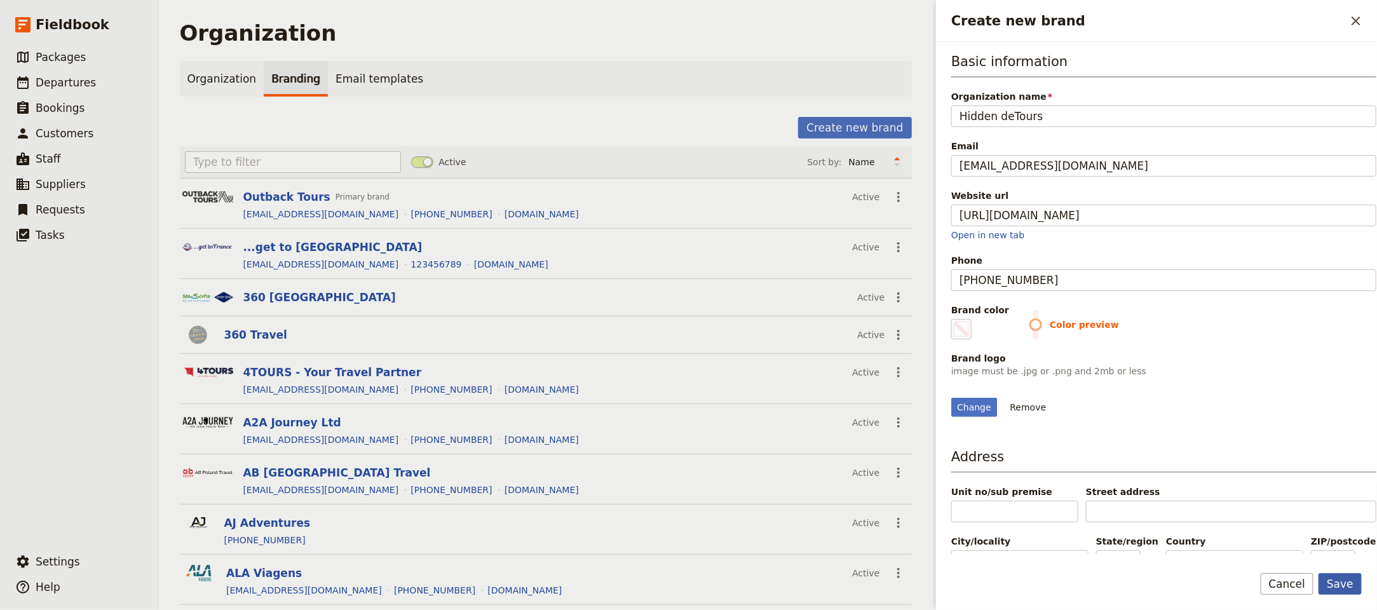
click at [1347, 589] on button "Save" at bounding box center [1339, 584] width 43 height 22
type input "#000000"
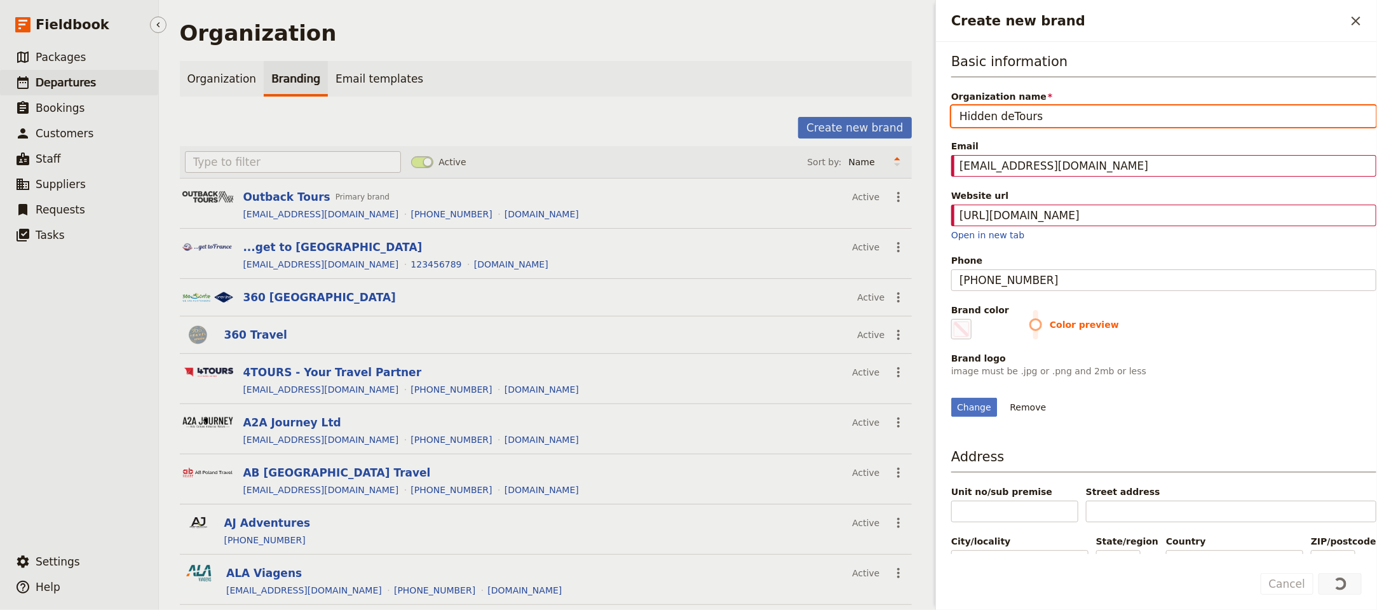
click at [81, 84] on span "Departures" at bounding box center [66, 82] width 60 height 13
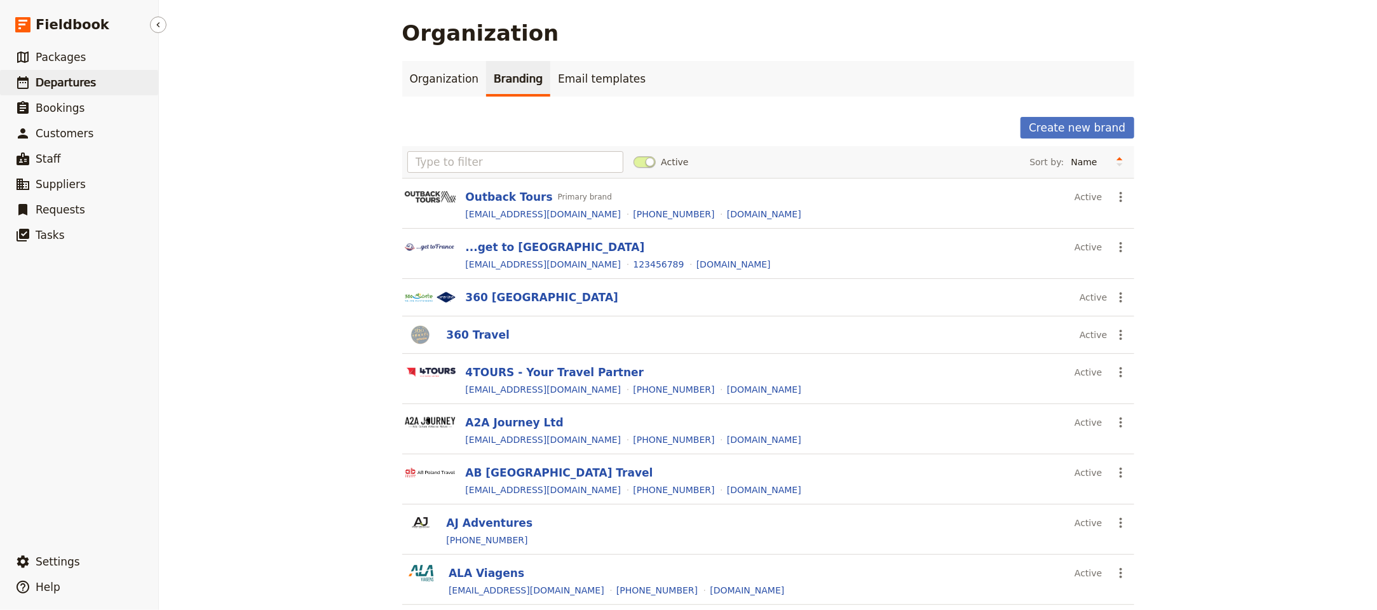
click at [90, 82] on link "​ Departures" at bounding box center [79, 82] width 158 height 25
select select "UPDATED_AT"
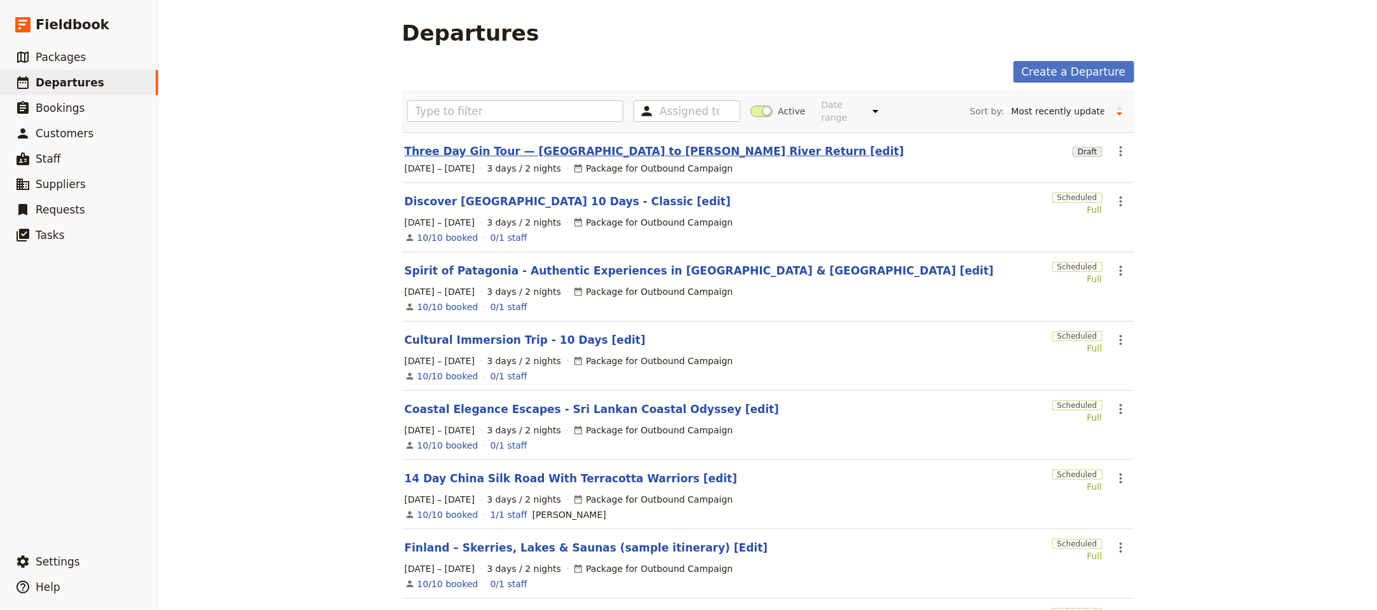
click at [539, 144] on link "Three Day Gin Tour — Perth to Margaret River Return [edit]" at bounding box center [654, 151] width 499 height 15
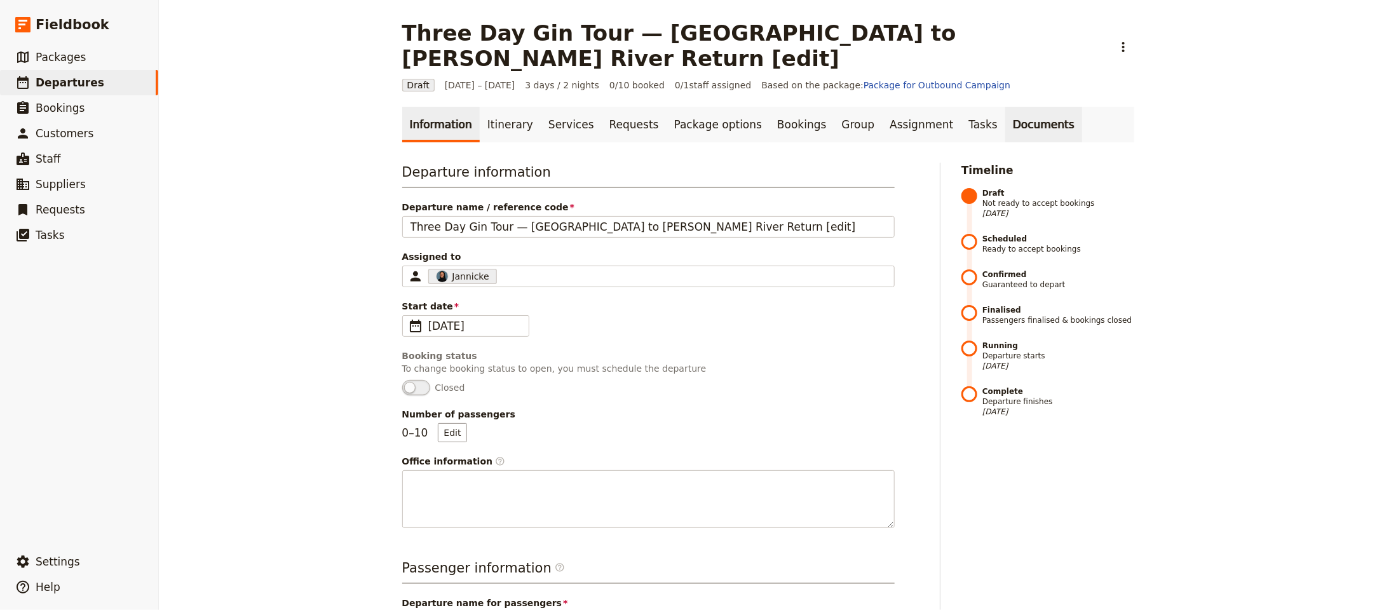
click at [1005, 107] on link "Documents" at bounding box center [1043, 125] width 77 height 36
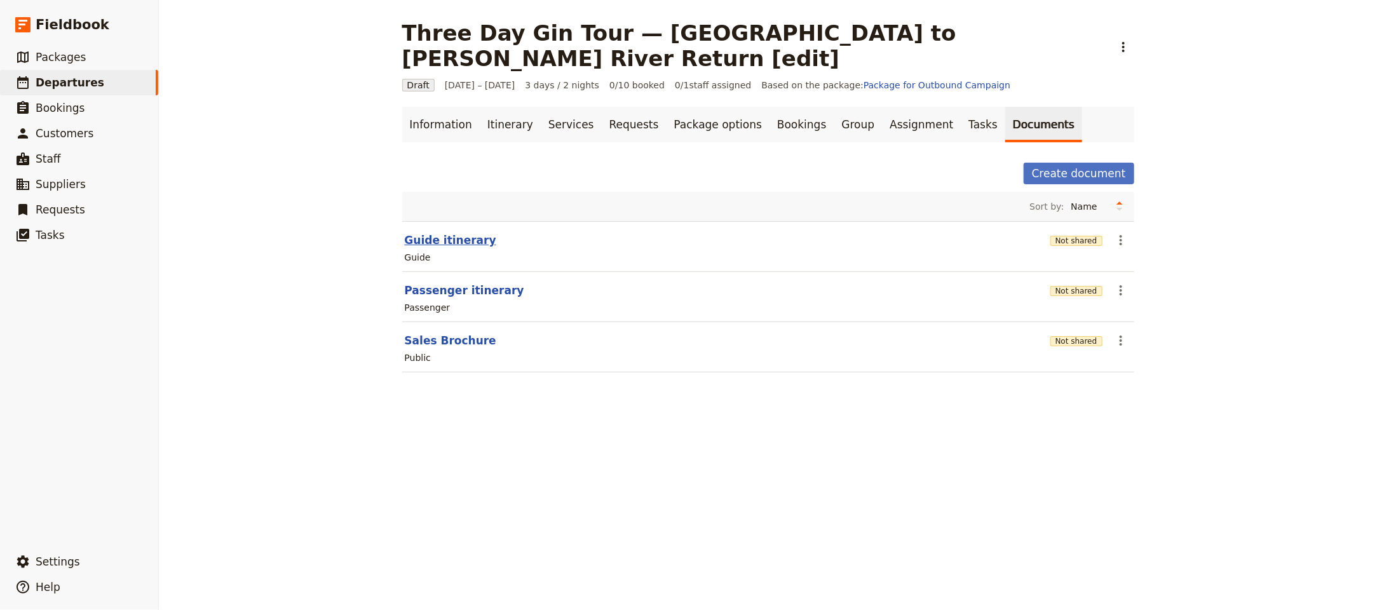
click at [418, 232] on button "Guide itinerary" at bounding box center [450, 239] width 91 height 15
select select "STAFF"
select select "RUN_SHEET"
select select "LARGE"
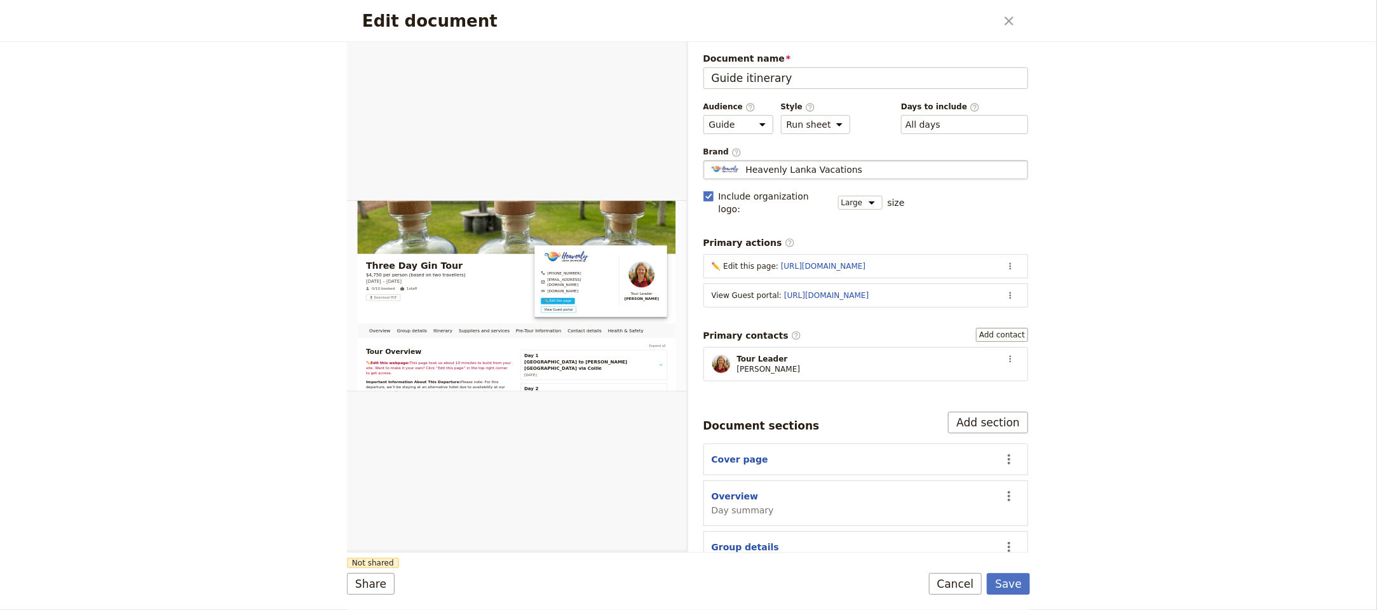
click at [804, 176] on span "Heavenly Lanka Vacations" at bounding box center [804, 169] width 117 height 13
click at [709, 161] on input "Heavenly Lanka Vacations" at bounding box center [708, 160] width 1 height 1
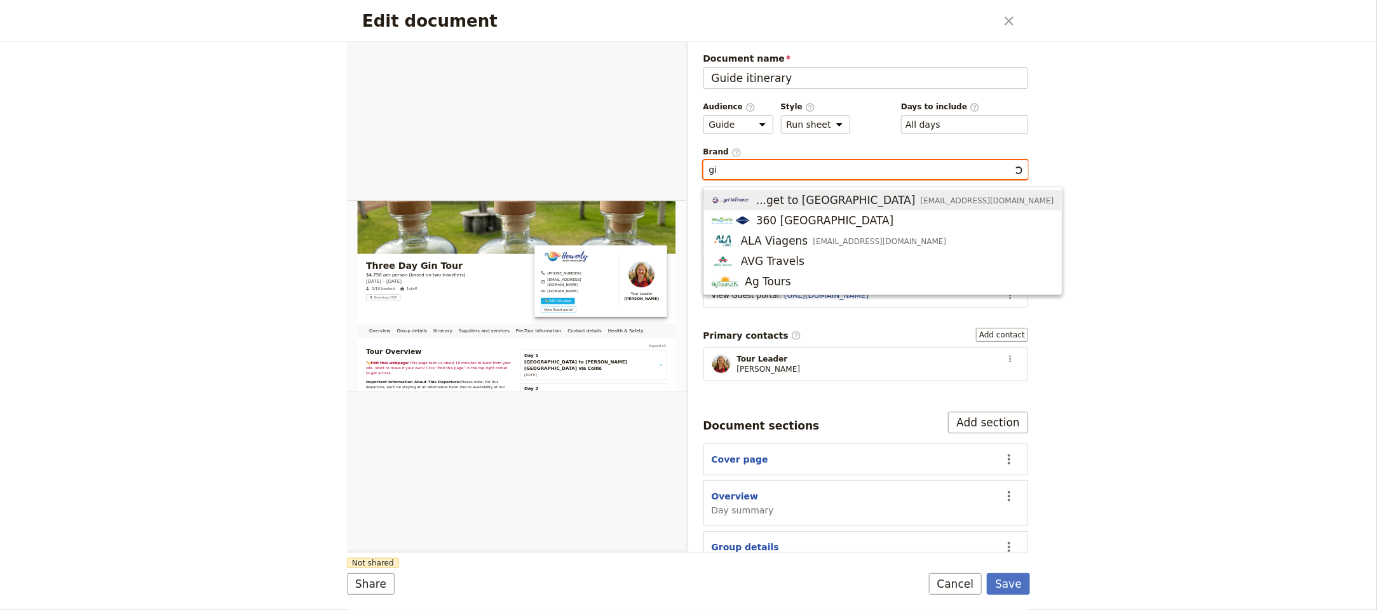
type input "gin"
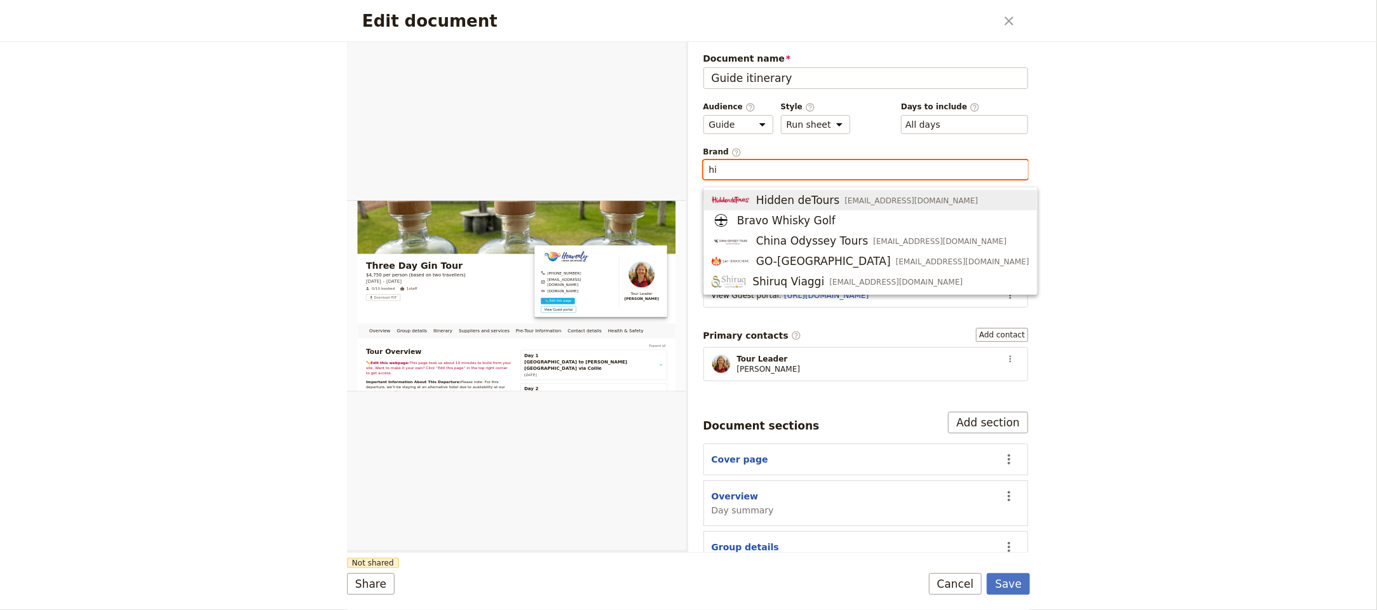
click at [814, 194] on span "Hidden deTours" at bounding box center [798, 199] width 84 height 15
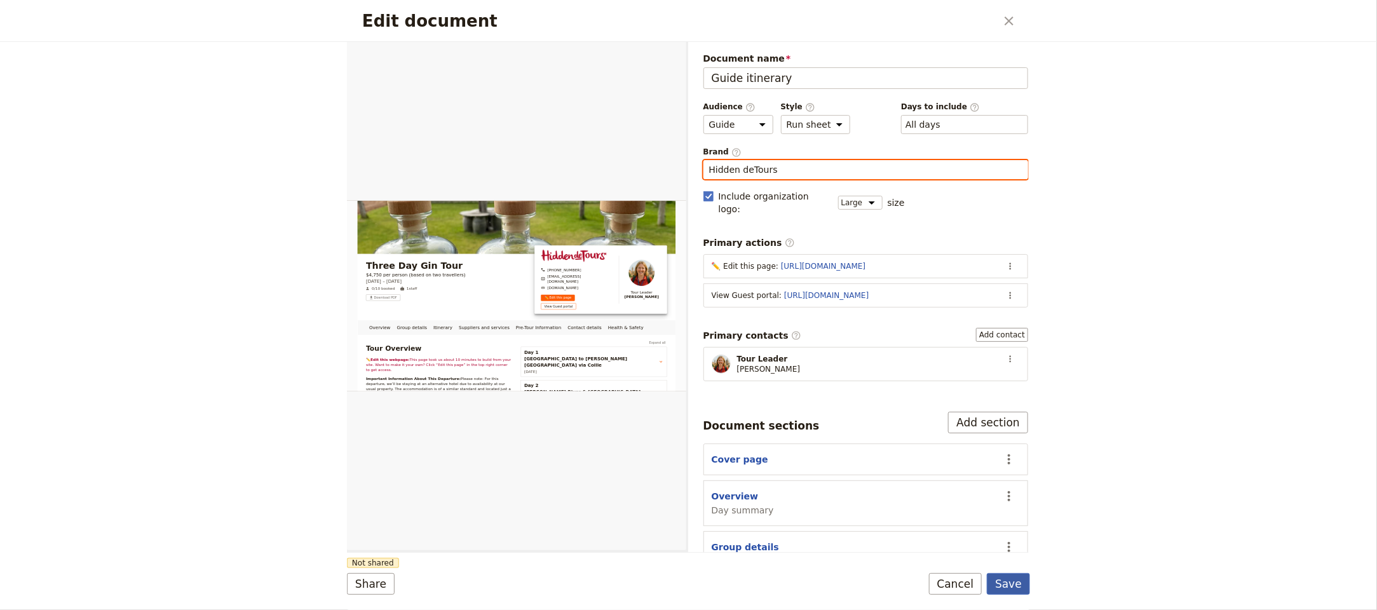
type input "Hidden deTours"
click at [1019, 581] on button "Save" at bounding box center [1008, 584] width 43 height 22
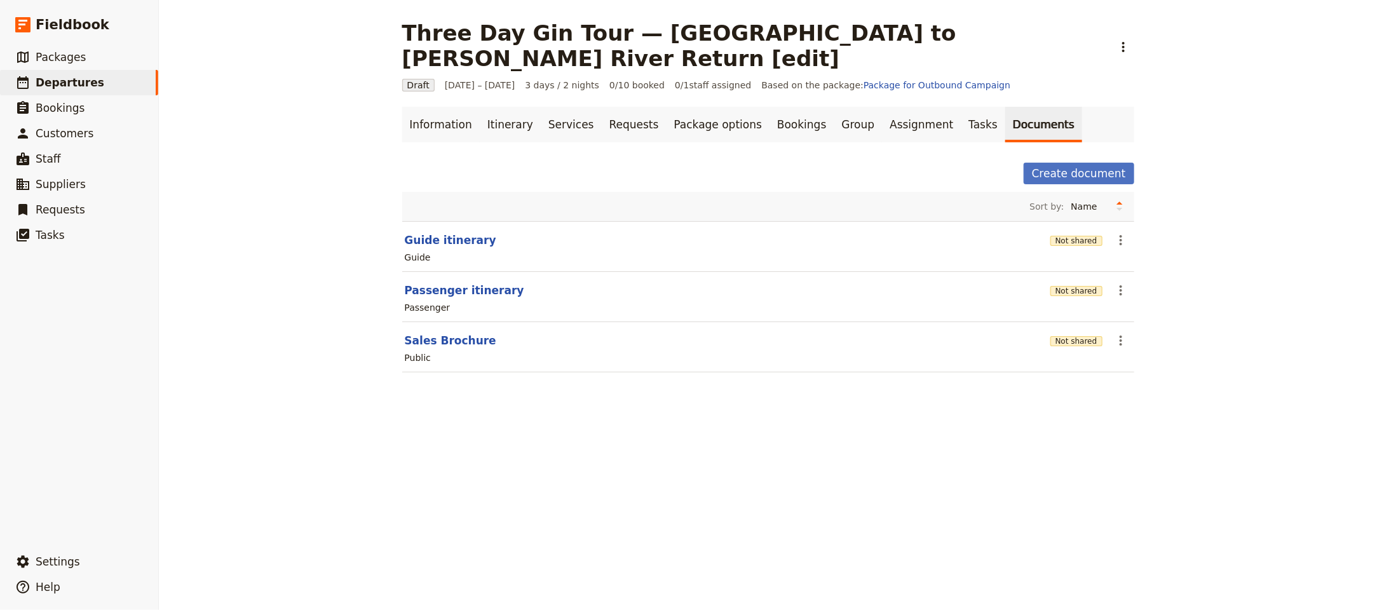
click at [443, 300] on div "Passenger" at bounding box center [767, 307] width 729 height 15
click at [451, 283] on button "Passenger itinerary" at bounding box center [464, 290] width 119 height 15
select select "PASSENGER"
select select "RUN_SHEET"
select select "LARGE"
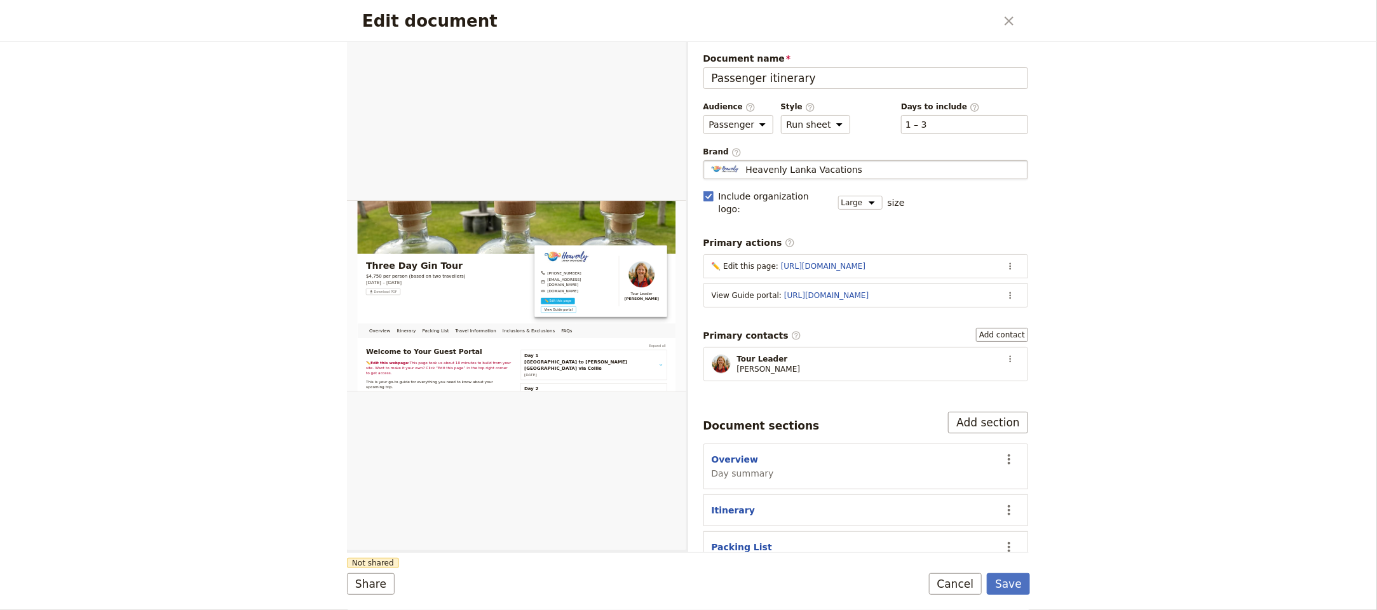
click at [789, 171] on span "Heavenly Lanka Vacations" at bounding box center [804, 169] width 117 height 13
click at [709, 161] on input "Heavenly Lanka Vacations" at bounding box center [708, 160] width 1 height 1
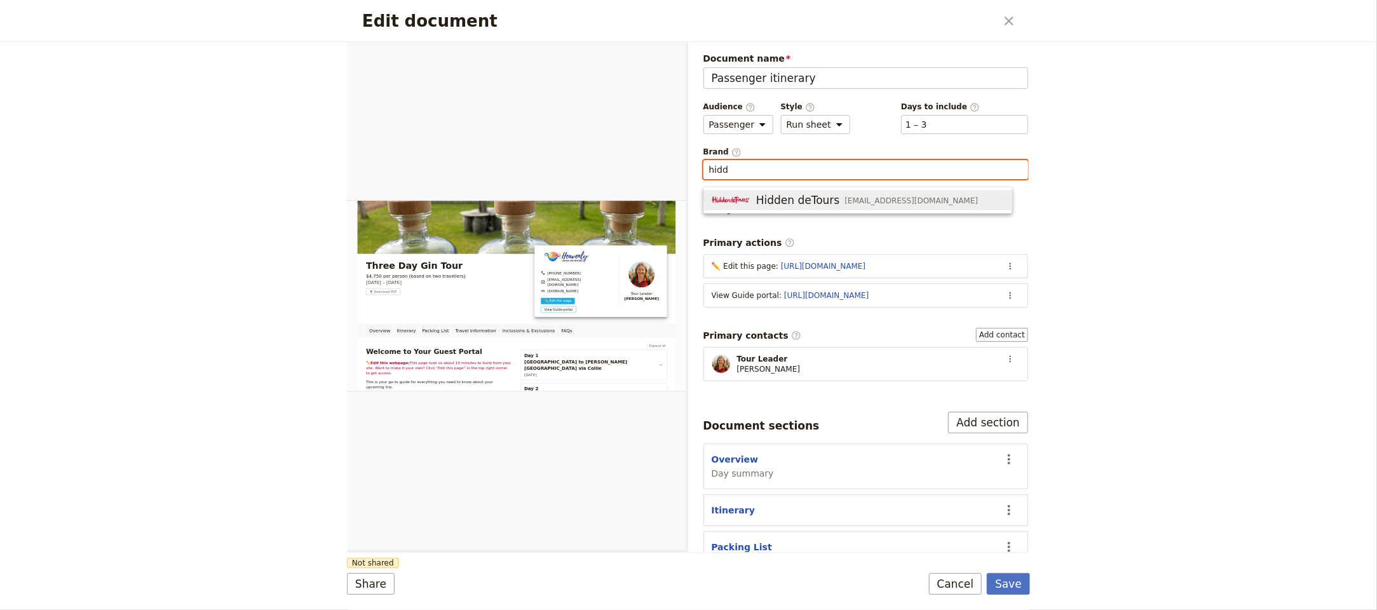
click at [809, 198] on span "Hidden deTours" at bounding box center [798, 199] width 84 height 15
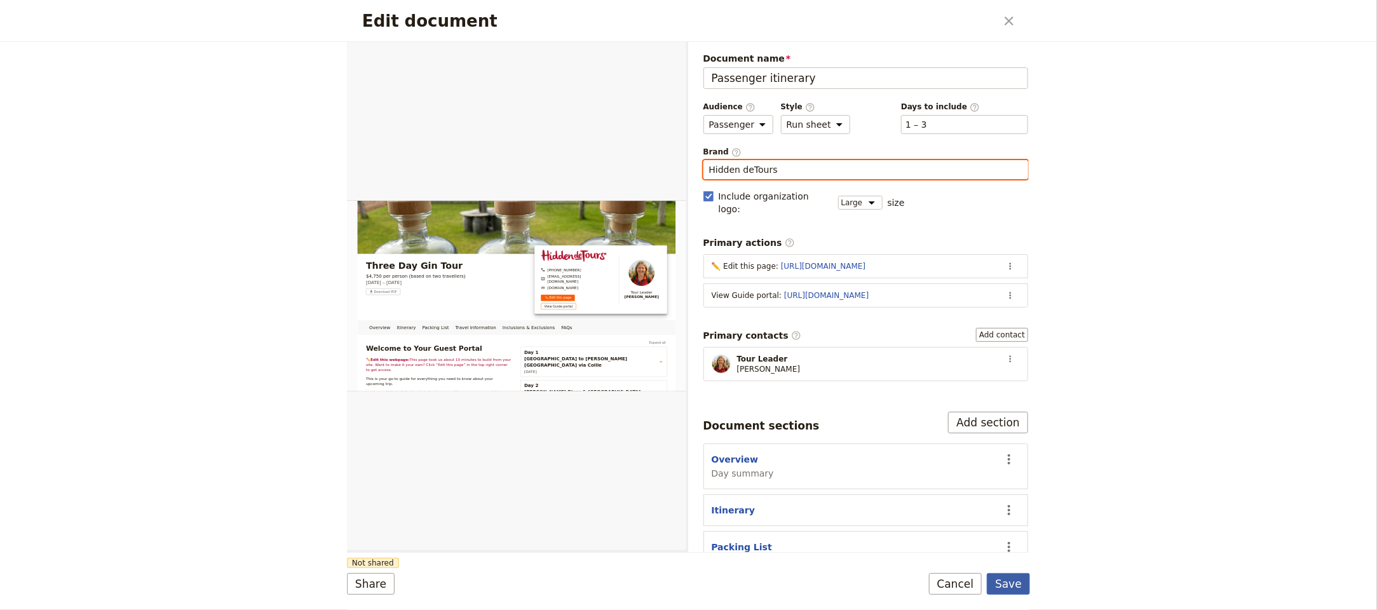
type input "Hidden deTours"
click at [1001, 583] on button "Save" at bounding box center [1008, 584] width 43 height 22
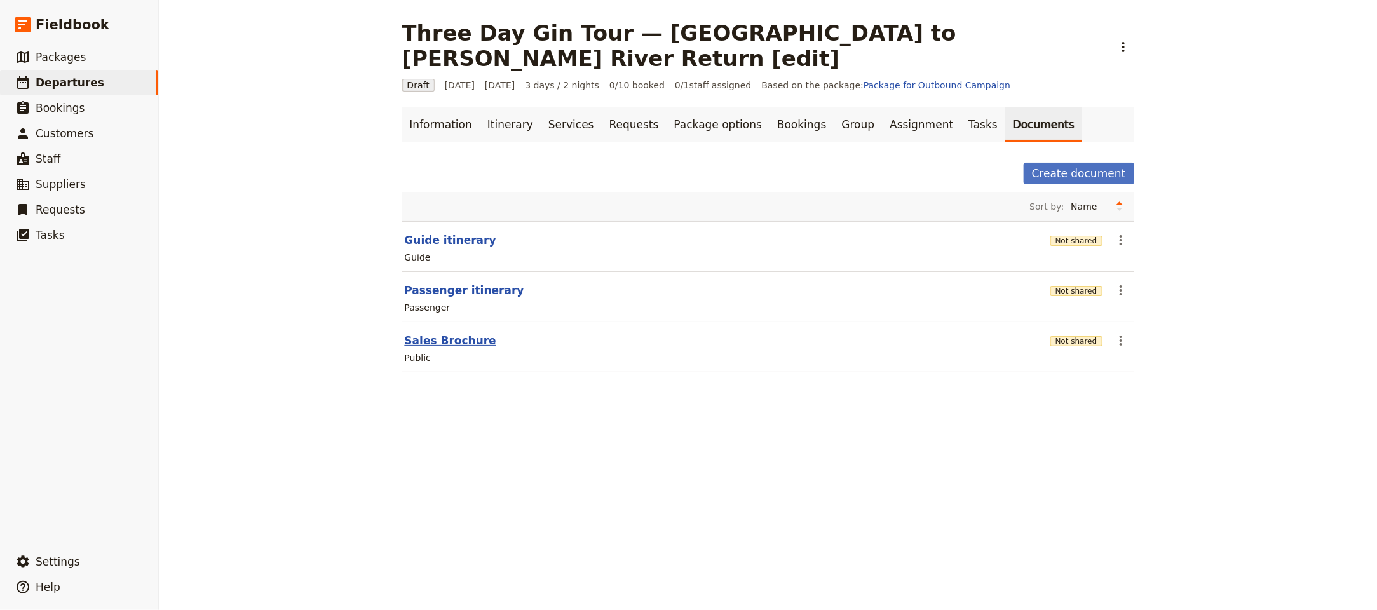
click at [429, 333] on button "Sales Brochure" at bounding box center [450, 340] width 91 height 15
select select "DEFAULT"
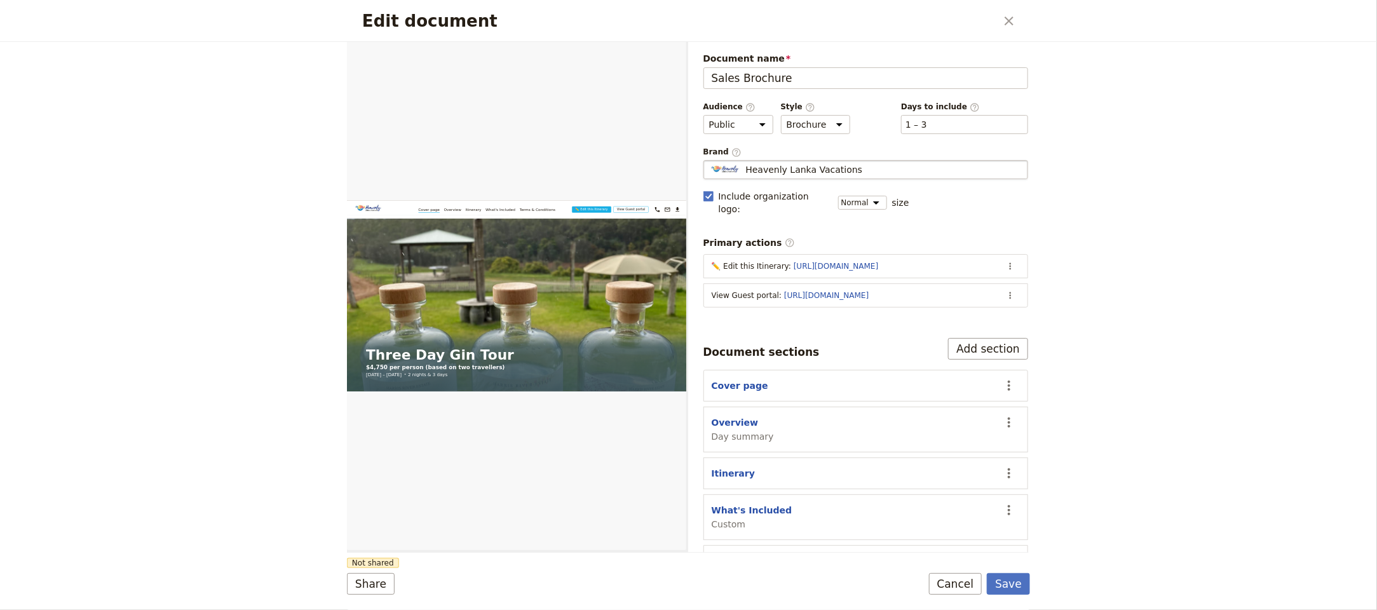
click at [807, 163] on fieldset "Heavenly Lanka Vacations Heavenly Lanka Vacations" at bounding box center [865, 169] width 325 height 19
click at [709, 161] on input "Heavenly Lanka Vacations" at bounding box center [708, 160] width 1 height 1
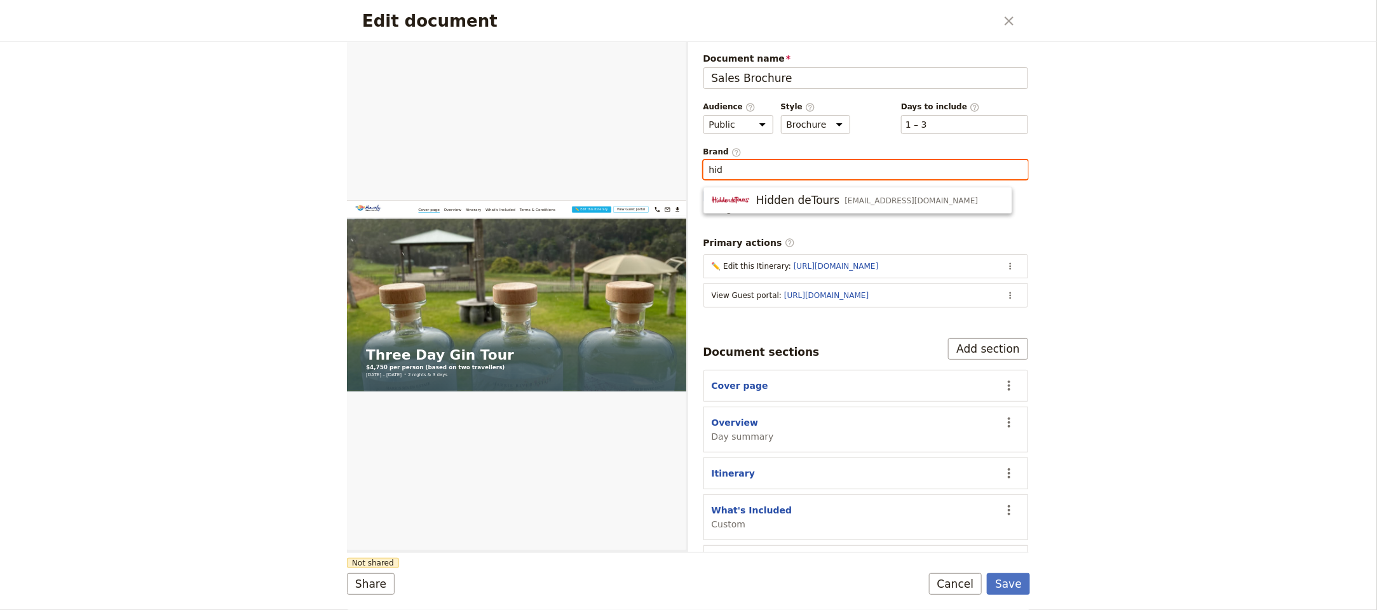
click at [814, 199] on span "Hidden deTours" at bounding box center [798, 199] width 84 height 15
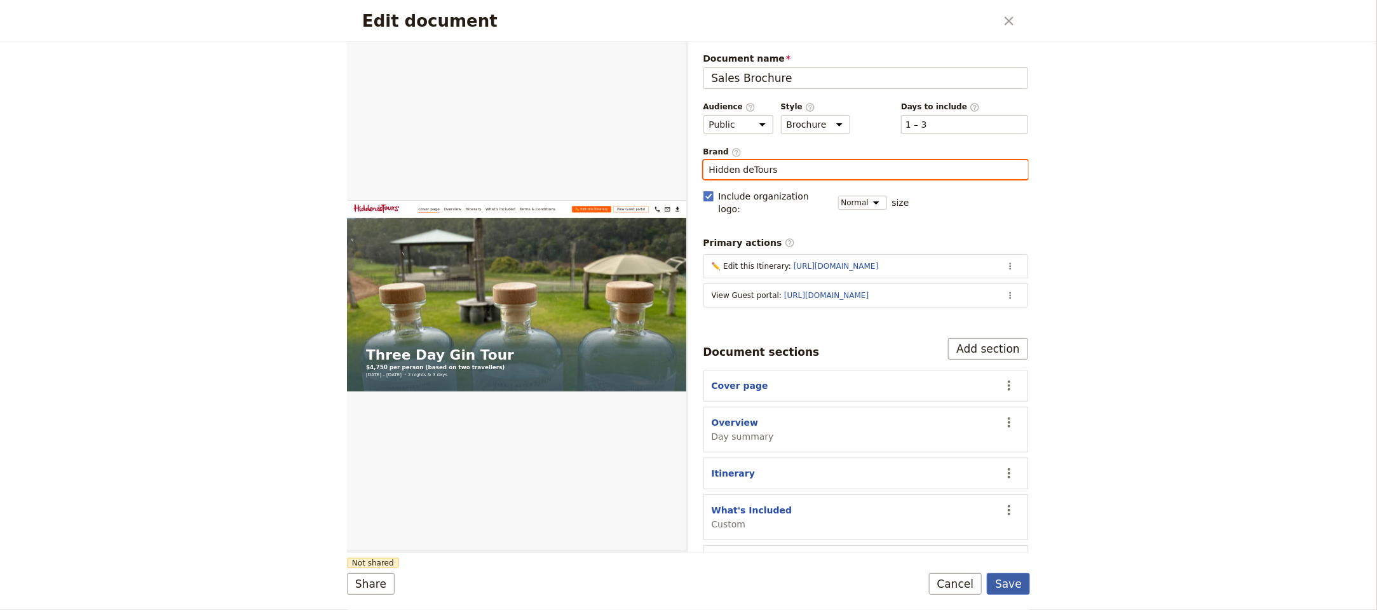
type input "Hidden deTours"
click at [1021, 579] on button "Save" at bounding box center [1008, 584] width 43 height 22
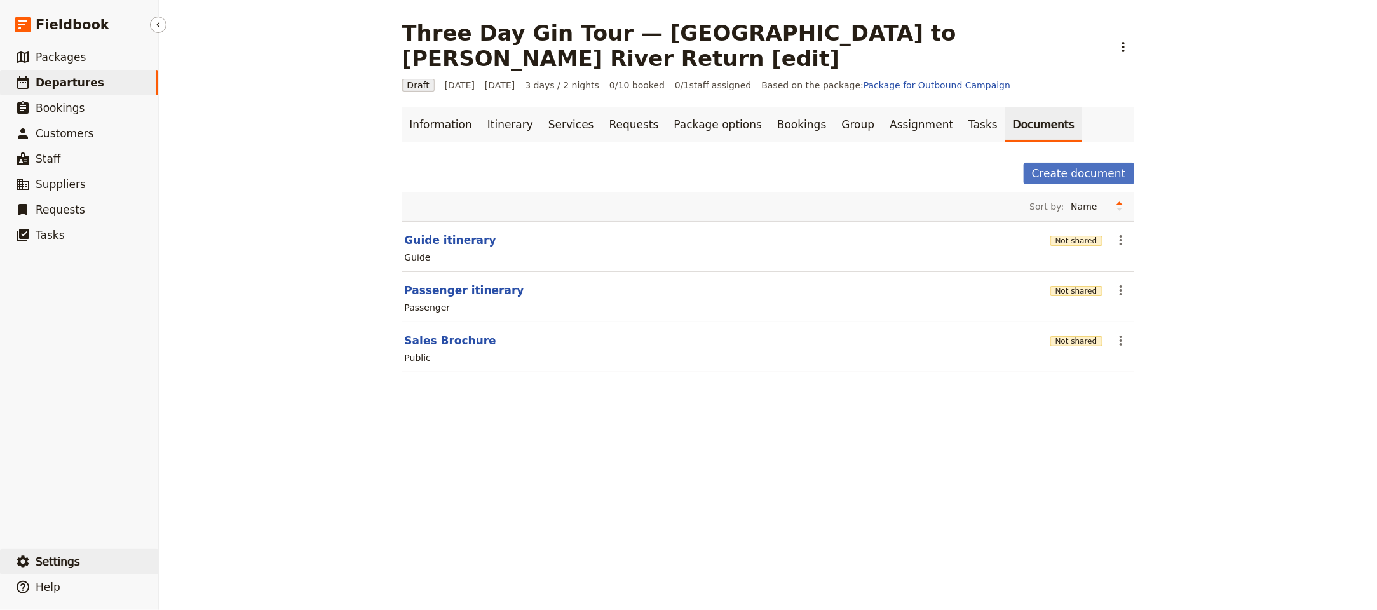
click at [45, 561] on span "Settings" at bounding box center [58, 561] width 44 height 13
click at [248, 518] on link "Your organization" at bounding box center [222, 527] width 118 height 18
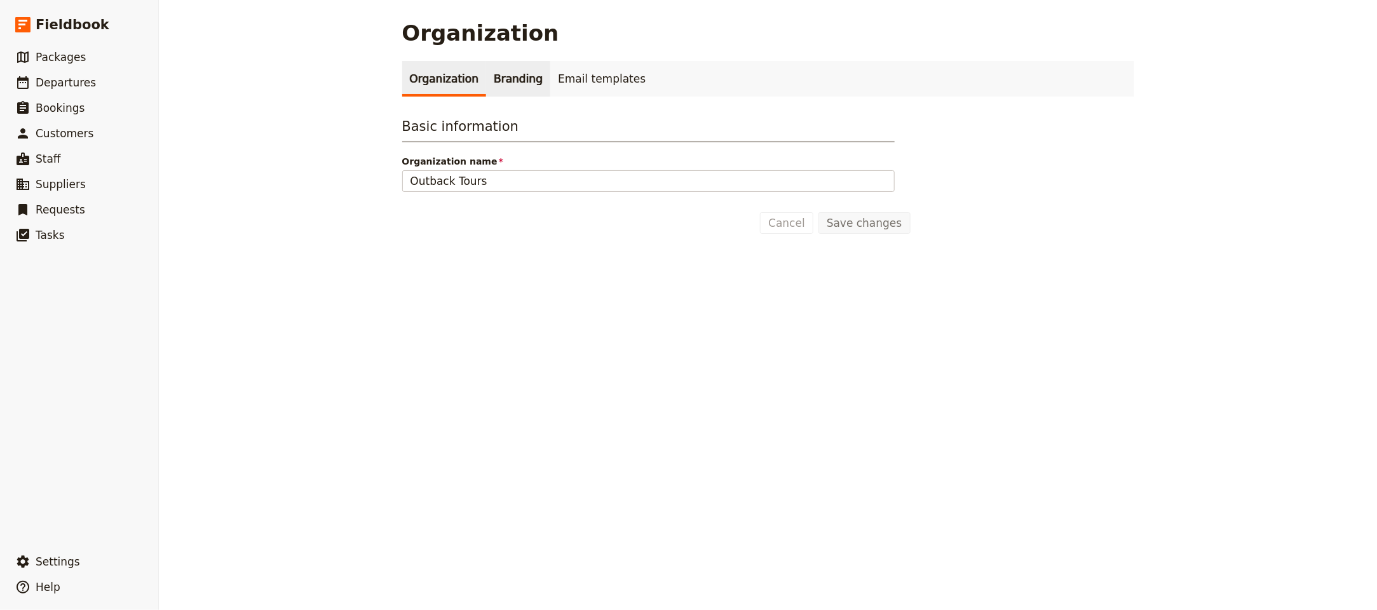
click at [526, 67] on link "Branding" at bounding box center [518, 79] width 64 height 36
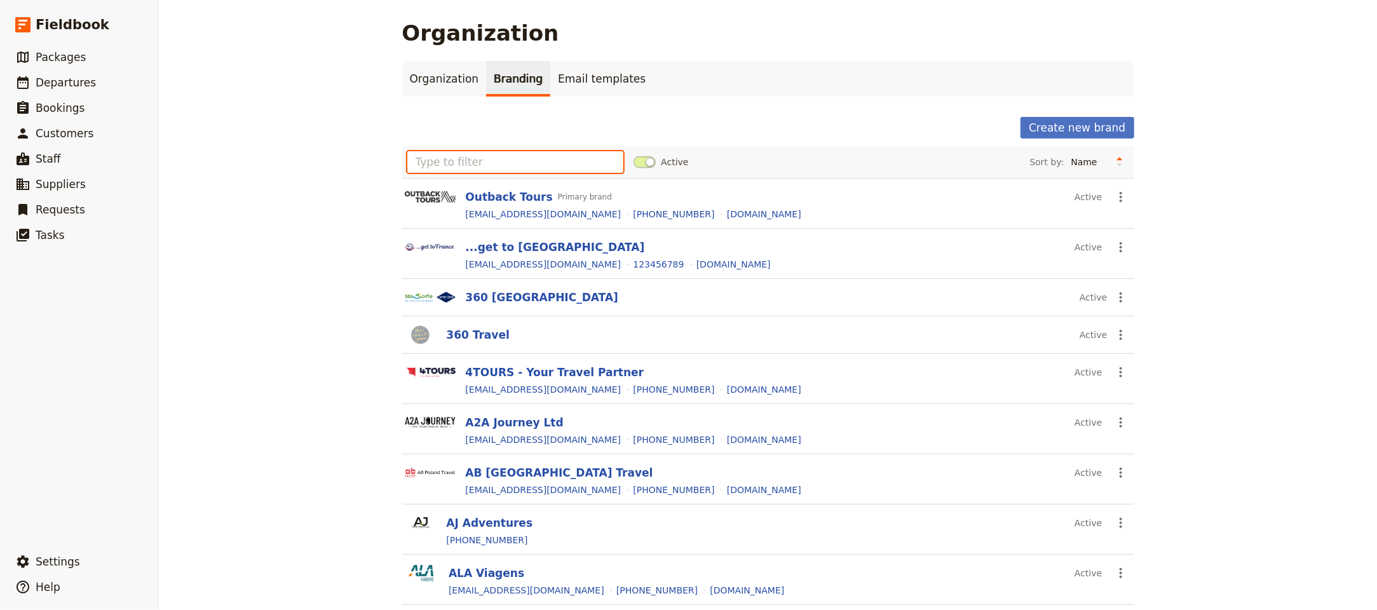
click at [499, 168] on input "text" at bounding box center [515, 162] width 217 height 22
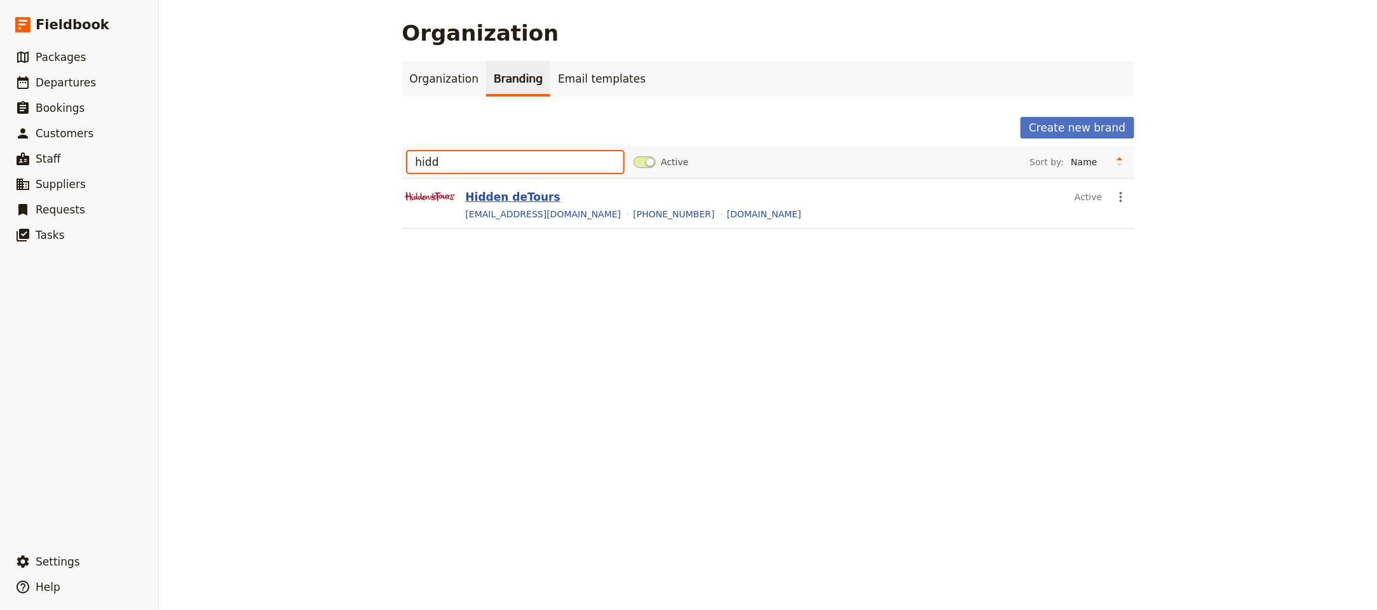
type input "hidd"
click at [512, 199] on button "Hidden deTours" at bounding box center [513, 196] width 95 height 15
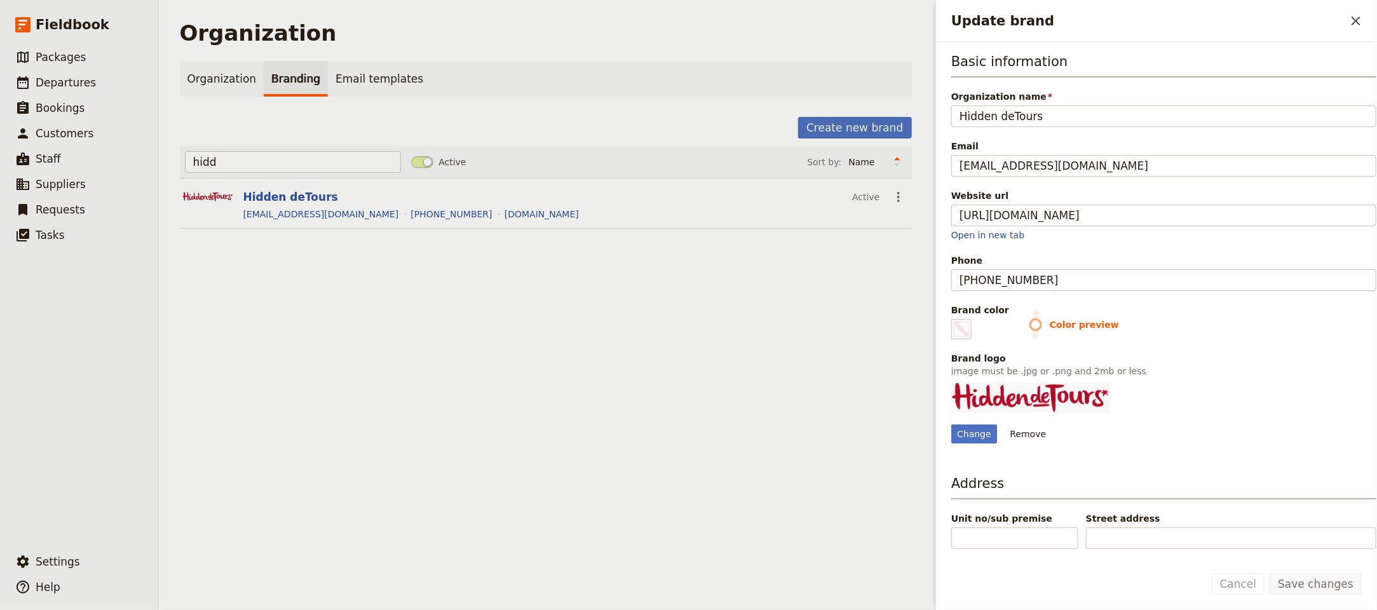
click at [1030, 339] on div "Color preview" at bounding box center [1202, 328] width 347 height 21
click at [1031, 328] on span "Color preview" at bounding box center [1202, 324] width 347 height 13
click at [969, 333] on fieldset "#000000" at bounding box center [961, 329] width 20 height 20
click at [954, 319] on input "#000000" at bounding box center [953, 318] width 1 height 1
type input "#ca7f8b"
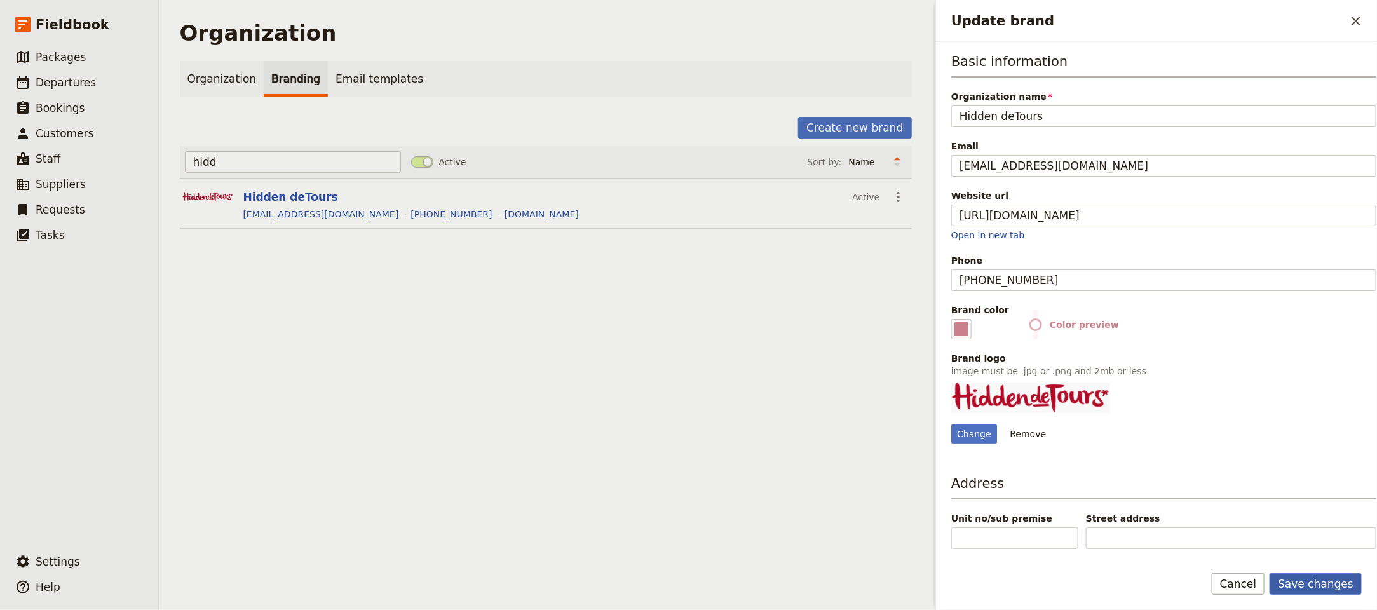
click at [1314, 583] on button "Save changes" at bounding box center [1315, 584] width 92 height 22
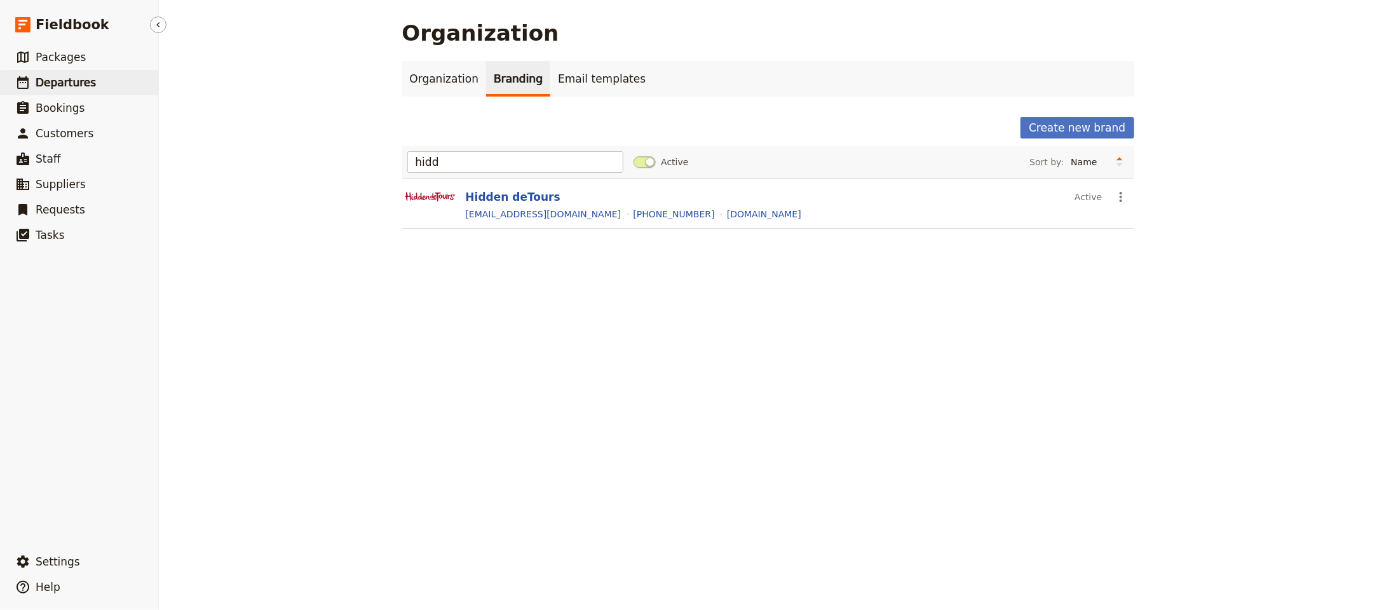
click at [99, 84] on link "​ Departures" at bounding box center [79, 82] width 158 height 25
select select "UPDATED_AT"
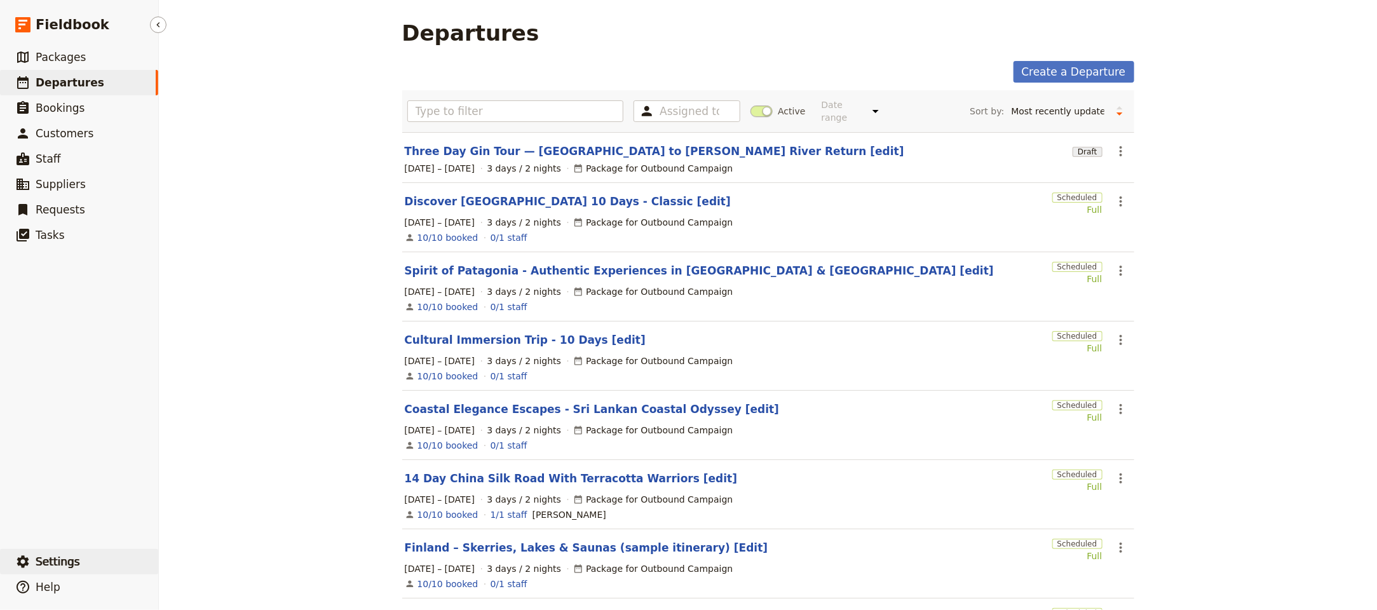
click at [49, 558] on span "Settings" at bounding box center [58, 561] width 44 height 13
click at [208, 527] on span "Your organization" at bounding box center [209, 526] width 77 height 13
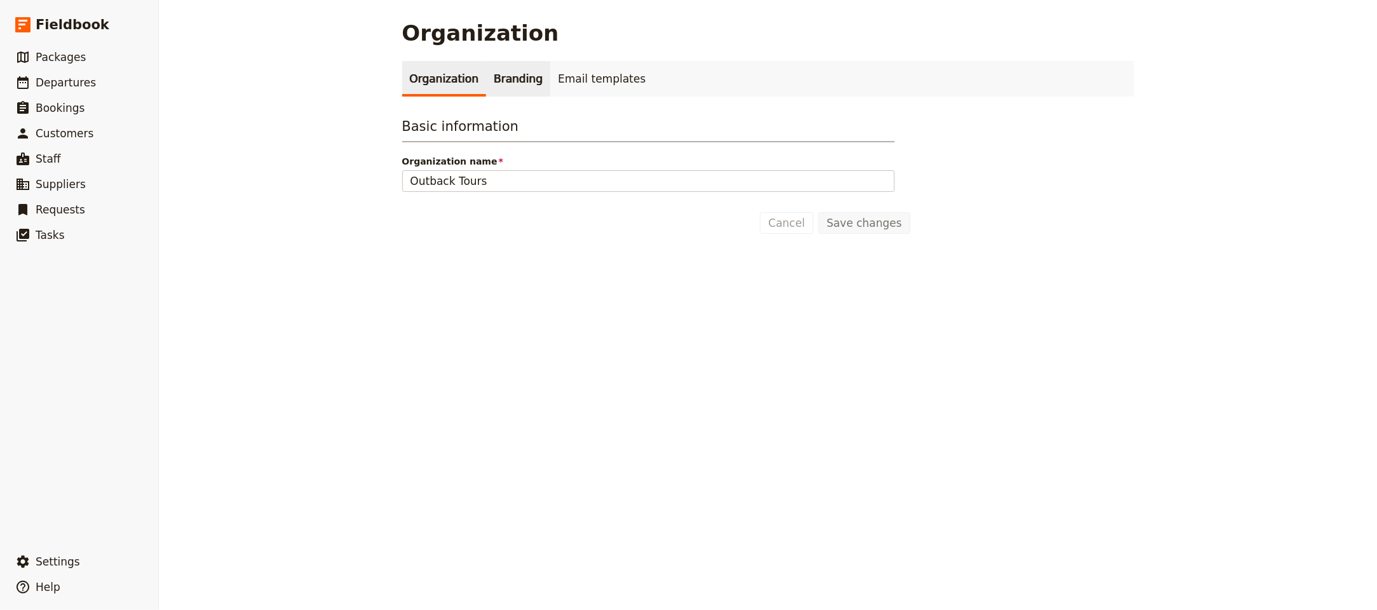
click at [501, 72] on link "Branding" at bounding box center [518, 79] width 64 height 36
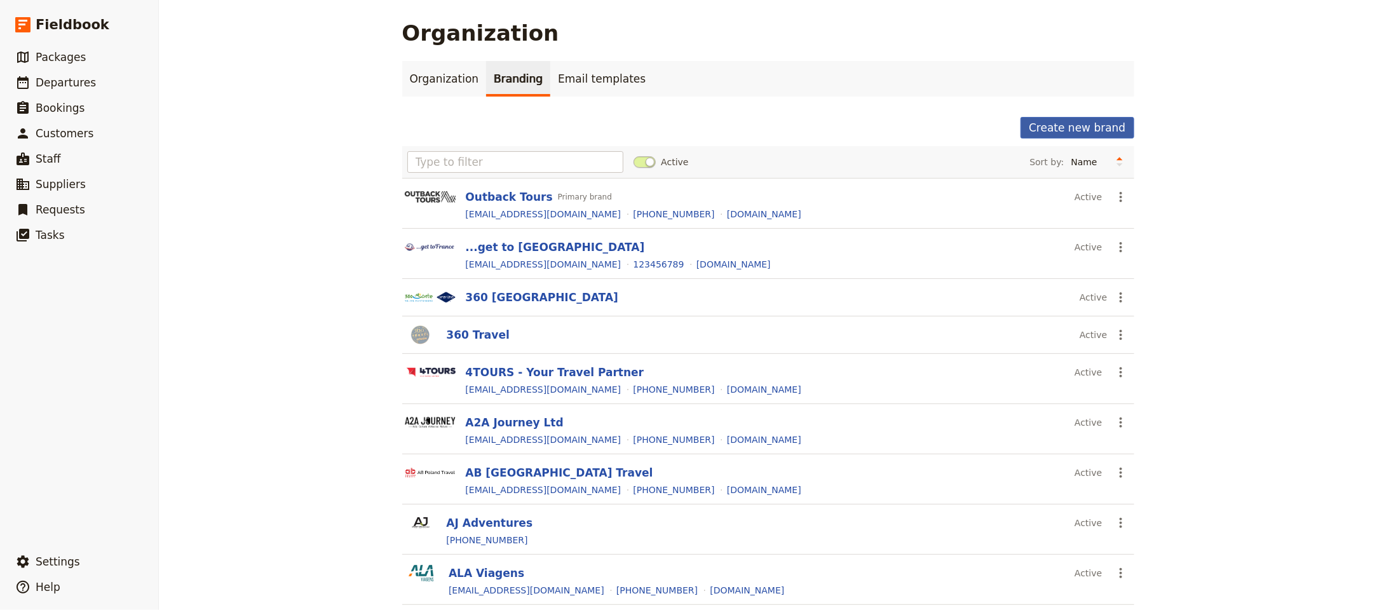
click at [1097, 127] on button "Create new brand" at bounding box center [1076, 128] width 113 height 22
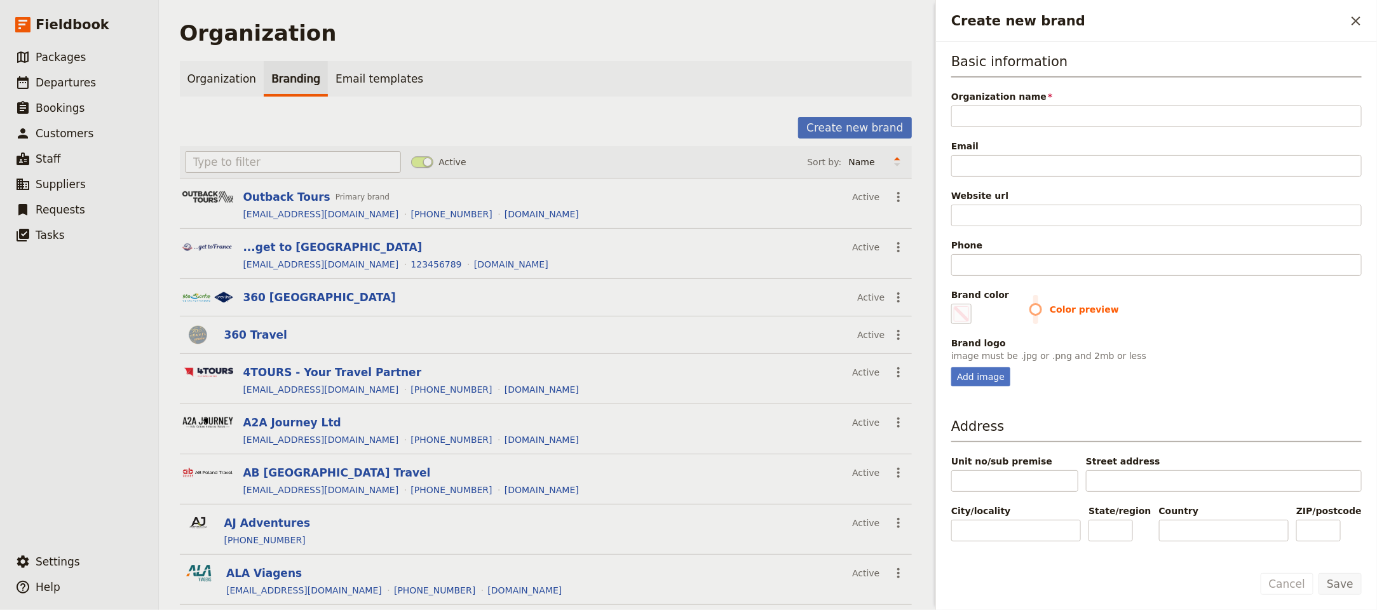
type input "I"
type input "#000000"
type input "IB"
type input "#000000"
type input "IBM"
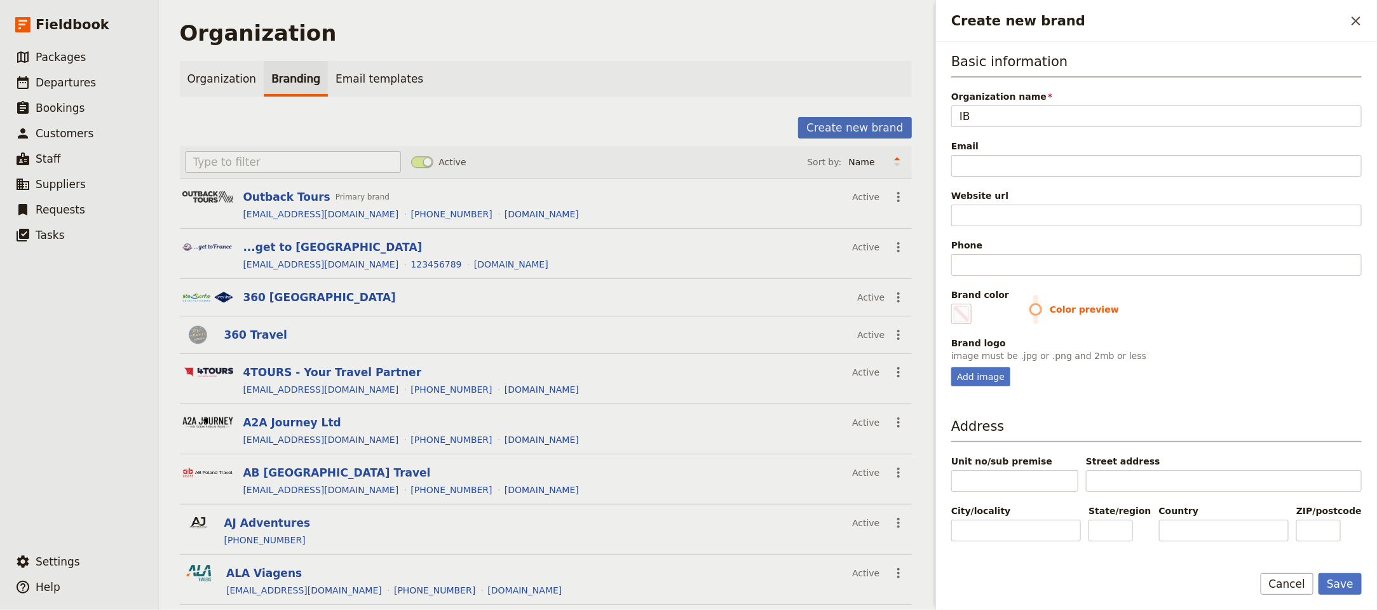
type input "#000000"
type input "IBMT"
type input "#000000"
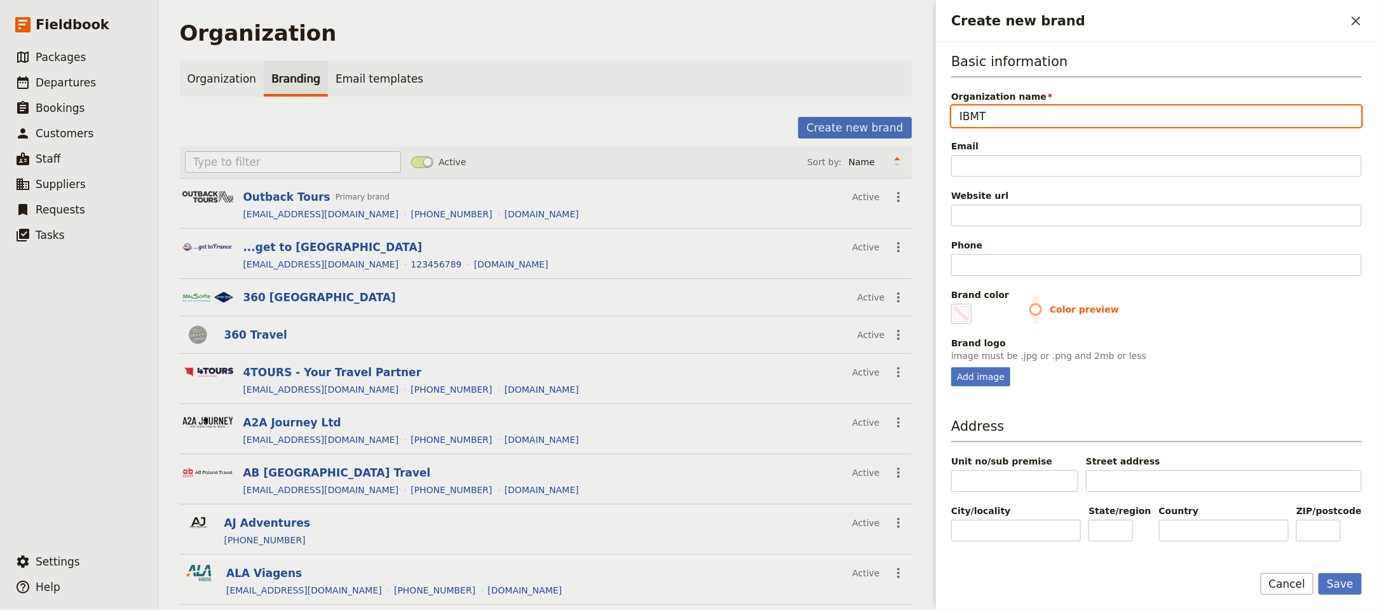
click at [1078, 112] on input "IBMT" at bounding box center [1156, 116] width 410 height 22
paste input "Tours"
type input "IBMT Tours"
type input "#000000"
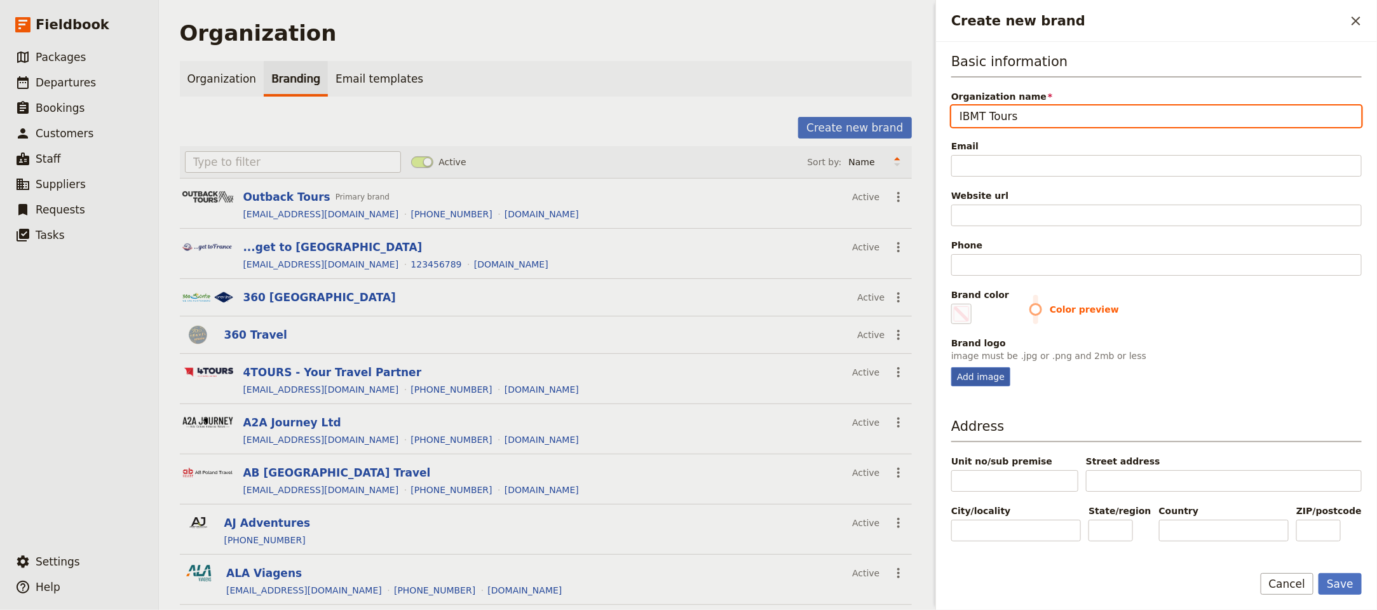
type input "IBMT Tours"
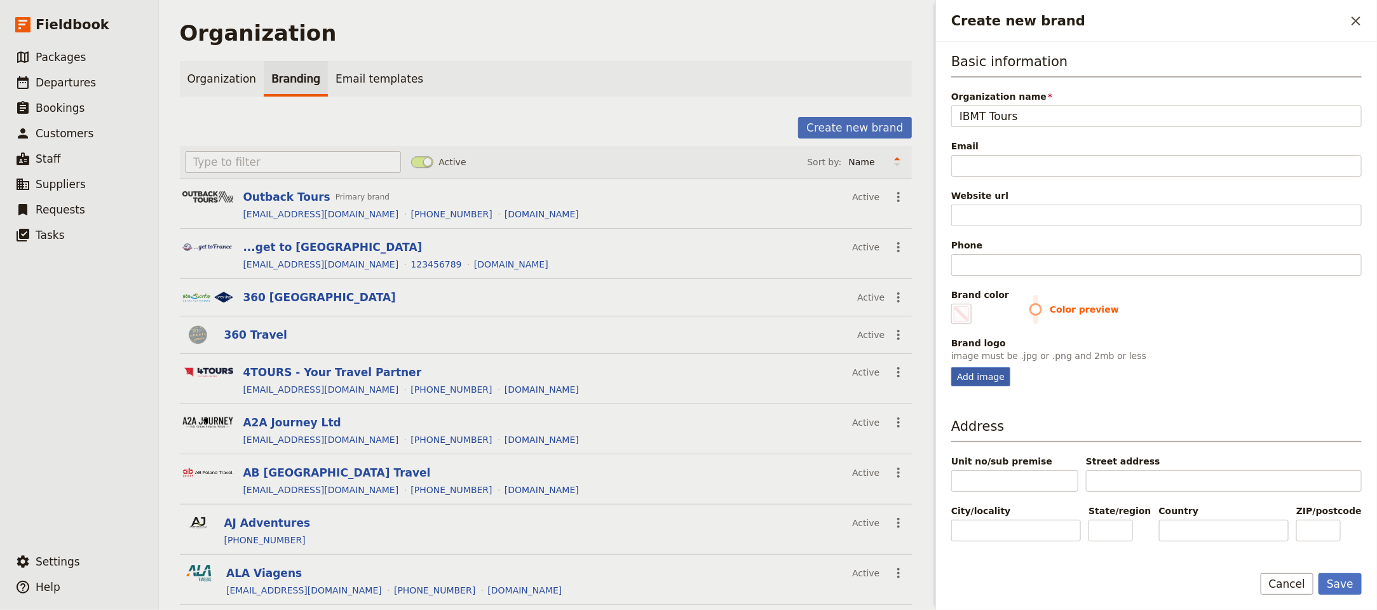
click at [978, 378] on div "Add image" at bounding box center [980, 376] width 59 height 19
click at [951, 367] on input "Add image" at bounding box center [950, 367] width 1 height 1
type input "C:\fakepath\501270877_1275379584591211_5289416251960330756_n.jpg"
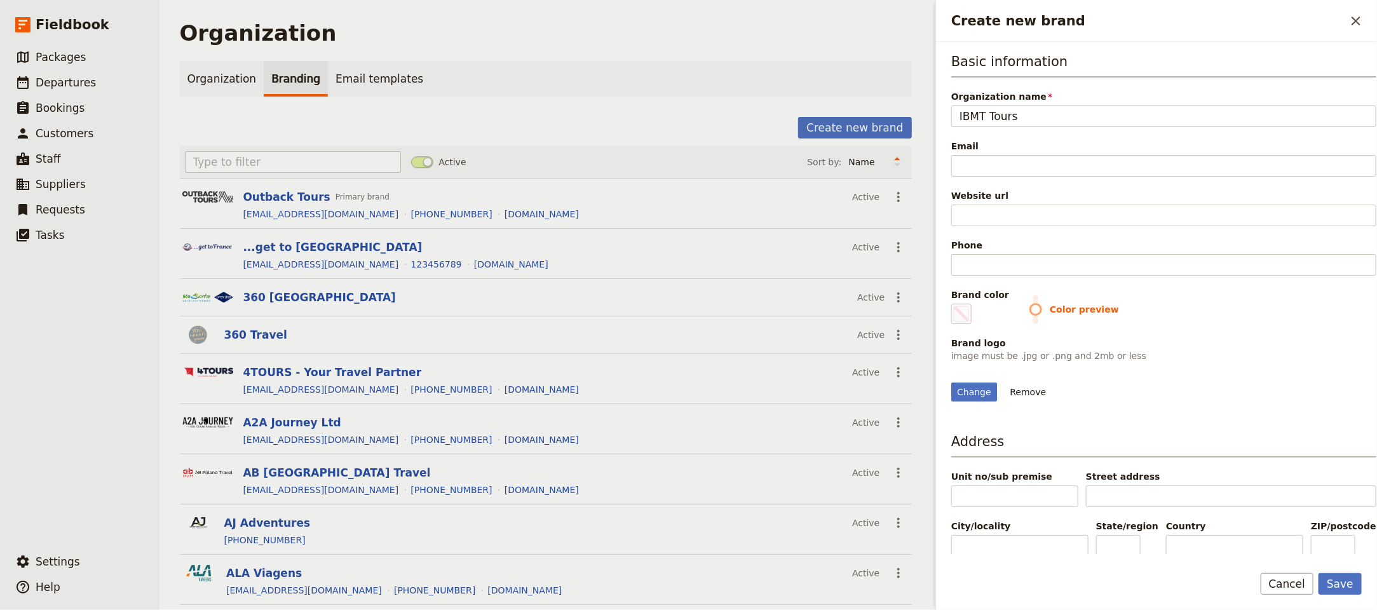
click at [1029, 316] on span "Color preview" at bounding box center [1202, 309] width 347 height 13
click at [962, 320] on span "Create new brand" at bounding box center [960, 313] width 15 height 15
click at [954, 304] on input "#000000" at bounding box center [953, 303] width 1 height 1
type input "#89c1ec"
drag, startPoint x: 1252, startPoint y: 386, endPoint x: 1247, endPoint y: 392, distance: 8.1
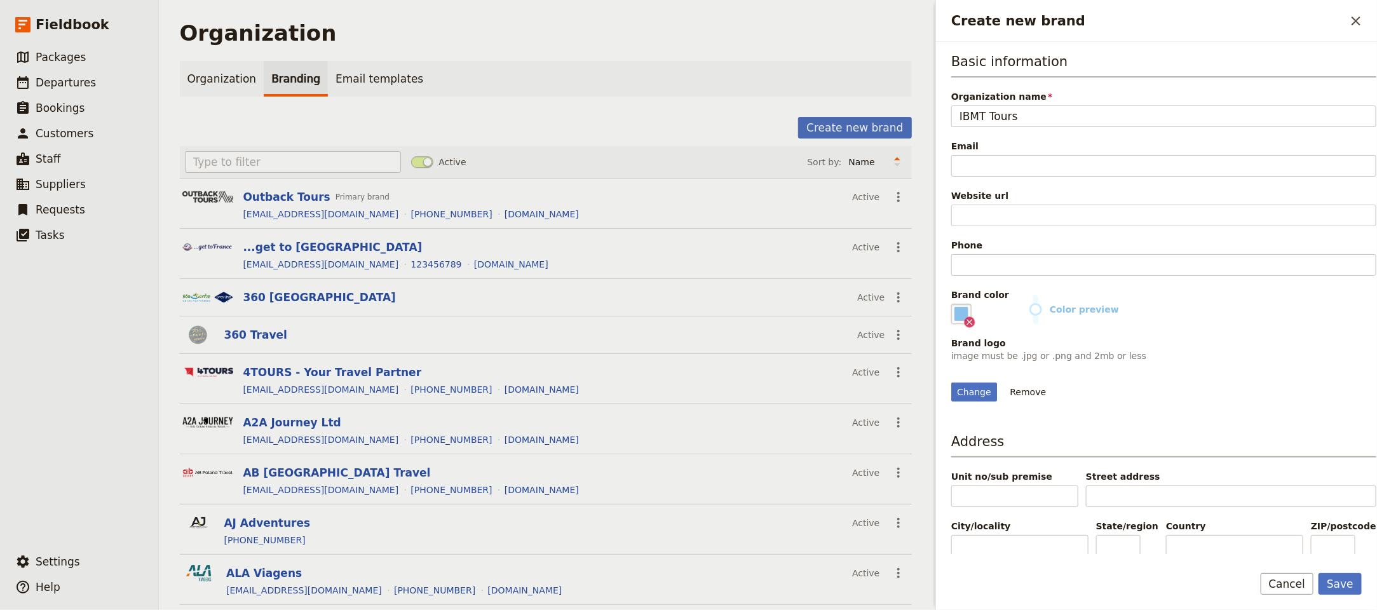
click at [1252, 386] on div "Change Remove" at bounding box center [1163, 384] width 425 height 34
click at [1348, 581] on button "Save" at bounding box center [1339, 584] width 43 height 22
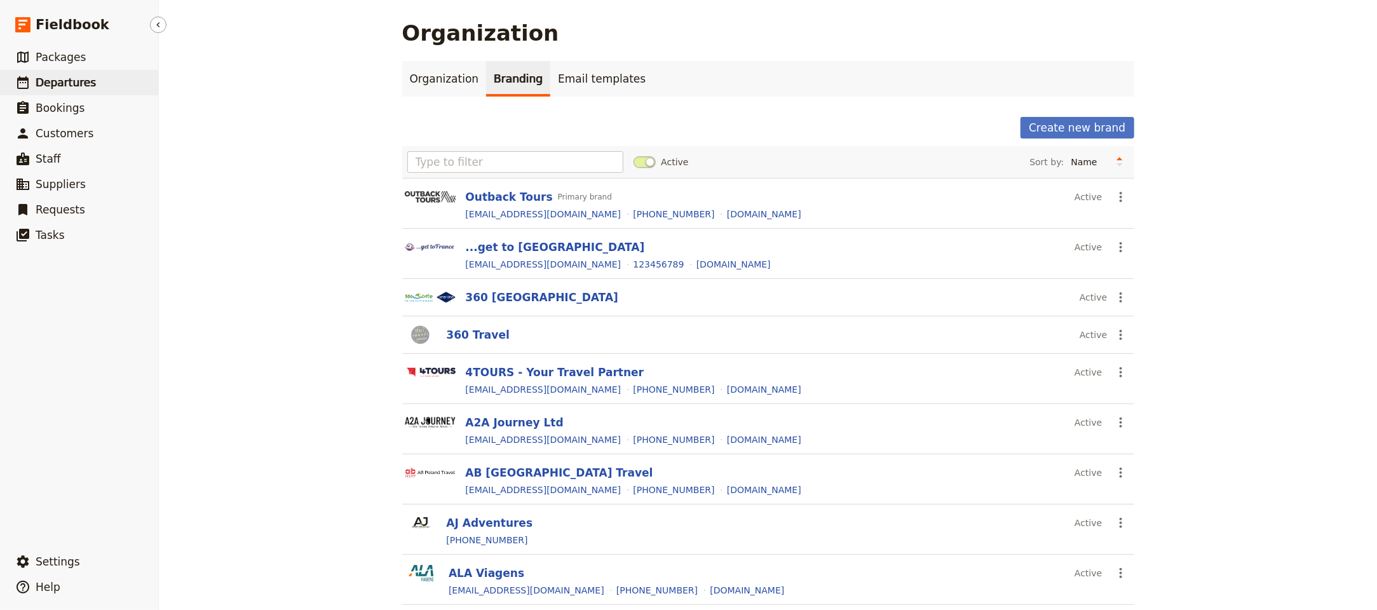
click at [70, 80] on span "Departures" at bounding box center [66, 82] width 60 height 13
select select "UPDATED_AT"
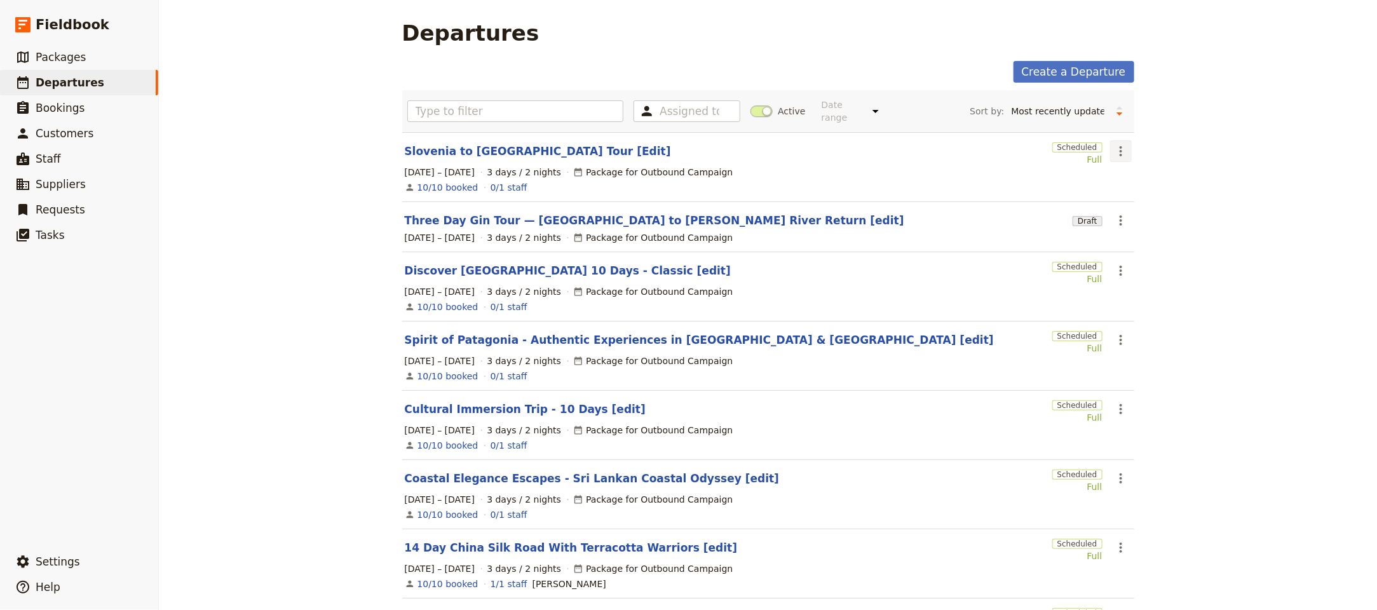
click at [1115, 144] on icon "Actions" at bounding box center [1120, 151] width 15 height 15
click at [1291, 96] on div "Departures Create a Departure Assigned to Active Date range This week Next week…" at bounding box center [768, 305] width 1218 height 610
click at [605, 213] on link "Three Day Gin Tour — Perth to Margaret River Return [edit]" at bounding box center [654, 220] width 499 height 15
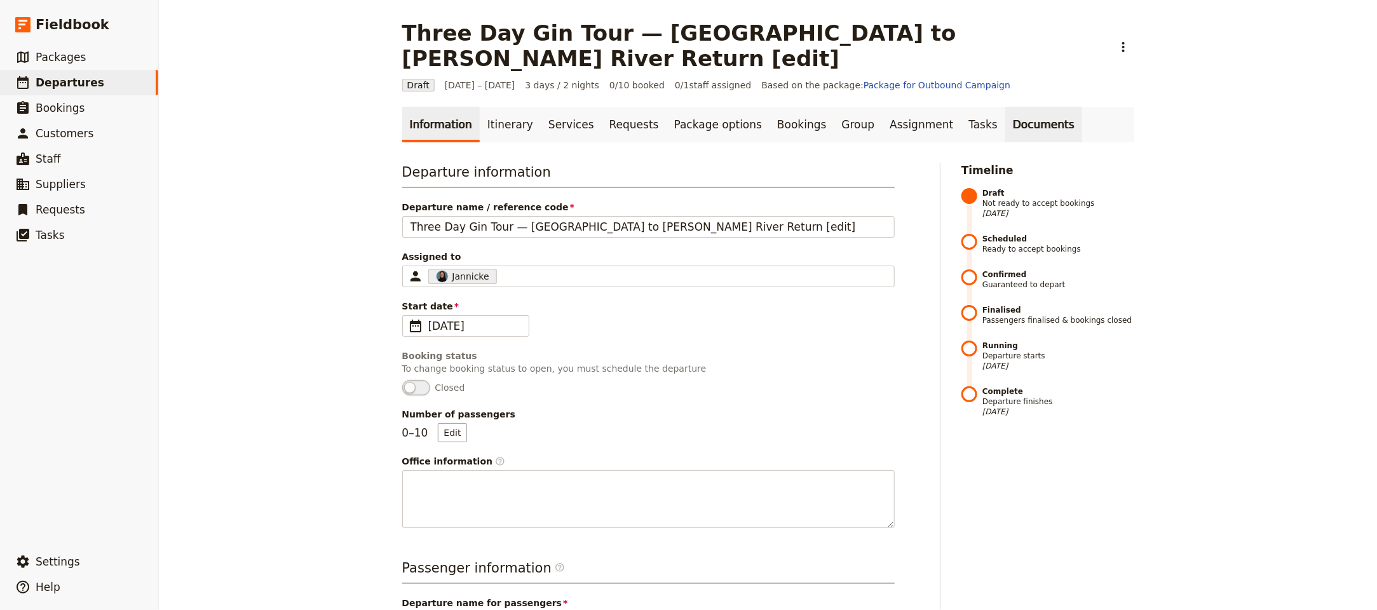
click at [1005, 107] on link "Documents" at bounding box center [1043, 125] width 77 height 36
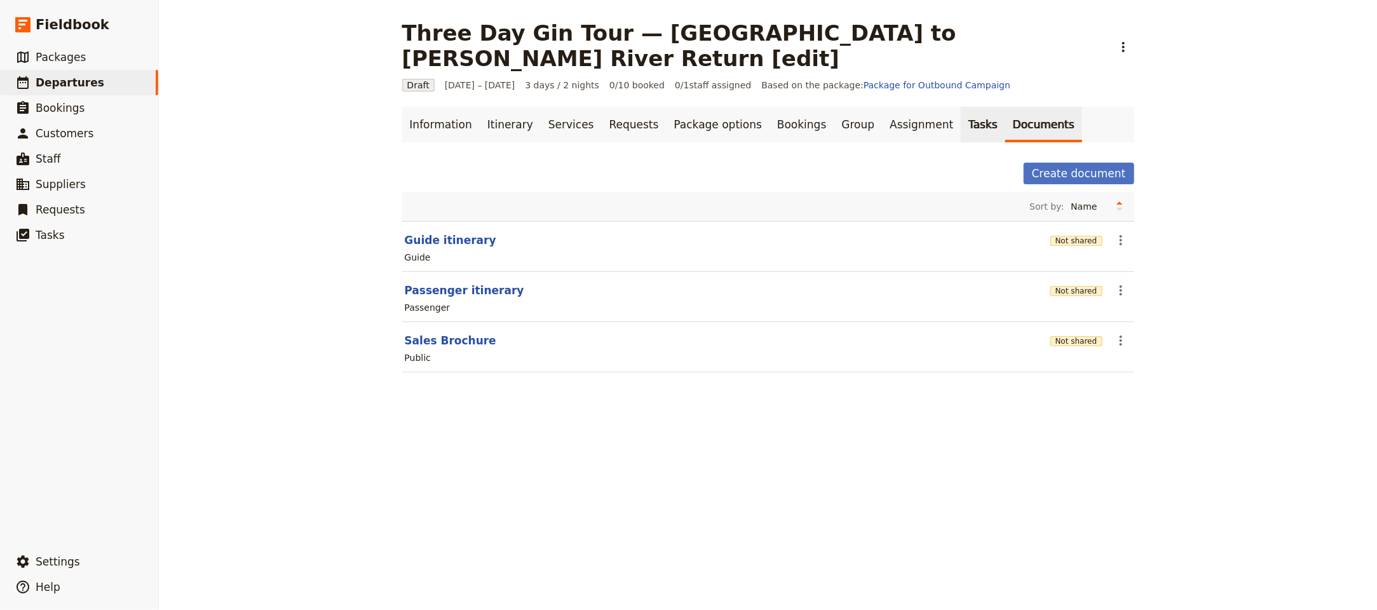
click at [960, 107] on link "Tasks" at bounding box center [982, 125] width 44 height 36
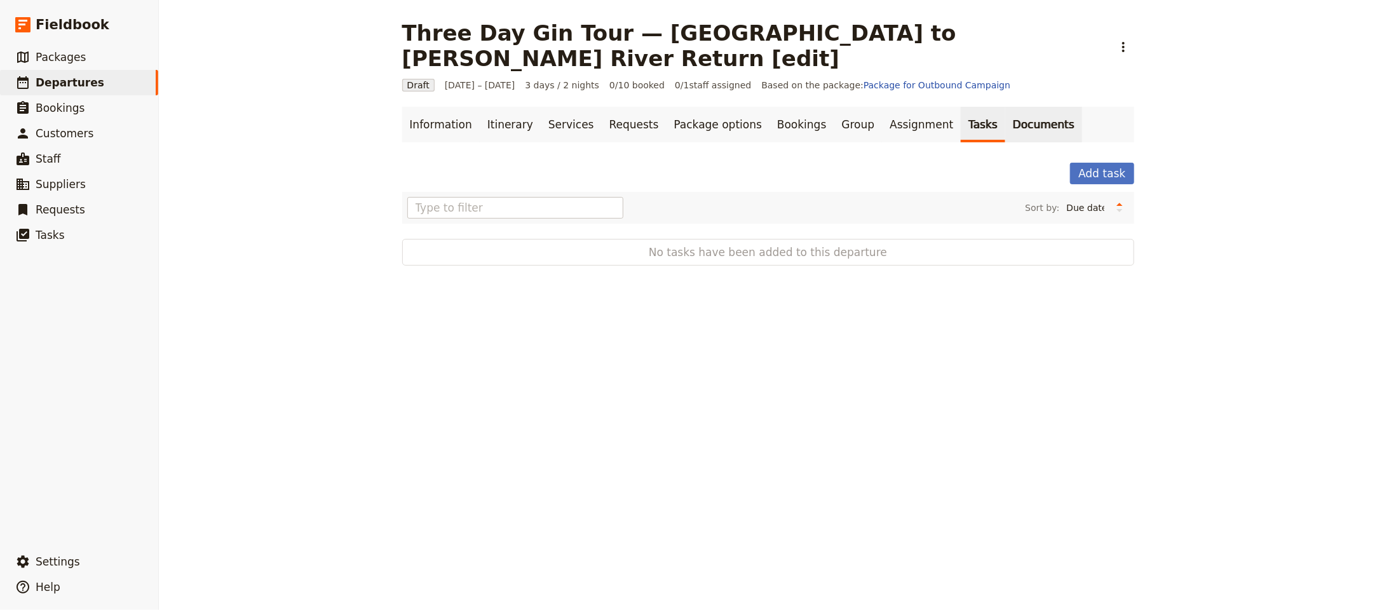
click at [1020, 107] on link "Documents" at bounding box center [1043, 125] width 77 height 36
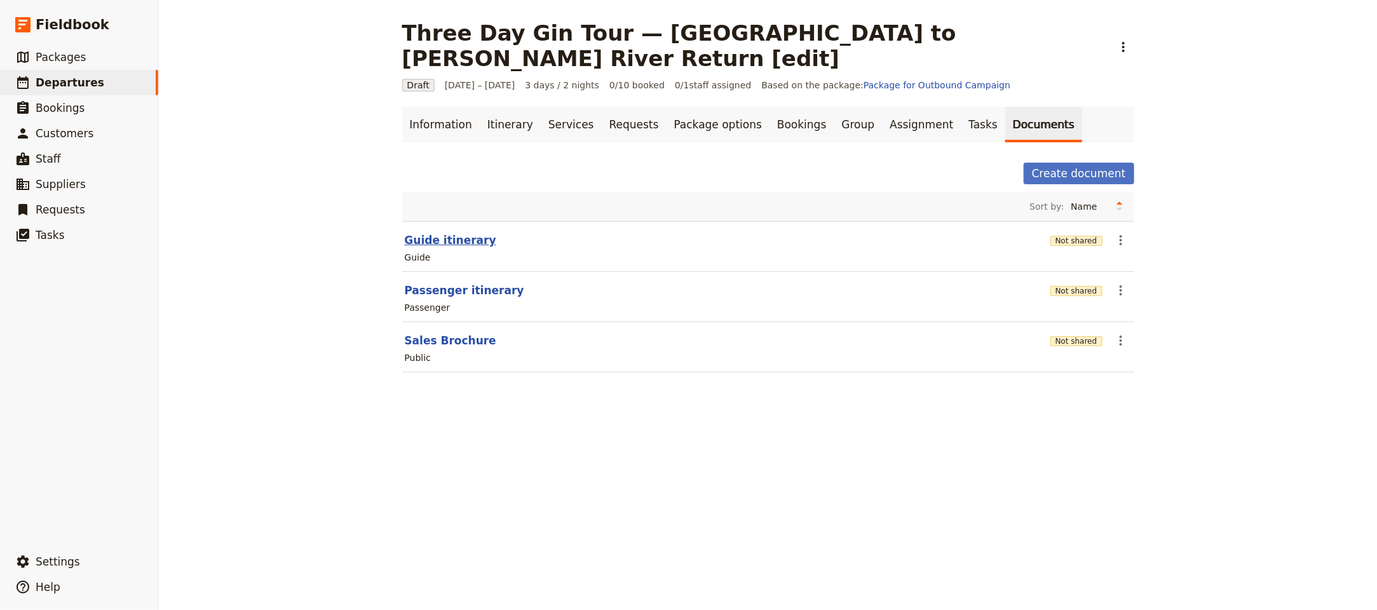
click at [427, 232] on button "Guide itinerary" at bounding box center [450, 239] width 91 height 15
select select "STAFF"
select select "RUN_SHEET"
select select "LARGE"
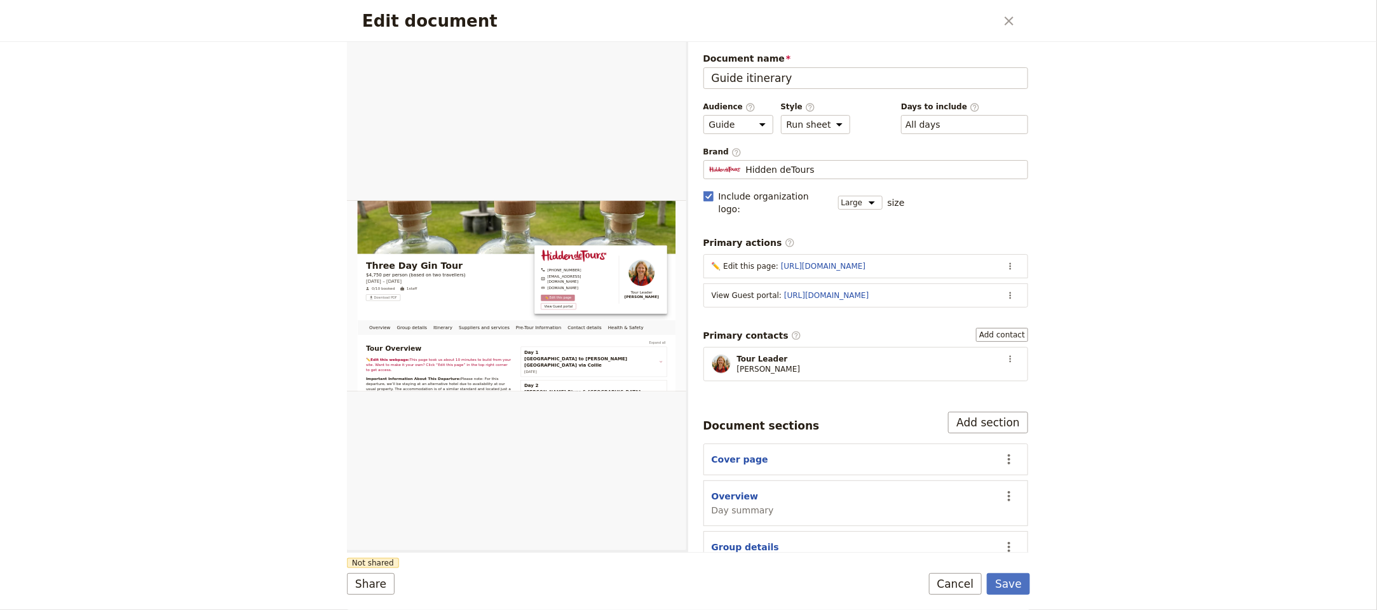
click at [1009, 22] on icon "Close dialog" at bounding box center [1008, 21] width 9 height 9
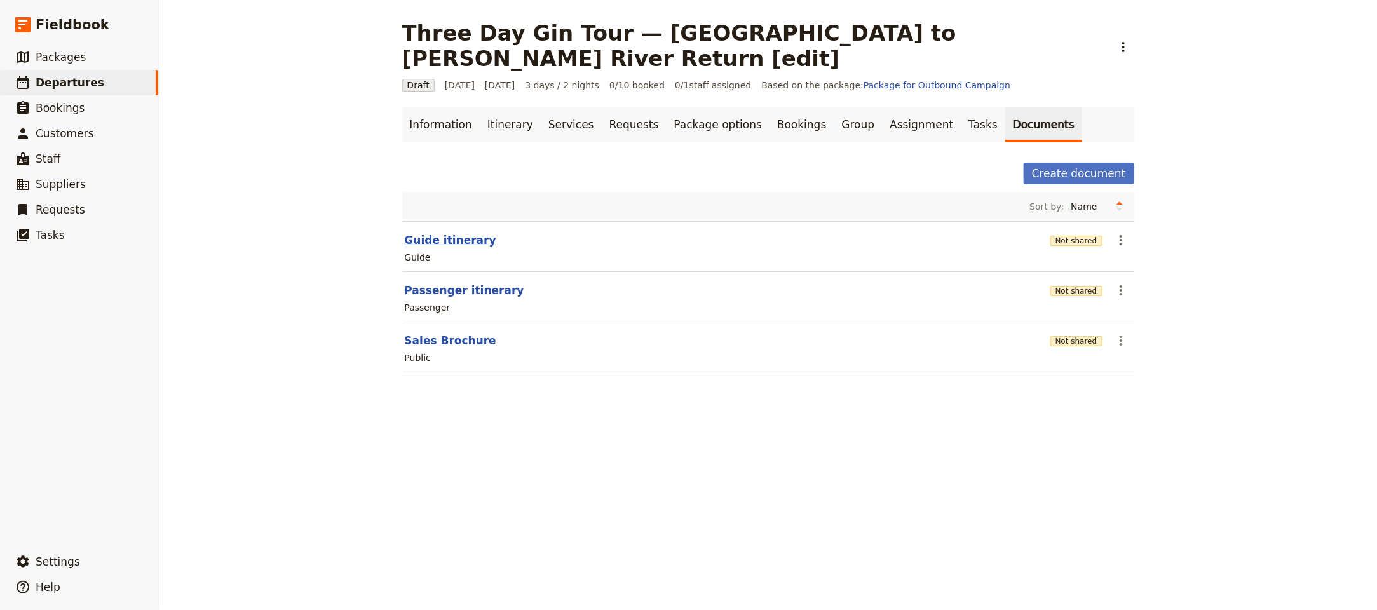
click at [457, 232] on button "Guide itinerary" at bounding box center [450, 239] width 91 height 15
select select "STAFF"
select select "RUN_SHEET"
select select "LARGE"
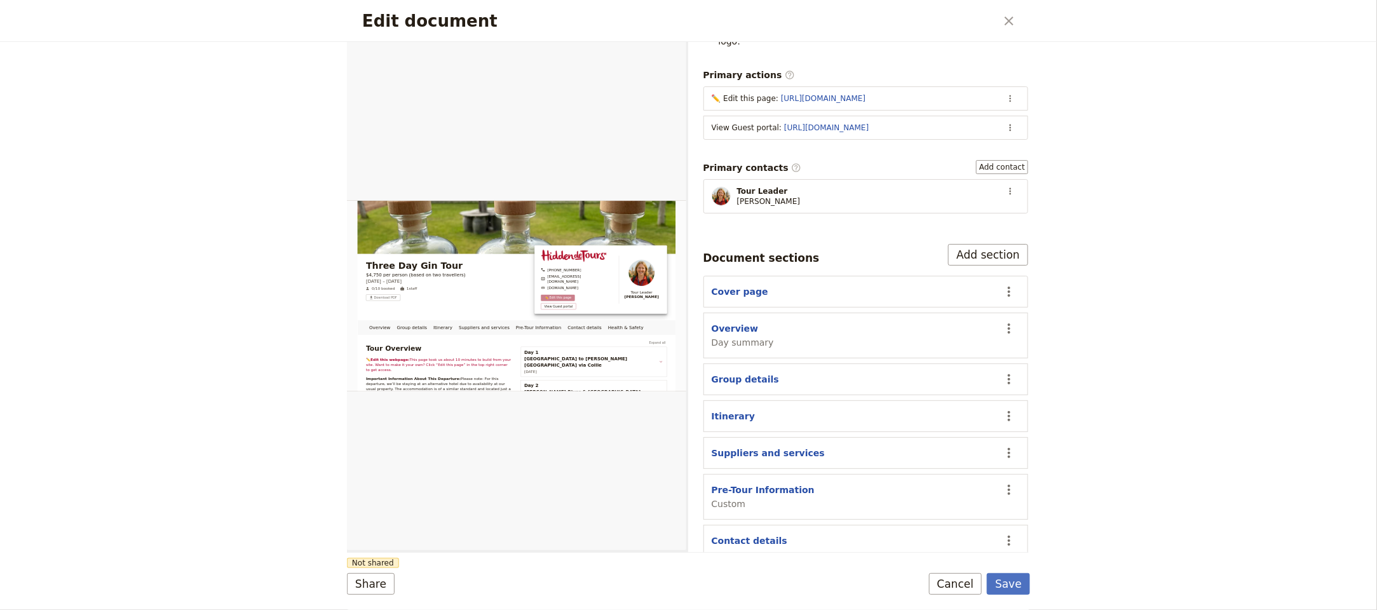
scroll to position [231, 0]
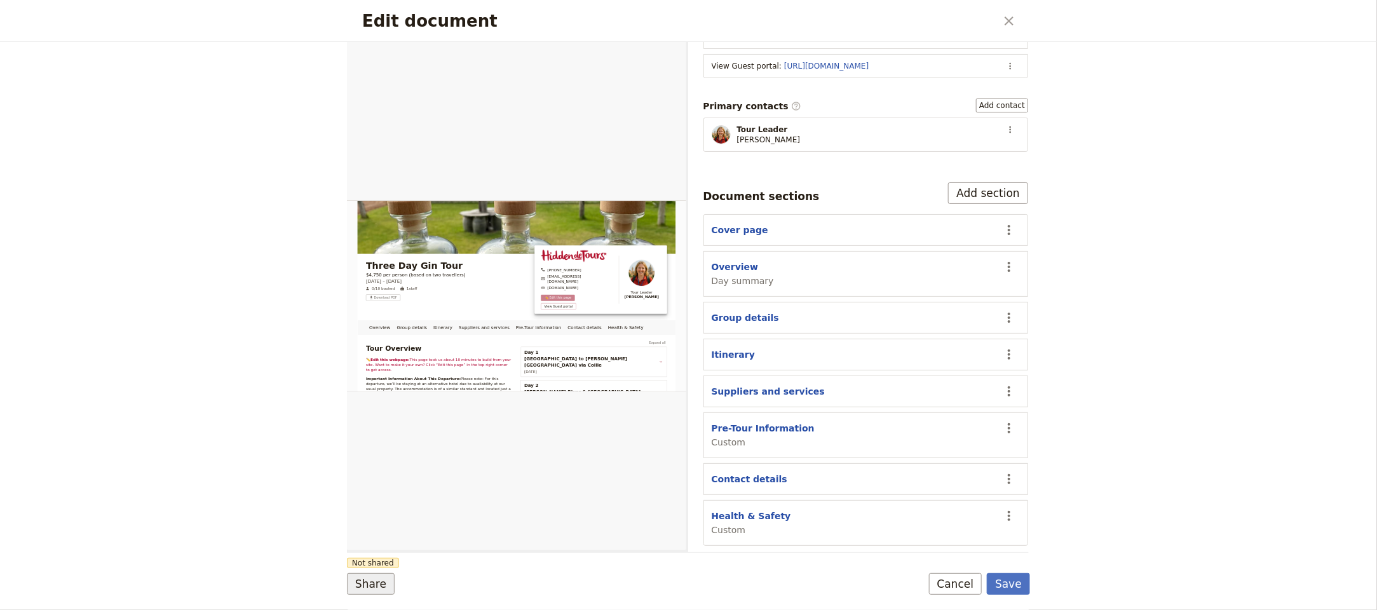
click at [358, 583] on button "Share" at bounding box center [371, 584] width 48 height 22
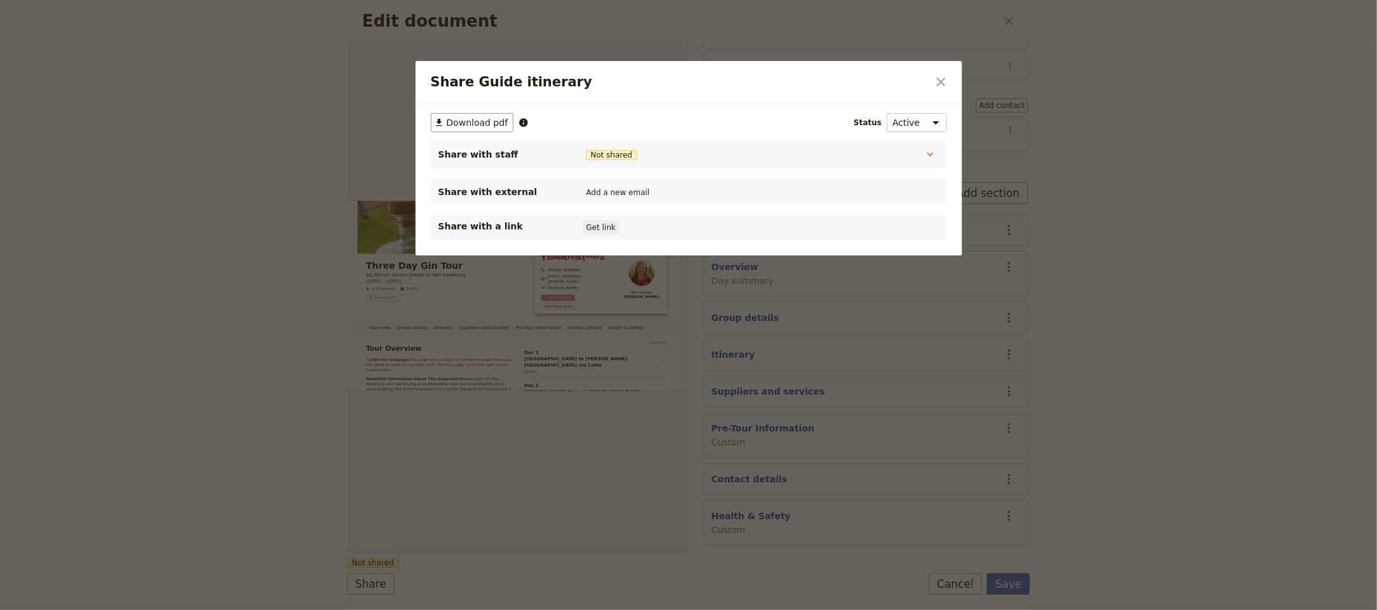
click at [610, 226] on button "Get link" at bounding box center [601, 227] width 36 height 14
click at [1000, 576] on div at bounding box center [688, 305] width 1377 height 610
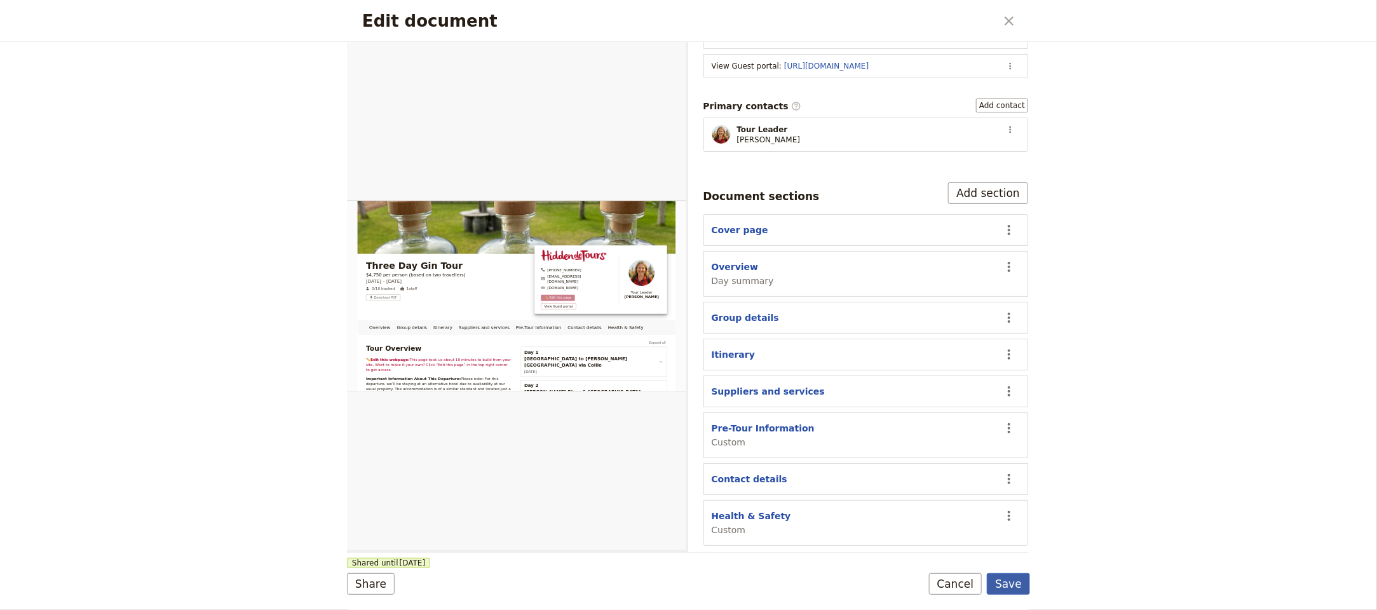
click at [1006, 579] on button "Save" at bounding box center [1008, 584] width 43 height 22
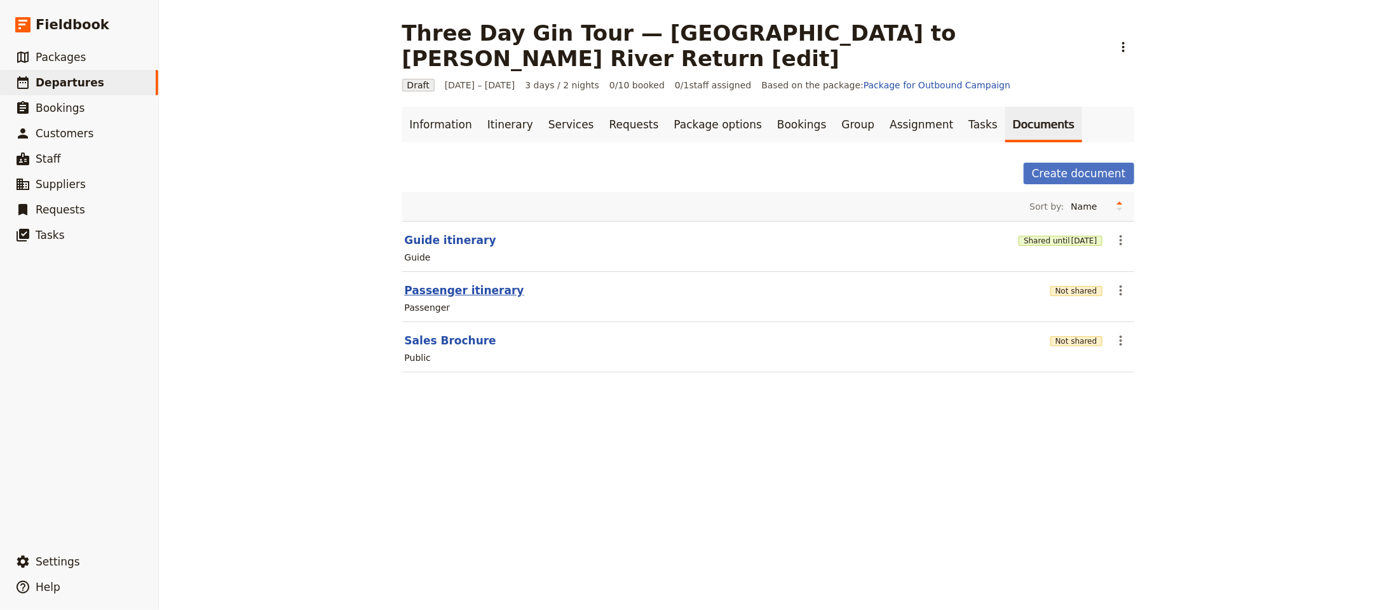
click at [461, 283] on button "Passenger itinerary" at bounding box center [464, 290] width 119 height 15
select select "PASSENGER"
select select "RUN_SHEET"
select select "LARGE"
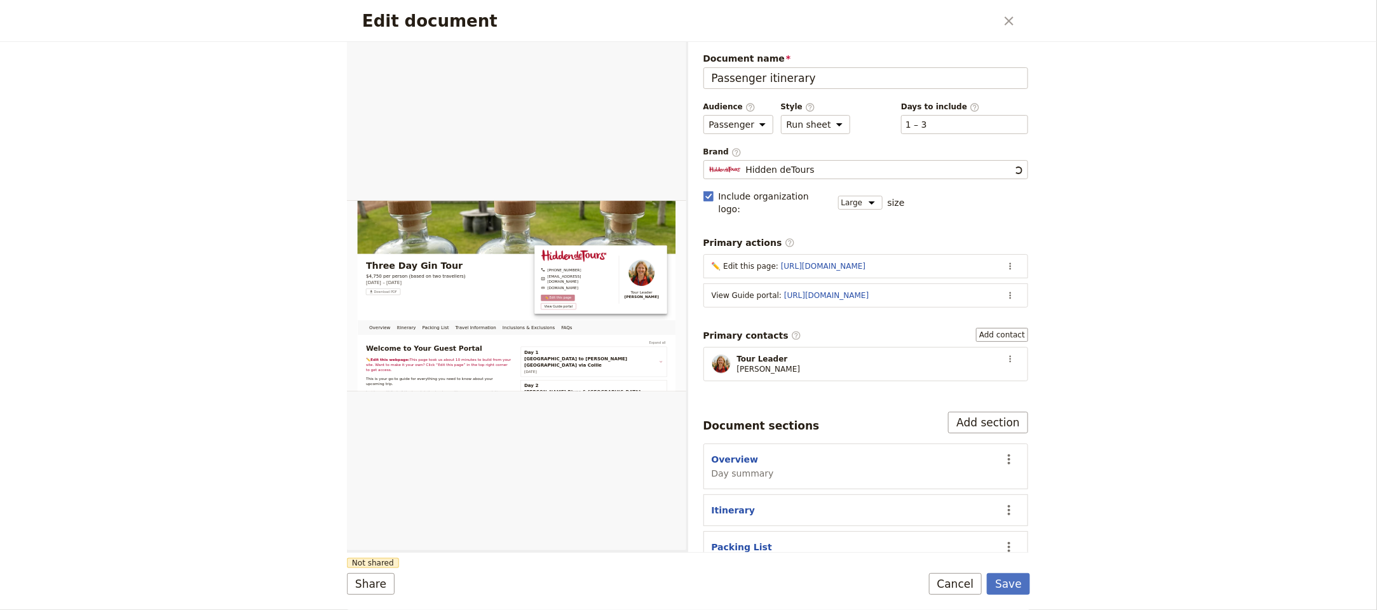
scroll to position [0, 0]
click at [1005, 290] on icon "Actions" at bounding box center [1010, 295] width 10 height 10
click at [971, 307] on span "Edit action" at bounding box center [945, 313] width 103 height 13
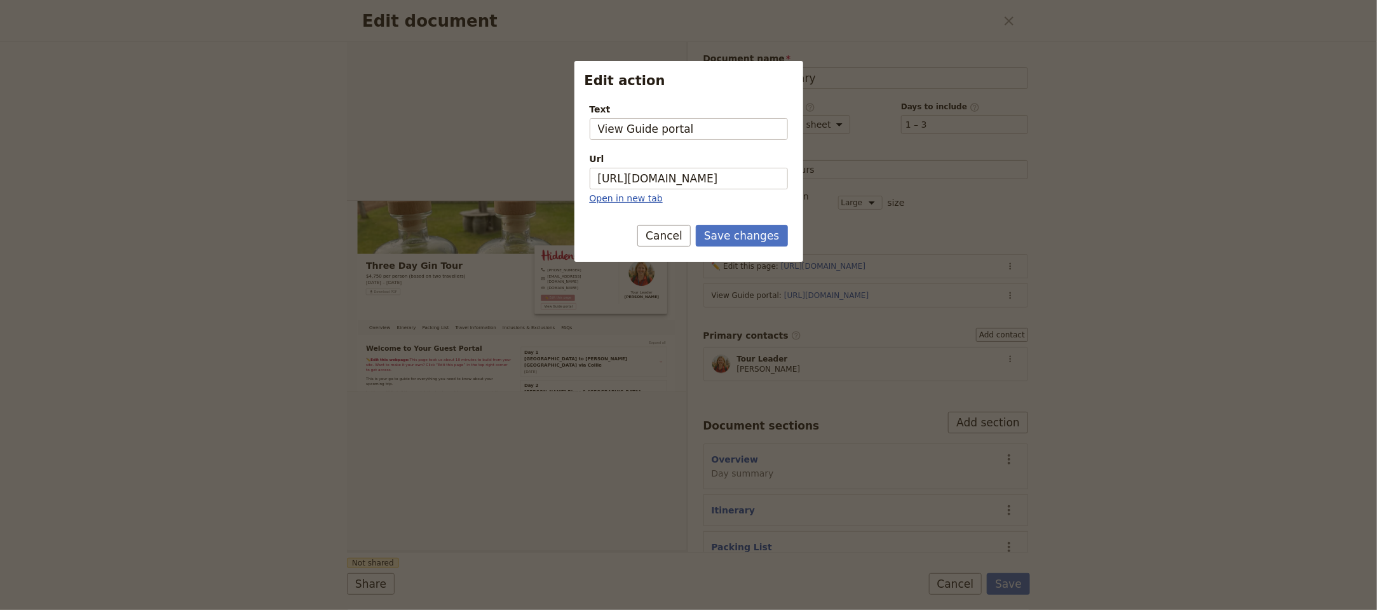
click at [642, 194] on link "Open in new tab" at bounding box center [625, 198] width 73 height 10
click at [677, 185] on input "https://trips.fieldbook.com/d/SgSXlHqbc4MlpcQLF0u18" at bounding box center [688, 179] width 198 height 22
paste input "orGTI3zUgGj4AEiVhsks2"
type input "https://trips.fieldbook.com/d/orGTI3zUgGj4AEiVhsks2"
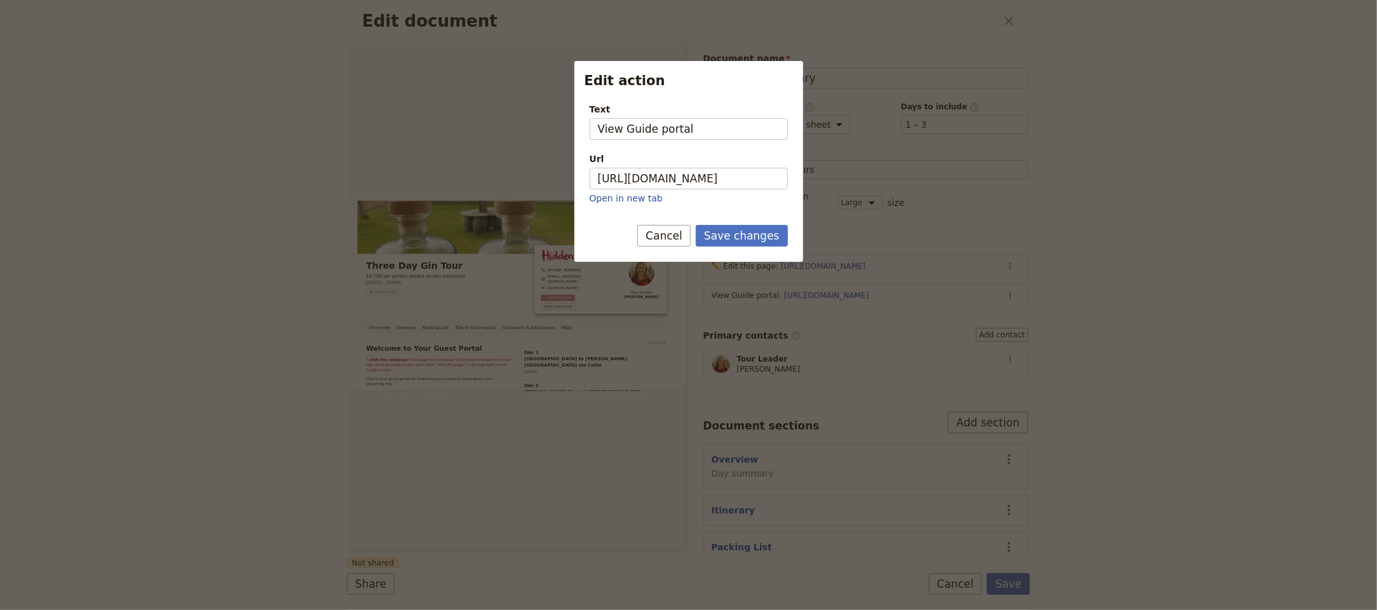
click at [743, 224] on form "Text View Guide portal Url https://trips.fieldbook.com/d/orGTI3zUgGj4AEiVhsks2 …" at bounding box center [688, 177] width 229 height 169
click at [748, 236] on button "Save changes" at bounding box center [742, 236] width 92 height 22
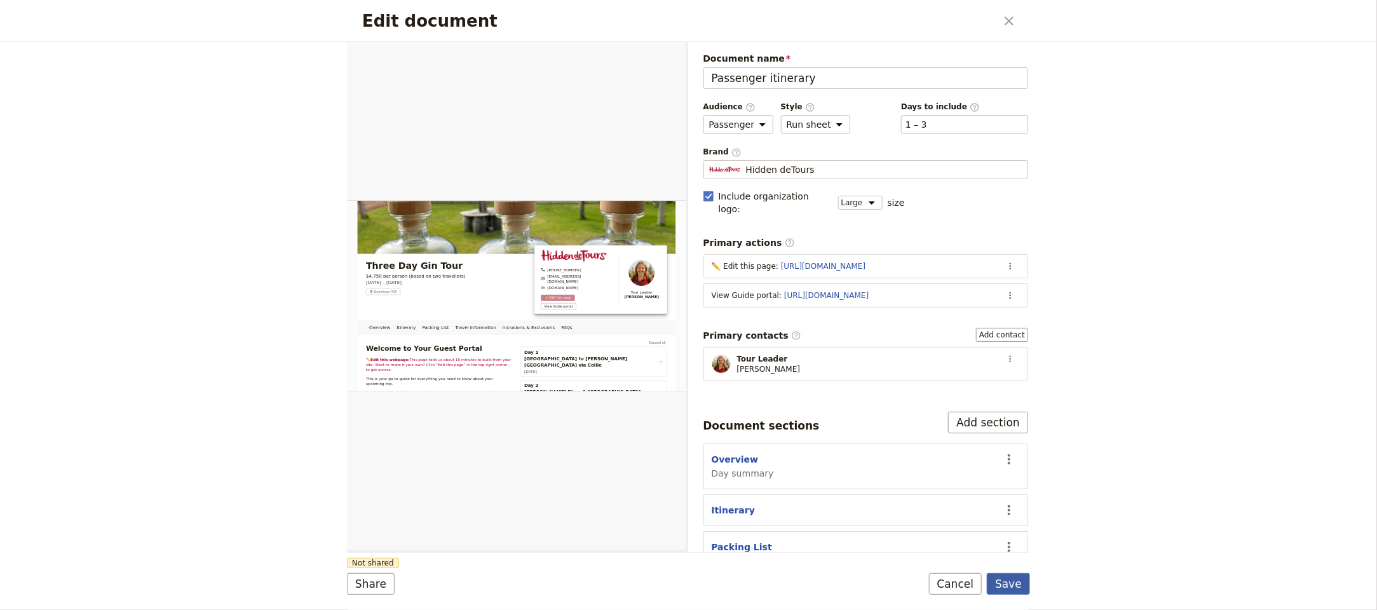
click at [1017, 588] on button "Save" at bounding box center [1008, 584] width 43 height 22
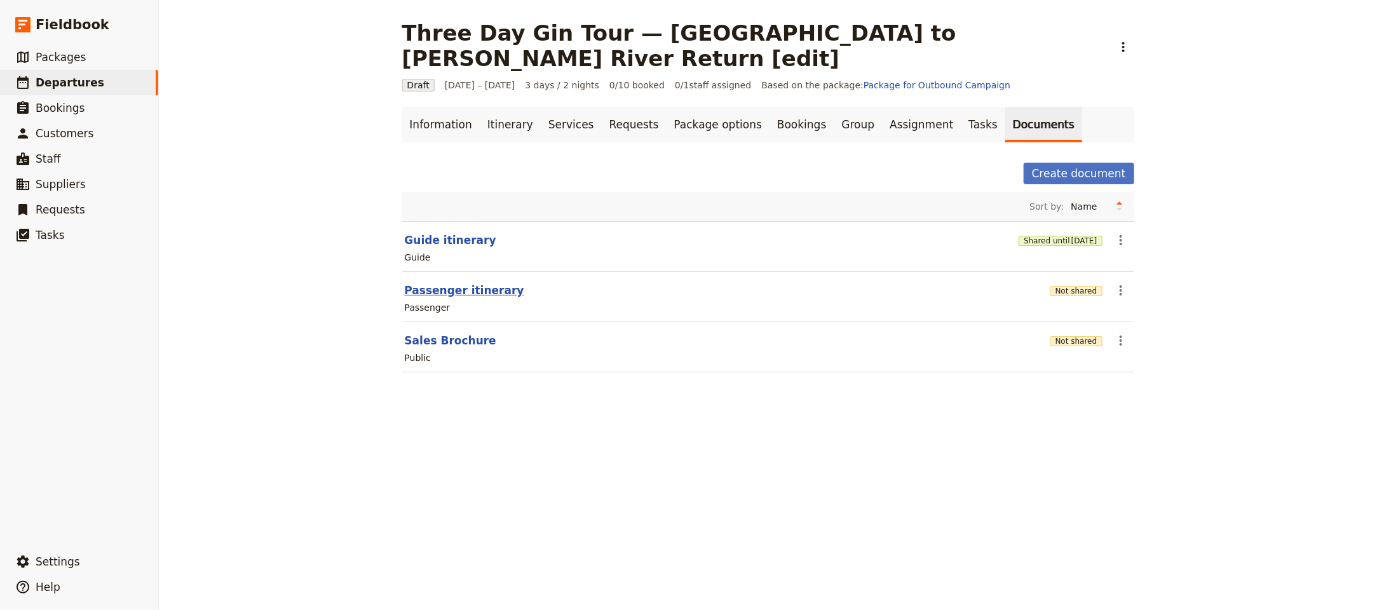
click at [454, 283] on button "Passenger itinerary" at bounding box center [464, 290] width 119 height 15
select select "PASSENGER"
select select "RUN_SHEET"
select select "LARGE"
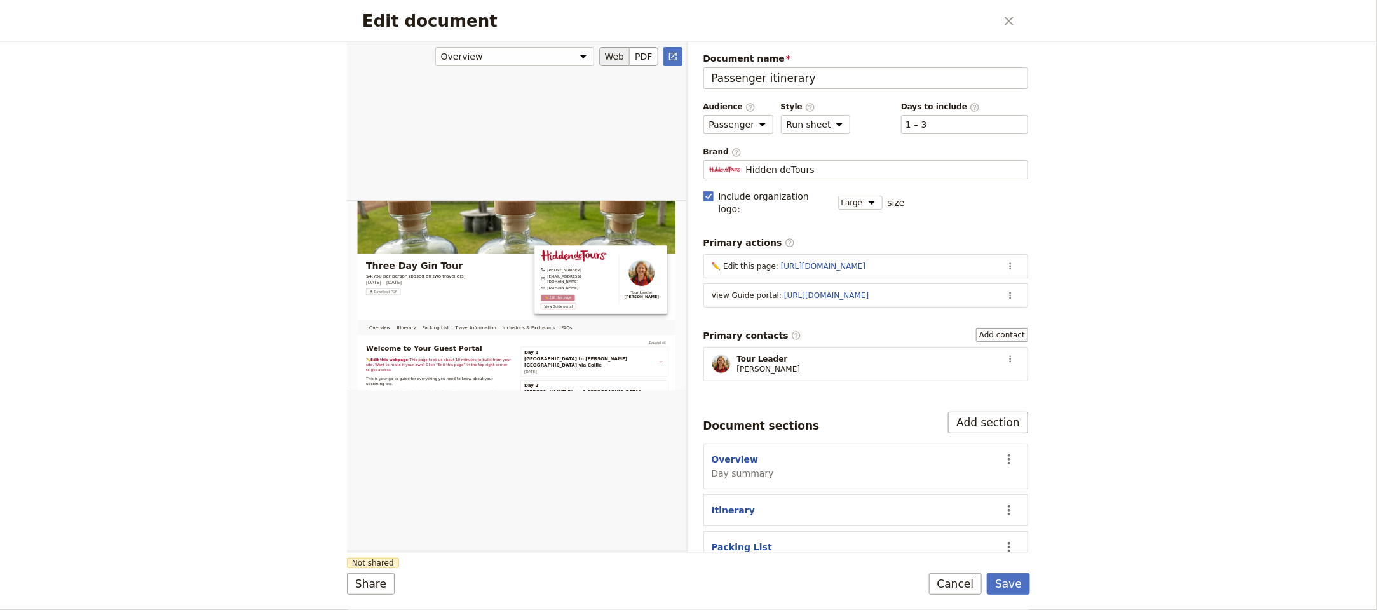
scroll to position [235, 0]
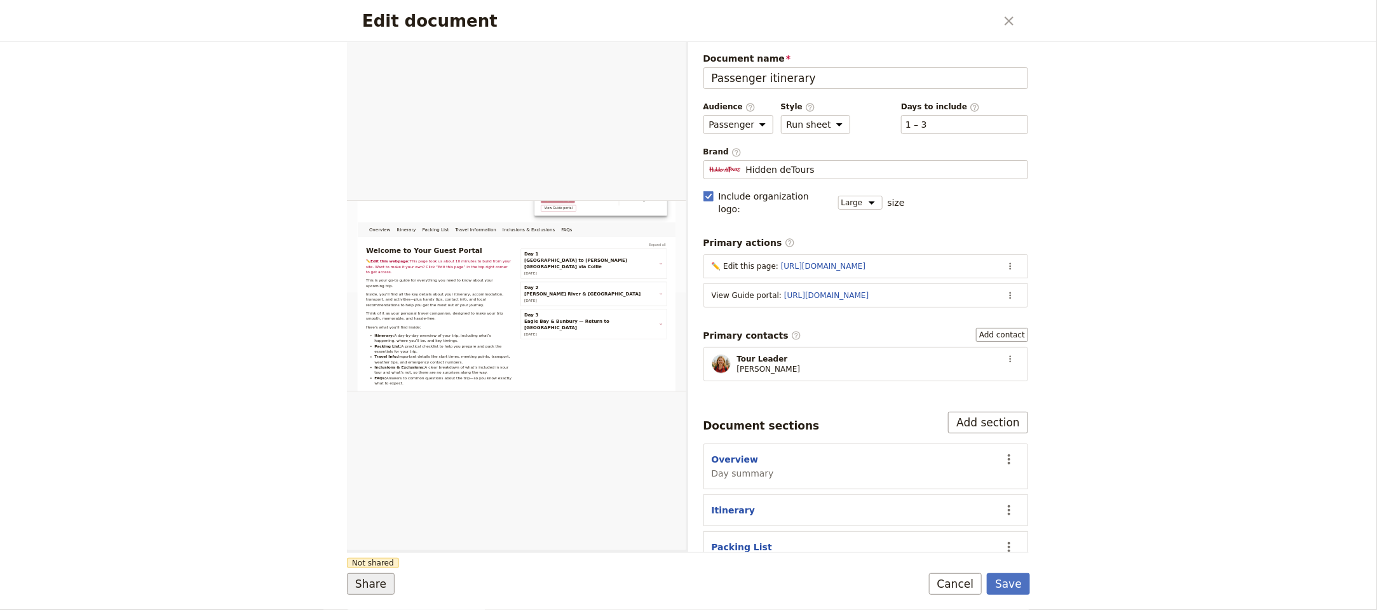
click at [367, 581] on button "Share" at bounding box center [371, 584] width 48 height 22
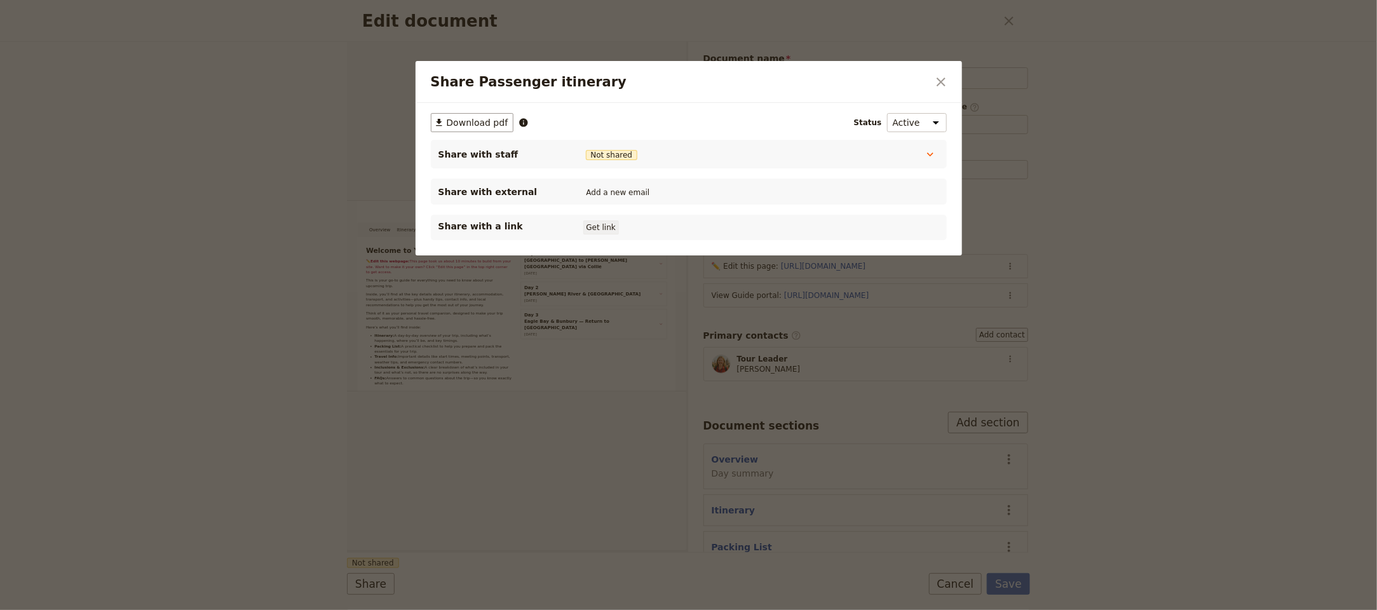
click at [600, 224] on button "Get link" at bounding box center [601, 227] width 36 height 14
click at [938, 77] on icon "Close dialog" at bounding box center [940, 81] width 15 height 15
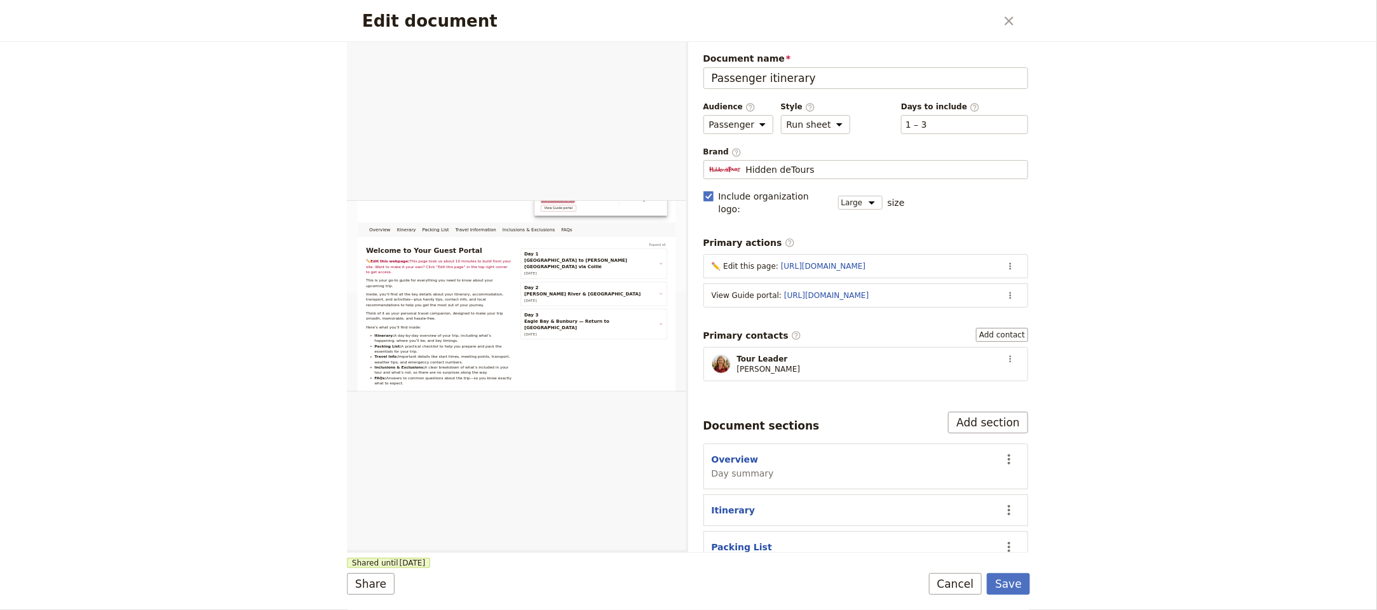
click at [1004, 17] on icon "Close dialog" at bounding box center [1008, 20] width 15 height 15
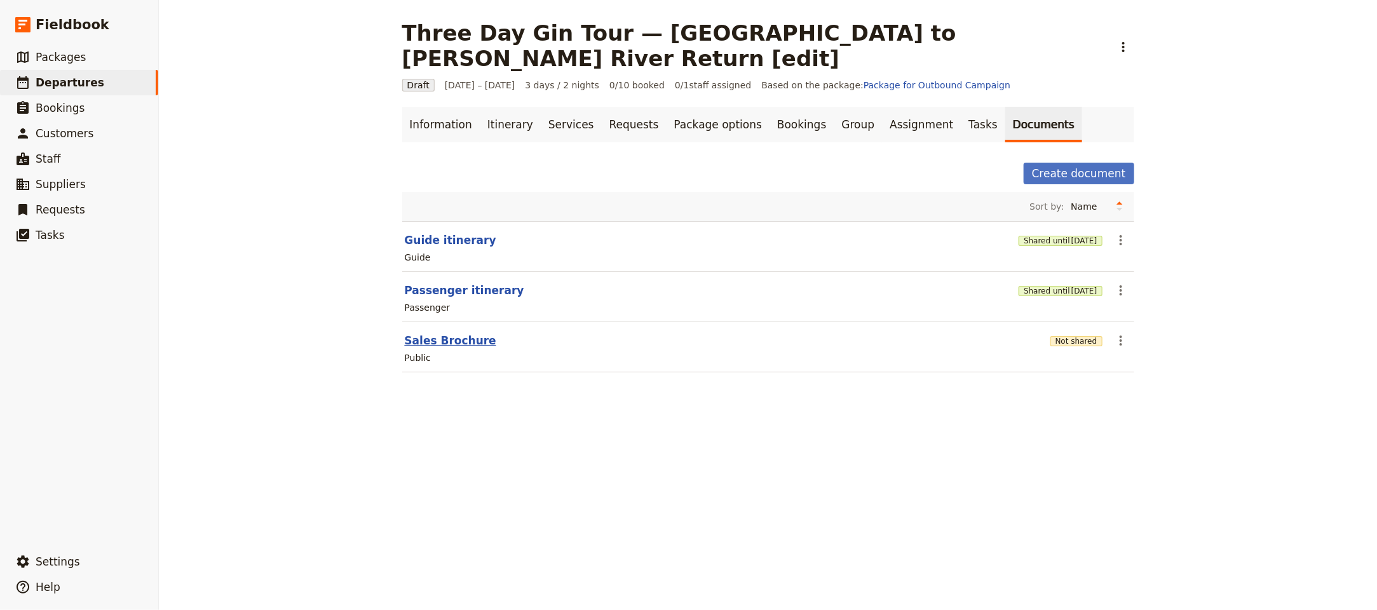
click at [405, 333] on button "Sales Brochure" at bounding box center [450, 340] width 91 height 15
select select "DEFAULT"
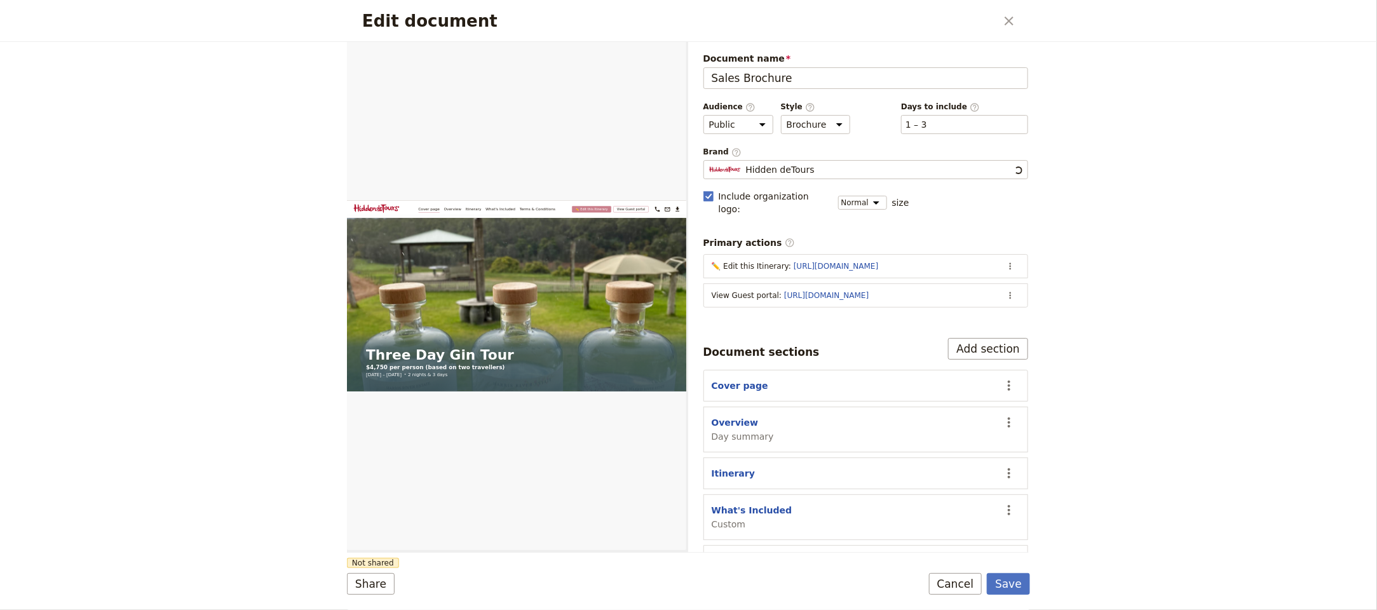
scroll to position [0, 0]
click at [1011, 21] on icon "Close dialog" at bounding box center [1008, 20] width 15 height 15
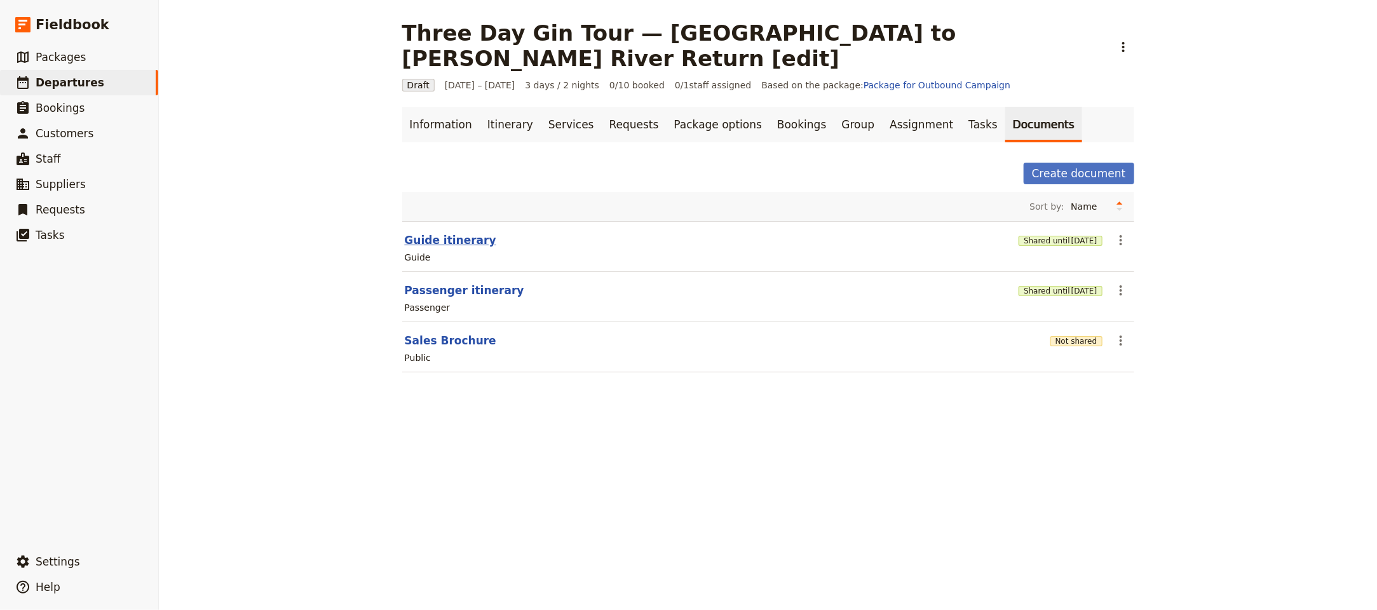
click at [436, 232] on button "Guide itinerary" at bounding box center [450, 239] width 91 height 15
select select "STAFF"
select select "RUN_SHEET"
select select "LARGE"
click at [440, 283] on button "Passenger itinerary" at bounding box center [464, 290] width 119 height 15
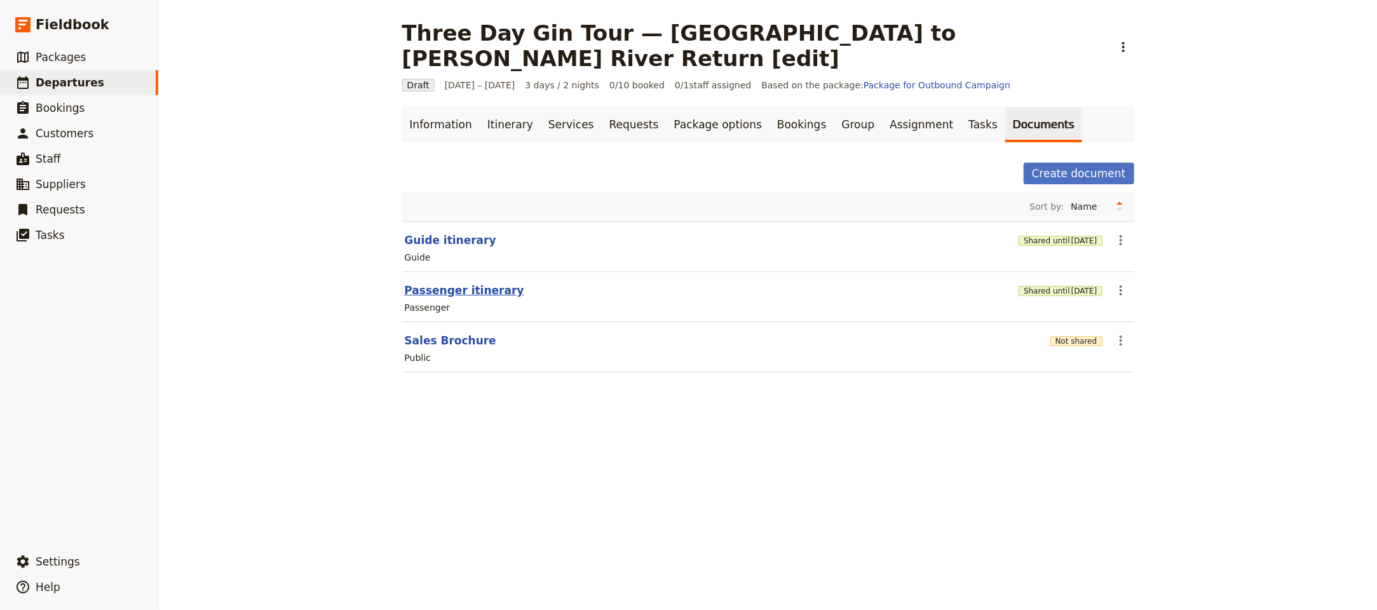
select select "PASSENGER"
select select "RUN_SHEET"
select select "LARGE"
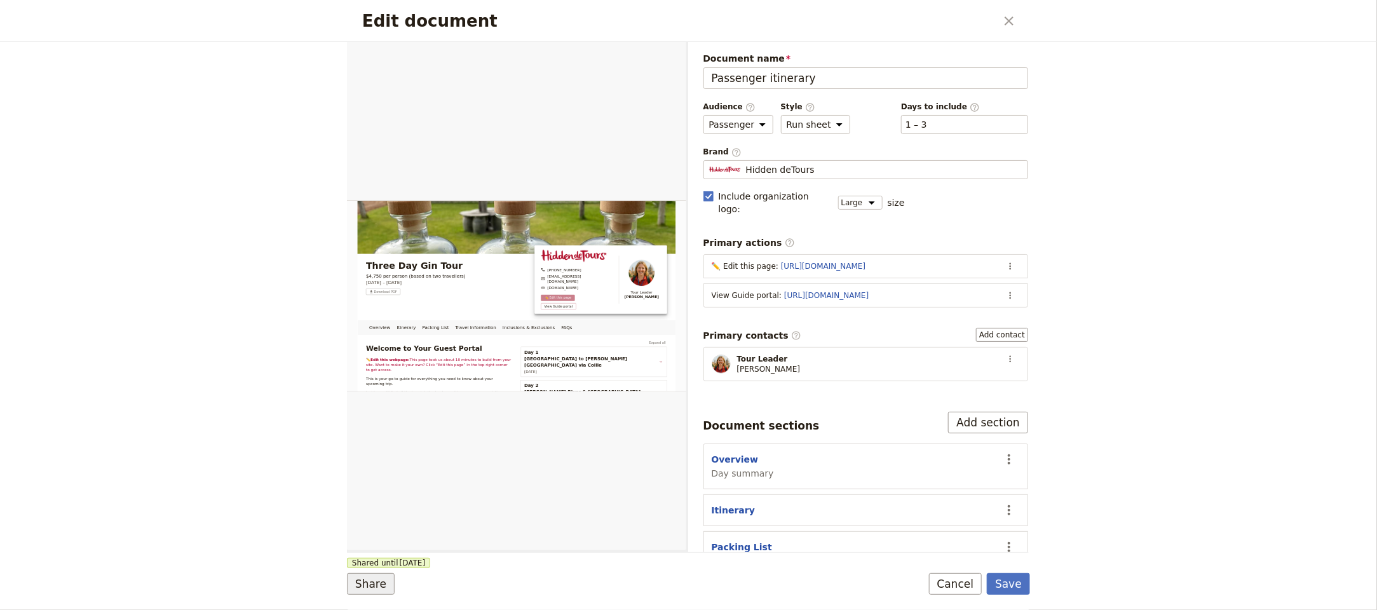
click at [360, 586] on button "Share" at bounding box center [371, 584] width 48 height 22
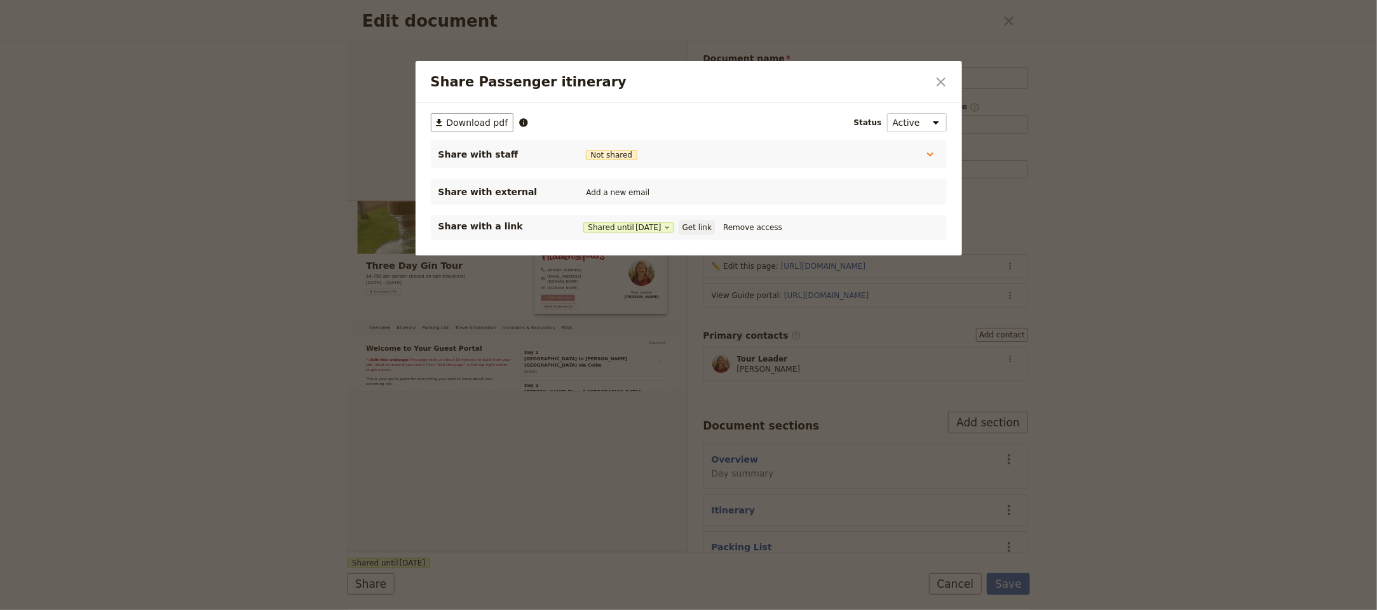
click at [711, 224] on button "Get link" at bounding box center [697, 227] width 36 height 14
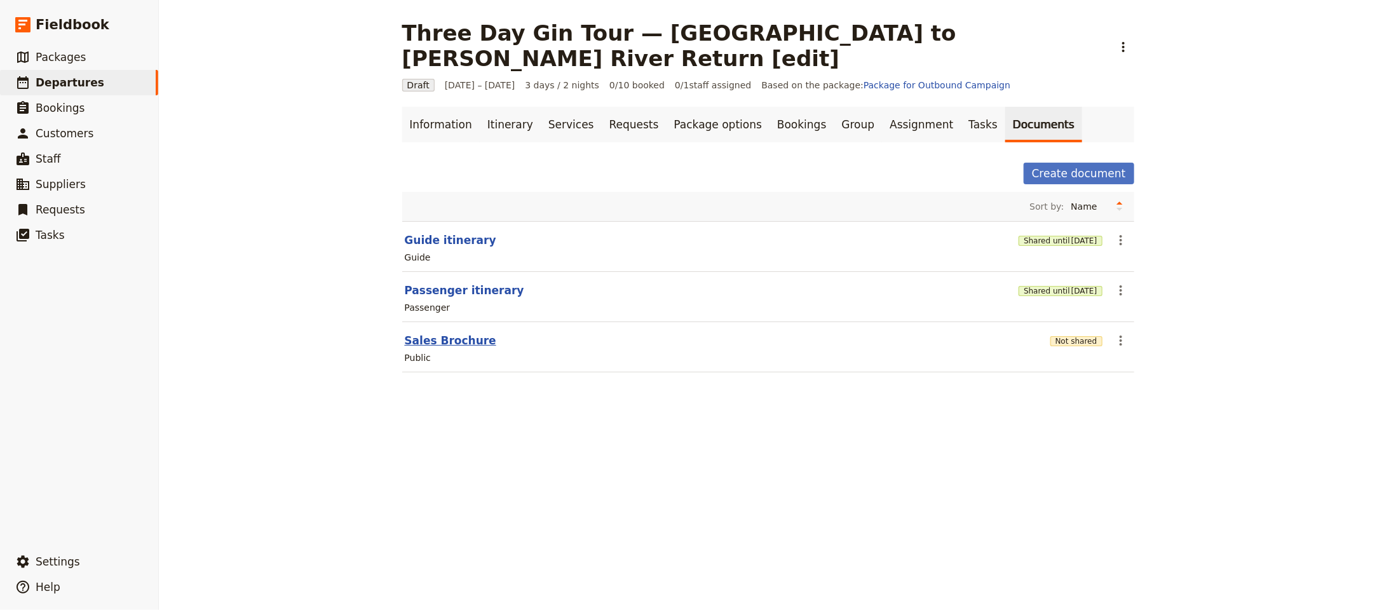
click at [441, 333] on button "Sales Brochure" at bounding box center [450, 340] width 91 height 15
select select "DEFAULT"
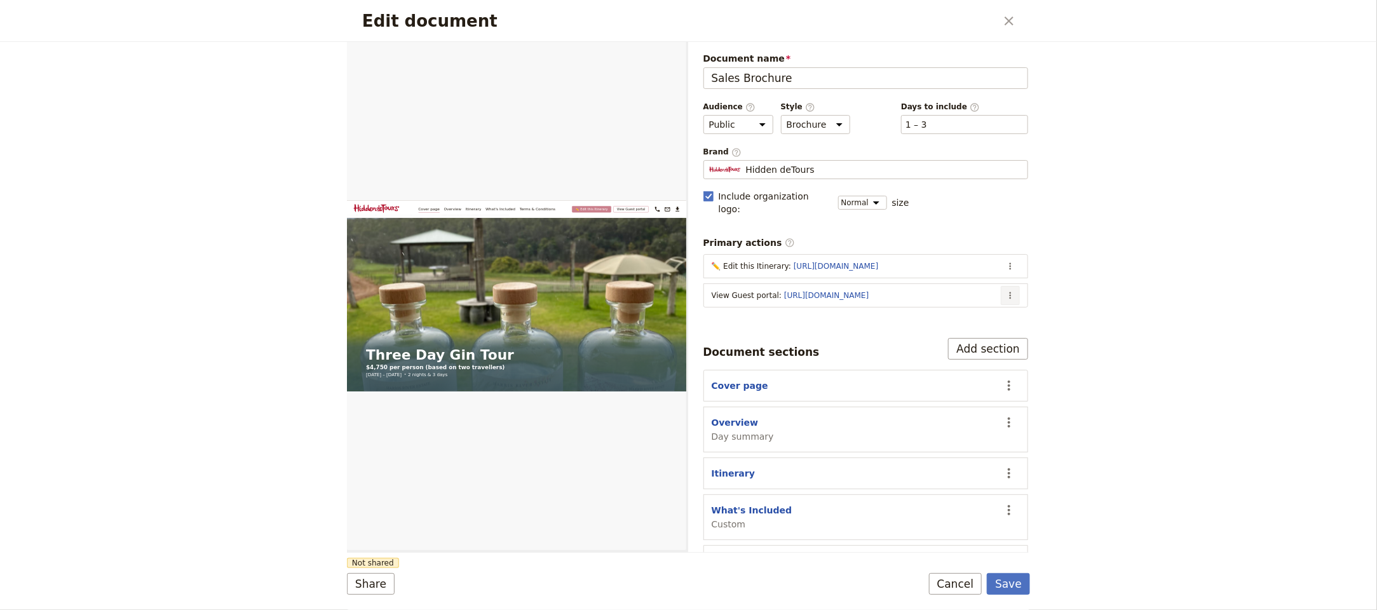
click at [1005, 290] on icon "Actions" at bounding box center [1010, 295] width 10 height 10
click at [975, 316] on span "Edit action" at bounding box center [945, 313] width 103 height 13
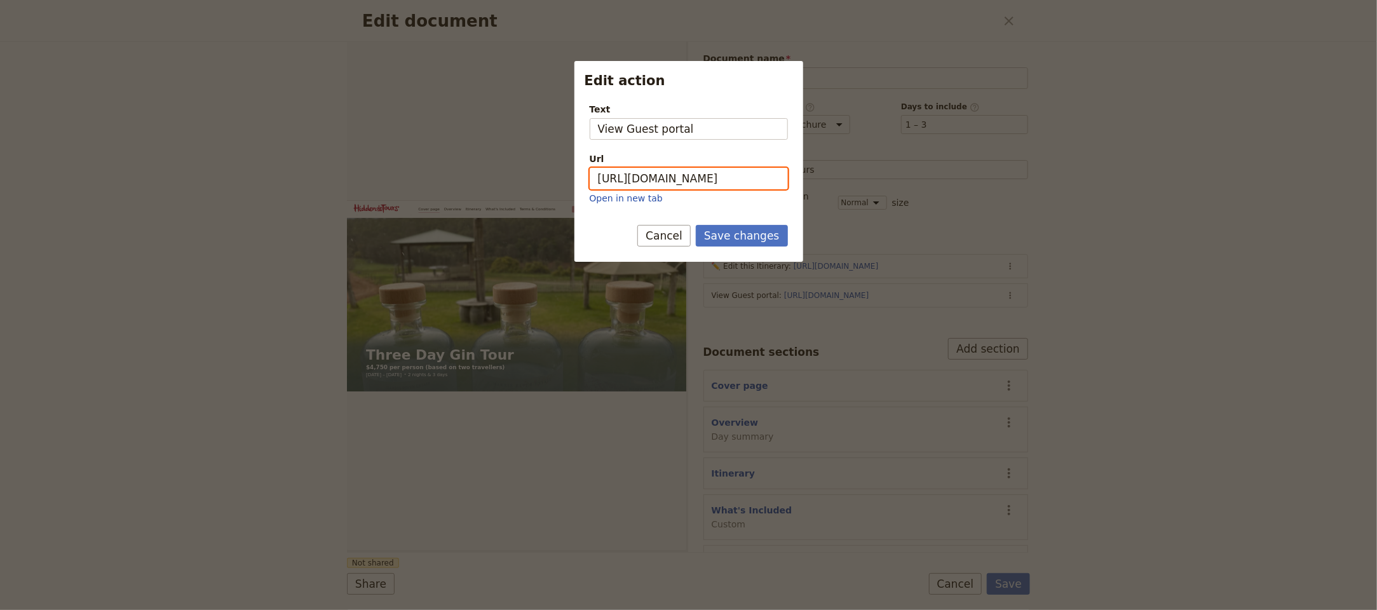
click at [703, 170] on input "https://trips.fieldbook.com/d/X5k0Zkvs-ilL-LJmMCdRa" at bounding box center [688, 179] width 198 height 22
paste input "IkGfnlE2fk-aAfBVmS4bW"
type input "https://trips.fieldbook.com/d/IkGfnlE2fk-aAfBVmS4bW"
click at [760, 243] on button "Save changes" at bounding box center [742, 236] width 92 height 22
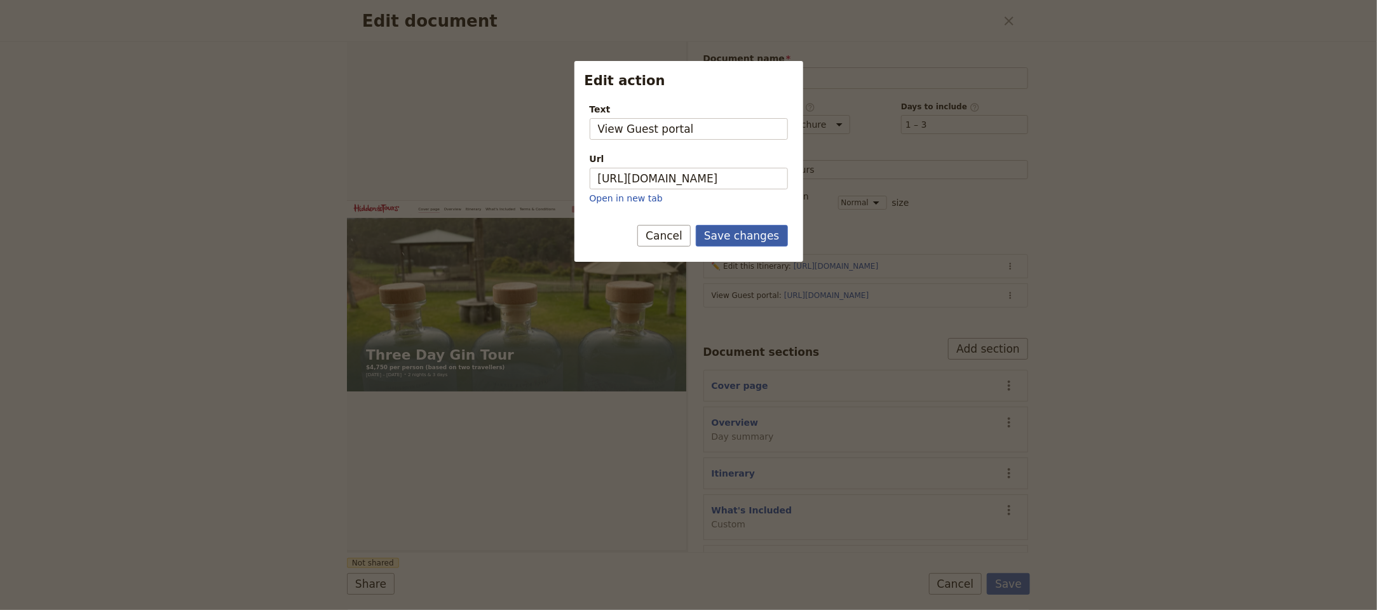
scroll to position [0, 0]
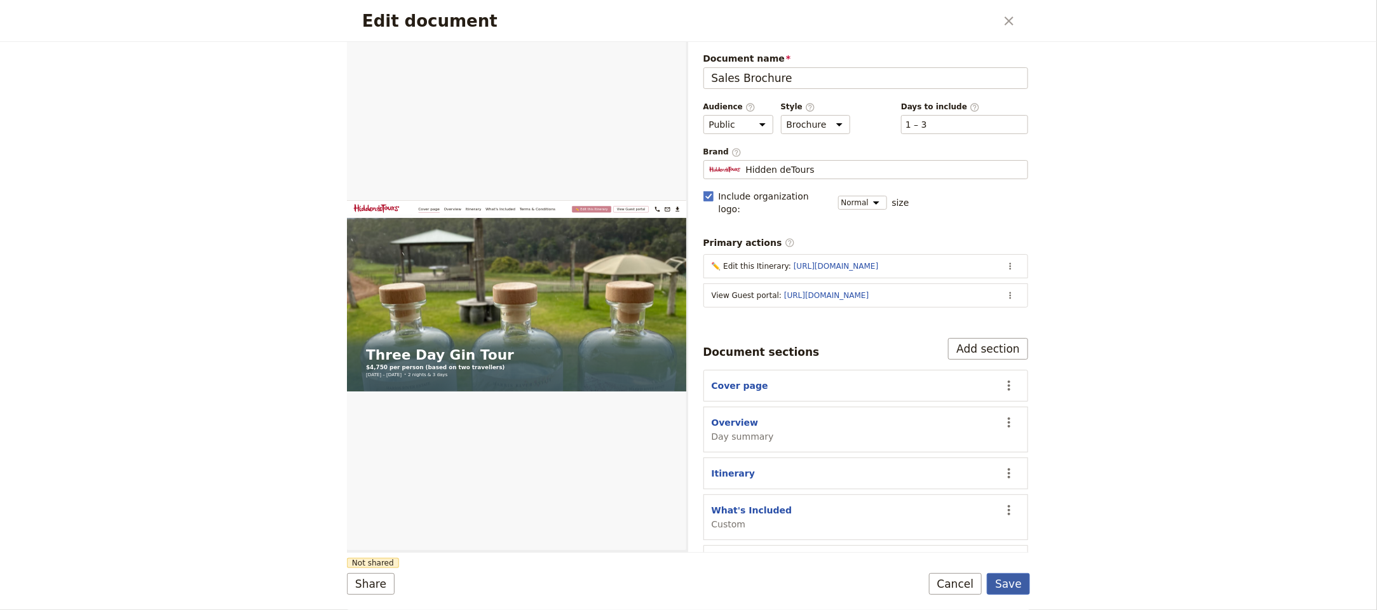
click at [1007, 583] on button "Save" at bounding box center [1008, 584] width 43 height 22
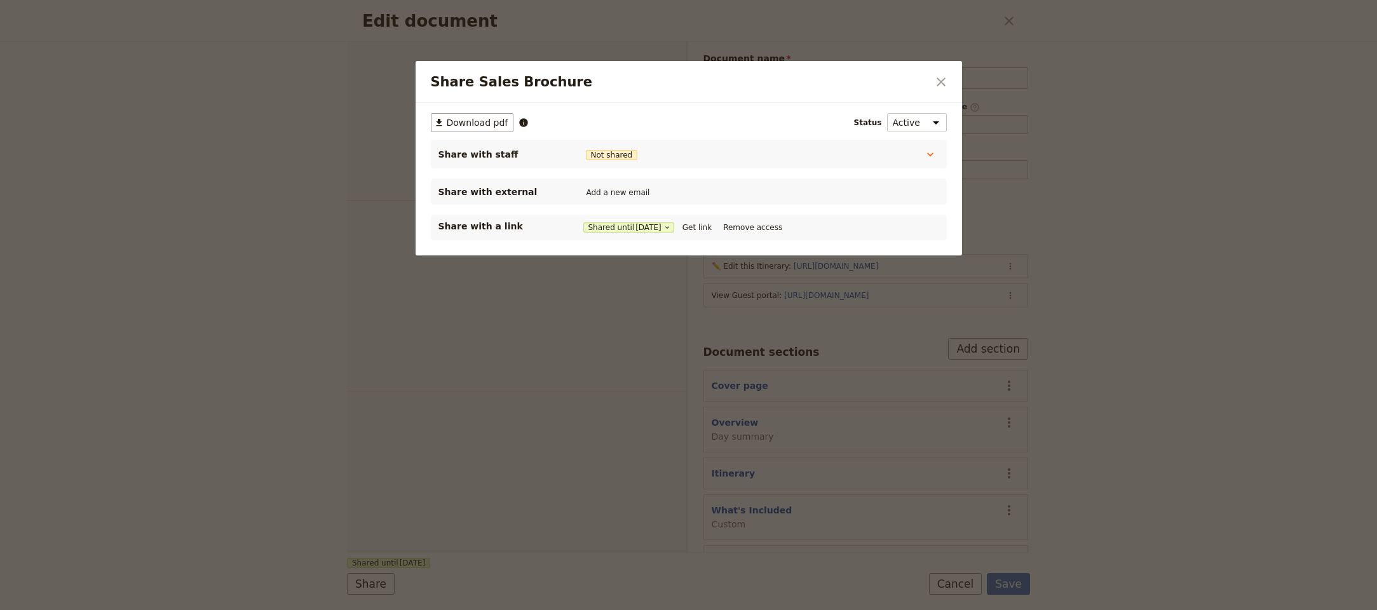
select select "DEFAULT"
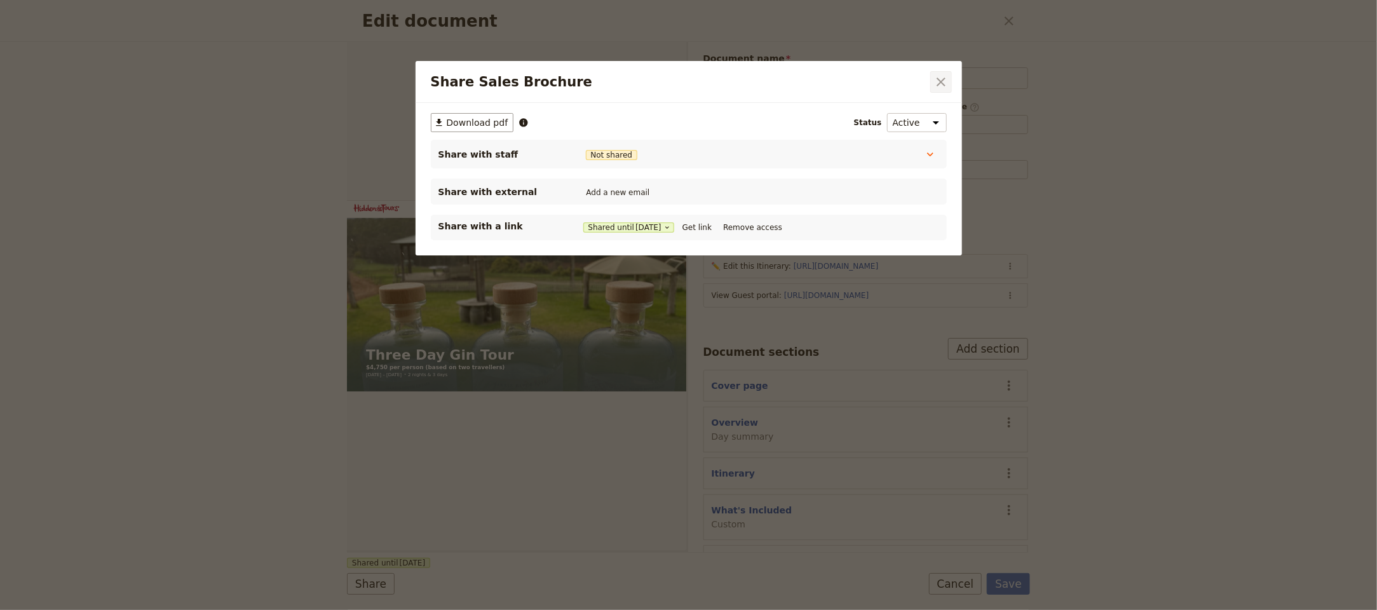
click at [949, 79] on button "​" at bounding box center [941, 82] width 22 height 22
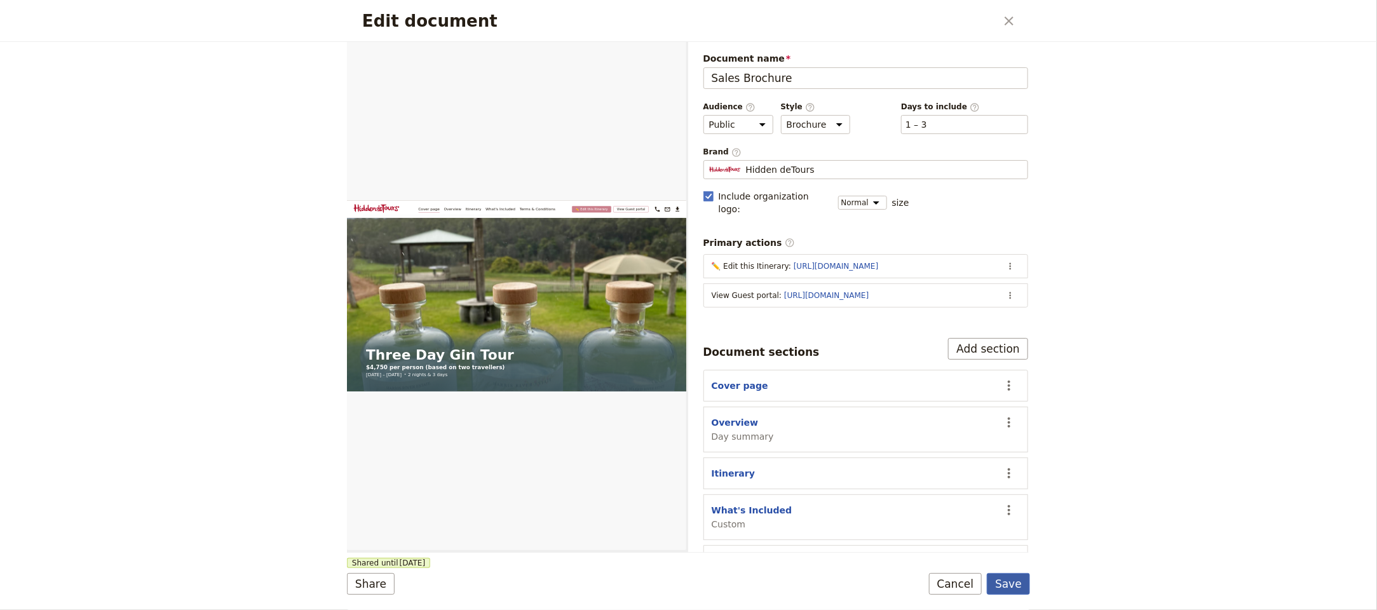
click at [1013, 590] on button "Save" at bounding box center [1008, 584] width 43 height 22
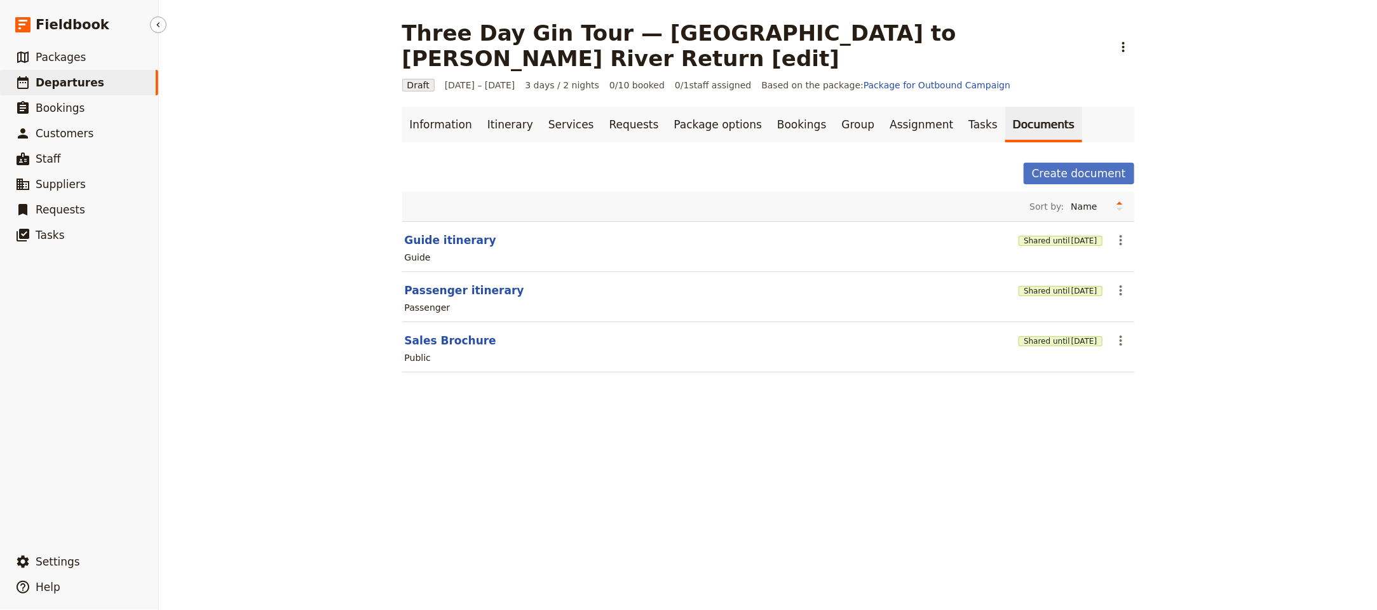
click at [110, 80] on link "​ Departures" at bounding box center [79, 82] width 158 height 25
select select "UPDATED_AT"
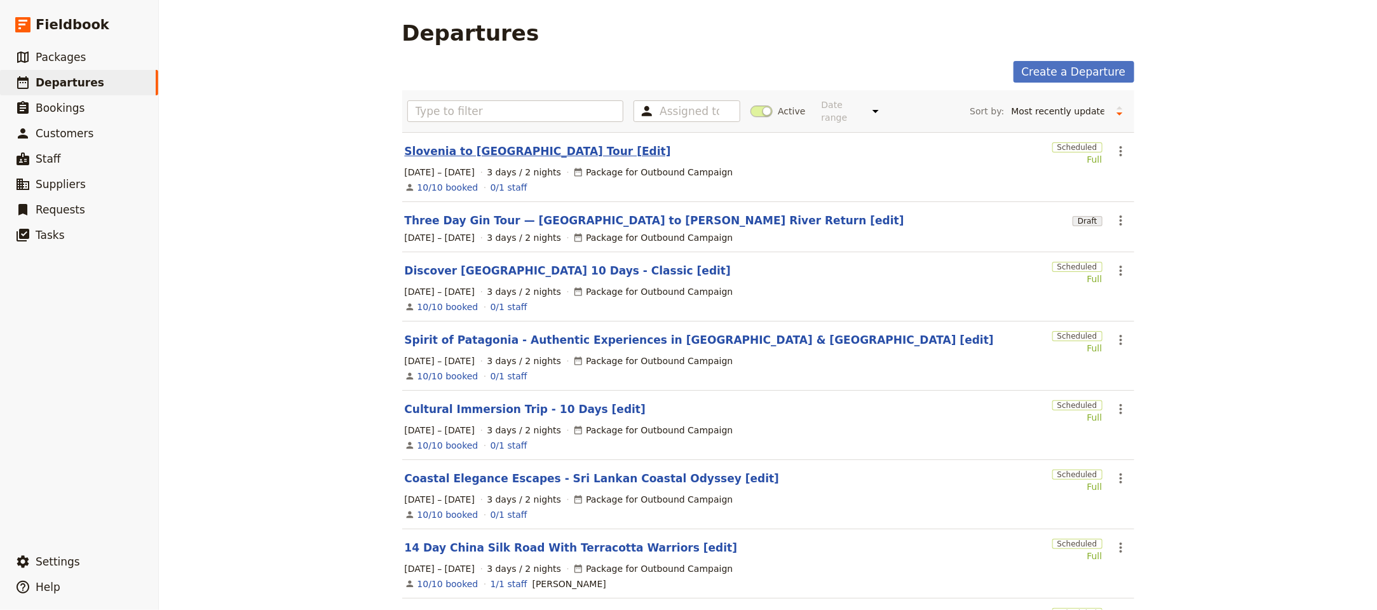
click at [473, 144] on link "Slovenia to [GEOGRAPHIC_DATA] Tour [Edit]" at bounding box center [538, 151] width 266 height 15
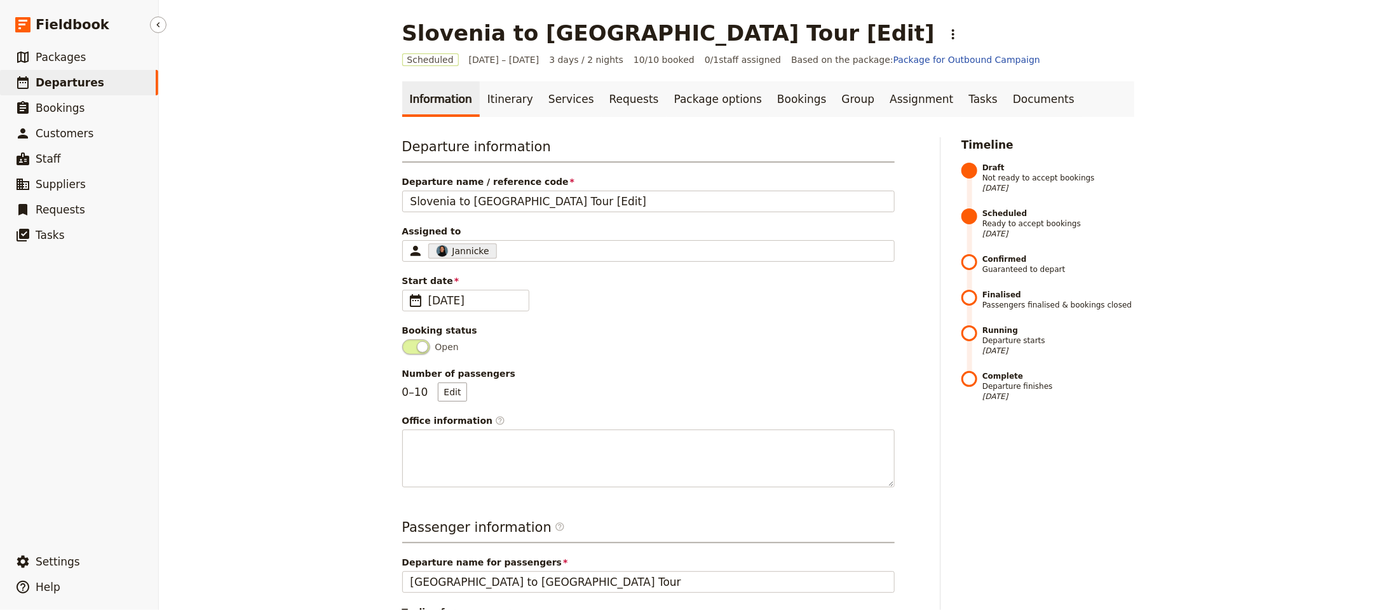
click at [95, 82] on link "​ Departures" at bounding box center [79, 82] width 158 height 25
select select "UPDATED_AT"
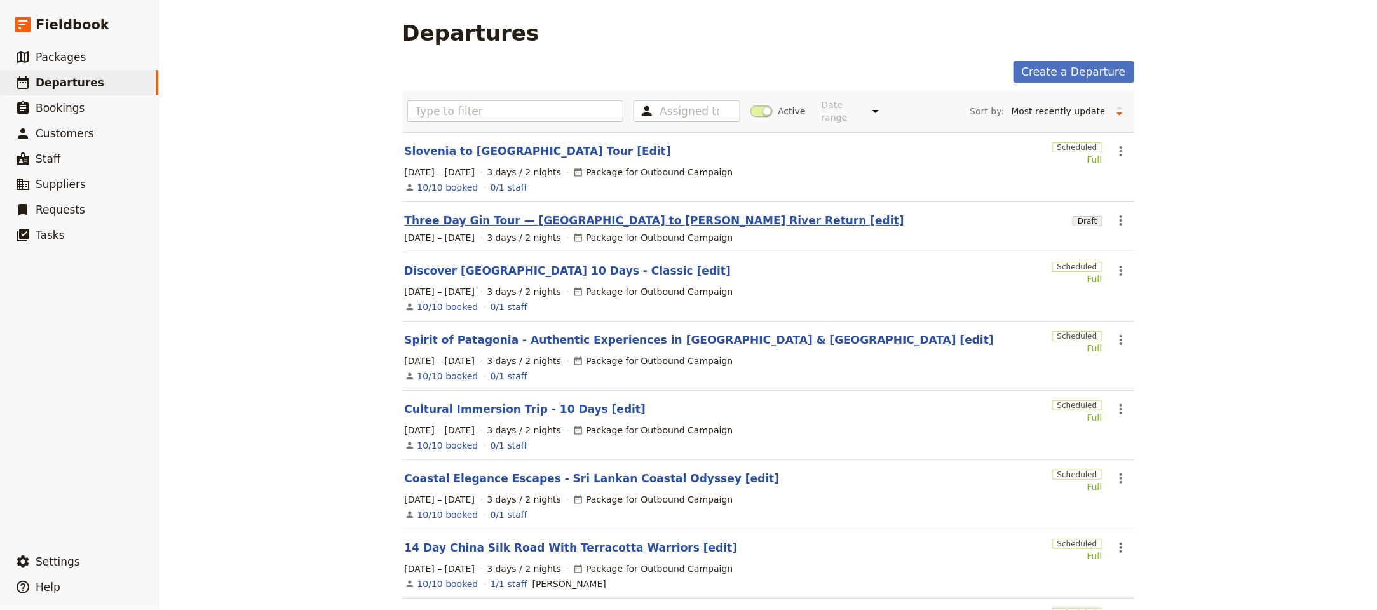
click at [614, 213] on link "Three Day Gin Tour — [GEOGRAPHIC_DATA] to [PERSON_NAME] River Return [edit]" at bounding box center [654, 220] width 499 height 15
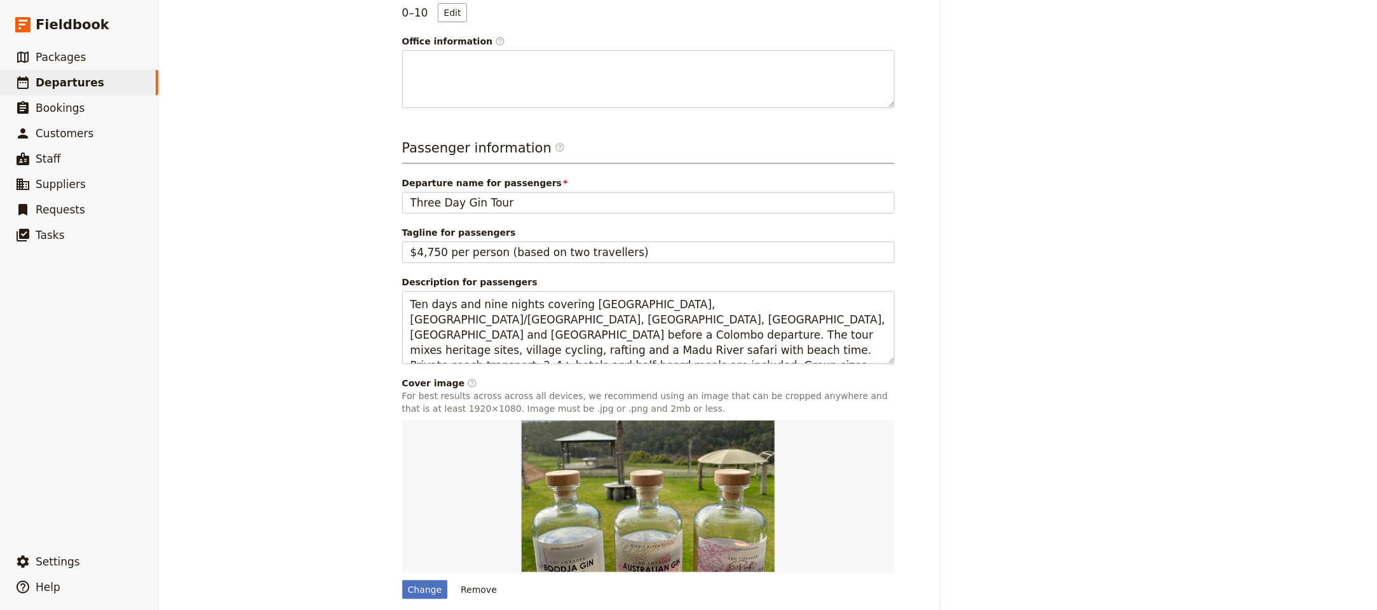
scroll to position [450, 0]
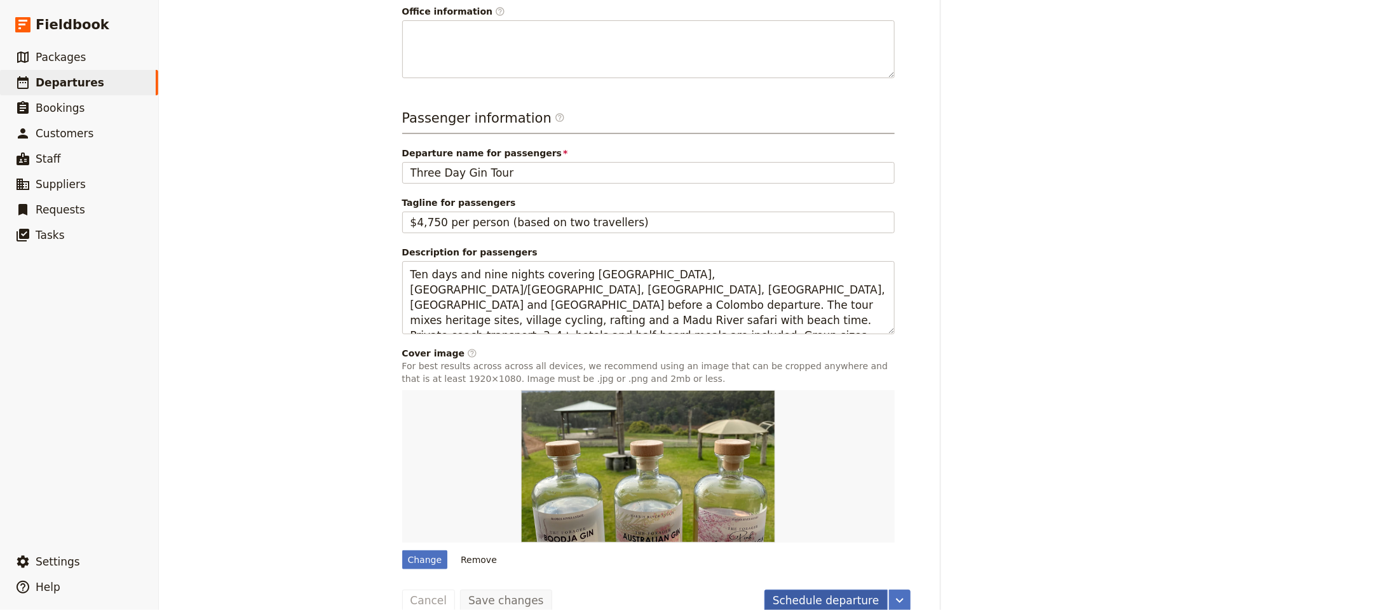
click at [801, 589] on button "Schedule departure" at bounding box center [825, 600] width 123 height 22
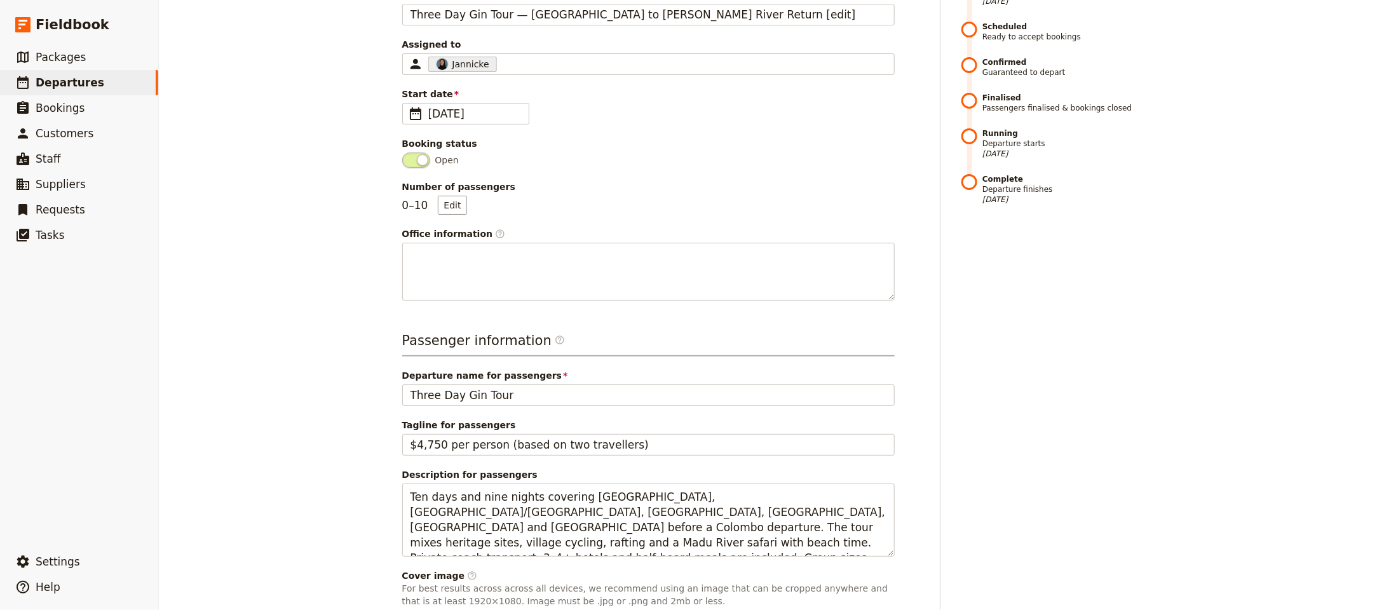
scroll to position [0, 0]
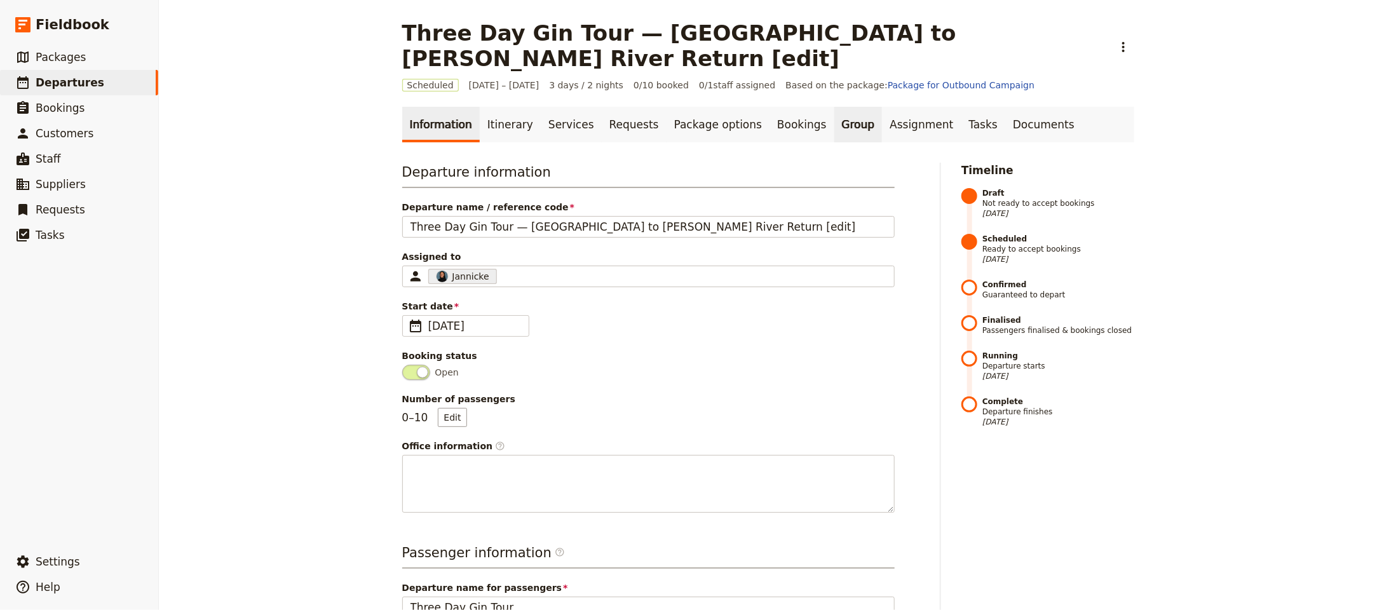
click at [834, 107] on link "Group" at bounding box center [858, 125] width 48 height 36
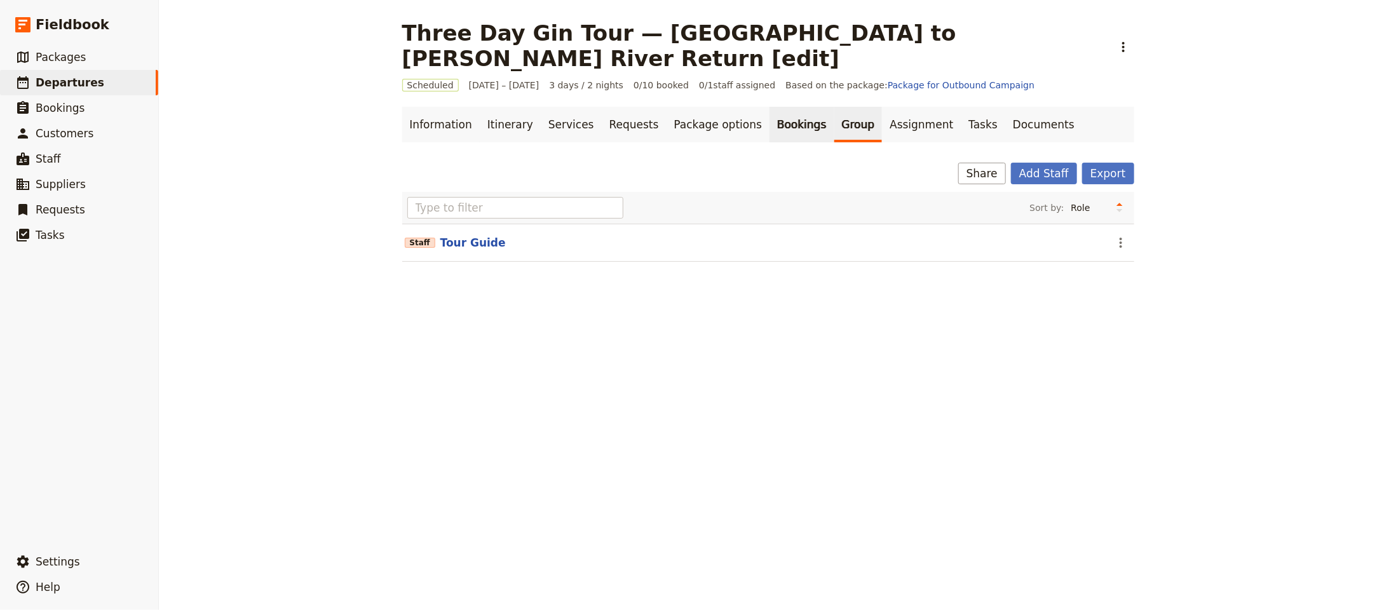
click at [769, 107] on link "Bookings" at bounding box center [801, 125] width 64 height 36
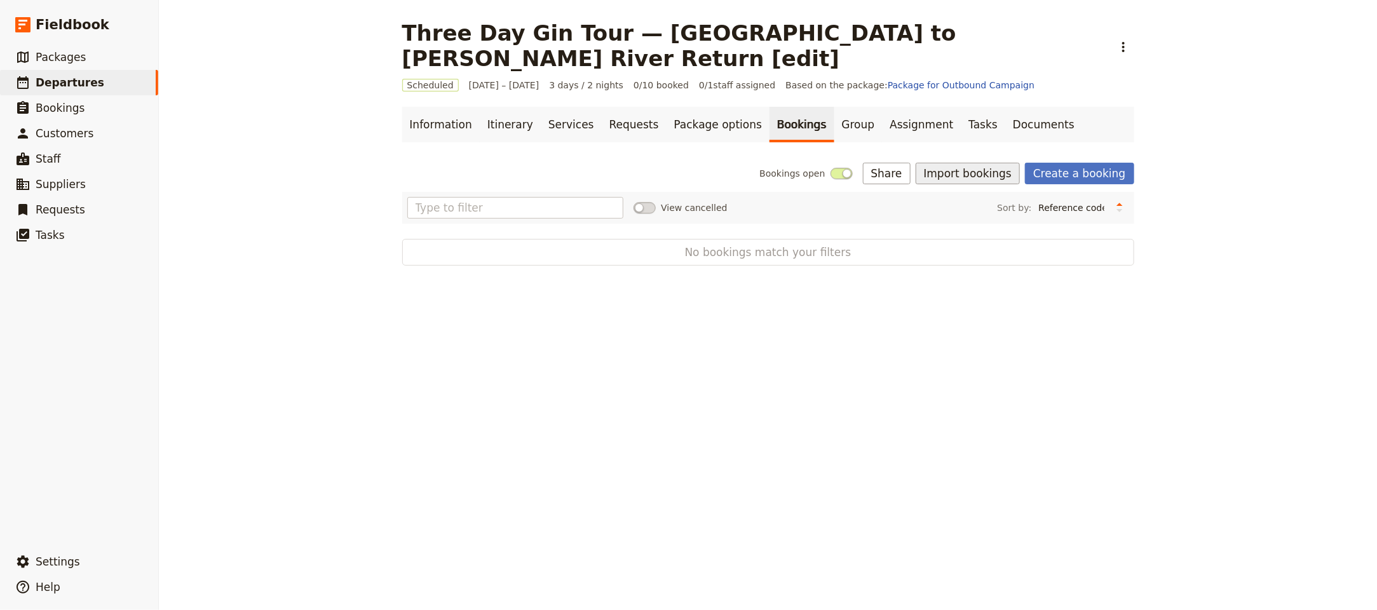
click at [954, 163] on button "Import bookings" at bounding box center [967, 174] width 104 height 22
click at [968, 183] on span "Import Bookings" at bounding box center [967, 176] width 73 height 13
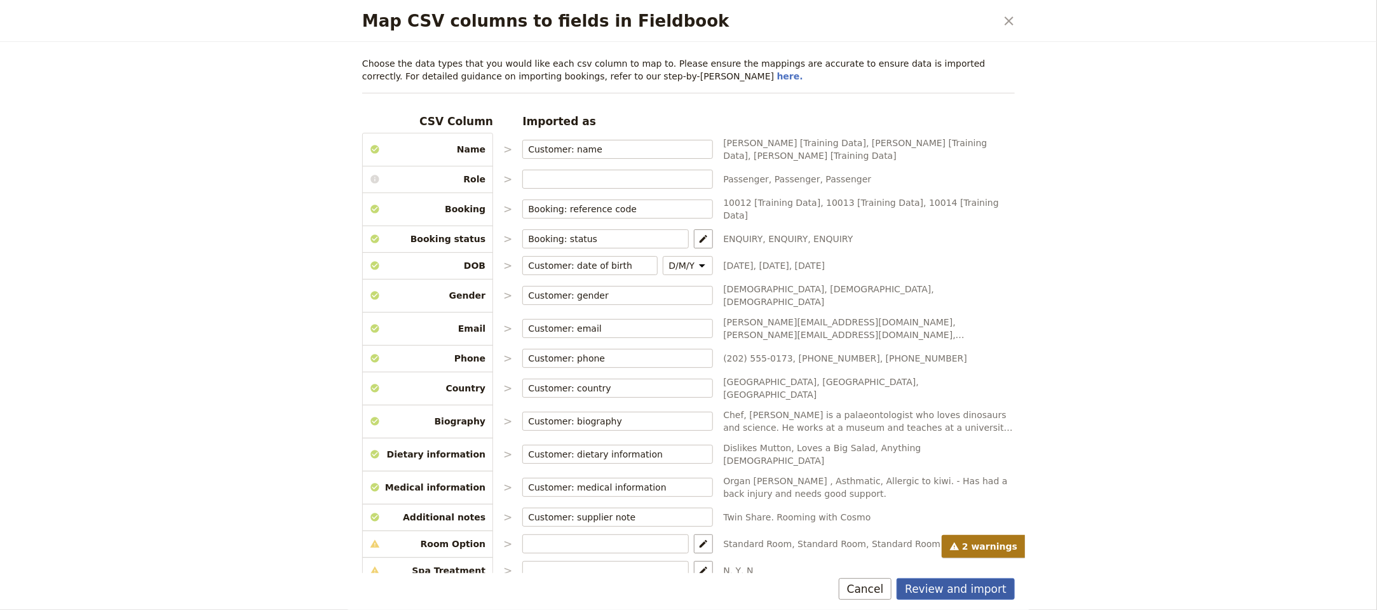
click at [995, 579] on button "Review and import" at bounding box center [955, 589] width 118 height 22
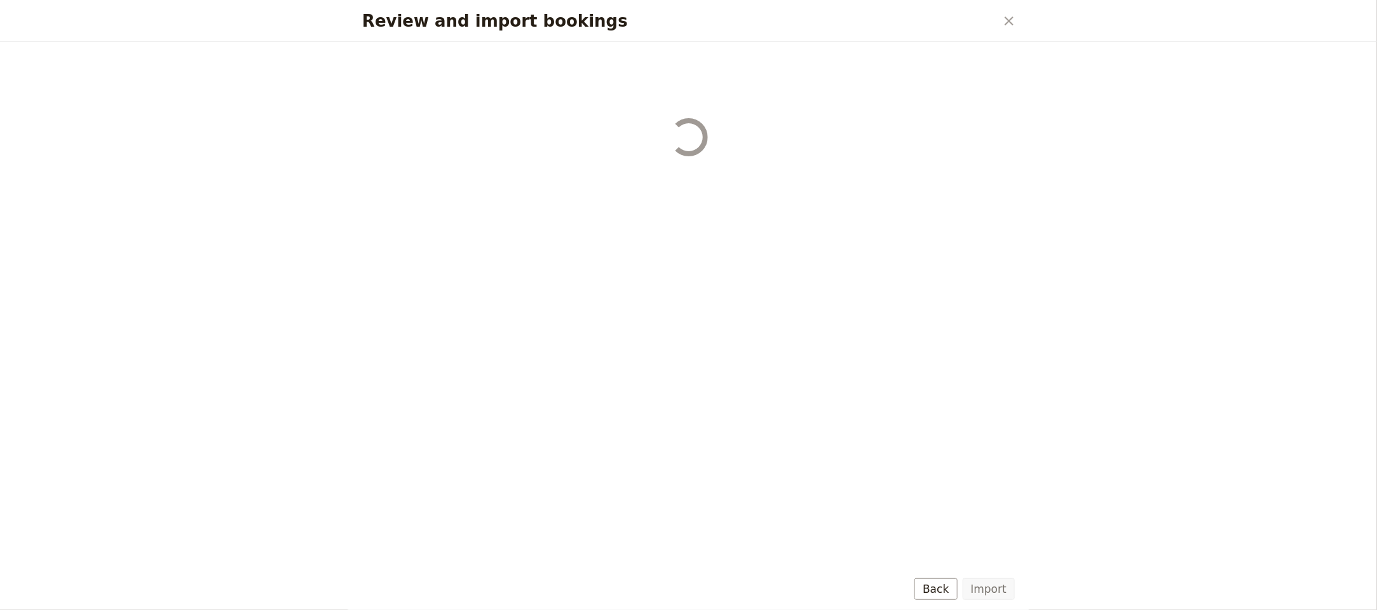
select select "68b002b7cac3c784cf00db27"
select select "68b002b7cac3c784cf00db28"
select select "68b002b7cac3c784cf00db29"
select select "68b002b7cac3c784cf00db2a"
select select "650e1b8d408bbede5b0c6045"
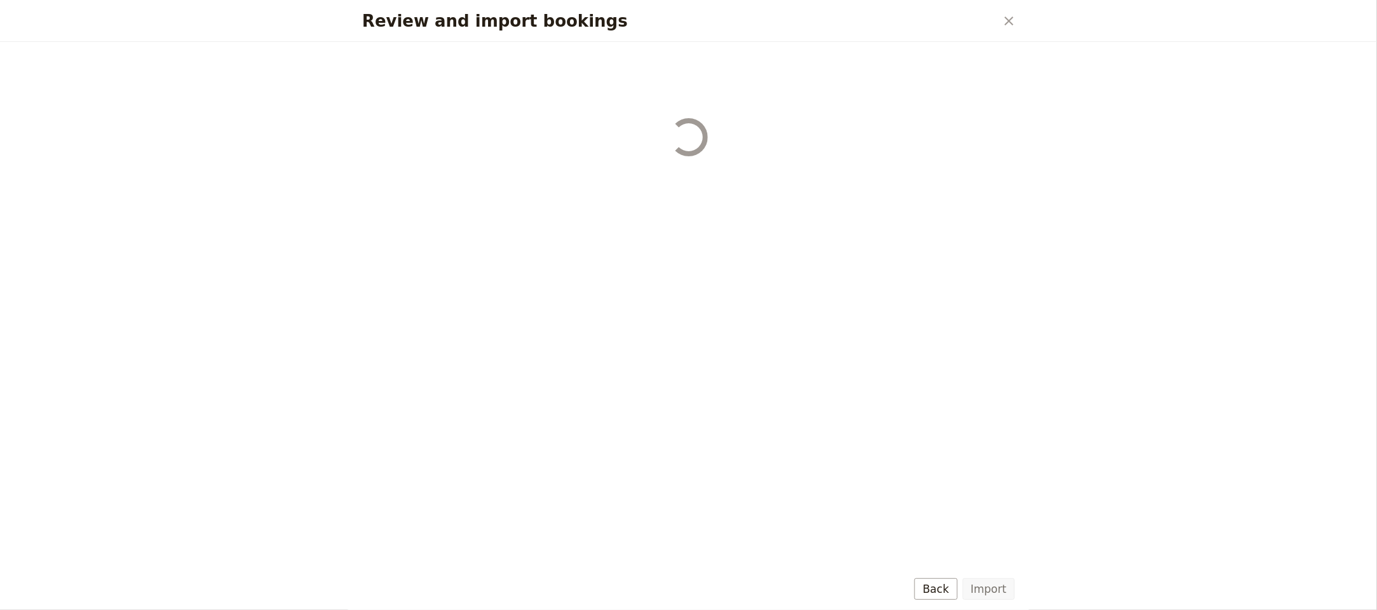
select select "68b002b7cac3c784cf00db2c"
select select "68b002b7cac3c784cf00db2d"
select select "68b002b7cac3c784cf00db2e"
select select "68b002b7cac3c784cf00db2f"
select select "68b002b7cac3c784cf00db30"
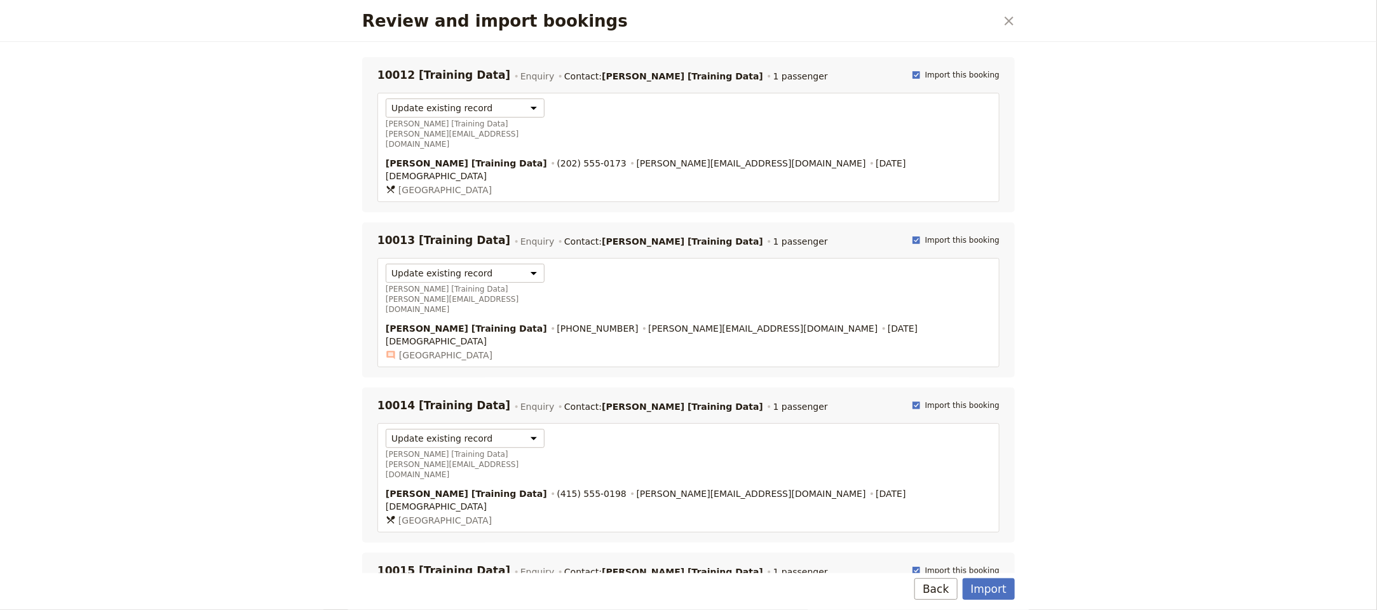
scroll to position [4, 0]
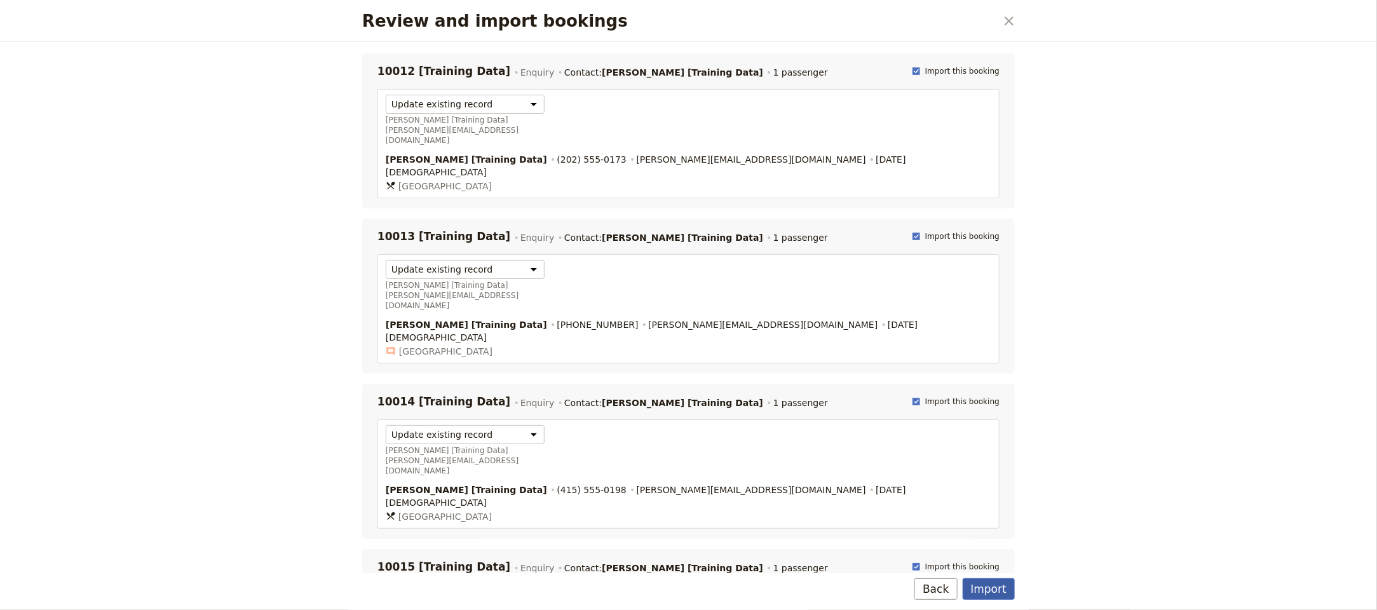
click at [976, 581] on button "Import" at bounding box center [988, 589] width 52 height 22
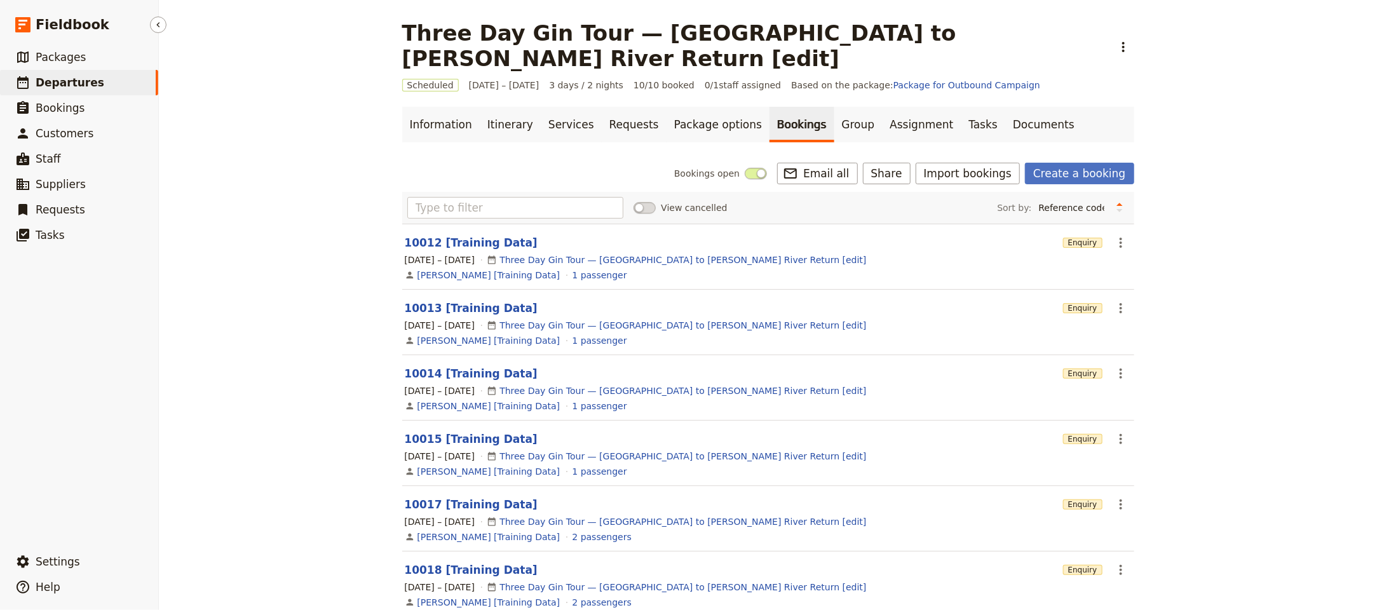
click at [135, 83] on link "​ Departures" at bounding box center [79, 82] width 158 height 25
select select "UPDATED_AT"
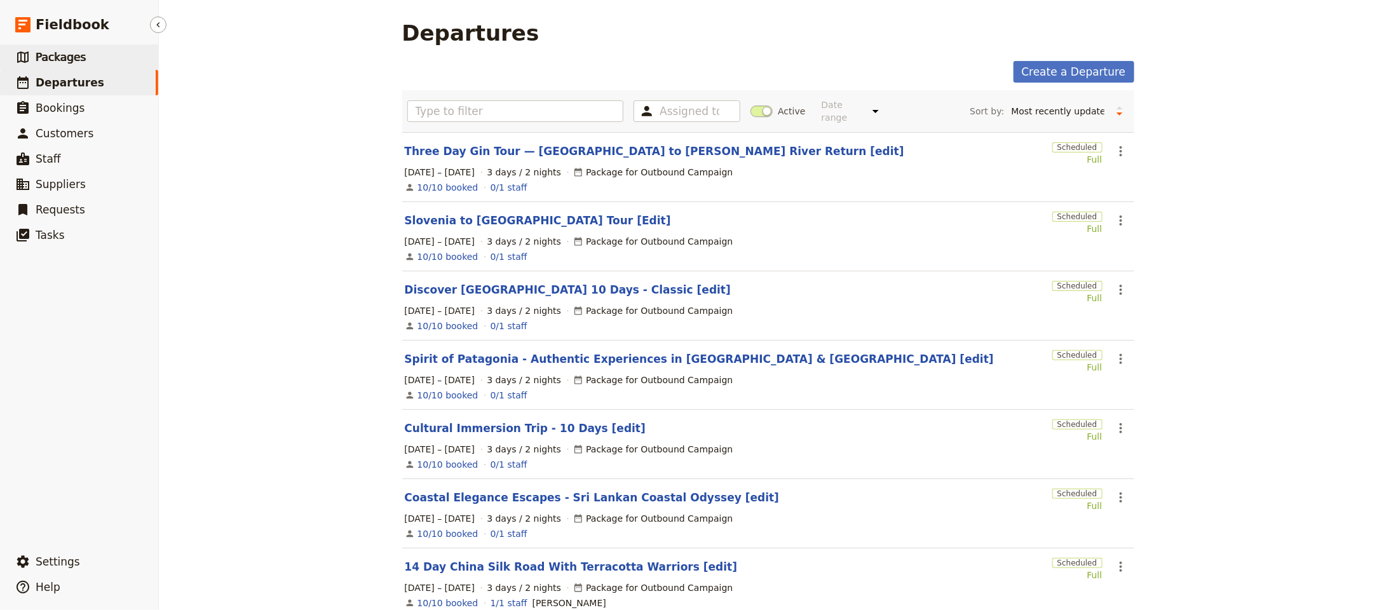
click at [58, 58] on span "Packages" at bounding box center [61, 57] width 50 height 13
select select "UPDATED_AT"
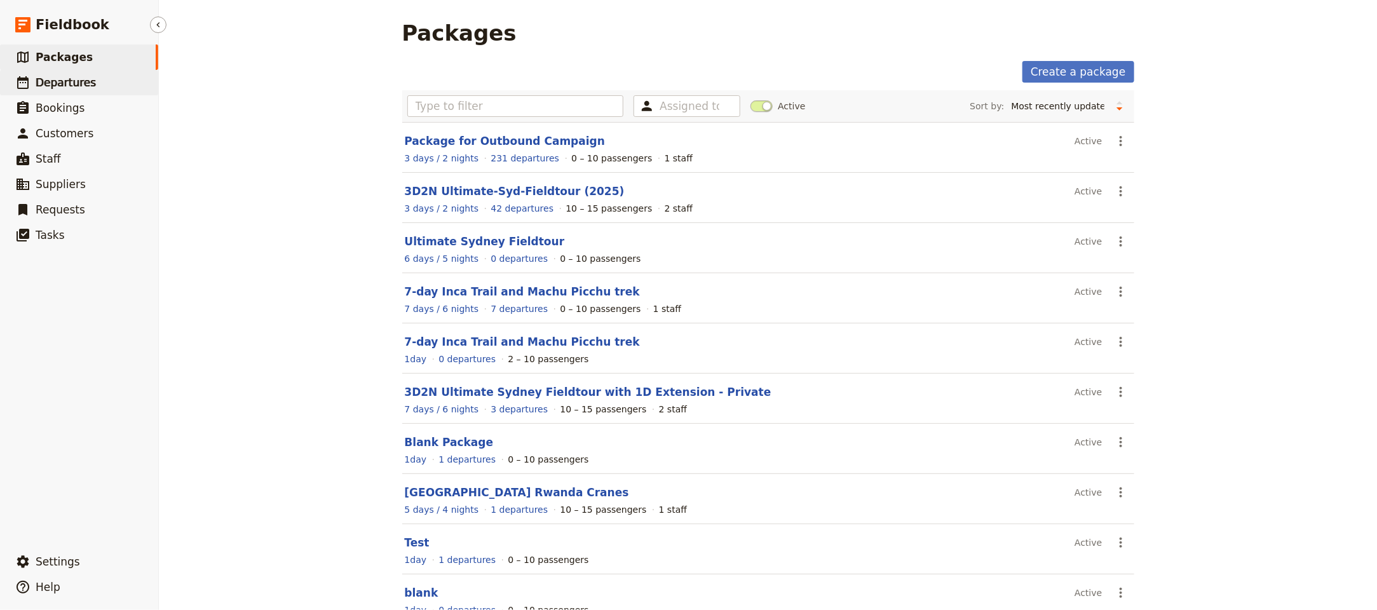
click at [58, 76] on span "Departures" at bounding box center [66, 82] width 60 height 13
select select "UPDATED_AT"
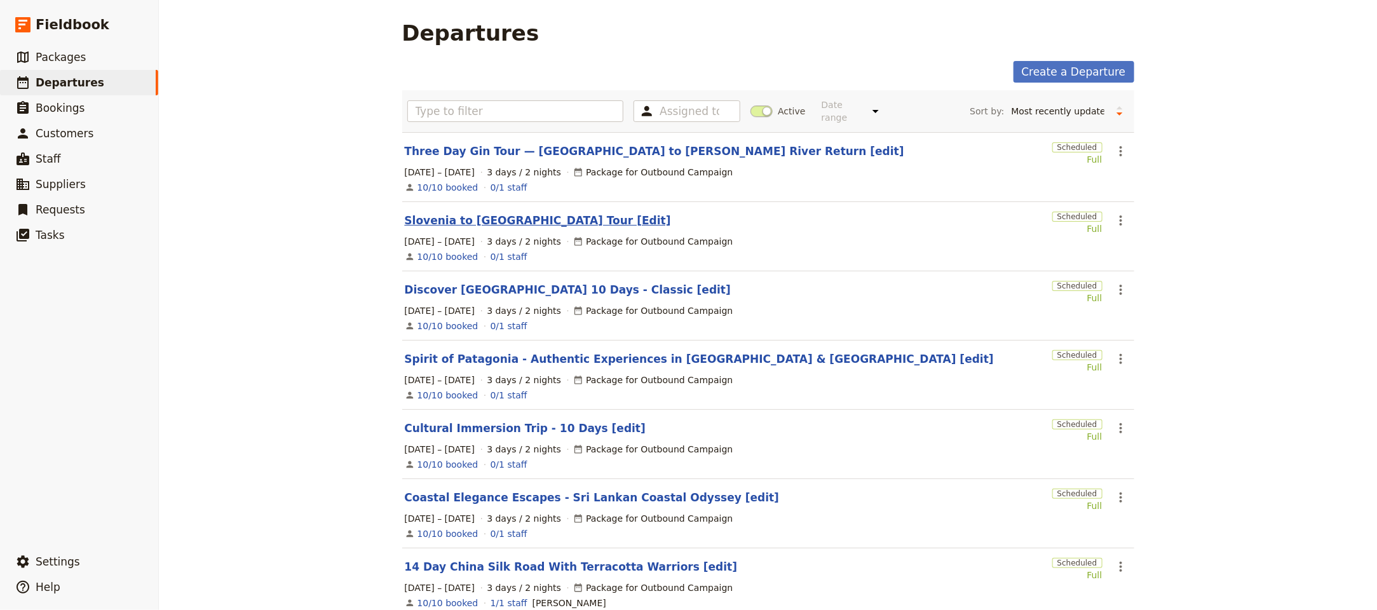
click at [484, 218] on link "Slovenia to Montenegro Tour [Edit]" at bounding box center [538, 220] width 266 height 15
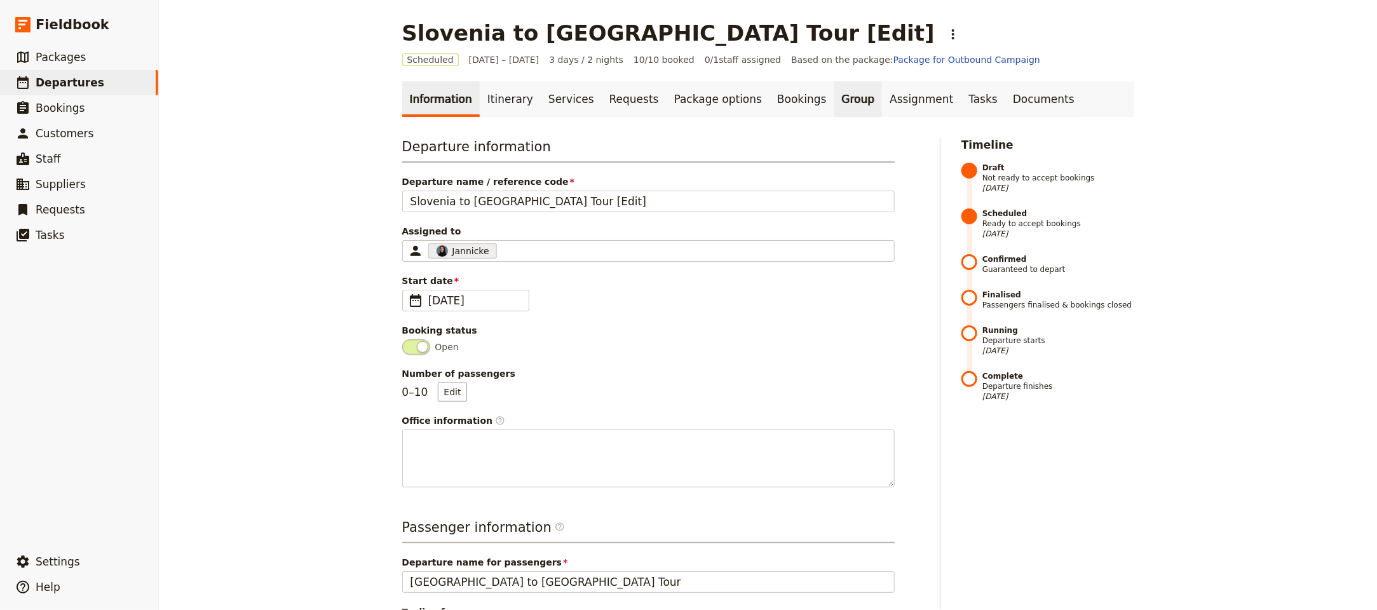
click at [834, 106] on link "Group" at bounding box center [858, 99] width 48 height 36
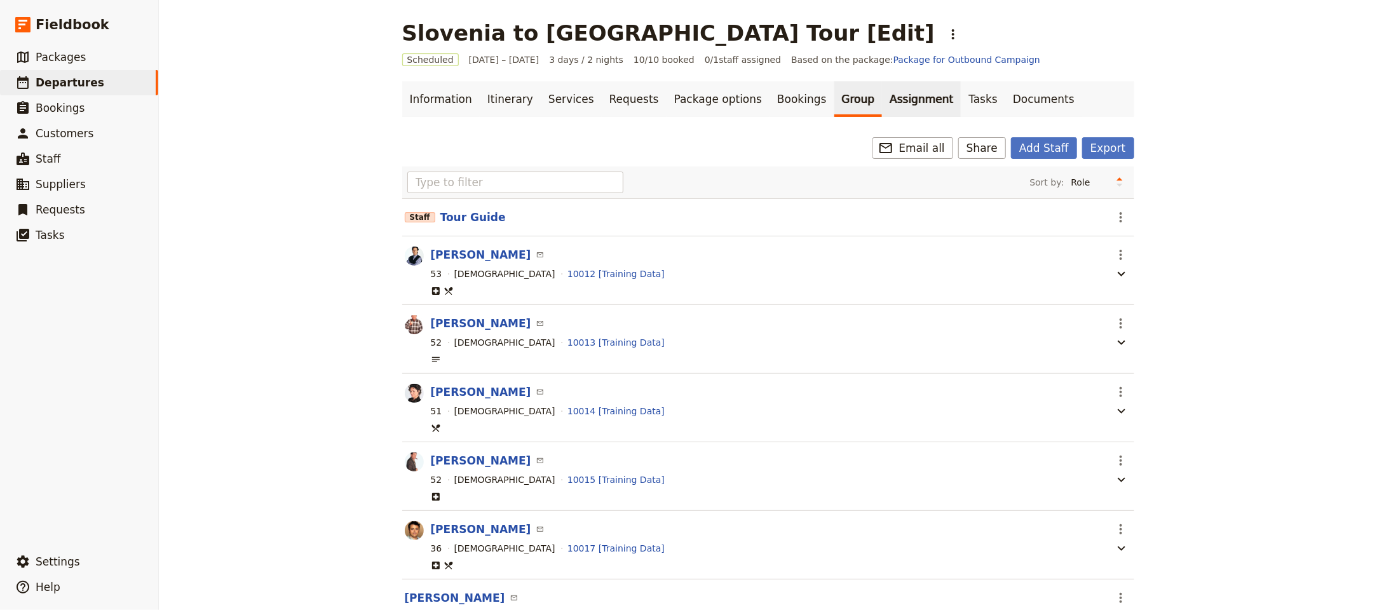
click at [882, 101] on link "Assignment" at bounding box center [921, 99] width 79 height 36
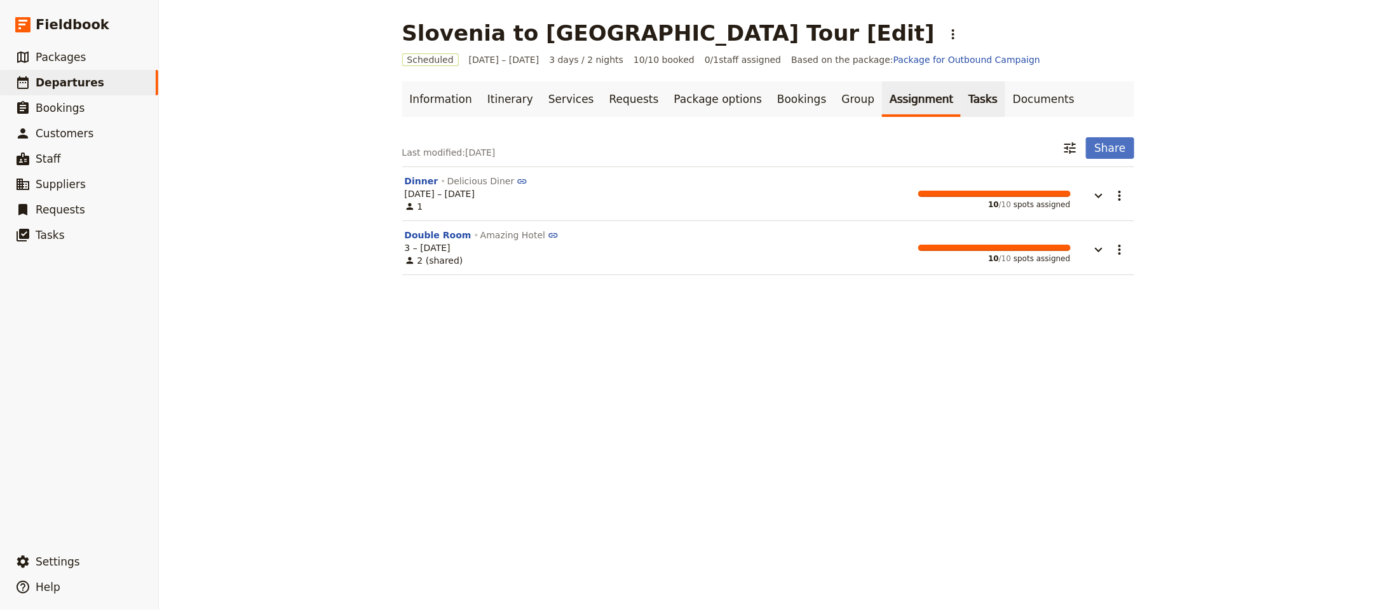
click at [960, 107] on link "Tasks" at bounding box center [982, 99] width 44 height 36
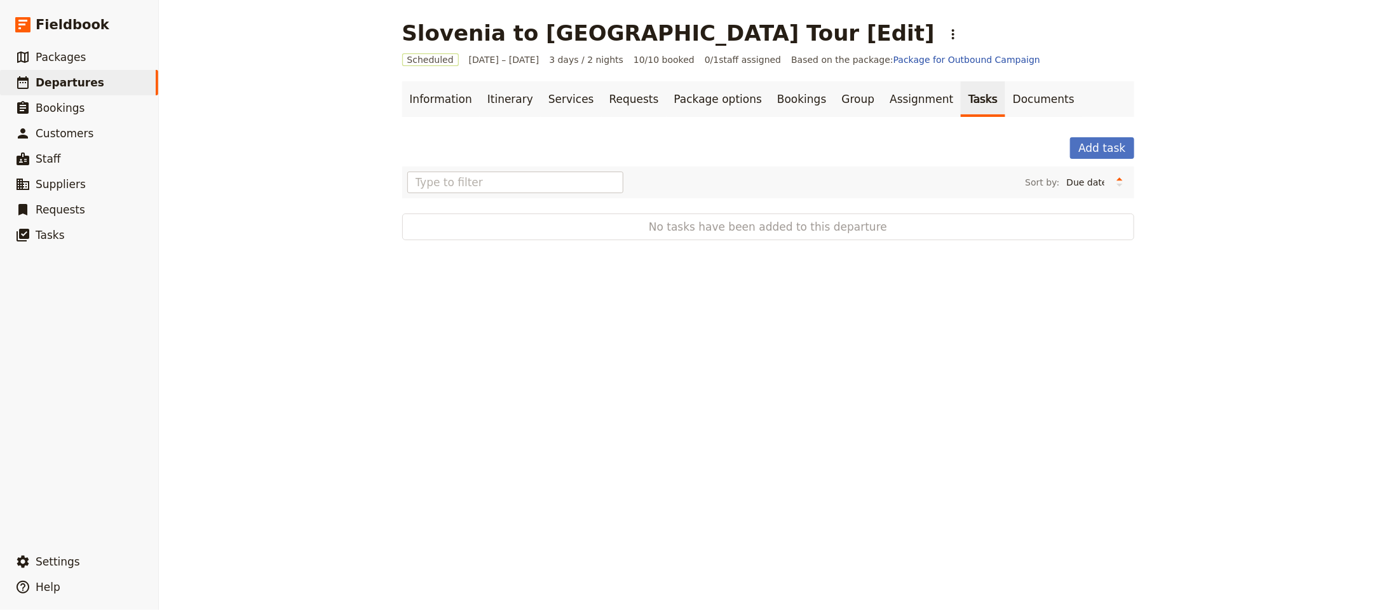
click at [1034, 104] on ul "Information Itinerary Services Requests Package options Bookings Group Assignme…" at bounding box center [768, 99] width 732 height 36
click at [1018, 106] on link "Documents" at bounding box center [1043, 99] width 77 height 36
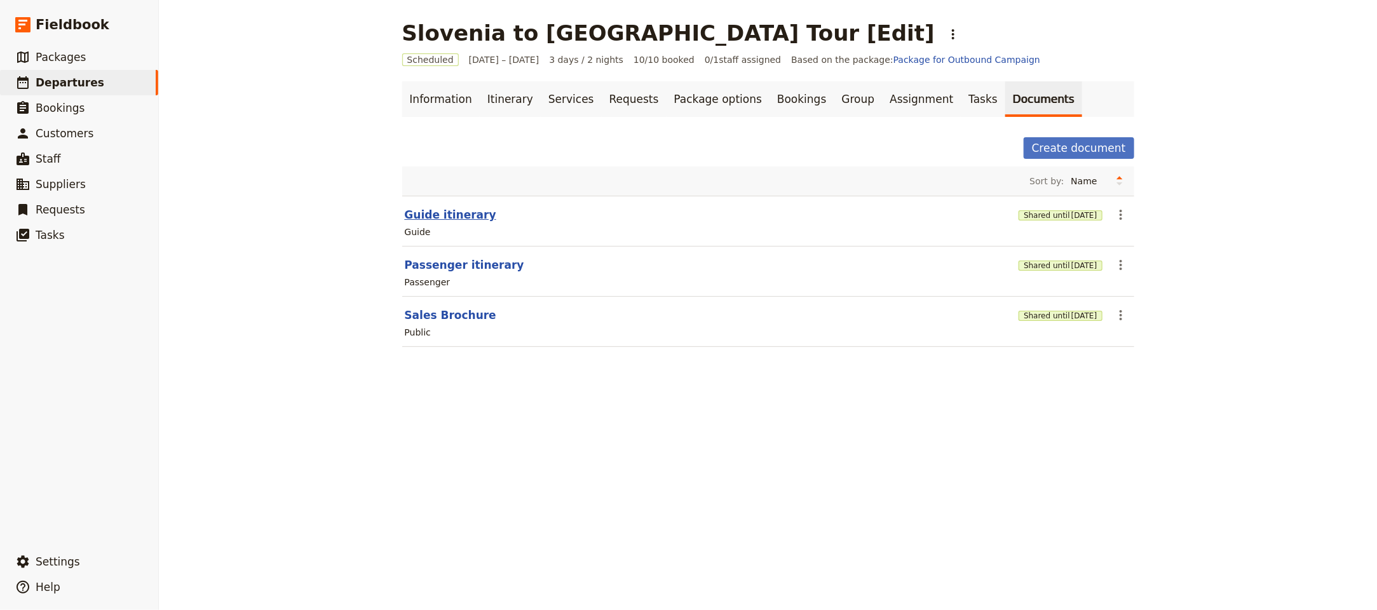
click at [455, 214] on button "Guide itinerary" at bounding box center [450, 214] width 91 height 15
select select "STAFF"
select select "RUN_SHEET"
select select "LARGE"
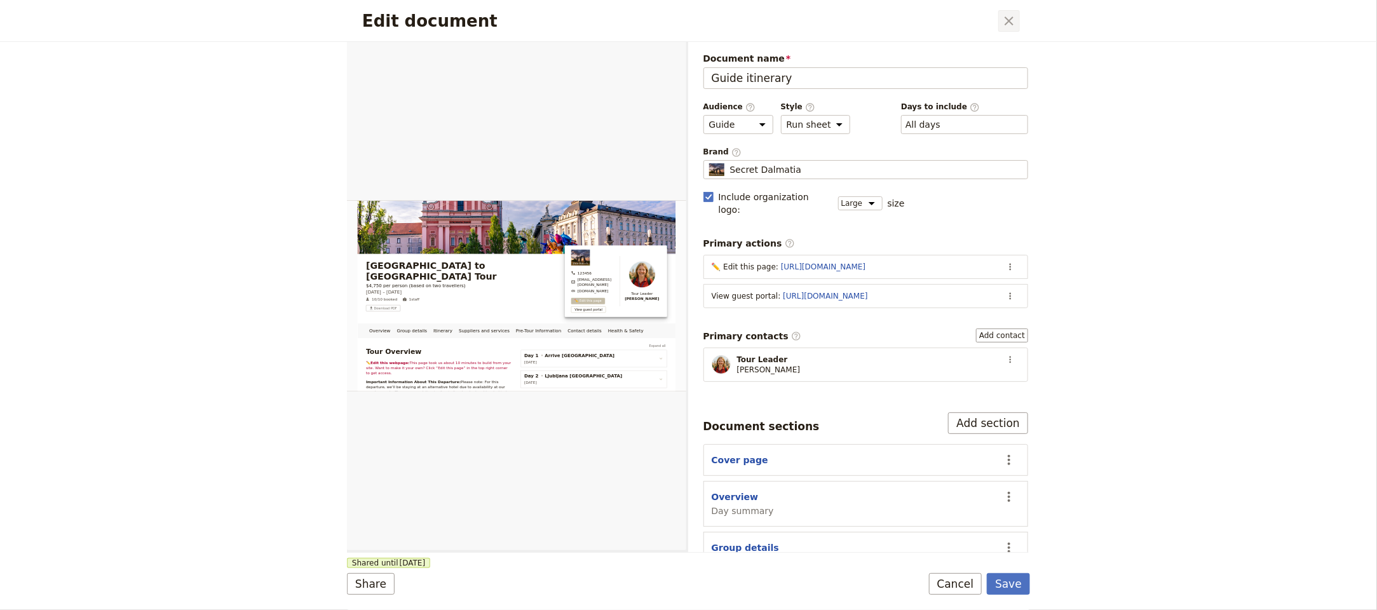
click at [1004, 22] on icon "Close dialog" at bounding box center [1008, 20] width 15 height 15
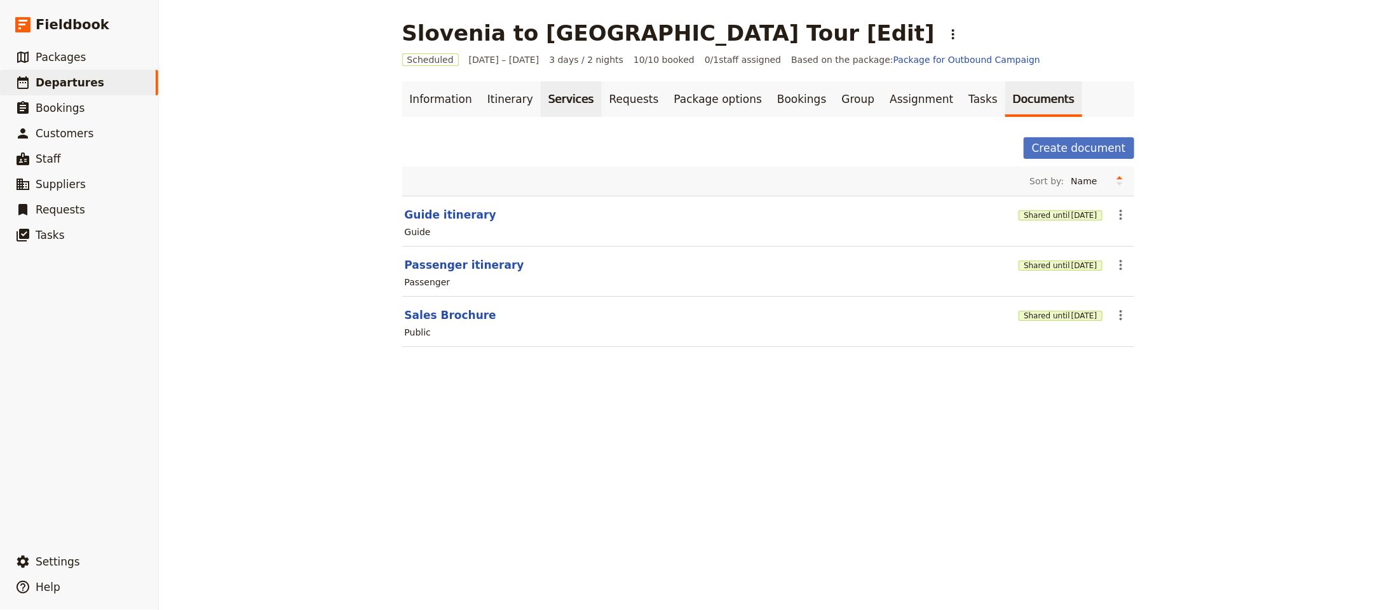
click at [541, 107] on link "Services" at bounding box center [571, 99] width 61 height 36
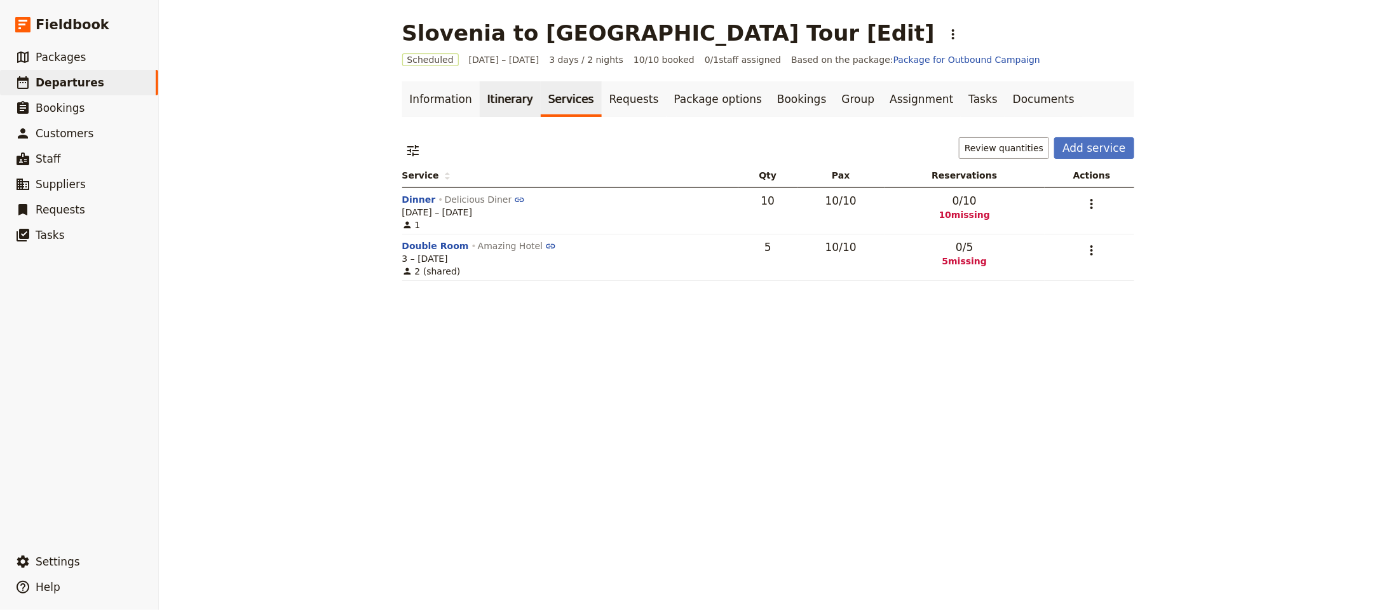
click at [482, 105] on link "Itinerary" at bounding box center [510, 99] width 61 height 36
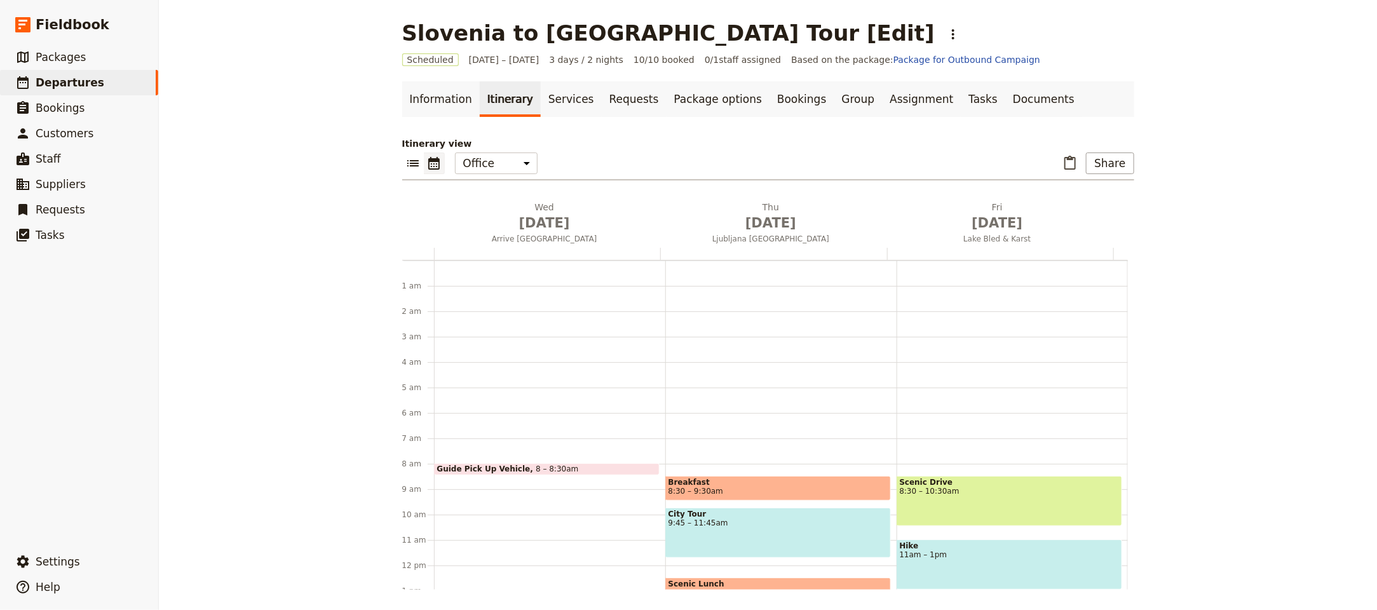
scroll to position [165, 0]
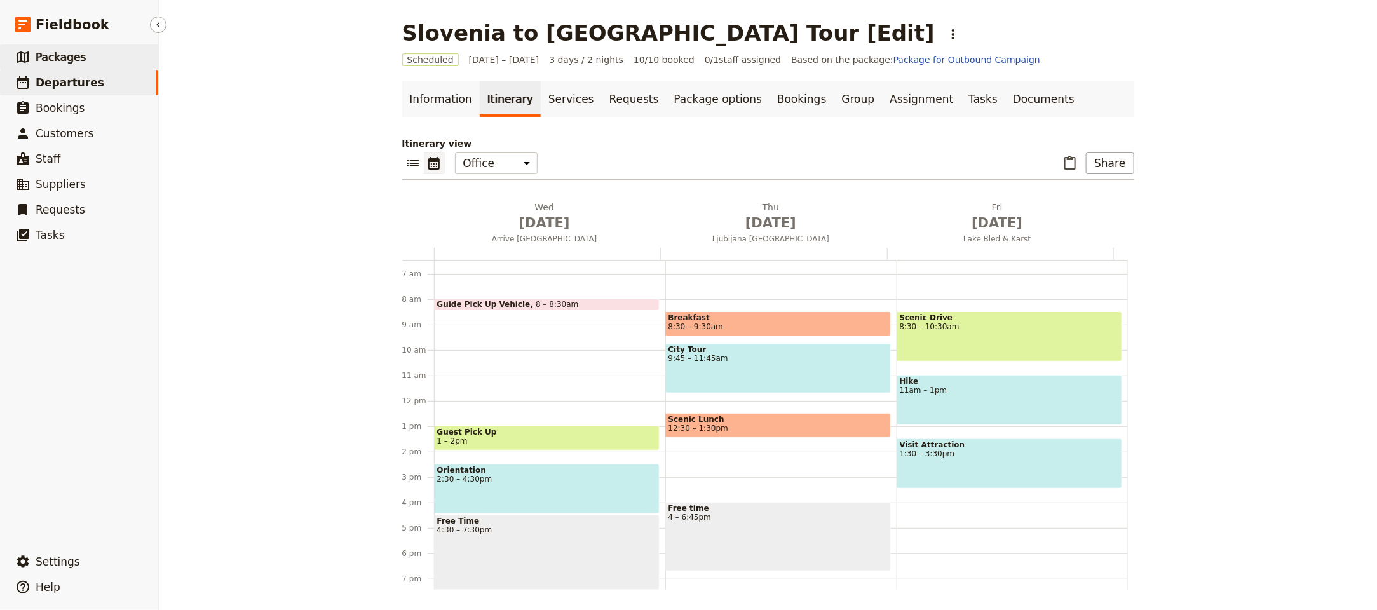
click at [106, 64] on link "​ Packages" at bounding box center [79, 56] width 158 height 25
select select "UPDATED_AT"
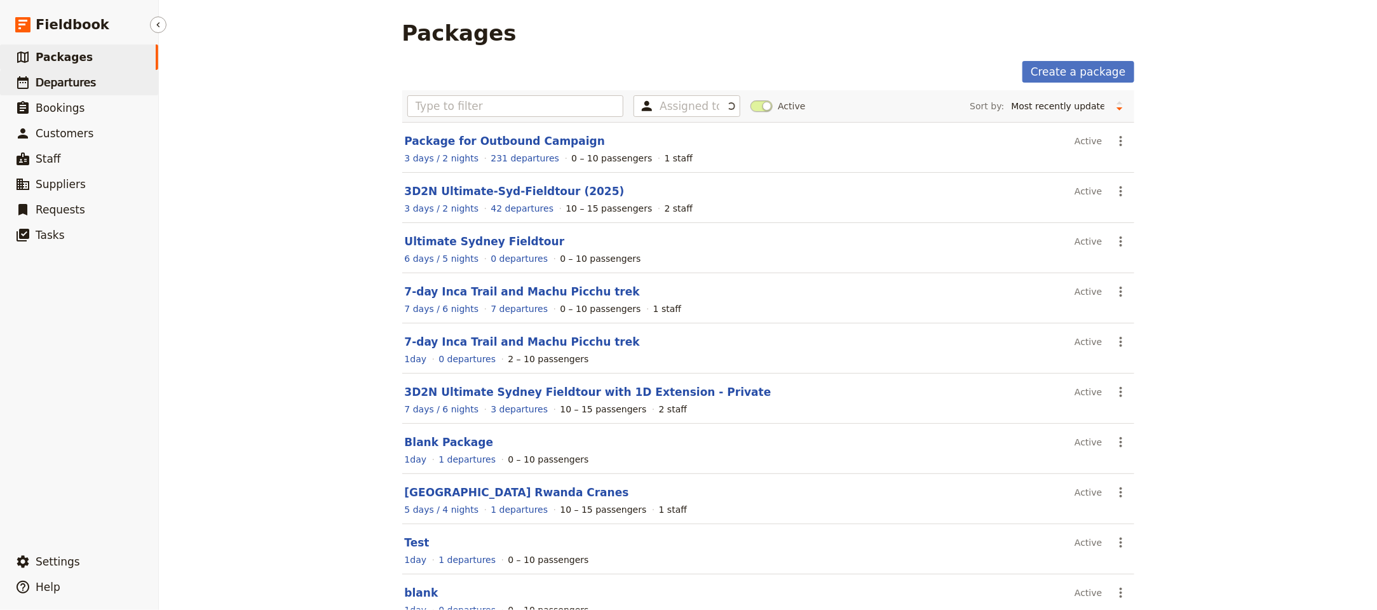
click at [98, 79] on link "​ Departures" at bounding box center [79, 82] width 158 height 25
select select "UPDATED_AT"
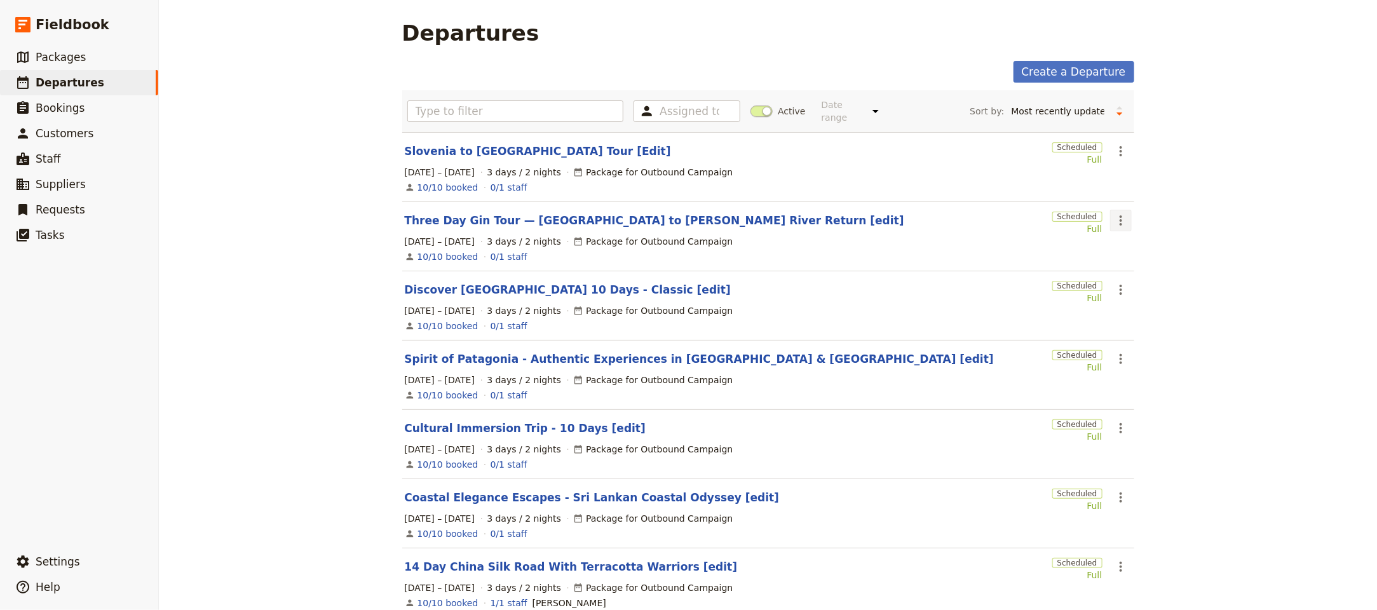
click at [1115, 213] on icon "Actions" at bounding box center [1120, 220] width 15 height 15
click at [1157, 260] on span "Clone this departure" at bounding box center [1155, 258] width 91 height 13
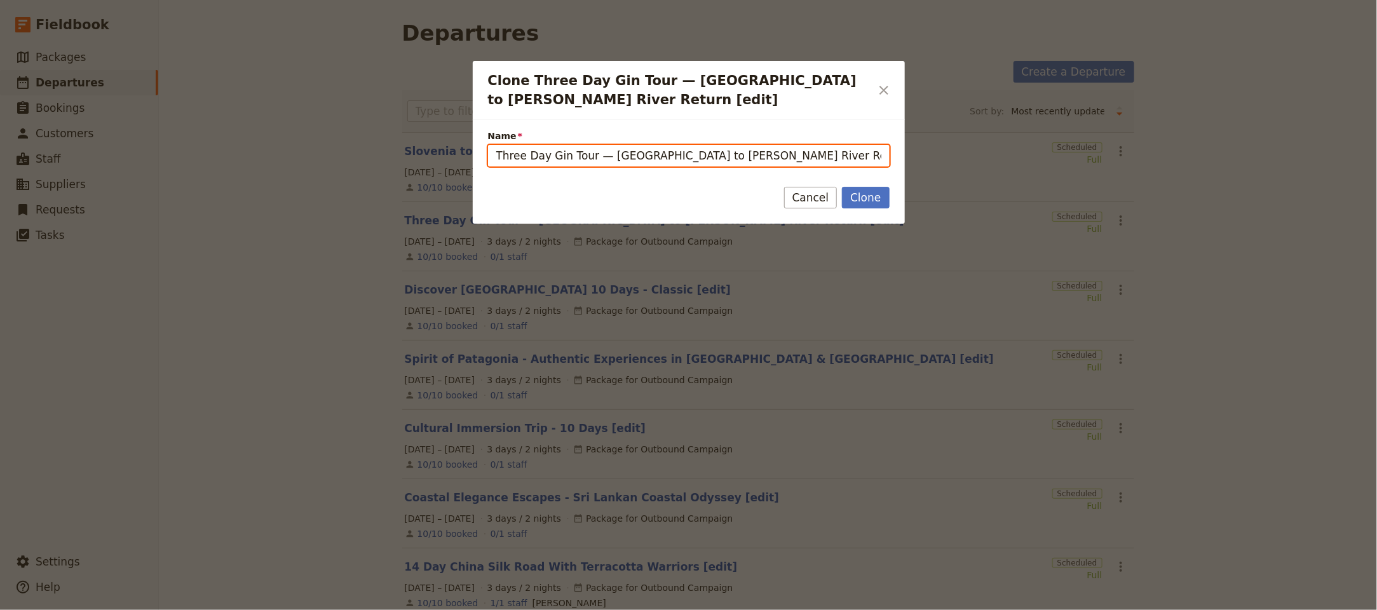
drag, startPoint x: 829, startPoint y: 155, endPoint x: 787, endPoint y: 154, distance: 41.9
click at [786, 154] on input "Three Day Gin Tour — Perth to Margaret River Return [edit] (copy)" at bounding box center [688, 156] width 401 height 22
click at [675, 160] on input "Three Day Gin Tour — Perth to Margaret River Return [edit]" at bounding box center [688, 156] width 401 height 22
click at [676, 161] on input "Three Day Gin Tour — Perth to Margaret River Return [edit]" at bounding box center [688, 156] width 401 height 22
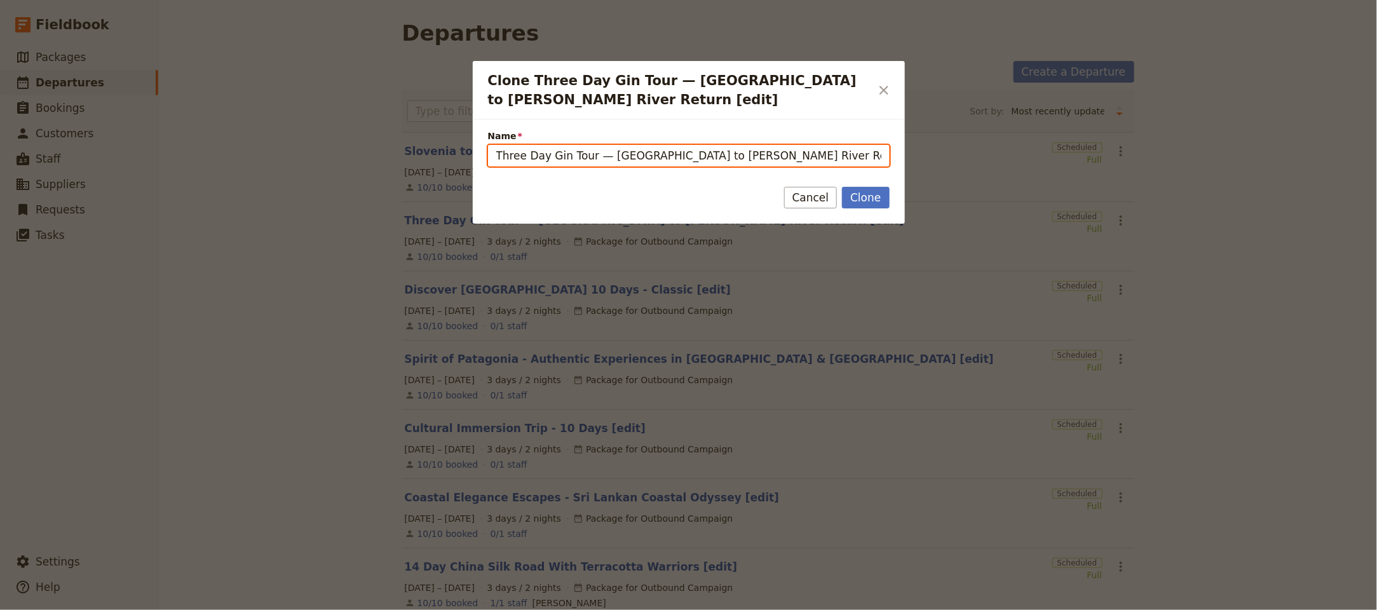
paste input "9 Days Discover Albania — From The Alpine Peak to Albania Riviera"
click at [748, 153] on input "Three Day Gin Tour — Perth to Margaret River Return [edit]" at bounding box center [688, 156] width 401 height 22
drag, startPoint x: 753, startPoint y: 152, endPoint x: 405, endPoint y: 145, distance: 347.5
click at [405, 609] on div "Clone Three Day Gin Tour — Perth to Margaret River Return [edit] ​ Name Three D…" at bounding box center [688, 610] width 1377 height 0
paste input "9 Days Discover Albania — From The Alpine Peak to Albania Riviera"
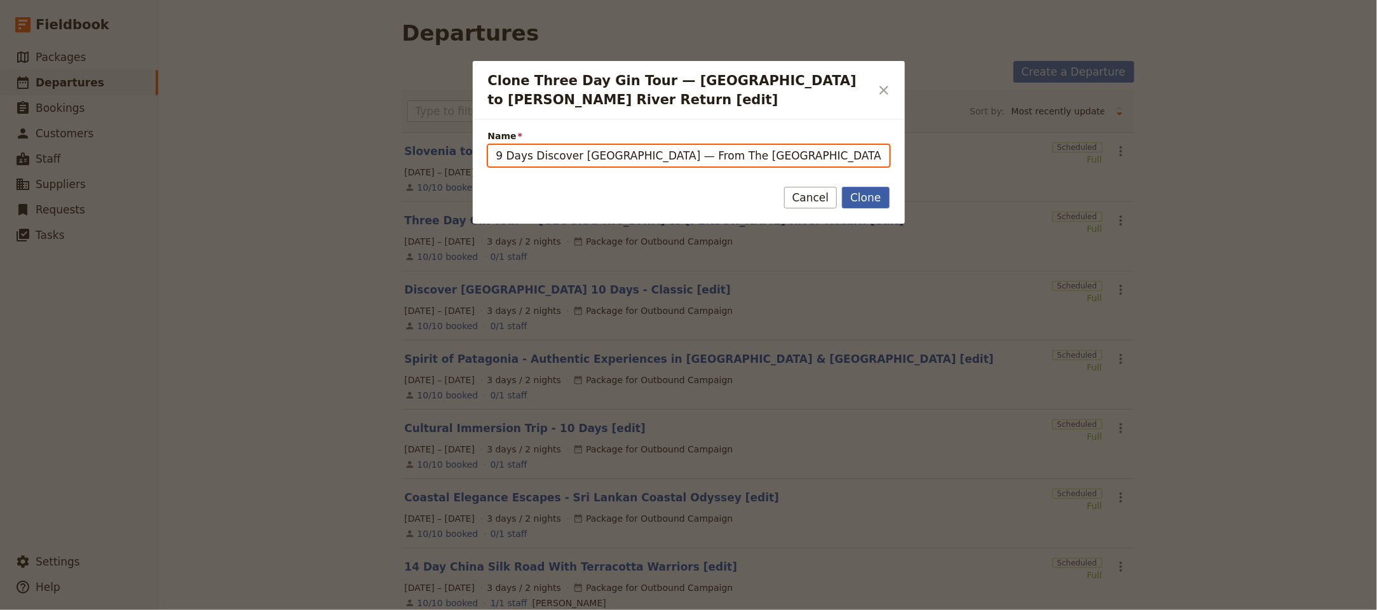
type input "9 Days Discover [GEOGRAPHIC_DATA] — From The [GEOGRAPHIC_DATA] to [GEOGRAPHIC_D…"
click at [858, 196] on button "Clone" at bounding box center [865, 198] width 47 height 22
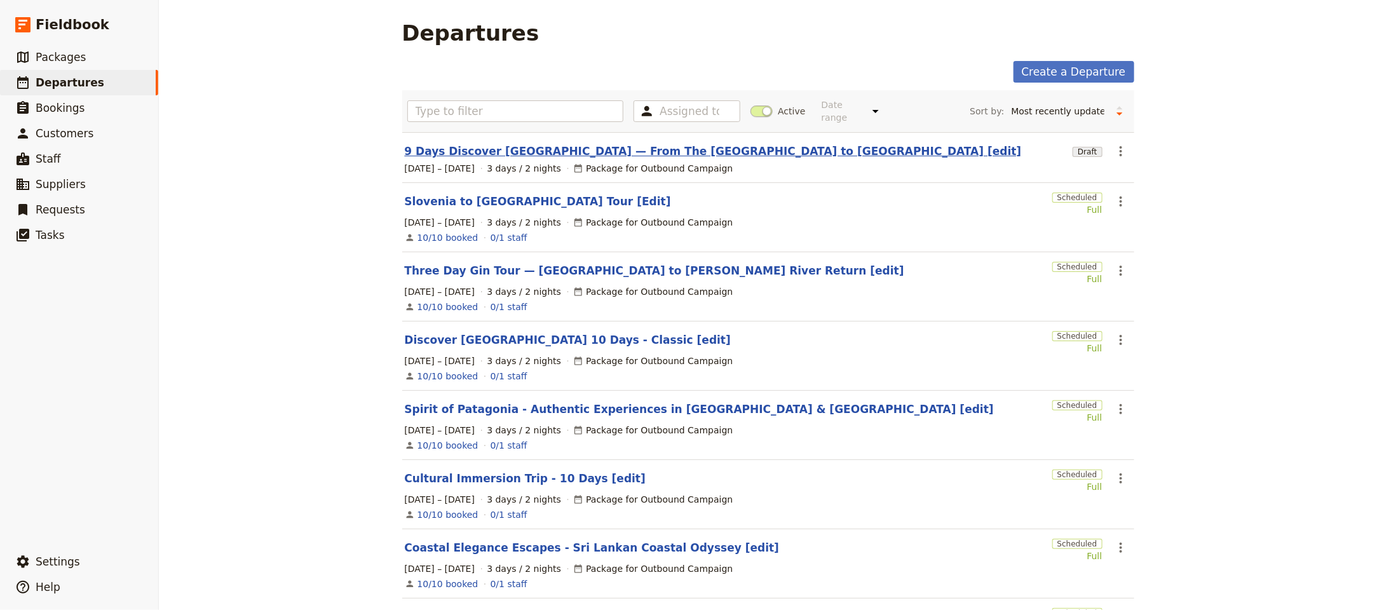
click at [626, 149] on link "9 Days Discover [GEOGRAPHIC_DATA] — From The [GEOGRAPHIC_DATA] to [GEOGRAPHIC_D…" at bounding box center [713, 151] width 617 height 15
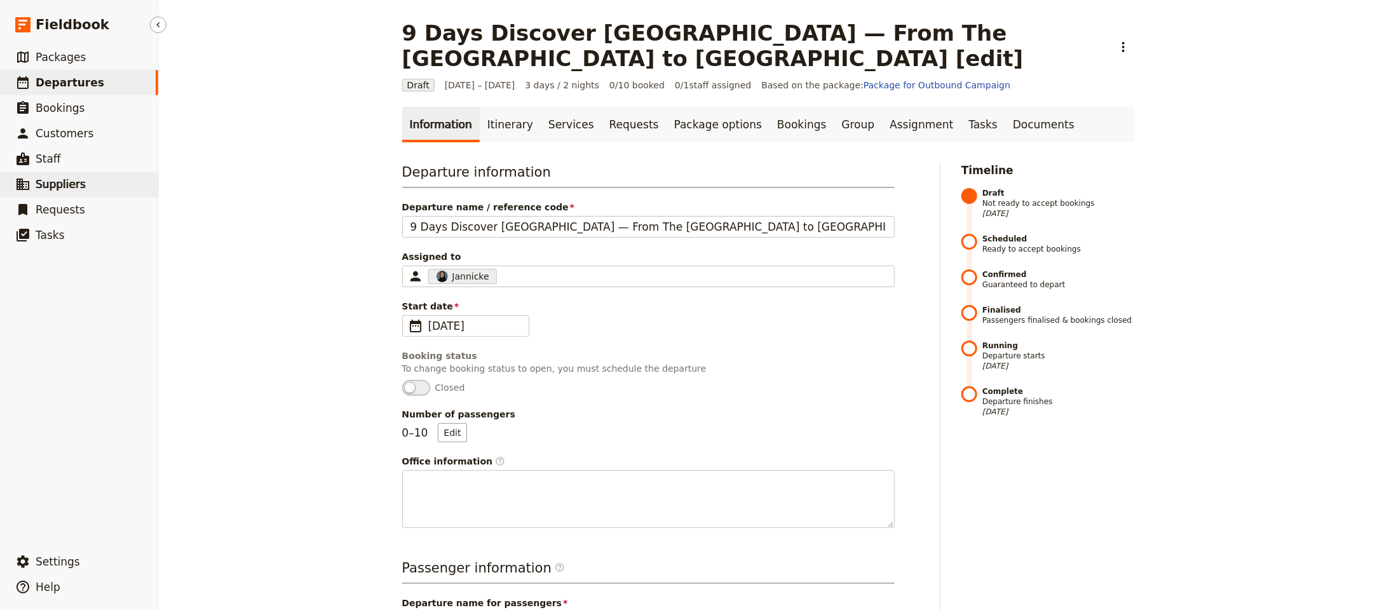
scroll to position [332, 0]
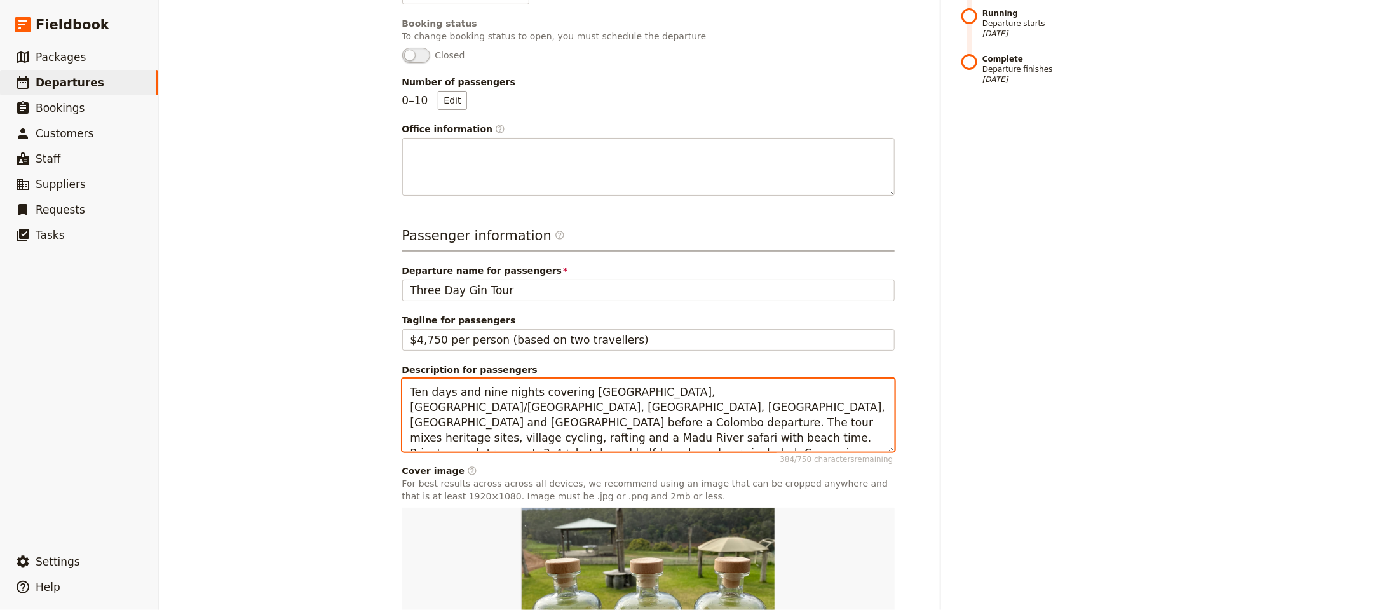
click at [548, 426] on textarea "Ten days and nine nights covering Dambulla, Polonnaruwa/Girithale, Sigiriya, Ka…" at bounding box center [648, 415] width 492 height 73
paste textarea "A 9-day discovery tour through Albania, from its northern alpine peaks and Shko…"
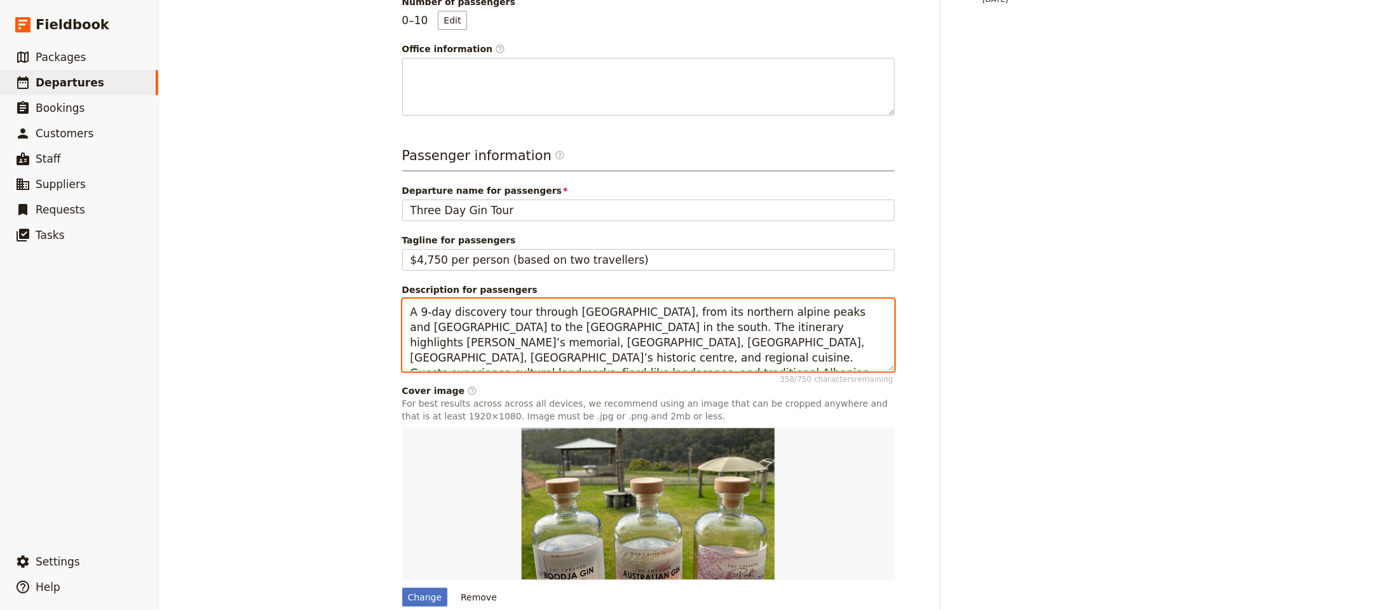
scroll to position [475, 0]
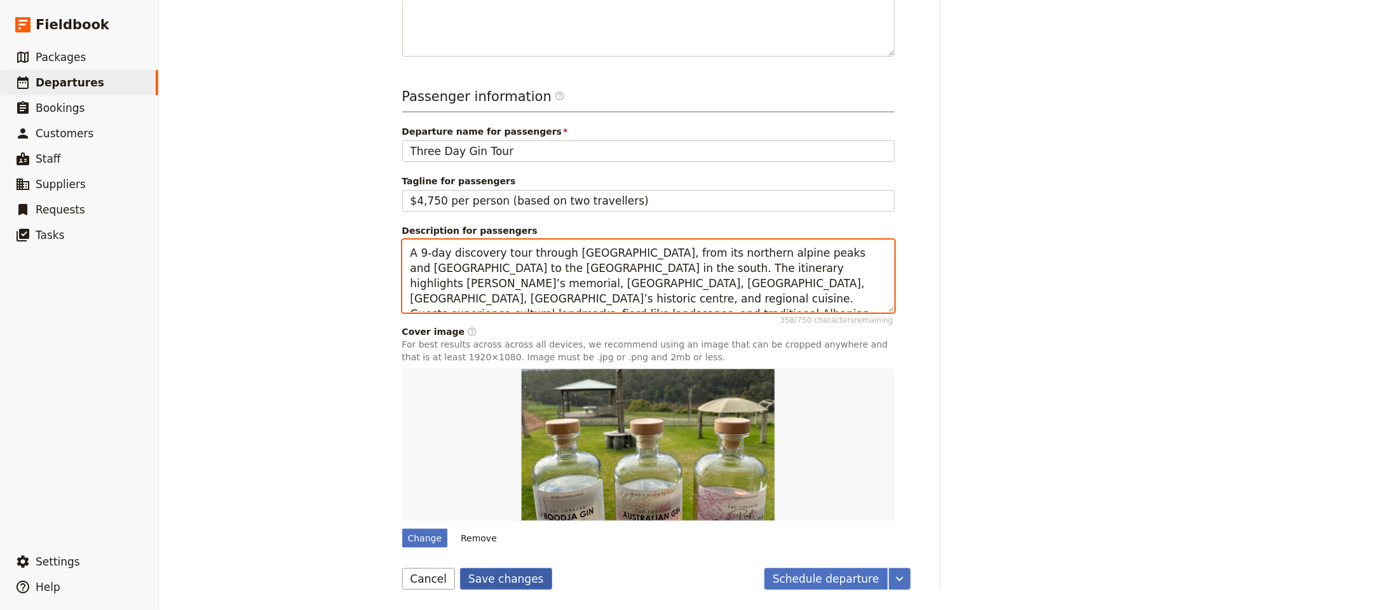
type textarea "A 9-day discovery tour through [GEOGRAPHIC_DATA], from its northern alpine peak…"
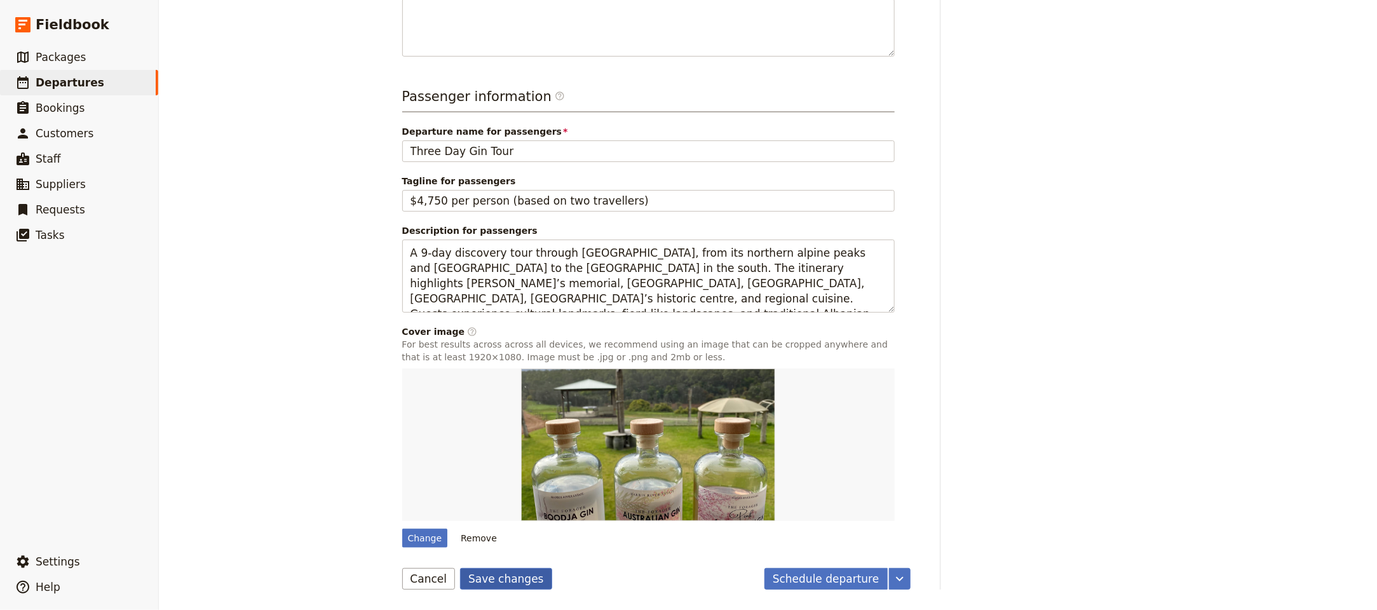
click at [518, 579] on button "Save changes" at bounding box center [506, 579] width 92 height 22
click at [112, 75] on link "​ Departures" at bounding box center [79, 82] width 158 height 25
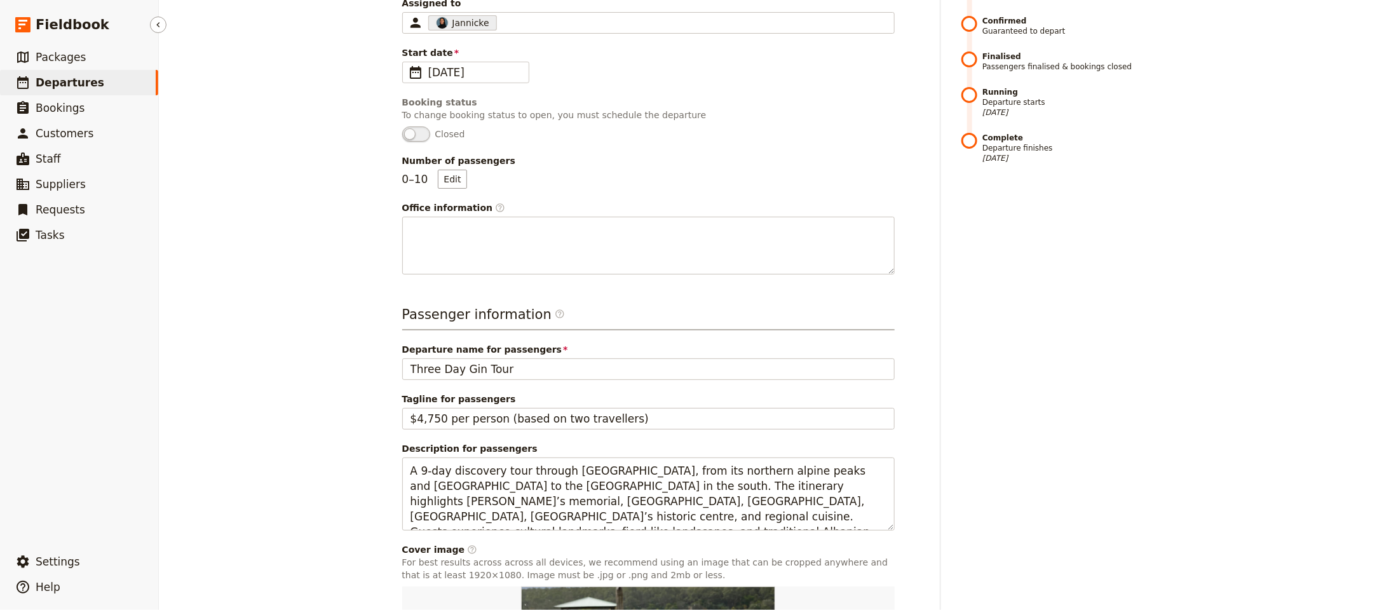
select select "UPDATED_AT"
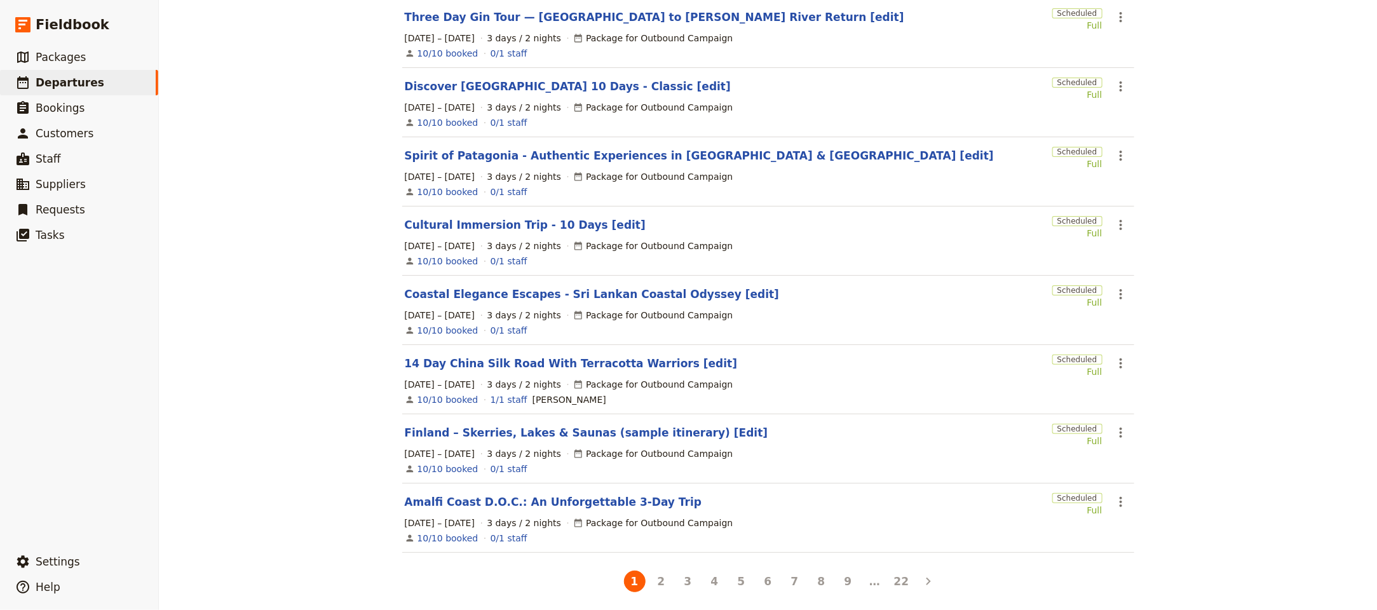
scroll to position [0, 0]
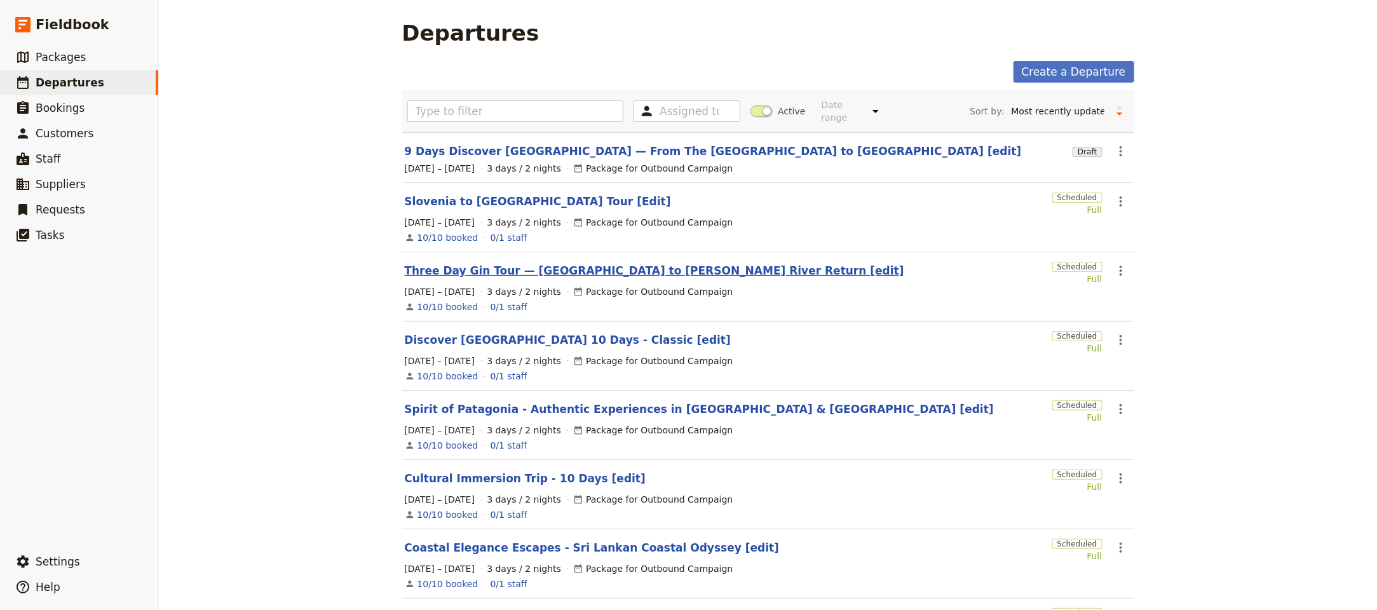
click at [536, 263] on link "Three Day Gin Tour — Perth to Margaret River Return [edit]" at bounding box center [654, 270] width 499 height 15
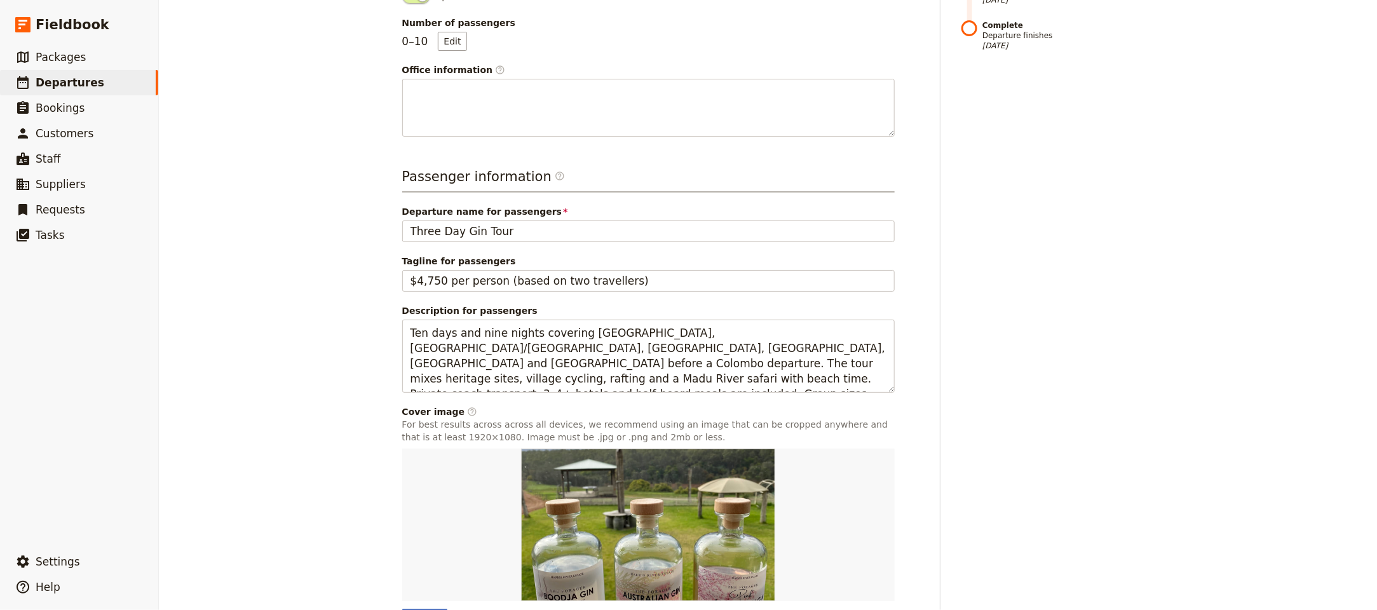
scroll to position [434, 0]
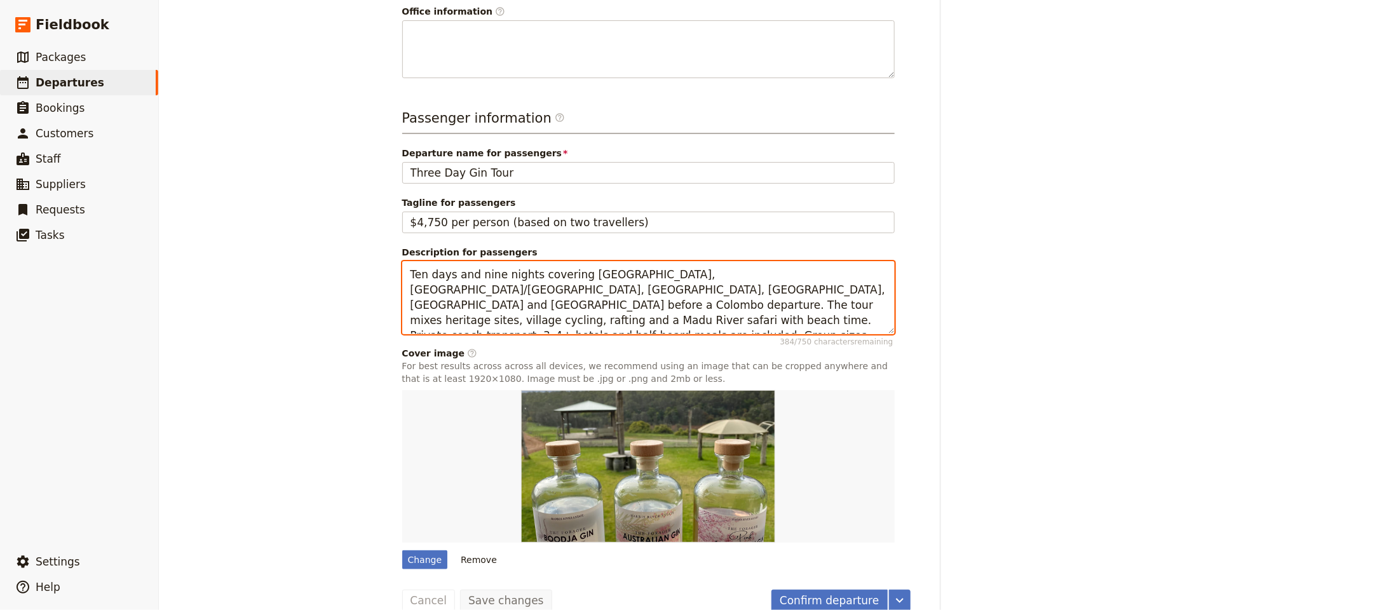
click at [562, 263] on textarea "Ten days and nine nights covering Dambulla, Polonnaruwa/Girithale, Sigiriya, Ka…" at bounding box center [648, 297] width 492 height 73
paste textarea "WA’s first 3‑day gin tour, featuring distillery visits in Collie, Margaret Rive…"
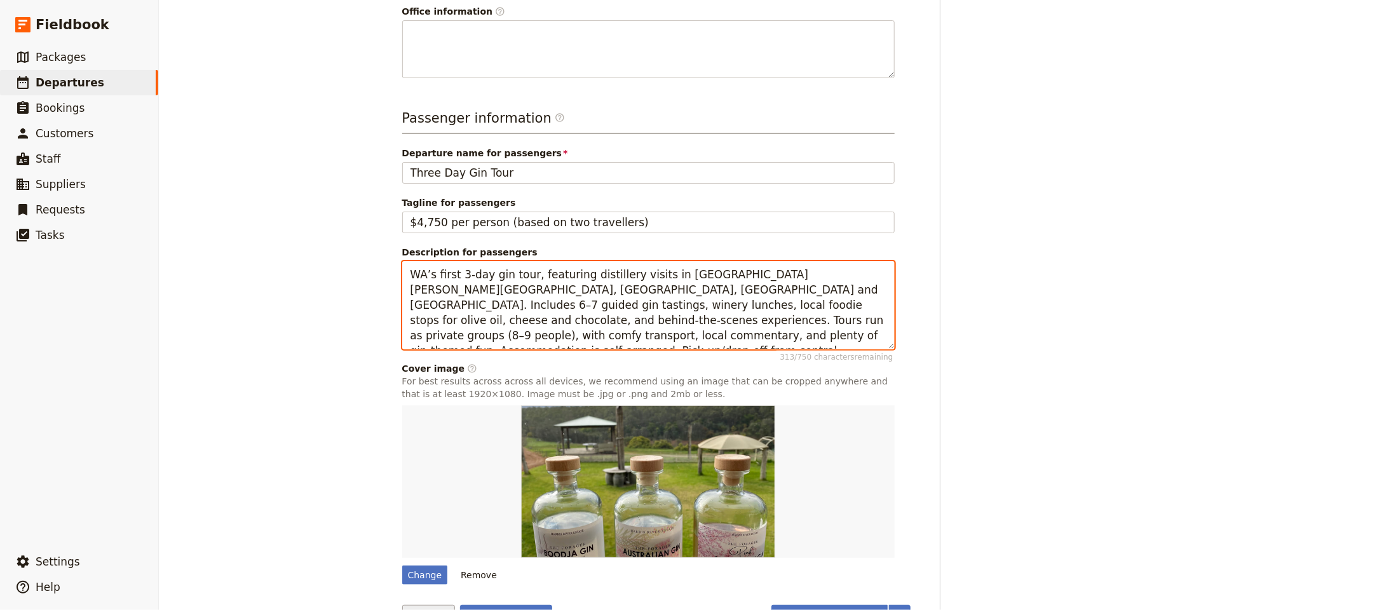
type textarea "WA’s first 3‑day gin tour, featuring distillery visits in Collie, Margaret Rive…"
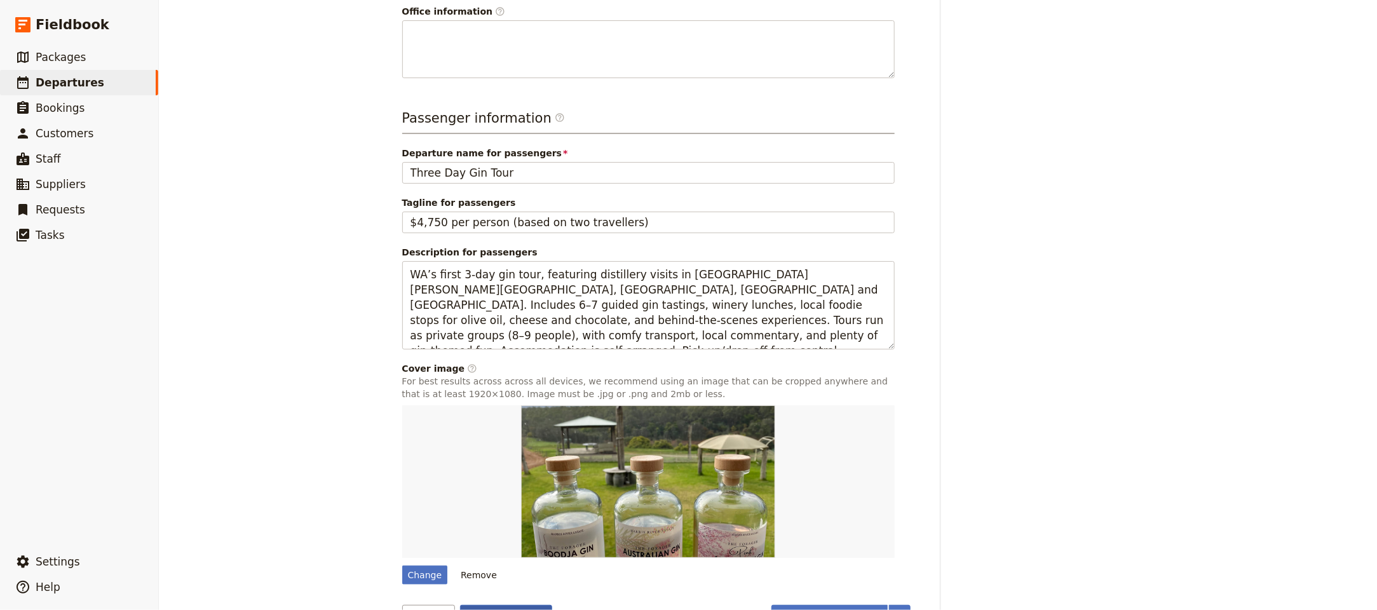
drag, startPoint x: 431, startPoint y: 586, endPoint x: 517, endPoint y: 590, distance: 86.5
click at [519, 605] on div "Save changes Cancel" at bounding box center [477, 616] width 150 height 22
click at [510, 605] on button "Save changes" at bounding box center [506, 616] width 92 height 22
click at [121, 69] on link "​ Packages" at bounding box center [79, 56] width 158 height 25
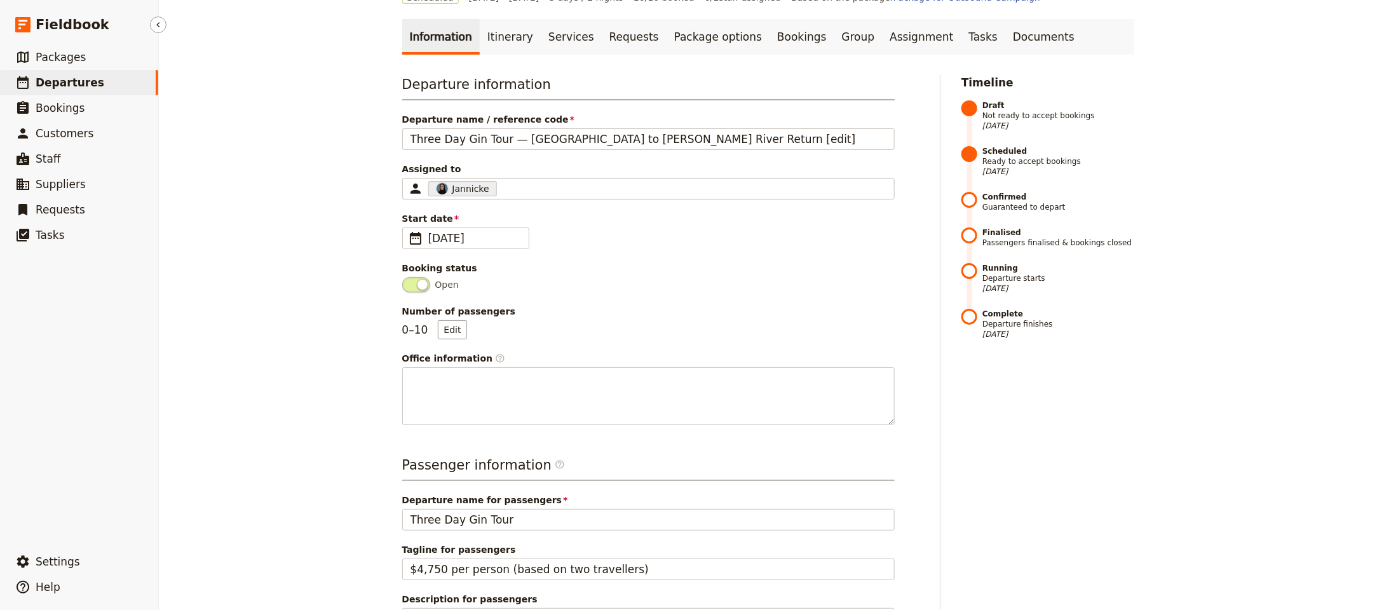
select select "UPDATED_AT"
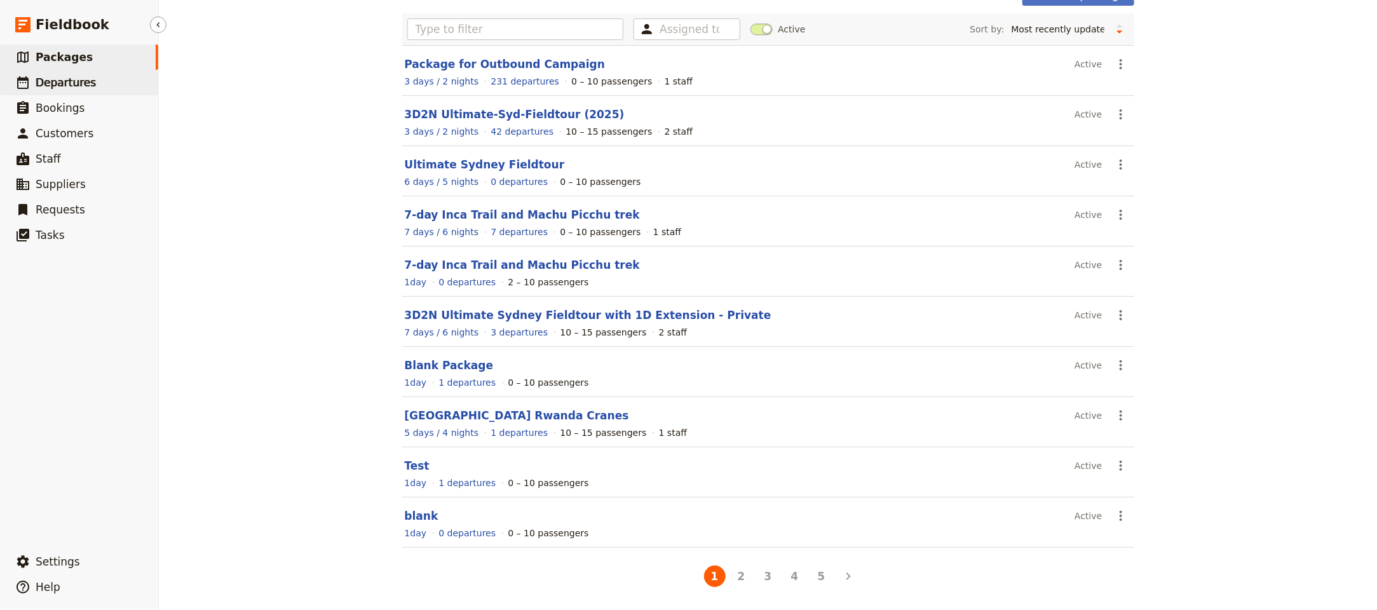
click at [117, 75] on link "​ Departures" at bounding box center [79, 82] width 158 height 25
select select "UPDATED_AT"
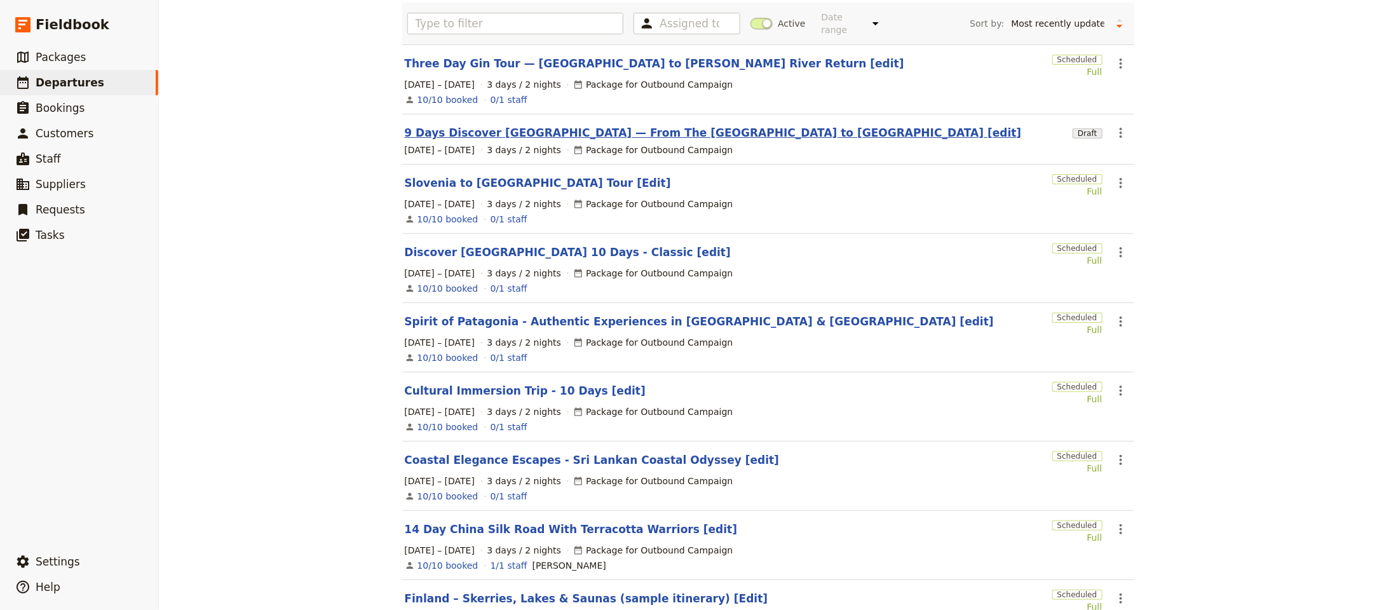
click at [610, 127] on link "9 Days Discover [GEOGRAPHIC_DATA] — From The [GEOGRAPHIC_DATA] to [GEOGRAPHIC_D…" at bounding box center [713, 132] width 617 height 15
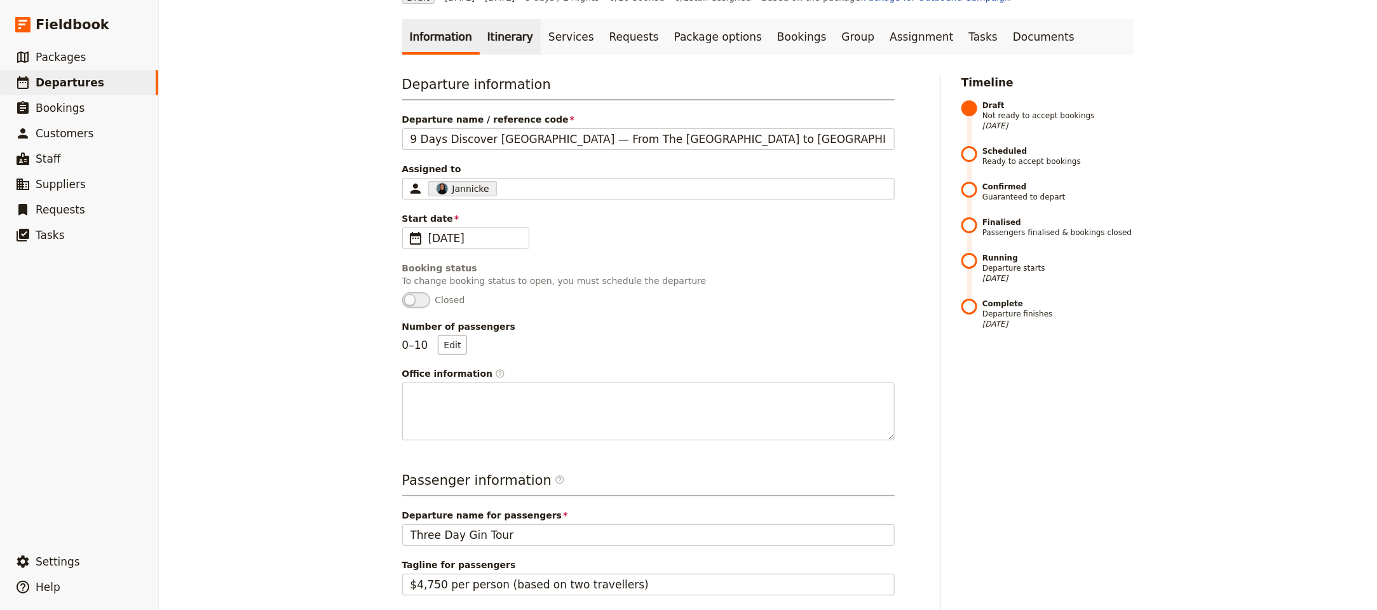
click at [506, 39] on link "Itinerary" at bounding box center [510, 37] width 61 height 36
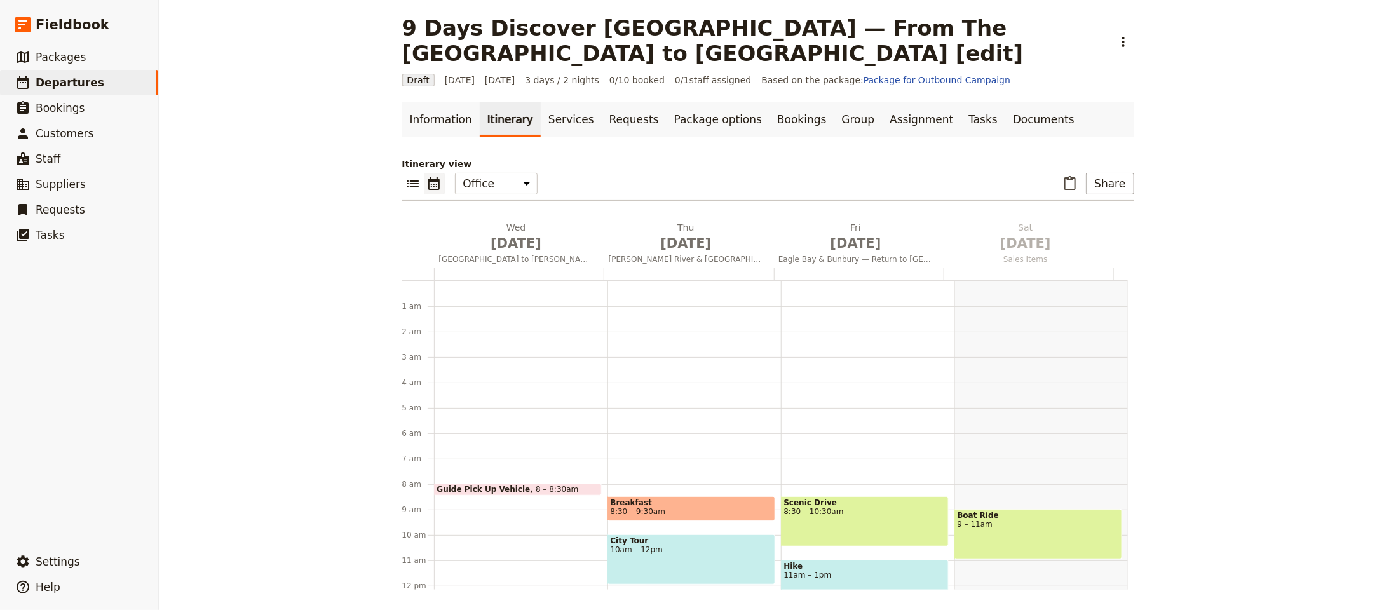
scroll to position [165, 0]
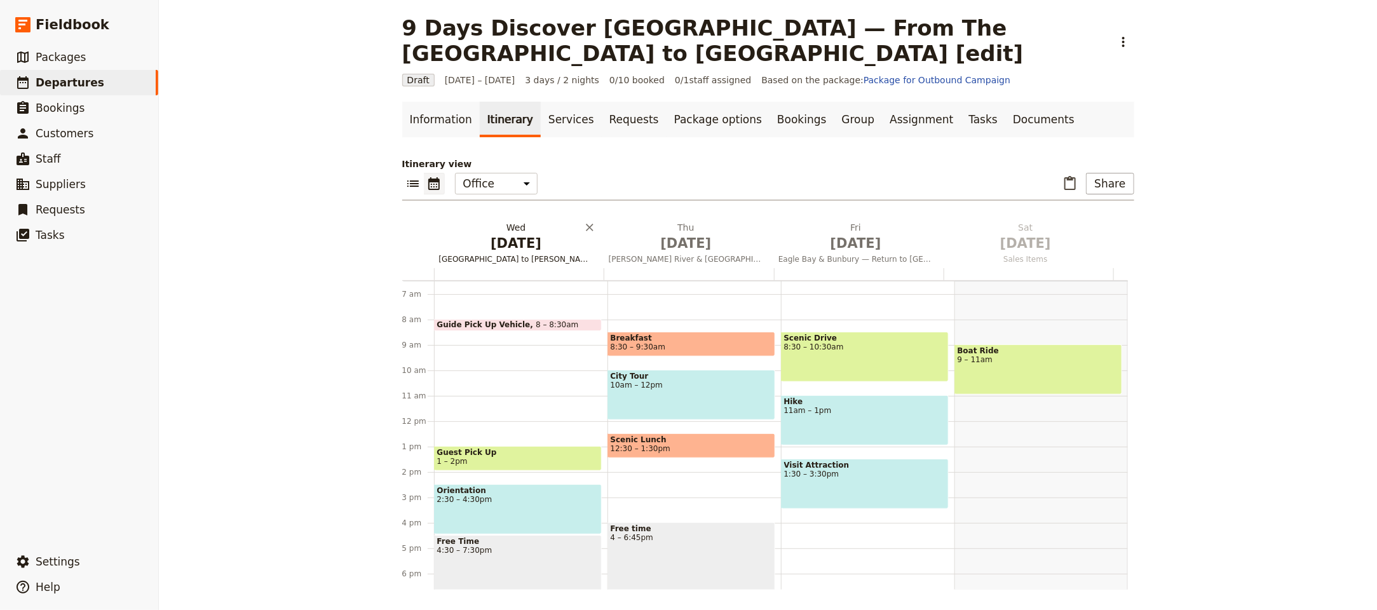
click at [518, 248] on span "Oct 1" at bounding box center [516, 243] width 154 height 19
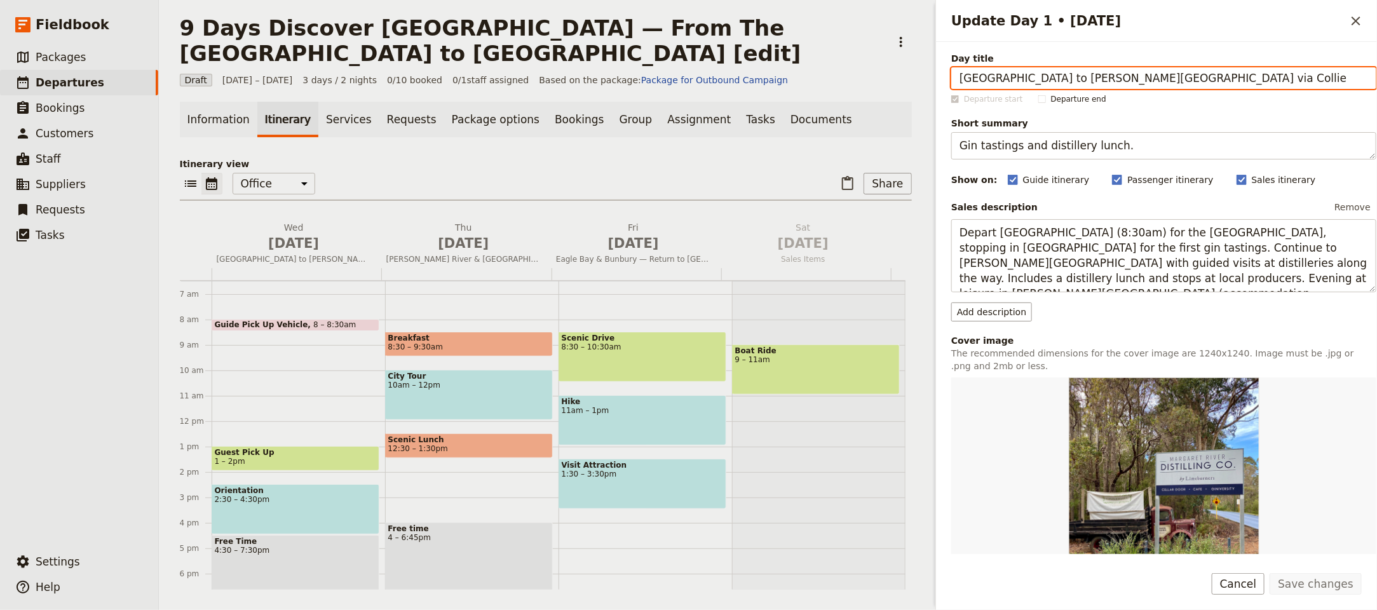
click at [1097, 83] on input "Perth to Margaret River via Collie" at bounding box center [1163, 78] width 425 height 22
paste input "Arrival in [GEOGRAPHIC_DATA] & Shkodra"
type input "Arrival in [GEOGRAPHIC_DATA] & Shkodra"
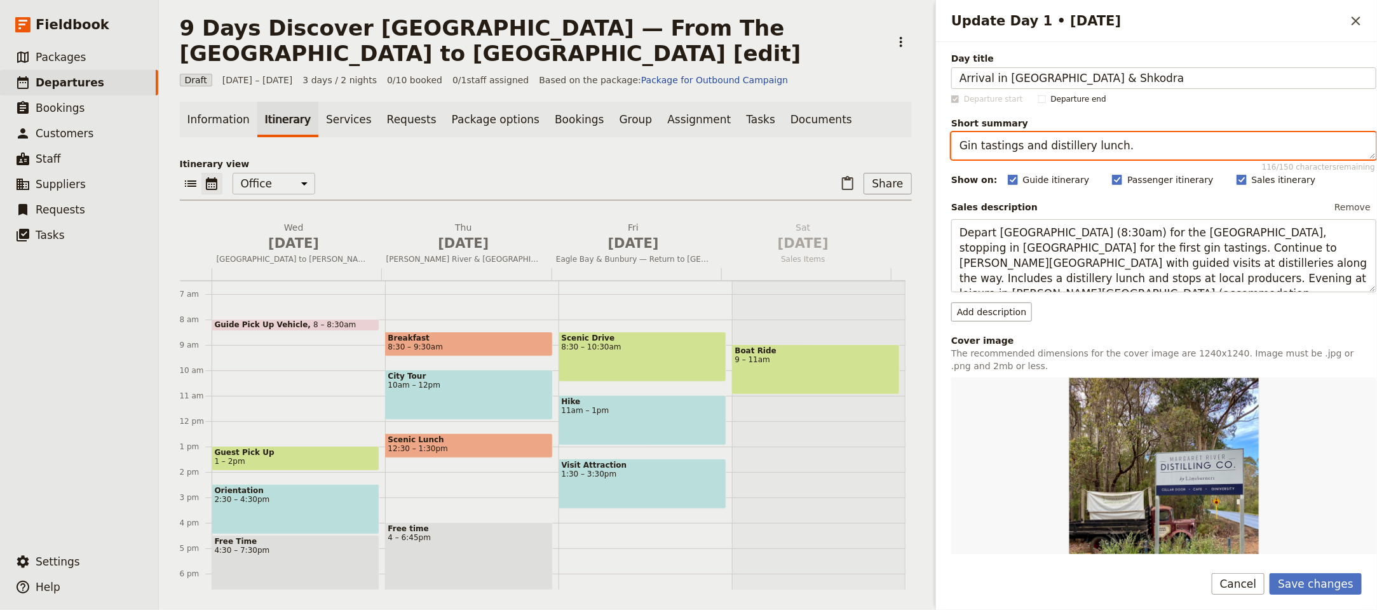
click at [987, 151] on textarea "Gin tastings and distillery lunch." at bounding box center [1163, 145] width 425 height 27
click at [1002, 150] on textarea "Gin tastings and distillery lunch." at bounding box center [1163, 145] width 425 height 27
click at [1005, 149] on textarea "Gin tastings and distillery lunch." at bounding box center [1163, 145] width 425 height 27
click at [1006, 149] on textarea "Gin tastings and distillery lunch." at bounding box center [1163, 145] width 425 height 27
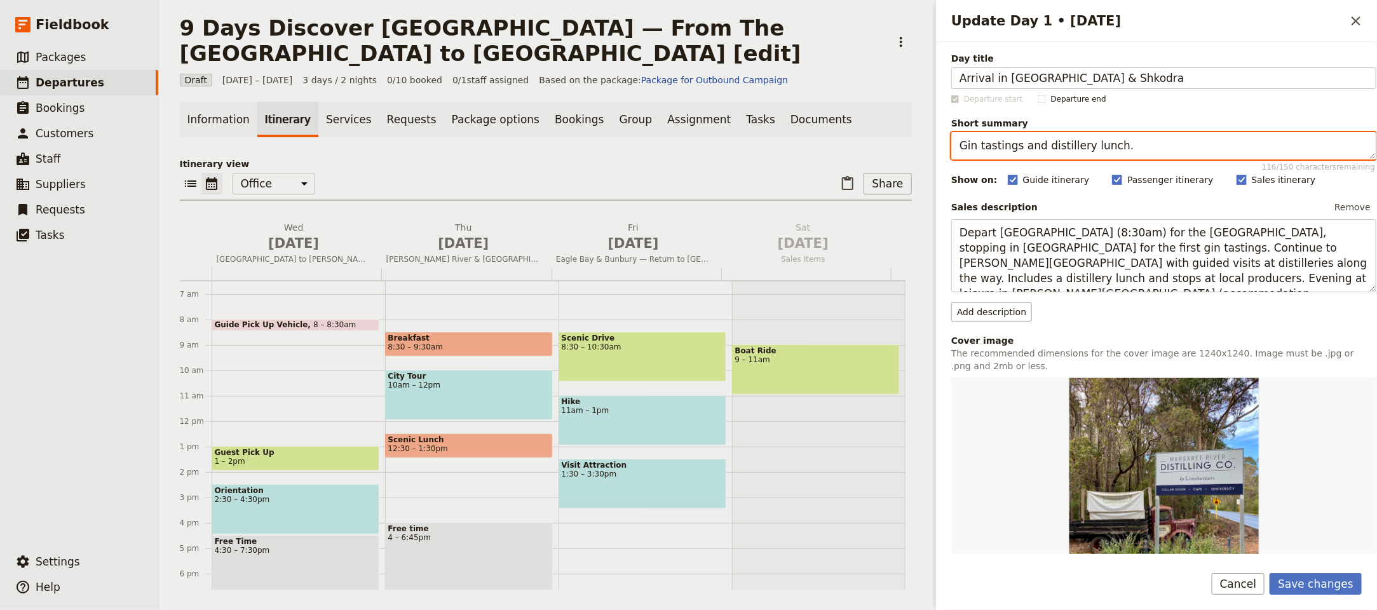
paste textarea "Arrival, Scanderbeg memorial and castle."
paste textarea "Arrival, Scanderbeg memorial and castle"
type textarea "Arrival, Scanderbeg memorial and castle."
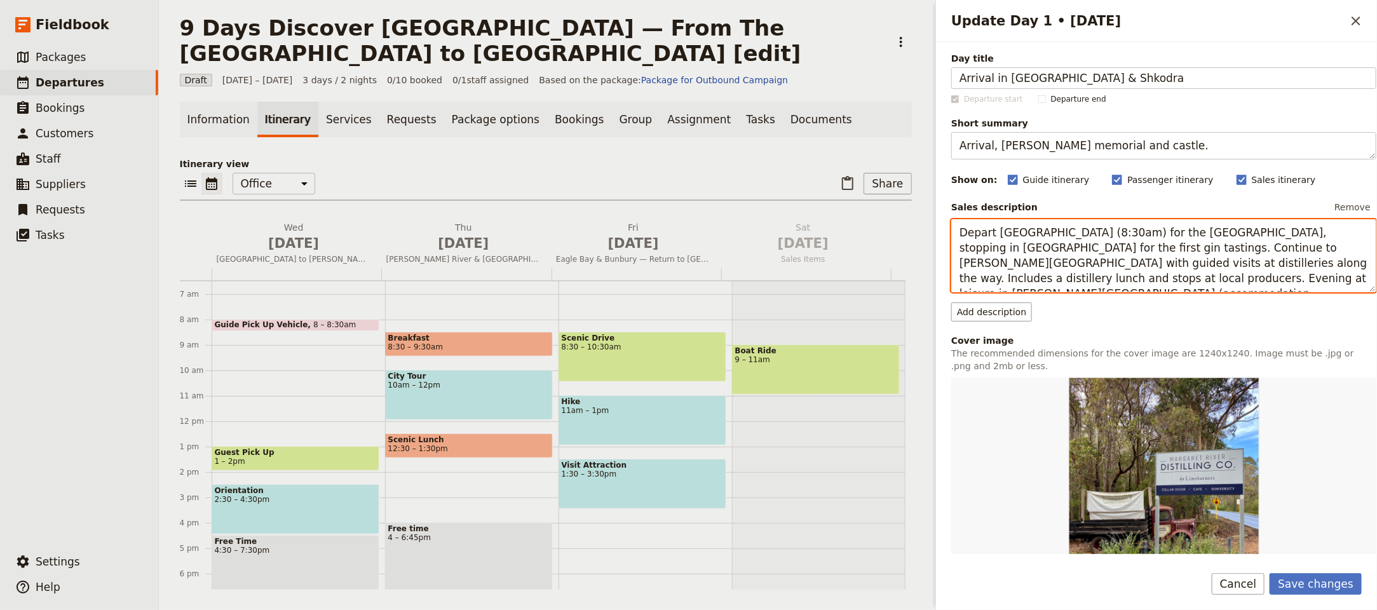
click at [1031, 245] on textarea "Depart Perth (8:30am) for the South West, stopping in Collie for the first gin …" at bounding box center [1163, 255] width 425 height 73
click at [1030, 245] on textarea "Depart Perth (8:30am) for the South West, stopping in Collie for the first gin …" at bounding box center [1163, 255] width 425 height 73
paste textarea "Upon your early morning arrival at Tirana International Airport, transfer towar…"
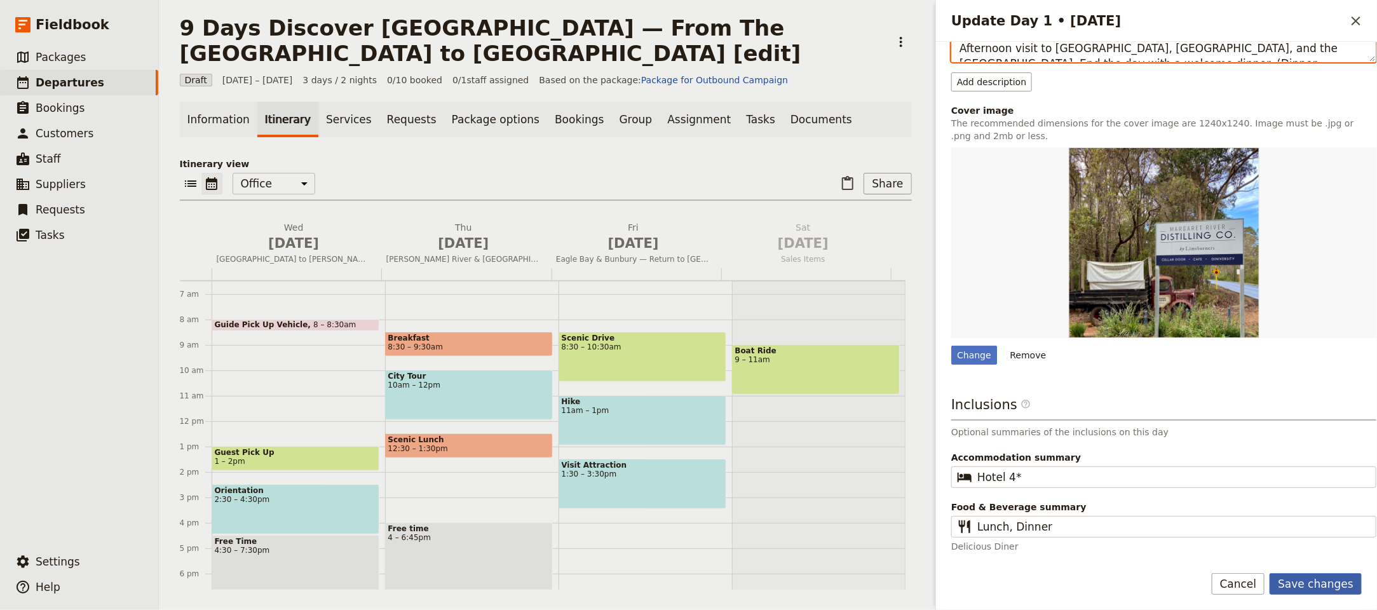
type textarea "Upon your early morning arrival at Tirana International Airport, transfer towar…"
click at [1330, 583] on button "Save changes" at bounding box center [1315, 584] width 92 height 22
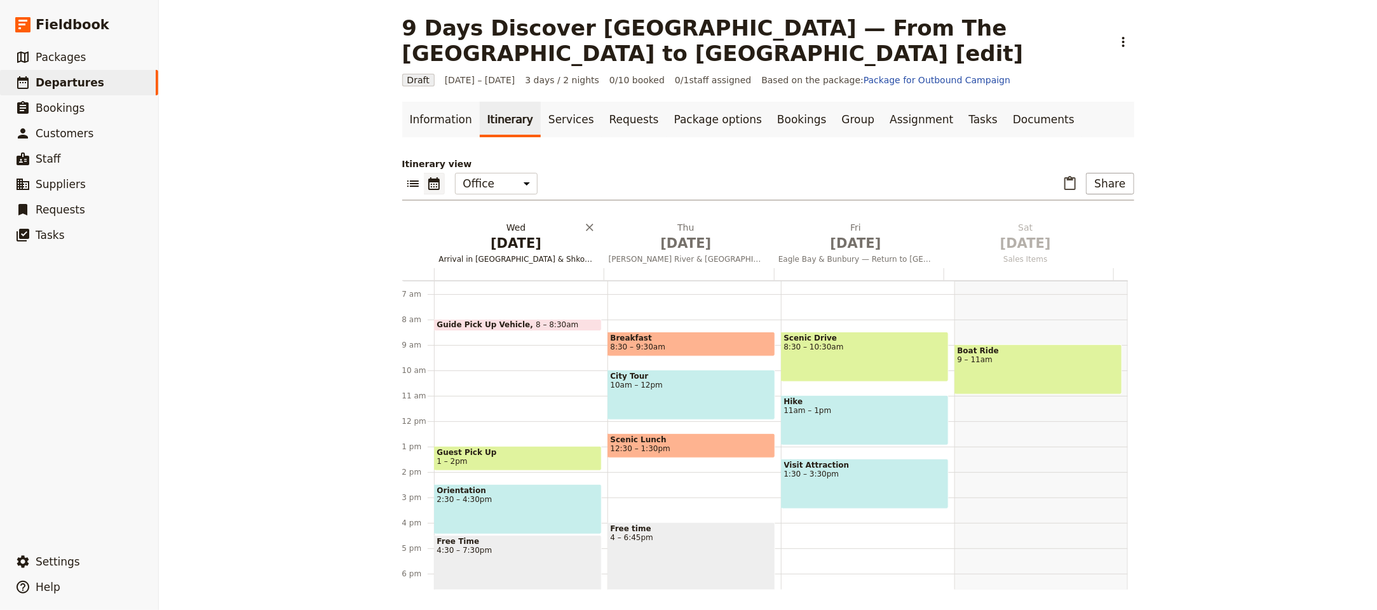
click at [522, 238] on span "Oct 1" at bounding box center [516, 243] width 154 height 19
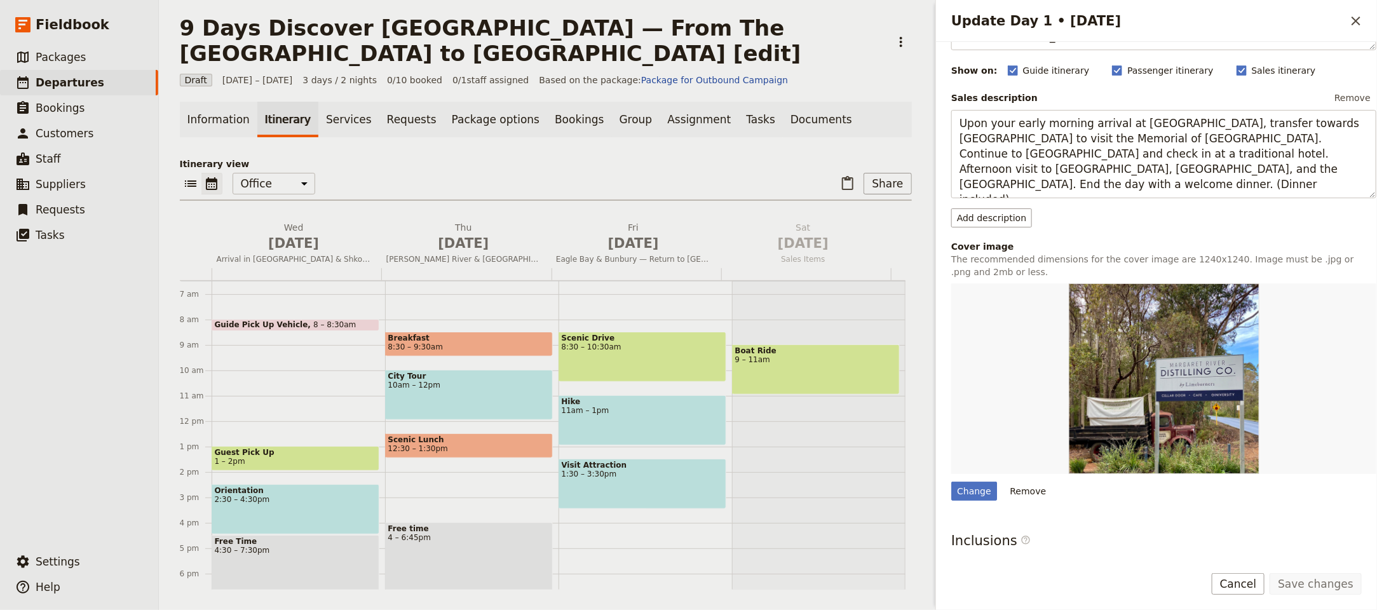
scroll to position [250, 0]
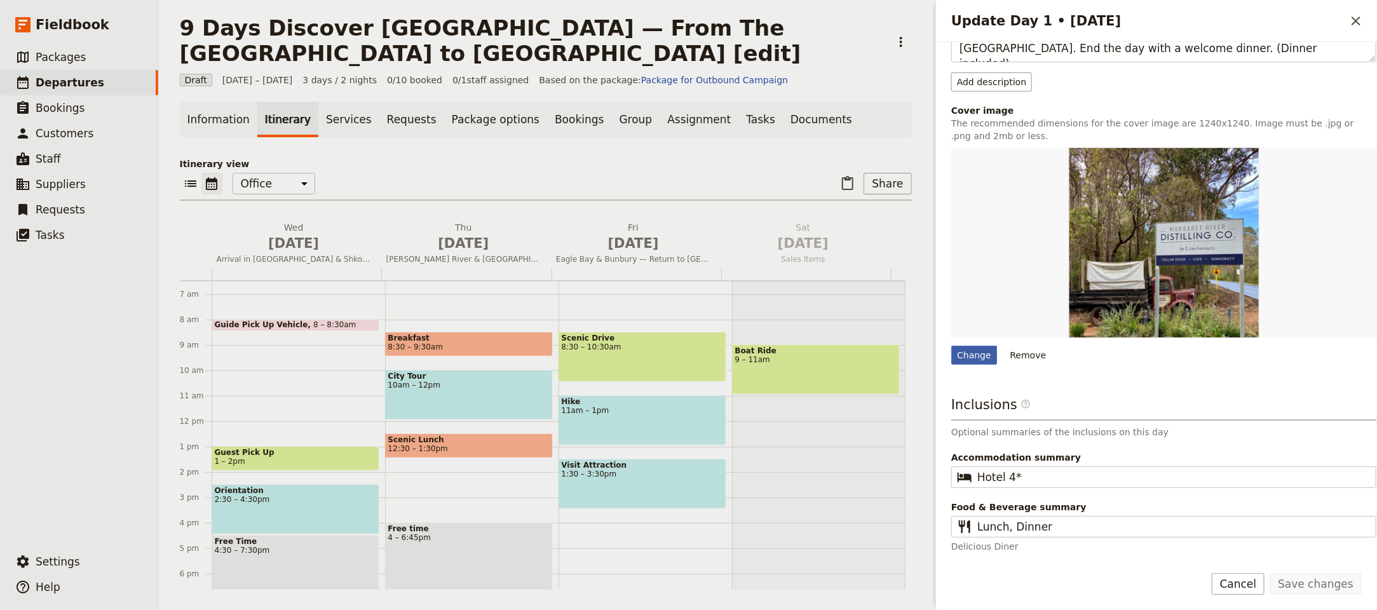
click at [973, 358] on div "Change" at bounding box center [974, 355] width 46 height 19
click at [951, 346] on input "Change" at bounding box center [950, 345] width 1 height 1
type input "C:\fakepath\image (1).jpeg"
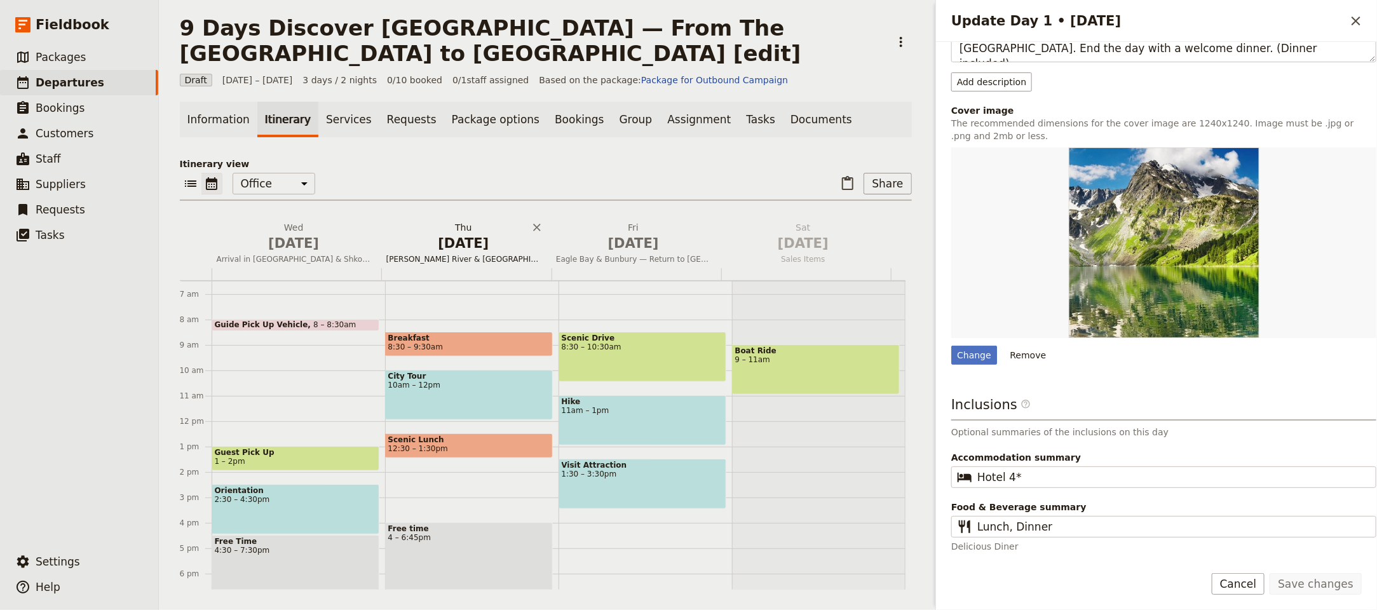
click at [468, 244] on span "Oct 2" at bounding box center [463, 243] width 154 height 19
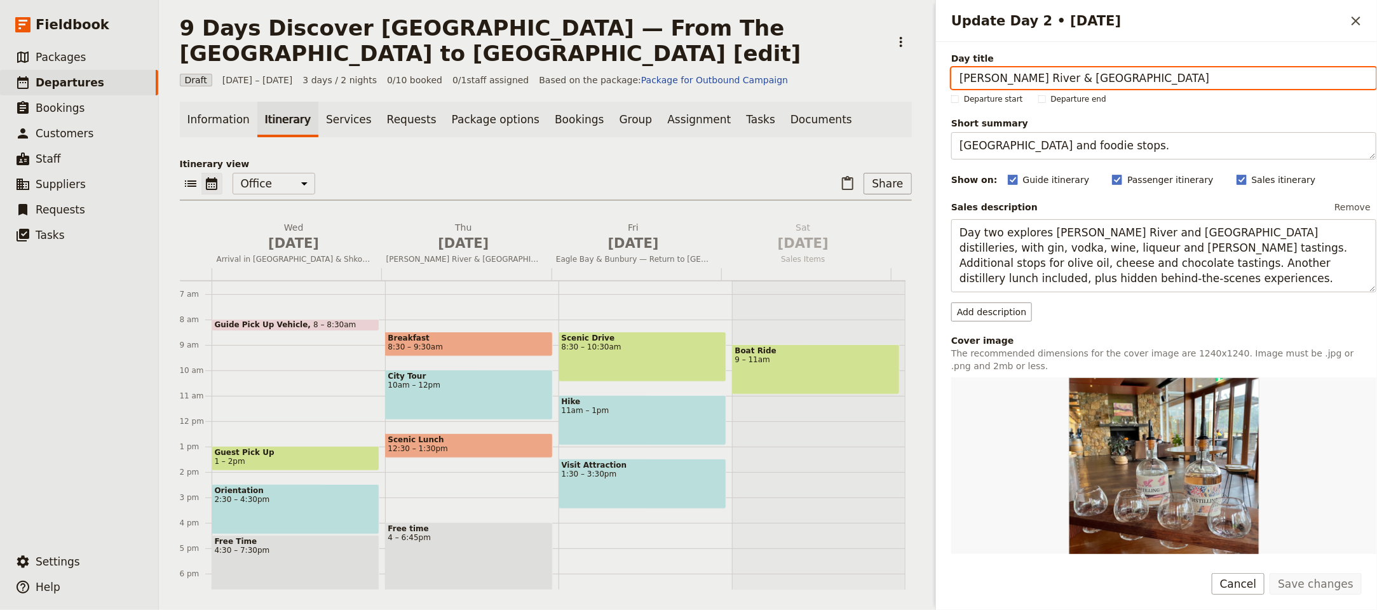
click at [1050, 73] on input "Margaret River & Wilyabrup" at bounding box center [1163, 78] width 425 height 22
paste input "Lake Komani & [GEOGRAPHIC_DATA]"
type input "Lake Komani & [GEOGRAPHIC_DATA]"
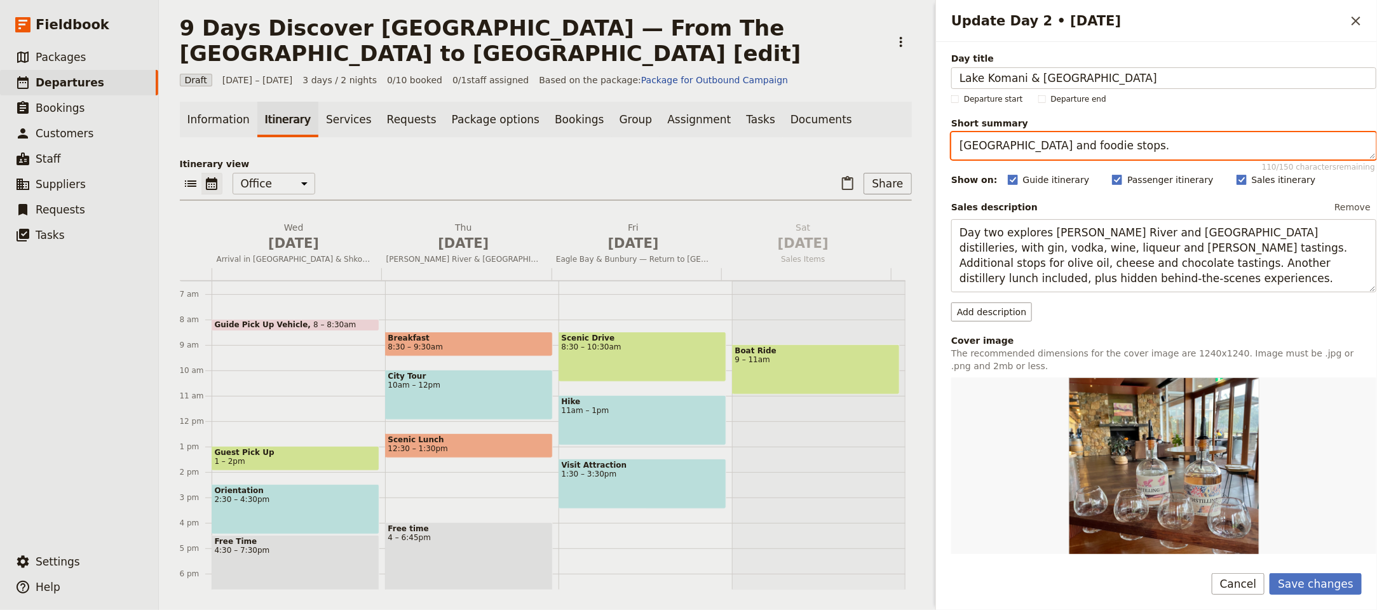
click at [1131, 155] on textarea "South West gin circuit and foodie stops." at bounding box center [1163, 145] width 425 height 27
paste textarea "cenic lake ferry and alpine hotel"
type textarea "Scenic lake ferry and alpine hotel."
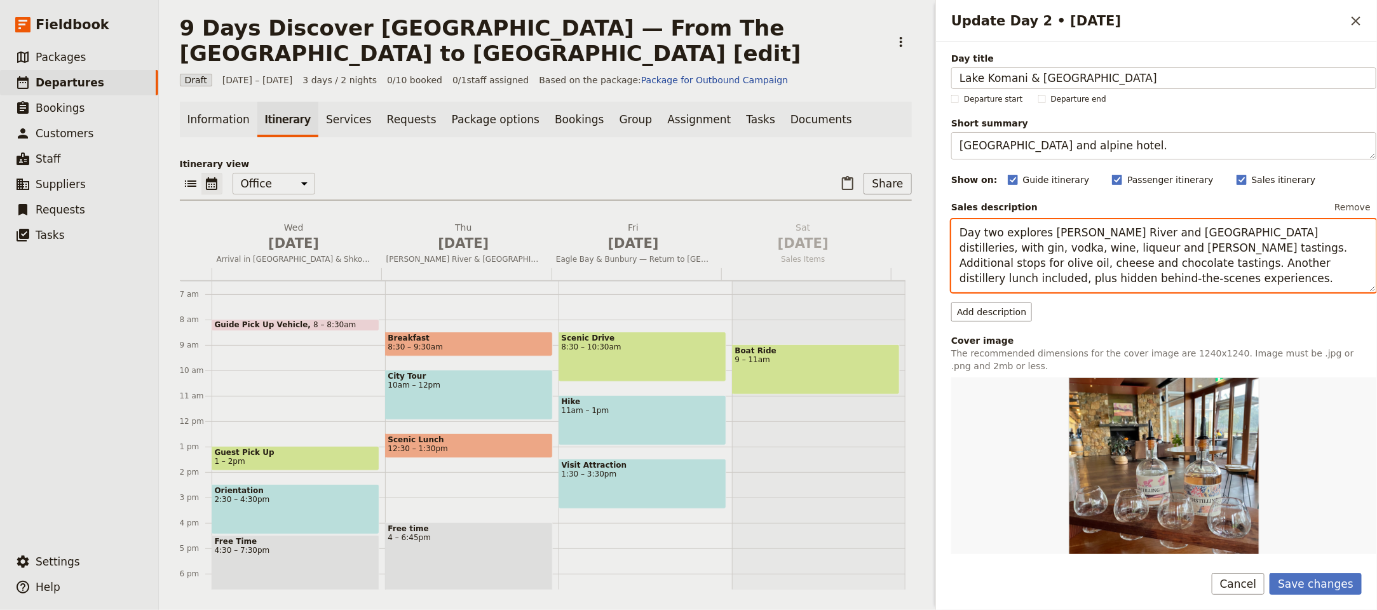
click at [1103, 235] on textarea "Day two explores Margaret River and Wilyabrup distilleries, with gin, vodka, wi…" at bounding box center [1163, 255] width 425 height 73
paste textarea "After breakfast, embark on a journey to Lake Komani with stunning valley landsc…"
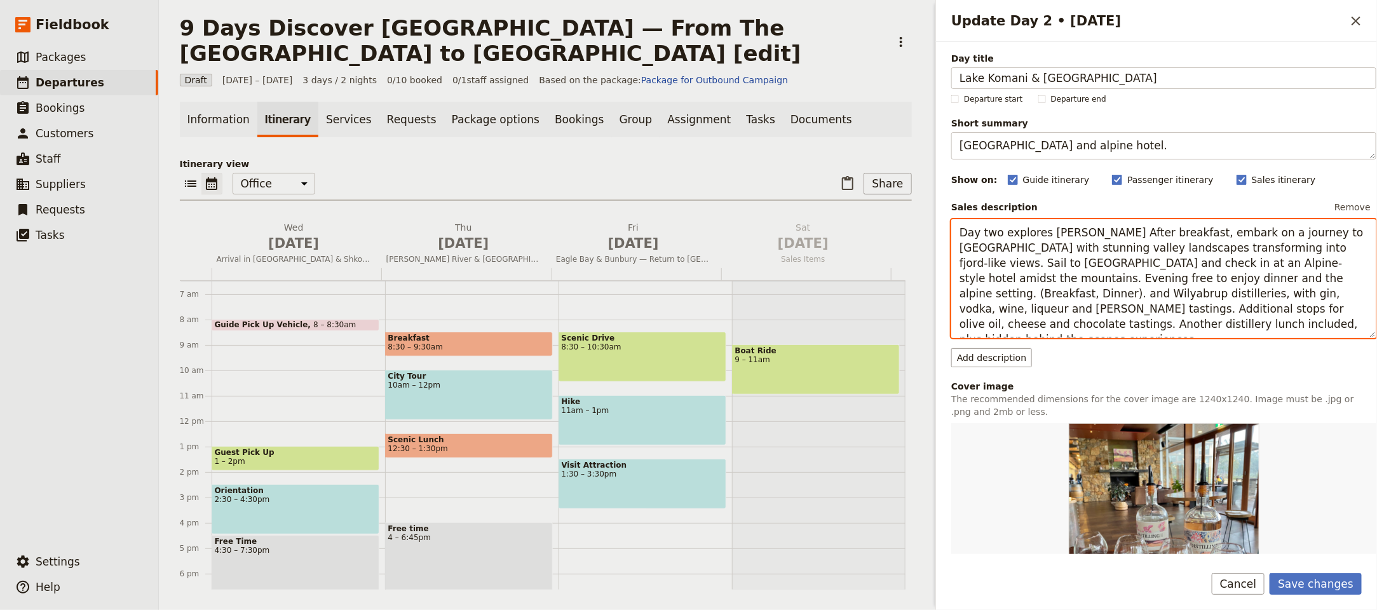
paste textarea "After breakfast, embark on a journey to Lake Komani with stunning valley landsc…"
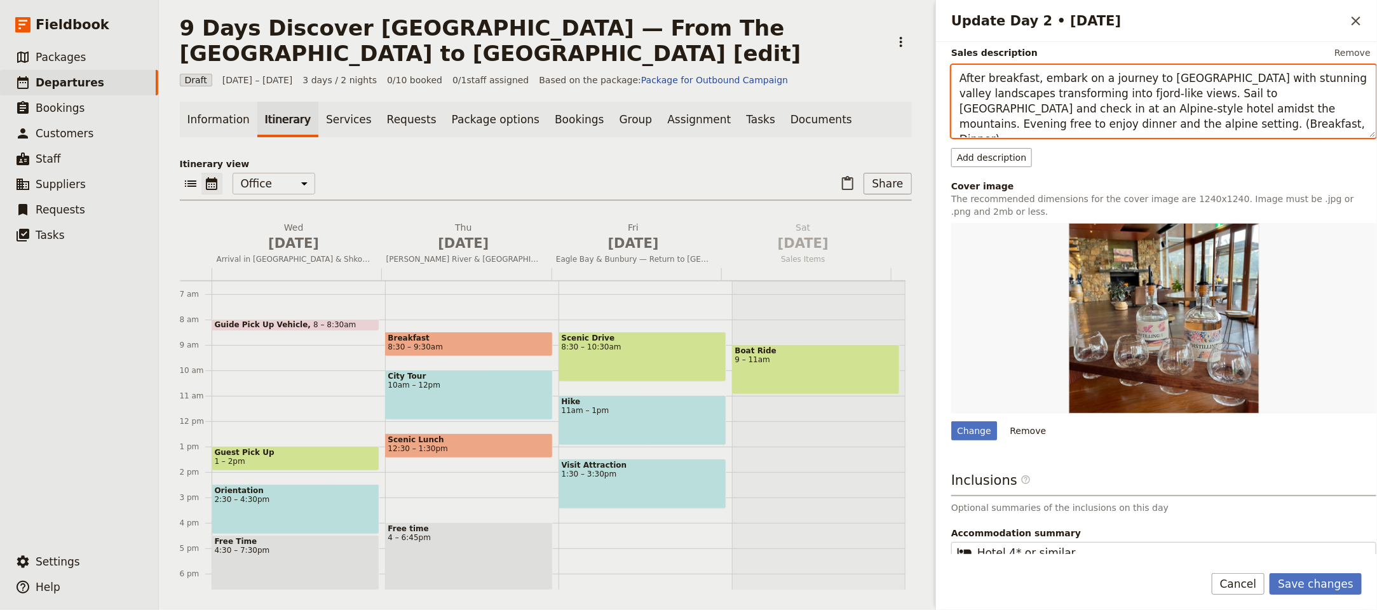
scroll to position [156, 0]
type textarea "After breakfast, embark on a journey to Lake Komani with stunning valley landsc…"
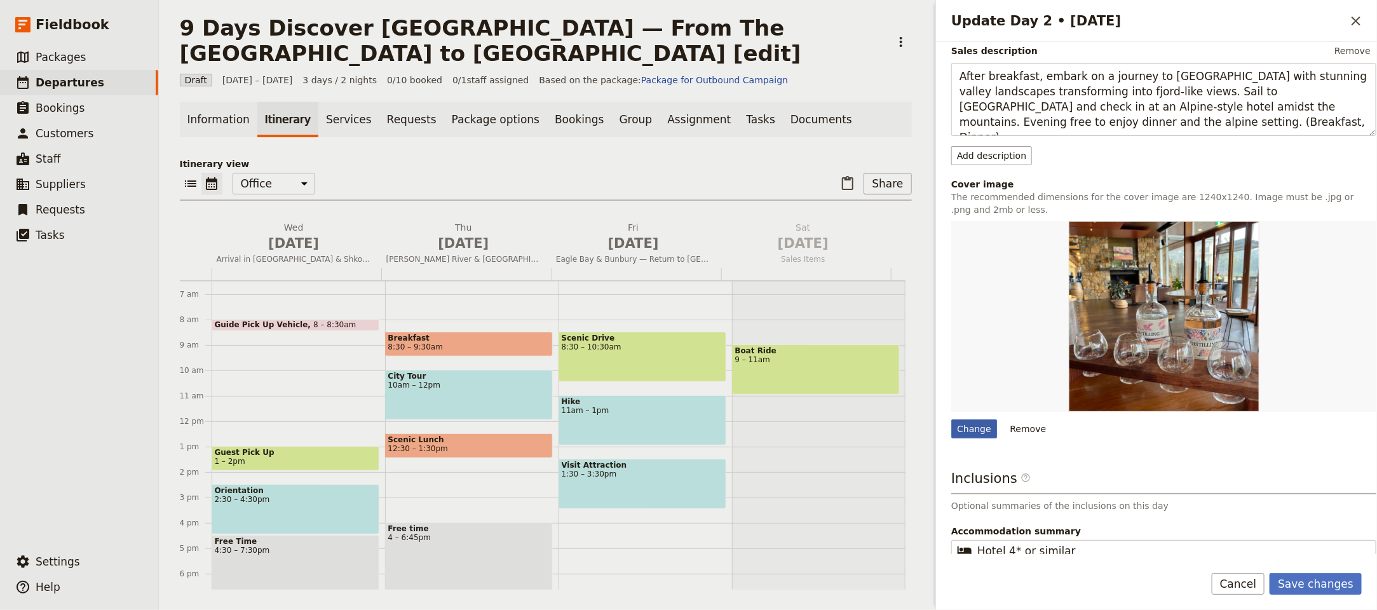
click at [969, 429] on div "Change" at bounding box center [974, 428] width 46 height 19
click at [951, 419] on input "Change" at bounding box center [950, 419] width 1 height 1
type input "C:\fakepath\image (2).jpeg"
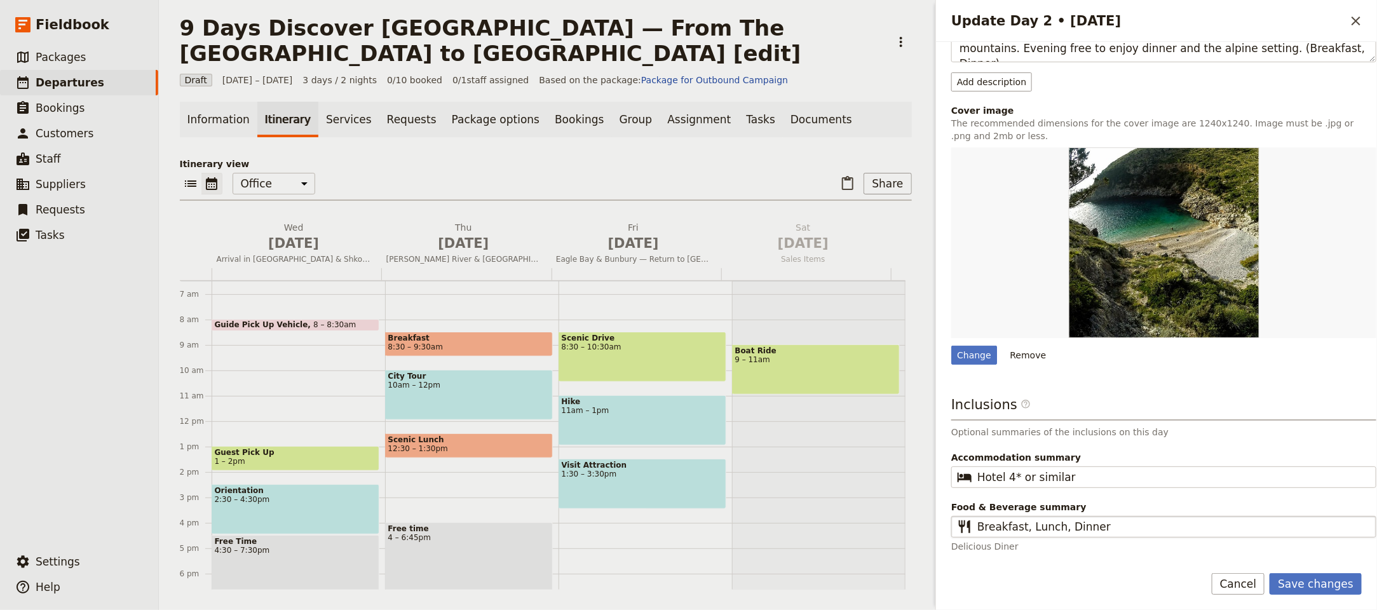
scroll to position [234, 0]
click at [1323, 580] on button "Save changes" at bounding box center [1315, 584] width 92 height 22
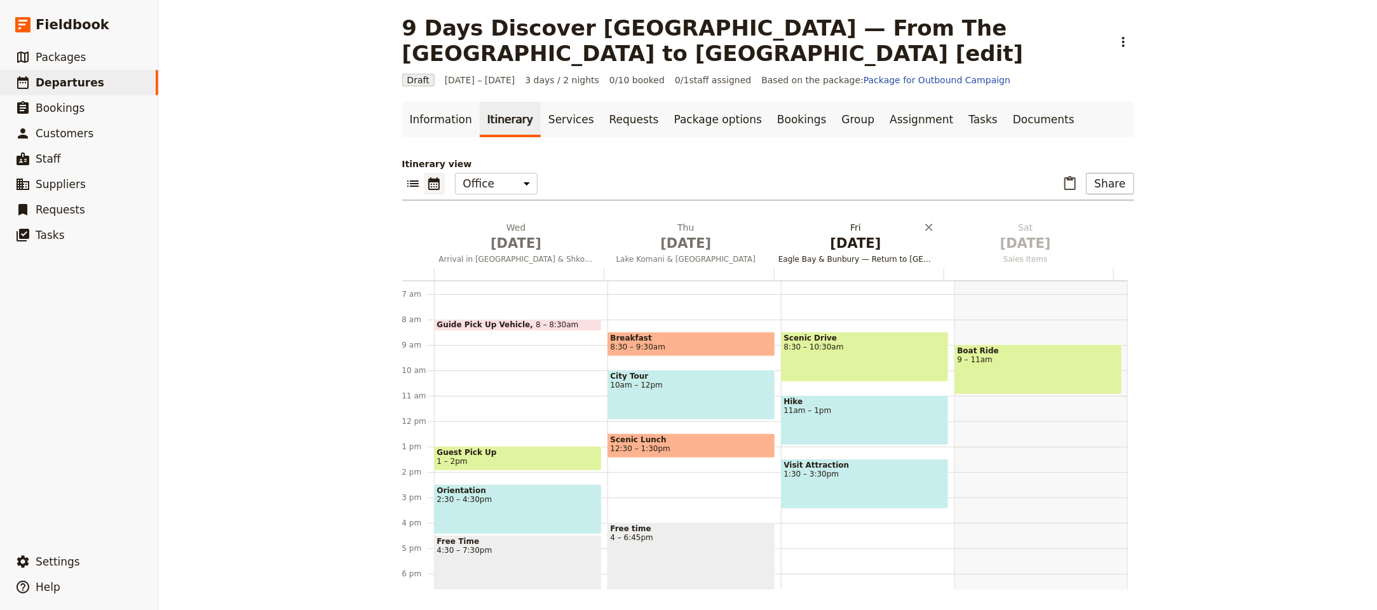
click at [861, 250] on span "Oct 3" at bounding box center [855, 243] width 154 height 19
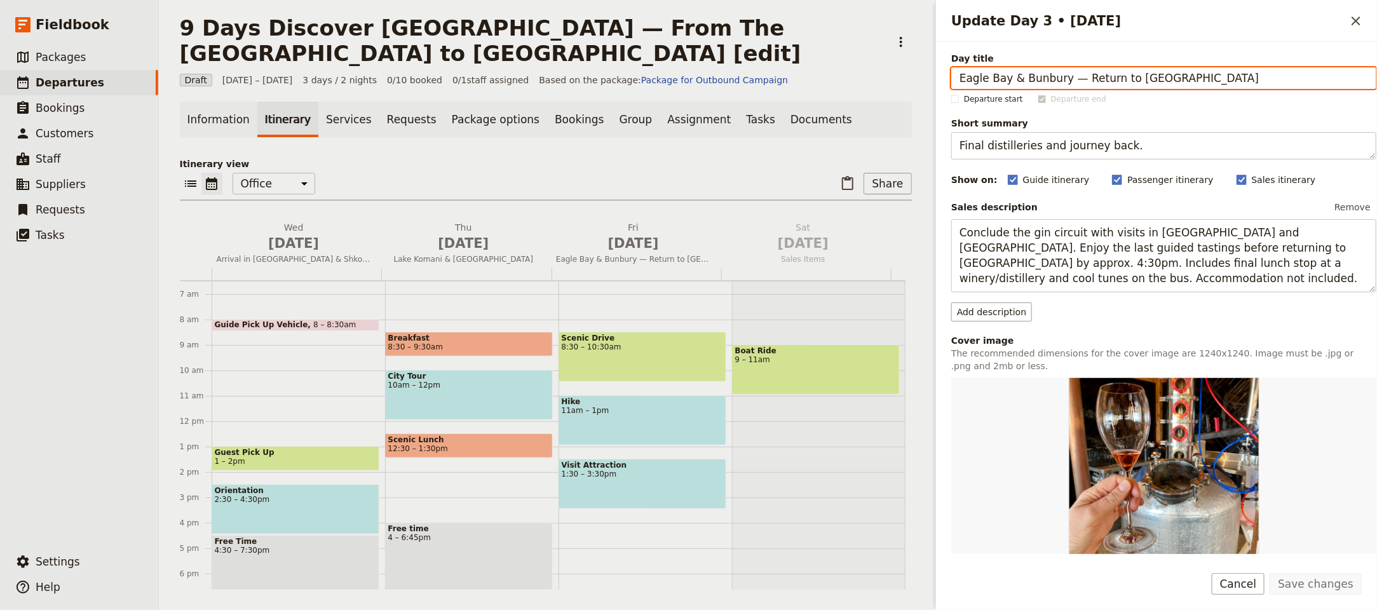
click at [1112, 77] on input "Eagle Bay & Bunbury — Return to Perth" at bounding box center [1163, 78] width 425 height 22
paste input "Journey South to [GEOGRAPHIC_DATA] via [GEOGRAPHIC_DATA]"
type input "Journey South to [GEOGRAPHIC_DATA] via [GEOGRAPHIC_DATA]"
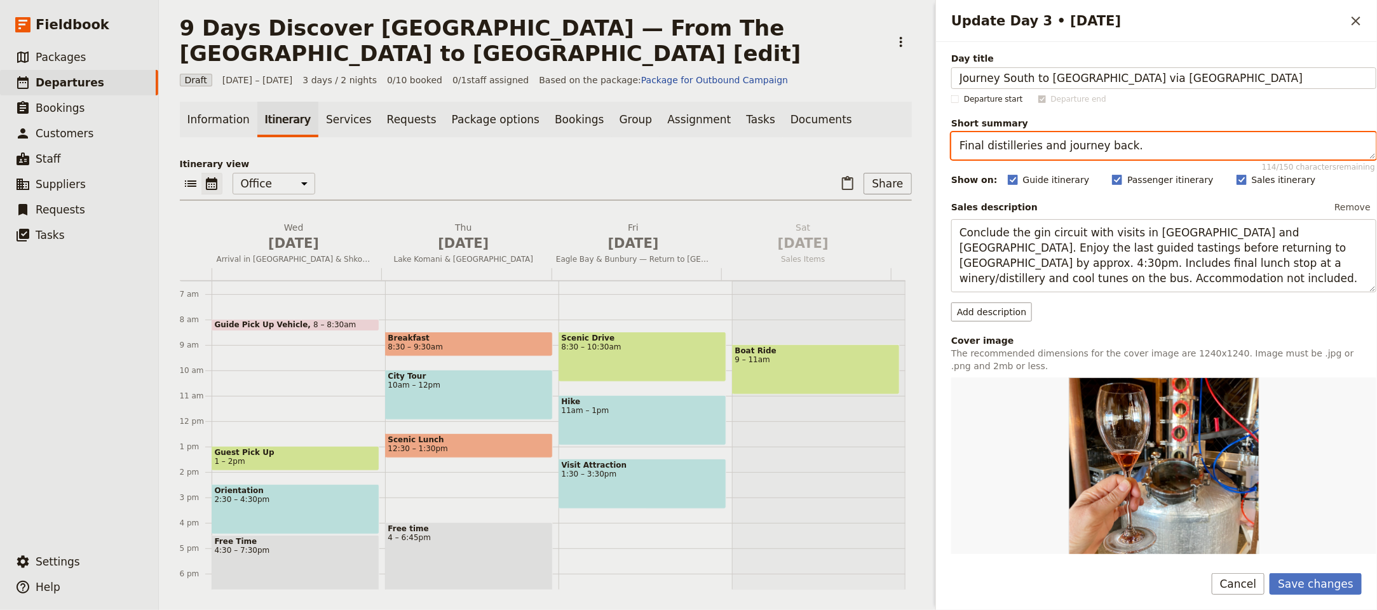
click at [1185, 150] on textarea "Final distilleries and journey back." at bounding box center [1163, 145] width 425 height 27
paste textarea "Kosovo visit and Kruja exploration"
type textarea "Kosovo visit and Kruja exploration."
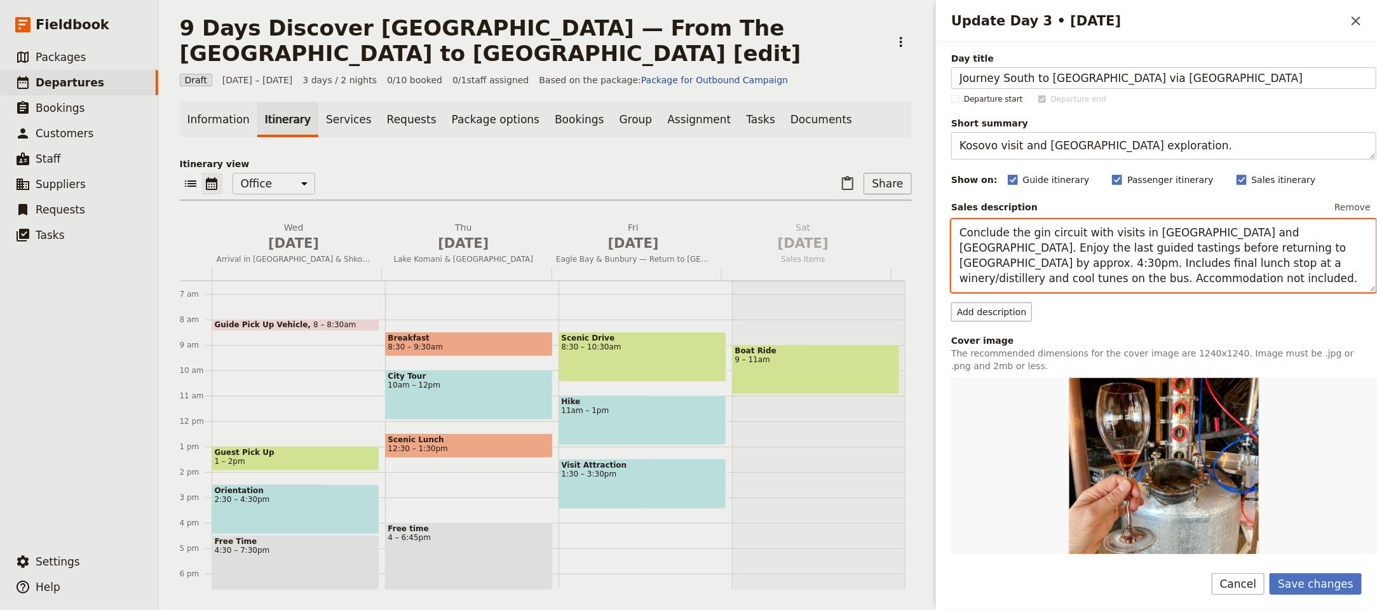
click at [1176, 271] on textarea "Conclude the gin circuit with visits in Eagle Bay and Bunbury. Enjoy the last g…" at bounding box center [1163, 255] width 425 height 73
paste textarea "Start with a breakfast of local delicacies before continuing the valley tour by…"
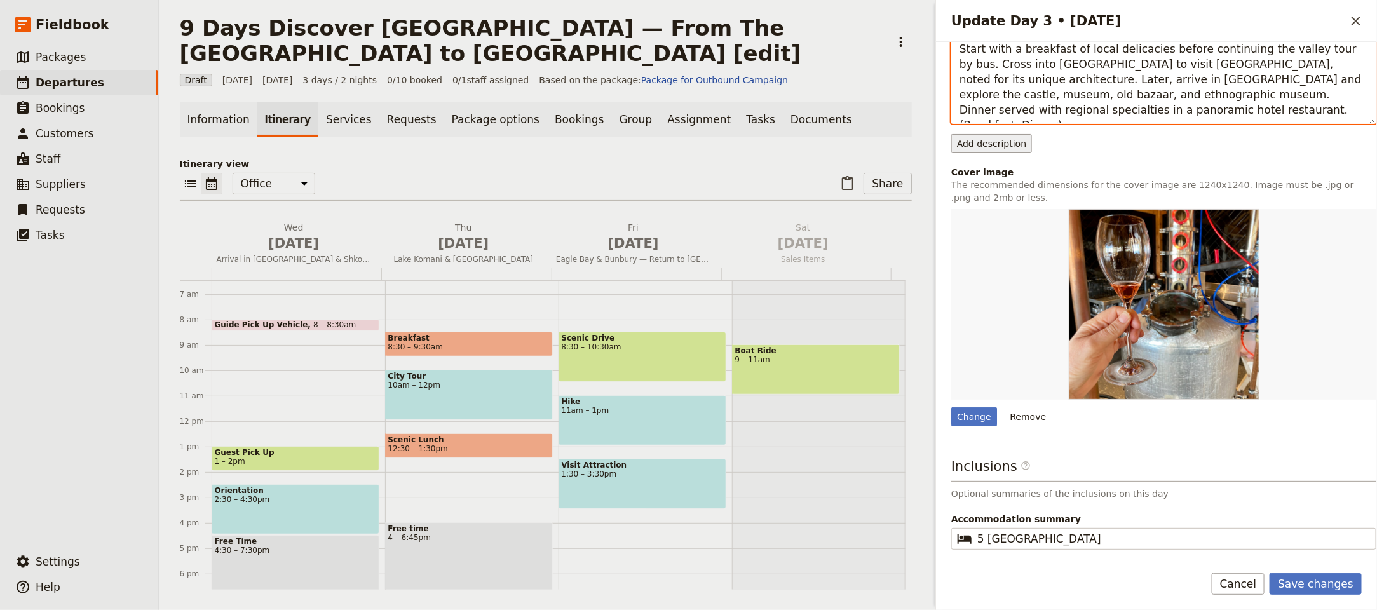
scroll to position [0, 0]
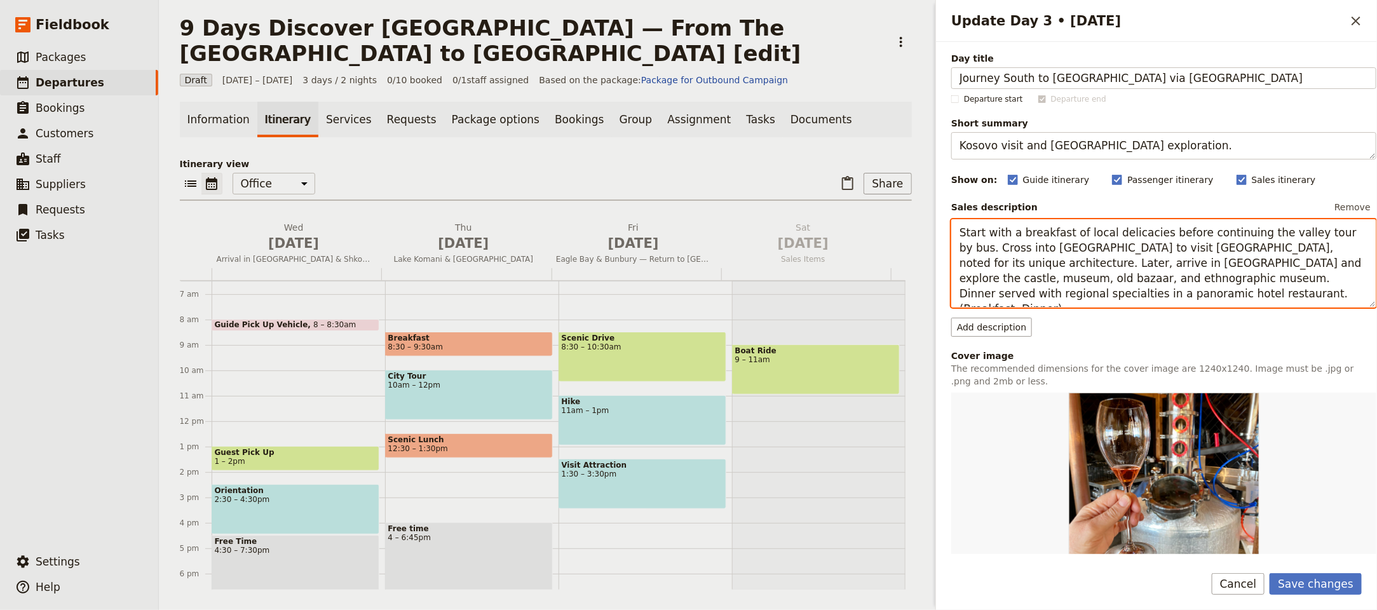
drag, startPoint x: 1098, startPoint y: 293, endPoint x: 950, endPoint y: 294, distance: 148.0
click at [950, 294] on div "Day title Journey South to Kruja via Prizren Departure start Departure end Shor…" at bounding box center [1156, 298] width 441 height 512
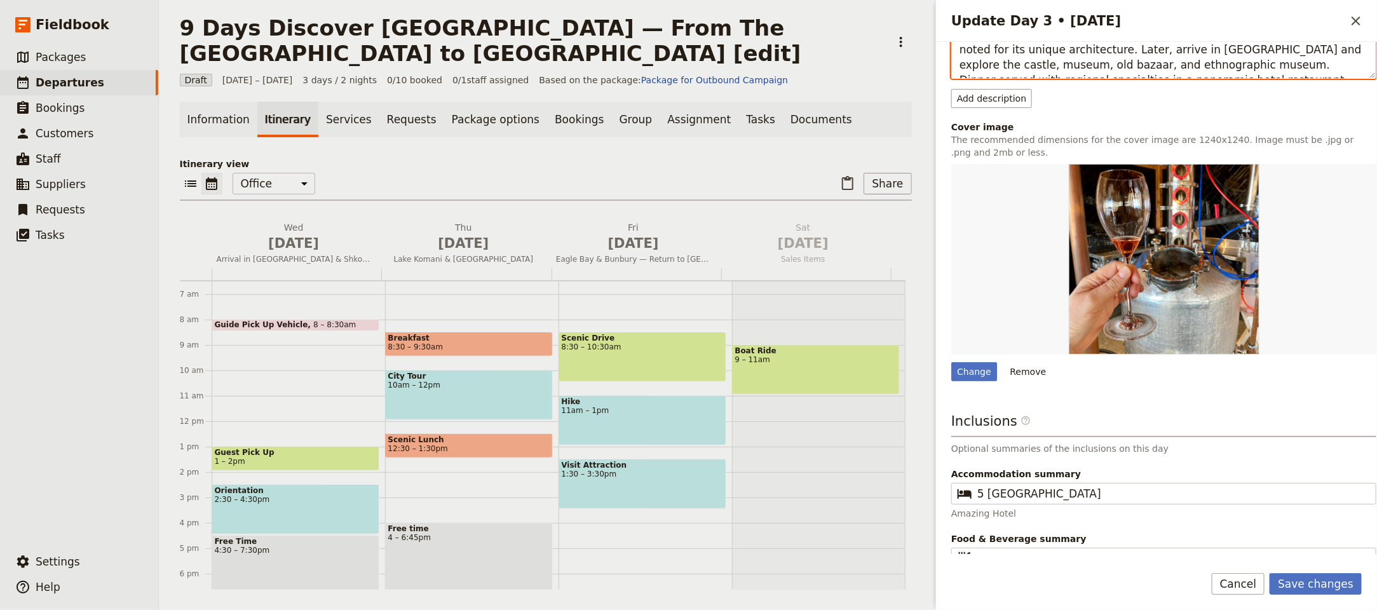
scroll to position [216, 0]
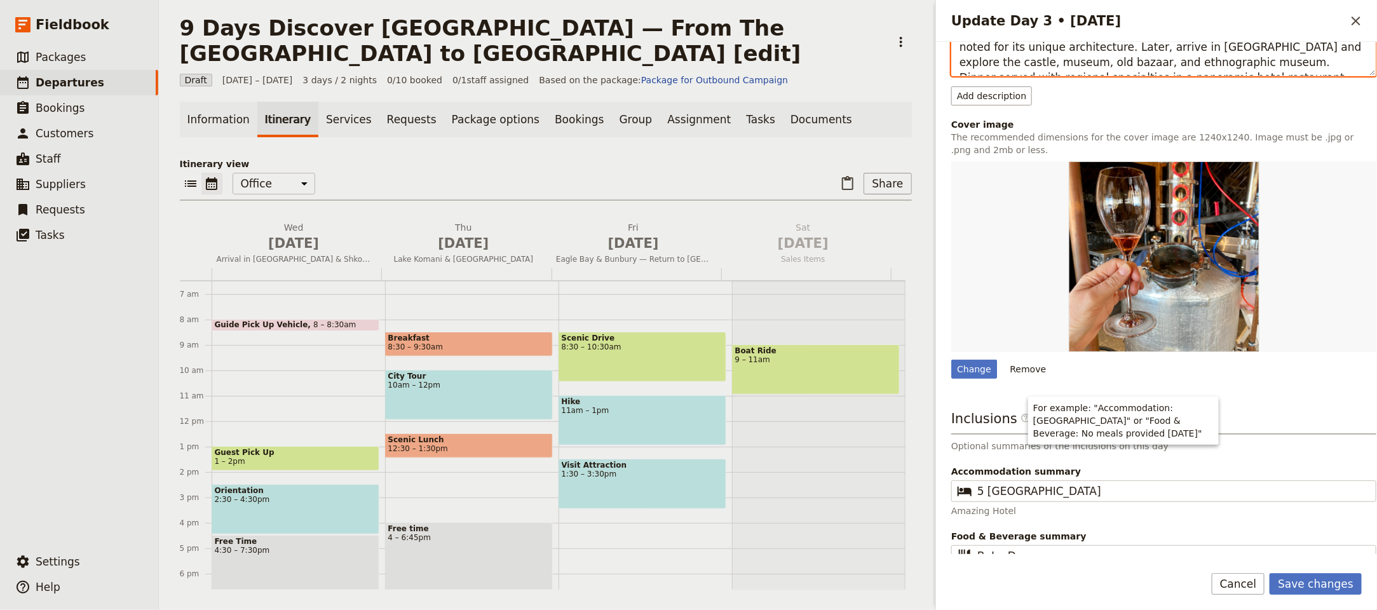
type textarea "Start with a breakfast of local delicacies before continuing the valley tour by…"
click at [950, 352] on div "Day title Journey South to Kruja via Prizren Departure start Departure end Shor…" at bounding box center [1156, 298] width 441 height 512
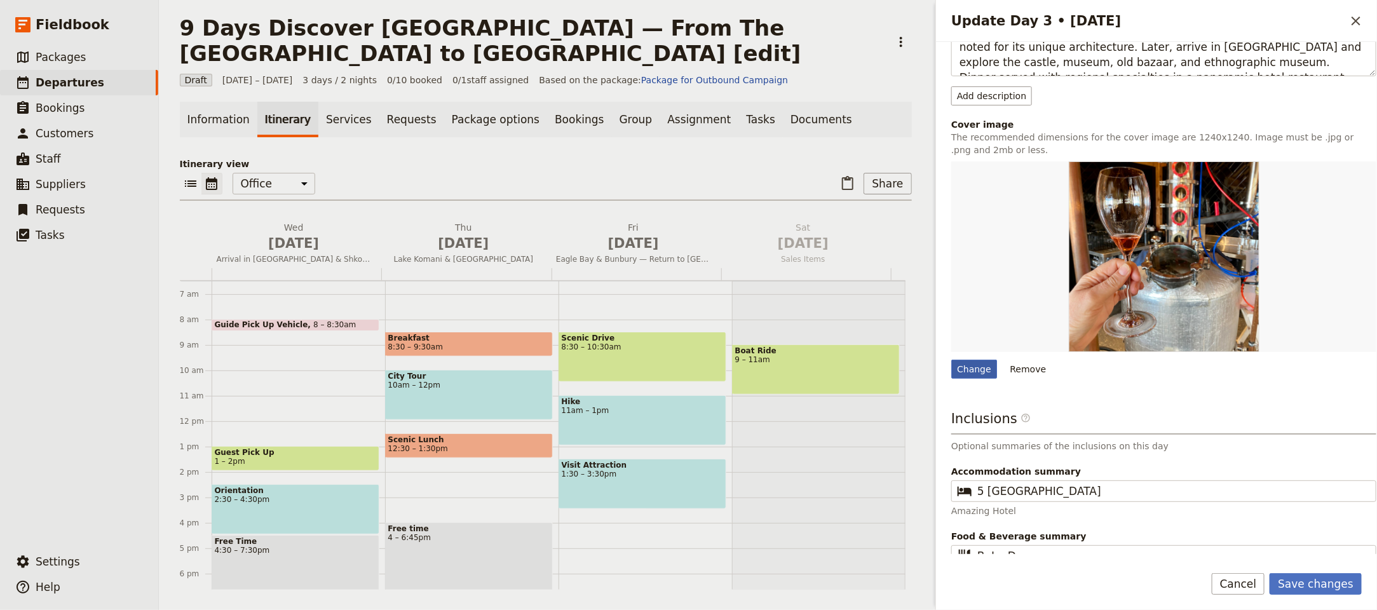
click at [964, 368] on div "Change" at bounding box center [974, 369] width 46 height 19
click at [951, 360] on input "Change" at bounding box center [950, 359] width 1 height 1
type input "C:\fakepath\image (3).jpeg"
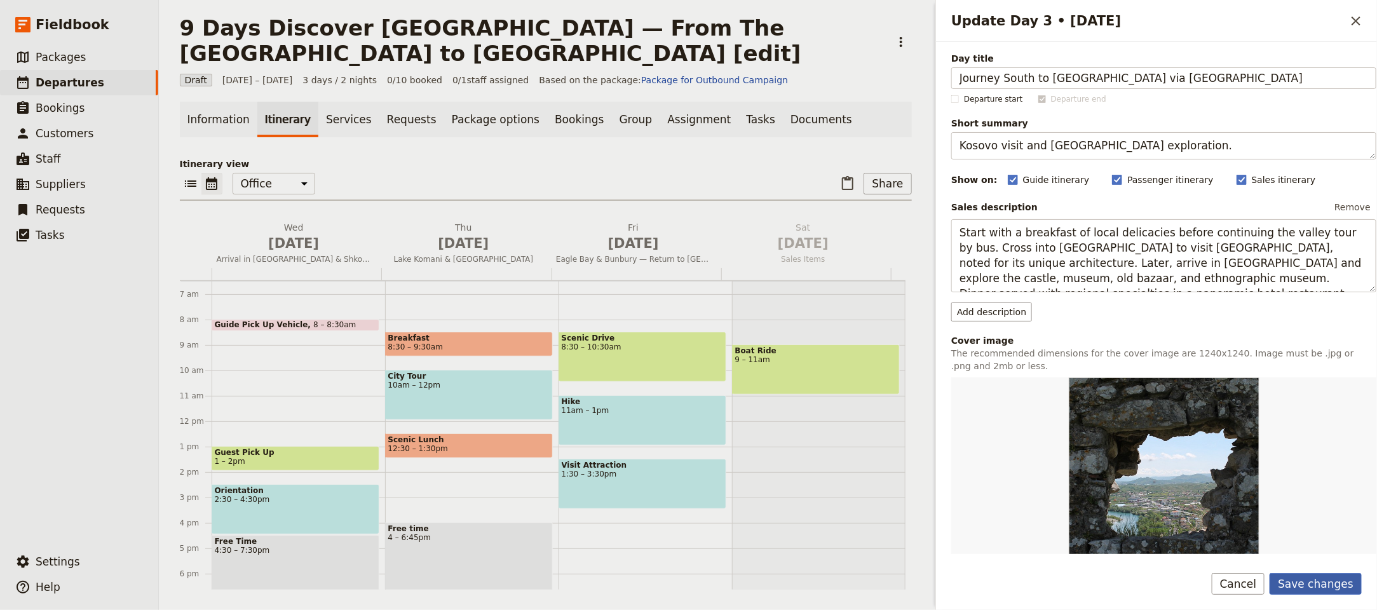
click at [1338, 593] on button "Save changes" at bounding box center [1315, 584] width 92 height 22
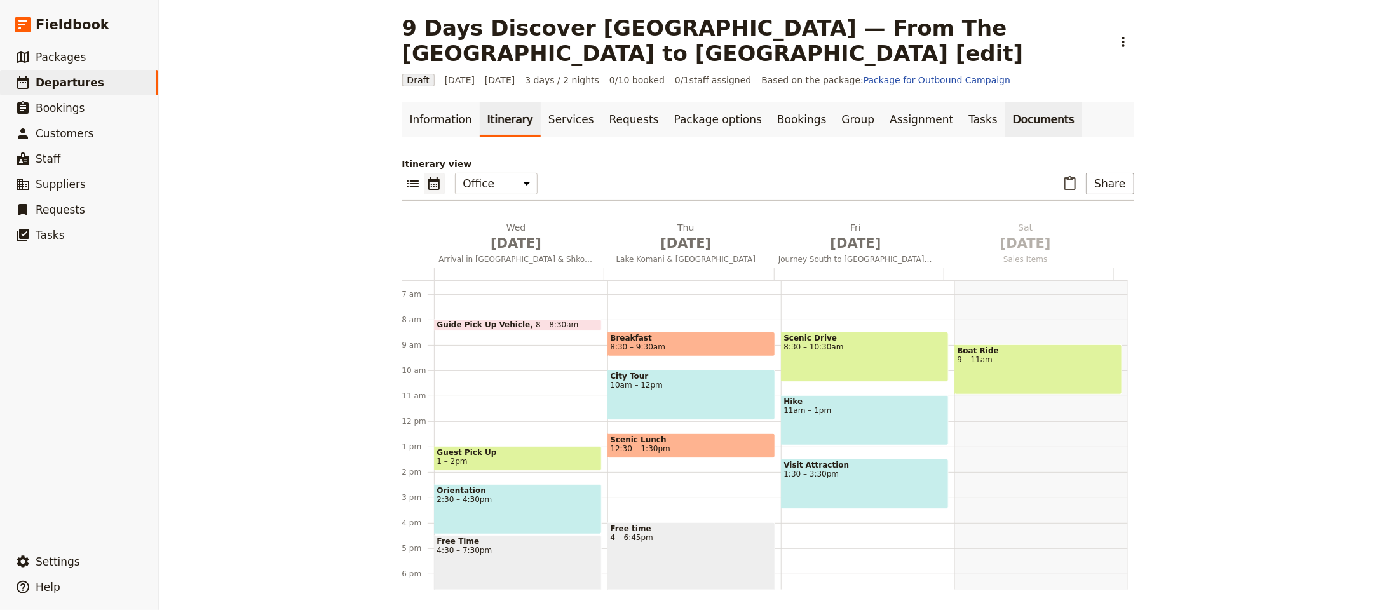
click at [1005, 123] on link "Documents" at bounding box center [1043, 120] width 77 height 36
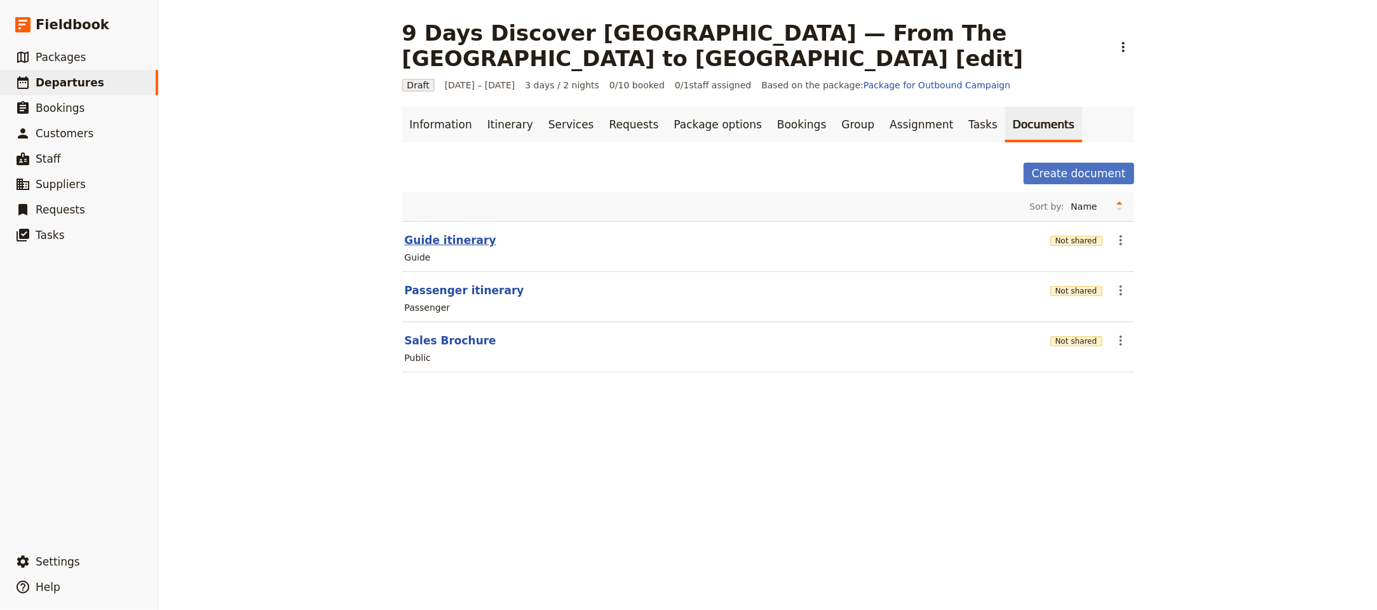
click at [441, 240] on button "Guide itinerary" at bounding box center [450, 239] width 91 height 15
select select "STAFF"
select select "RUN_SHEET"
select select "LARGE"
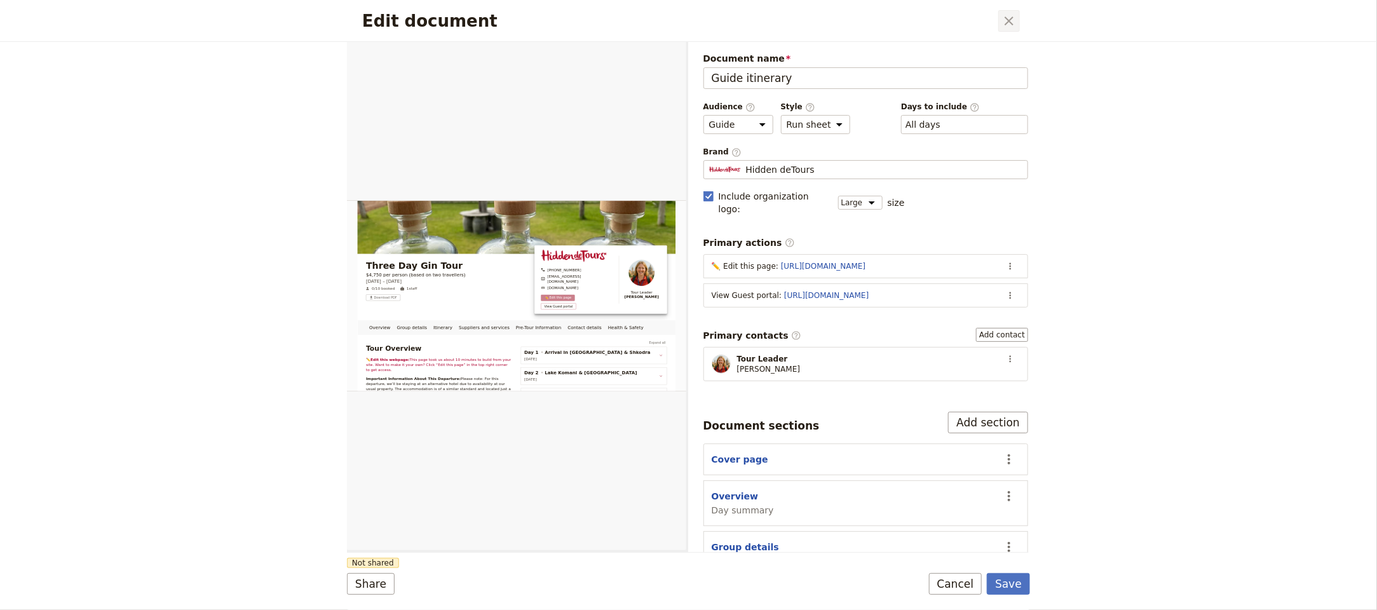
click at [1009, 23] on icon "Close dialog" at bounding box center [1008, 20] width 15 height 15
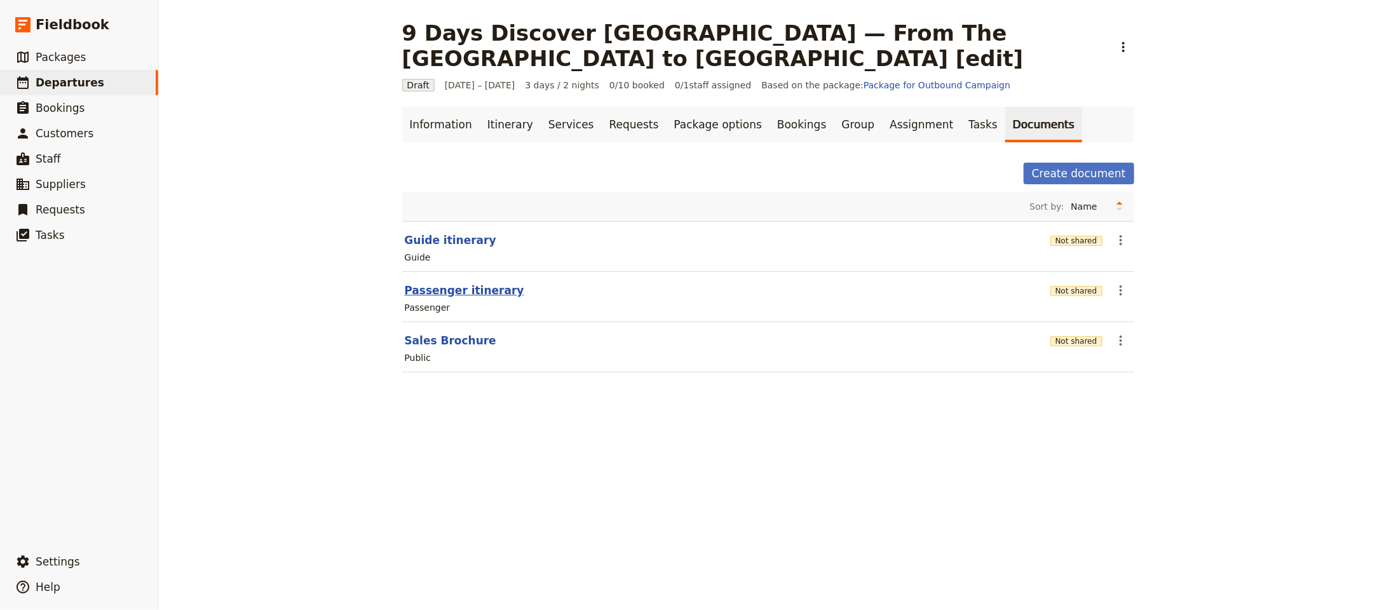
click at [487, 285] on button "Passenger itinerary" at bounding box center [464, 290] width 119 height 15
select select "PASSENGER"
select select "RUN_SHEET"
select select "LARGE"
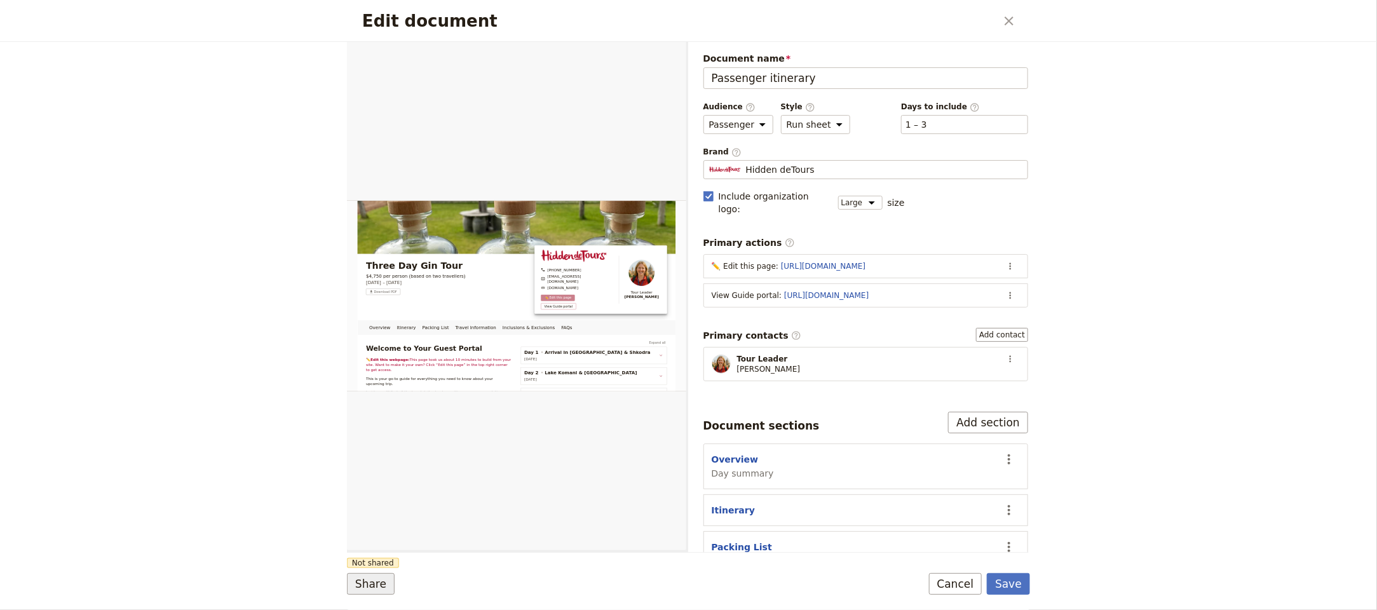
click at [381, 584] on button "Share" at bounding box center [371, 584] width 48 height 22
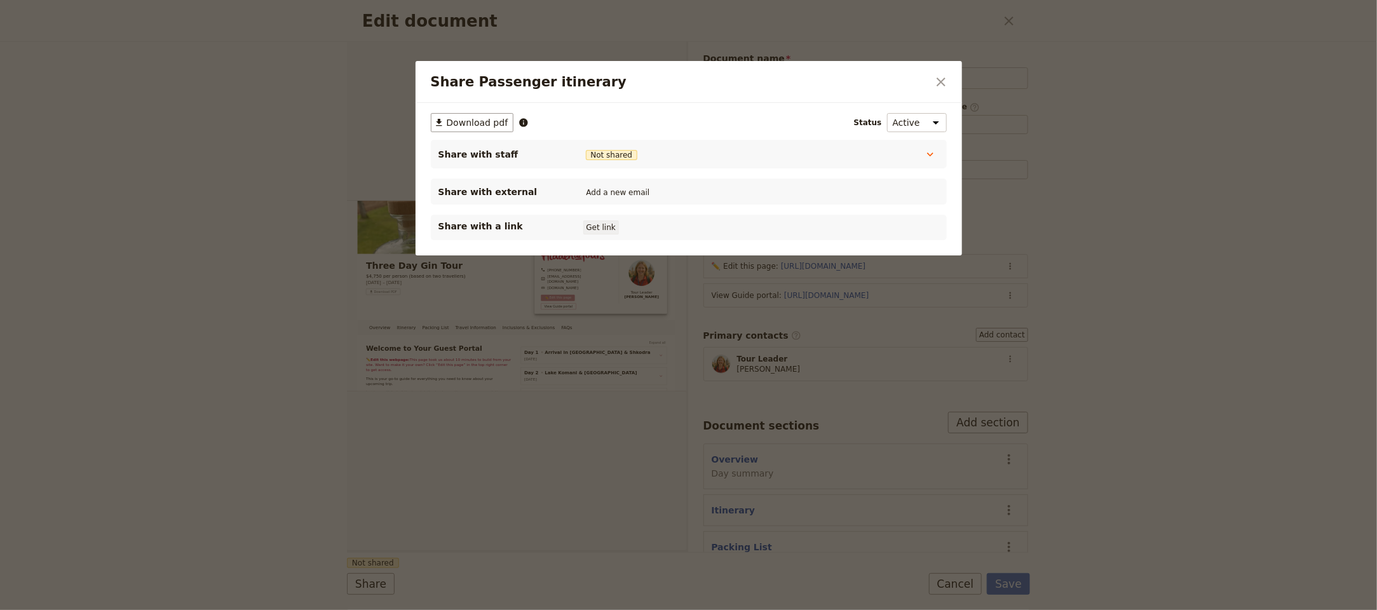
click at [614, 231] on button "Get link" at bounding box center [601, 227] width 36 height 14
click at [936, 86] on icon "Close dialog" at bounding box center [940, 81] width 9 height 9
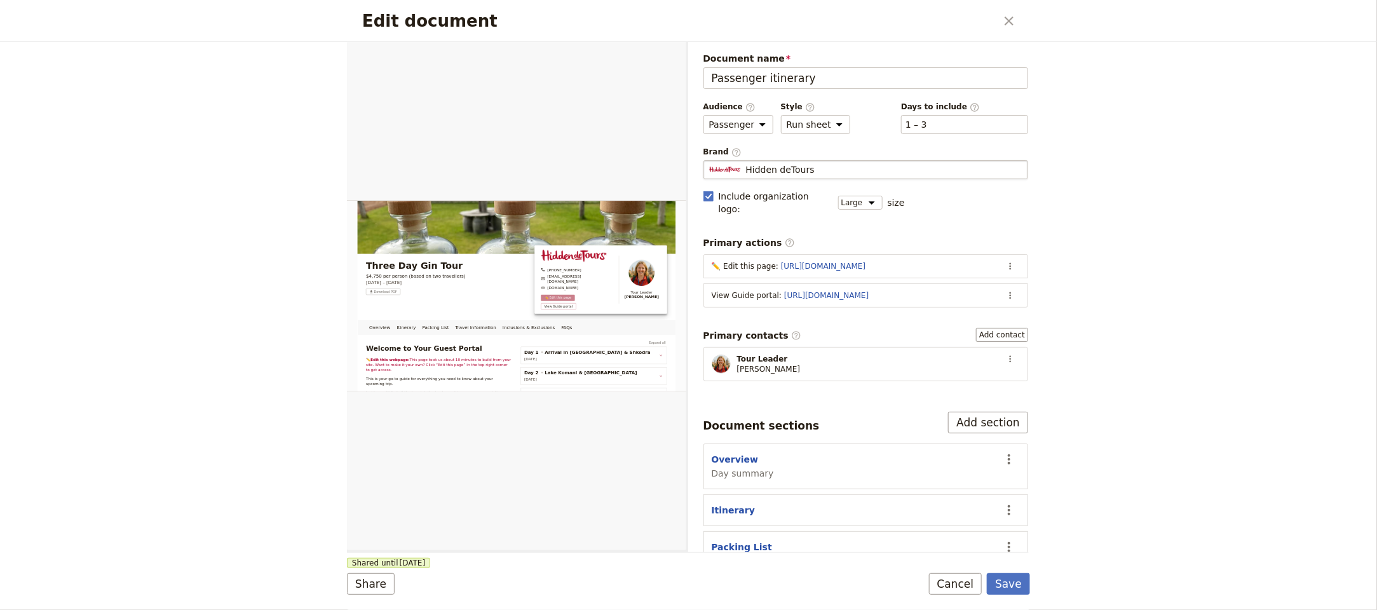
click at [813, 168] on div "Hidden deTours" at bounding box center [866, 169] width 314 height 13
click at [709, 161] on input "Hidden deTours" at bounding box center [708, 160] width 1 height 1
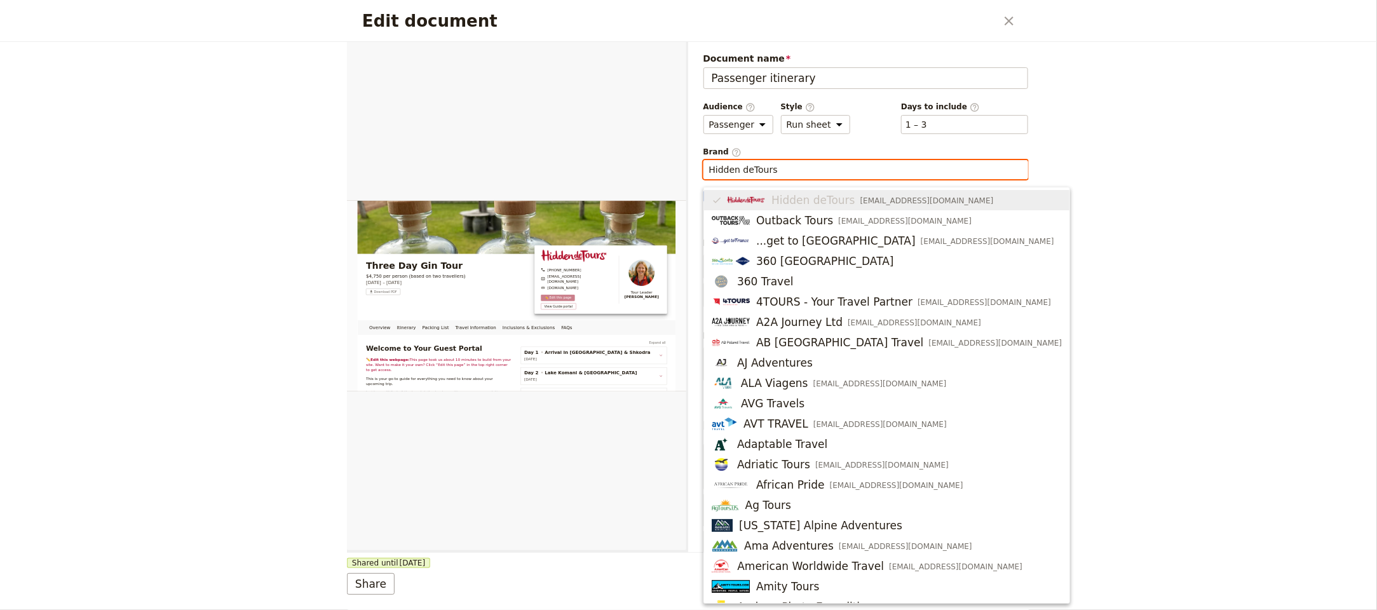
type input "I"
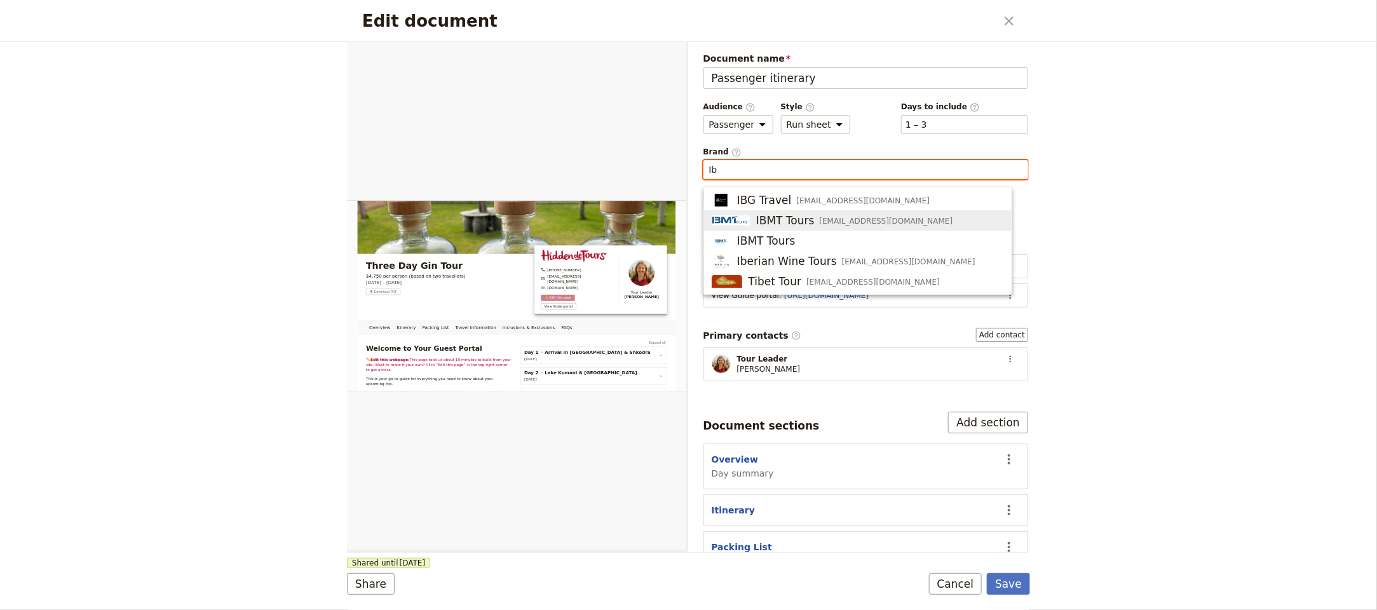
click at [868, 226] on span "[EMAIL_ADDRESS][DOMAIN_NAME]" at bounding box center [885, 221] width 133 height 10
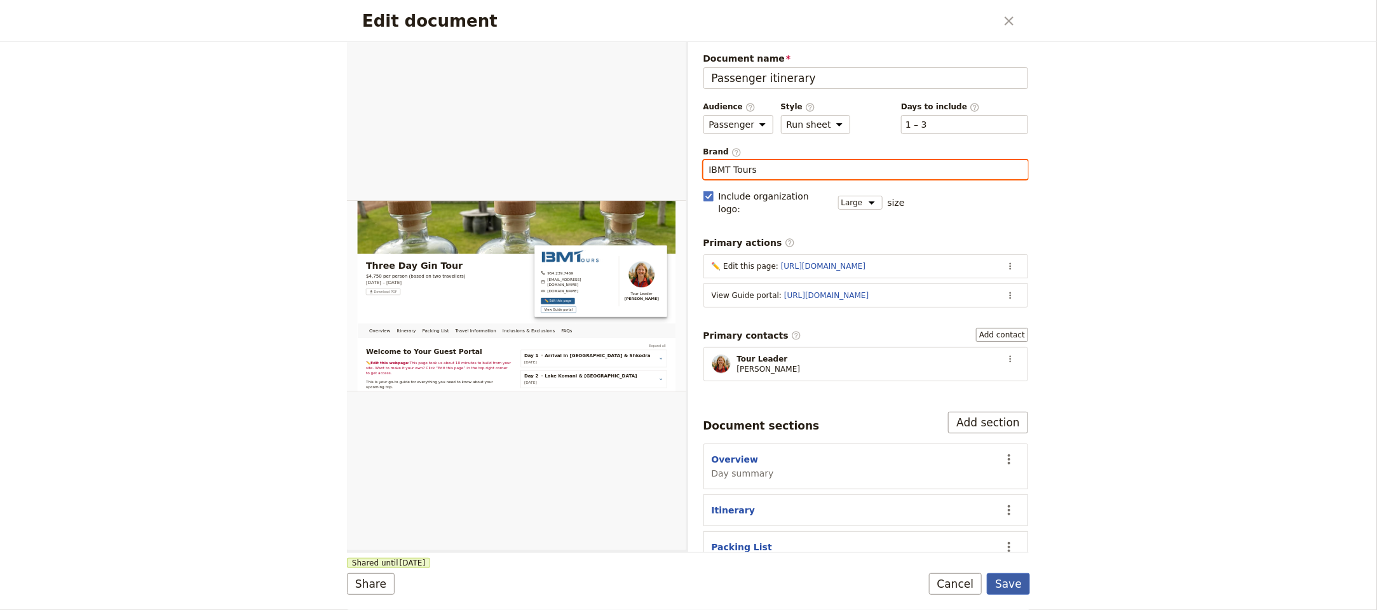
type input "IBMT Tours"
click at [1013, 585] on button "Save" at bounding box center [1008, 584] width 43 height 22
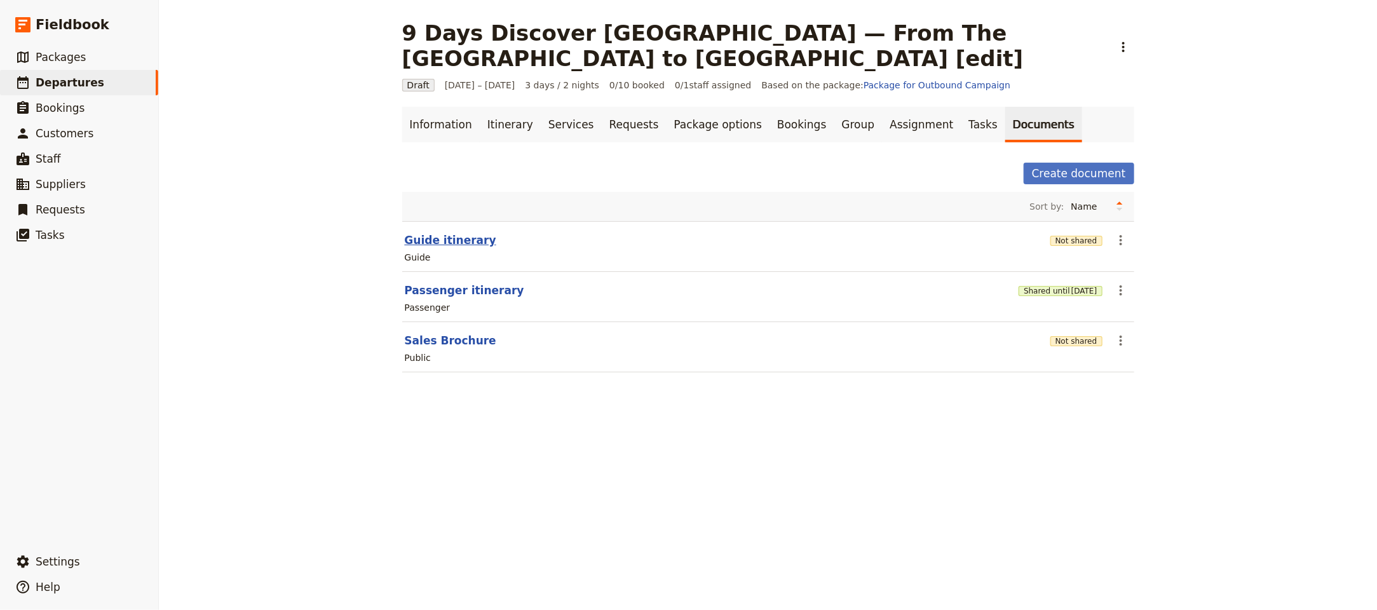
click at [448, 241] on button "Guide itinerary" at bounding box center [450, 239] width 91 height 15
select select "STAFF"
select select "RUN_SHEET"
select select "LARGE"
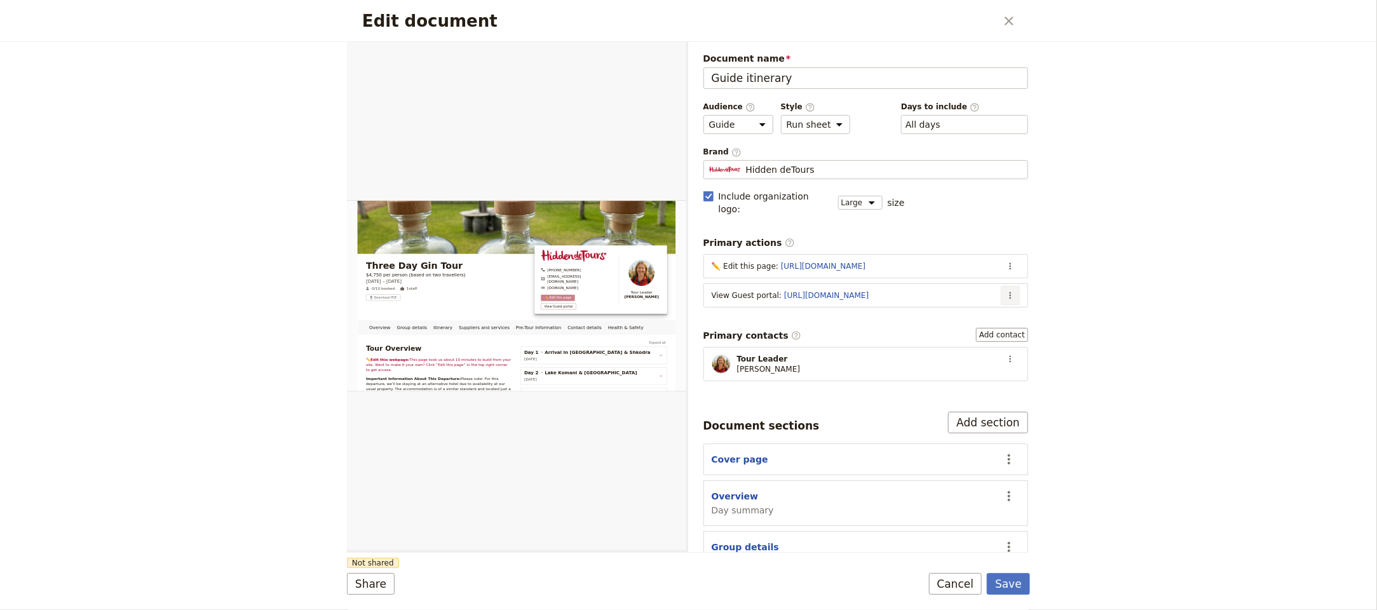
click at [1005, 290] on icon "Actions" at bounding box center [1010, 295] width 10 height 10
click at [974, 310] on span "Edit action" at bounding box center [945, 313] width 103 height 13
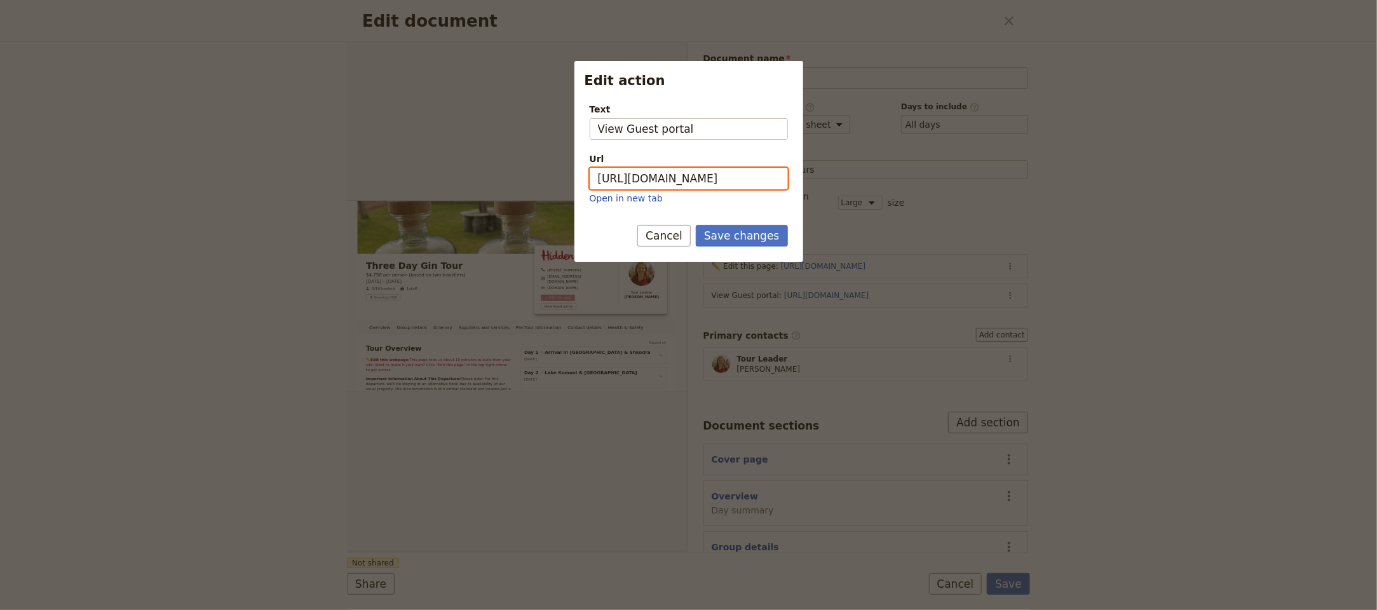
click at [699, 176] on input "https://trips.fieldbook.com/d/SgSXlHqbc4MlpcQLF0u18" at bounding box center [688, 179] width 198 height 22
paste input "RibZhf_mtDfg9tnVGhLic"
type input "[URL][DOMAIN_NAME]"
click at [752, 244] on button "Save changes" at bounding box center [742, 236] width 92 height 22
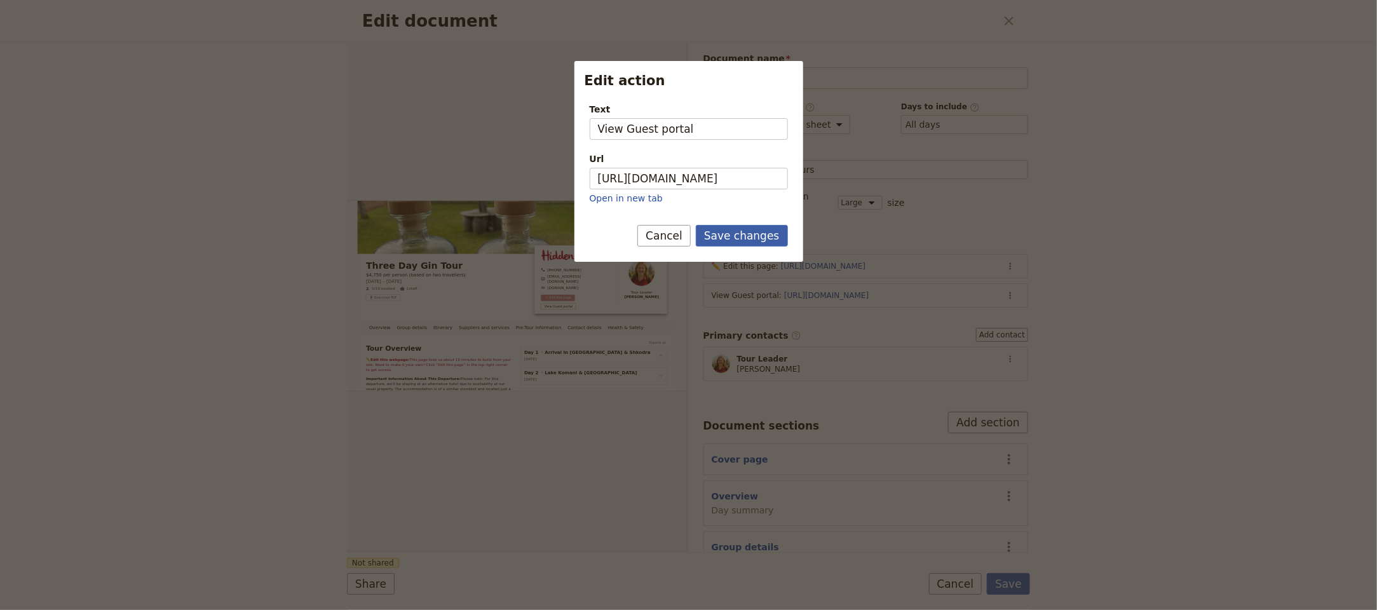
scroll to position [0, 0]
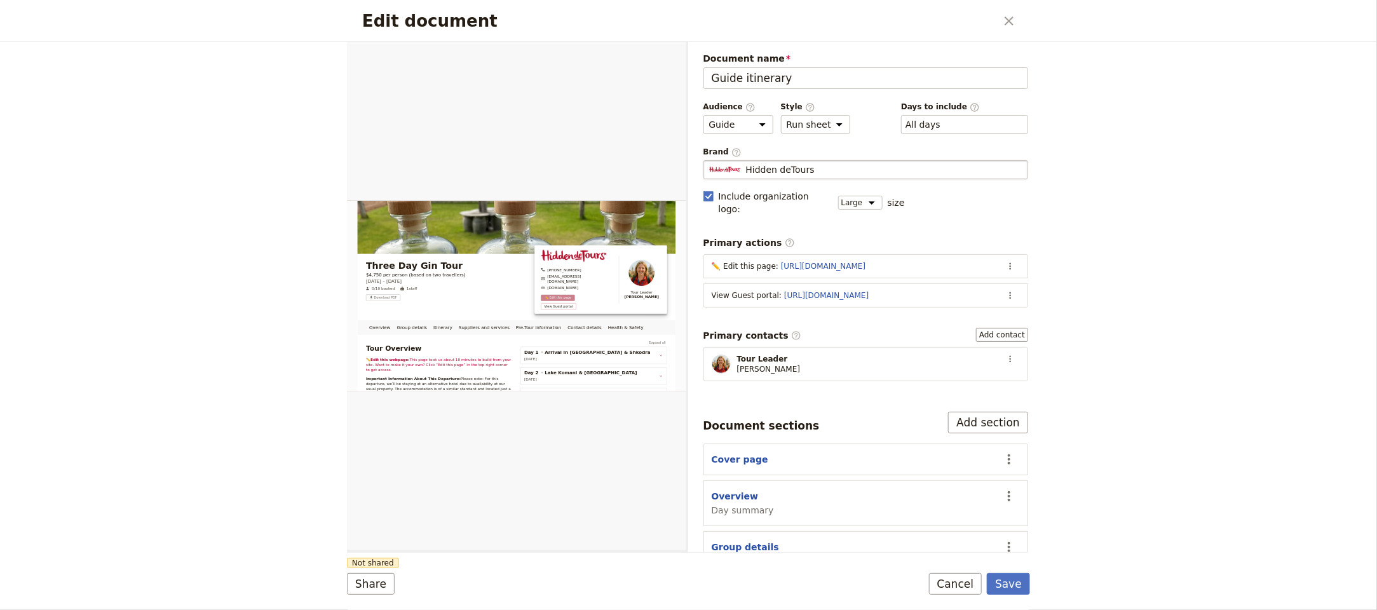
click at [870, 170] on div "Hidden deTours" at bounding box center [866, 169] width 314 height 13
click at [709, 161] on input "Hidden deTours" at bounding box center [708, 160] width 1 height 1
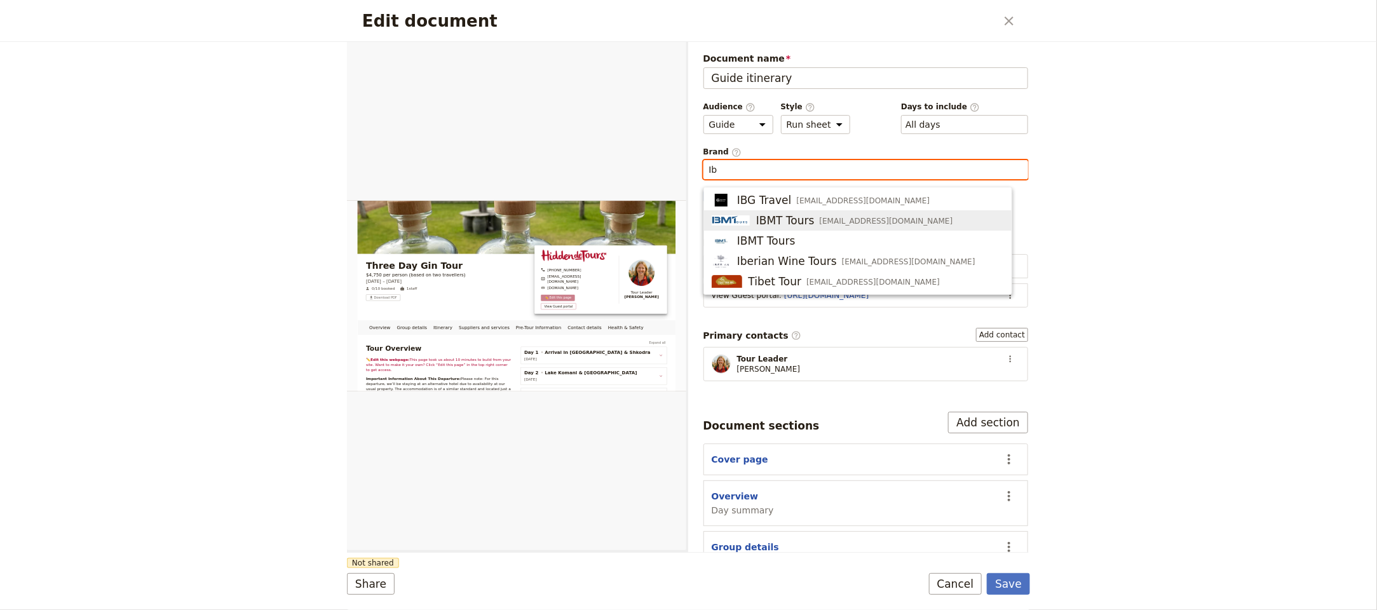
click at [892, 219] on span "IBMT Tours info@ibmttours.com" at bounding box center [857, 220] width 292 height 15
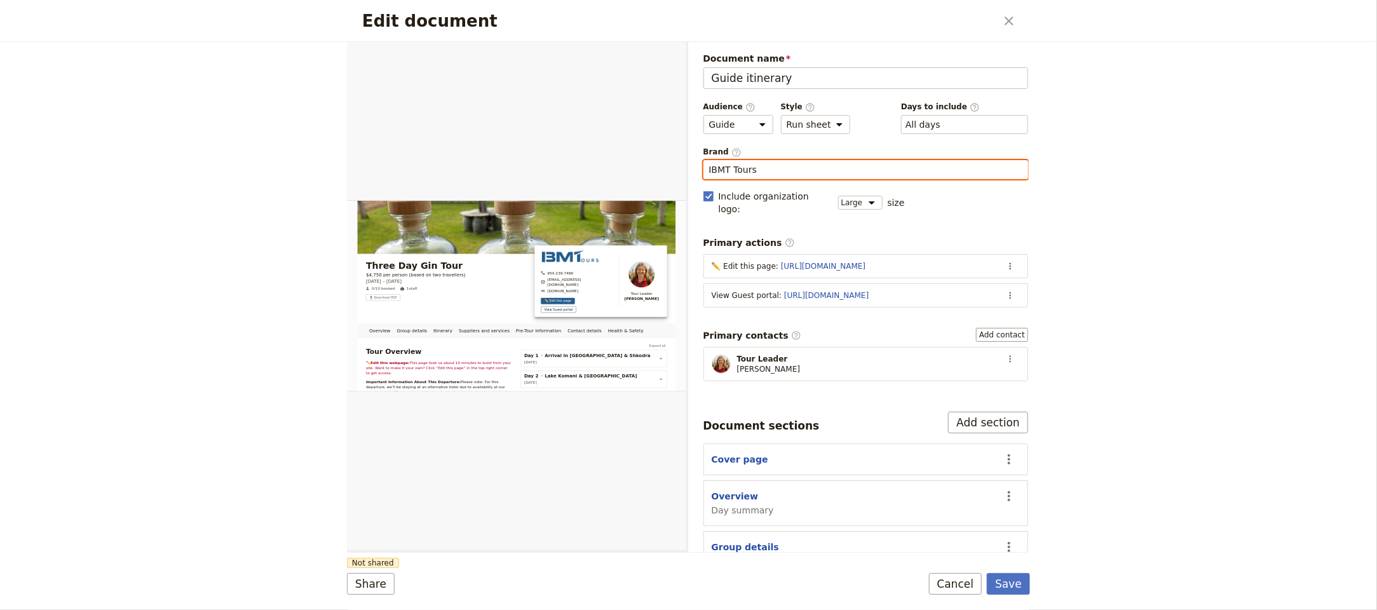
type input "IBMT Tours"
click at [1082, 292] on div "Edit document ​ Overview Group details Itinerary Suppliers and services Pre-Tou…" at bounding box center [688, 305] width 1377 height 610
click at [1008, 573] on button "Save" at bounding box center [1008, 584] width 43 height 22
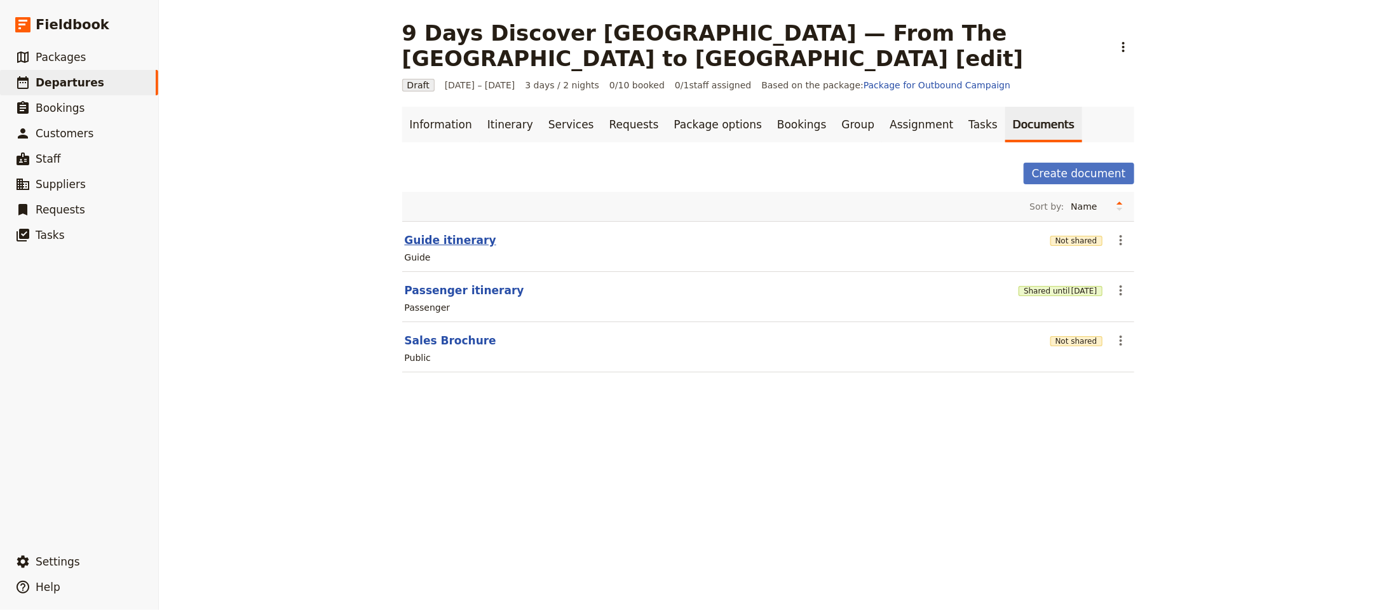
click at [450, 238] on button "Guide itinerary" at bounding box center [450, 239] width 91 height 15
select select "STAFF"
select select "RUN_SHEET"
select select "LARGE"
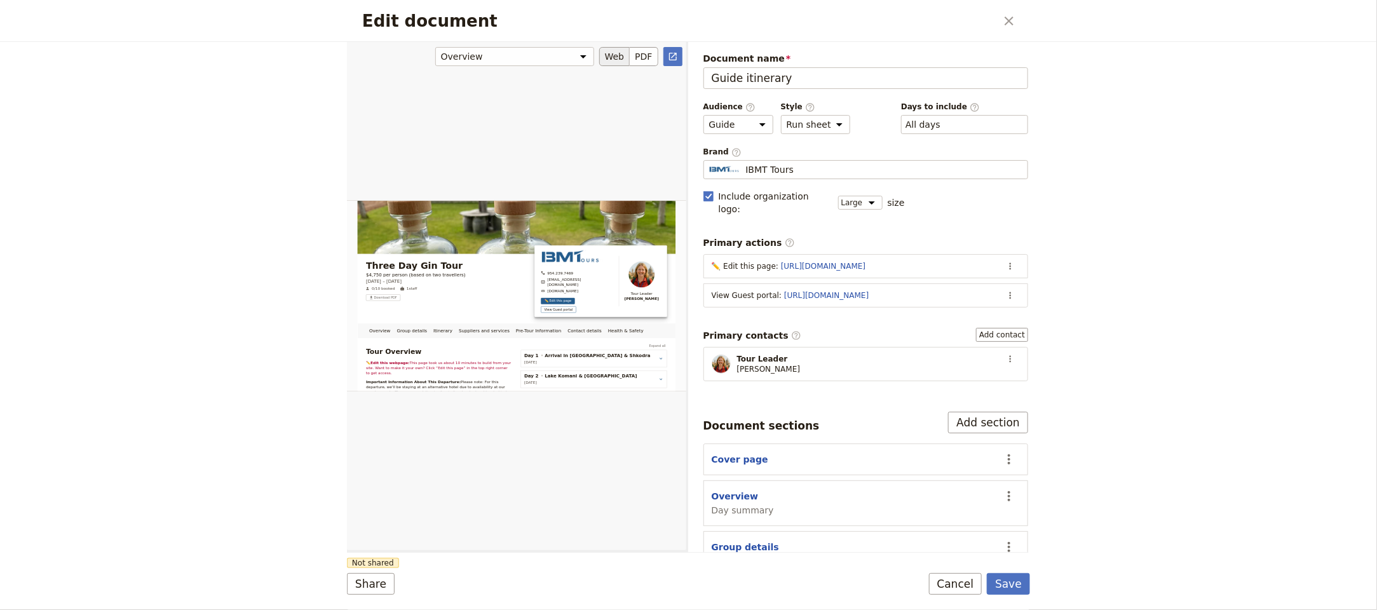
scroll to position [143, 0]
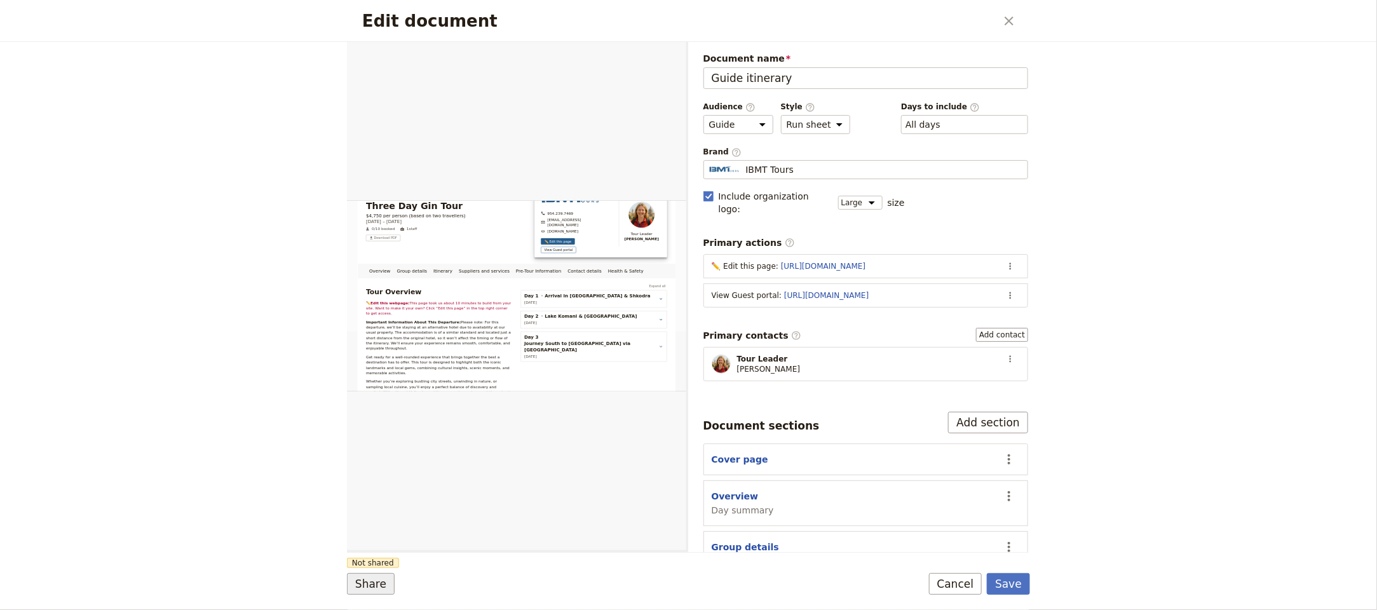
click at [359, 579] on button "Share" at bounding box center [371, 584] width 48 height 22
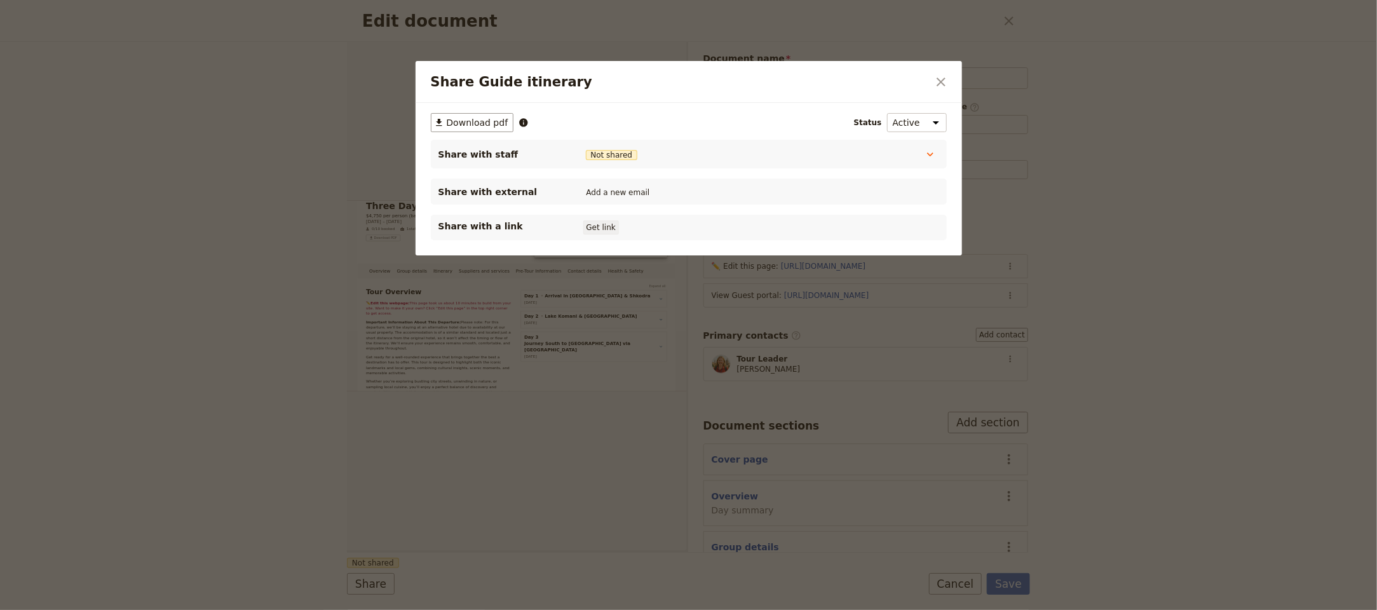
click at [610, 228] on button "Get link" at bounding box center [601, 227] width 36 height 14
click at [943, 76] on icon "Close dialog" at bounding box center [940, 81] width 15 height 15
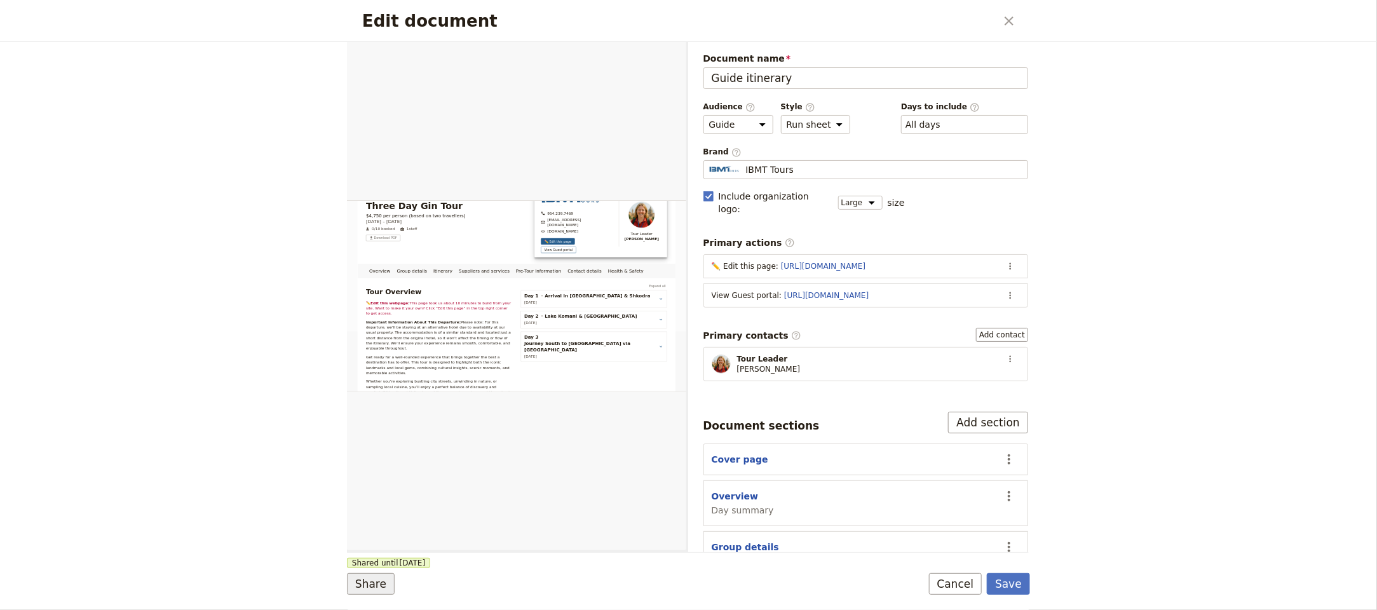
click at [374, 581] on button "Share" at bounding box center [371, 584] width 48 height 22
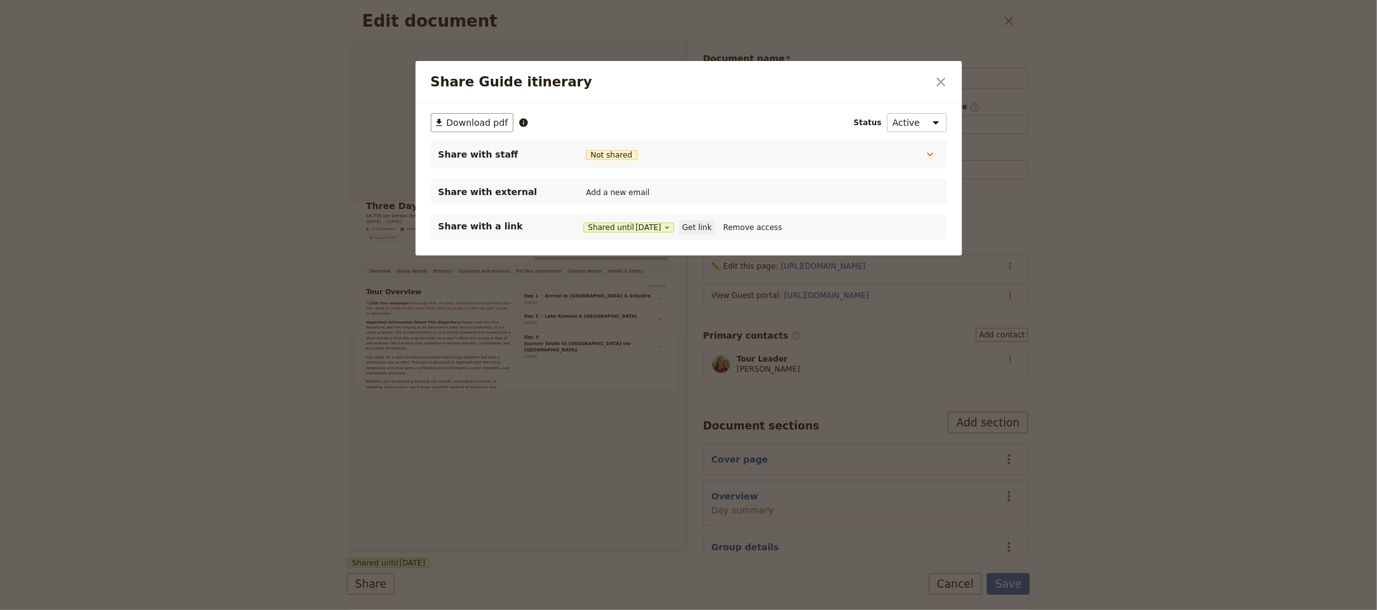
click at [713, 229] on button "Get link" at bounding box center [697, 227] width 36 height 14
click at [927, 79] on div "Share Guide itinerary ​" at bounding box center [688, 82] width 546 height 42
click at [940, 79] on icon "Close dialog" at bounding box center [940, 81] width 15 height 15
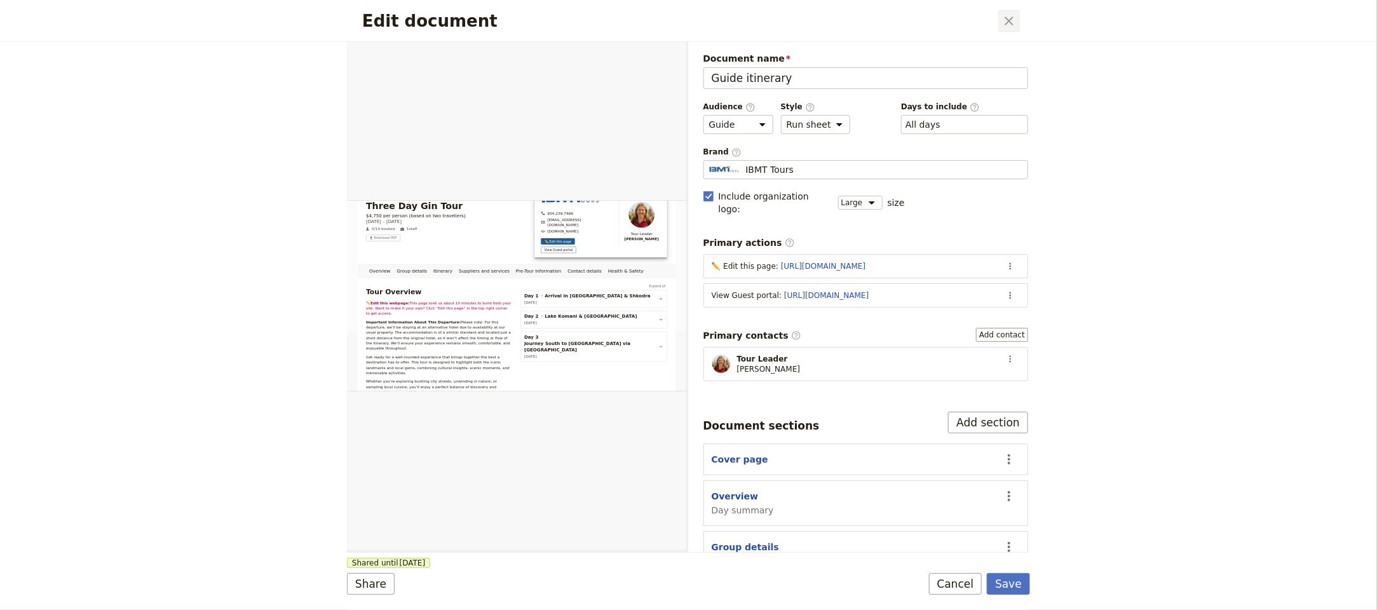
click at [1004, 17] on icon "Close dialog" at bounding box center [1008, 20] width 15 height 15
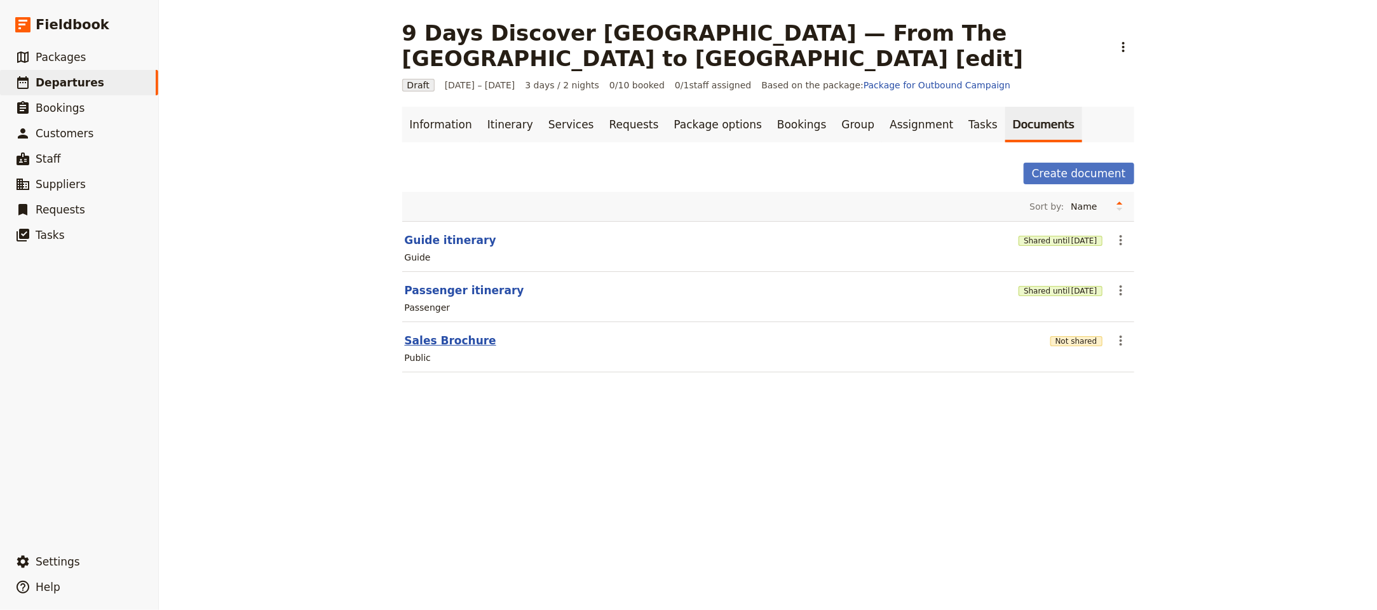
click at [452, 339] on button "Sales Brochure" at bounding box center [450, 340] width 91 height 15
select select "DEFAULT"
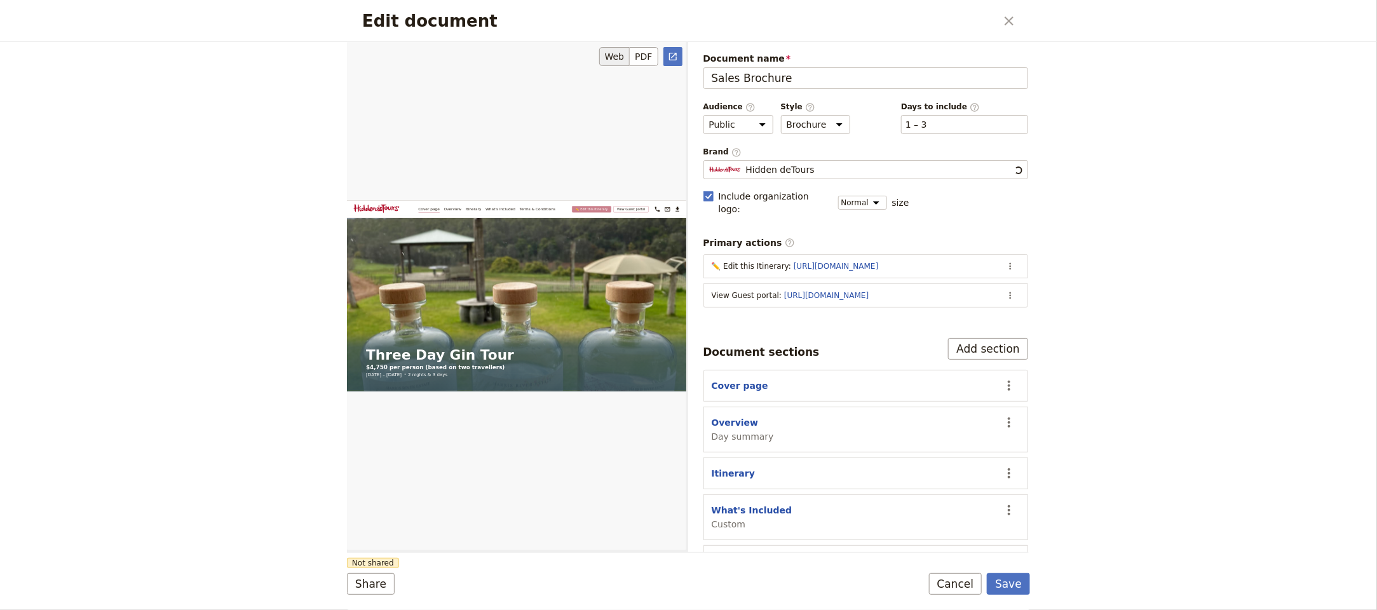
scroll to position [0, 0]
click at [355, 587] on button "Share" at bounding box center [371, 584] width 48 height 22
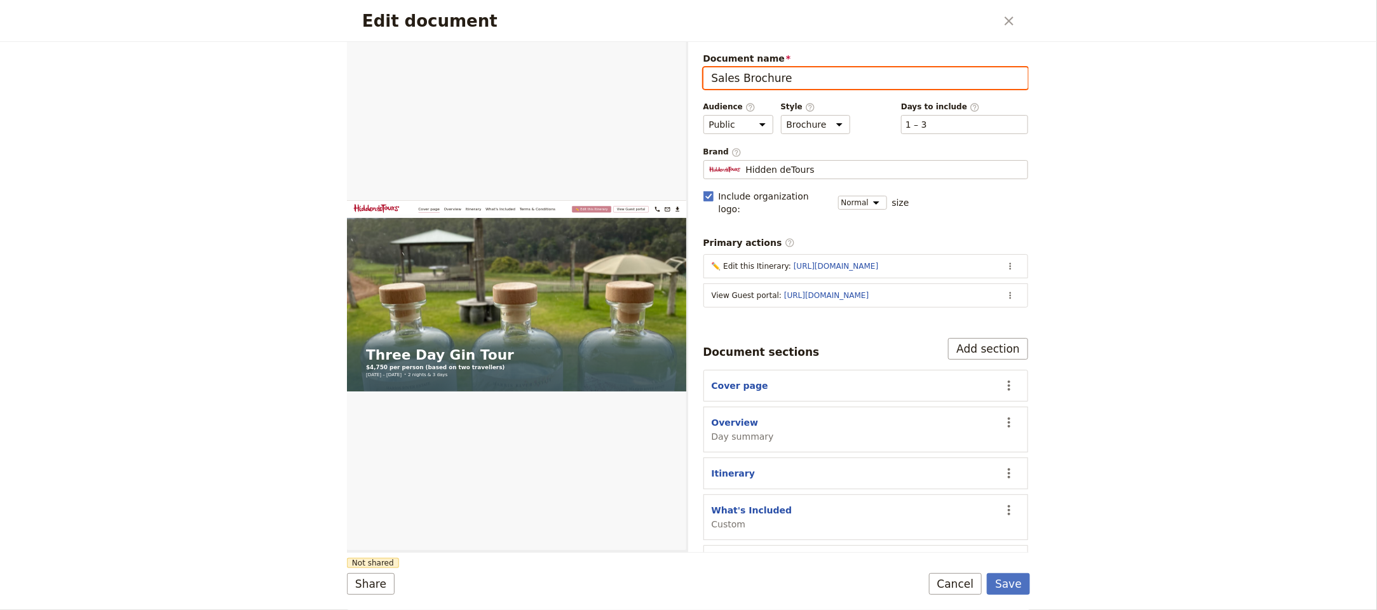
drag, startPoint x: 877, startPoint y: 70, endPoint x: 986, endPoint y: 82, distance: 109.9
click at [878, 70] on input "Sales Brochure" at bounding box center [865, 78] width 325 height 22
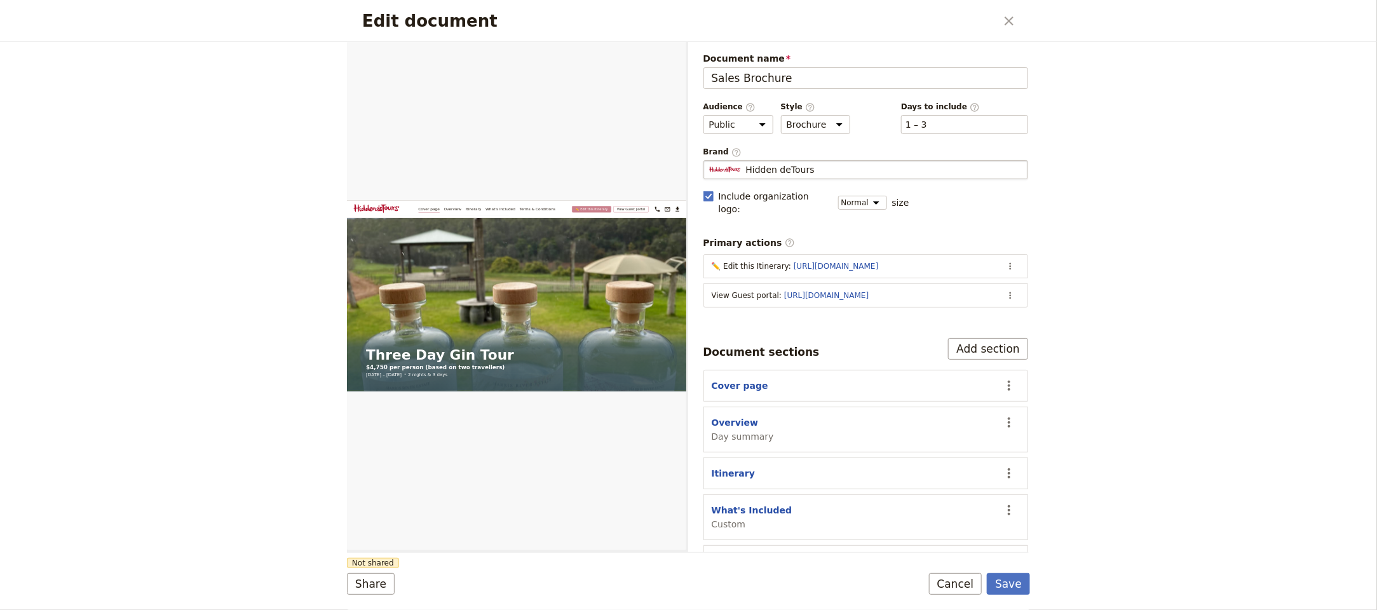
click at [796, 174] on span "Hidden deTours" at bounding box center [780, 169] width 69 height 13
click at [709, 161] on input "Hidden deTours" at bounding box center [708, 160] width 1 height 1
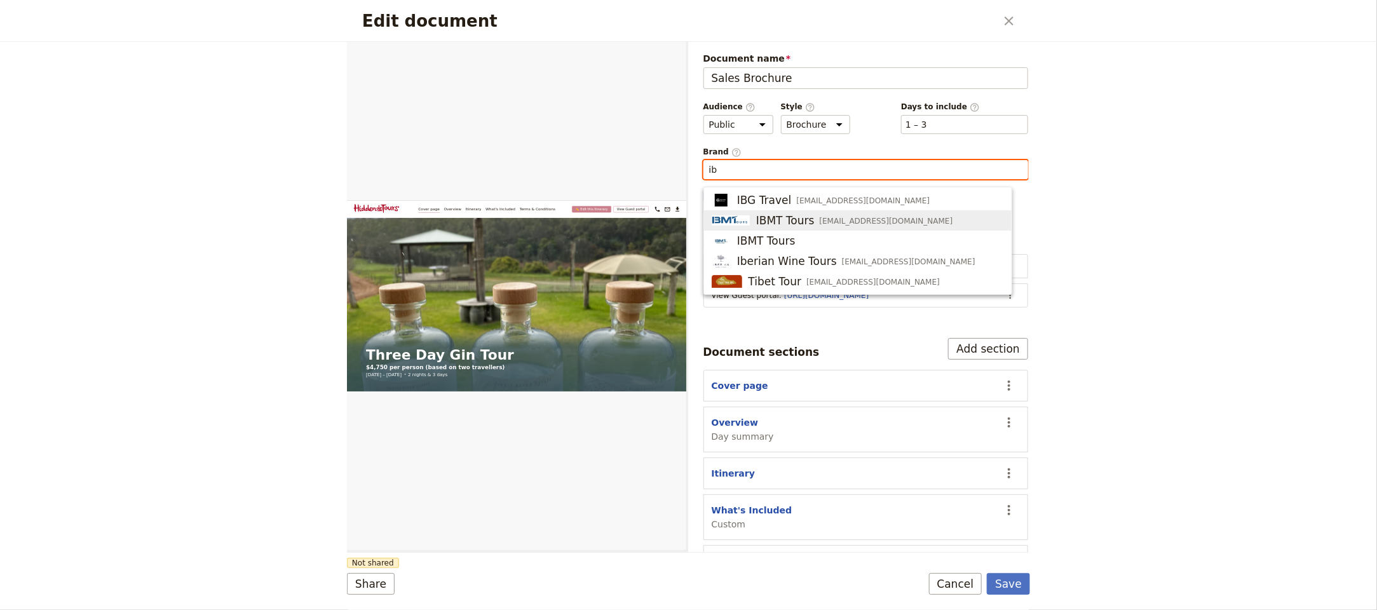
click at [835, 213] on div "IBMT Tours info@ibmttours.com" at bounding box center [831, 220] width 241 height 15
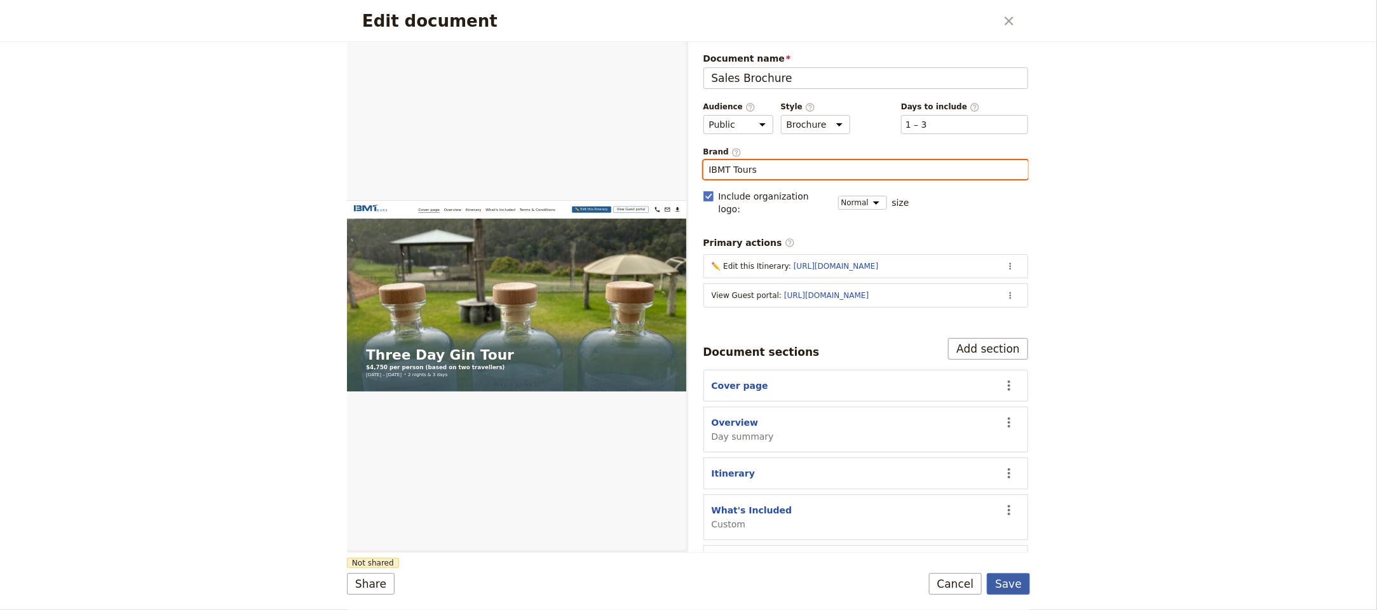
type input "IBMT Tours"
click at [1011, 583] on button "Save" at bounding box center [1008, 584] width 43 height 22
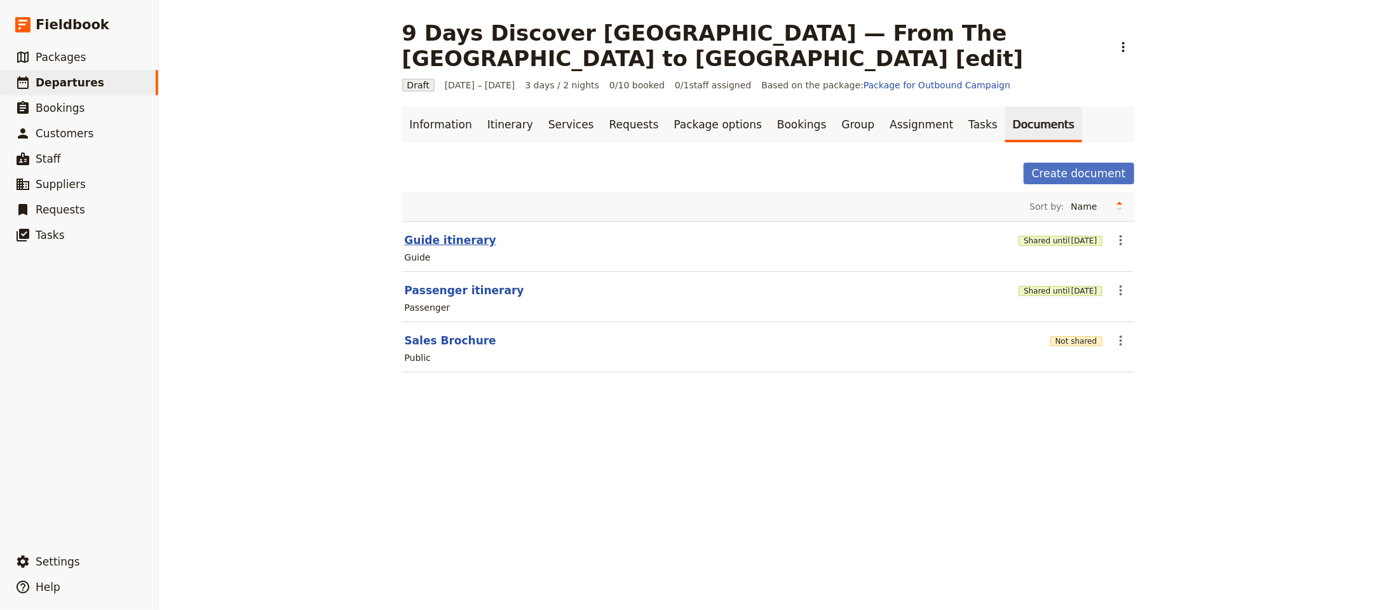
click at [459, 240] on button "Guide itinerary" at bounding box center [450, 239] width 91 height 15
select select "STAFF"
select select "RUN_SHEET"
select select "LARGE"
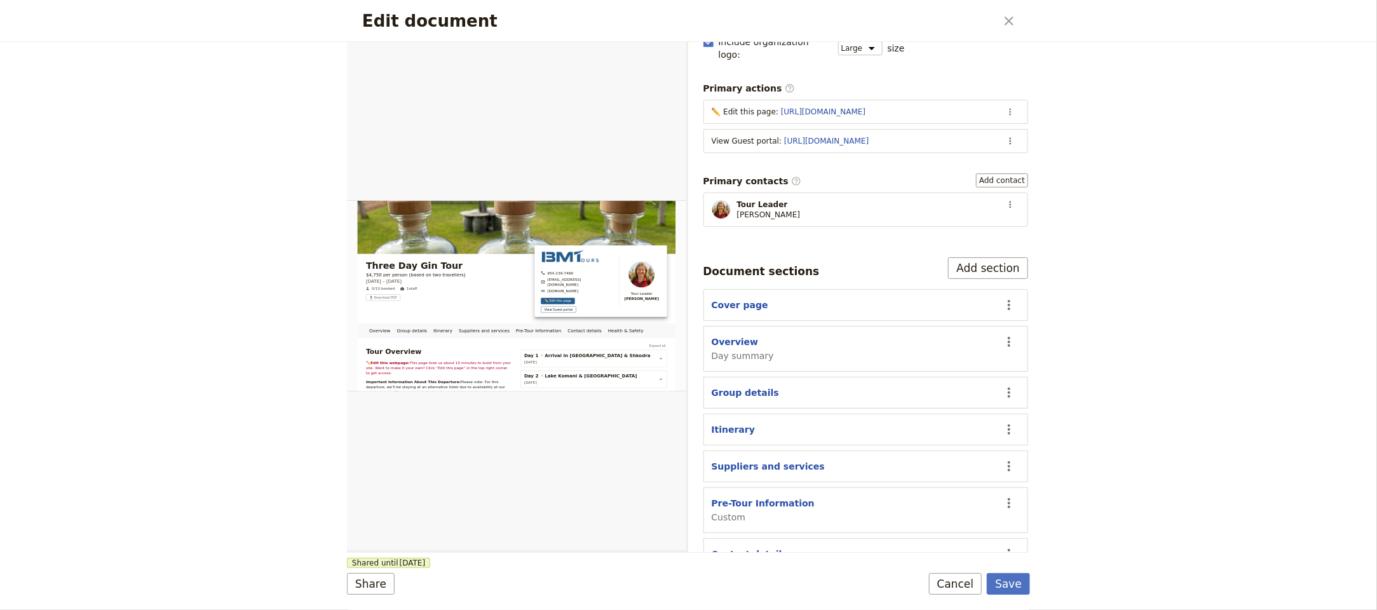
scroll to position [231, 0]
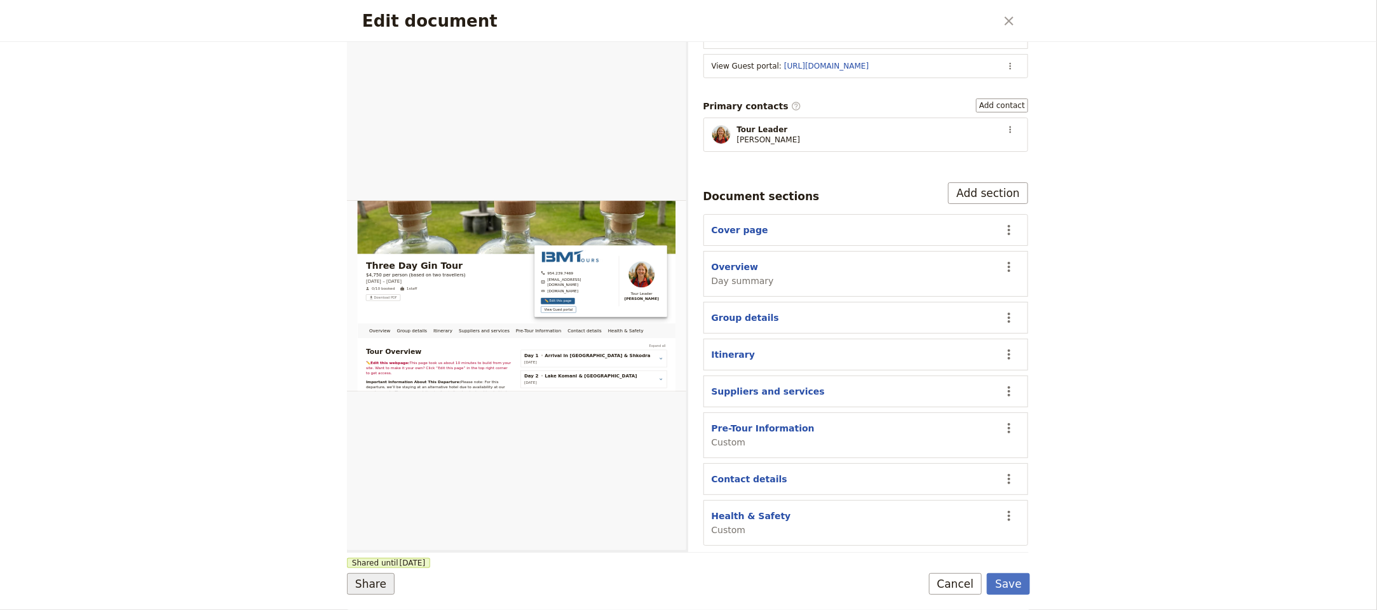
click at [357, 584] on button "Share" at bounding box center [371, 584] width 48 height 22
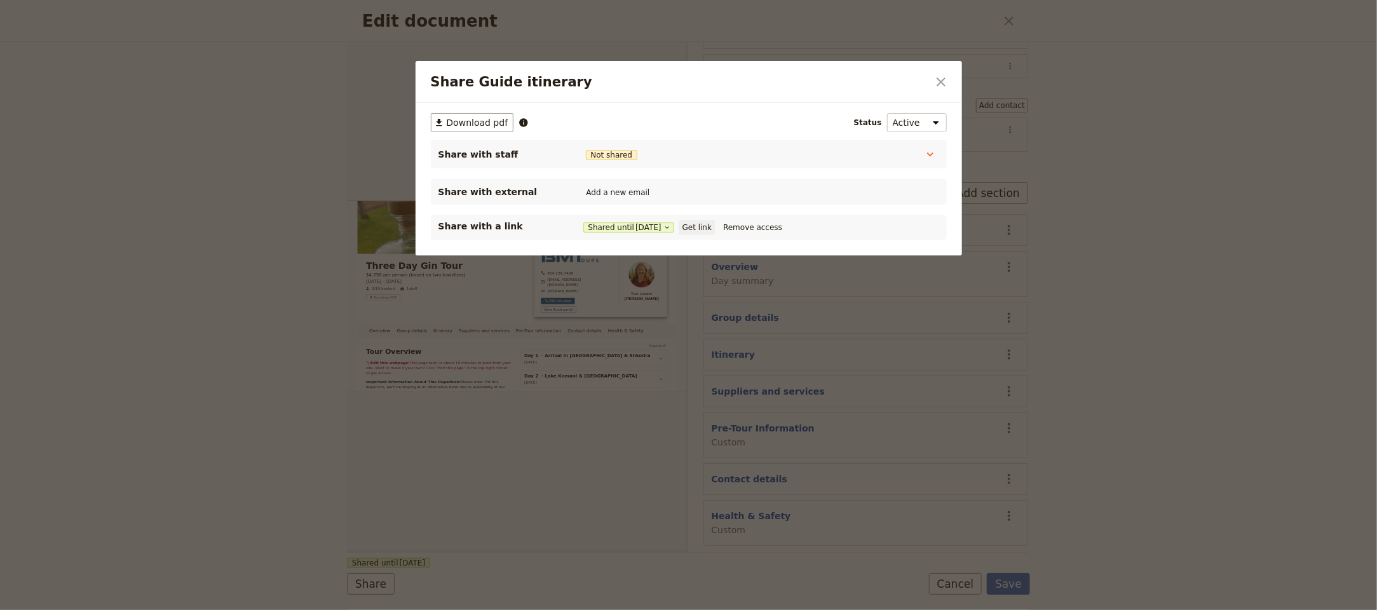
click at [708, 222] on button "Get link" at bounding box center [697, 227] width 36 height 14
click at [943, 82] on icon "Close dialog" at bounding box center [940, 81] width 15 height 15
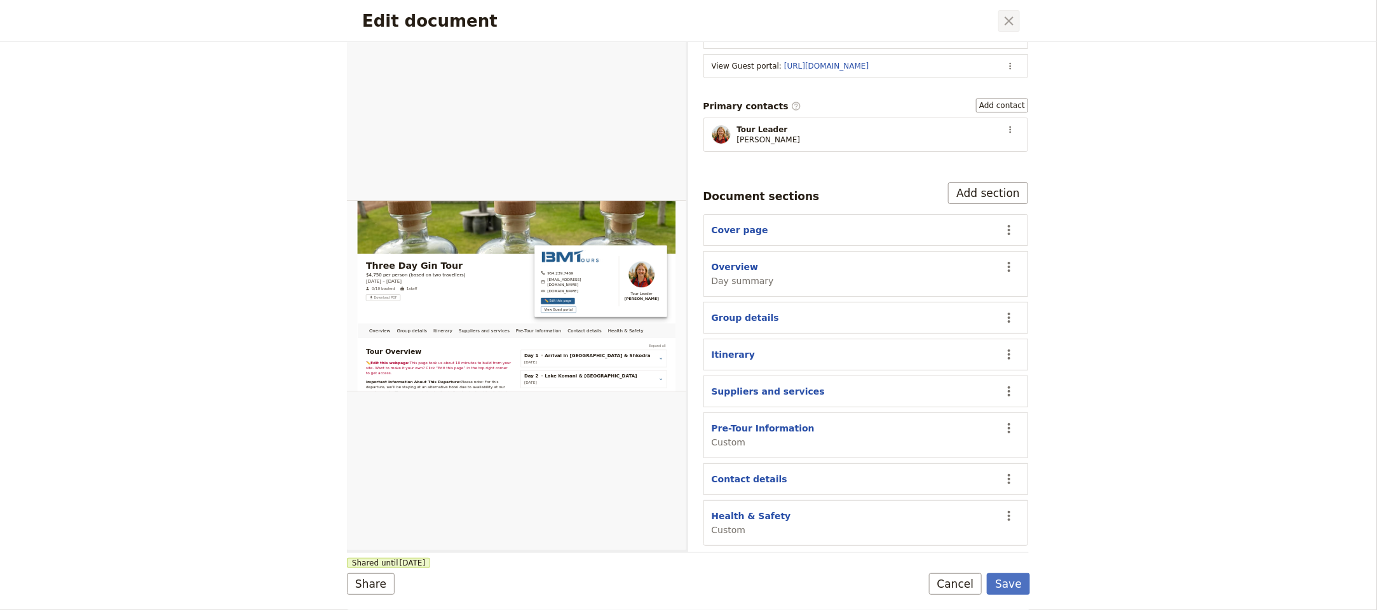
click at [1011, 19] on icon "Close dialog" at bounding box center [1008, 21] width 9 height 9
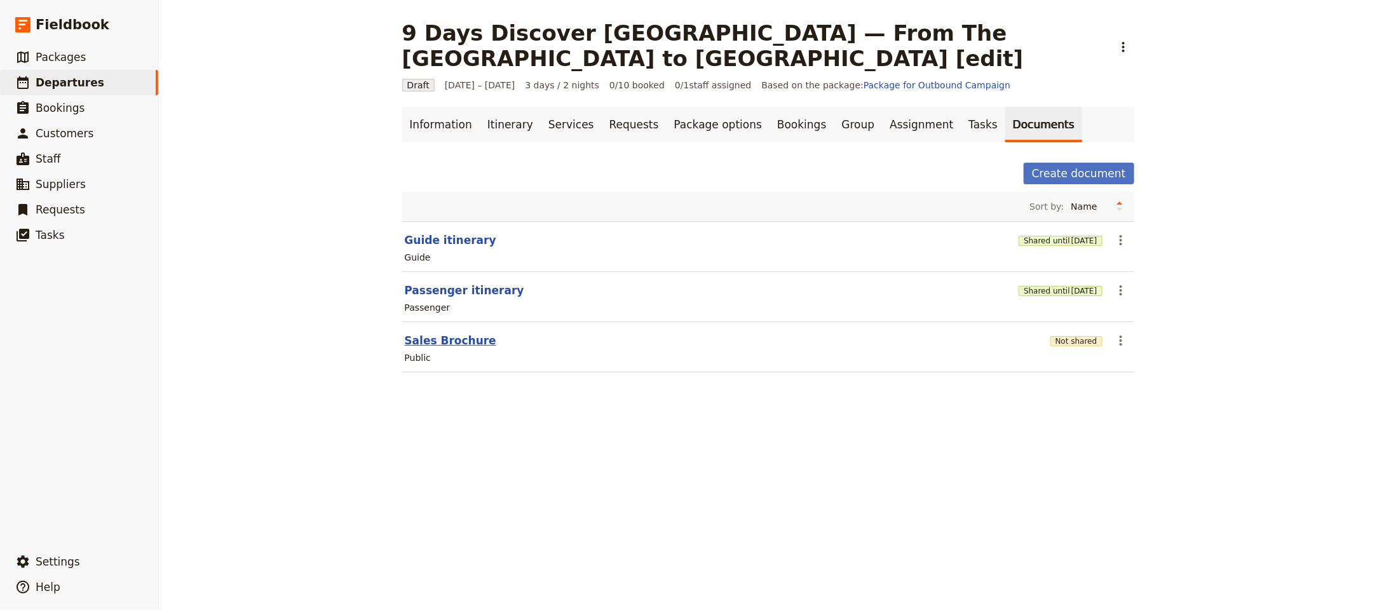
click at [447, 340] on button "Sales Brochure" at bounding box center [450, 340] width 91 height 15
select select "DEFAULT"
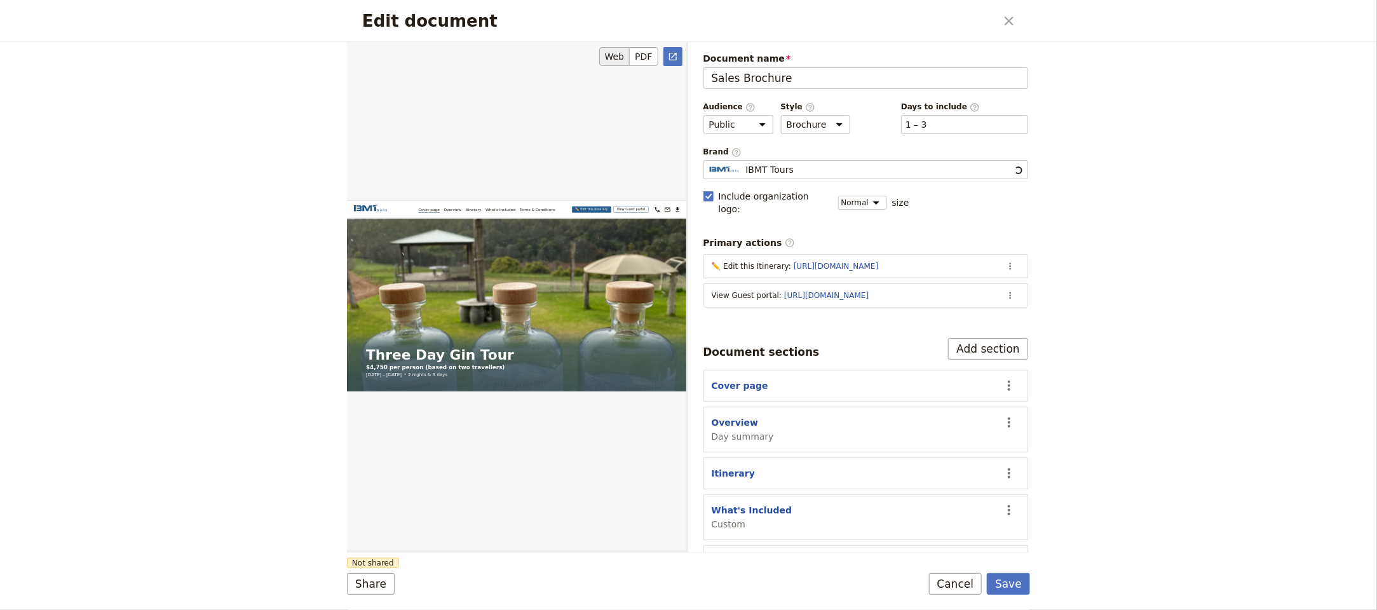
scroll to position [0, 0]
drag, startPoint x: 428, startPoint y: 575, endPoint x: 402, endPoint y: 585, distance: 28.0
click at [428, 576] on div "Share Not shared Save Cancel" at bounding box center [688, 584] width 683 height 22
click at [379, 588] on button "Share" at bounding box center [371, 584] width 48 height 22
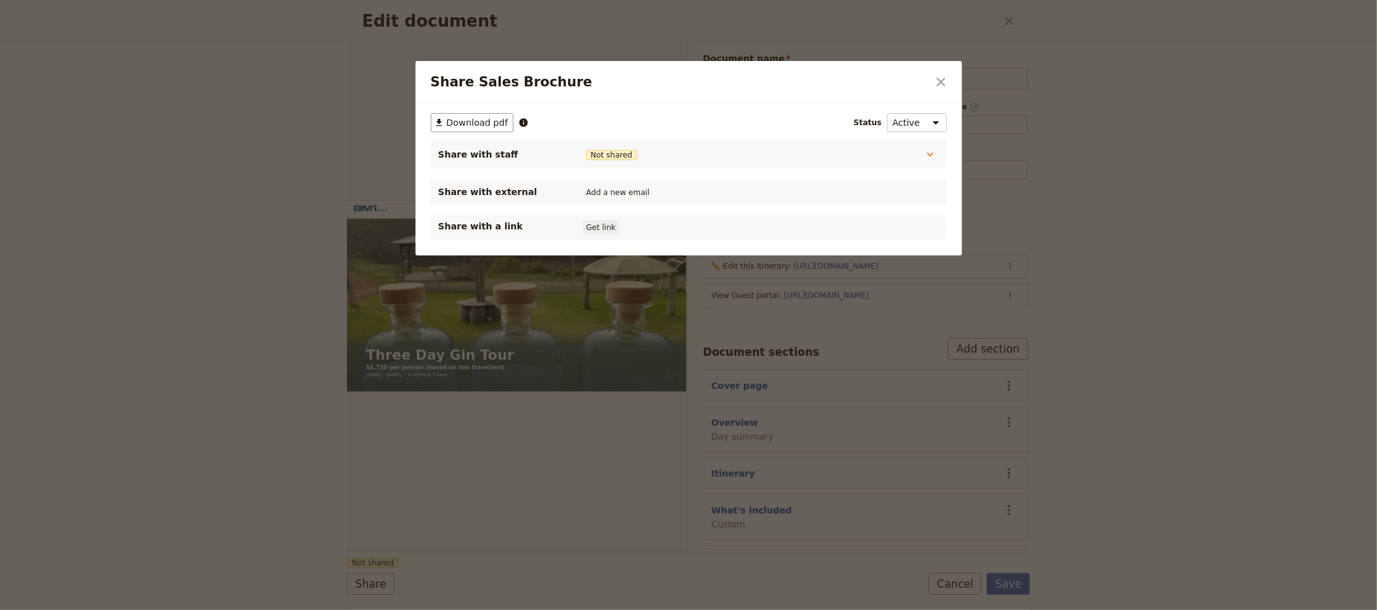
click at [600, 224] on button "Get link" at bounding box center [601, 227] width 36 height 14
click at [712, 226] on button "Get link" at bounding box center [697, 227] width 36 height 14
click at [946, 79] on icon "Close dialog" at bounding box center [940, 81] width 15 height 15
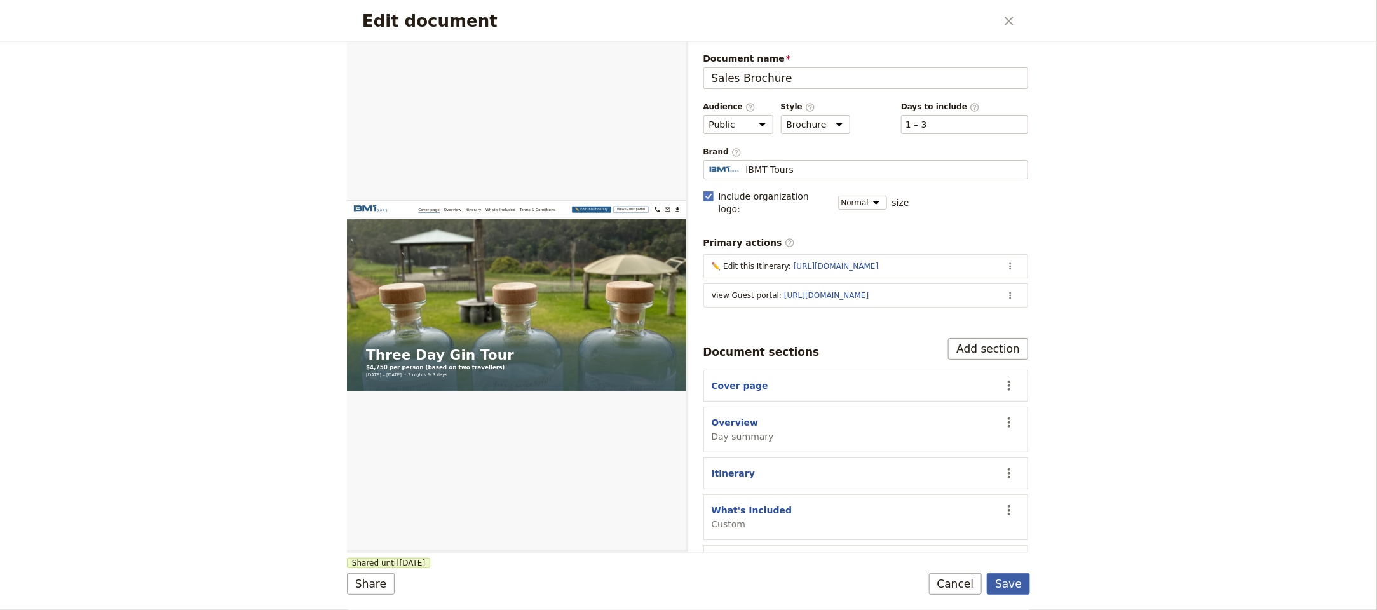
click at [1015, 572] on form "Web PDF ​ Document name Sales Brochure Preview Audience ​ Public Passenger Guid…" at bounding box center [688, 326] width 683 height 568
click at [1016, 576] on button "Save" at bounding box center [1008, 584] width 43 height 22
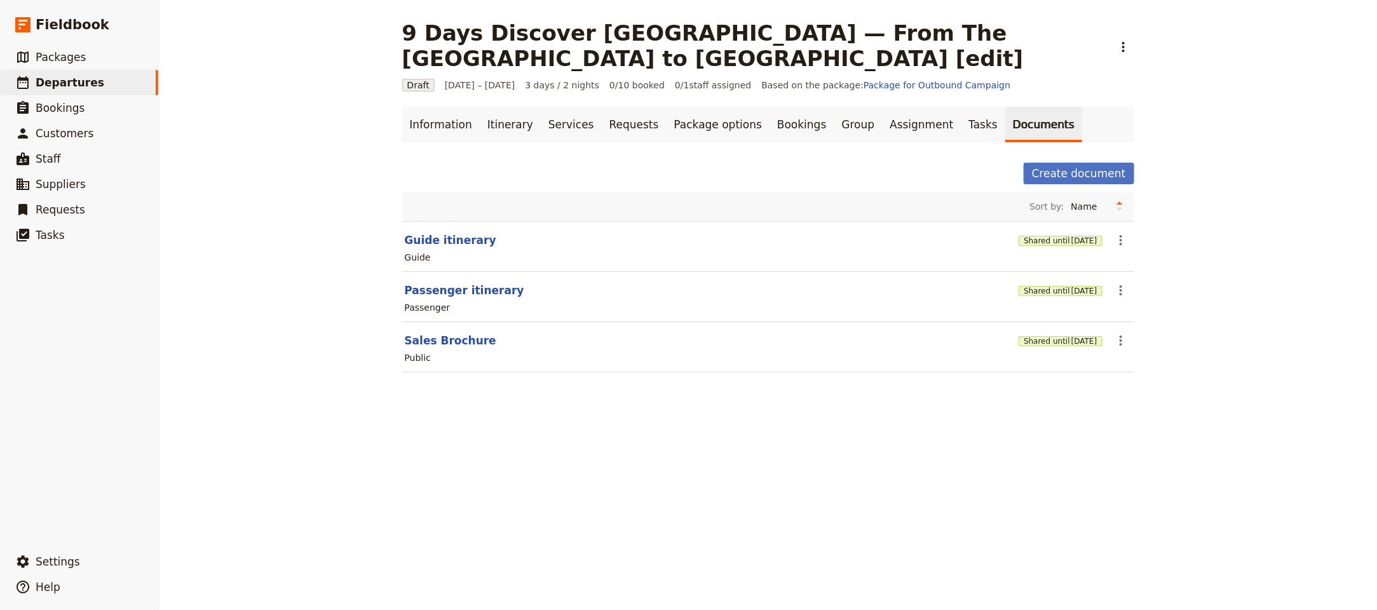
click at [1012, 23] on h1 "9 Days Discover [GEOGRAPHIC_DATA] — From The [GEOGRAPHIC_DATA] to [GEOGRAPHIC_D…" at bounding box center [753, 45] width 703 height 51
click at [434, 248] on button "Guide itinerary" at bounding box center [450, 239] width 91 height 15
select select "STAFF"
select select "RUN_SHEET"
select select "LARGE"
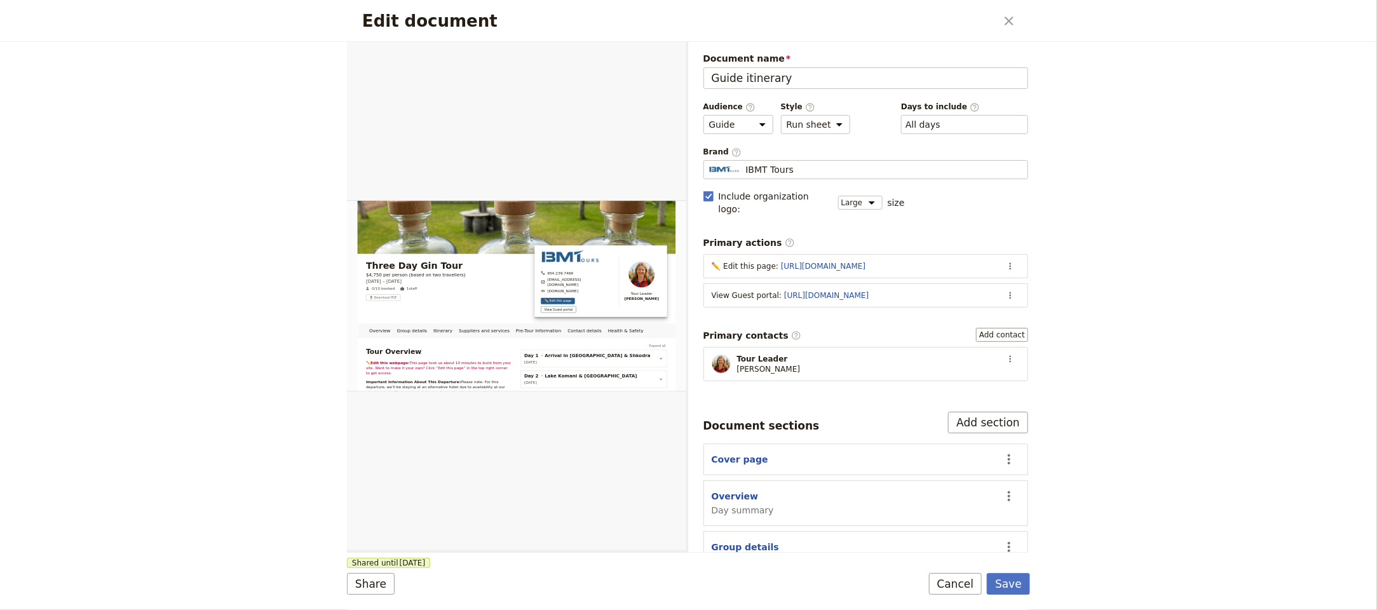
click at [842, 293] on section "View Guest portal : https://trips.fieldbook.com/d/RibZhf_mtDfg9tnVGhLic ​" at bounding box center [865, 295] width 325 height 24
click at [844, 291] on link "[URL][DOMAIN_NAME]" at bounding box center [826, 295] width 84 height 9
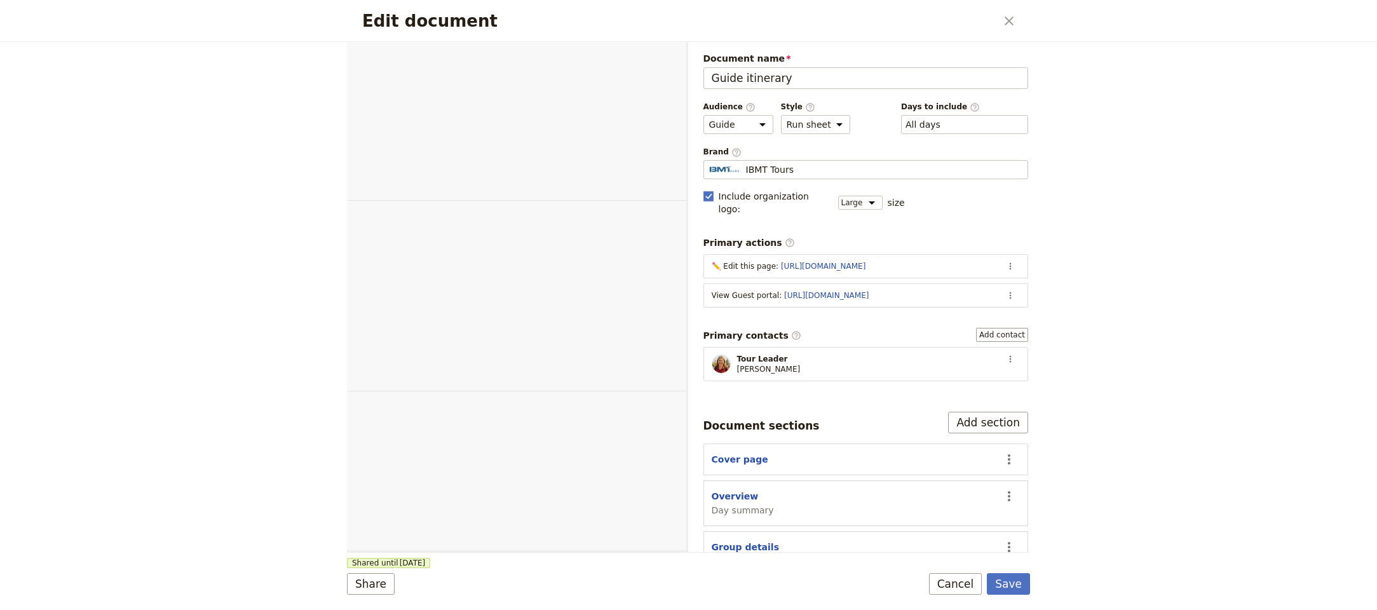
select select "STAFF"
select select "RUN_SHEET"
select select "LARGE"
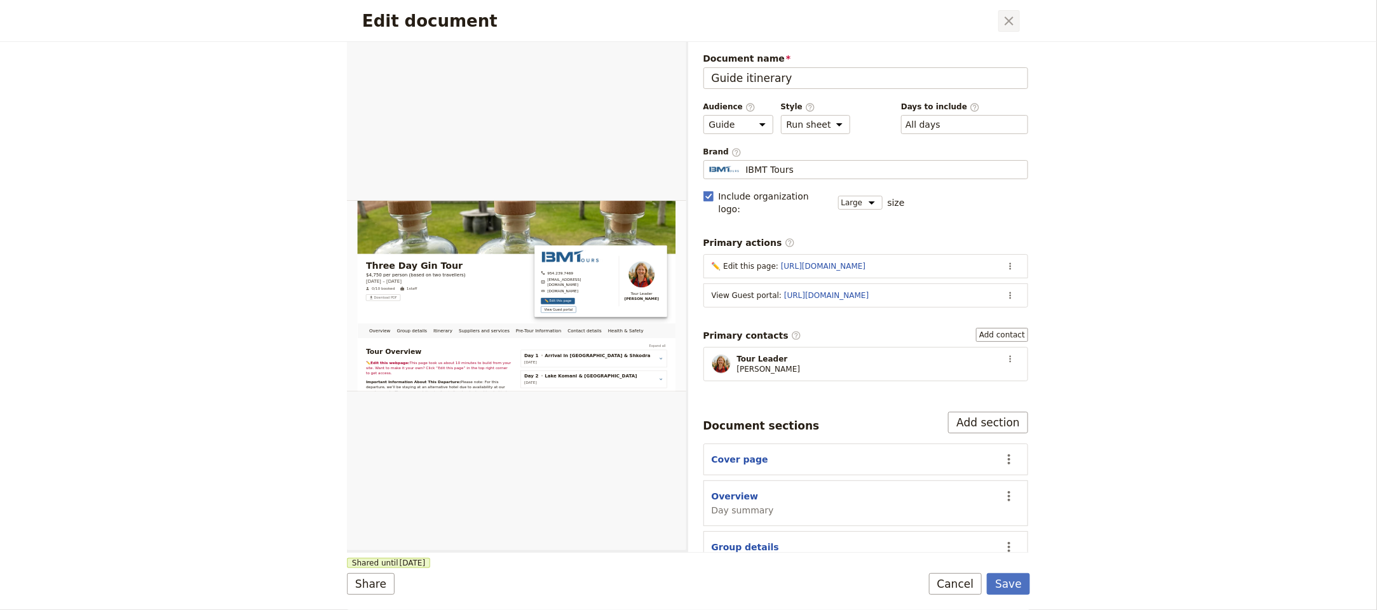
click at [1008, 19] on icon "Close dialog" at bounding box center [1008, 20] width 15 height 15
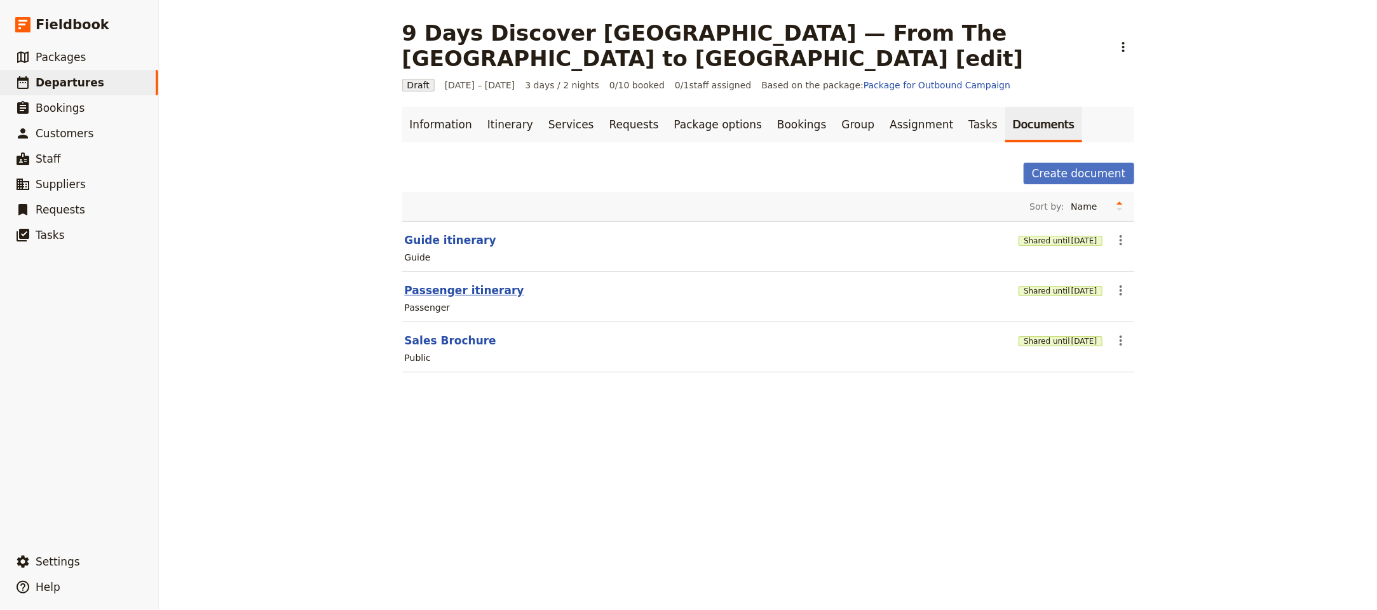
click at [441, 298] on button "Passenger itinerary" at bounding box center [464, 290] width 119 height 15
select select "PASSENGER"
select select "RUN_SHEET"
select select "LARGE"
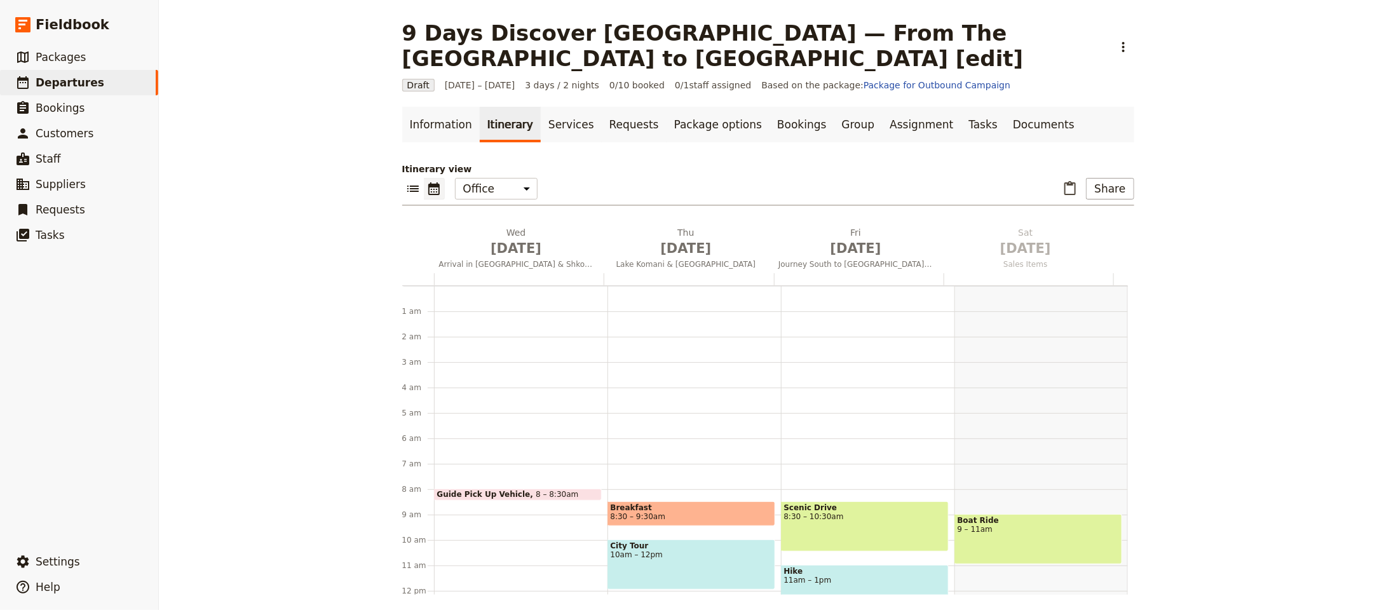
scroll to position [165, 0]
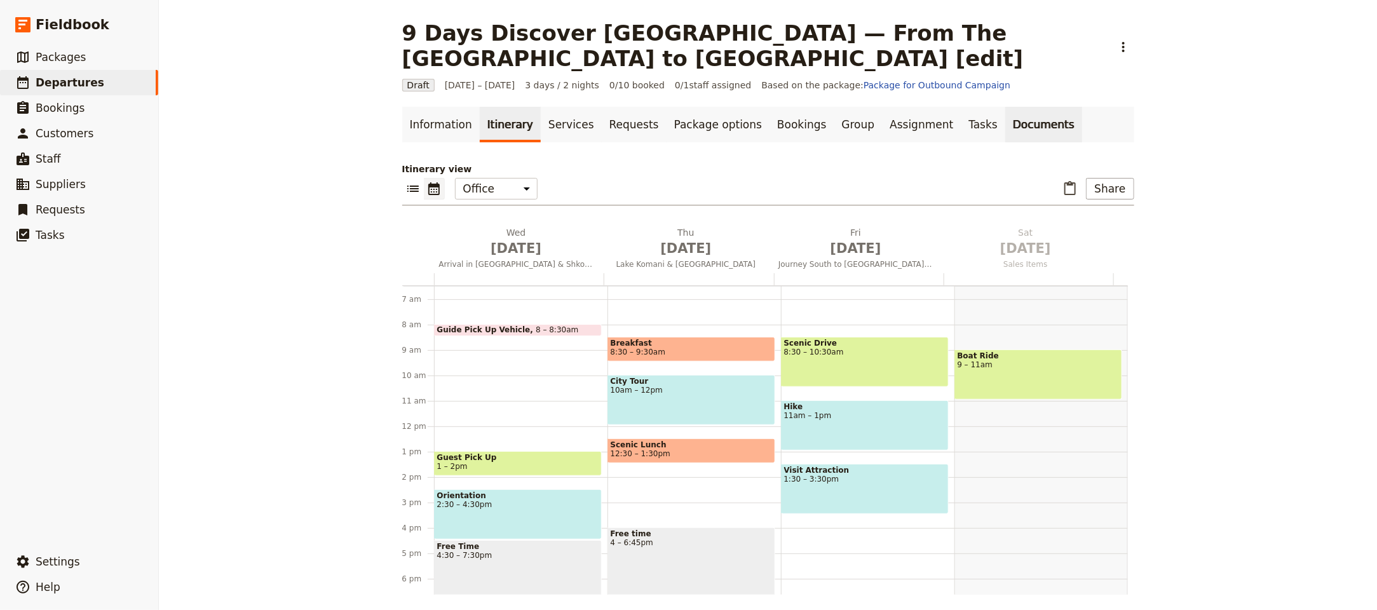
click at [1013, 117] on link "Documents" at bounding box center [1043, 125] width 77 height 36
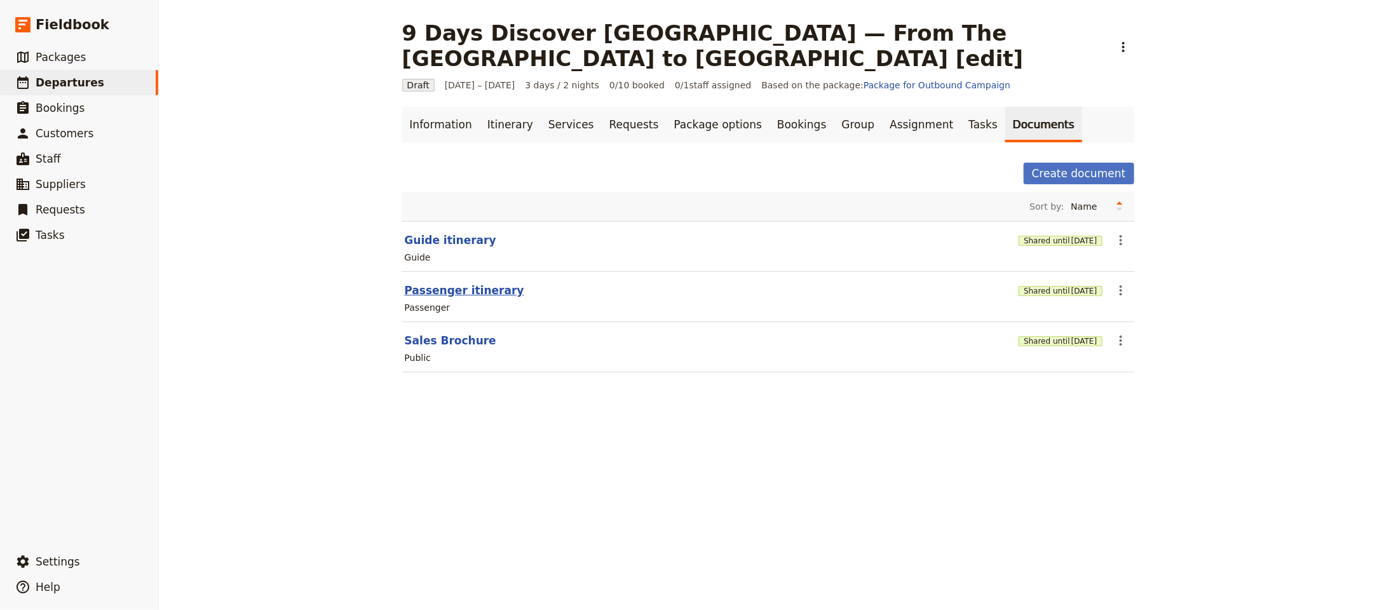
click at [453, 295] on button "Passenger itinerary" at bounding box center [464, 290] width 119 height 15
select select "PASSENGER"
select select "RUN_SHEET"
select select "LARGE"
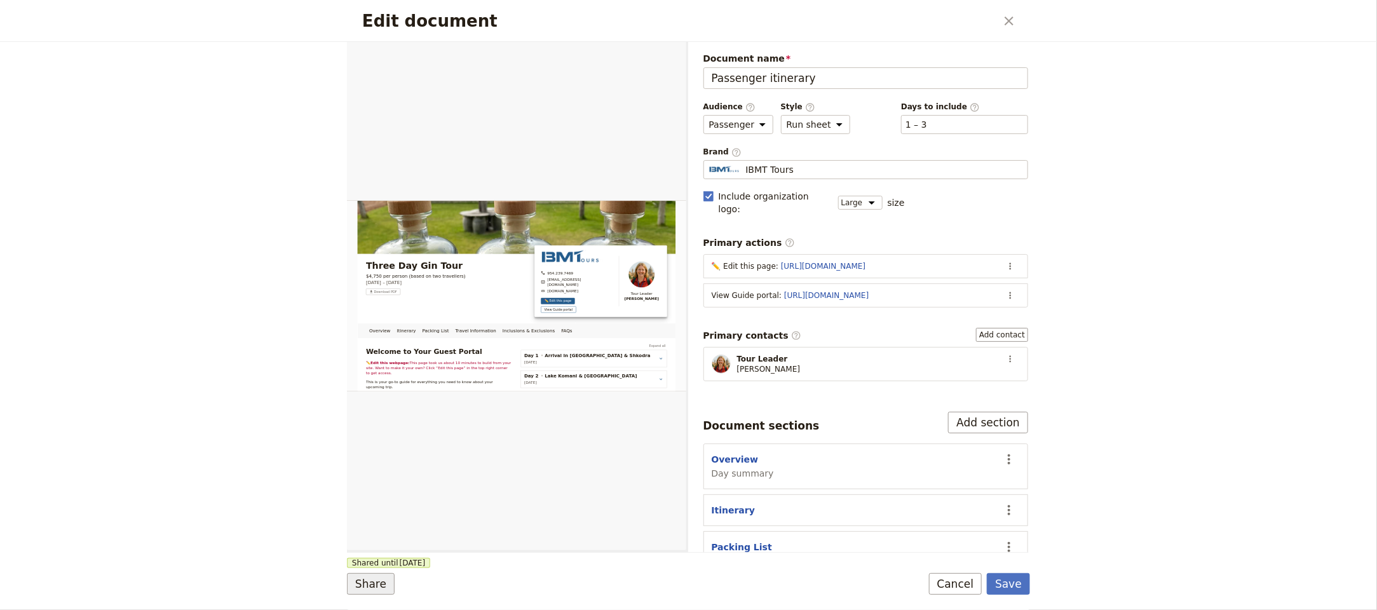
click at [384, 579] on button "Share" at bounding box center [371, 584] width 48 height 22
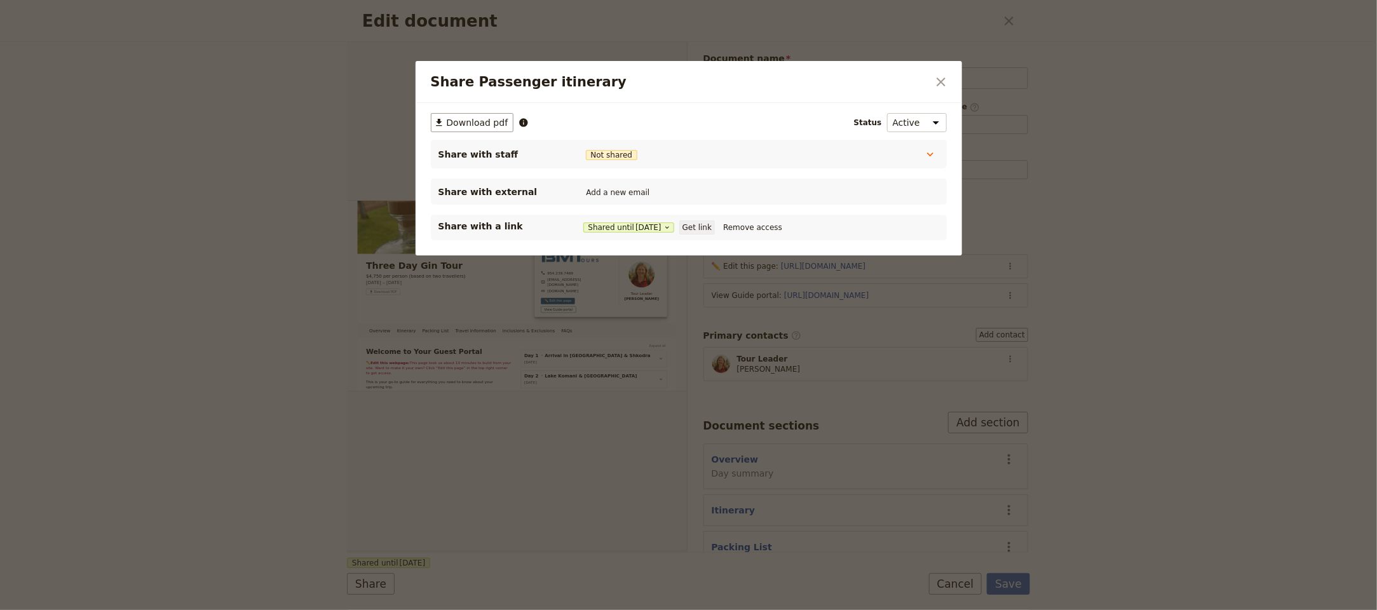
click at [714, 227] on button "Get link" at bounding box center [697, 227] width 36 height 14
click at [939, 88] on icon "Close dialog" at bounding box center [940, 81] width 15 height 15
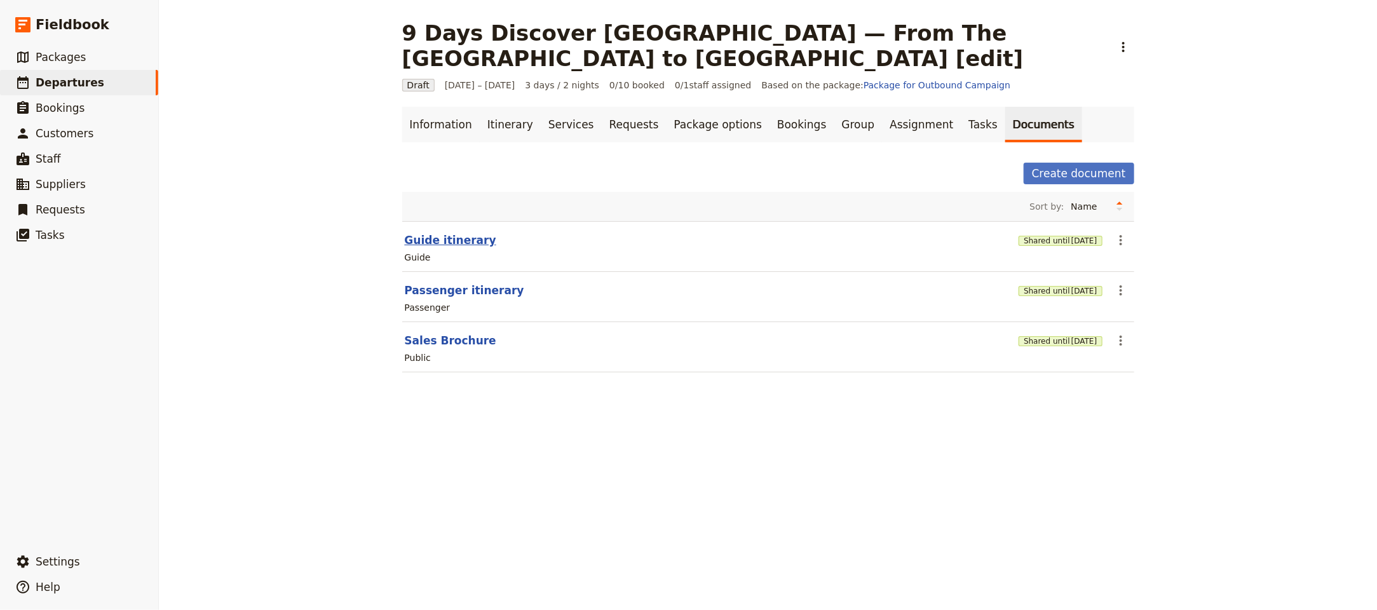
click at [455, 240] on button "Guide itinerary" at bounding box center [450, 239] width 91 height 15
select select "STAFF"
select select "RUN_SHEET"
select select "LARGE"
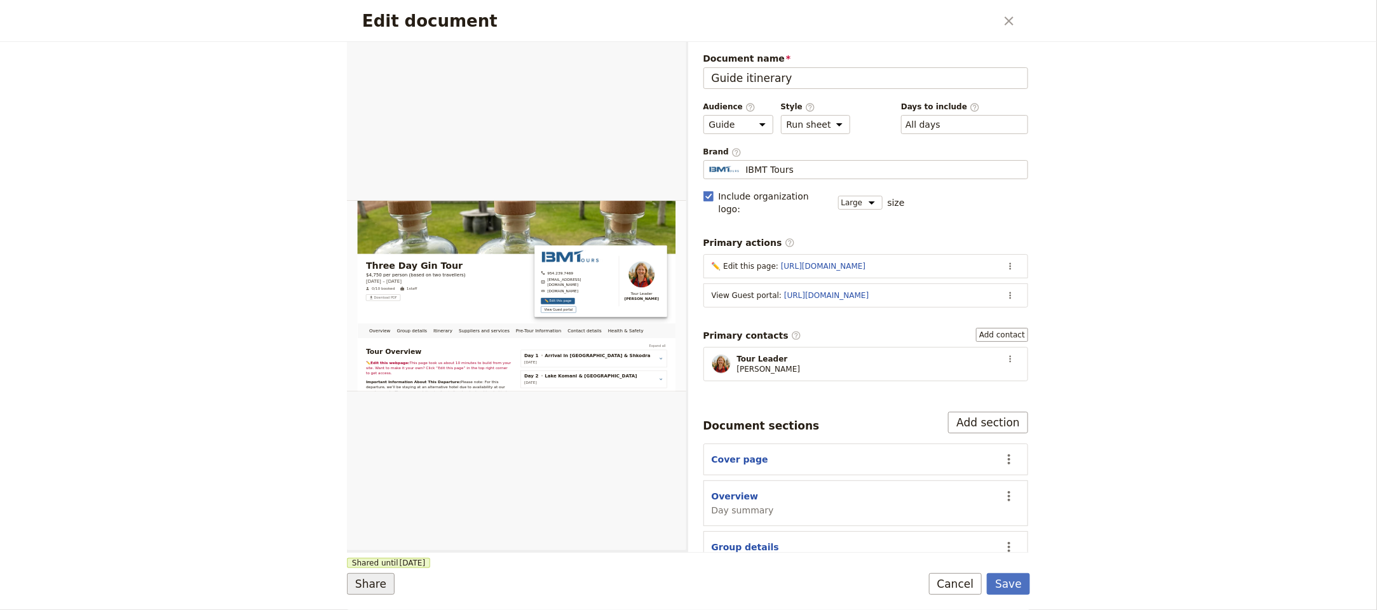
click at [374, 581] on button "Share" at bounding box center [371, 584] width 48 height 22
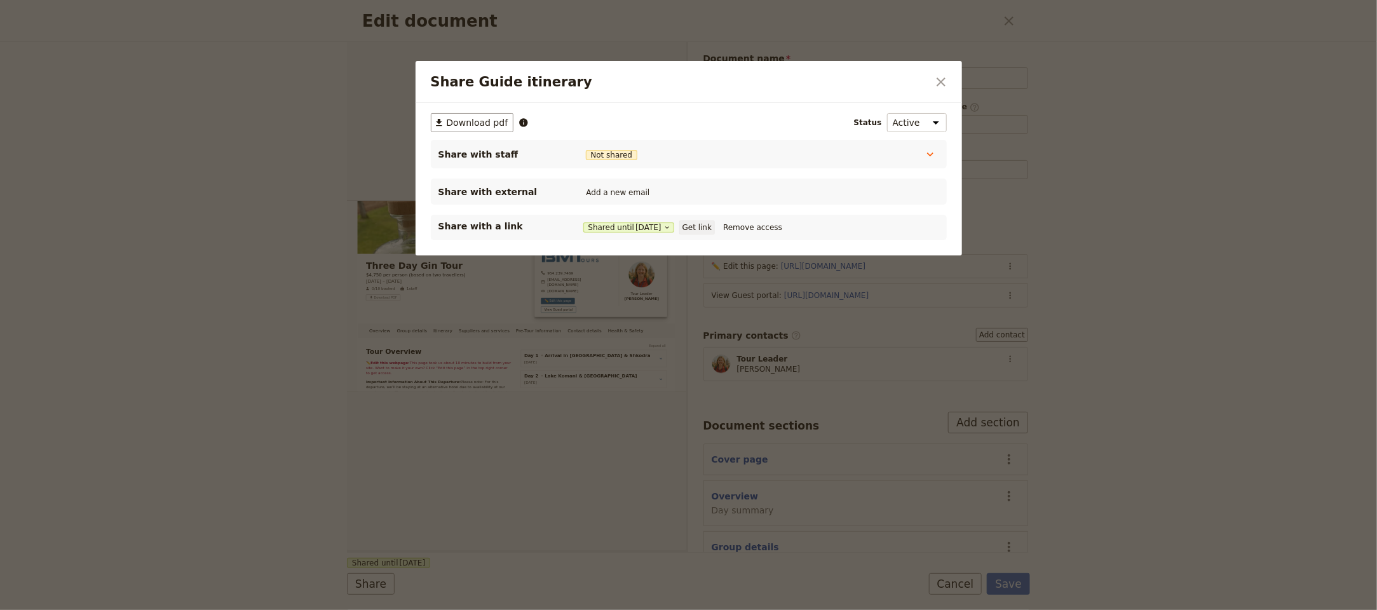
click at [699, 222] on button "Get link" at bounding box center [697, 227] width 36 height 14
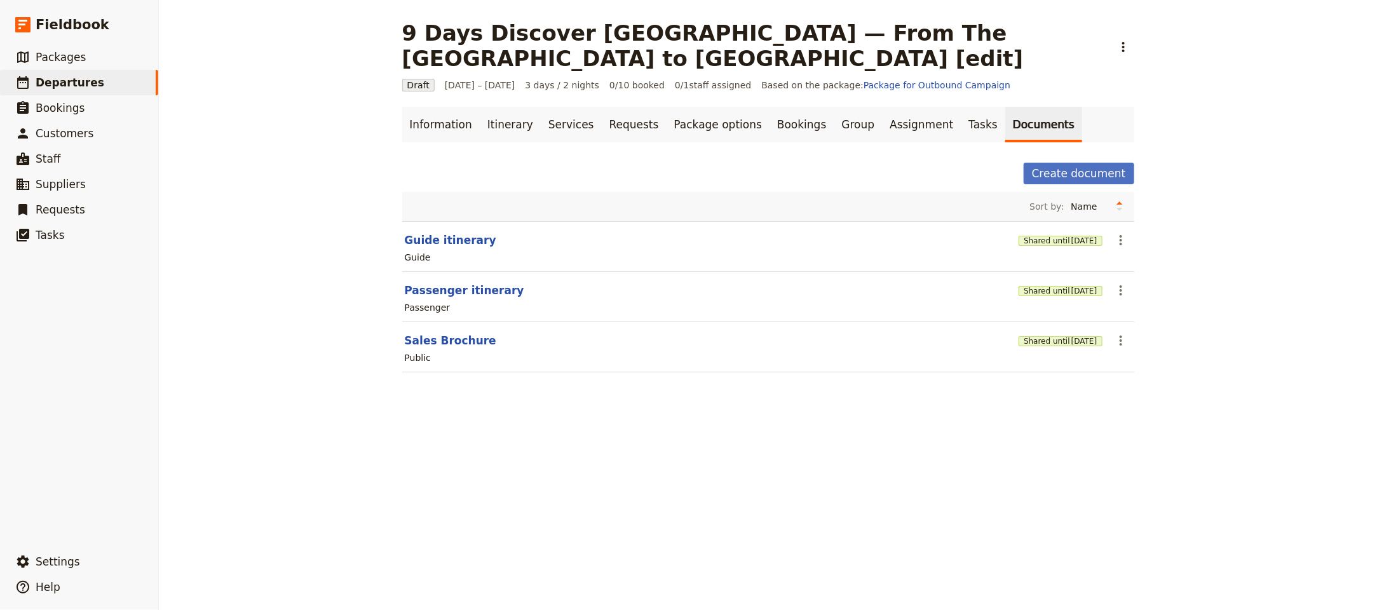
click at [453, 303] on div "Passenger" at bounding box center [767, 307] width 729 height 15
click at [459, 298] on button "Passenger itinerary" at bounding box center [464, 290] width 119 height 15
select select "PASSENGER"
select select "RUN_SHEET"
select select "LARGE"
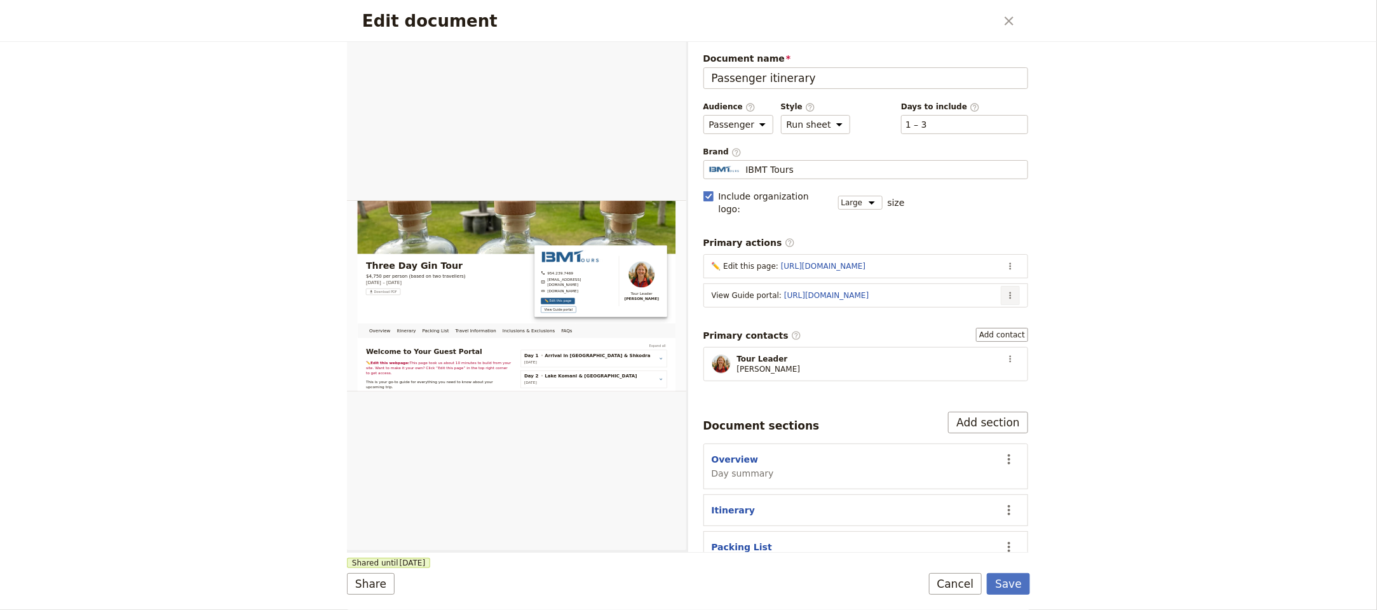
click at [1005, 290] on icon "Actions" at bounding box center [1010, 295] width 10 height 10
click at [977, 311] on span "Edit action" at bounding box center [945, 313] width 103 height 13
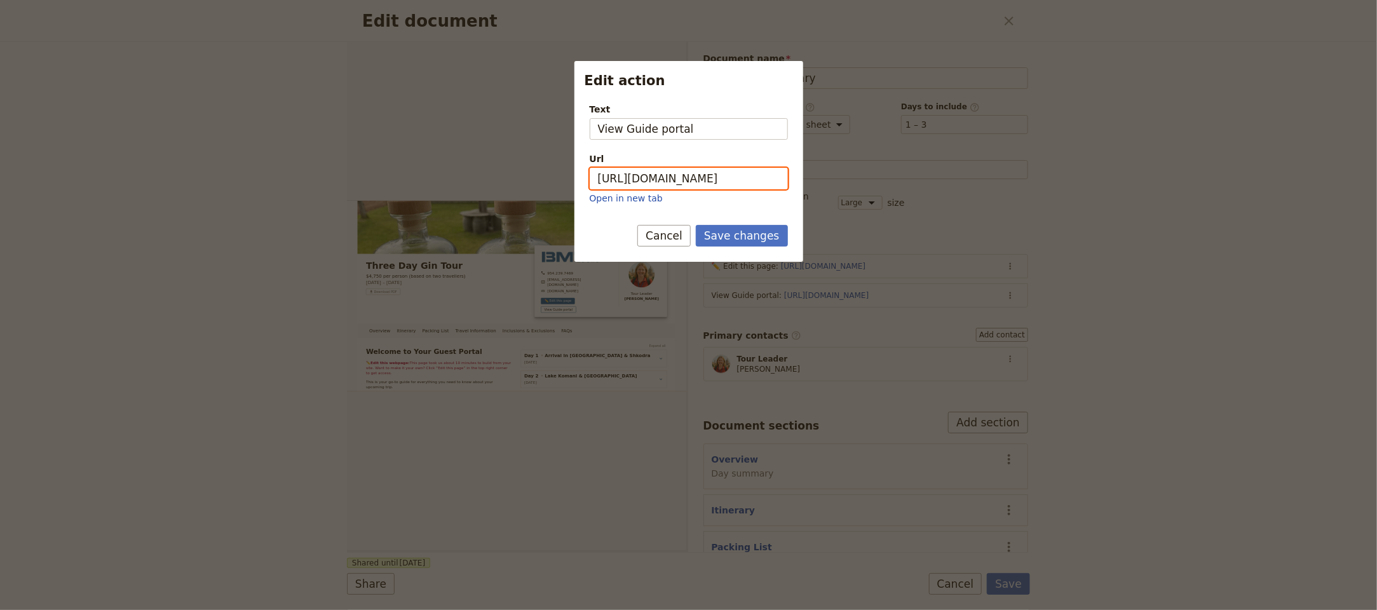
click at [713, 184] on input "[URL][DOMAIN_NAME]" at bounding box center [688, 179] width 198 height 22
paste input "a6Y8Bto4ZHwyW68B59syt"
type input "[URL][DOMAIN_NAME]"
click at [761, 233] on button "Save changes" at bounding box center [742, 236] width 92 height 22
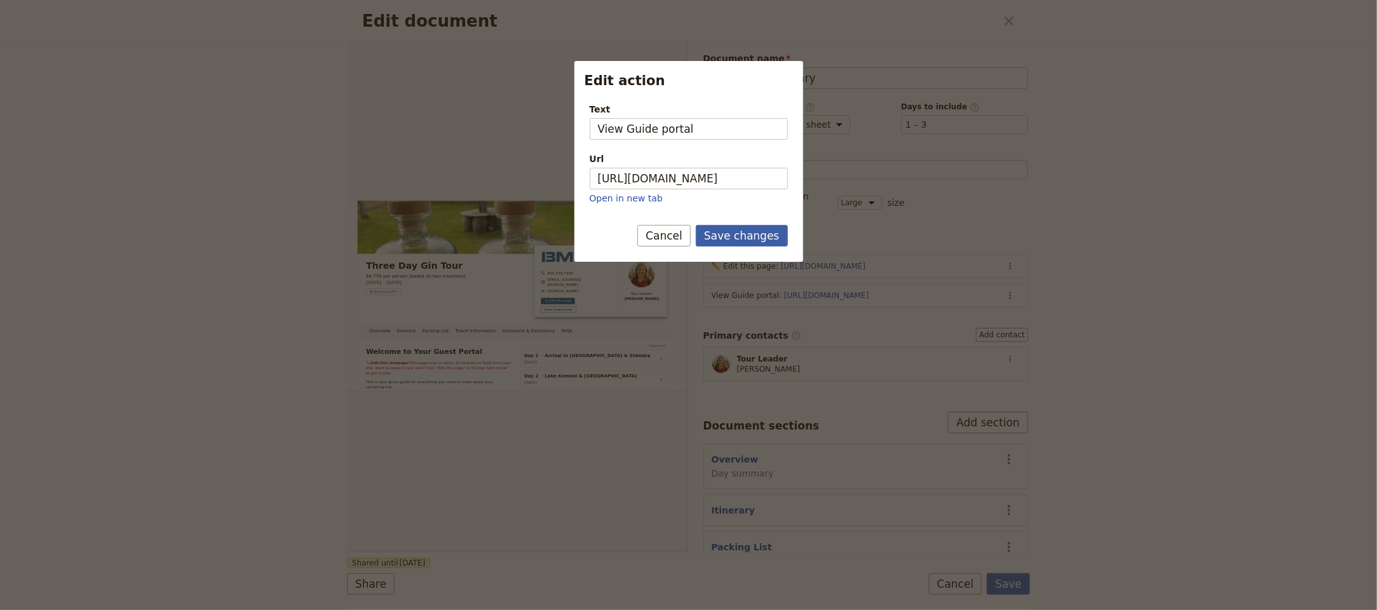
scroll to position [0, 0]
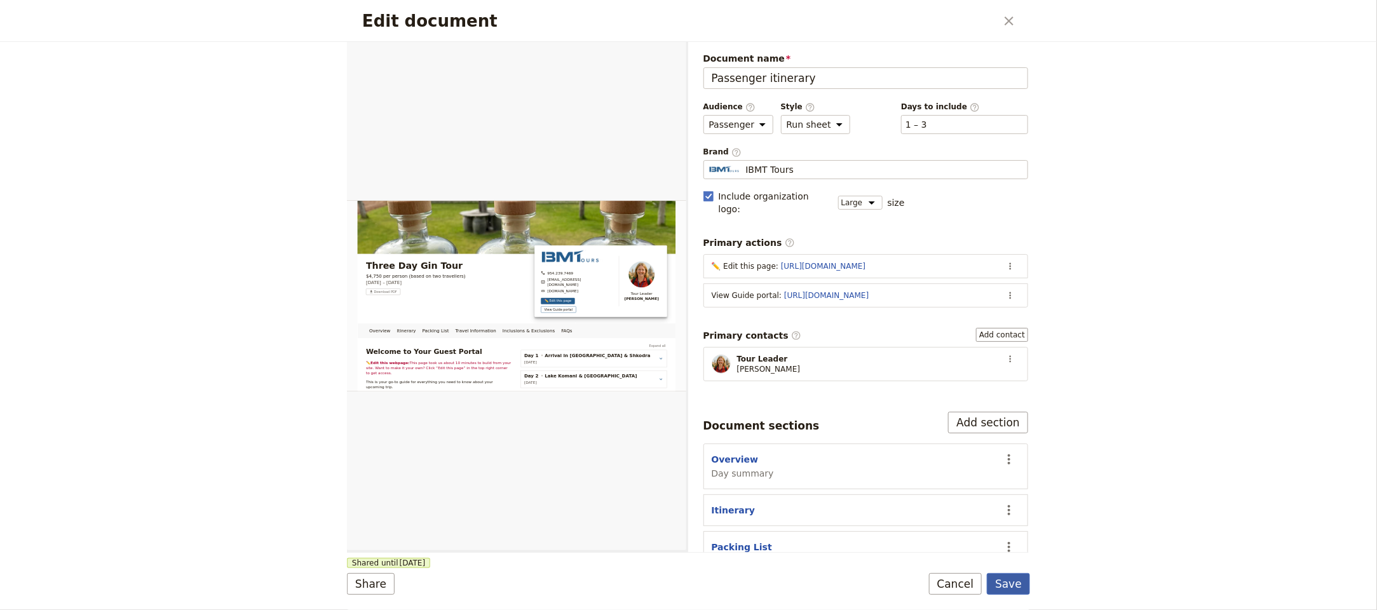
click at [995, 581] on button "Save" at bounding box center [1008, 584] width 43 height 22
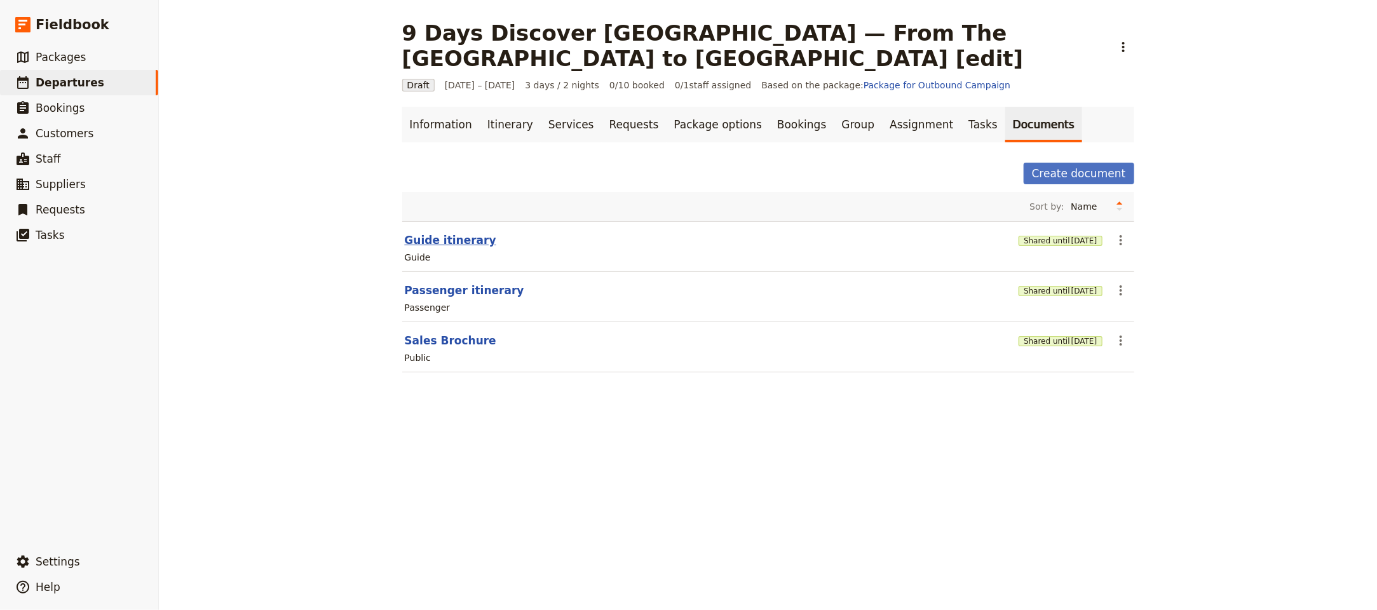
click at [441, 234] on button "Guide itinerary" at bounding box center [450, 239] width 91 height 15
select select "STAFF"
select select "RUN_SHEET"
select select "LARGE"
click at [453, 297] on button "Passenger itinerary" at bounding box center [464, 290] width 119 height 15
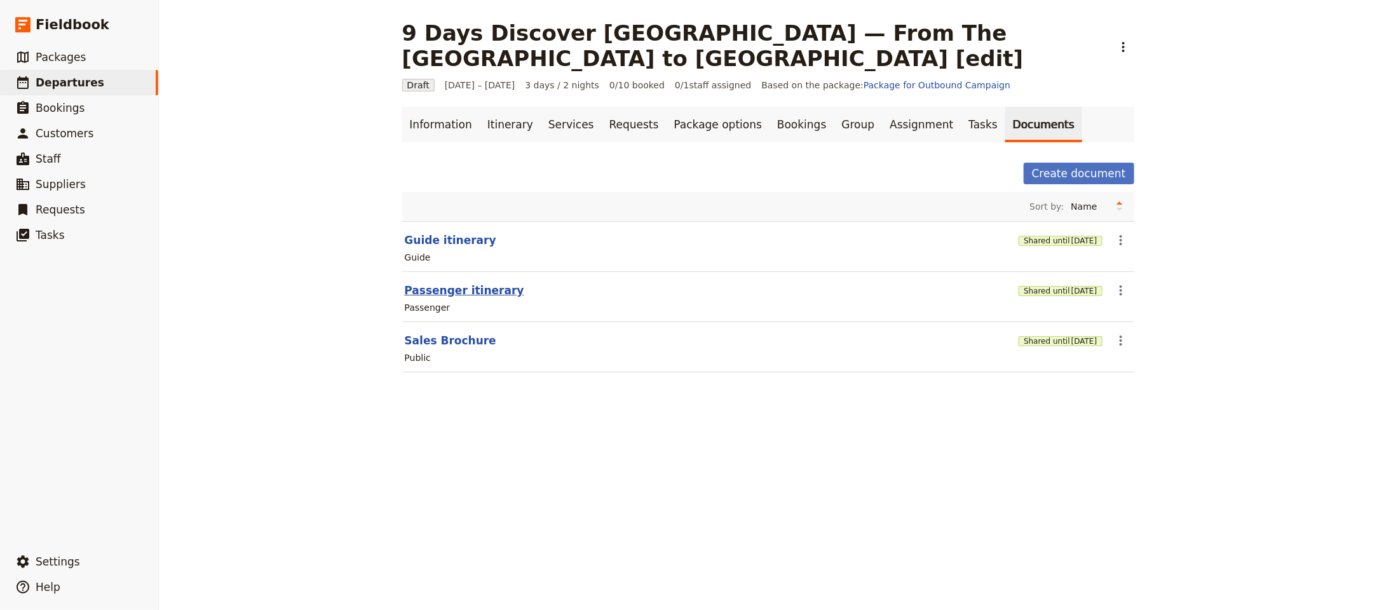
select select "PASSENGER"
select select "RUN_SHEET"
select select "LARGE"
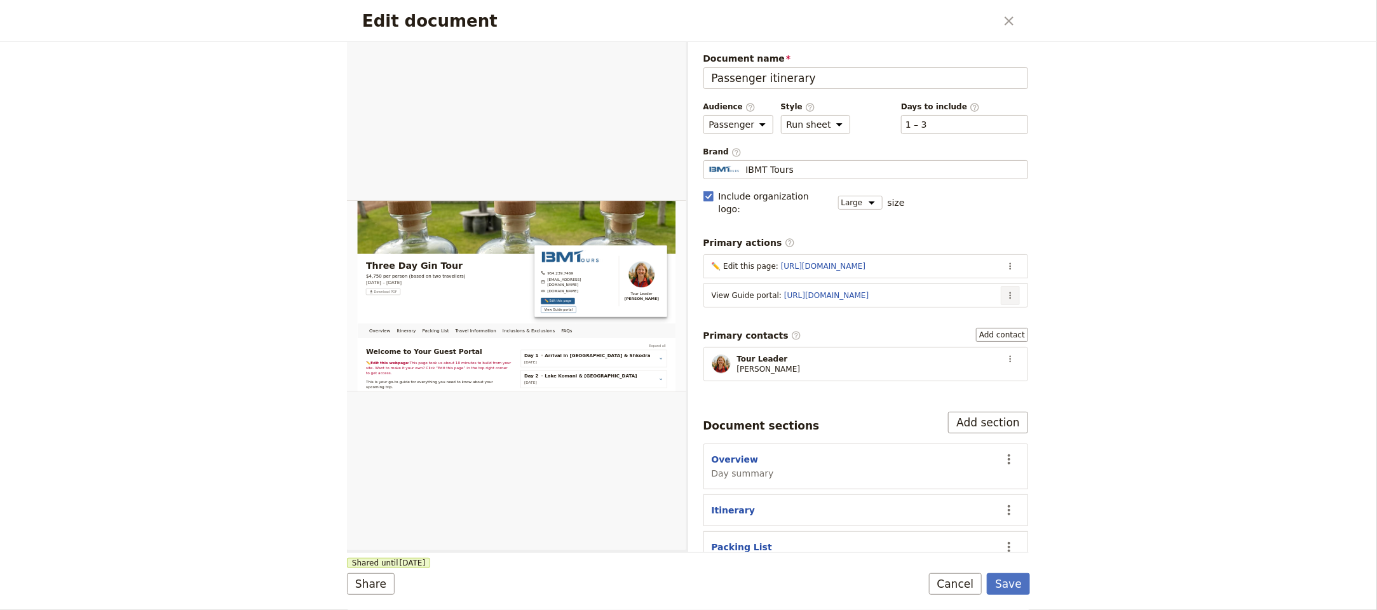
click at [1005, 290] on icon "Actions" at bounding box center [1010, 295] width 10 height 10
click at [978, 308] on span "Edit action" at bounding box center [945, 313] width 103 height 13
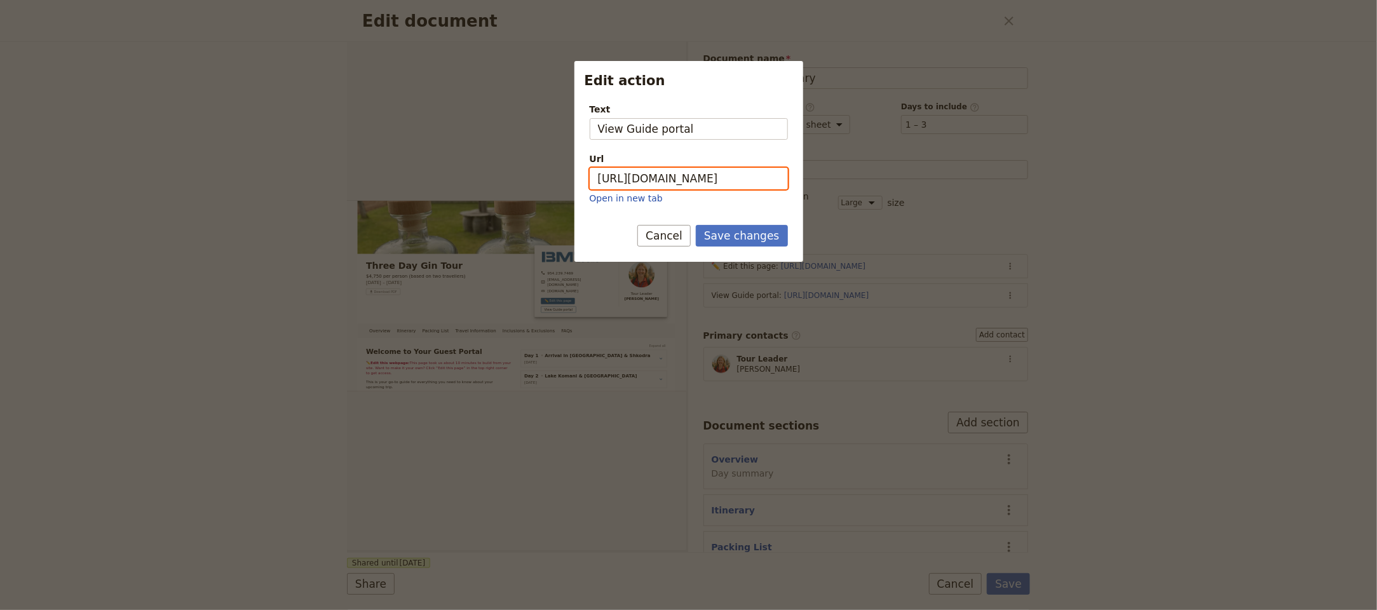
click at [715, 172] on input "[URL][DOMAIN_NAME]" at bounding box center [688, 179] width 198 height 22
paste input "Edit action"
type input "[URL][DOMAIN_NAME]"
click at [753, 243] on button "Save changes" at bounding box center [742, 236] width 92 height 22
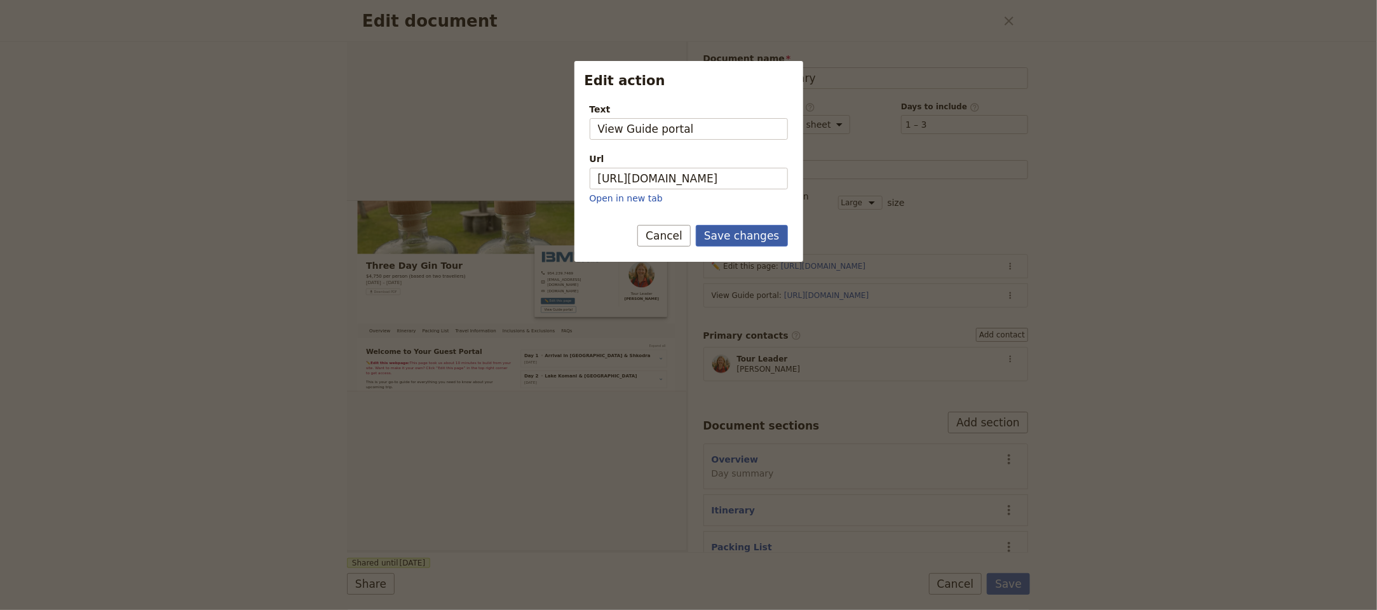
scroll to position [0, 0]
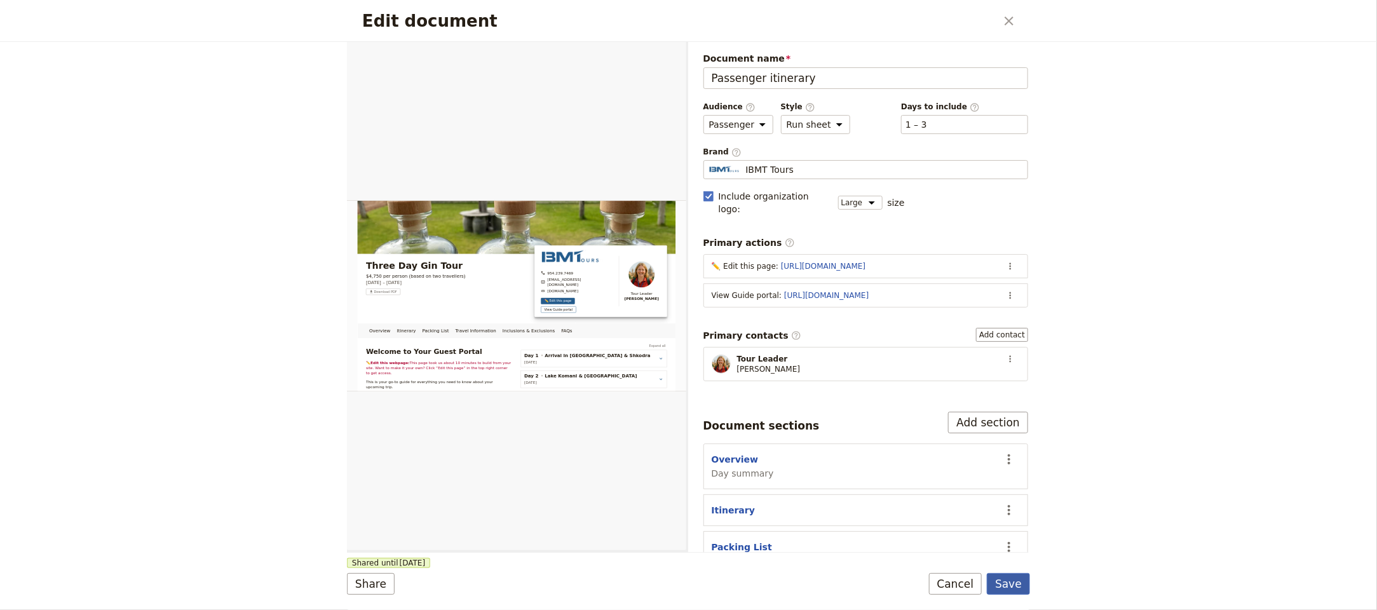
click at [1014, 577] on button "Save" at bounding box center [1008, 584] width 43 height 22
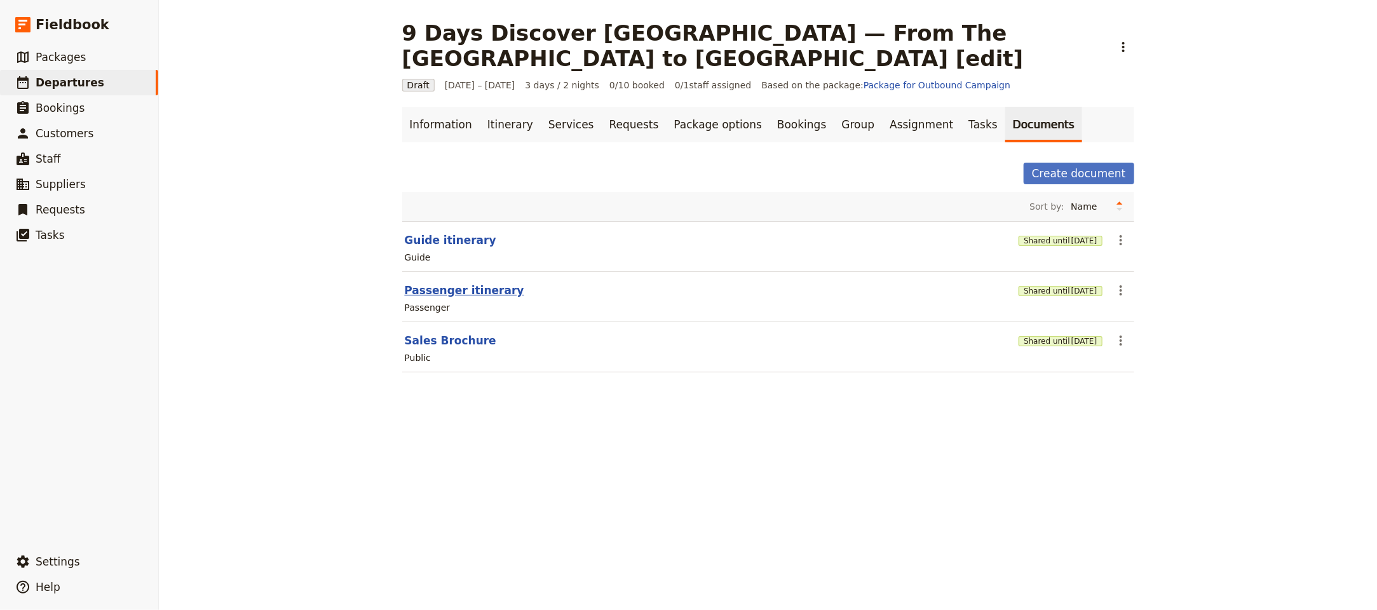
click at [469, 292] on button "Passenger itinerary" at bounding box center [464, 290] width 119 height 15
select select "PASSENGER"
select select "RUN_SHEET"
select select "LARGE"
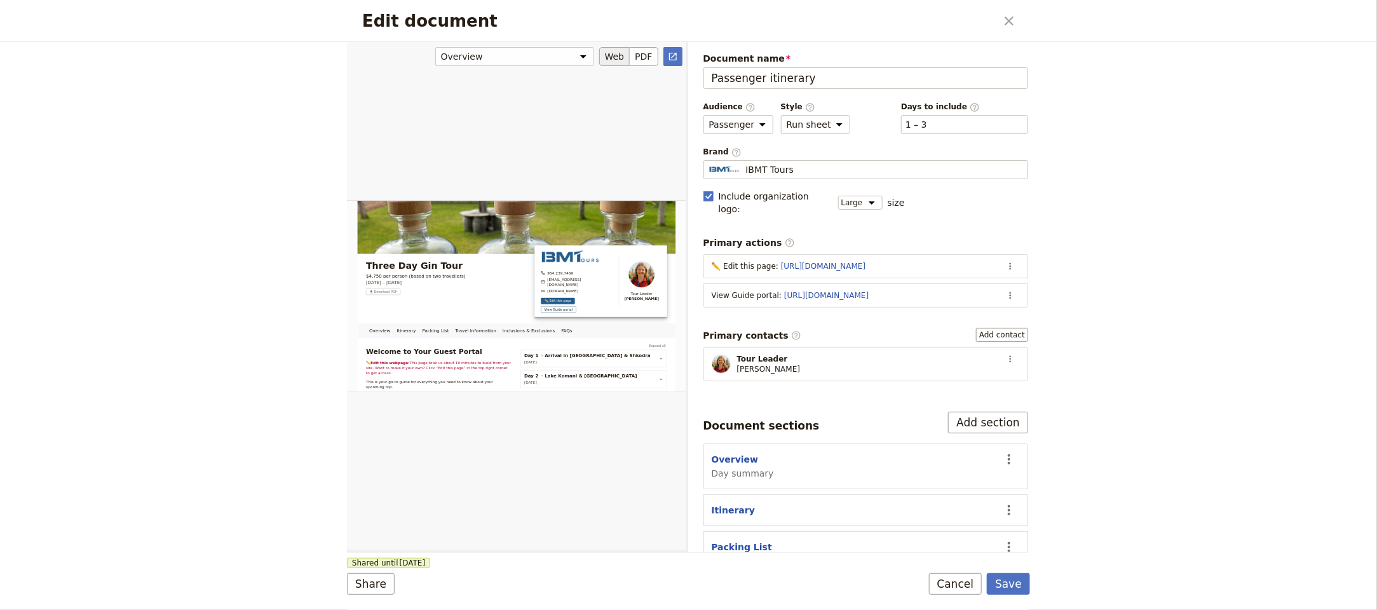
click at [596, 291] on div "Edit document" at bounding box center [516, 295] width 339 height 509
click at [596, 295] on div "Edit document" at bounding box center [516, 295] width 339 height 509
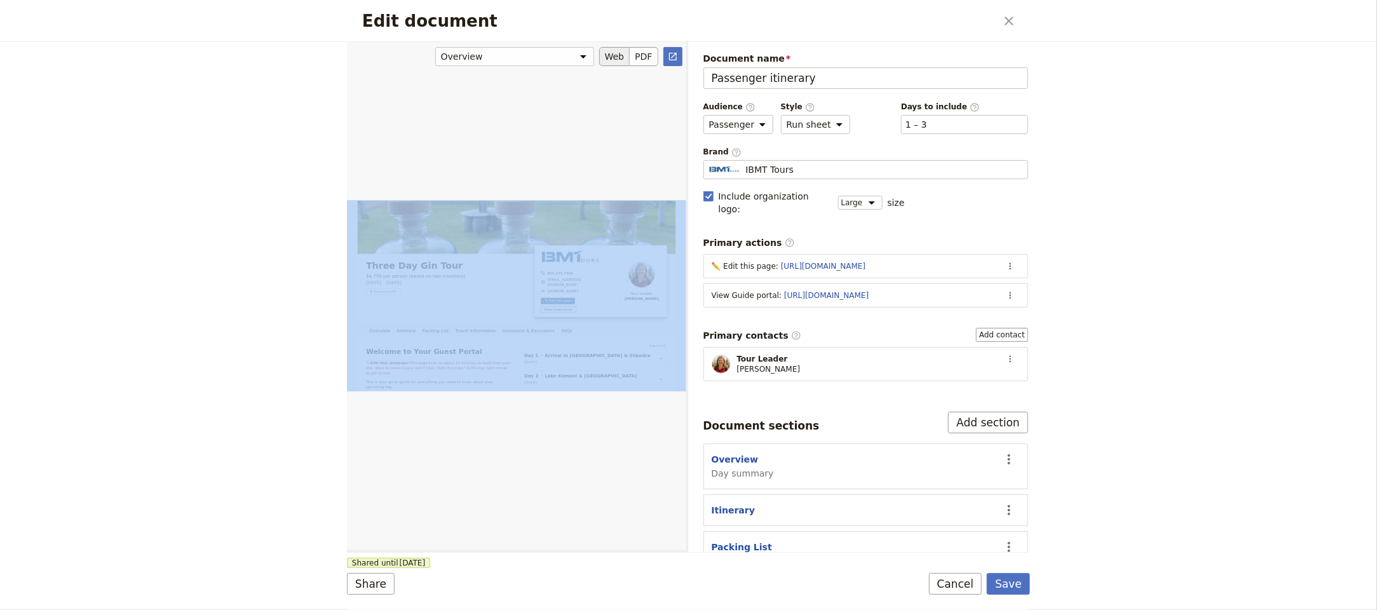
click at [596, 295] on div "Edit document" at bounding box center [516, 295] width 339 height 509
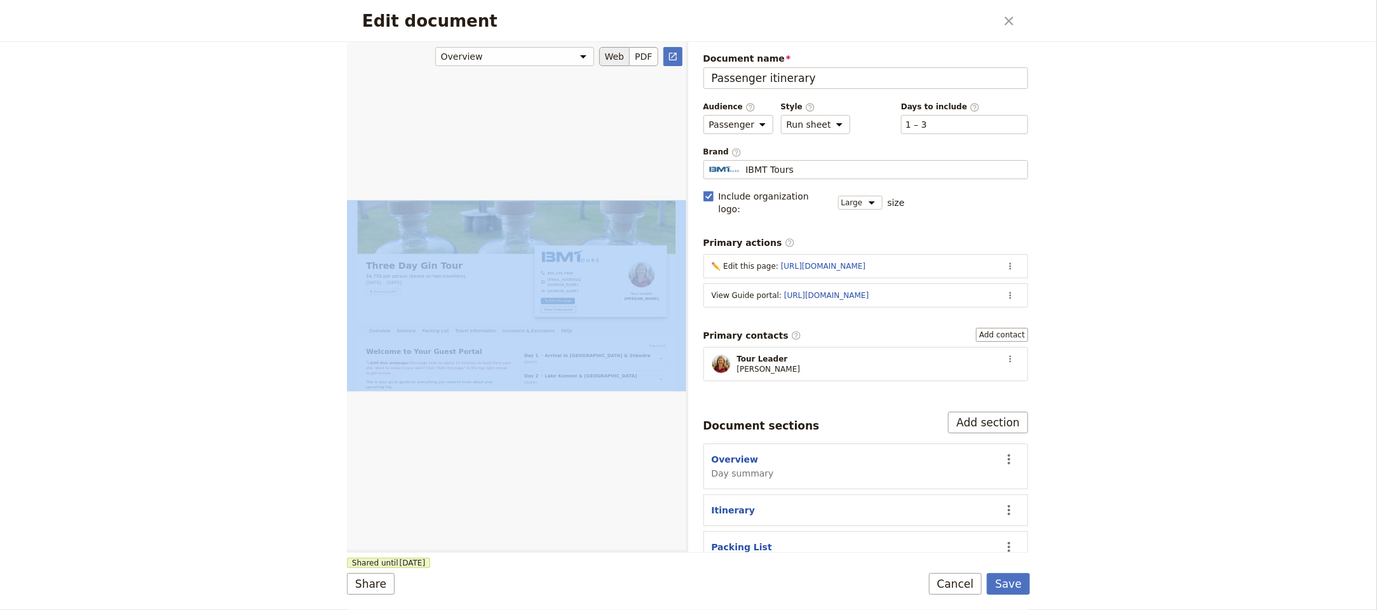
click at [596, 295] on div "Edit document" at bounding box center [516, 295] width 339 height 509
click at [664, 56] on link "​" at bounding box center [672, 56] width 19 height 19
click at [1006, 21] on icon "Close dialog" at bounding box center [1008, 20] width 15 height 15
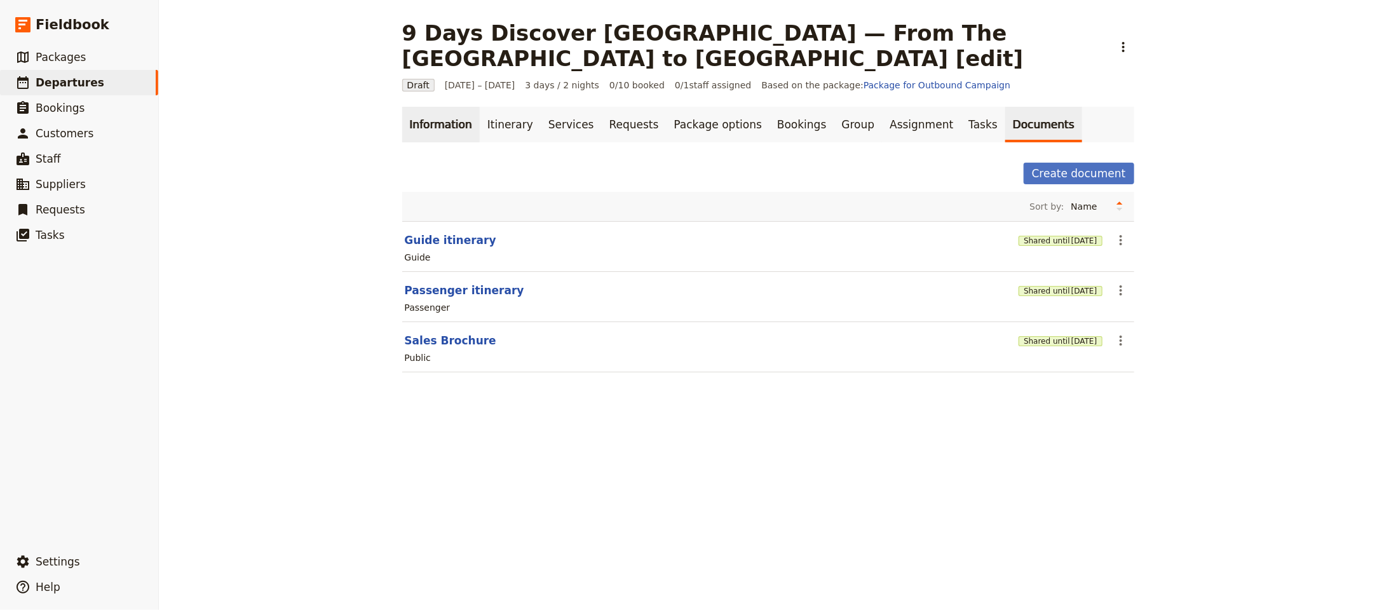
click at [411, 127] on link "Information" at bounding box center [440, 125] width 77 height 36
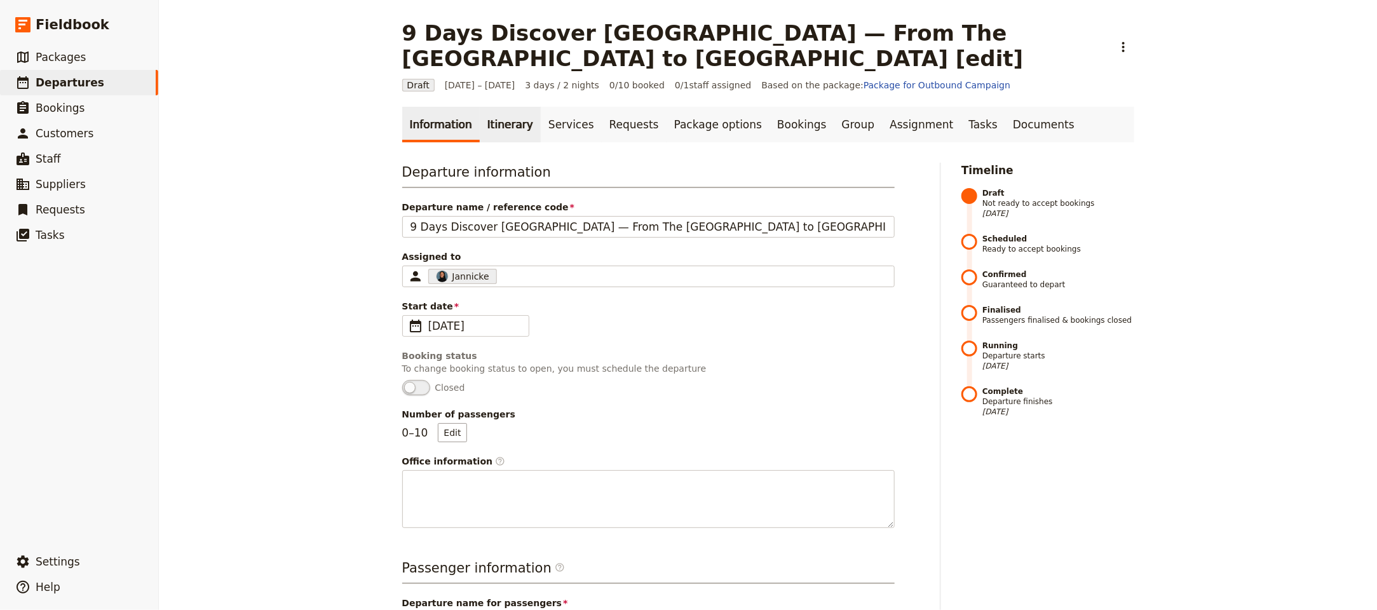
click at [480, 116] on link "Itinerary" at bounding box center [510, 125] width 61 height 36
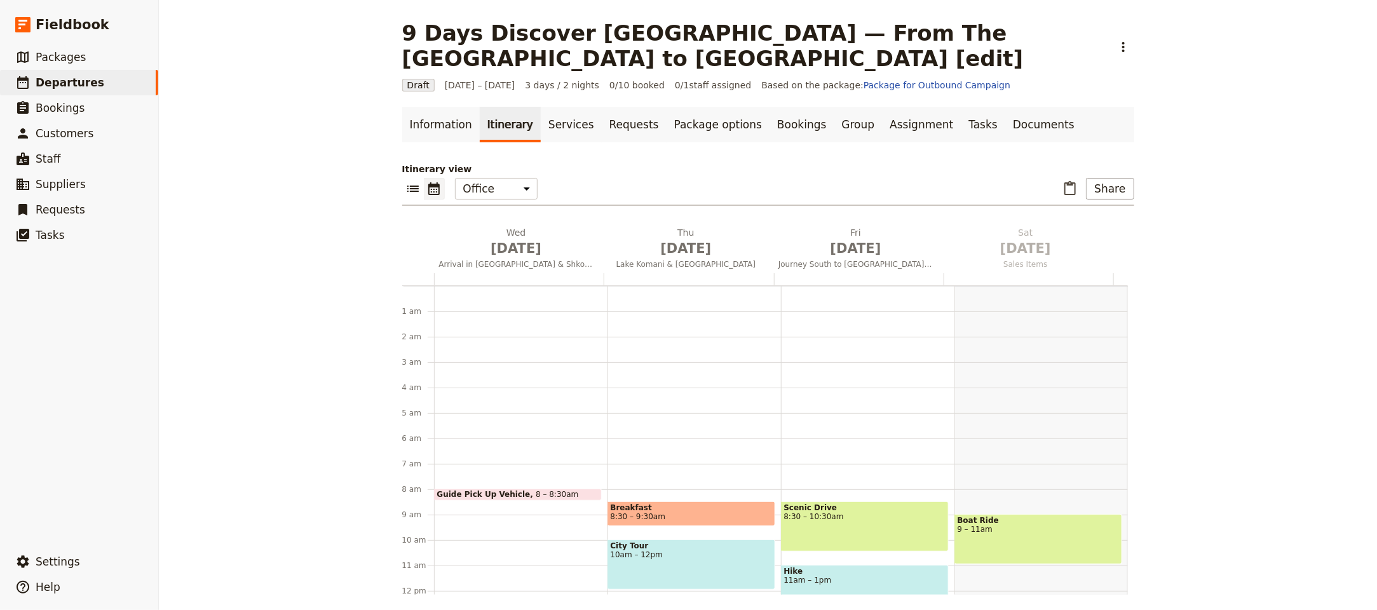
scroll to position [165, 0]
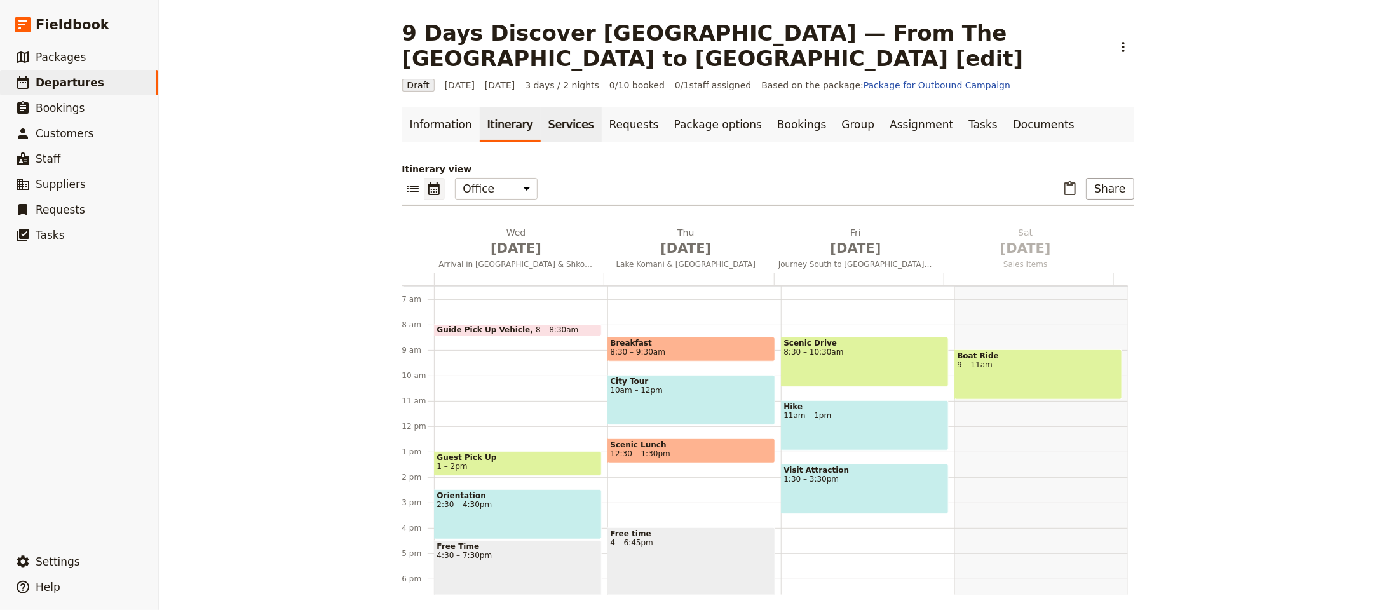
click at [541, 118] on link "Services" at bounding box center [571, 125] width 61 height 36
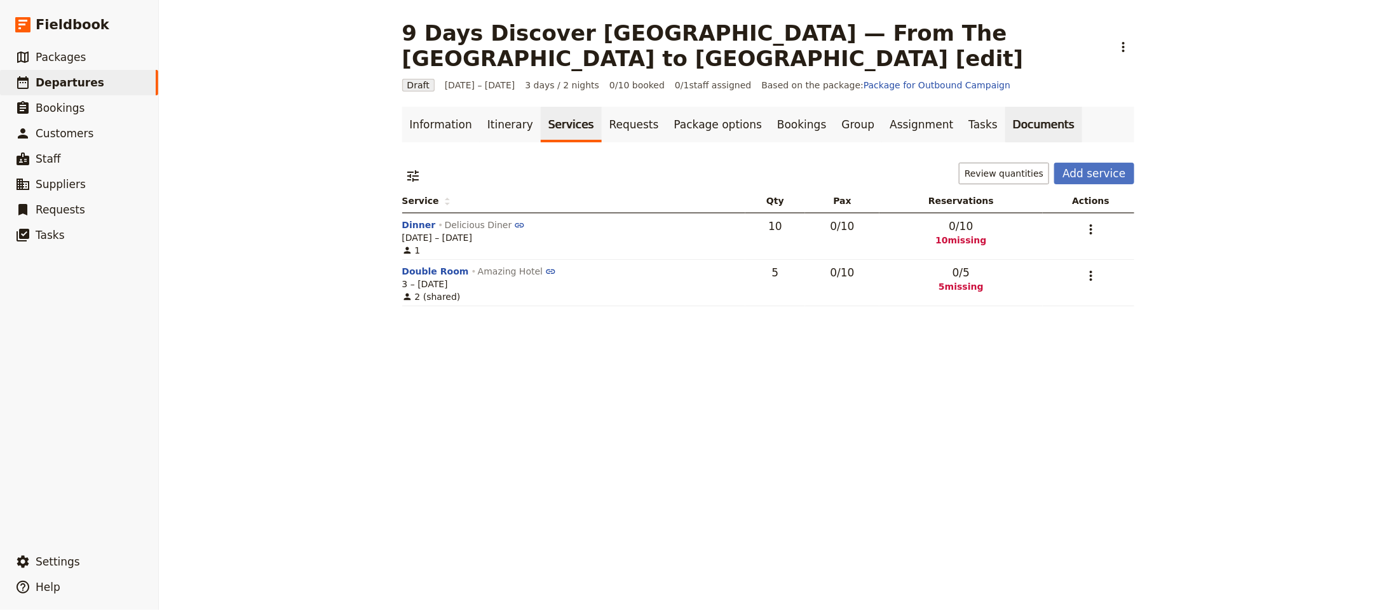
click at [1016, 140] on link "Documents" at bounding box center [1043, 125] width 77 height 36
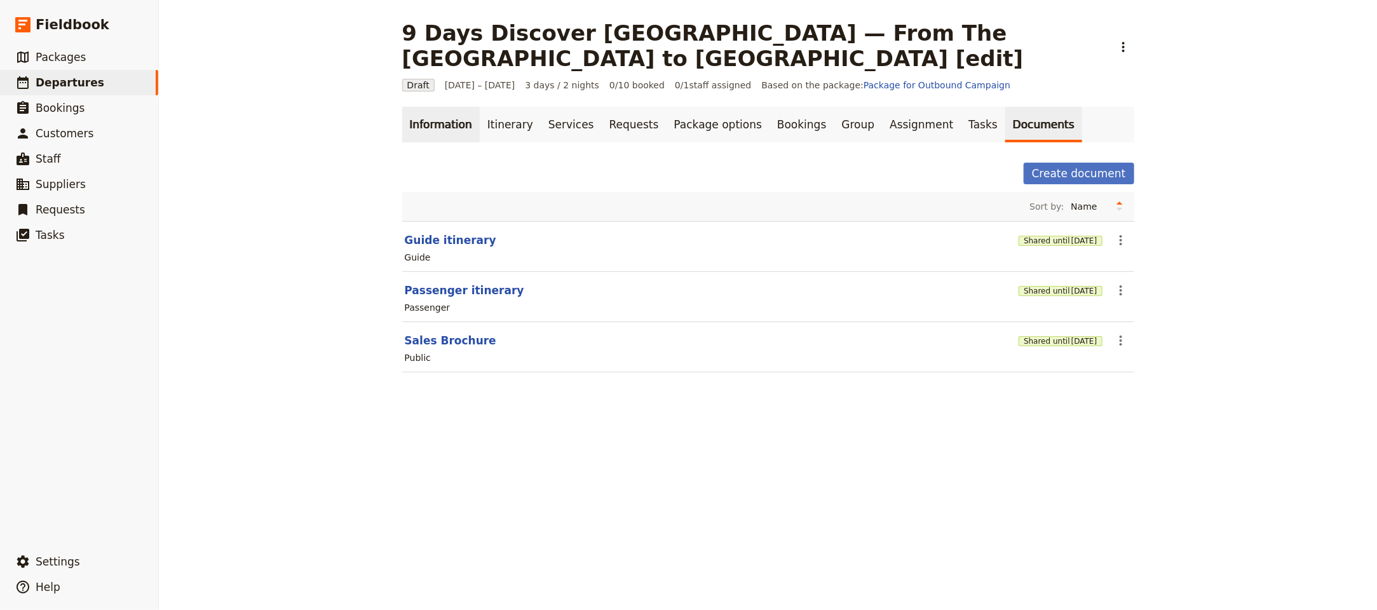
click at [435, 123] on link "Information" at bounding box center [440, 125] width 77 height 36
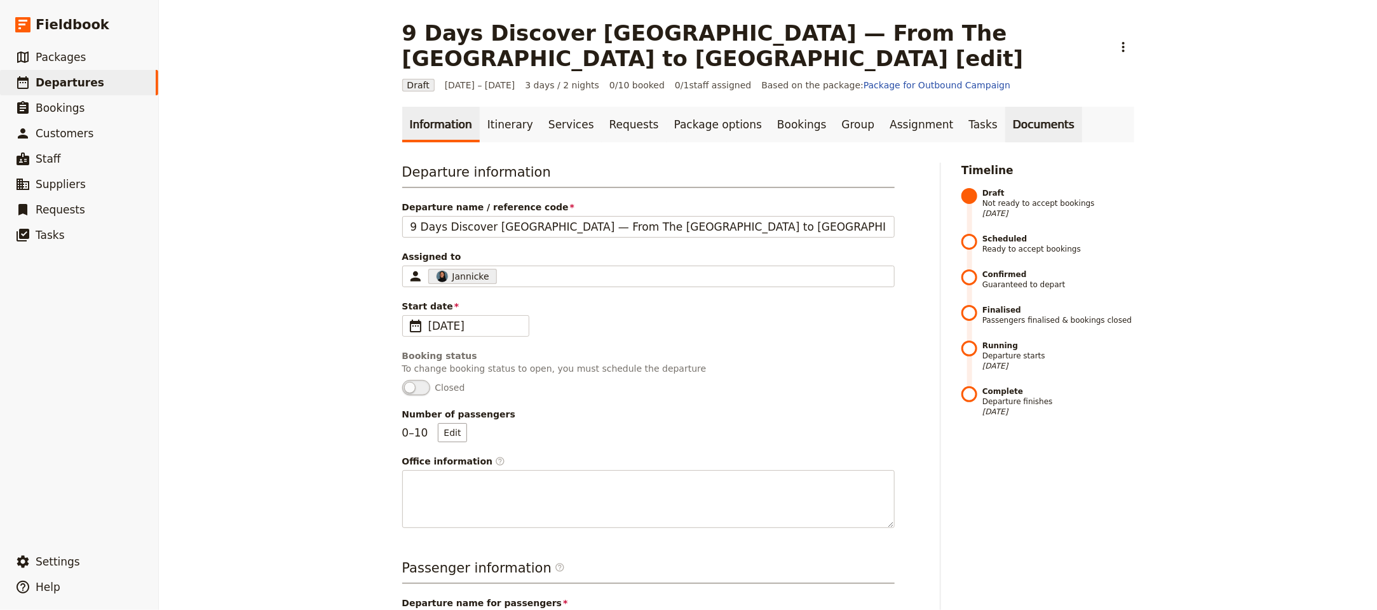
click at [1005, 130] on link "Documents" at bounding box center [1043, 125] width 77 height 36
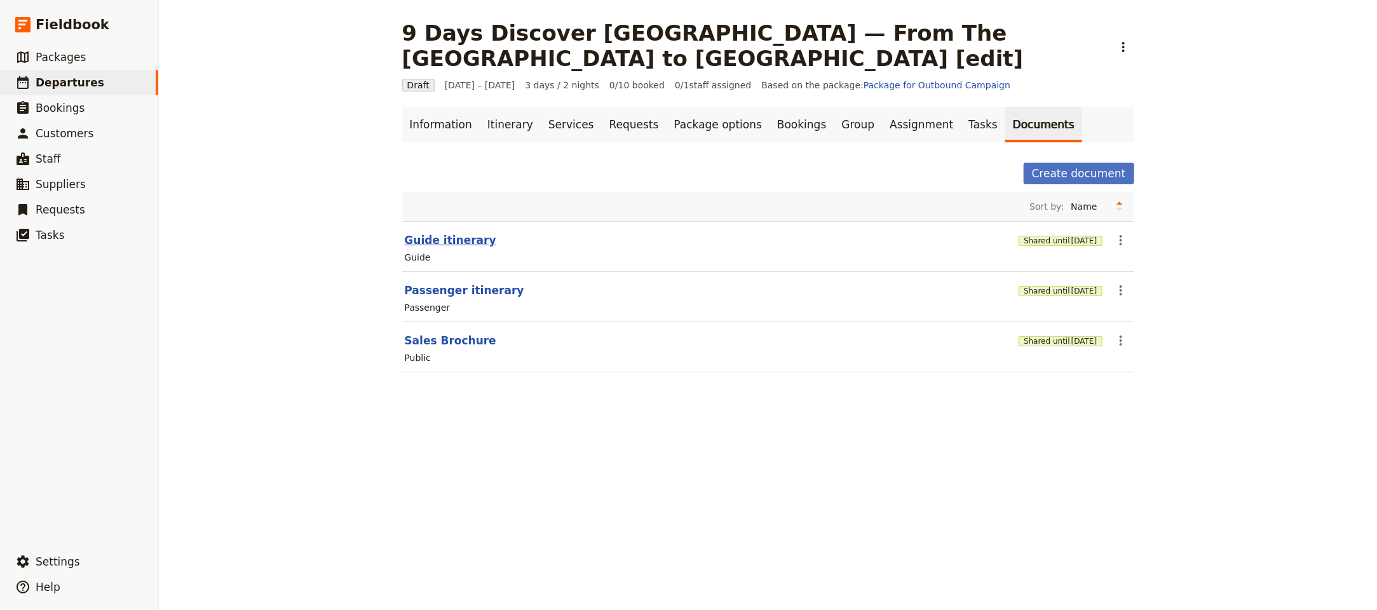
click at [456, 243] on button "Guide itinerary" at bounding box center [450, 239] width 91 height 15
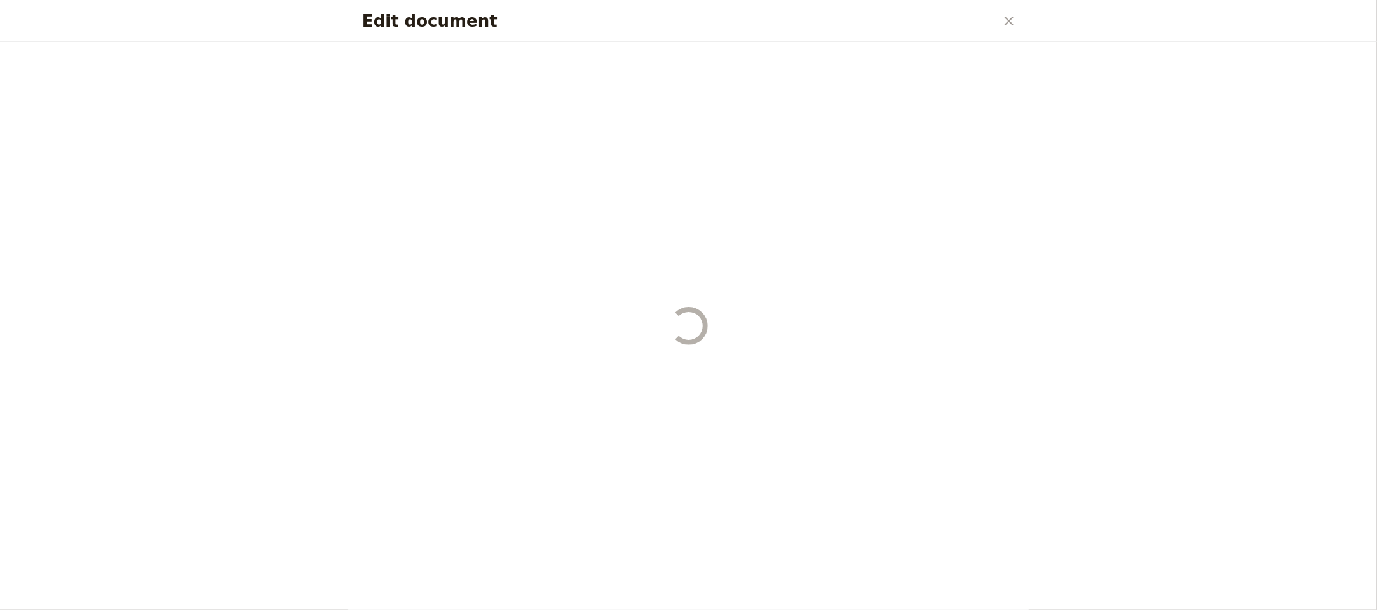
select select "STAFF"
select select "RUN_SHEET"
select select "LARGE"
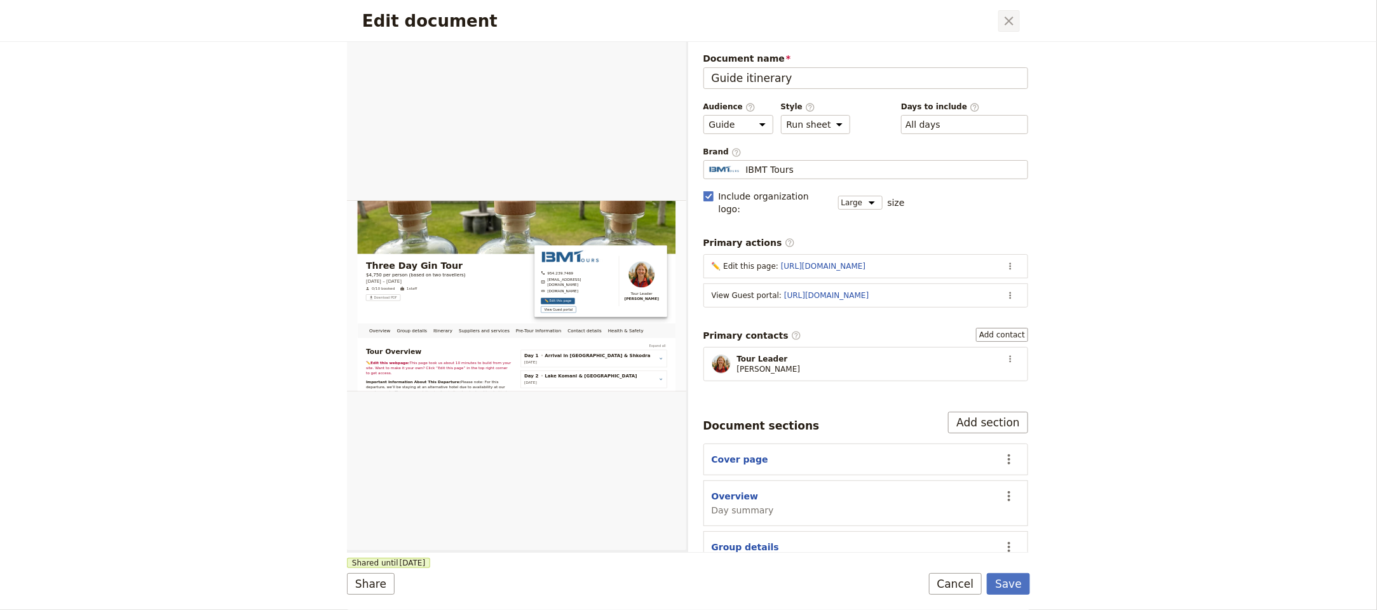
click at [1014, 19] on icon "Close dialog" at bounding box center [1008, 20] width 15 height 15
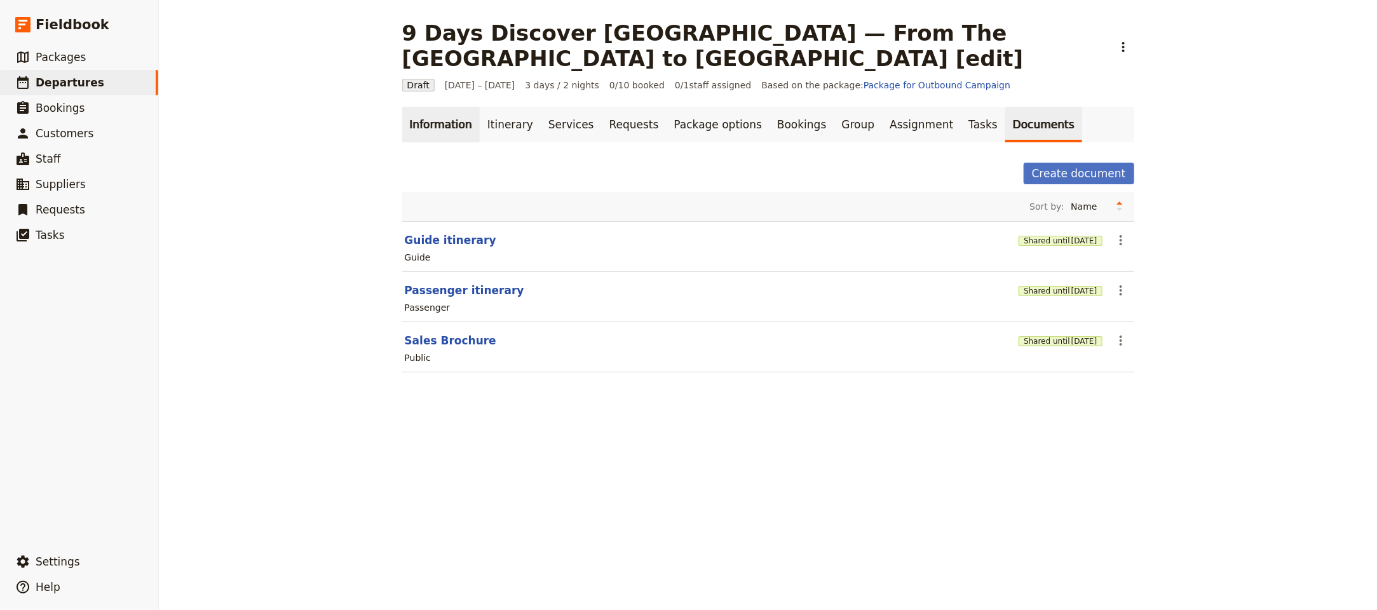
click at [445, 134] on link "Information" at bounding box center [440, 125] width 77 height 36
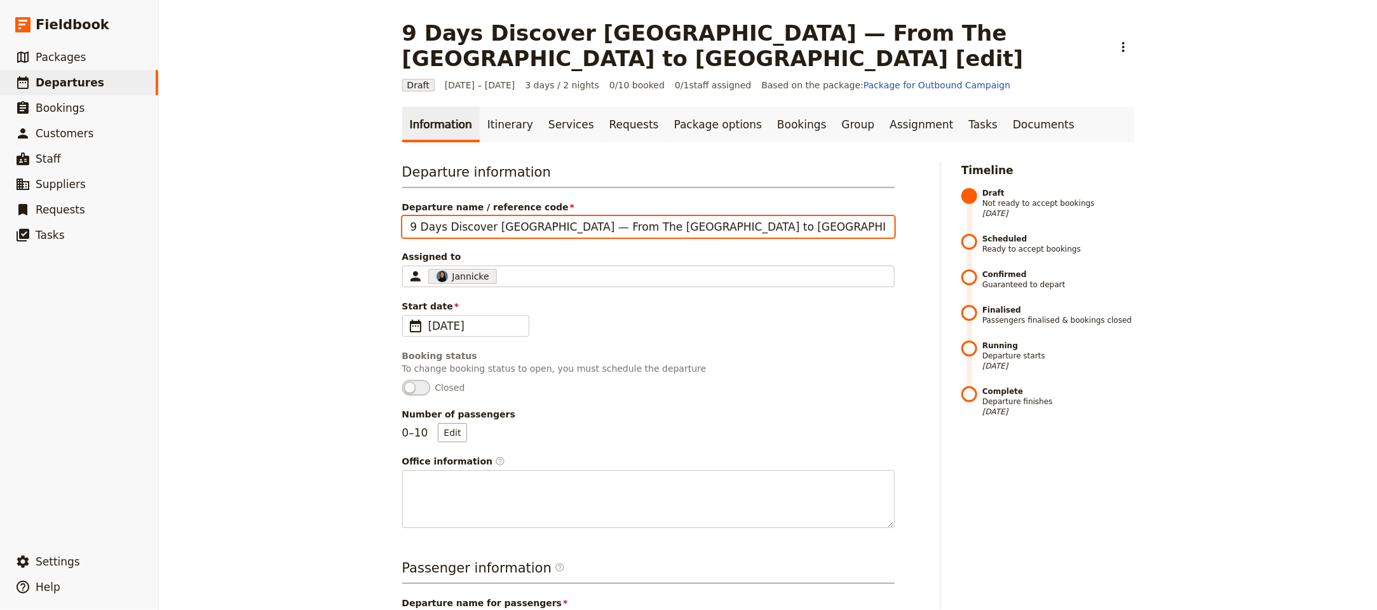
drag, startPoint x: 517, startPoint y: 227, endPoint x: 373, endPoint y: 224, distance: 144.2
click at [365, 224] on div "9 Days Discover [GEOGRAPHIC_DATA] — From The [GEOGRAPHIC_DATA] to [GEOGRAPHIC_D…" at bounding box center [768, 305] width 1218 height 610
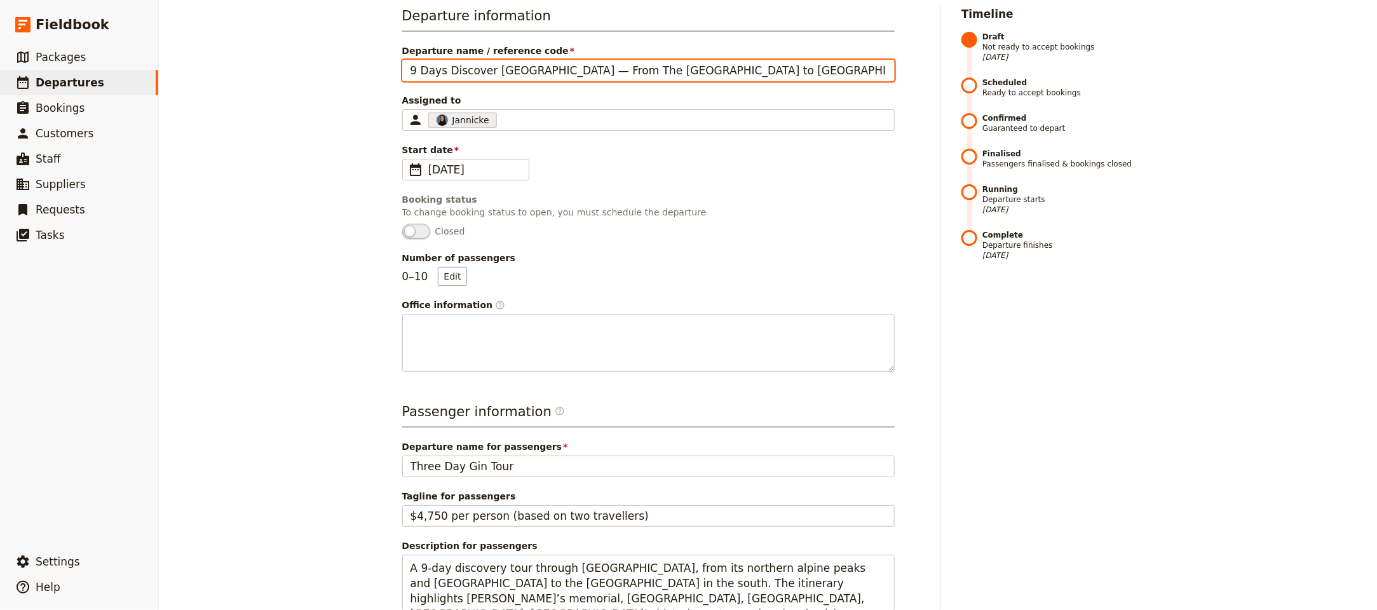
scroll to position [362, 0]
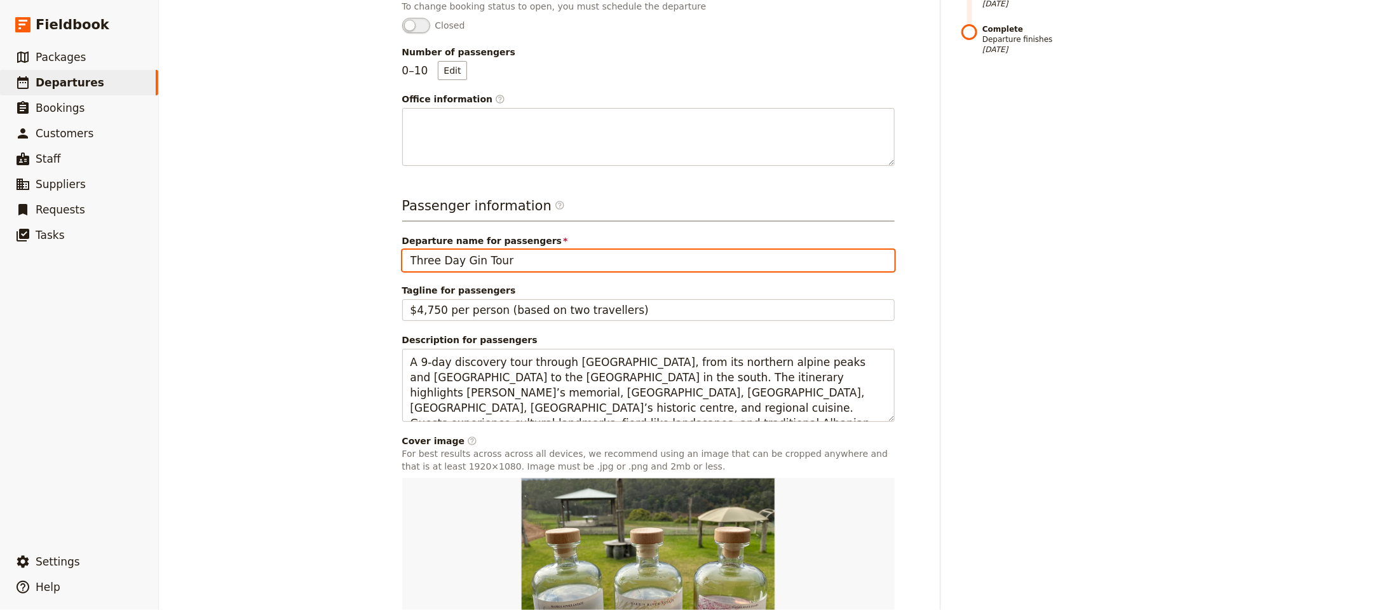
click at [504, 261] on input "Three Day Gin Tour" at bounding box center [648, 261] width 492 height 22
paste input "9 Days Discover [GEOGRAPHIC_DATA]"
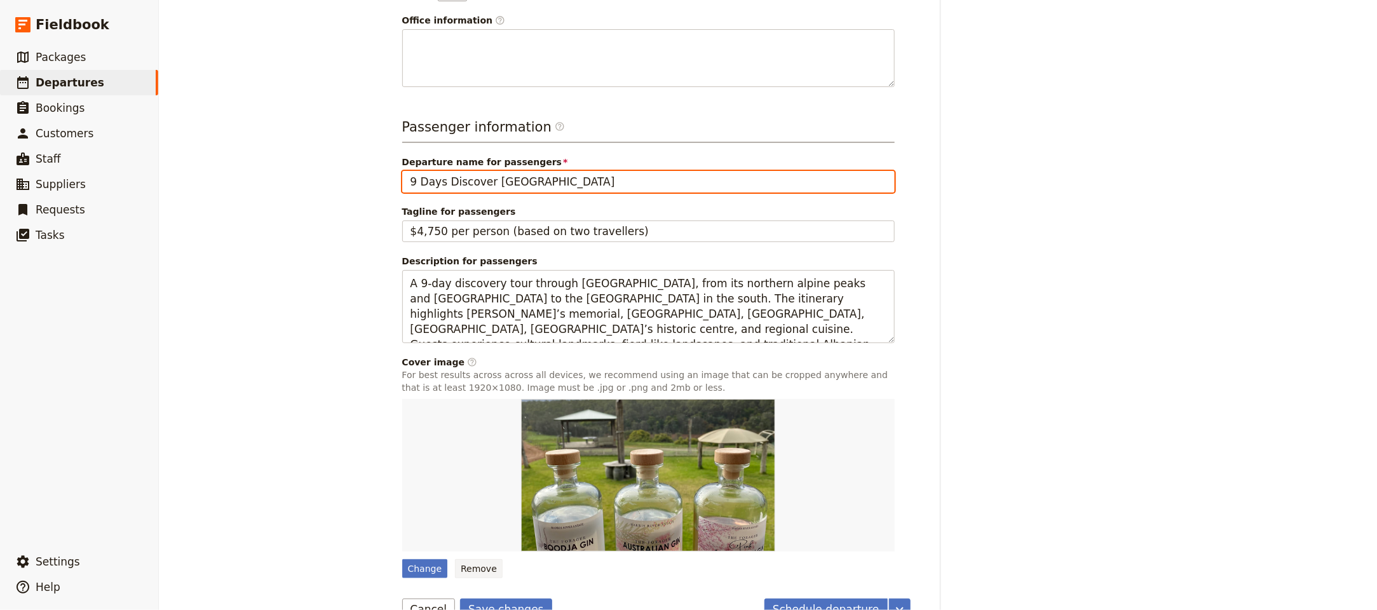
scroll to position [475, 0]
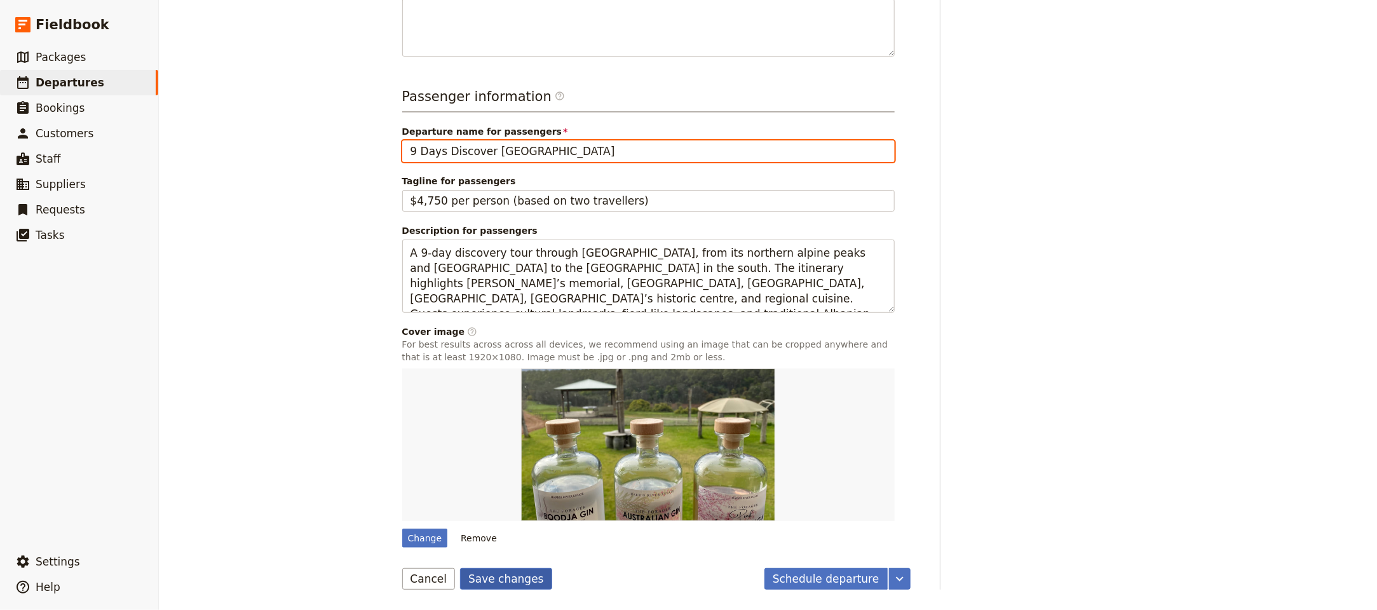
type input "9 Days Discover [GEOGRAPHIC_DATA]"
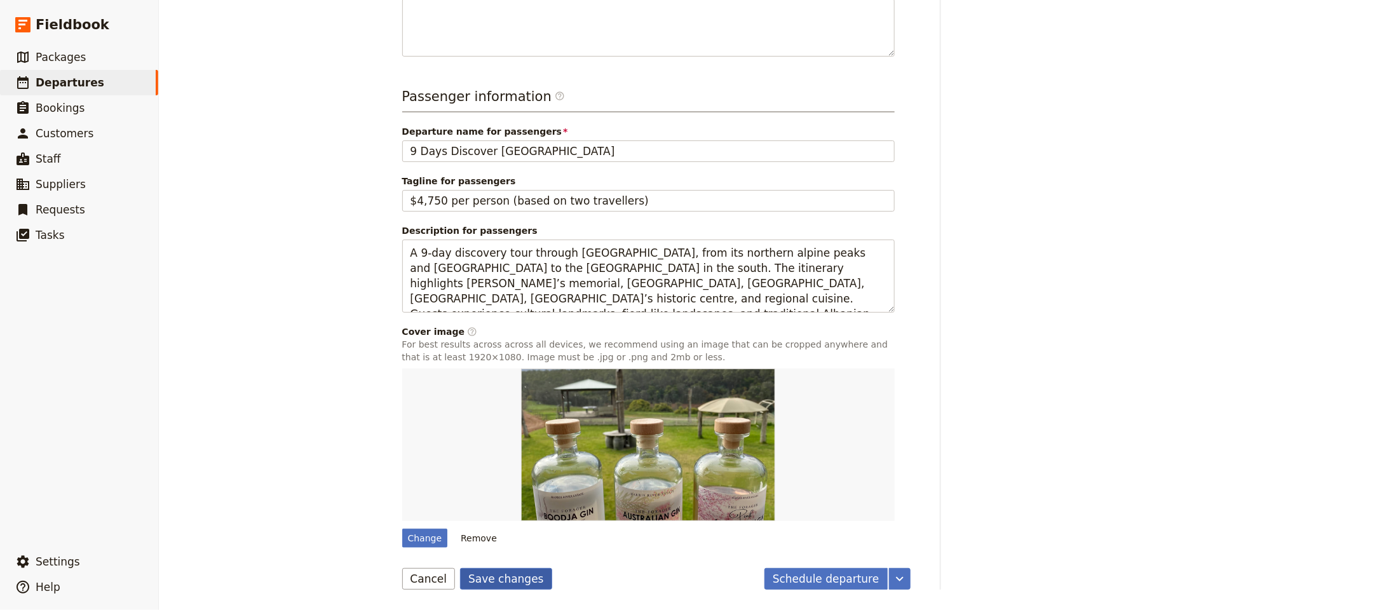
click at [477, 578] on button "Save changes" at bounding box center [506, 579] width 92 height 22
click at [421, 534] on div "Change" at bounding box center [425, 538] width 46 height 19
click at [402, 529] on input "Change" at bounding box center [401, 528] width 1 height 1
type input "C:\fakepath\image.jpeg"
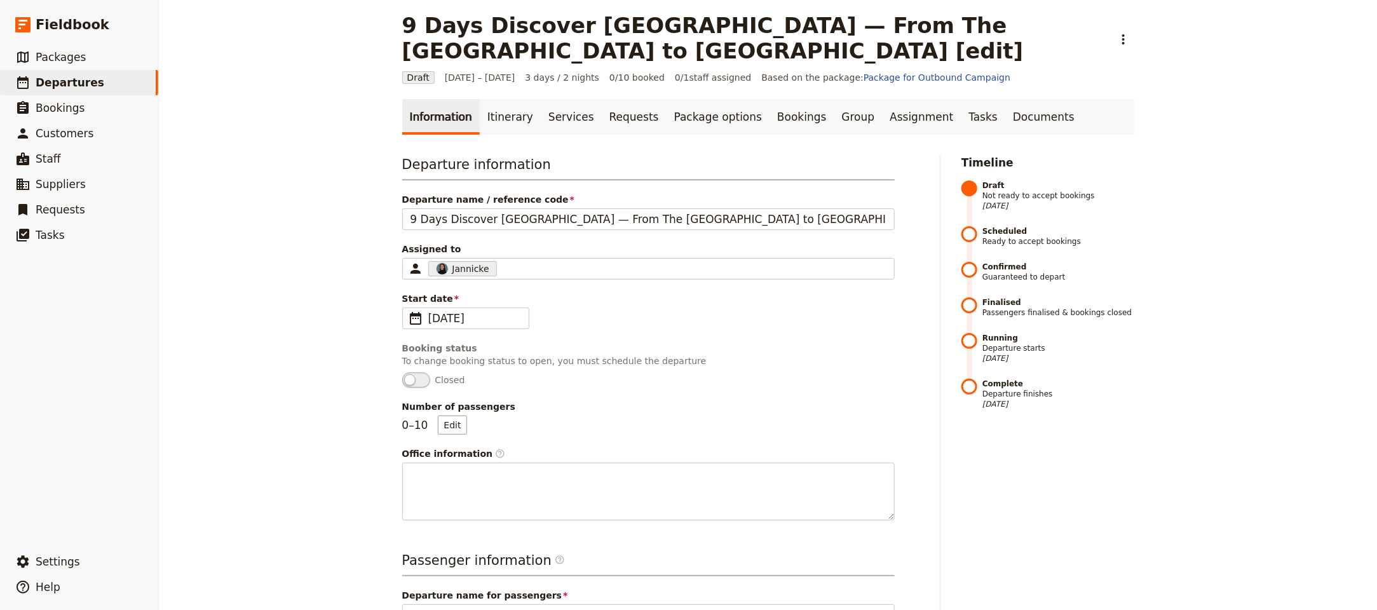
scroll to position [0, 0]
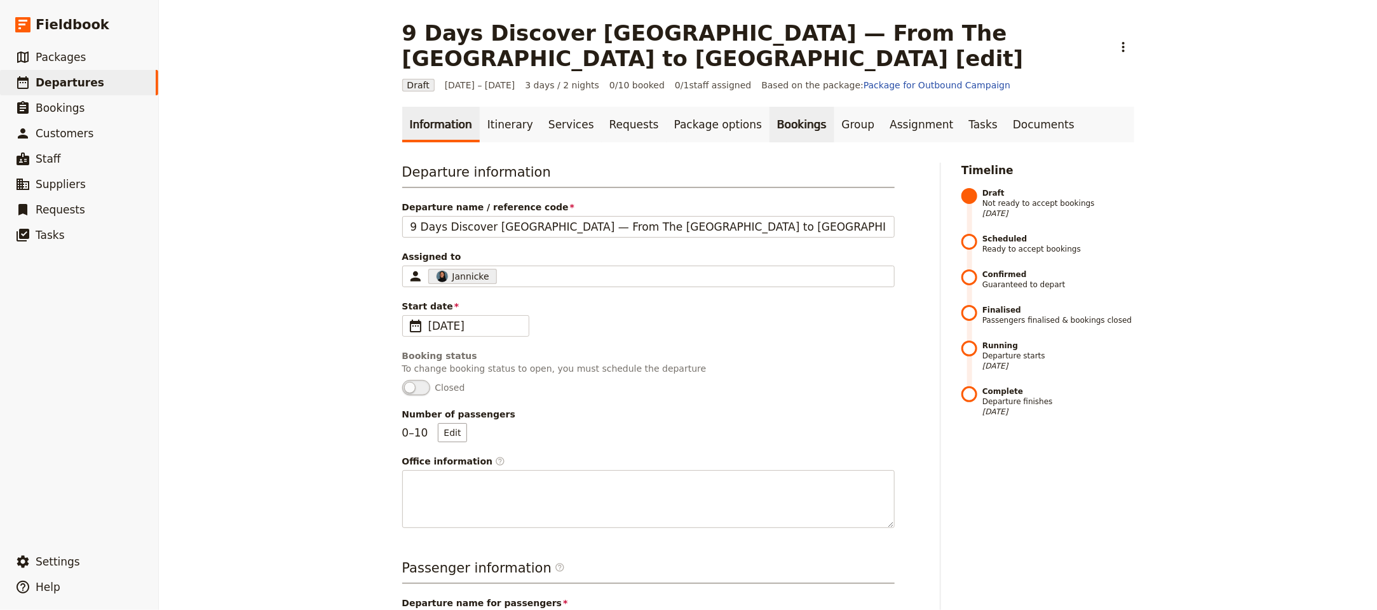
click at [776, 140] on link "Bookings" at bounding box center [801, 125] width 64 height 36
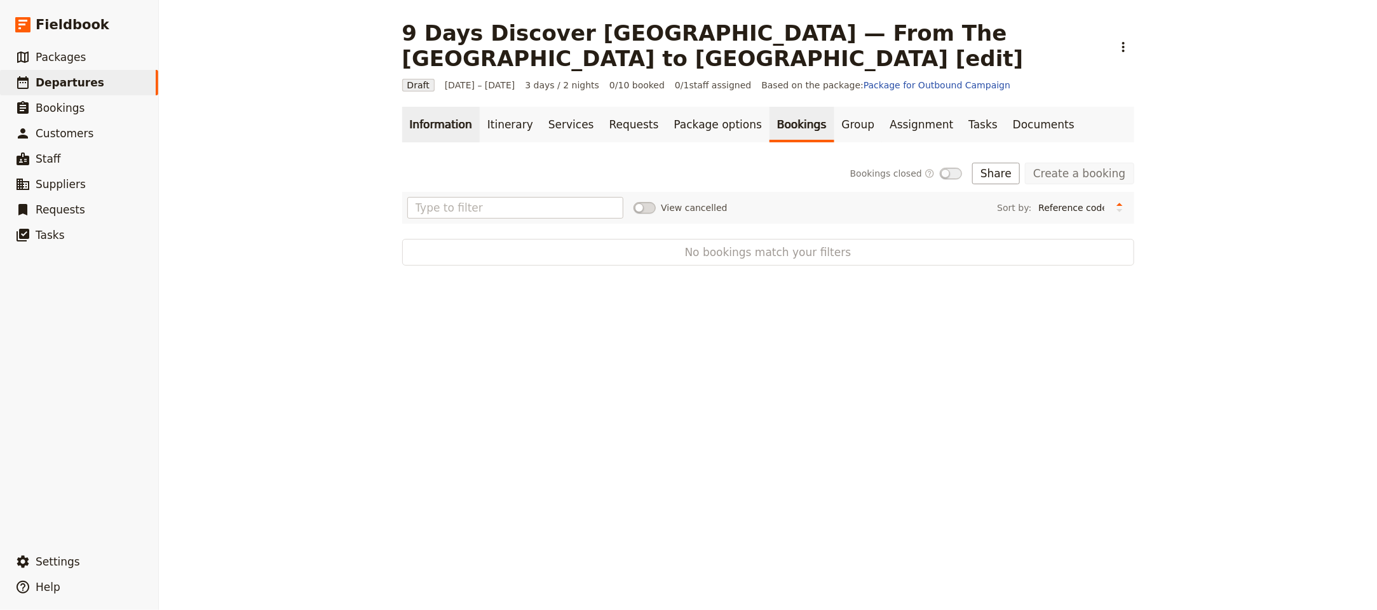
click at [433, 119] on link "Information" at bounding box center [440, 125] width 77 height 36
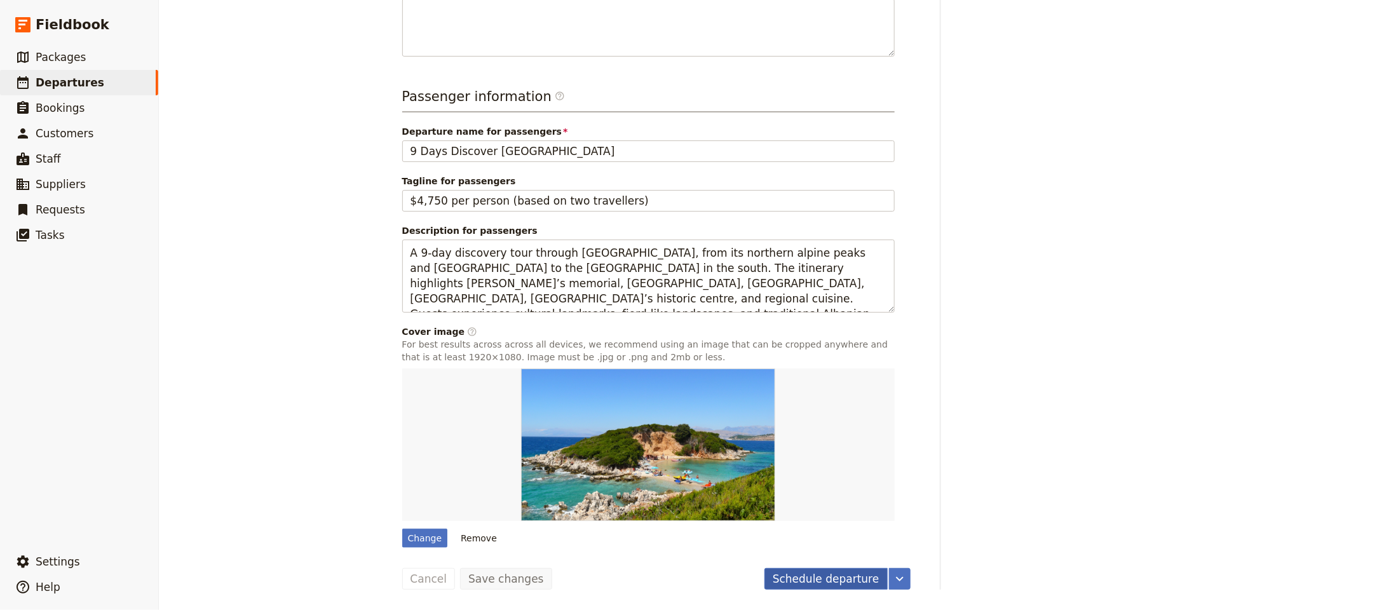
click at [795, 584] on button "Schedule departure" at bounding box center [825, 579] width 123 height 22
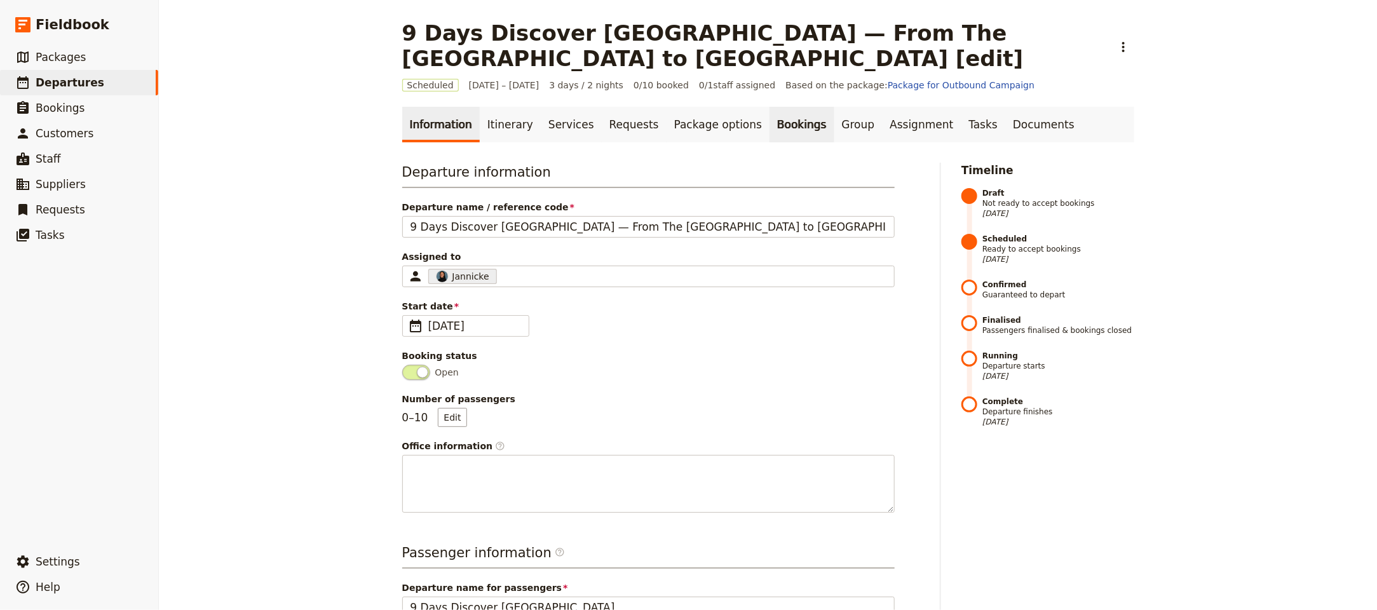
click at [769, 123] on link "Bookings" at bounding box center [801, 125] width 64 height 36
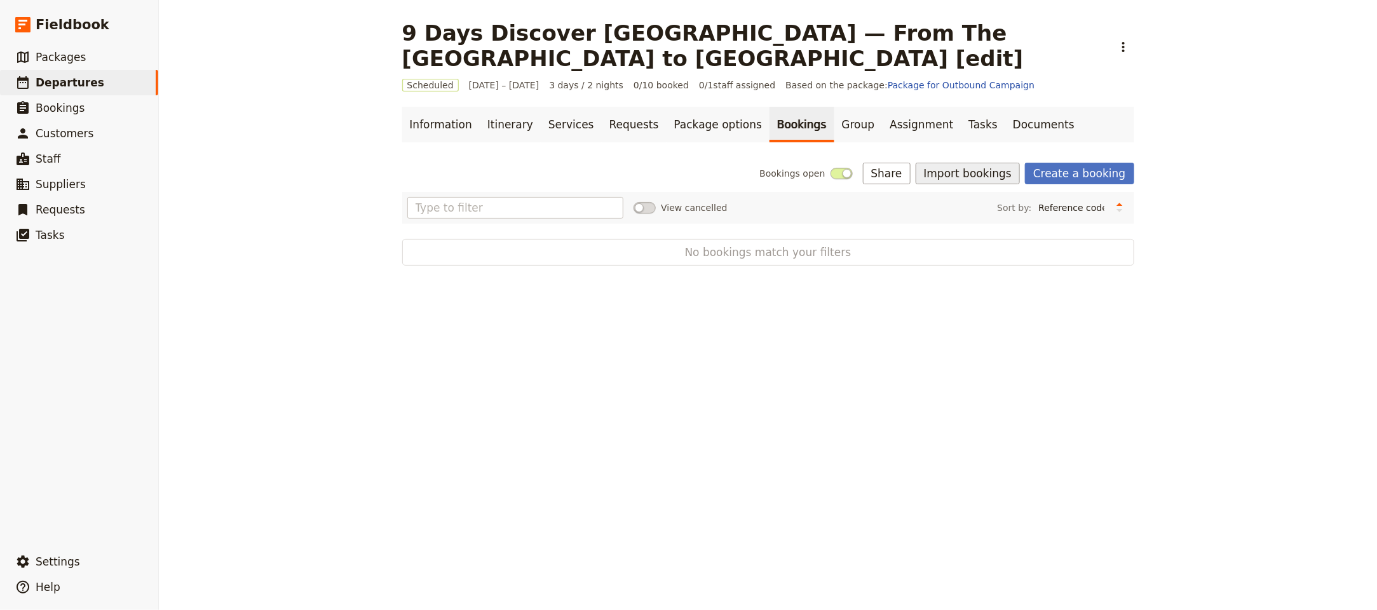
click at [995, 167] on button "Import bookings" at bounding box center [967, 174] width 104 height 22
click at [993, 197] on span "Import Bookings" at bounding box center [967, 202] width 73 height 13
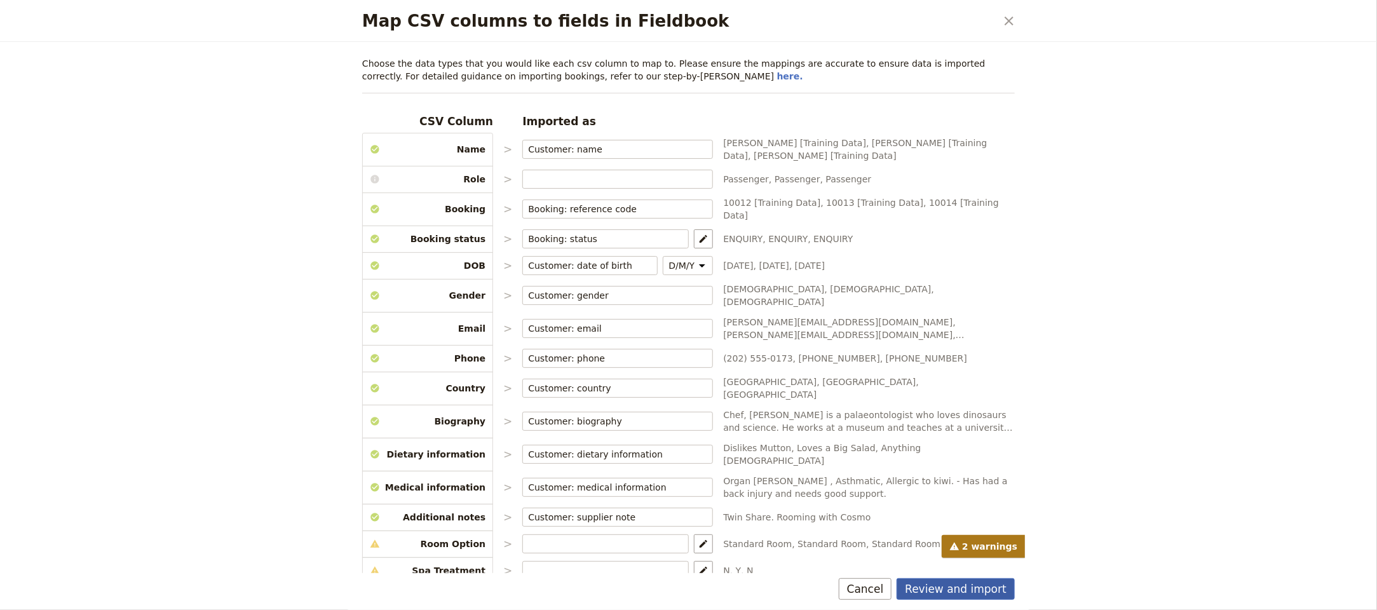
click at [992, 593] on button "Review and import" at bounding box center [955, 589] width 118 height 22
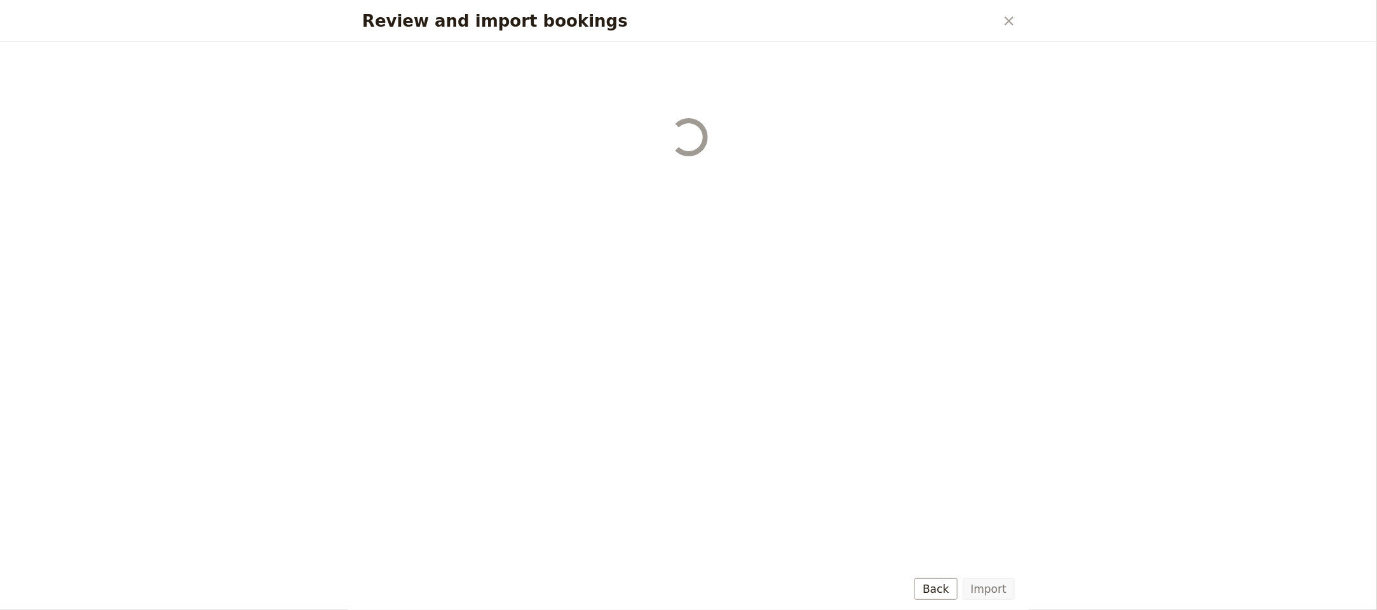
select select "68b002b7cac3c784cf00db27"
select select "68b002b7cac3c784cf00db28"
select select "68b002b7cac3c784cf00db29"
select select "68b002b7cac3c784cf00db2a"
select select "650e1b8d408bbede5b0c6045"
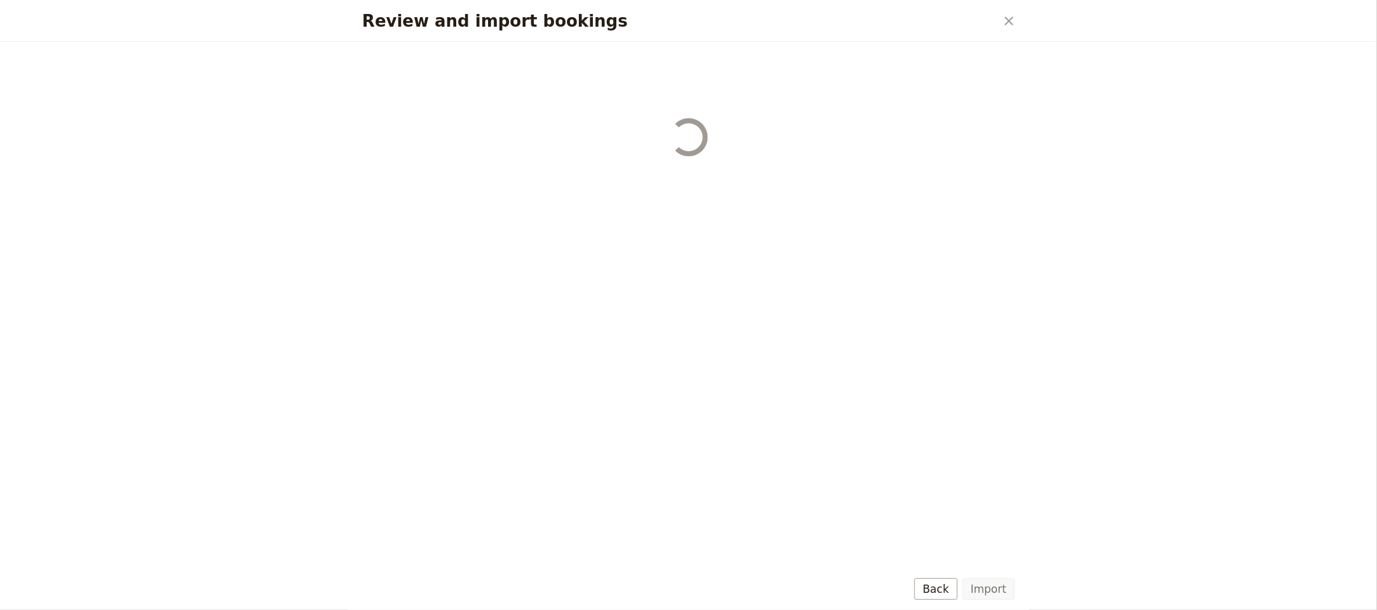
select select "68b002b7cac3c784cf00db2c"
select select "68b002b7cac3c784cf00db2d"
select select "68b002b7cac3c784cf00db2e"
select select "68b002b7cac3c784cf00db2f"
select select "68b002b7cac3c784cf00db30"
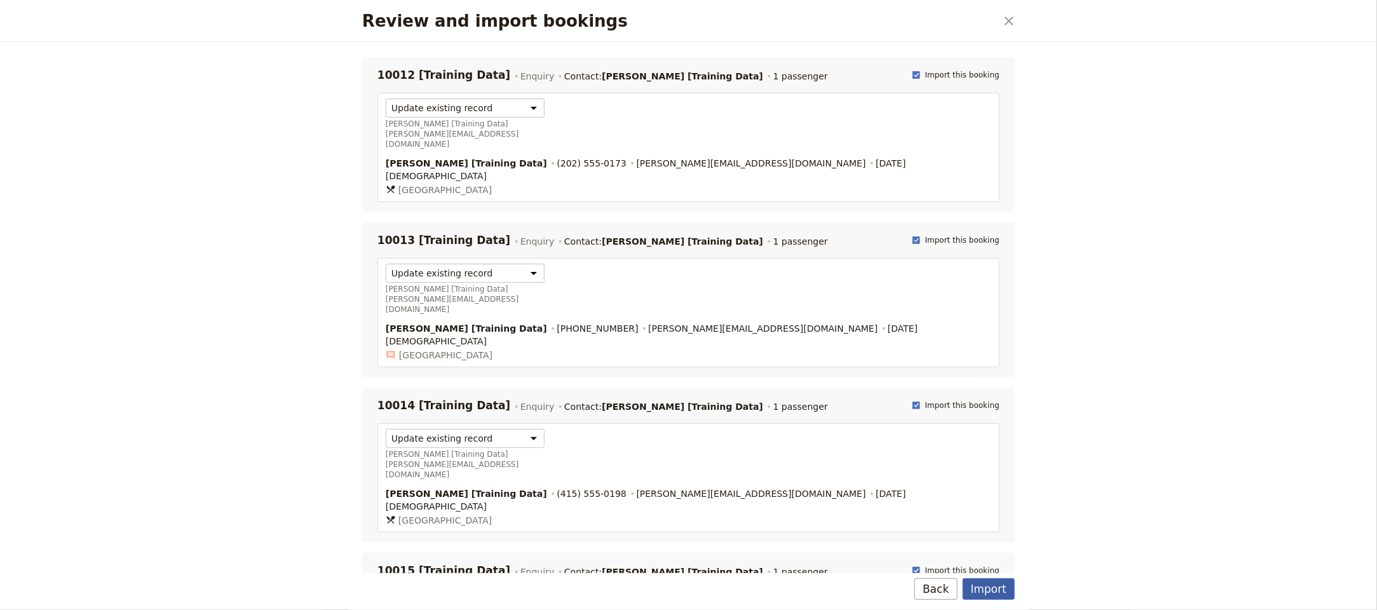
click at [985, 582] on button "Import" at bounding box center [988, 589] width 52 height 22
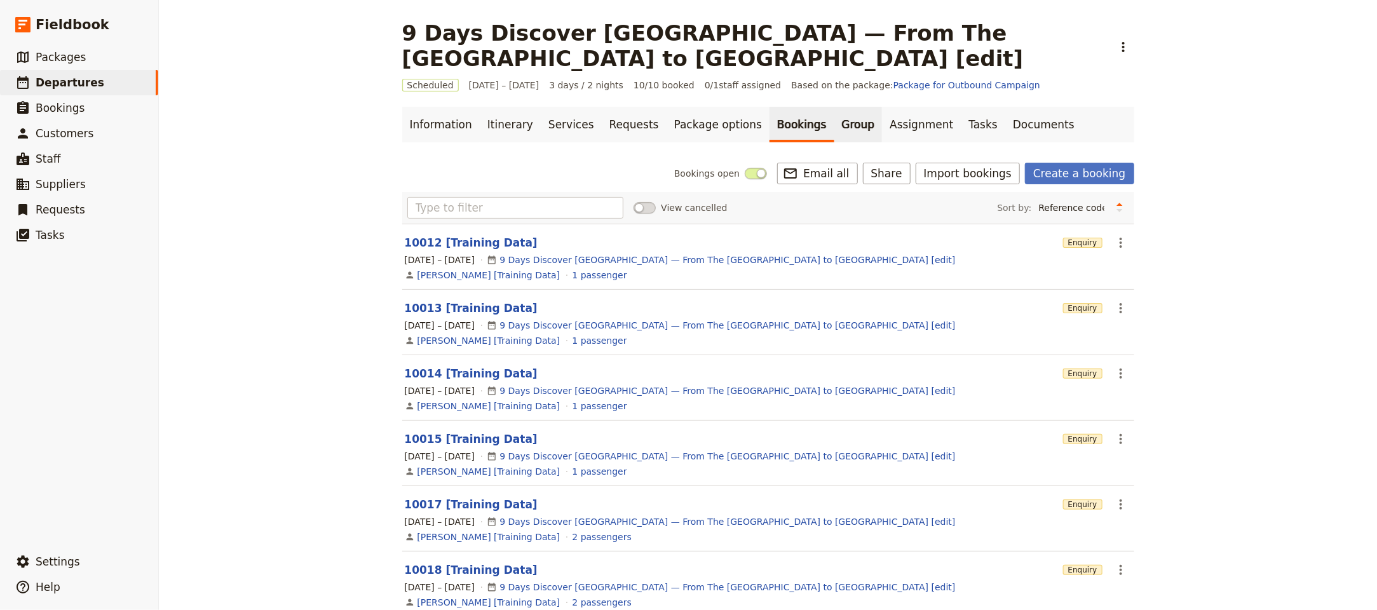
click at [834, 128] on link "Group" at bounding box center [858, 125] width 48 height 36
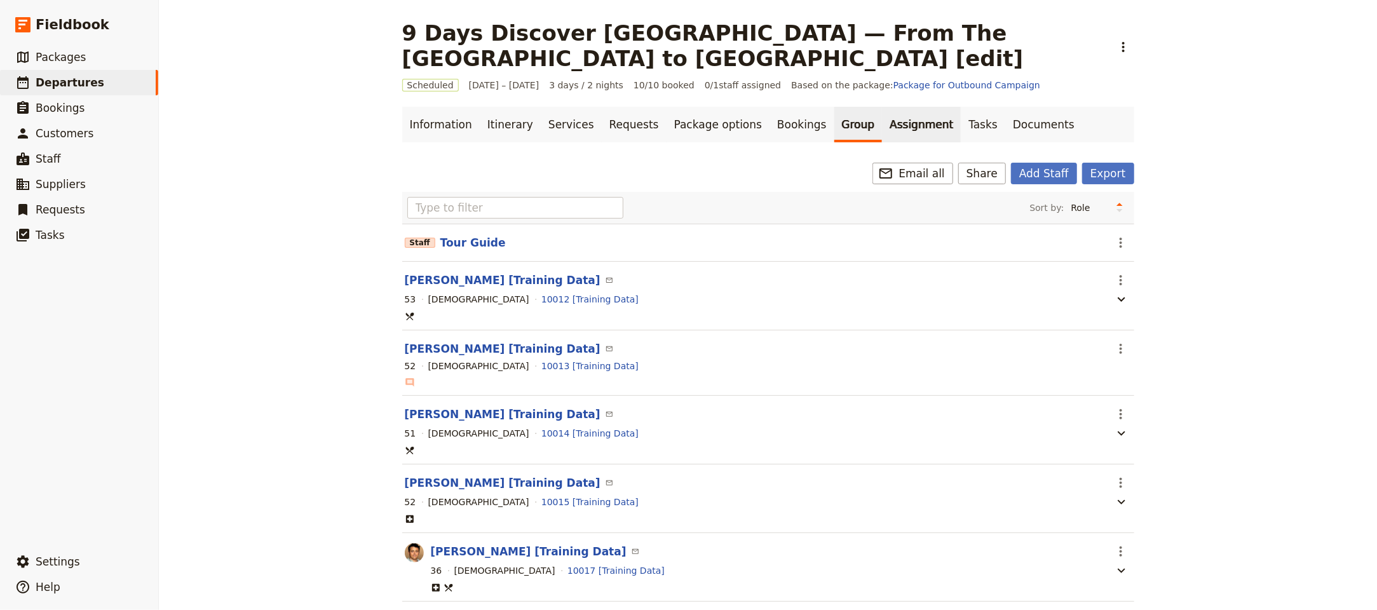
click at [882, 127] on link "Assignment" at bounding box center [921, 125] width 79 height 36
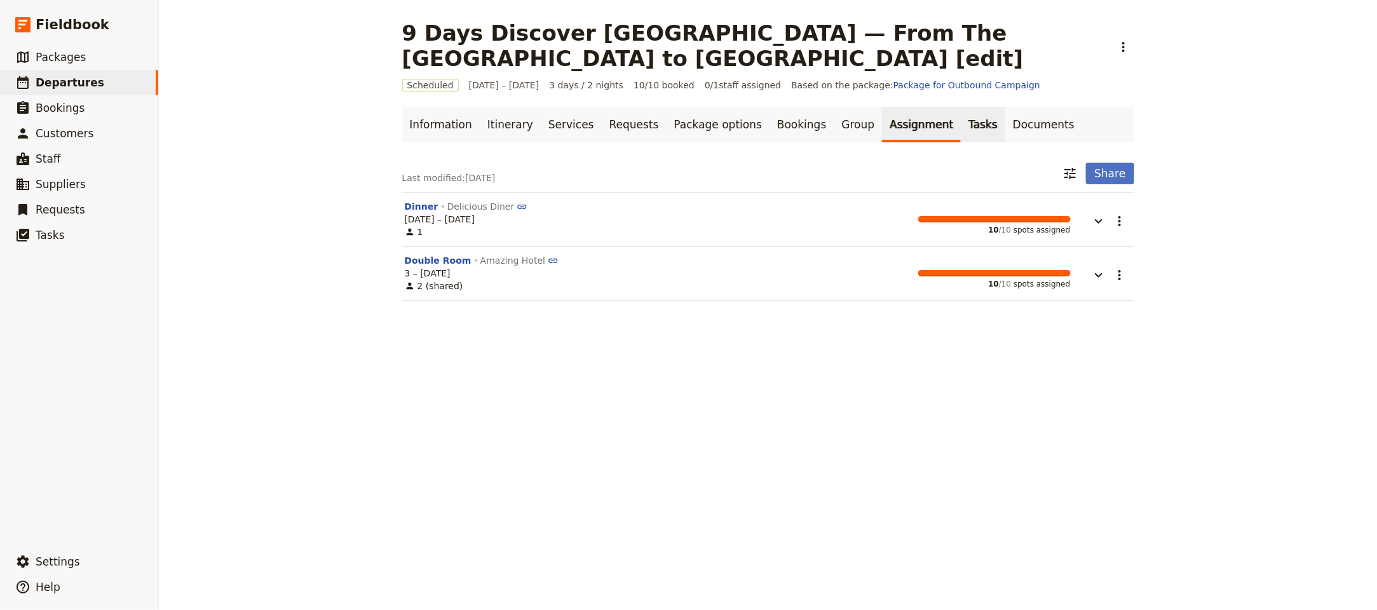
click at [960, 128] on link "Tasks" at bounding box center [982, 125] width 44 height 36
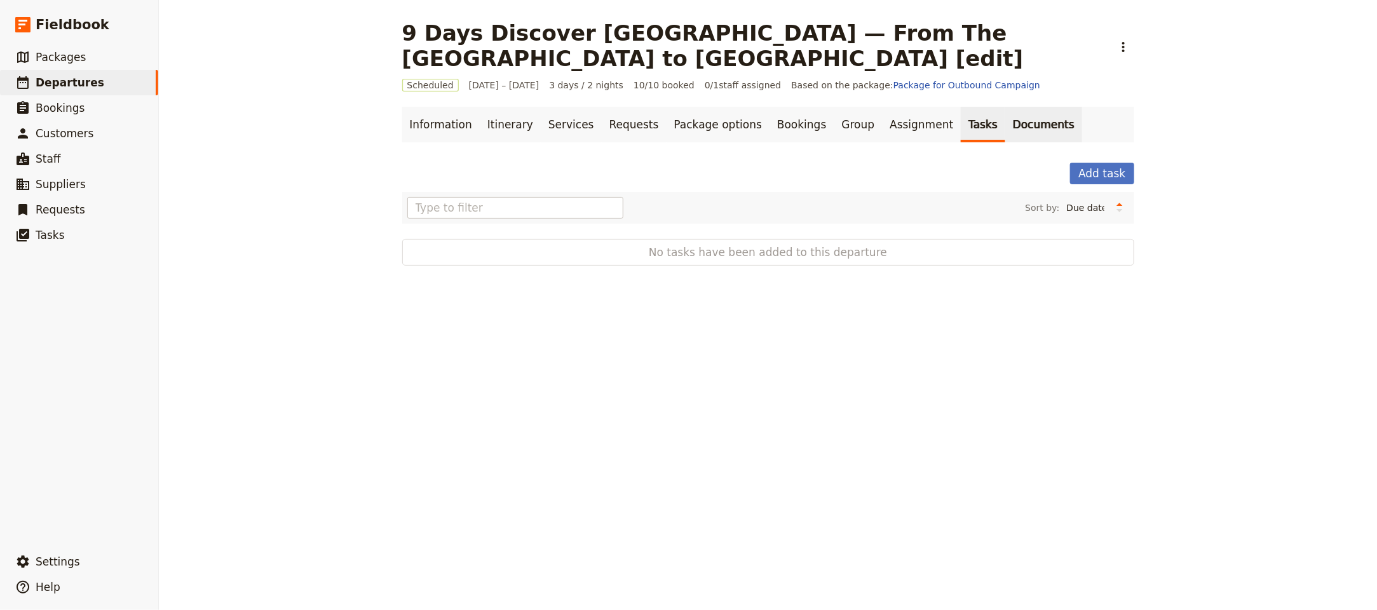
click at [1012, 131] on link "Documents" at bounding box center [1043, 125] width 77 height 36
